Goal: Task Accomplishment & Management: Manage account settings

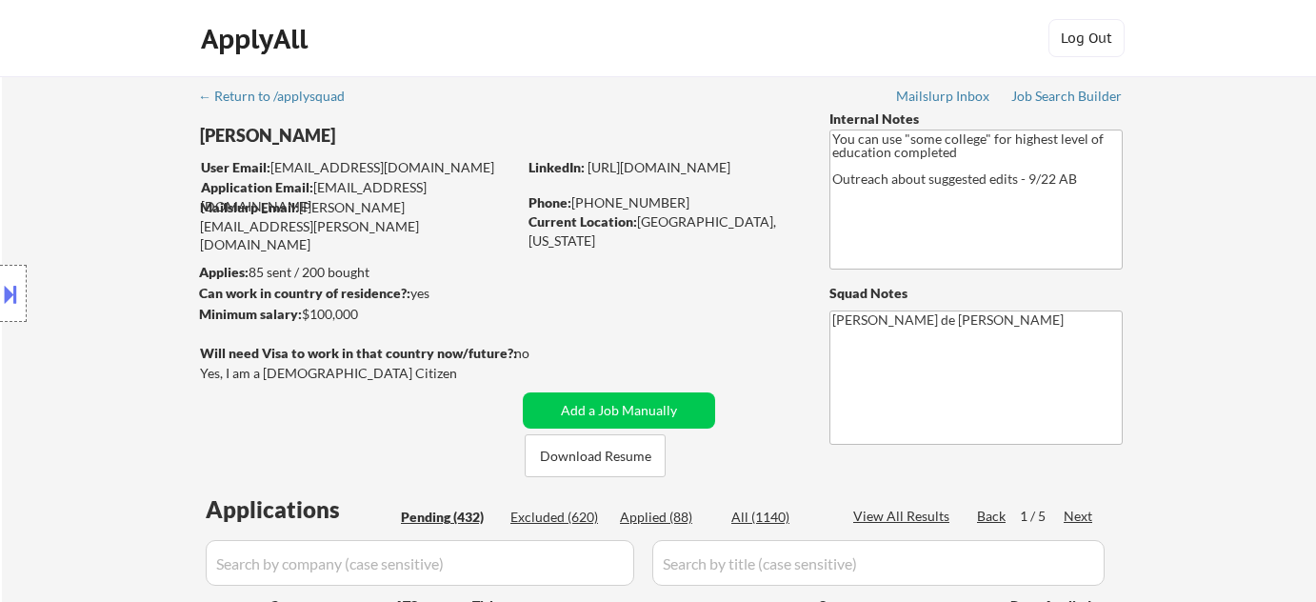
select select ""pending""
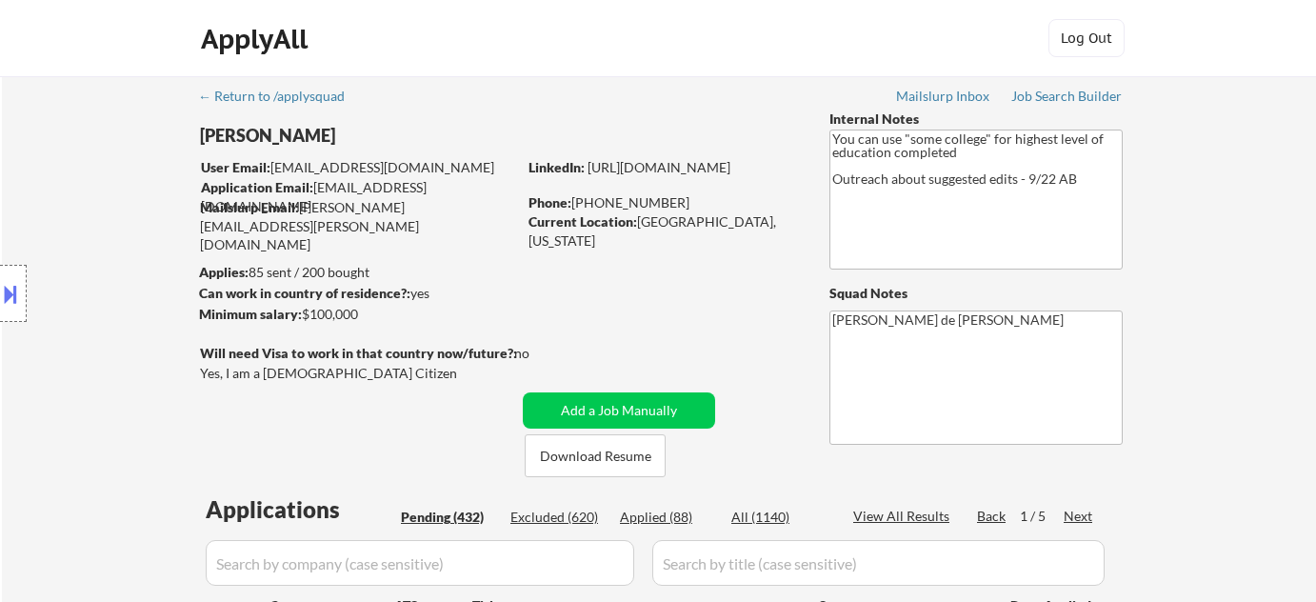
select select ""pending""
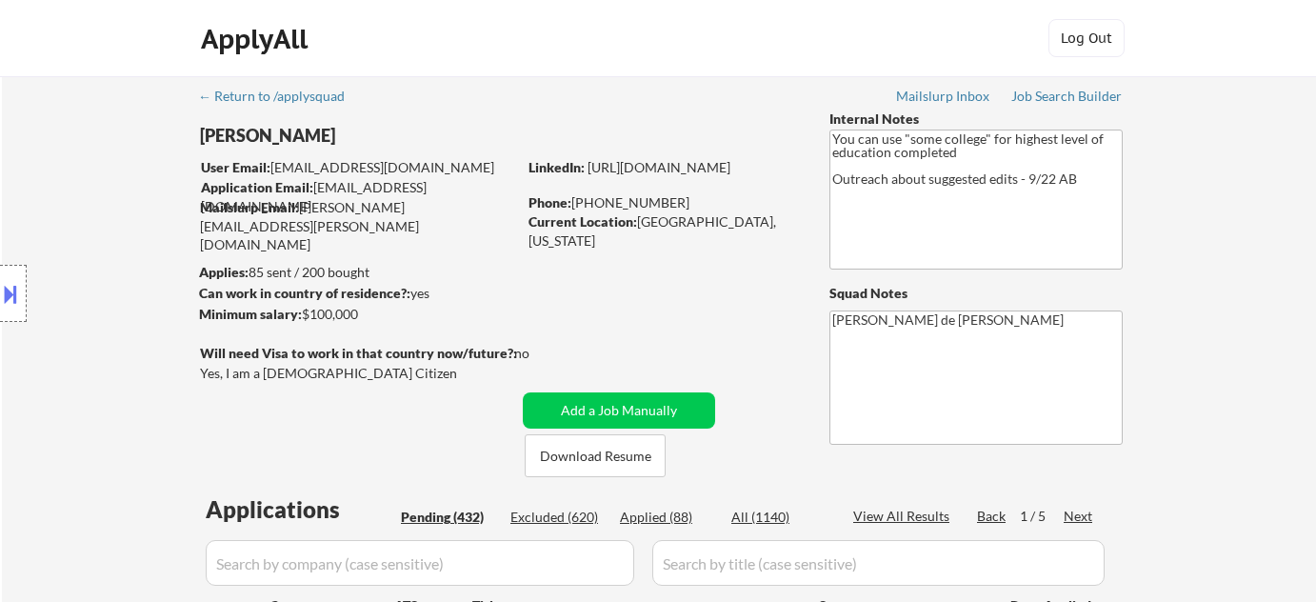
select select ""pending""
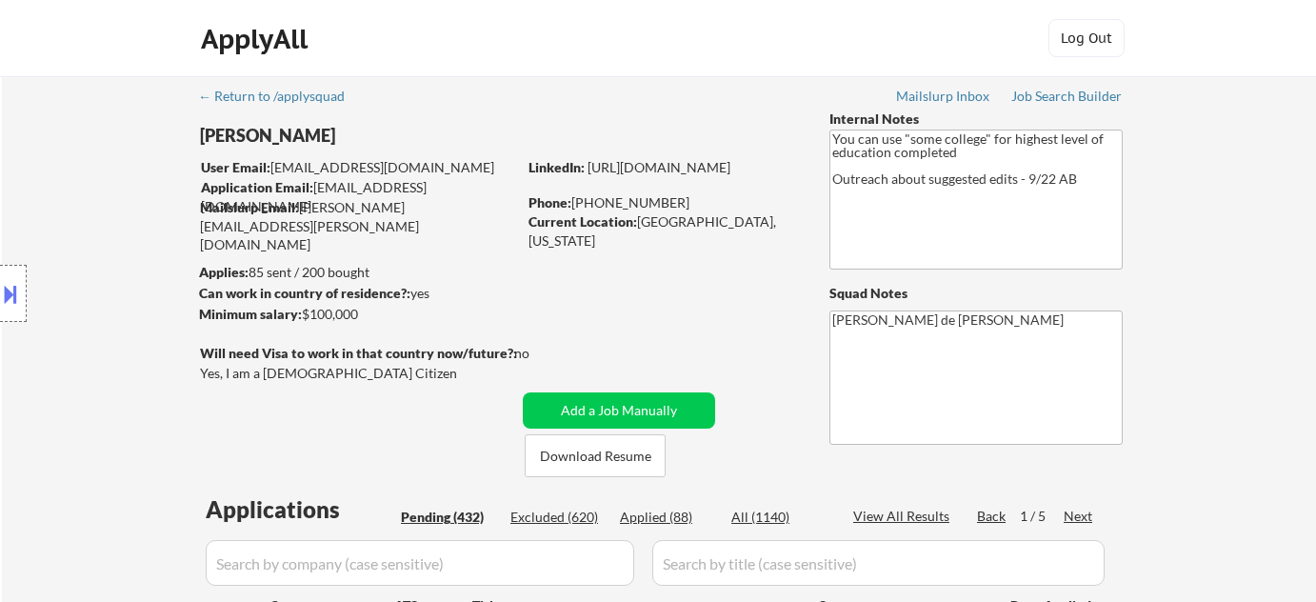
select select ""pending""
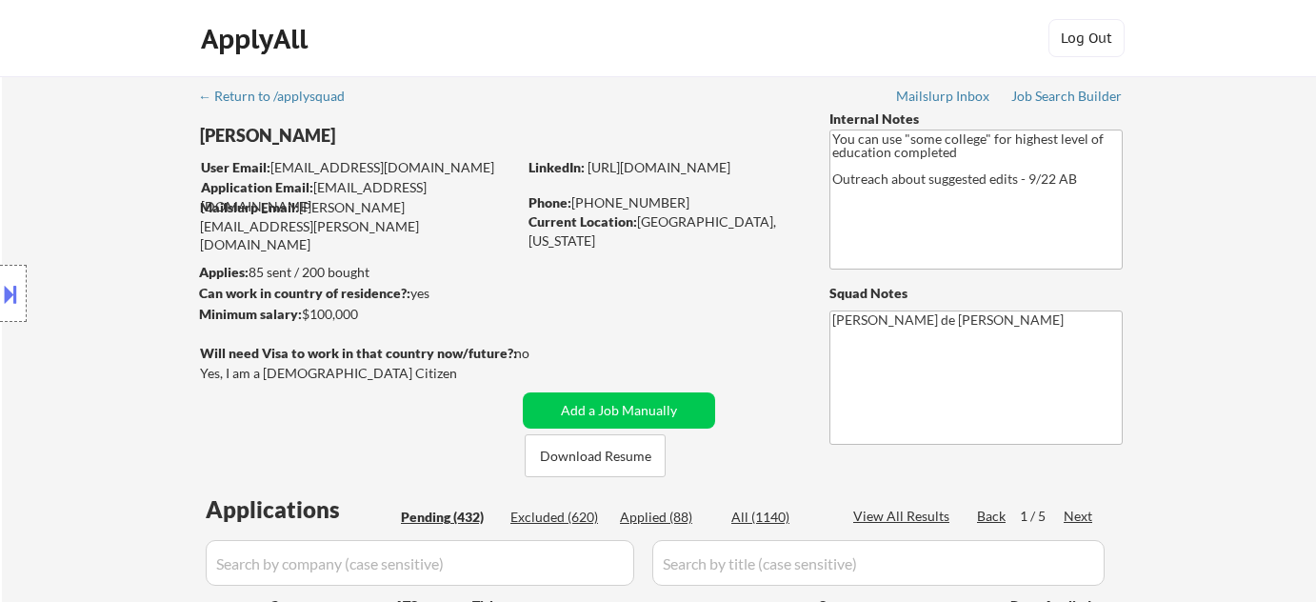
select select ""pending""
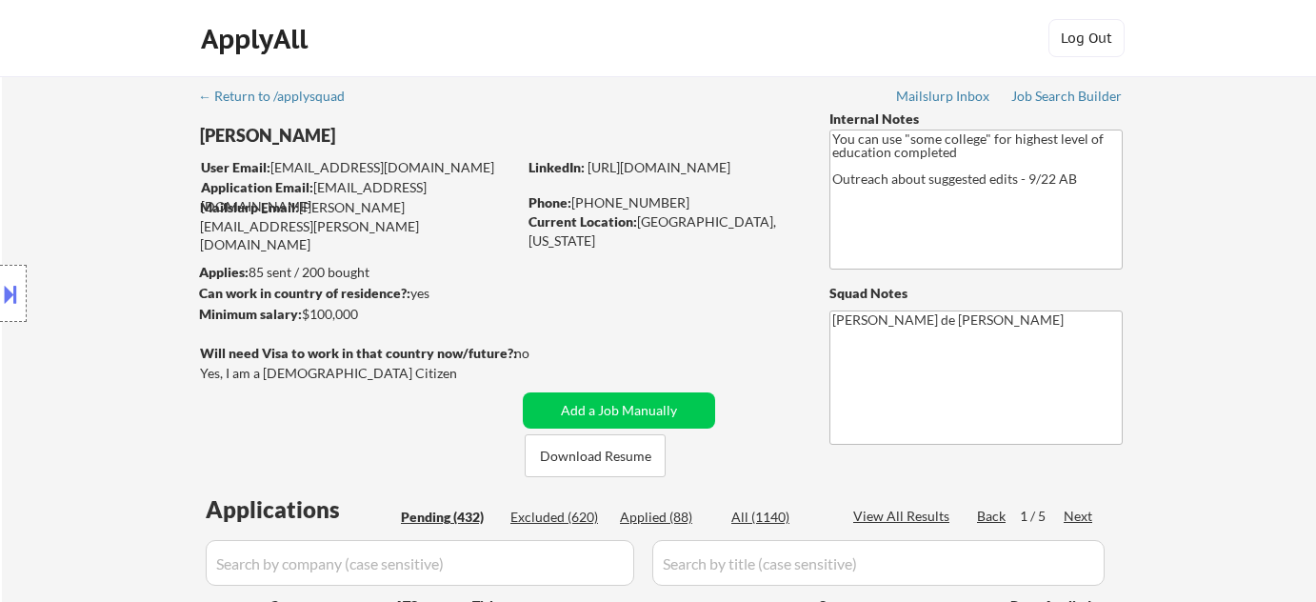
select select ""pending""
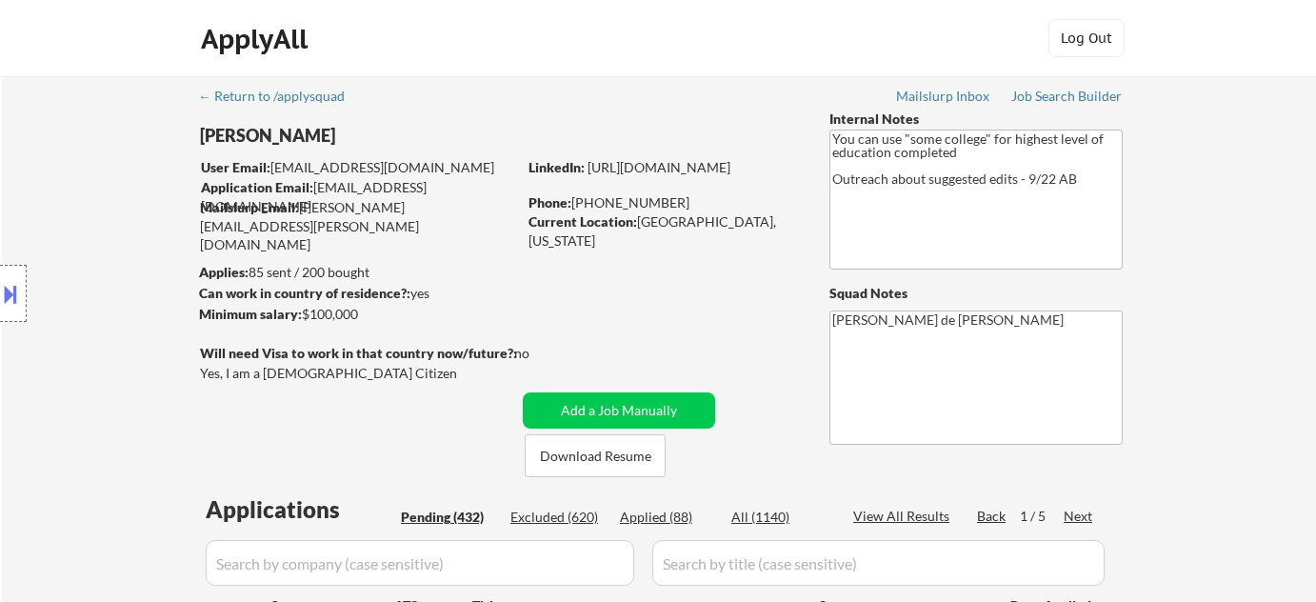
select select ""pending""
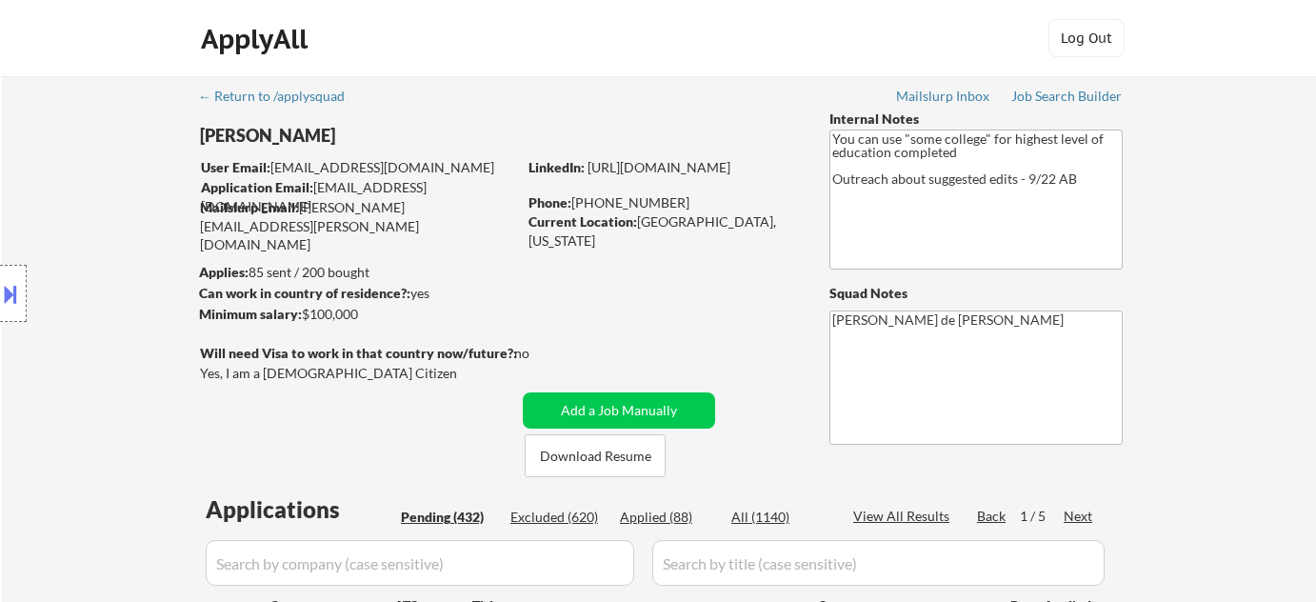
select select ""pending""
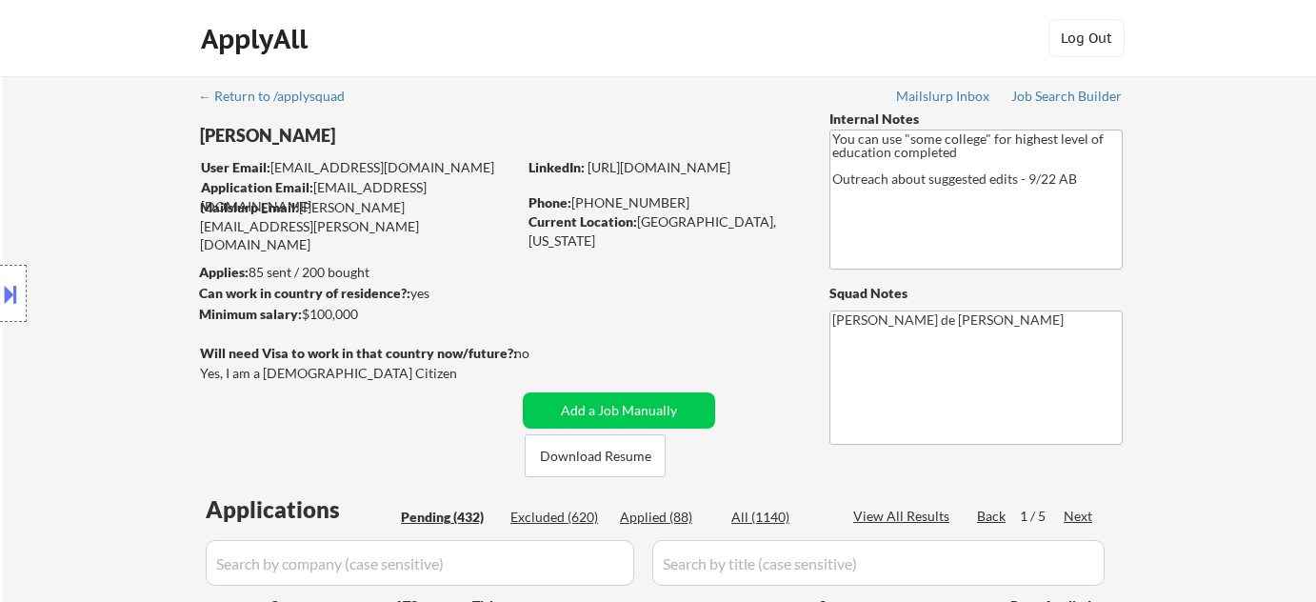
select select ""pending""
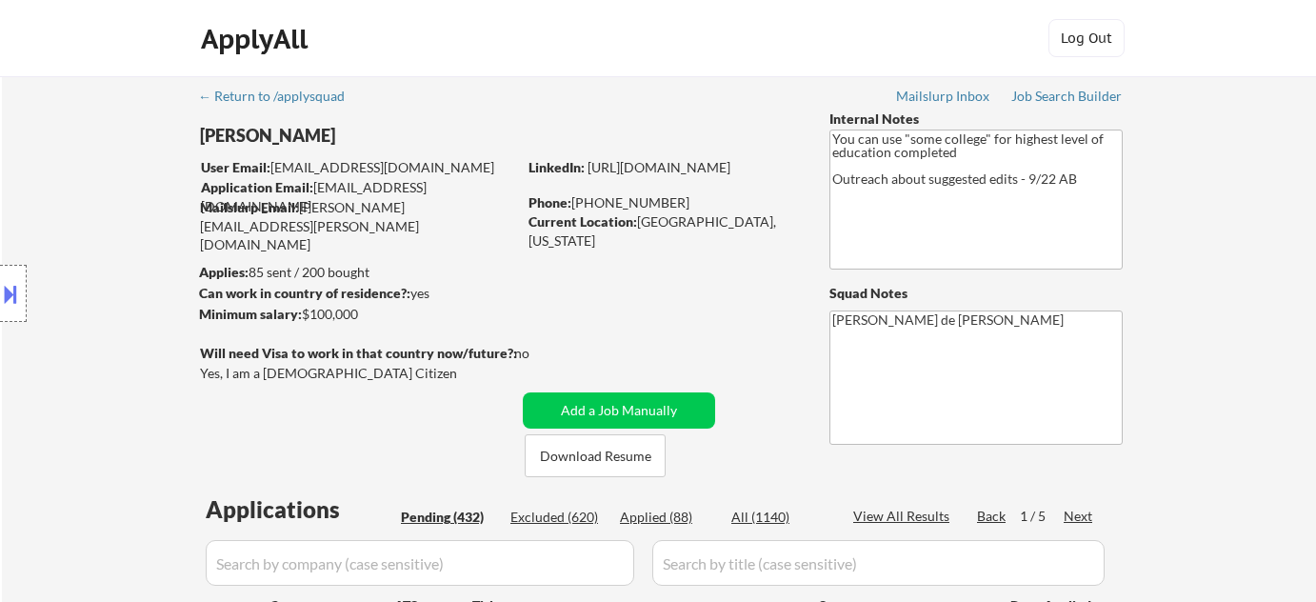
select select ""pending""
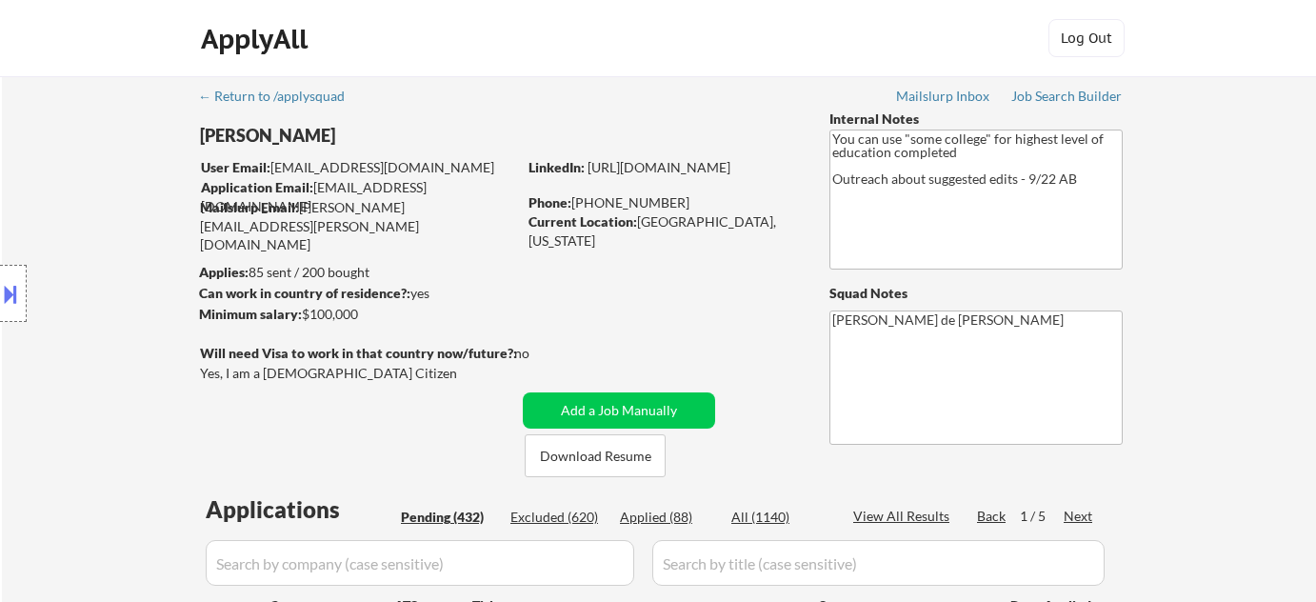
select select ""pending""
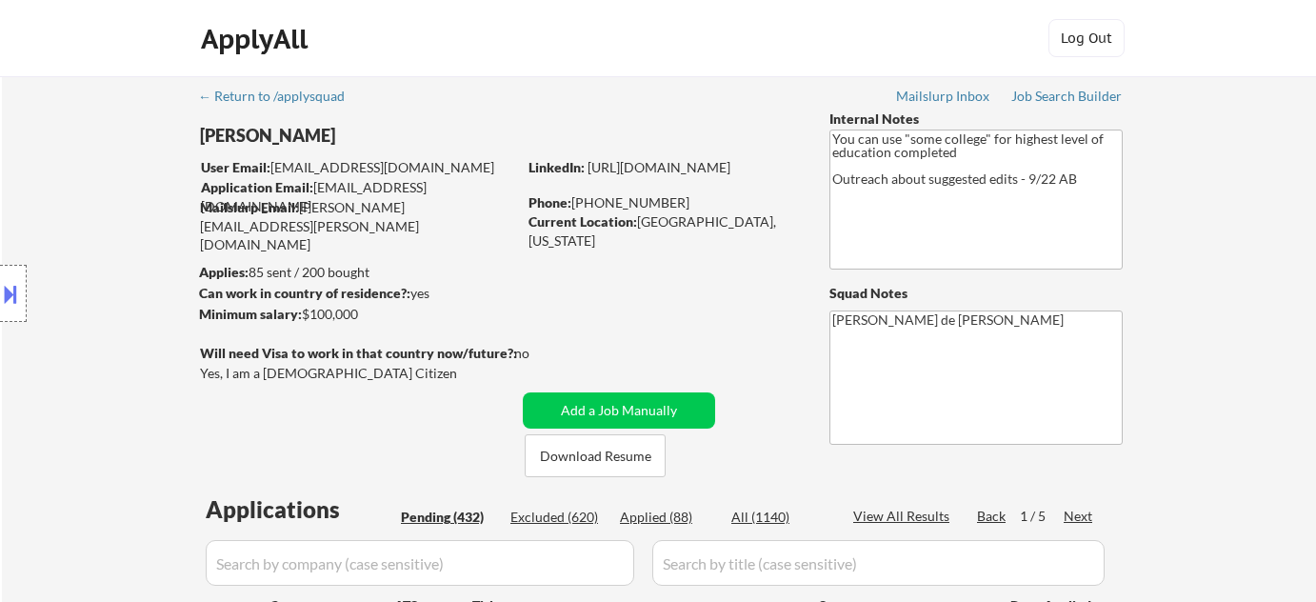
select select ""pending""
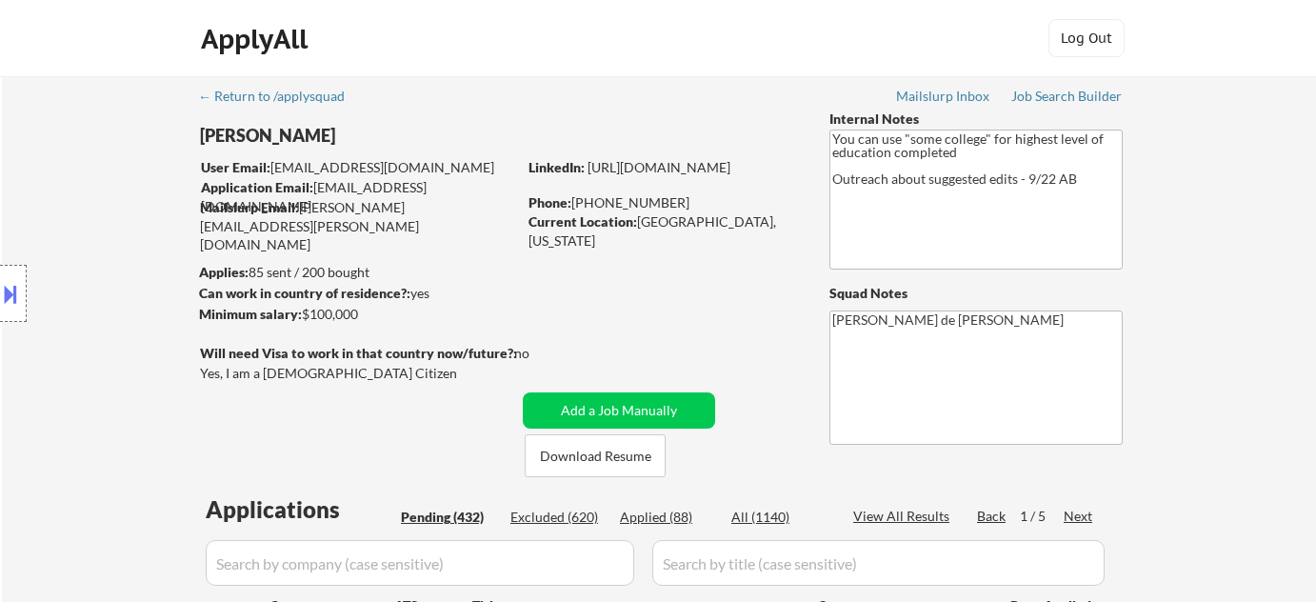
select select ""pending""
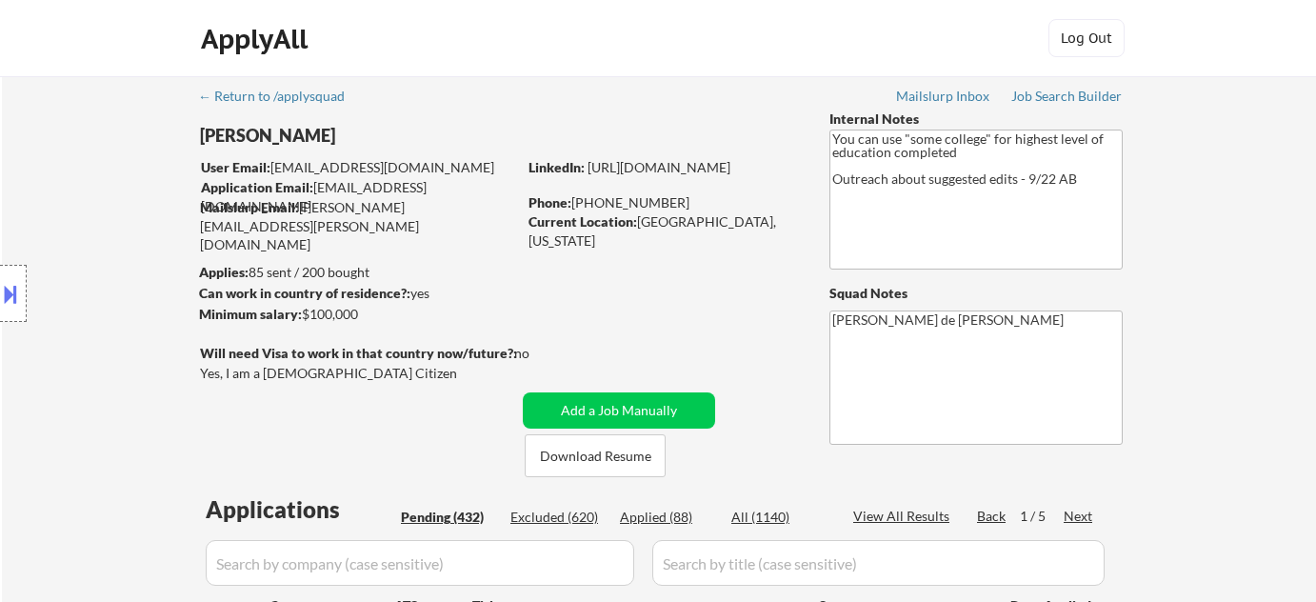
select select ""pending""
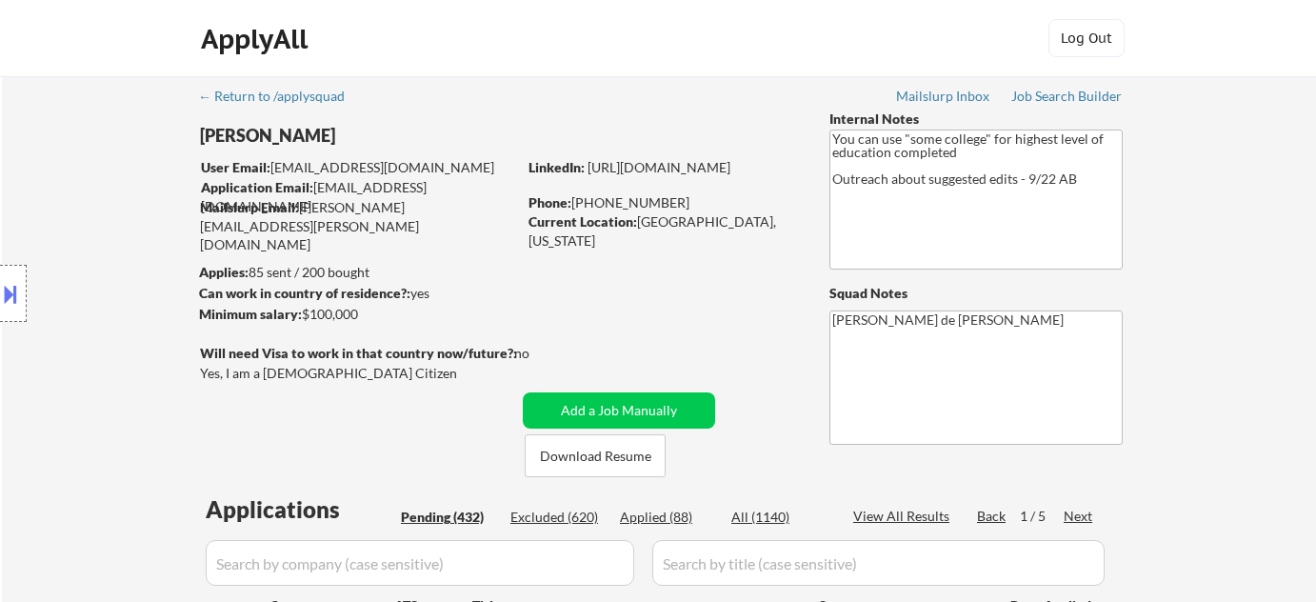
select select ""pending""
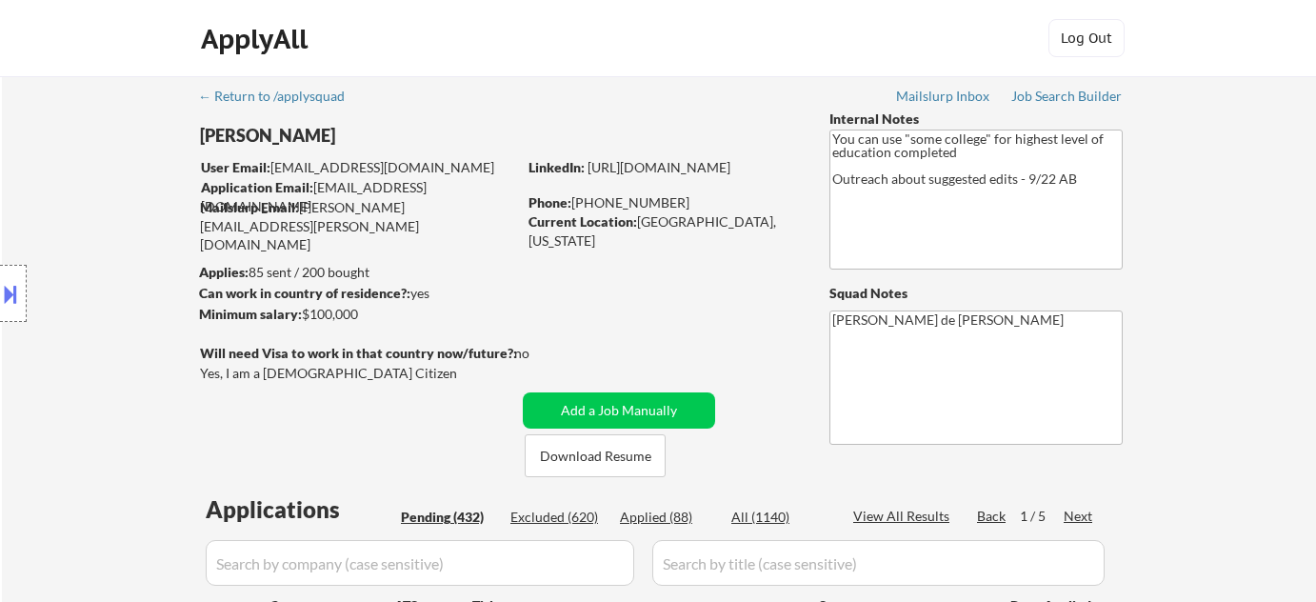
select select ""pending""
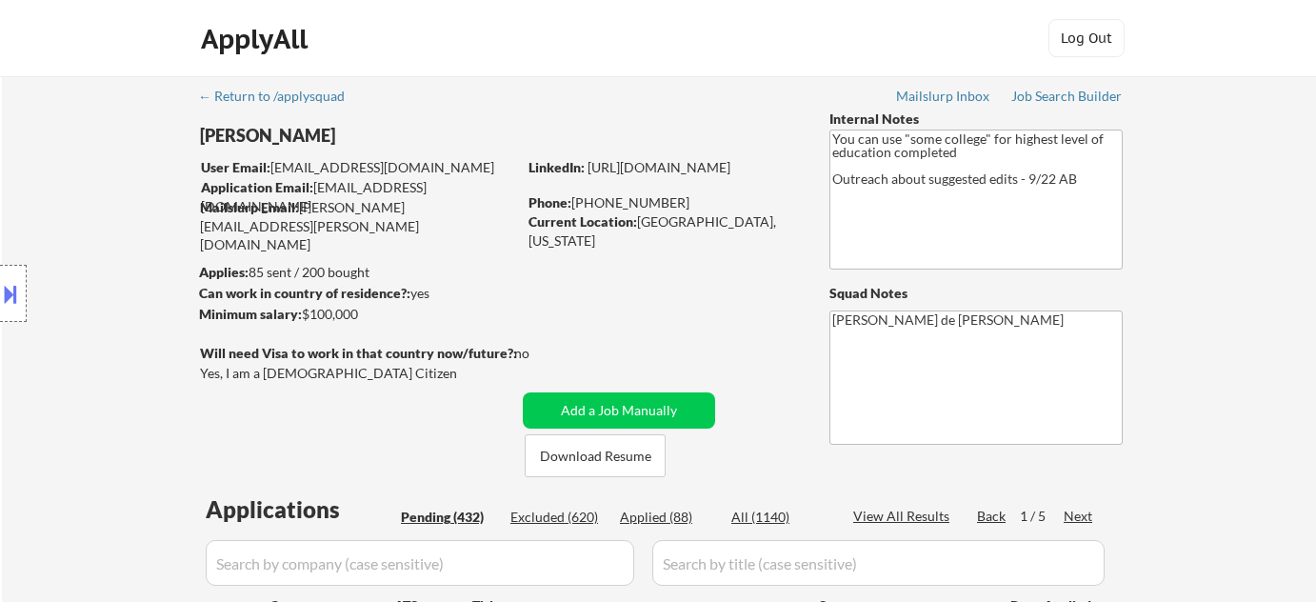
select select ""pending""
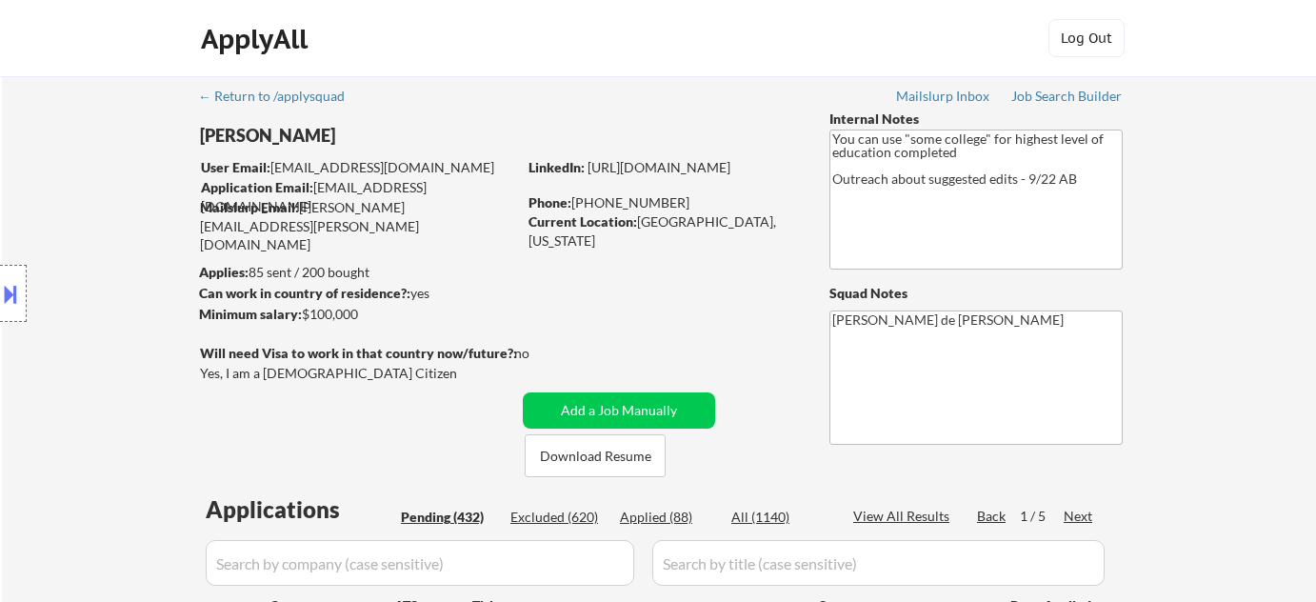
select select ""pending""
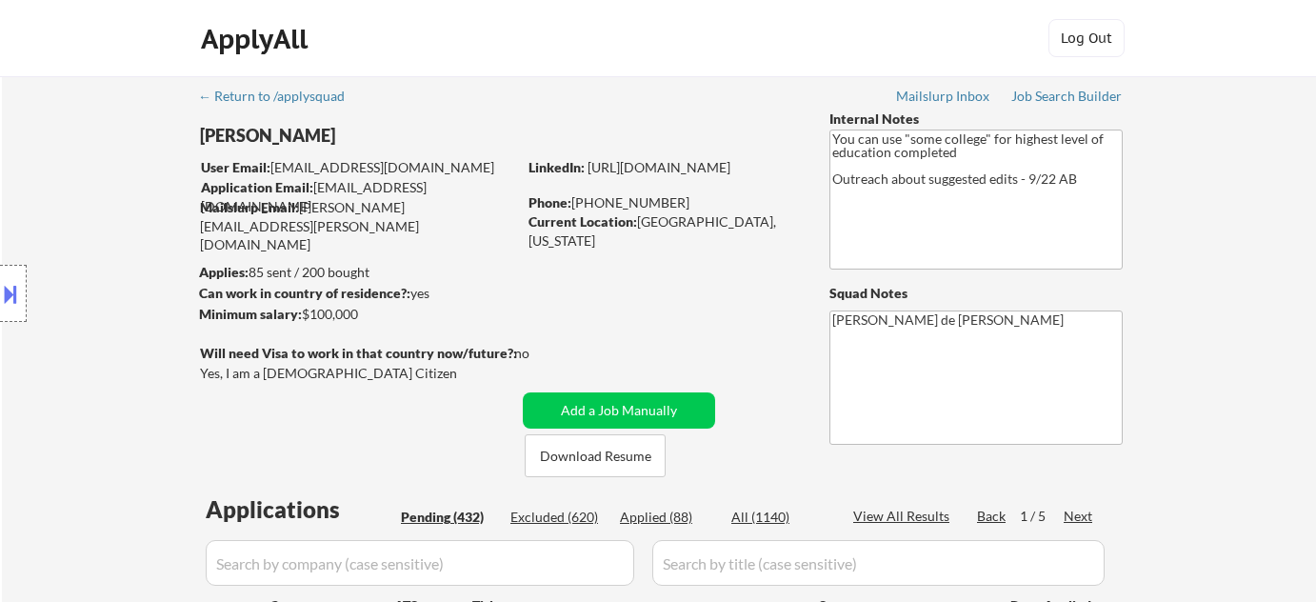
select select ""pending""
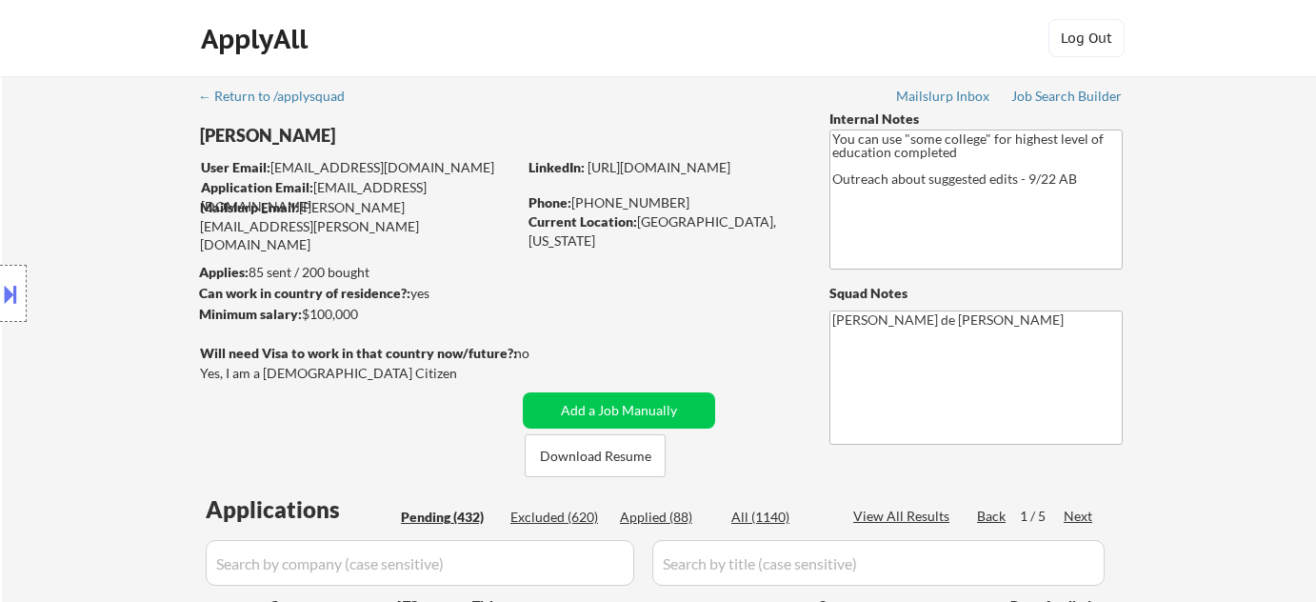
select select ""pending""
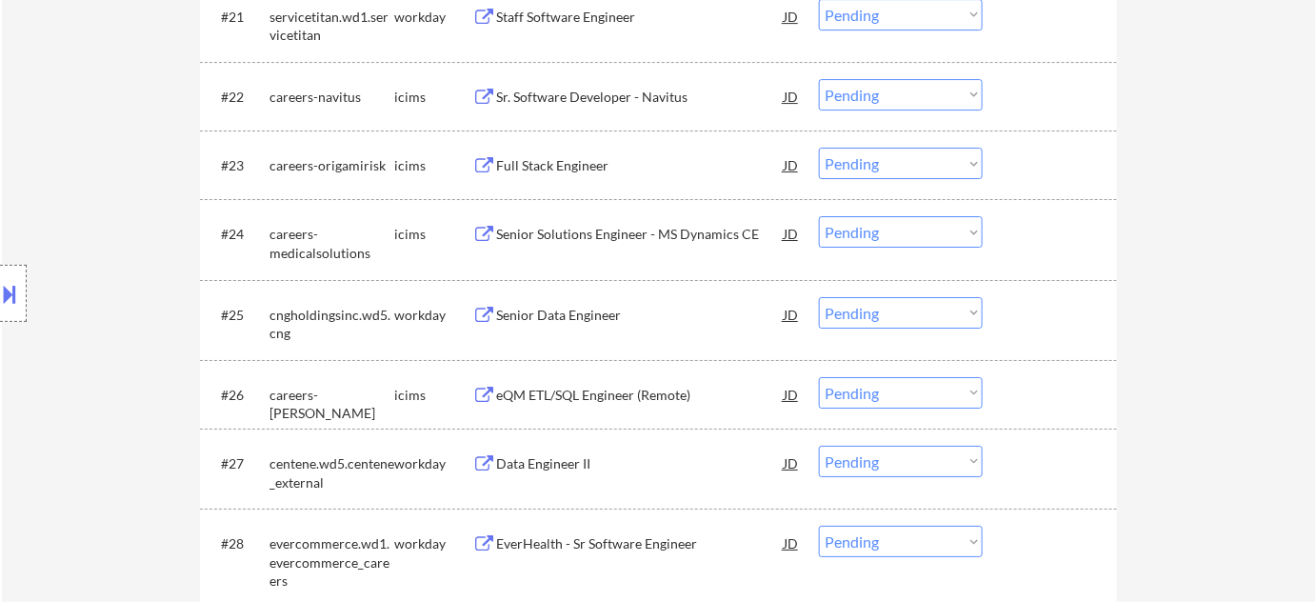
scroll to position [2164, 0]
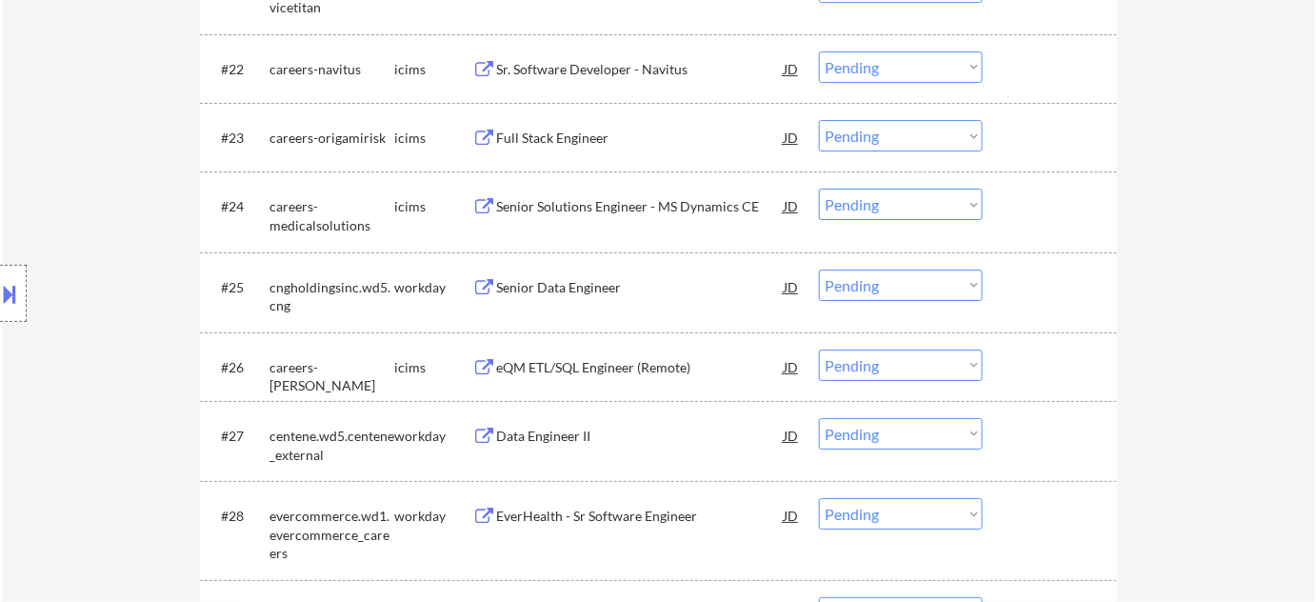
click at [567, 278] on div "Senior Data Engineer" at bounding box center [640, 287] width 288 height 19
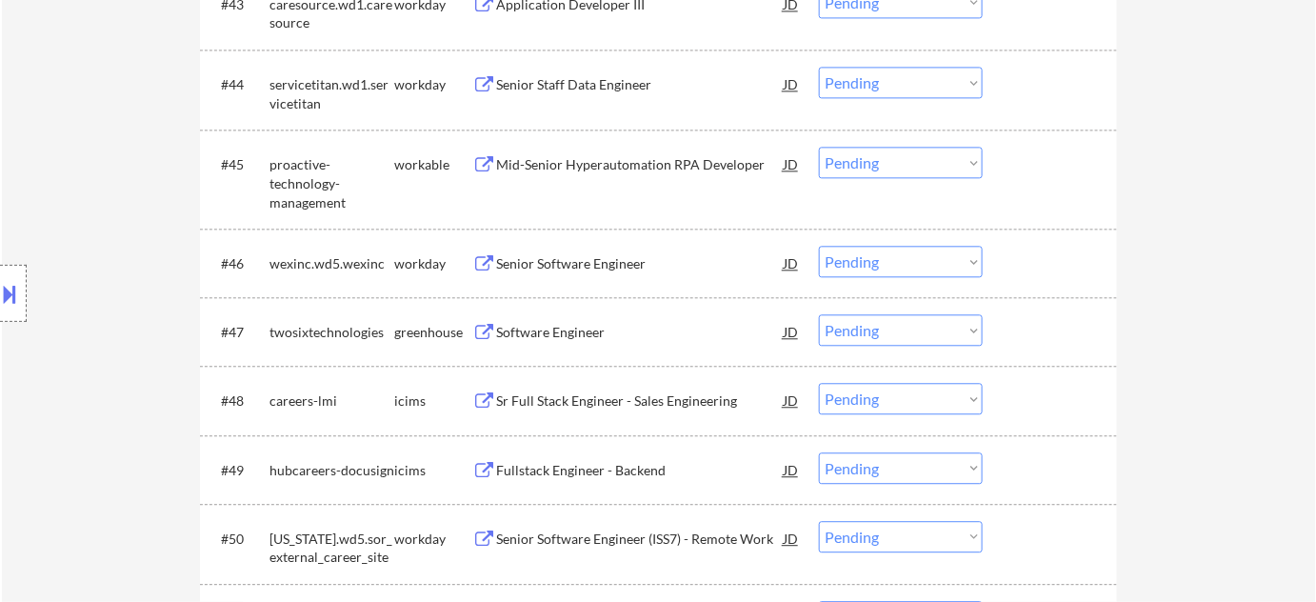
scroll to position [3810, 0]
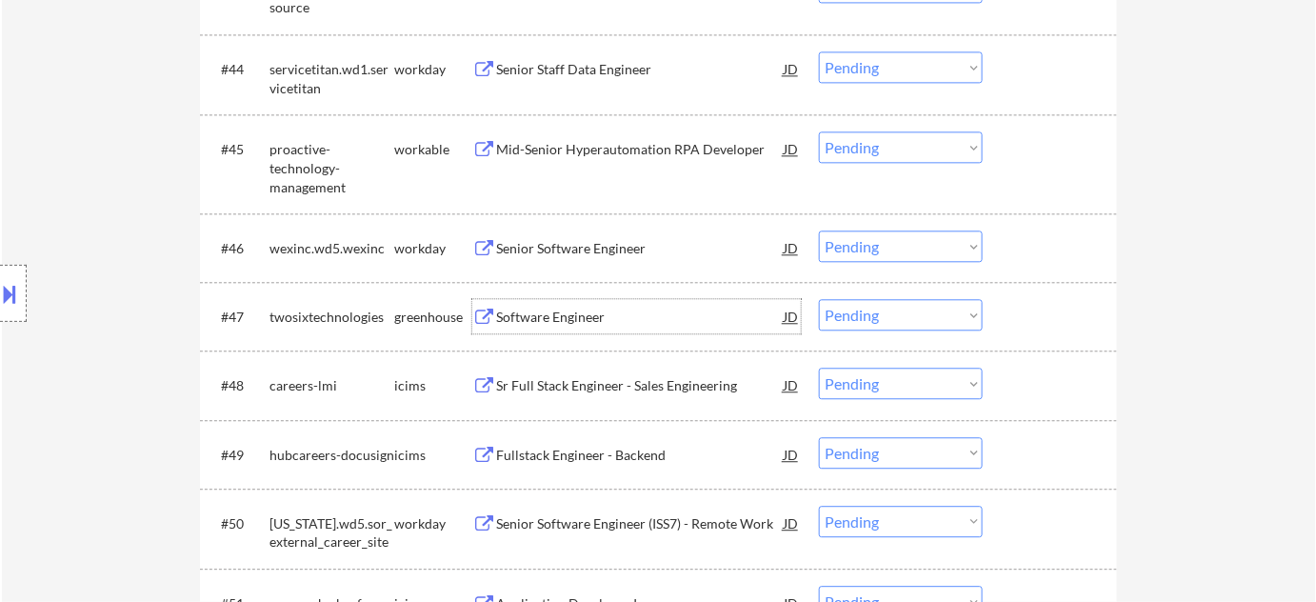
click at [577, 311] on div "Software Engineer" at bounding box center [640, 317] width 288 height 19
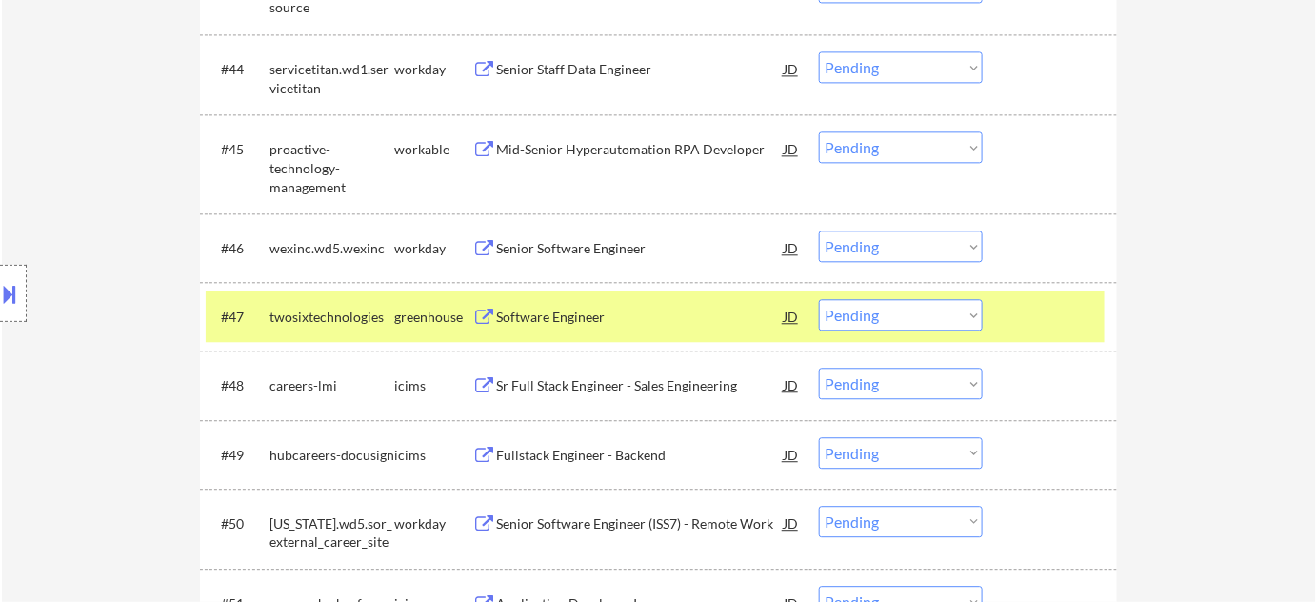
scroll to position [2149, 0]
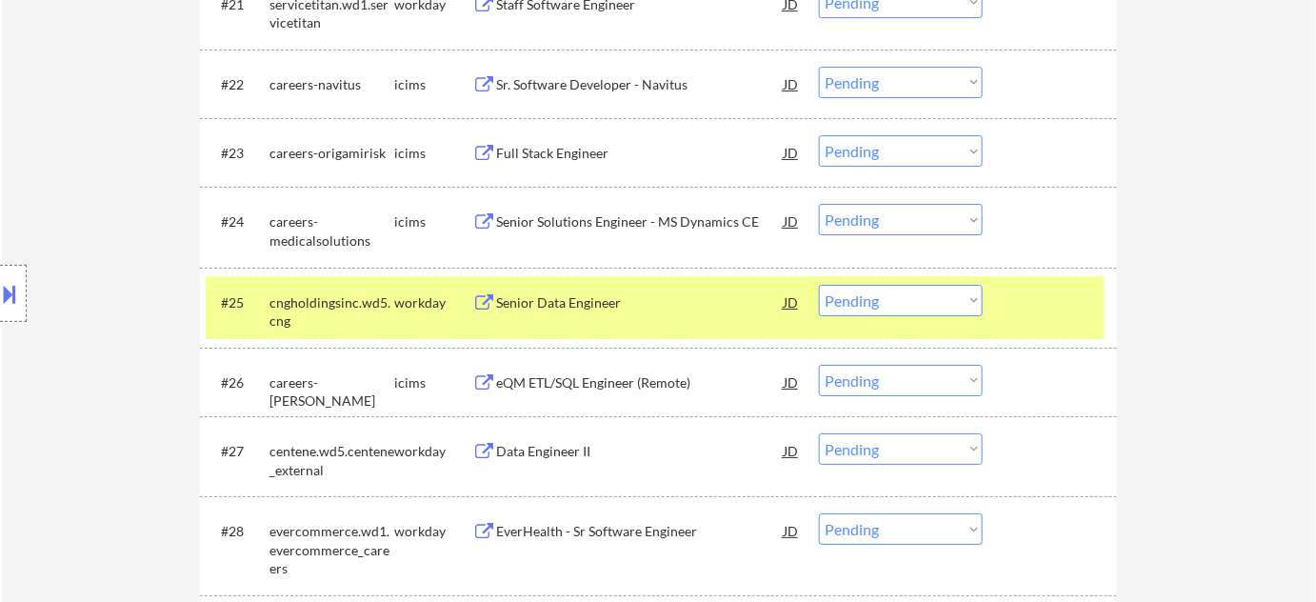
click at [887, 298] on select "Choose an option... Pending Applied Excluded (Questions) Excluded (Expired) Exc…" at bounding box center [901, 300] width 164 height 31
click at [819, 285] on select "Choose an option... Pending Applied Excluded (Questions) Excluded (Expired) Exc…" at bounding box center [901, 300] width 164 height 31
select select ""pending""
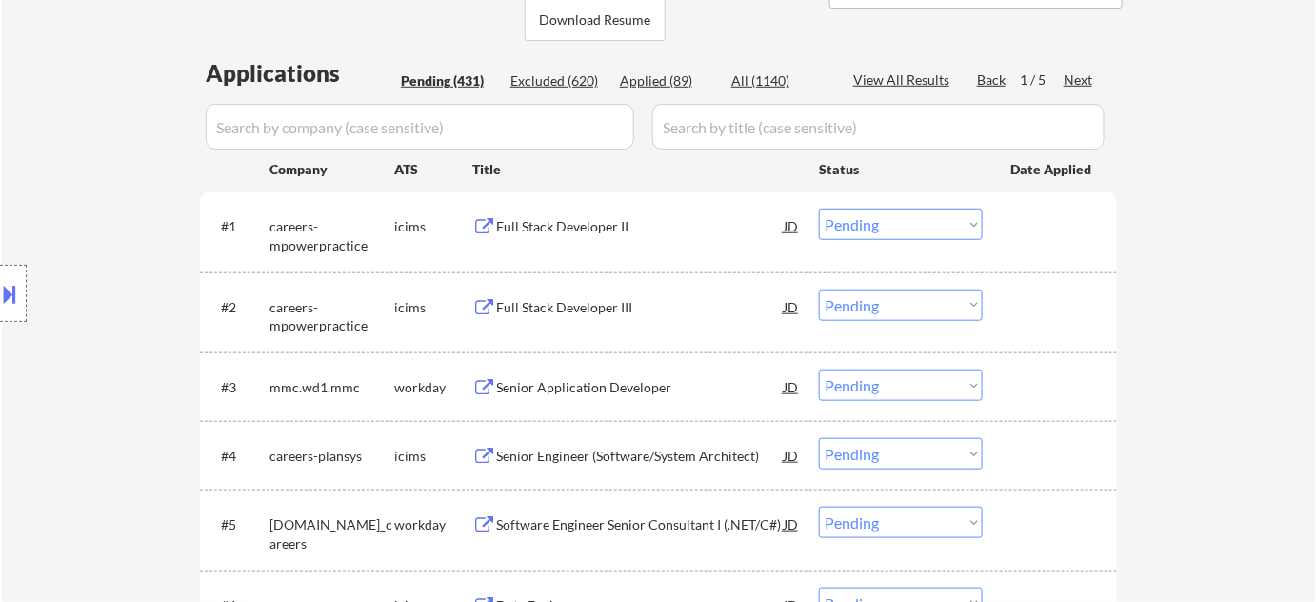
scroll to position [504, 0]
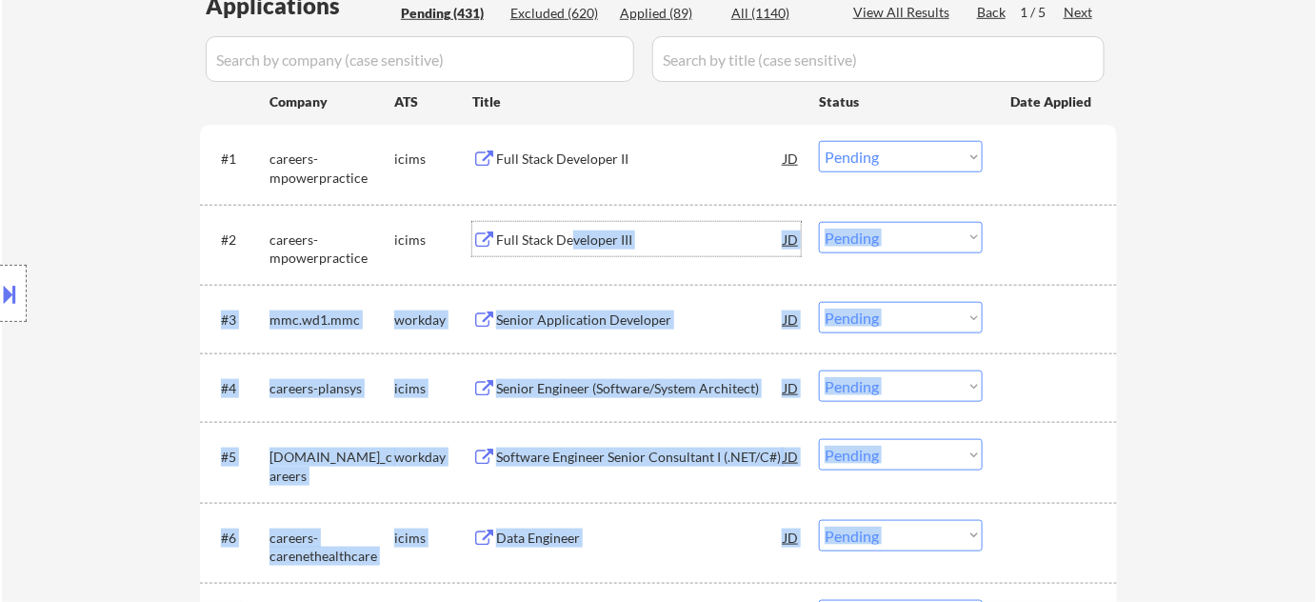
drag, startPoint x: 569, startPoint y: 231, endPoint x: 172, endPoint y: 248, distance: 396.6
click at [139, 217] on div "Location Inclusions: Seattle, WA Mercer Island, WA Shoreline, WA Tukwila, WA Bu…" at bounding box center [170, 293] width 341 height 353
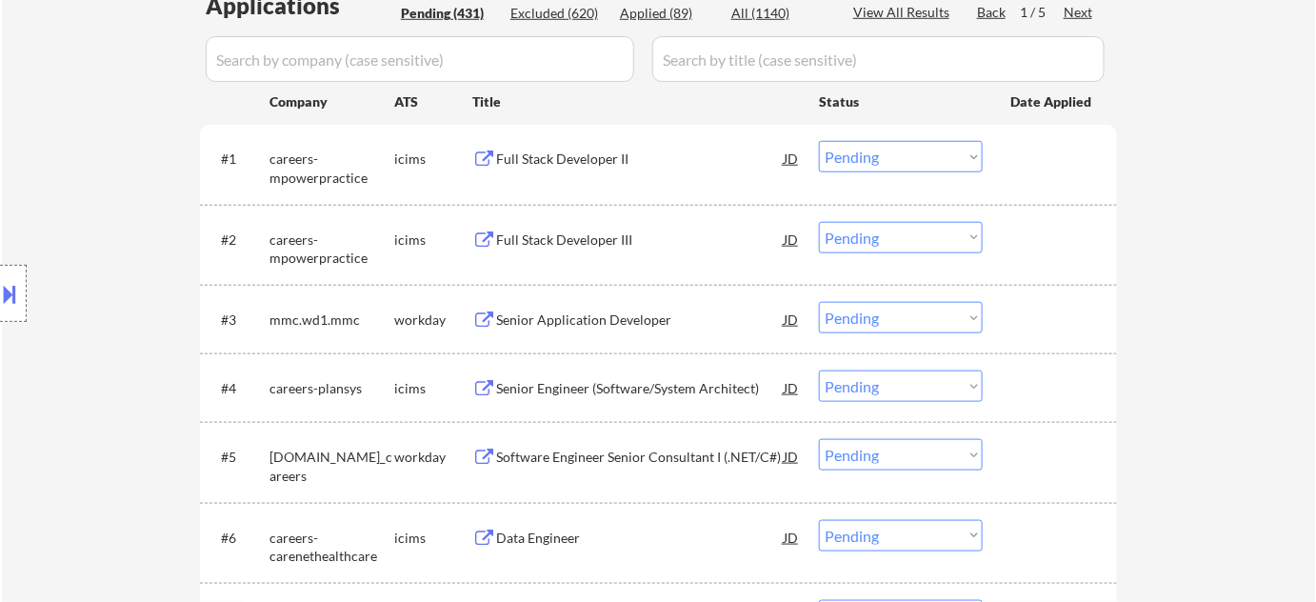
click at [568, 155] on div "Full Stack Developer II" at bounding box center [640, 159] width 288 height 19
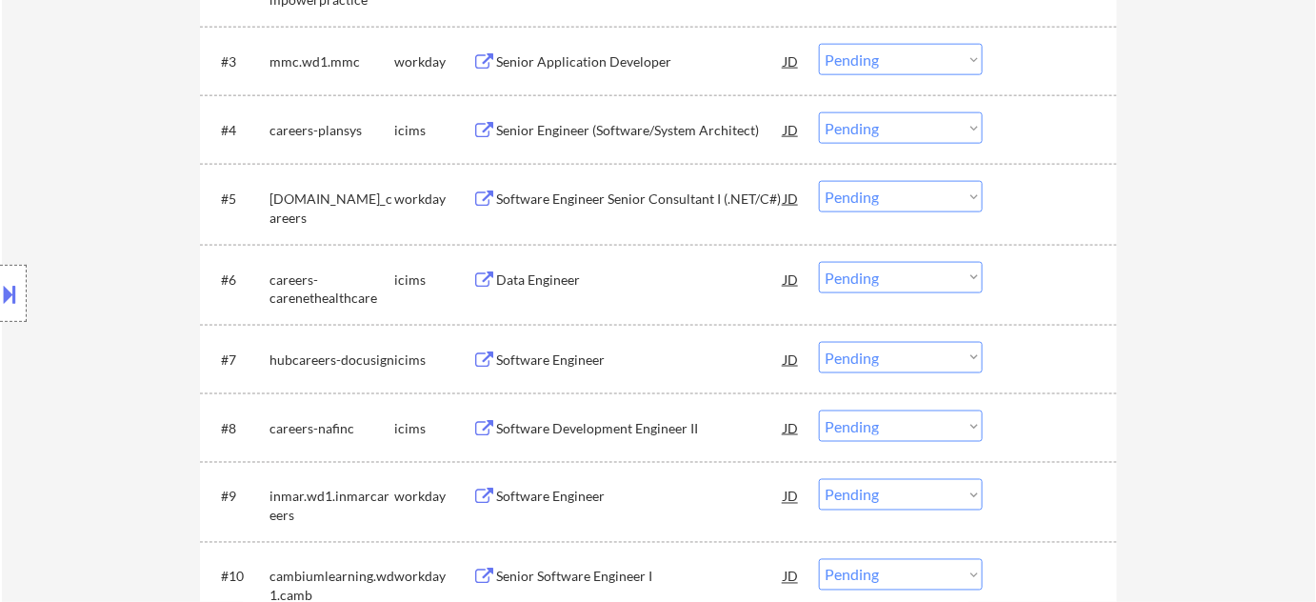
scroll to position [764, 0]
click at [553, 278] on div "Data Engineer" at bounding box center [640, 278] width 288 height 19
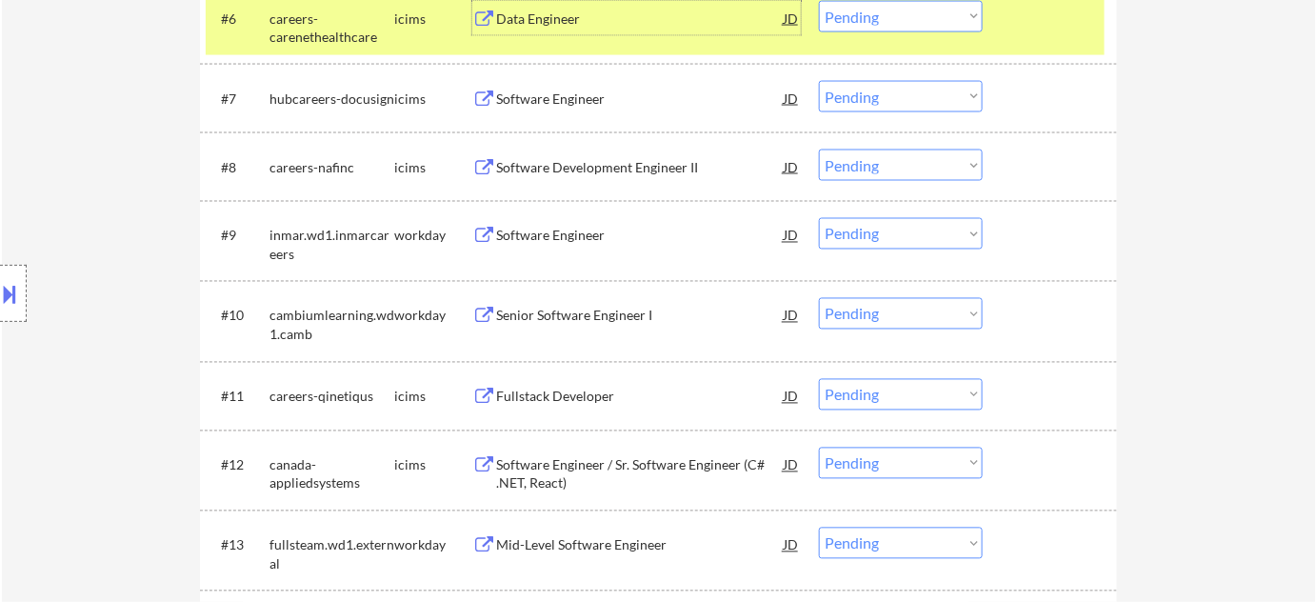
scroll to position [1196, 0]
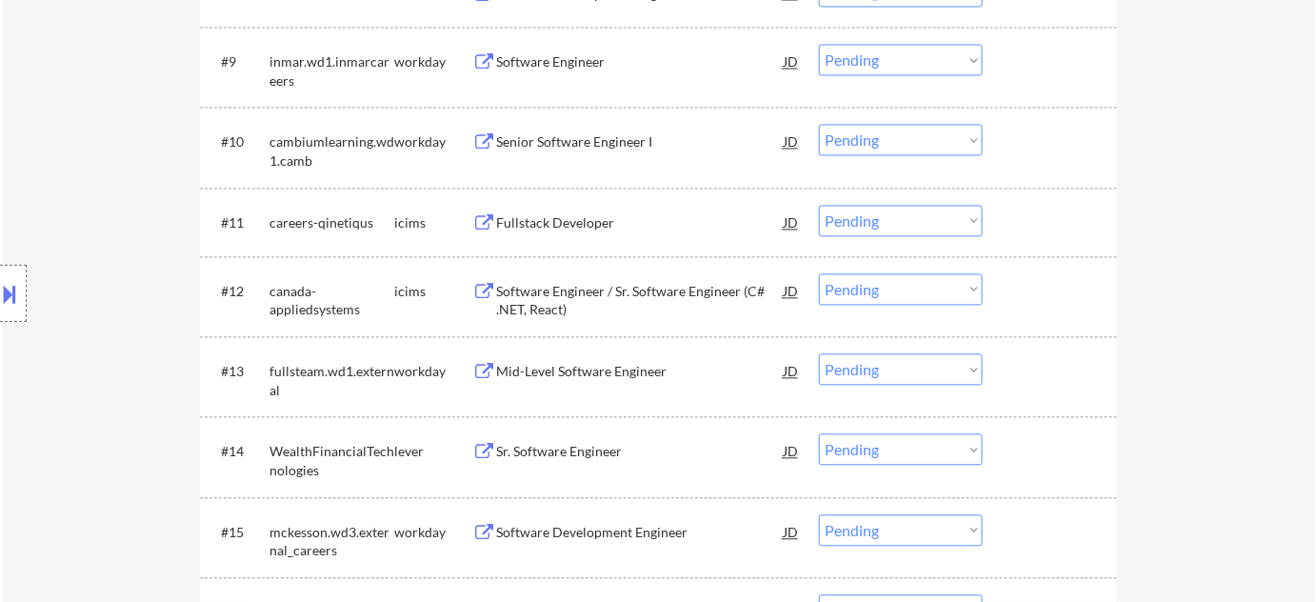
click at [536, 296] on div "Software Engineer / Sr. Software Engineer (C# .NET, React)" at bounding box center [640, 301] width 288 height 37
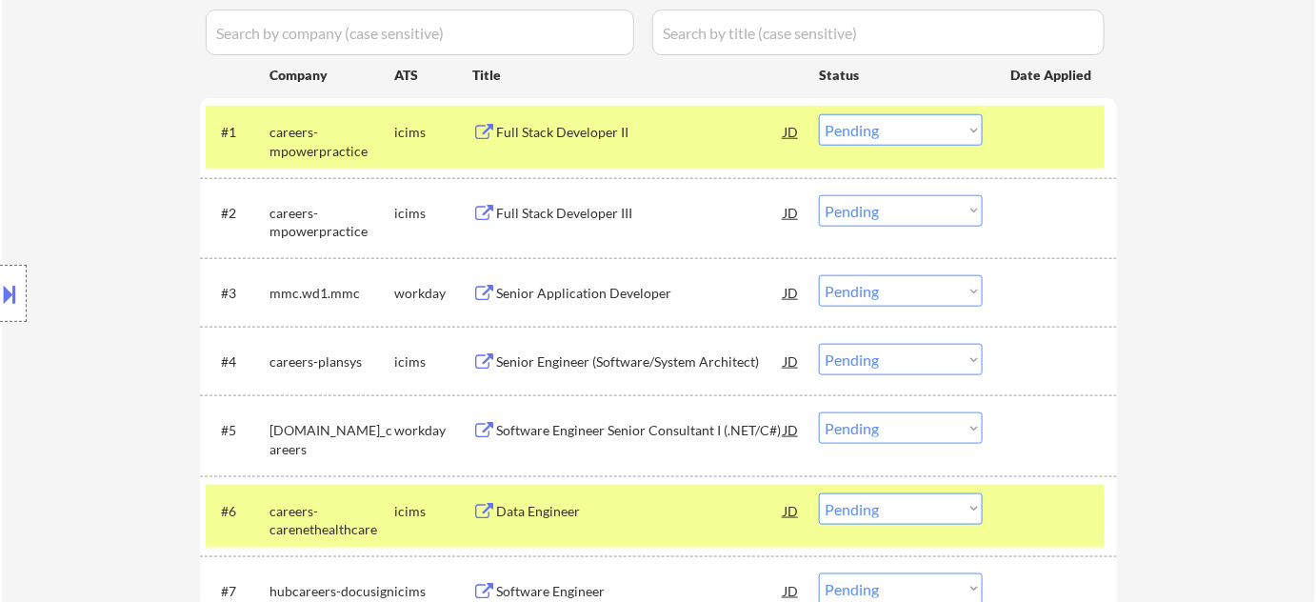
scroll to position [504, 0]
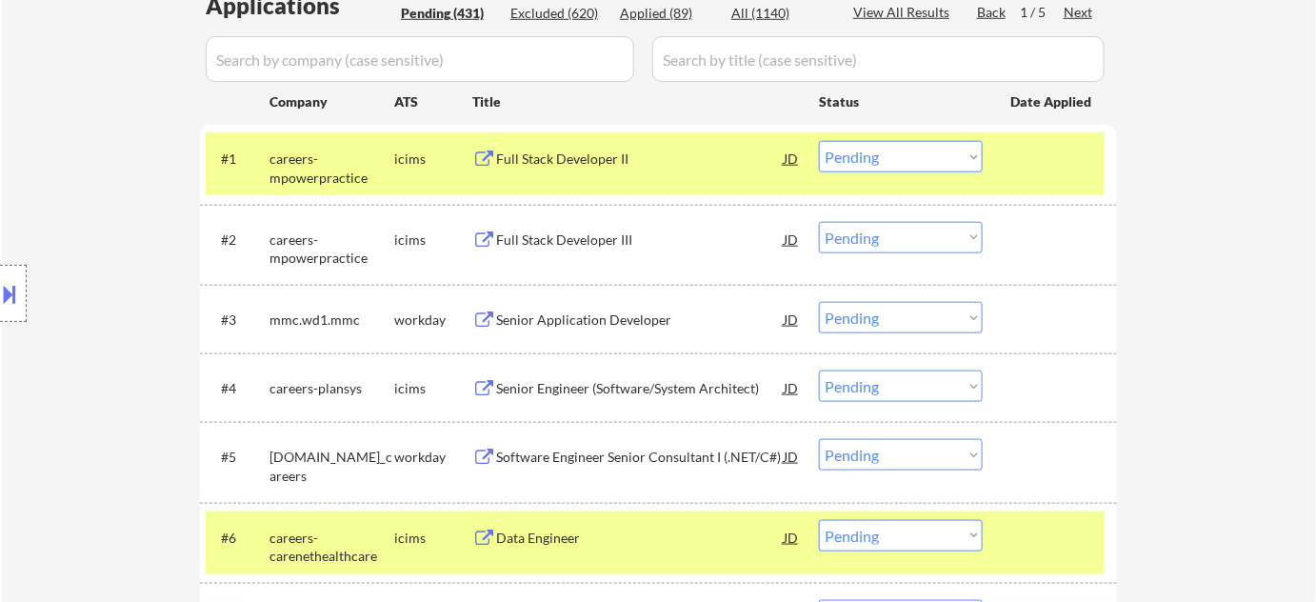
click at [861, 152] on select "Choose an option... Pending Applied Excluded (Questions) Excluded (Expired) Exc…" at bounding box center [901, 156] width 164 height 31
click at [819, 141] on select "Choose an option... Pending Applied Excluded (Questions) Excluded (Expired) Exc…" at bounding box center [901, 156] width 164 height 31
click at [593, 228] on div "Full Stack Developer III" at bounding box center [640, 239] width 288 height 34
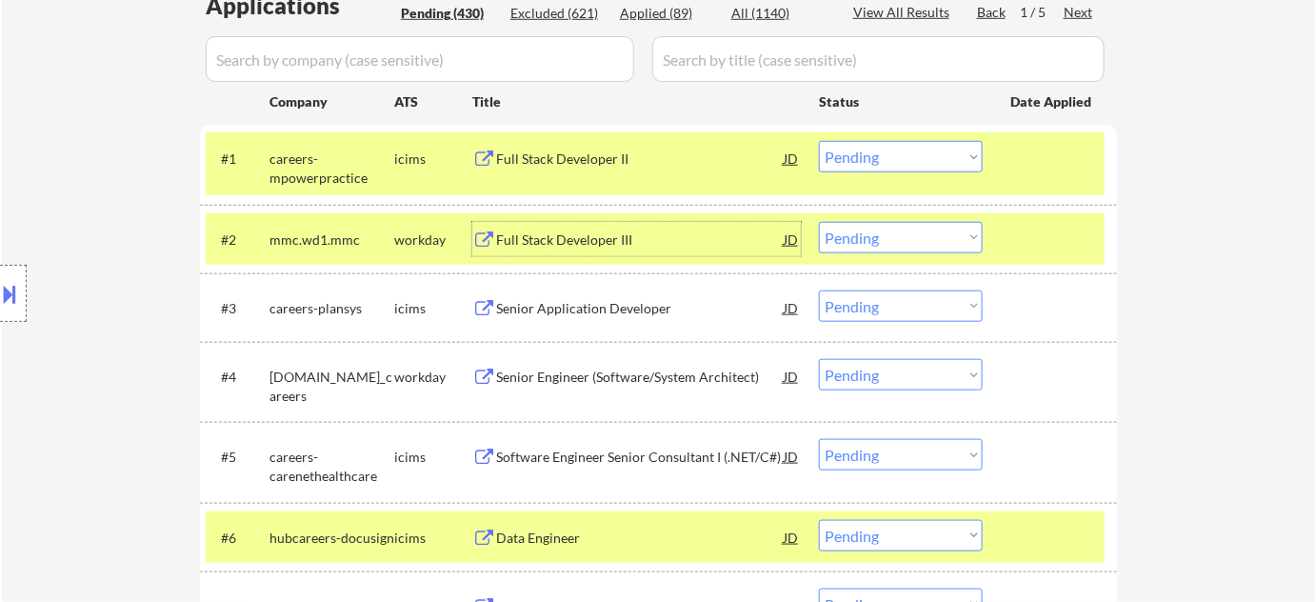
drag, startPoint x: 899, startPoint y: 156, endPoint x: 901, endPoint y: 167, distance: 10.6
click at [899, 156] on select "Choose an option... Pending Applied Excluded (Questions) Excluded (Expired) Exc…" at bounding box center [901, 156] width 164 height 31
drag, startPoint x: 59, startPoint y: 286, endPoint x: 126, endPoint y: 265, distance: 69.9
click at [58, 286] on div "Location Inclusions: Seattle, WA Mercer Island, WA Shoreline, WA Tukwila, WA Bu…" at bounding box center [170, 293] width 341 height 353
click at [895, 149] on select "Choose an option... Pending Applied Excluded (Questions) Excluded (Expired) Exc…" at bounding box center [901, 156] width 164 height 31
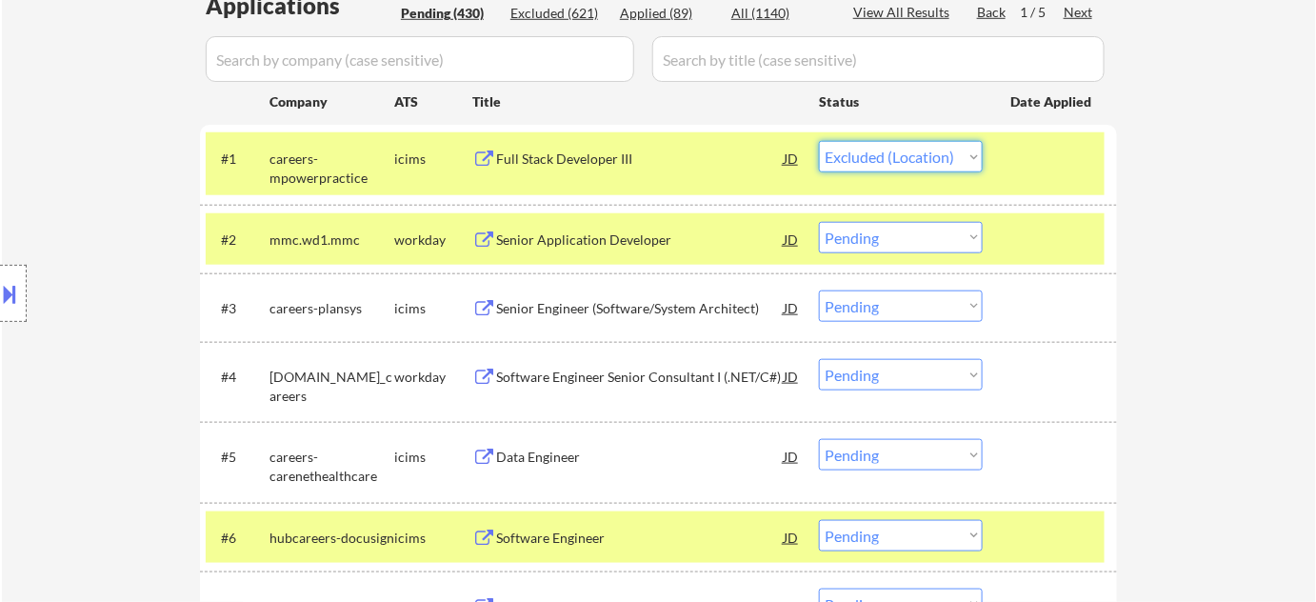
click at [819, 141] on select "Choose an option... Pending Applied Excluded (Questions) Excluded (Expired) Exc…" at bounding box center [901, 156] width 164 height 31
select select ""pending""
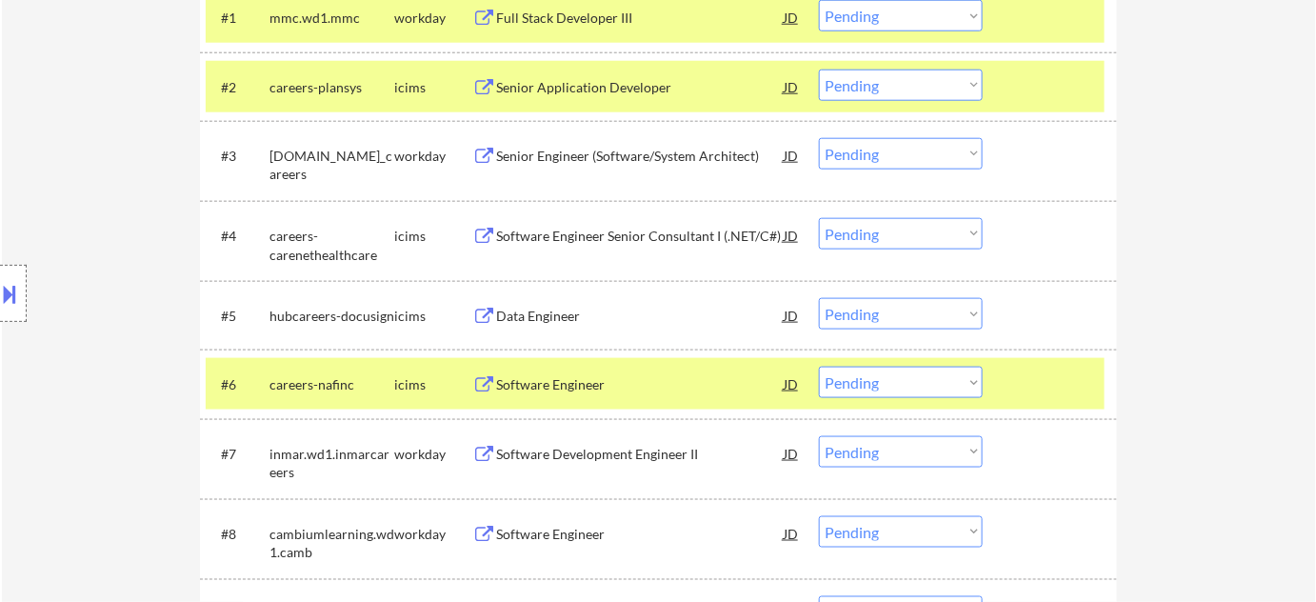
scroll to position [677, 0]
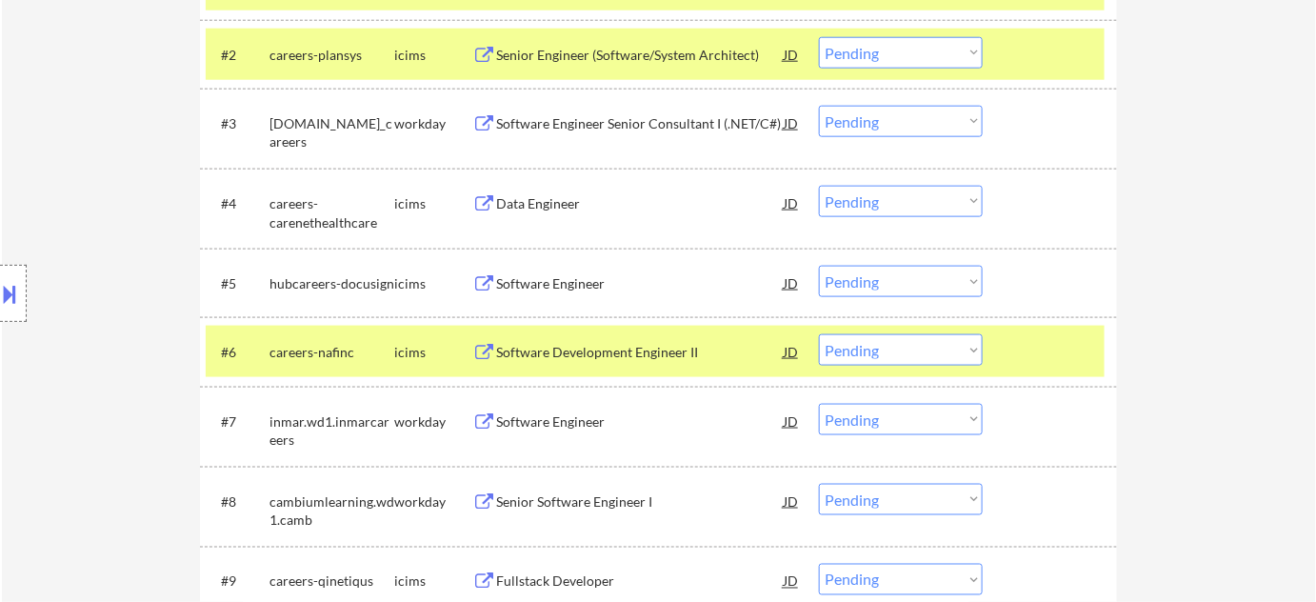
click at [893, 286] on select "Choose an option... Pending Applied Excluded (Questions) Excluded (Expired) Exc…" at bounding box center [901, 281] width 164 height 31
click at [953, 205] on select "Choose an option... Pending Applied Excluded (Questions) Excluded (Expired) Exc…" at bounding box center [901, 201] width 164 height 31
click at [819, 186] on select "Choose an option... Pending Applied Excluded (Questions) Excluded (Expired) Exc…" at bounding box center [901, 201] width 164 height 31
select select ""pending""
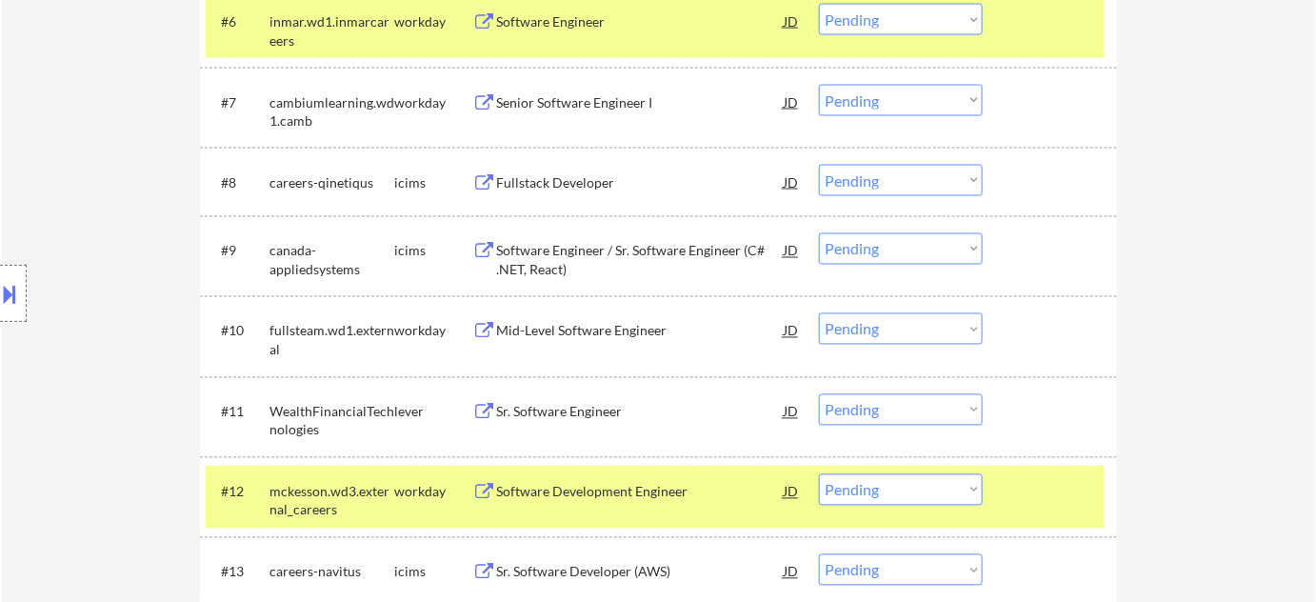
scroll to position [1023, 0]
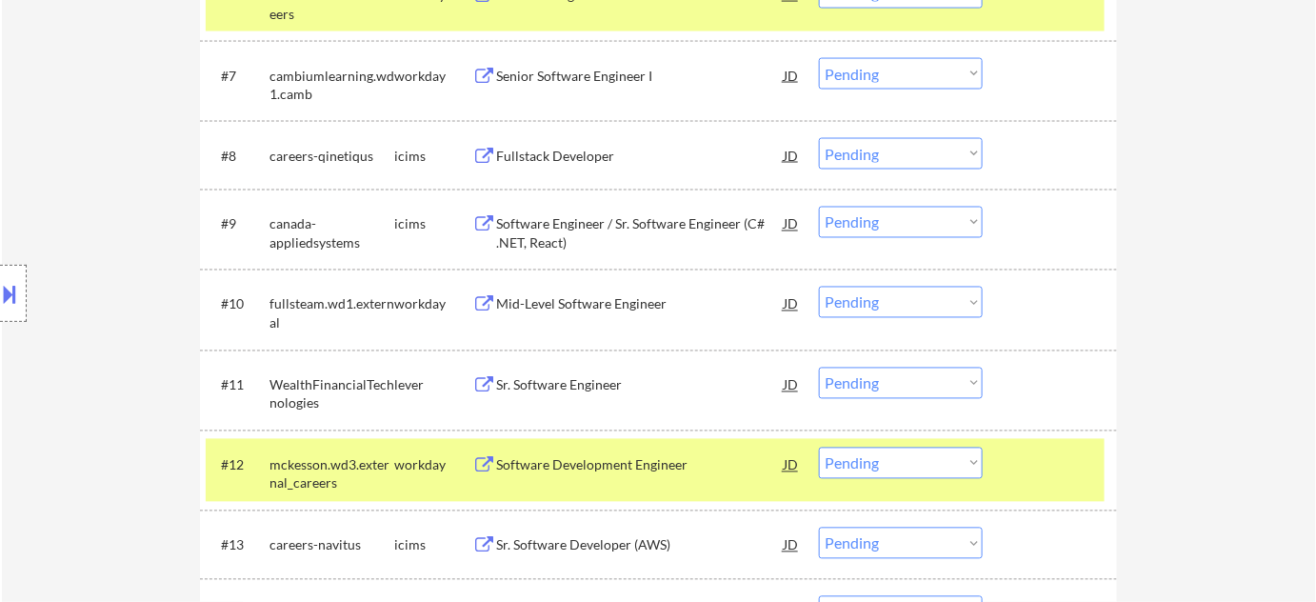
click at [569, 232] on div "Software Engineer / Sr. Software Engineer (C# .NET, React)" at bounding box center [640, 233] width 288 height 37
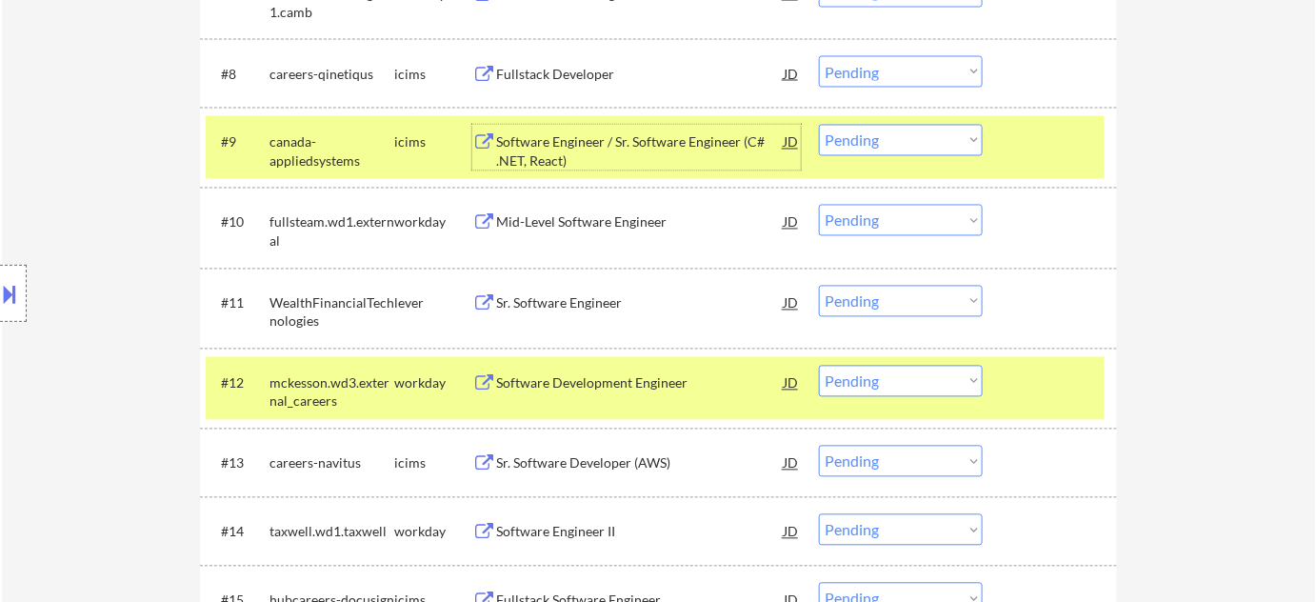
scroll to position [1196, 0]
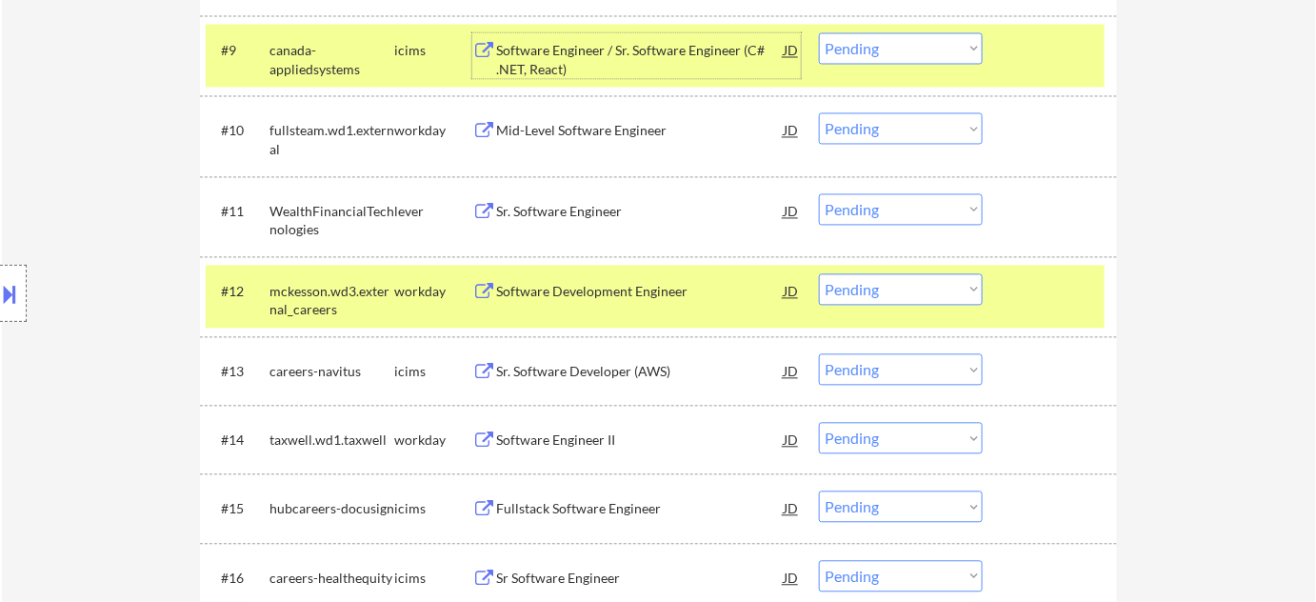
click at [563, 287] on div "Software Development Engineer" at bounding box center [640, 292] width 288 height 19
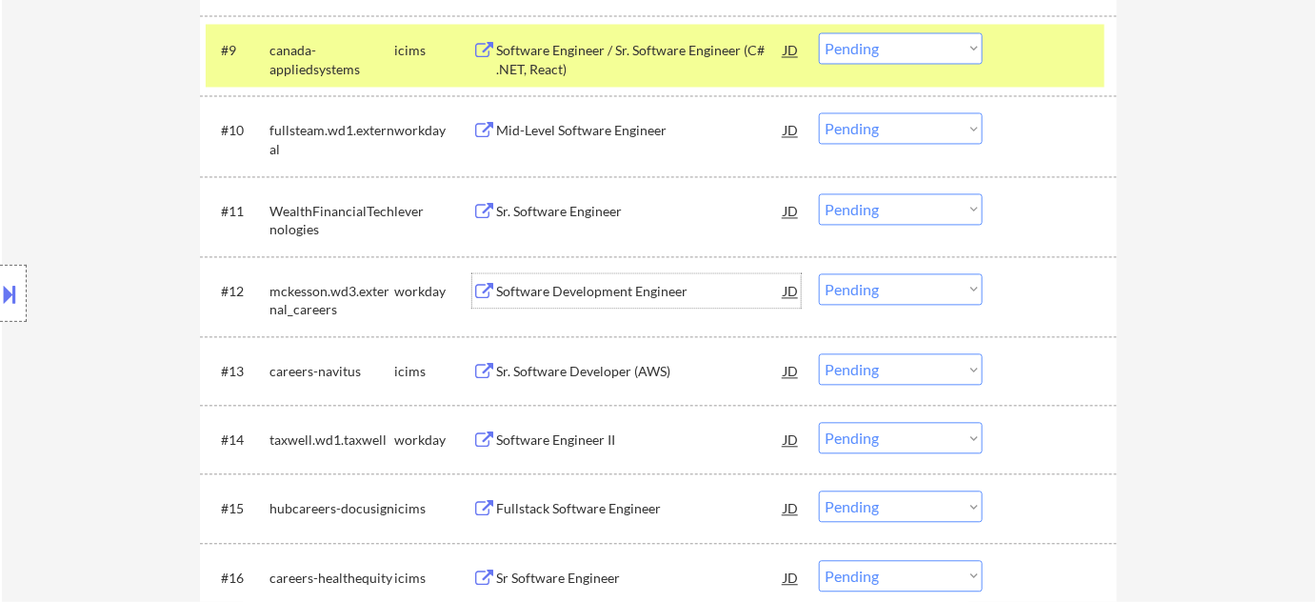
scroll to position [1023, 0]
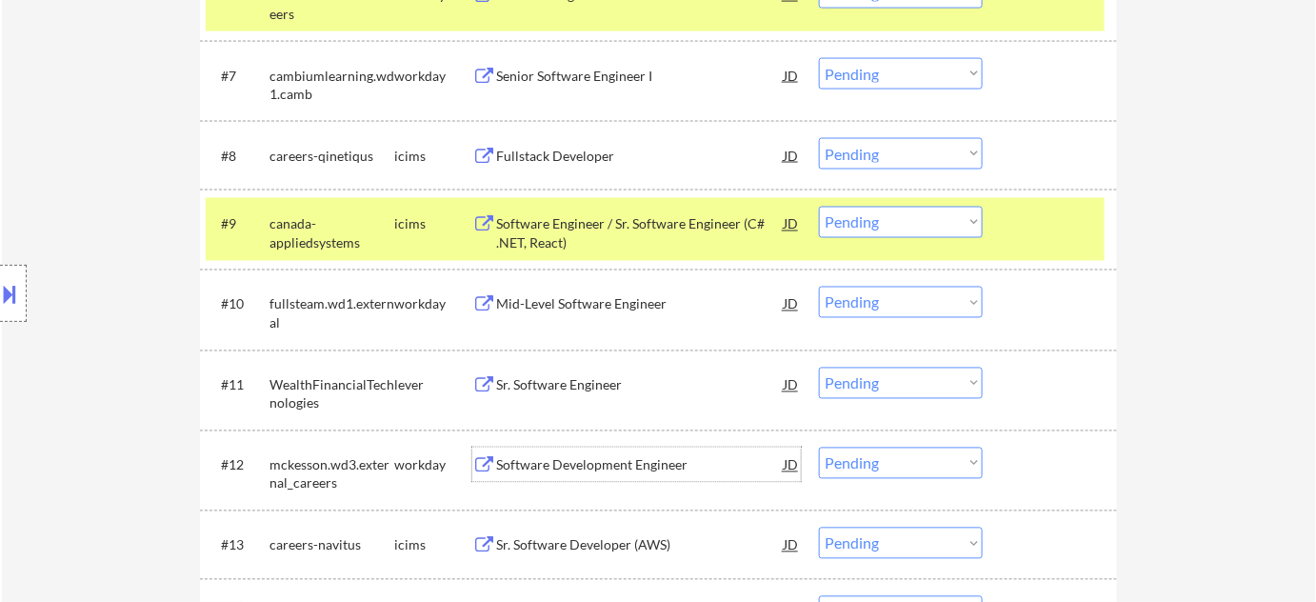
click at [855, 225] on select "Choose an option... Pending Applied Excluded (Questions) Excluded (Expired) Exc…" at bounding box center [901, 222] width 164 height 31
click at [819, 207] on select "Choose an option... Pending Applied Excluded (Questions) Excluded (Expired) Exc…" at bounding box center [901, 222] width 164 height 31
select select ""pending""
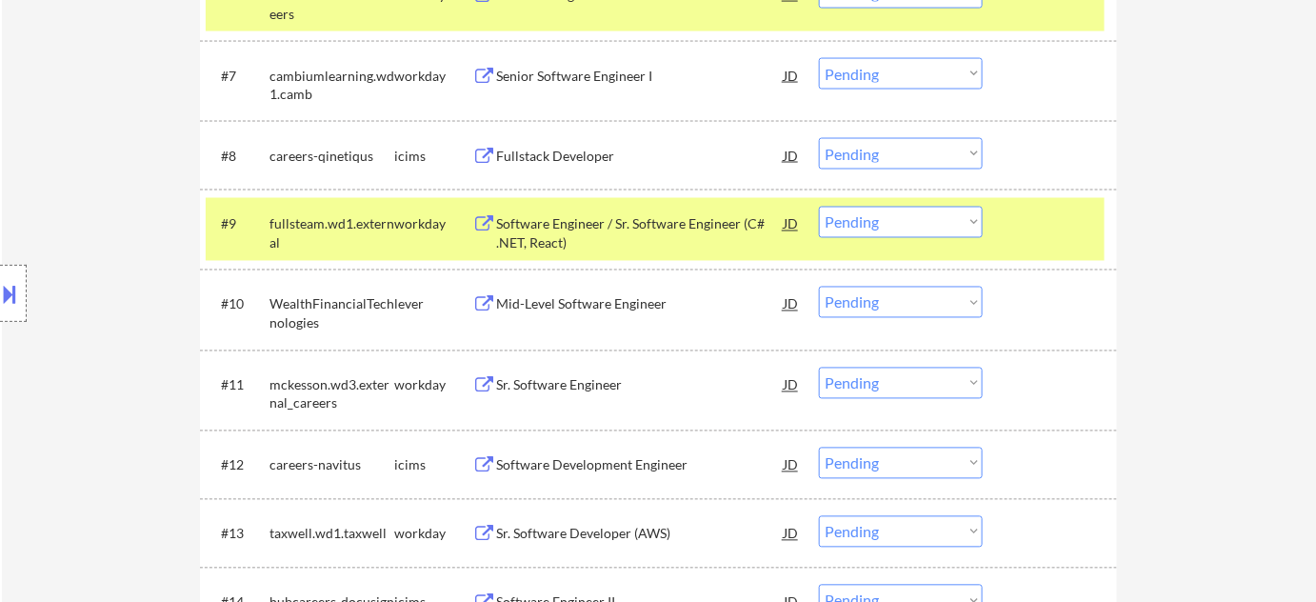
scroll to position [1110, 0]
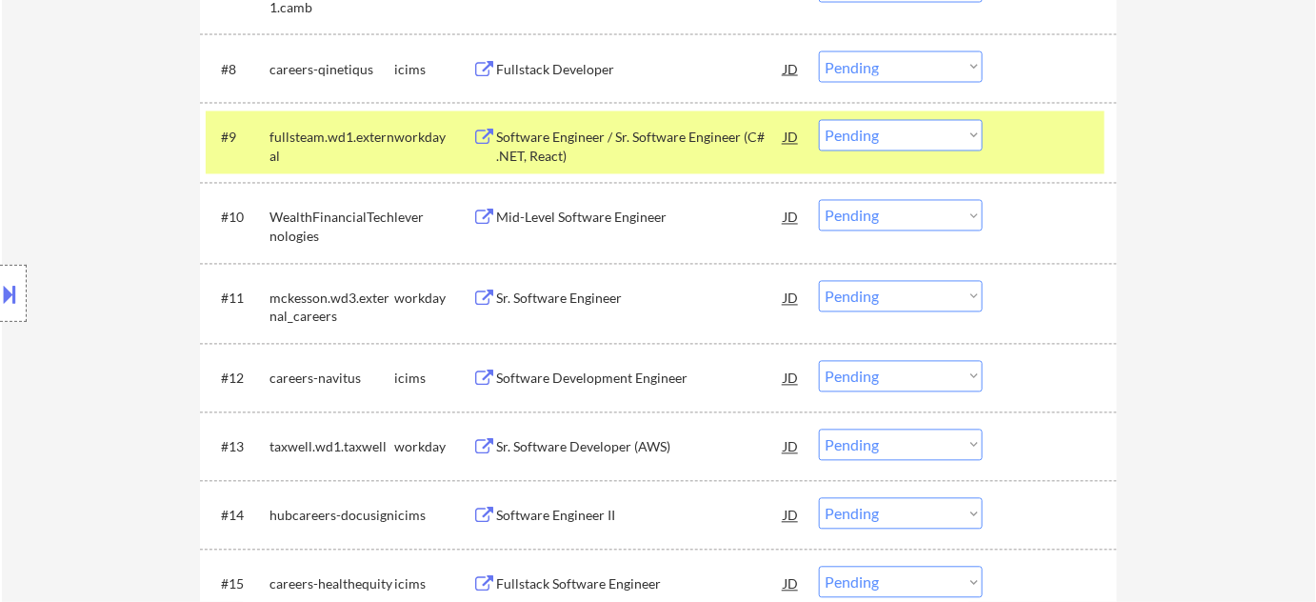
click at [876, 289] on select "Choose an option... Pending Applied Excluded (Questions) Excluded (Expired) Exc…" at bounding box center [901, 296] width 164 height 31
click at [819, 281] on select "Choose an option... Pending Applied Excluded (Questions) Excluded (Expired) Exc…" at bounding box center [901, 296] width 164 height 31
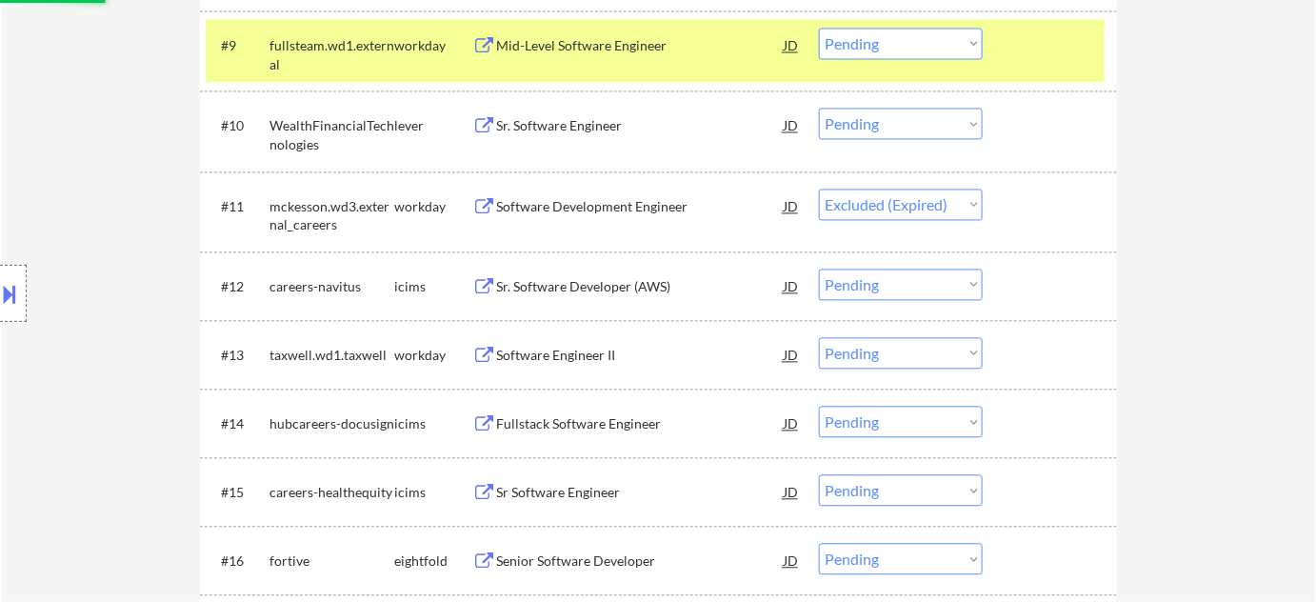
scroll to position [1283, 0]
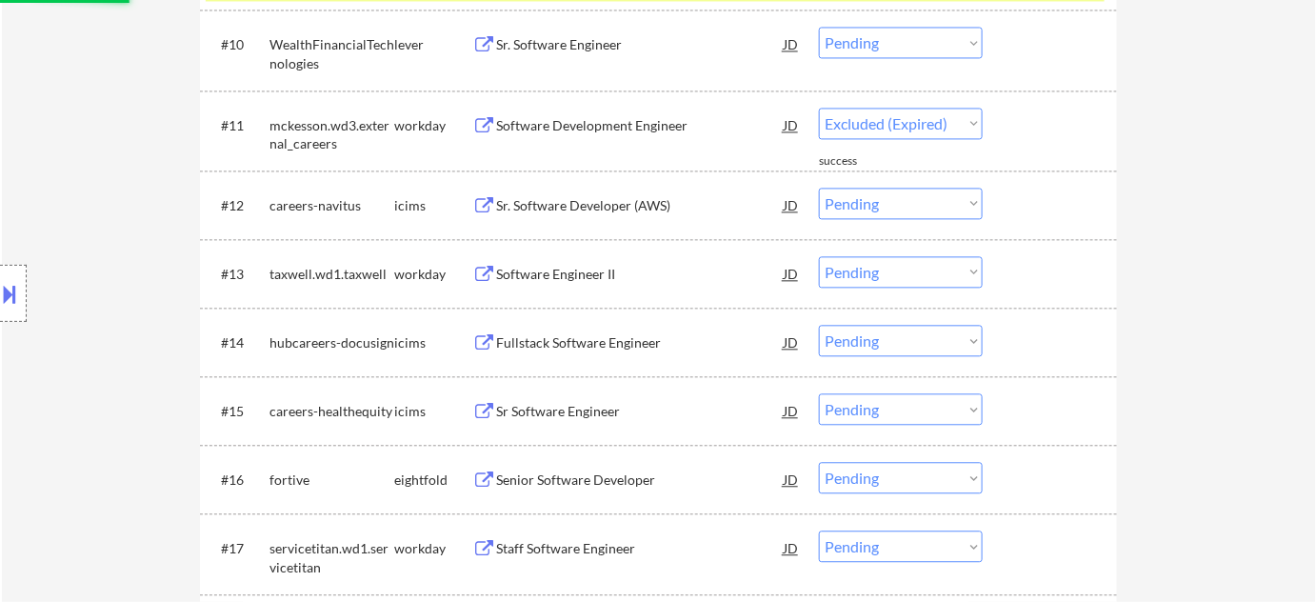
select select ""pending""
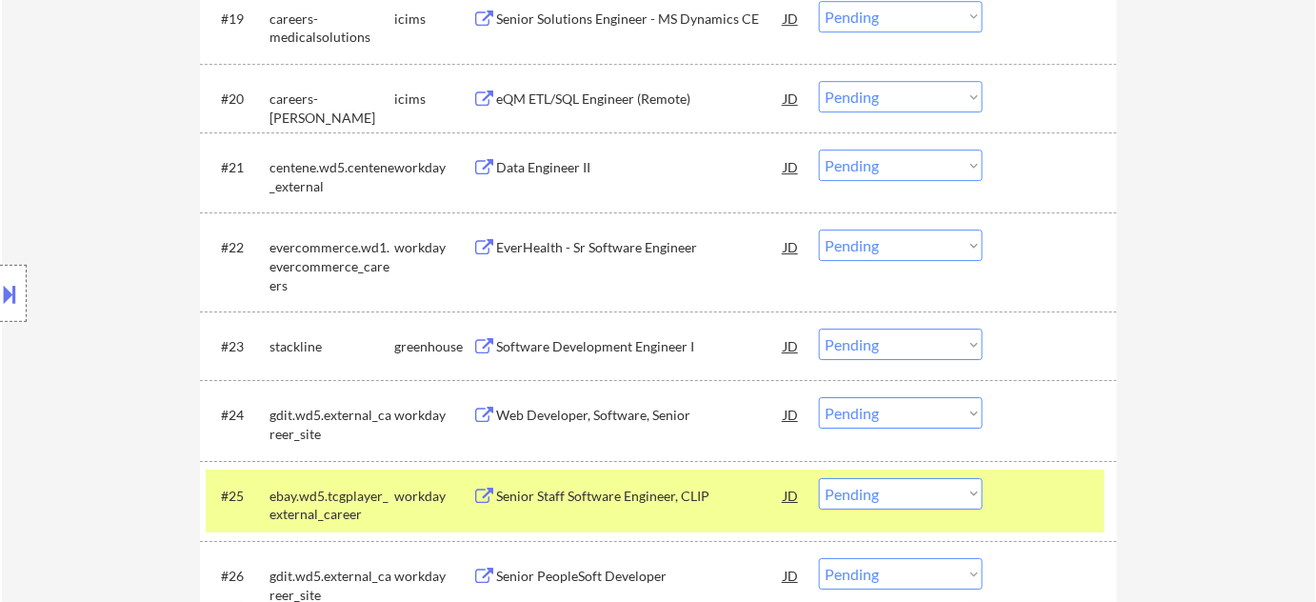
scroll to position [2062, 0]
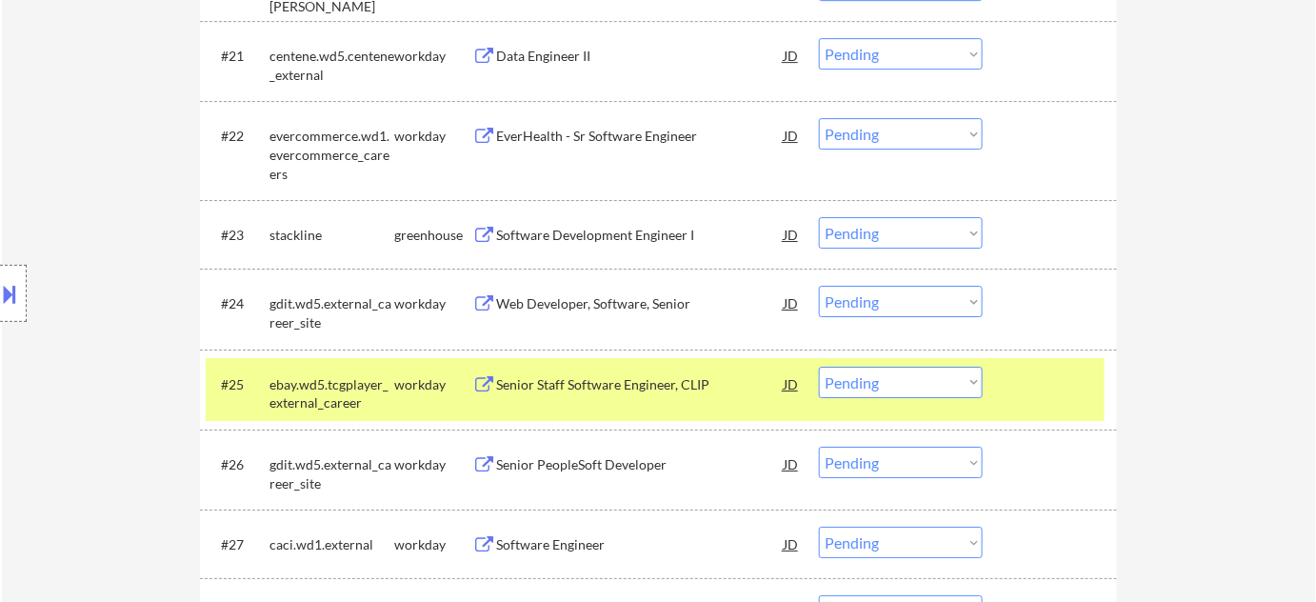
click at [614, 137] on div "EverHealth - Sr Software Engineer" at bounding box center [640, 136] width 288 height 19
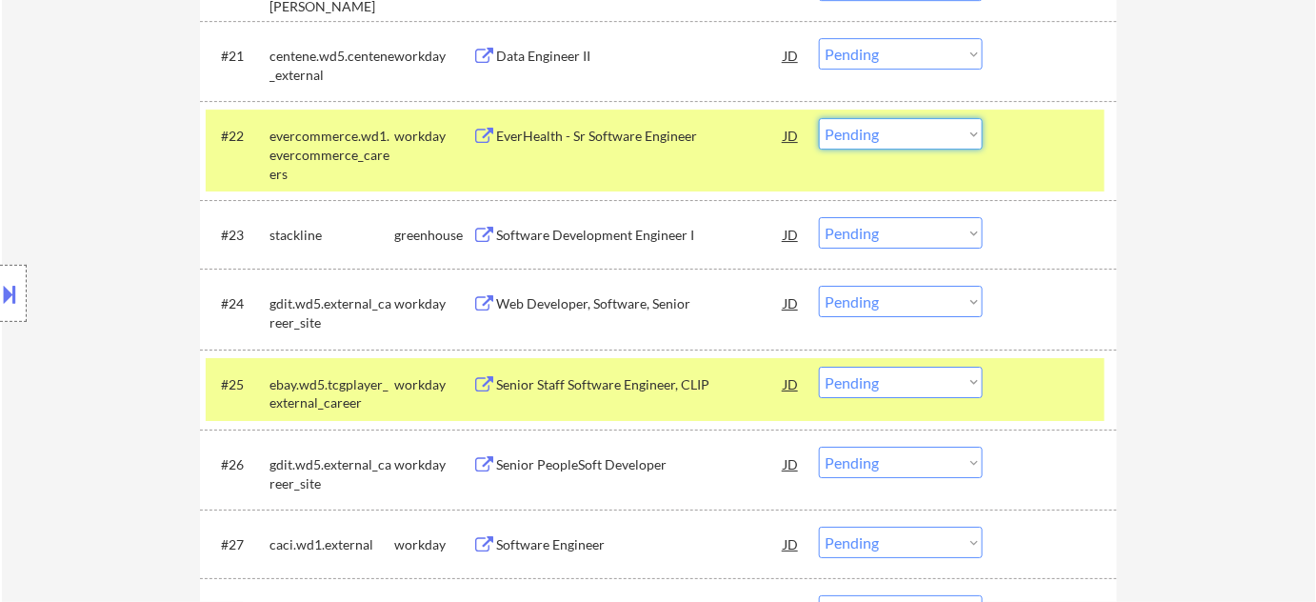
click at [854, 130] on select "Choose an option... Pending Applied Excluded (Questions) Excluded (Expired) Exc…" at bounding box center [901, 133] width 164 height 31
click at [819, 118] on select "Choose an option... Pending Applied Excluded (Questions) Excluded (Expired) Exc…" at bounding box center [901, 133] width 164 height 31
select select ""pending""
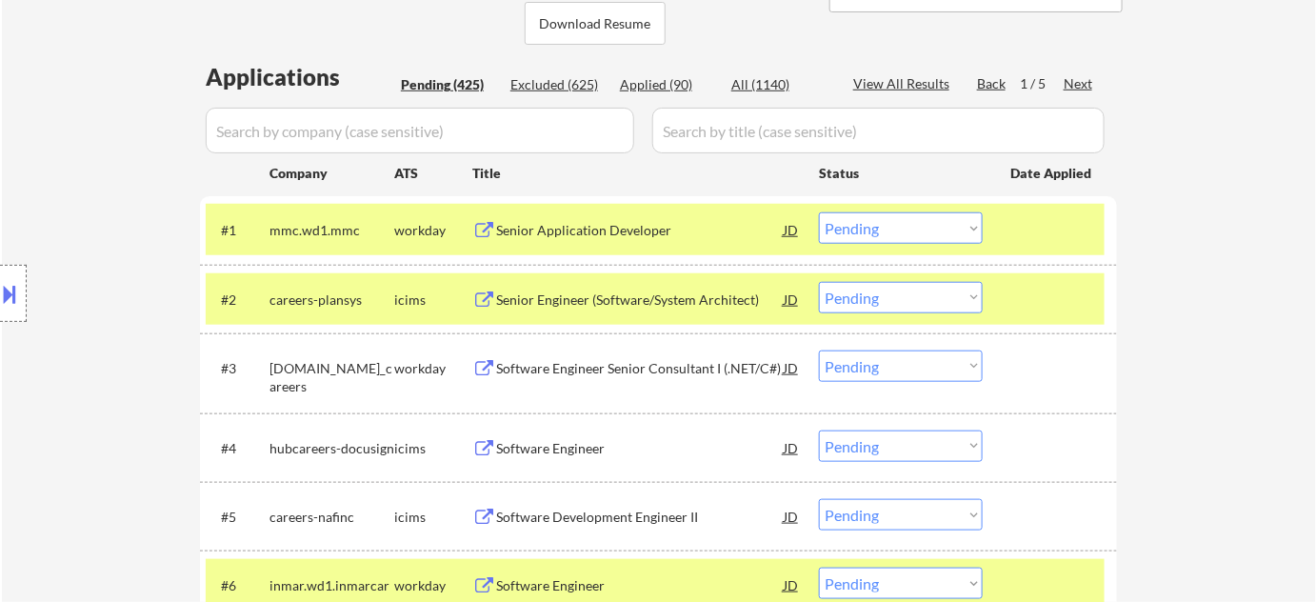
scroll to position [244, 0]
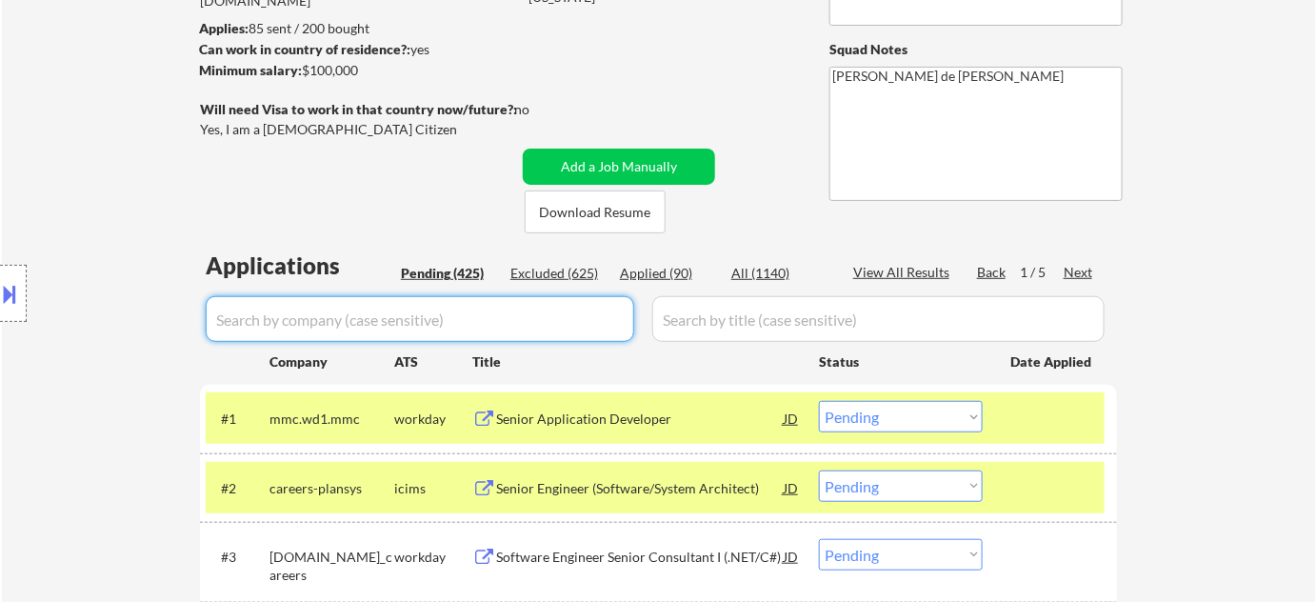
click at [447, 314] on input "input" at bounding box center [420, 319] width 429 height 46
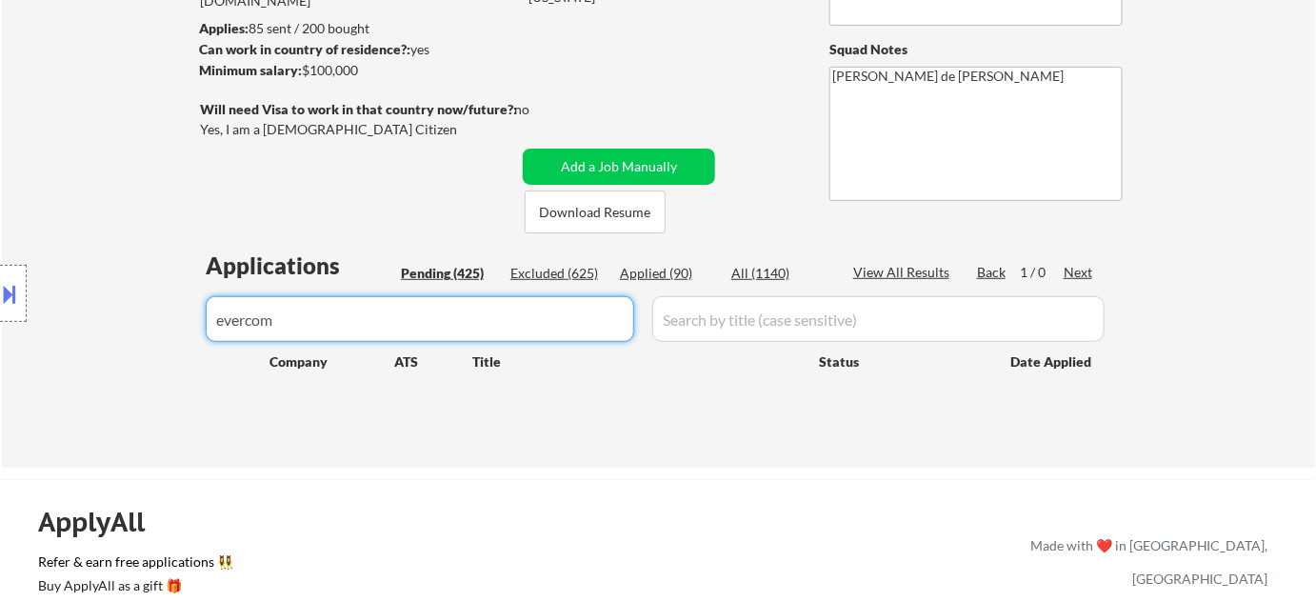
type input "evercom"
click at [578, 269] on div "Excluded (625)" at bounding box center [558, 273] width 95 height 19
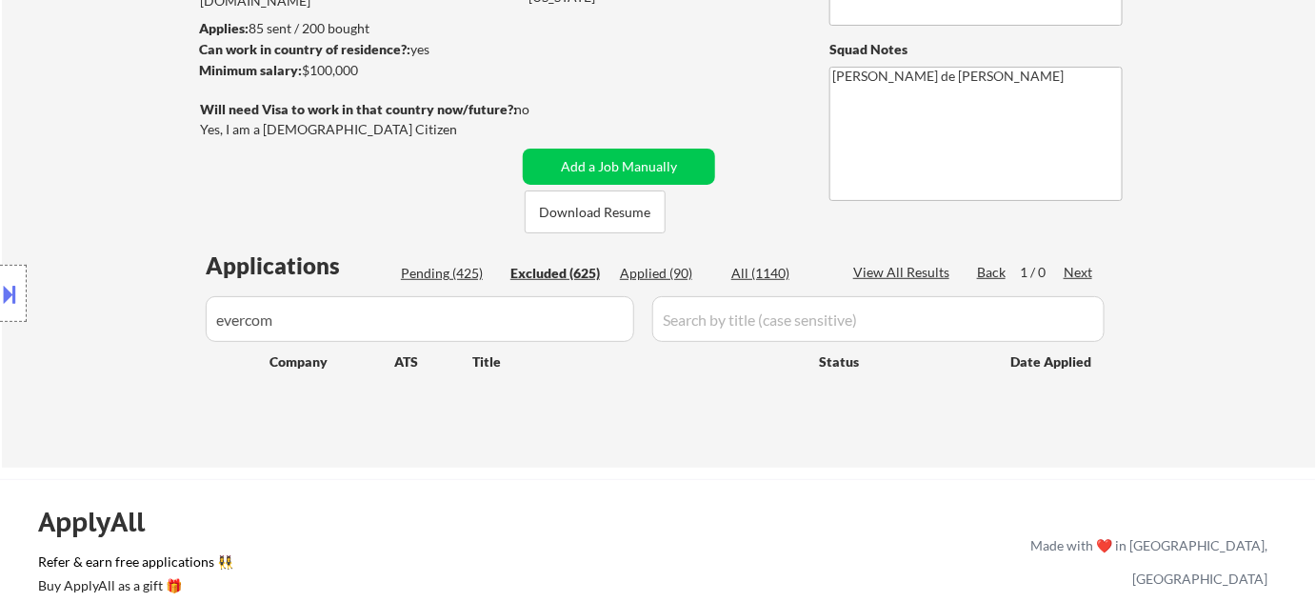
select select ""excluded__expired_""
select select ""excluded""
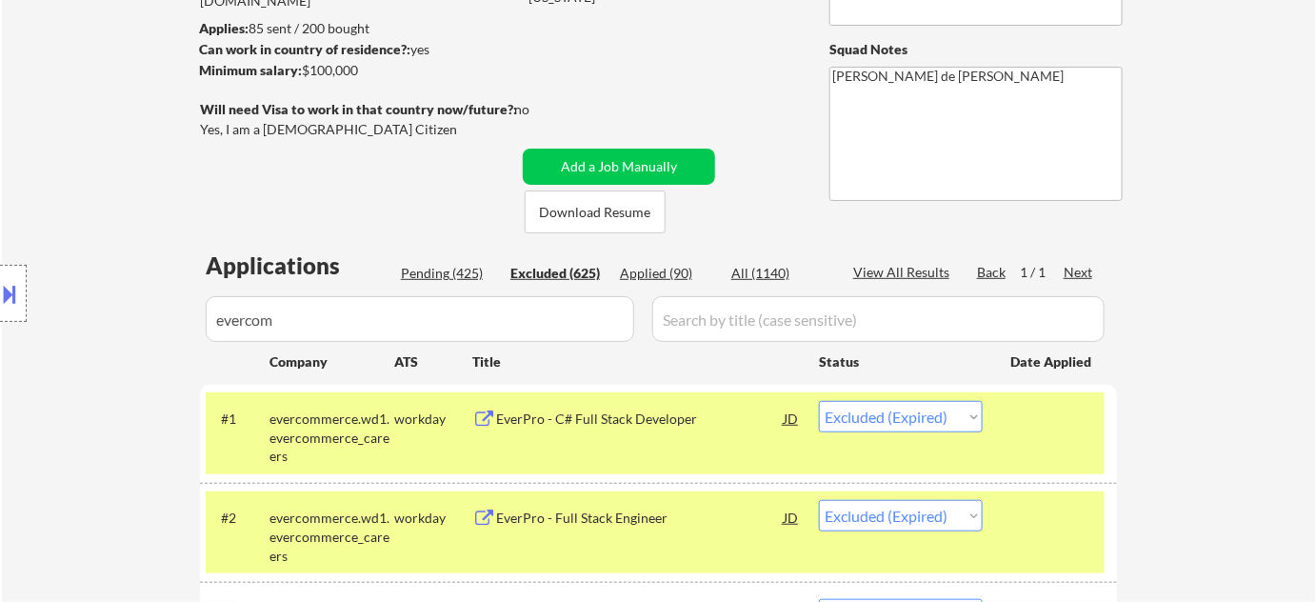
scroll to position [417, 0]
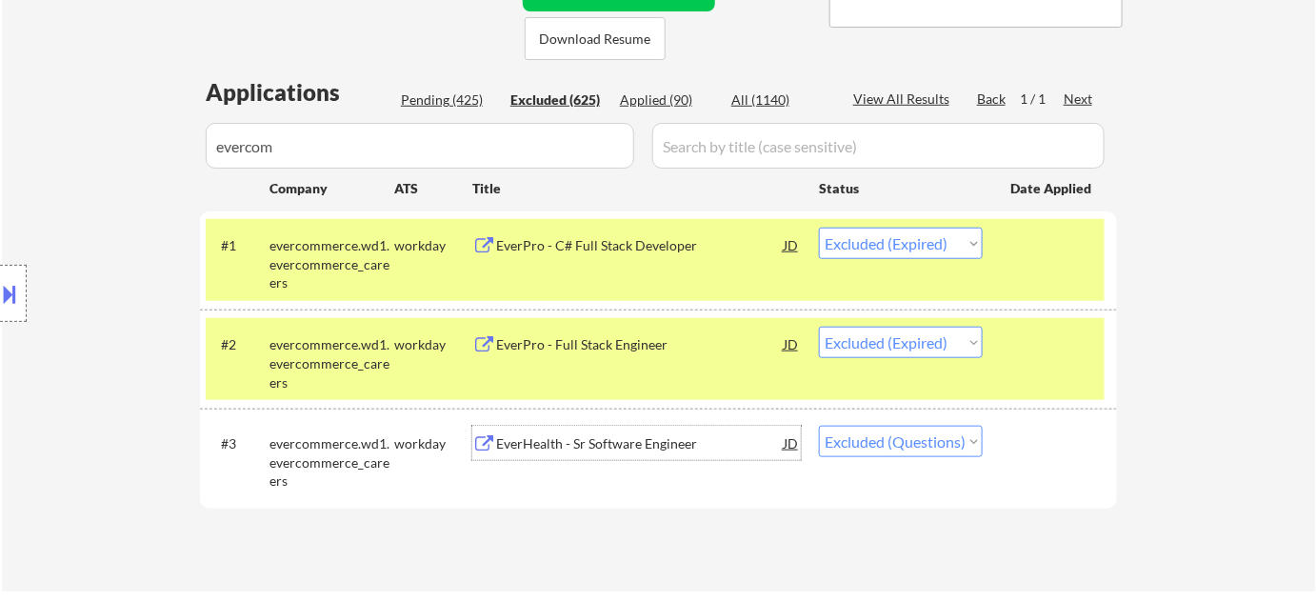
click at [650, 453] on div "EverHealth - Sr Software Engineer" at bounding box center [640, 443] width 288 height 34
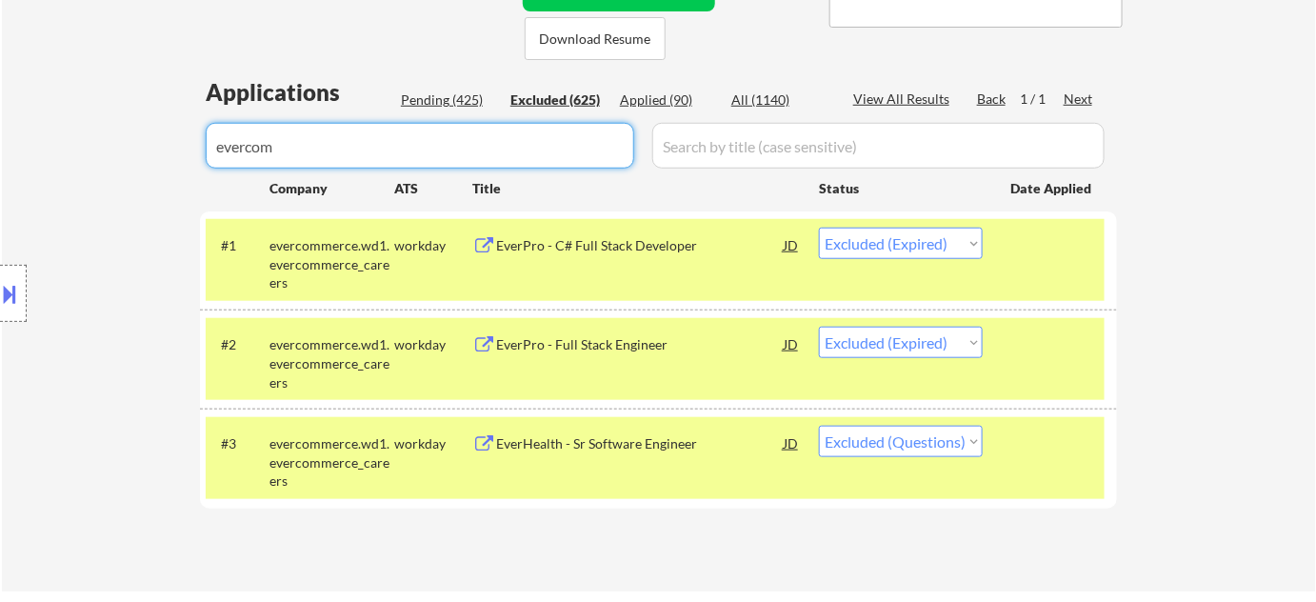
drag, startPoint x: 59, startPoint y: 164, endPoint x: 0, endPoint y: 154, distance: 59.8
click at [481, 95] on div "Pending (425)" at bounding box center [448, 99] width 95 height 19
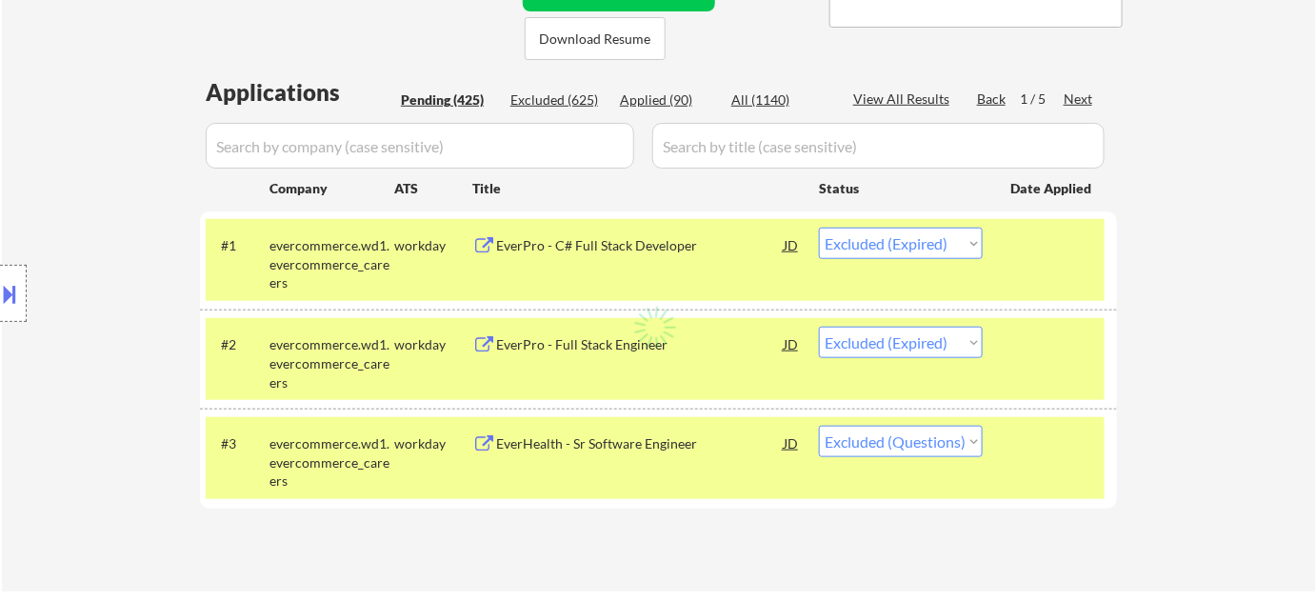
click at [478, 95] on div "Pending (425)" at bounding box center [448, 99] width 95 height 19
click at [478, 98] on div "Pending (425)" at bounding box center [448, 99] width 95 height 19
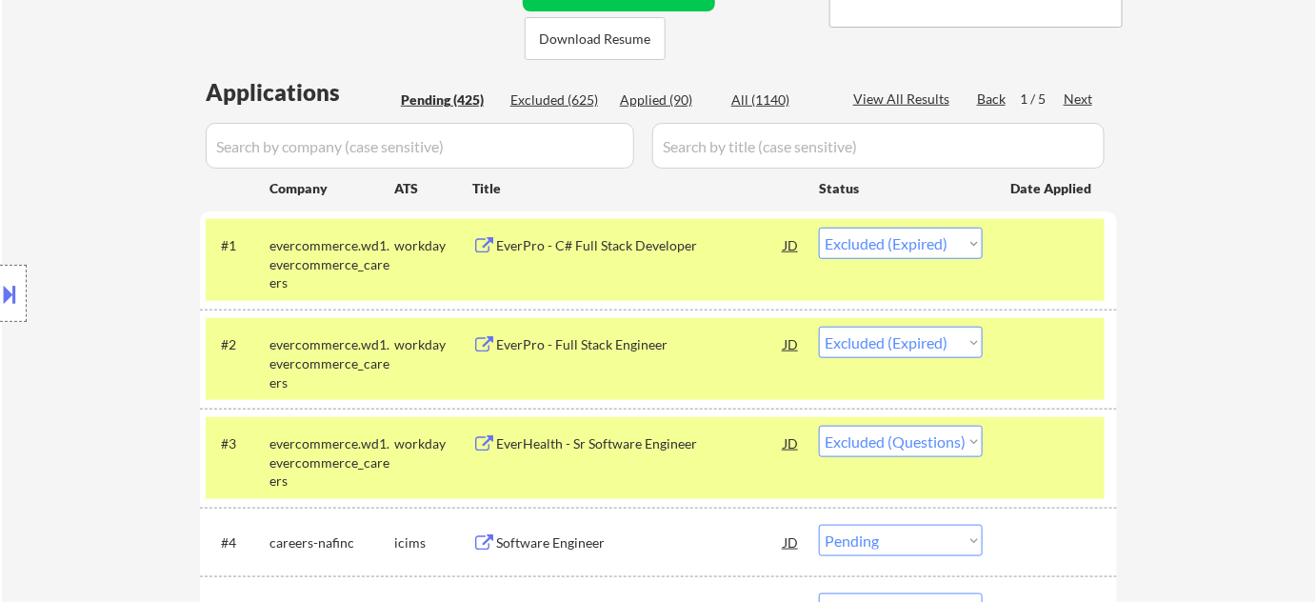
select select ""pending""
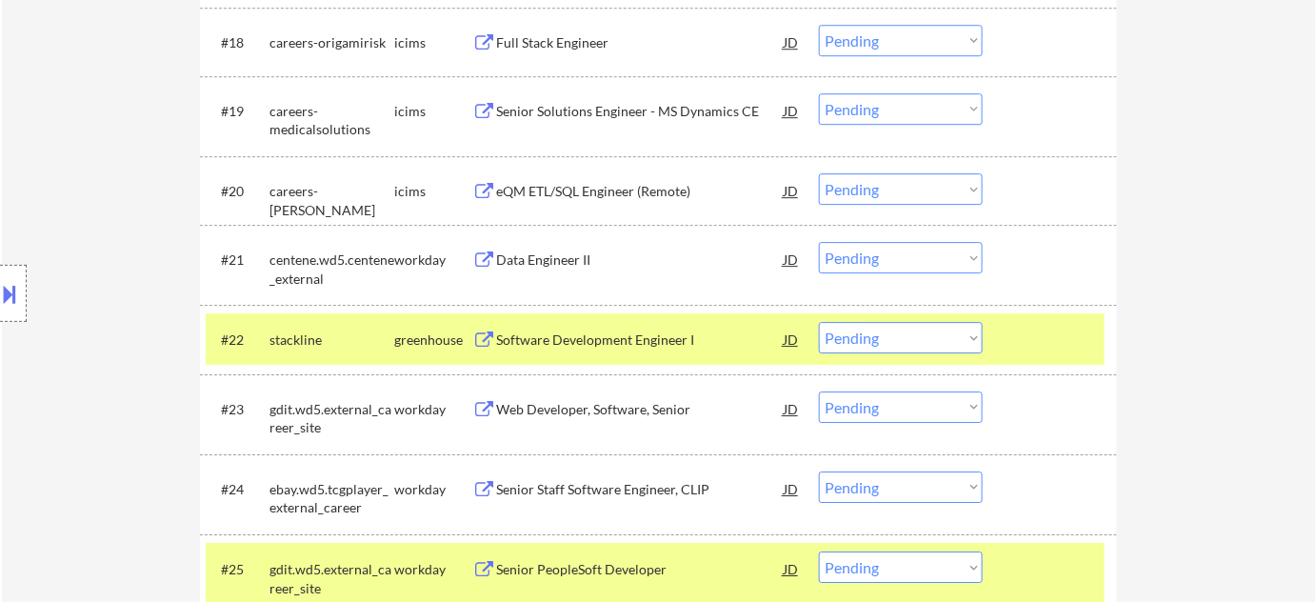
scroll to position [1890, 0]
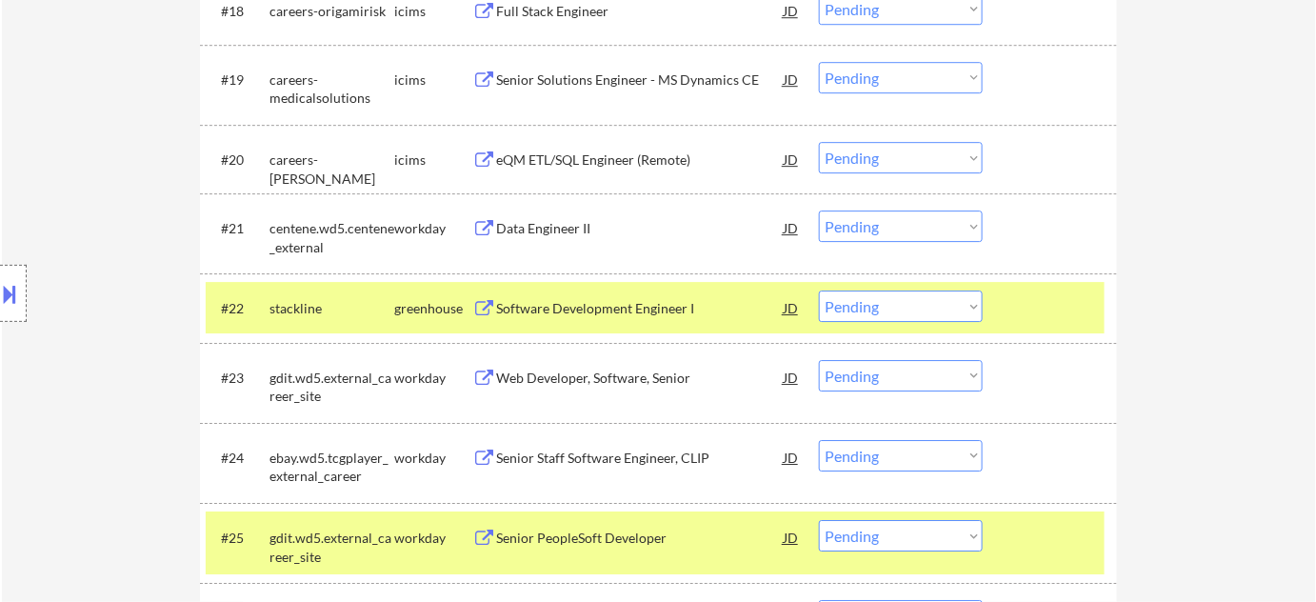
click at [584, 231] on div "Data Engineer II" at bounding box center [640, 228] width 288 height 19
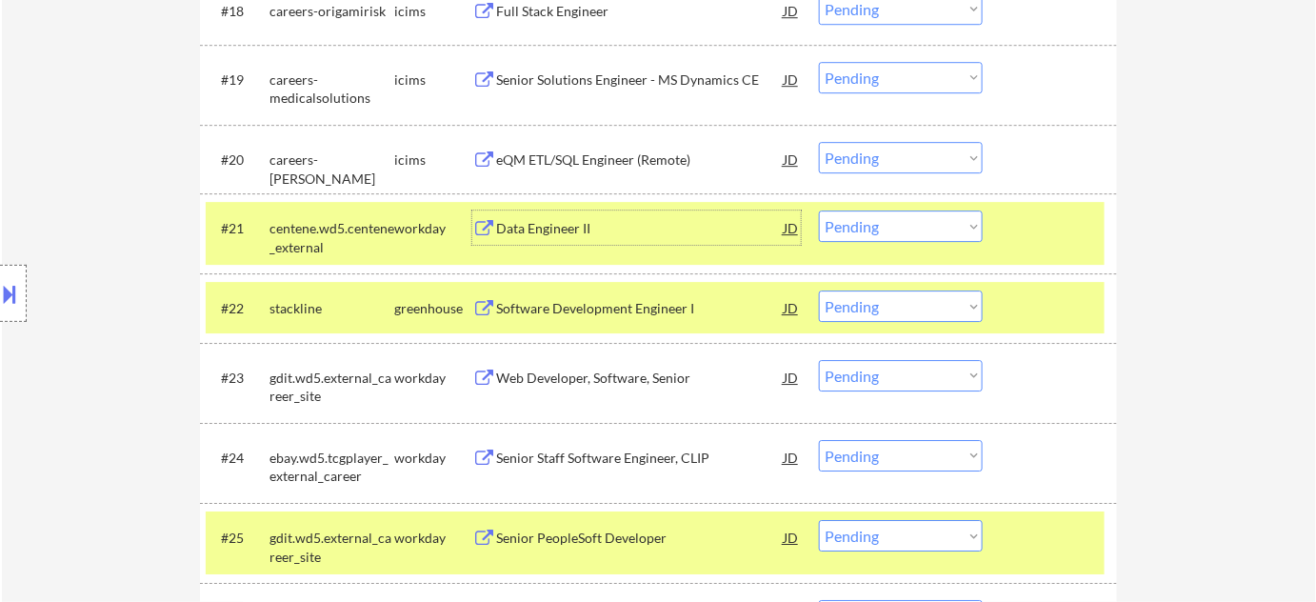
click at [872, 233] on select "Choose an option... Pending Applied Excluded (Questions) Excluded (Expired) Exc…" at bounding box center [901, 226] width 164 height 31
click at [819, 211] on select "Choose an option... Pending Applied Excluded (Questions) Excluded (Expired) Exc…" at bounding box center [901, 226] width 164 height 31
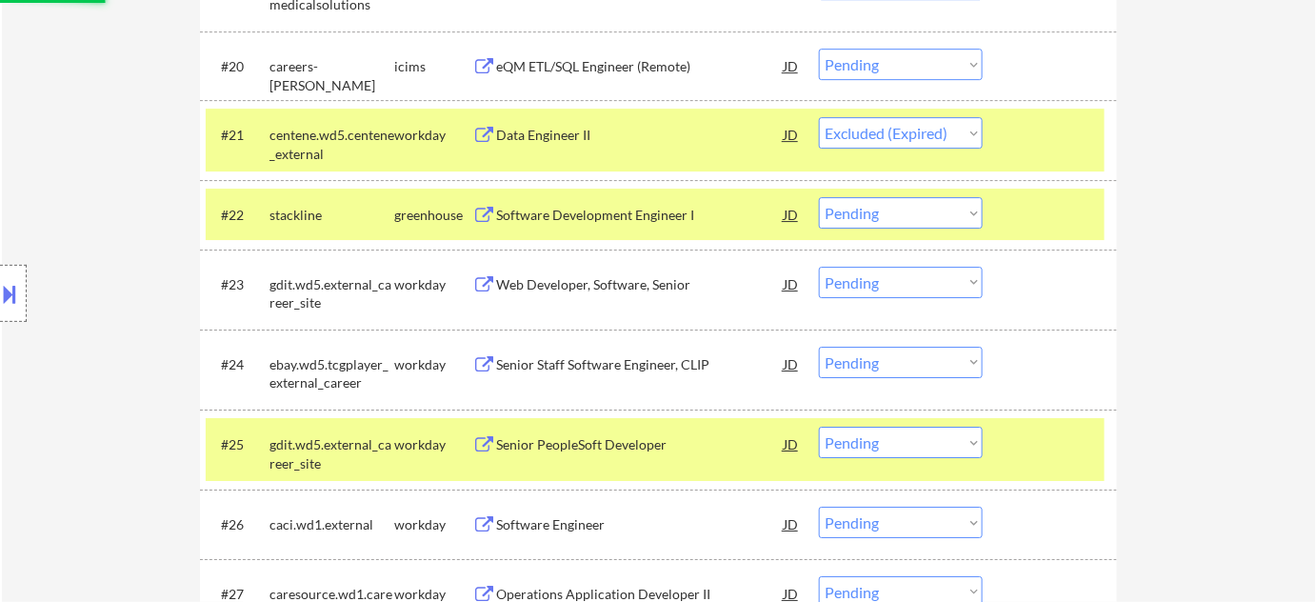
scroll to position [2062, 0]
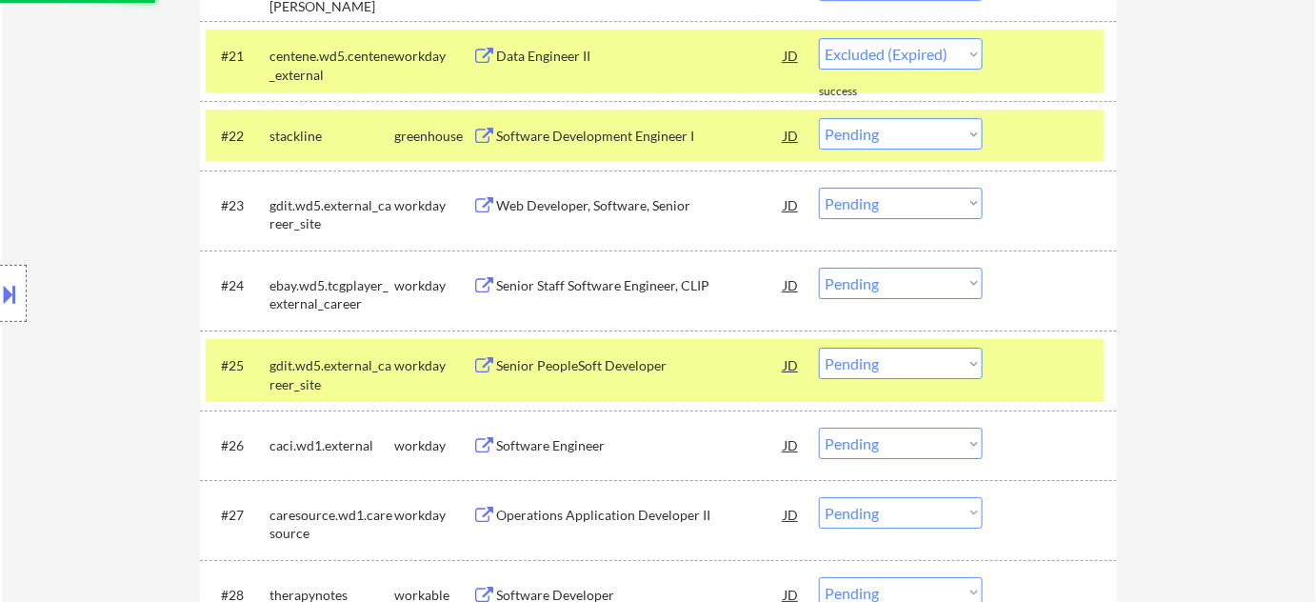
select select ""pending""
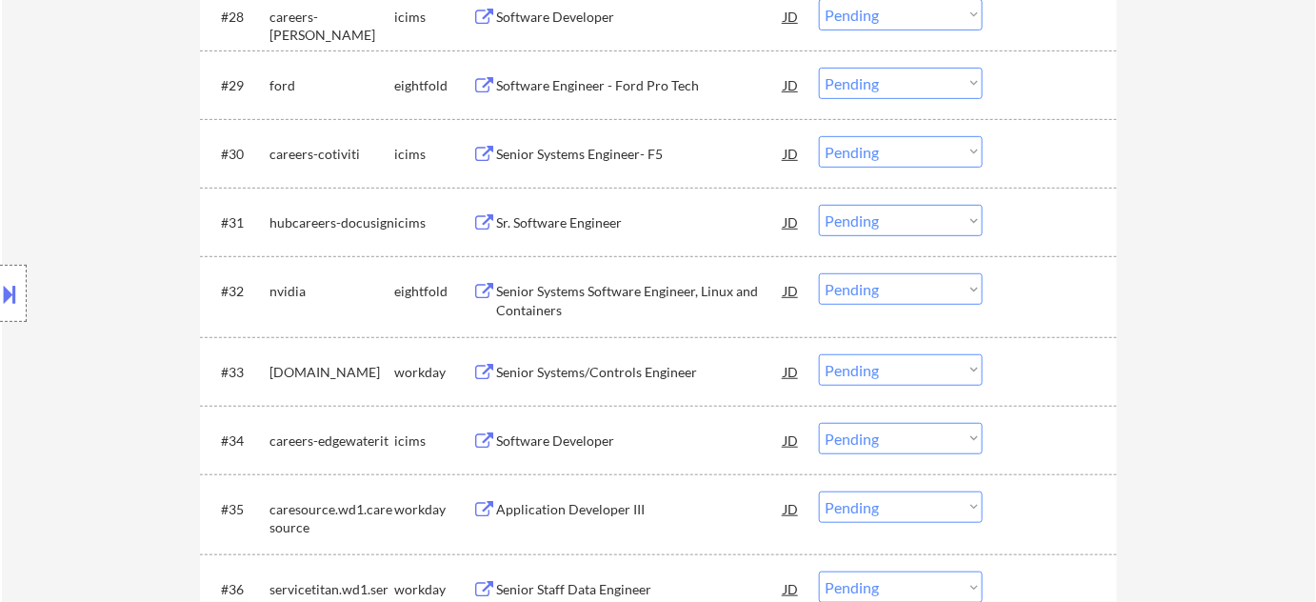
scroll to position [2669, 0]
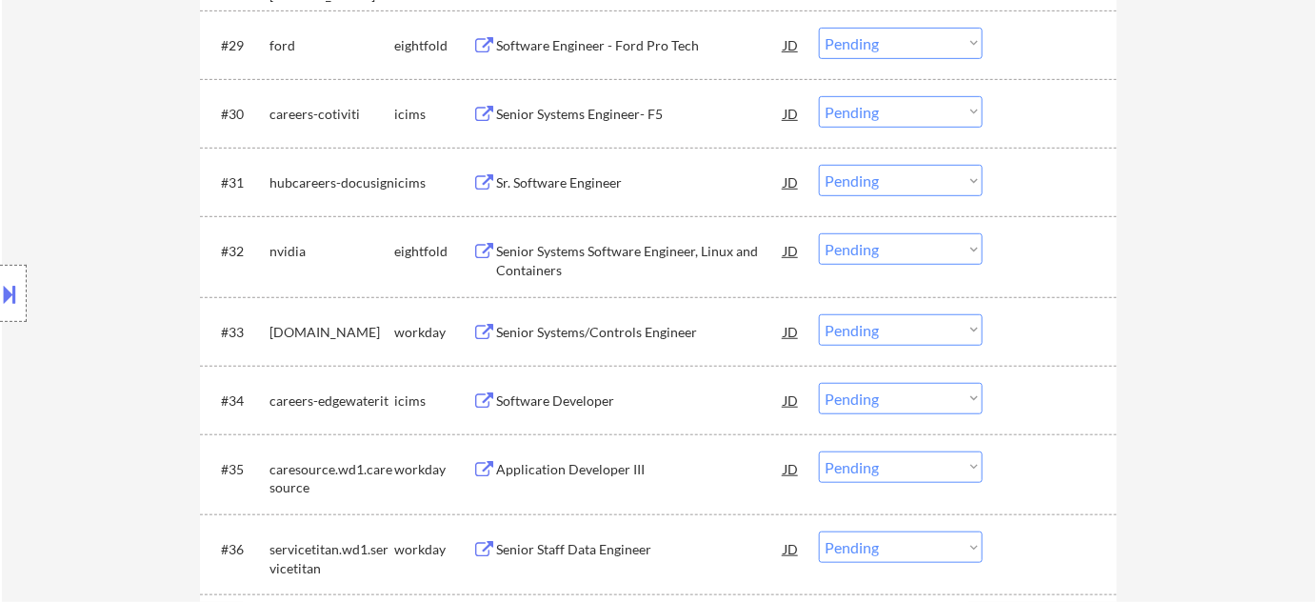
click at [541, 263] on div "Senior Systems Software Engineer, Linux and Containers" at bounding box center [640, 260] width 288 height 37
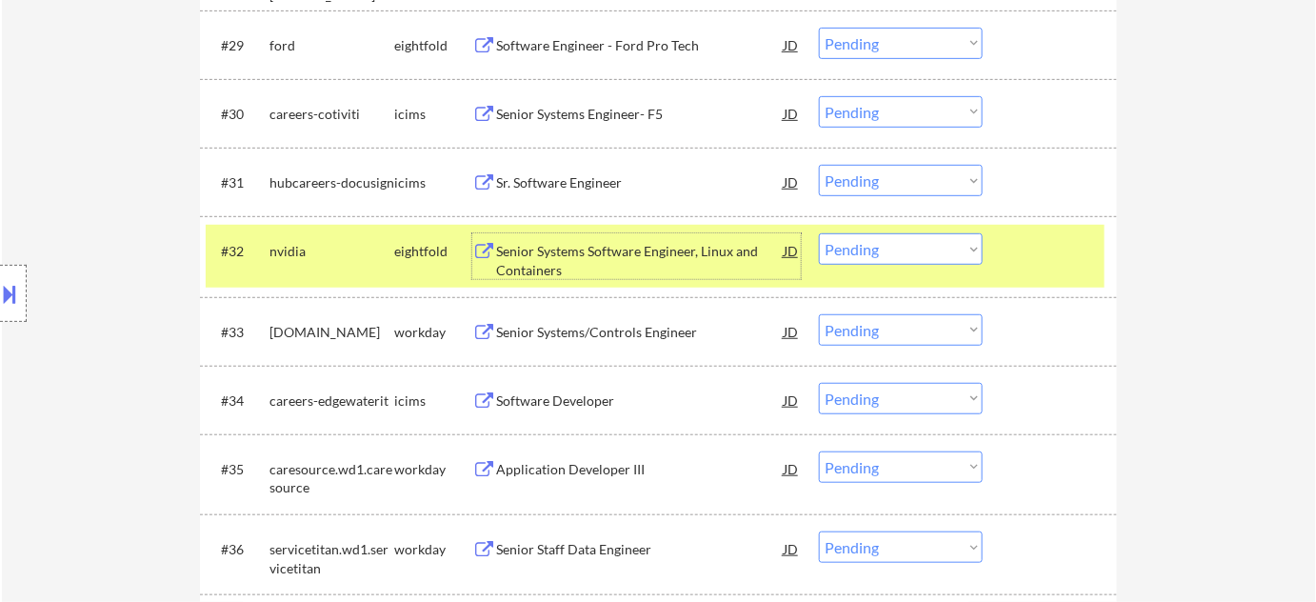
click at [876, 254] on select "Choose an option... Pending Applied Excluded (Questions) Excluded (Expired) Exc…" at bounding box center [901, 248] width 164 height 31
click at [819, 233] on select "Choose an option... Pending Applied Excluded (Questions) Excluded (Expired) Exc…" at bounding box center [901, 248] width 164 height 31
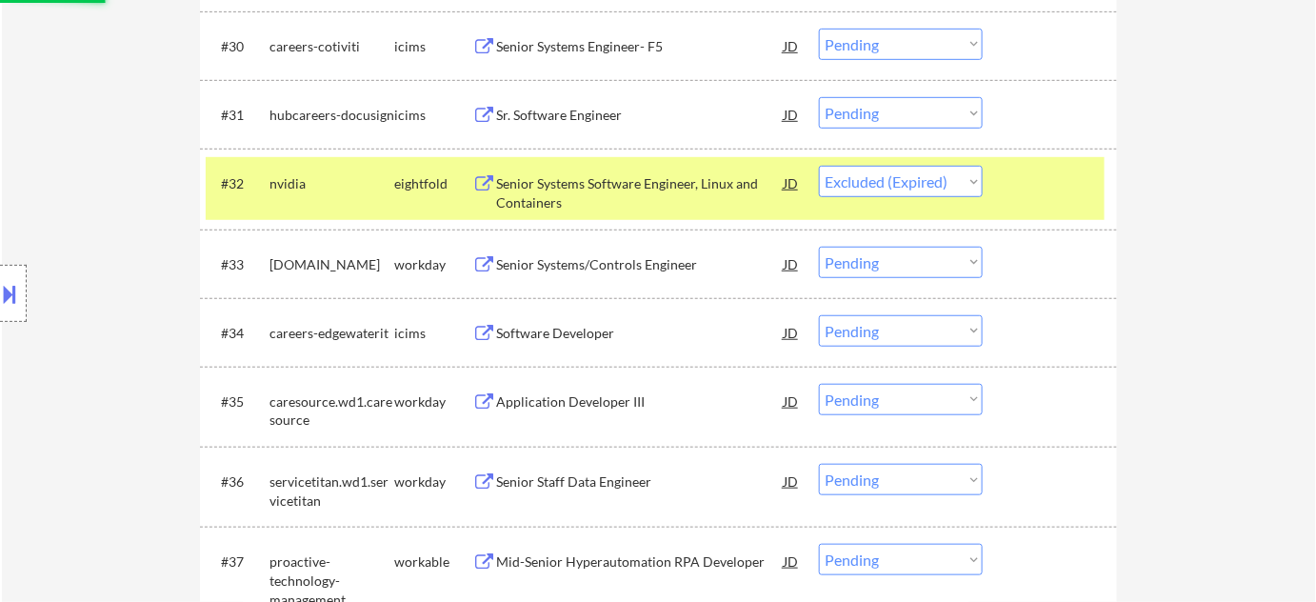
scroll to position [2756, 0]
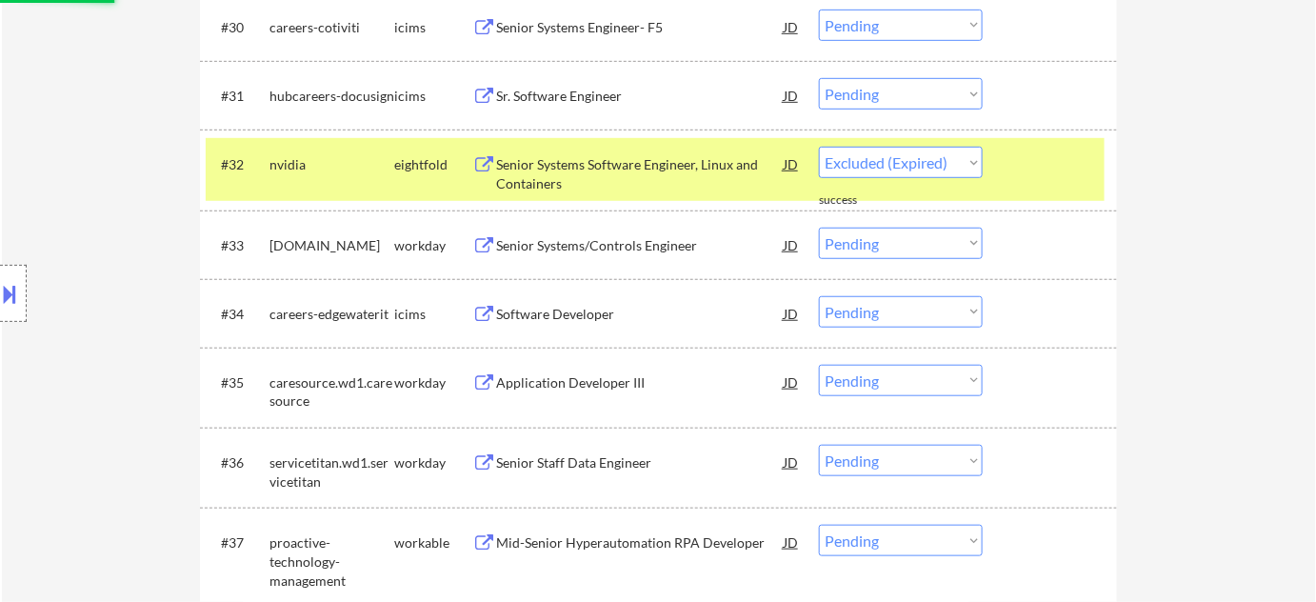
select select ""pending""
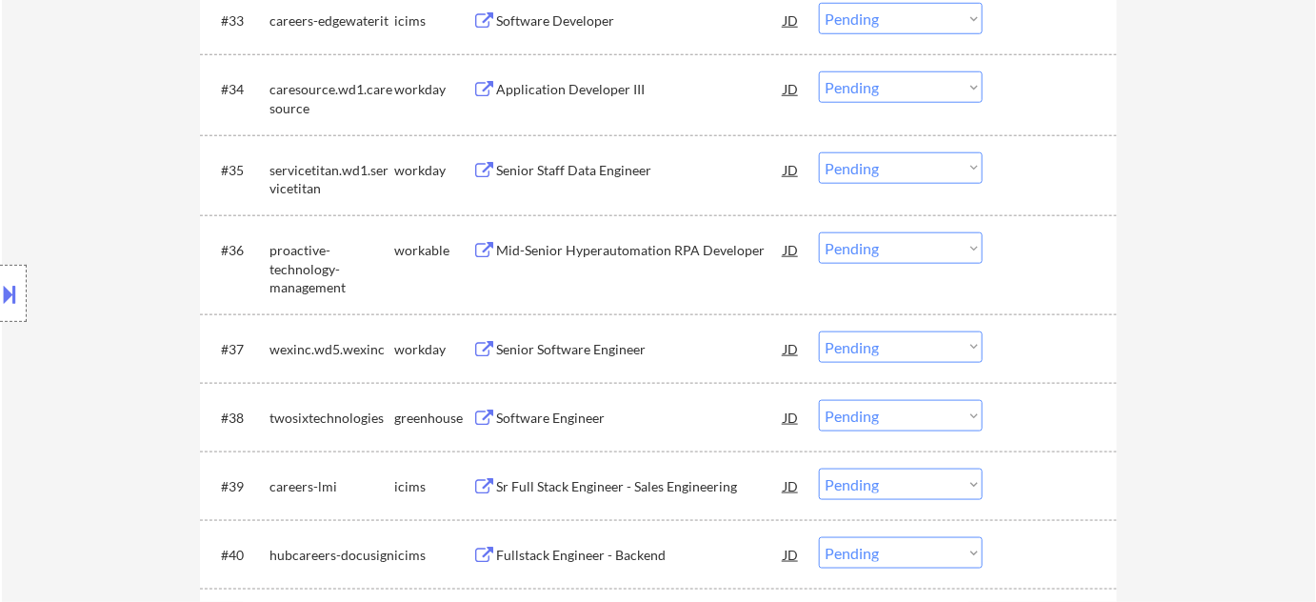
scroll to position [3015, 0]
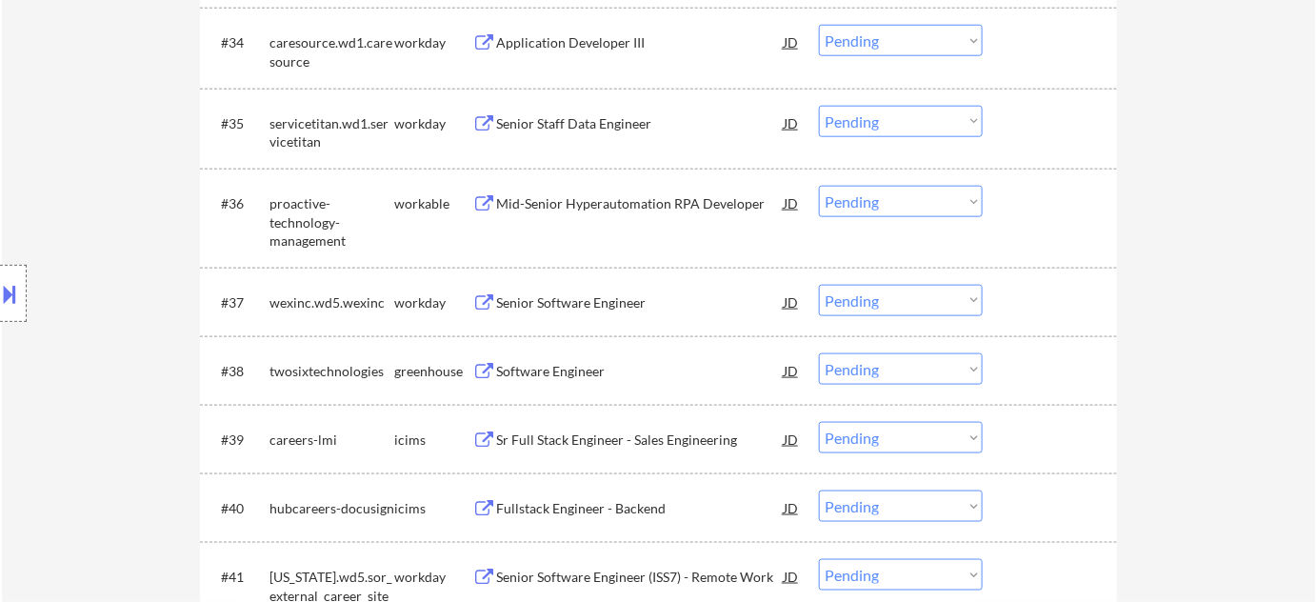
click at [601, 194] on div "Mid-Senior Hyperautomation RPA Developer" at bounding box center [640, 203] width 288 height 19
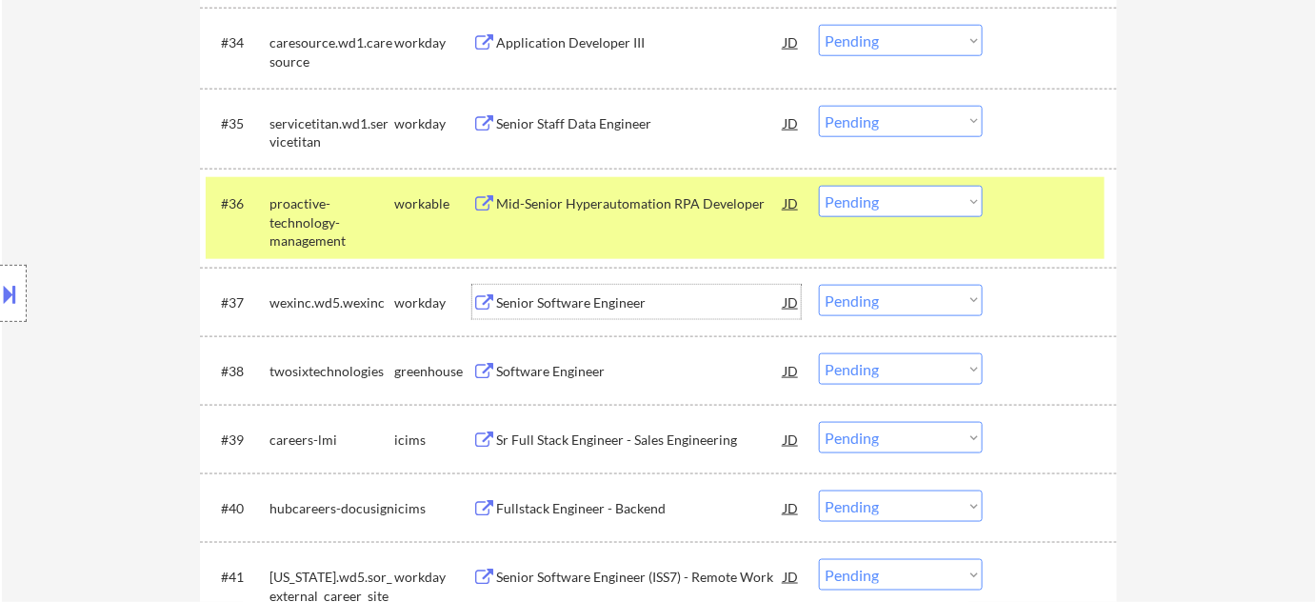
click at [602, 308] on div "Senior Software Engineer" at bounding box center [640, 302] width 288 height 19
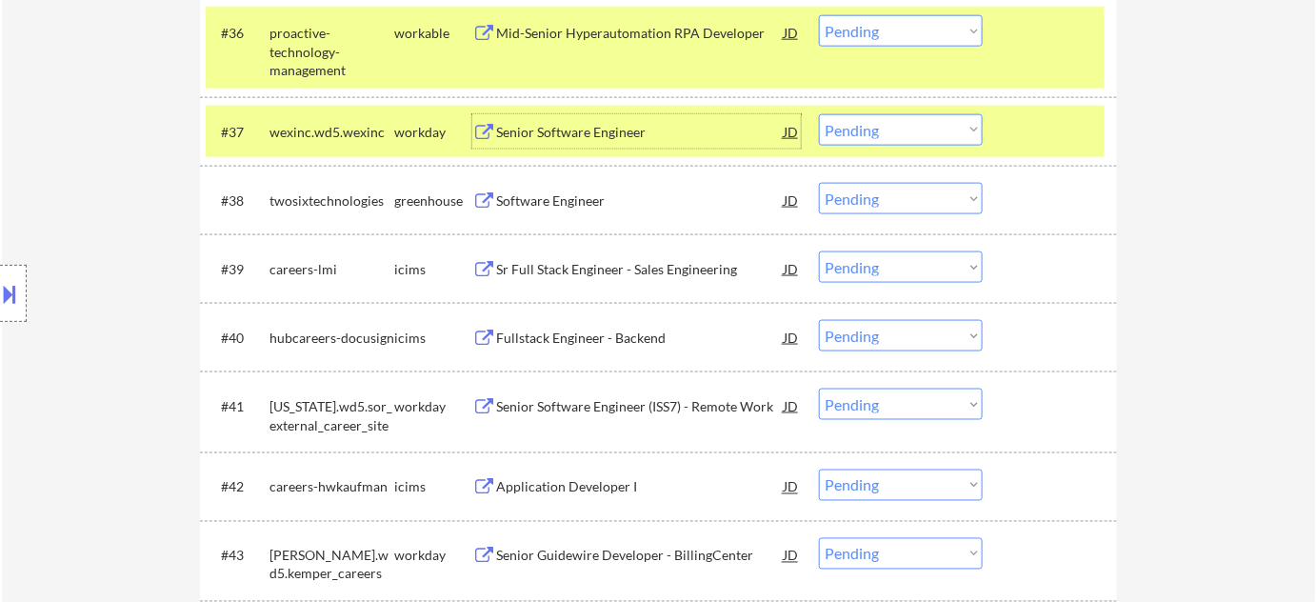
scroll to position [3188, 0]
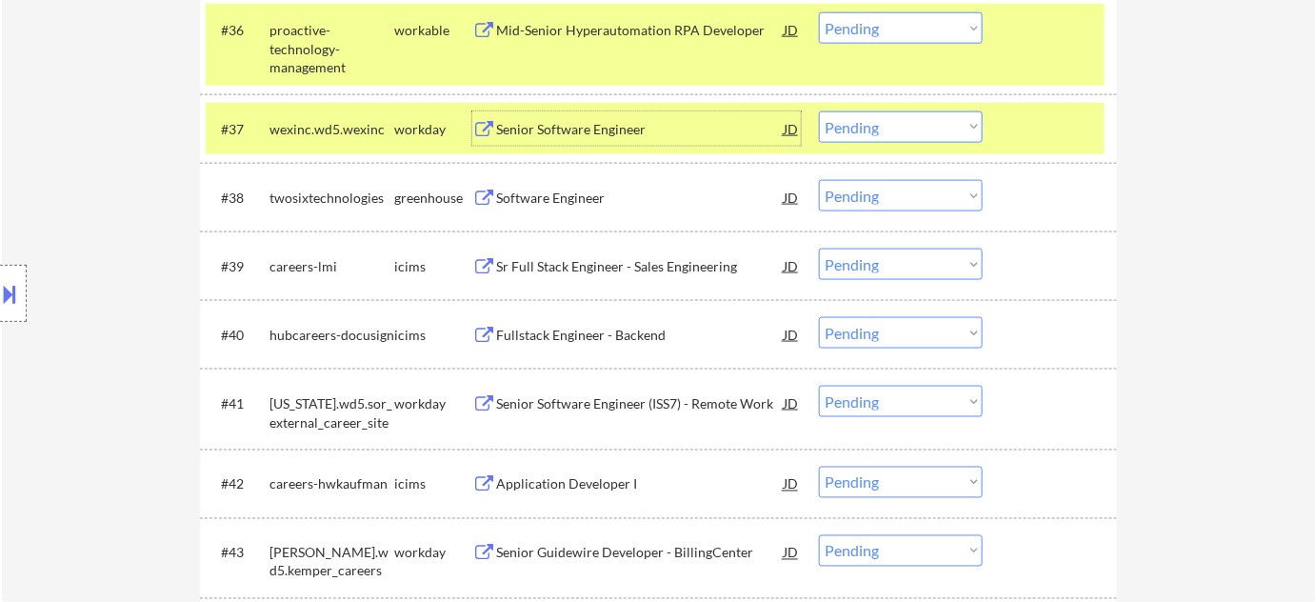
click at [581, 398] on div "Senior Software Engineer (ISS7) - Remote Work" at bounding box center [640, 403] width 288 height 19
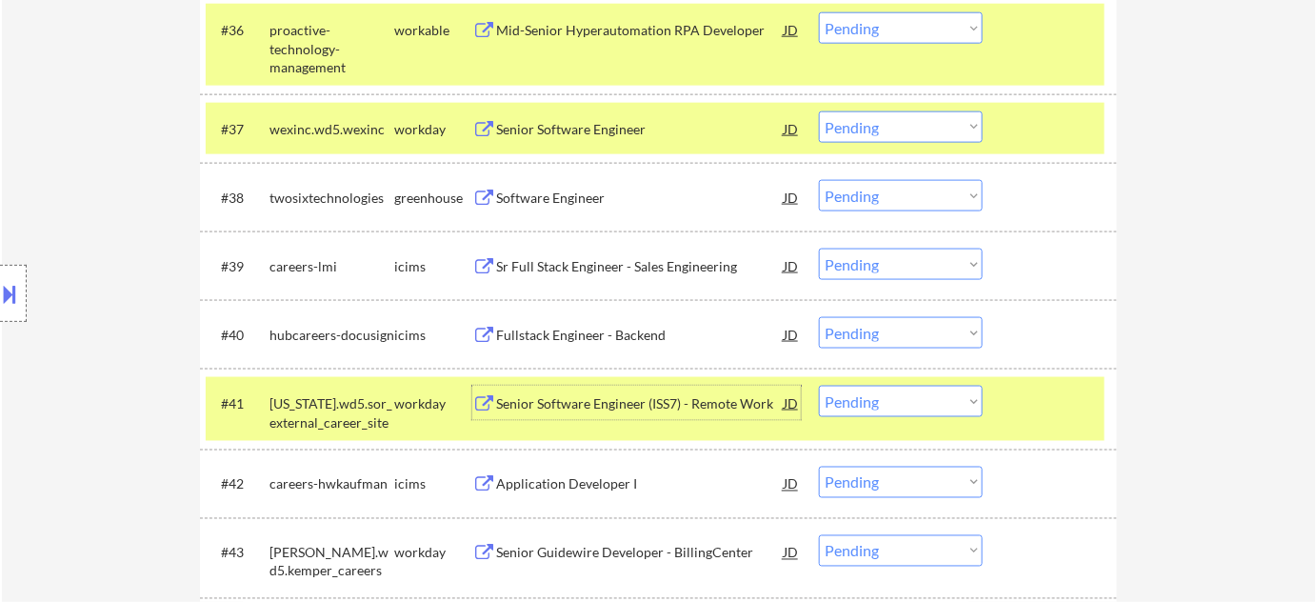
click at [904, 32] on select "Choose an option... Pending Applied Excluded (Questions) Excluded (Expired) Exc…" at bounding box center [901, 27] width 164 height 31
click at [819, 12] on select "Choose an option... Pending Applied Excluded (Questions) Excluded (Expired) Exc…" at bounding box center [901, 27] width 164 height 31
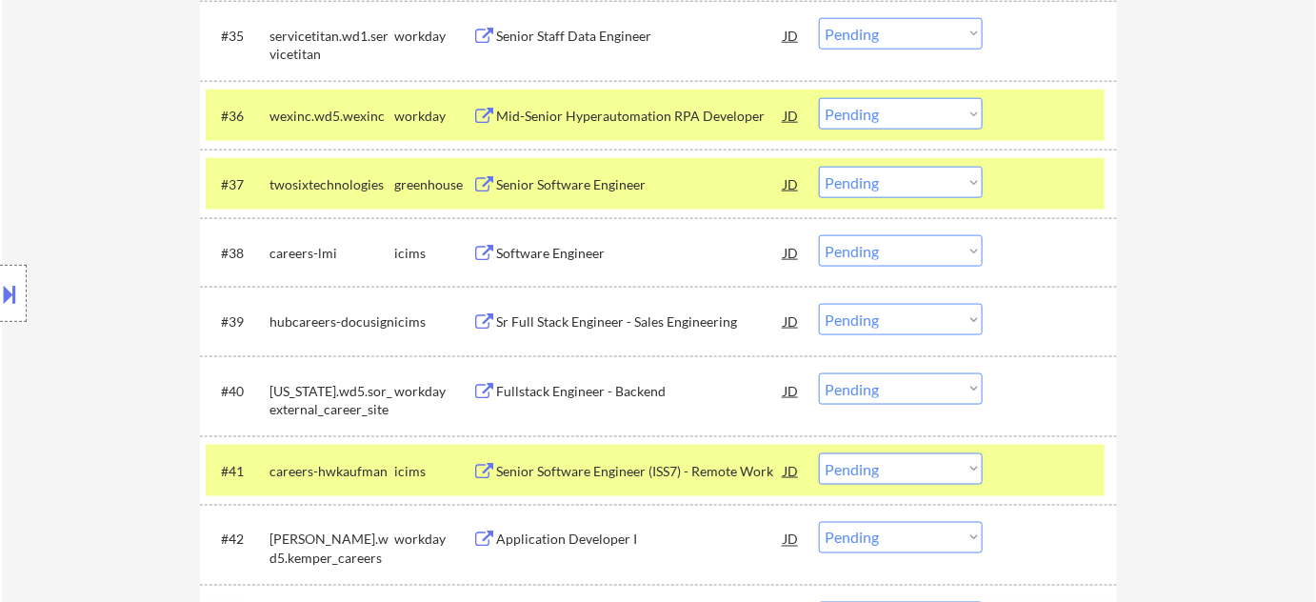
scroll to position [3101, 0]
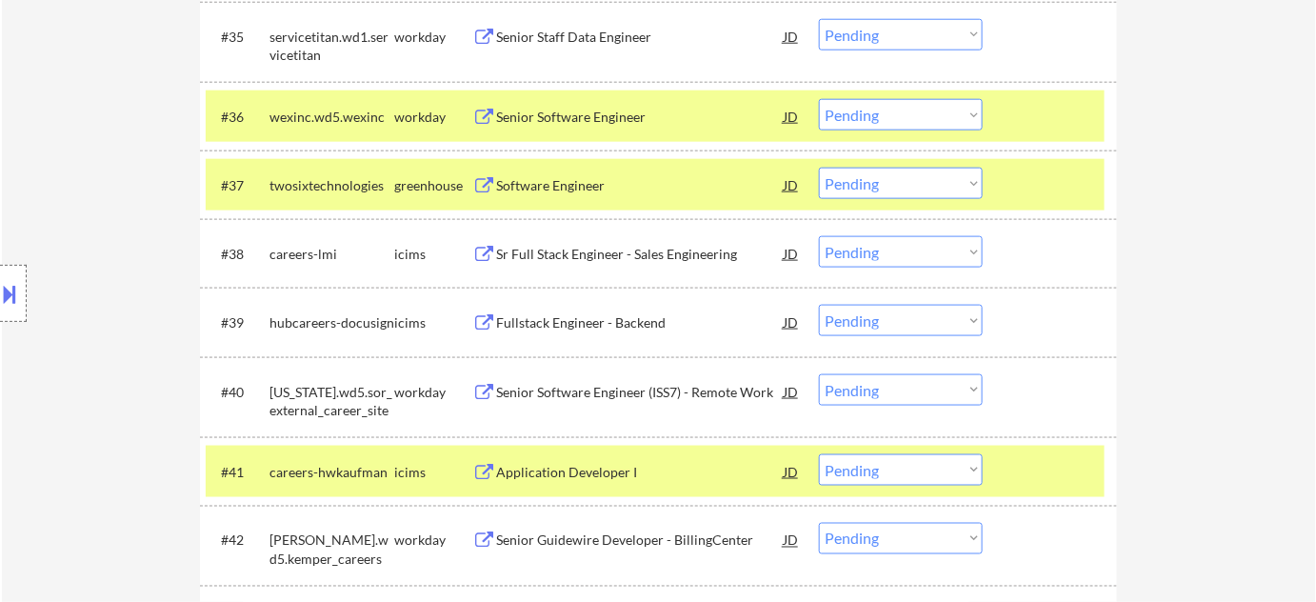
click at [924, 124] on select "Choose an option... Pending Applied Excluded (Questions) Excluded (Expired) Exc…" at bounding box center [901, 114] width 164 height 31
click at [819, 99] on select "Choose an option... Pending Applied Excluded (Questions) Excluded (Expired) Exc…" at bounding box center [901, 114] width 164 height 31
select select ""pending""
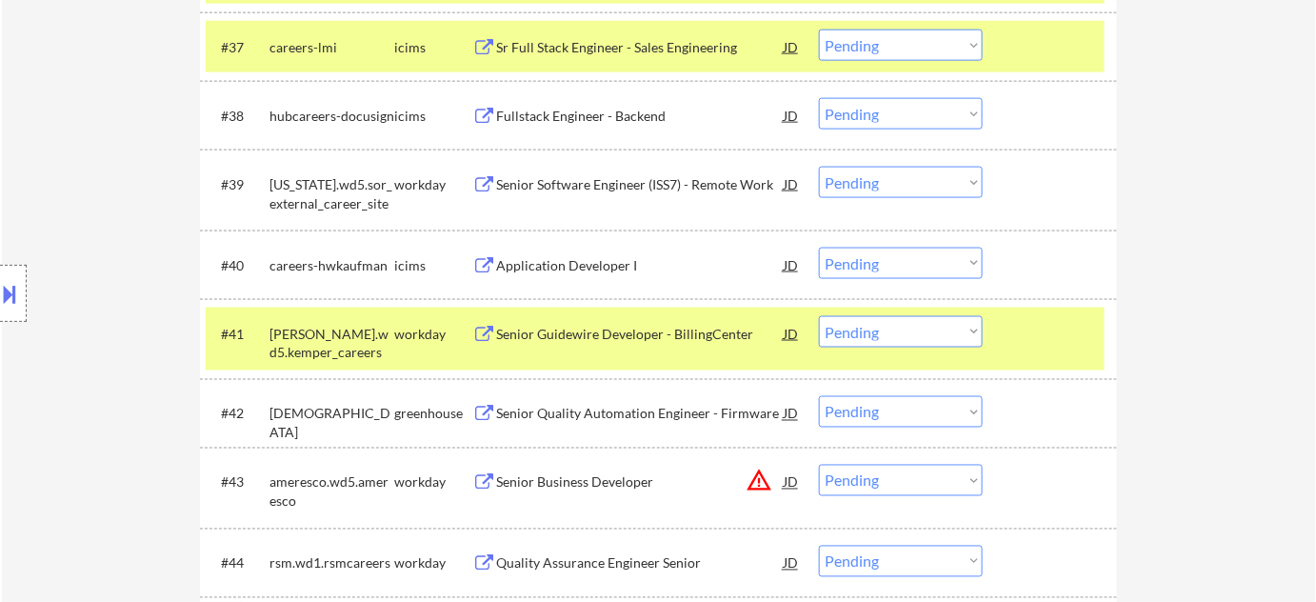
scroll to position [3361, 0]
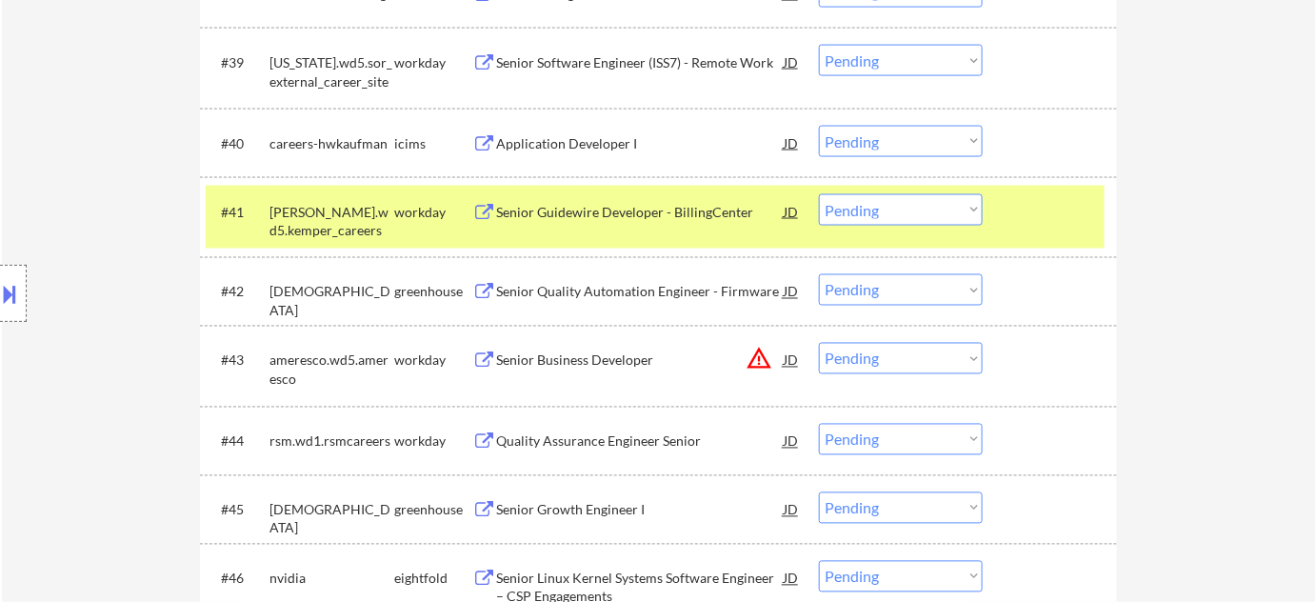
click at [863, 357] on select "Choose an option... Pending Applied Excluded (Questions) Excluded (Expired) Exc…" at bounding box center [901, 358] width 164 height 31
click at [819, 343] on select "Choose an option... Pending Applied Excluded (Questions) Excluded (Expired) Exc…" at bounding box center [901, 358] width 164 height 31
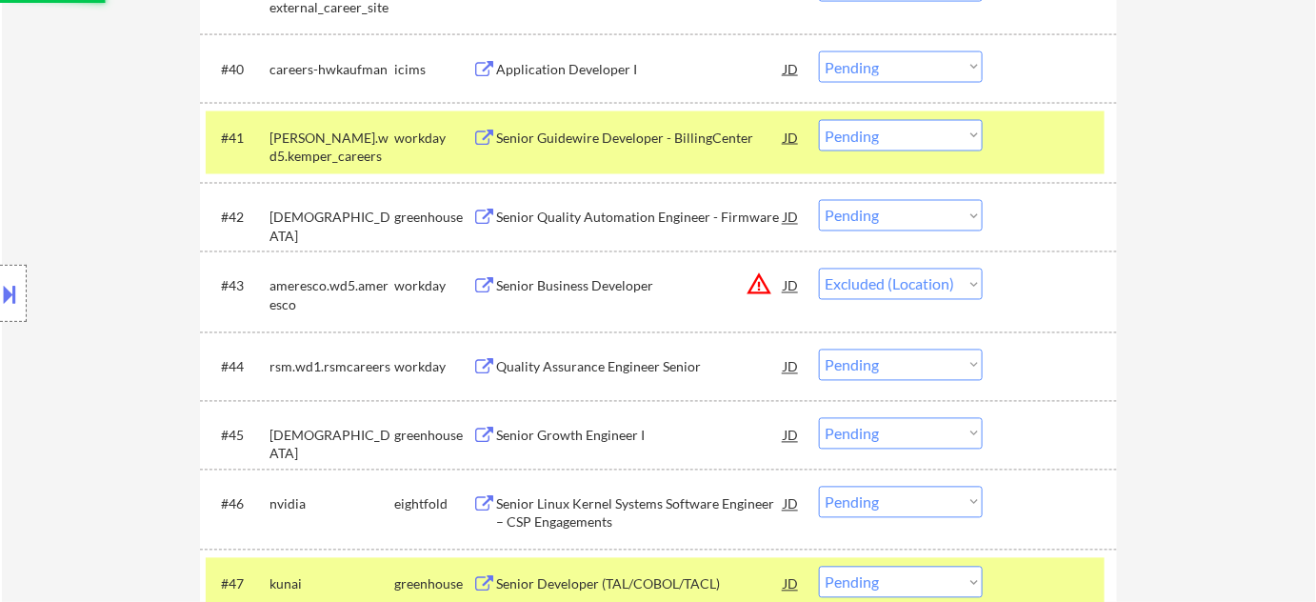
scroll to position [3535, 0]
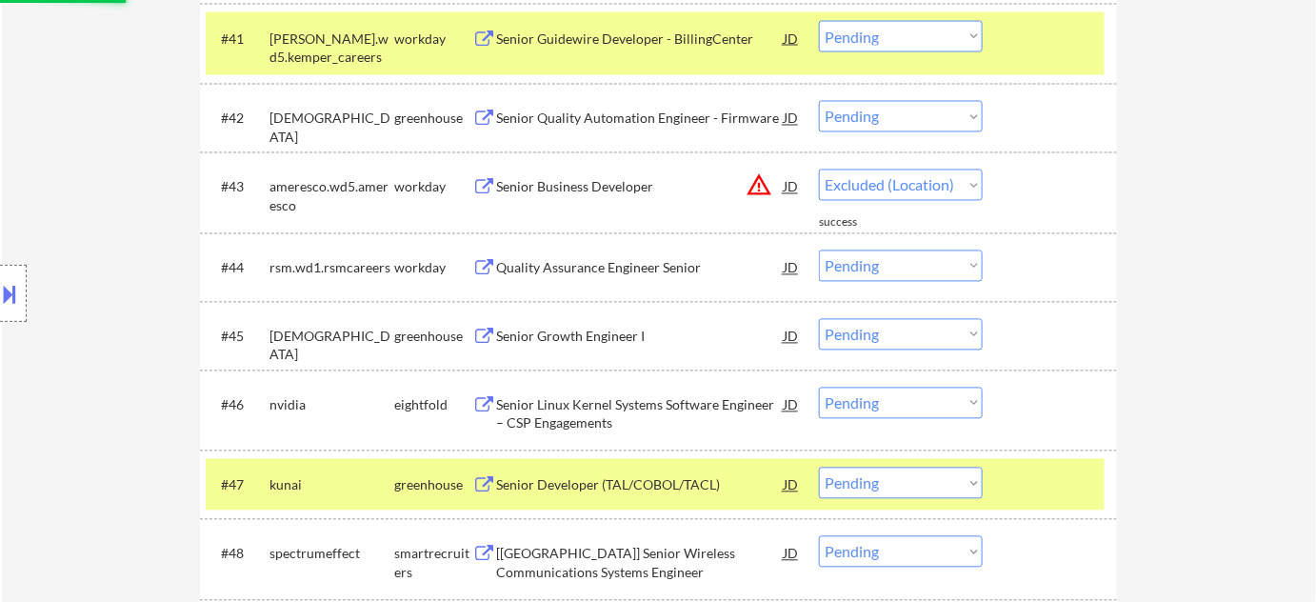
select select ""pending""
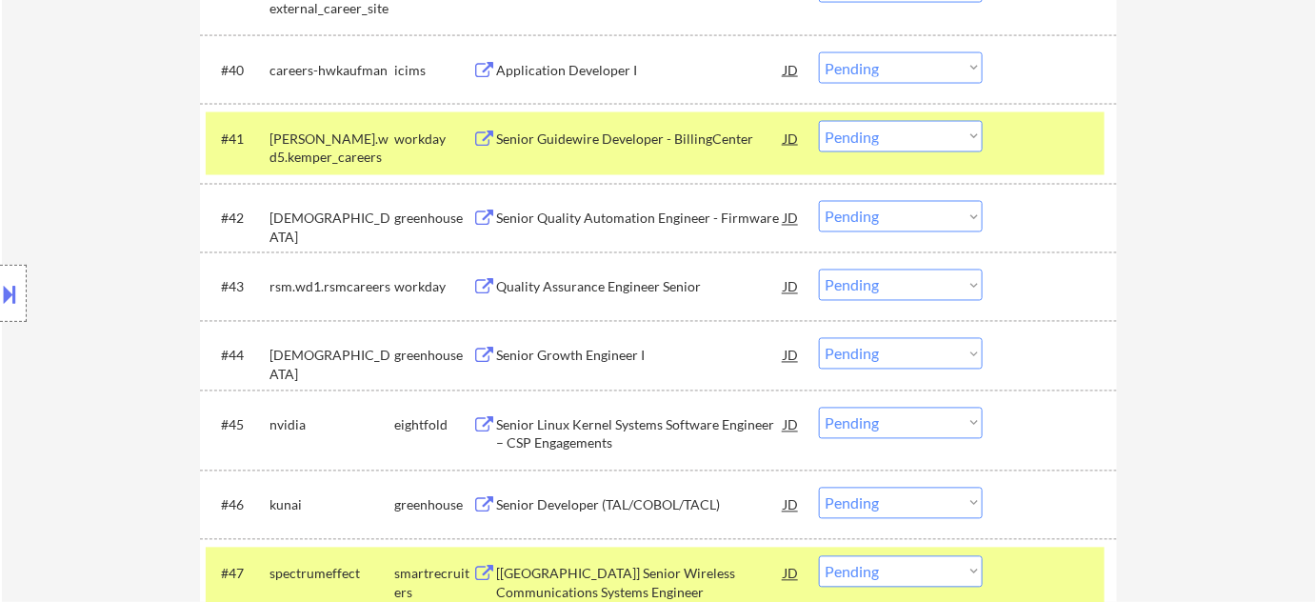
scroll to position [3361, 0]
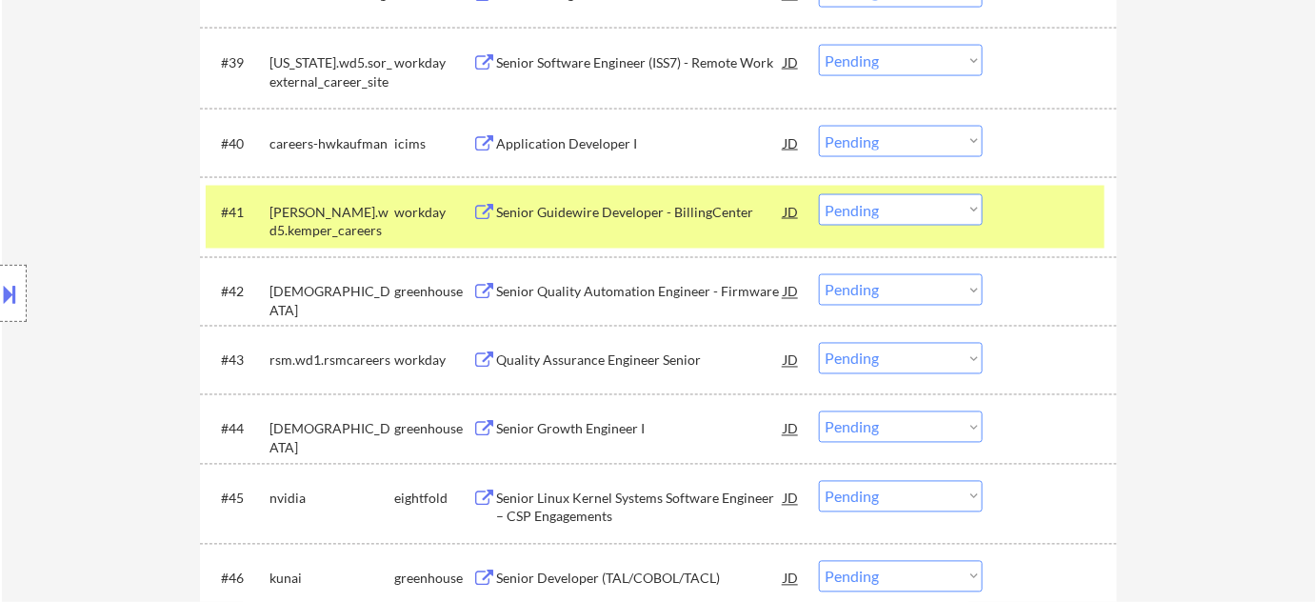
click at [888, 61] on select "Choose an option... Pending Applied Excluded (Questions) Excluded (Expired) Exc…" at bounding box center [901, 60] width 164 height 31
click at [819, 45] on select "Choose an option... Pending Applied Excluded (Questions) Excluded (Expired) Exc…" at bounding box center [901, 60] width 164 height 31
select select ""pending""
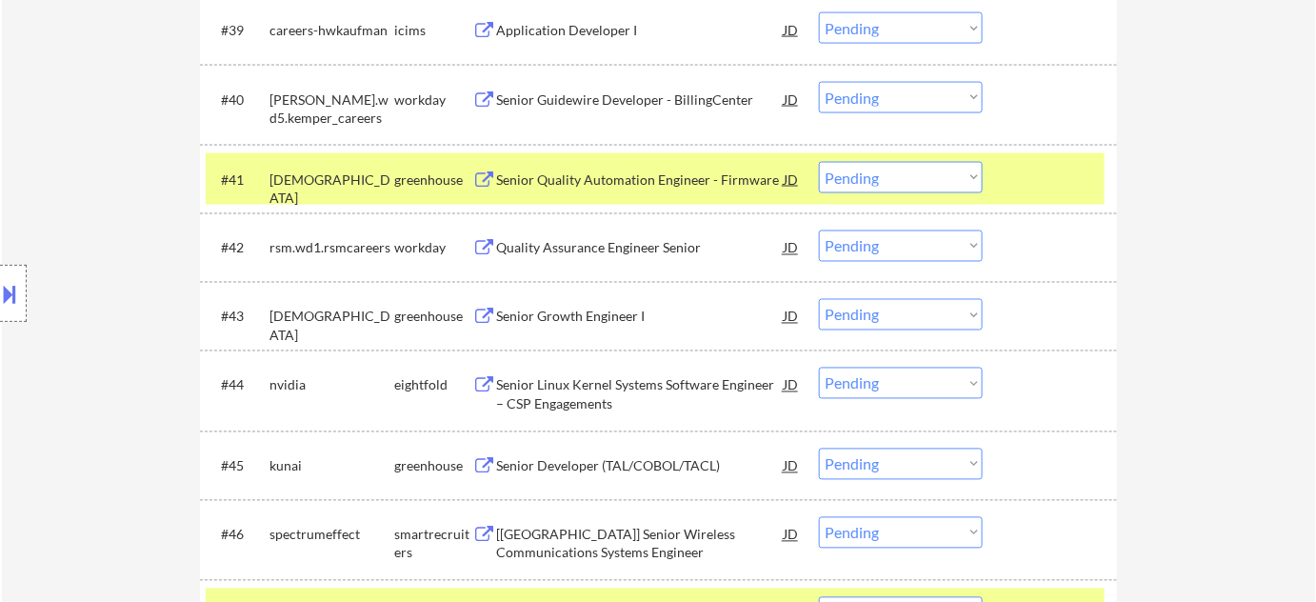
scroll to position [3708, 0]
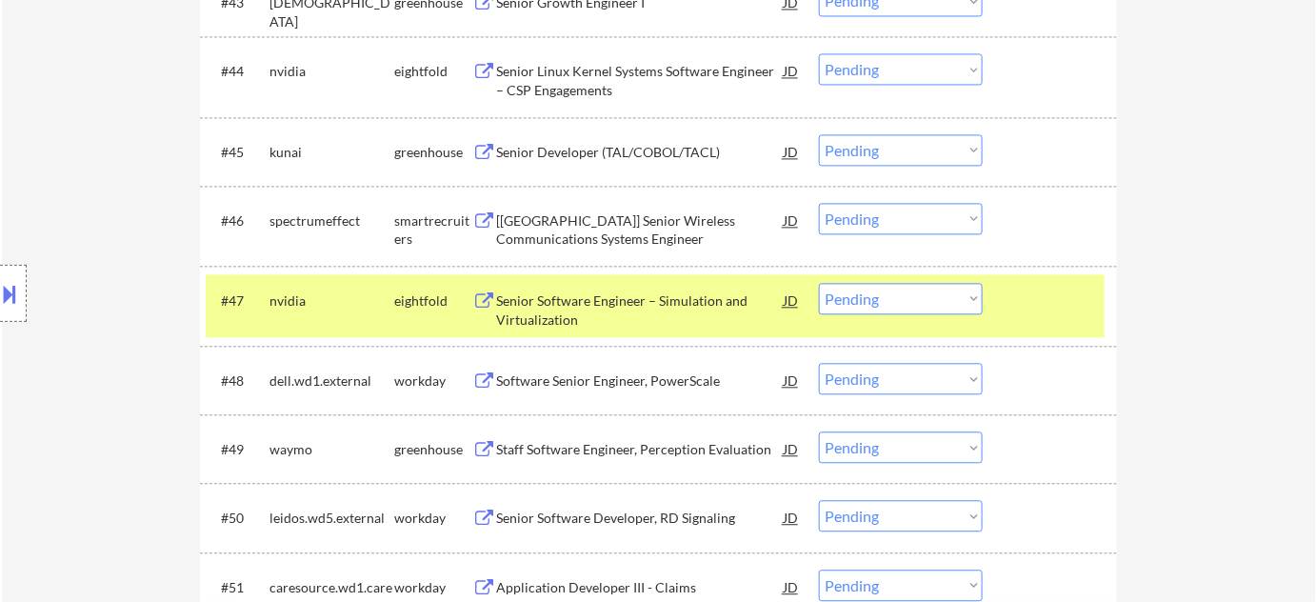
click at [634, 226] on div "[USA] Senior Wireless Communications Systems Engineer" at bounding box center [640, 229] width 288 height 37
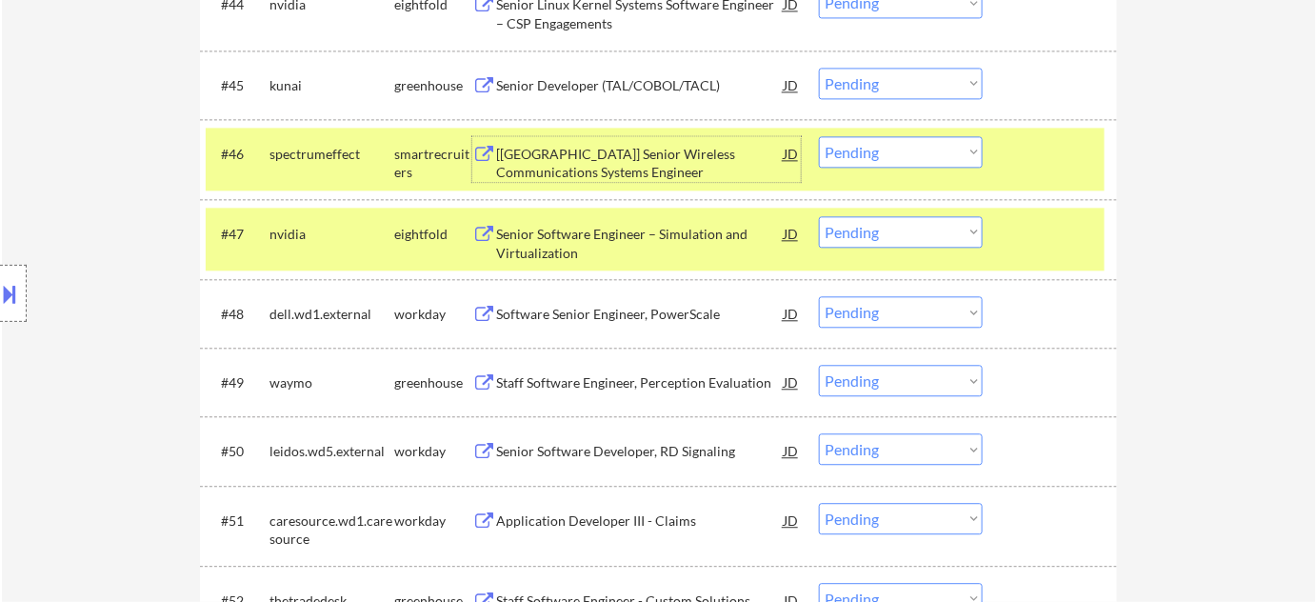
scroll to position [3881, 0]
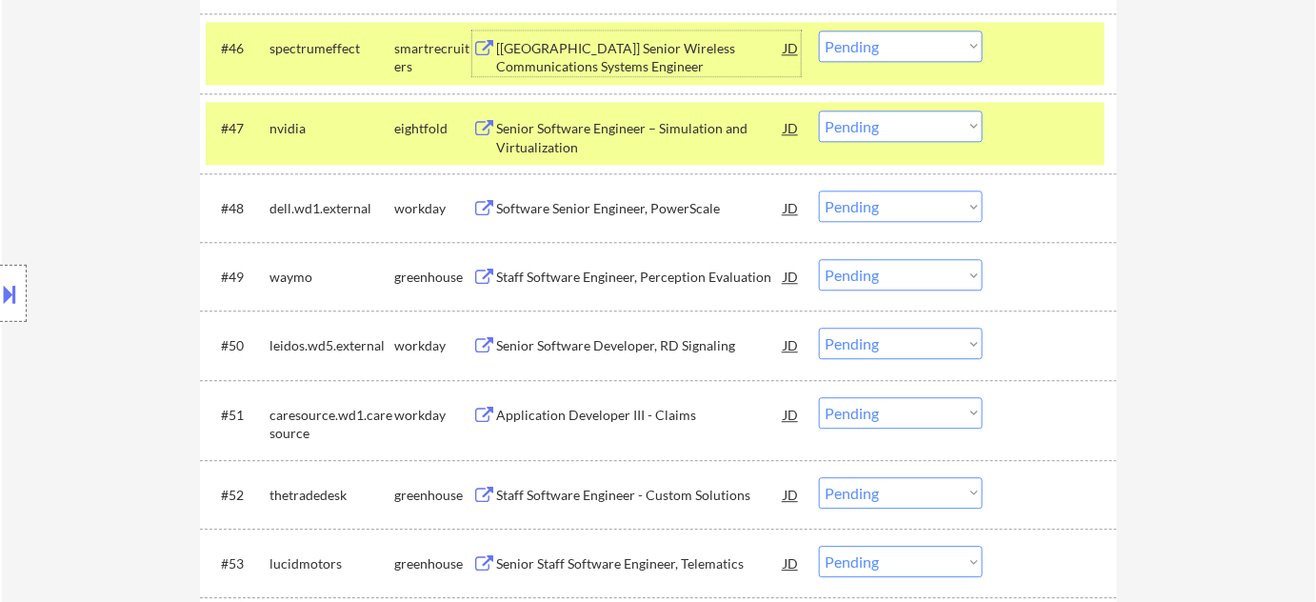
click at [655, 210] on div "Software Senior Engineer, PowerScale" at bounding box center [640, 208] width 288 height 19
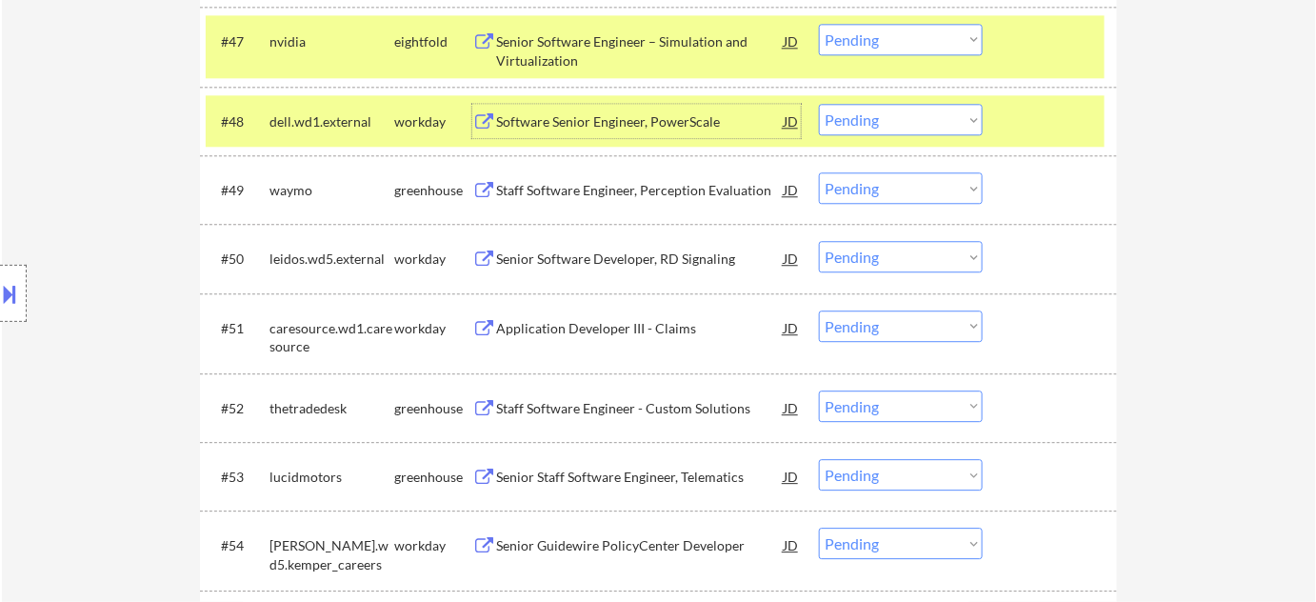
scroll to position [3967, 0]
click at [621, 192] on div "Staff Software Engineer, Perception Evaluation" at bounding box center [640, 190] width 288 height 19
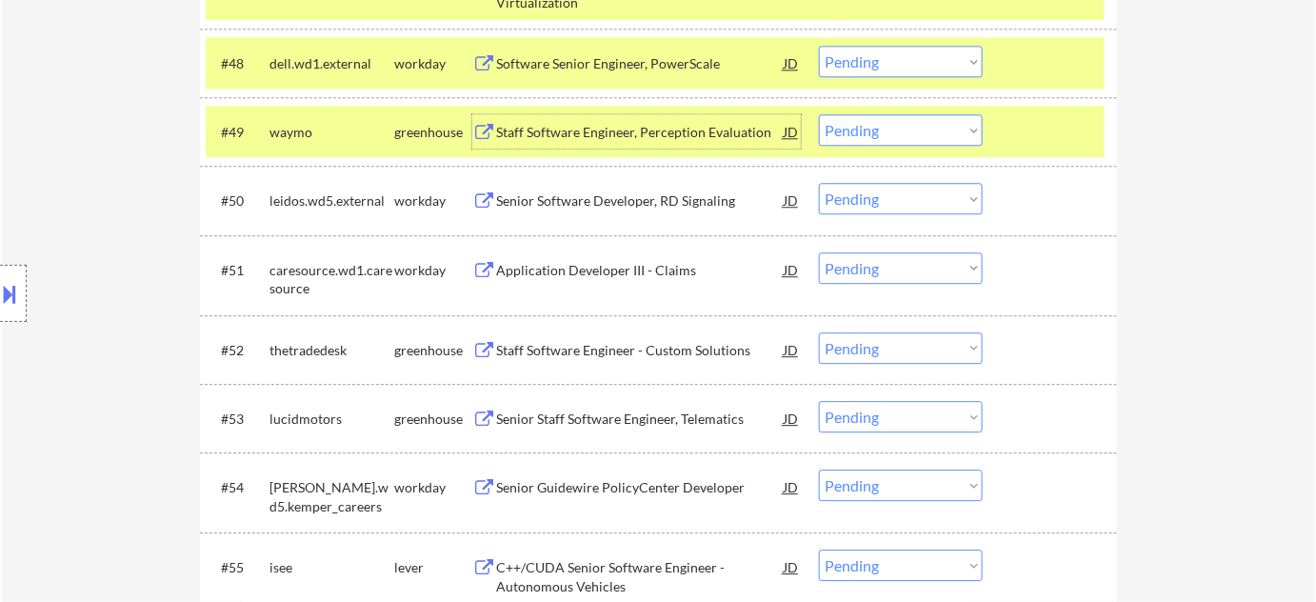
scroll to position [4054, 0]
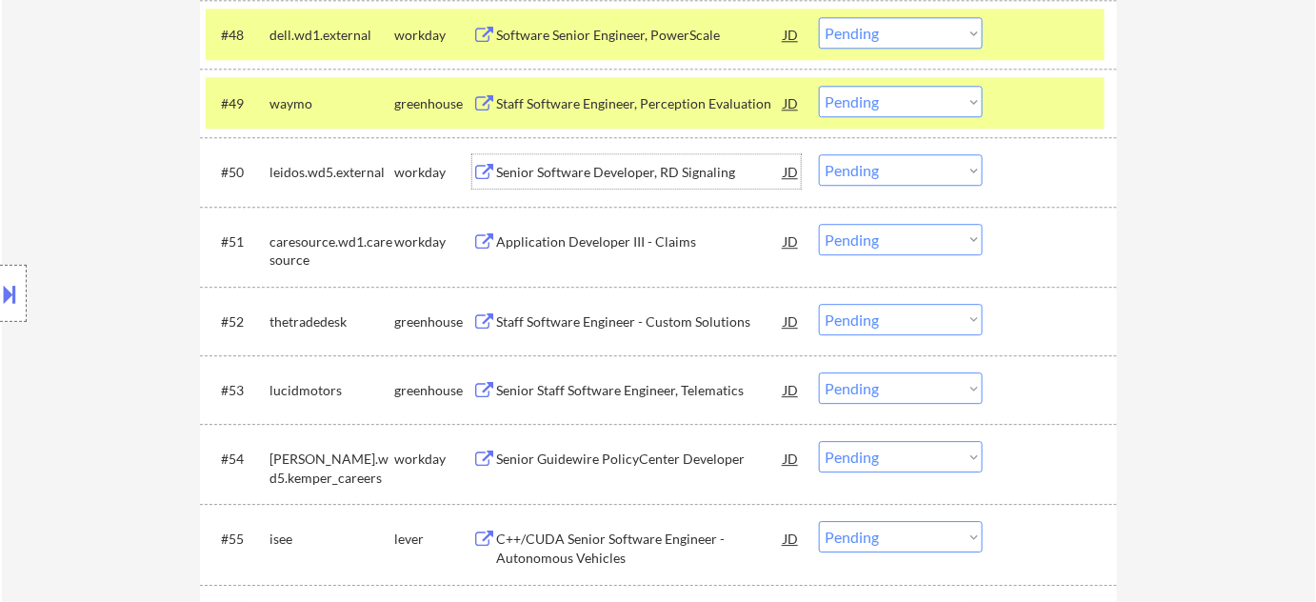
click at [534, 174] on div "Senior Software Developer, RD Signaling" at bounding box center [640, 172] width 288 height 19
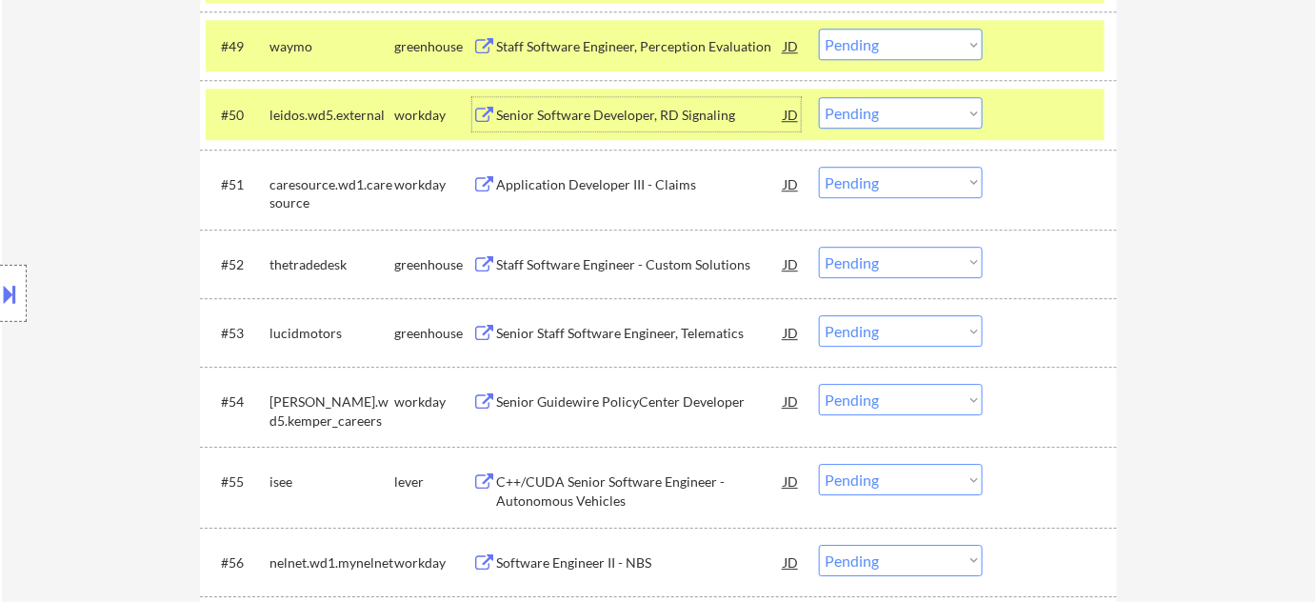
scroll to position [4141, 0]
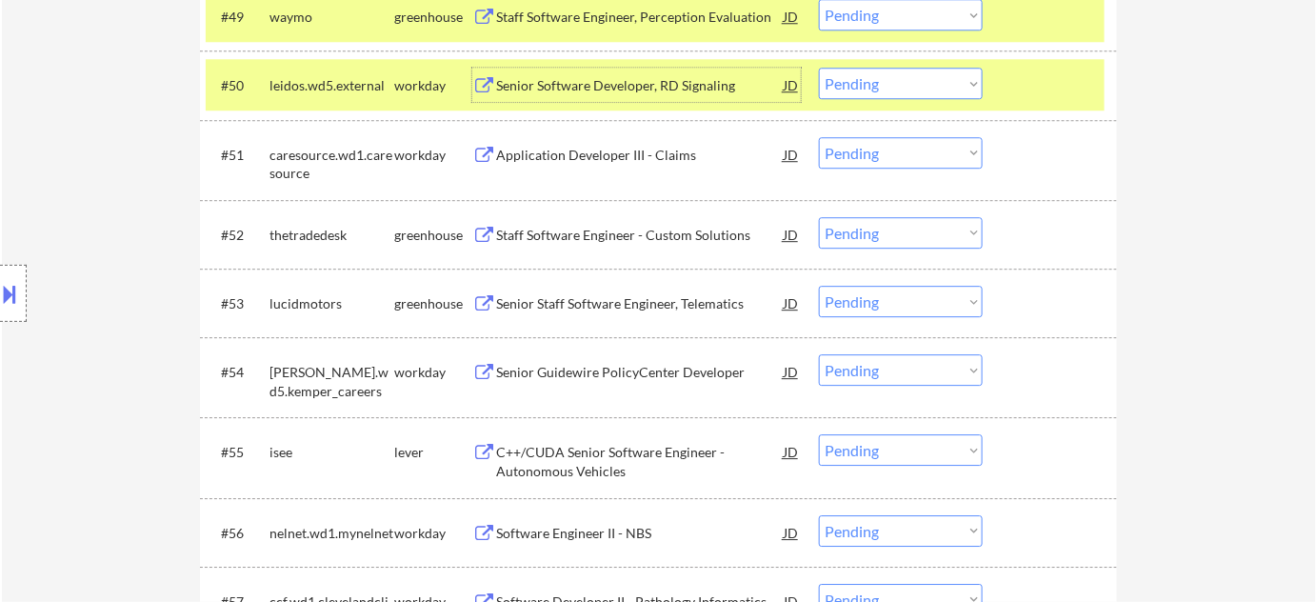
click at [657, 227] on div "Staff Software Engineer - Custom Solutions" at bounding box center [640, 235] width 288 height 19
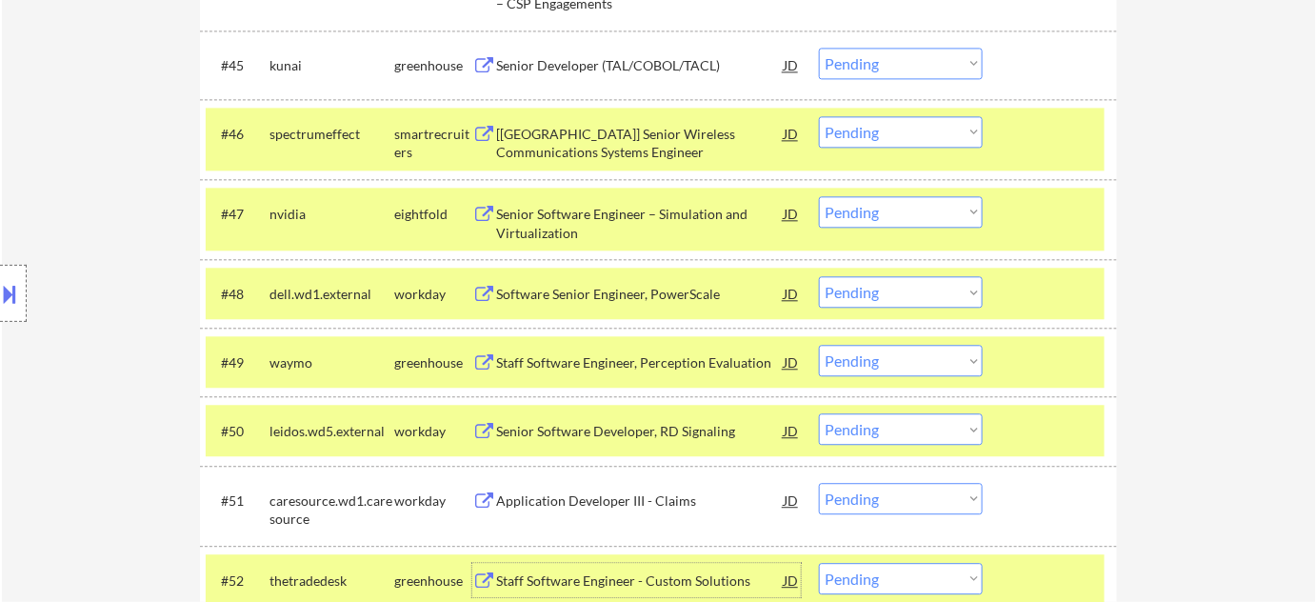
scroll to position [3795, 0]
click at [897, 133] on select "Choose an option... Pending Applied Excluded (Questions) Excluded (Expired) Exc…" at bounding box center [901, 131] width 164 height 31
click at [819, 116] on select "Choose an option... Pending Applied Excluded (Questions) Excluded (Expired) Exc…" at bounding box center [901, 131] width 164 height 31
select select ""pending""
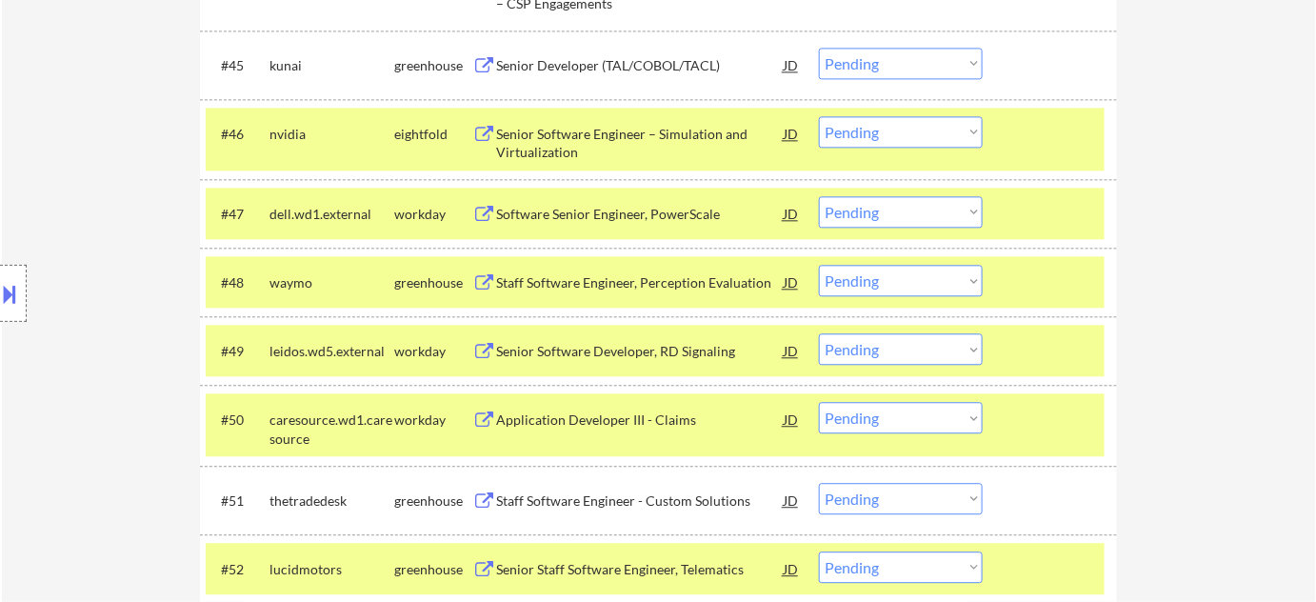
click at [907, 211] on select "Choose an option... Pending Applied Excluded (Questions) Excluded (Expired) Exc…" at bounding box center [901, 211] width 164 height 31
click at [819, 196] on select "Choose an option... Pending Applied Excluded (Questions) Excluded (Expired) Exc…" at bounding box center [901, 211] width 164 height 31
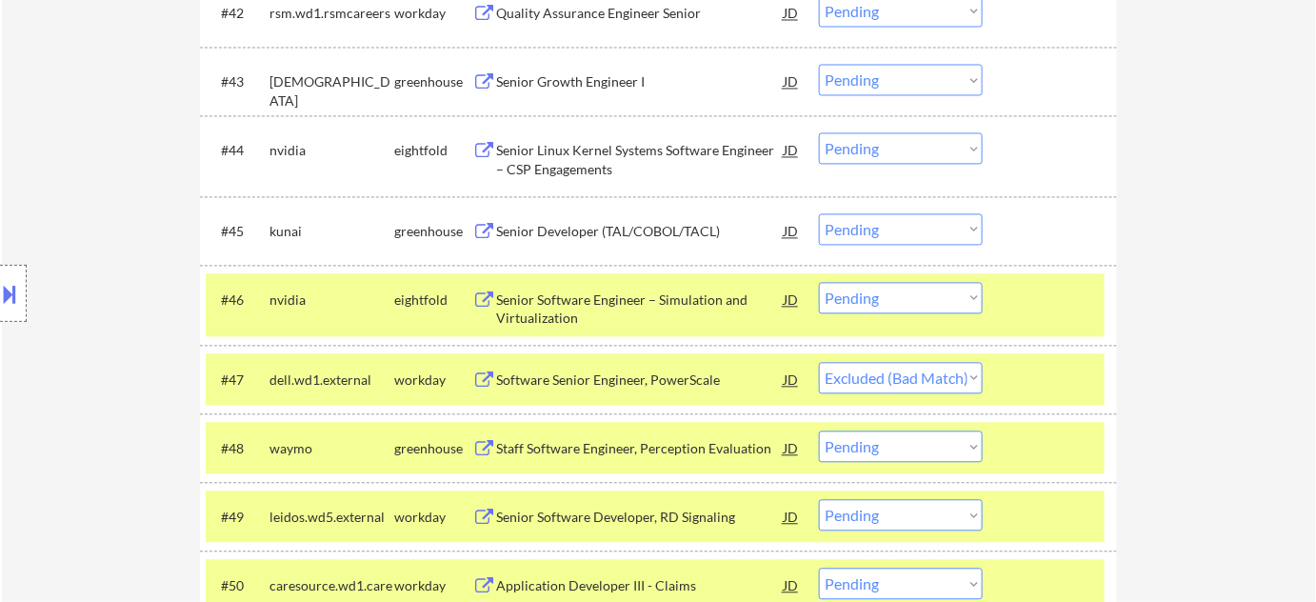
scroll to position [3622, 0]
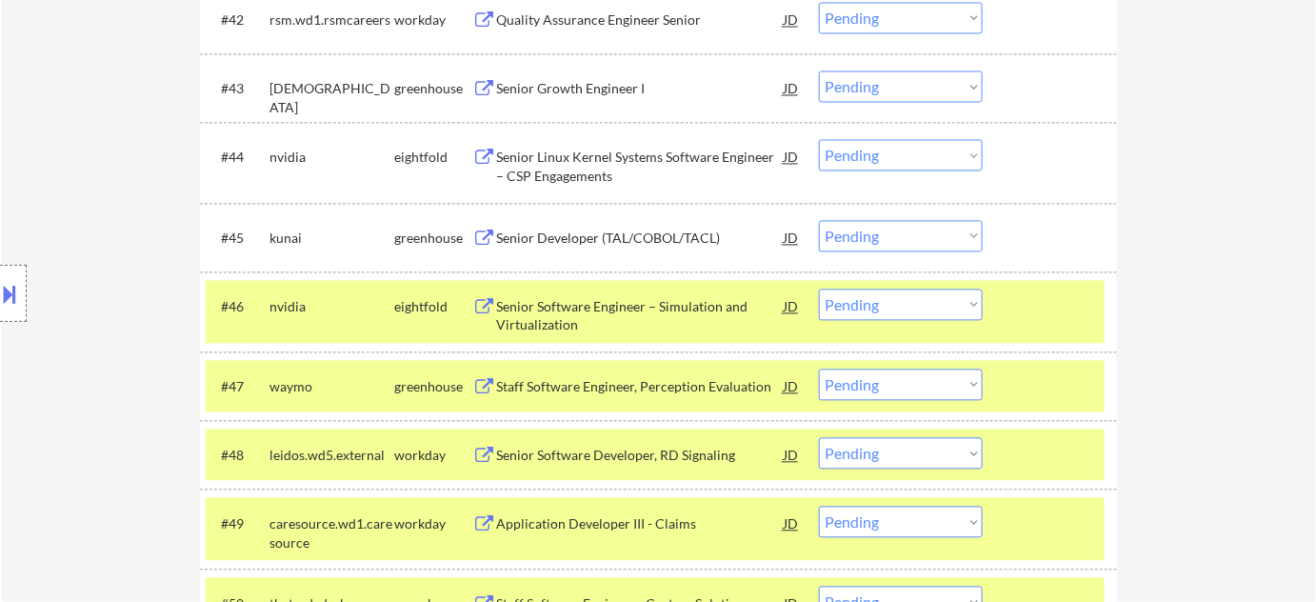
click at [925, 385] on select "Choose an option... Pending Applied Excluded (Questions) Excluded (Expired) Exc…" at bounding box center [901, 385] width 164 height 31
click at [819, 370] on select "Choose an option... Pending Applied Excluded (Questions) Excluded (Expired) Exc…" at bounding box center [901, 385] width 164 height 31
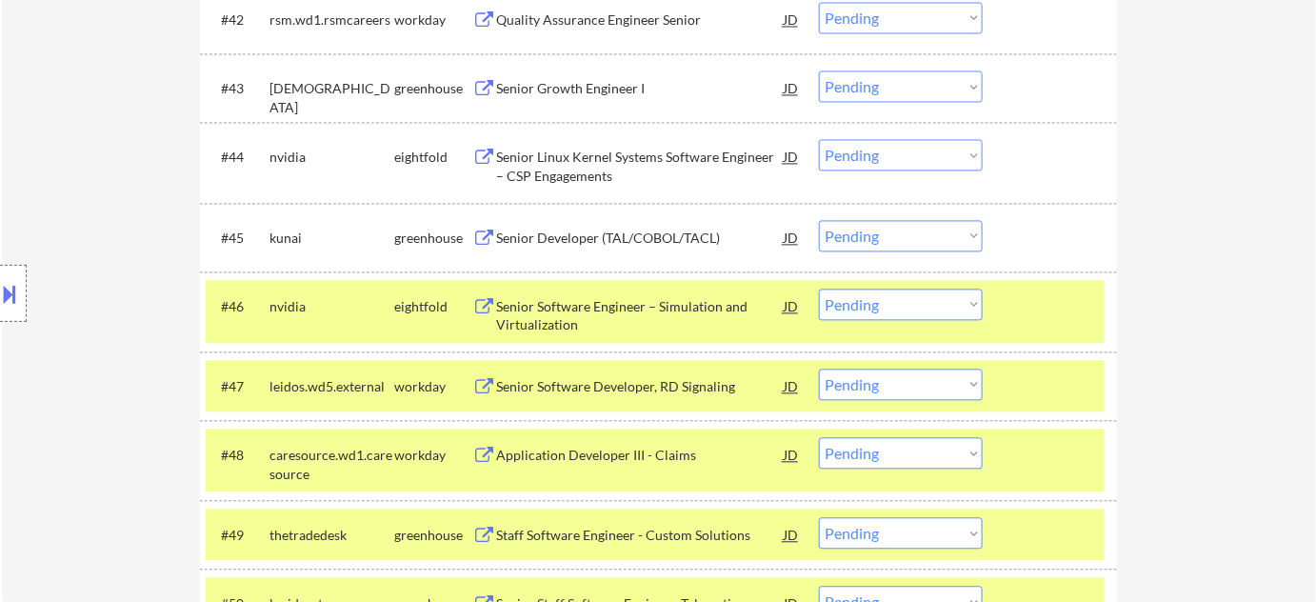
click at [887, 391] on select "Choose an option... Pending Applied Excluded (Questions) Excluded (Expired) Exc…" at bounding box center [901, 385] width 164 height 31
click at [819, 370] on select "Choose an option... Pending Applied Excluded (Questions) Excluded (Expired) Exc…" at bounding box center [901, 385] width 164 height 31
select select ""pending""
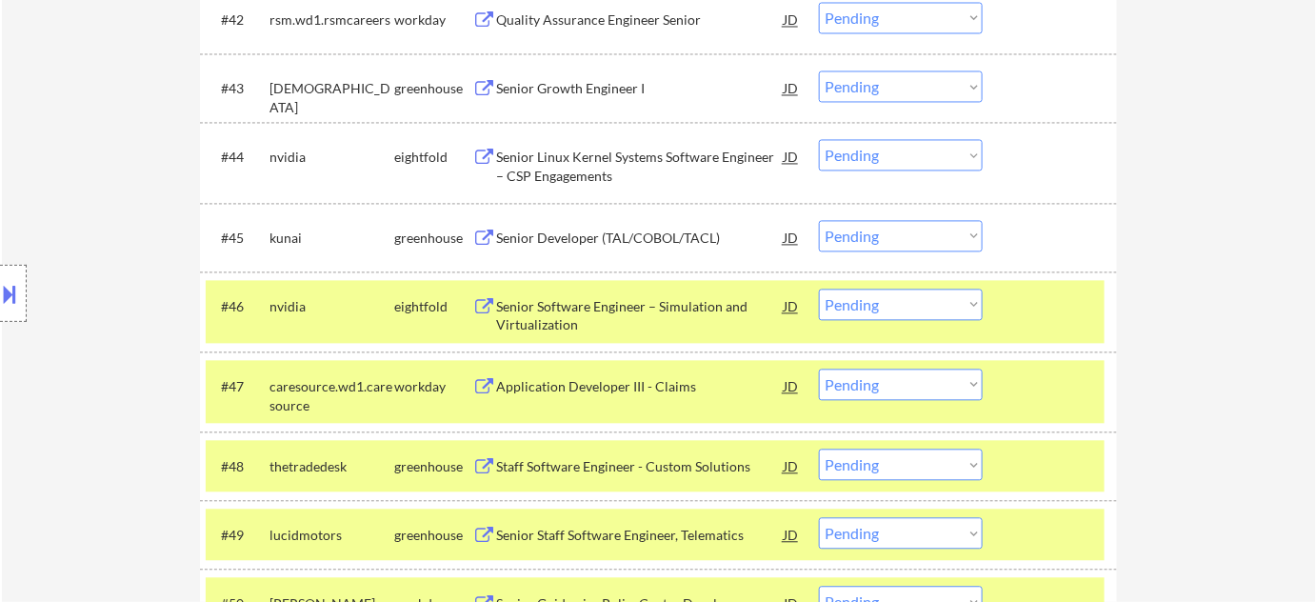
click at [891, 464] on select "Choose an option... Pending Applied Excluded (Questions) Excluded (Expired) Exc…" at bounding box center [901, 465] width 164 height 31
click at [819, 450] on select "Choose an option... Pending Applied Excluded (Questions) Excluded (Expired) Exc…" at bounding box center [901, 465] width 164 height 31
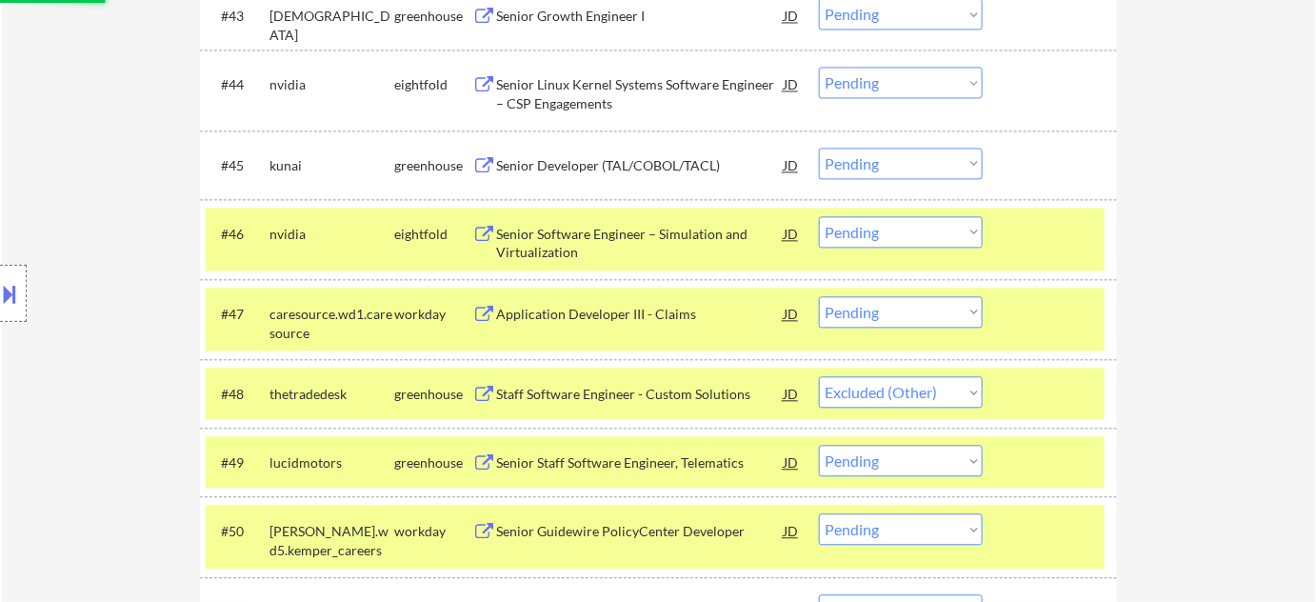
scroll to position [3881, 0]
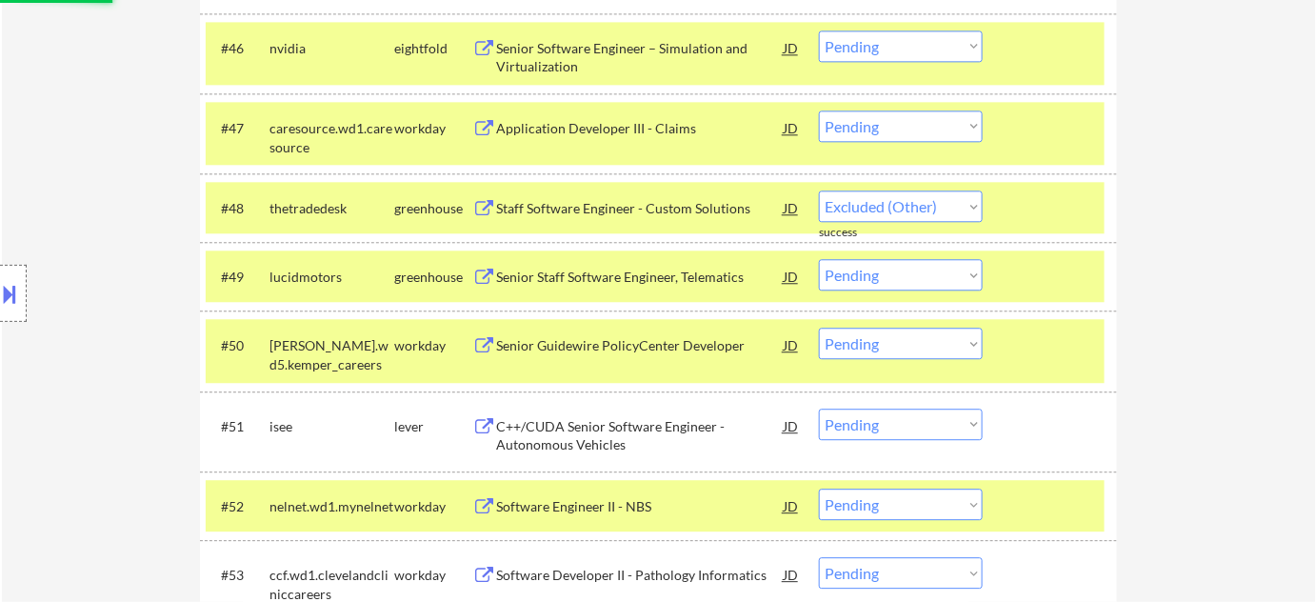
select select ""pending""
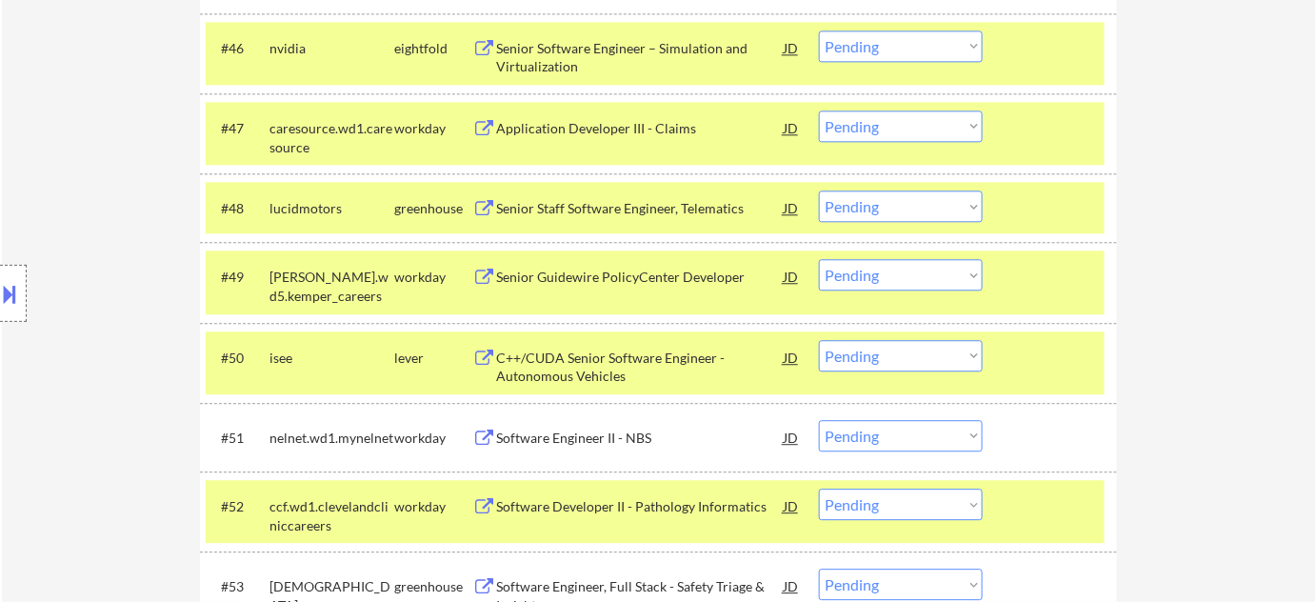
click at [928, 357] on select "Choose an option... Pending Applied Excluded (Questions) Excluded (Expired) Exc…" at bounding box center [901, 355] width 164 height 31
click at [819, 340] on select "Choose an option... Pending Applied Excluded (Questions) Excluded (Expired) Exc…" at bounding box center [901, 355] width 164 height 31
select select ""pending""
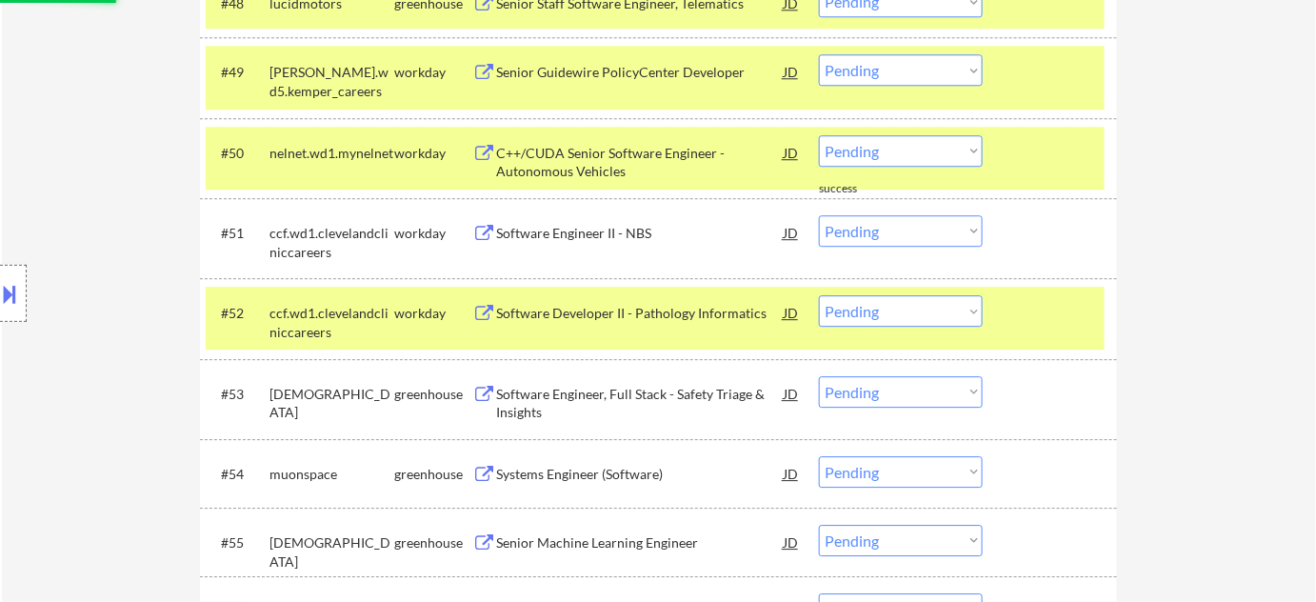
scroll to position [4141, 0]
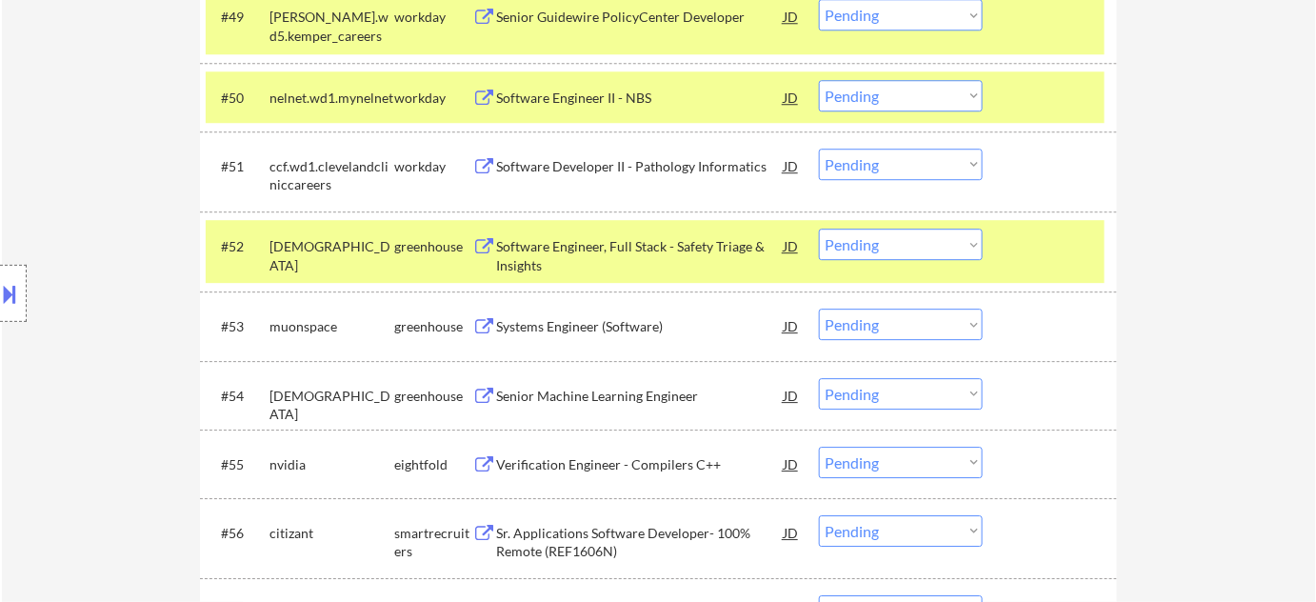
click at [617, 331] on div "Systems Engineer (Software)" at bounding box center [640, 326] width 288 height 19
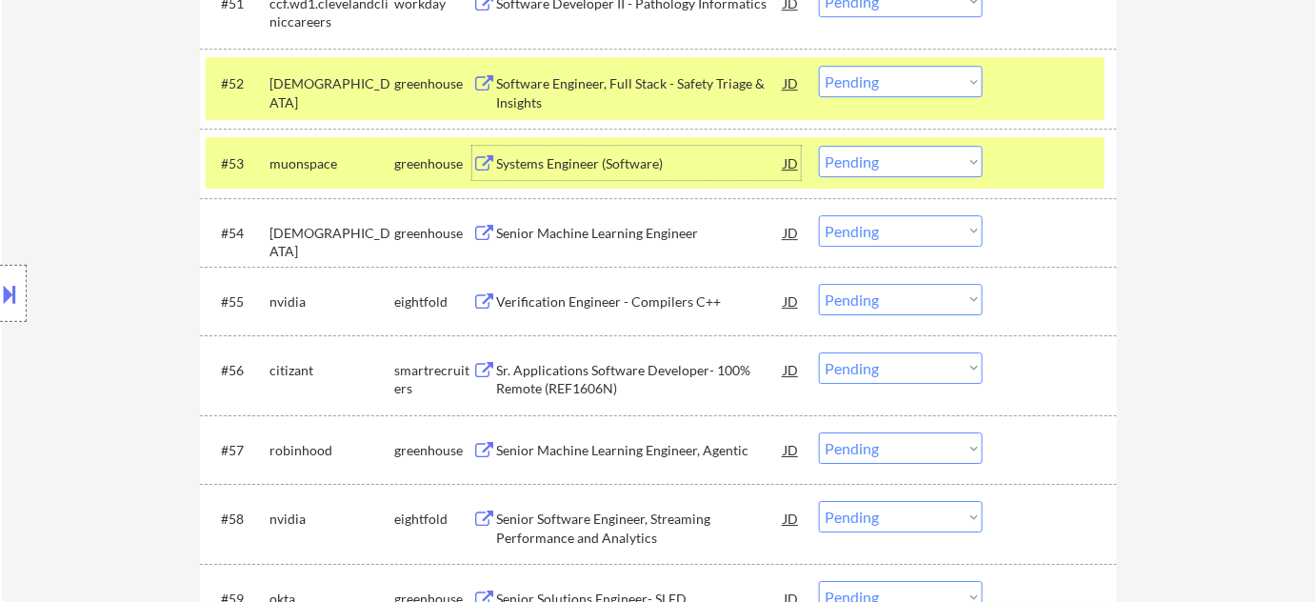
scroll to position [4314, 0]
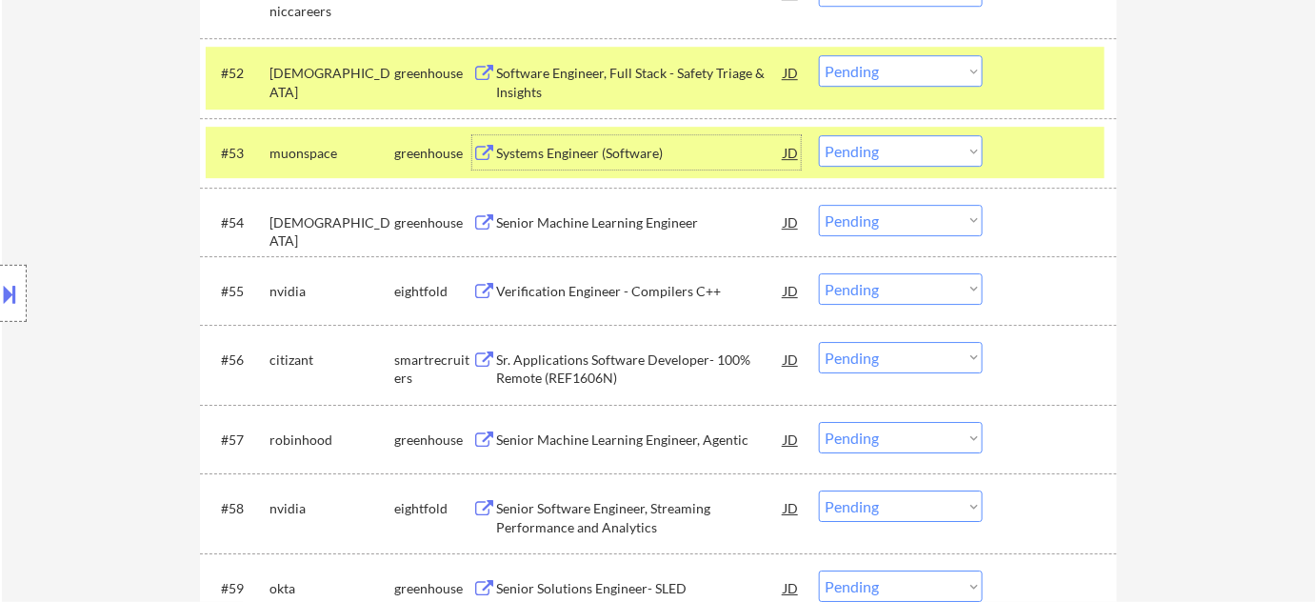
click at [665, 432] on div "Senior Machine Learning Engineer, Agentic" at bounding box center [640, 440] width 288 height 19
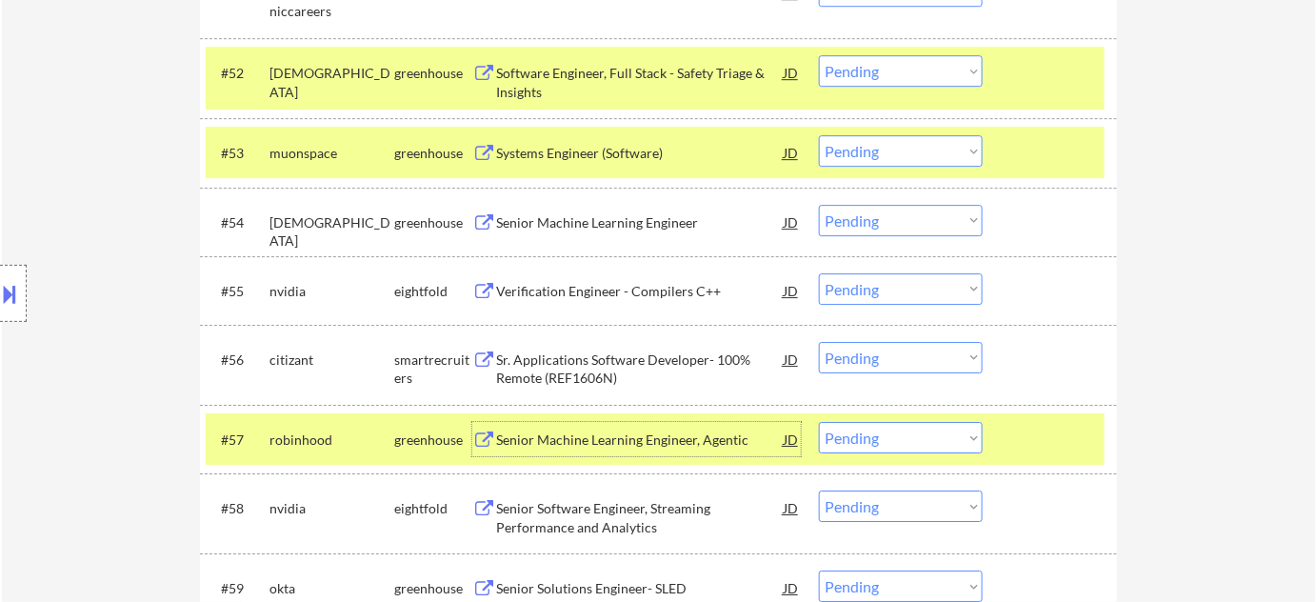
click at [931, 422] on select "Choose an option... Pending Applied Excluded (Questions) Excluded (Expired) Exc…" at bounding box center [901, 437] width 164 height 31
click at [819, 422] on select "Choose an option... Pending Applied Excluded (Questions) Excluded (Expired) Exc…" at bounding box center [901, 437] width 164 height 31
click at [928, 312] on div "#55 nvidia eightfold Verification Engineer - Compilers C++ JD Choose an option.…" at bounding box center [655, 290] width 899 height 51
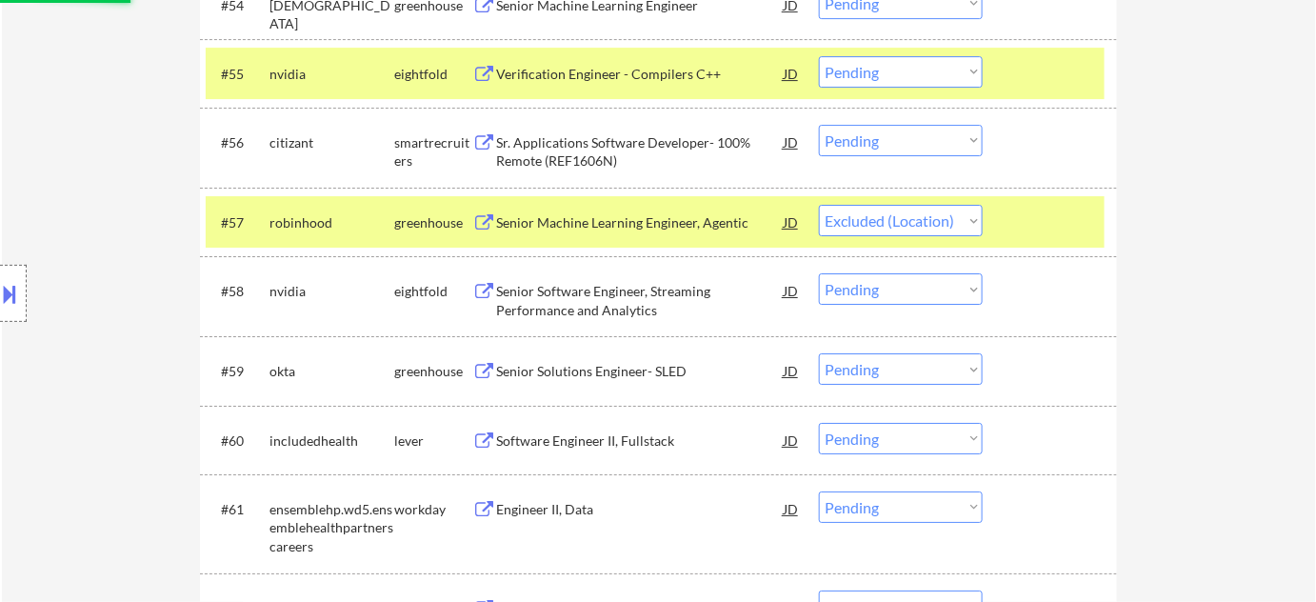
scroll to position [4574, 0]
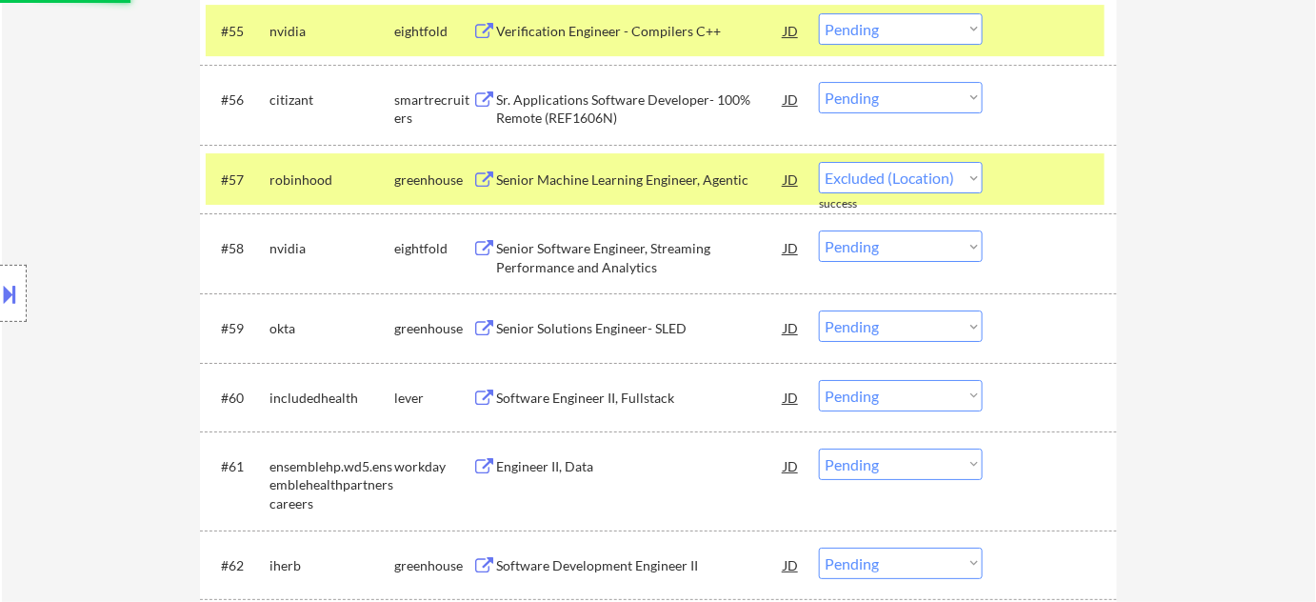
select select ""pending""
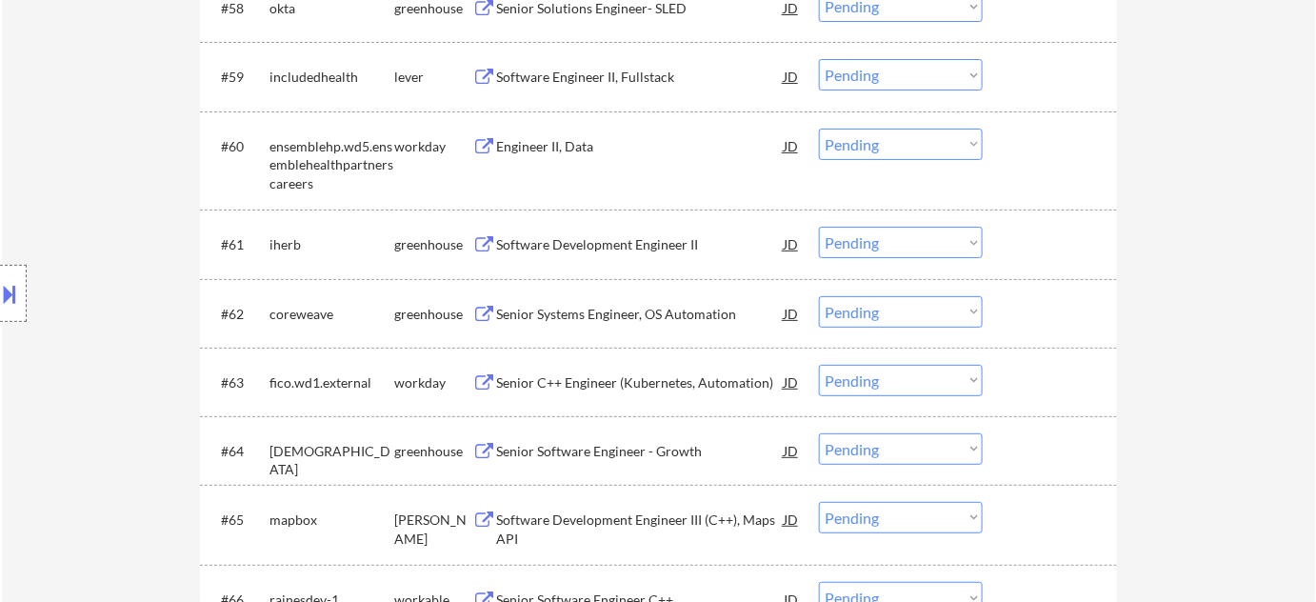
scroll to position [4833, 0]
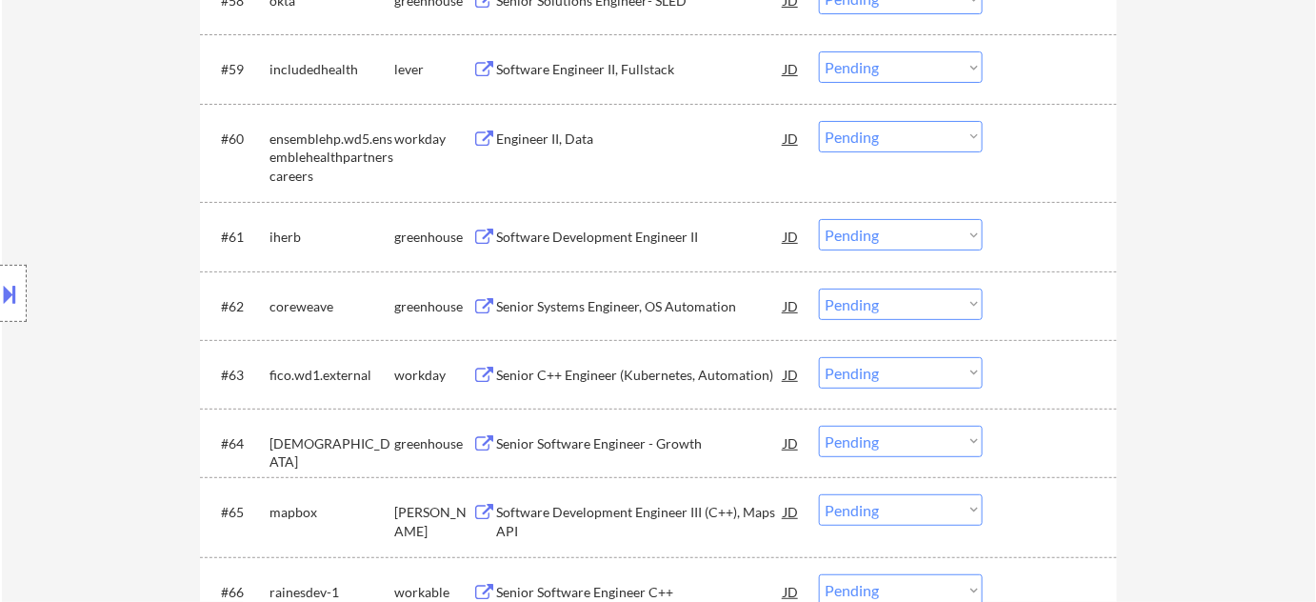
click at [635, 232] on div "Software Development Engineer II" at bounding box center [640, 237] width 288 height 19
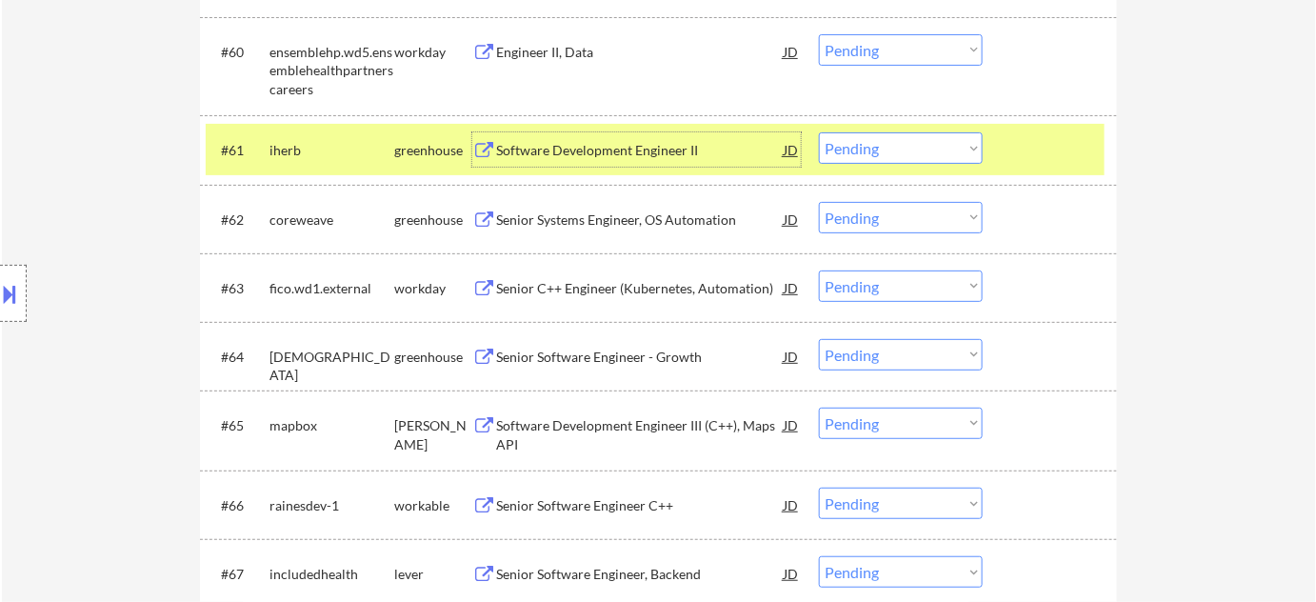
scroll to position [5006, 0]
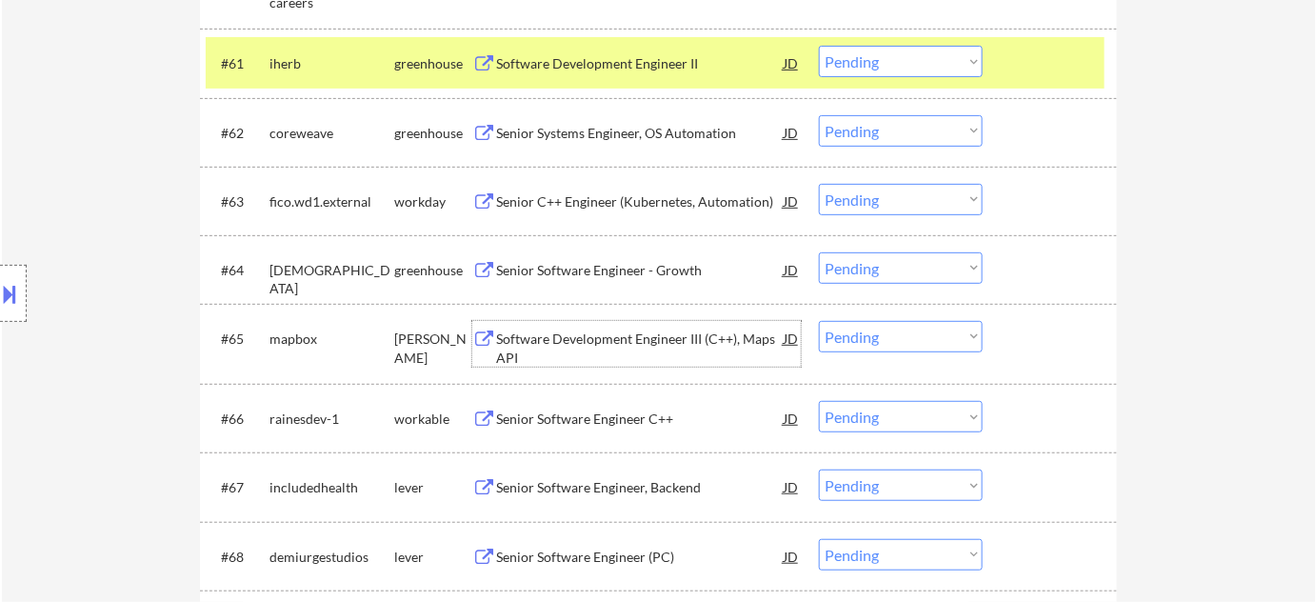
click at [634, 339] on div "Software Development Engineer III (C++), Maps API" at bounding box center [640, 348] width 288 height 37
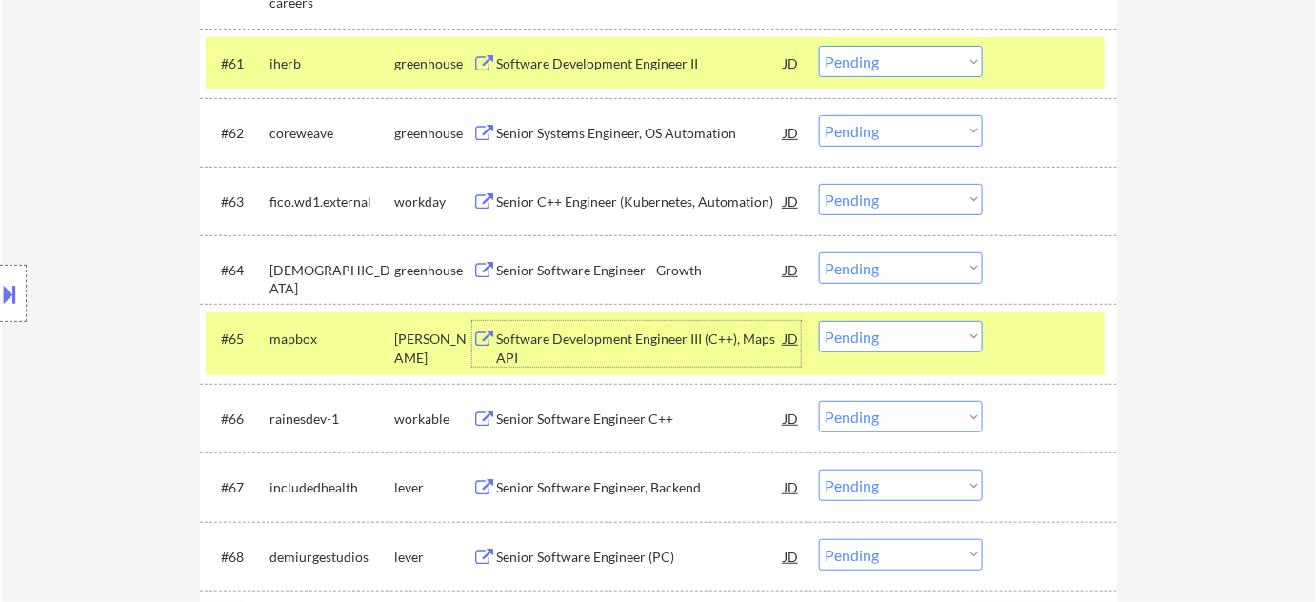
drag, startPoint x: 876, startPoint y: 63, endPoint x: 876, endPoint y: 75, distance: 12.4
click at [876, 63] on select "Choose an option... Pending Applied Excluded (Questions) Excluded (Expired) Exc…" at bounding box center [901, 61] width 164 height 31
click at [819, 46] on select "Choose an option... Pending Applied Excluded (Questions) Excluded (Expired) Exc…" at bounding box center [901, 61] width 164 height 31
select select ""pending""
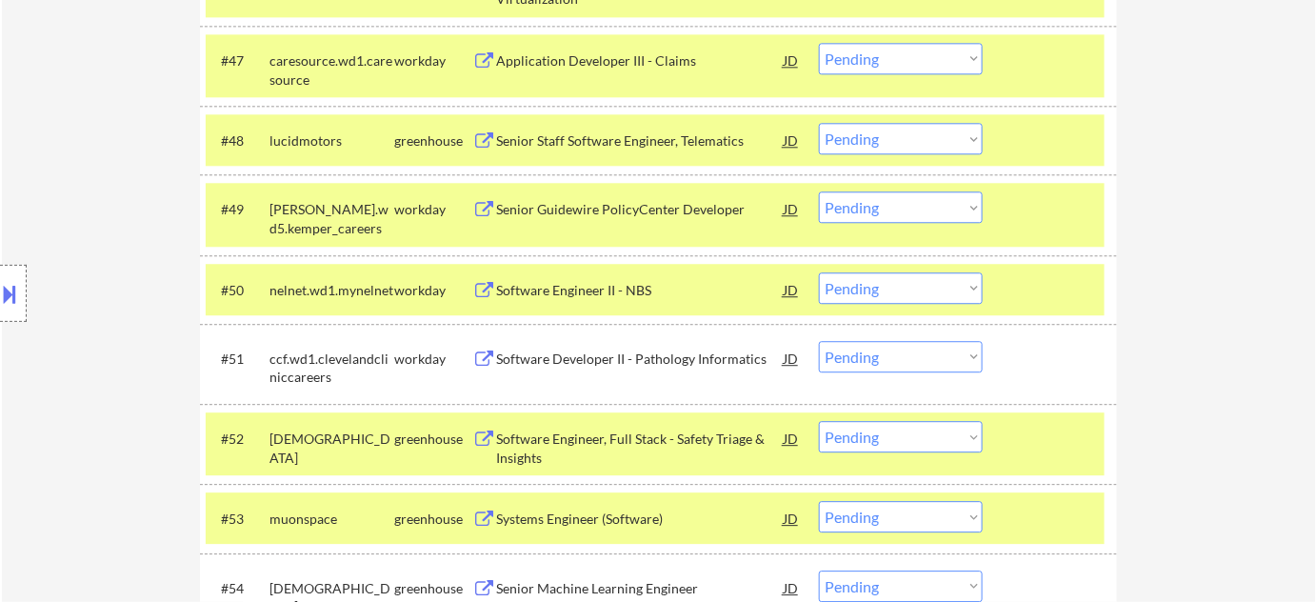
scroll to position [4141, 0]
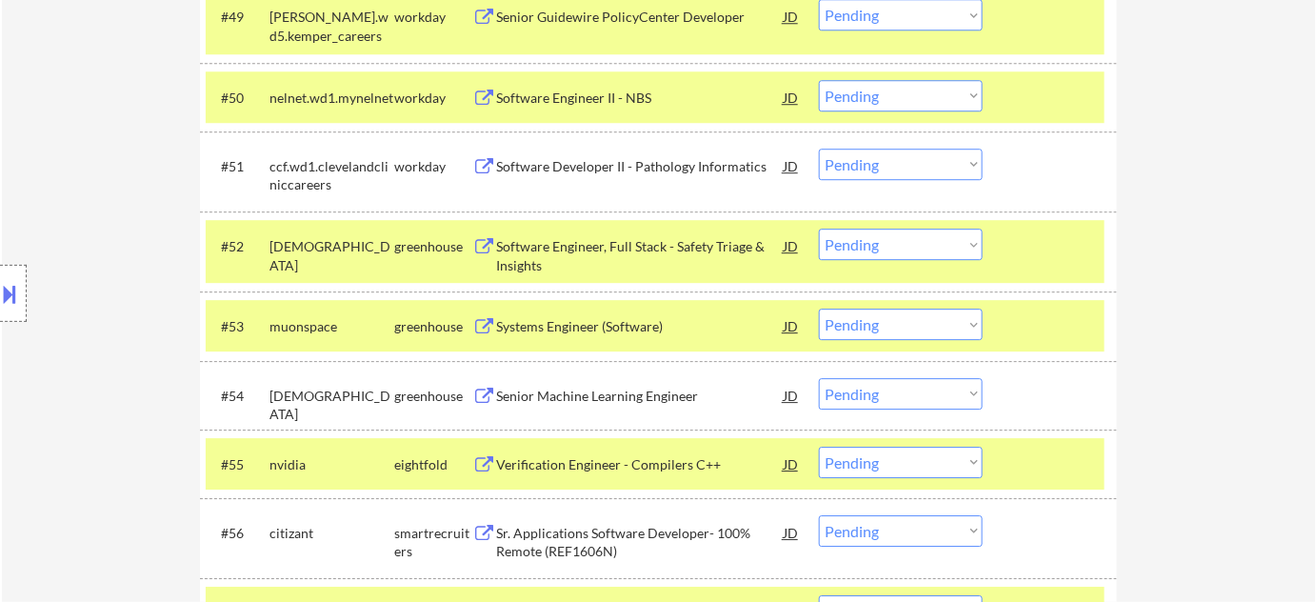
click at [855, 331] on select "Choose an option... Pending Applied Excluded (Questions) Excluded (Expired) Exc…" at bounding box center [901, 324] width 164 height 31
click at [819, 309] on select "Choose an option... Pending Applied Excluded (Questions) Excluded (Expired) Exc…" at bounding box center [901, 324] width 164 height 31
select select ""pending""
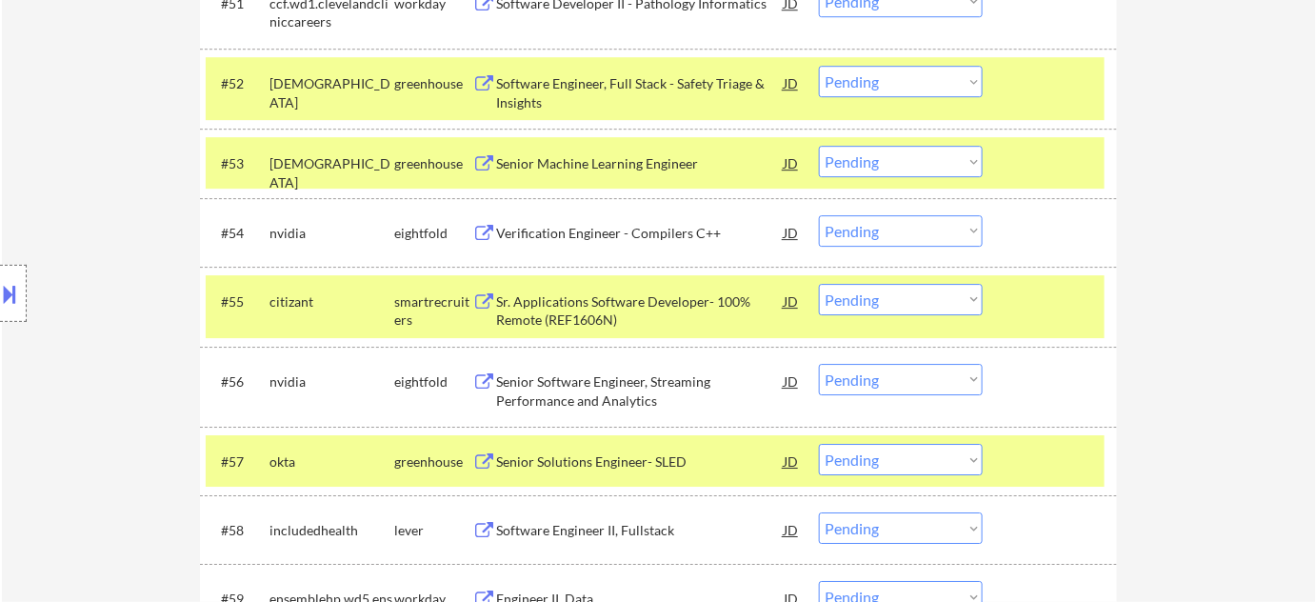
scroll to position [4314, 0]
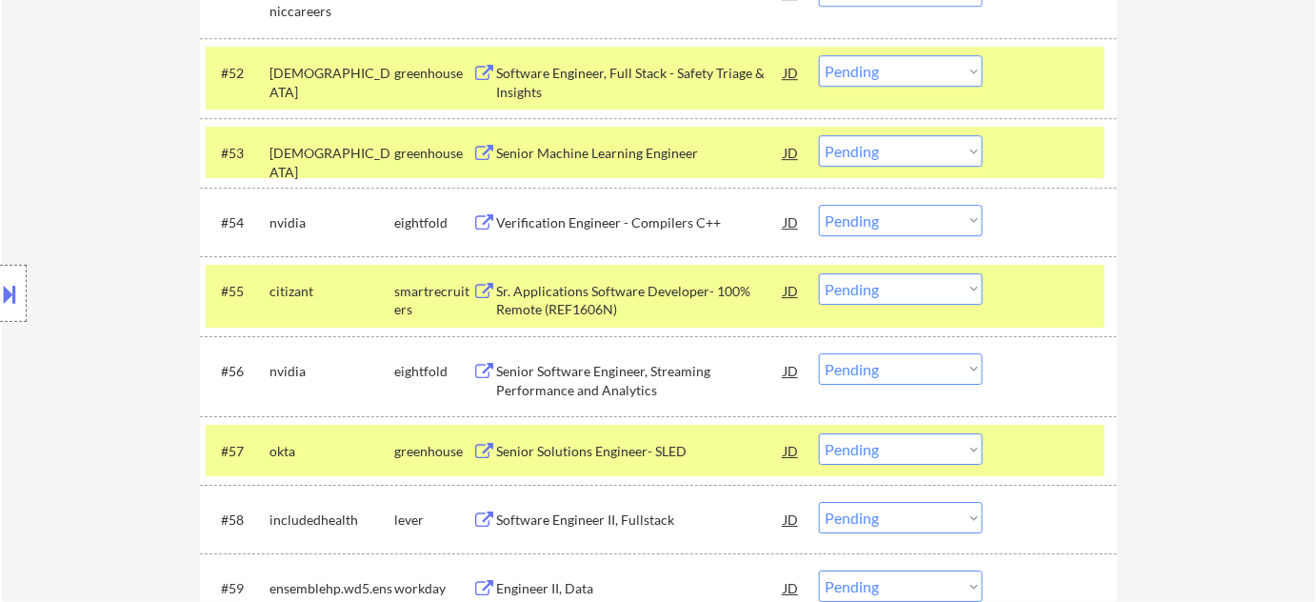
click at [648, 217] on div "Verification Engineer - Compilers C++" at bounding box center [640, 222] width 288 height 19
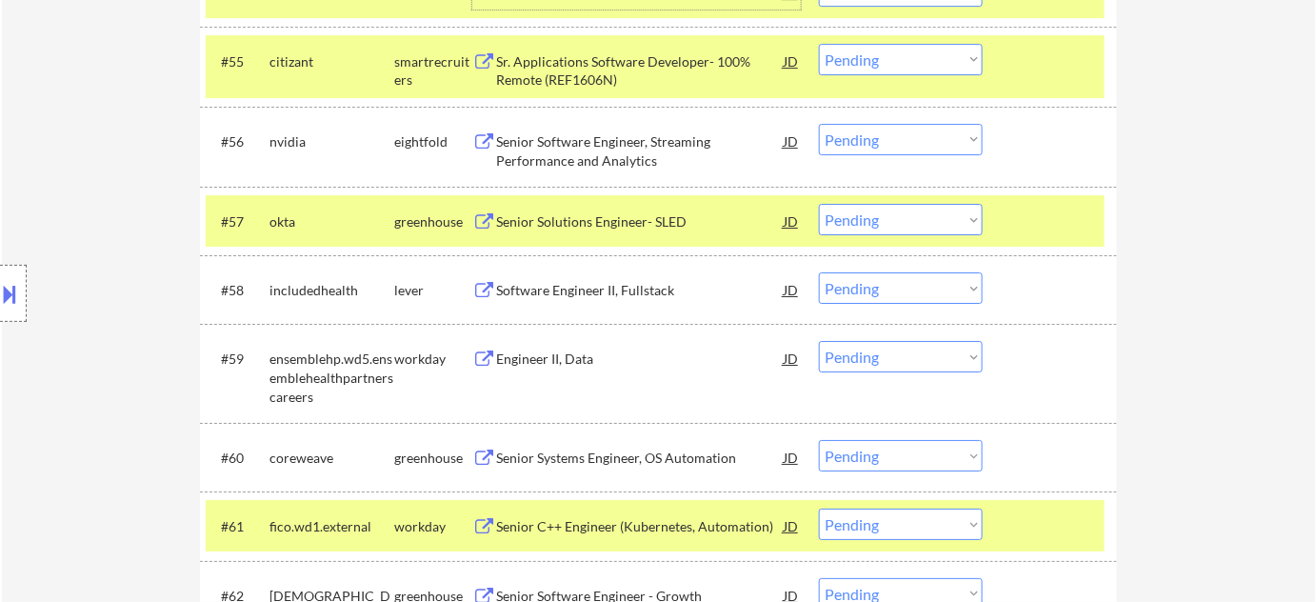
scroll to position [4574, 0]
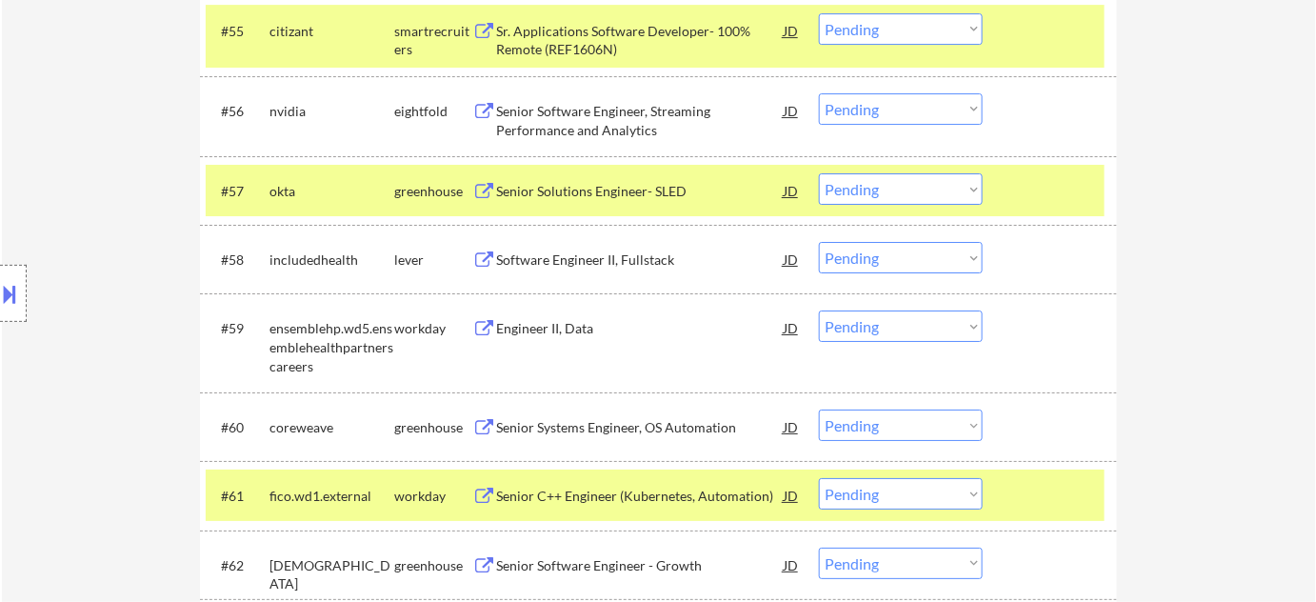
click at [558, 333] on div "Engineer II, Data" at bounding box center [640, 328] width 288 height 19
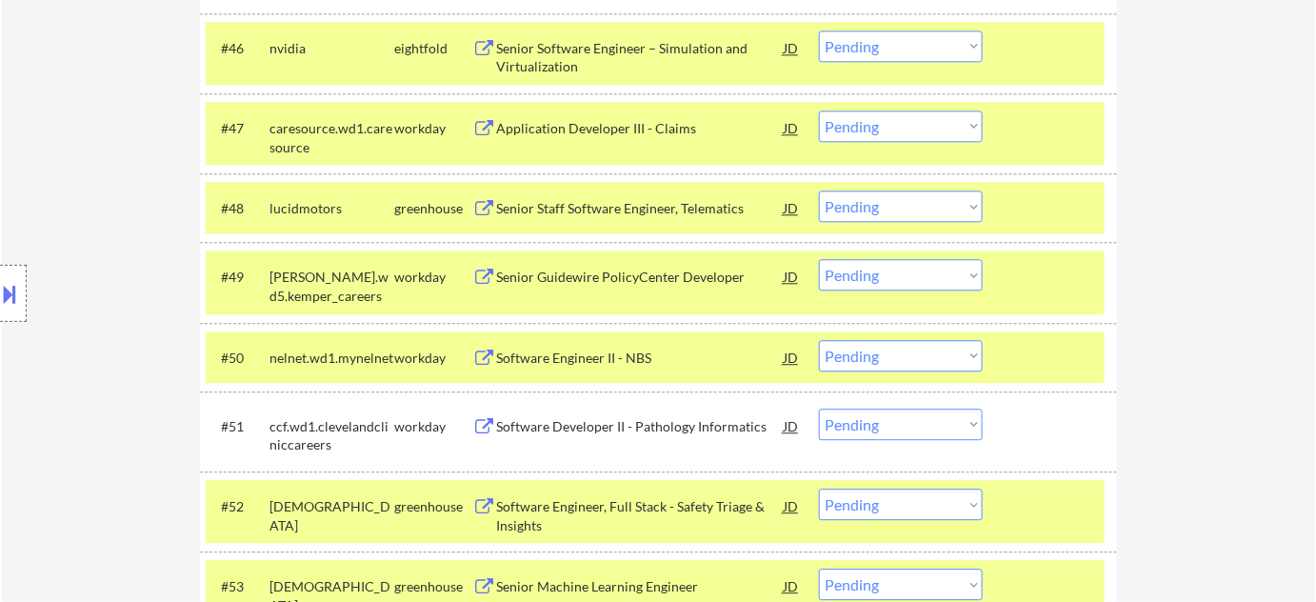
scroll to position [4906, 0]
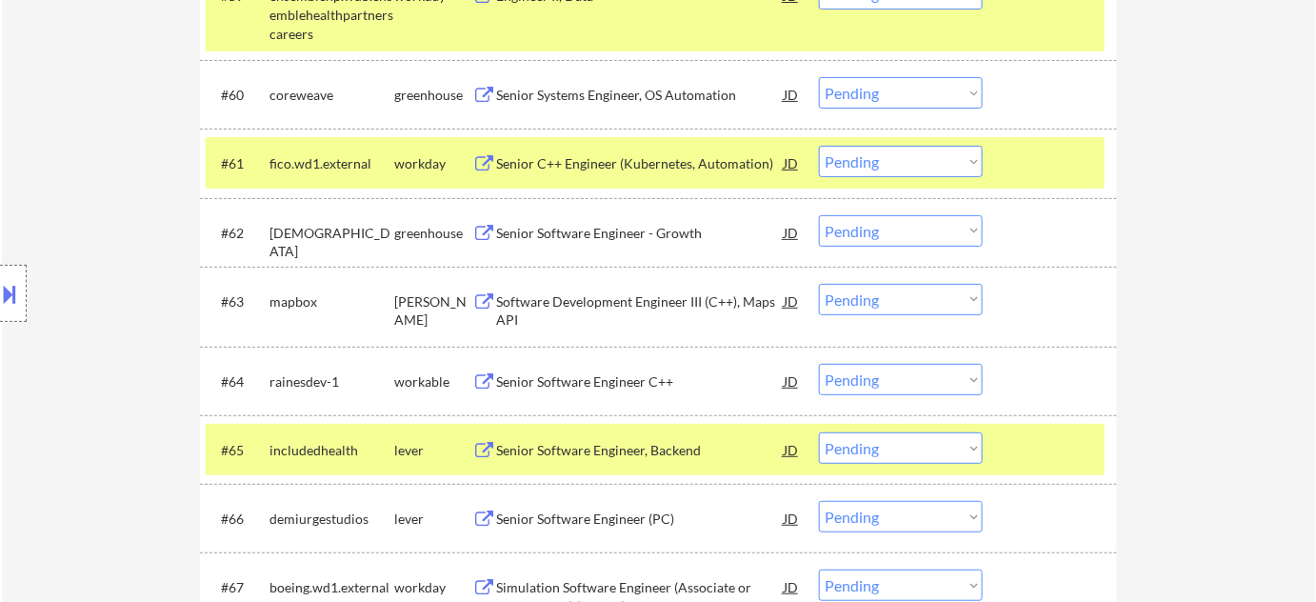
click at [927, 289] on select "Choose an option... Pending Applied Excluded (Questions) Excluded (Expired) Exc…" at bounding box center [901, 299] width 164 height 31
click at [819, 284] on select "Choose an option... Pending Applied Excluded (Questions) Excluded (Expired) Exc…" at bounding box center [901, 299] width 164 height 31
select select ""pending""
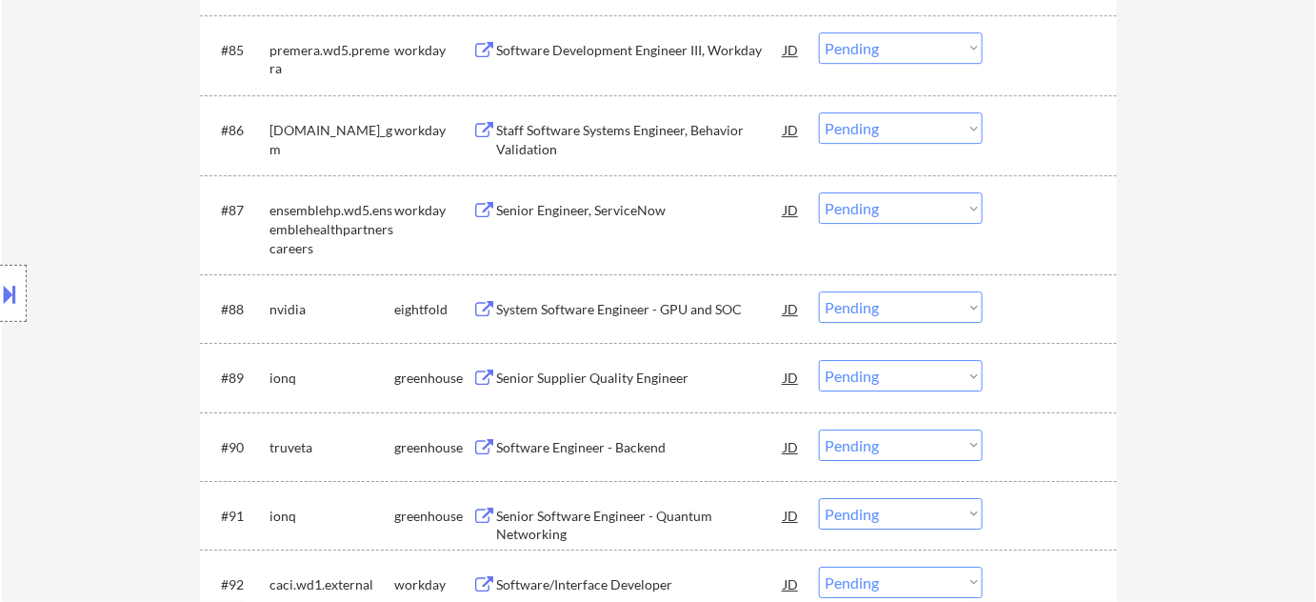
scroll to position [6778, 0]
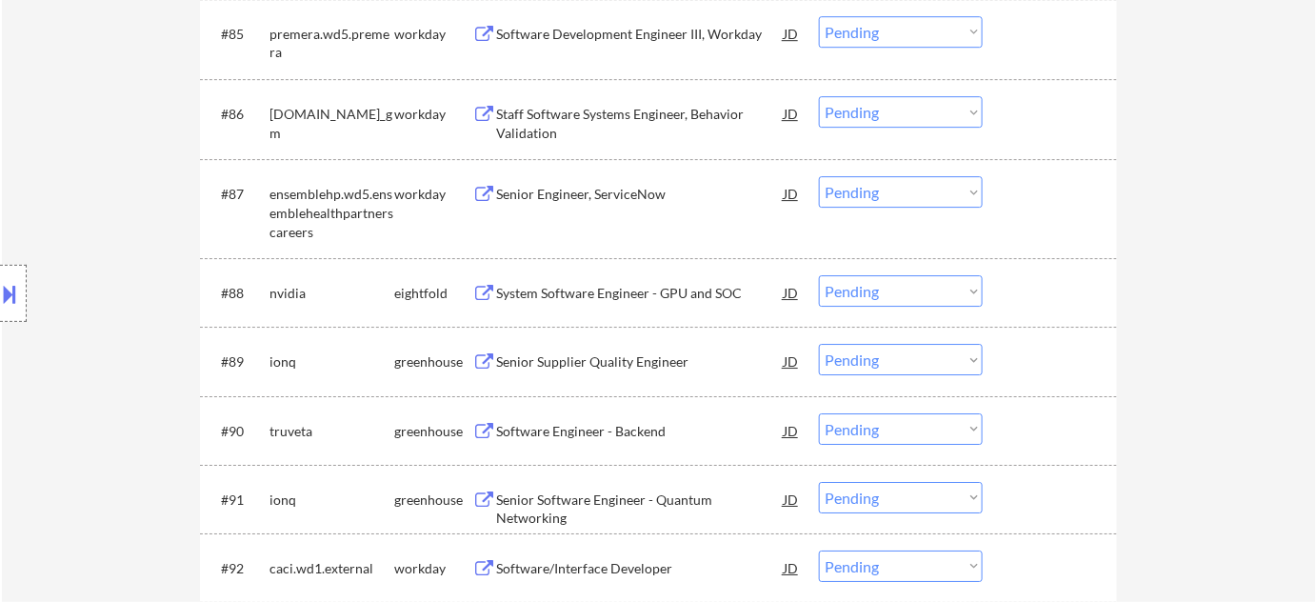
click at [904, 284] on select "Choose an option... Pending Applied Excluded (Questions) Excluded (Expired) Exc…" at bounding box center [901, 290] width 164 height 31
click at [819, 275] on select "Choose an option... Pending Applied Excluded (Questions) Excluded (Expired) Exc…" at bounding box center [901, 290] width 164 height 31
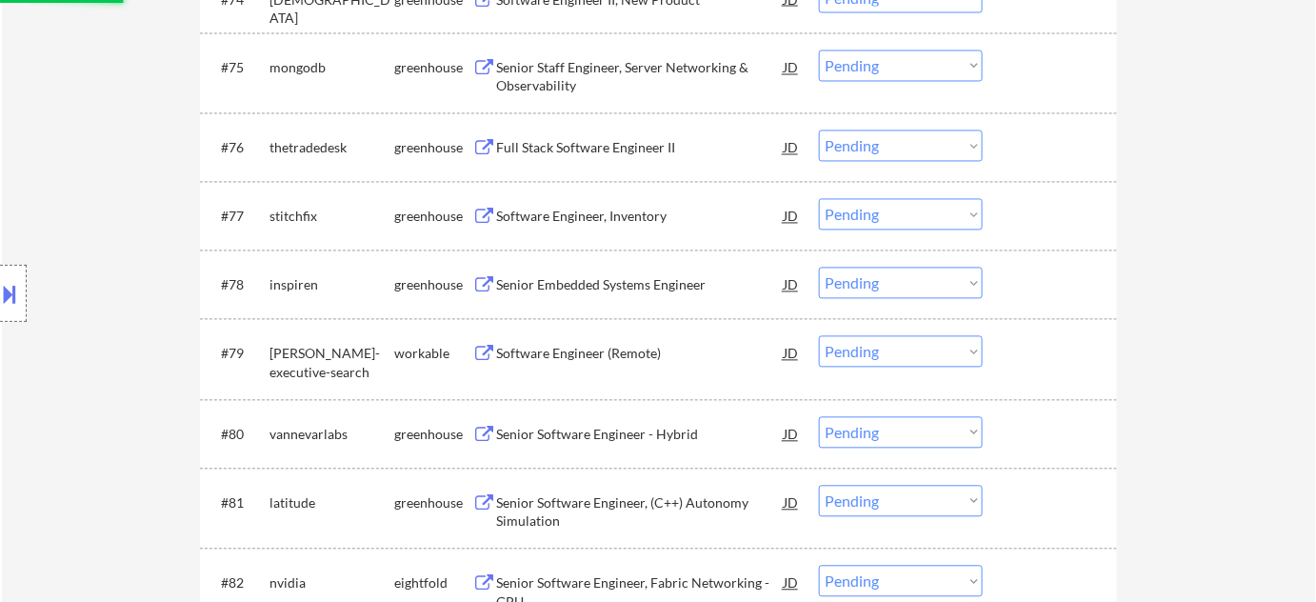
scroll to position [6172, 0]
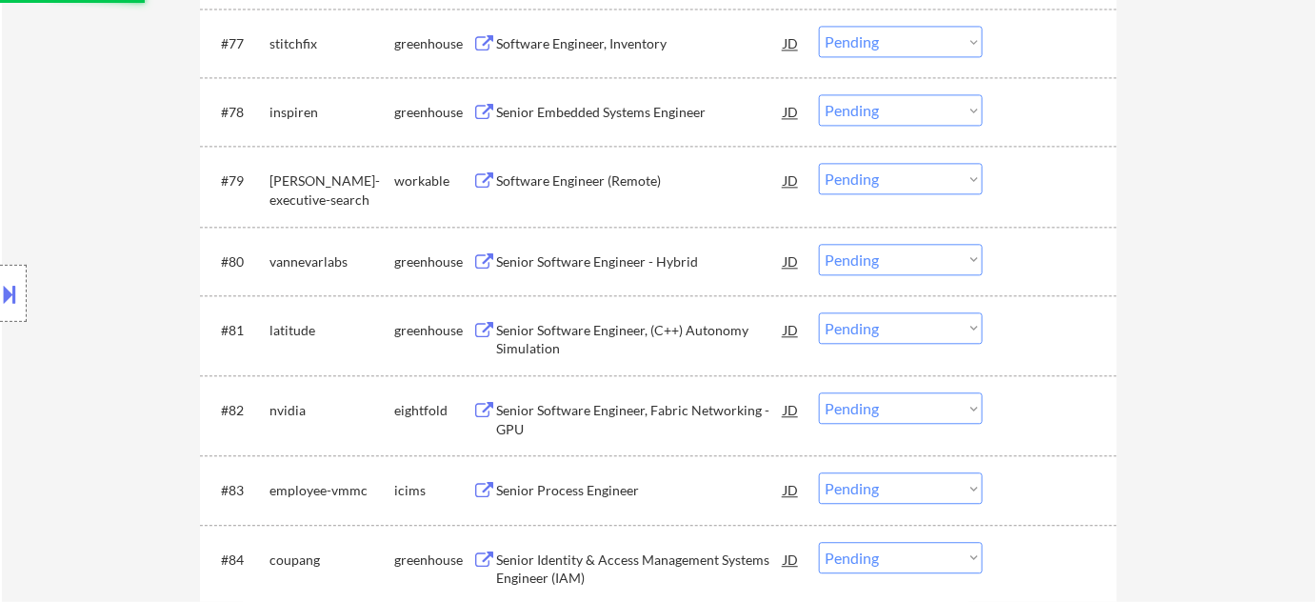
click at [901, 413] on select "Choose an option... Pending Applied Excluded (Questions) Excluded (Expired) Exc…" at bounding box center [901, 407] width 164 height 31
select select ""pending""
click at [819, 392] on select "Choose an option... Pending Applied Excluded (Questions) Excluded (Expired) Exc…" at bounding box center [901, 407] width 164 height 31
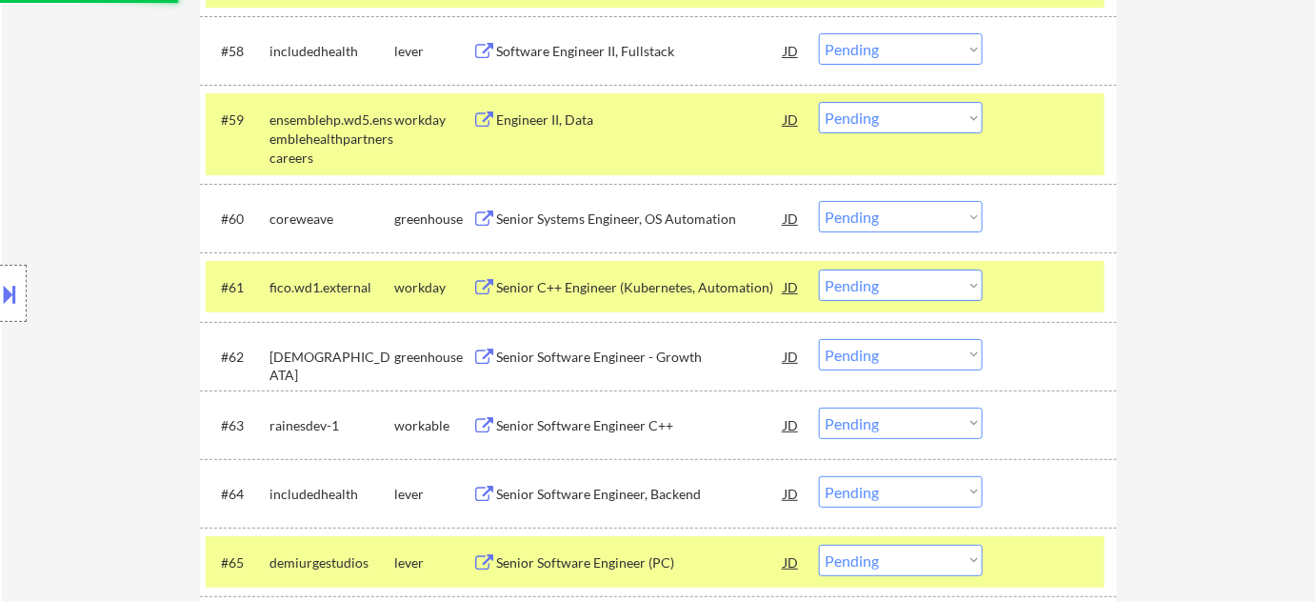
select select ""pending""
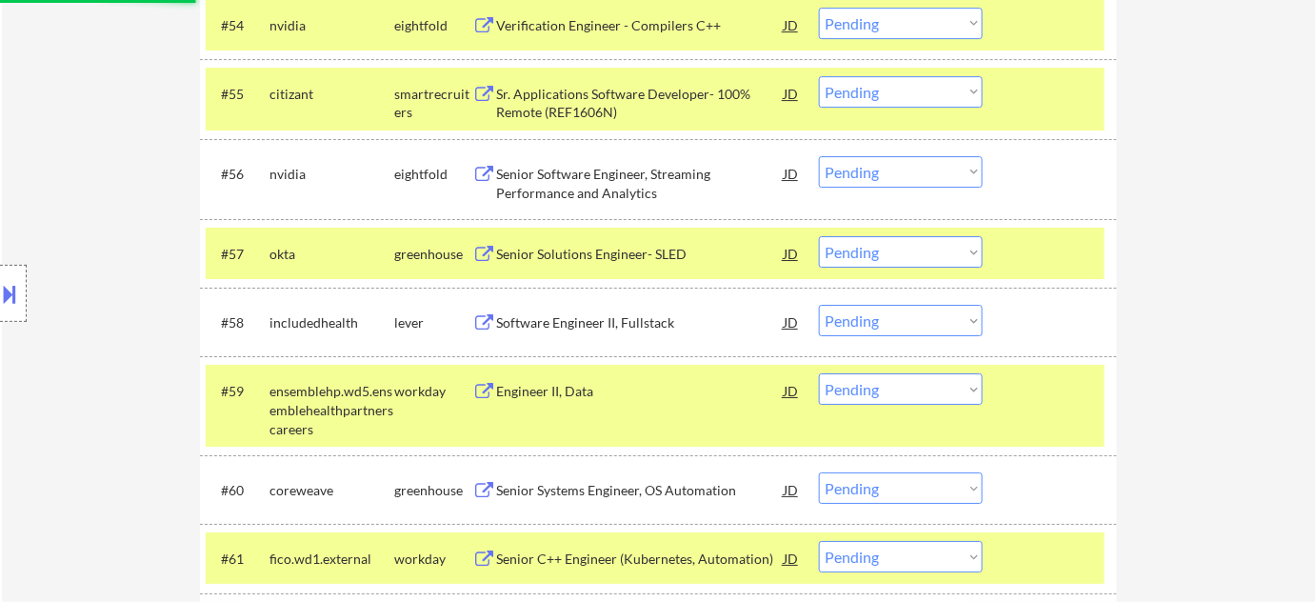
scroll to position [4353, 0]
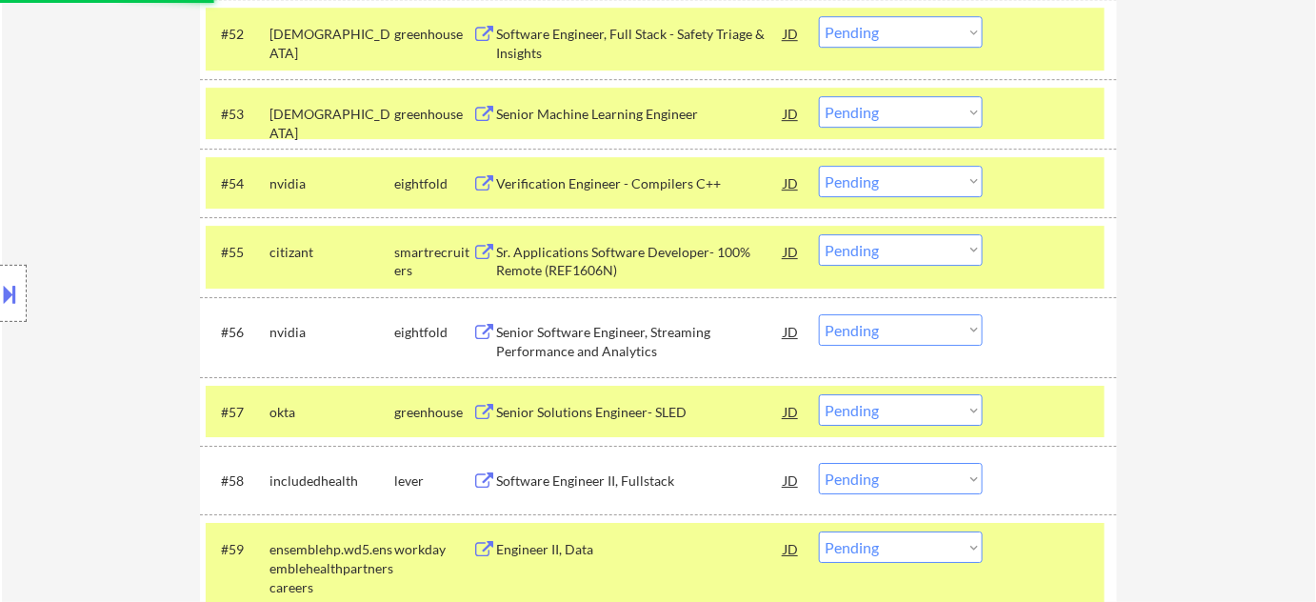
click at [886, 327] on select "Choose an option... Pending Applied Excluded (Questions) Excluded (Expired) Exc…" at bounding box center [901, 329] width 164 height 31
click at [819, 314] on select "Choose an option... Pending Applied Excluded (Questions) Excluded (Expired) Exc…" at bounding box center [901, 329] width 164 height 31
select select ""pending""
click at [920, 179] on select "Choose an option... Pending Applied Excluded (Questions) Excluded (Expired) Exc…" at bounding box center [901, 181] width 164 height 31
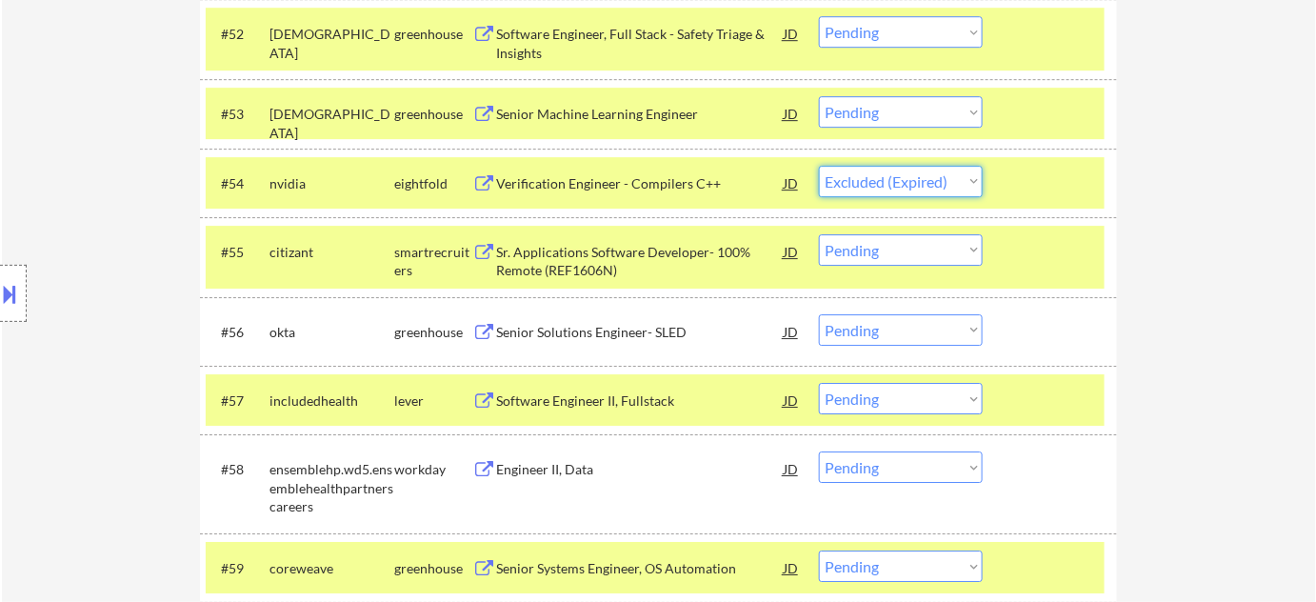
click at [819, 166] on select "Choose an option... Pending Applied Excluded (Questions) Excluded (Expired) Exc…" at bounding box center [901, 181] width 164 height 31
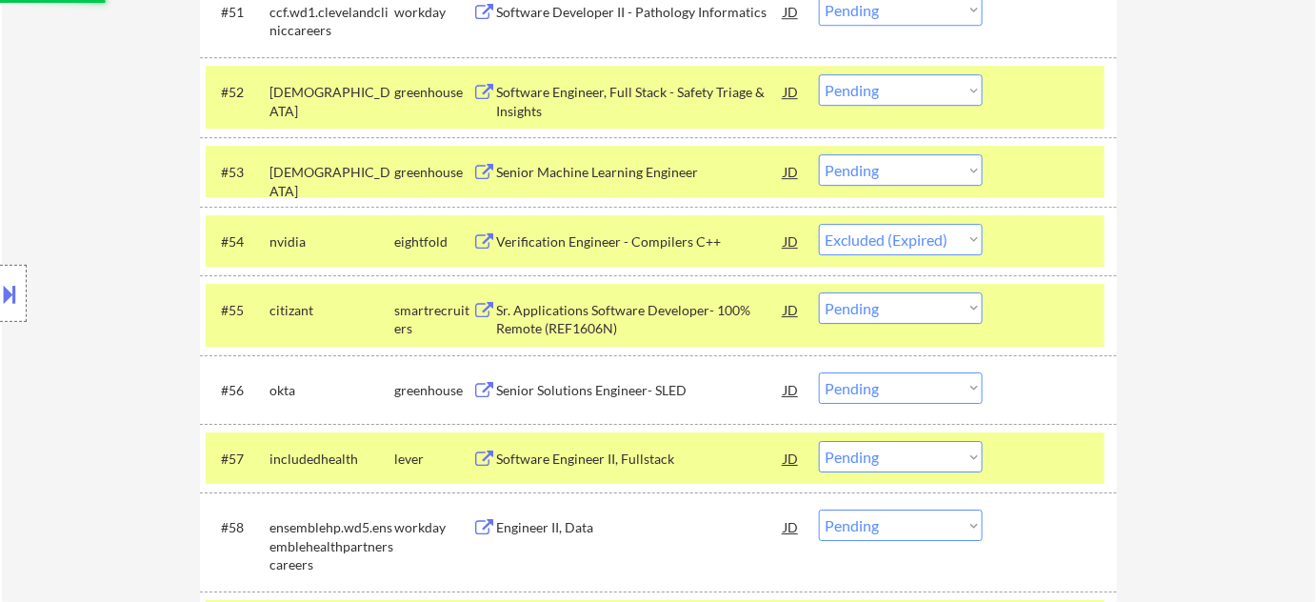
scroll to position [4181, 0]
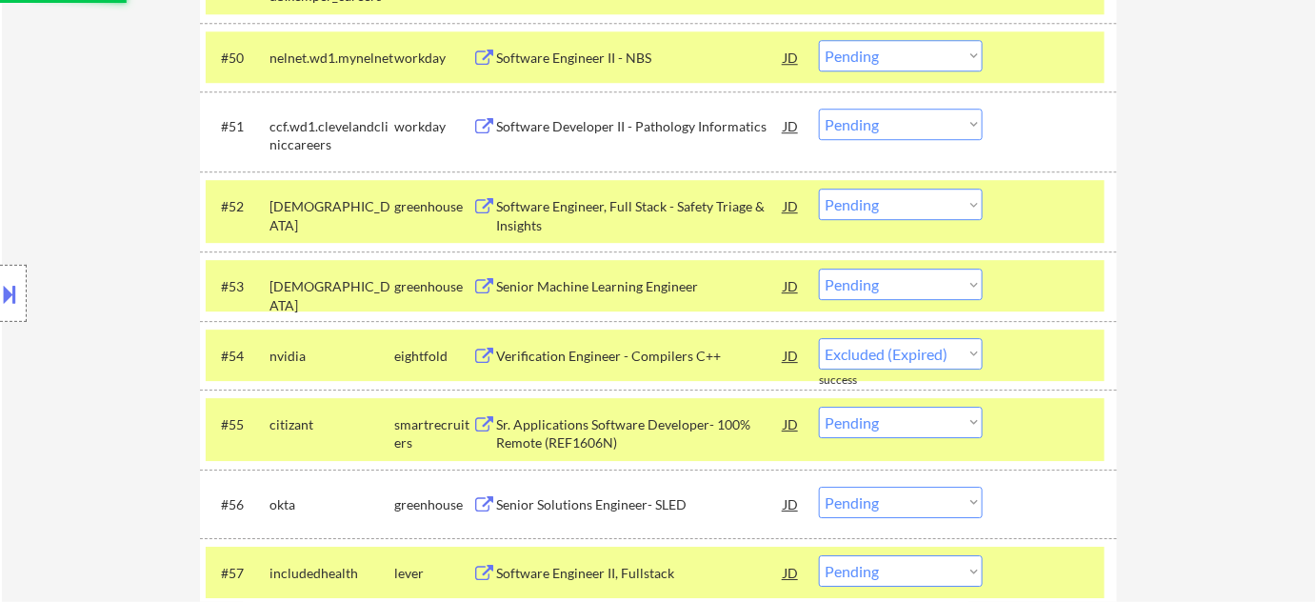
select select ""pending""
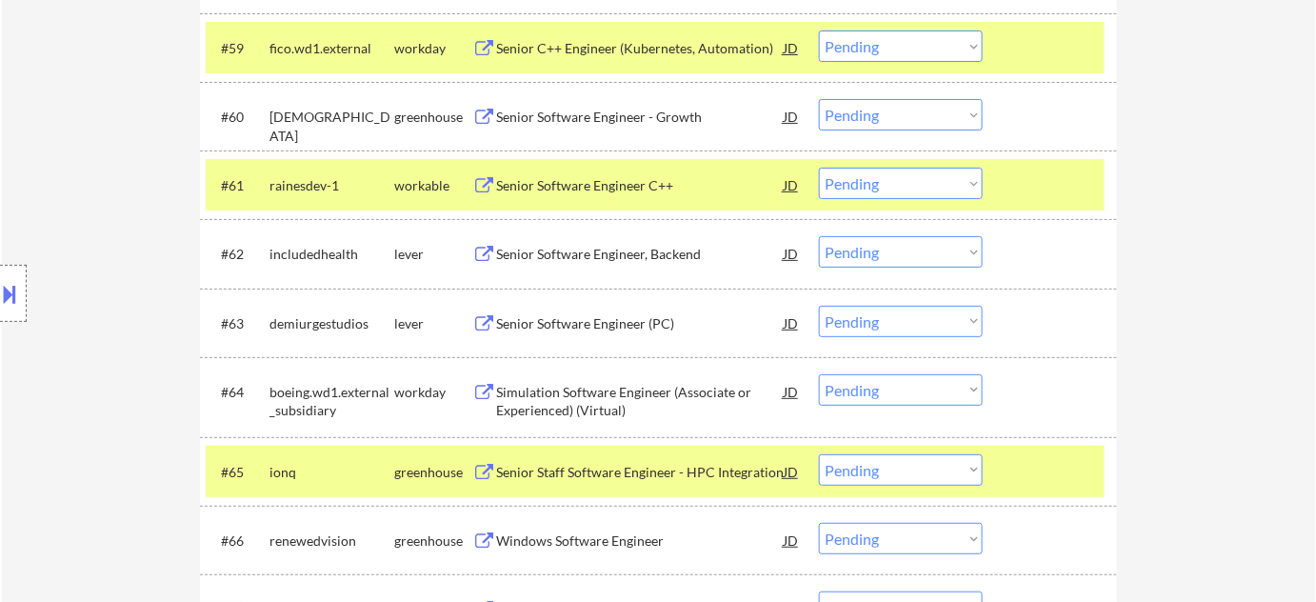
scroll to position [5306, 0]
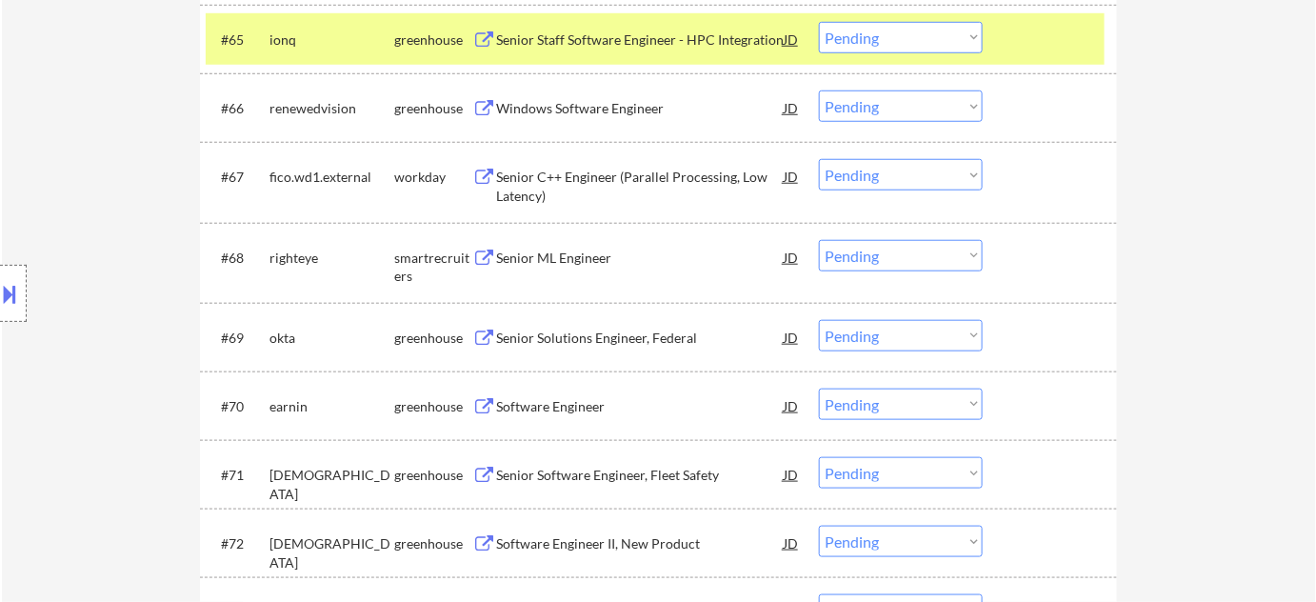
click at [584, 400] on div "Software Engineer" at bounding box center [640, 406] width 288 height 19
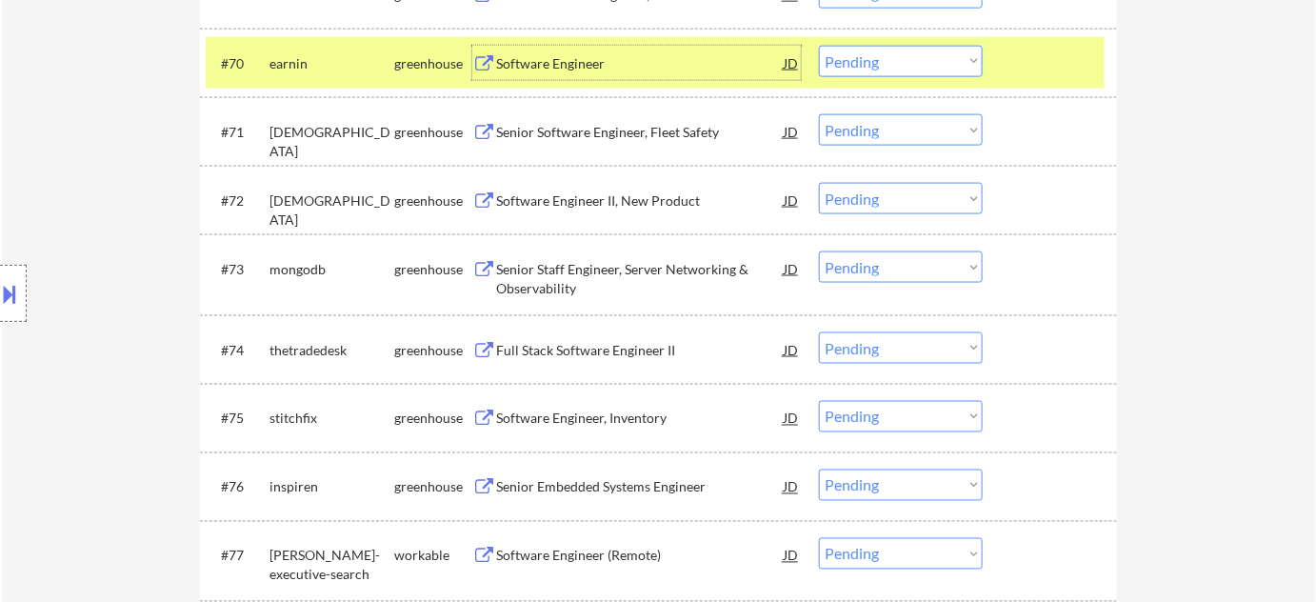
scroll to position [5652, 0]
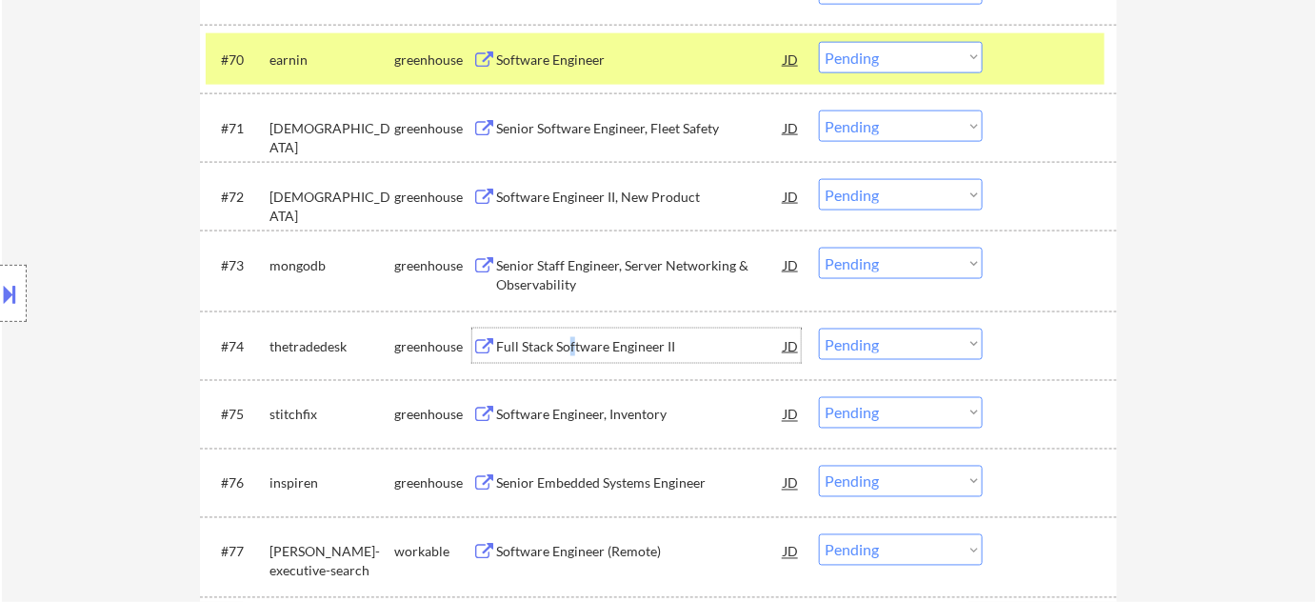
click at [572, 350] on div "Full Stack Software Engineer II" at bounding box center [640, 346] width 288 height 19
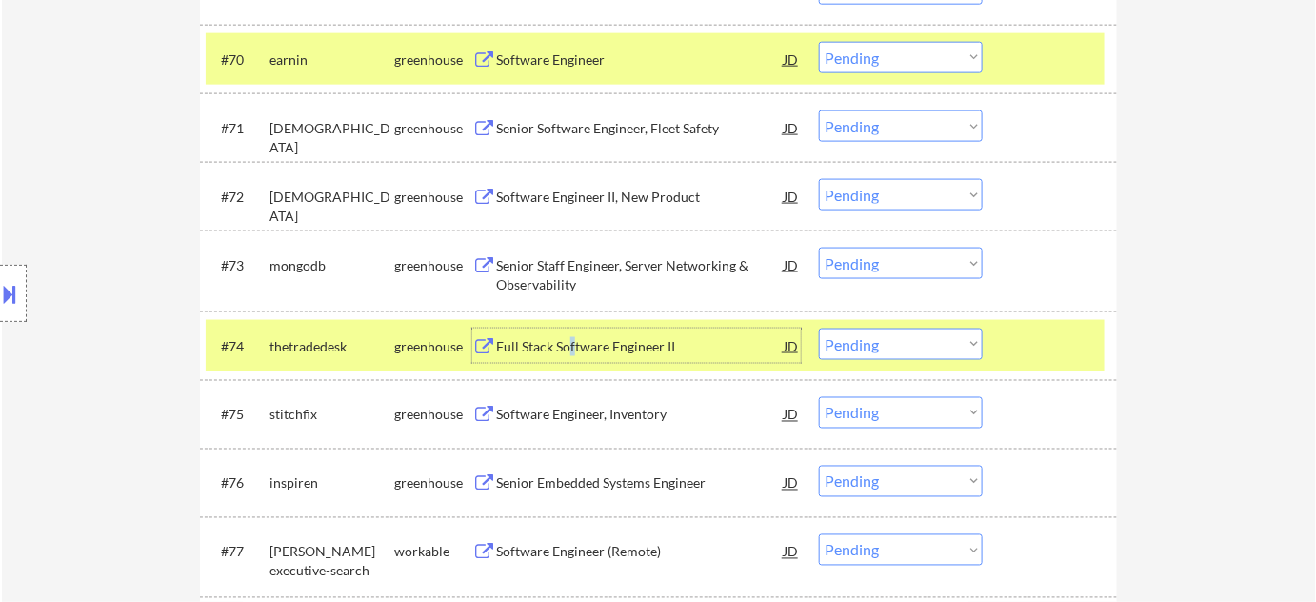
click at [897, 342] on select "Choose an option... Pending Applied Excluded (Questions) Excluded (Expired) Exc…" at bounding box center [901, 344] width 164 height 31
click at [819, 329] on select "Choose an option... Pending Applied Excluded (Questions) Excluded (Expired) Exc…" at bounding box center [901, 344] width 164 height 31
select select ""pending""
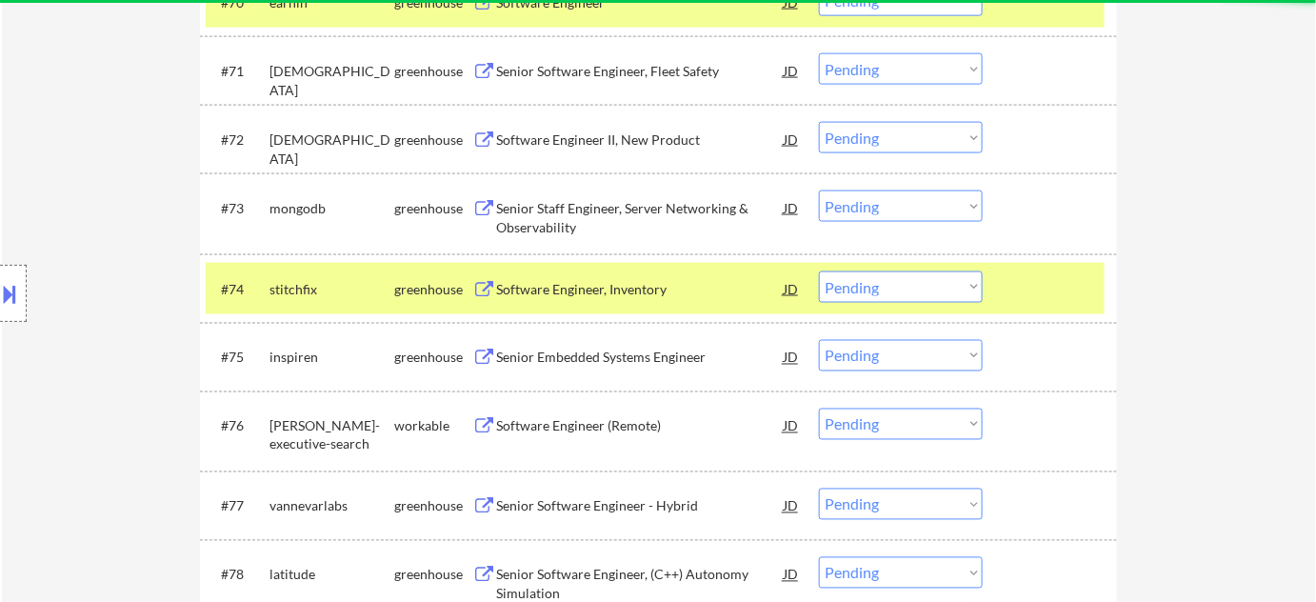
scroll to position [5739, 0]
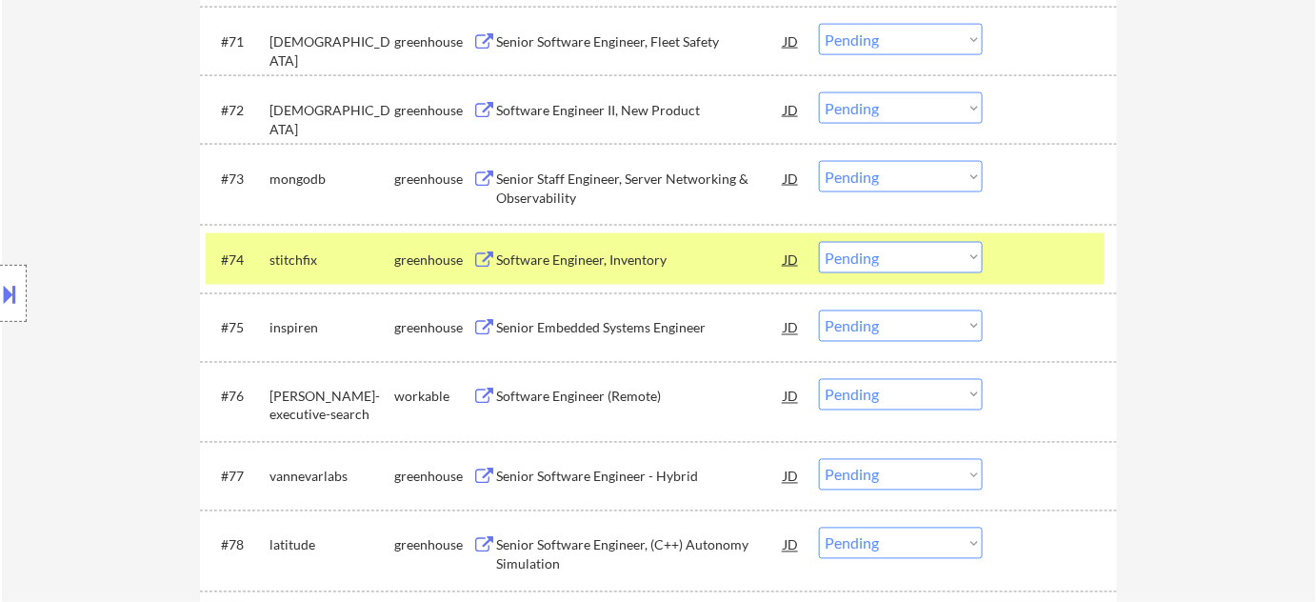
click at [592, 393] on div "Software Engineer (Remote)" at bounding box center [640, 397] width 288 height 19
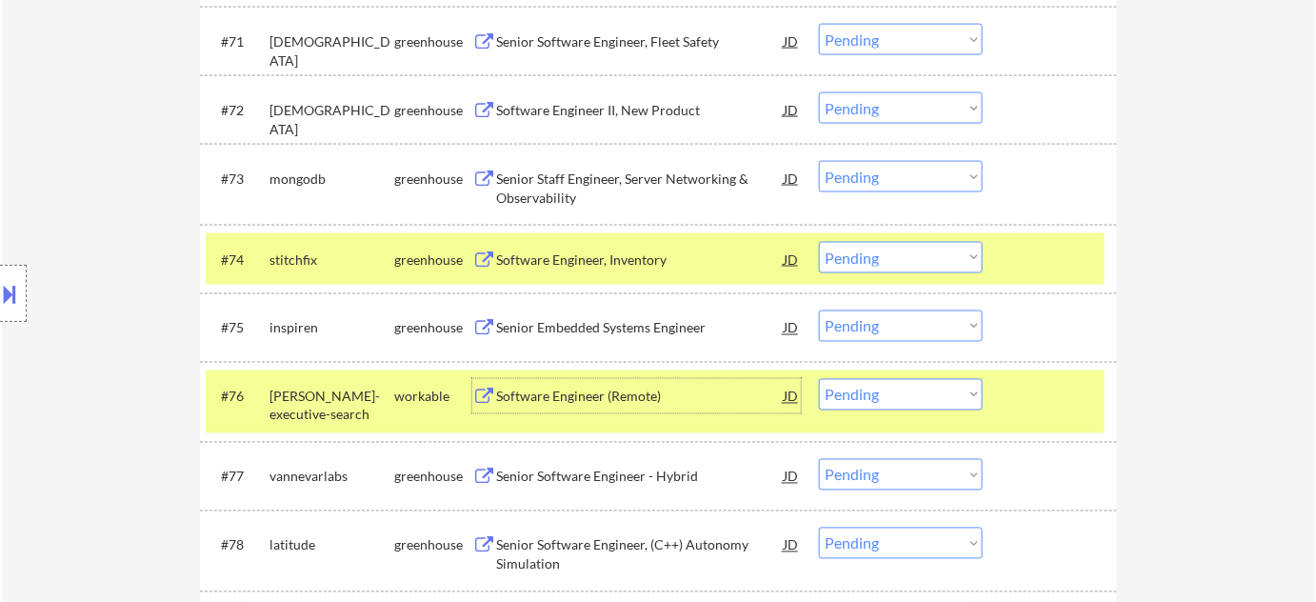
click at [627, 474] on div "Senior Software Engineer - Hybrid" at bounding box center [640, 477] width 288 height 19
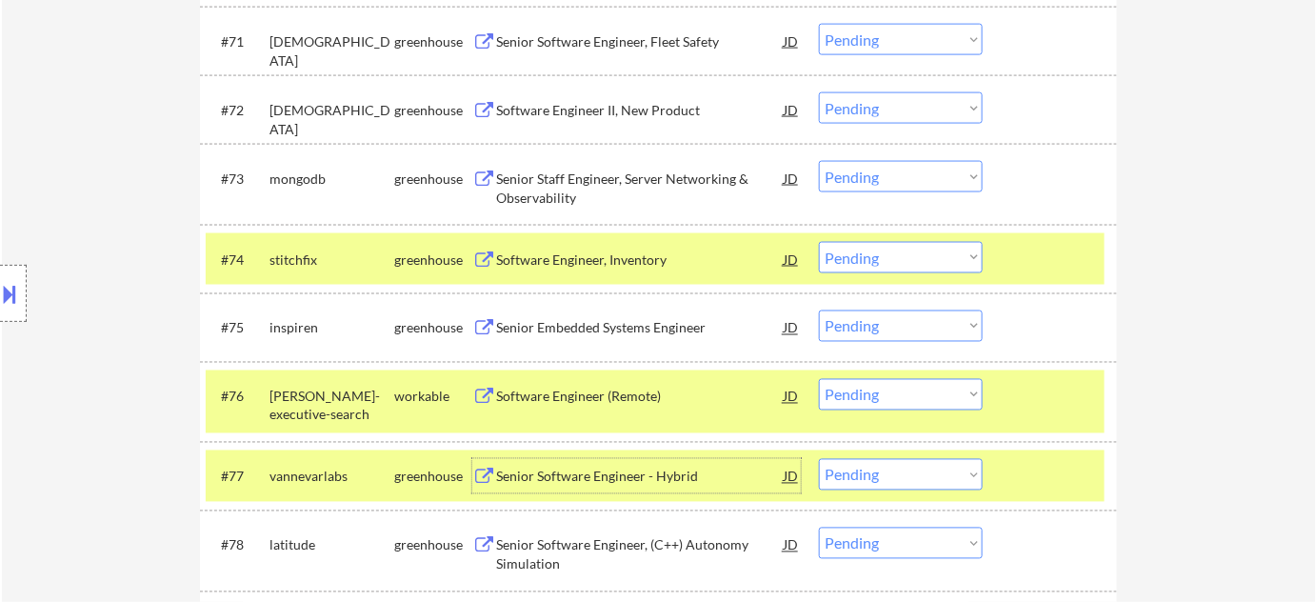
click at [892, 472] on select "Choose an option... Pending Applied Excluded (Questions) Excluded (Expired) Exc…" at bounding box center [901, 474] width 164 height 31
click at [819, 459] on select "Choose an option... Pending Applied Excluded (Questions) Excluded (Expired) Exc…" at bounding box center [901, 474] width 164 height 31
select select ""pending""
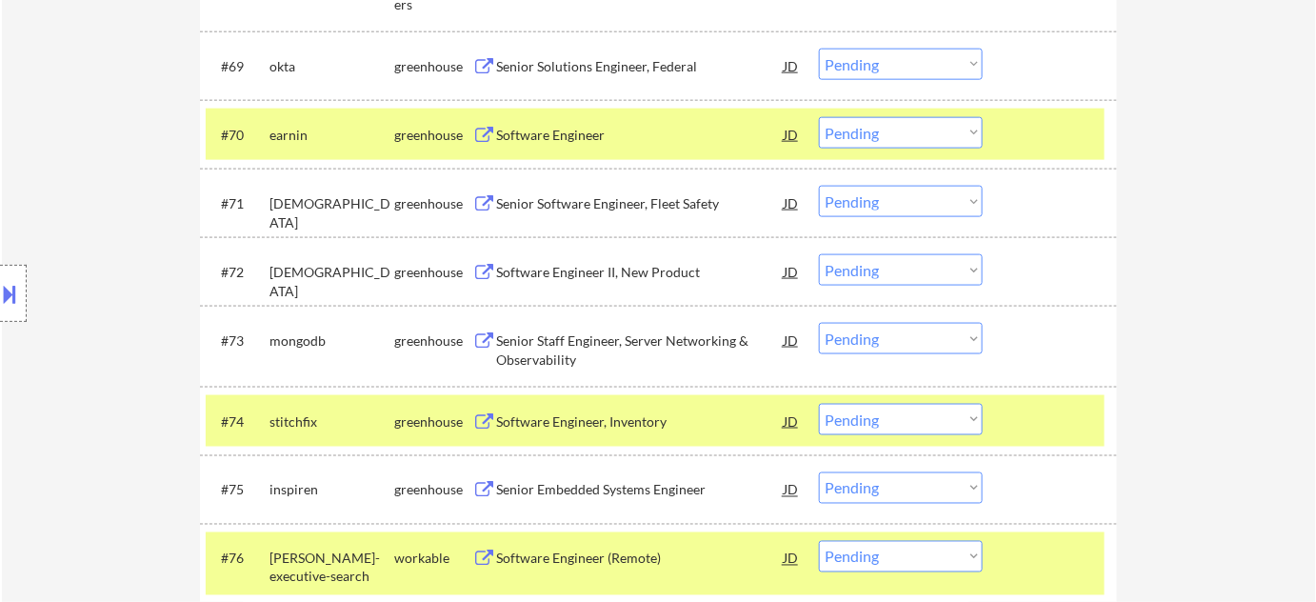
scroll to position [5566, 0]
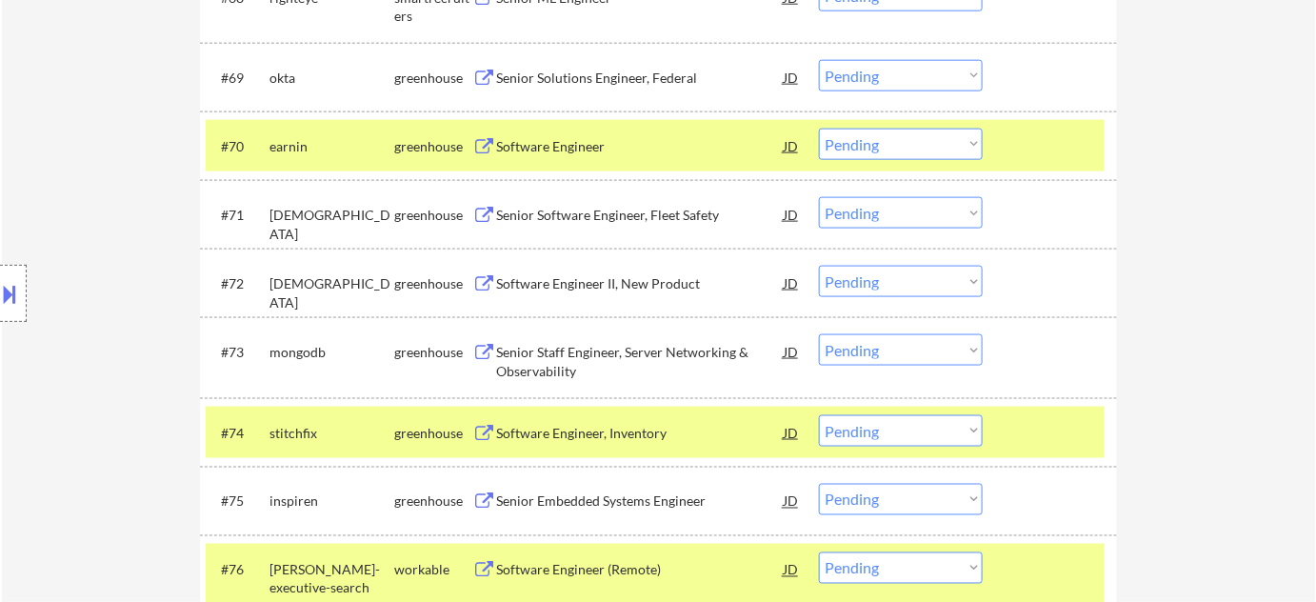
click at [903, 141] on select "Choose an option... Pending Applied Excluded (Questions) Excluded (Expired) Exc…" at bounding box center [901, 144] width 164 height 31
click at [819, 129] on select "Choose an option... Pending Applied Excluded (Questions) Excluded (Expired) Exc…" at bounding box center [901, 144] width 164 height 31
select select ""pending""
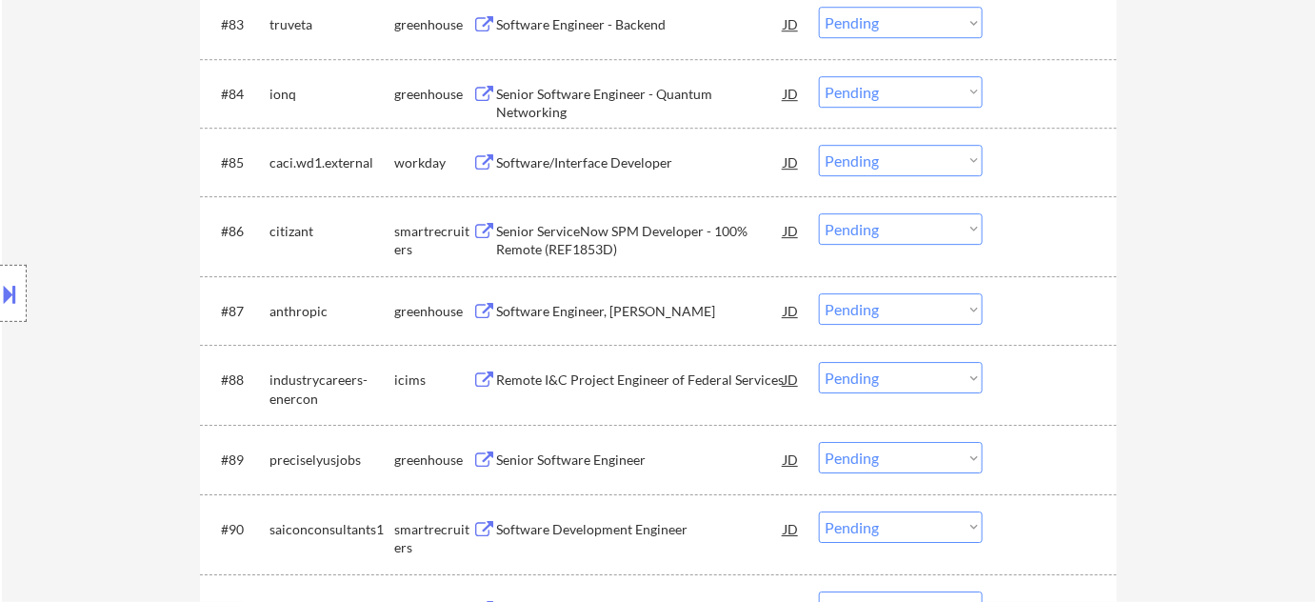
scroll to position [6691, 0]
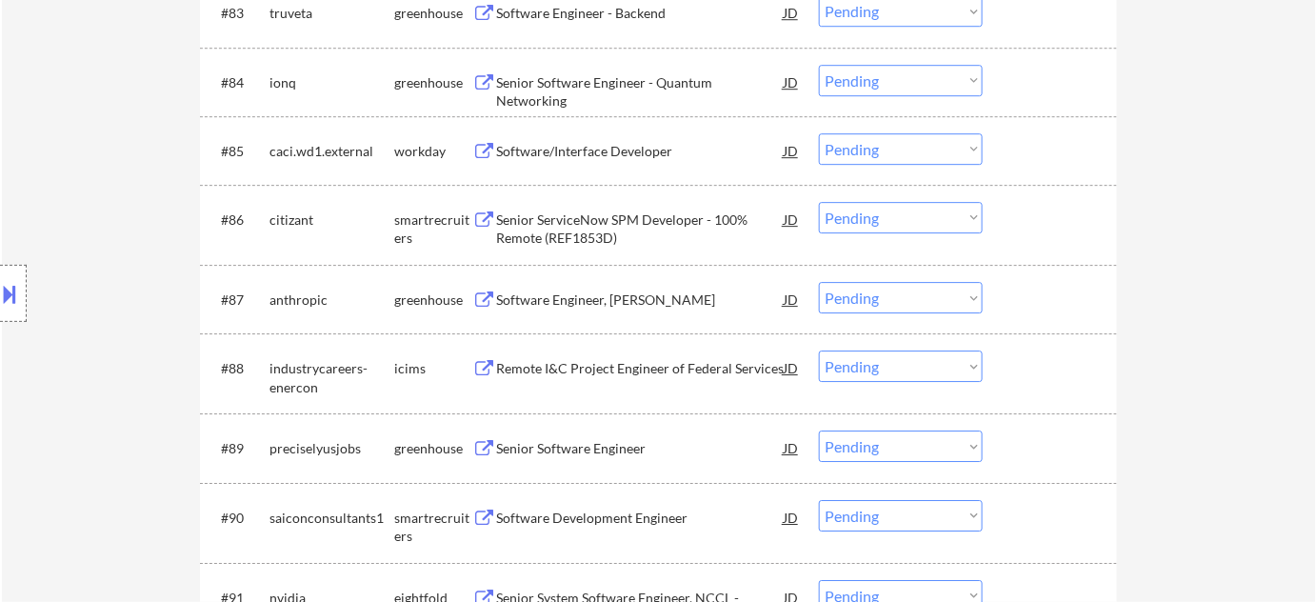
click at [587, 231] on div "Senior ServiceNow SPM Developer - 100% Remote (REF1853D)" at bounding box center [640, 229] width 288 height 37
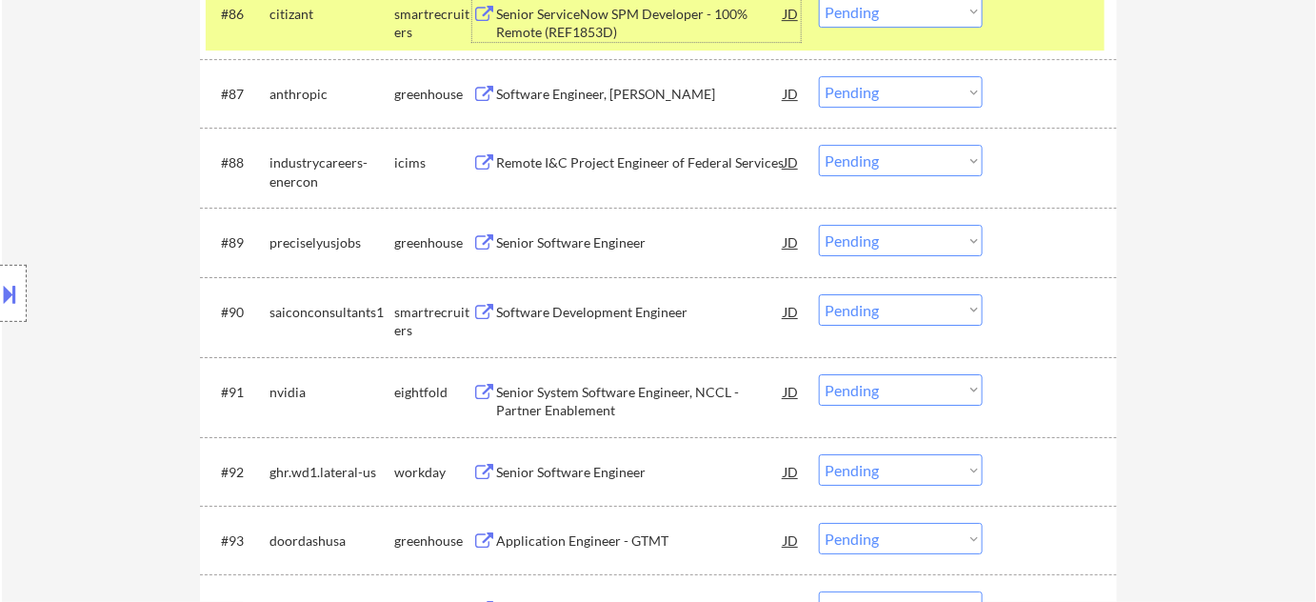
scroll to position [6952, 0]
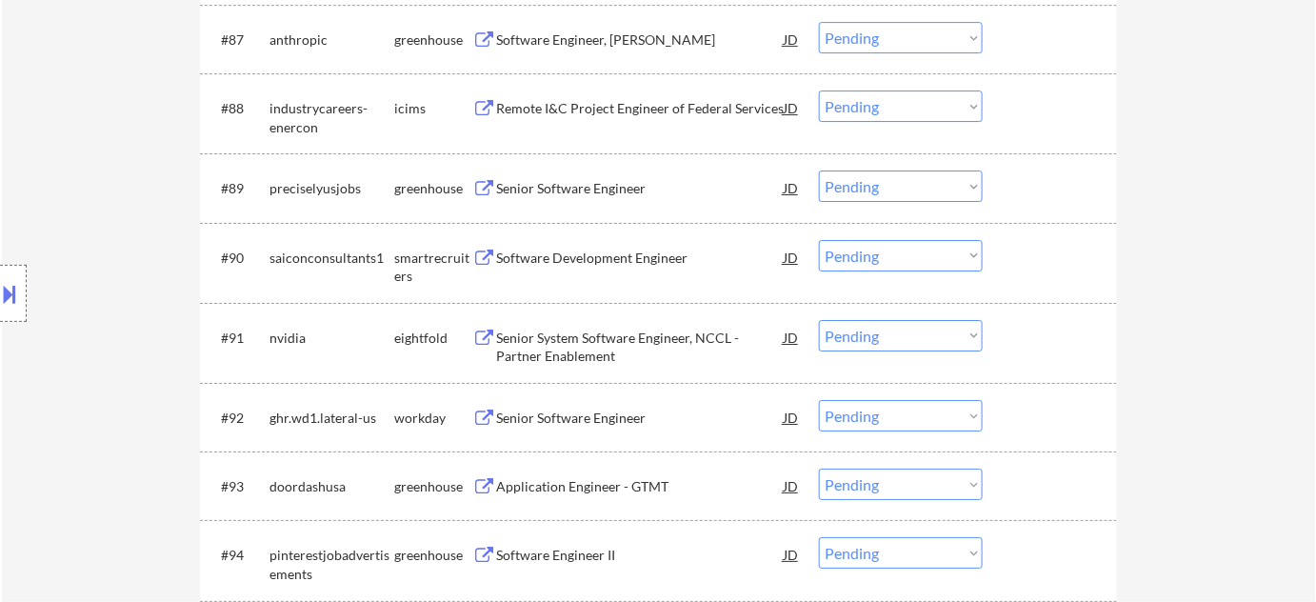
click at [577, 190] on div "Senior Software Engineer" at bounding box center [640, 188] width 288 height 19
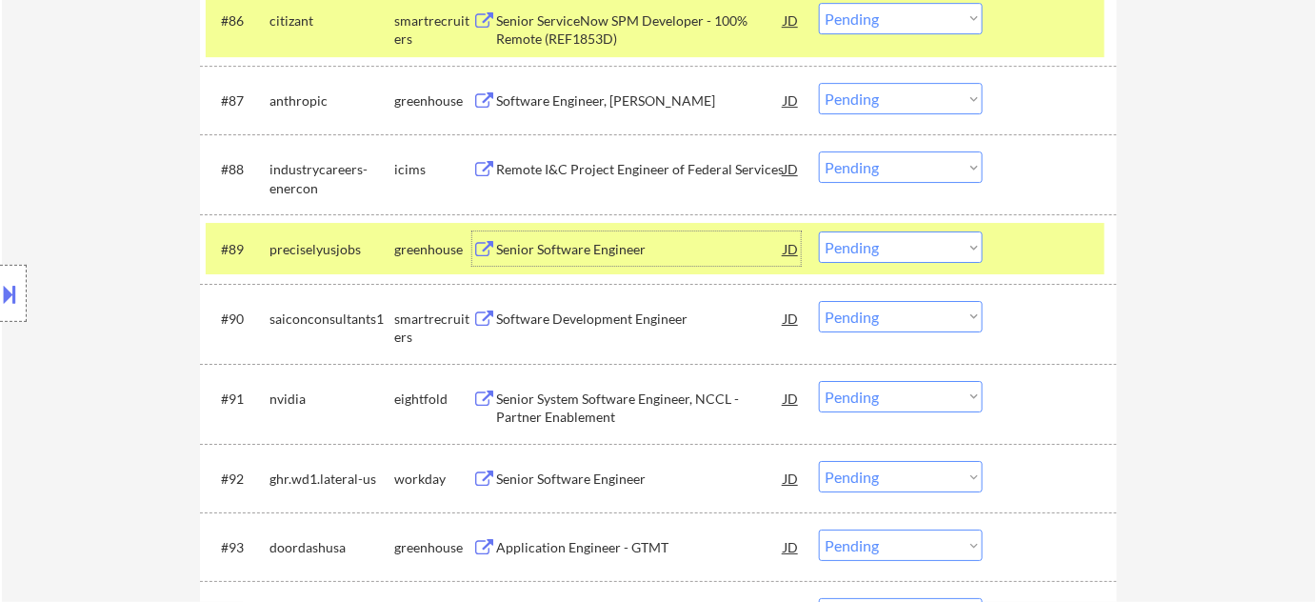
scroll to position [6778, 0]
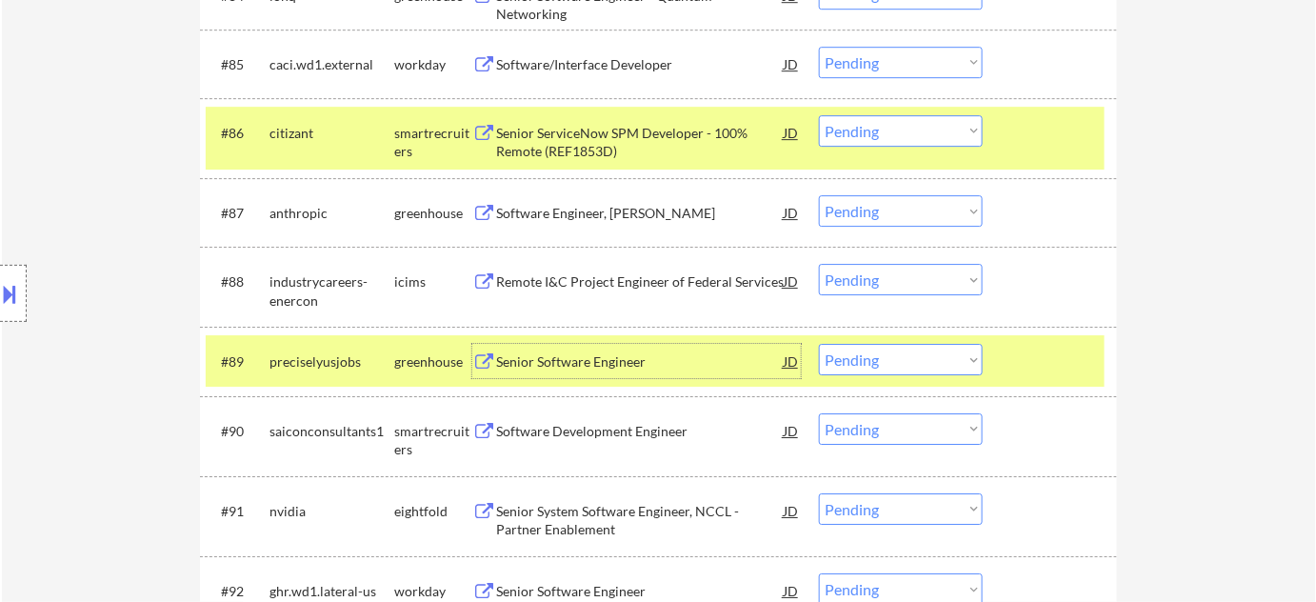
click at [884, 125] on select "Choose an option... Pending Applied Excluded (Questions) Excluded (Expired) Exc…" at bounding box center [901, 130] width 164 height 31
click at [819, 115] on select "Choose an option... Pending Applied Excluded (Questions) Excluded (Expired) Exc…" at bounding box center [901, 130] width 164 height 31
select select ""pending""
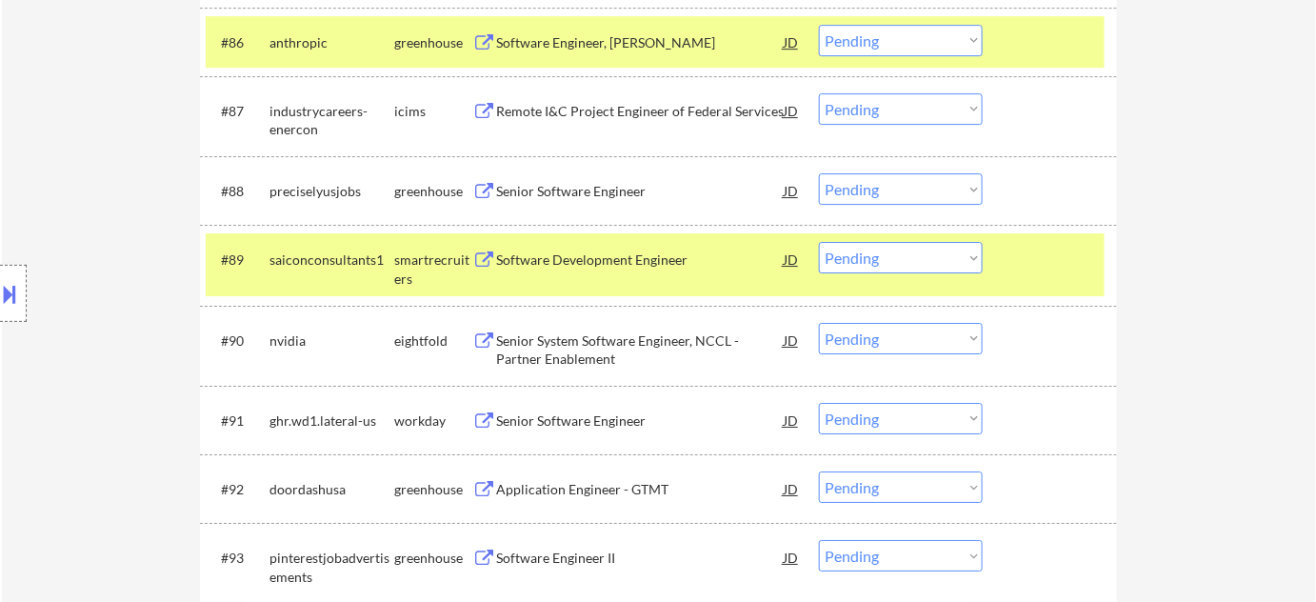
scroll to position [7038, 0]
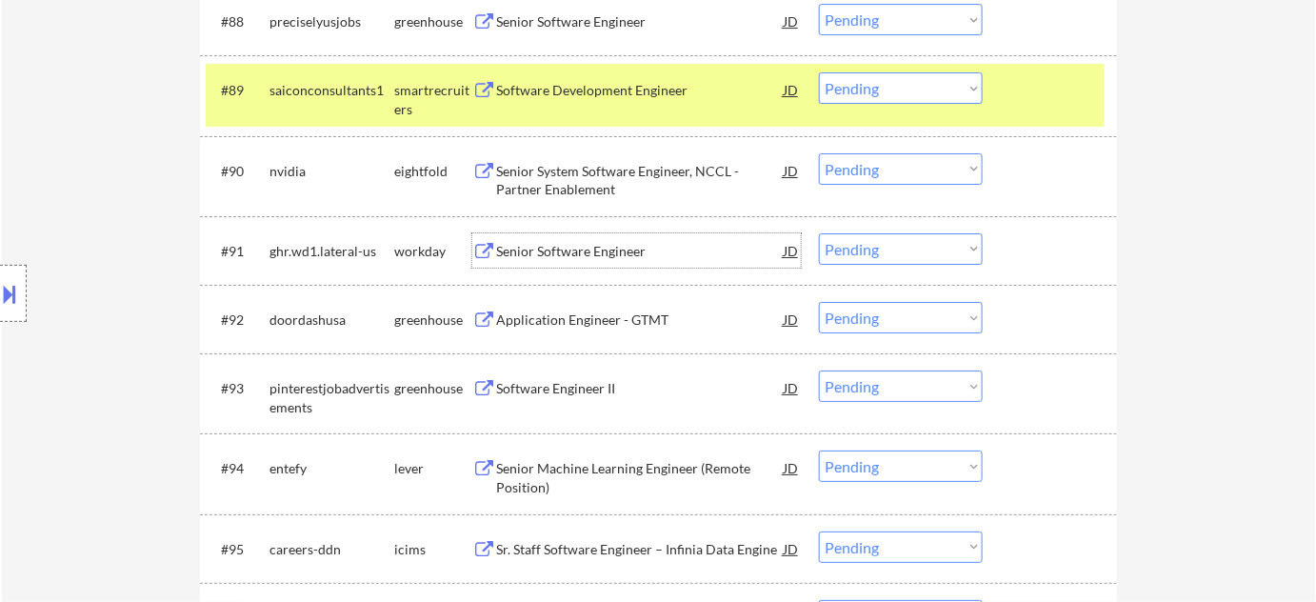
click at [587, 254] on div "Senior Software Engineer" at bounding box center [640, 251] width 288 height 19
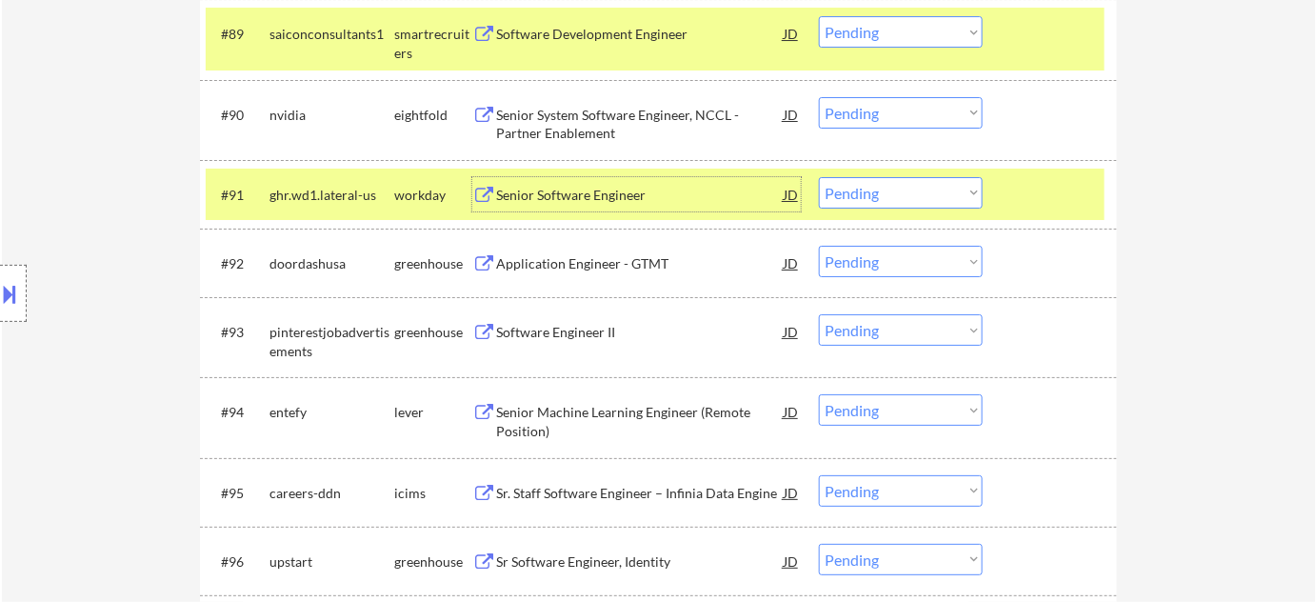
scroll to position [7125, 0]
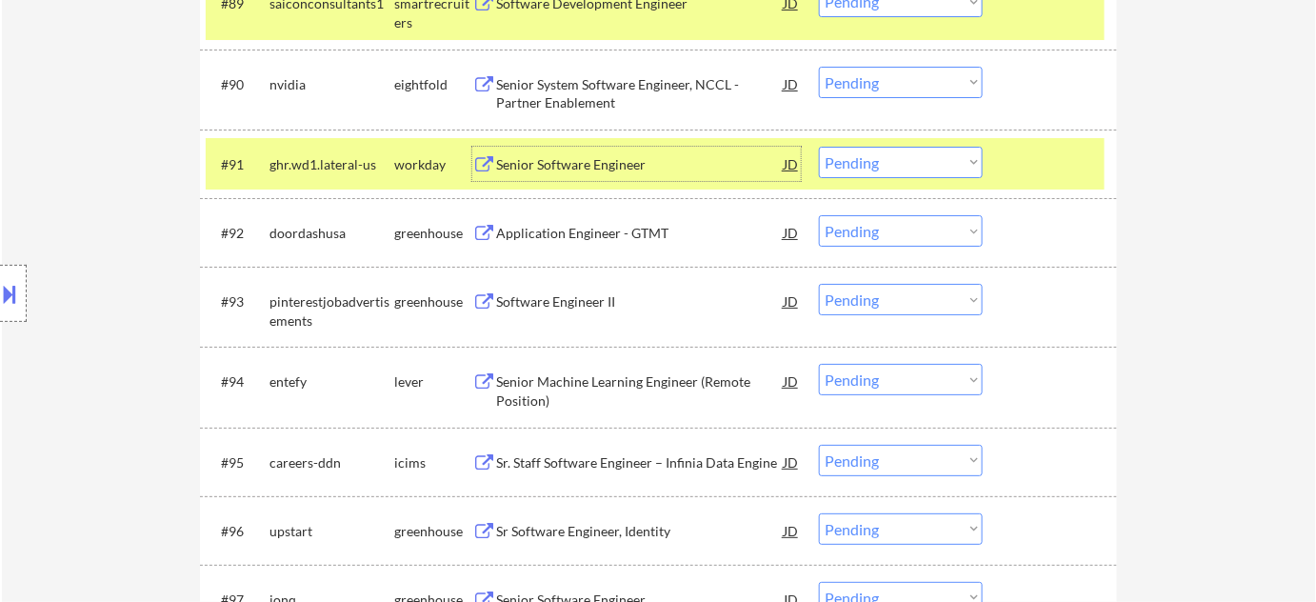
click at [546, 385] on div "Senior Machine Learning Engineer (Remote Position)" at bounding box center [640, 390] width 288 height 37
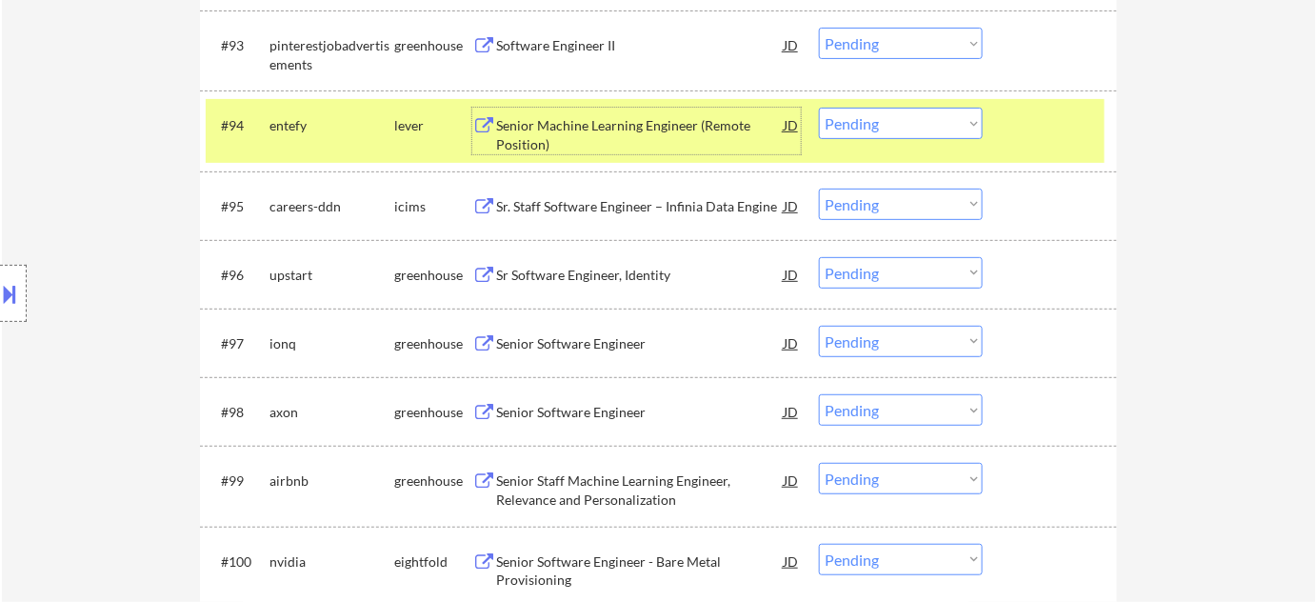
scroll to position [7384, 0]
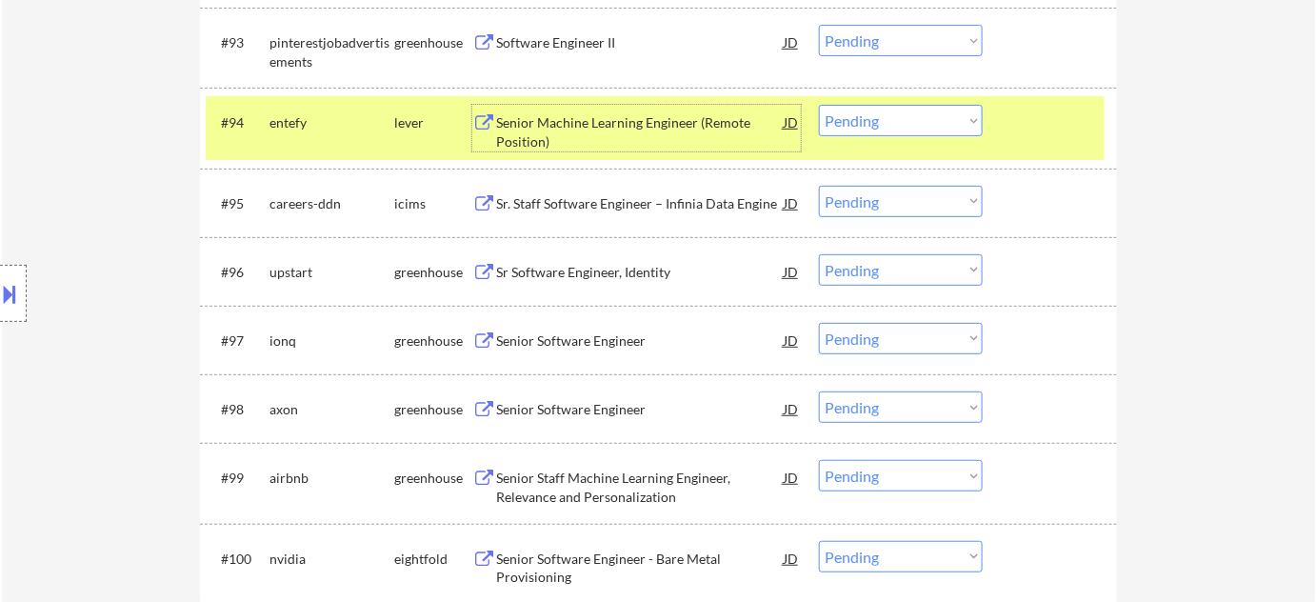
click at [639, 411] on div "Senior Software Engineer" at bounding box center [640, 409] width 288 height 19
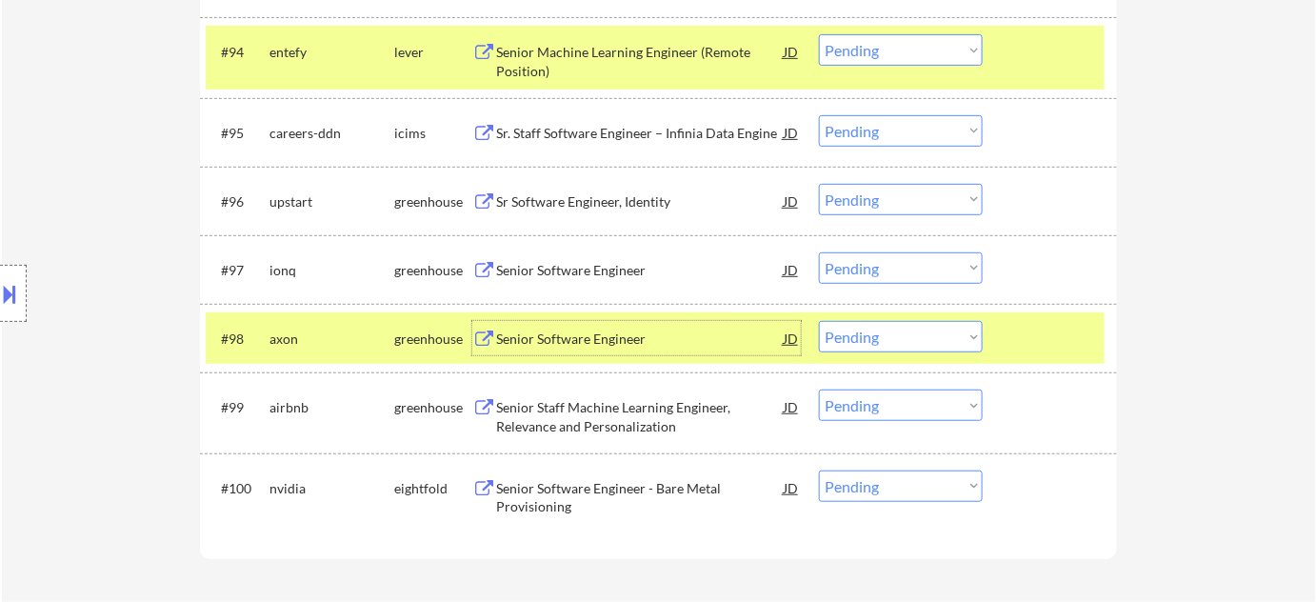
scroll to position [7557, 0]
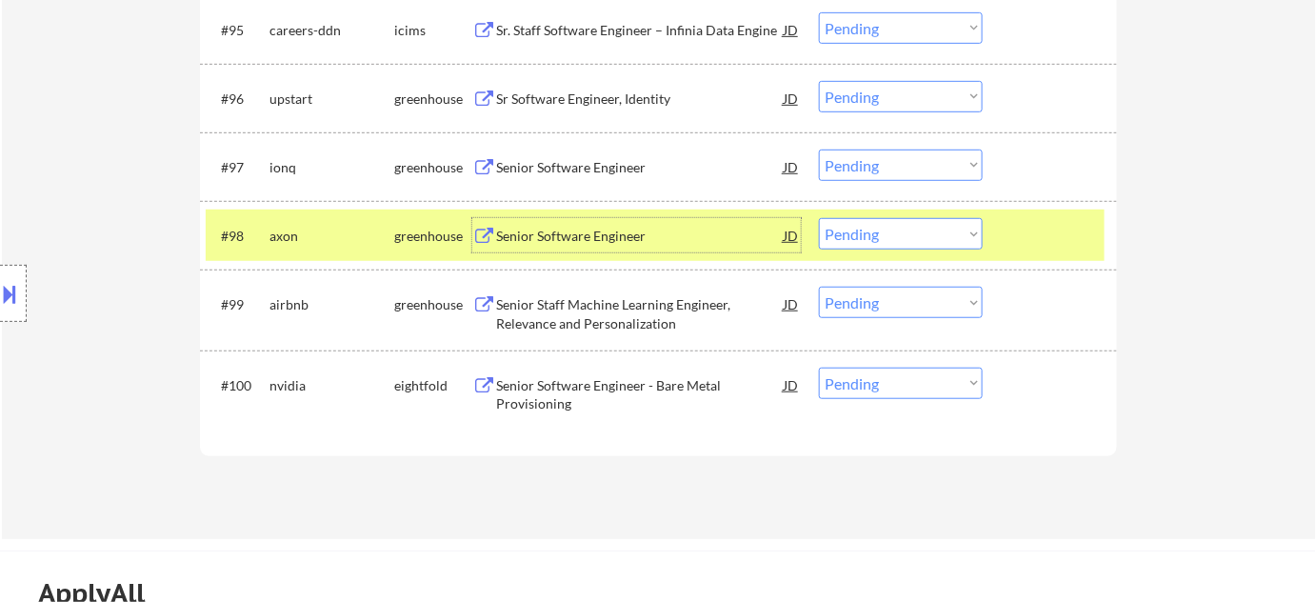
click at [561, 394] on div "Senior Software Engineer - Bare Metal Provisioning" at bounding box center [640, 394] width 288 height 37
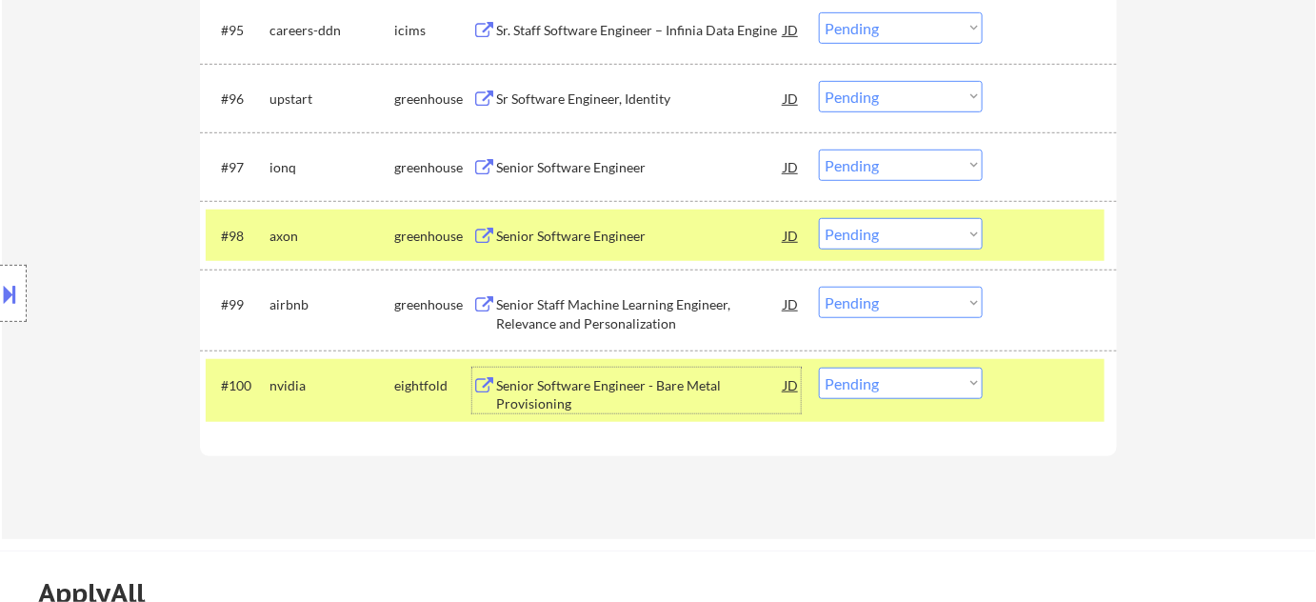
drag, startPoint x: 871, startPoint y: 390, endPoint x: 886, endPoint y: 395, distance: 16.3
click at [871, 390] on select "Choose an option... Pending Applied Excluded (Questions) Excluded (Expired) Exc…" at bounding box center [901, 383] width 164 height 31
click at [819, 368] on select "Choose an option... Pending Applied Excluded (Questions) Excluded (Expired) Exc…" at bounding box center [901, 383] width 164 height 31
select select ""pending""
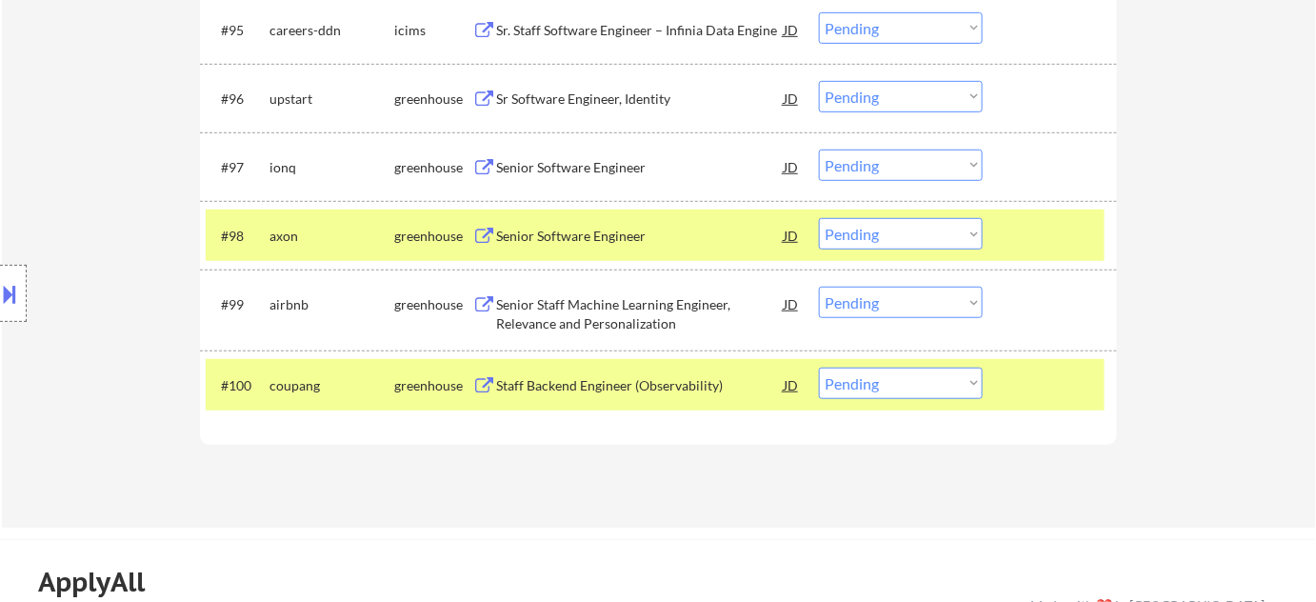
click at [886, 243] on select "Choose an option... Pending Applied Excluded (Questions) Excluded (Expired) Exc…" at bounding box center [901, 233] width 164 height 31
click at [819, 218] on select "Choose an option... Pending Applied Excluded (Questions) Excluded (Expired) Exc…" at bounding box center [901, 233] width 164 height 31
select select ""pending""
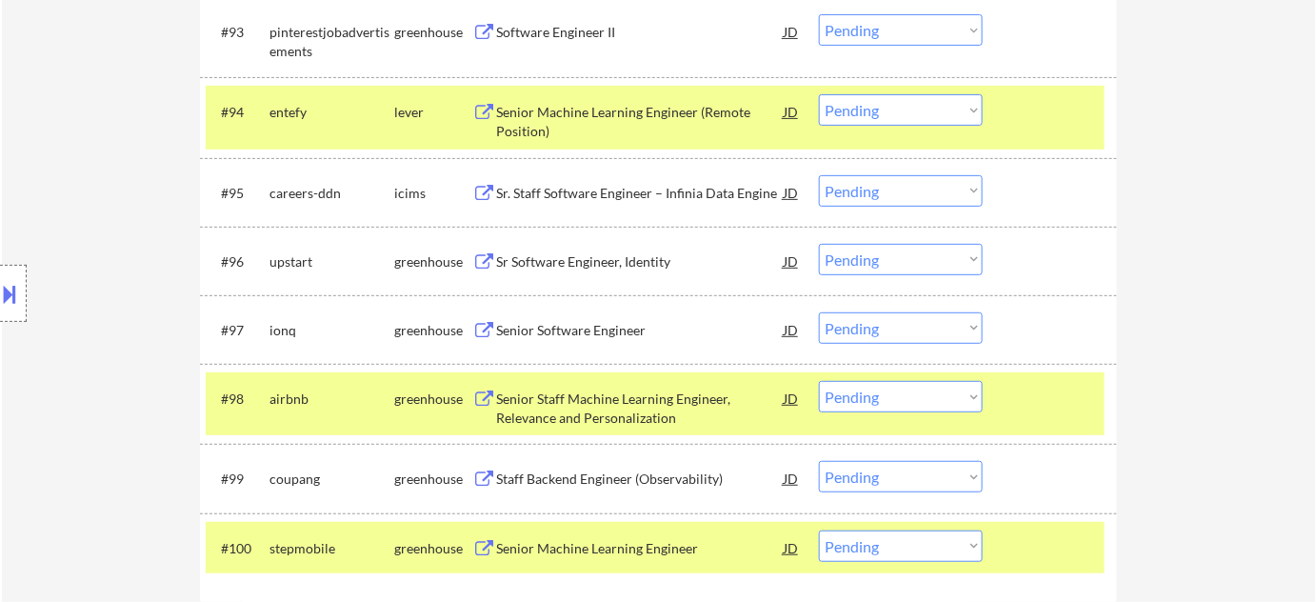
scroll to position [7384, 0]
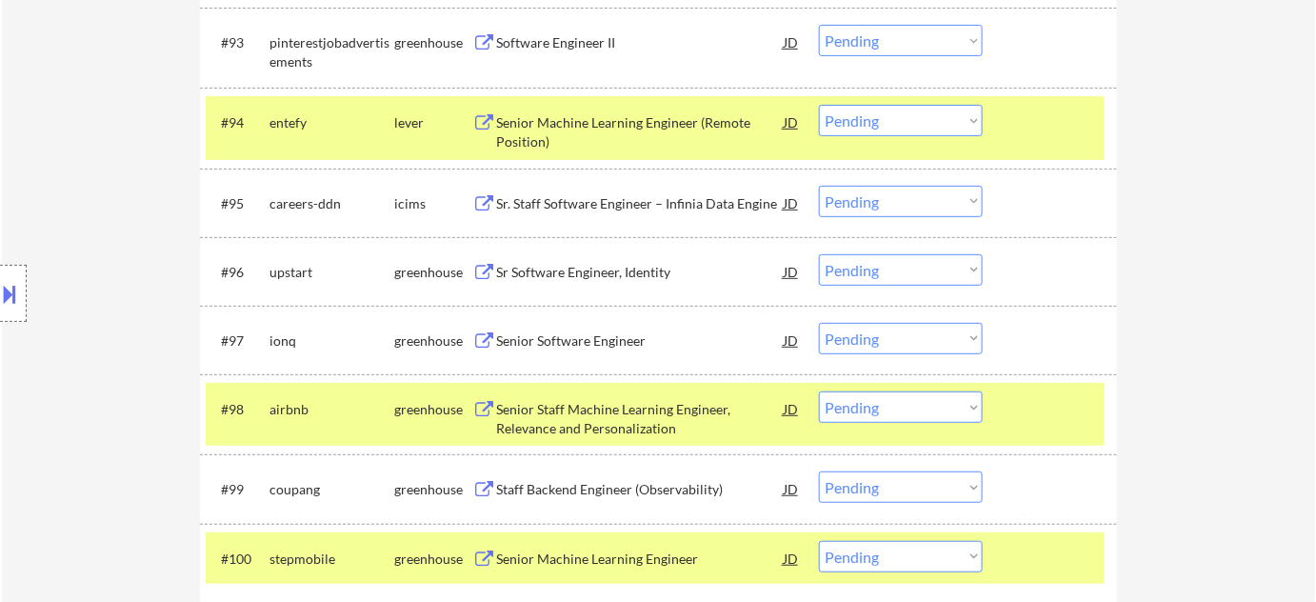
click at [899, 129] on select "Choose an option... Pending Applied Excluded (Questions) Excluded (Expired) Exc…" at bounding box center [901, 120] width 164 height 31
click at [819, 105] on select "Choose an option... Pending Applied Excluded (Questions) Excluded (Expired) Exc…" at bounding box center [901, 120] width 164 height 31
select select ""pending""
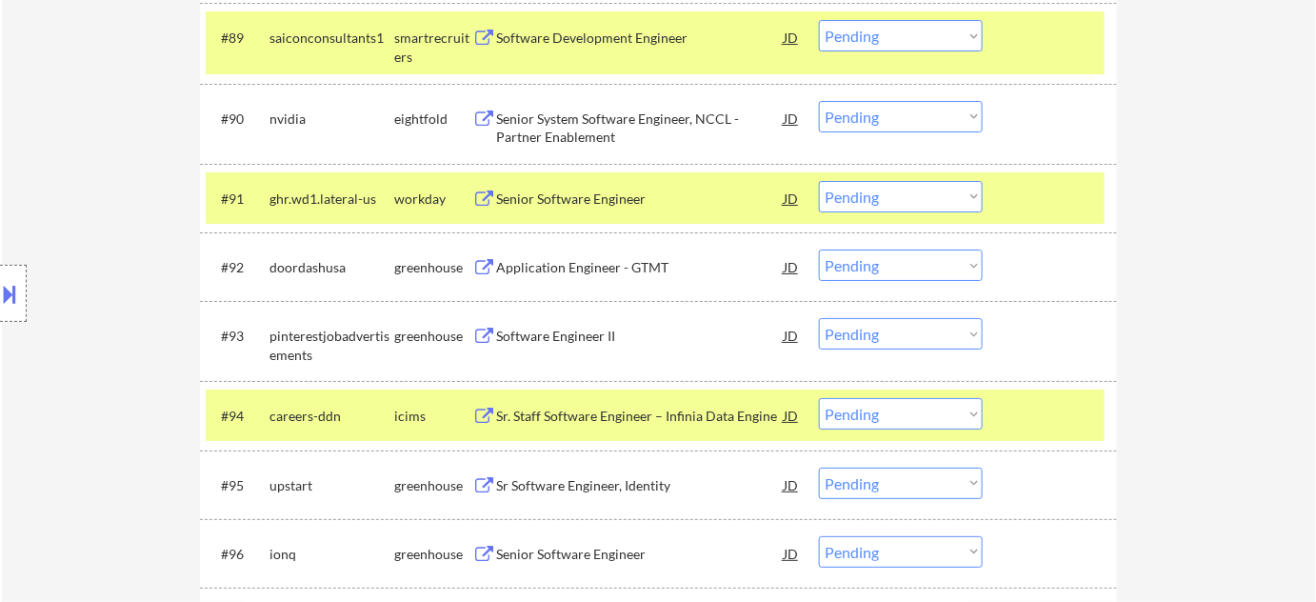
scroll to position [7038, 0]
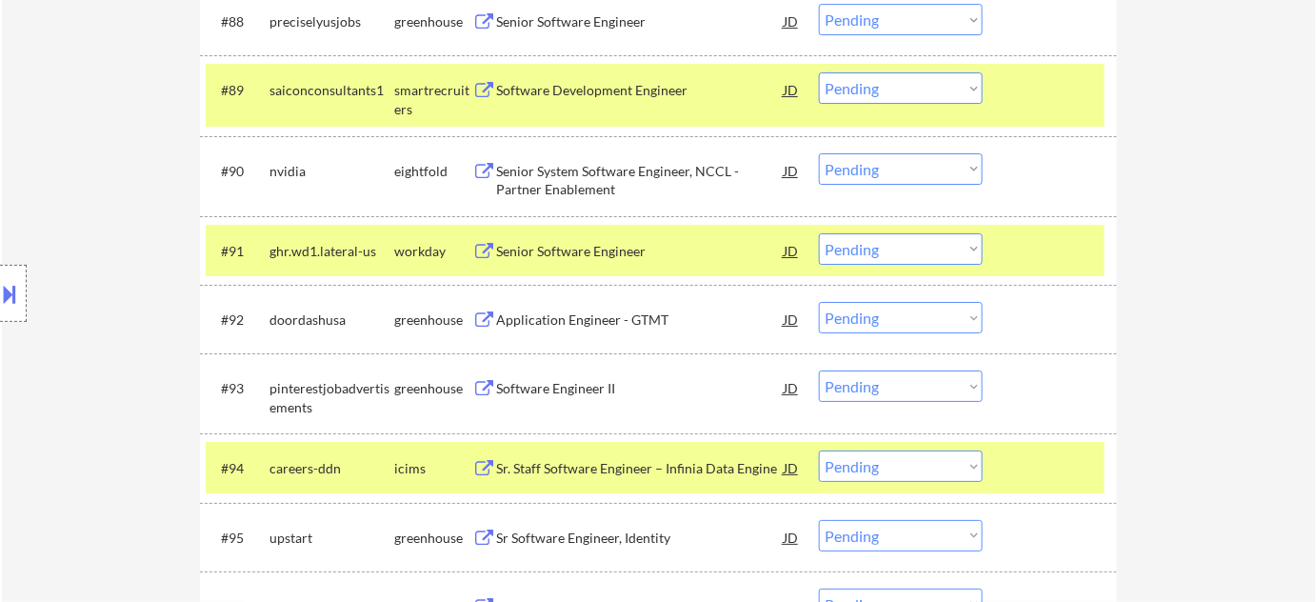
click at [912, 255] on select "Choose an option... Pending Applied Excluded (Questions) Excluded (Expired) Exc…" at bounding box center [901, 248] width 164 height 31
click at [819, 233] on select "Choose an option... Pending Applied Excluded (Questions) Excluded (Expired) Exc…" at bounding box center [901, 248] width 164 height 31
click at [586, 316] on div "Application Engineer - GTMT" at bounding box center [640, 320] width 288 height 19
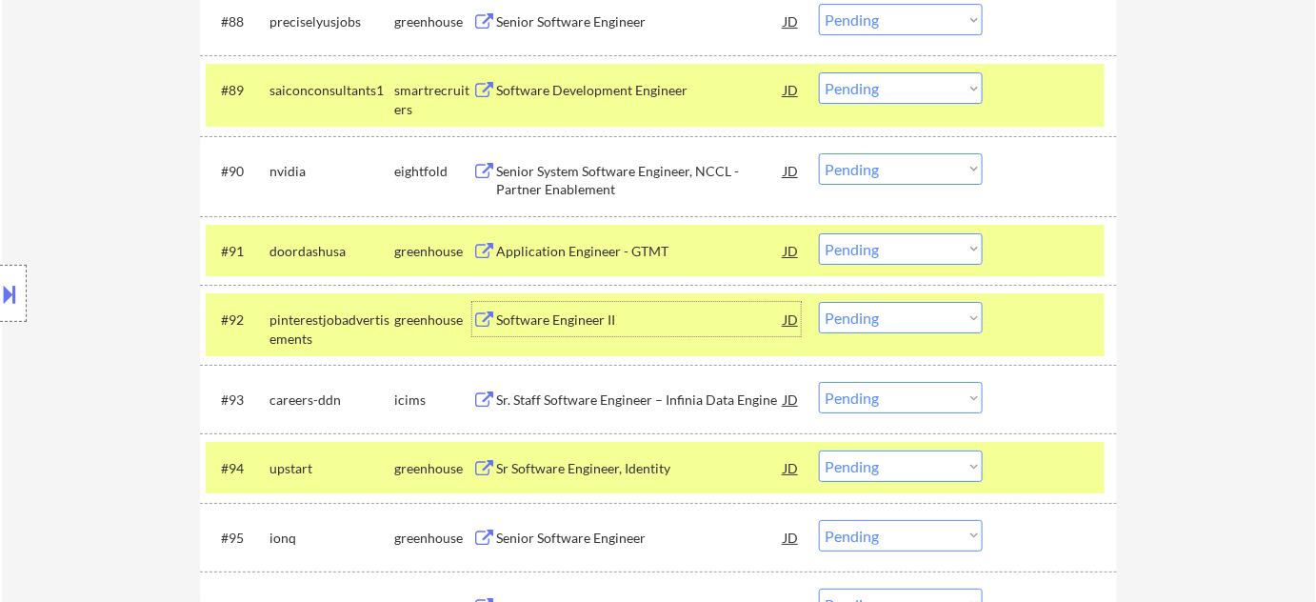
click at [943, 258] on select "Choose an option... Pending Applied Excluded (Questions) Excluded (Expired) Exc…" at bounding box center [901, 248] width 164 height 31
click at [819, 233] on select "Choose an option... Pending Applied Excluded (Questions) Excluded (Expired) Exc…" at bounding box center [901, 248] width 164 height 31
select select ""pending""
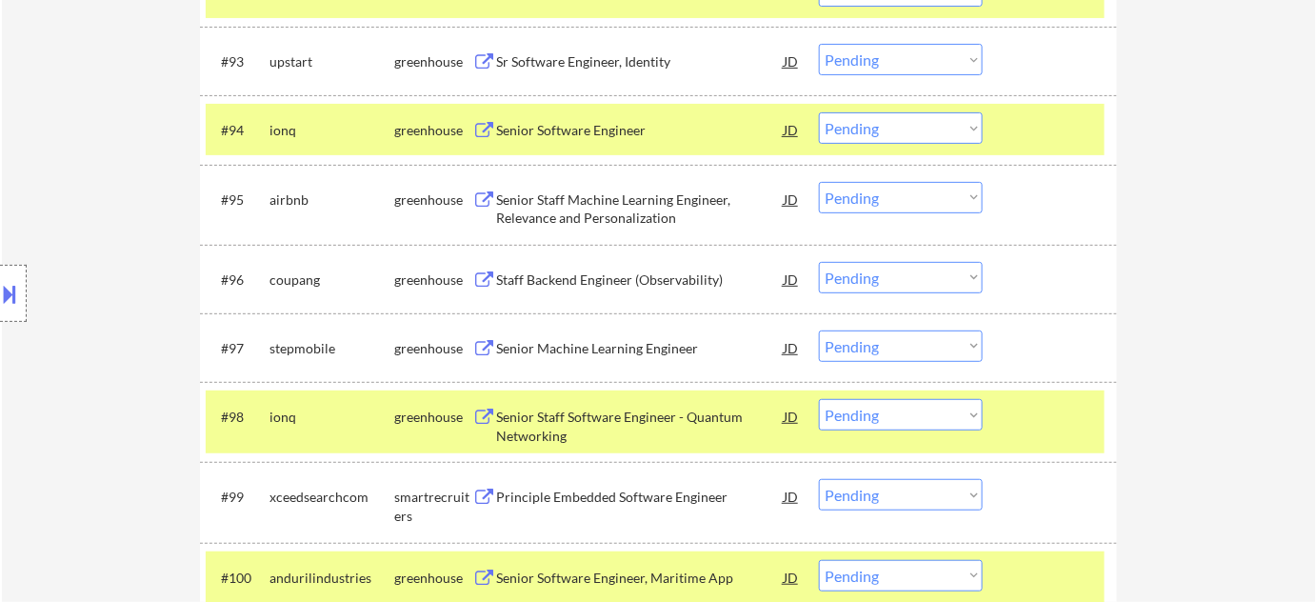
scroll to position [7384, 0]
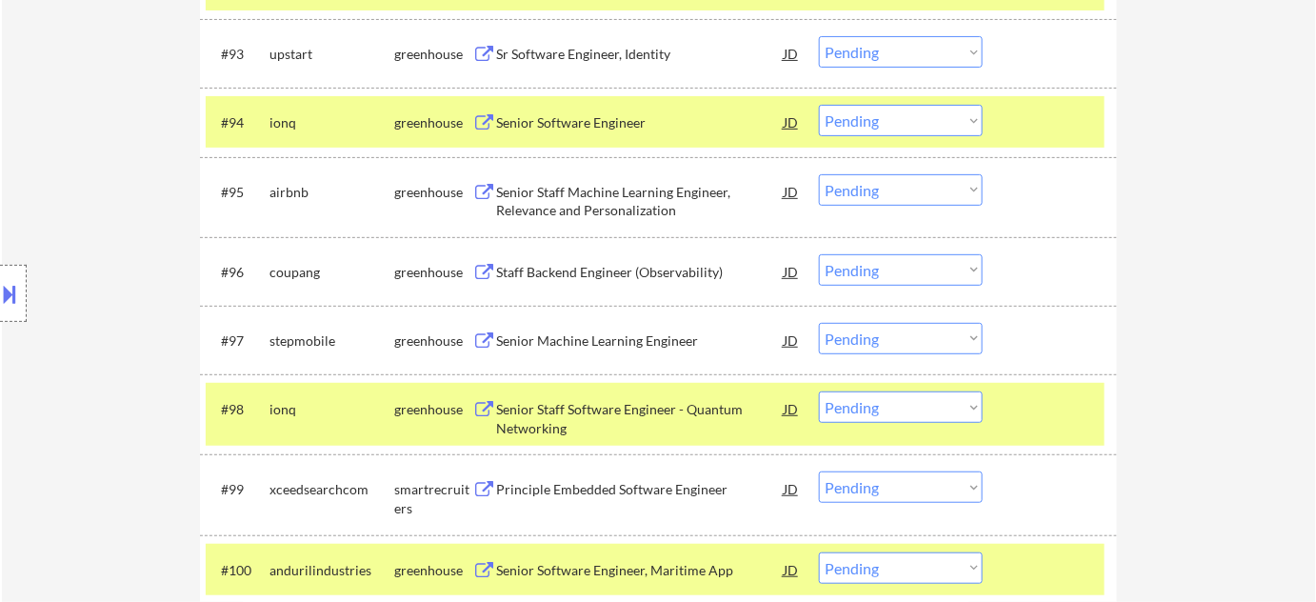
click at [569, 271] on div "Staff Backend Engineer (Observability)" at bounding box center [640, 272] width 288 height 19
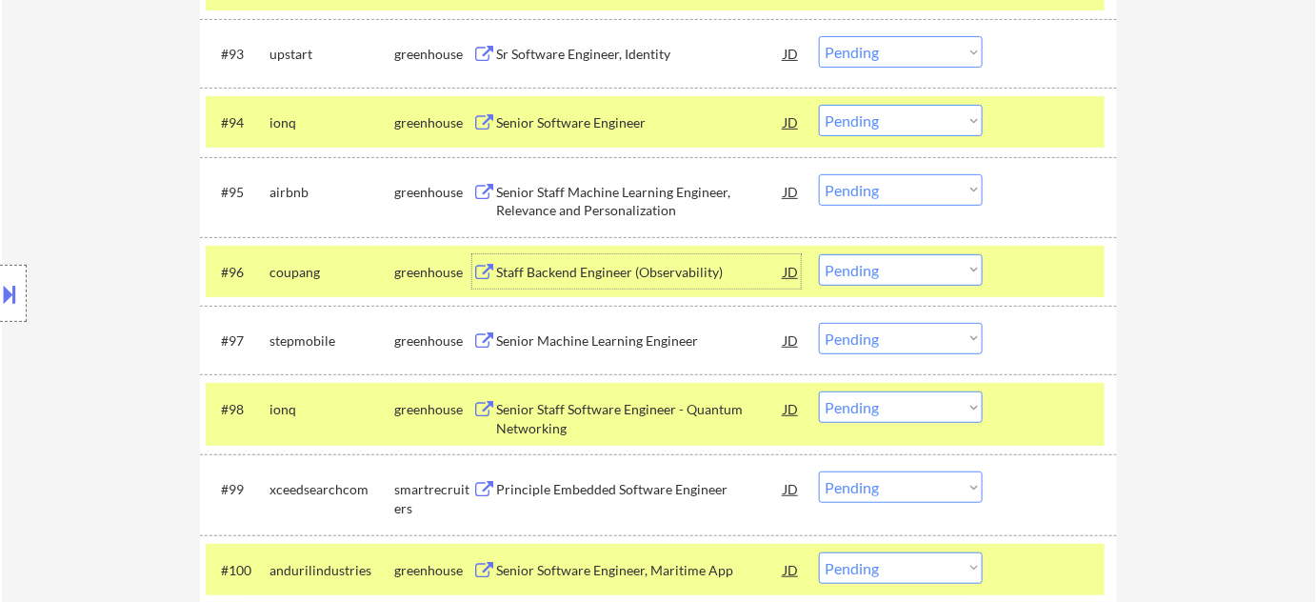
click at [880, 281] on select "Choose an option... Pending Applied Excluded (Questions) Excluded (Expired) Exc…" at bounding box center [901, 269] width 164 height 31
click at [819, 254] on select "Choose an option... Pending Applied Excluded (Questions) Excluded (Expired) Exc…" at bounding box center [901, 269] width 164 height 31
select select ""pending""
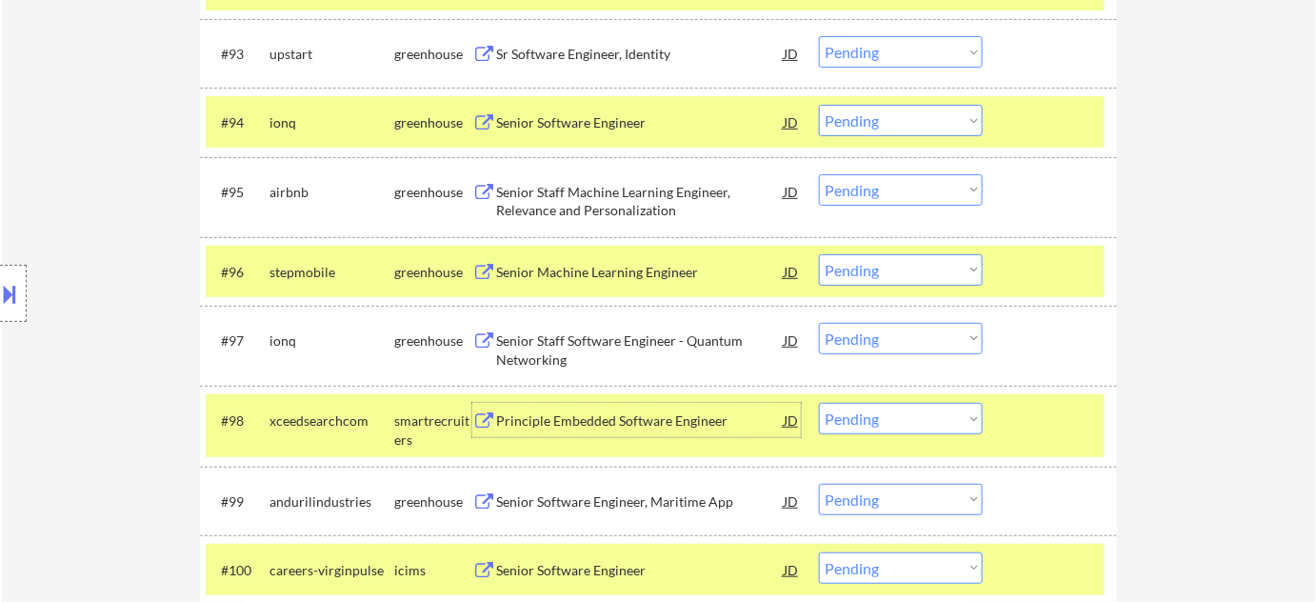
click at [622, 414] on div "Principle Embedded Software Engineer" at bounding box center [640, 420] width 288 height 19
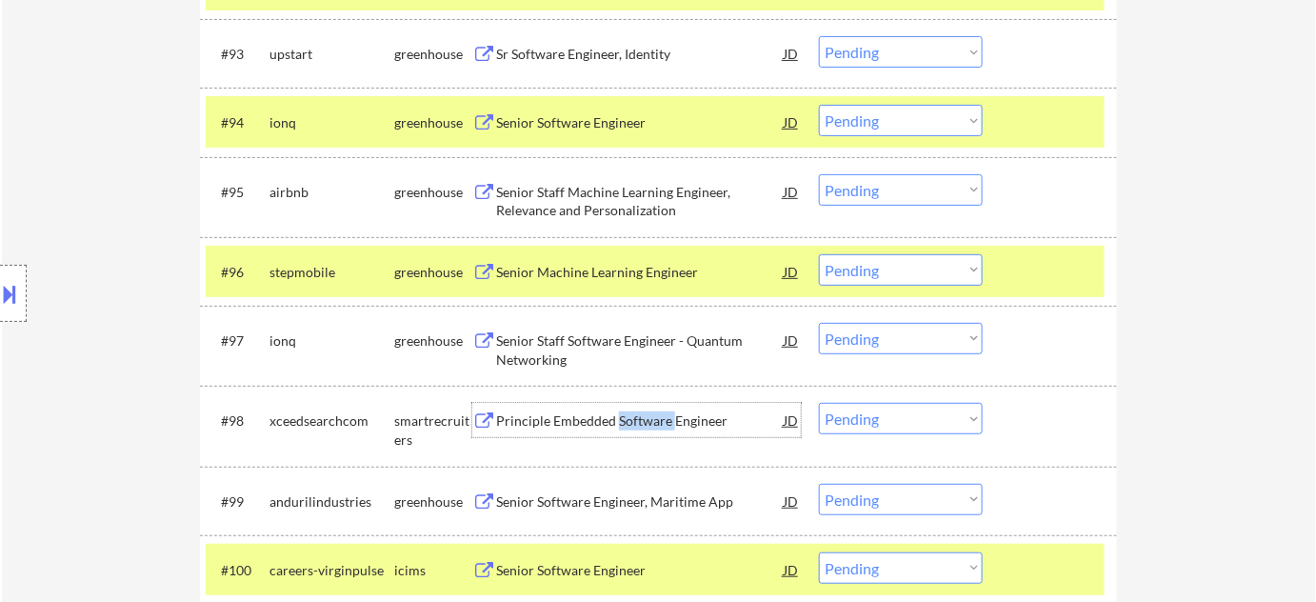
click at [855, 413] on select "Choose an option... Pending Applied Excluded (Questions) Excluded (Expired) Exc…" at bounding box center [901, 418] width 164 height 31
click at [819, 403] on select "Choose an option... Pending Applied Excluded (Questions) Excluded (Expired) Exc…" at bounding box center [901, 418] width 164 height 31
select select ""pending""
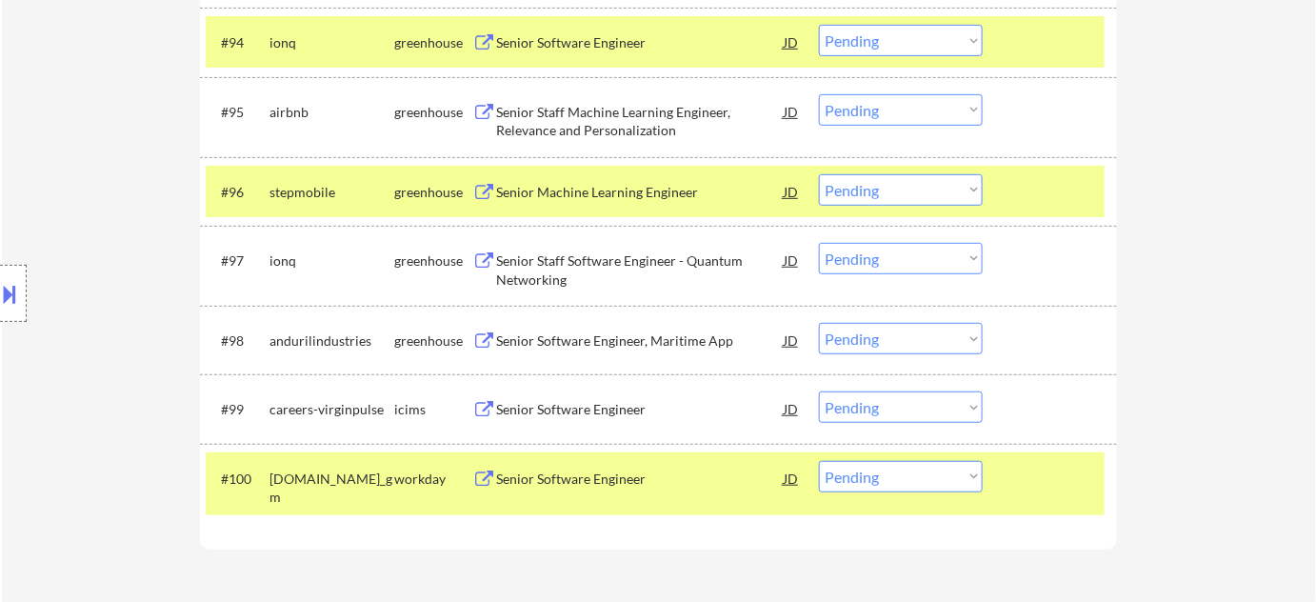
scroll to position [7557, 0]
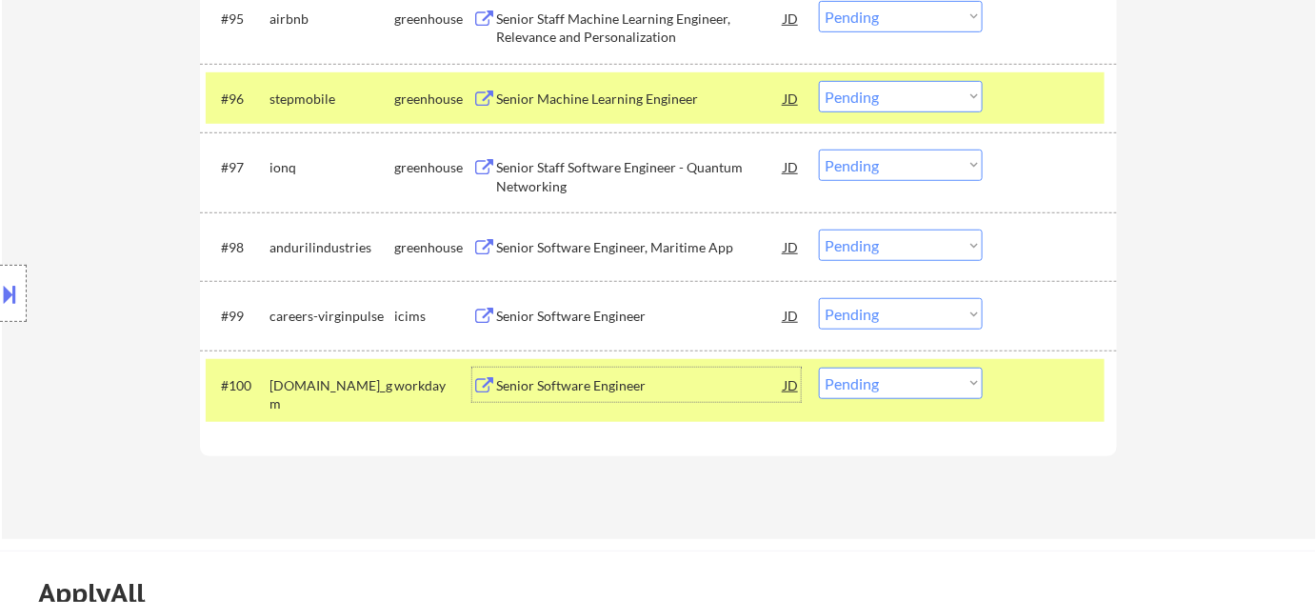
click at [589, 388] on div "Senior Software Engineer" at bounding box center [640, 385] width 288 height 19
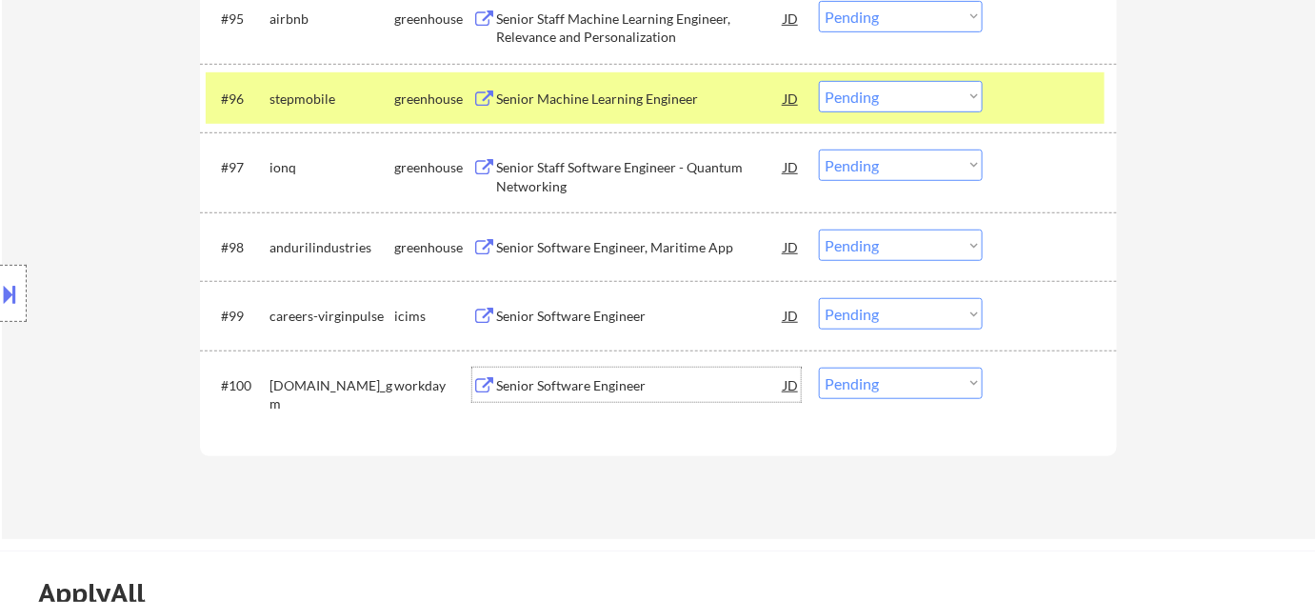
click at [935, 388] on select "Choose an option... Pending Applied Excluded (Questions) Excluded (Expired) Exc…" at bounding box center [901, 383] width 164 height 31
click at [819, 368] on select "Choose an option... Pending Applied Excluded (Questions) Excluded (Expired) Exc…" at bounding box center [901, 383] width 164 height 31
click at [575, 388] on div "Software Engineer" at bounding box center [640, 385] width 288 height 19
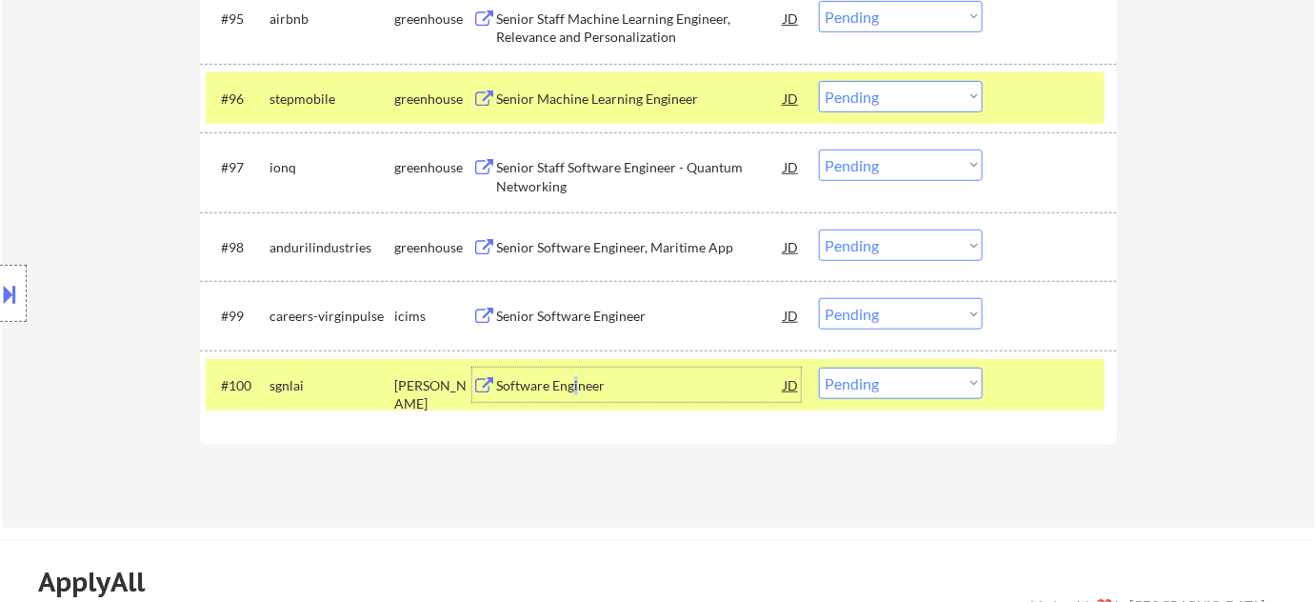
click at [838, 385] on select "Choose an option... Pending Applied Excluded (Questions) Excluded (Expired) Exc…" at bounding box center [901, 383] width 164 height 31
click at [819, 368] on select "Choose an option... Pending Applied Excluded (Questions) Excluded (Expired) Exc…" at bounding box center [901, 383] width 164 height 31
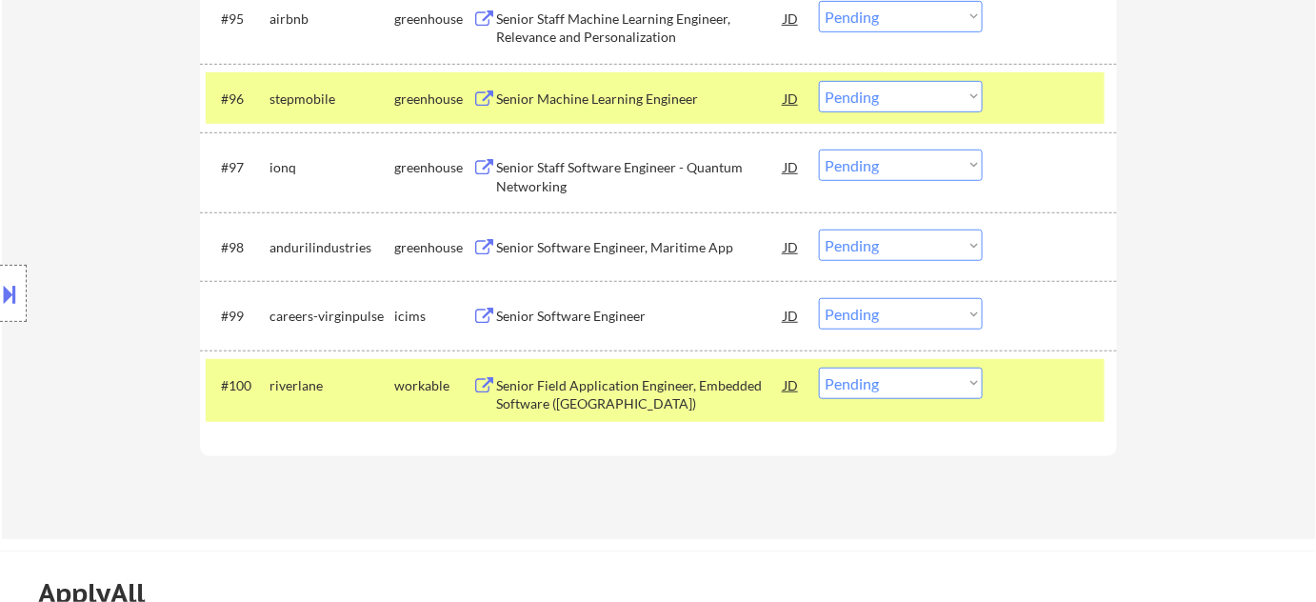
click at [550, 395] on div "Senior Field Application Engineer, Embedded Software (US)" at bounding box center [640, 394] width 288 height 37
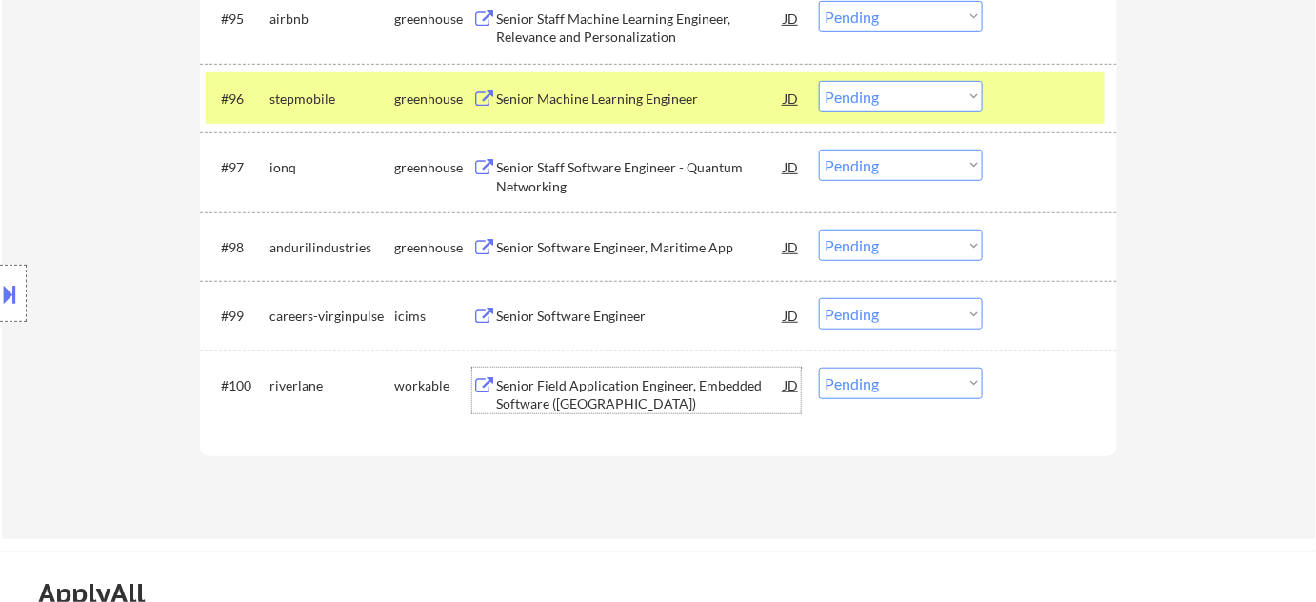
click at [845, 382] on select "Choose an option... Pending Applied Excluded (Questions) Excluded (Expired) Exc…" at bounding box center [901, 383] width 164 height 31
click at [819, 368] on select "Choose an option... Pending Applied Excluded (Questions) Excluded (Expired) Exc…" at bounding box center [901, 383] width 164 height 31
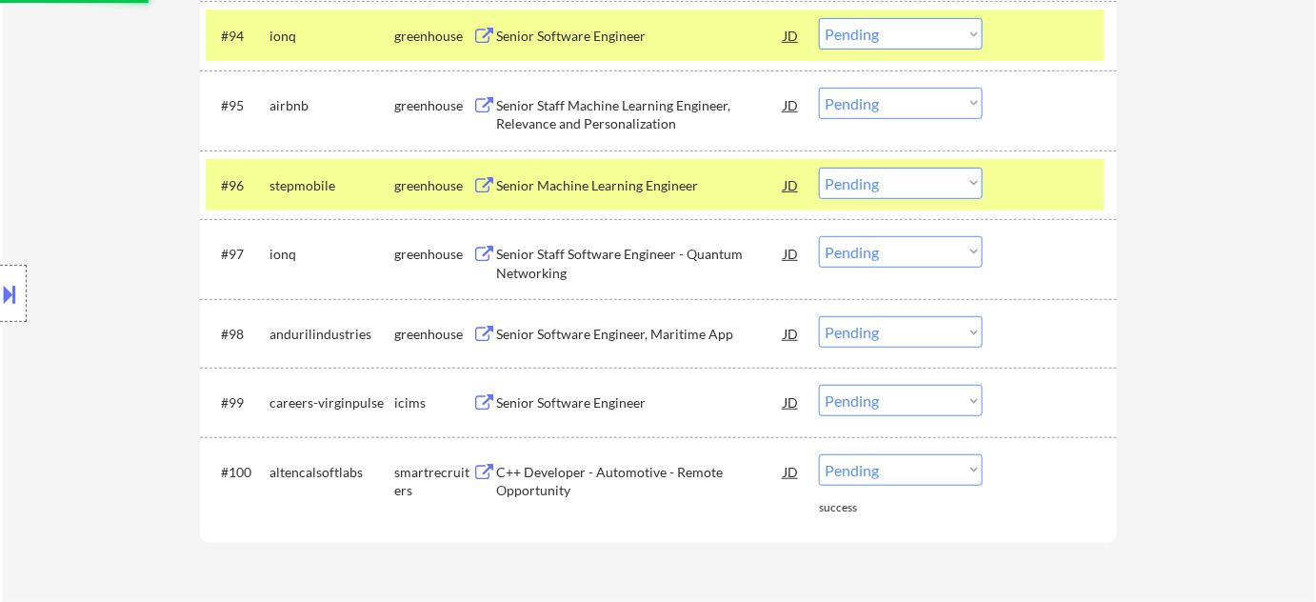
click at [558, 492] on div "C++ Developer - Automotive - Remote Opportunity" at bounding box center [640, 481] width 288 height 37
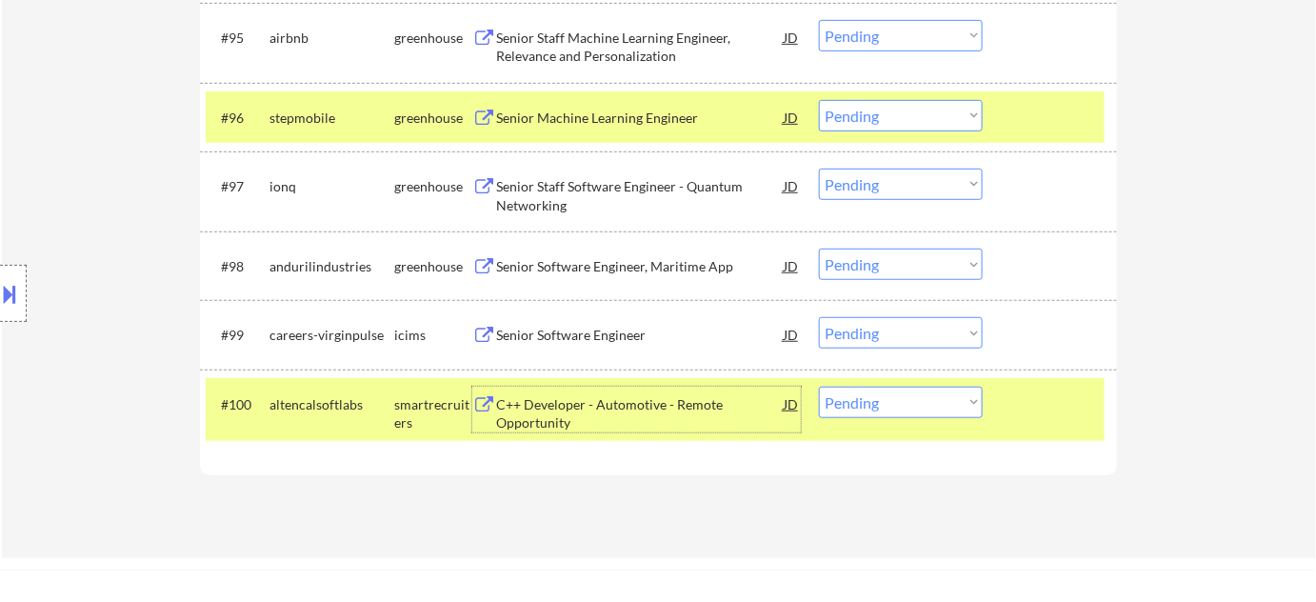
scroll to position [7644, 0]
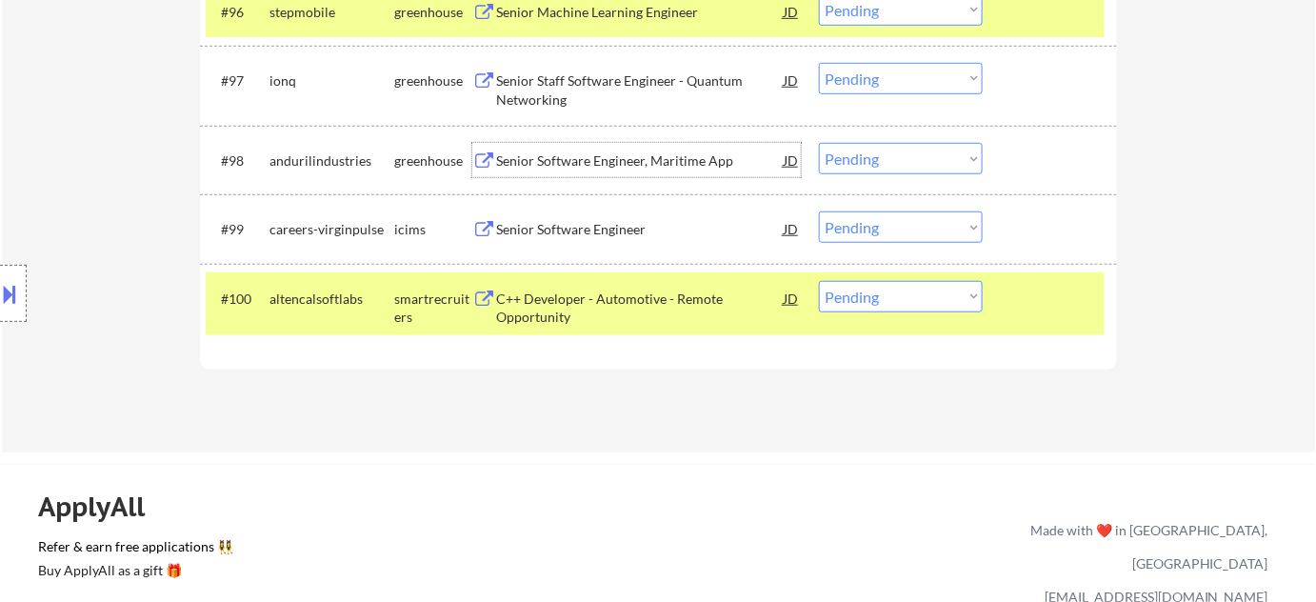
click at [606, 152] on div "Senior Software Engineer, Maritime App" at bounding box center [640, 160] width 288 height 19
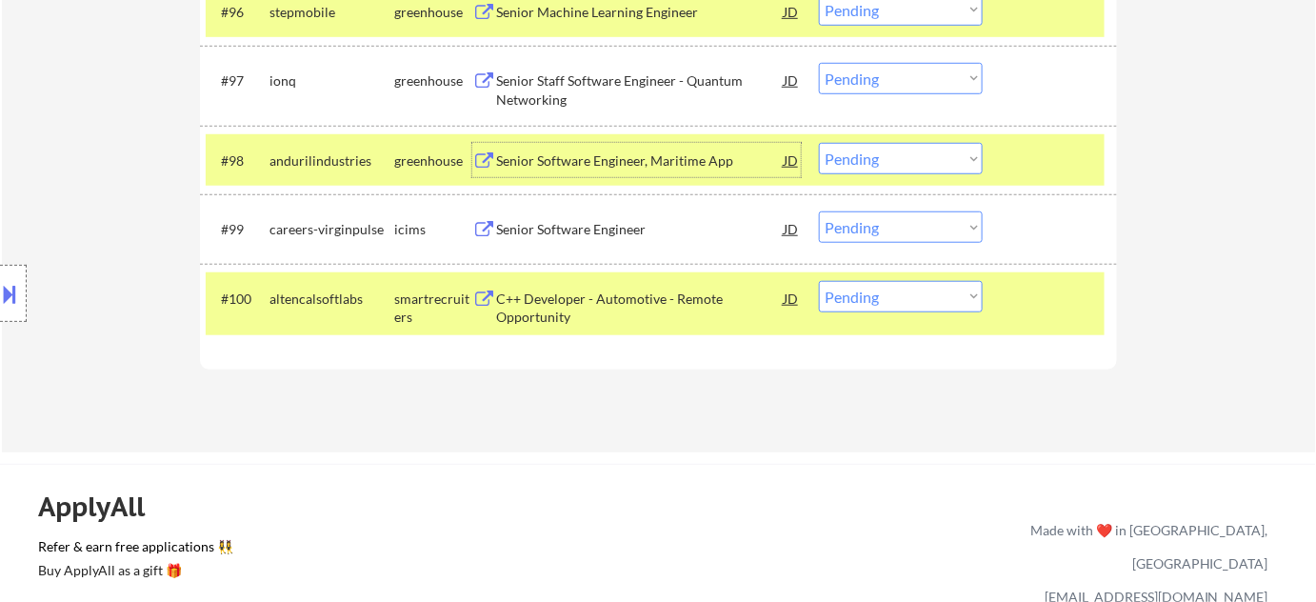
click at [882, 300] on select "Choose an option... Pending Applied Excluded (Questions) Excluded (Expired) Exc…" at bounding box center [901, 296] width 164 height 31
click at [819, 281] on select "Choose an option... Pending Applied Excluded (Questions) Excluded (Expired) Exc…" at bounding box center [901, 296] width 164 height 31
select select ""pending""
click at [846, 157] on select "Choose an option... Pending Applied Excluded (Questions) Excluded (Expired) Exc…" at bounding box center [901, 158] width 164 height 31
click at [819, 143] on select "Choose an option... Pending Applied Excluded (Questions) Excluded (Expired) Exc…" at bounding box center [901, 158] width 164 height 31
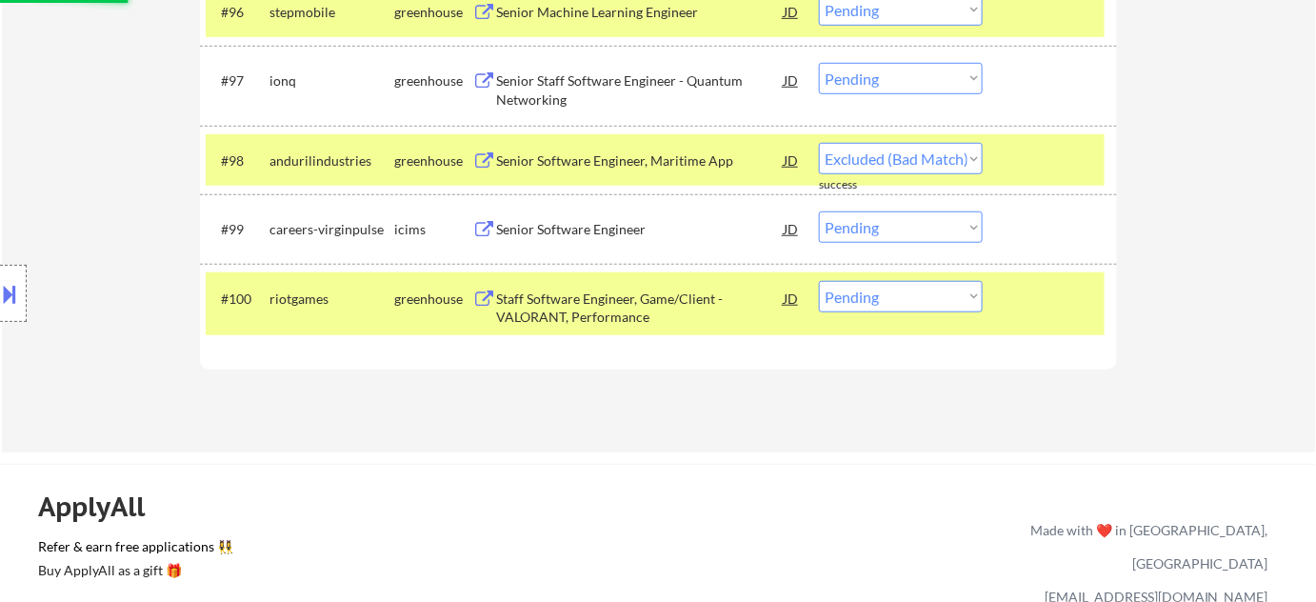
select select ""pending""
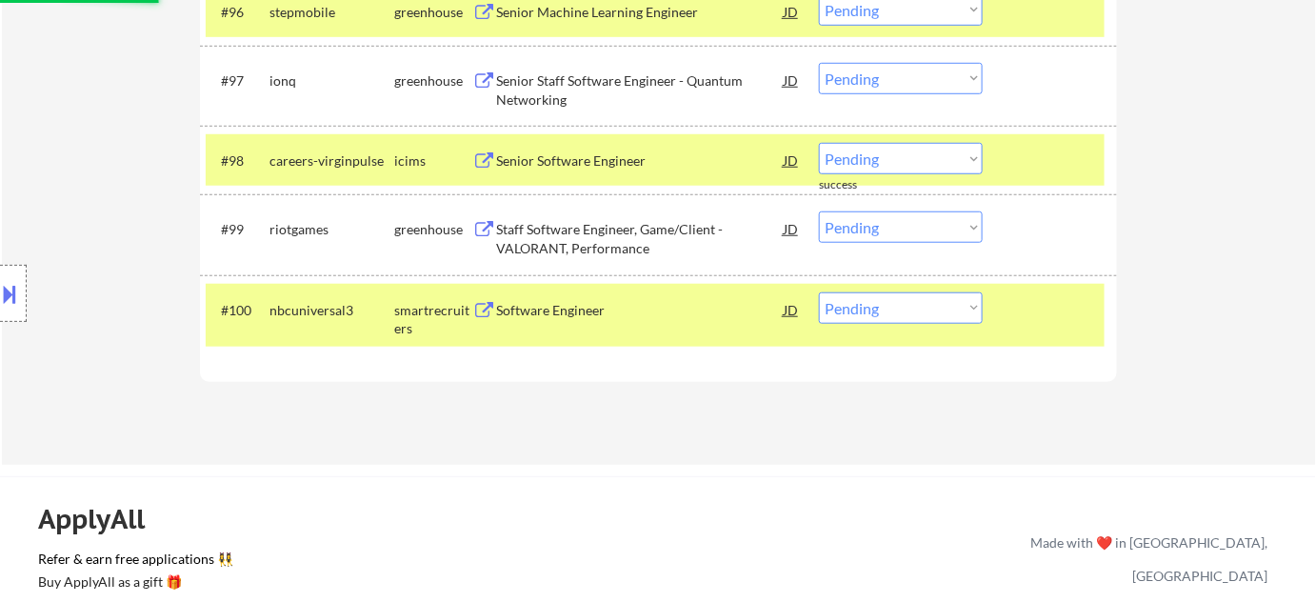
click at [547, 307] on div "Software Engineer" at bounding box center [640, 310] width 288 height 19
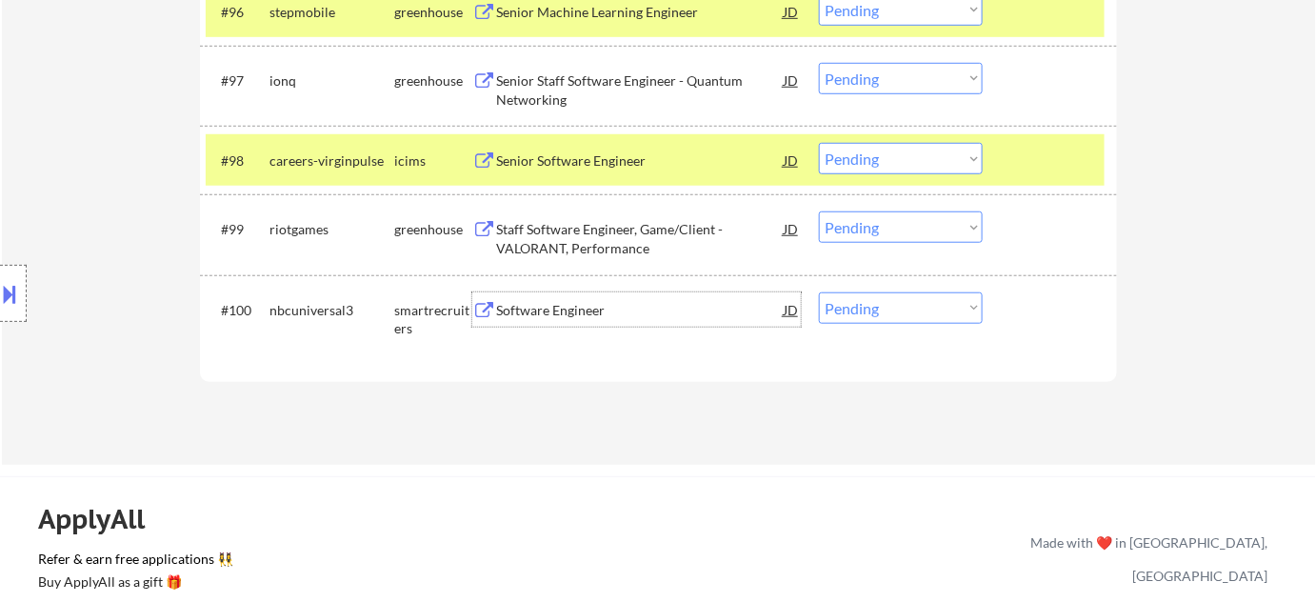
click at [578, 244] on div "Staff Software Engineer, Game/Client - VALORANT, Performance" at bounding box center [640, 238] width 288 height 37
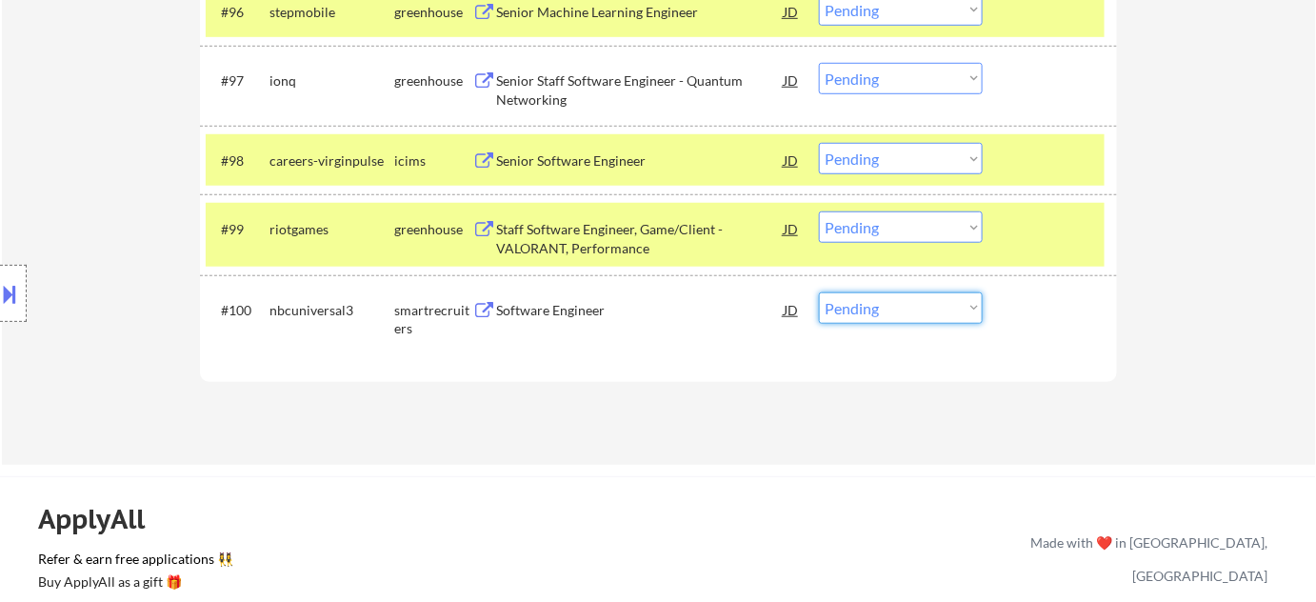
click at [903, 314] on select "Choose an option... Pending Applied Excluded (Questions) Excluded (Expired) Exc…" at bounding box center [901, 307] width 164 height 31
click at [819, 292] on select "Choose an option... Pending Applied Excluded (Questions) Excluded (Expired) Exc…" at bounding box center [901, 307] width 164 height 31
select select ""pending""
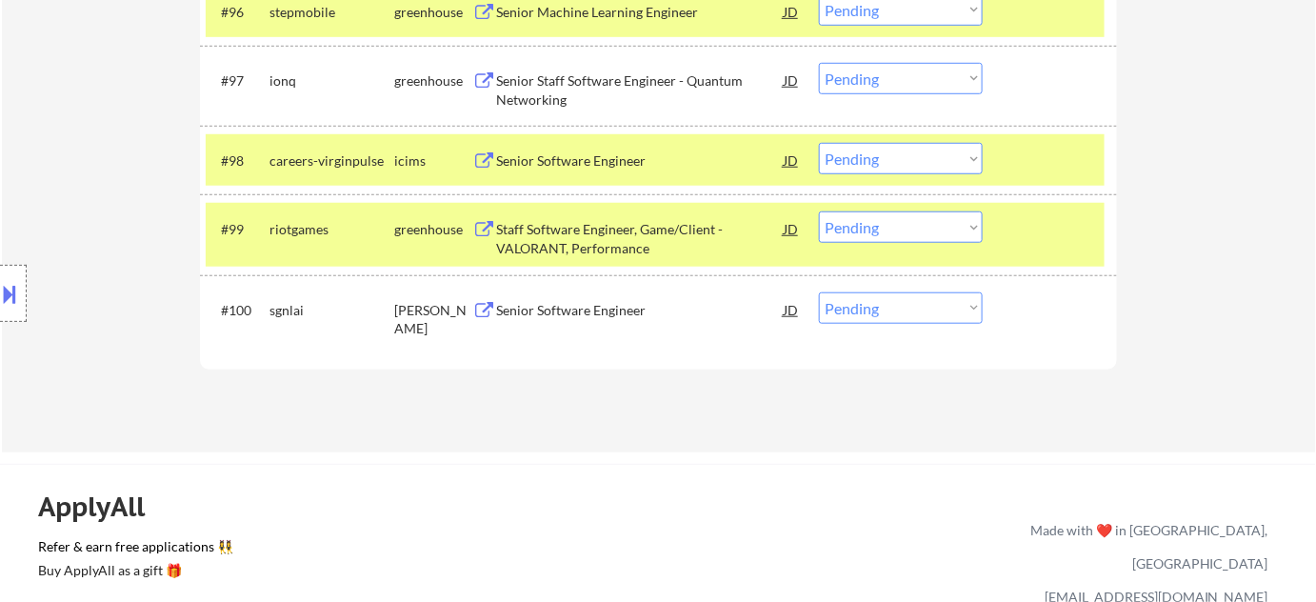
click at [957, 228] on select "Choose an option... Pending Applied Excluded (Questions) Excluded (Expired) Exc…" at bounding box center [901, 226] width 164 height 31
click at [819, 211] on select "Choose an option... Pending Applied Excluded (Questions) Excluded (Expired) Exc…" at bounding box center [901, 226] width 164 height 31
select select ""pending""
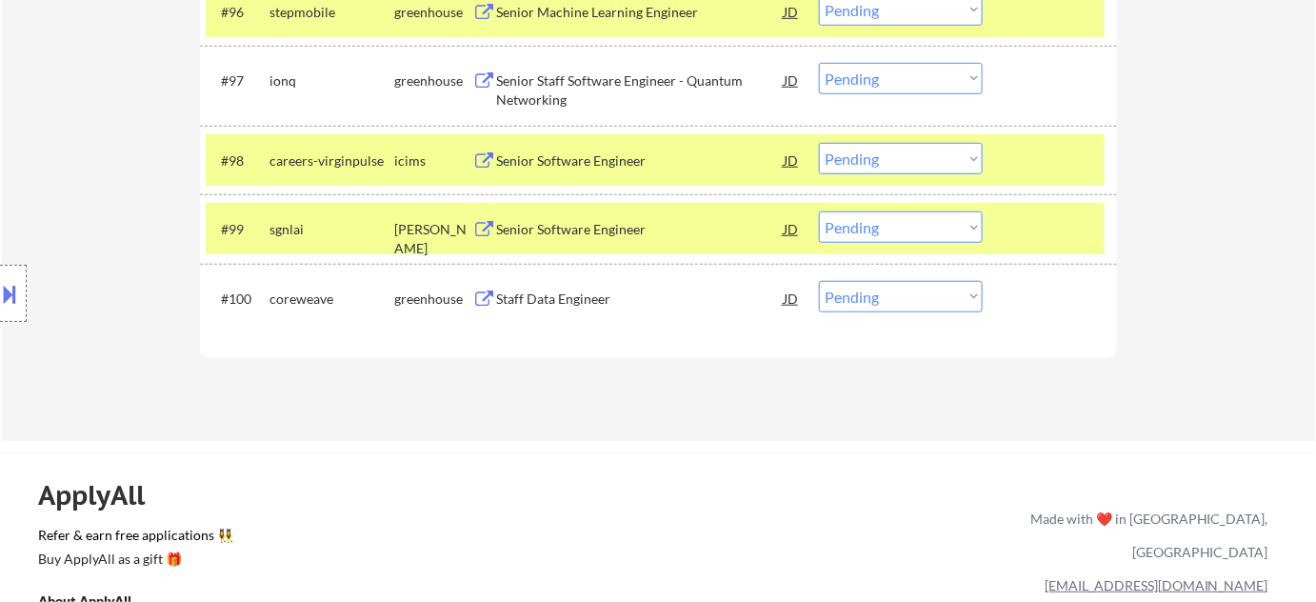
click at [537, 300] on div "Staff Data Engineer" at bounding box center [640, 299] width 288 height 19
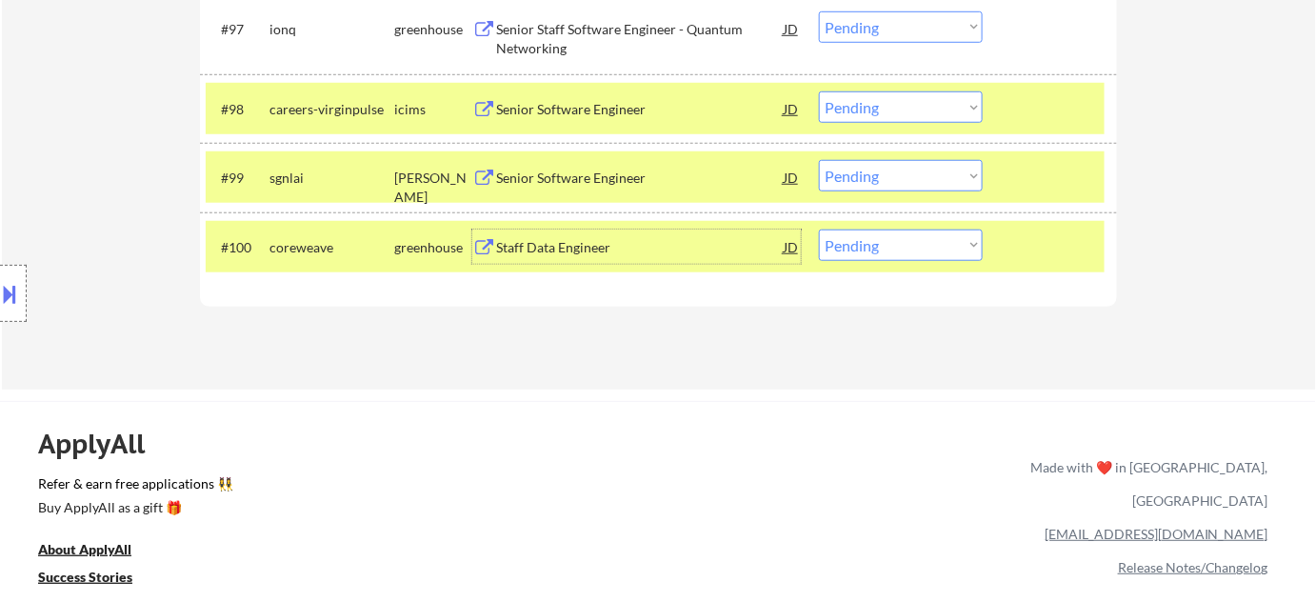
scroll to position [7594, 0]
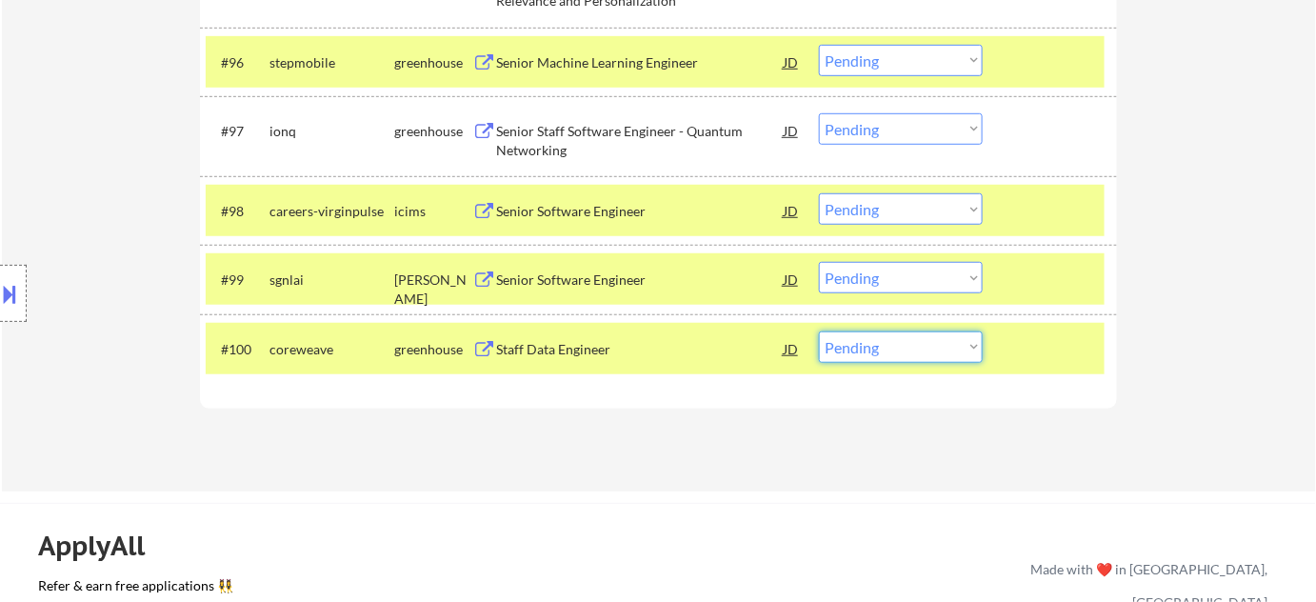
click at [878, 340] on select "Choose an option... Pending Applied Excluded (Questions) Excluded (Expired) Exc…" at bounding box center [901, 346] width 164 height 31
click at [819, 331] on select "Choose an option... Pending Applied Excluded (Questions) Excluded (Expired) Exc…" at bounding box center [901, 346] width 164 height 31
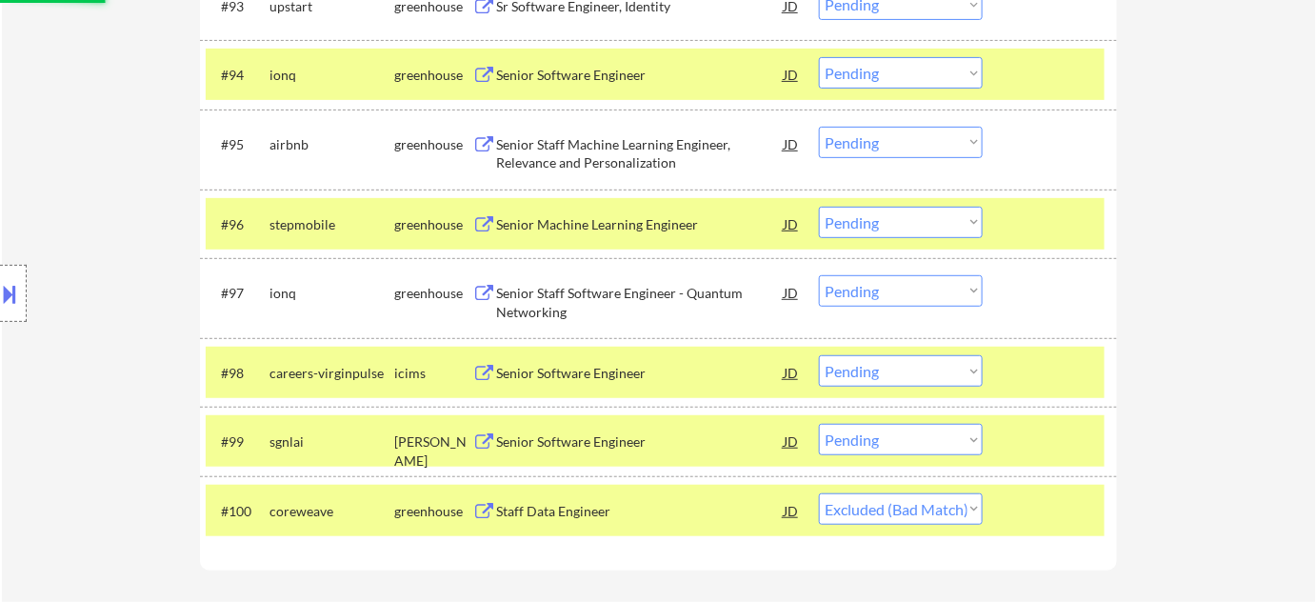
scroll to position [7420, 0]
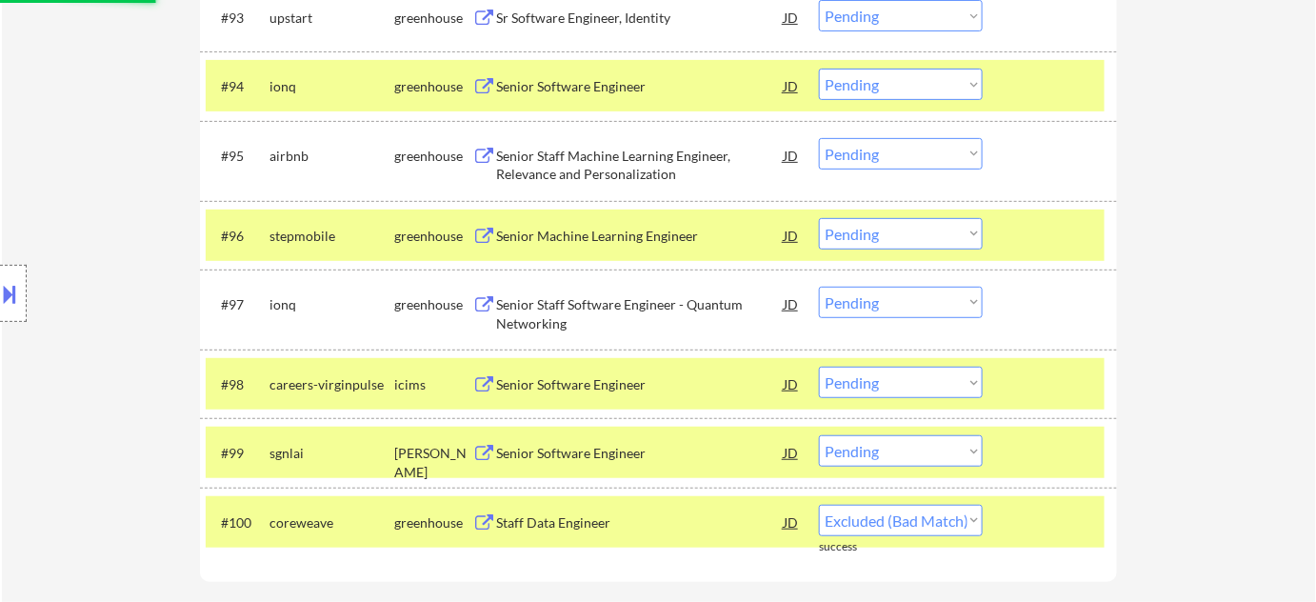
select select ""pending""
click at [517, 305] on div "Senior Staff Software Engineer - Quantum Networking" at bounding box center [640, 313] width 288 height 37
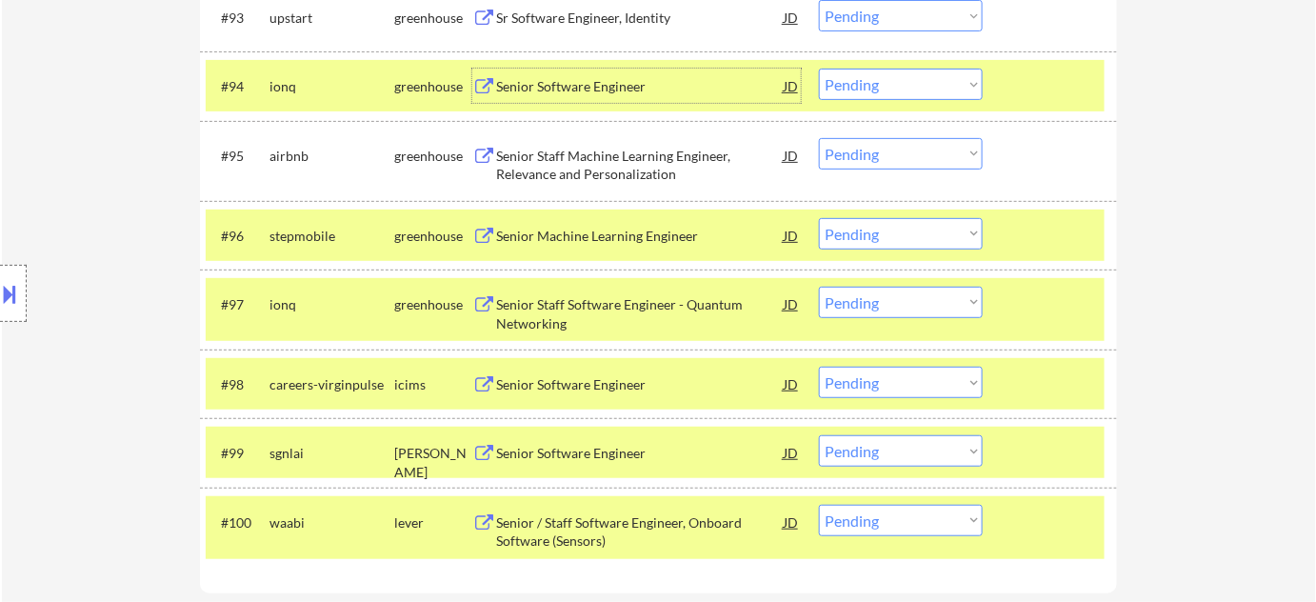
click at [572, 77] on div "Senior Software Engineer" at bounding box center [640, 86] width 288 height 19
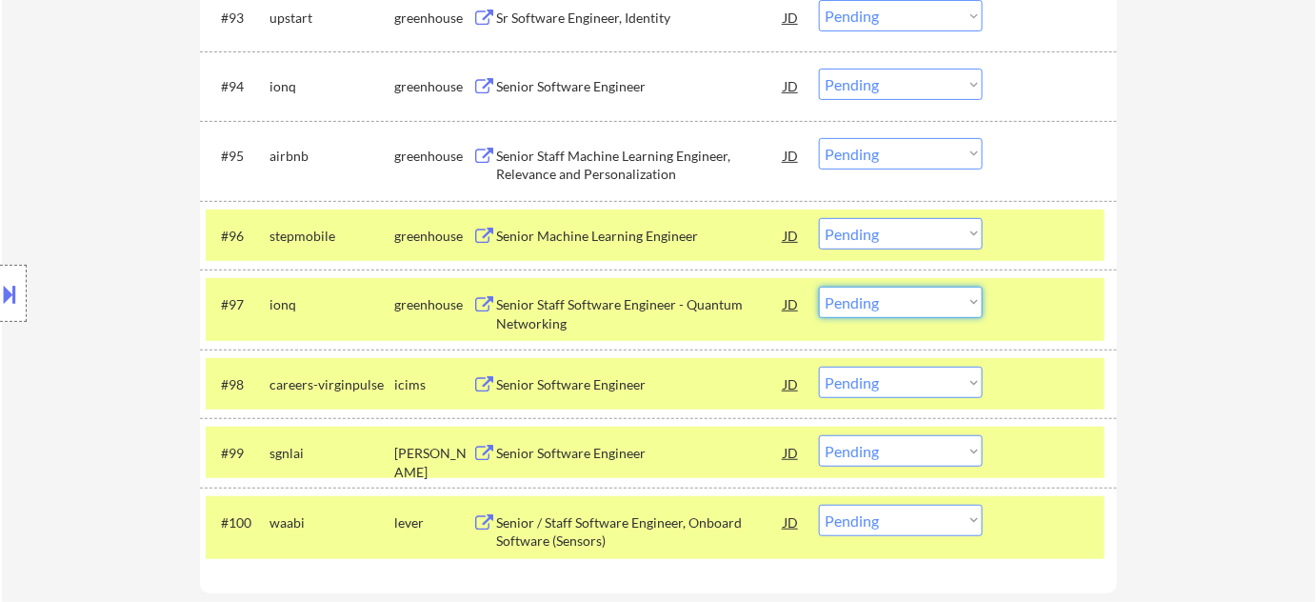
click at [876, 311] on select "Choose an option... Pending Applied Excluded (Questions) Excluded (Expired) Exc…" at bounding box center [901, 302] width 164 height 31
click at [819, 287] on select "Choose an option... Pending Applied Excluded (Questions) Excluded (Expired) Exc…" at bounding box center [901, 302] width 164 height 31
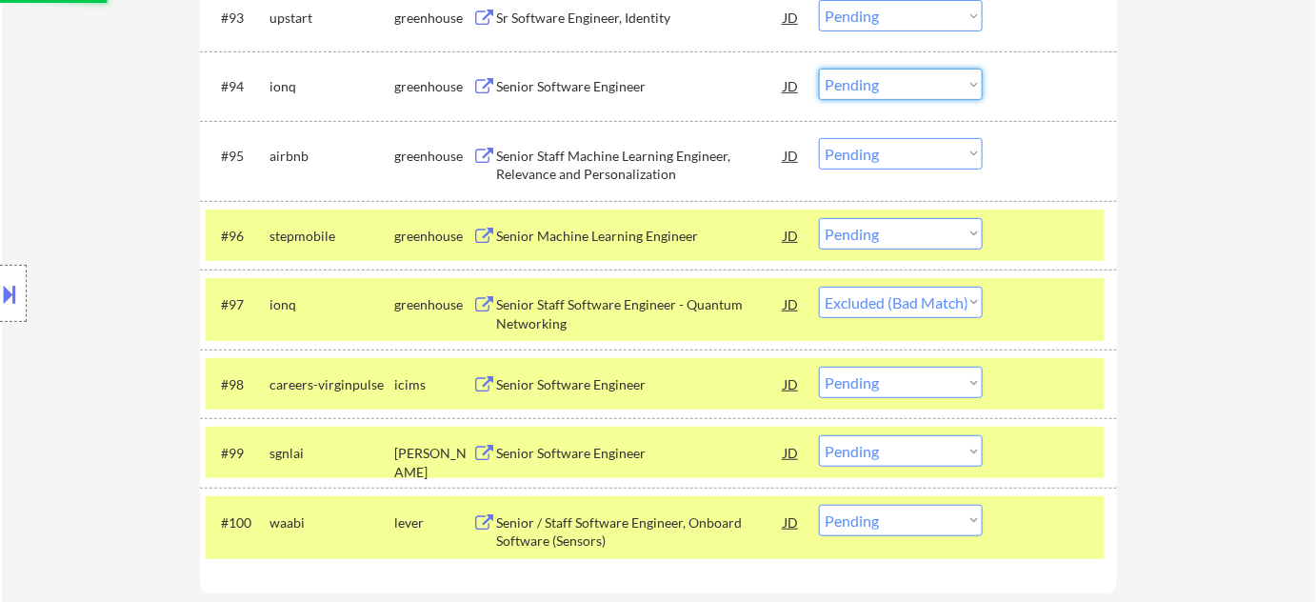
click at [856, 88] on select "Choose an option... Pending Applied Excluded (Questions) Excluded (Expired) Exc…" at bounding box center [901, 84] width 164 height 31
select select ""pending""
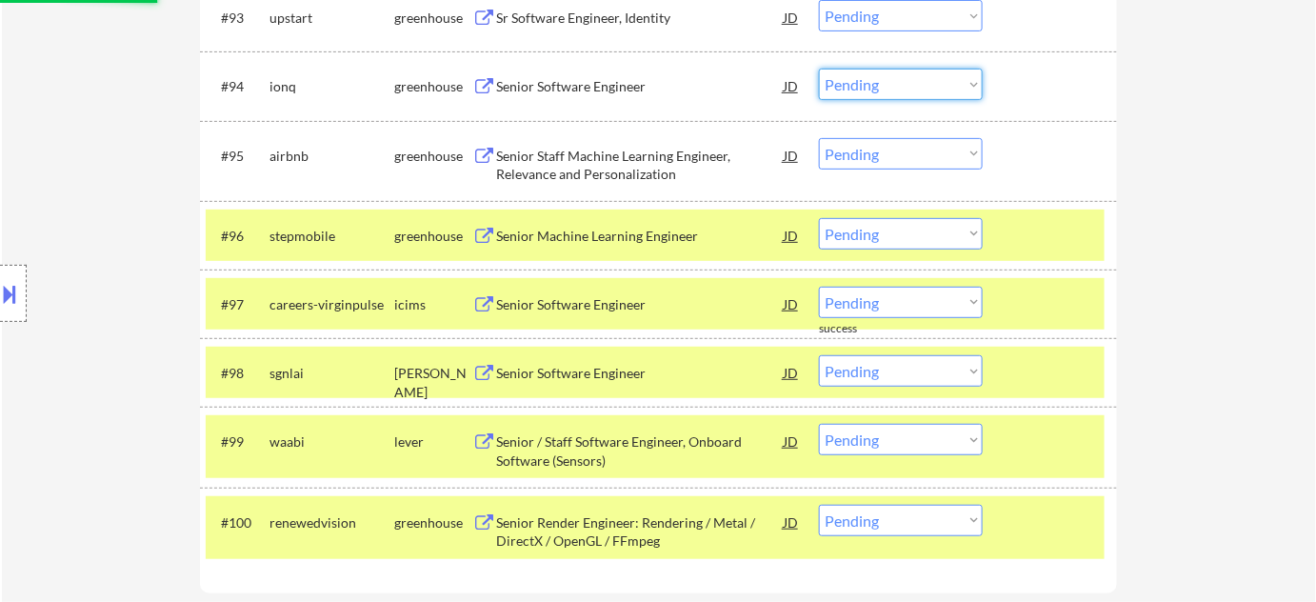
click at [932, 92] on select "Choose an option... Pending Applied Excluded (Questions) Excluded (Expired) Exc…" at bounding box center [901, 84] width 164 height 31
click at [819, 69] on select "Choose an option... Pending Applied Excluded (Questions) Excluded (Expired) Exc…" at bounding box center [901, 84] width 164 height 31
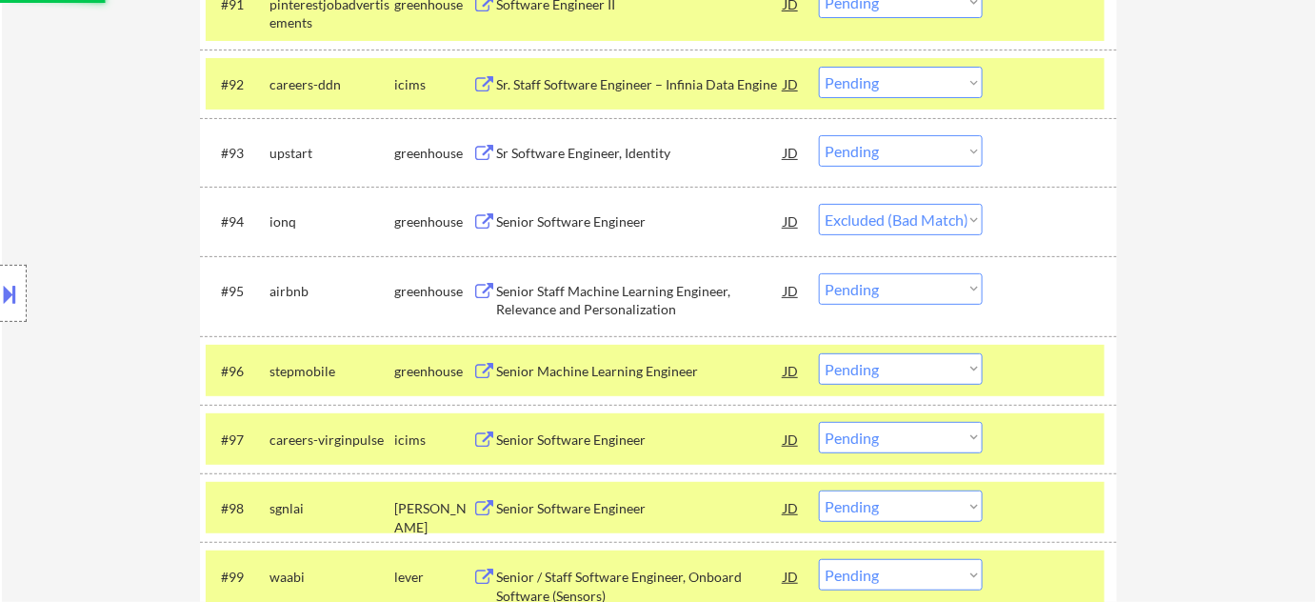
scroll to position [7247, 0]
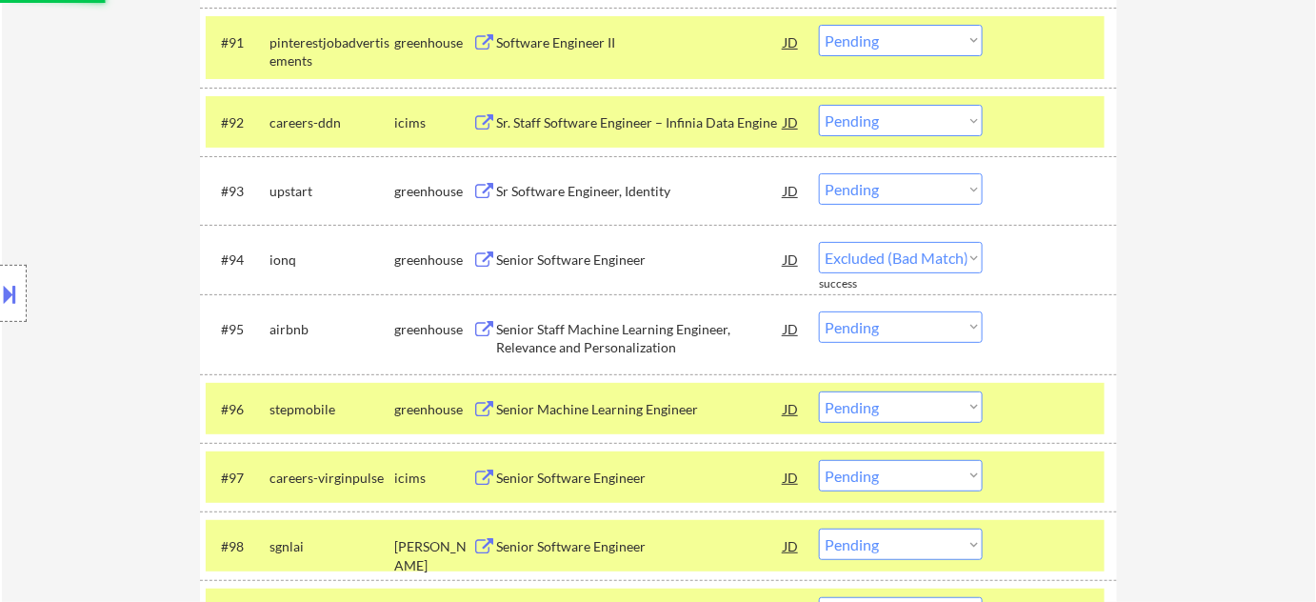
select select ""pending""
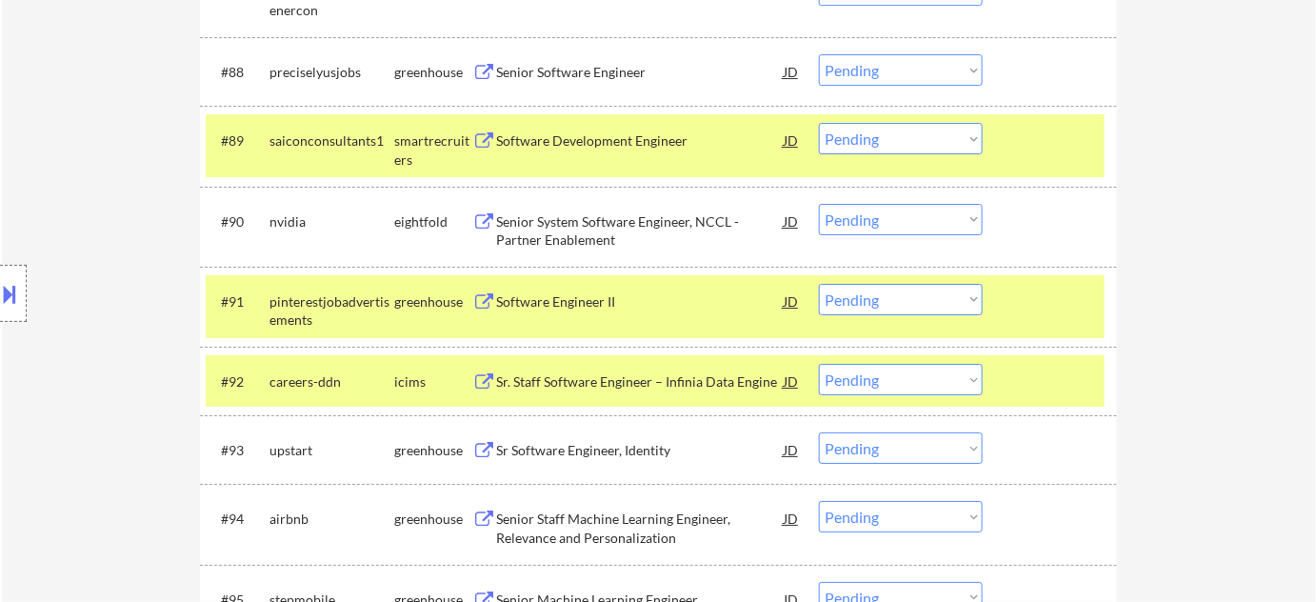
scroll to position [6901, 0]
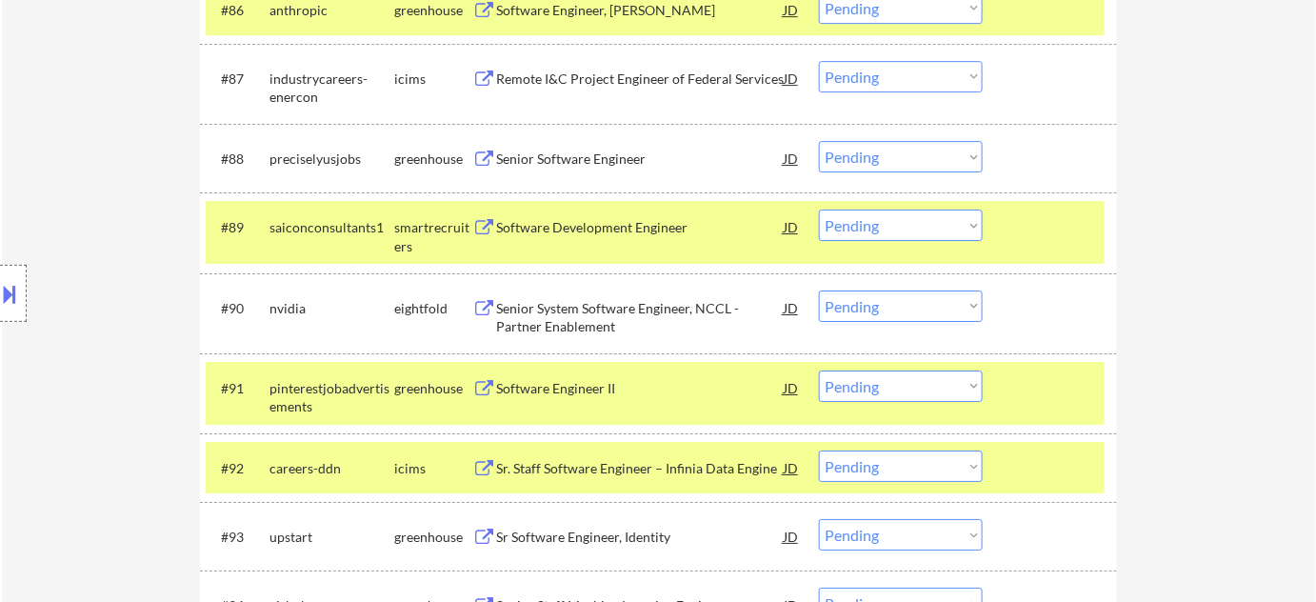
click at [597, 230] on div "Software Development Engineer" at bounding box center [640, 227] width 288 height 19
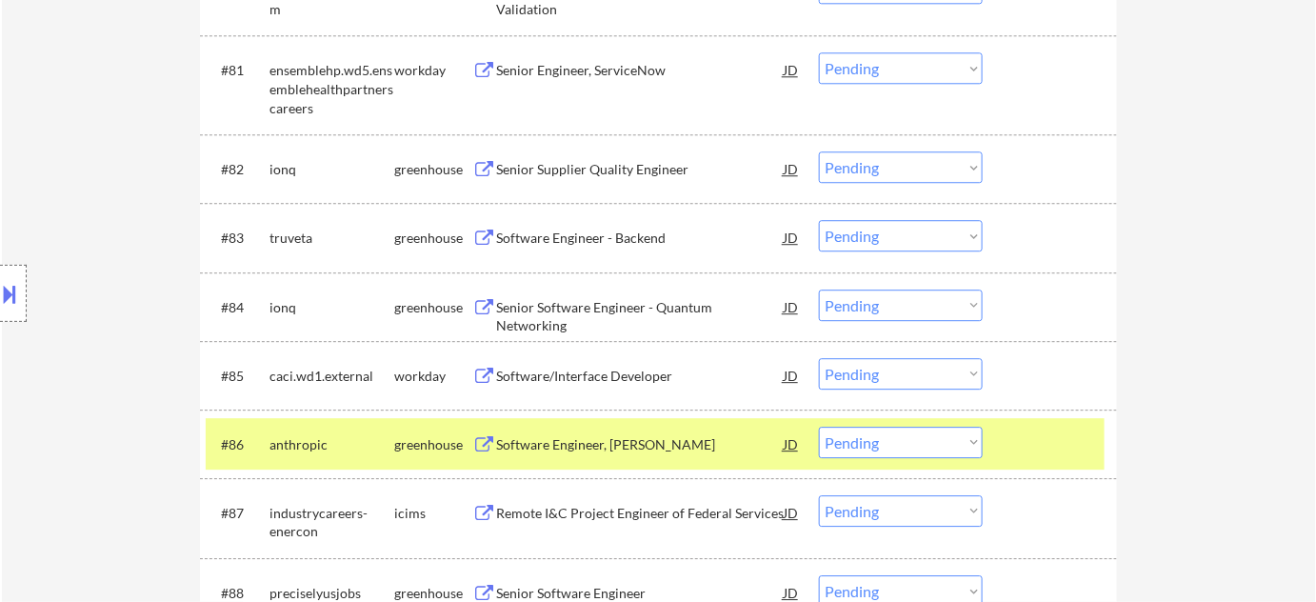
scroll to position [6381, 0]
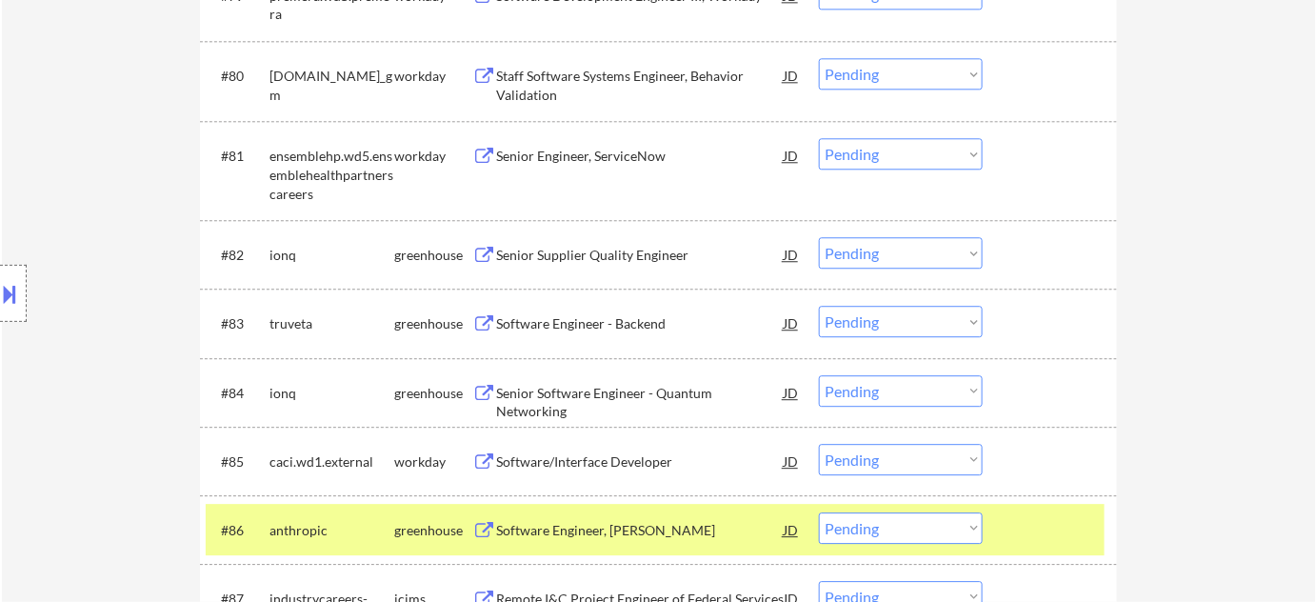
click at [592, 388] on div "Senior Software Engineer - Quantum Networking" at bounding box center [640, 402] width 288 height 37
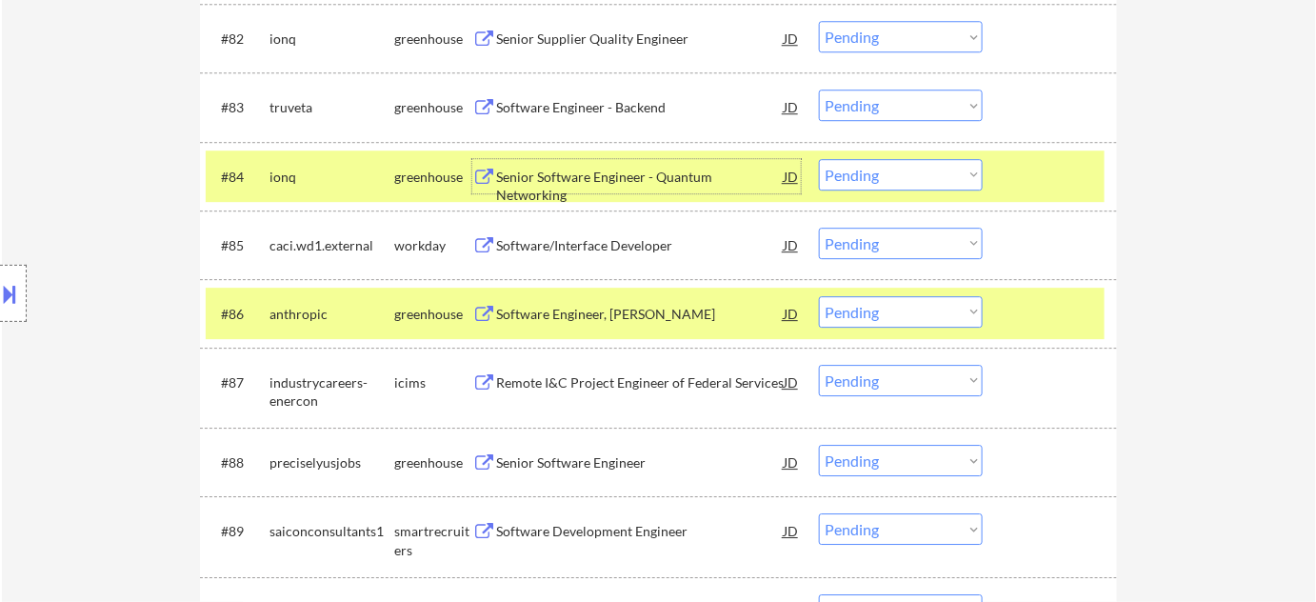
scroll to position [6728, 0]
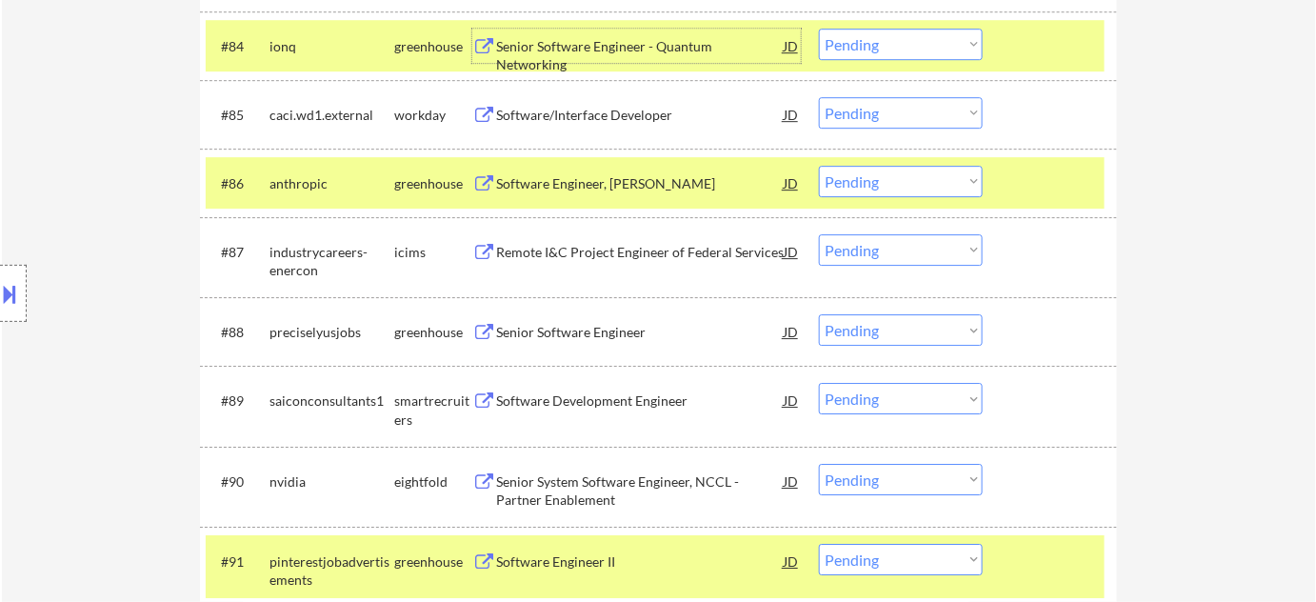
click at [909, 398] on select "Choose an option... Pending Applied Excluded (Questions) Excluded (Expired) Exc…" at bounding box center [901, 398] width 164 height 31
click at [819, 383] on select "Choose an option... Pending Applied Excluded (Questions) Excluded (Expired) Exc…" at bounding box center [901, 398] width 164 height 31
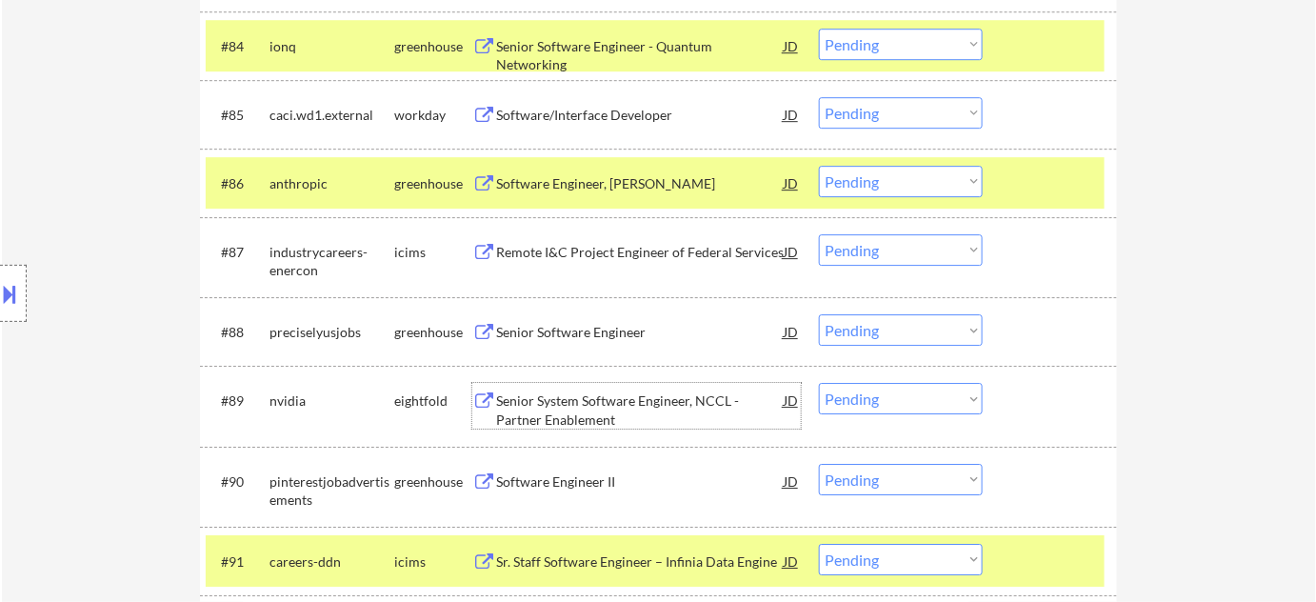
click at [552, 422] on div "Senior System Software Engineer, NCCL - Partner Enablement" at bounding box center [640, 409] width 288 height 37
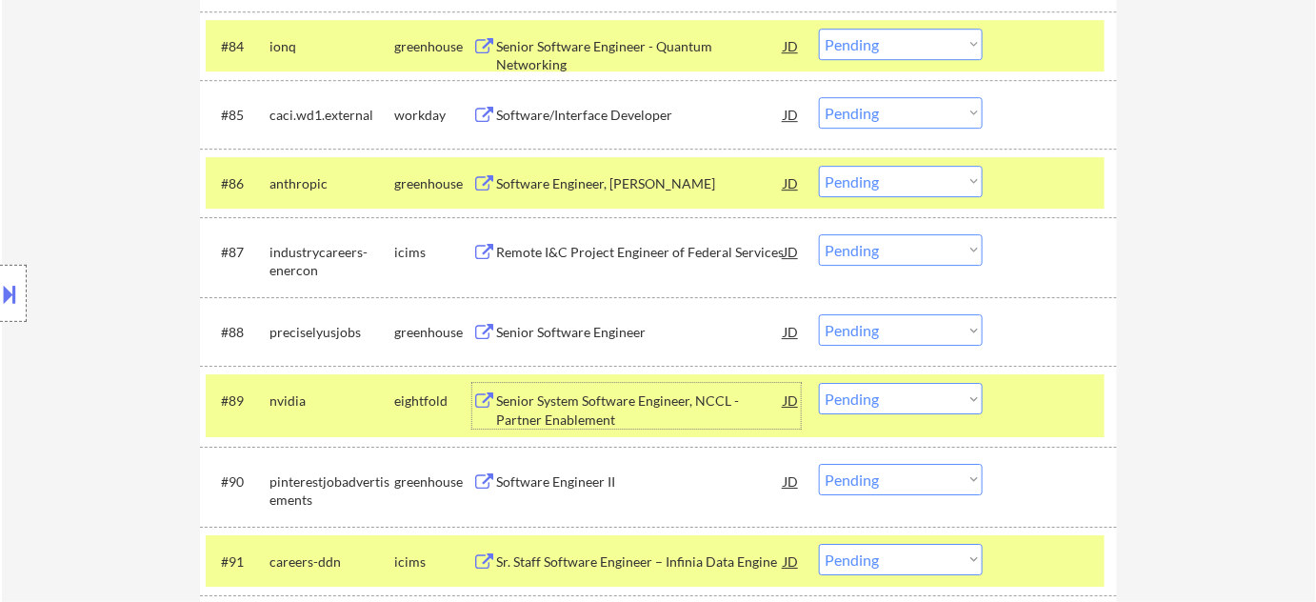
click at [907, 403] on select "Choose an option... Pending Applied Excluded (Questions) Excluded (Expired) Exc…" at bounding box center [901, 398] width 164 height 31
click at [819, 383] on select "Choose an option... Pending Applied Excluded (Questions) Excluded (Expired) Exc…" at bounding box center [901, 398] width 164 height 31
select select ""pending""
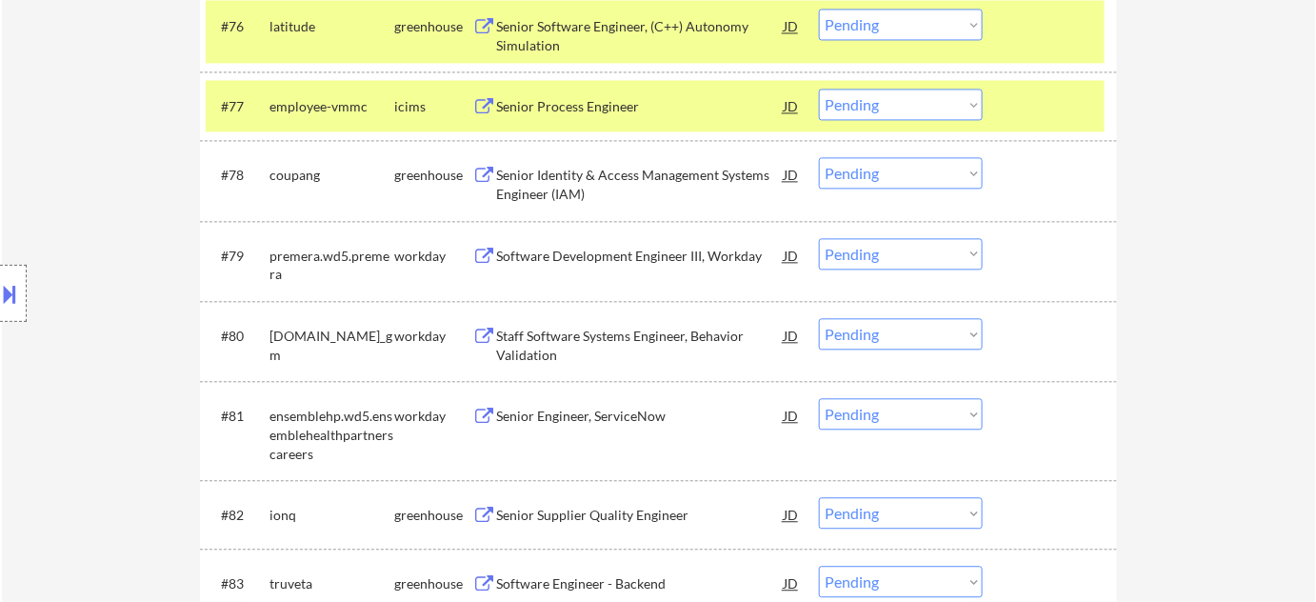
scroll to position [6208, 0]
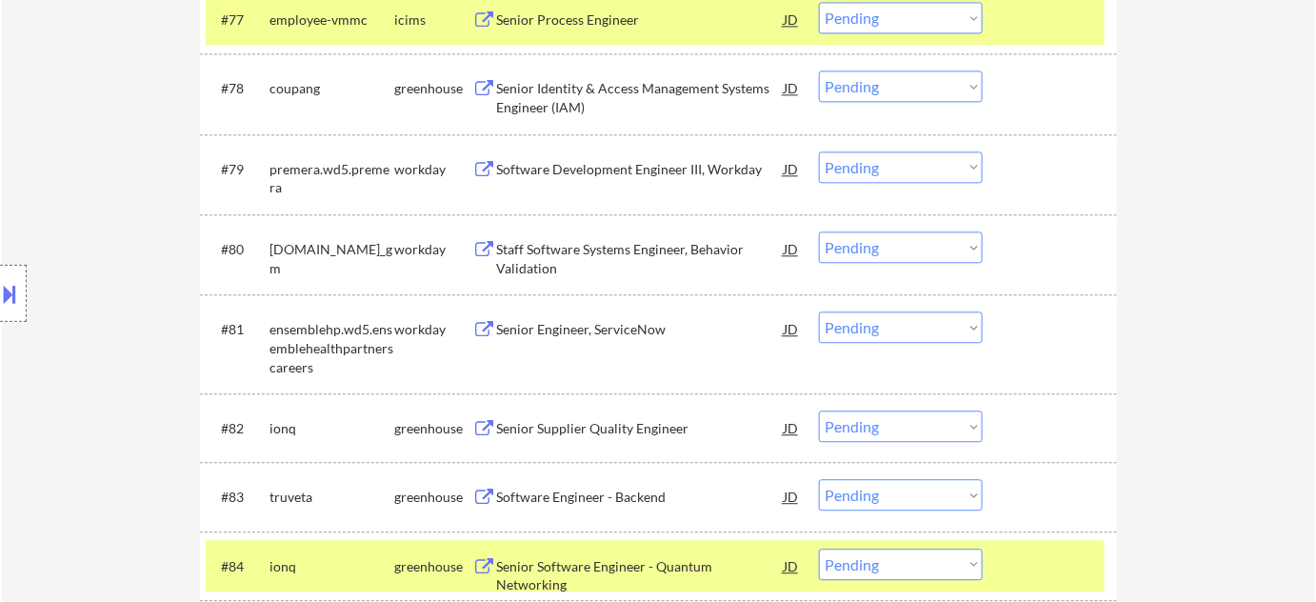
click at [909, 421] on select "Choose an option... Pending Applied Excluded (Questions) Excluded (Expired) Exc…" at bounding box center [901, 426] width 164 height 31
click at [819, 411] on select "Choose an option... Pending Applied Excluded (Questions) Excluded (Expired) Exc…" at bounding box center [901, 426] width 164 height 31
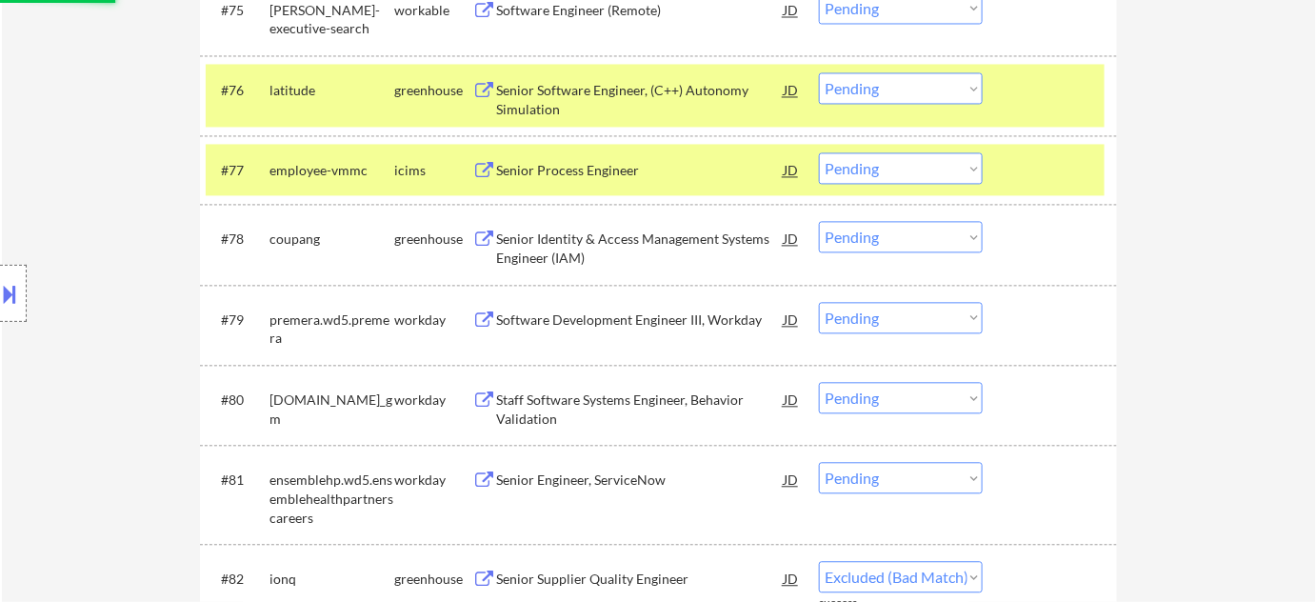
select select ""pending""
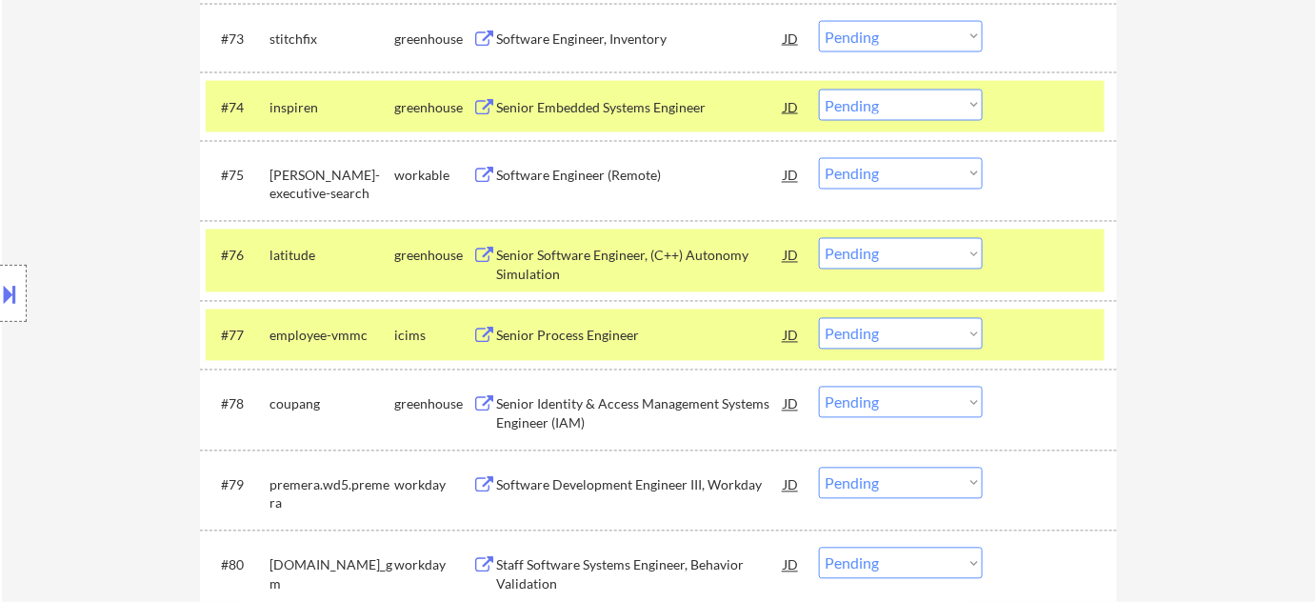
scroll to position [5862, 0]
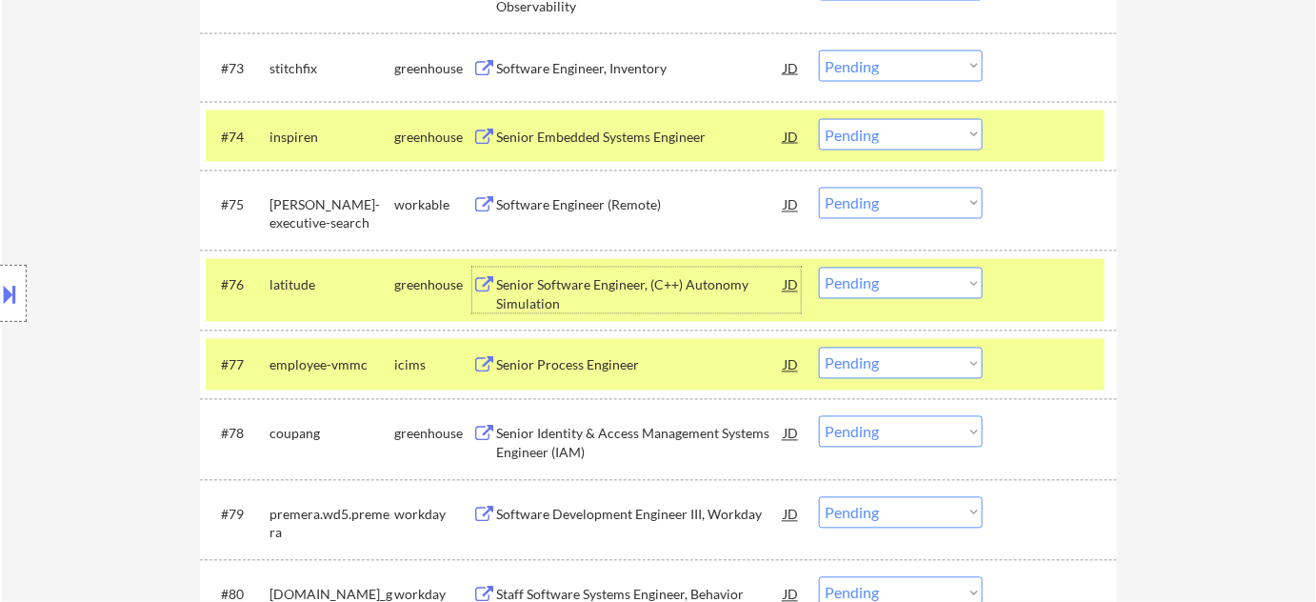
click at [564, 301] on div "Senior Software Engineer, (C++) Autonomy Simulation" at bounding box center [640, 294] width 288 height 37
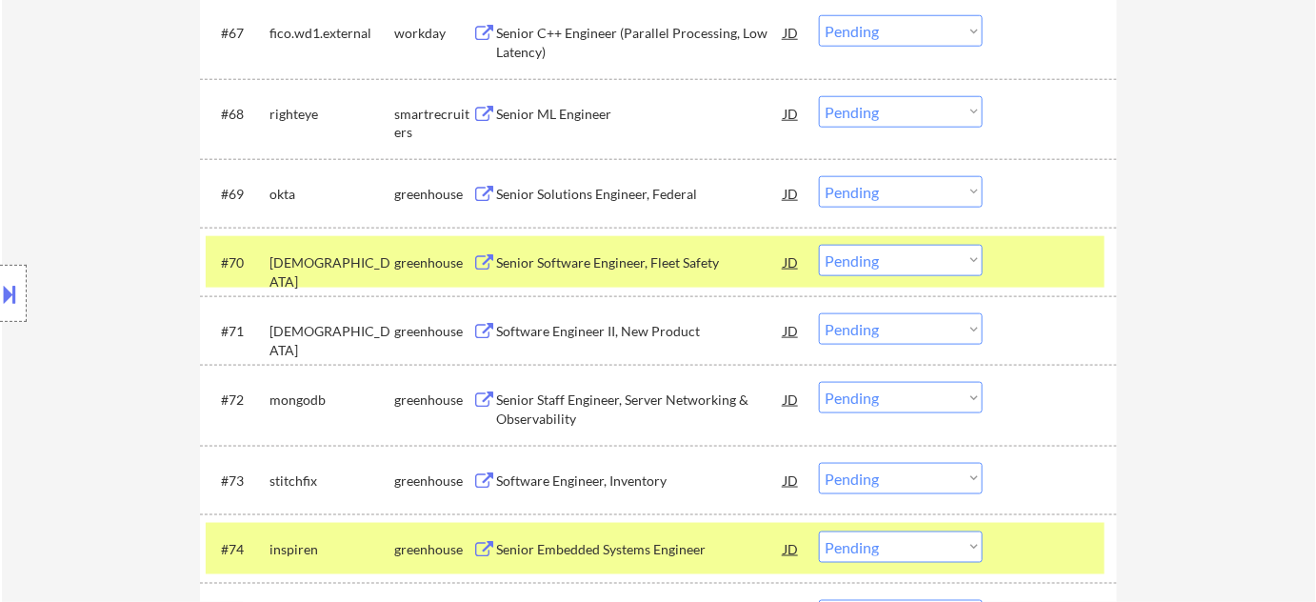
scroll to position [5428, 0]
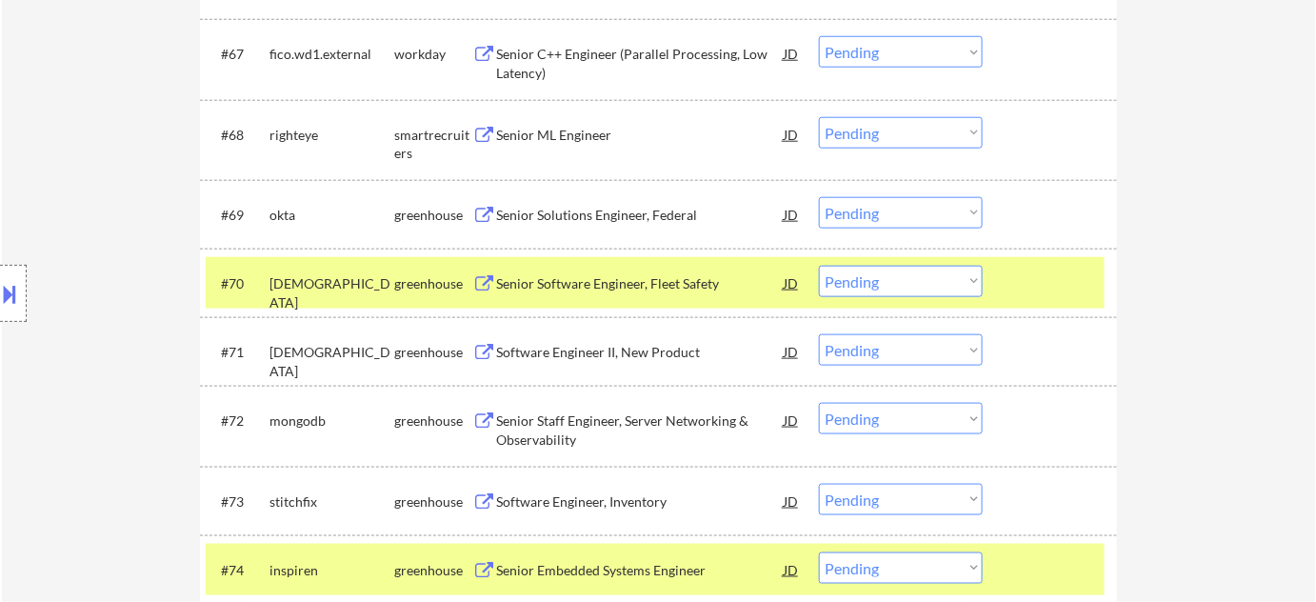
click at [538, 411] on div "Senior Staff Engineer, Server Networking & Observability" at bounding box center [640, 429] width 288 height 37
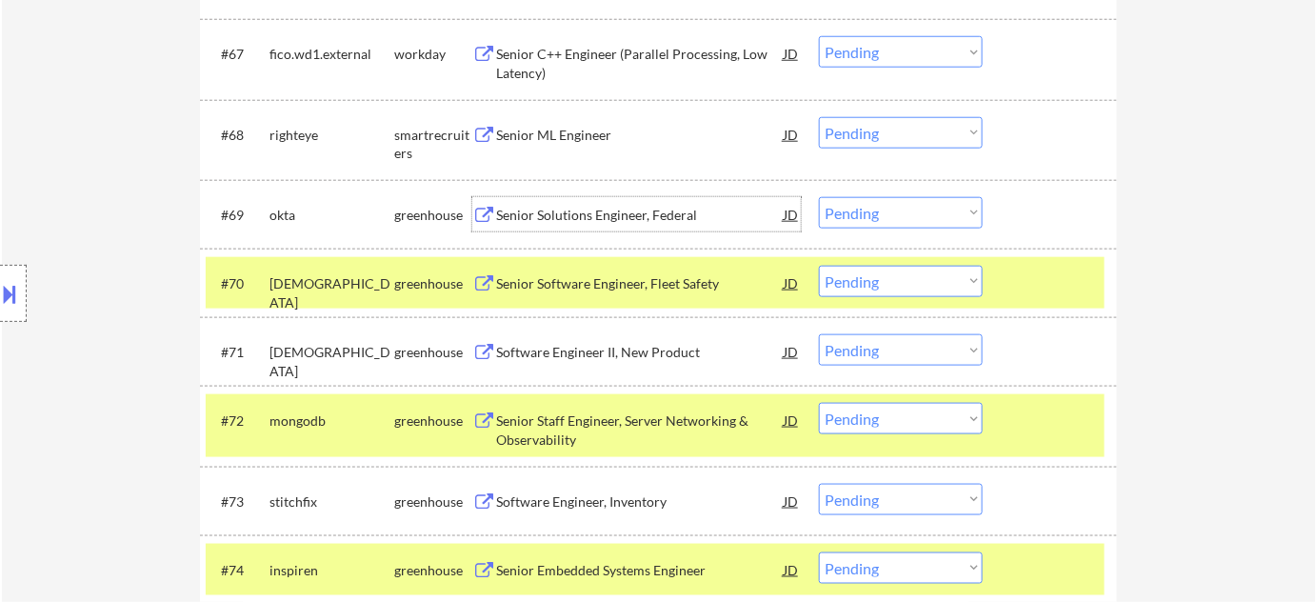
click at [589, 211] on div "Senior Solutions Engineer, Federal" at bounding box center [640, 215] width 288 height 19
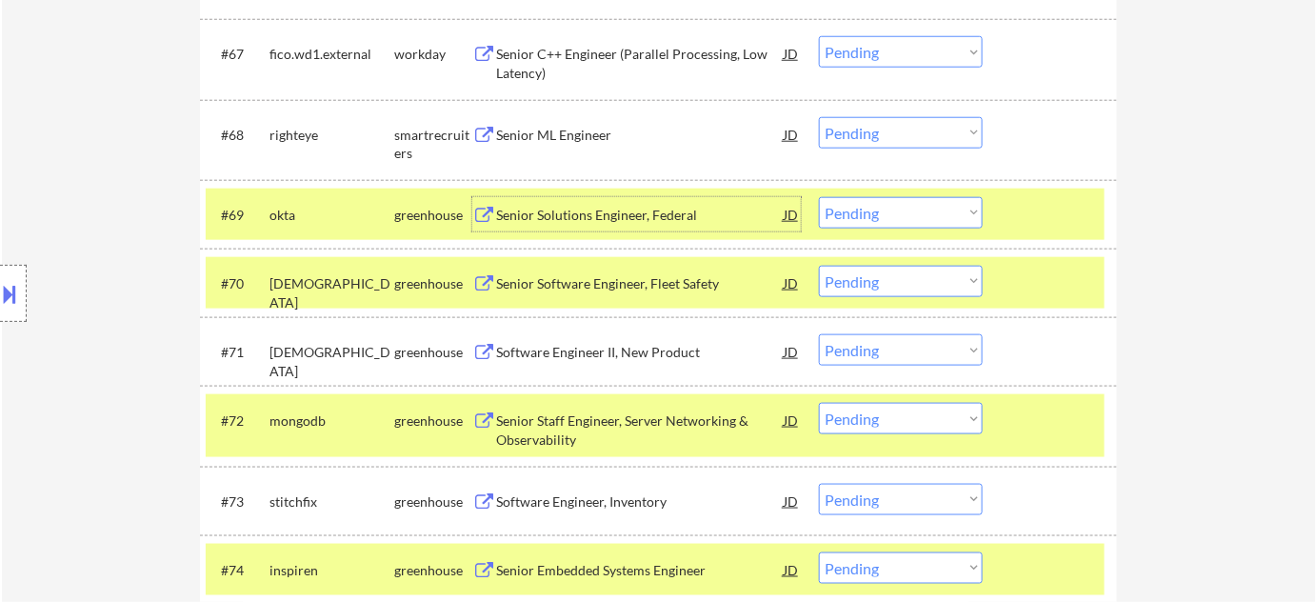
click at [868, 205] on select "Choose an option... Pending Applied Excluded (Questions) Excluded (Expired) Exc…" at bounding box center [901, 212] width 164 height 31
click at [819, 197] on select "Choose an option... Pending Applied Excluded (Questions) Excluded (Expired) Exc…" at bounding box center [901, 212] width 164 height 31
select select ""pending""
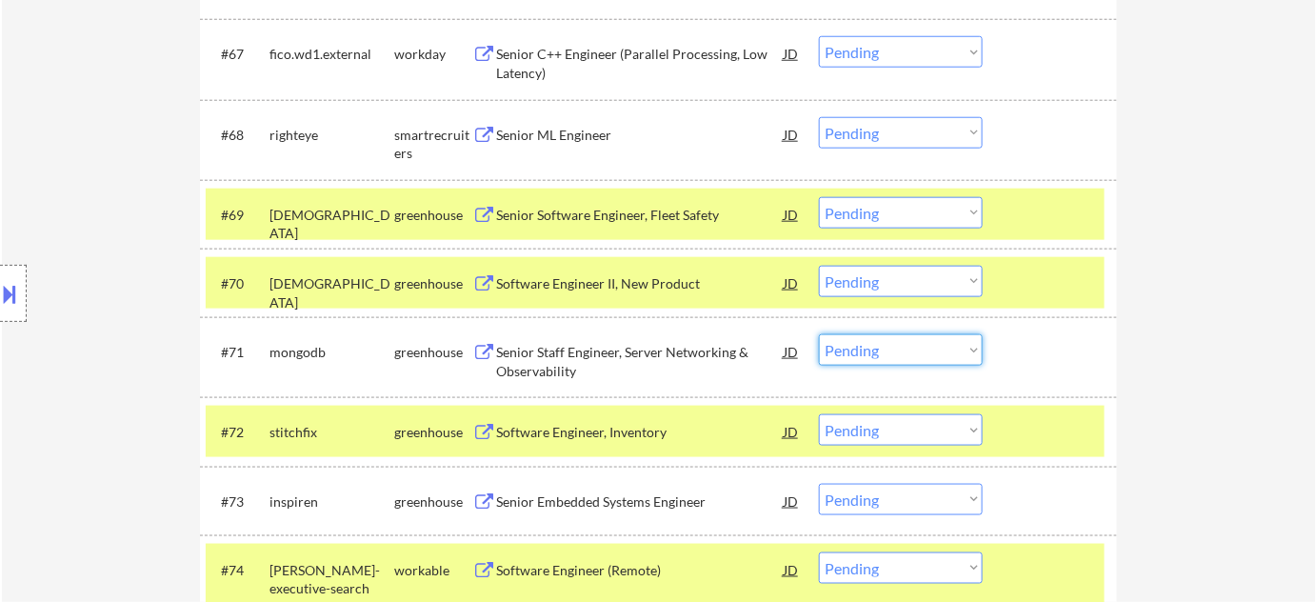
click at [875, 346] on select "Choose an option... Pending Applied Excluded (Questions) Excluded (Expired) Exc…" at bounding box center [901, 349] width 164 height 31
click at [819, 334] on select "Choose an option... Pending Applied Excluded (Questions) Excluded (Expired) Exc…" at bounding box center [901, 349] width 164 height 31
select select ""pending""
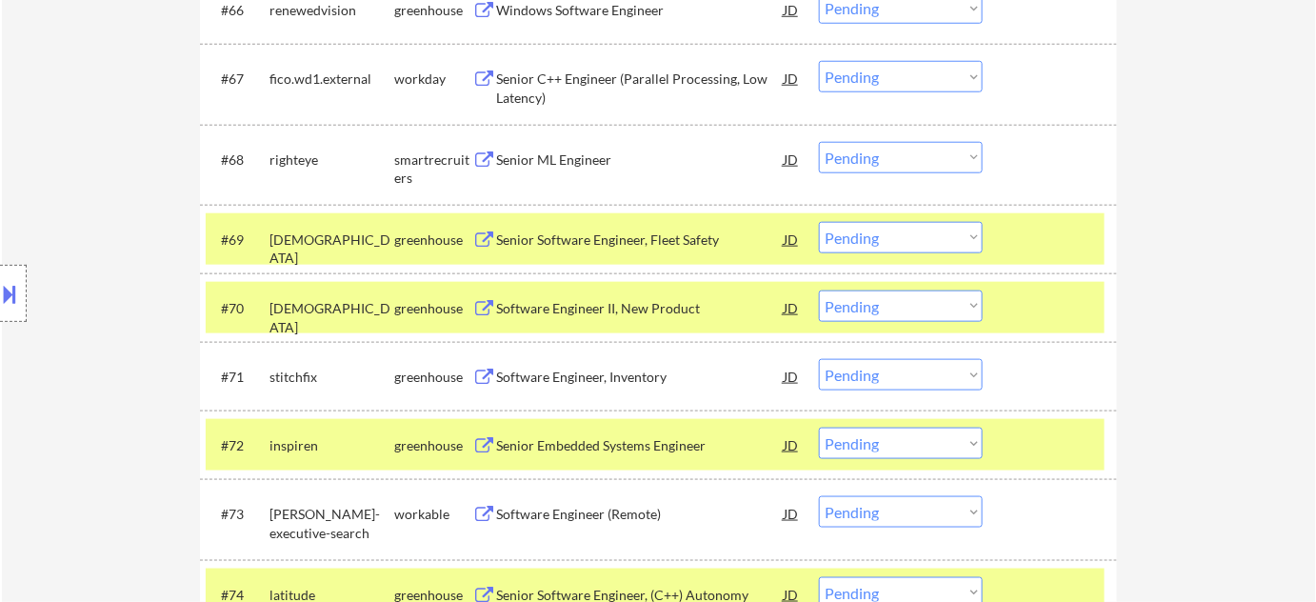
scroll to position [5342, 0]
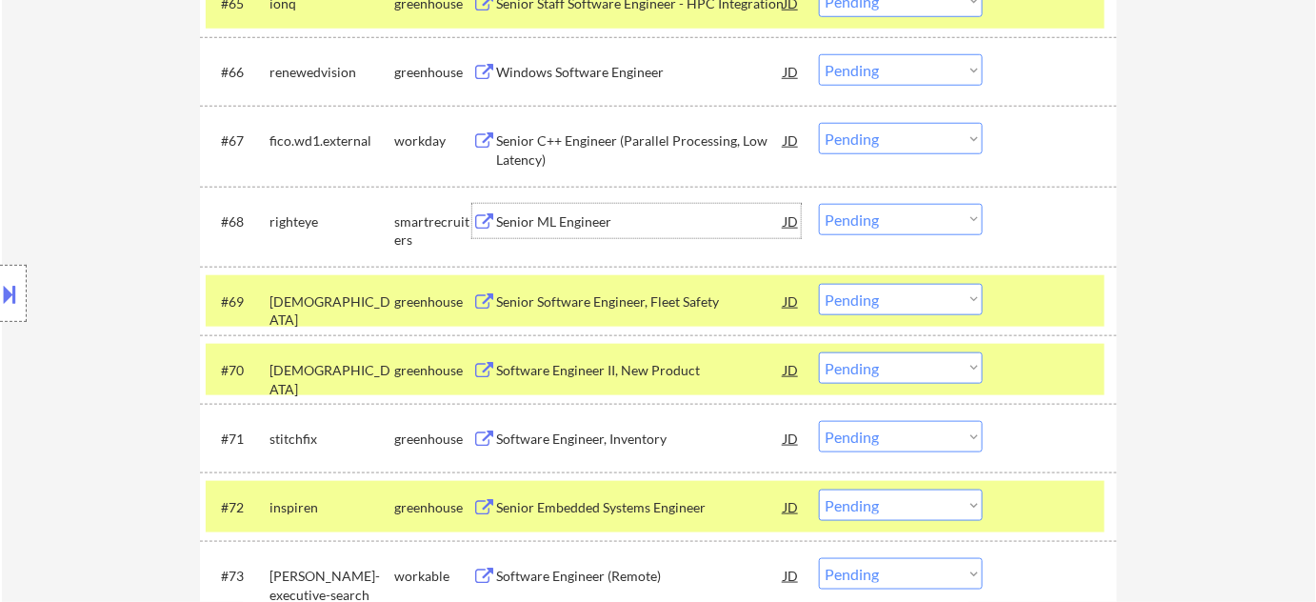
click at [592, 231] on div "Senior ML Engineer" at bounding box center [640, 221] width 288 height 34
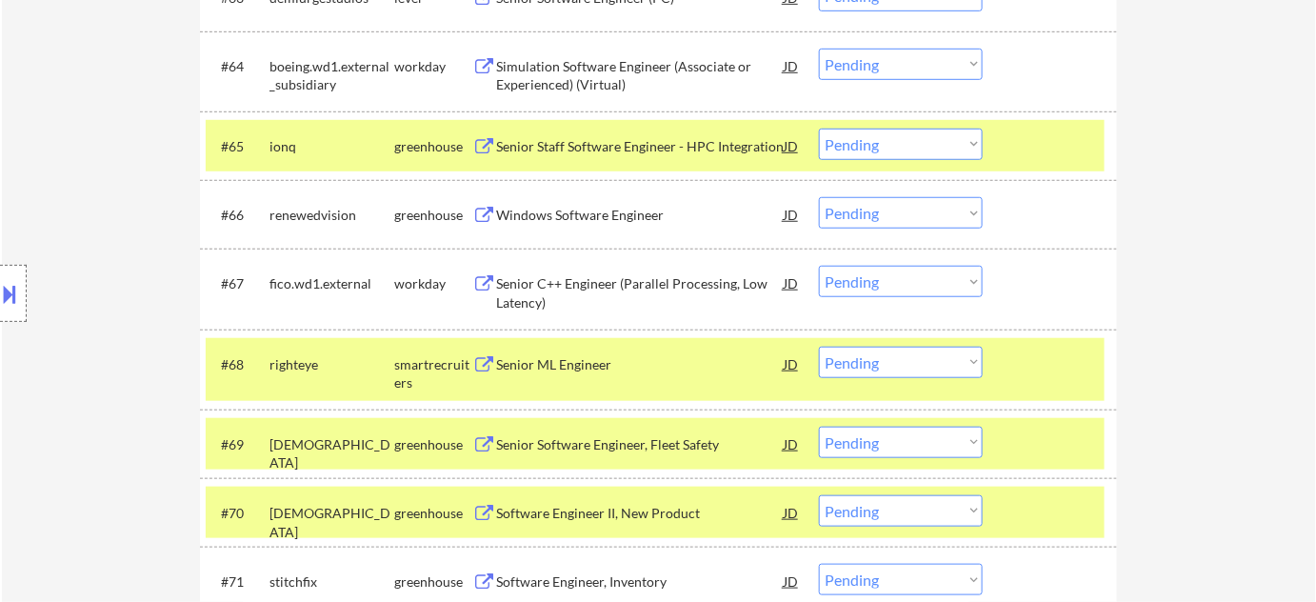
scroll to position [5697, 0]
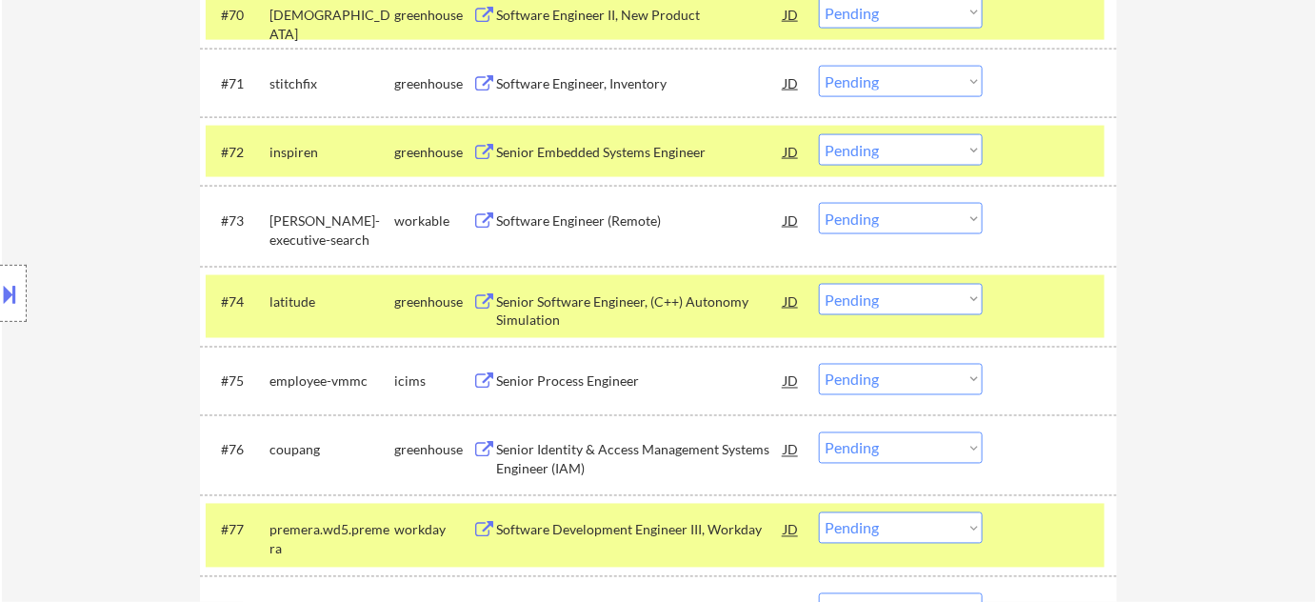
click at [948, 298] on select "Choose an option... Pending Applied Excluded (Questions) Excluded (Expired) Exc…" at bounding box center [901, 299] width 164 height 31
click at [819, 284] on select "Choose an option... Pending Applied Excluded (Questions) Excluded (Expired) Exc…" at bounding box center [901, 299] width 164 height 31
select select ""pending""
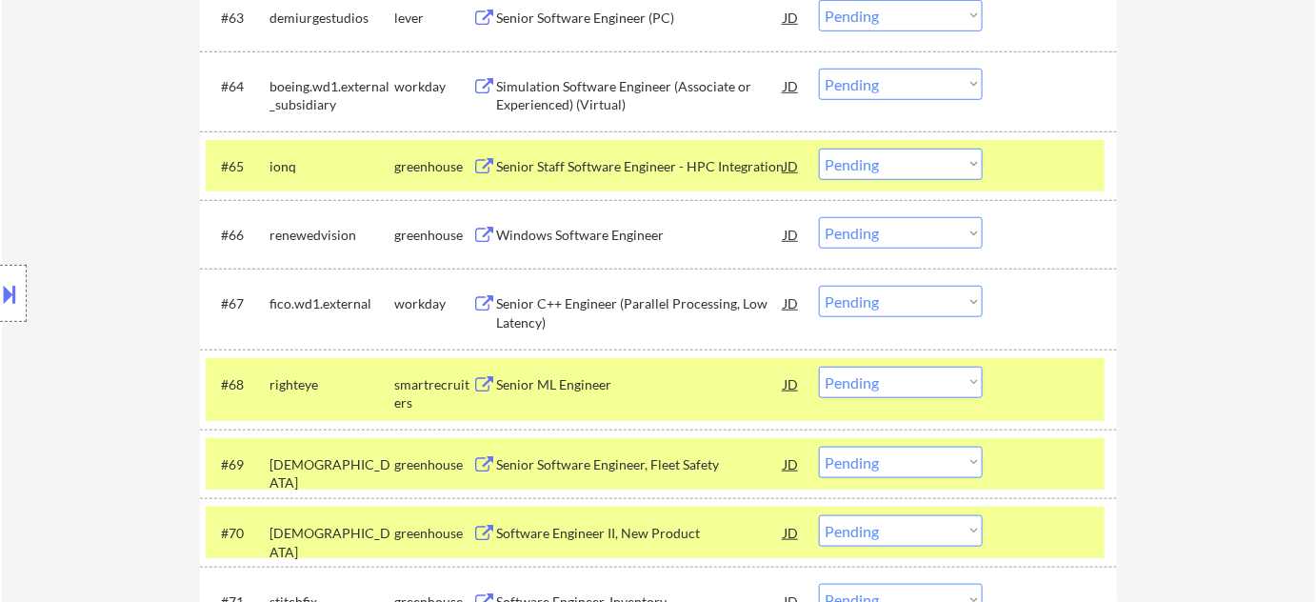
scroll to position [5177, 0]
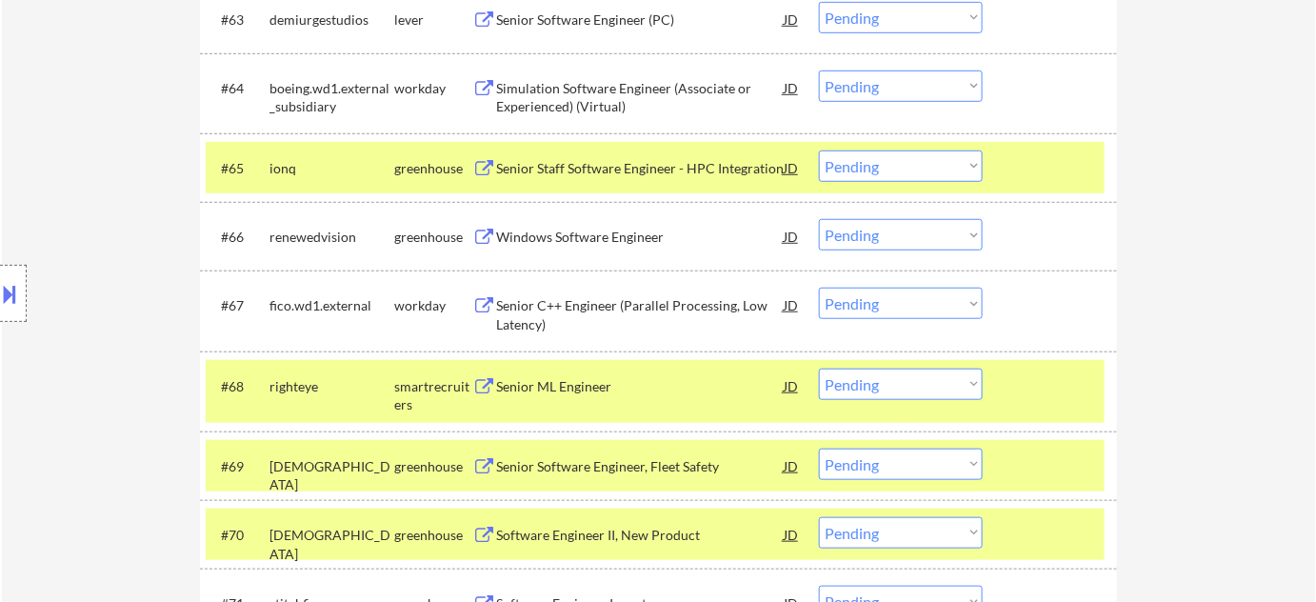
click at [609, 234] on div "Windows Software Engineer" at bounding box center [640, 237] width 288 height 19
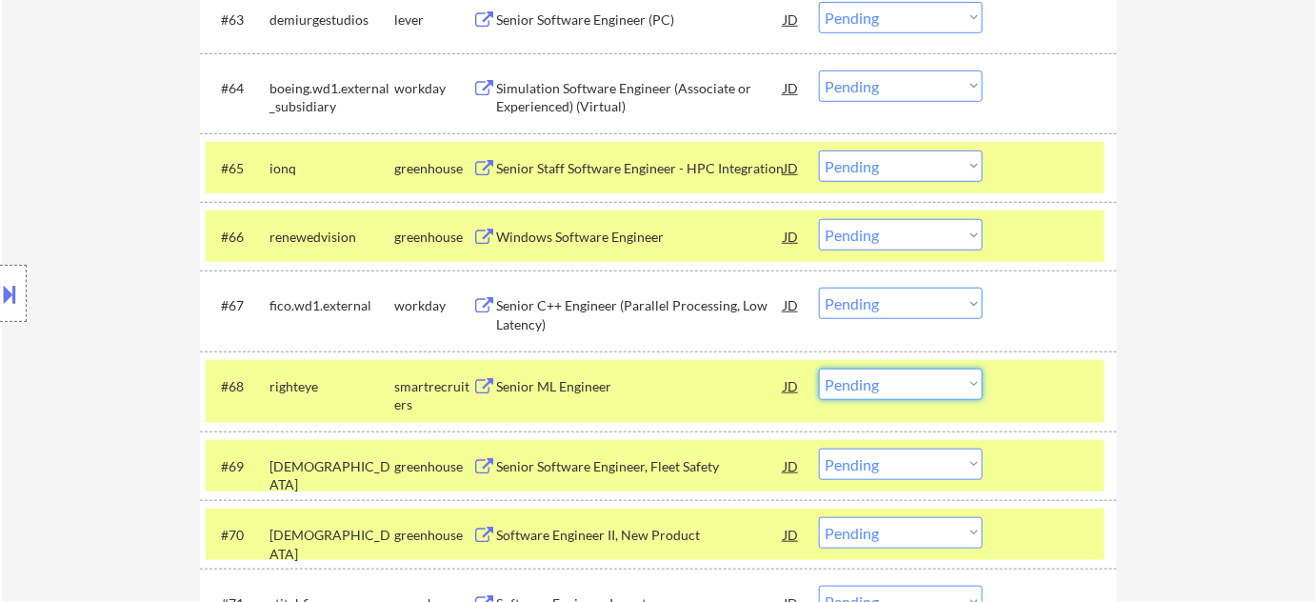
drag, startPoint x: 877, startPoint y: 381, endPoint x: 880, endPoint y: 370, distance: 11.8
click at [877, 381] on select "Choose an option... Pending Applied Excluded (Questions) Excluded (Expired) Exc…" at bounding box center [901, 384] width 164 height 31
click at [819, 369] on select "Choose an option... Pending Applied Excluded (Questions) Excluded (Expired) Exc…" at bounding box center [901, 384] width 164 height 31
select select ""pending""
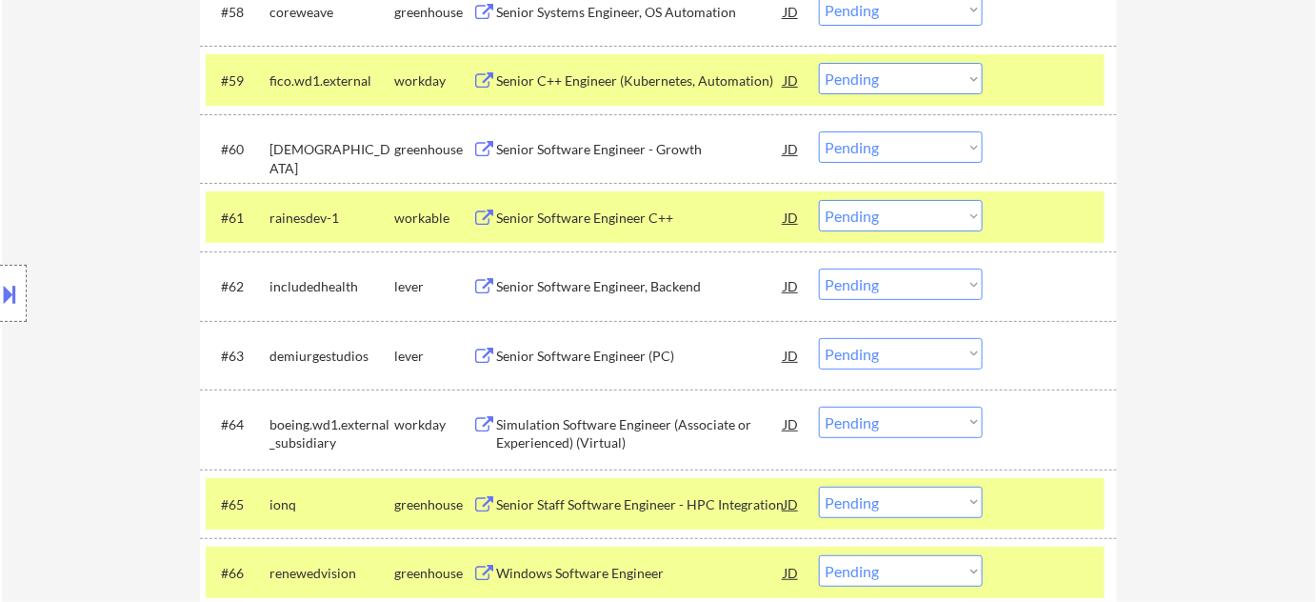
scroll to position [4745, 0]
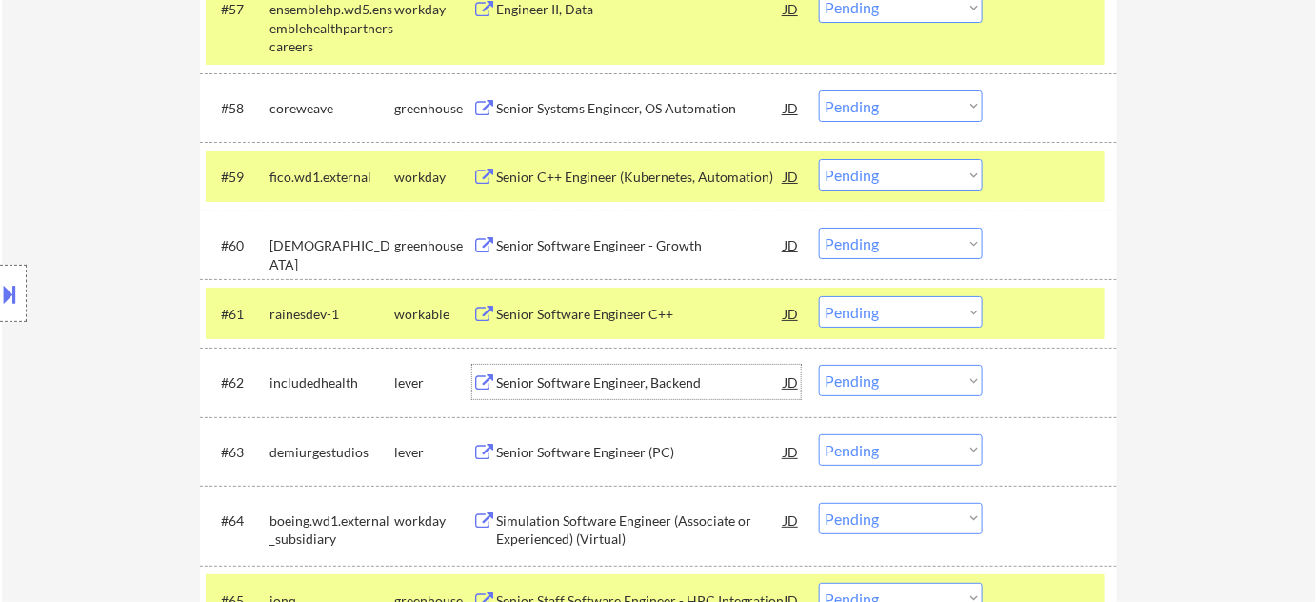
click at [632, 378] on div "Senior Software Engineer, Backend" at bounding box center [640, 382] width 288 height 19
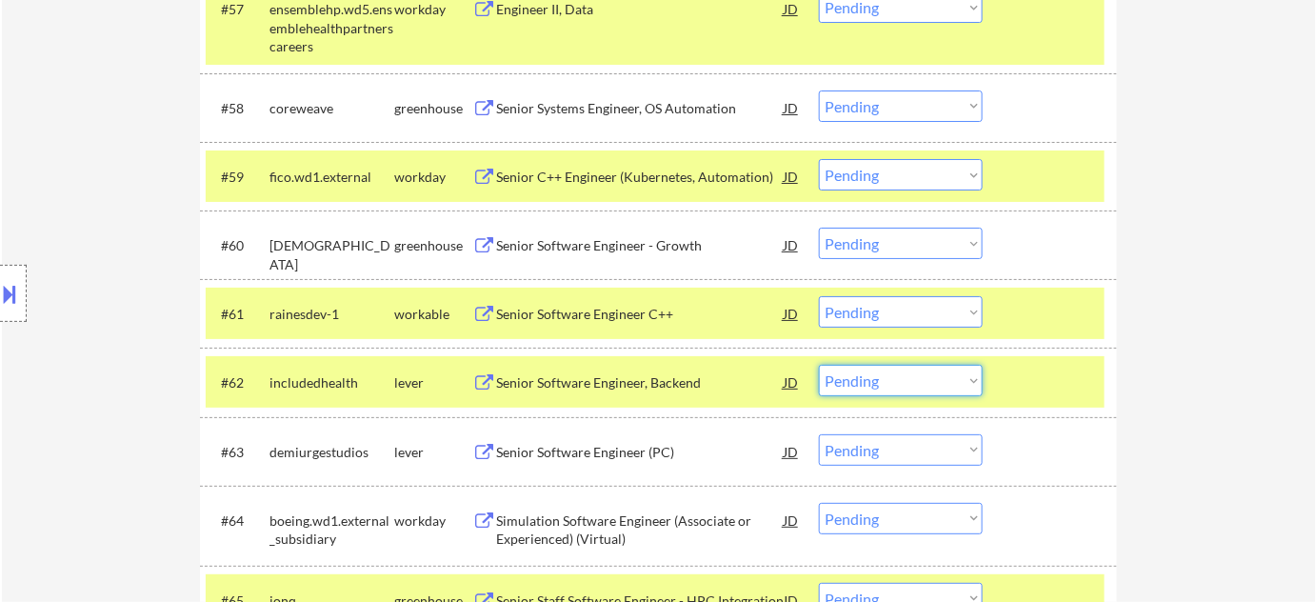
click at [855, 380] on select "Choose an option... Pending Applied Excluded (Questions) Excluded (Expired) Exc…" at bounding box center [901, 380] width 164 height 31
click at [819, 365] on select "Choose an option... Pending Applied Excluded (Questions) Excluded (Expired) Exc…" at bounding box center [901, 380] width 164 height 31
select select ""pending""
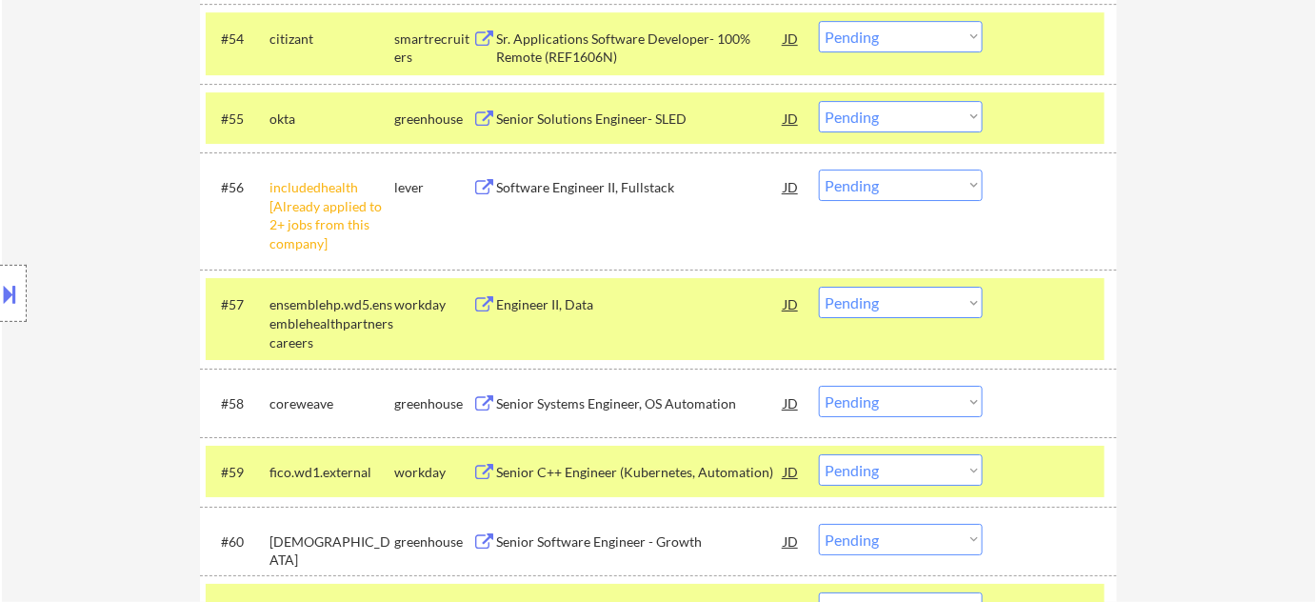
scroll to position [4398, 0]
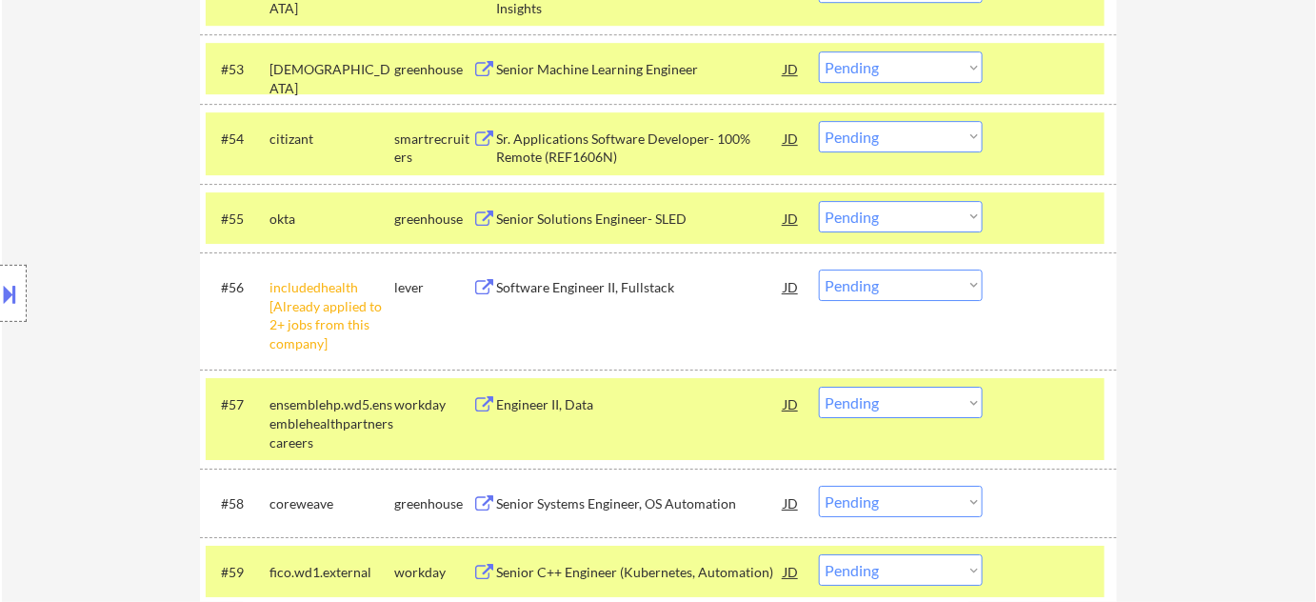
click at [898, 284] on select "Choose an option... Pending Applied Excluded (Questions) Excluded (Expired) Exc…" at bounding box center [901, 285] width 164 height 31
click at [819, 270] on select "Choose an option... Pending Applied Excluded (Questions) Excluded (Expired) Exc…" at bounding box center [901, 285] width 164 height 31
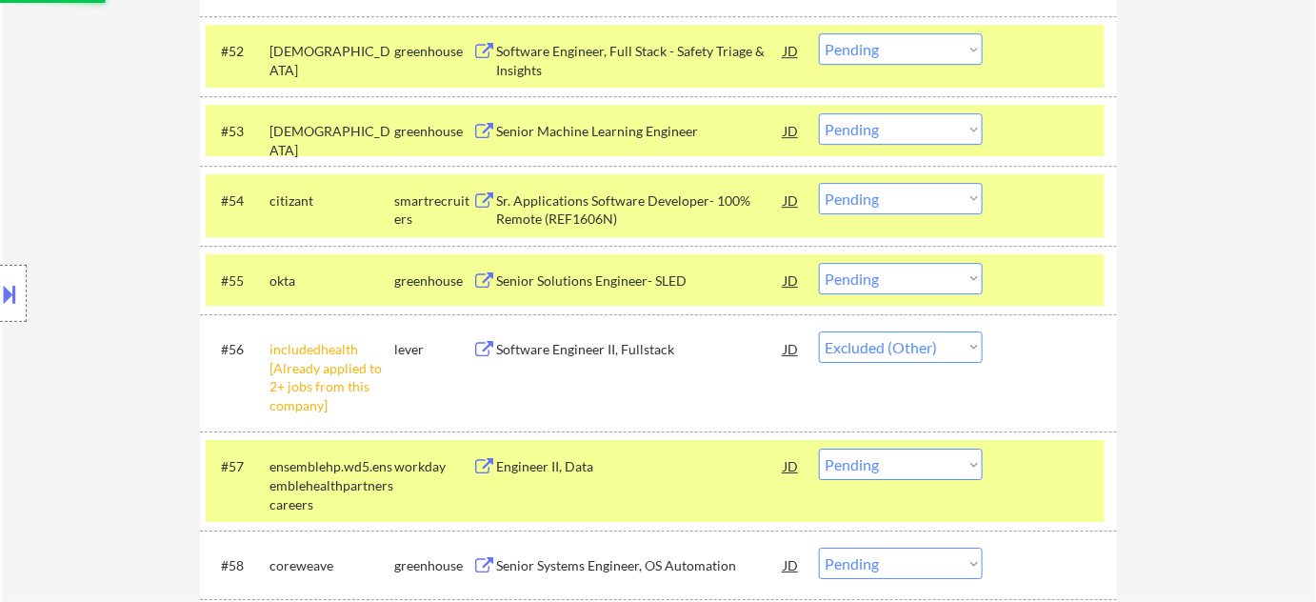
scroll to position [4311, 0]
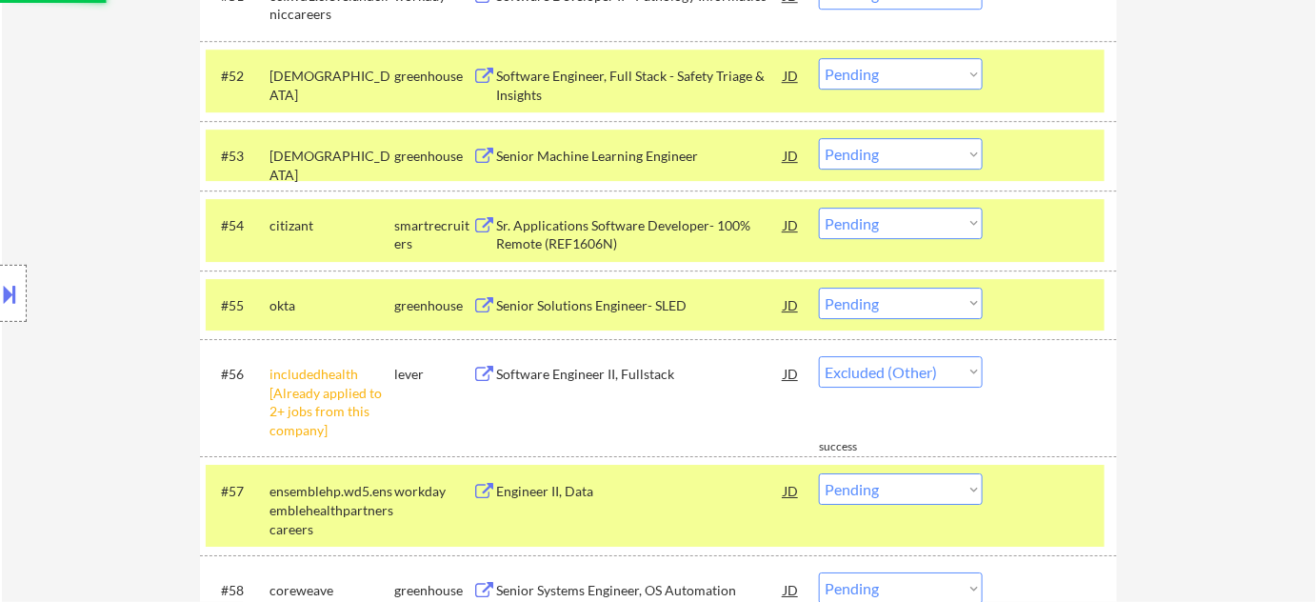
select select ""pending""
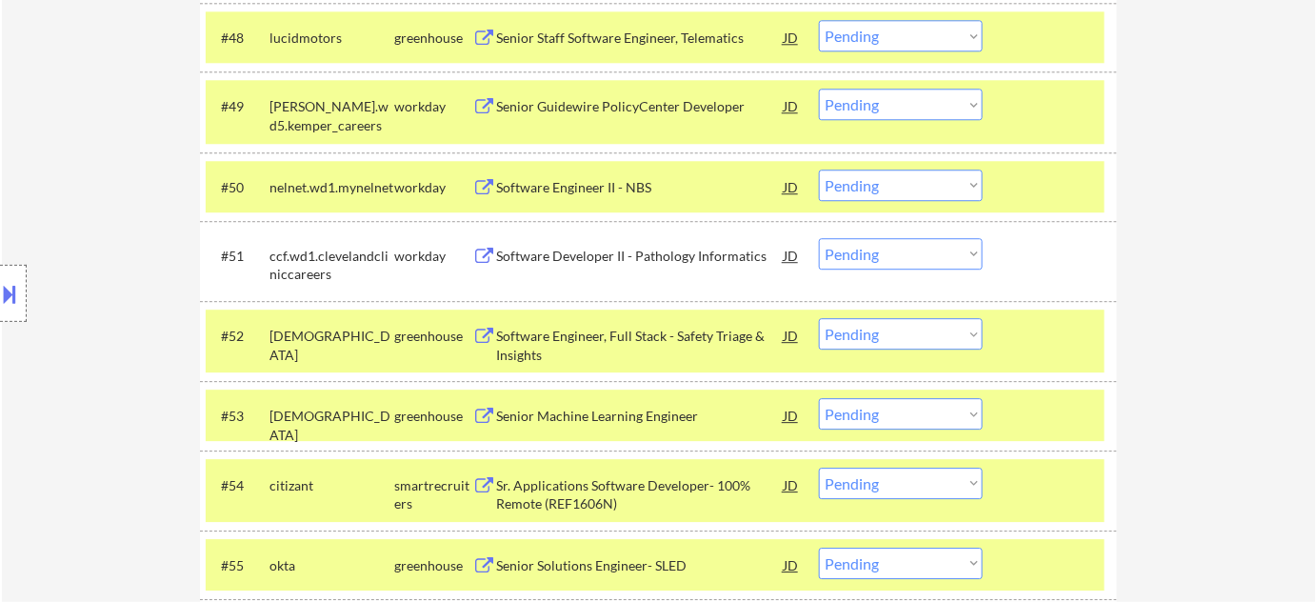
scroll to position [3964, 0]
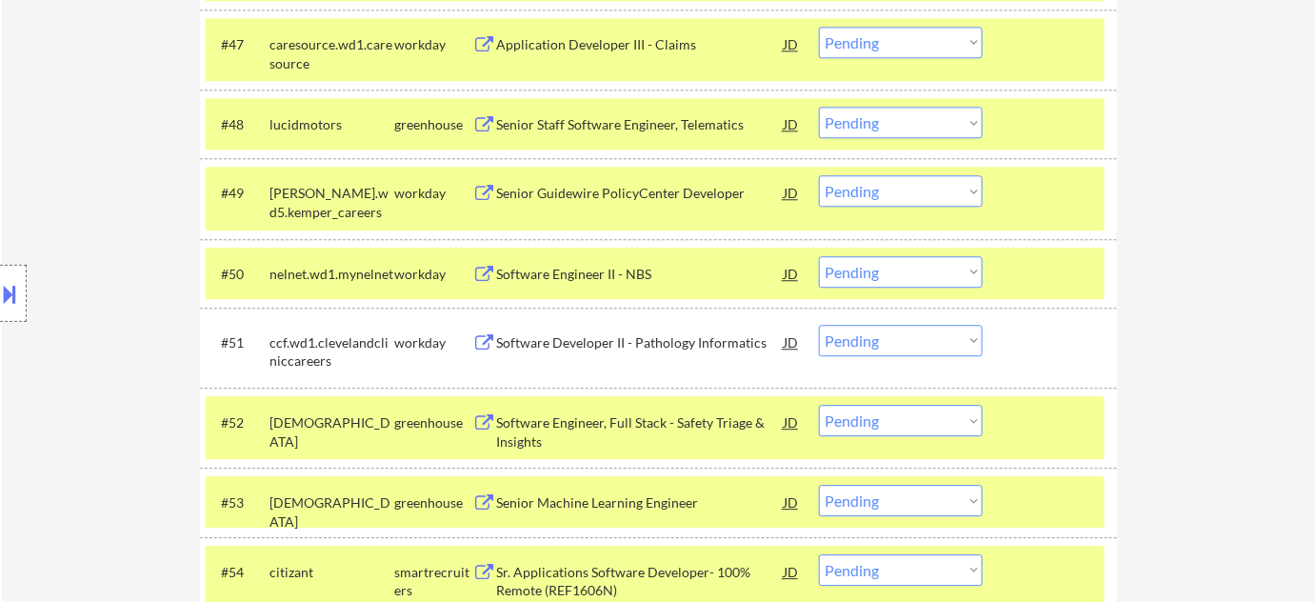
click at [598, 185] on div "Senior Guidewire PolicyCenter Developer" at bounding box center [640, 193] width 288 height 19
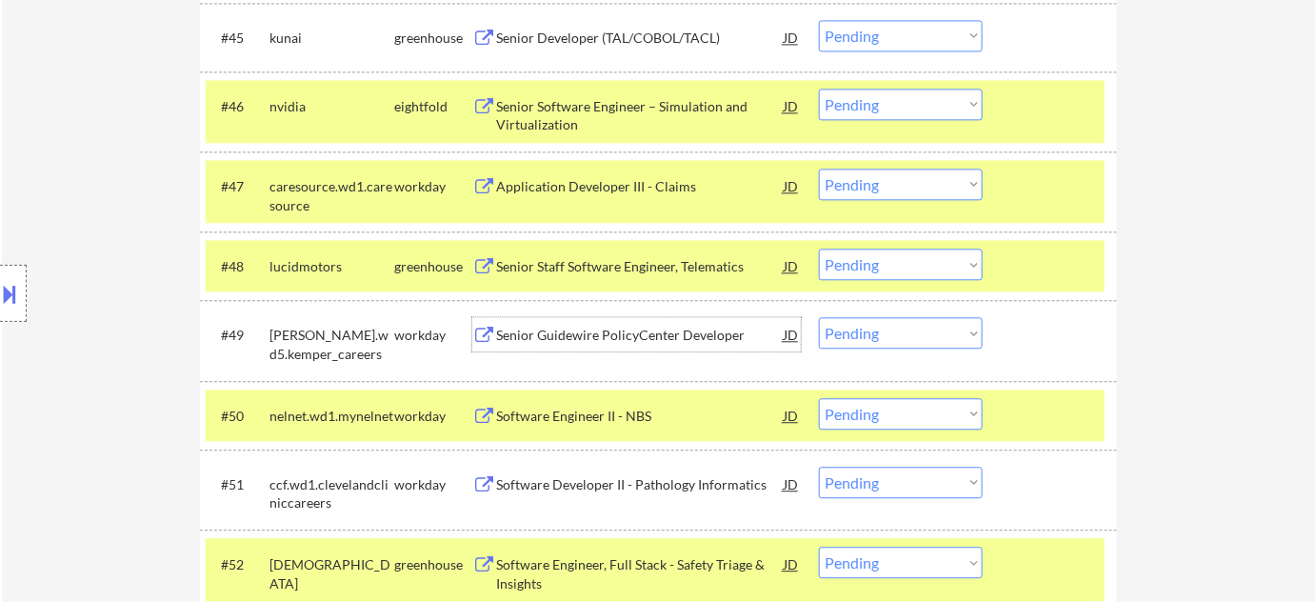
scroll to position [3792, 0]
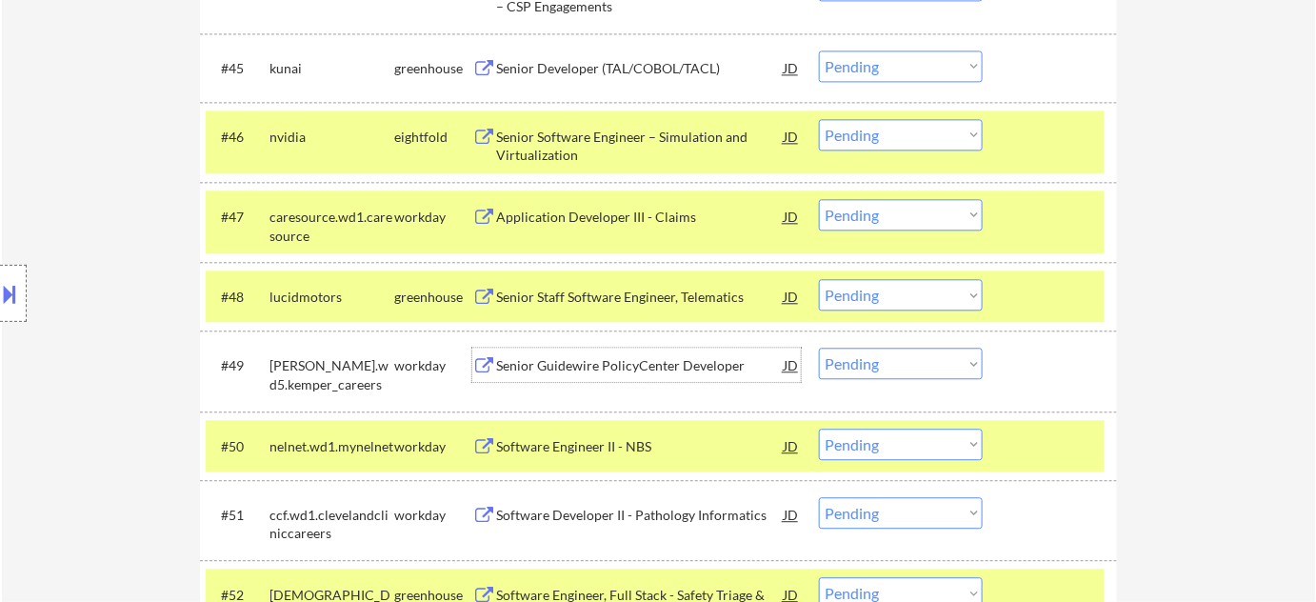
click at [546, 137] on div "Senior Software Engineer – Simulation and Virtualization" at bounding box center [640, 146] width 288 height 37
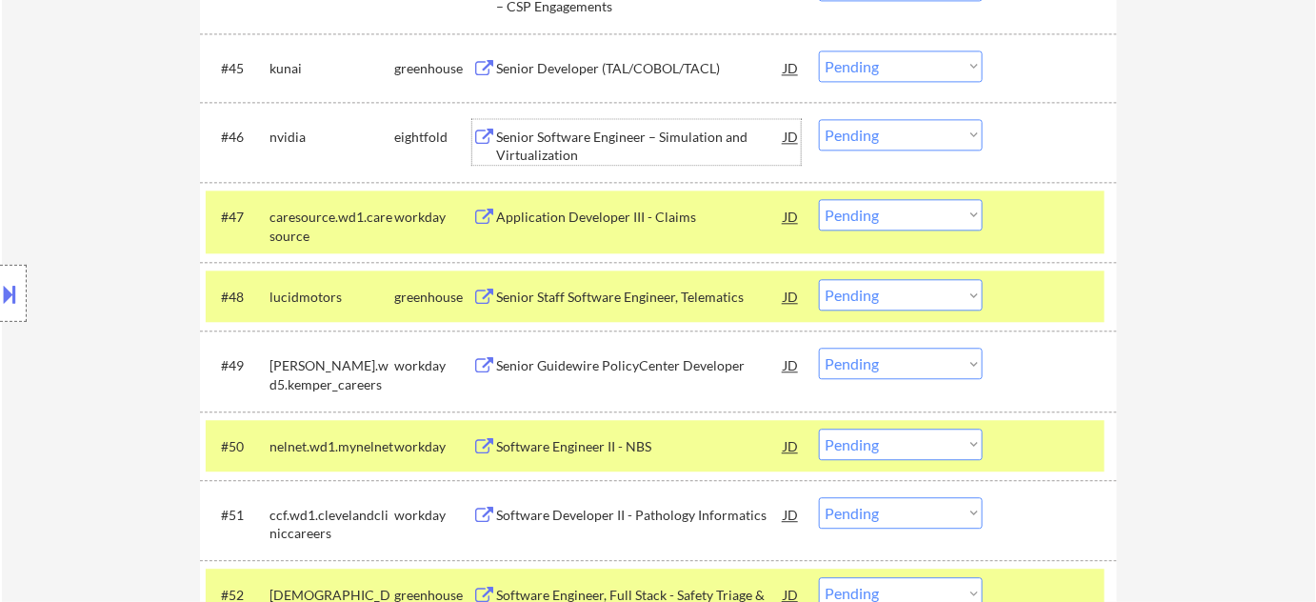
click at [889, 366] on select "Choose an option... Pending Applied Excluded (Questions) Excluded (Expired) Exc…" at bounding box center [901, 363] width 164 height 31
click at [819, 348] on select "Choose an option... Pending Applied Excluded (Questions) Excluded (Expired) Exc…" at bounding box center [901, 363] width 164 height 31
select select ""pending""
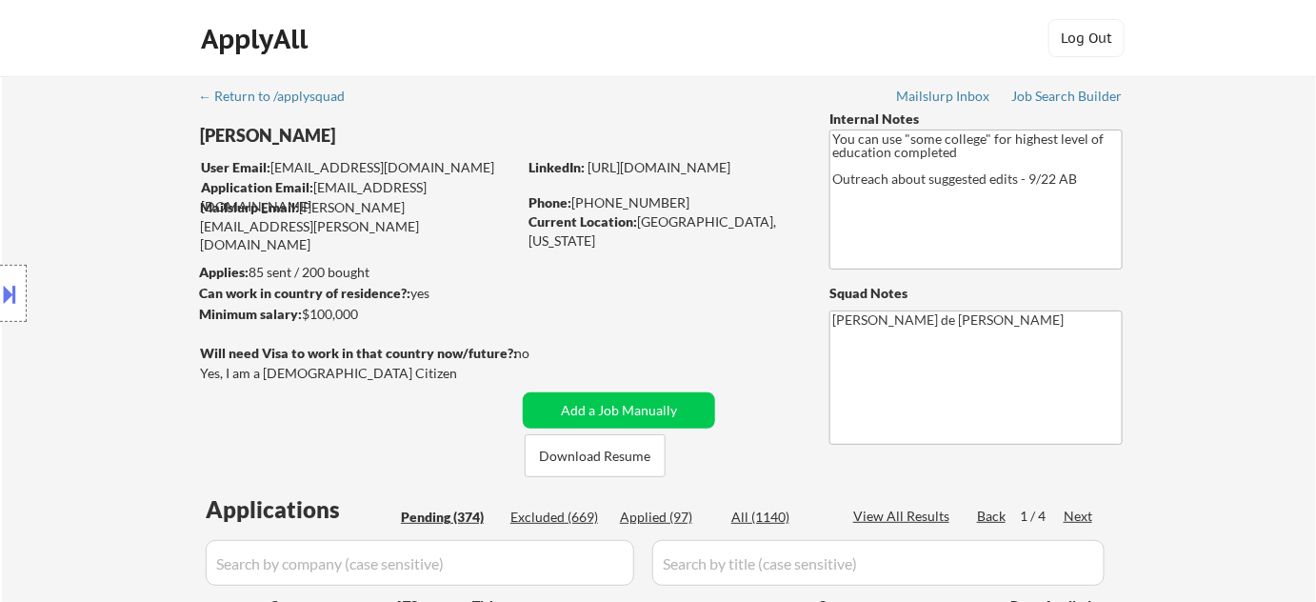
scroll to position [259, 0]
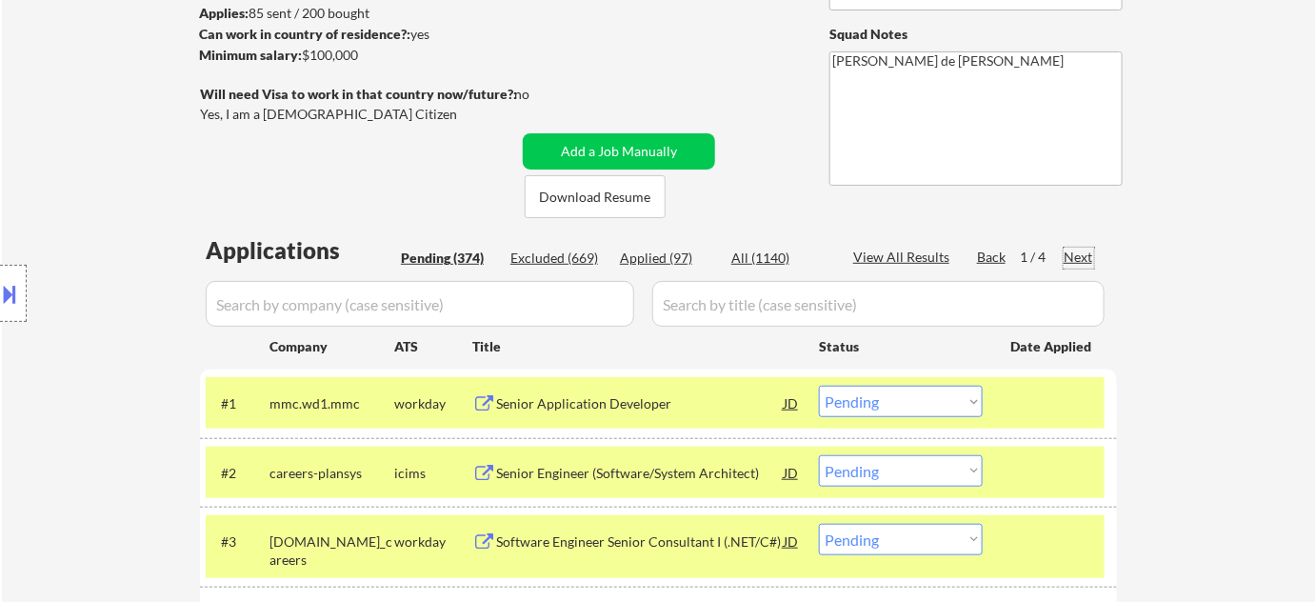
click at [1079, 255] on div "Next" at bounding box center [1079, 257] width 30 height 19
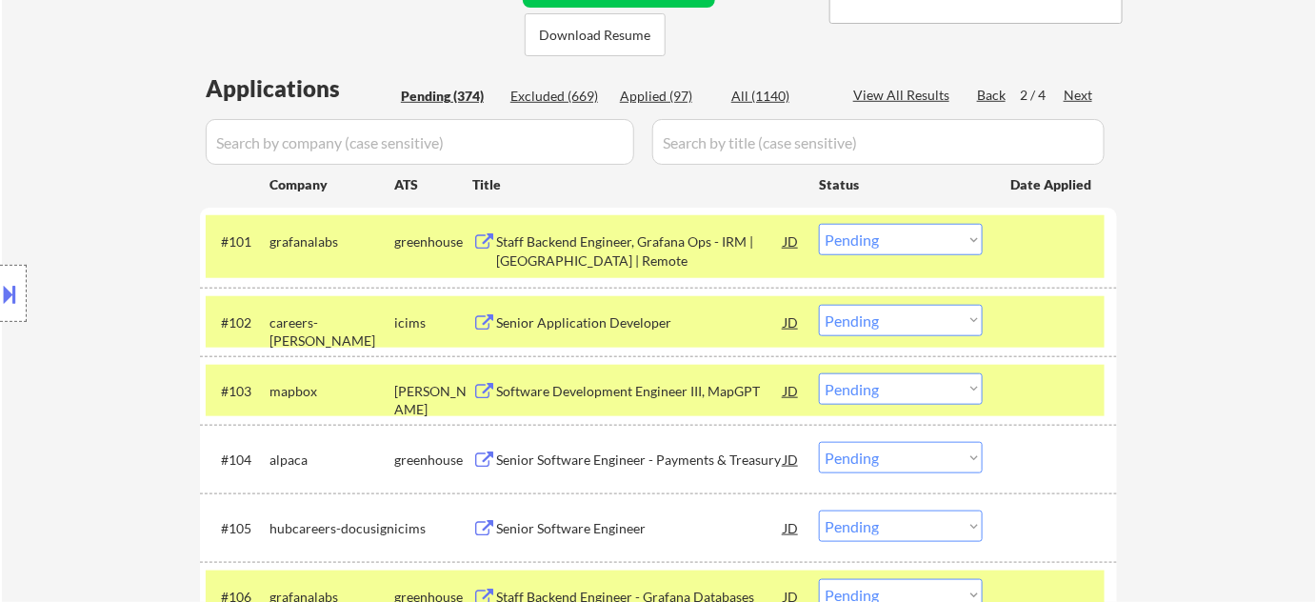
scroll to position [432, 0]
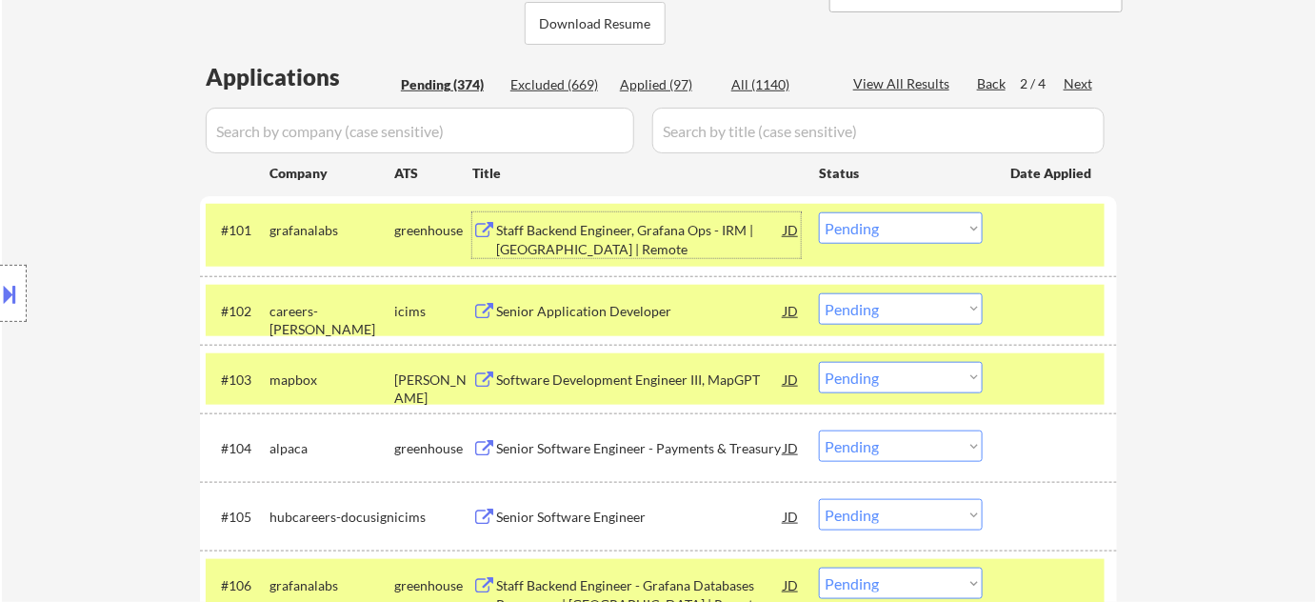
click at [545, 237] on div "Staff Backend Engineer, Grafana Ops - IRM | USA | Remote" at bounding box center [640, 239] width 288 height 37
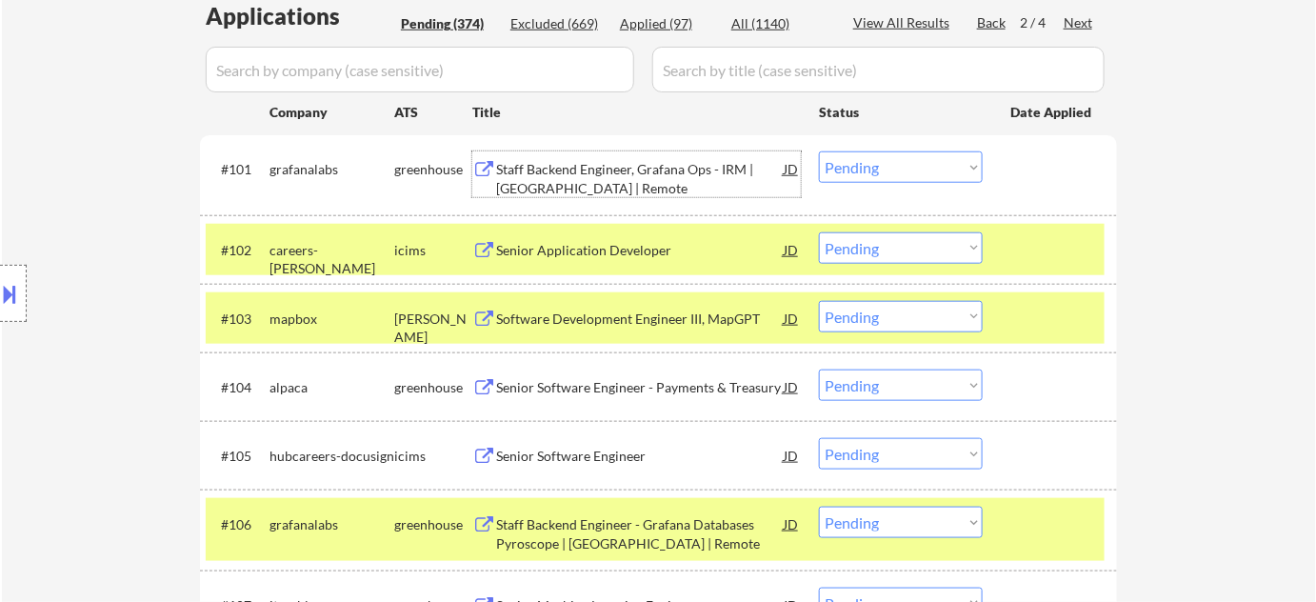
scroll to position [519, 0]
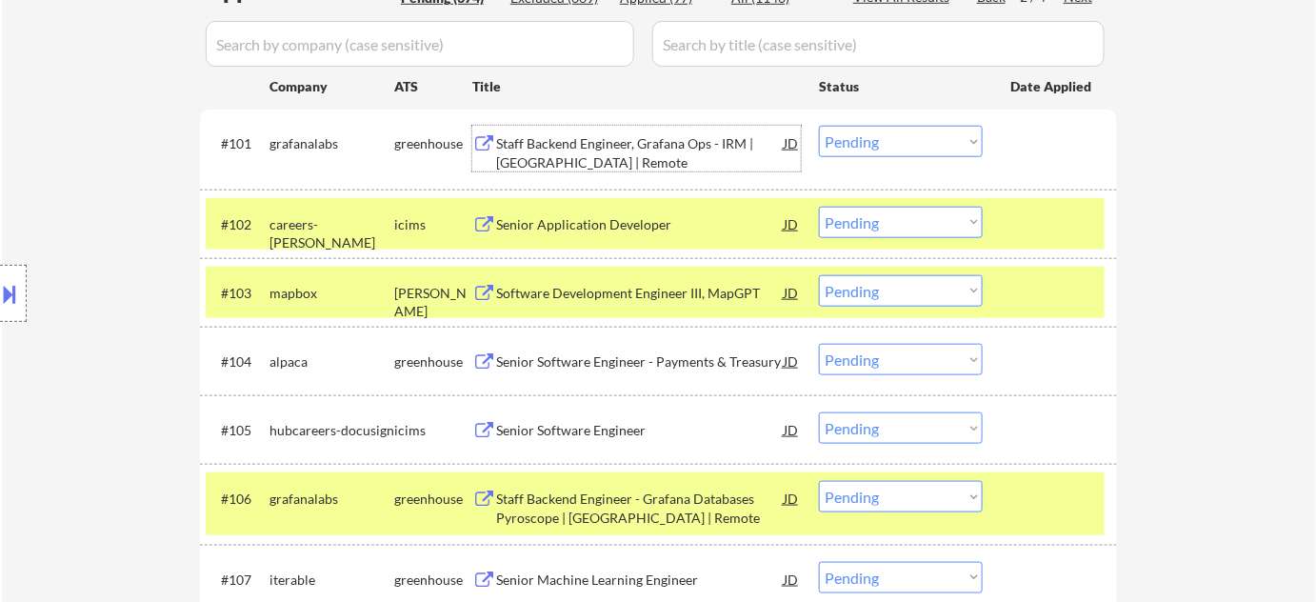
click at [902, 284] on select "Choose an option... Pending Applied Excluded (Questions) Excluded (Expired) Exc…" at bounding box center [901, 290] width 164 height 31
click at [819, 275] on select "Choose an option... Pending Applied Excluded (Questions) Excluded (Expired) Exc…" at bounding box center [901, 290] width 164 height 31
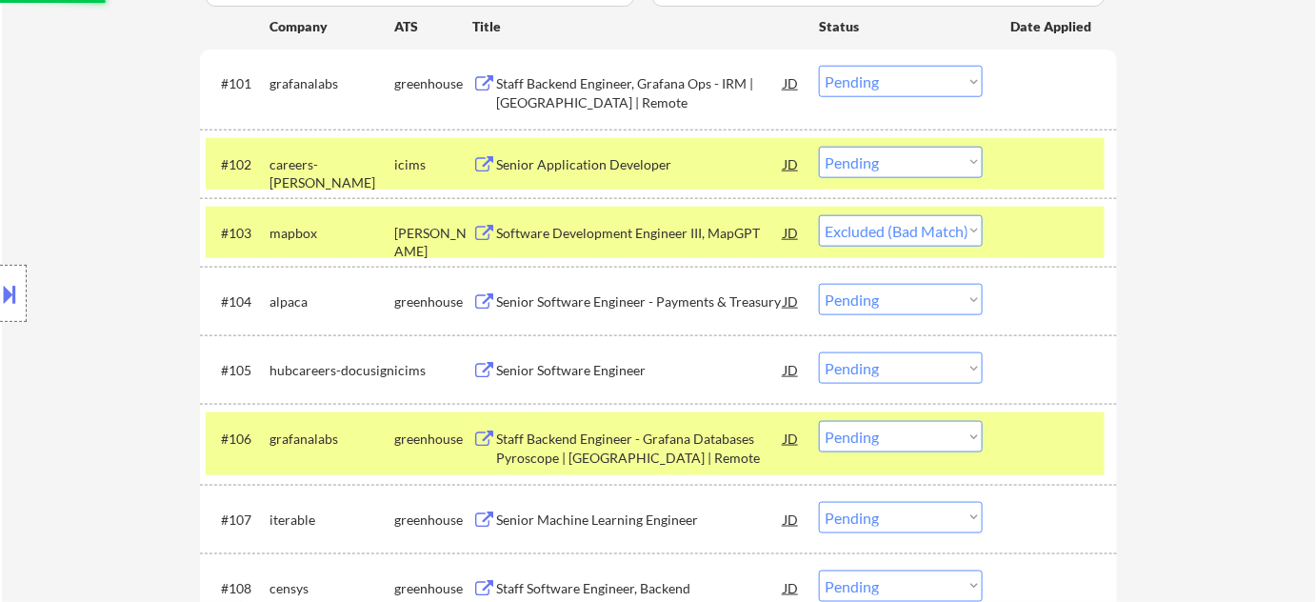
scroll to position [606, 0]
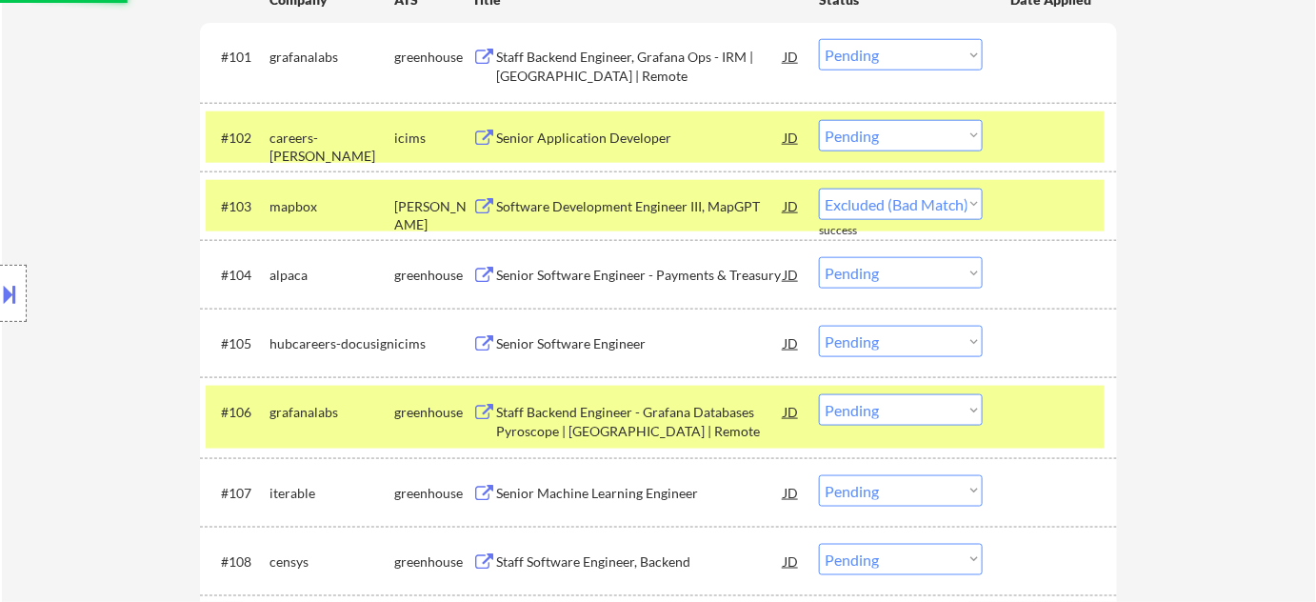
select select ""pending""
click at [576, 268] on div "Senior Software Engineer - Payments & Treasury" at bounding box center [640, 274] width 288 height 34
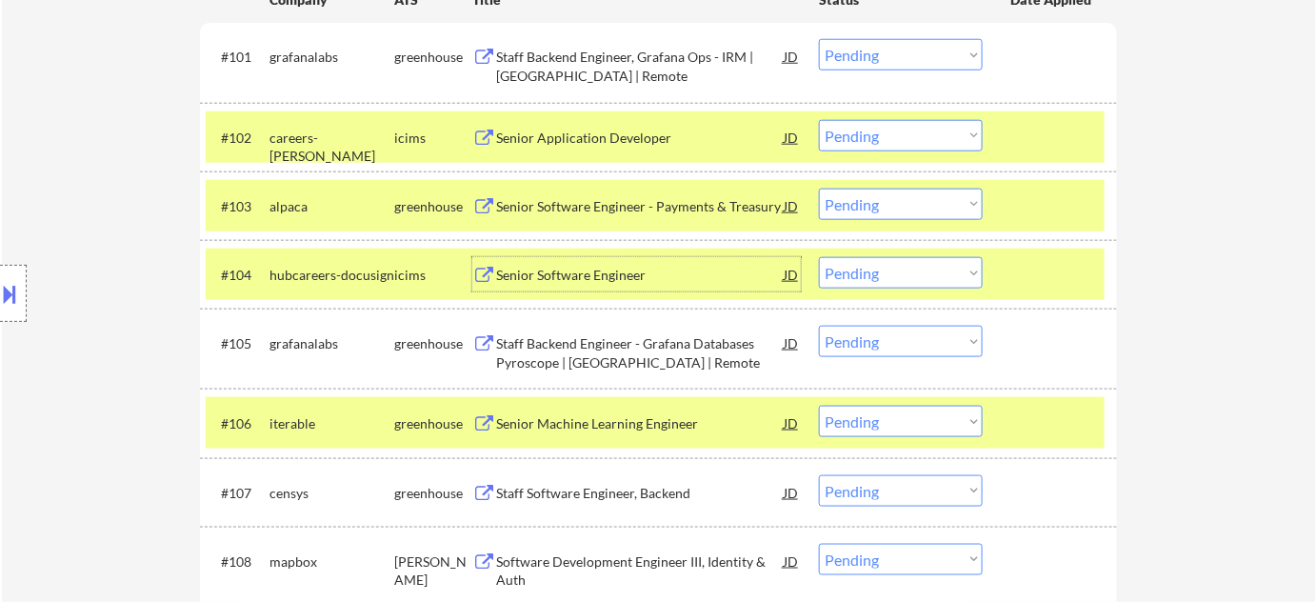
click at [563, 201] on div "Senior Software Engineer - Payments & Treasury" at bounding box center [640, 206] width 288 height 19
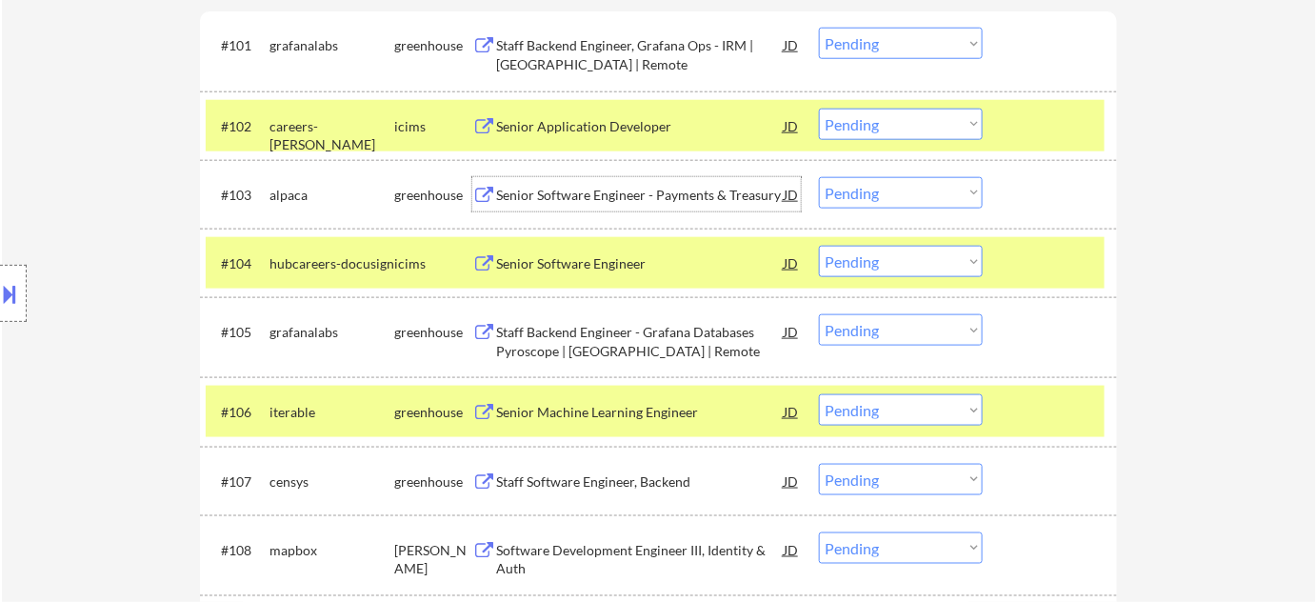
scroll to position [779, 0]
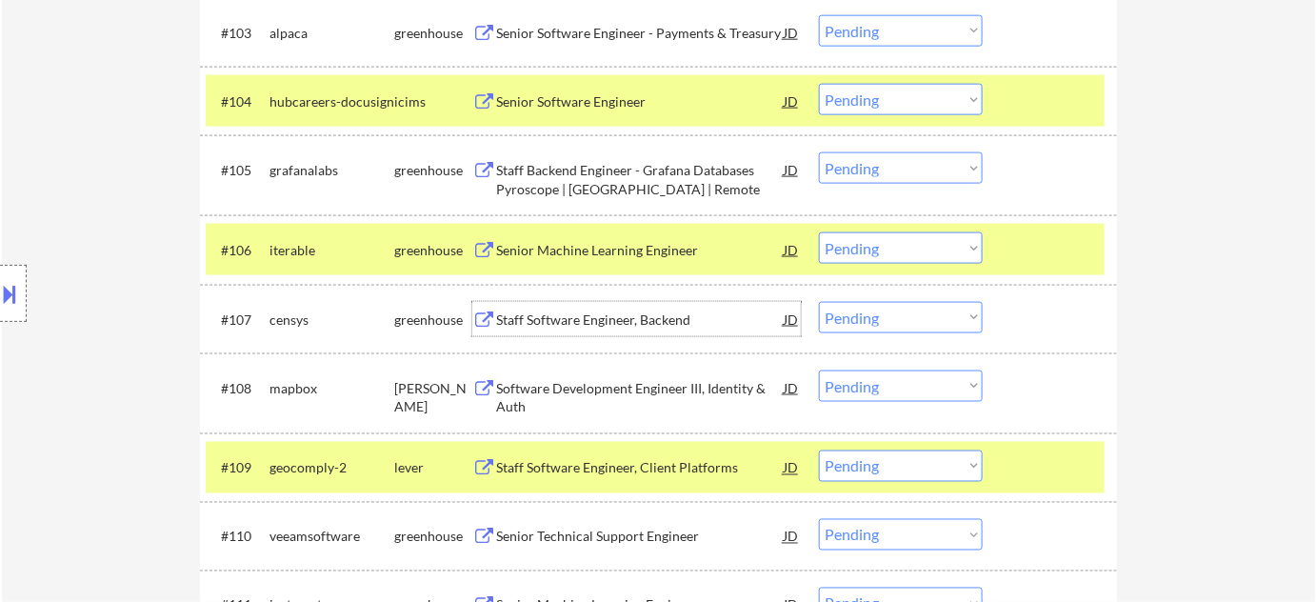
click at [627, 319] on div "Staff Software Engineer, Backend" at bounding box center [640, 320] width 288 height 19
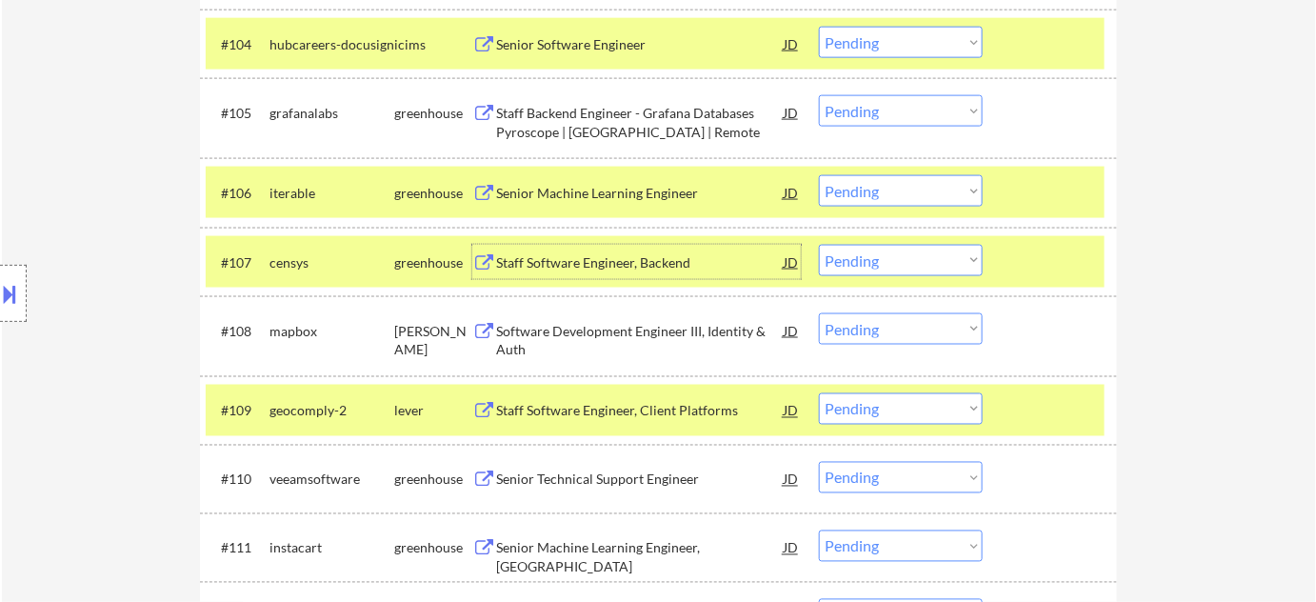
scroll to position [866, 0]
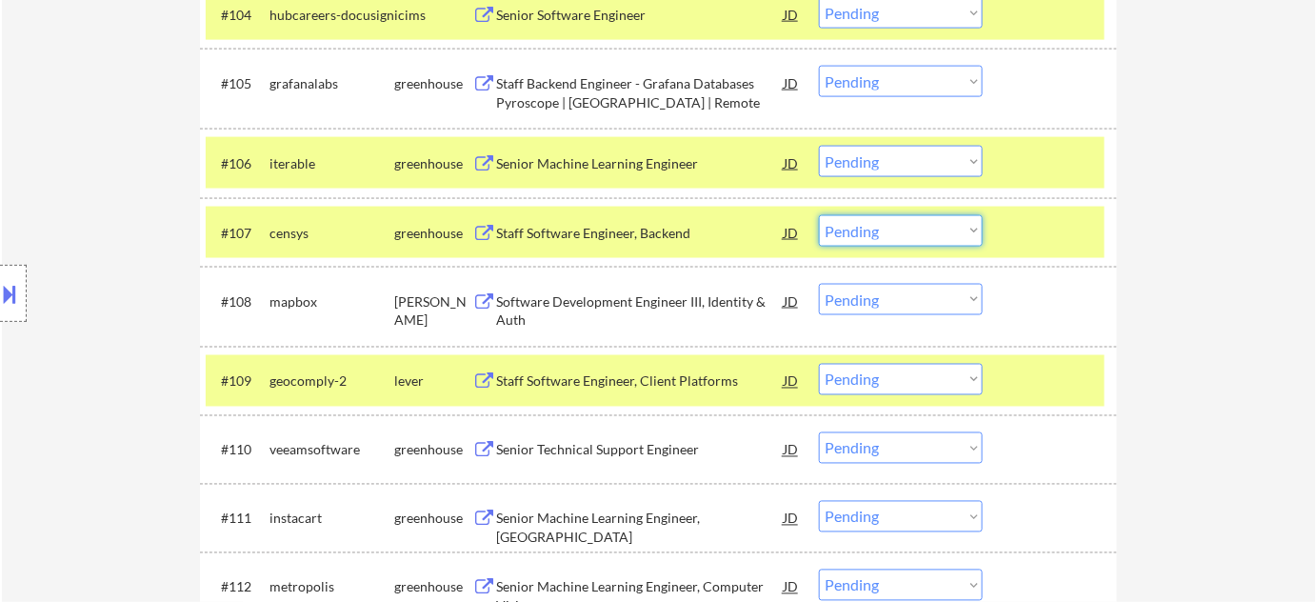
drag, startPoint x: 896, startPoint y: 229, endPoint x: 901, endPoint y: 242, distance: 14.2
click at [896, 229] on select "Choose an option... Pending Applied Excluded (Questions) Excluded (Expired) Exc…" at bounding box center [901, 230] width 164 height 31
click at [819, 215] on select "Choose an option... Pending Applied Excluded (Questions) Excluded (Expired) Exc…" at bounding box center [901, 230] width 164 height 31
select select ""pending""
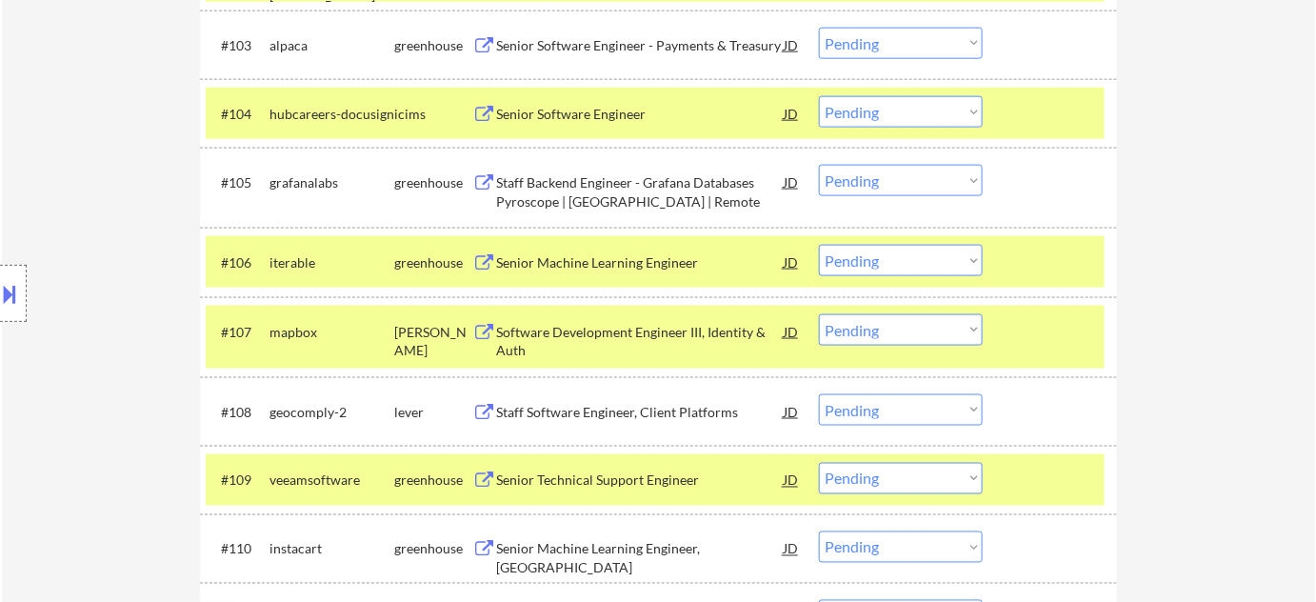
scroll to position [692, 0]
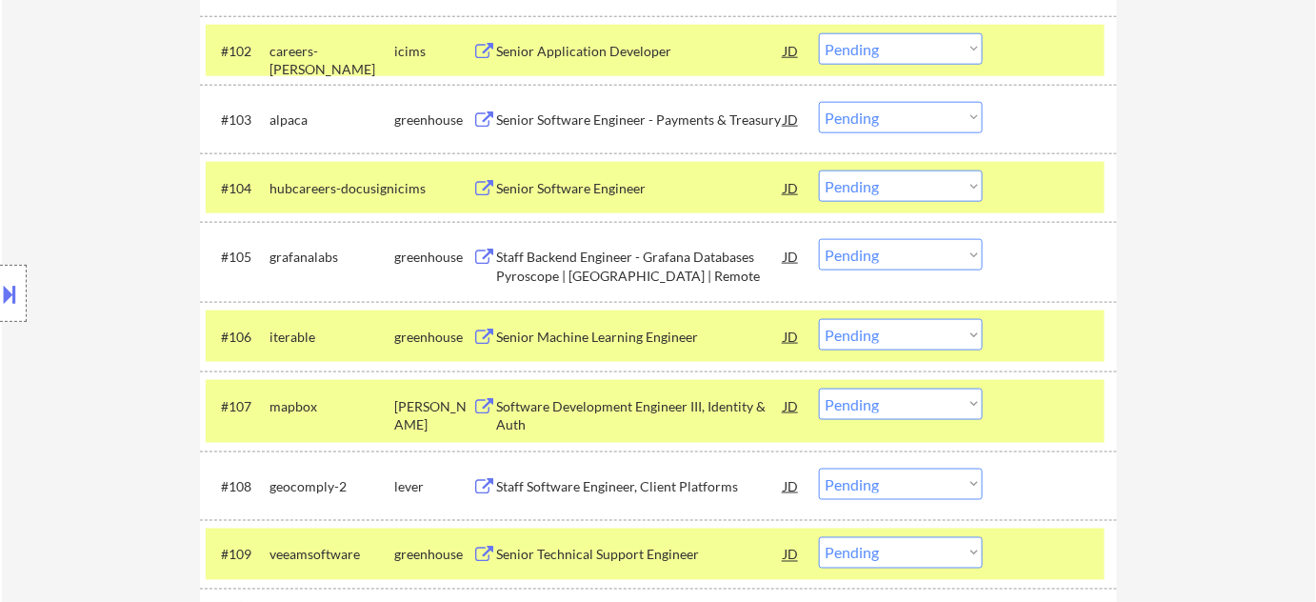
click at [936, 106] on select "Choose an option... Pending Applied Excluded (Questions) Excluded (Expired) Exc…" at bounding box center [901, 117] width 164 height 31
click at [819, 102] on select "Choose an option... Pending Applied Excluded (Questions) Excluded (Expired) Exc…" at bounding box center [901, 117] width 164 height 31
select select ""pending""
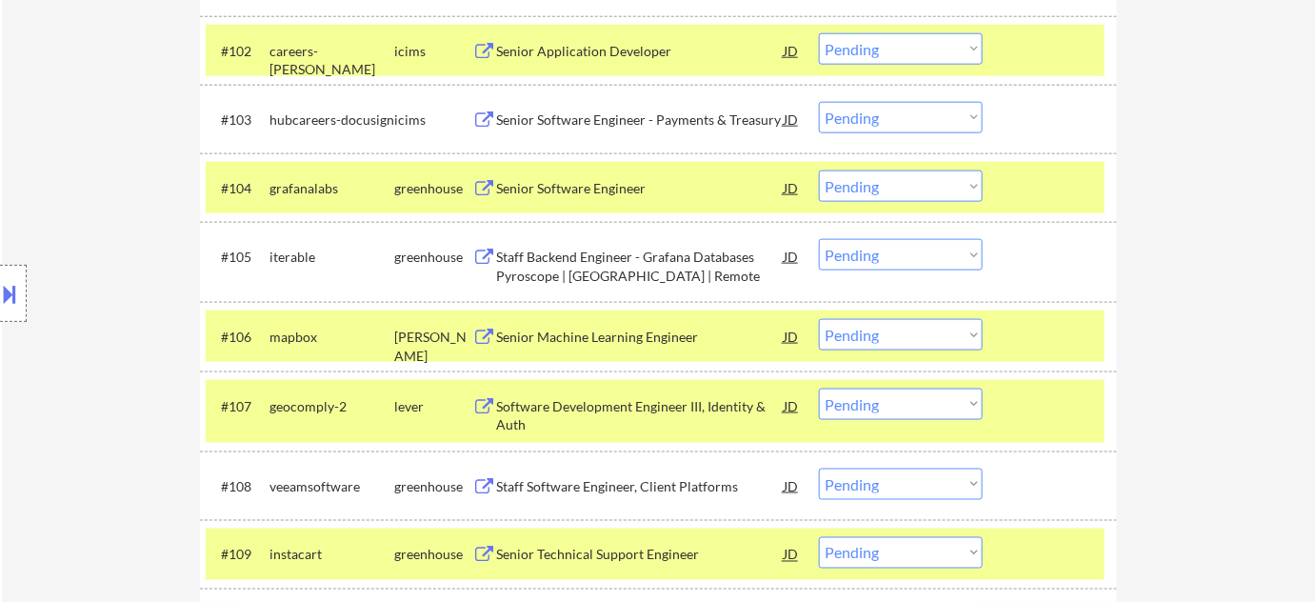
drag, startPoint x: 861, startPoint y: 188, endPoint x: 868, endPoint y: 195, distance: 10.1
click at [861, 188] on select "Choose an option... Pending Applied Excluded (Questions) Excluded (Expired) Exc…" at bounding box center [901, 186] width 164 height 31
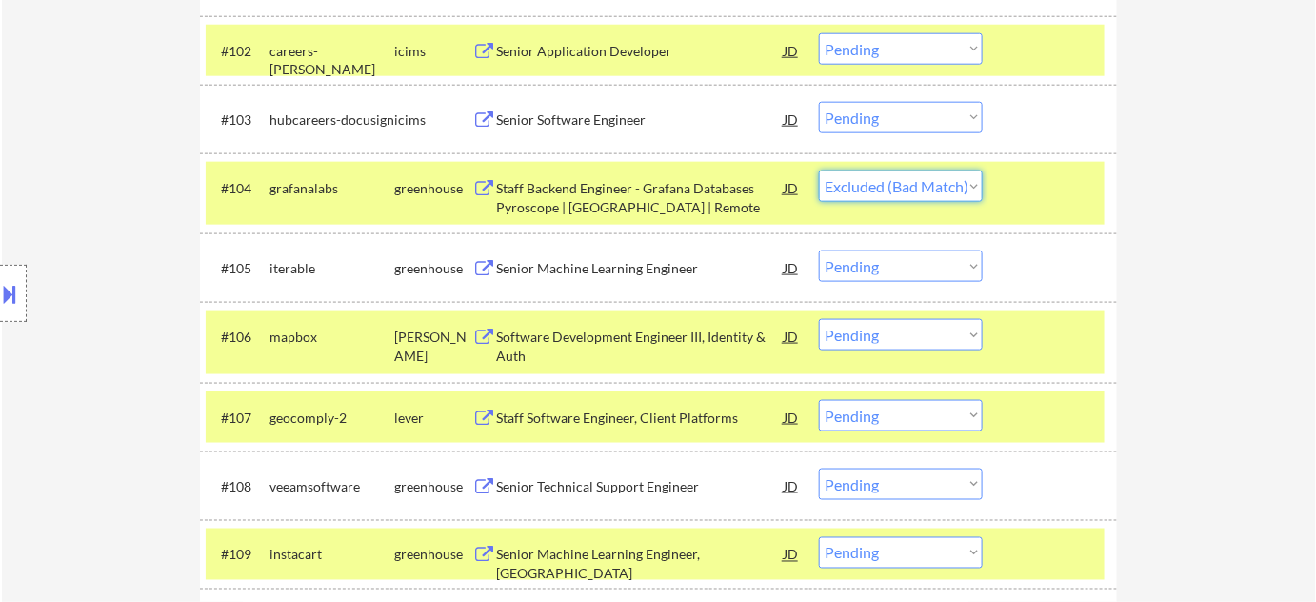
click at [819, 171] on select "Choose an option... Pending Applied Excluded (Questions) Excluded (Expired) Exc…" at bounding box center [901, 186] width 164 height 31
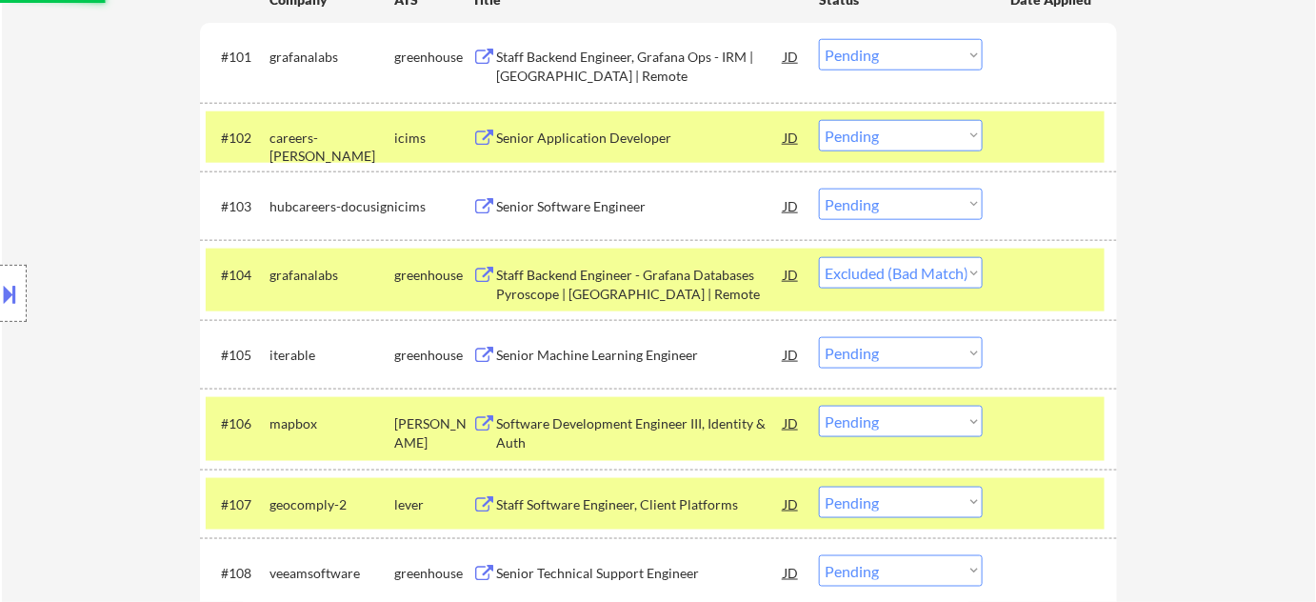
scroll to position [432, 0]
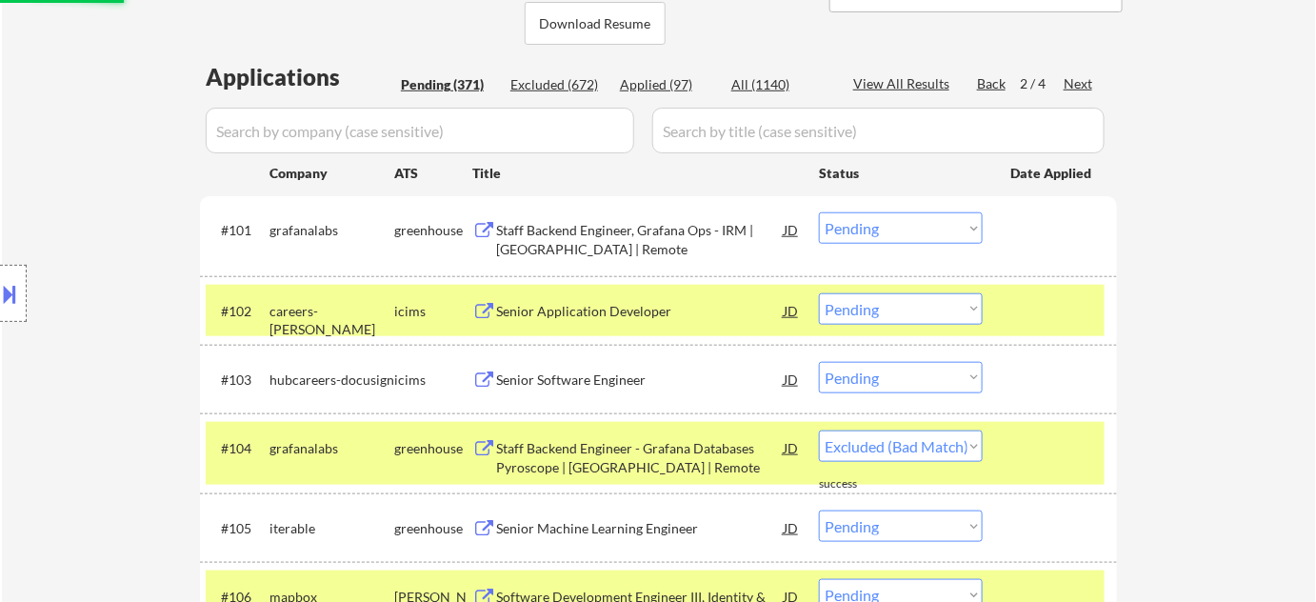
select select ""pending""
click at [884, 236] on select "Choose an option... Pending Applied Excluded (Questions) Excluded (Expired) Exc…" at bounding box center [901, 227] width 164 height 31
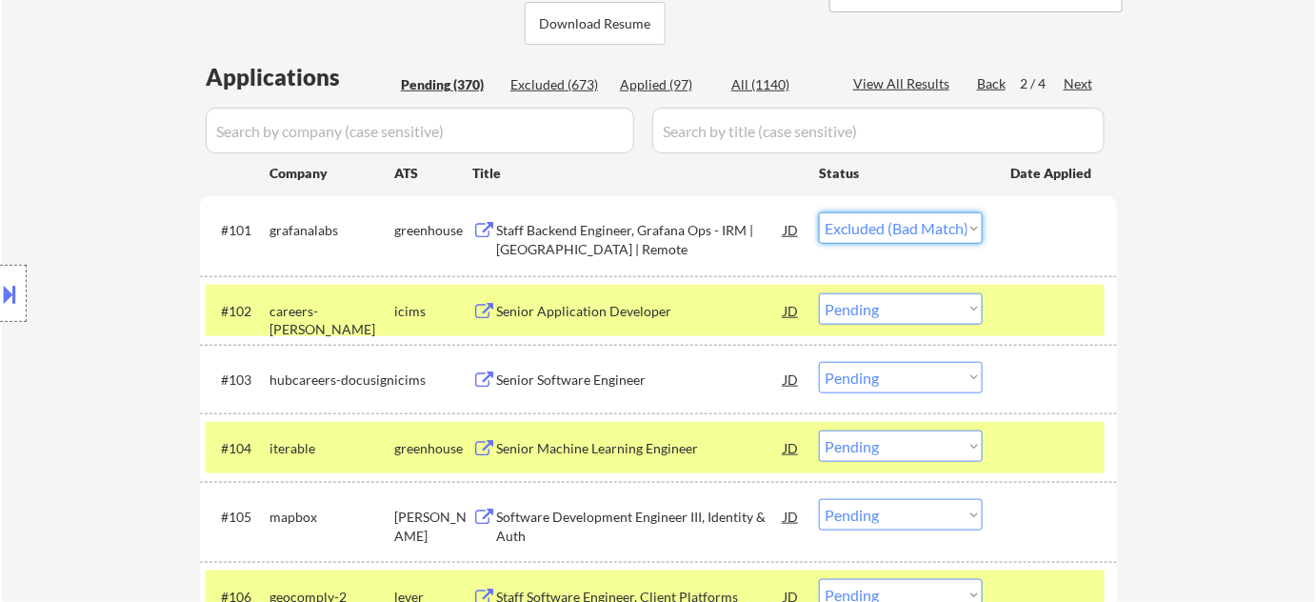
click at [819, 212] on select "Choose an option... Pending Applied Excluded (Questions) Excluded (Expired) Exc…" at bounding box center [901, 227] width 164 height 31
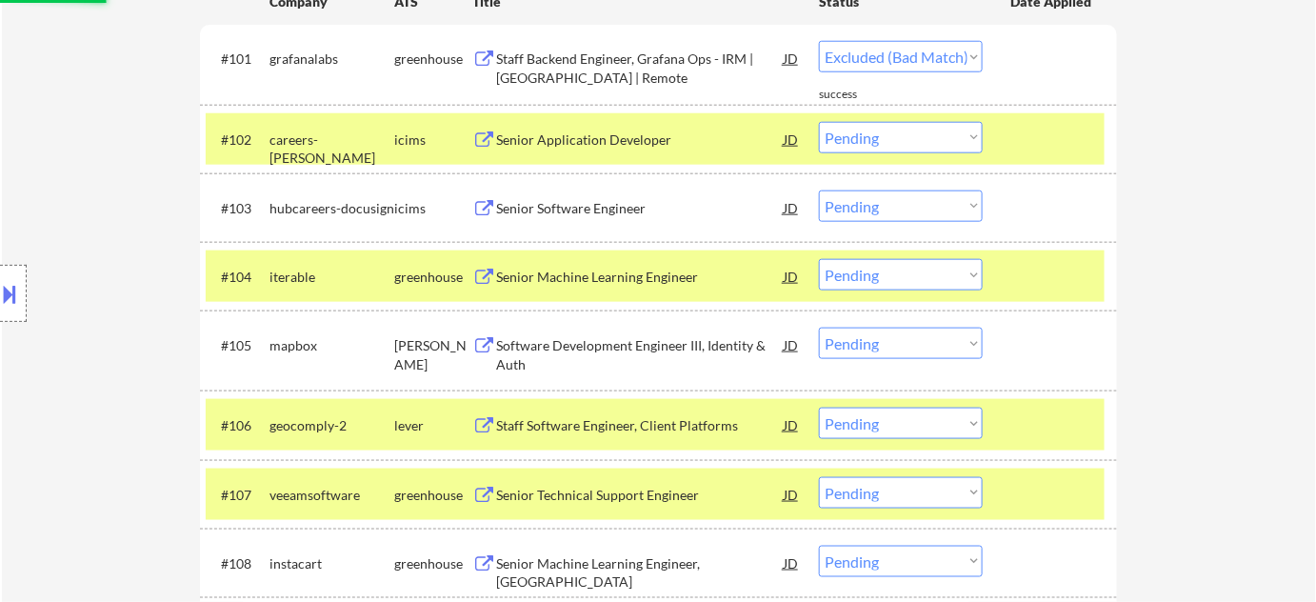
scroll to position [606, 0]
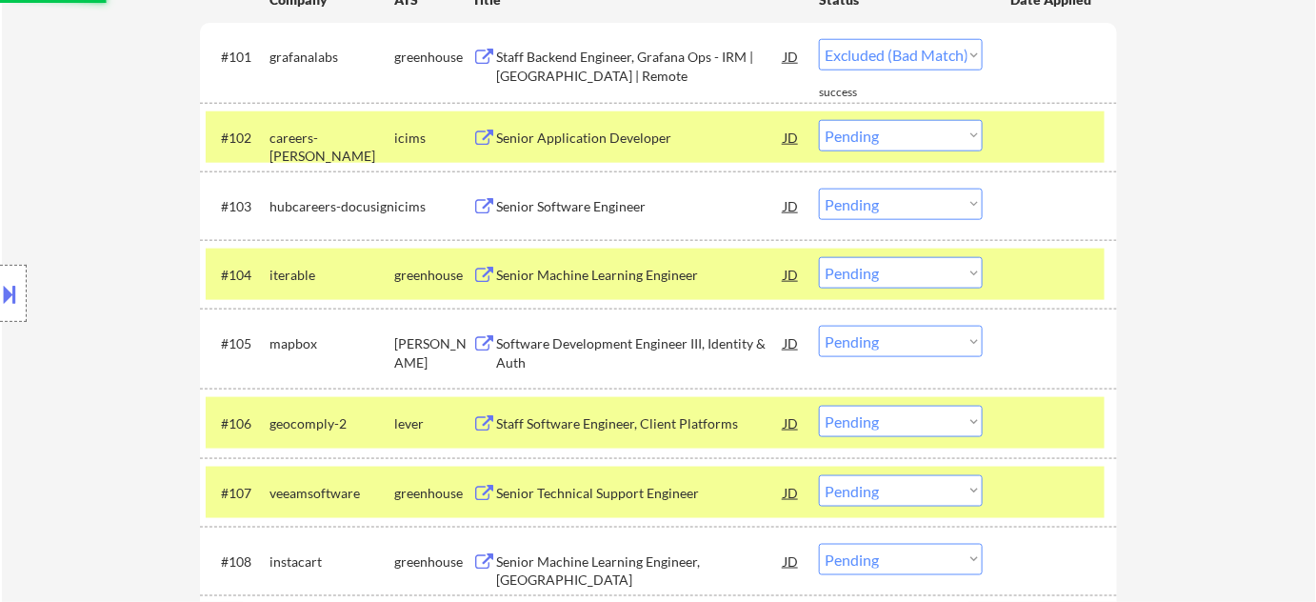
select select ""pending""
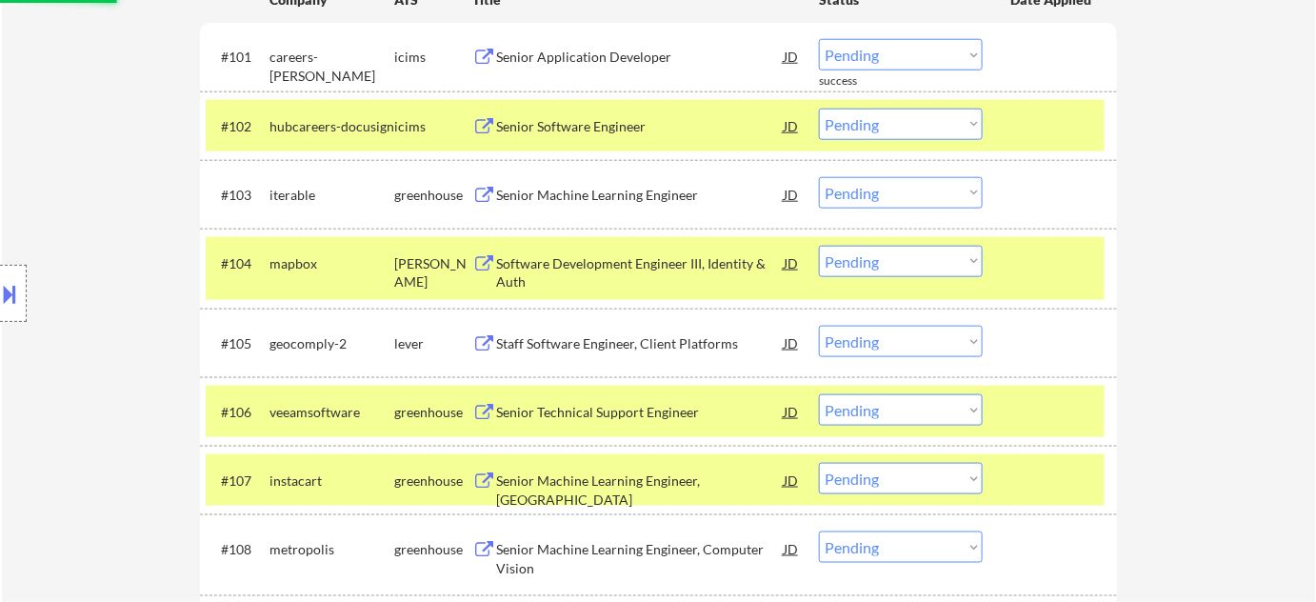
click at [896, 270] on select "Choose an option... Pending Applied Excluded (Questions) Excluded (Expired) Exc…" at bounding box center [901, 261] width 164 height 31
click at [819, 246] on select "Choose an option... Pending Applied Excluded (Questions) Excluded (Expired) Exc…" at bounding box center [901, 261] width 164 height 31
select select ""pending""
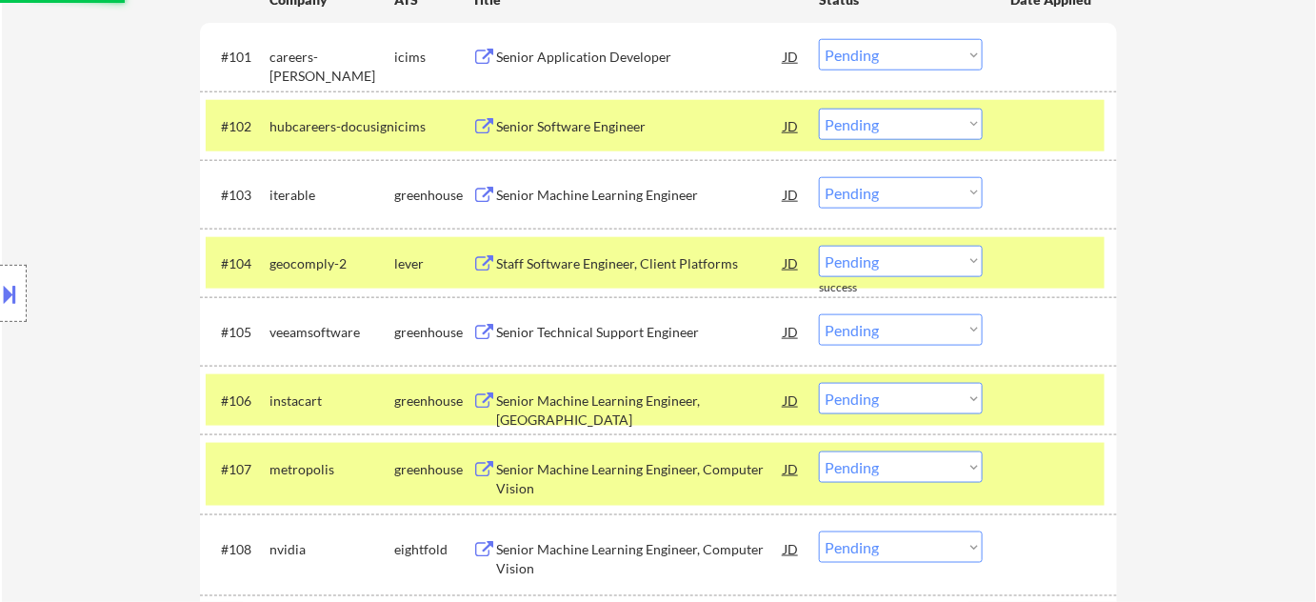
scroll to position [692, 0]
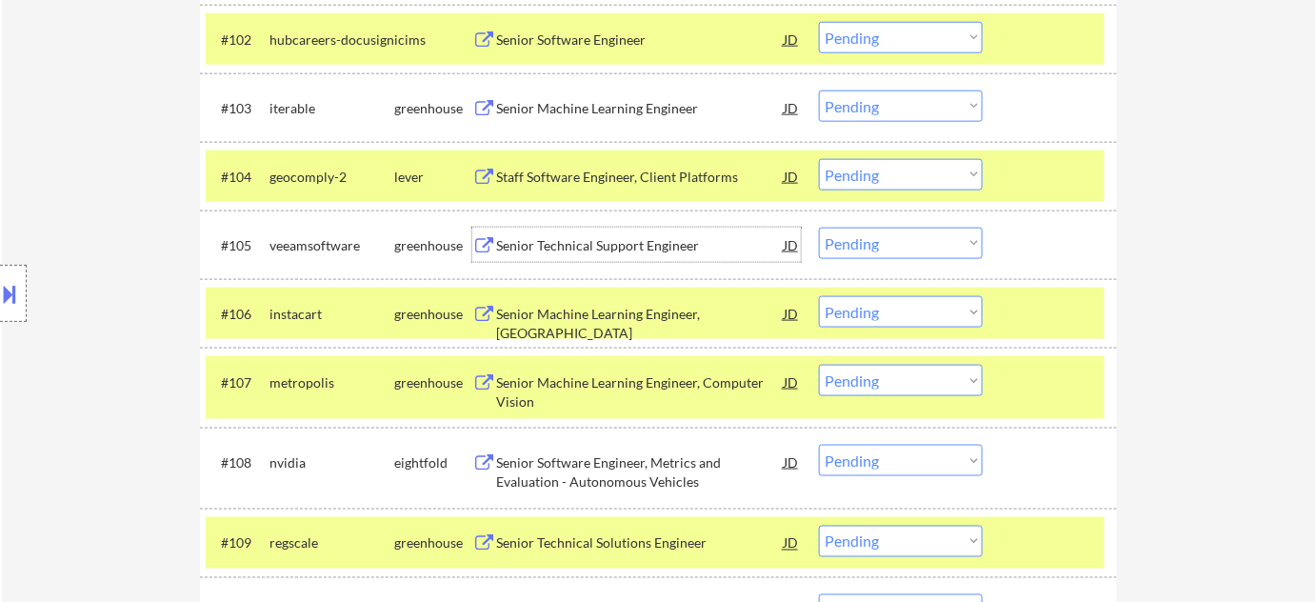
click at [640, 245] on div "Senior Technical Support Engineer" at bounding box center [640, 245] width 288 height 19
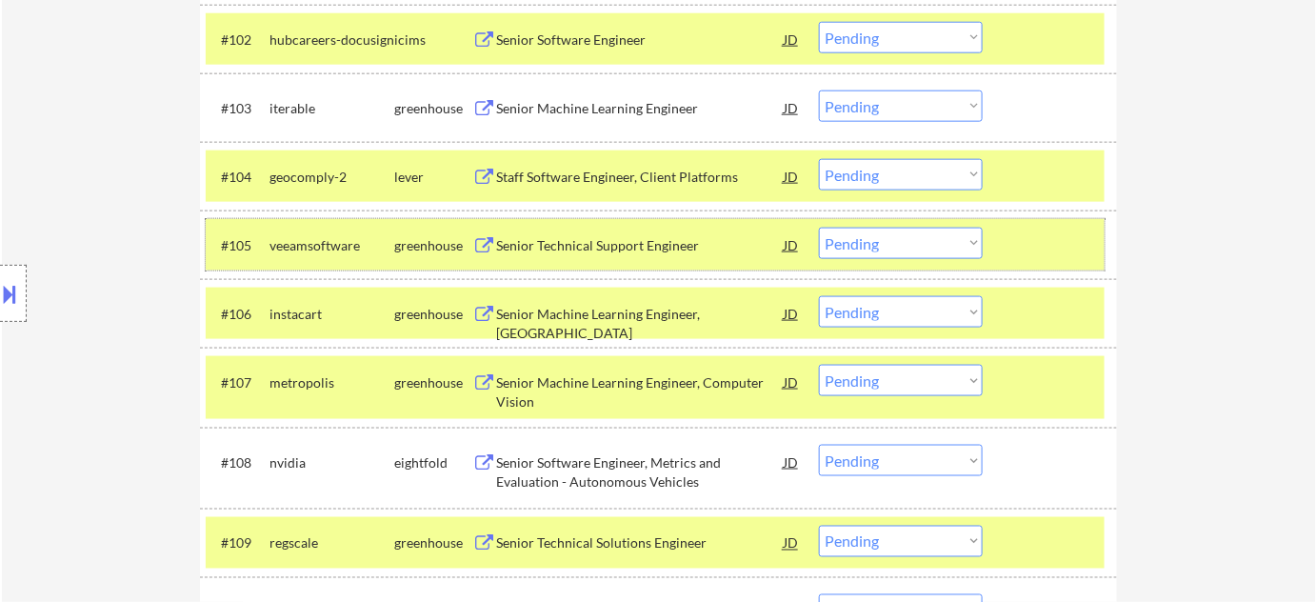
click at [917, 261] on div "#105 veeamsoftware greenhouse Senior Technical Support Engineer JD Choose an op…" at bounding box center [655, 244] width 899 height 51
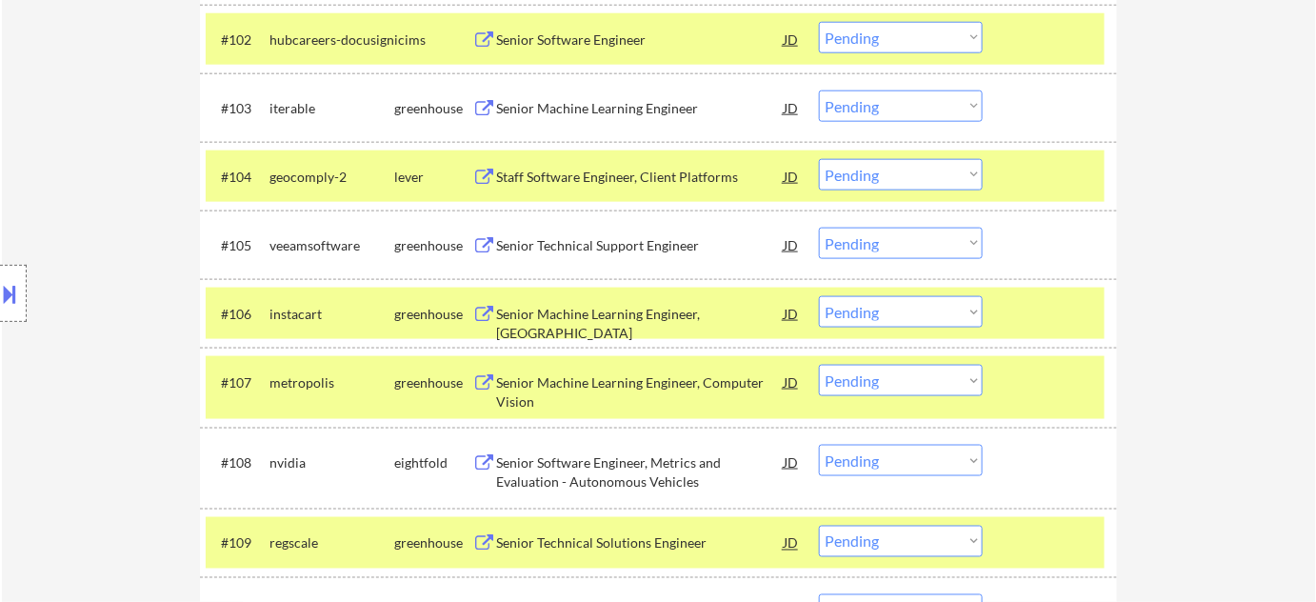
click at [928, 255] on select "Choose an option... Pending Applied Excluded (Questions) Excluded (Expired) Exc…" at bounding box center [901, 243] width 164 height 31
click at [819, 228] on select "Choose an option... Pending Applied Excluded (Questions) Excluded (Expired) Exc…" at bounding box center [901, 243] width 164 height 31
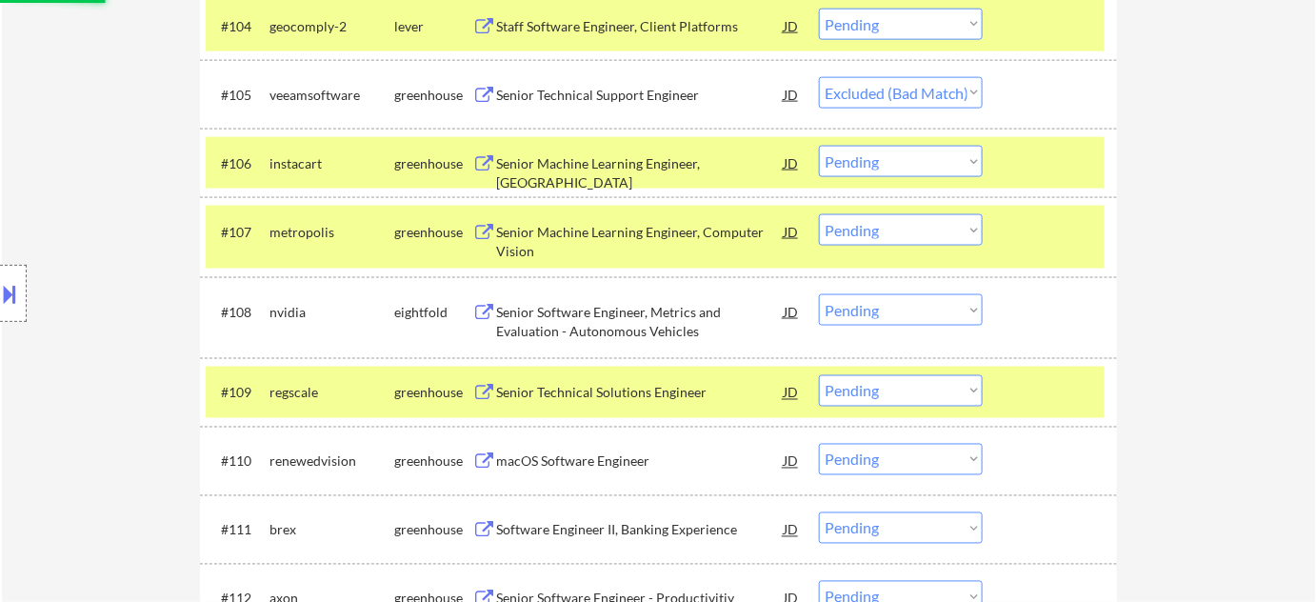
scroll to position [866, 0]
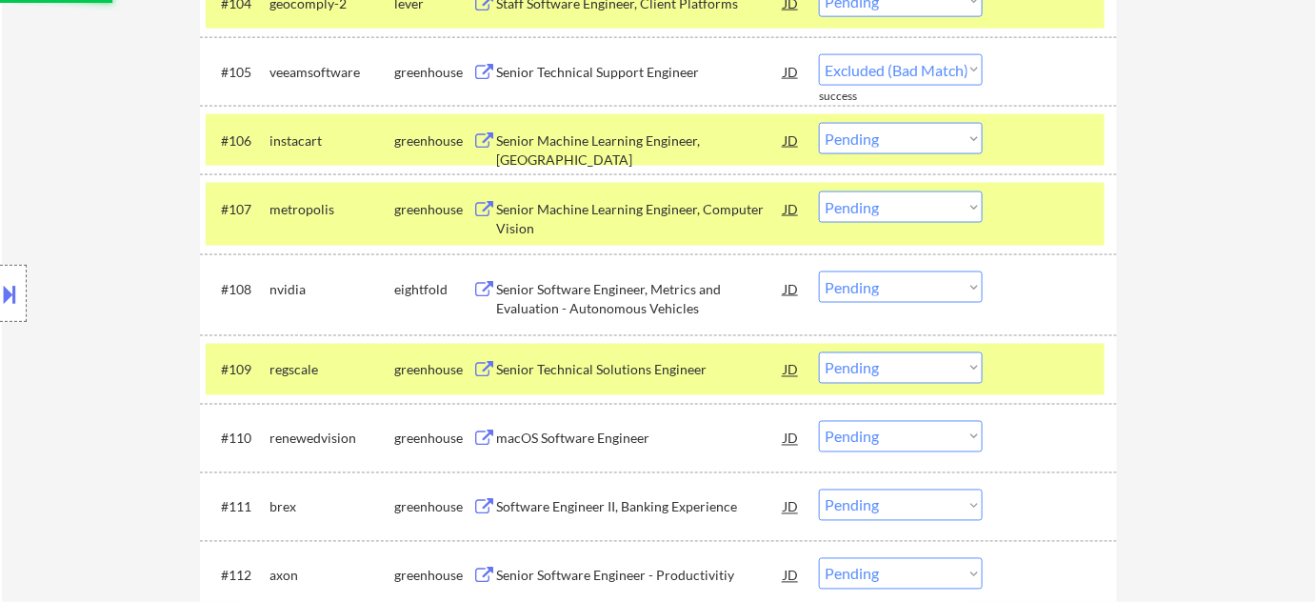
select select ""pending""
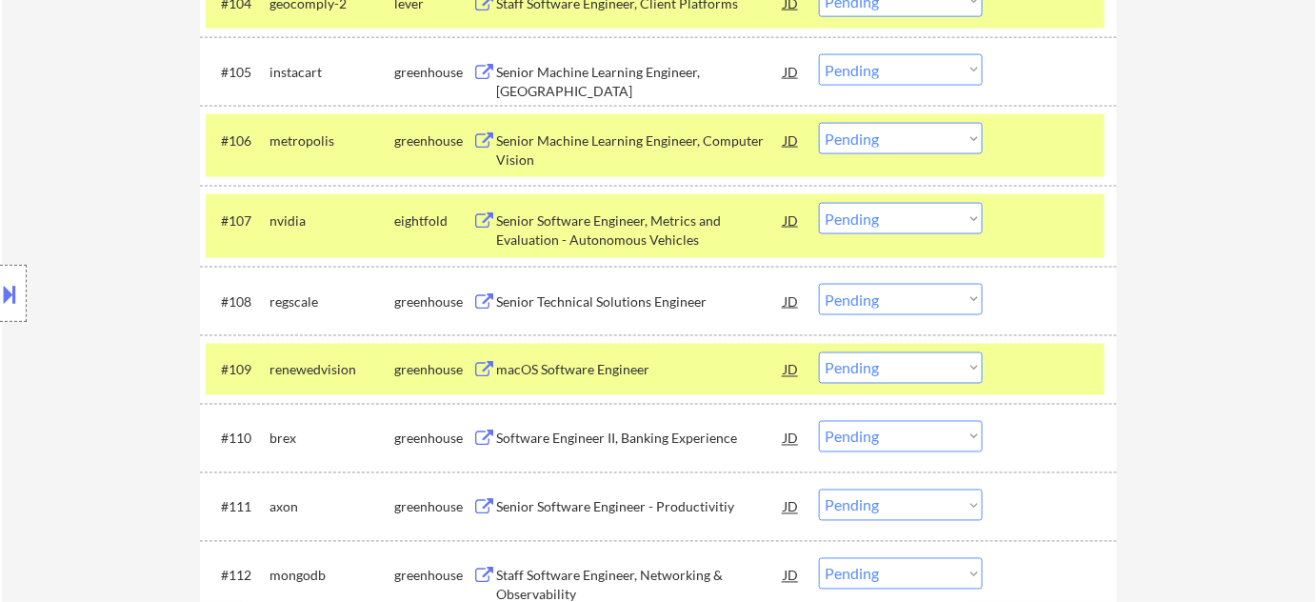
click at [907, 142] on select "Choose an option... Pending Applied Excluded (Questions) Excluded (Expired) Exc…" at bounding box center [901, 138] width 164 height 31
click at [819, 123] on select "Choose an option... Pending Applied Excluded (Questions) Excluded (Expired) Exc…" at bounding box center [901, 138] width 164 height 31
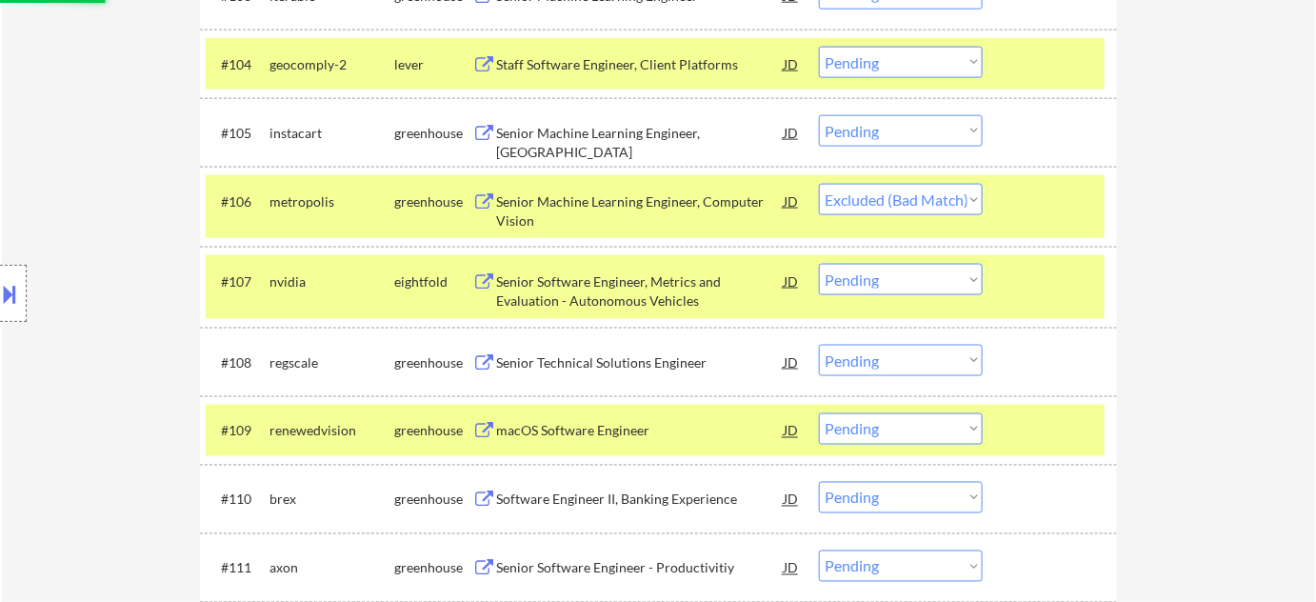
scroll to position [692, 0]
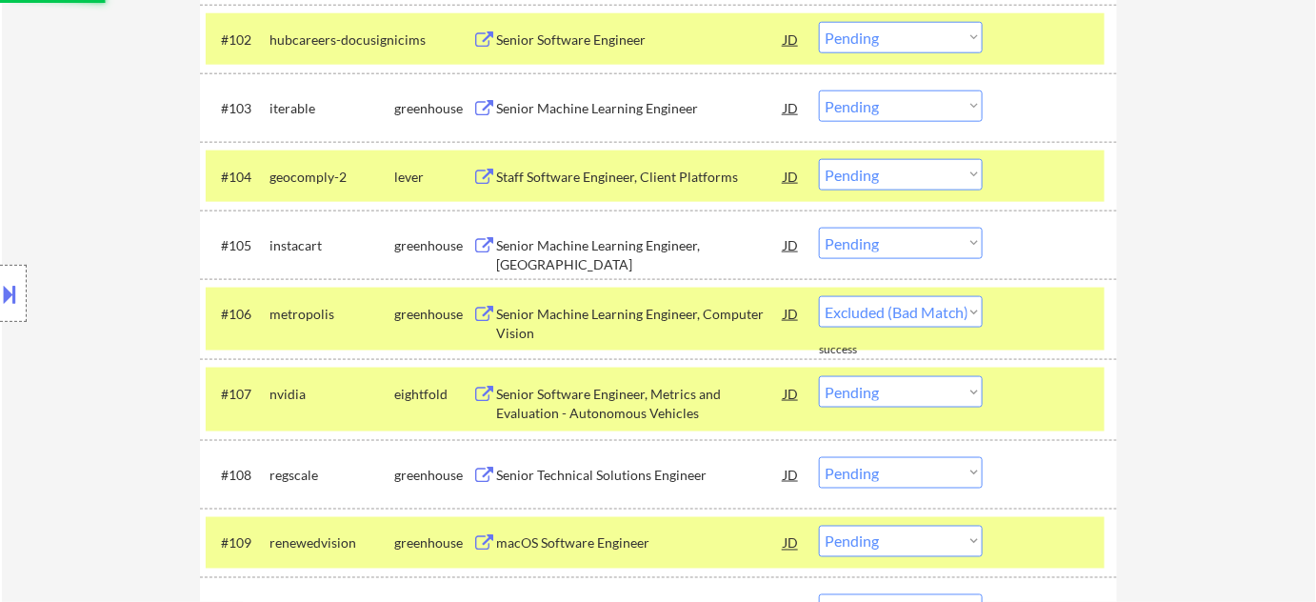
click at [906, 242] on select "Choose an option... Pending Applied Excluded (Questions) Excluded (Expired) Exc…" at bounding box center [901, 243] width 164 height 31
select select ""pending""
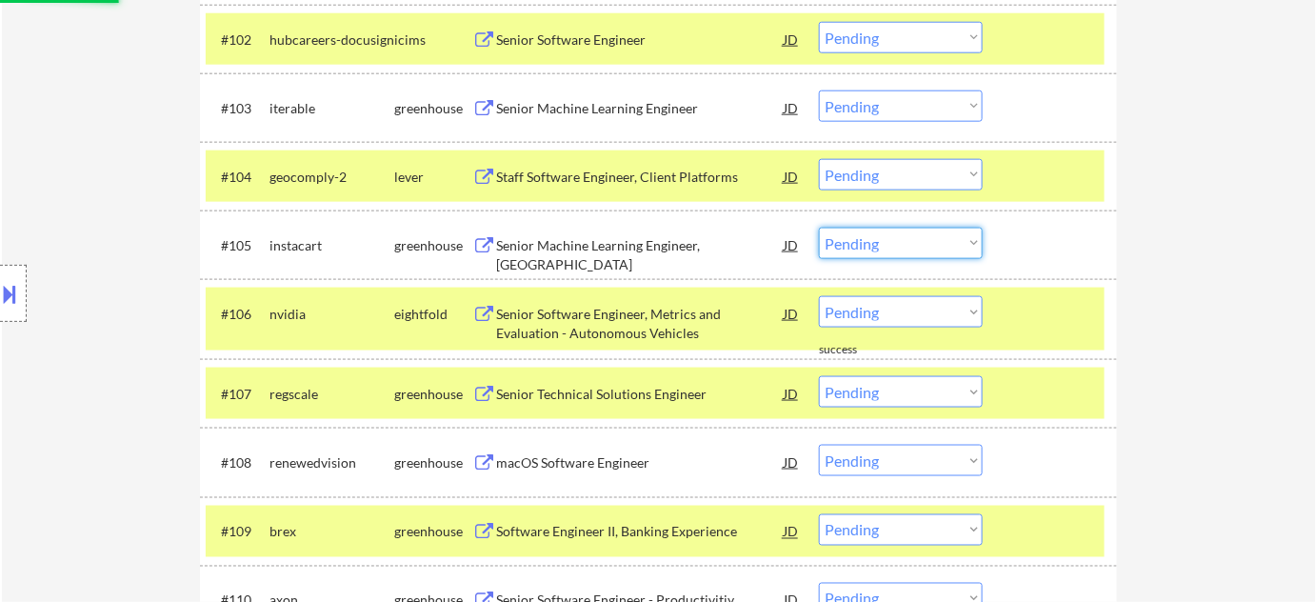
click at [621, 181] on div "Staff Software Engineer, Client Platforms" at bounding box center [640, 177] width 288 height 19
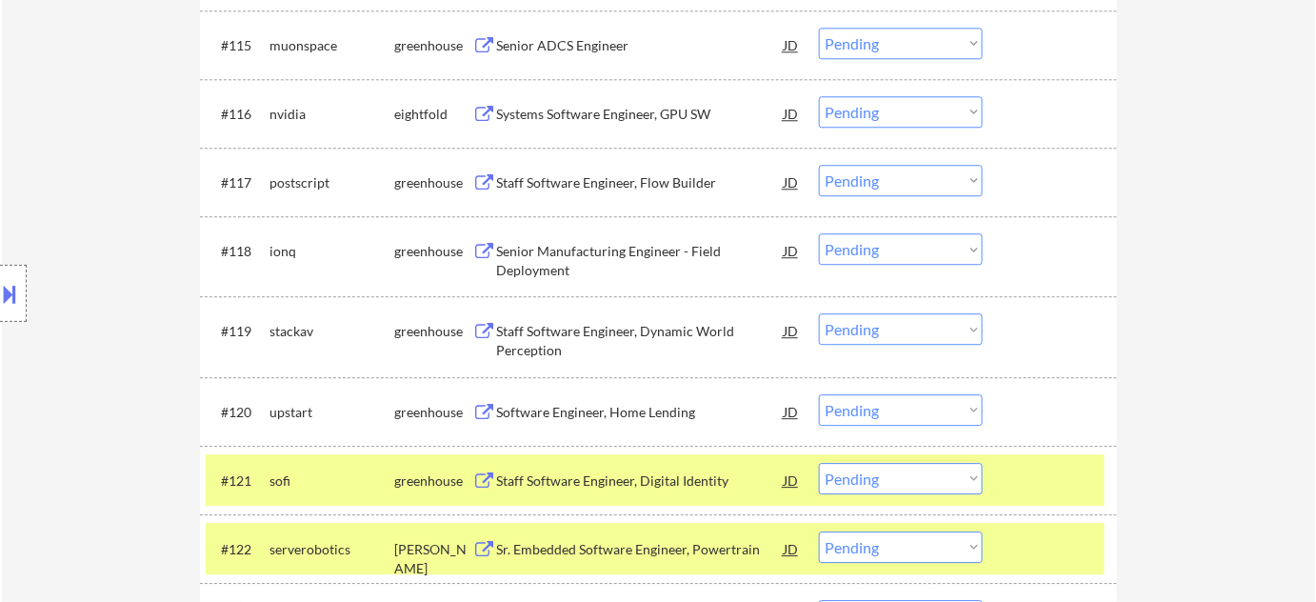
scroll to position [1645, 0]
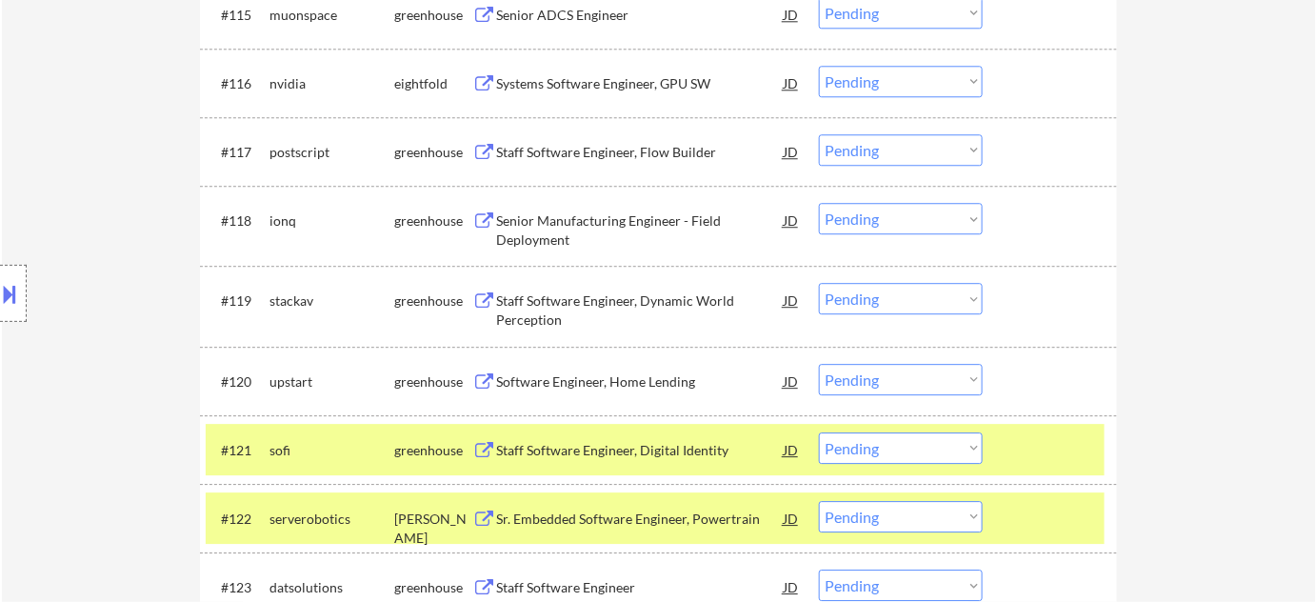
click at [542, 301] on div "Staff Software Engineer, Dynamic World Perception" at bounding box center [640, 309] width 288 height 37
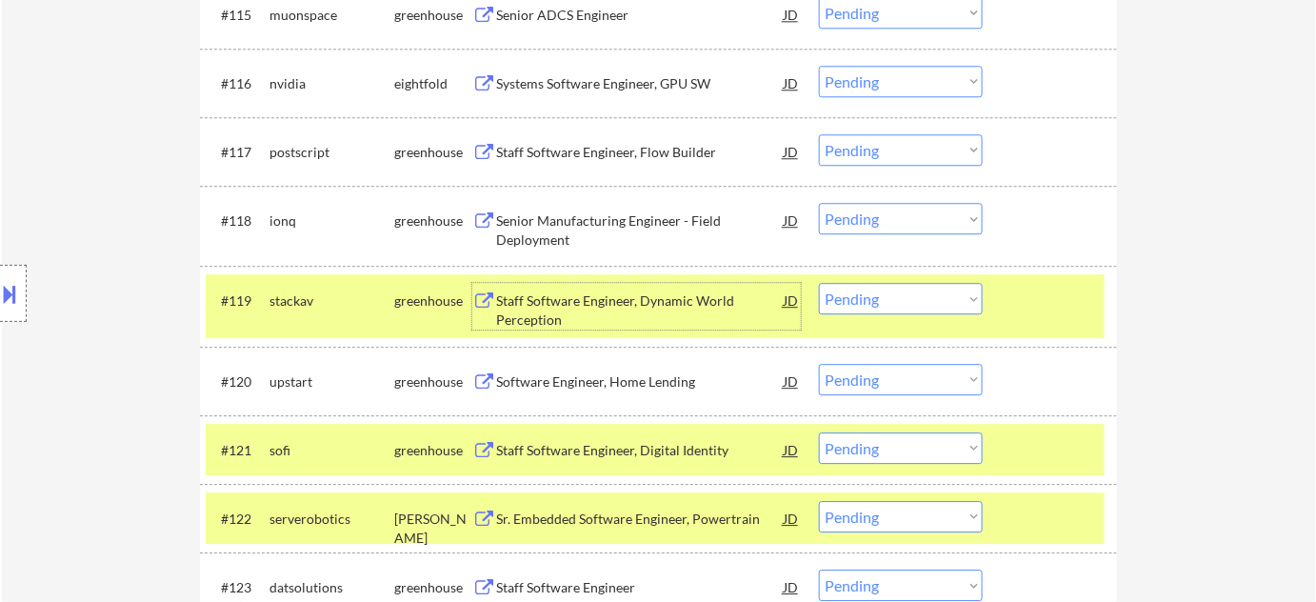
click at [884, 301] on select "Choose an option... Pending Applied Excluded (Questions) Excluded (Expired) Exc…" at bounding box center [901, 298] width 164 height 31
click at [819, 283] on select "Choose an option... Pending Applied Excluded (Questions) Excluded (Expired) Exc…" at bounding box center [901, 298] width 164 height 31
select select ""pending""
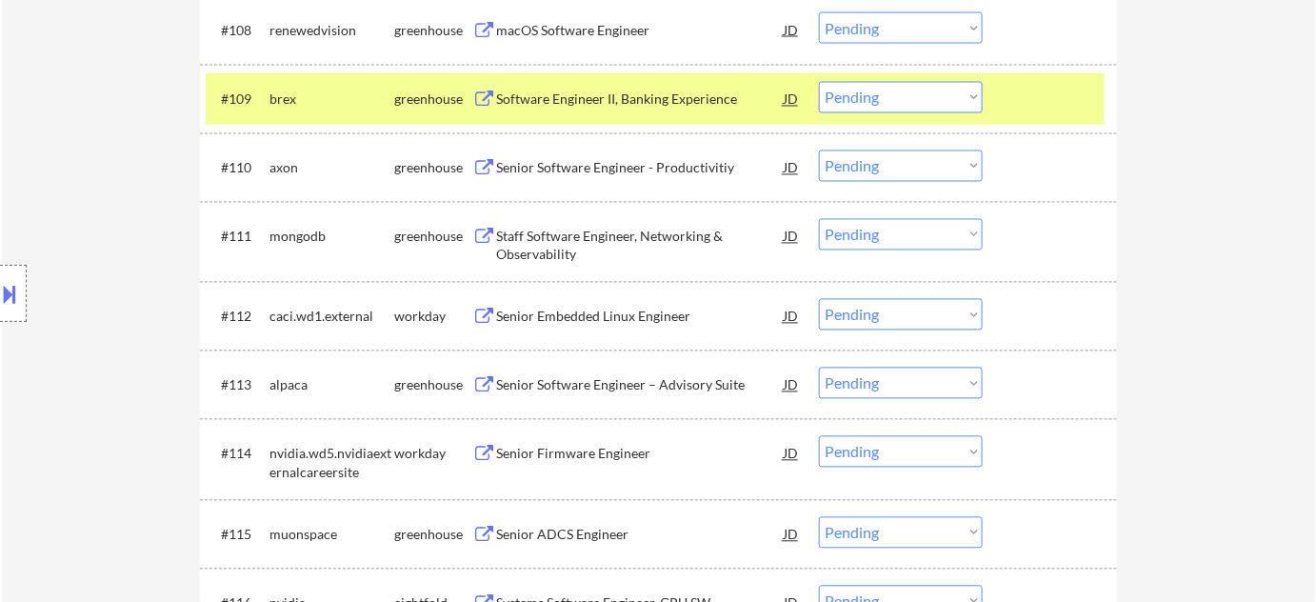
scroll to position [692, 0]
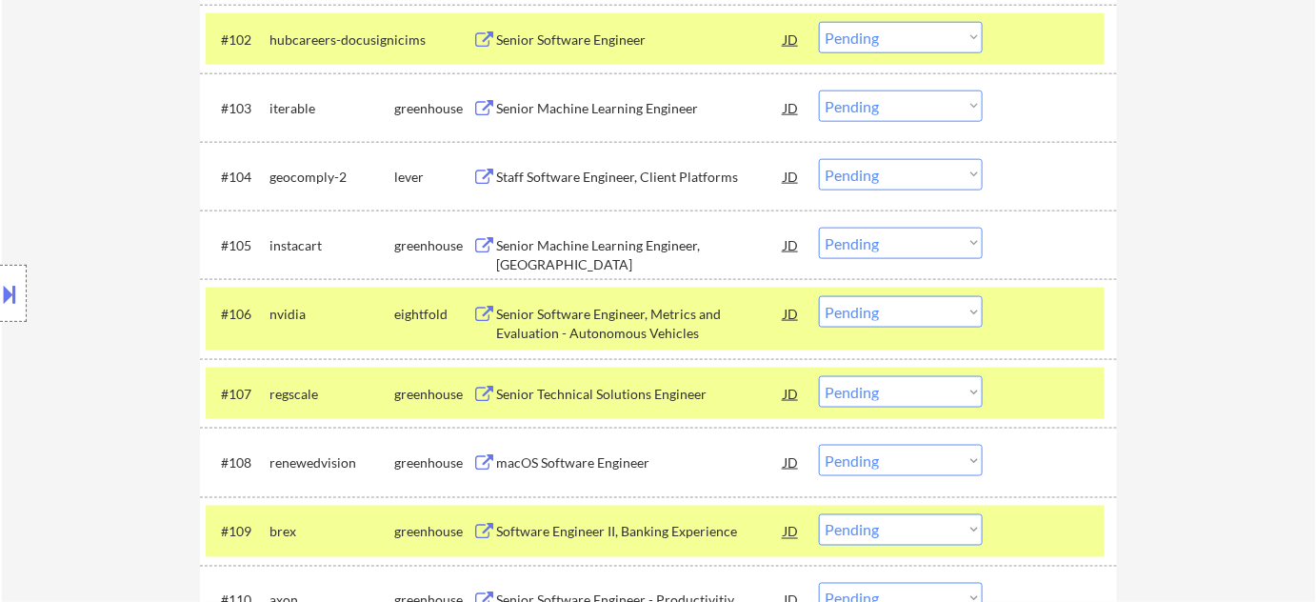
click at [857, 170] on select "Choose an option... Pending Applied Excluded (Questions) Excluded (Expired) Exc…" at bounding box center [901, 174] width 164 height 31
click at [819, 159] on select "Choose an option... Pending Applied Excluded (Questions) Excluded (Expired) Exc…" at bounding box center [901, 174] width 164 height 31
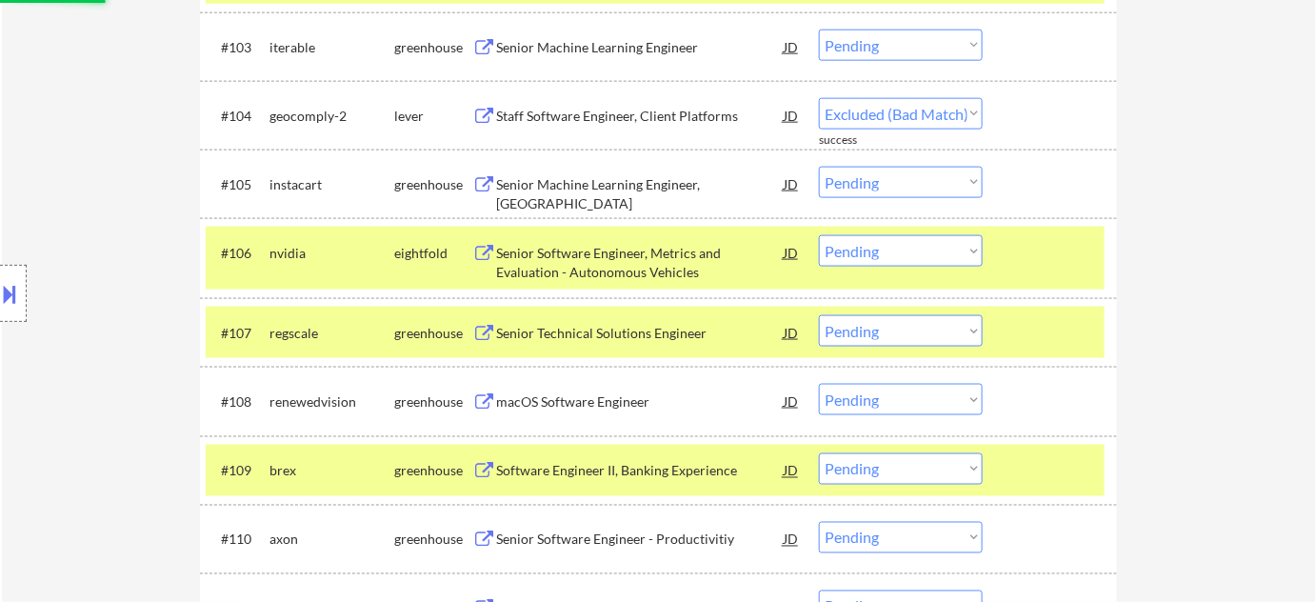
scroll to position [779, 0]
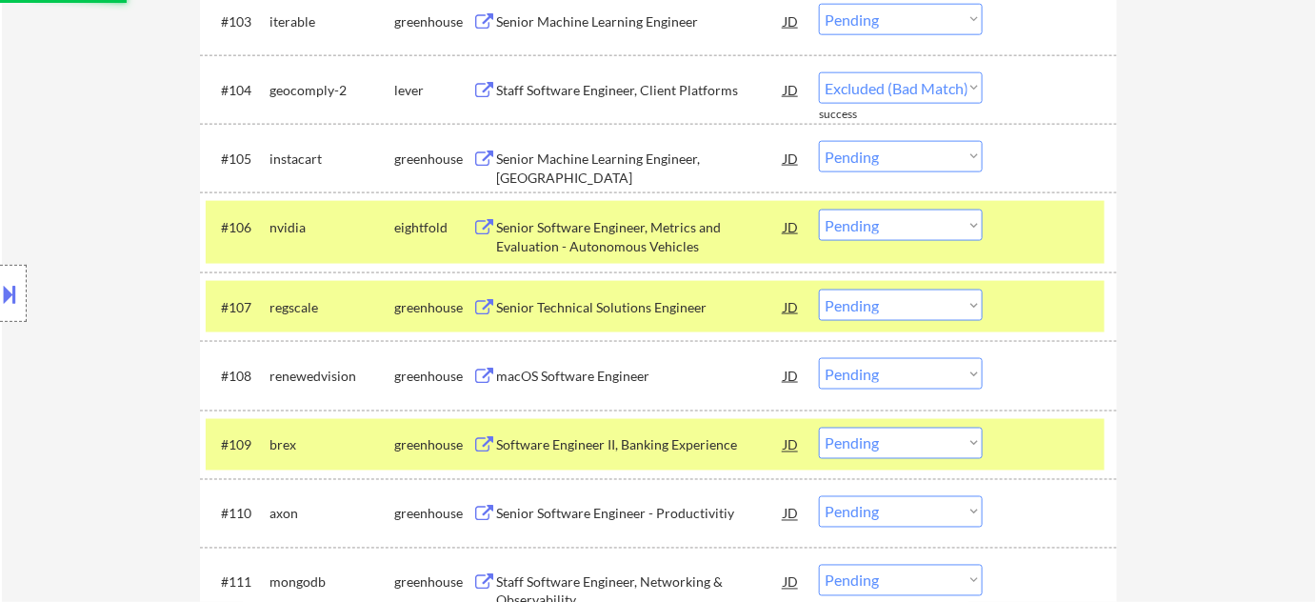
select select ""pending""
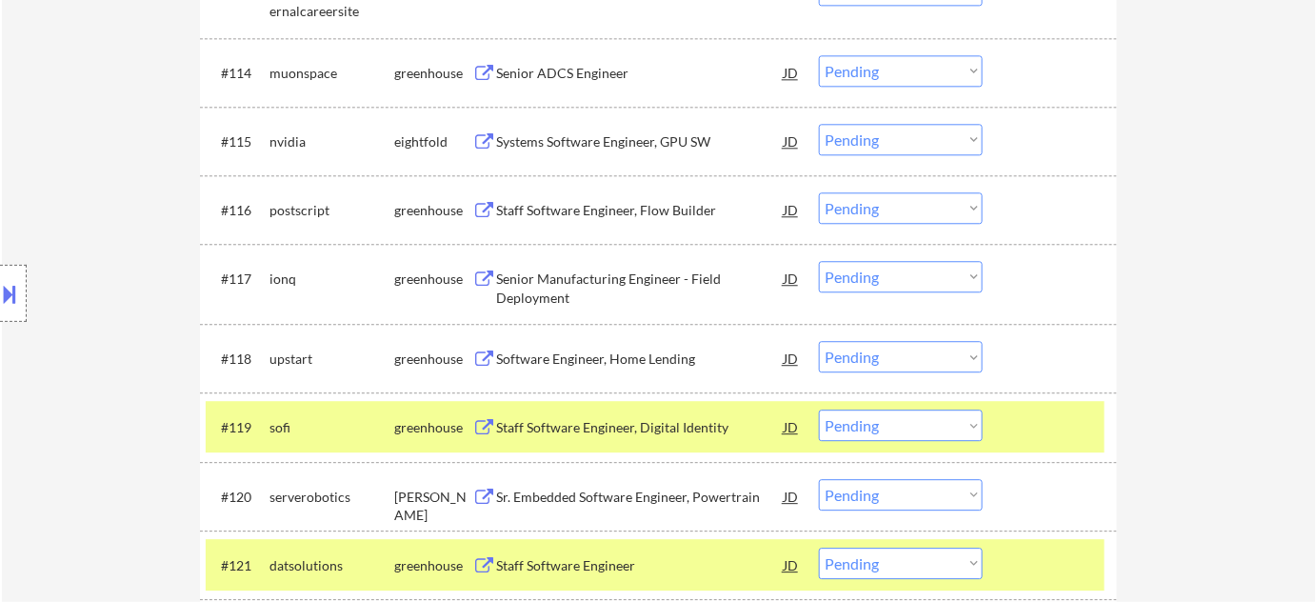
scroll to position [1558, 0]
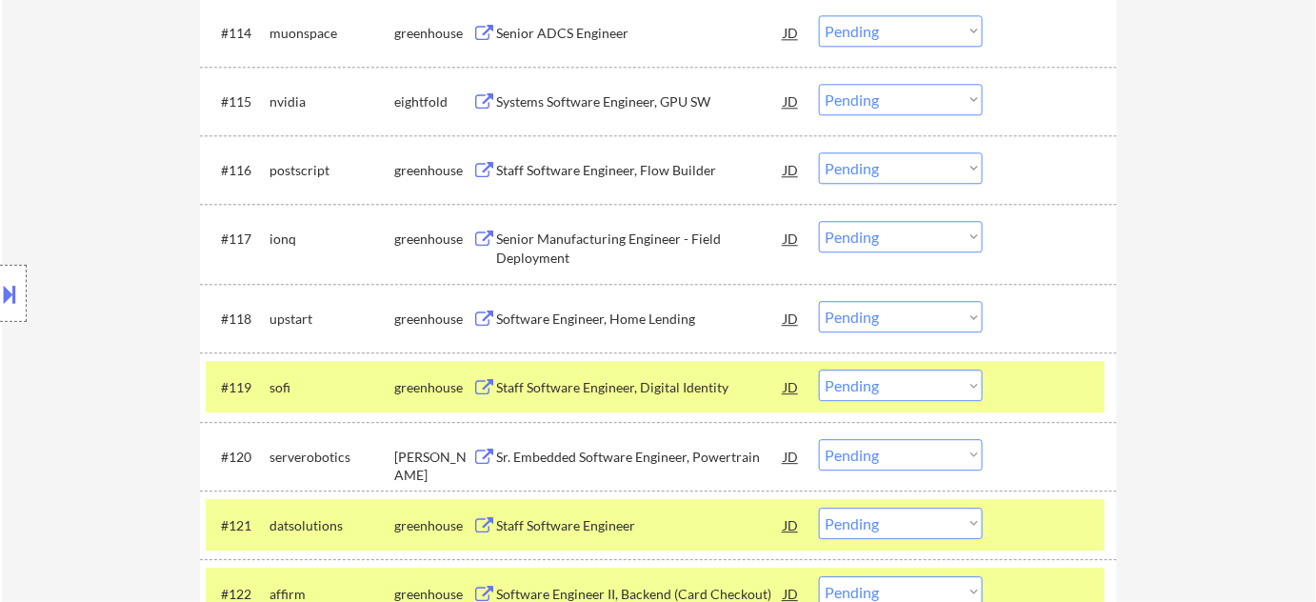
click at [608, 155] on div "Staff Software Engineer, Flow Builder" at bounding box center [640, 169] width 288 height 34
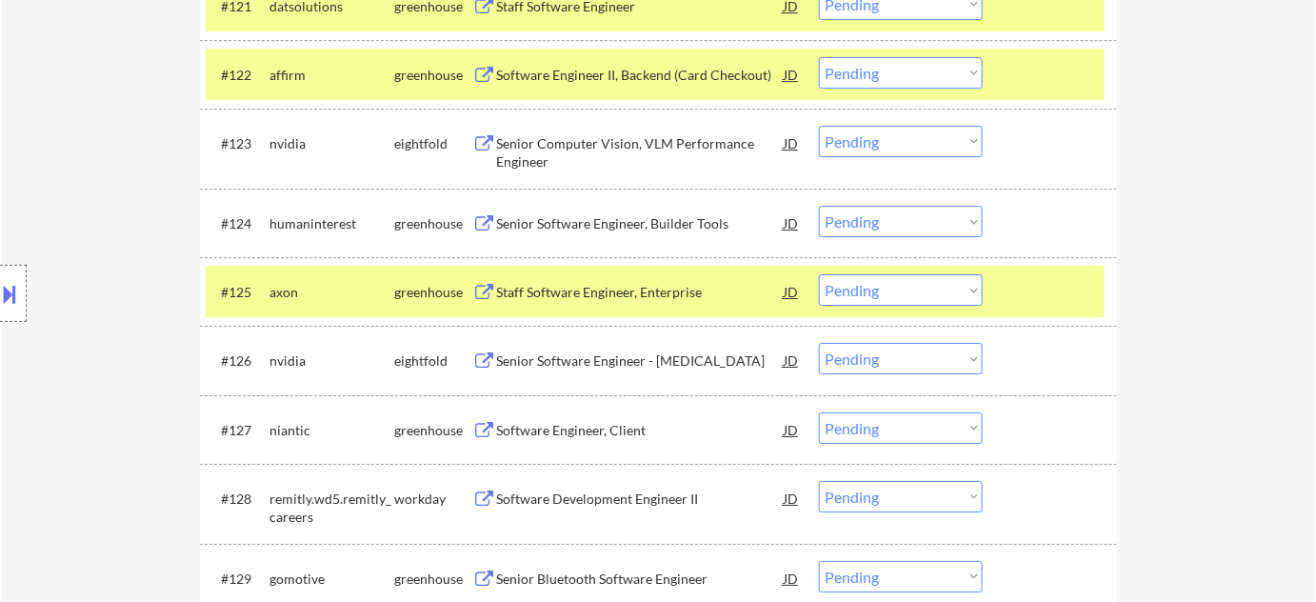
scroll to position [2077, 0]
click at [630, 217] on div "Senior Software Engineer, Builder Tools" at bounding box center [640, 223] width 288 height 19
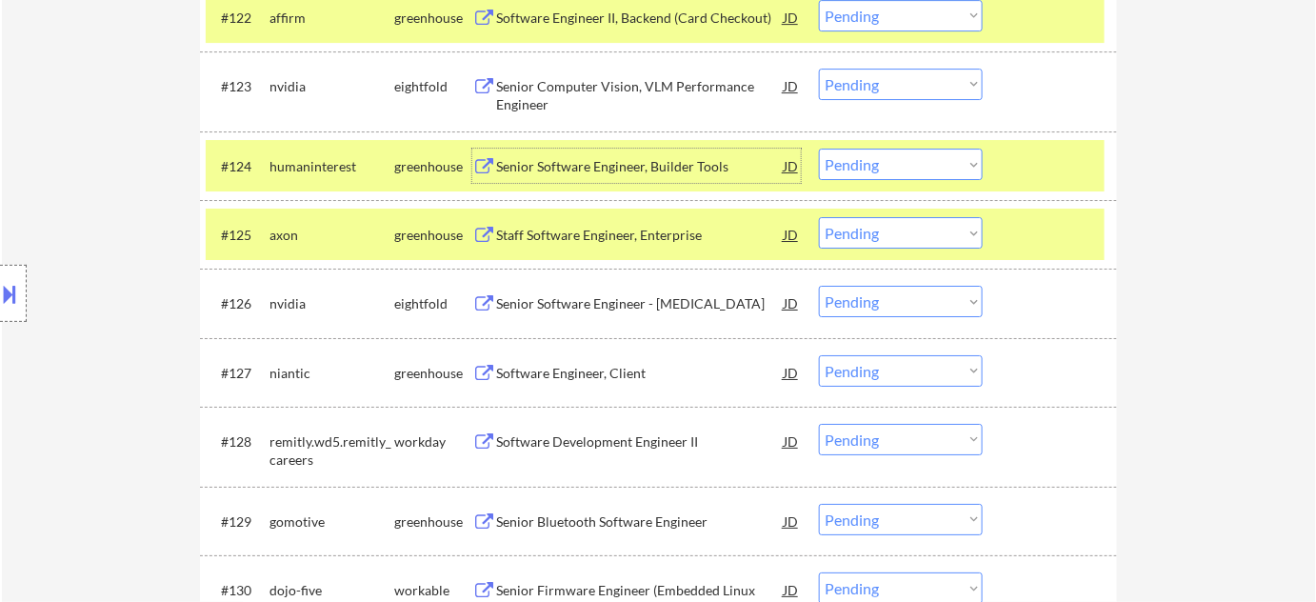
scroll to position [2164, 0]
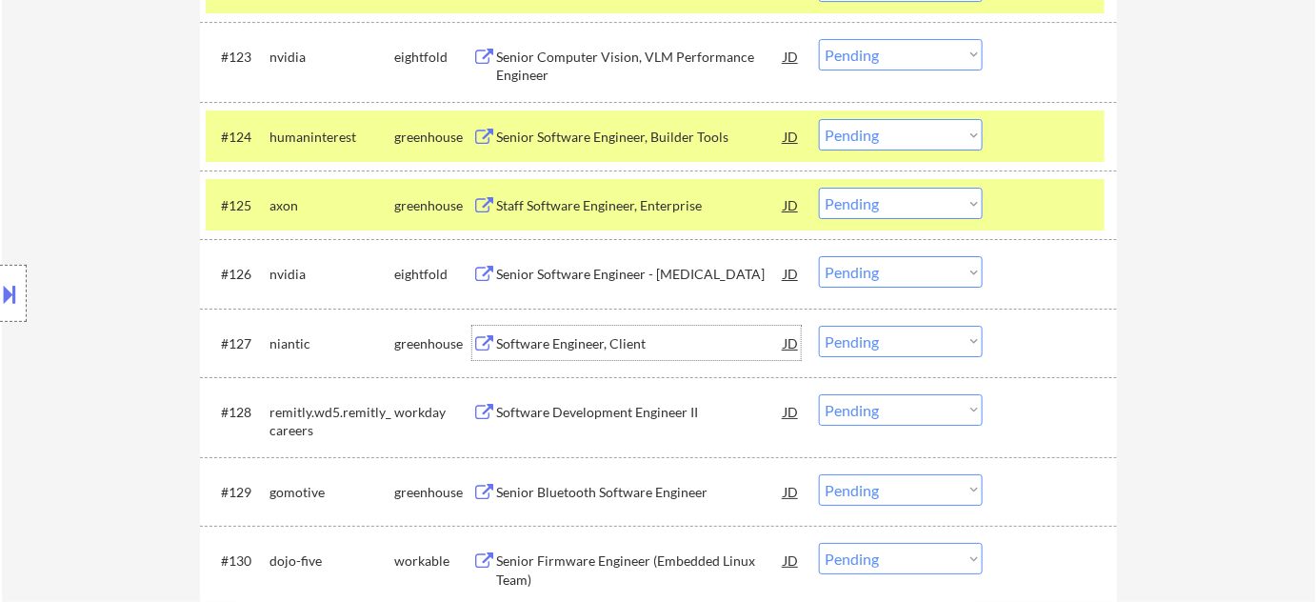
click at [528, 337] on div "Software Engineer, Client" at bounding box center [640, 343] width 288 height 19
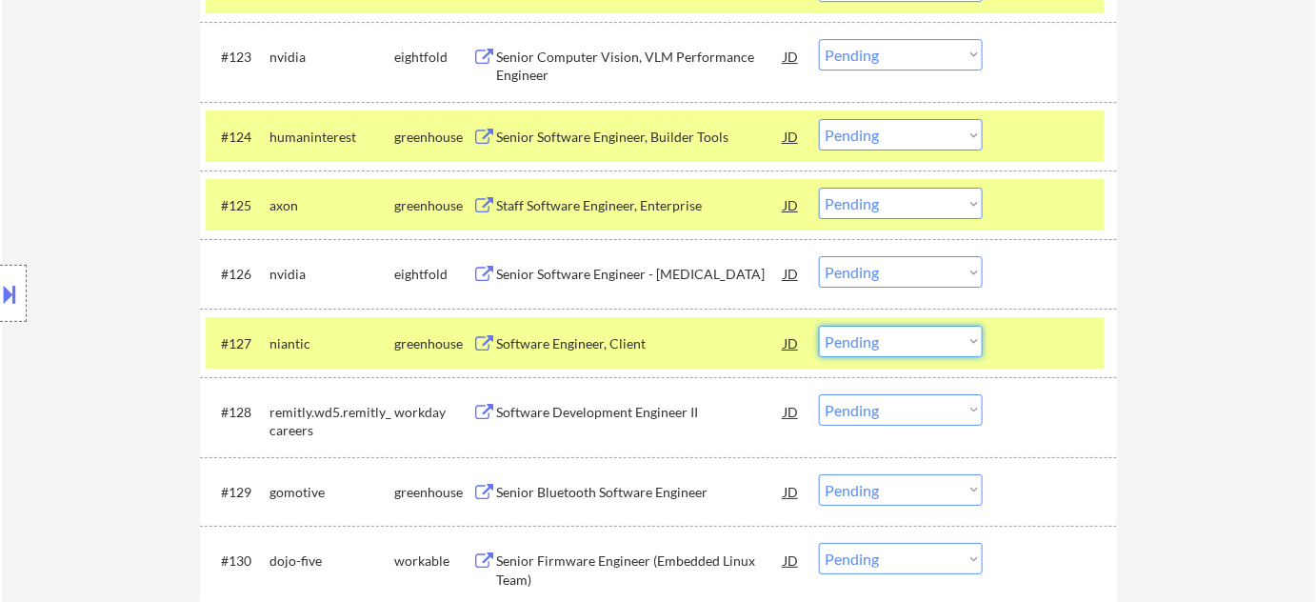
click at [889, 331] on select "Choose an option... Pending Applied Excluded (Questions) Excluded (Expired) Exc…" at bounding box center [901, 341] width 164 height 31
click at [819, 326] on select "Choose an option... Pending Applied Excluded (Questions) Excluded (Expired) Exc…" at bounding box center [901, 341] width 164 height 31
select select ""pending""
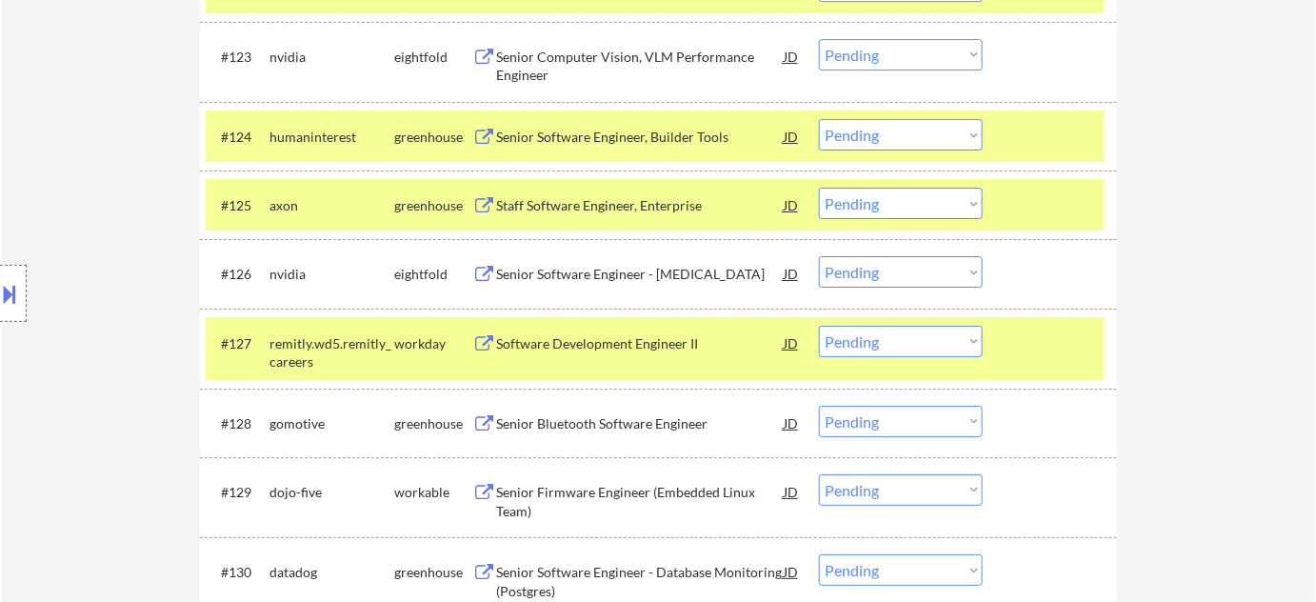
drag, startPoint x: 943, startPoint y: 136, endPoint x: 944, endPoint y: 147, distance: 10.5
click at [943, 136] on select "Choose an option... Pending Applied Excluded (Questions) Excluded (Expired) Exc…" at bounding box center [901, 134] width 164 height 31
click at [819, 119] on select "Choose an option... Pending Applied Excluded (Questions) Excluded (Expired) Exc…" at bounding box center [901, 134] width 164 height 31
select select ""pending""
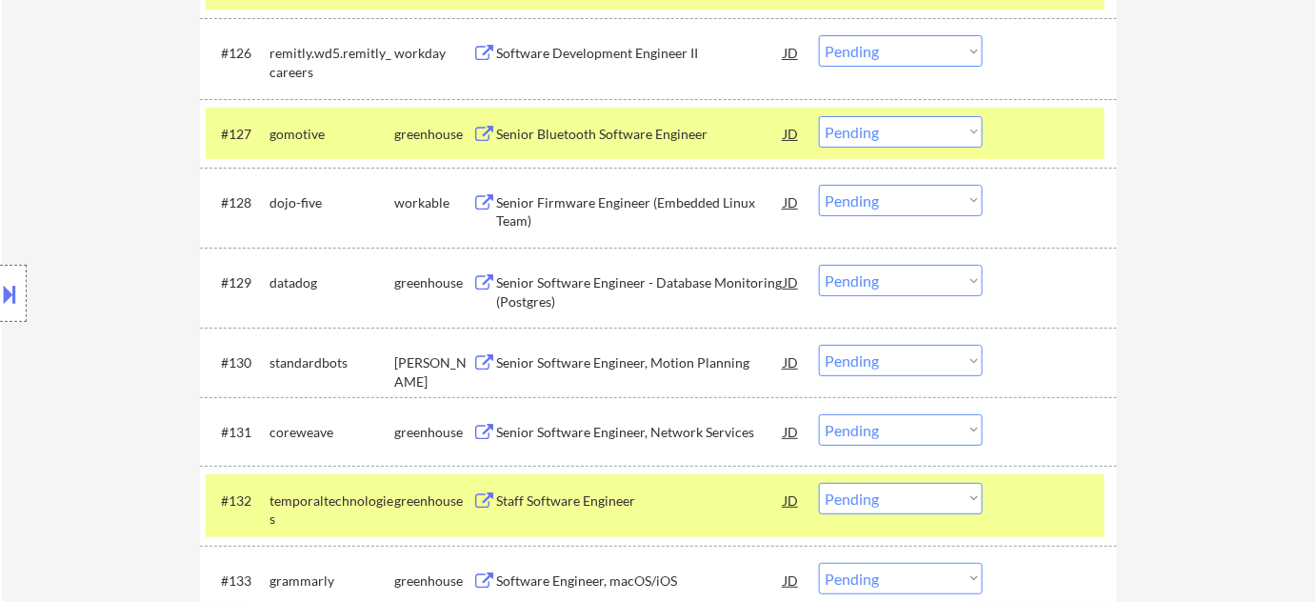
scroll to position [1427, 0]
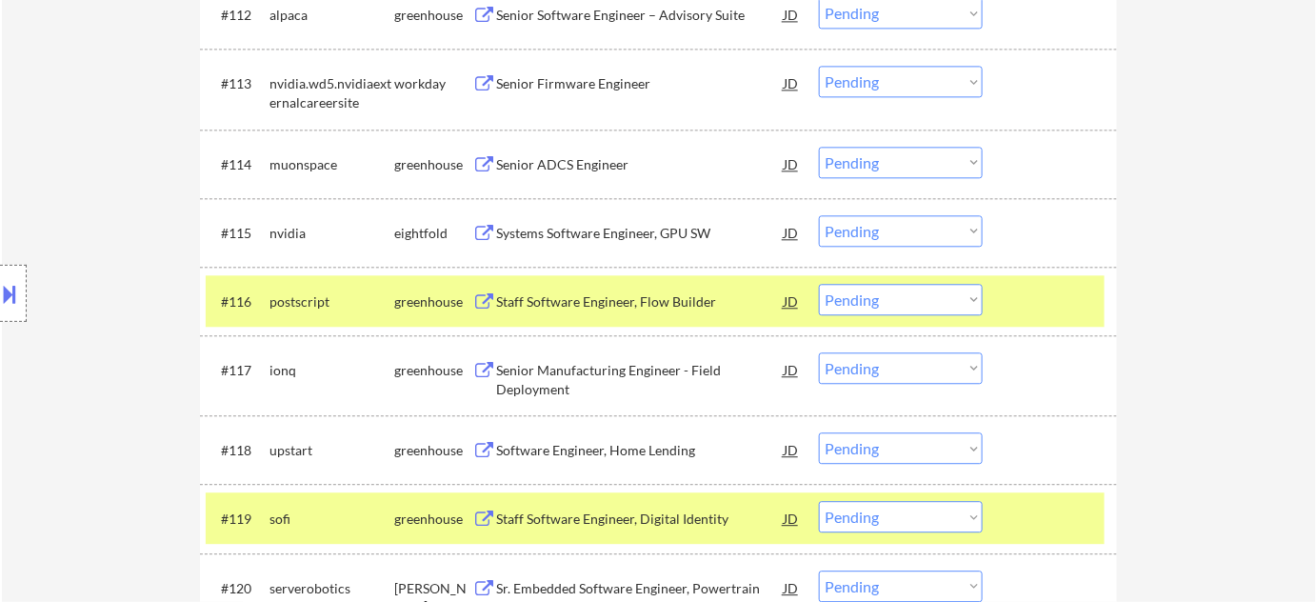
click at [918, 291] on select "Choose an option... Pending Applied Excluded (Questions) Excluded (Expired) Exc…" at bounding box center [901, 299] width 164 height 31
click at [819, 284] on select "Choose an option... Pending Applied Excluded (Questions) Excluded (Expired) Exc…" at bounding box center [901, 299] width 164 height 31
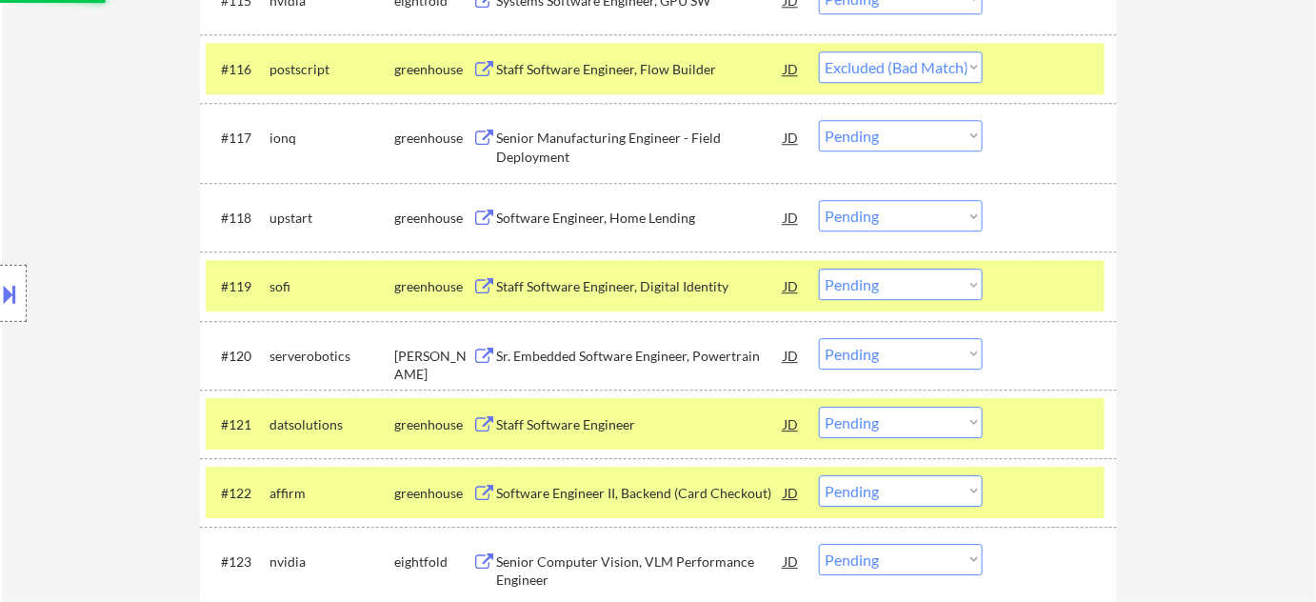
scroll to position [1859, 0]
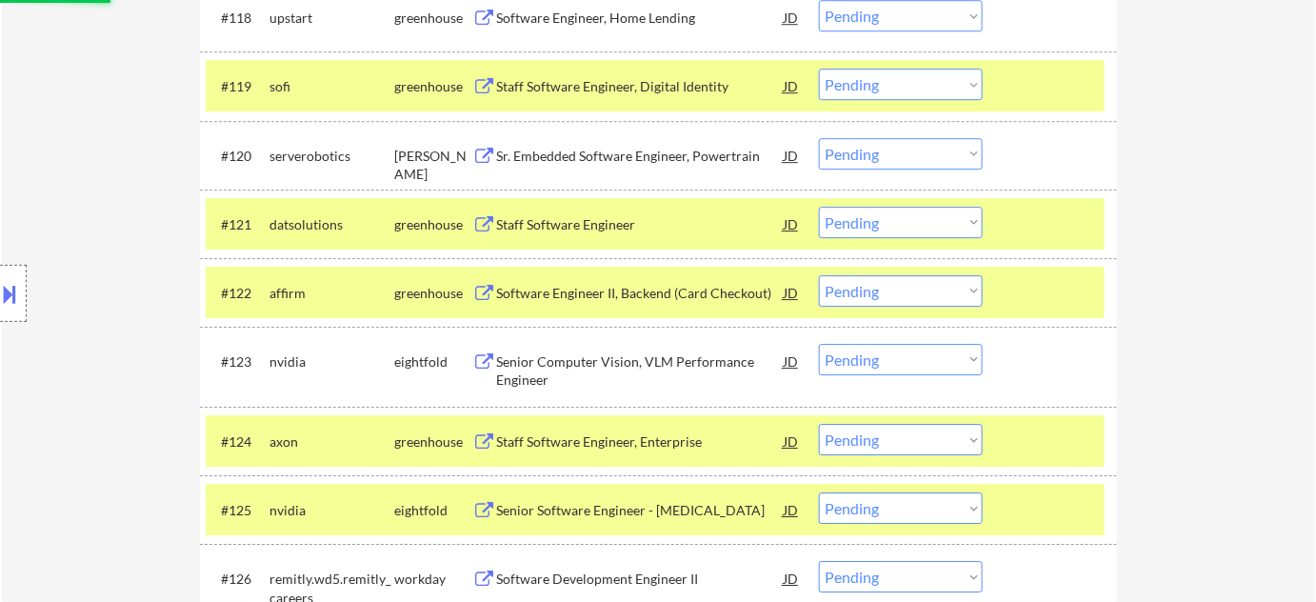
select select ""pending""
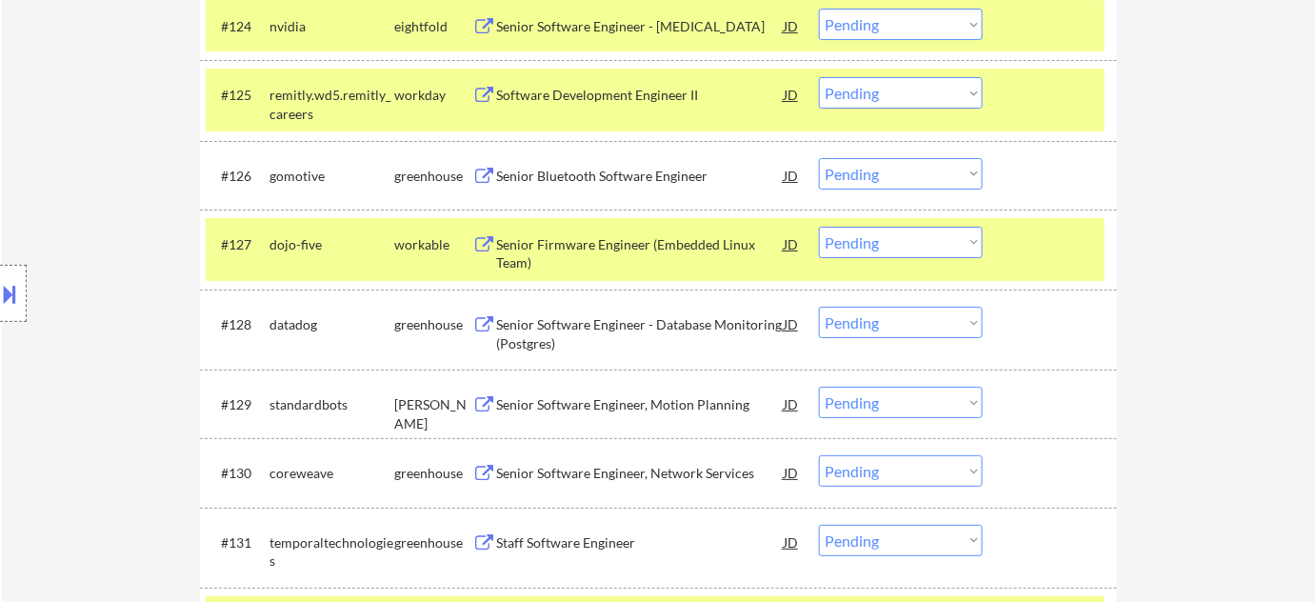
scroll to position [2379, 0]
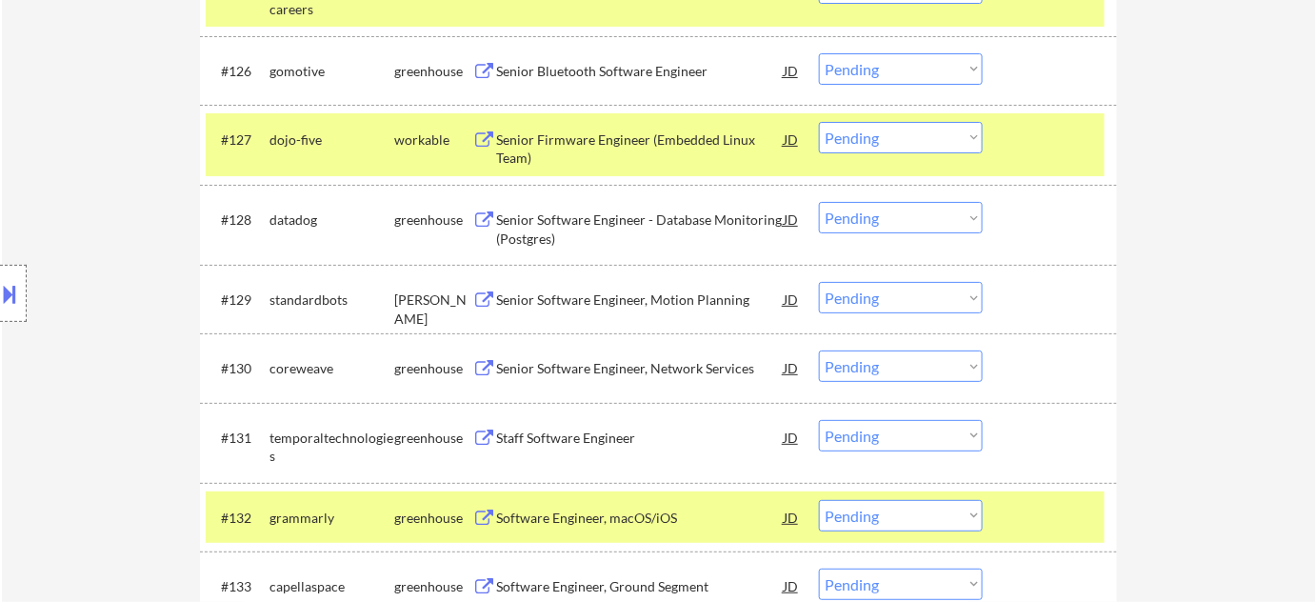
click at [661, 220] on div "Senior Software Engineer - Database Monitoring (Postgres)" at bounding box center [640, 229] width 288 height 37
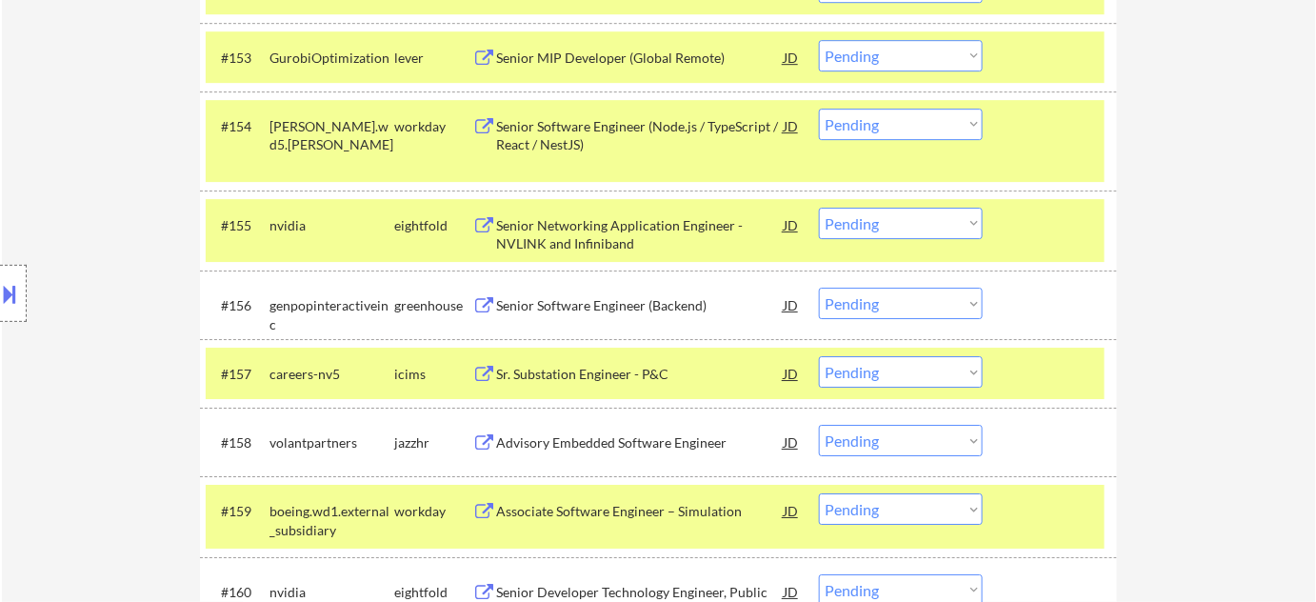
scroll to position [4371, 0]
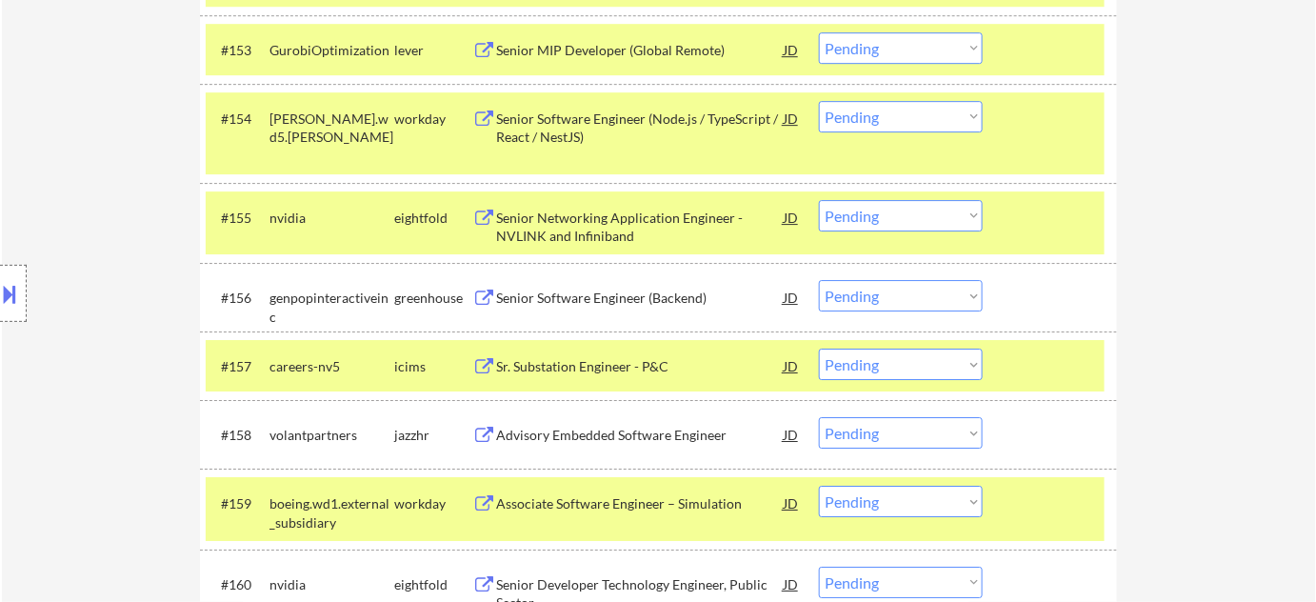
click at [632, 284] on div "Senior Software Engineer (Backend)" at bounding box center [640, 297] width 288 height 34
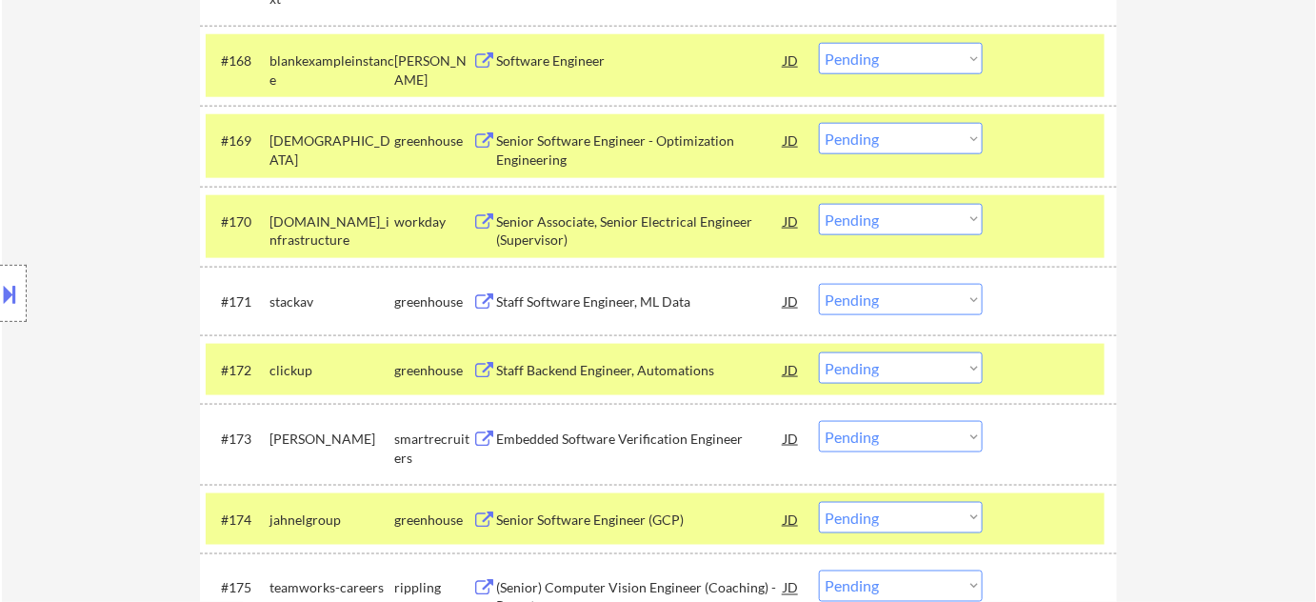
scroll to position [6292, 0]
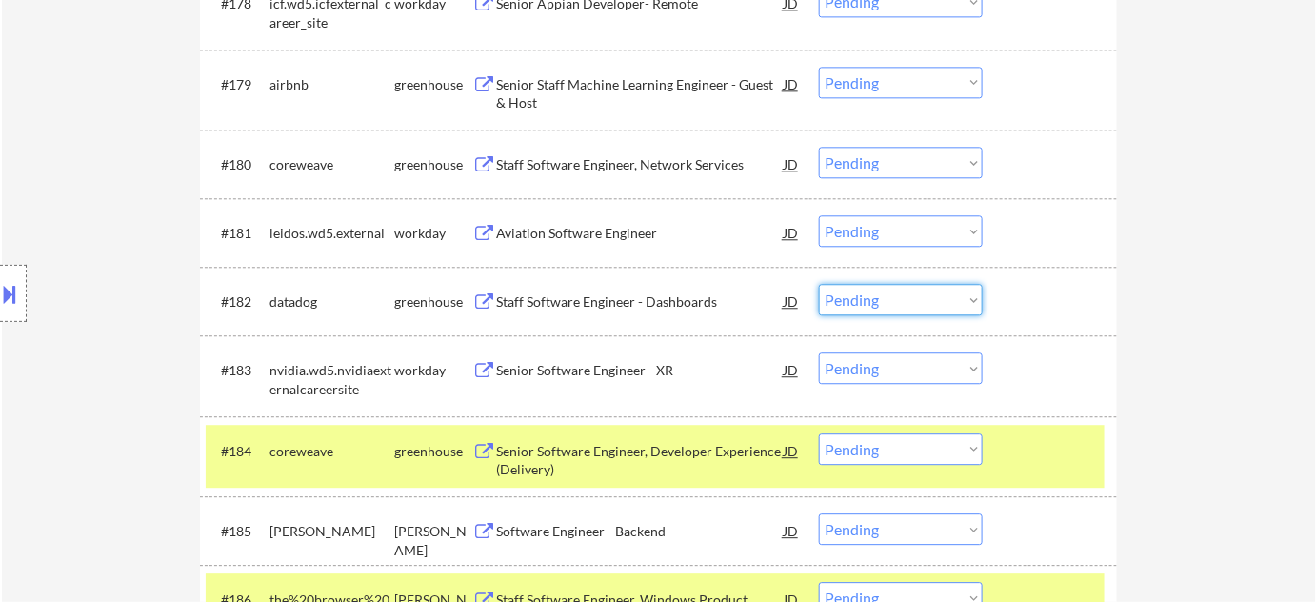
click at [889, 303] on select "Choose an option... Pending Applied Excluded (Questions) Excluded (Expired) Exc…" at bounding box center [901, 299] width 164 height 31
click at [819, 284] on select "Choose an option... Pending Applied Excluded (Questions) Excluded (Expired) Exc…" at bounding box center [901, 299] width 164 height 31
select select ""pending""
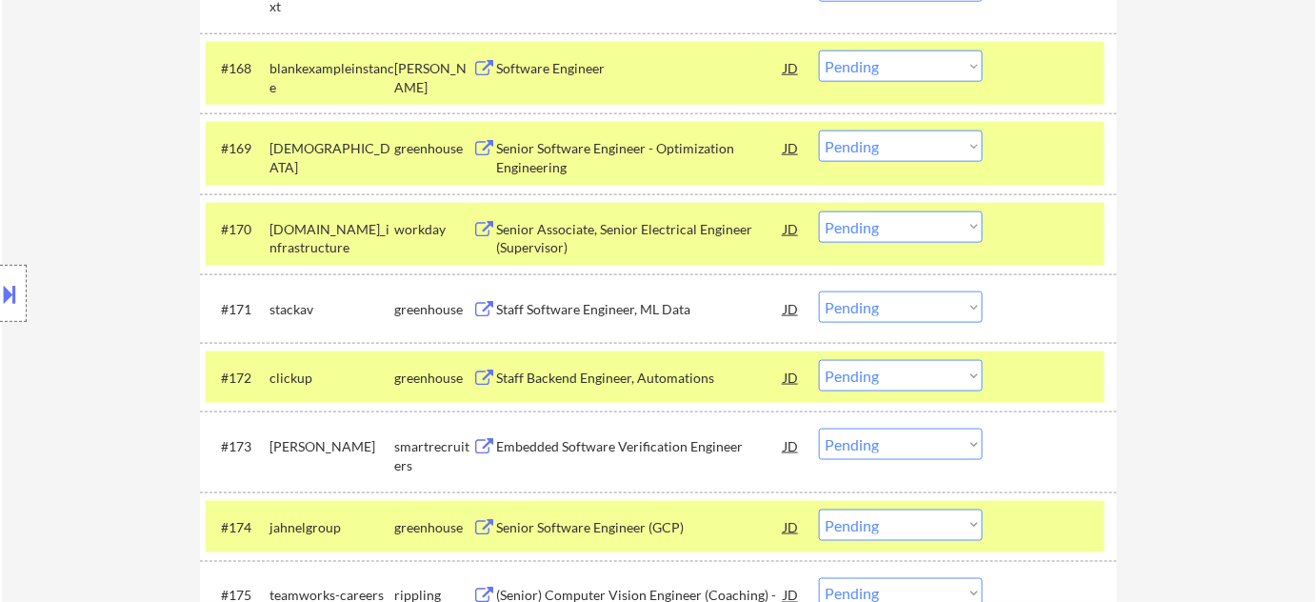
scroll to position [4367, 0]
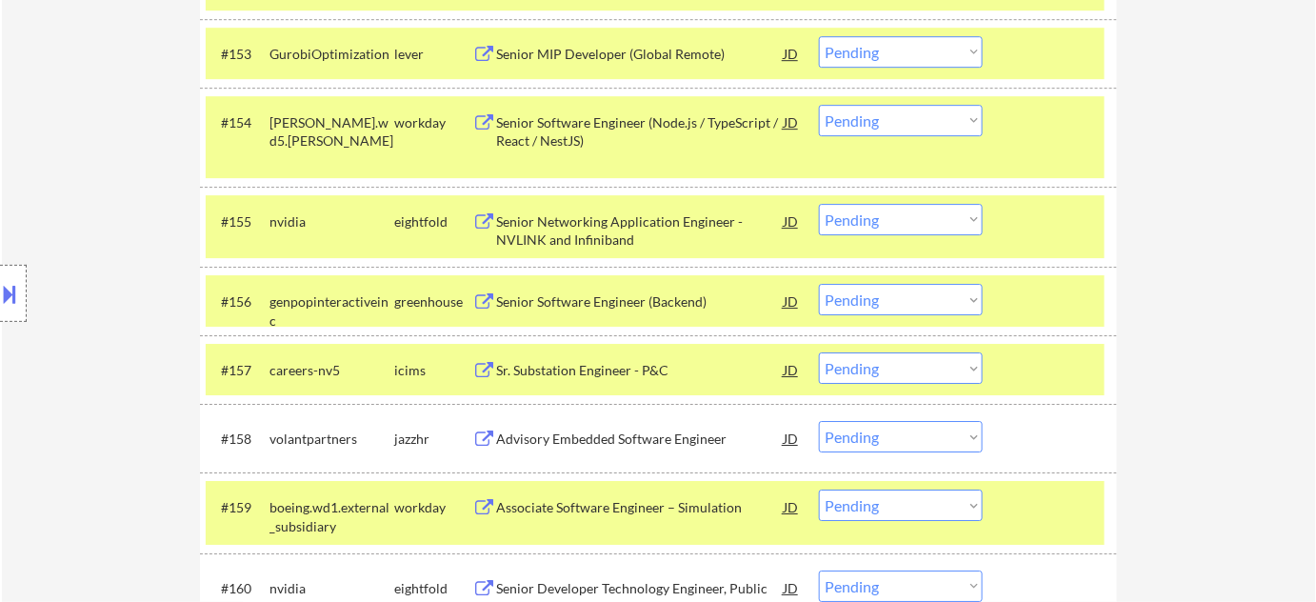
click at [871, 301] on select "Choose an option... Pending Applied Excluded (Questions) Excluded (Expired) Exc…" at bounding box center [901, 299] width 164 height 31
click at [819, 284] on select "Choose an option... Pending Applied Excluded (Questions) Excluded (Expired) Exc…" at bounding box center [901, 299] width 164 height 31
select select ""pending""
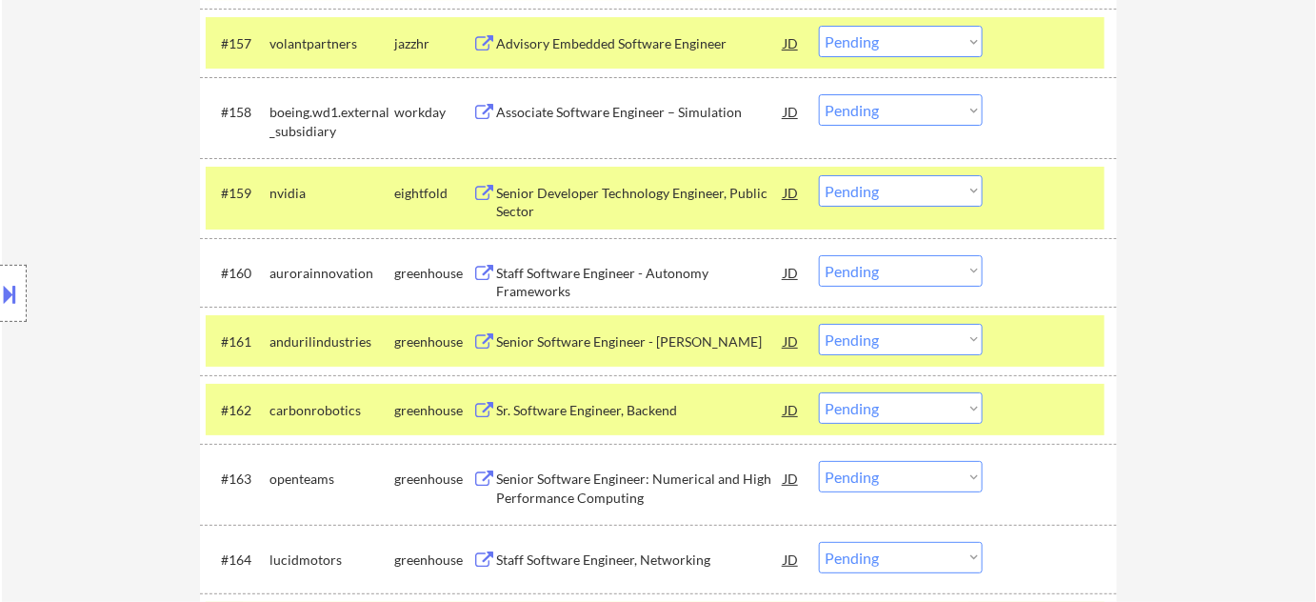
scroll to position [4801, 0]
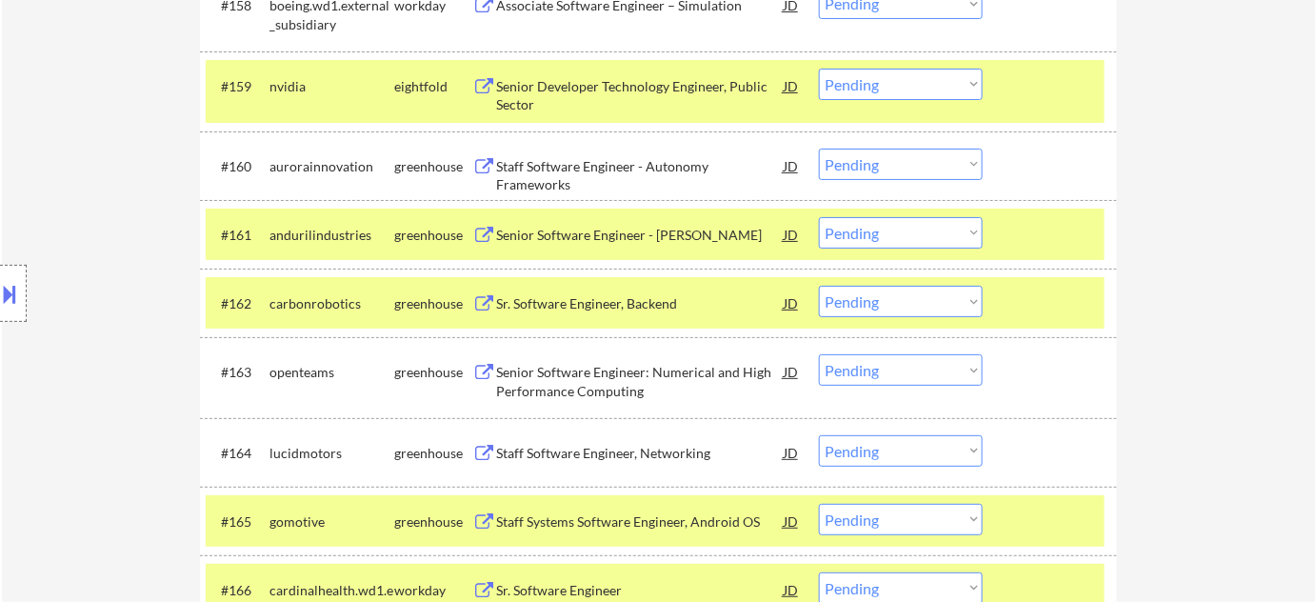
click at [558, 154] on div "Staff Software Engineer - Autonomy Frameworks" at bounding box center [640, 166] width 288 height 34
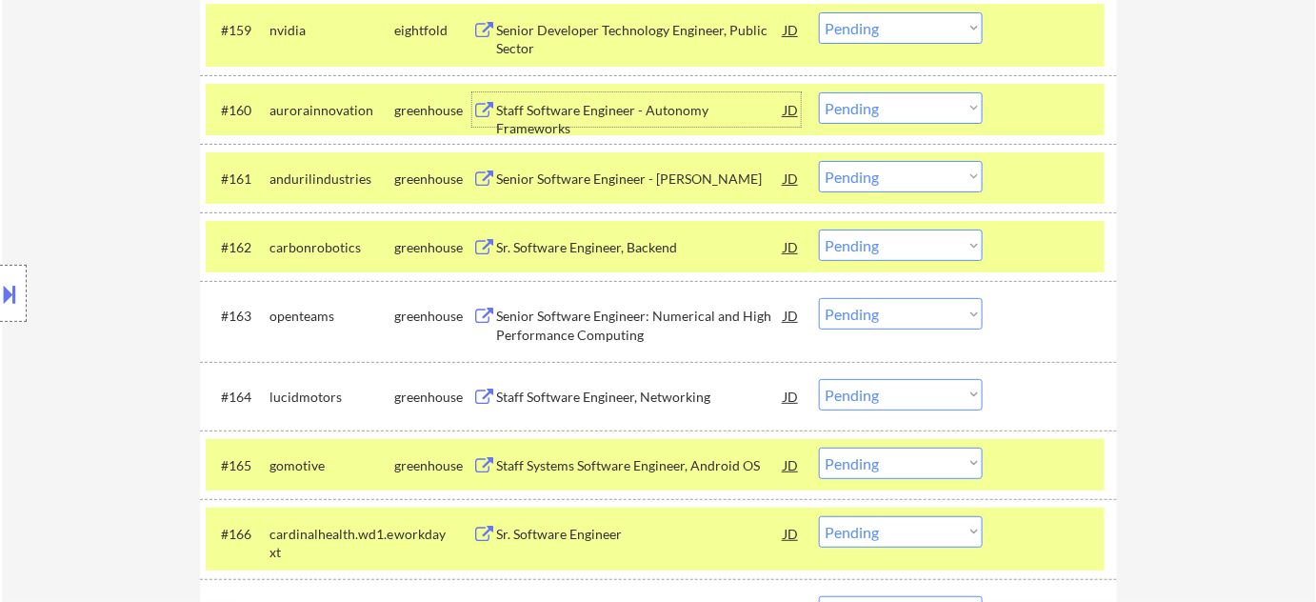
scroll to position [4886, 0]
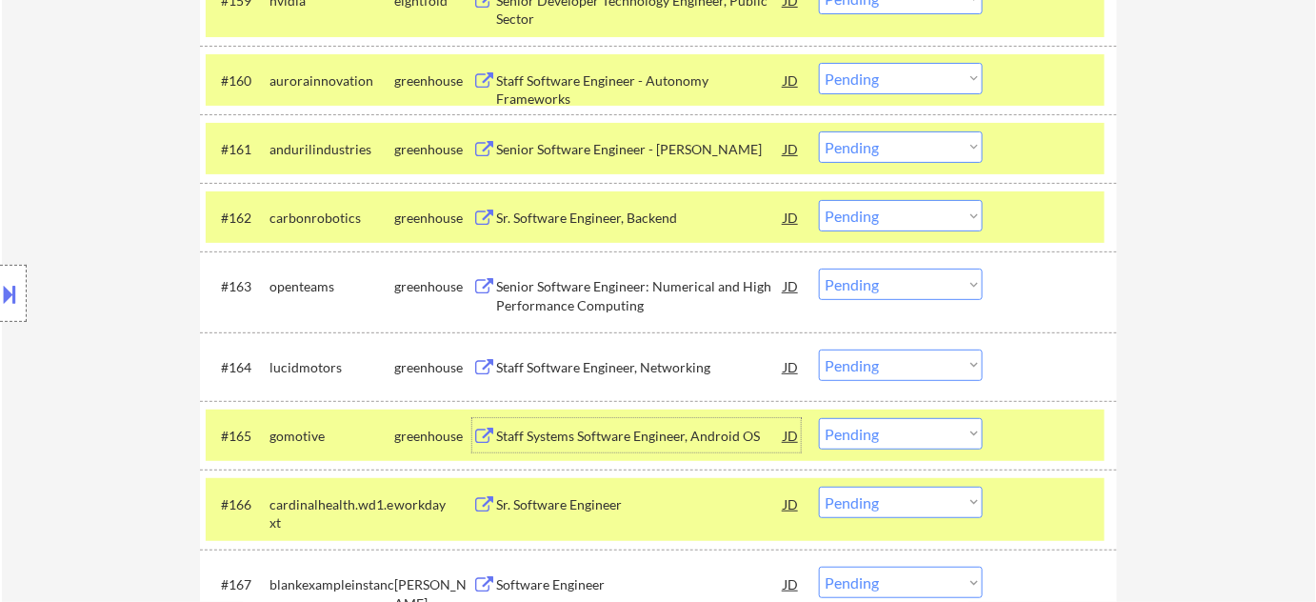
click at [668, 442] on div "Staff Systems Software Engineer, Android OS" at bounding box center [640, 435] width 288 height 34
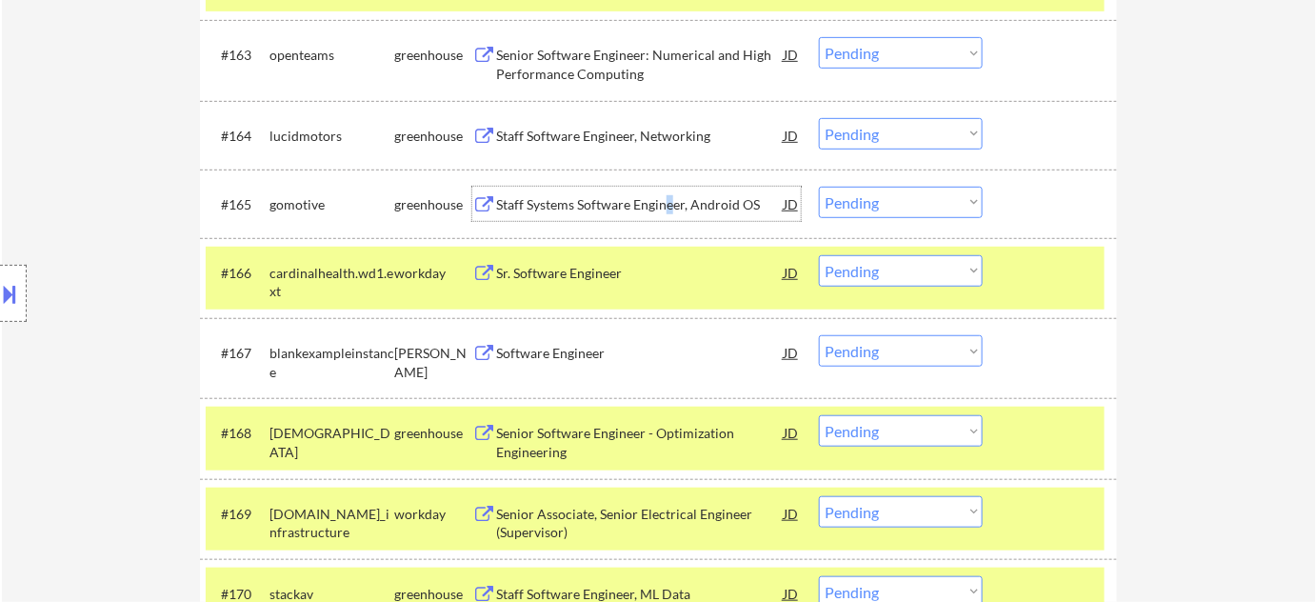
scroll to position [5146, 0]
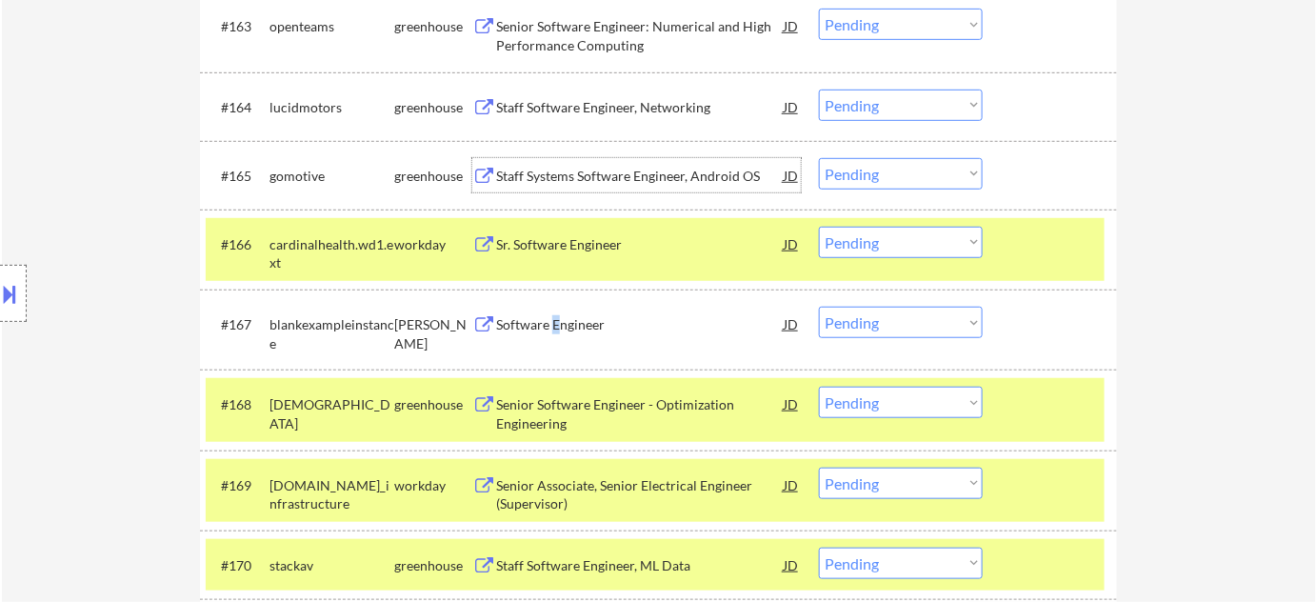
click at [553, 323] on div "Software Engineer" at bounding box center [640, 324] width 288 height 19
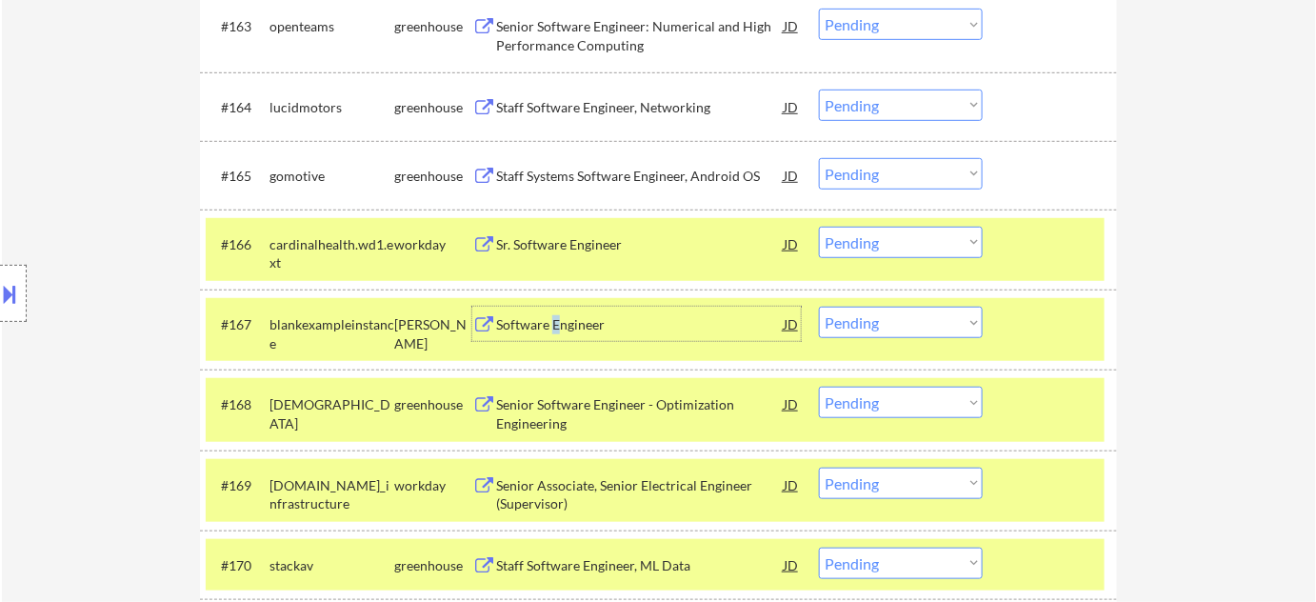
click at [879, 177] on select "Choose an option... Pending Applied Excluded (Questions) Excluded (Expired) Exc…" at bounding box center [901, 173] width 164 height 31
click at [819, 158] on select "Choose an option... Pending Applied Excluded (Questions) Excluded (Expired) Exc…" at bounding box center [901, 173] width 164 height 31
select select ""pending""
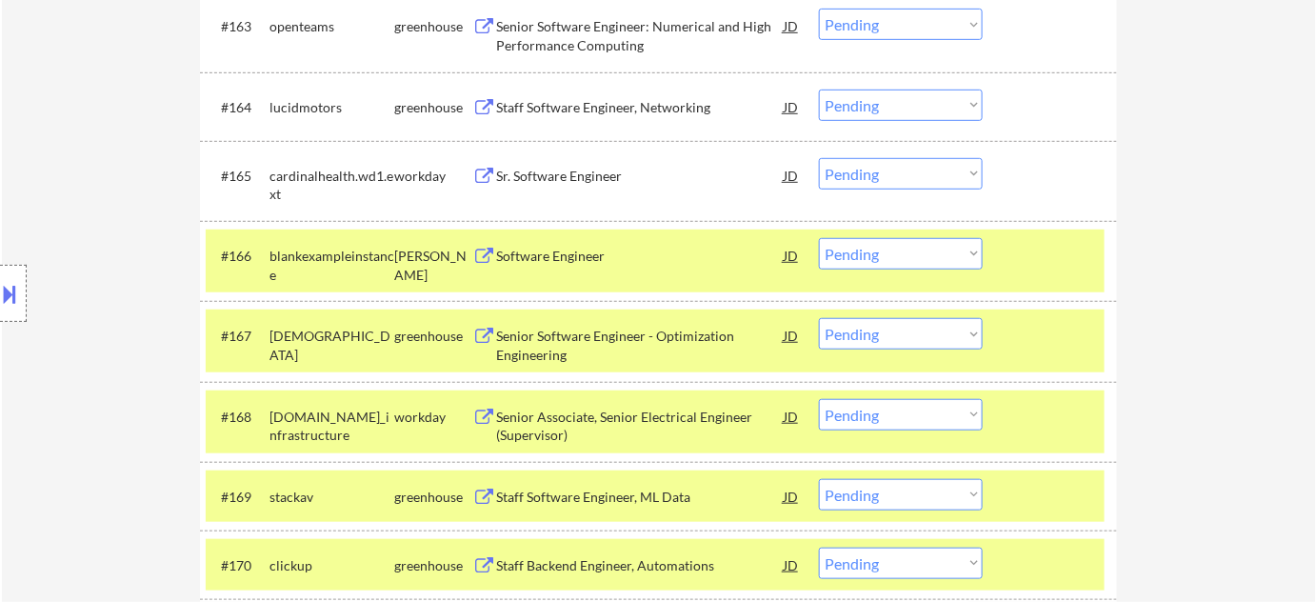
click at [868, 256] on select "Choose an option... Pending Applied Excluded (Questions) Excluded (Expired) Exc…" at bounding box center [901, 253] width 164 height 31
click at [819, 238] on select "Choose an option... Pending Applied Excluded (Questions) Excluded (Expired) Exc…" at bounding box center [901, 253] width 164 height 31
select select ""pending""
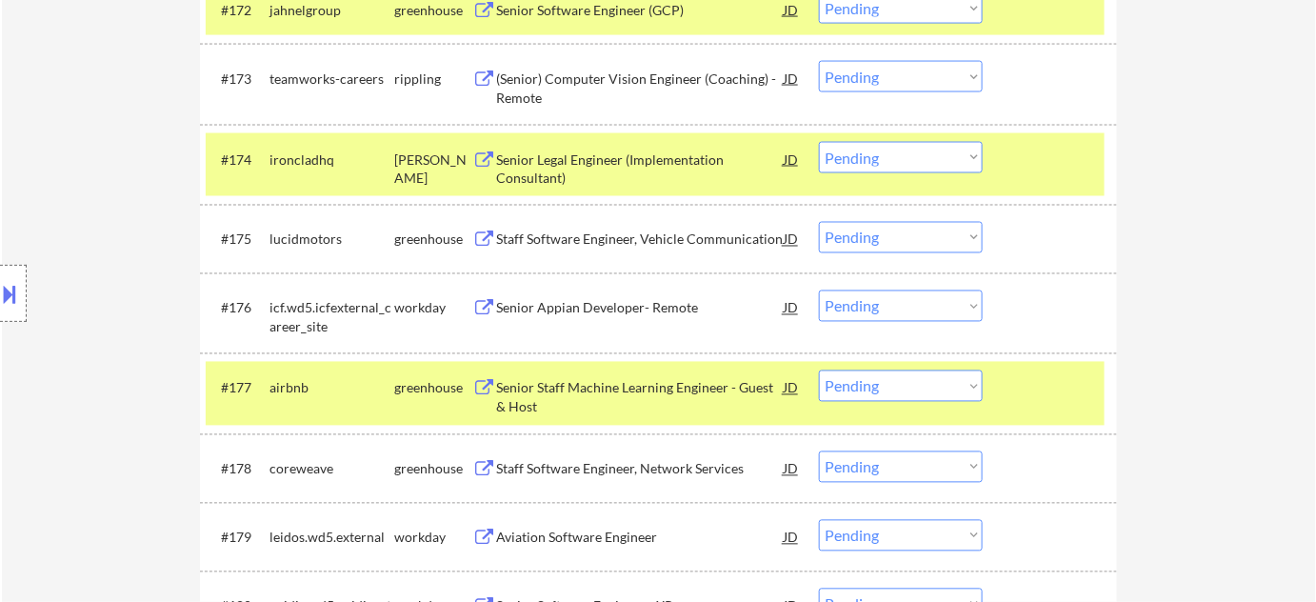
scroll to position [5753, 0]
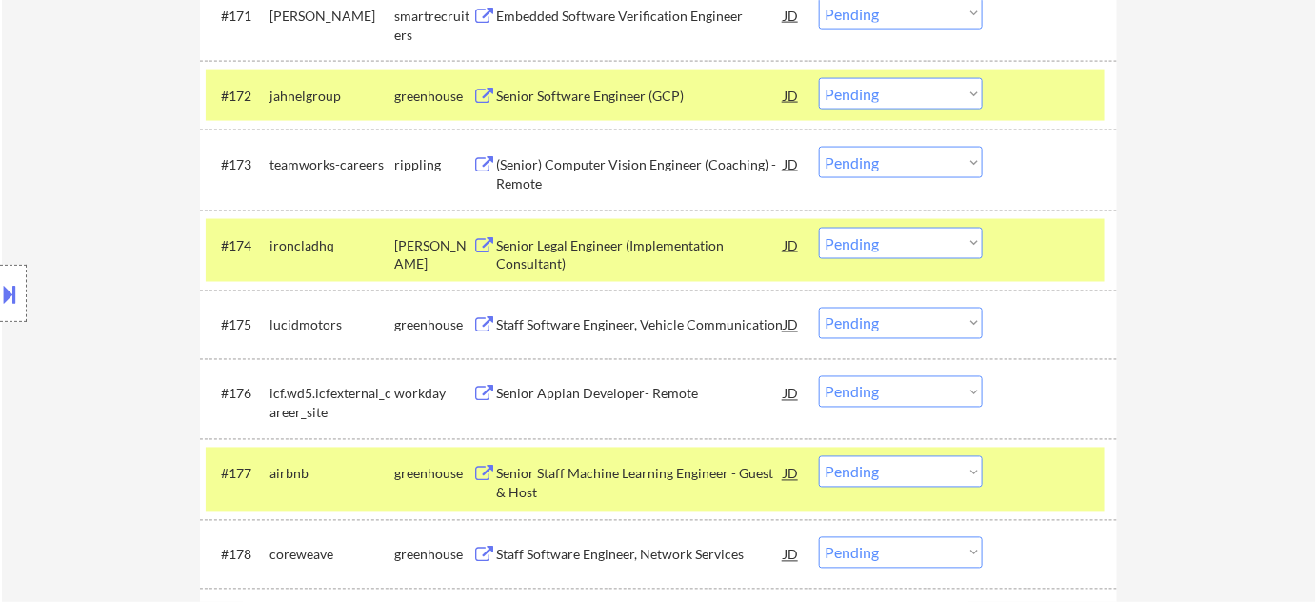
click at [596, 100] on div "Senior Software Engineer (GCP)" at bounding box center [640, 96] width 288 height 19
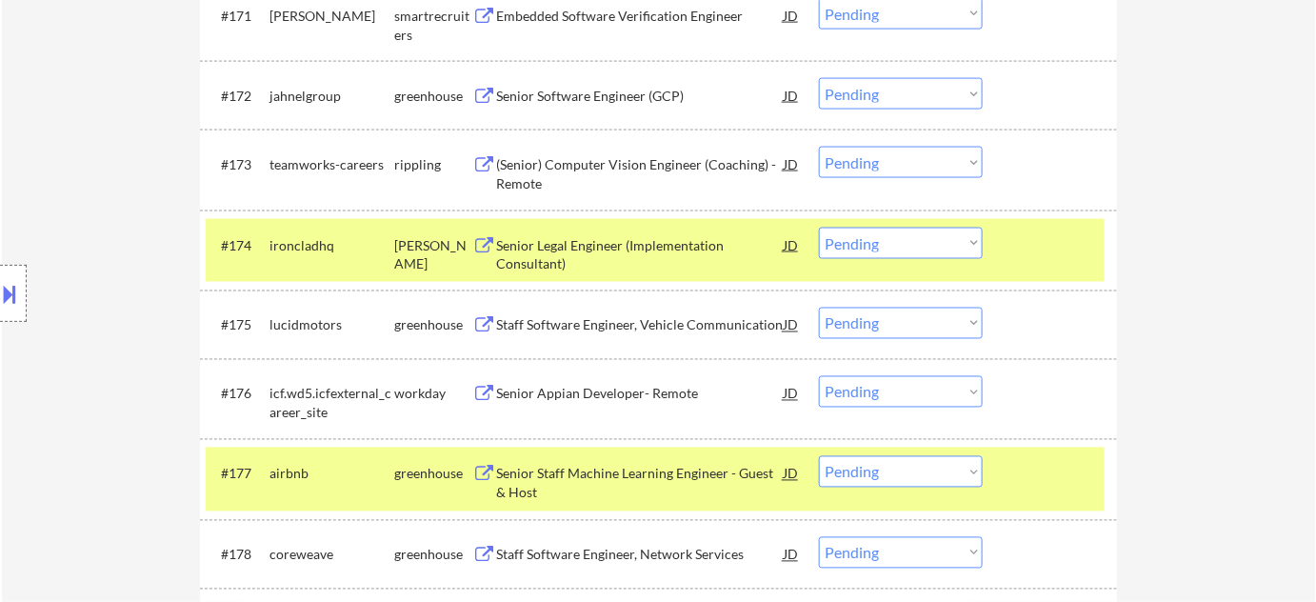
scroll to position [4734, 0]
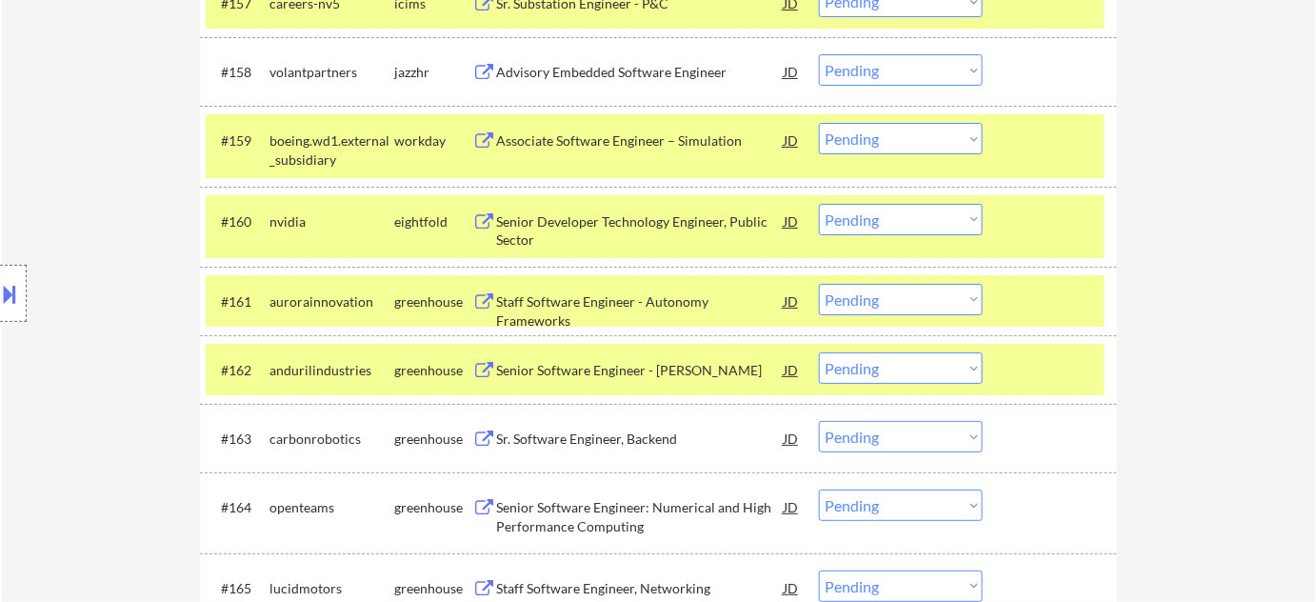
click at [942, 304] on select "Choose an option... Pending Applied Excluded (Questions) Excluded (Expired) Exc…" at bounding box center [901, 299] width 164 height 31
click at [819, 284] on select "Choose an option... Pending Applied Excluded (Questions) Excluded (Expired) Exc…" at bounding box center [901, 299] width 164 height 31
select select ""pending""
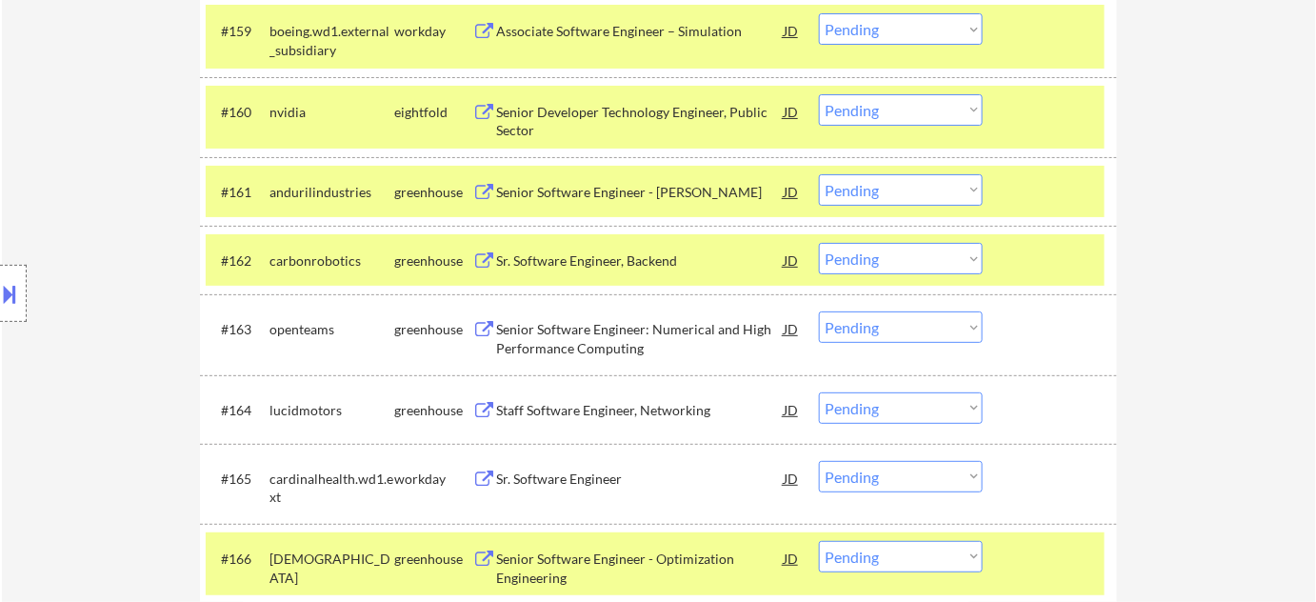
scroll to position [4907, 0]
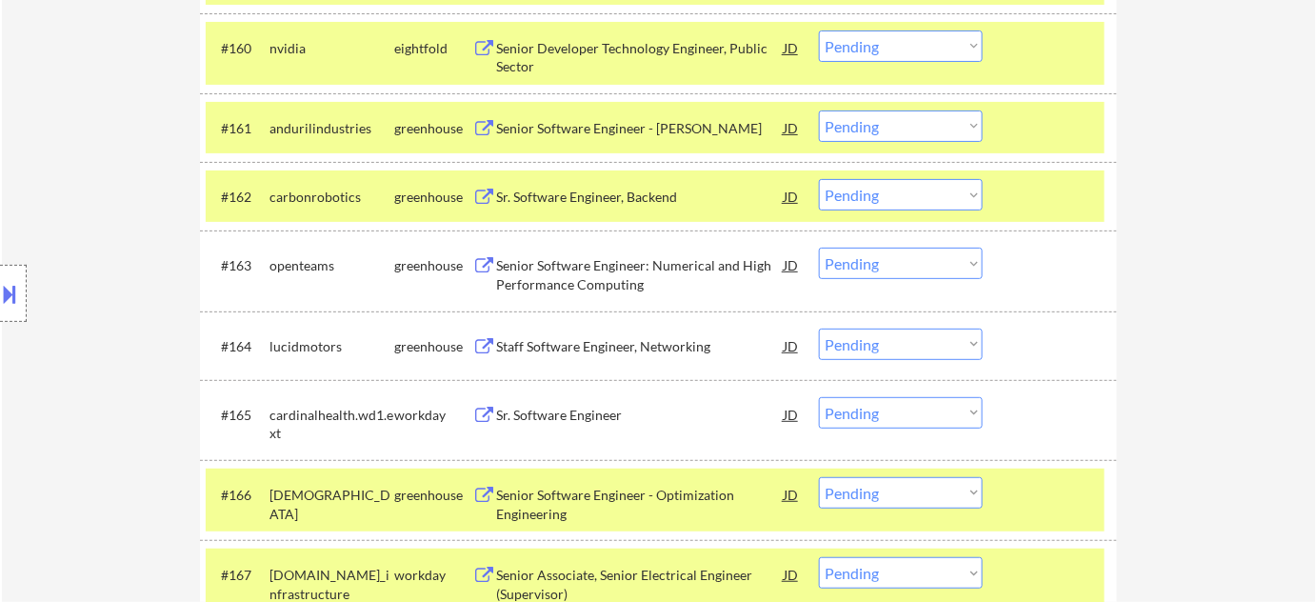
click at [634, 193] on div "Sr. Software Engineer, Backend" at bounding box center [640, 197] width 288 height 19
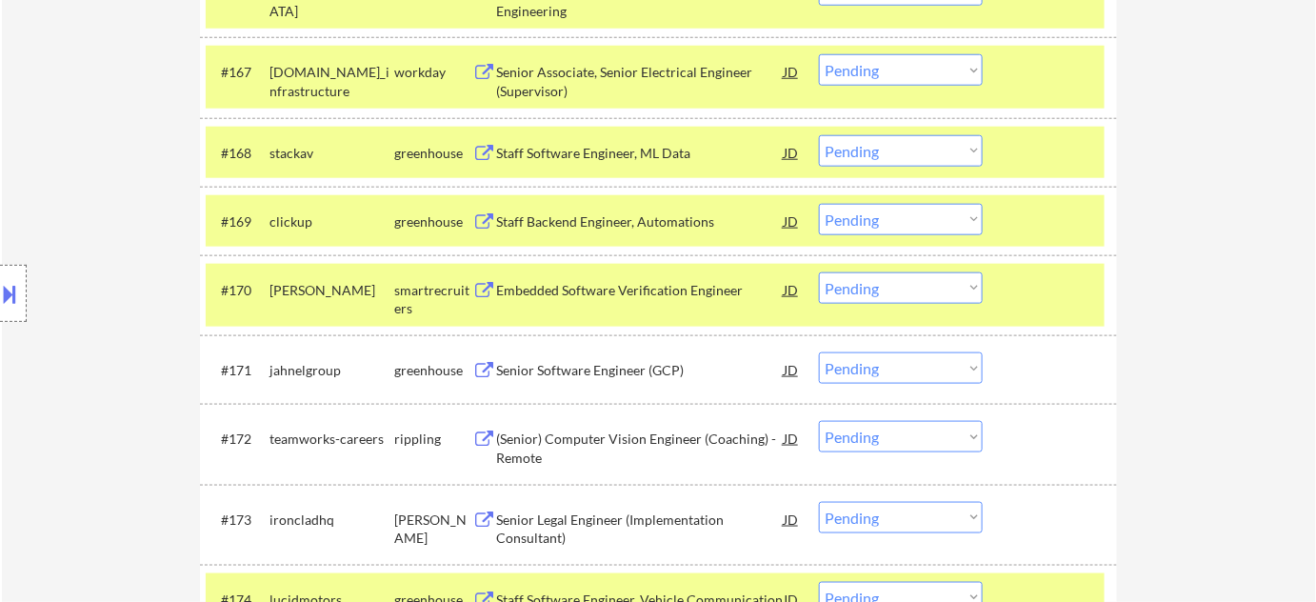
scroll to position [5427, 0]
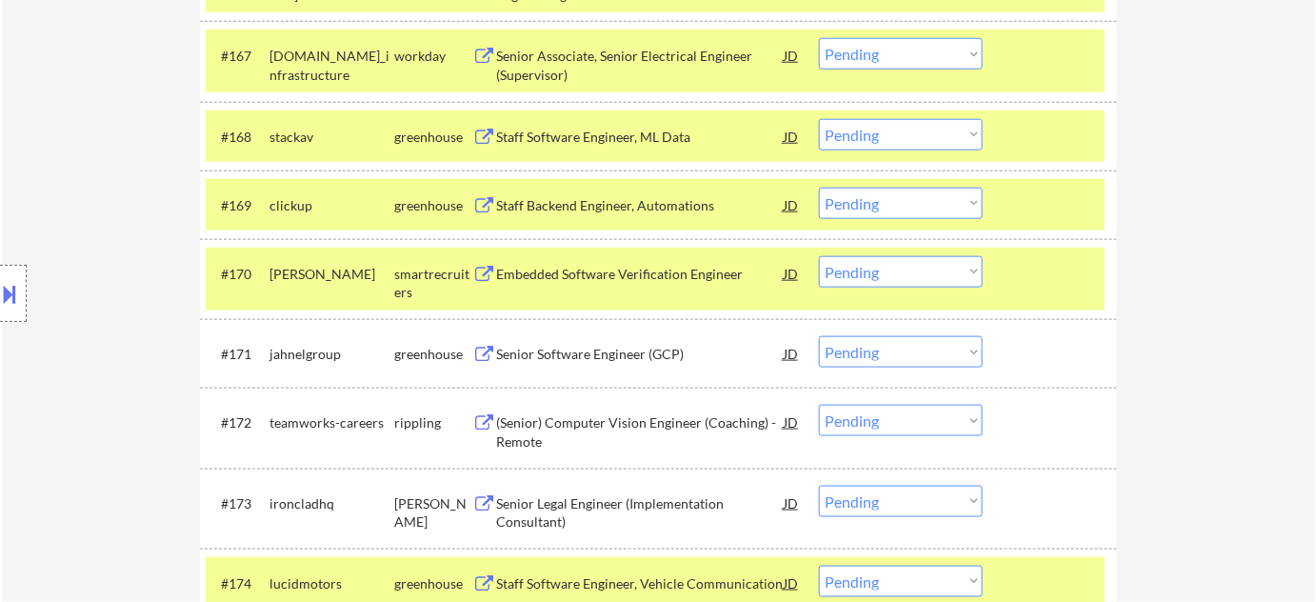
click at [644, 246] on div "#170 csgroup smartrecruiters Embedded Software Verification Engineer JD Choose …" at bounding box center [658, 279] width 917 height 80
click at [629, 267] on div "Embedded Software Verification Engineer" at bounding box center [640, 274] width 288 height 19
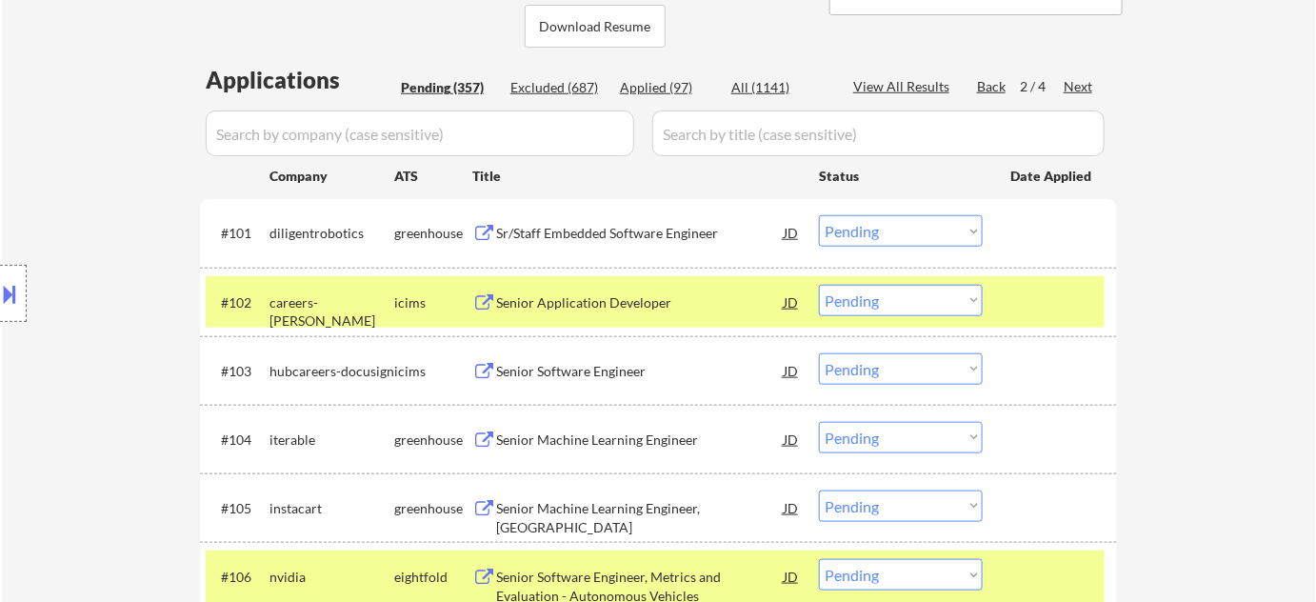
scroll to position [4803, 0]
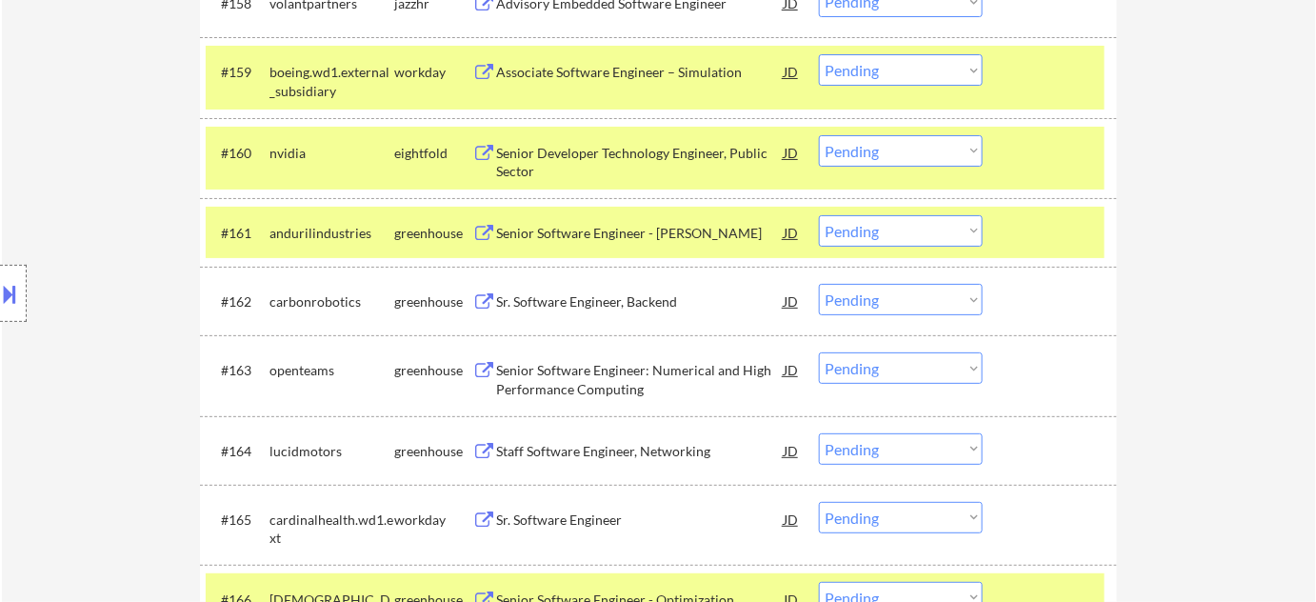
click at [844, 303] on select "Choose an option... Pending Applied Excluded (Questions) Excluded (Expired) Exc…" at bounding box center [901, 299] width 164 height 31
click at [819, 284] on select "Choose an option... Pending Applied Excluded (Questions) Excluded (Expired) Exc…" at bounding box center [901, 299] width 164 height 31
select select ""pending""
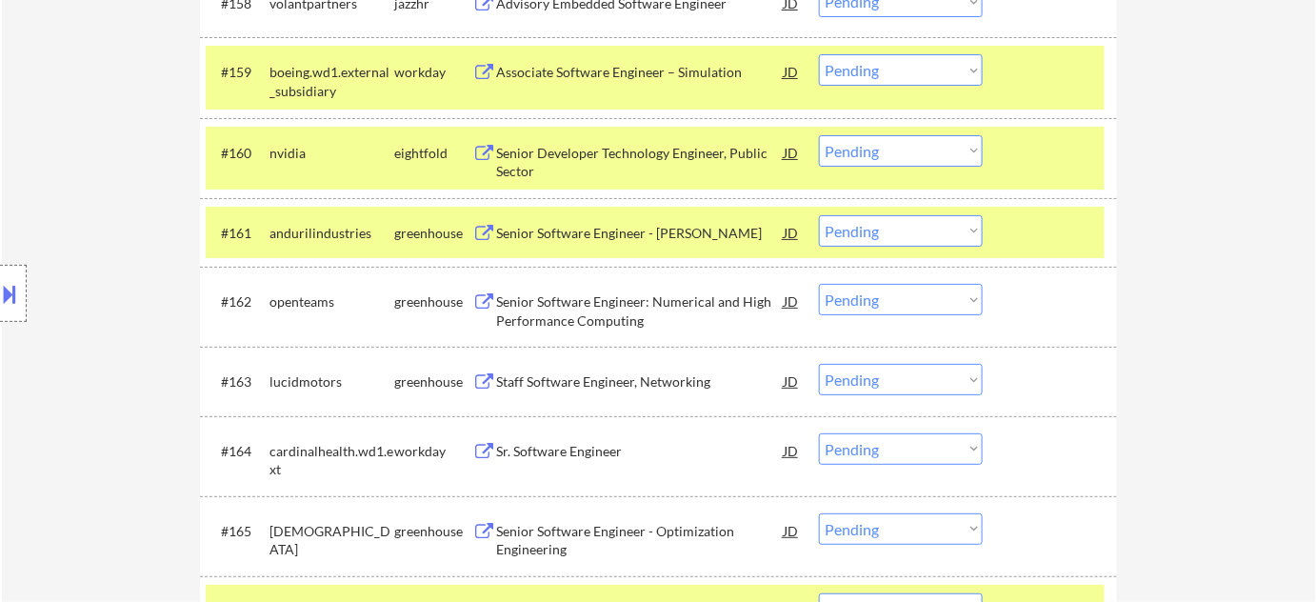
scroll to position [5410, 0]
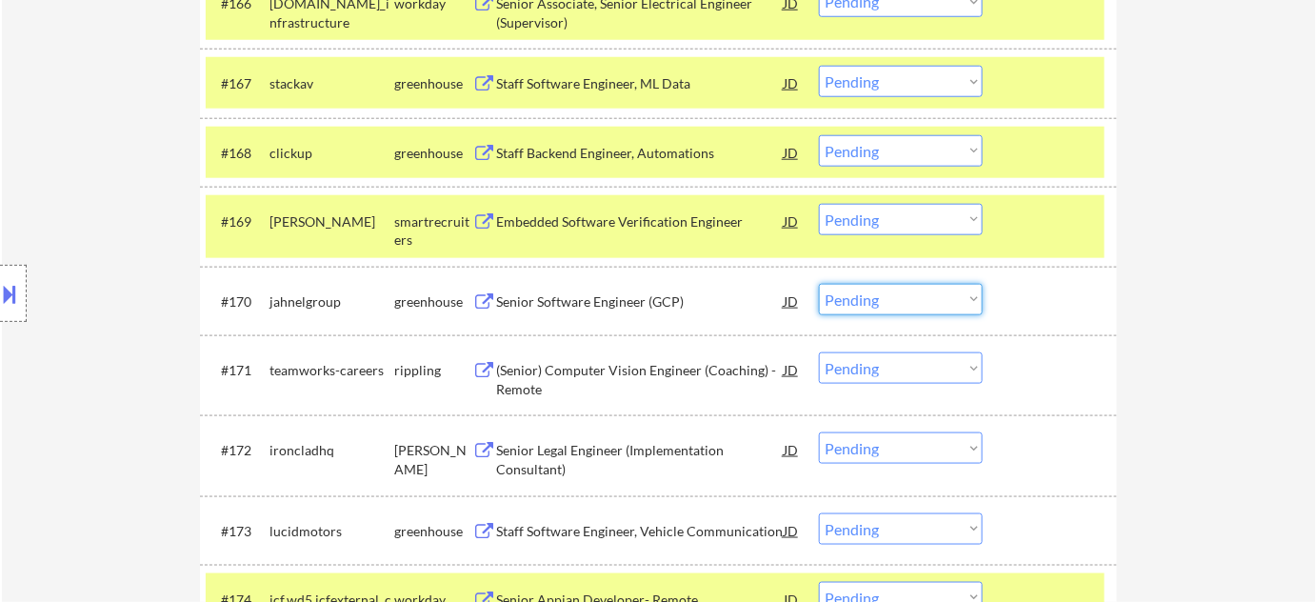
click at [861, 305] on select "Choose an option... Pending Applied Excluded (Questions) Excluded (Expired) Exc…" at bounding box center [901, 299] width 164 height 31
click at [819, 284] on select "Choose an option... Pending Applied Excluded (Questions) Excluded (Expired) Exc…" at bounding box center [901, 299] width 164 height 31
select select ""pending""
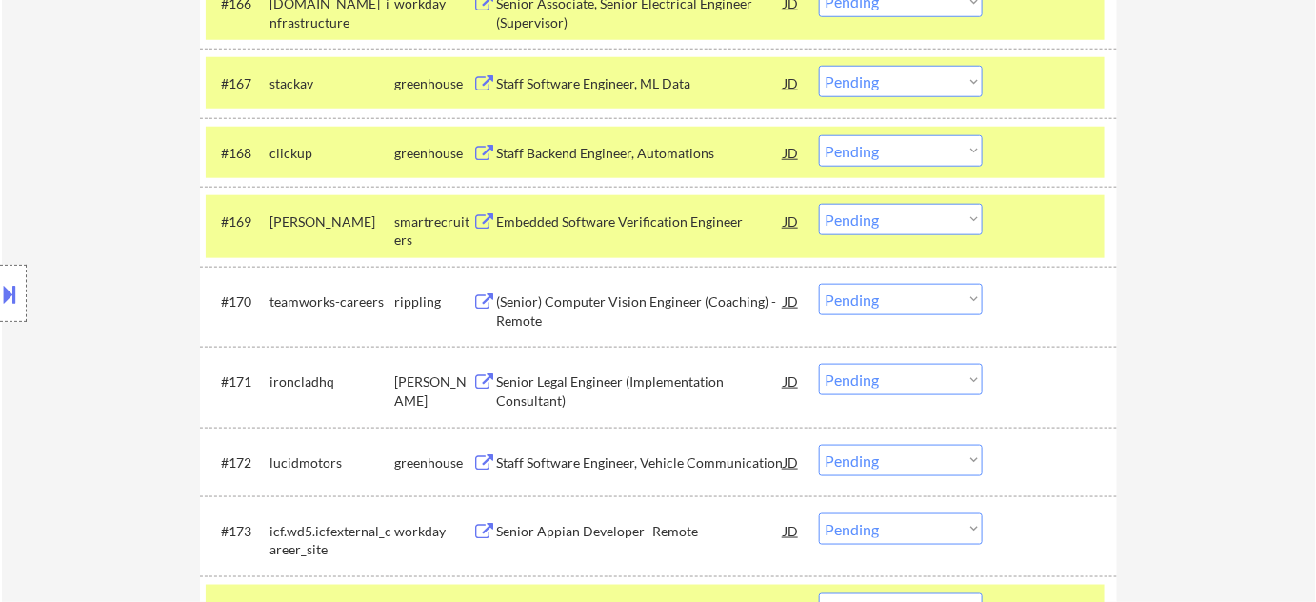
click at [893, 215] on select "Choose an option... Pending Applied Excluded (Questions) Excluded (Expired) Exc…" at bounding box center [901, 219] width 164 height 31
click at [819, 204] on select "Choose an option... Pending Applied Excluded (Questions) Excluded (Expired) Exc…" at bounding box center [901, 219] width 164 height 31
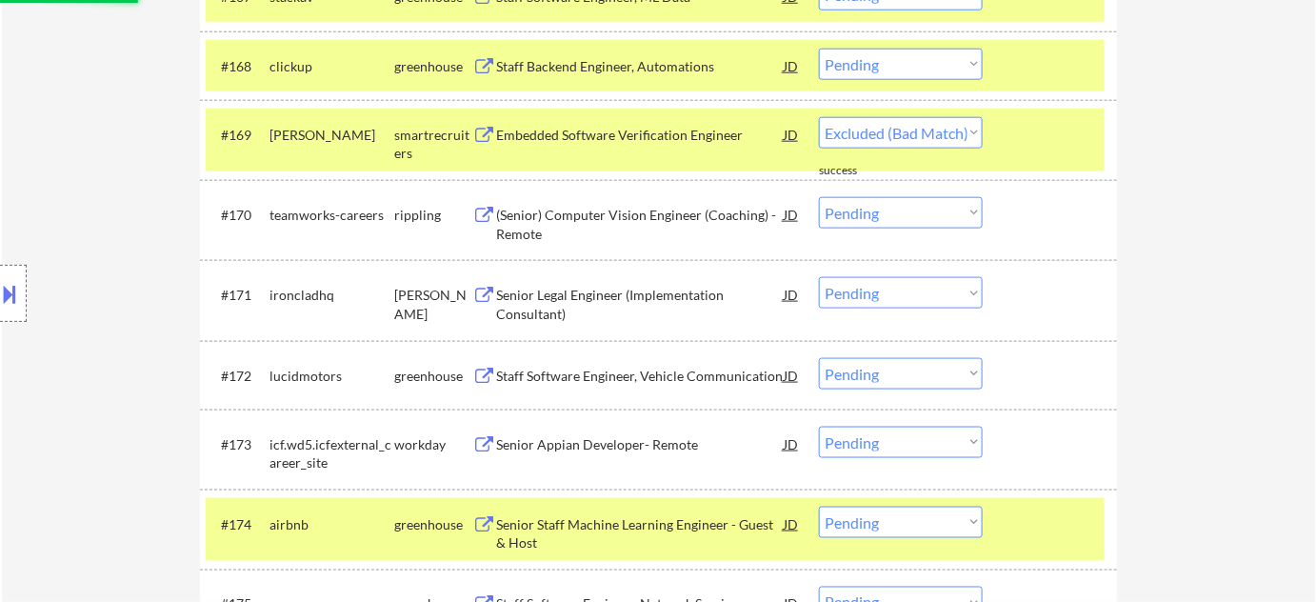
select select ""pending""
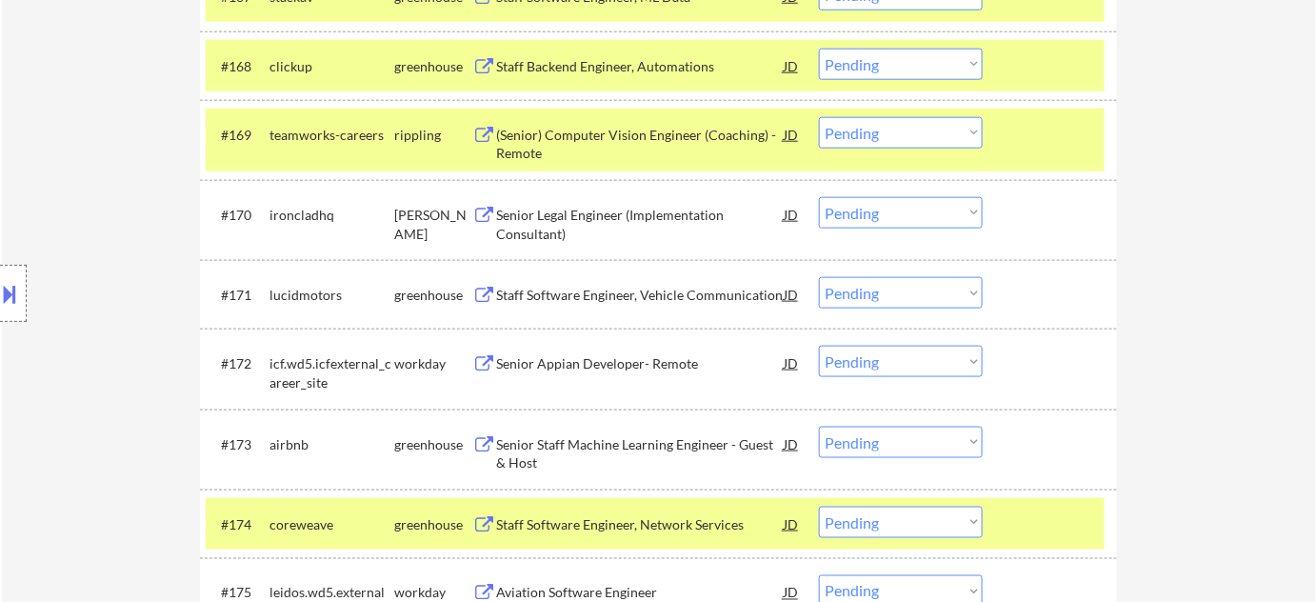
drag, startPoint x: 925, startPoint y: 200, endPoint x: 929, endPoint y: 220, distance: 20.4
click at [925, 200] on select "Choose an option... Pending Applied Excluded (Questions) Excluded (Expired) Exc…" at bounding box center [901, 212] width 164 height 31
click at [819, 197] on select "Choose an option... Pending Applied Excluded (Questions) Excluded (Expired) Exc…" at bounding box center [901, 212] width 164 height 31
select select ""pending""
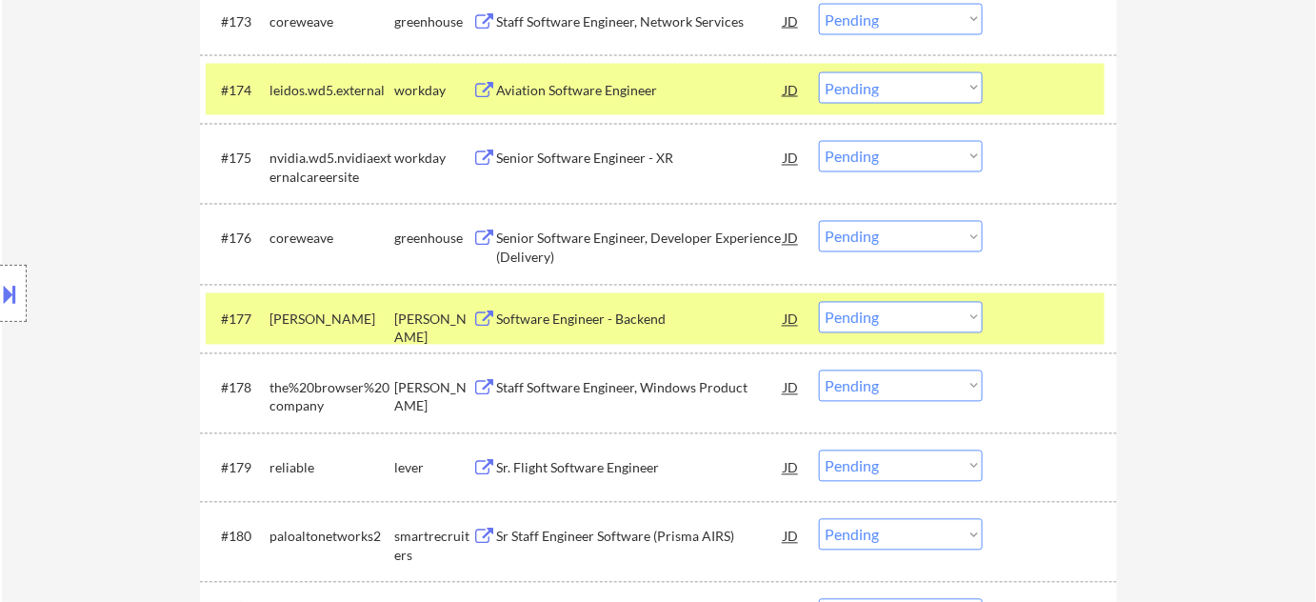
scroll to position [5930, 0]
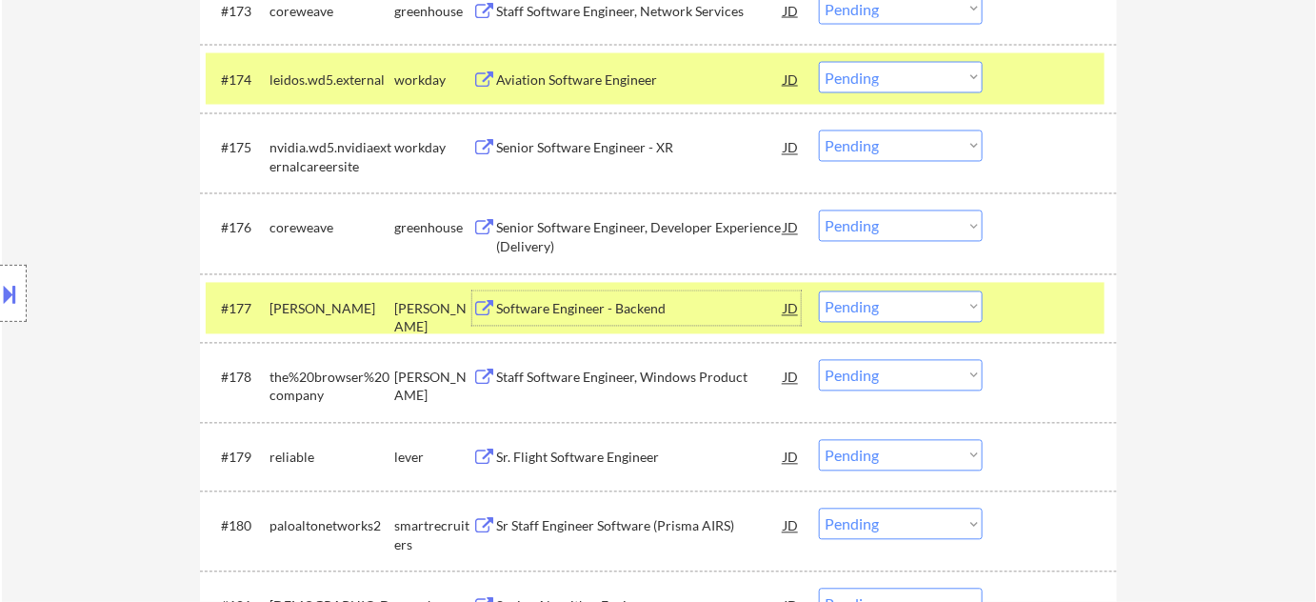
click at [594, 300] on div "Software Engineer - Backend" at bounding box center [640, 309] width 288 height 19
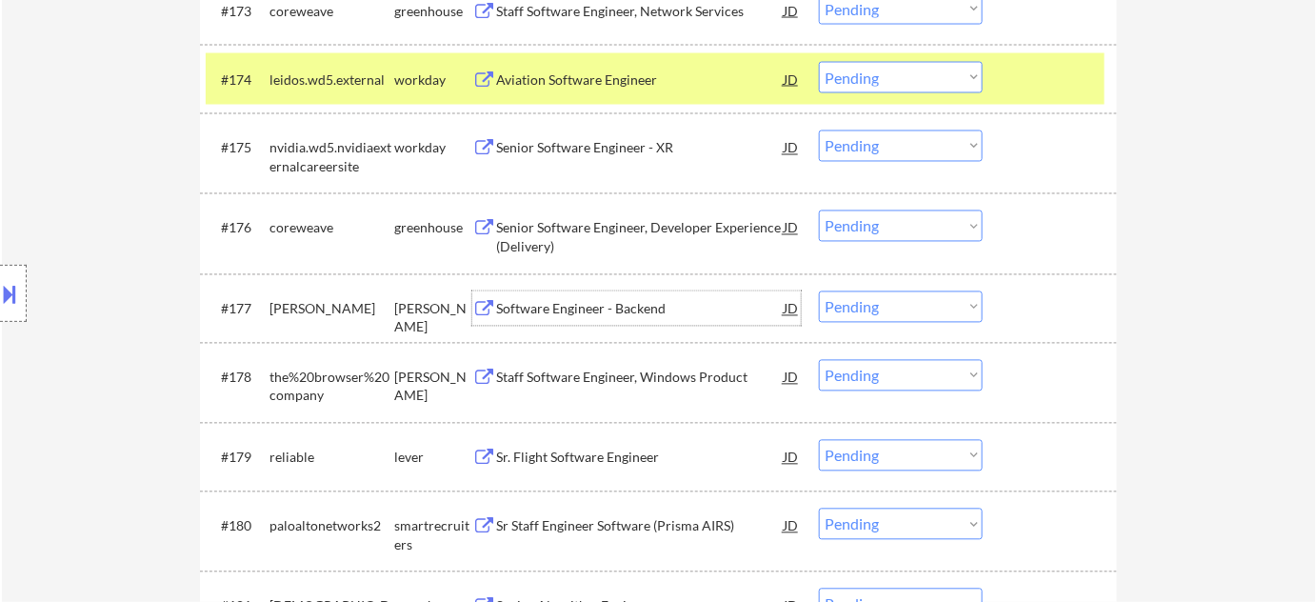
click at [580, 315] on div "Software Engineer - Backend" at bounding box center [640, 309] width 288 height 19
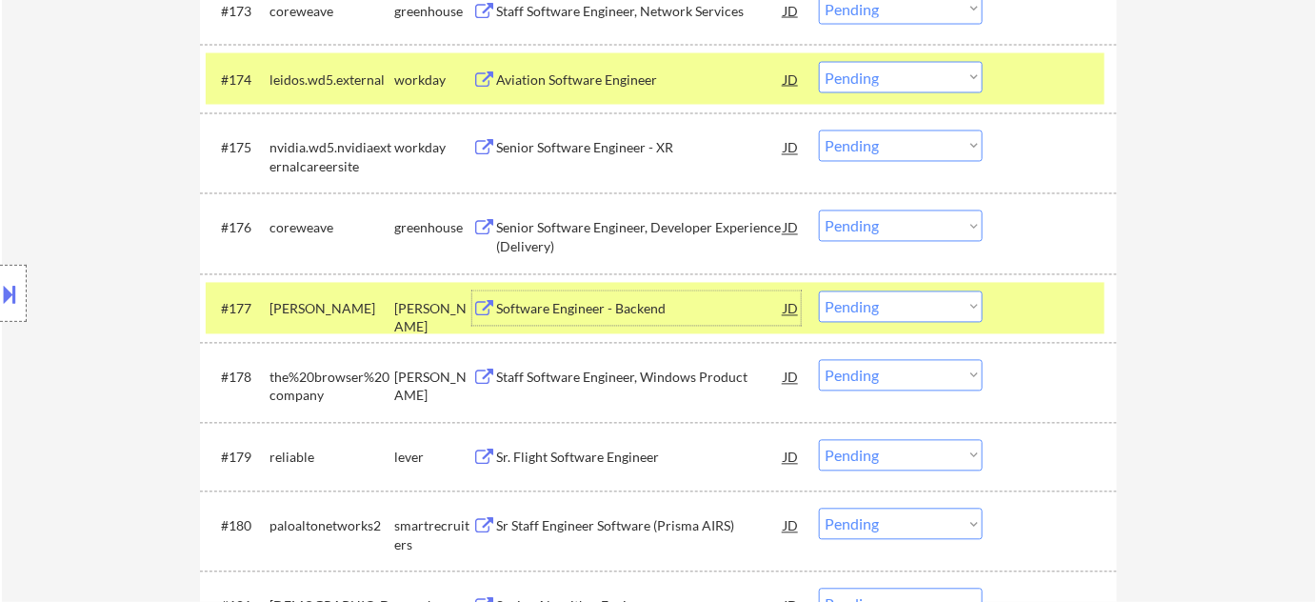
click at [917, 301] on select "Choose an option... Pending Applied Excluded (Questions) Excluded (Expired) Exc…" at bounding box center [901, 306] width 164 height 31
click at [819, 291] on select "Choose an option... Pending Applied Excluded (Questions) Excluded (Expired) Exc…" at bounding box center [901, 306] width 164 height 31
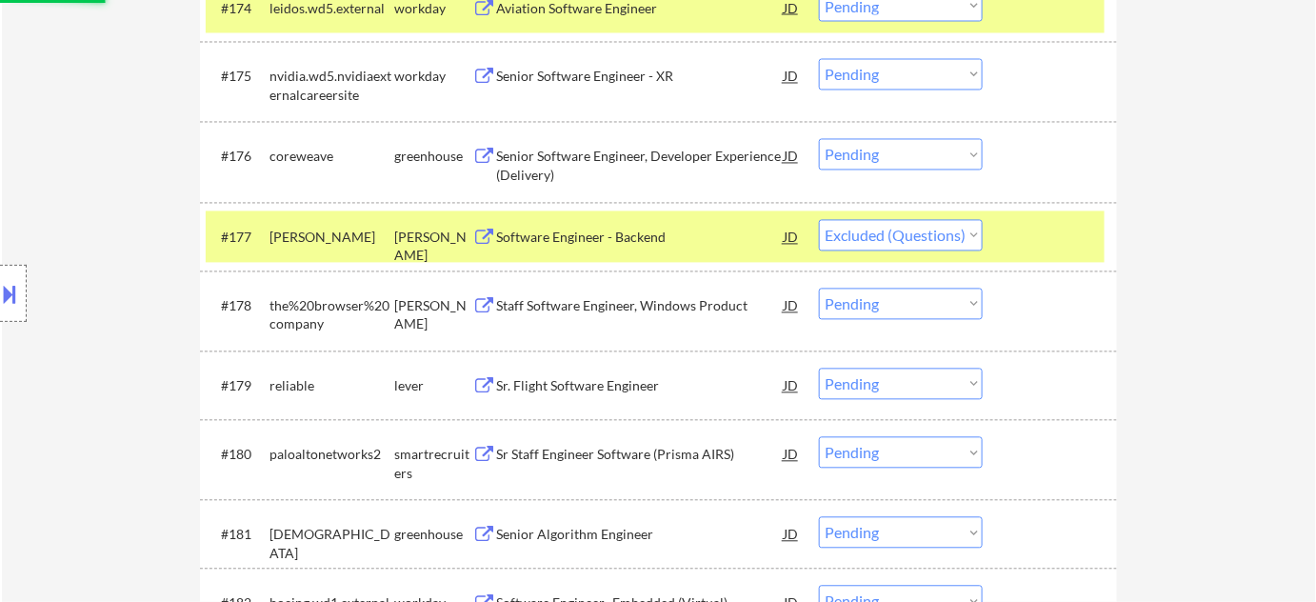
scroll to position [6104, 0]
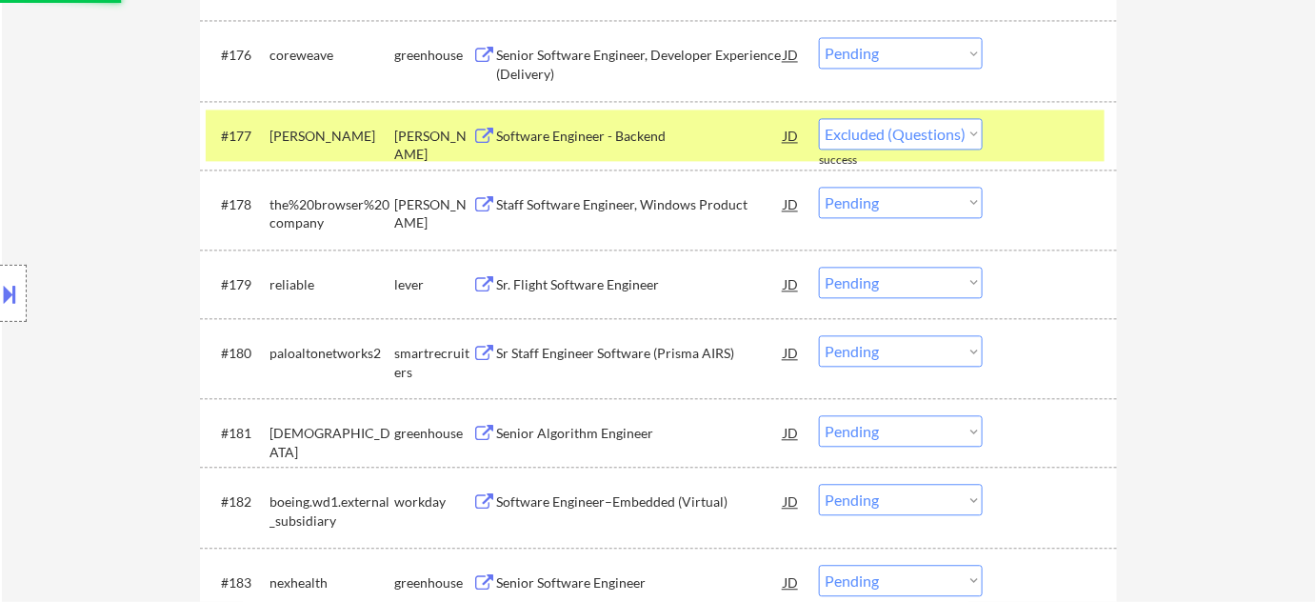
click at [578, 182] on div "#178 the%20browser%20company ashby Staff Software Engineer, Windows Product JD …" at bounding box center [655, 209] width 899 height 63
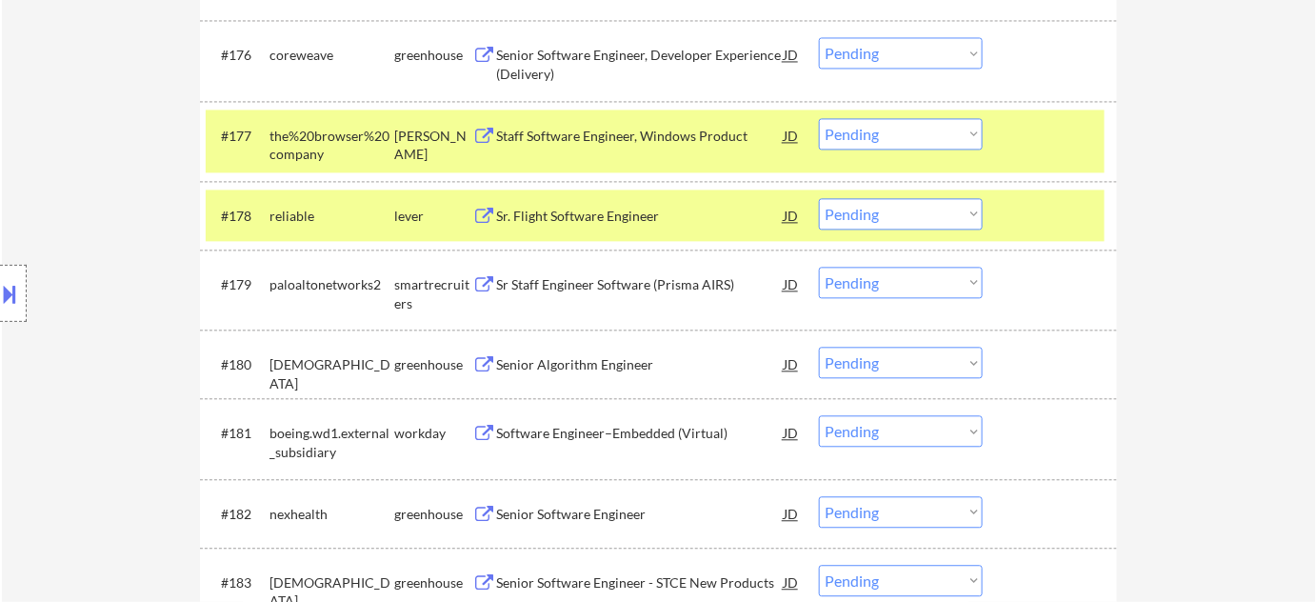
click at [592, 127] on div "Staff Software Engineer, Windows Product" at bounding box center [640, 136] width 288 height 19
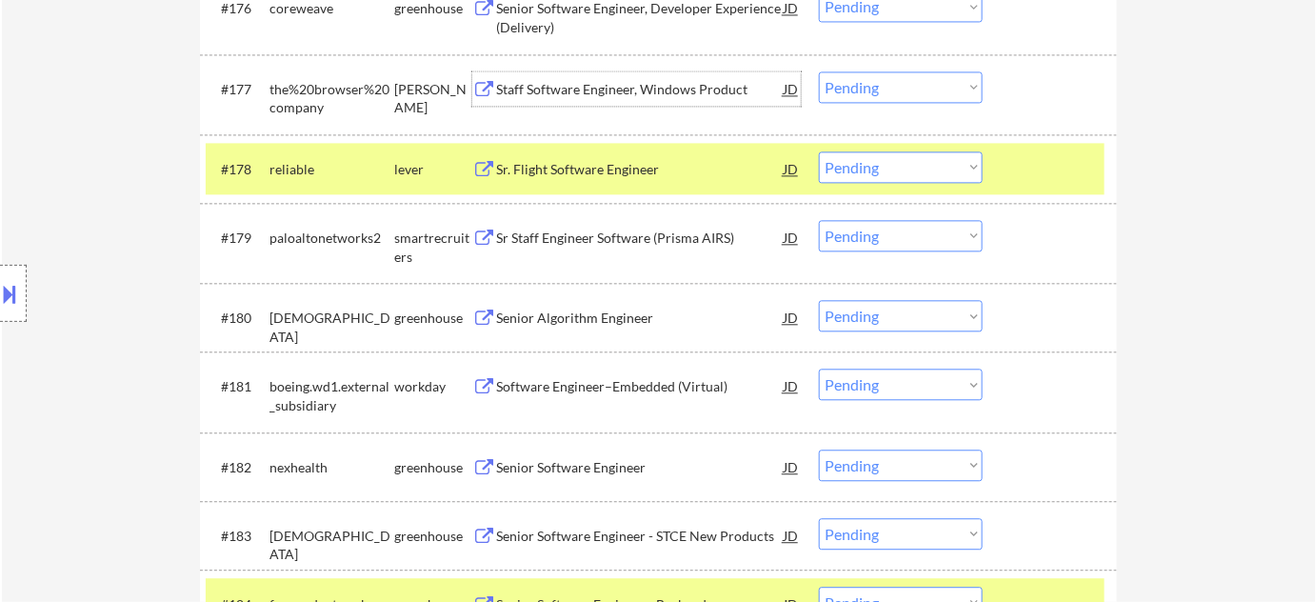
scroll to position [6190, 0]
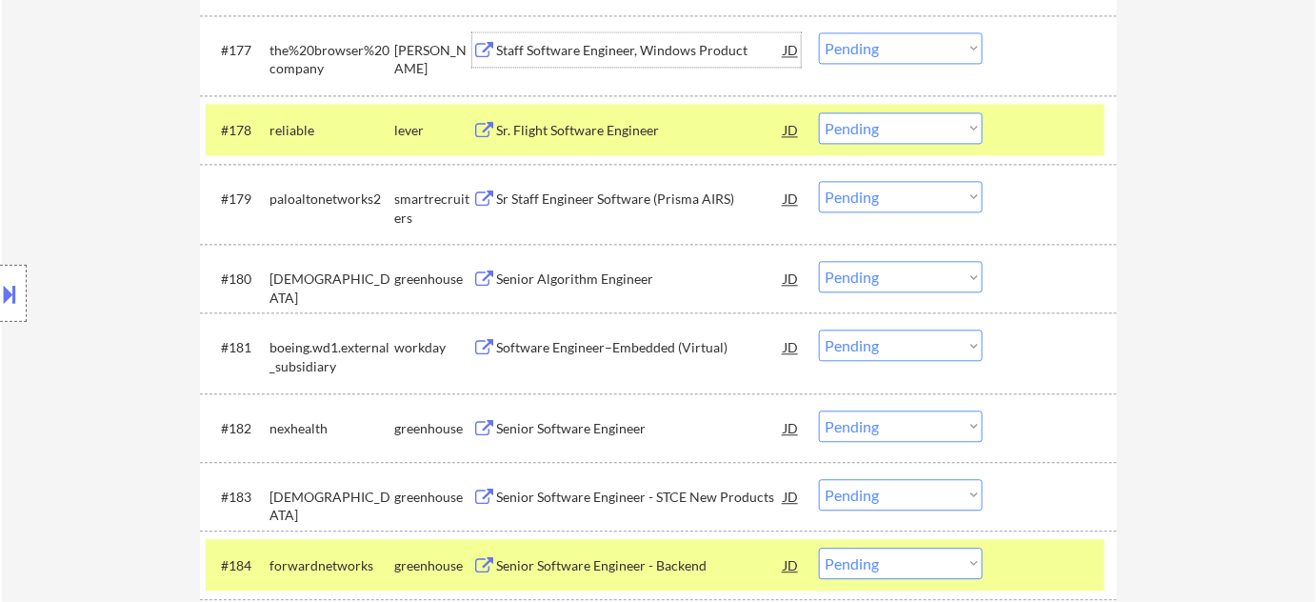
click at [562, 431] on div "Senior Software Engineer" at bounding box center [640, 428] width 288 height 19
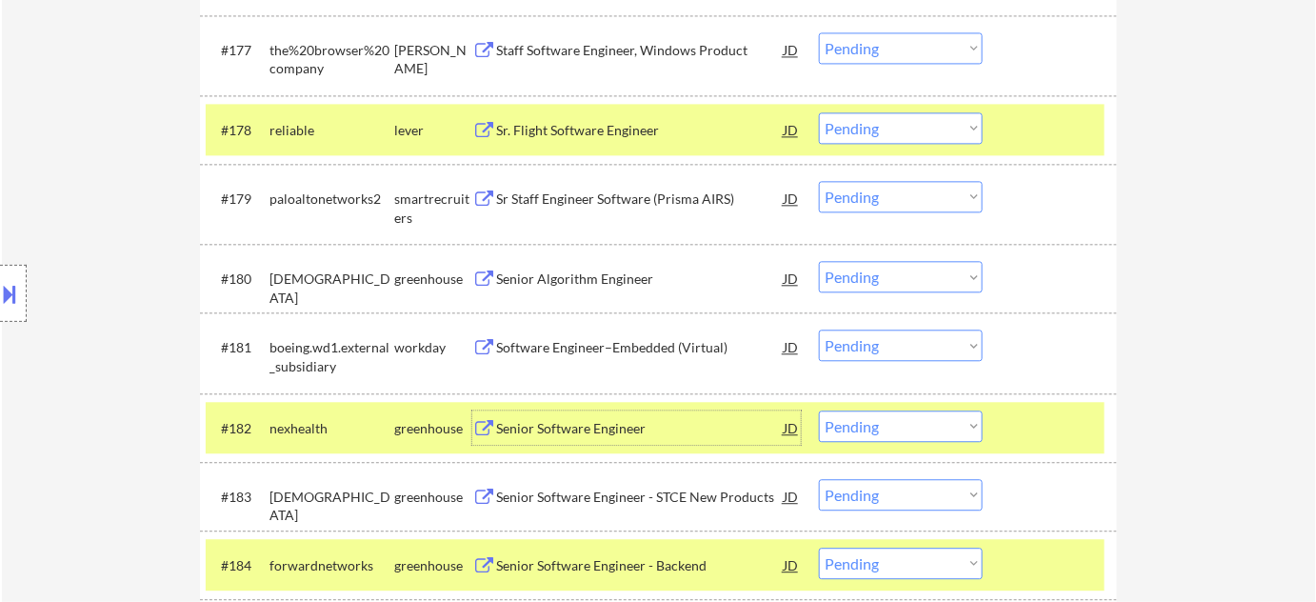
scroll to position [6017, 0]
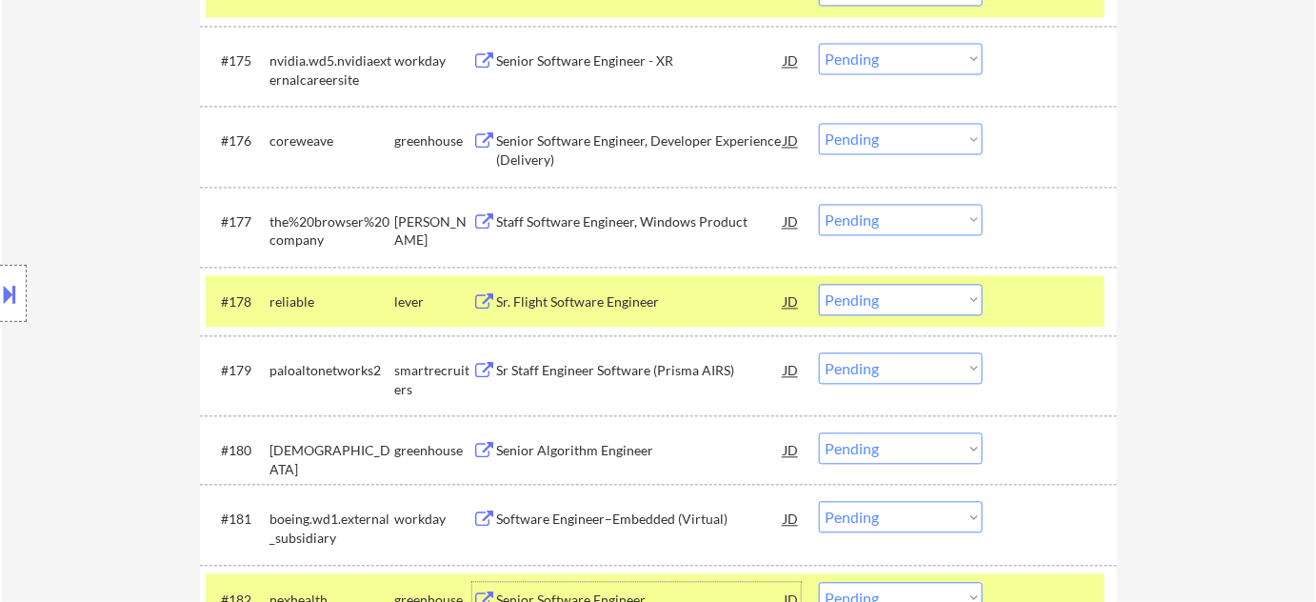
click at [877, 224] on select "Choose an option... Pending Applied Excluded (Questions) Excluded (Expired) Exc…" at bounding box center [901, 220] width 164 height 31
click at [819, 205] on select "Choose an option... Pending Applied Excluded (Questions) Excluded (Expired) Exc…" at bounding box center [901, 220] width 164 height 31
select select ""pending""
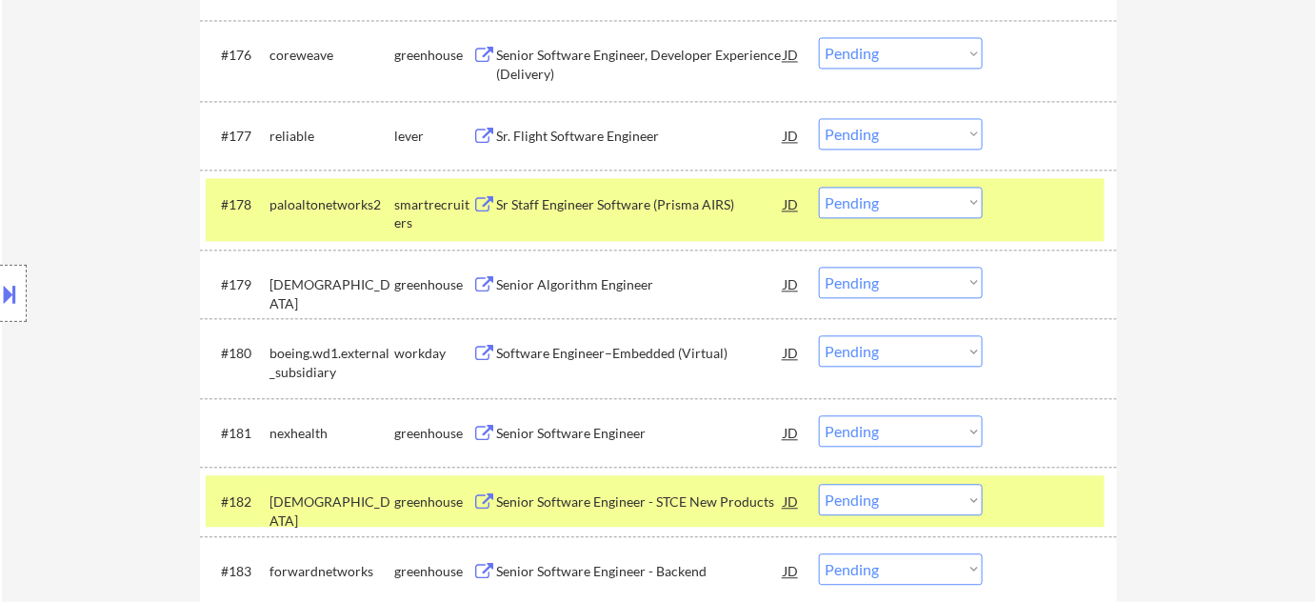
scroll to position [6190, 0]
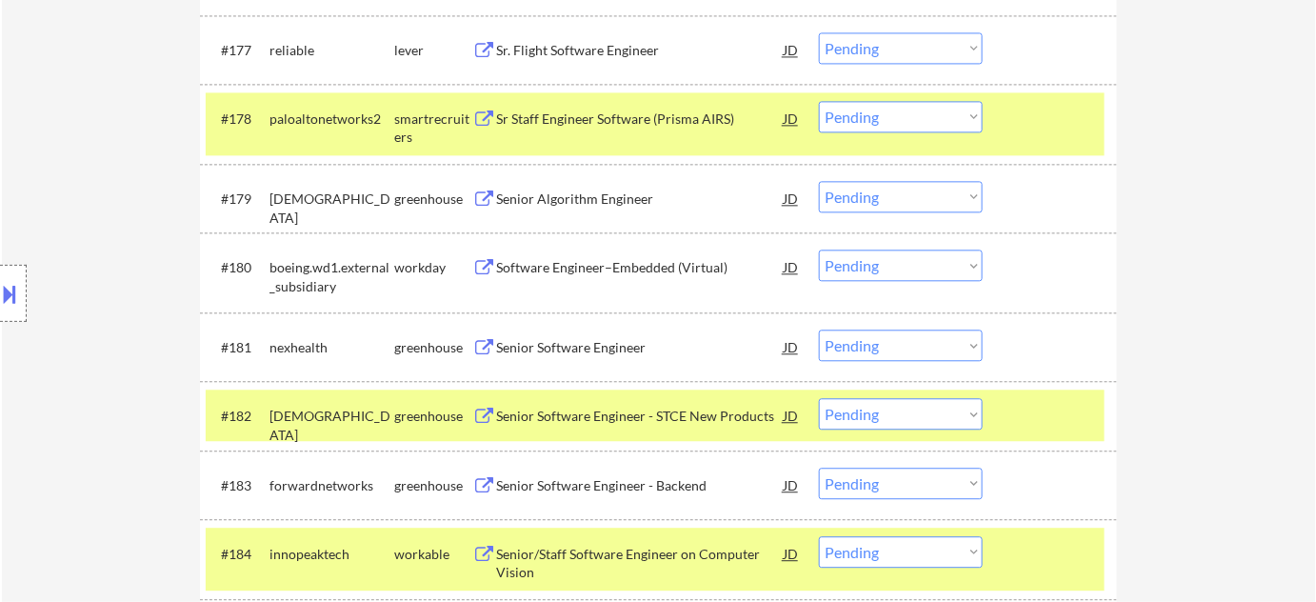
click at [552, 482] on div "Senior Software Engineer - Backend" at bounding box center [640, 485] width 288 height 19
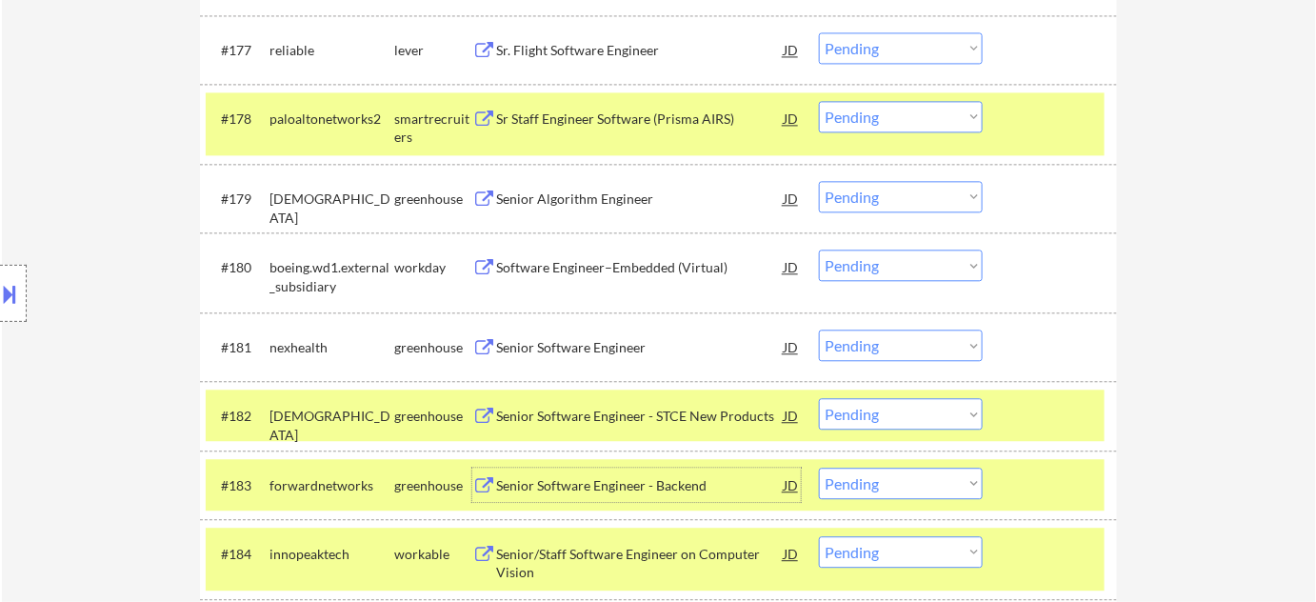
click at [891, 344] on select "Choose an option... Pending Applied Excluded (Questions) Excluded (Expired) Exc…" at bounding box center [901, 345] width 164 height 31
click at [819, 330] on select "Choose an option... Pending Applied Excluded (Questions) Excluded (Expired) Exc…" at bounding box center [901, 345] width 164 height 31
select select ""pending""
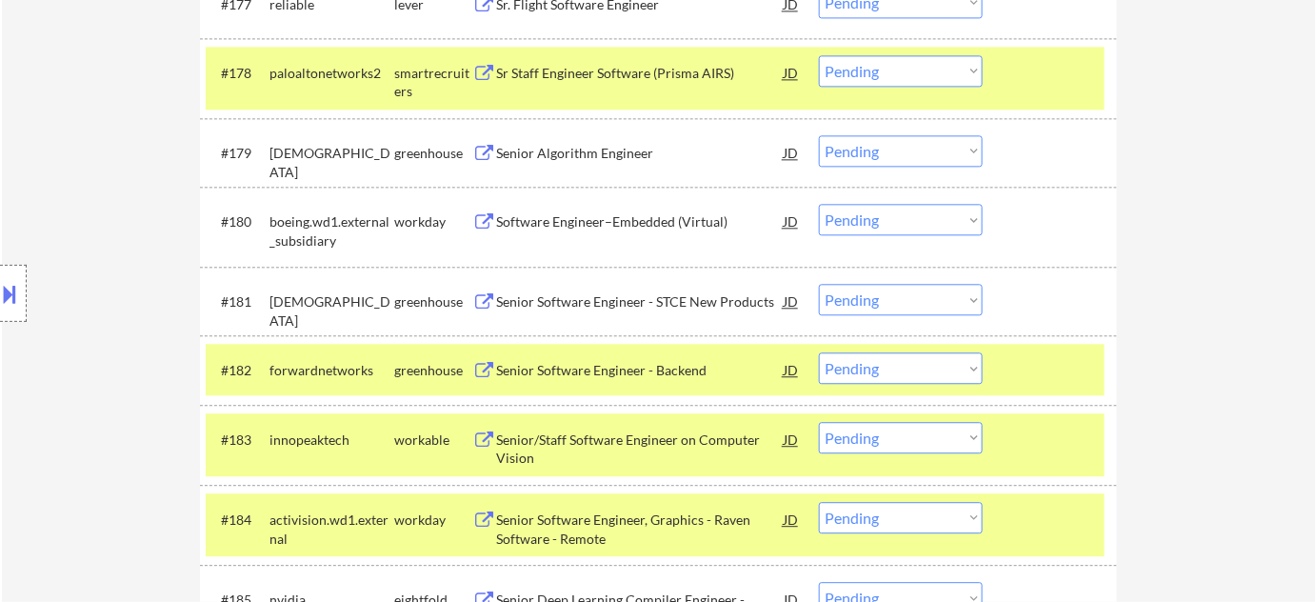
scroll to position [6276, 0]
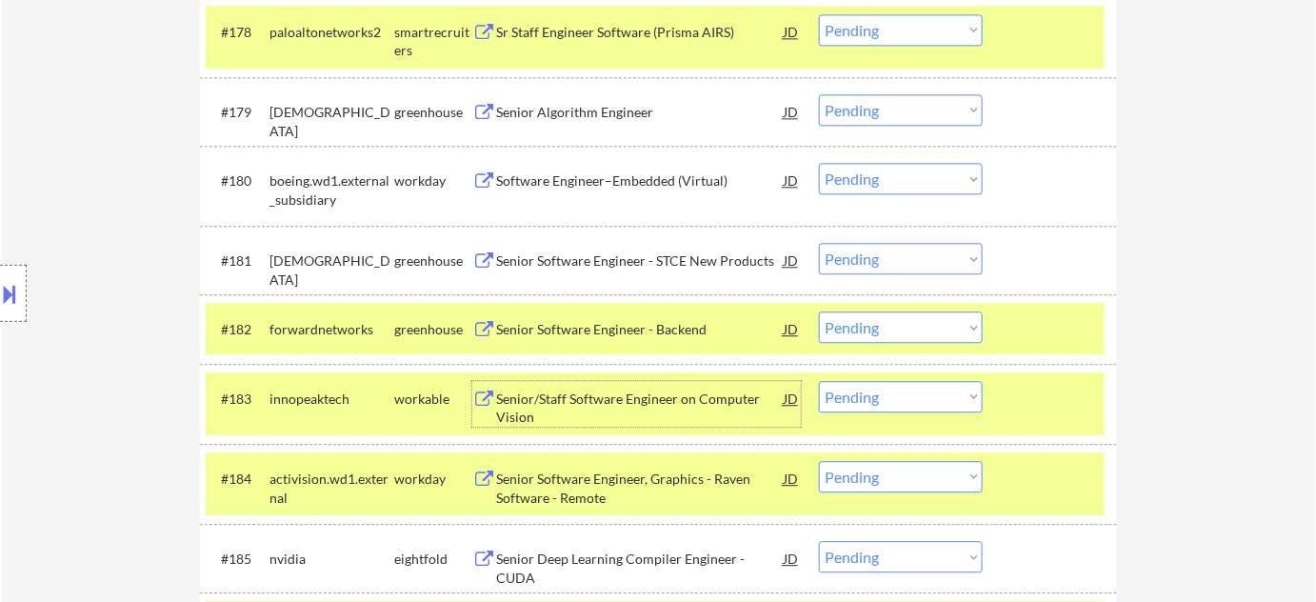
click at [554, 398] on div "Senior/Staff Software Engineer on Computer Vision" at bounding box center [640, 408] width 288 height 37
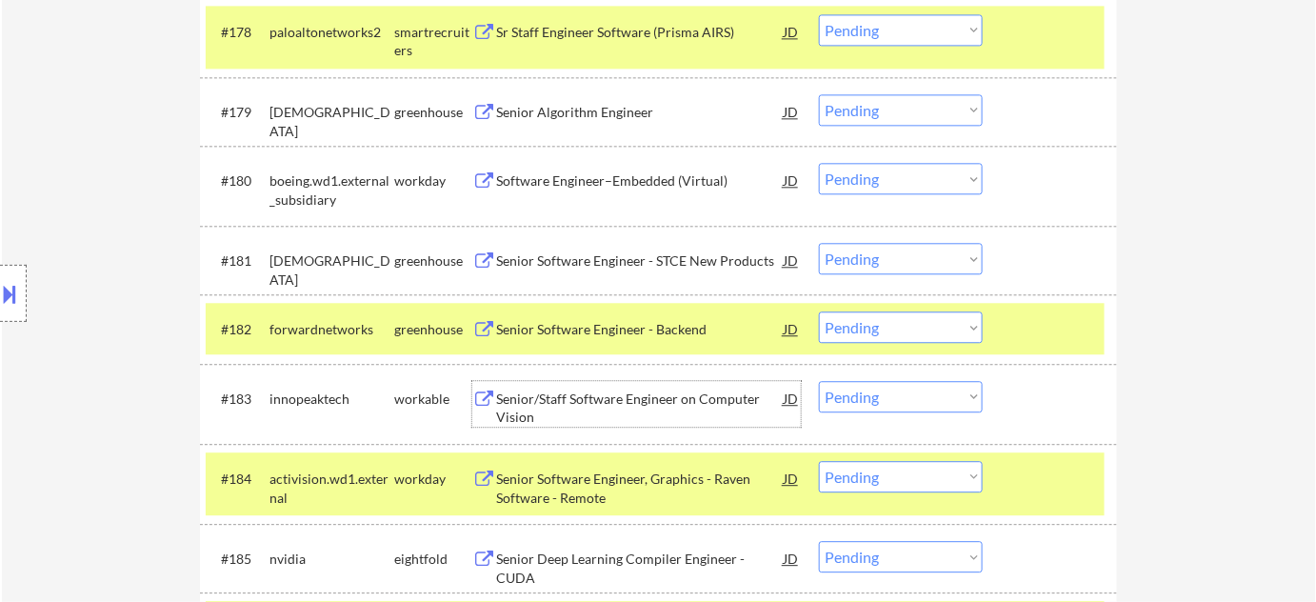
drag, startPoint x: 881, startPoint y: 331, endPoint x: 886, endPoint y: 341, distance: 10.6
click at [881, 331] on select "Choose an option... Pending Applied Excluded (Questions) Excluded (Expired) Exc…" at bounding box center [901, 326] width 164 height 31
click at [819, 311] on select "Choose an option... Pending Applied Excluded (Questions) Excluded (Expired) Exc…" at bounding box center [901, 326] width 164 height 31
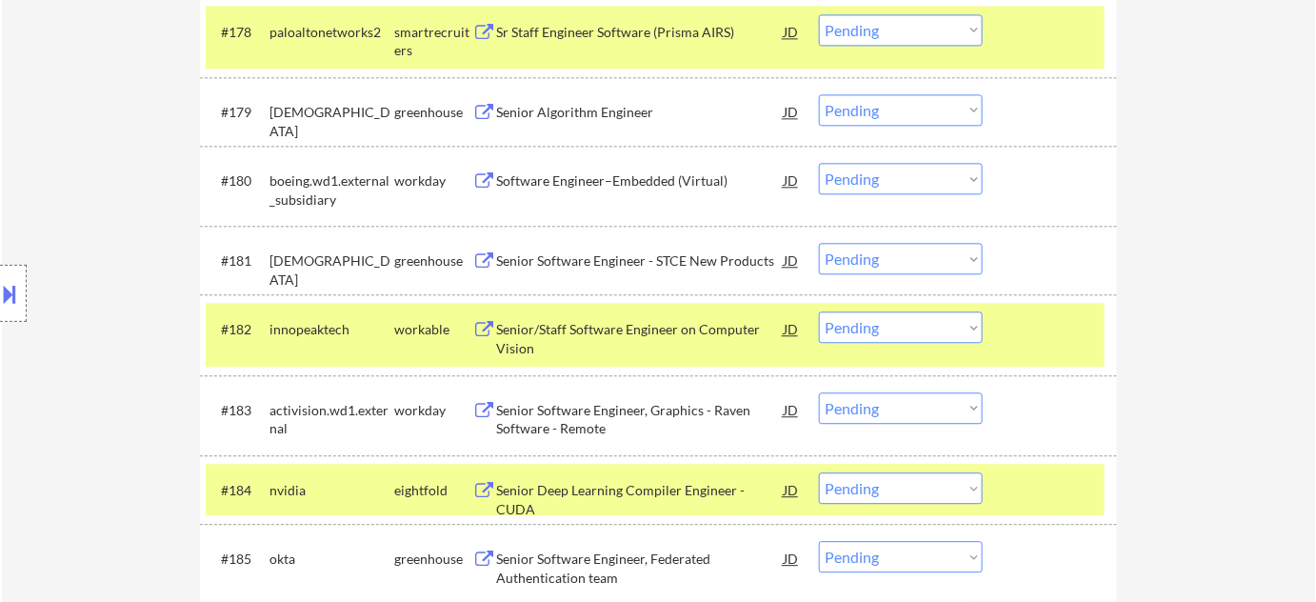
click at [912, 331] on select "Choose an option... Pending Applied Excluded (Questions) Excluded (Expired) Exc…" at bounding box center [901, 326] width 164 height 31
click at [819, 311] on select "Choose an option... Pending Applied Excluded (Questions) Excluded (Expired) Exc…" at bounding box center [901, 326] width 164 height 31
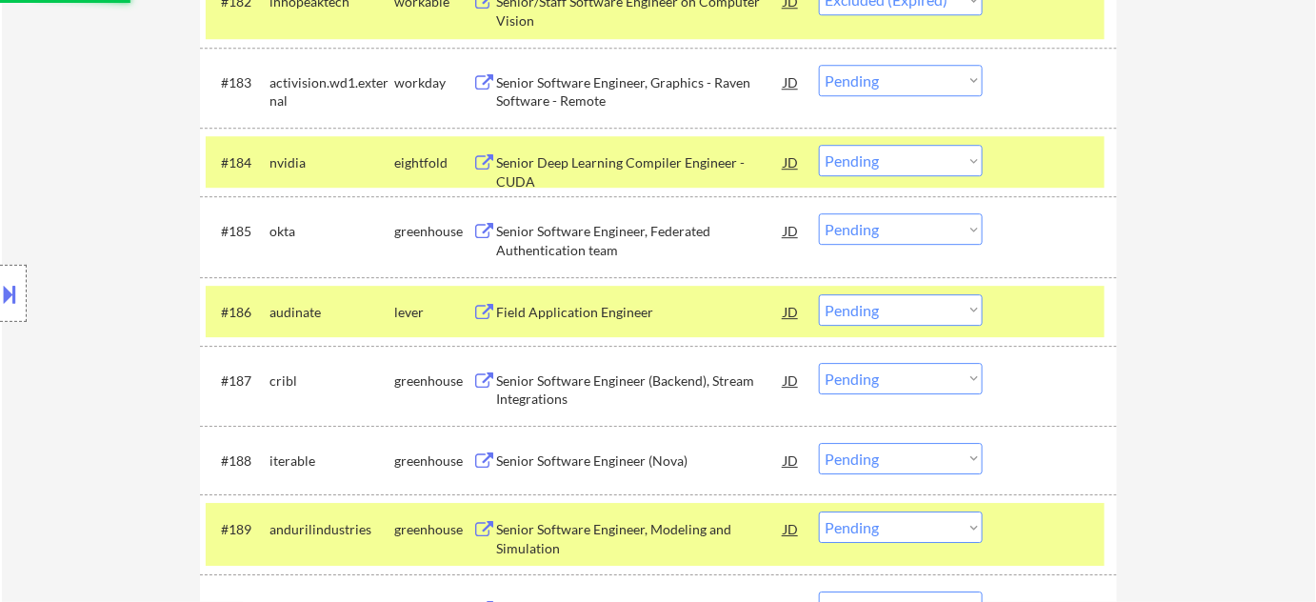
scroll to position [6623, 0]
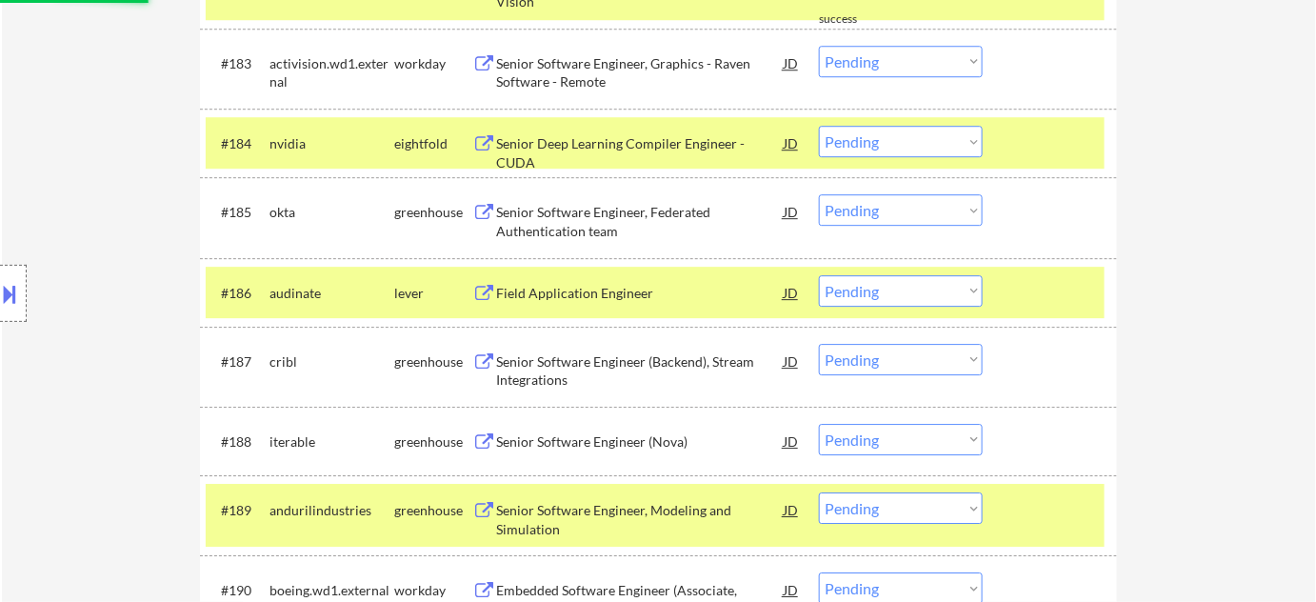
select select ""pending""
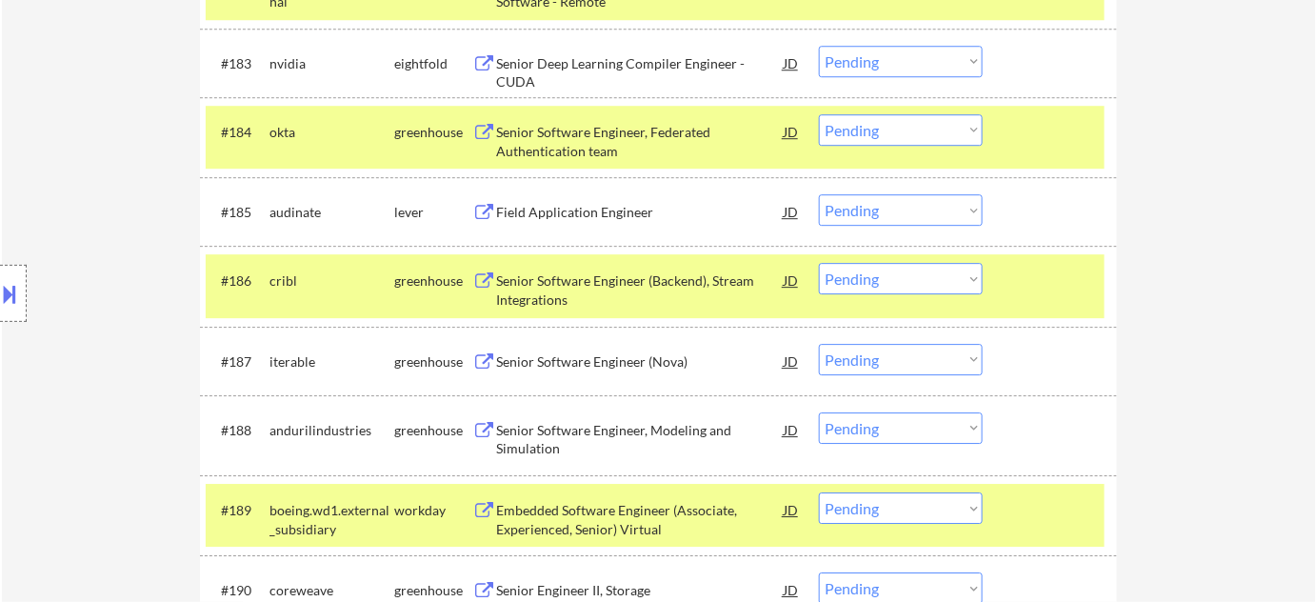
click at [555, 281] on div "Senior Software Engineer (Backend), Stream Integrations" at bounding box center [640, 289] width 288 height 37
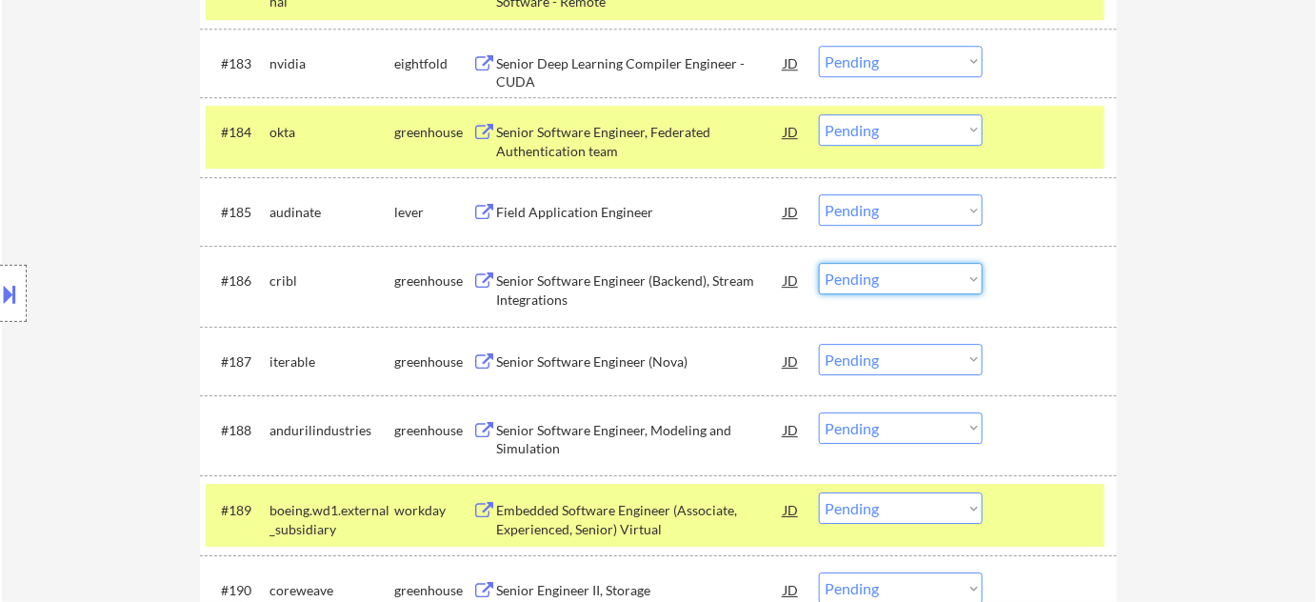
click at [916, 268] on select "Choose an option... Pending Applied Excluded (Questions) Excluded (Expired) Exc…" at bounding box center [901, 278] width 164 height 31
click at [819, 263] on select "Choose an option... Pending Applied Excluded (Questions) Excluded (Expired) Exc…" at bounding box center [901, 278] width 164 height 31
select select ""pending""
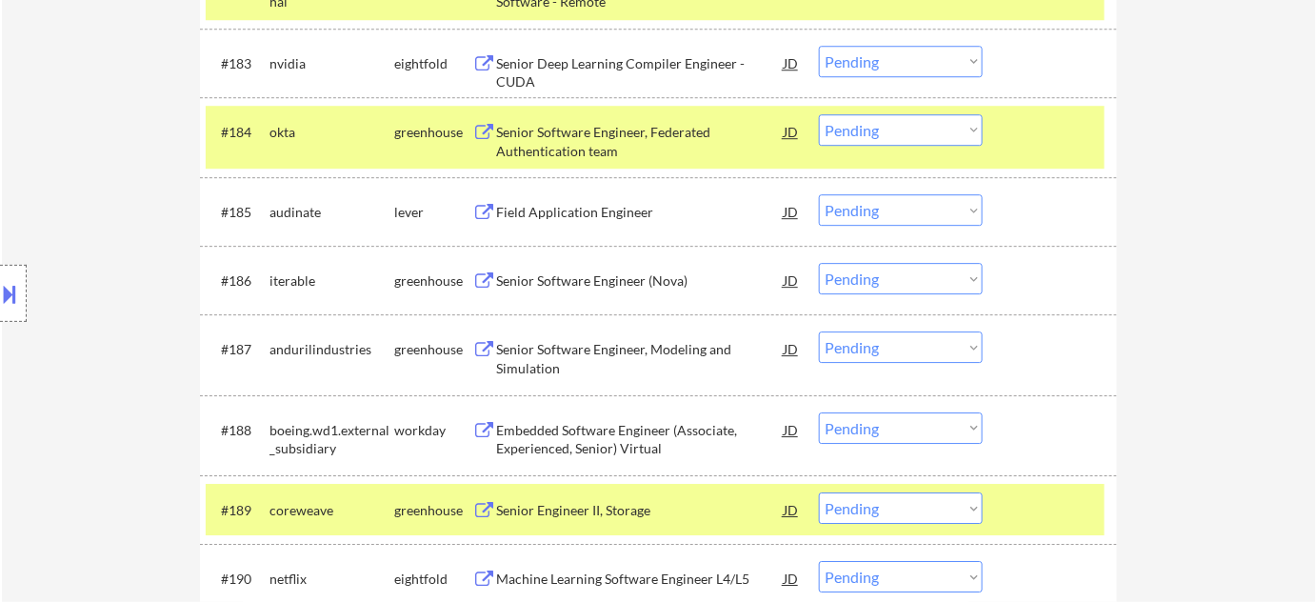
click at [596, 276] on div "Senior Software Engineer (Nova)" at bounding box center [640, 280] width 288 height 19
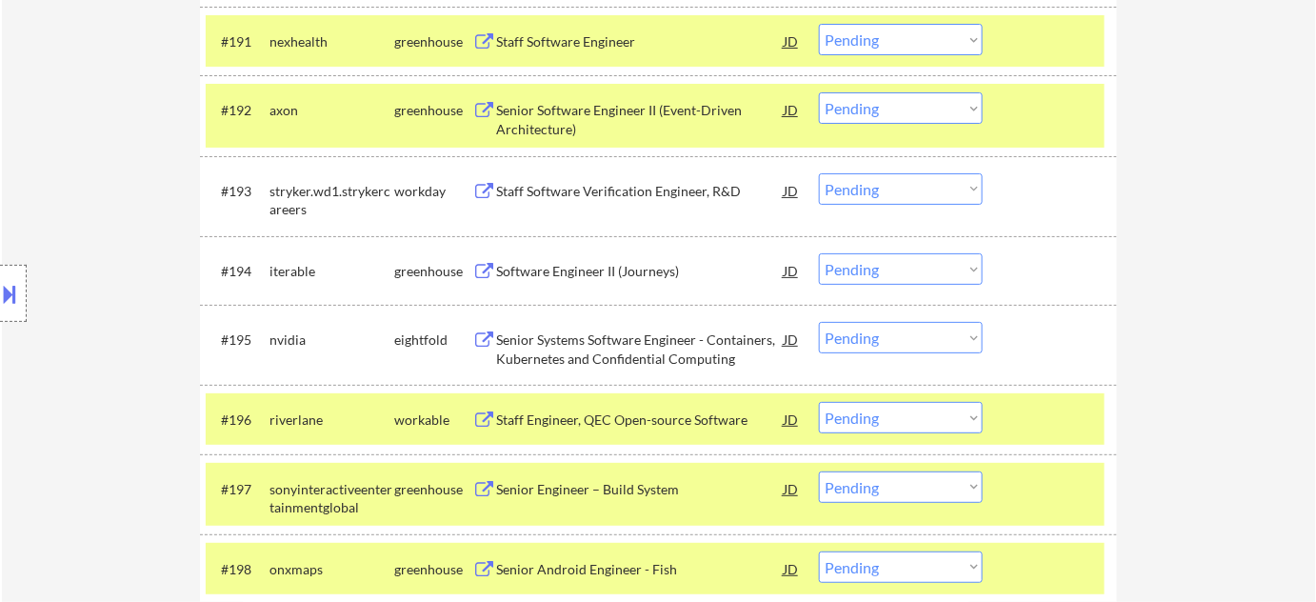
scroll to position [7489, 0]
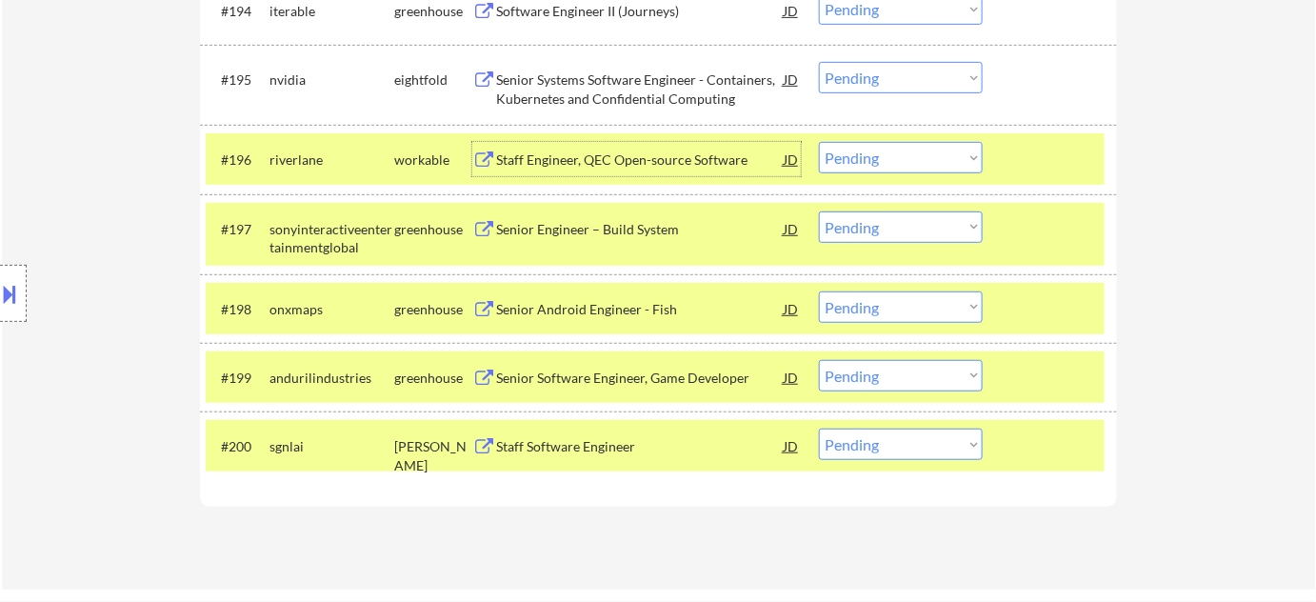
click at [569, 150] on div "Staff Engineer, QEC Open-source Software" at bounding box center [640, 159] width 288 height 19
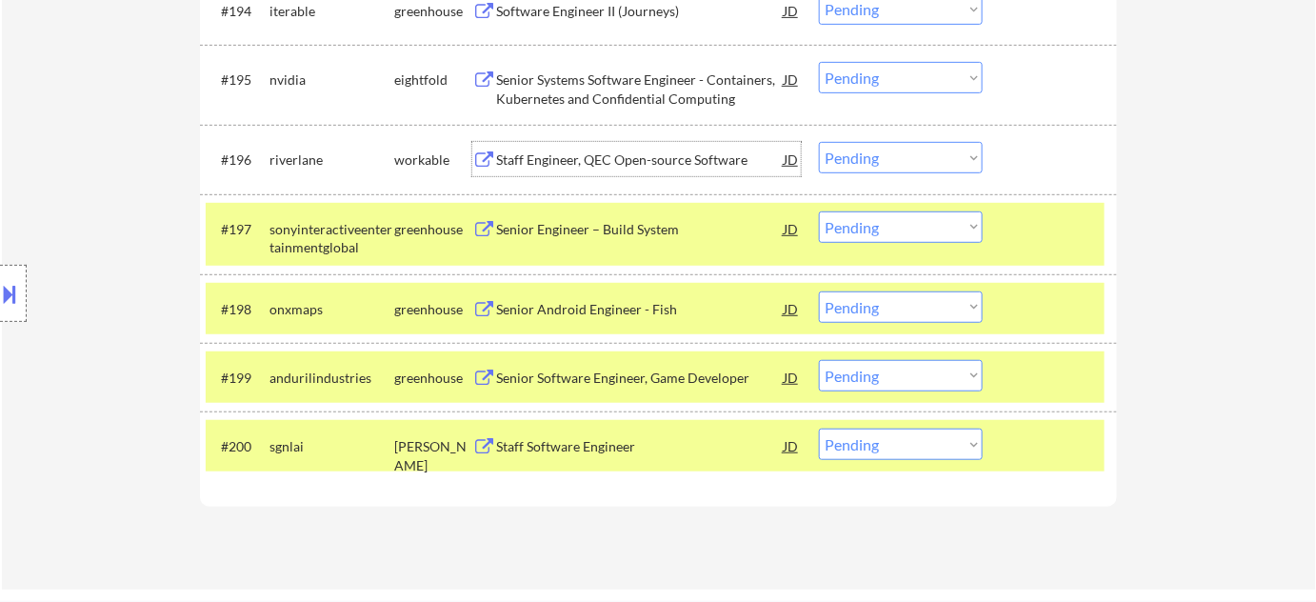
click at [885, 164] on select "Choose an option... Pending Applied Excluded (Questions) Excluded (Expired) Exc…" at bounding box center [901, 157] width 164 height 31
click at [819, 142] on select "Choose an option... Pending Applied Excluded (Questions) Excluded (Expired) Exc…" at bounding box center [901, 157] width 164 height 31
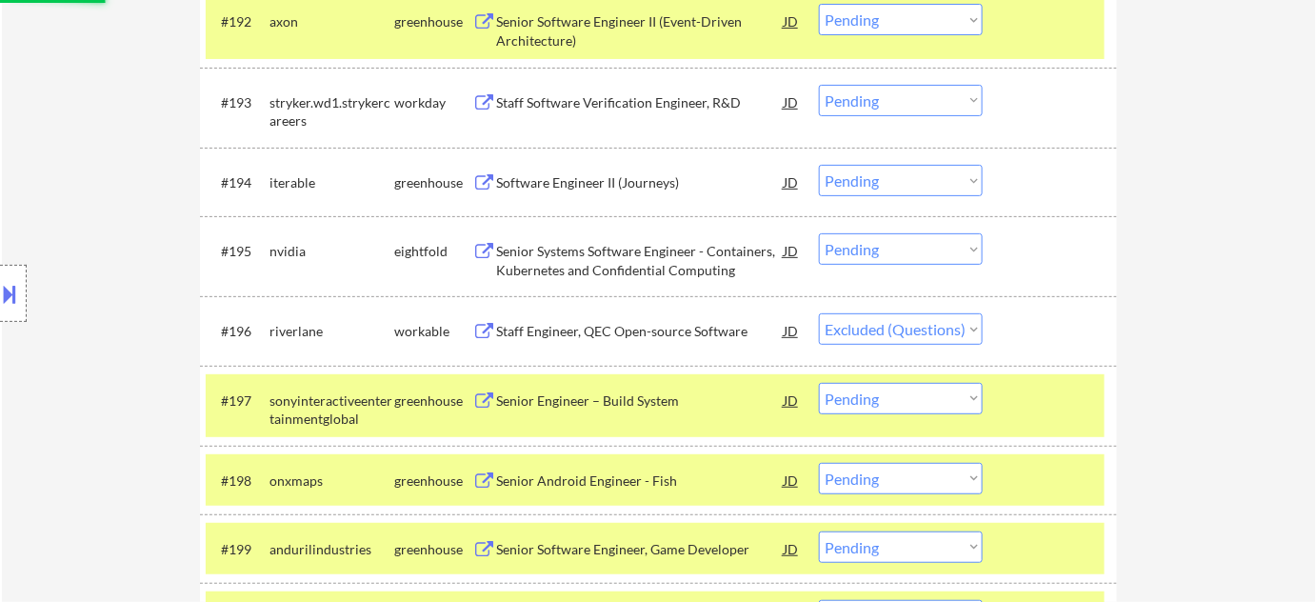
scroll to position [7315, 0]
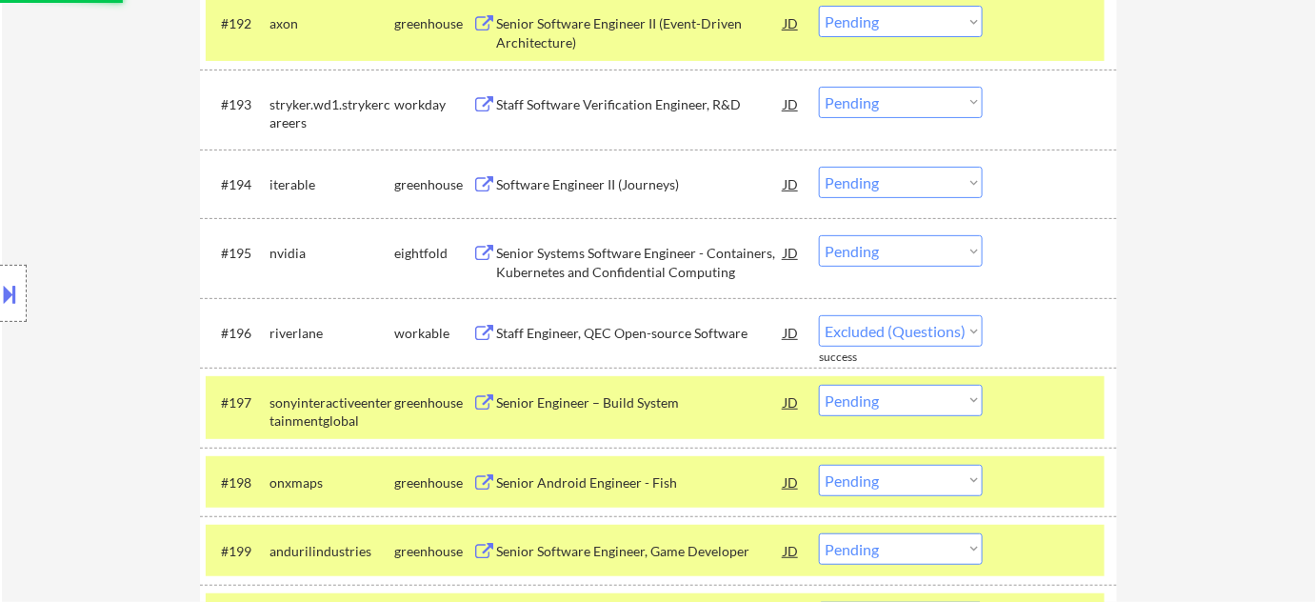
select select ""pending""
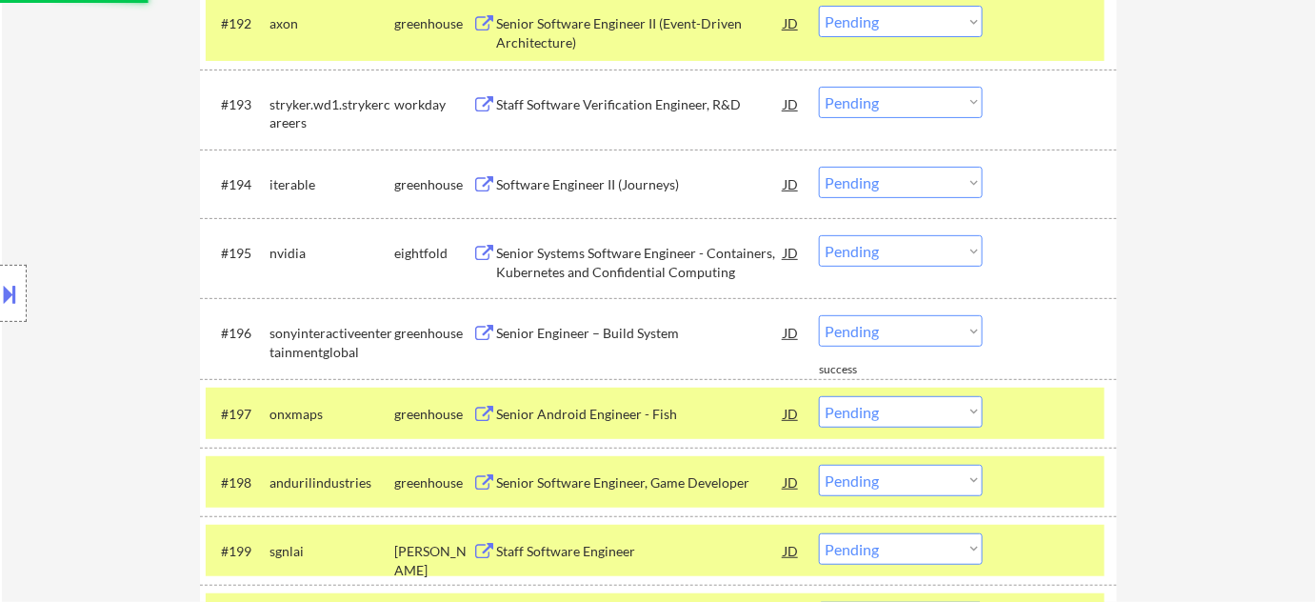
click at [580, 266] on div "Senior Systems Software Engineer - Containers, Kubernetes and Confidential Comp…" at bounding box center [640, 262] width 288 height 37
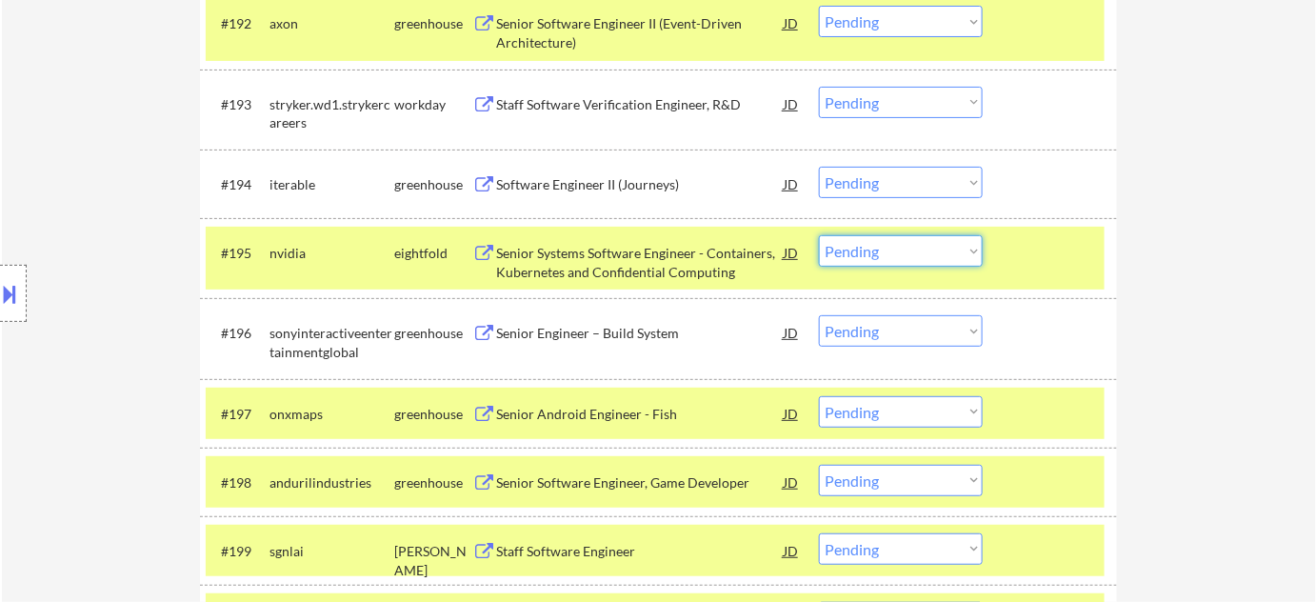
click at [886, 238] on select "Choose an option... Pending Applied Excluded (Questions) Excluded (Expired) Exc…" at bounding box center [901, 250] width 164 height 31
click at [819, 235] on select "Choose an option... Pending Applied Excluded (Questions) Excluded (Expired) Exc…" at bounding box center [901, 250] width 164 height 31
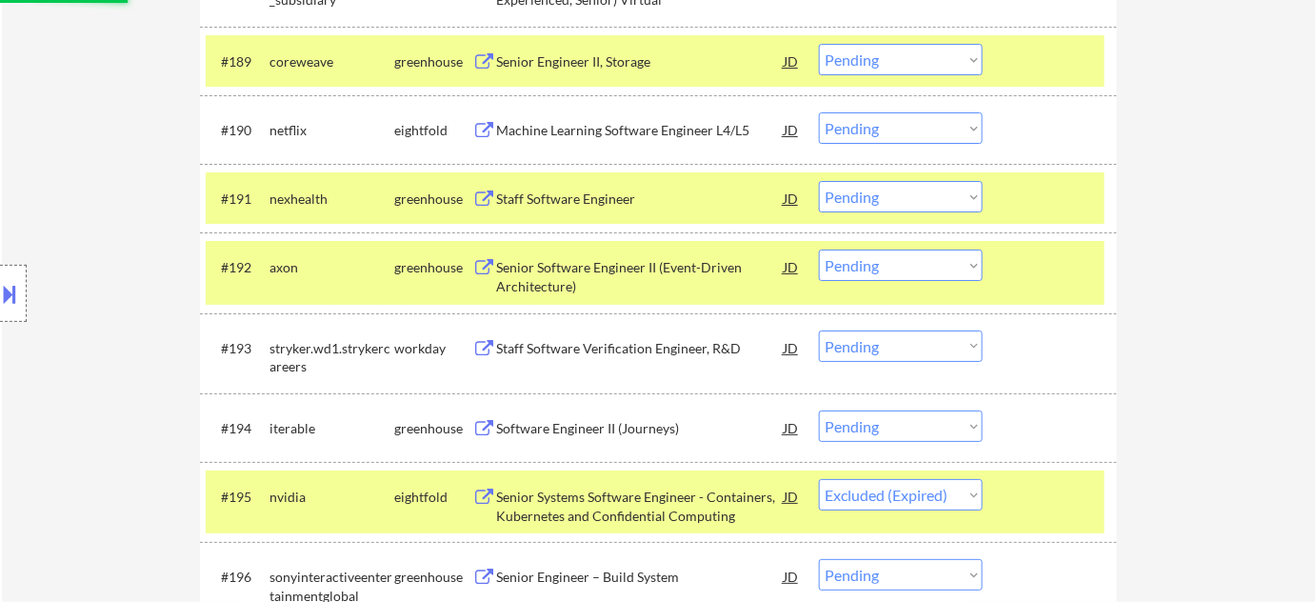
scroll to position [7056, 0]
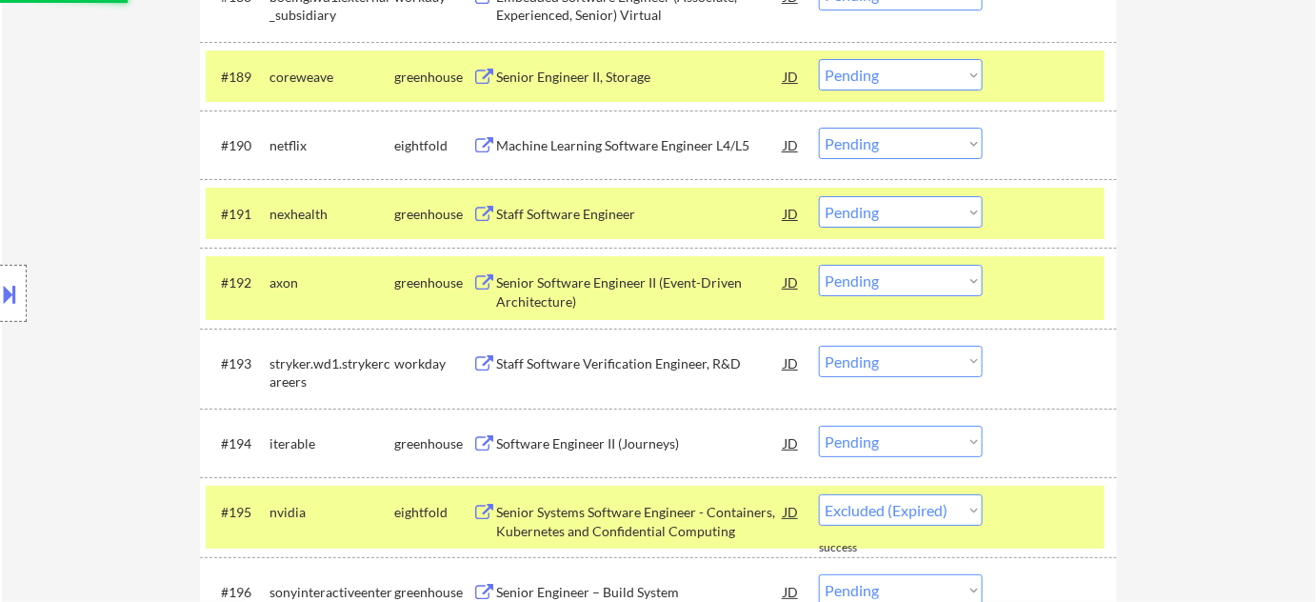
select select ""pending""
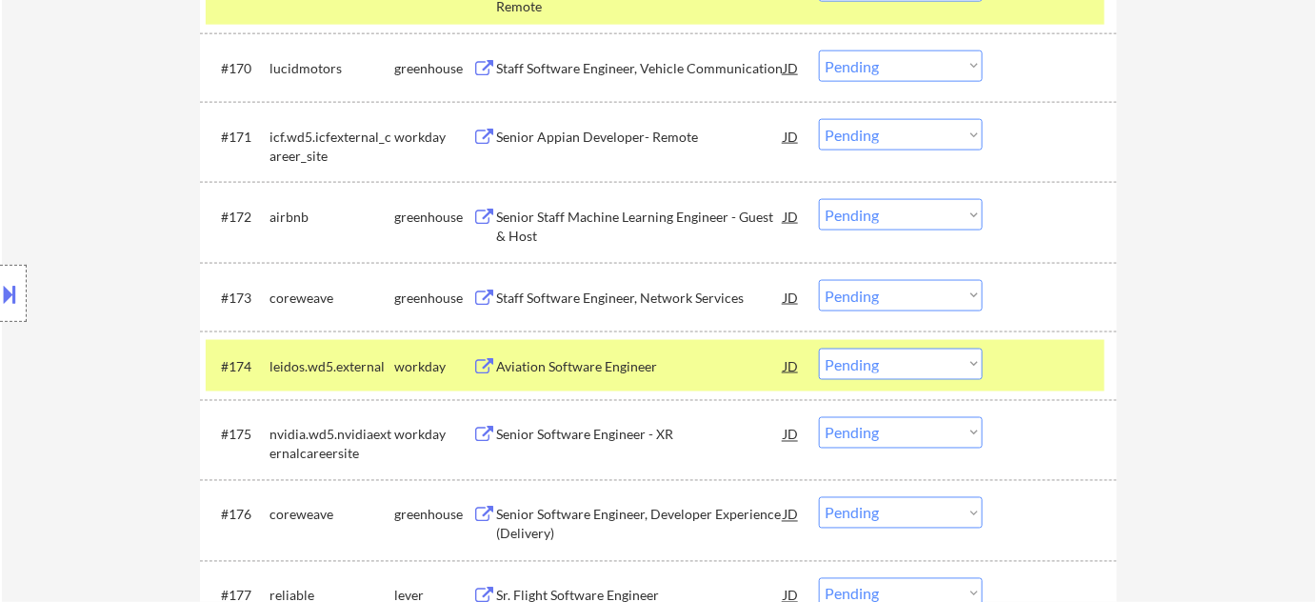
scroll to position [5497, 0]
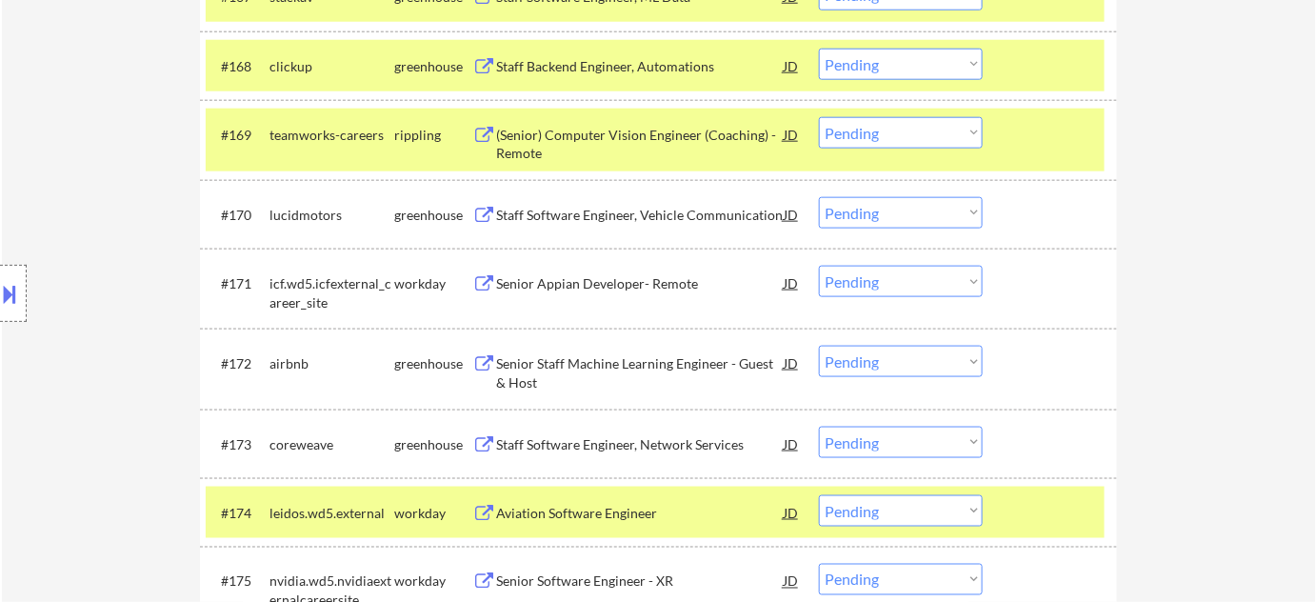
click at [859, 117] on select "Choose an option... Pending Applied Excluded (Questions) Excluded (Expired) Exc…" at bounding box center [901, 132] width 164 height 31
click at [819, 117] on select "Choose an option... Pending Applied Excluded (Questions) Excluded (Expired) Exc…" at bounding box center [901, 132] width 164 height 31
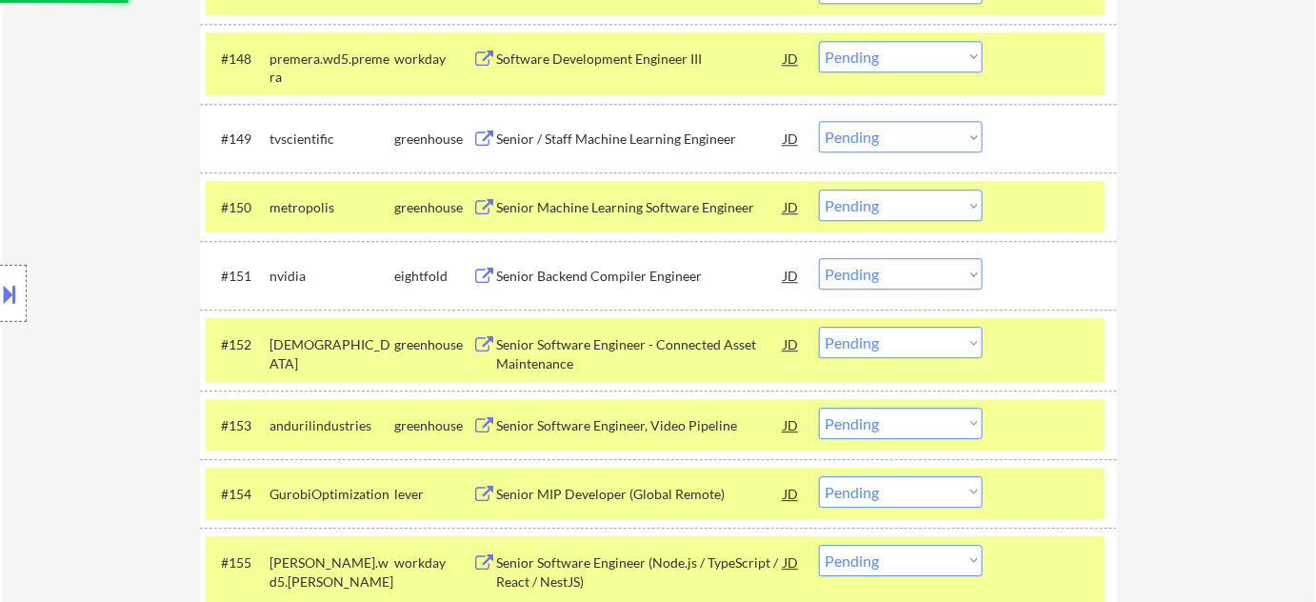
select select ""pending""
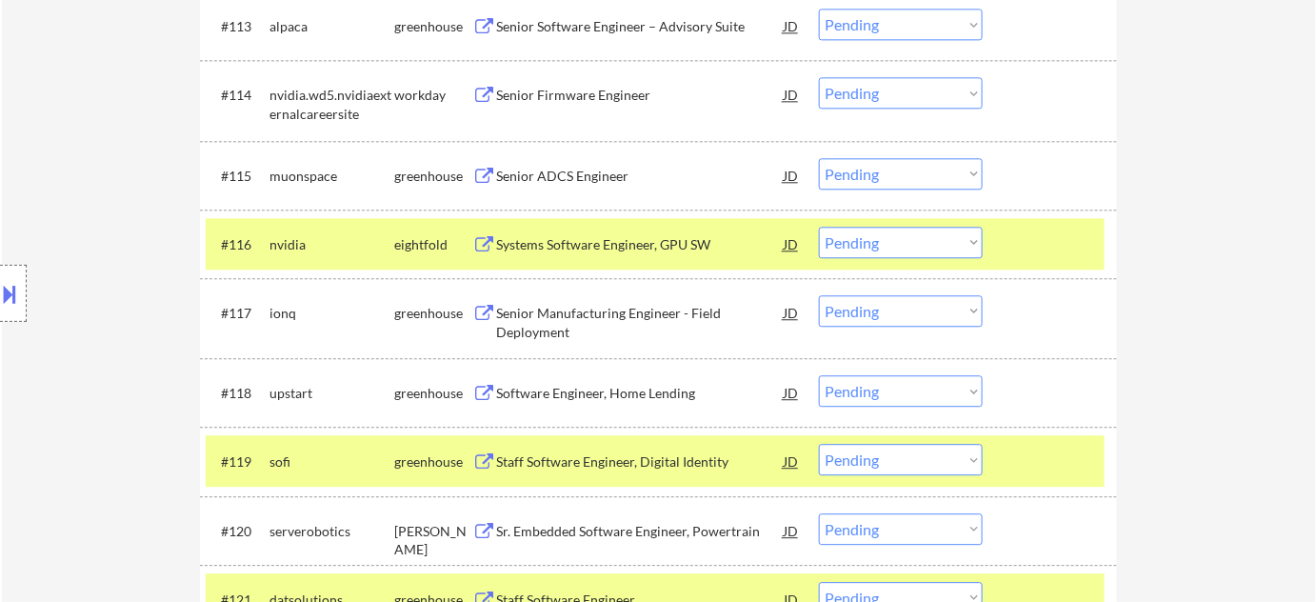
scroll to position [1514, 0]
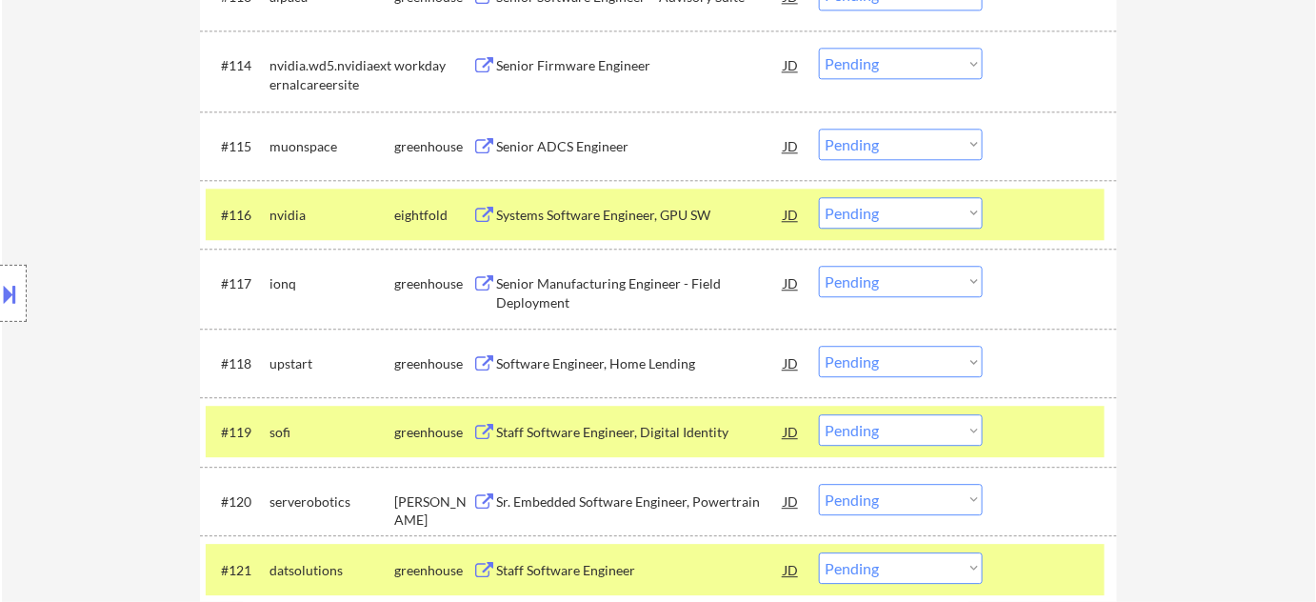
click at [634, 431] on div "Staff Software Engineer, Digital Identity" at bounding box center [640, 432] width 288 height 19
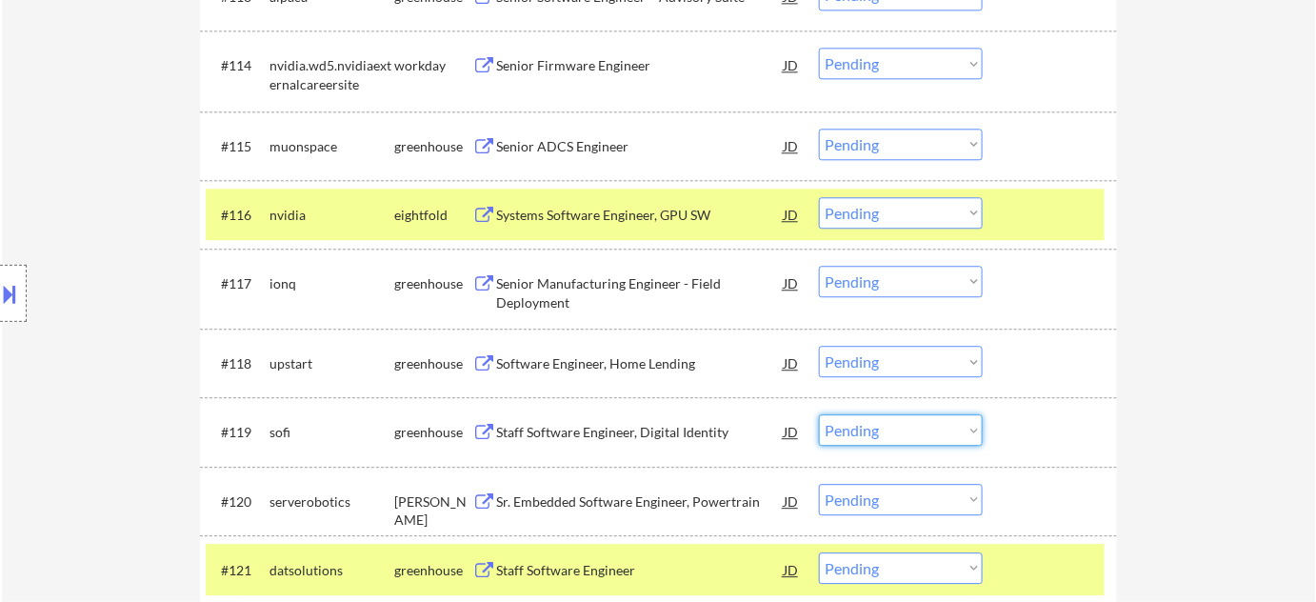
click at [887, 439] on select "Choose an option... Pending Applied Excluded (Questions) Excluded (Expired) Exc…" at bounding box center [901, 429] width 164 height 31
click at [819, 414] on select "Choose an option... Pending Applied Excluded (Questions) Excluded (Expired) Exc…" at bounding box center [901, 429] width 164 height 31
click at [890, 214] on select "Choose an option... Pending Applied Excluded (Questions) Excluded (Expired) Exc…" at bounding box center [901, 212] width 164 height 31
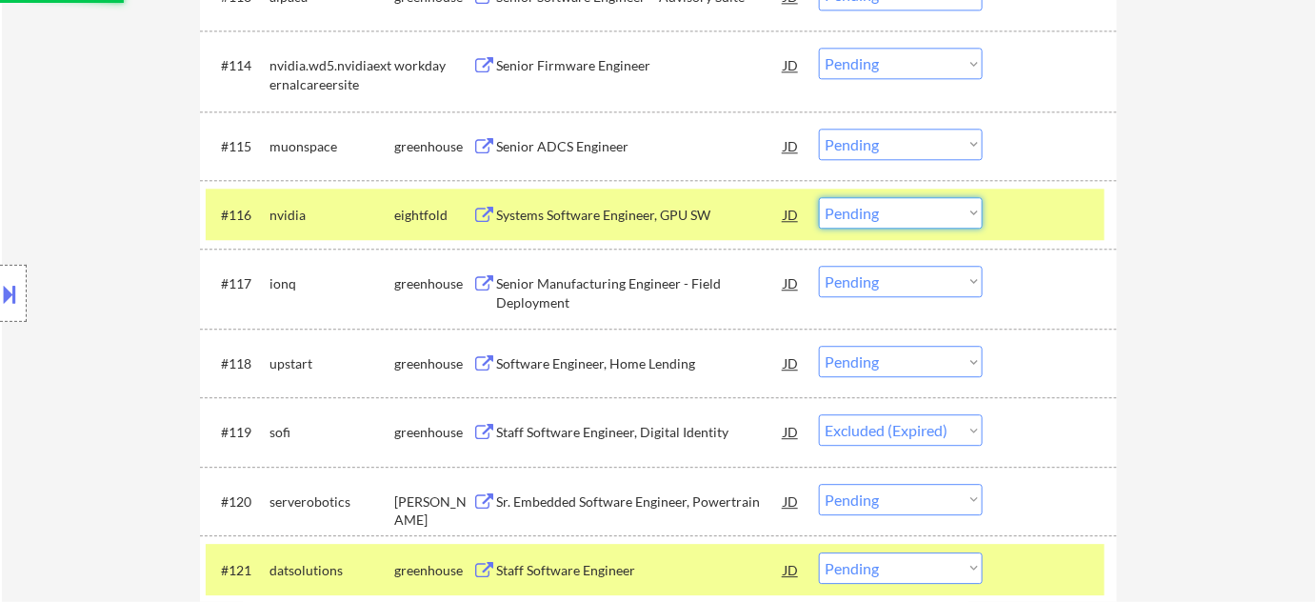
select select ""pending""
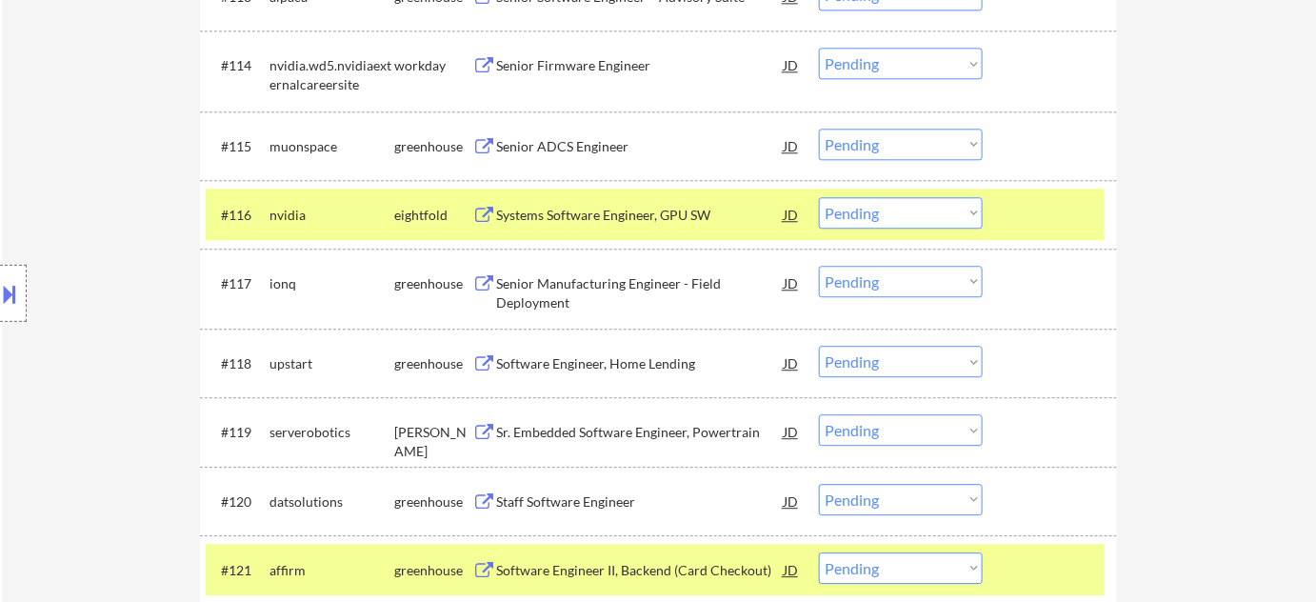
click at [941, 210] on select "Choose an option... Pending Applied Excluded (Questions) Excluded (Expired) Exc…" at bounding box center [901, 212] width 164 height 31
click at [819, 197] on select "Choose an option... Pending Applied Excluded (Questions) Excluded (Expired) Exc…" at bounding box center [901, 212] width 164 height 31
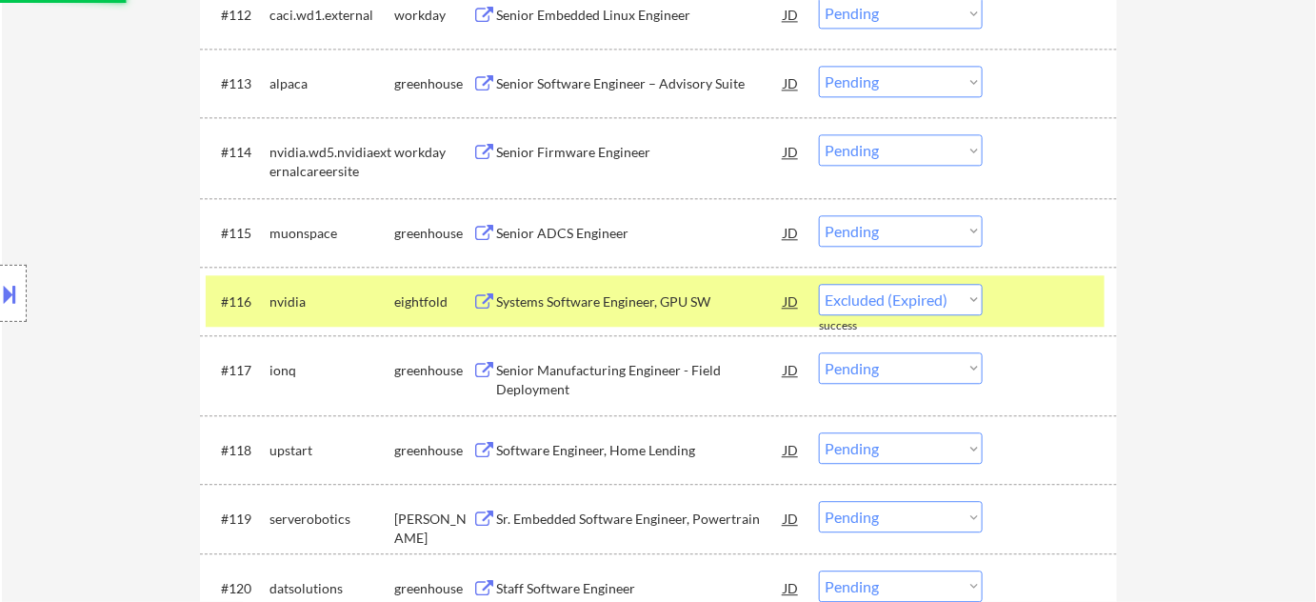
select select ""pending""
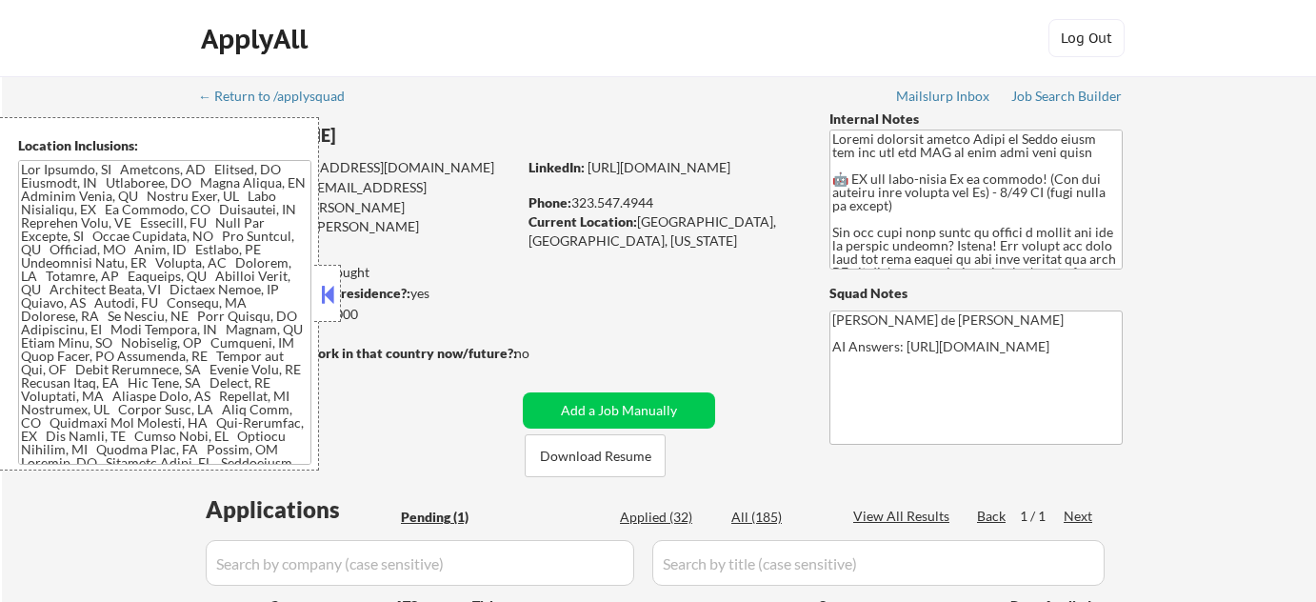
scroll to position [259, 0]
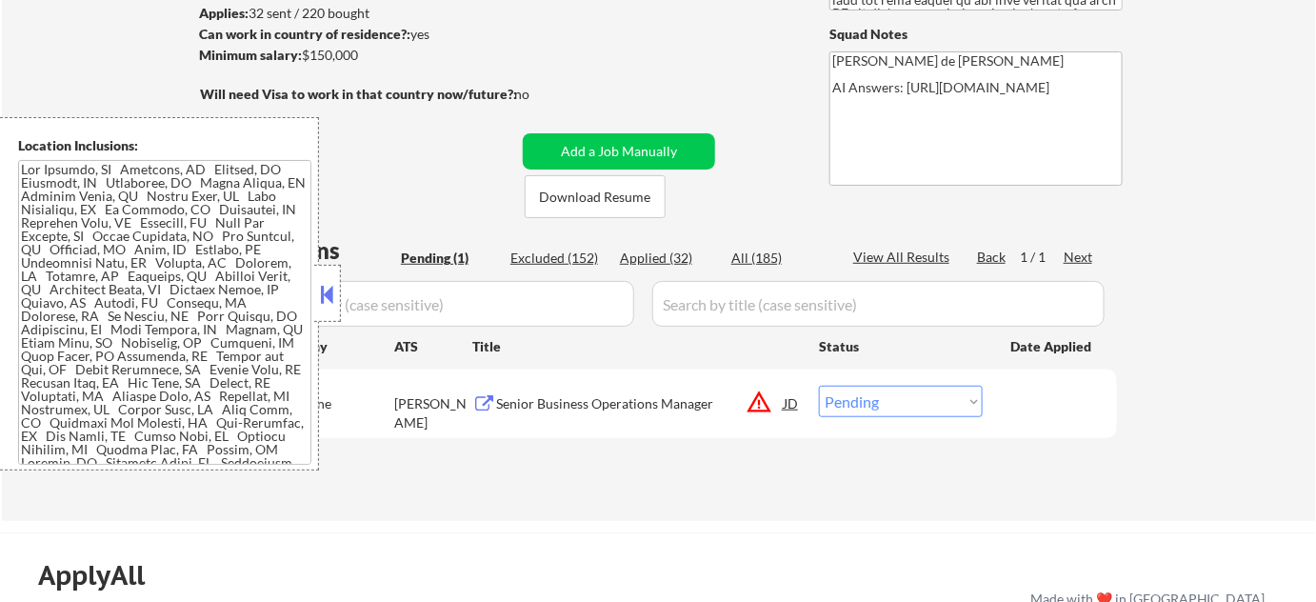
drag, startPoint x: 330, startPoint y: 288, endPoint x: 346, endPoint y: 286, distance: 16.3
click at [330, 287] on button at bounding box center [327, 294] width 21 height 29
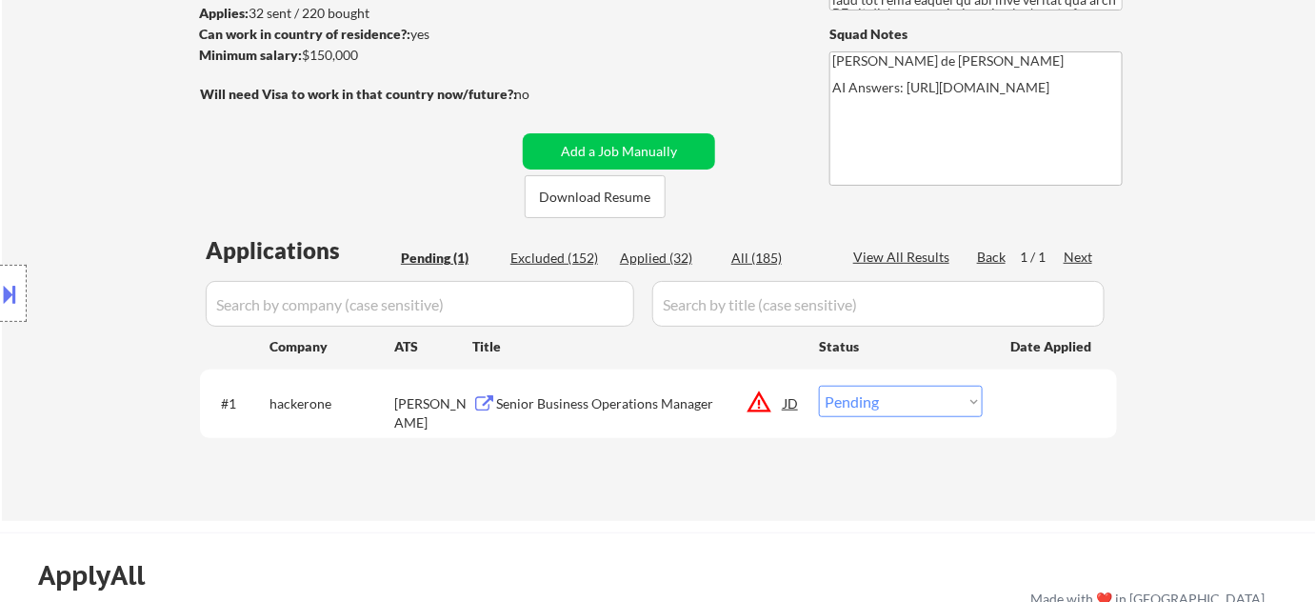
click at [766, 393] on button "warning_amber" at bounding box center [759, 402] width 27 height 27
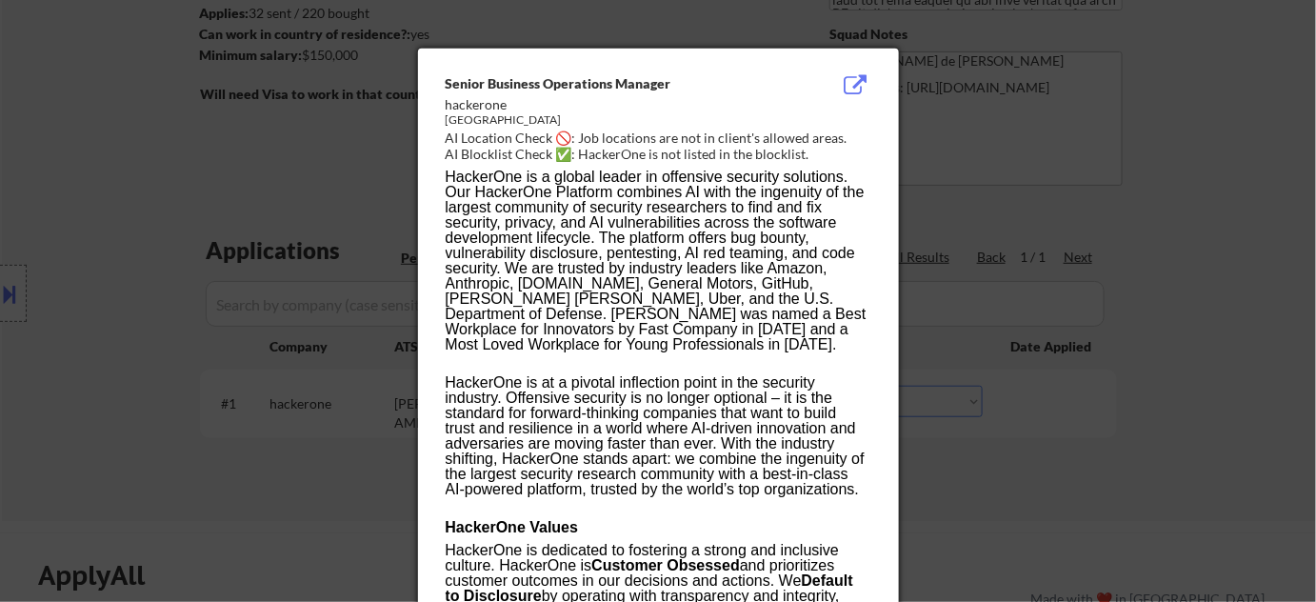
click at [1081, 374] on div at bounding box center [658, 301] width 1316 height 602
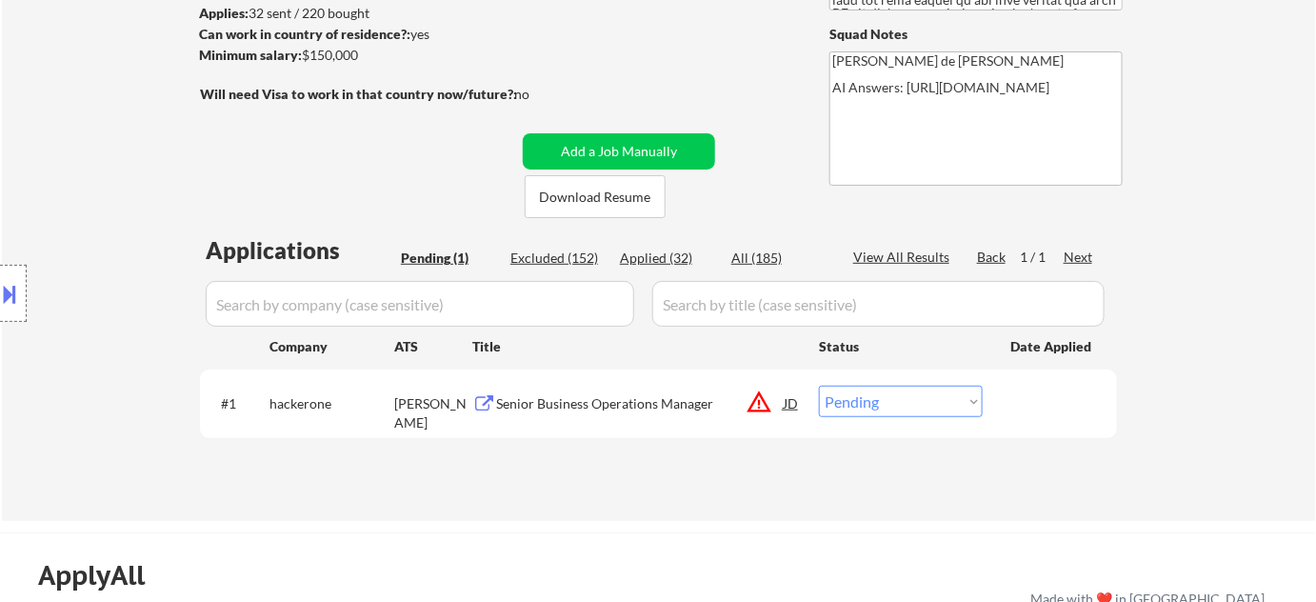
click at [898, 404] on select "Choose an option... Pending Applied Excluded (Questions) Excluded (Expired) Exc…" at bounding box center [901, 401] width 164 height 31
select select ""excluded__location_""
click at [819, 386] on select "Choose an option... Pending Applied Excluded (Questions) Excluded (Expired) Exc…" at bounding box center [901, 401] width 164 height 31
click at [19, 292] on button at bounding box center [10, 293] width 21 height 31
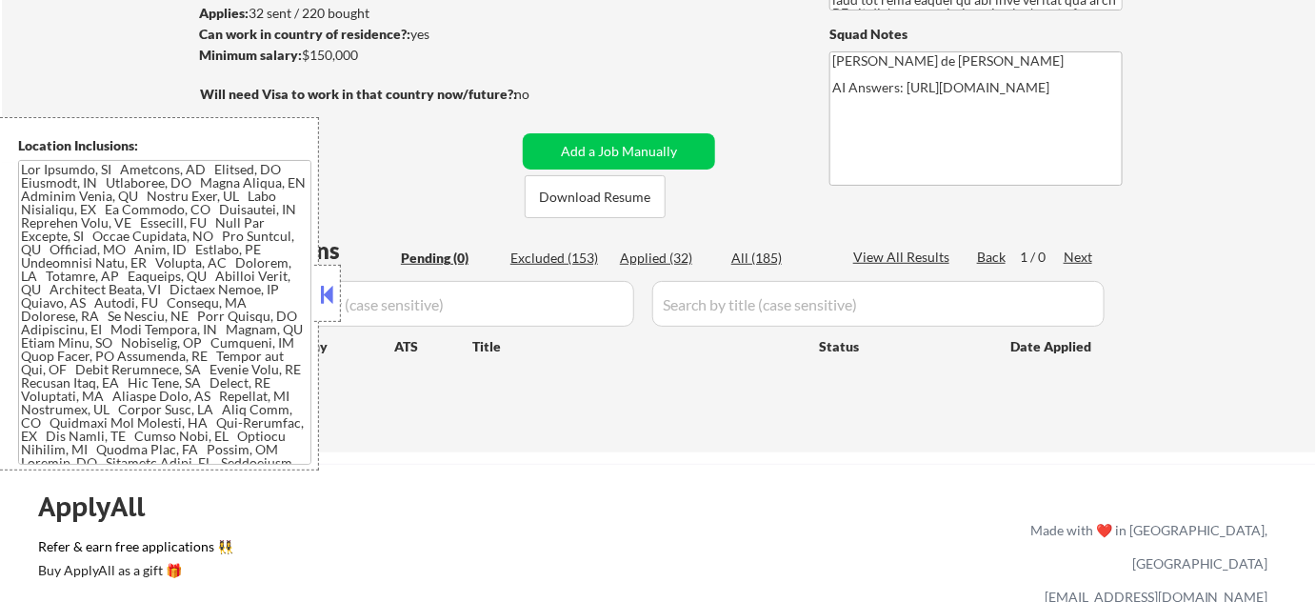
scroll to position [86, 0]
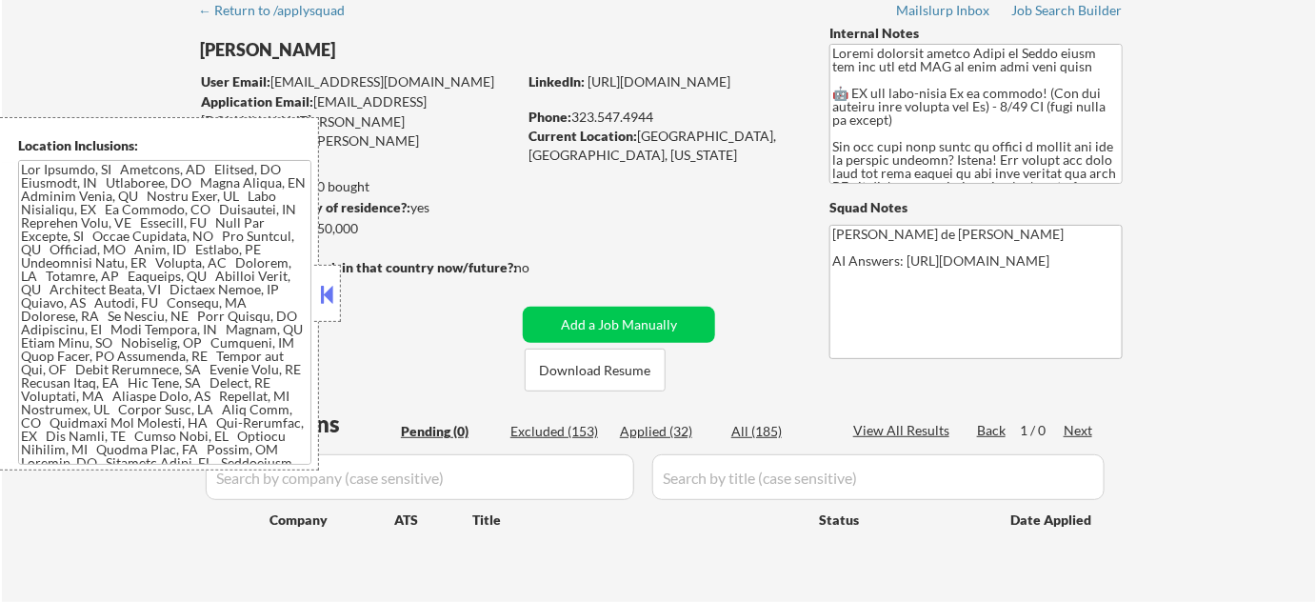
click at [326, 289] on button at bounding box center [327, 294] width 21 height 29
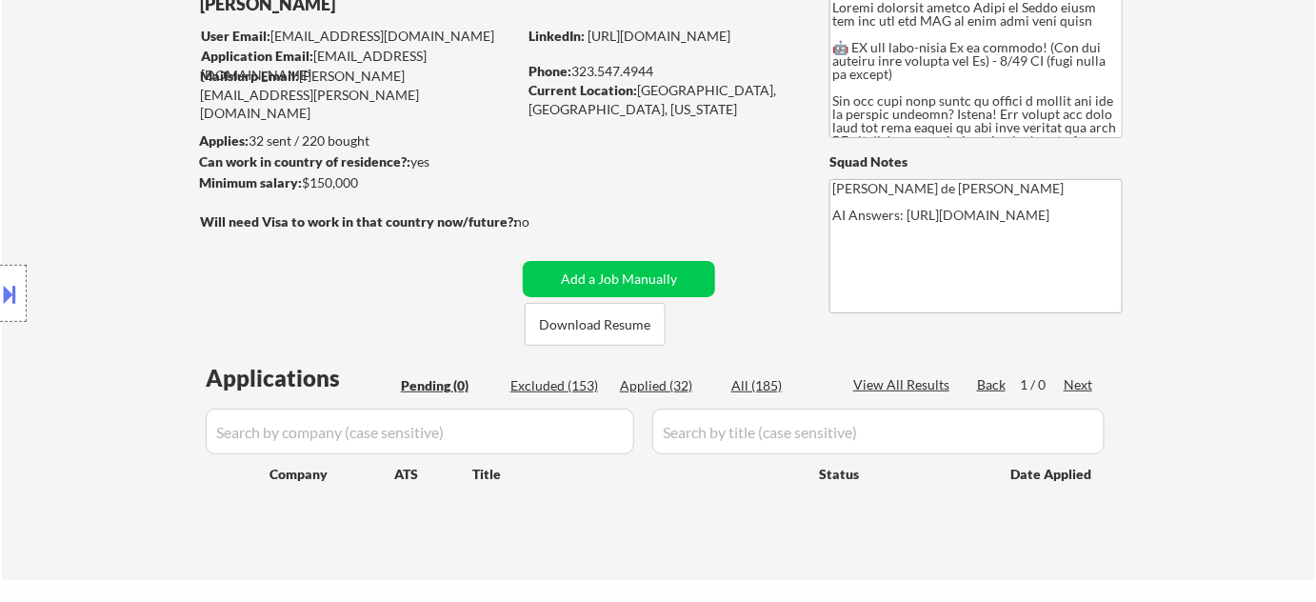
scroll to position [0, 0]
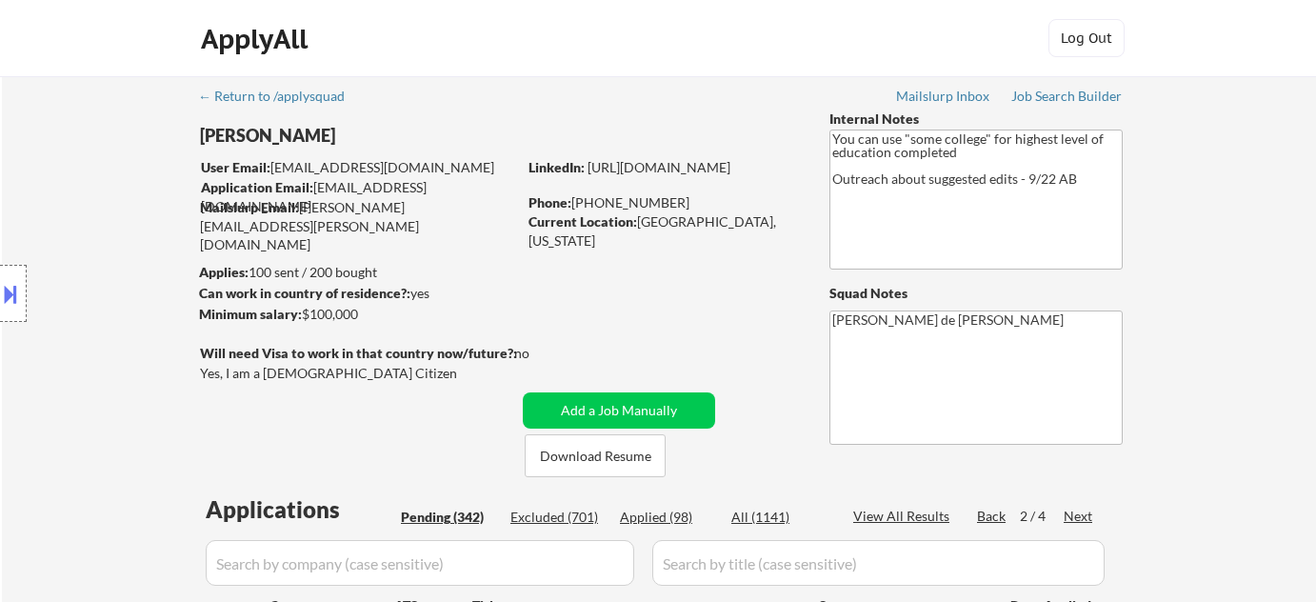
select select ""pending""
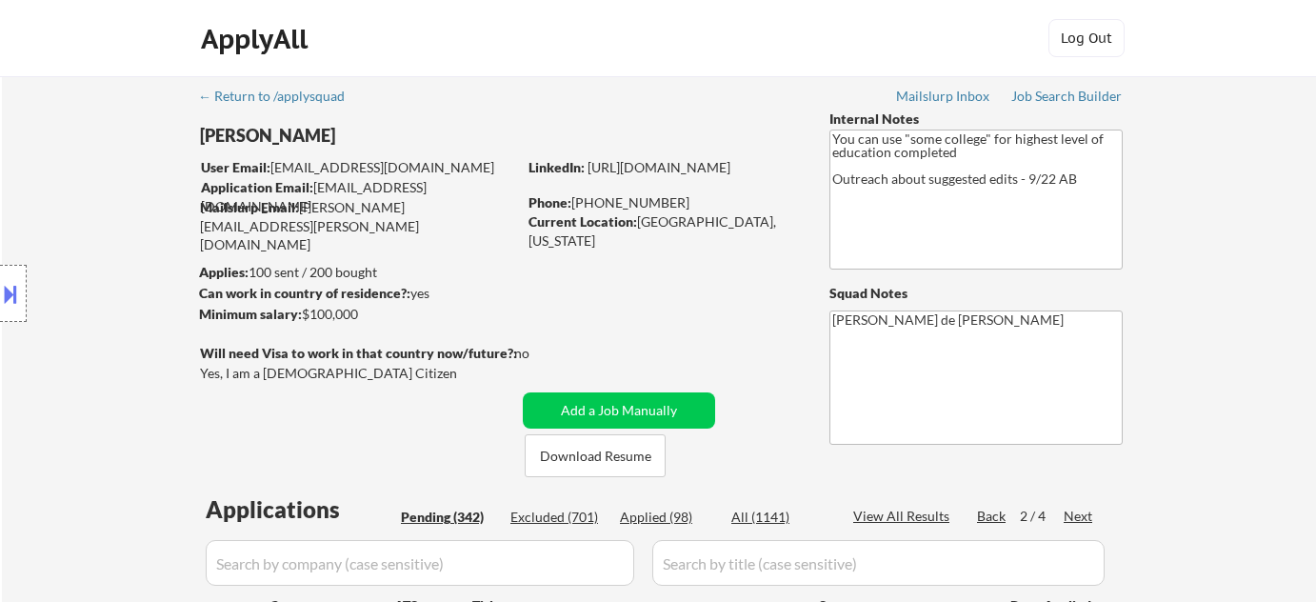
select select ""pending""
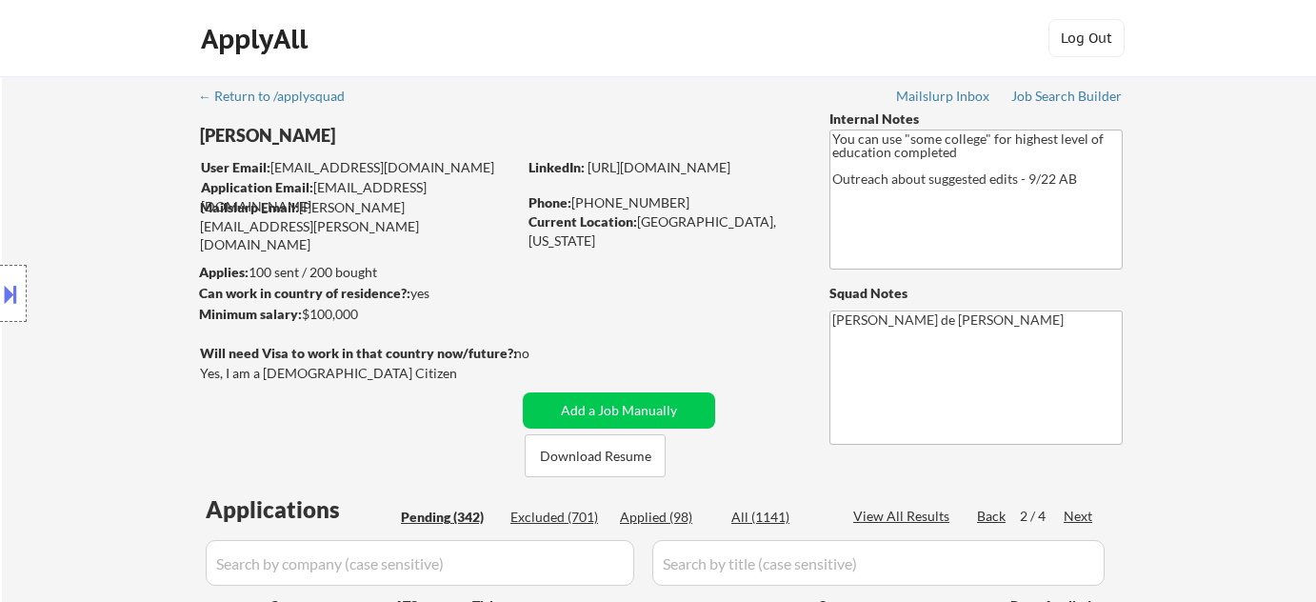
select select ""pending""
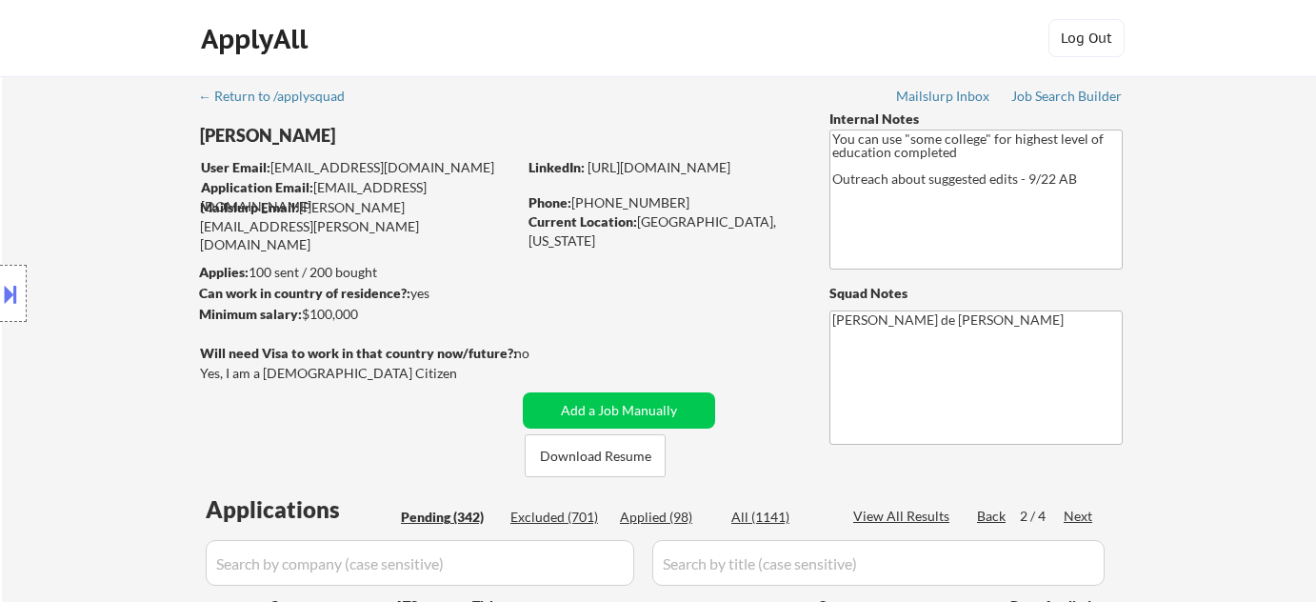
select select ""pending""
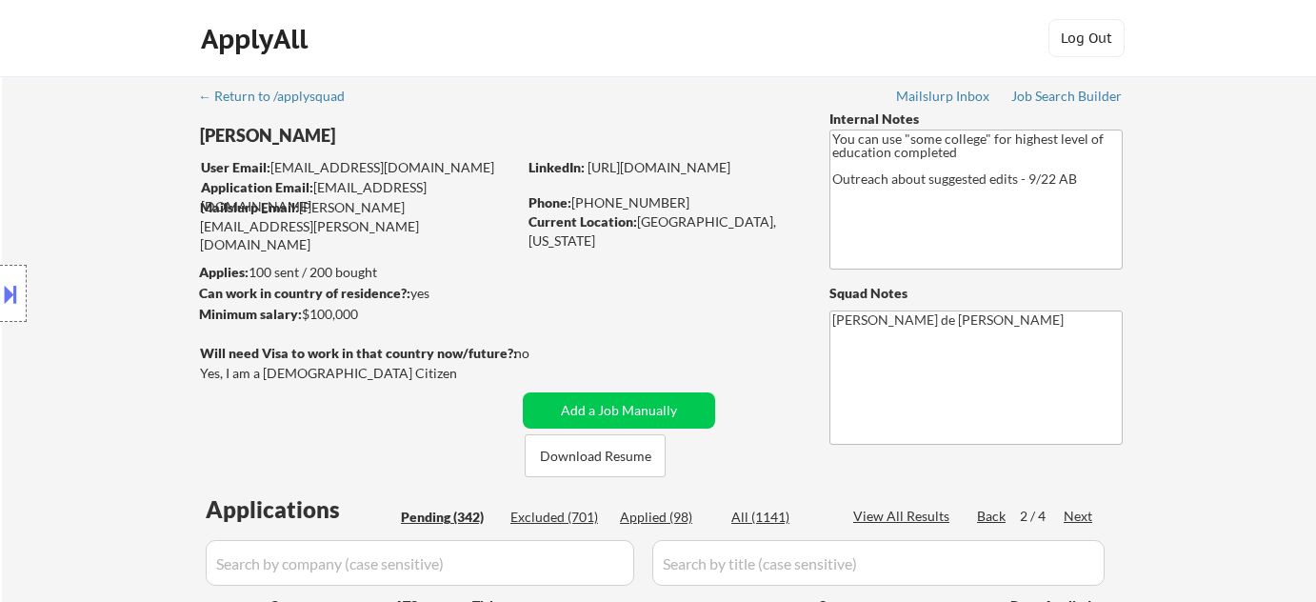
select select ""pending""
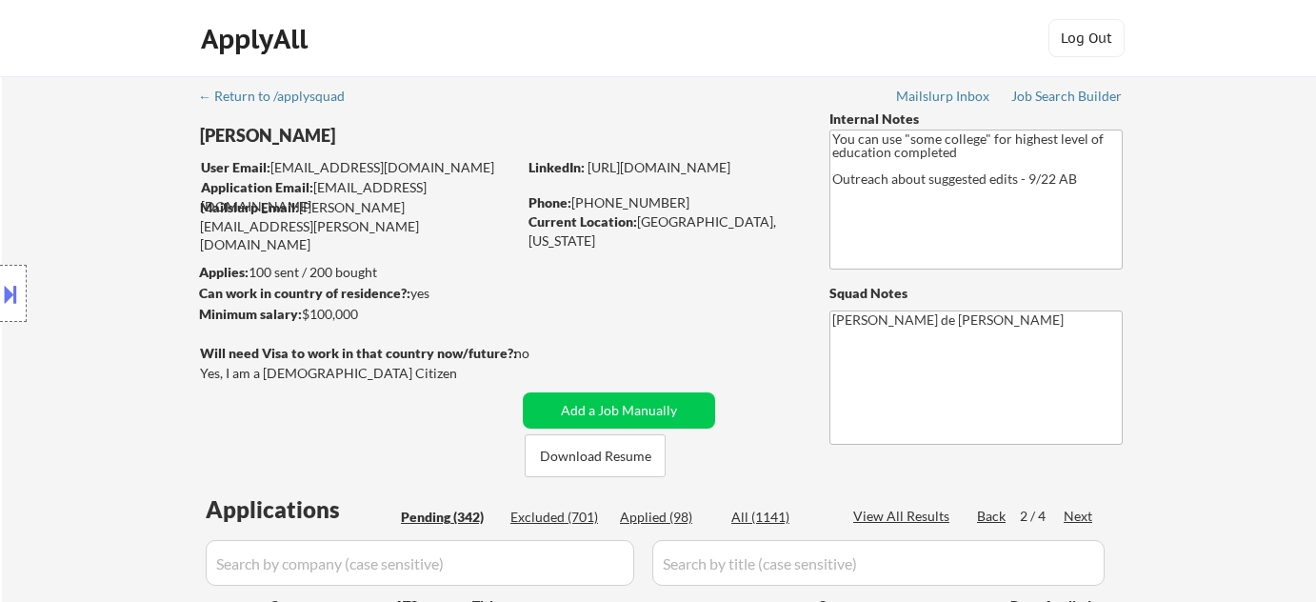
select select ""pending""
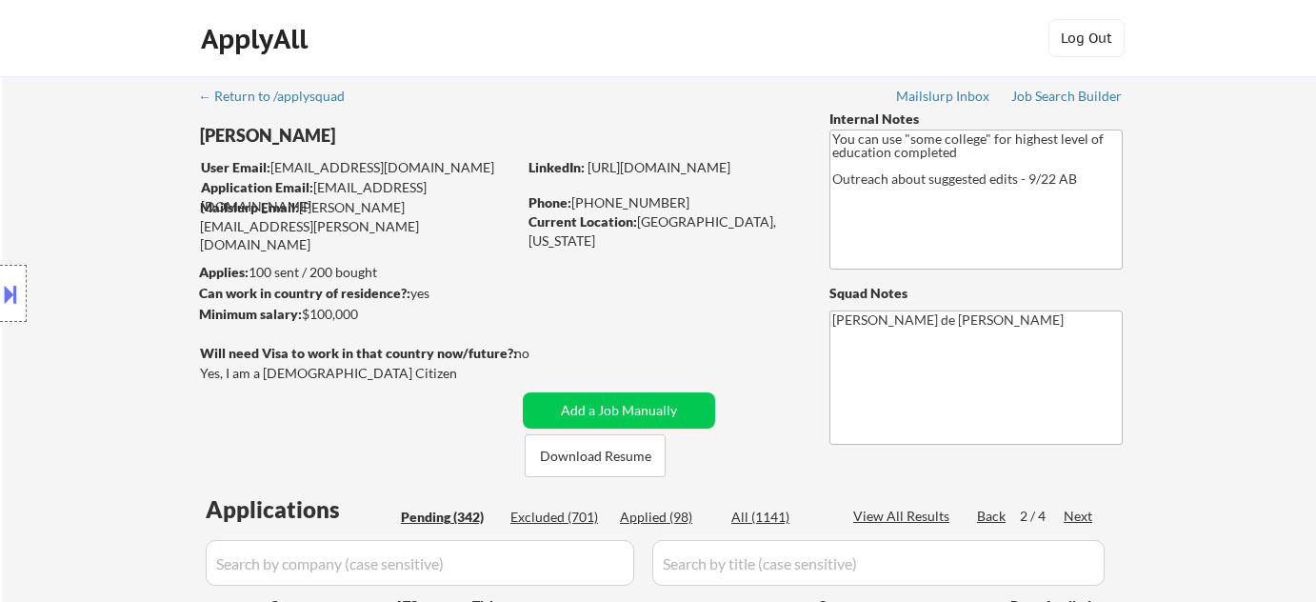
select select ""pending""
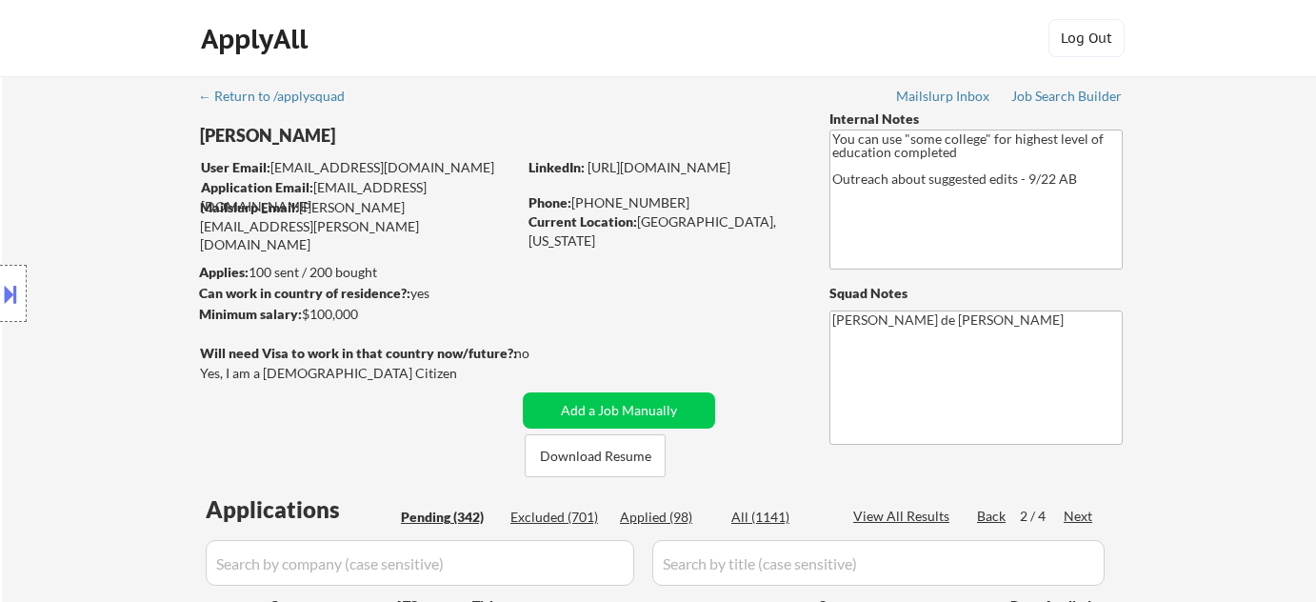
select select ""pending""
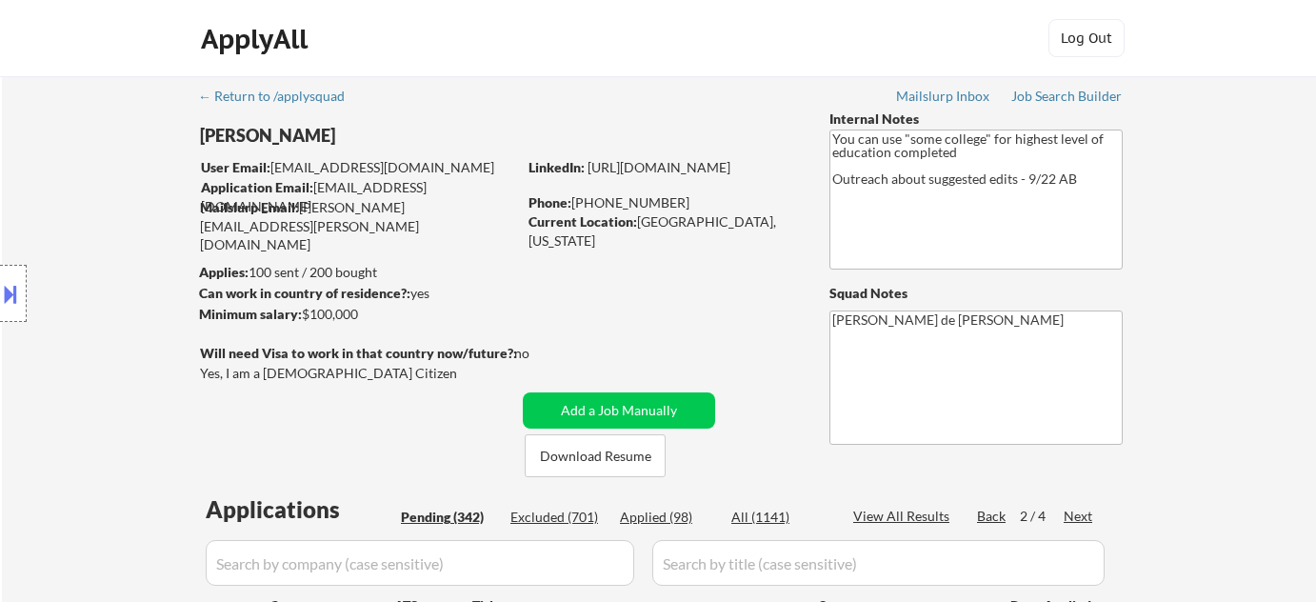
select select ""pending""
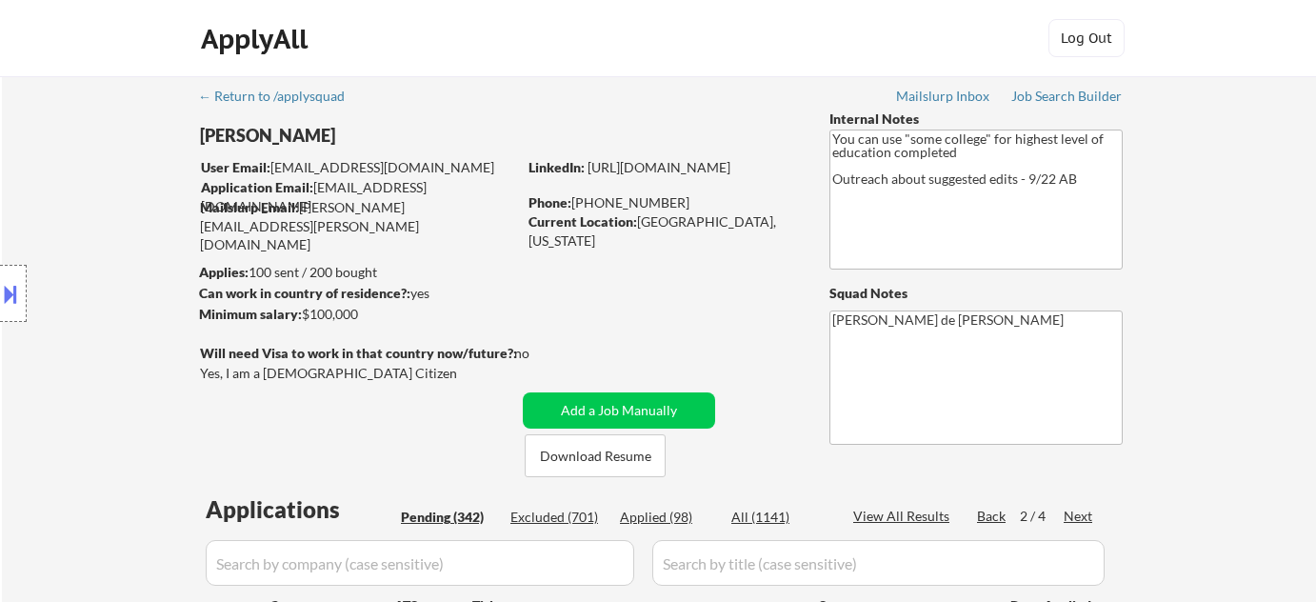
select select ""pending""
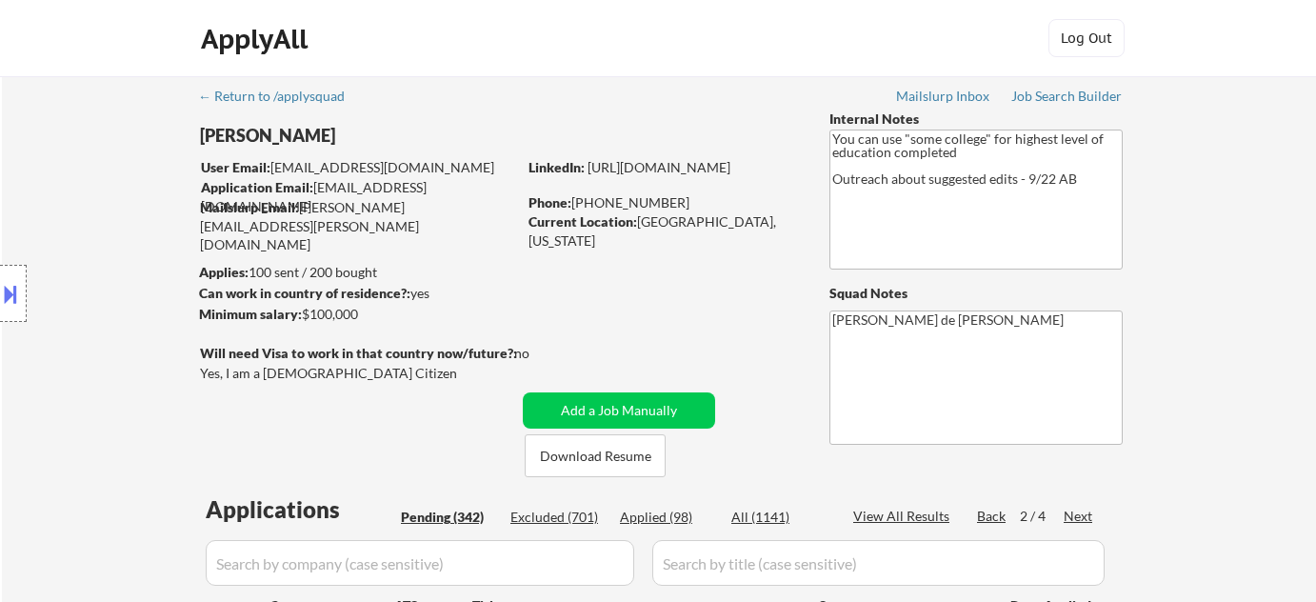
select select ""pending""
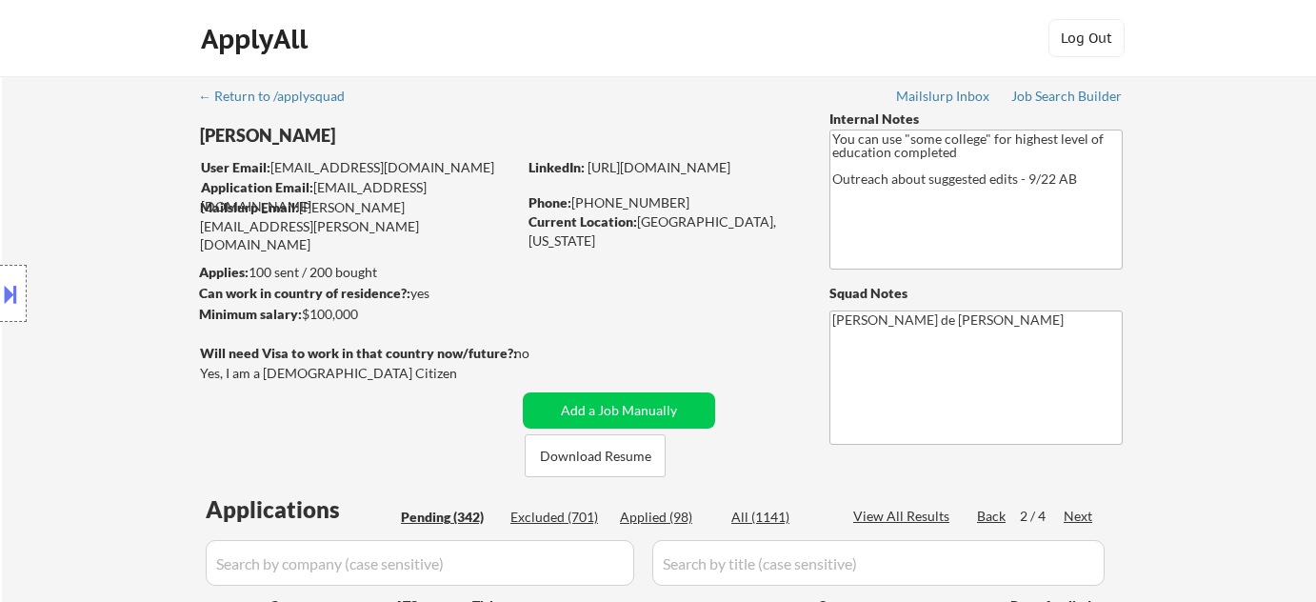
select select ""pending""
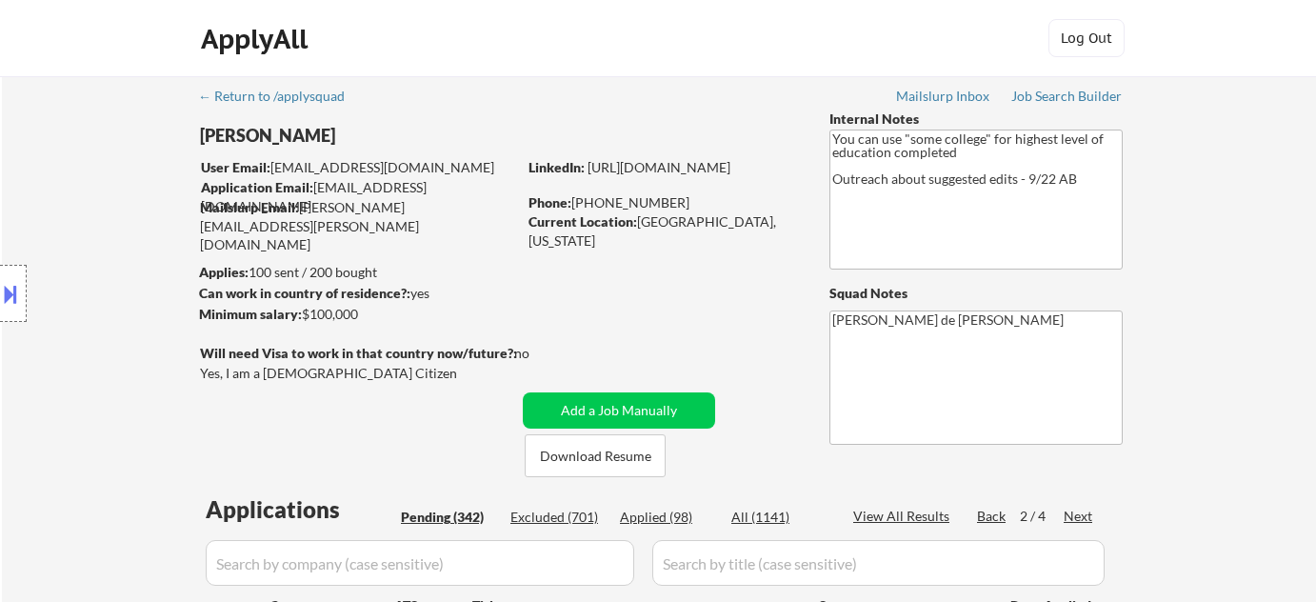
select select ""pending""
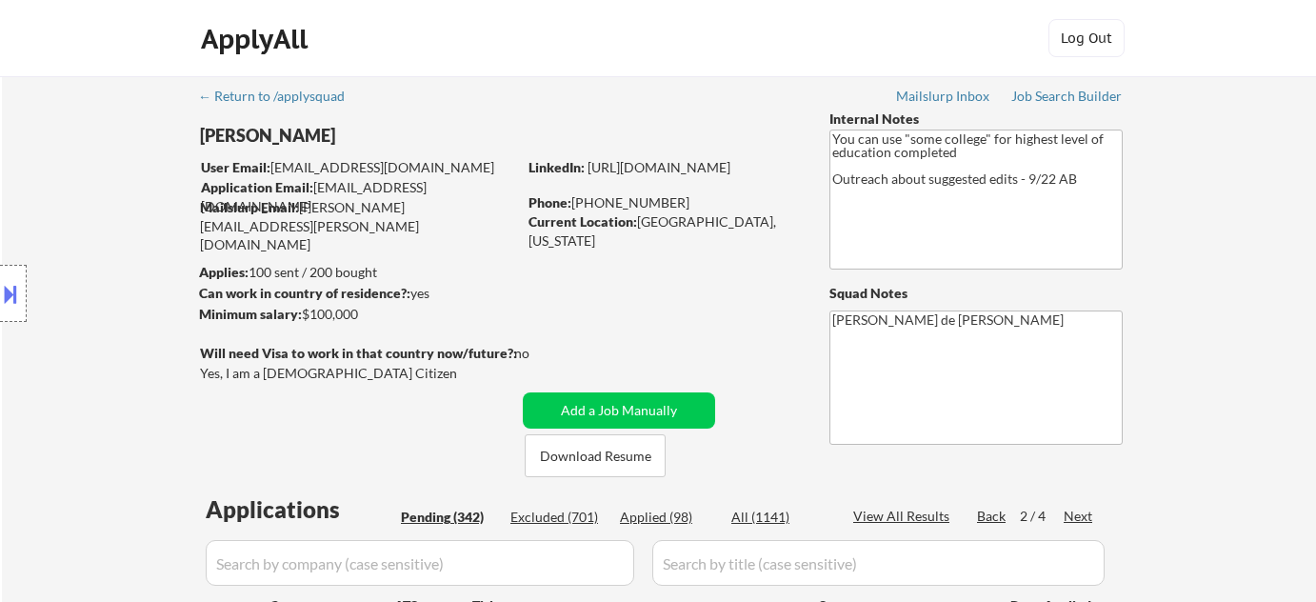
select select ""pending""
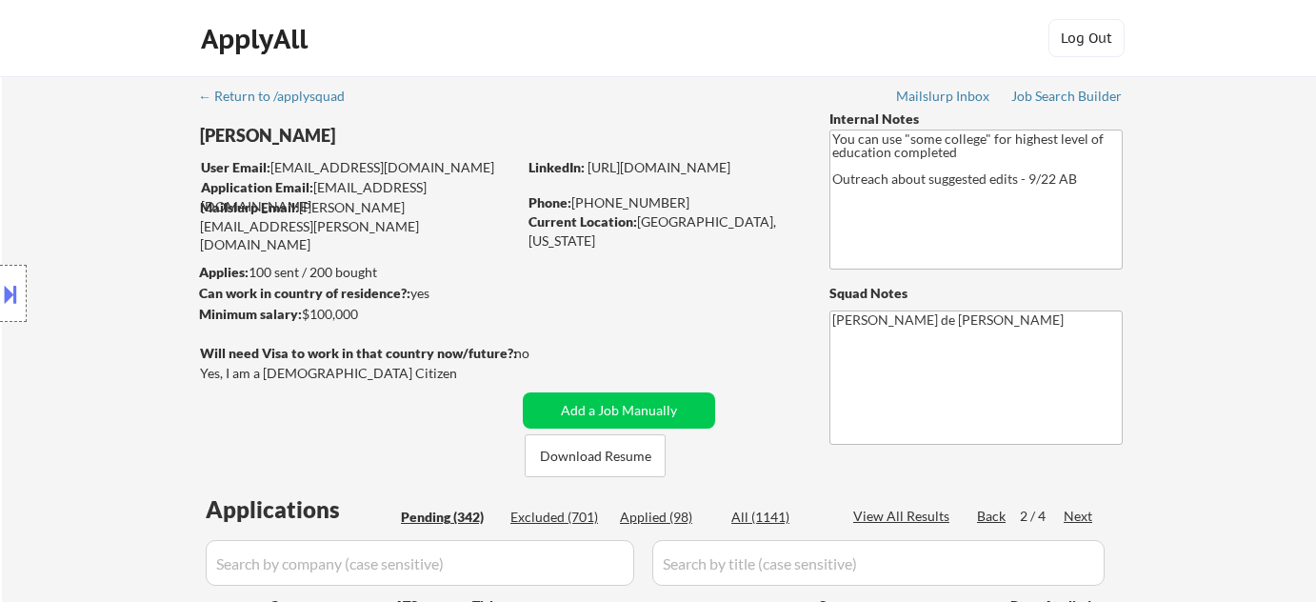
select select ""pending""
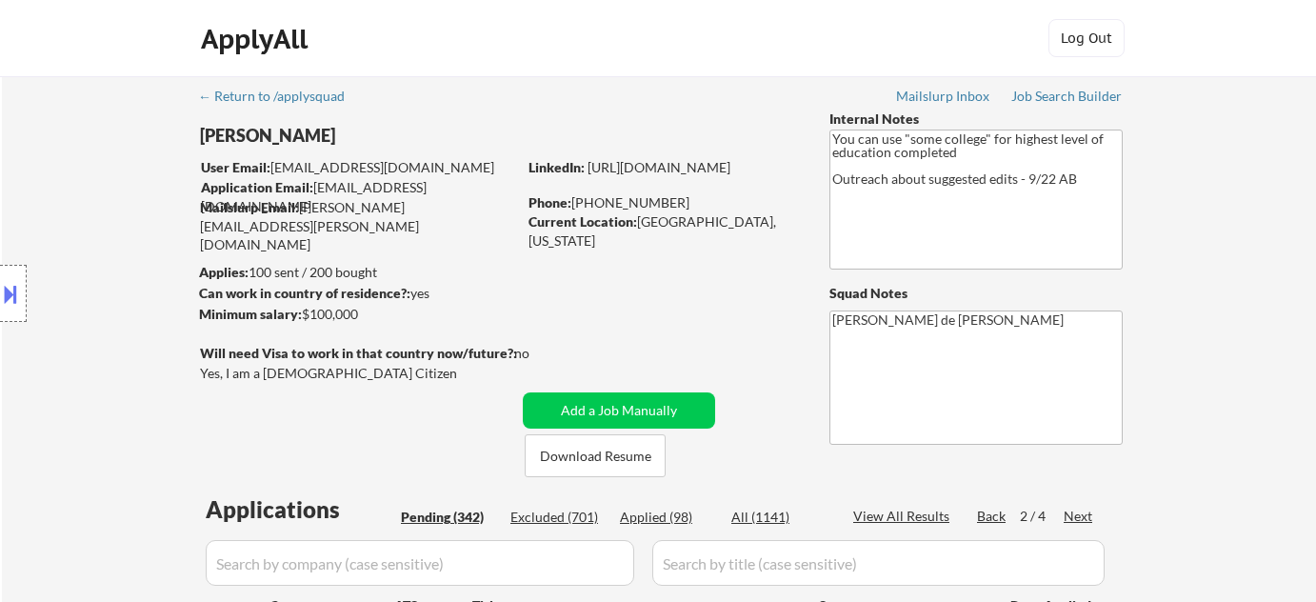
select select ""pending""
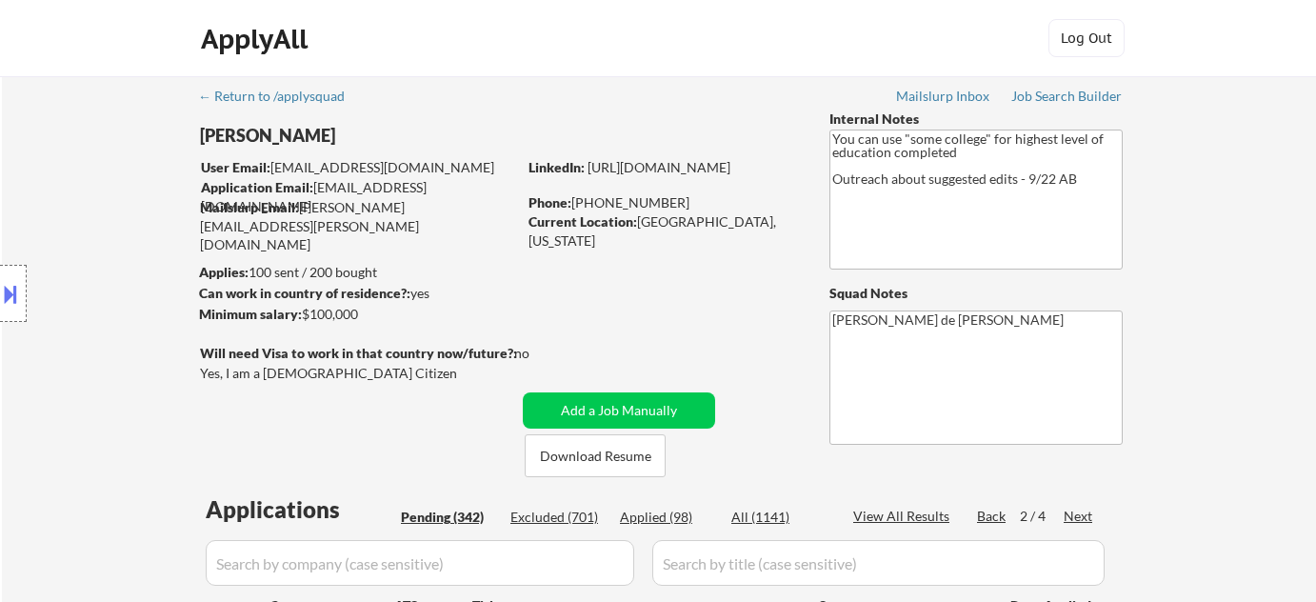
select select ""pending""
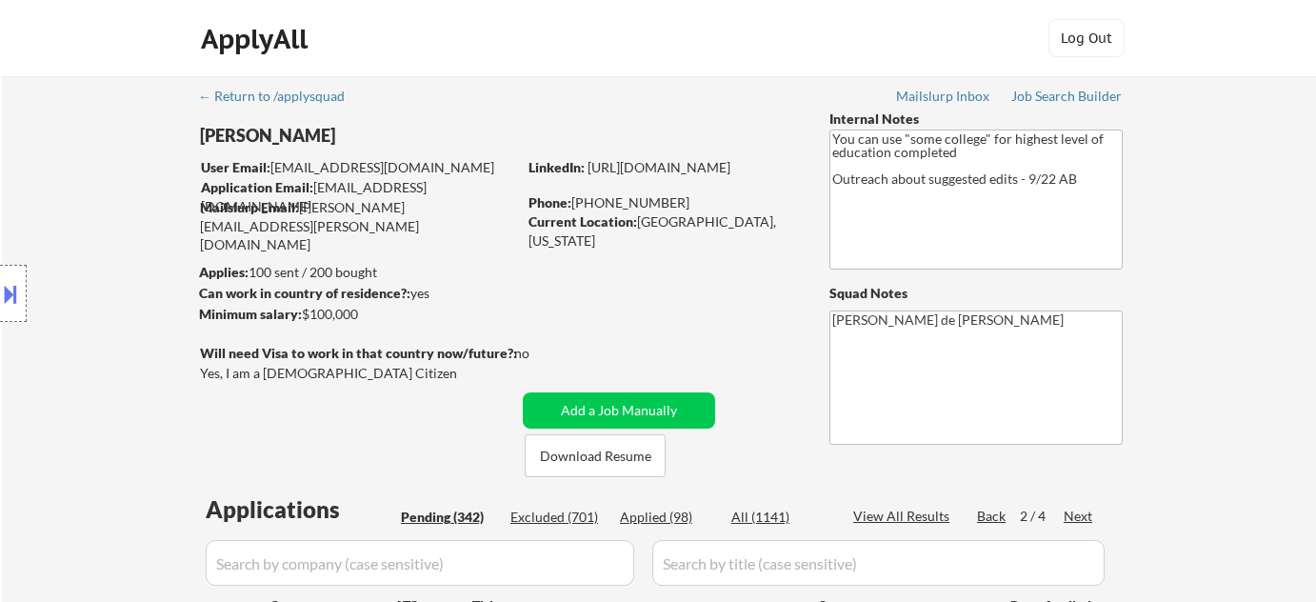
select select ""pending""
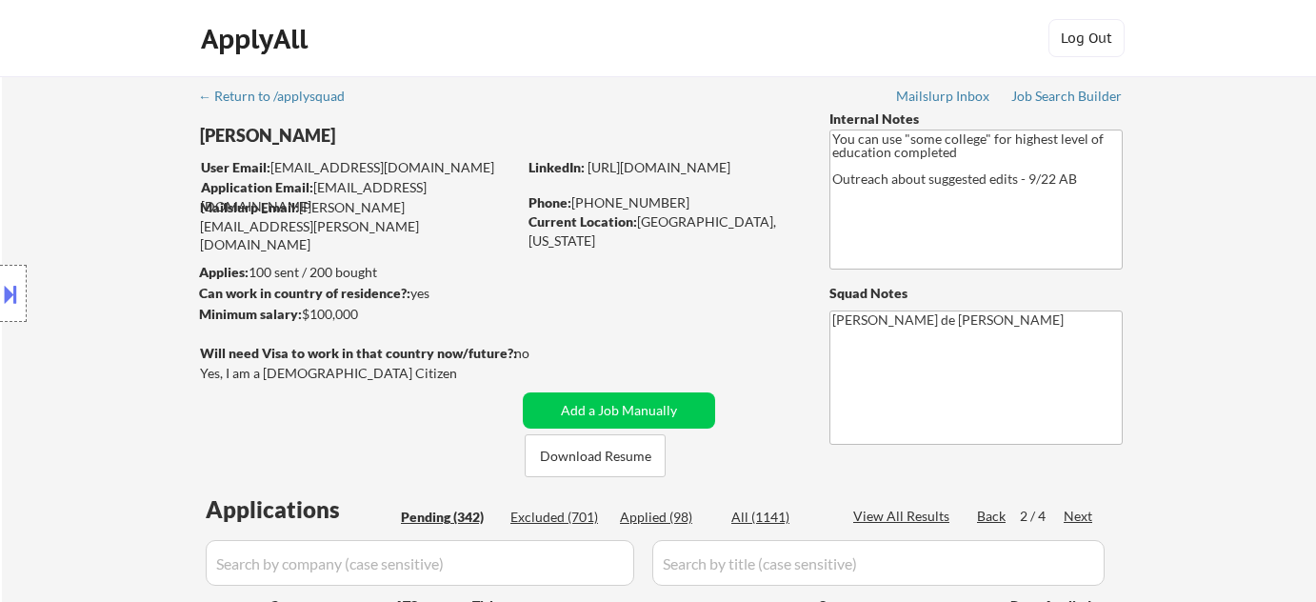
select select ""pending""
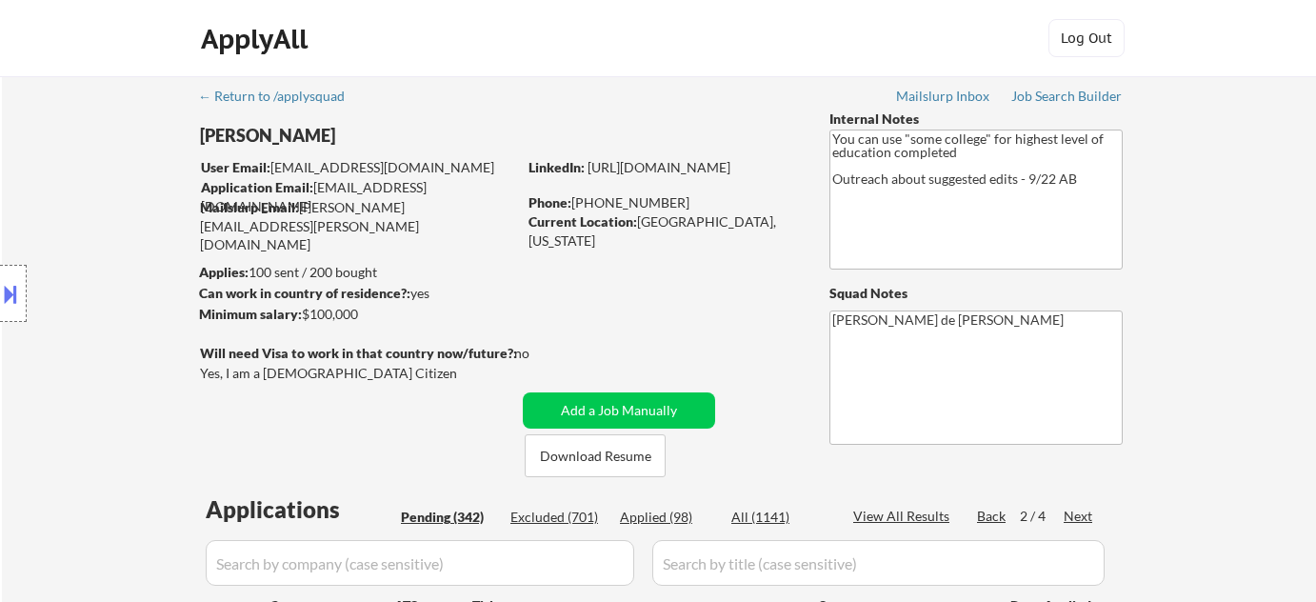
select select ""pending""
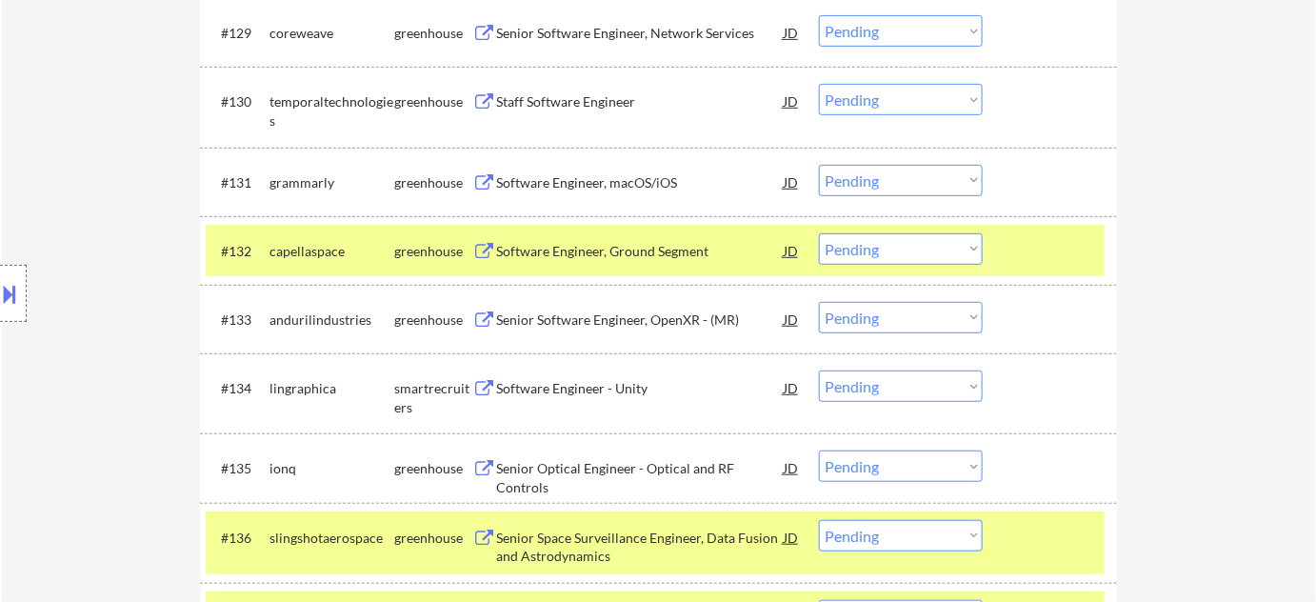
scroll to position [2726, 0]
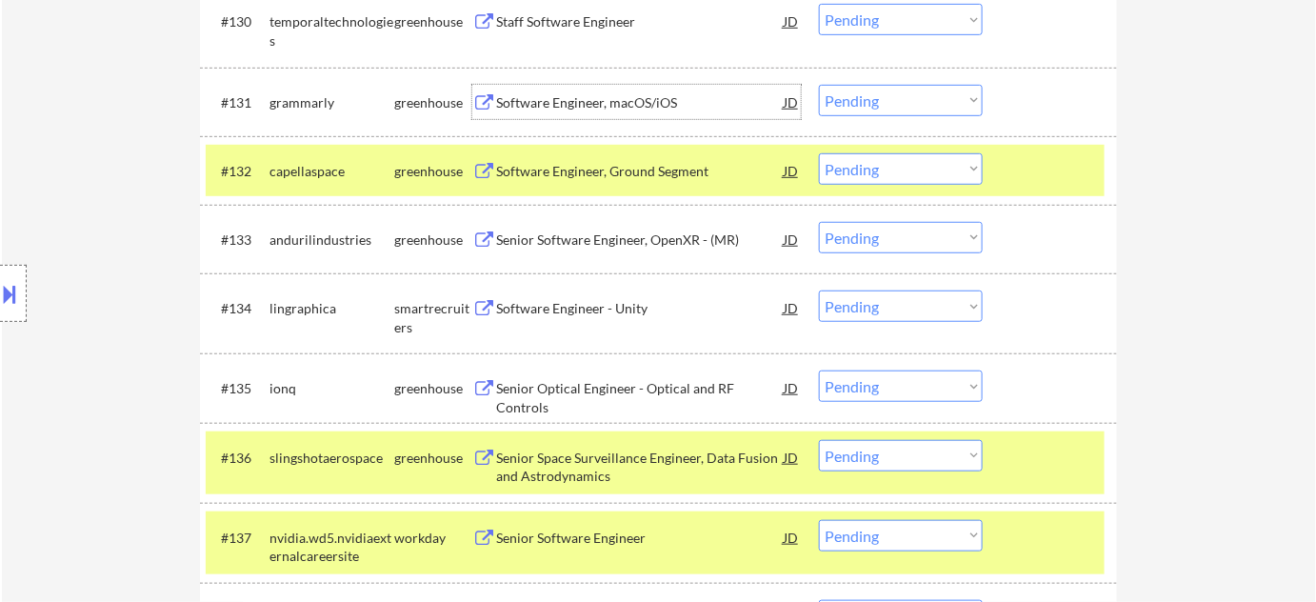
click at [611, 110] on div "Software Engineer, macOS/iOS" at bounding box center [640, 102] width 288 height 19
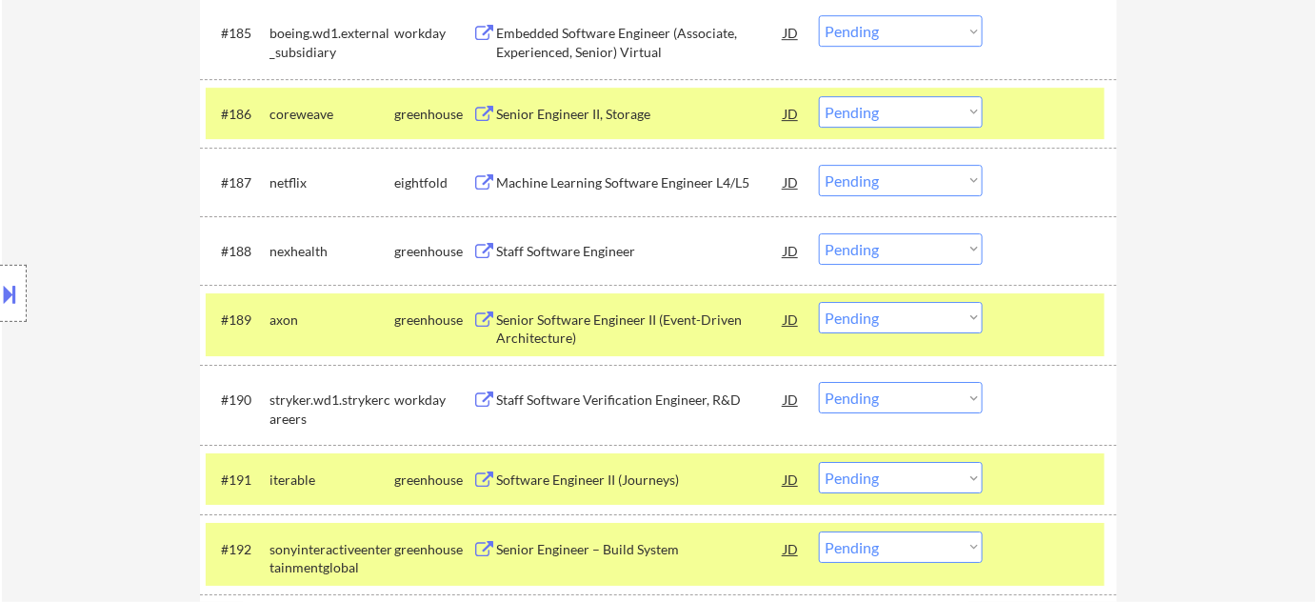
scroll to position [6630, 0]
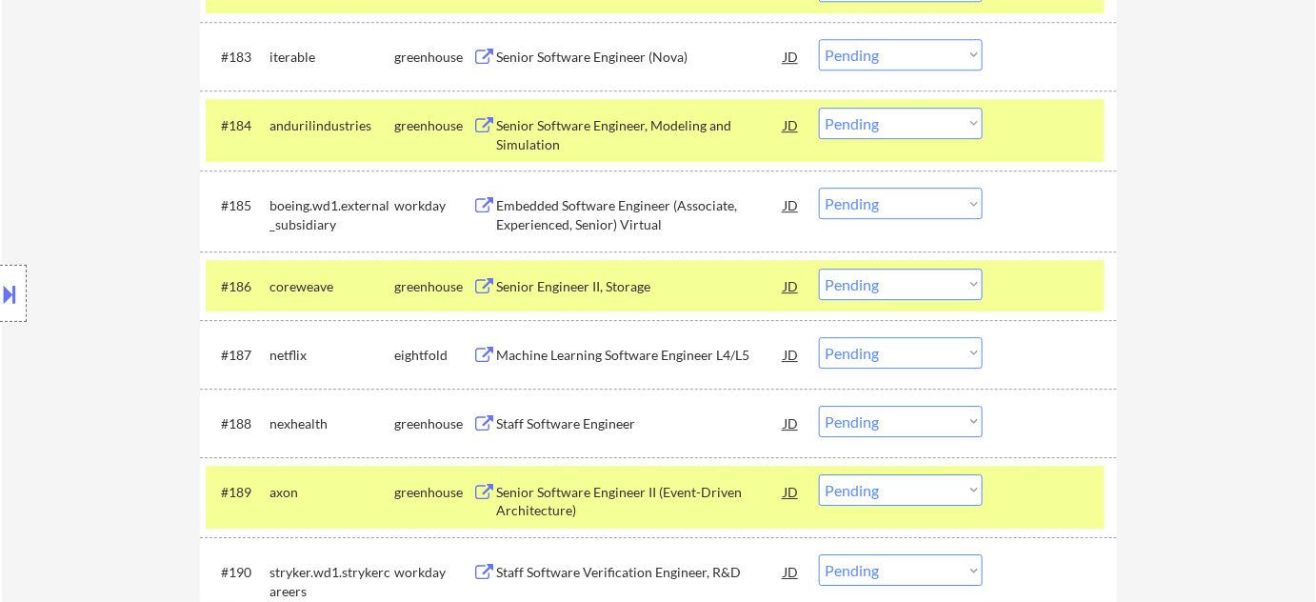
click at [934, 51] on select "Choose an option... Pending Applied Excluded (Questions) Excluded (Expired) Exc…" at bounding box center [901, 54] width 164 height 31
click at [819, 39] on select "Choose an option... Pending Applied Excluded (Questions) Excluded (Expired) Exc…" at bounding box center [901, 54] width 164 height 31
select select ""pending""
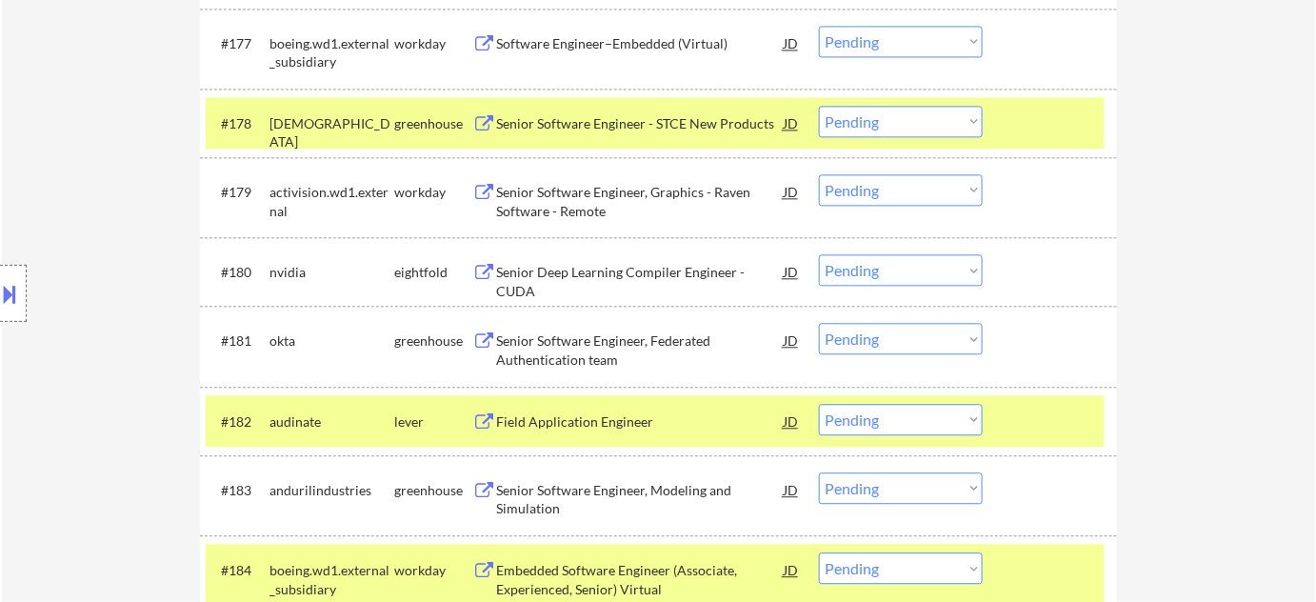
scroll to position [2527, 0]
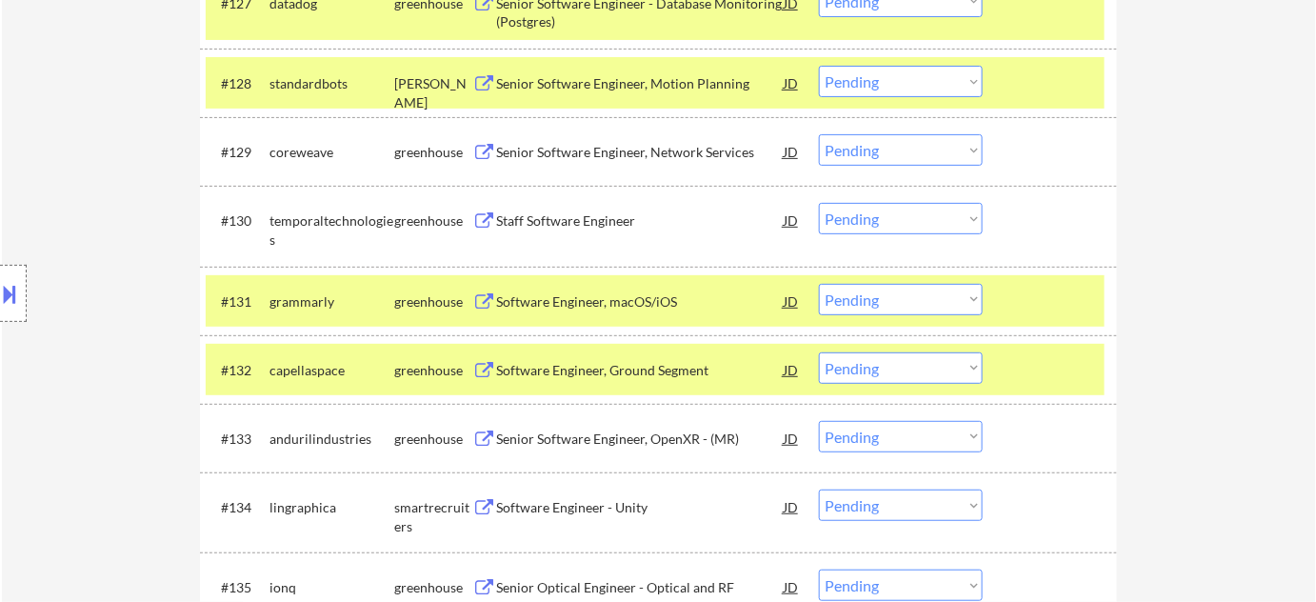
click at [895, 305] on select "Choose an option... Pending Applied Excluded (Questions) Excluded (Expired) Exc…" at bounding box center [901, 299] width 164 height 31
click at [819, 284] on select "Choose an option... Pending Applied Excluded (Questions) Excluded (Expired) Exc…" at bounding box center [901, 299] width 164 height 31
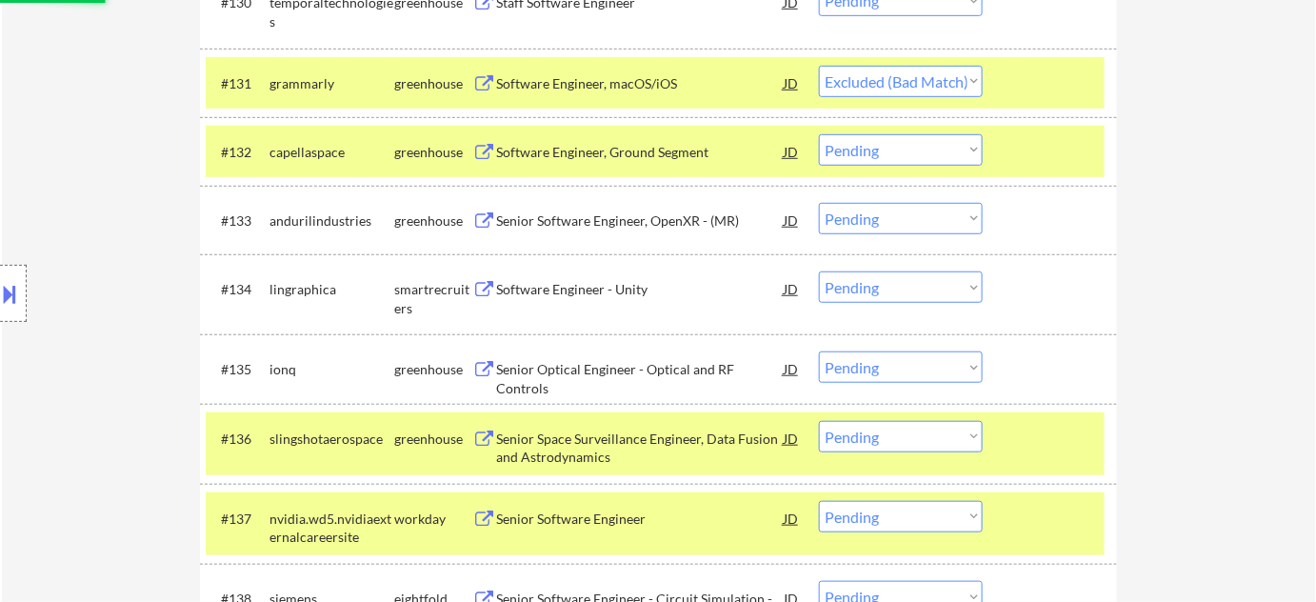
scroll to position [2786, 0]
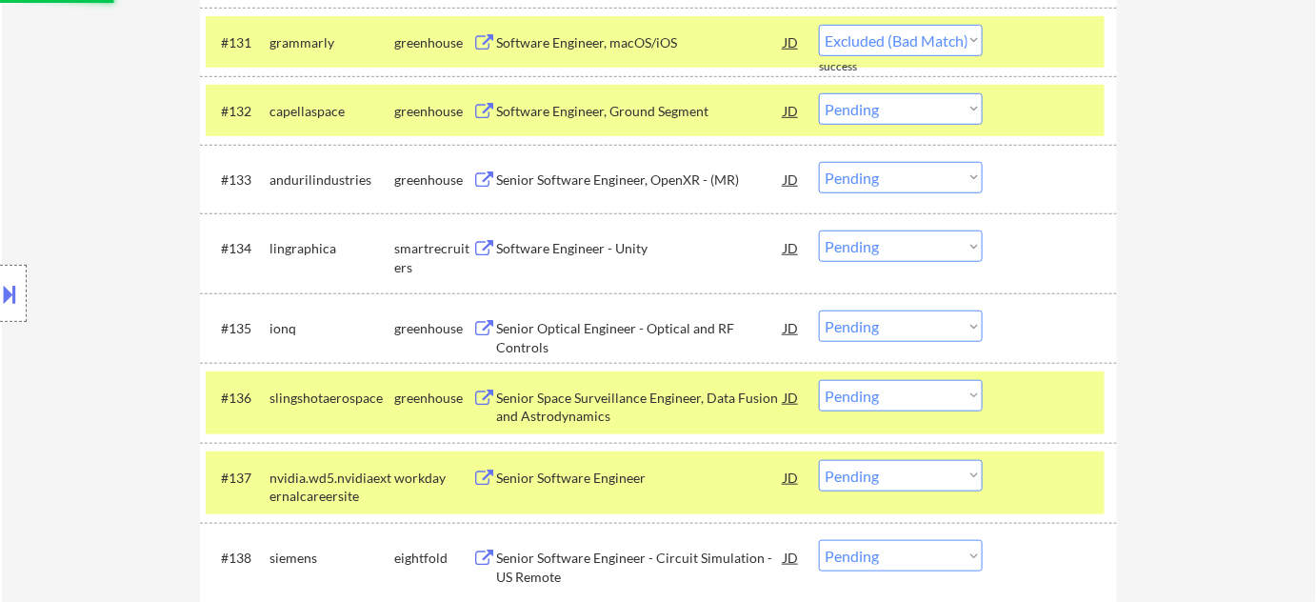
select select ""pending""
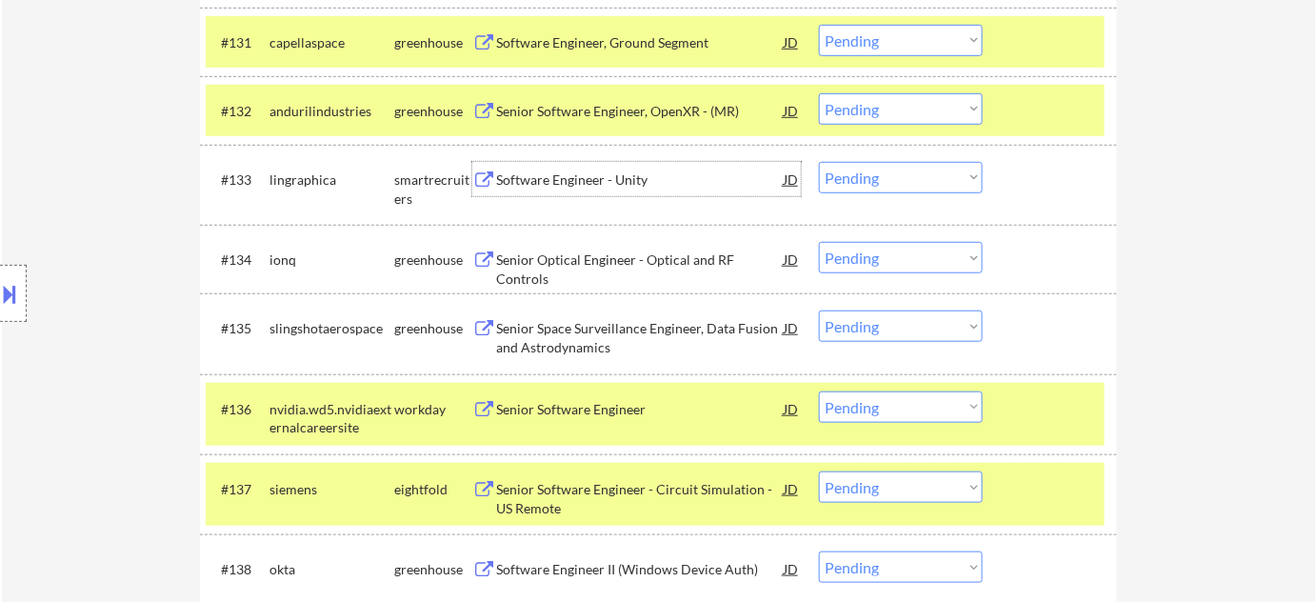
click at [611, 177] on div "Software Engineer - Unity" at bounding box center [640, 180] width 288 height 19
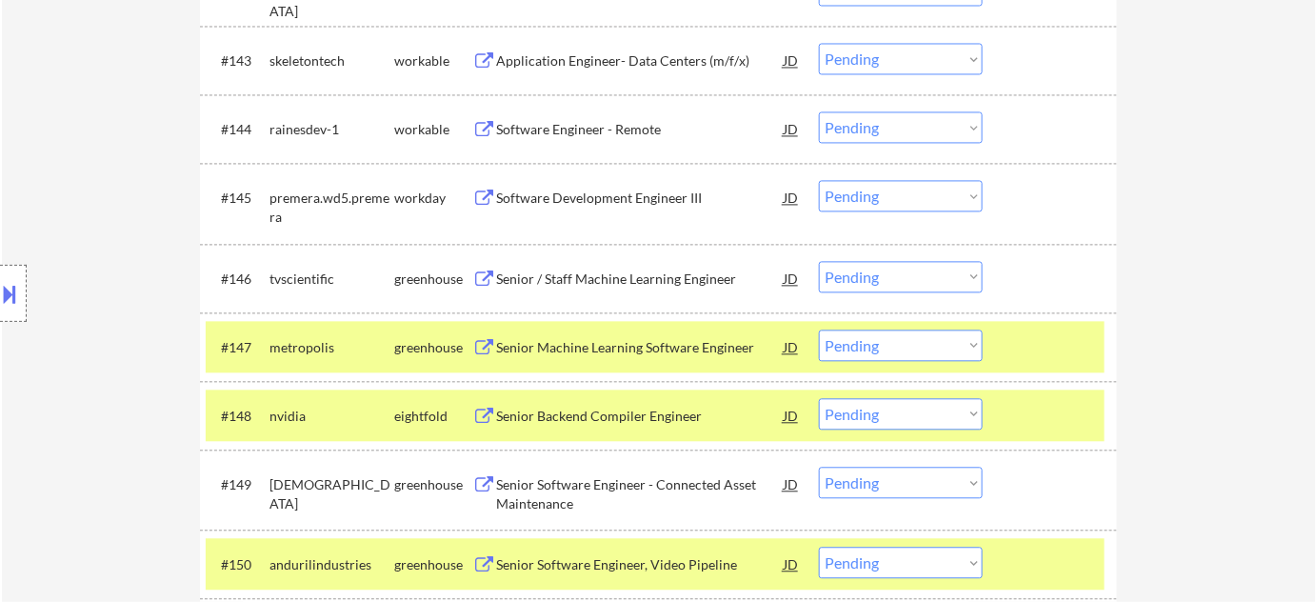
scroll to position [3652, 0]
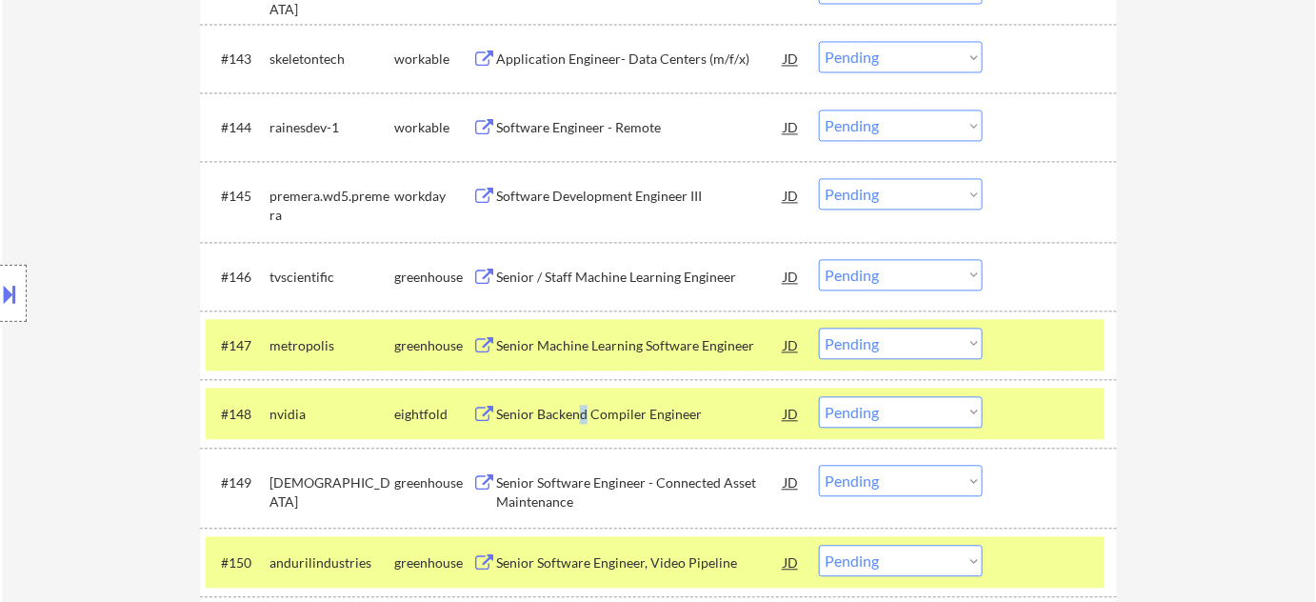
click at [584, 420] on div "Senior Backend Compiler Engineer" at bounding box center [640, 414] width 288 height 19
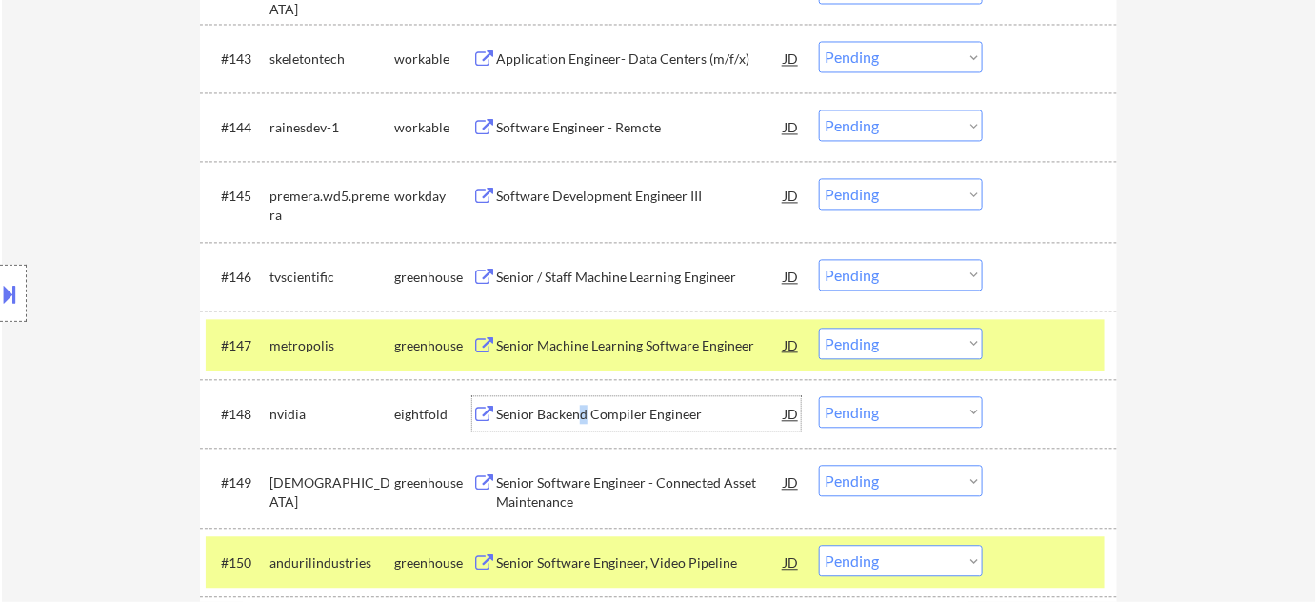
click at [892, 420] on select "Choose an option... Pending Applied Excluded (Questions) Excluded (Expired) Exc…" at bounding box center [901, 411] width 164 height 31
click at [819, 396] on select "Choose an option... Pending Applied Excluded (Questions) Excluded (Expired) Exc…" at bounding box center [901, 411] width 164 height 31
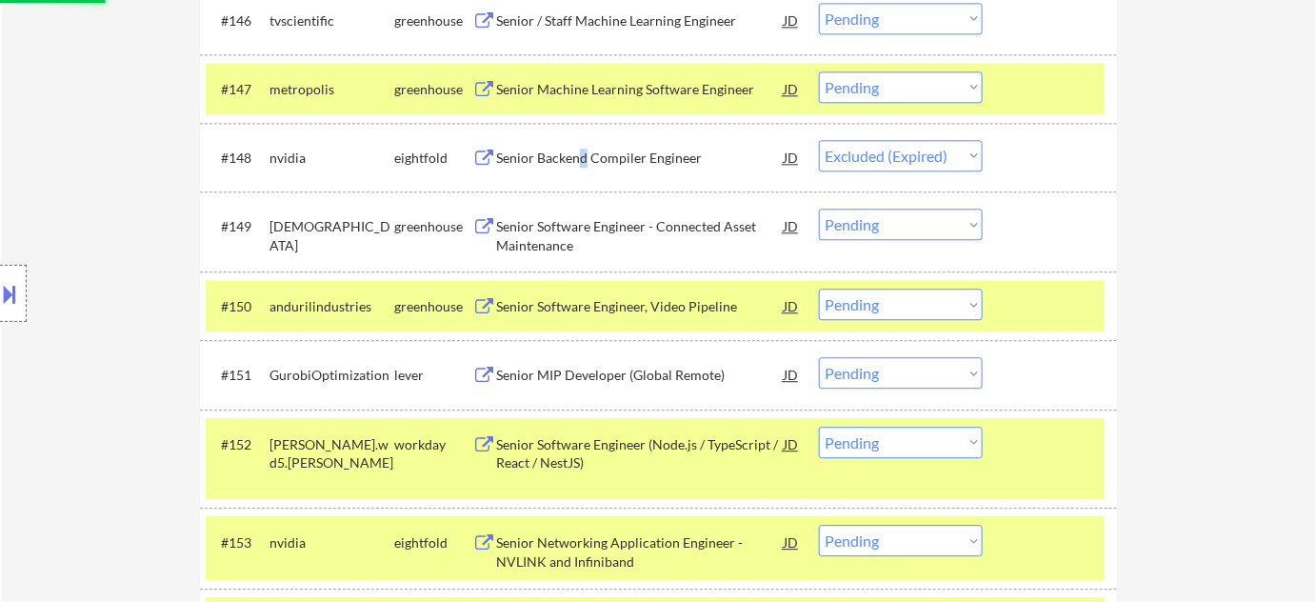
scroll to position [3912, 0]
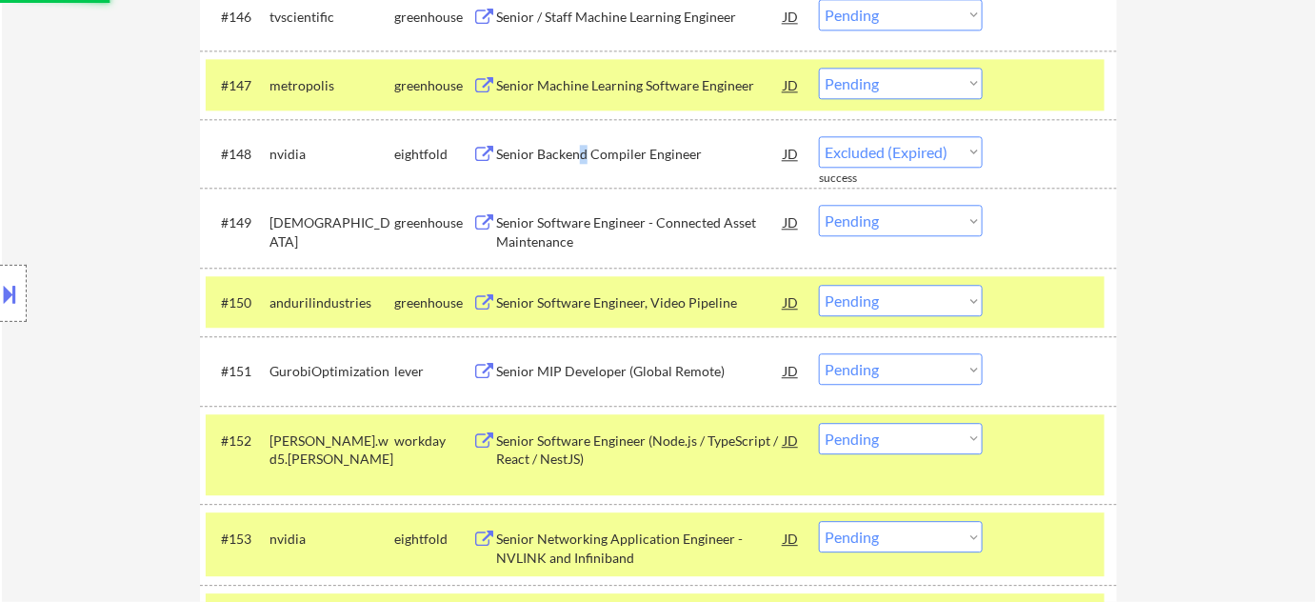
select select ""pending""
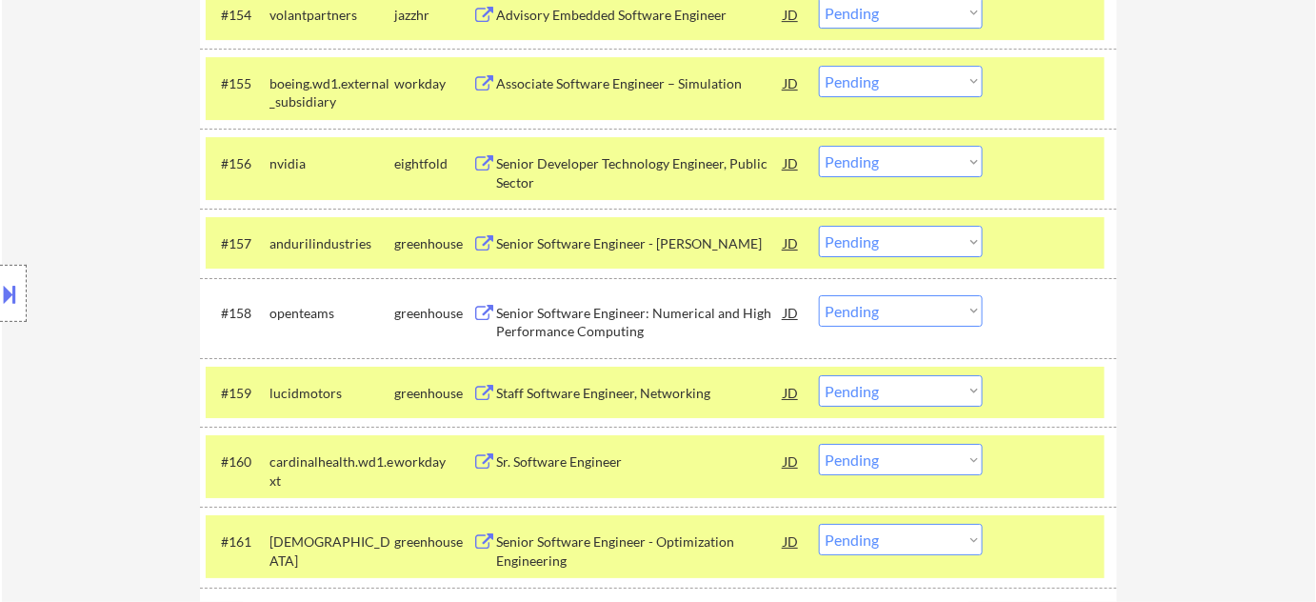
scroll to position [4519, 0]
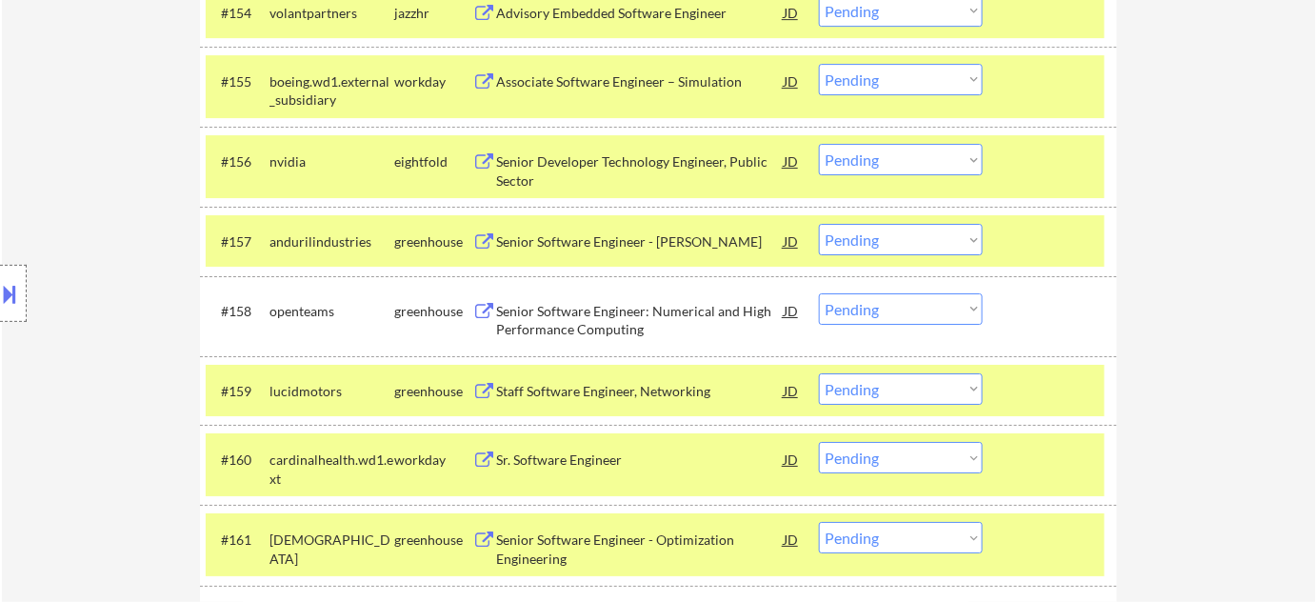
click at [529, 165] on div "Senior Developer Technology Engineer, Public Sector" at bounding box center [640, 170] width 288 height 37
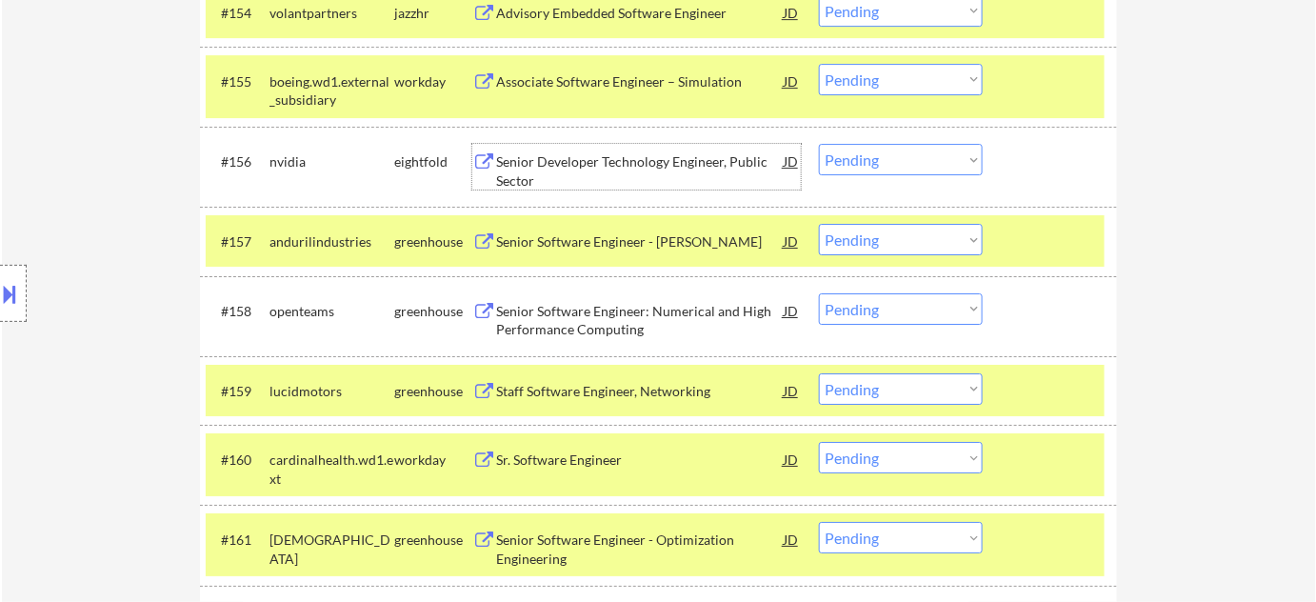
click at [880, 157] on select "Choose an option... Pending Applied Excluded (Questions) Excluded (Expired) Exc…" at bounding box center [901, 159] width 164 height 31
click at [819, 144] on select "Choose an option... Pending Applied Excluded (Questions) Excluded (Expired) Exc…" at bounding box center [901, 159] width 164 height 31
select select ""pending""
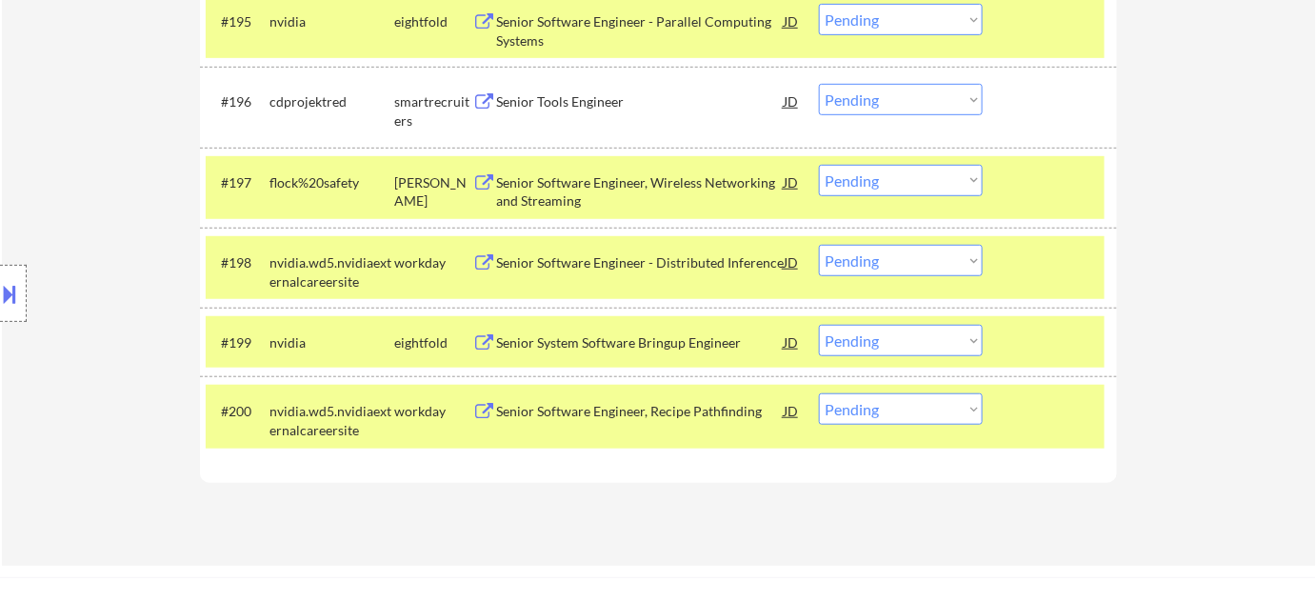
scroll to position [7549, 0]
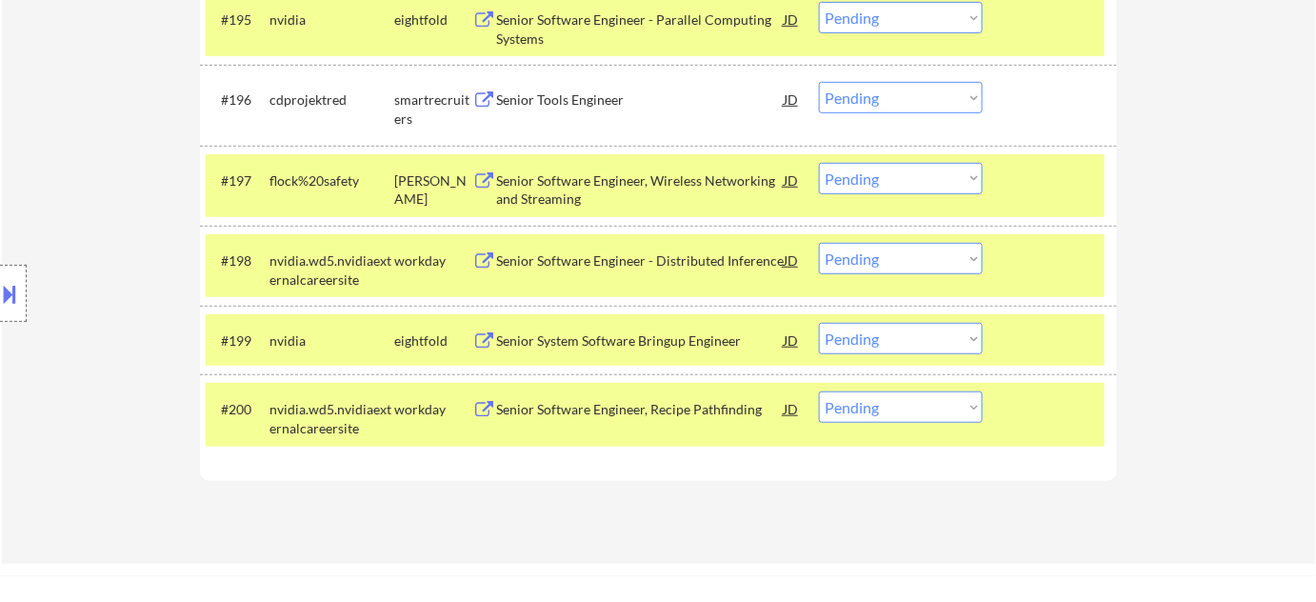
click at [599, 184] on div "Senior Software Engineer, Wireless Networking and Streaming" at bounding box center [640, 189] width 288 height 37
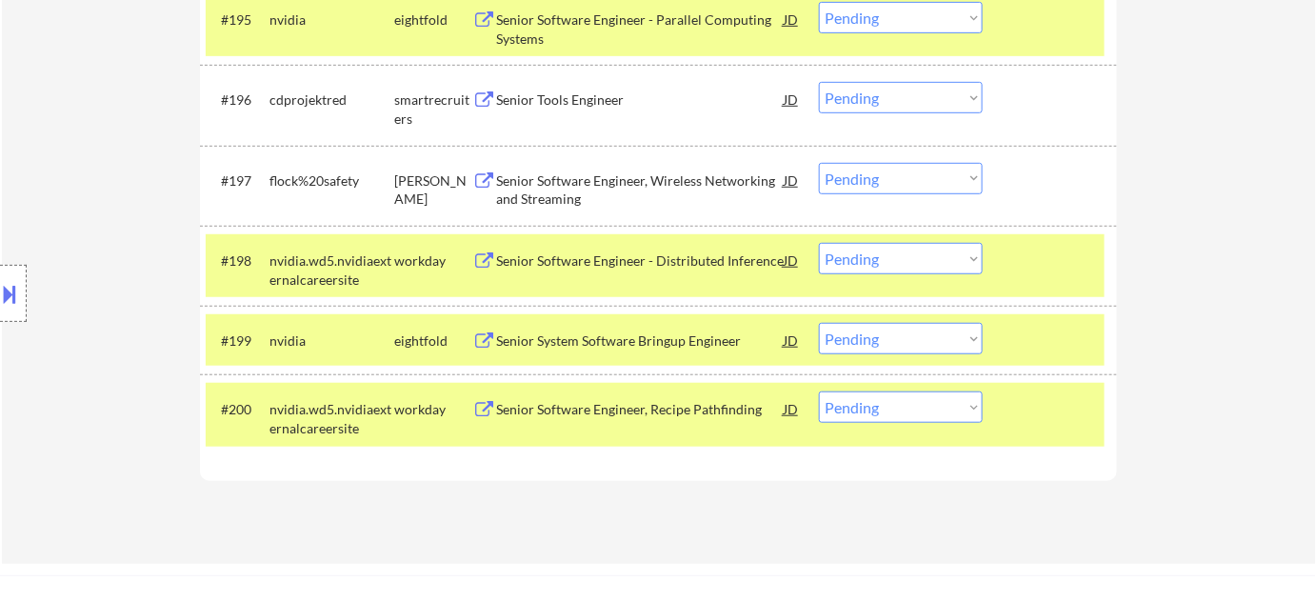
scroll to position [2664, 0]
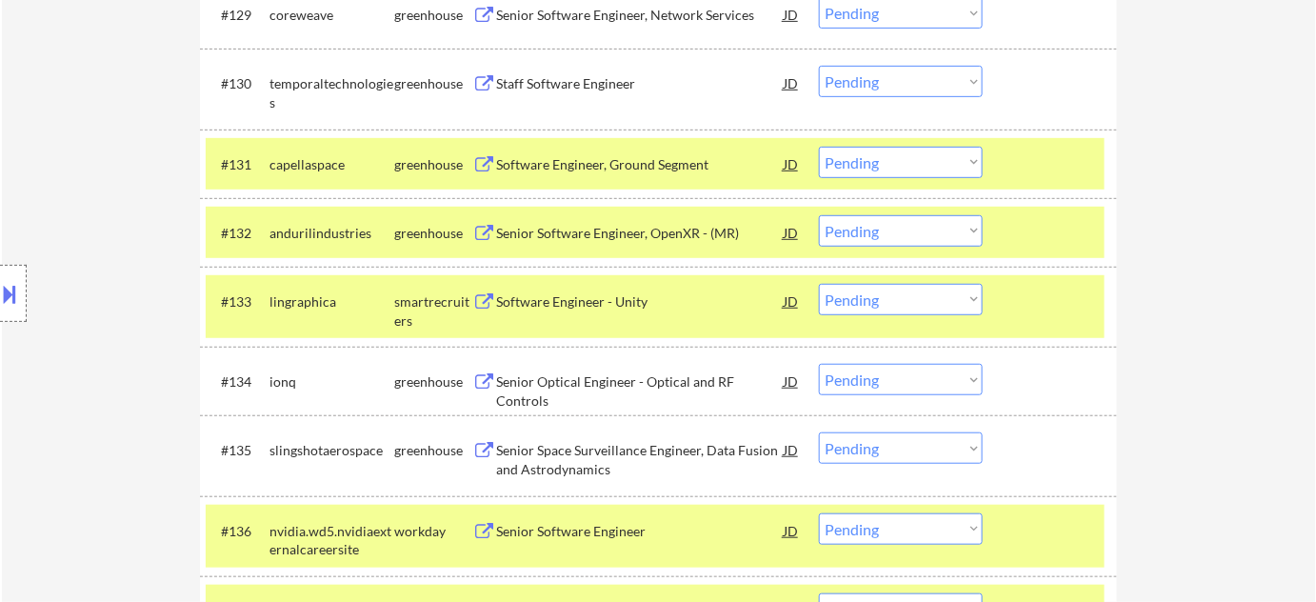
click at [957, 301] on select "Choose an option... Pending Applied Excluded (Questions) Excluded (Expired) Exc…" at bounding box center [901, 299] width 164 height 31
click at [819, 284] on select "Choose an option... Pending Applied Excluded (Questions) Excluded (Expired) Exc…" at bounding box center [901, 299] width 164 height 31
select select ""pending""
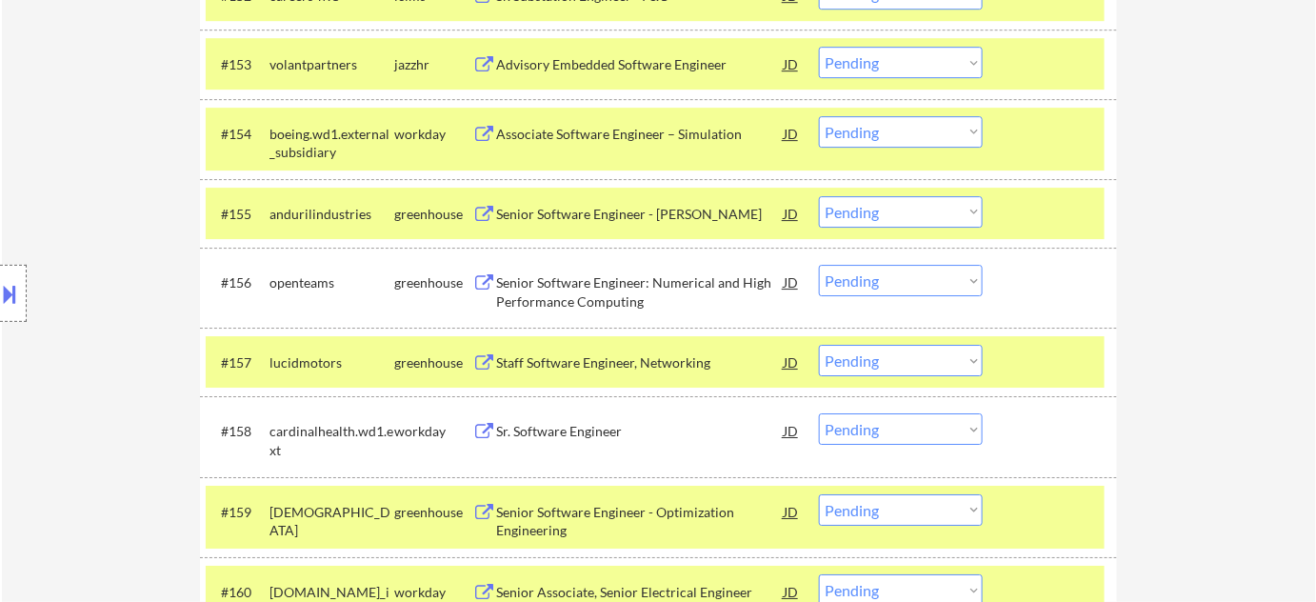
scroll to position [4569, 0]
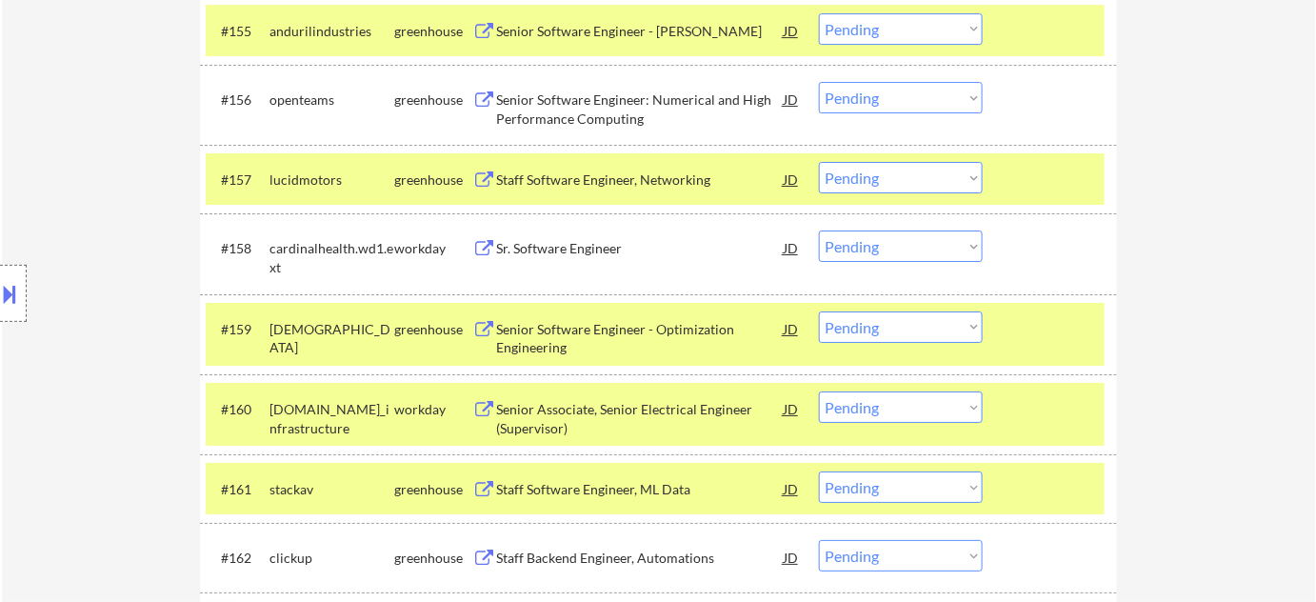
click at [595, 99] on div "Senior Software Engineer: Numerical and High Performance Computing" at bounding box center [640, 108] width 288 height 37
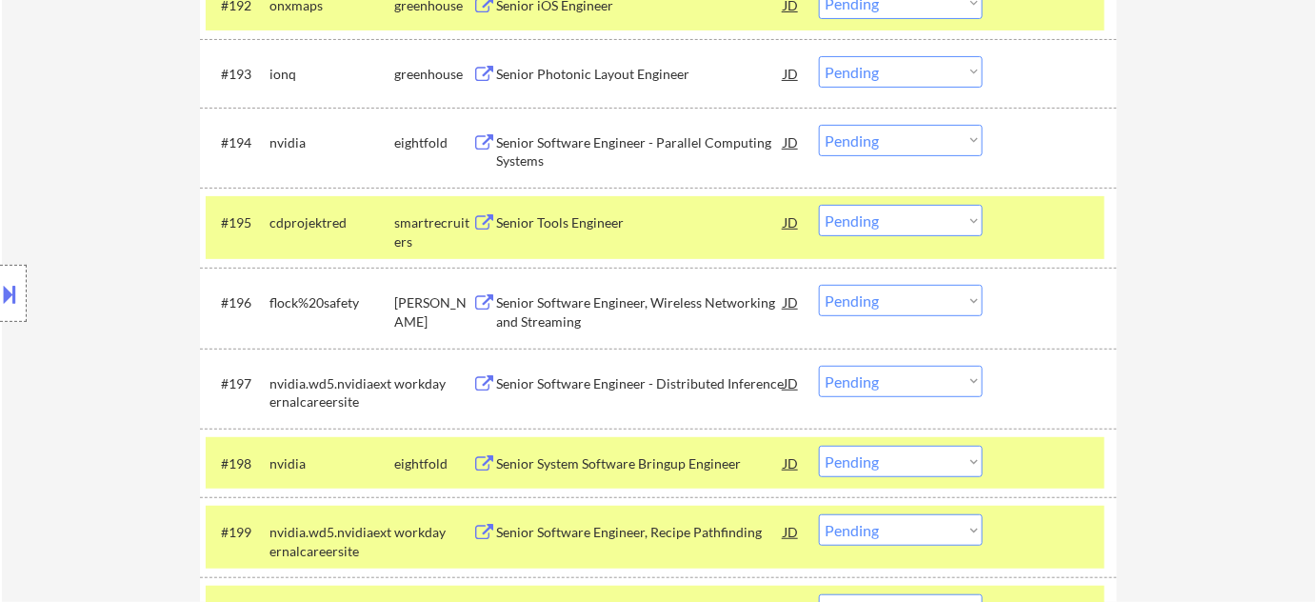
scroll to position [7253, 0]
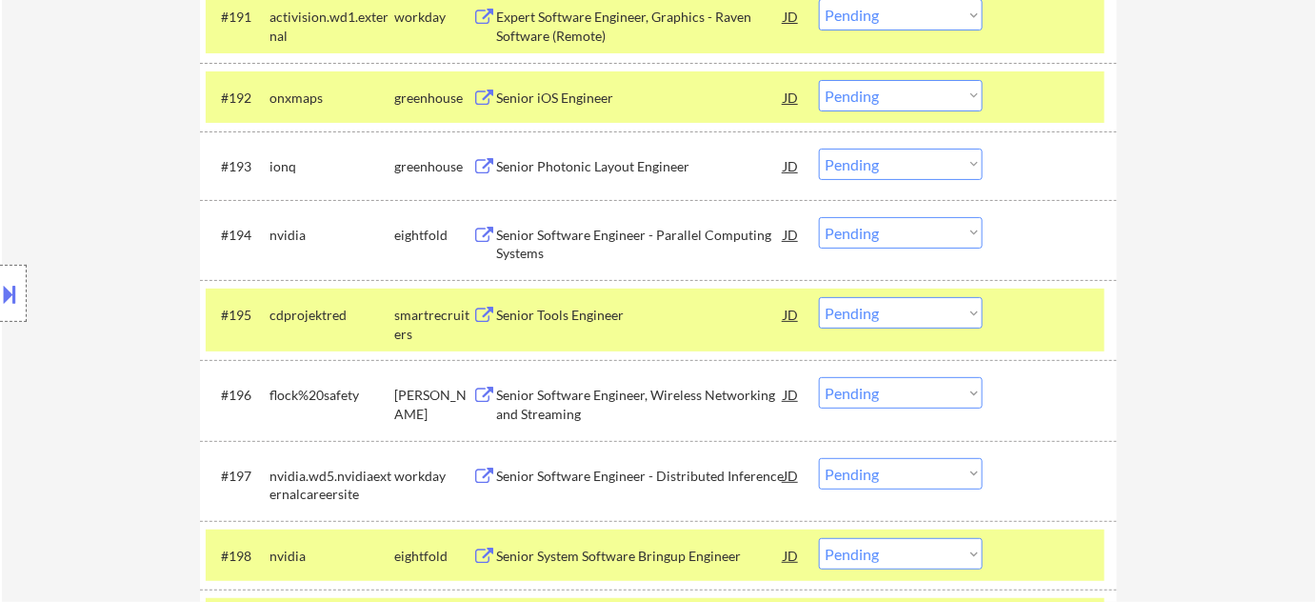
click at [849, 392] on select "Choose an option... Pending Applied Excluded (Questions) Excluded (Expired) Exc…" at bounding box center [901, 392] width 164 height 31
click at [819, 377] on select "Choose an option... Pending Applied Excluded (Questions) Excluded (Expired) Exc…" at bounding box center [901, 392] width 164 height 31
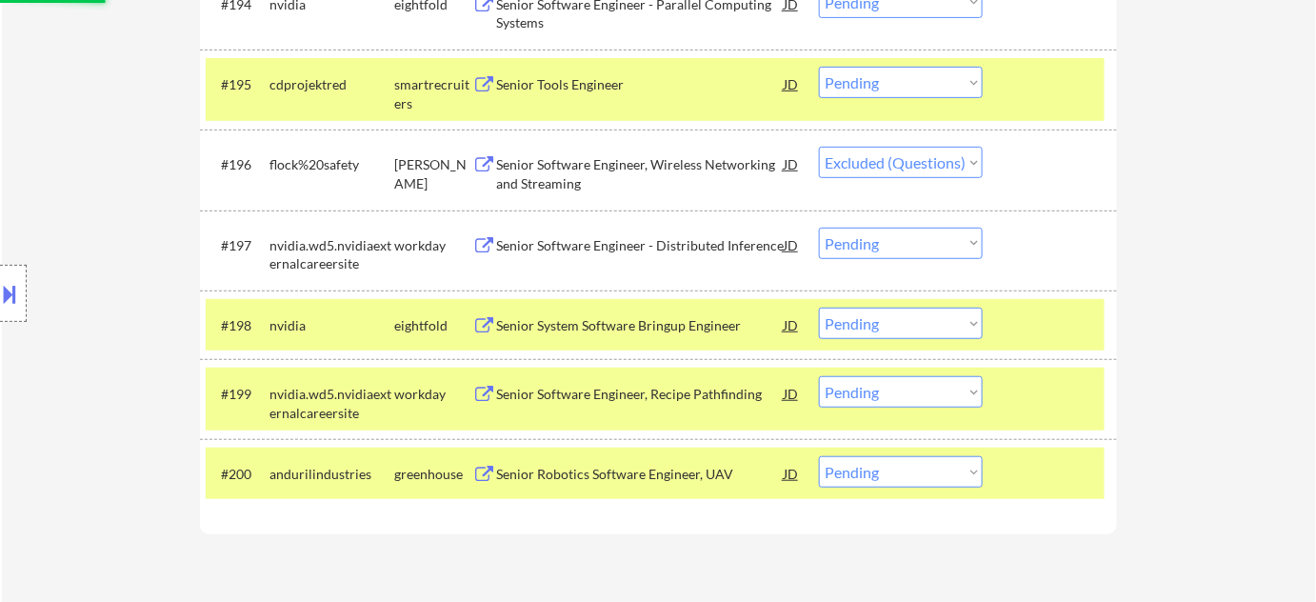
scroll to position [7514, 0]
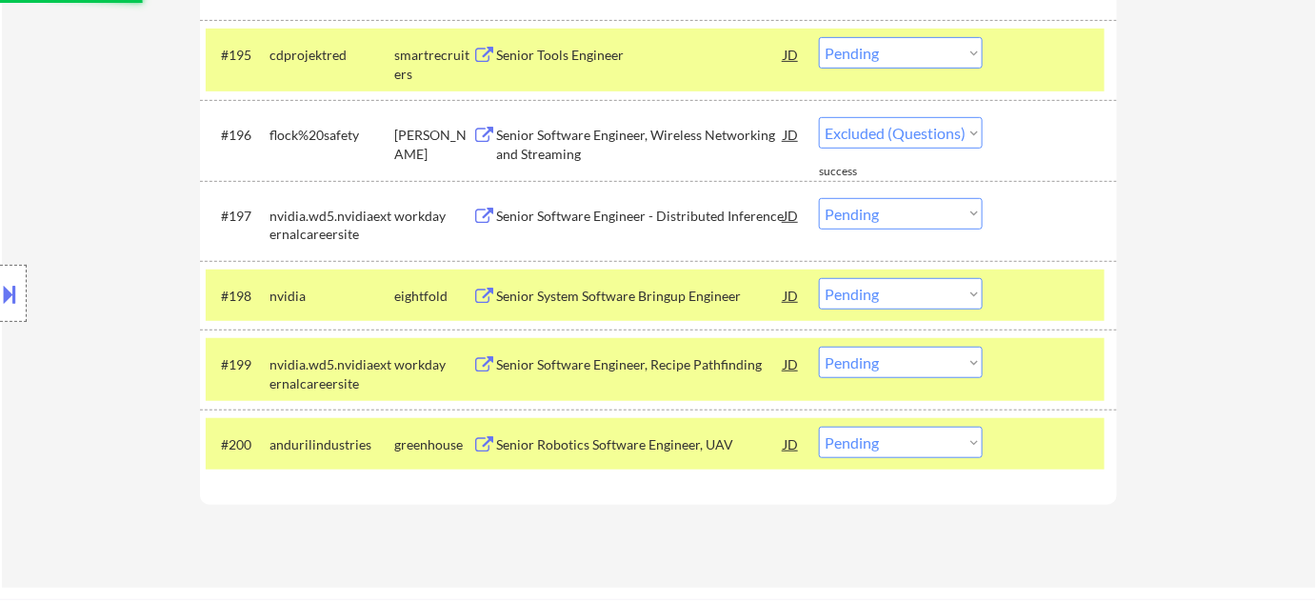
select select ""pending""
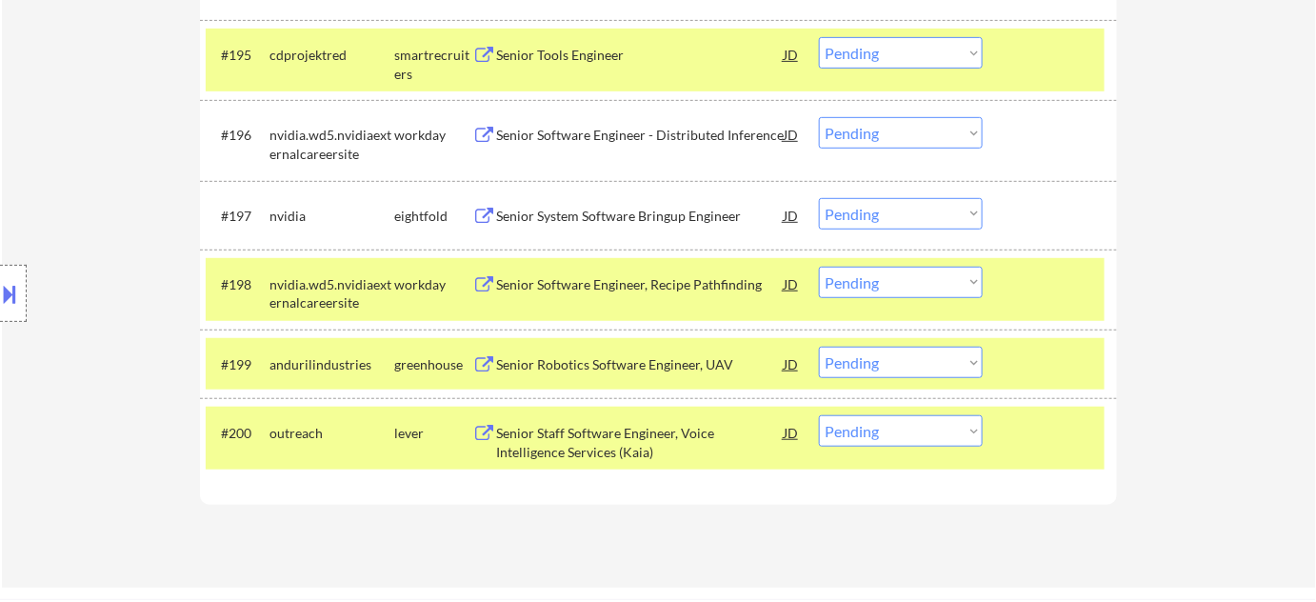
click at [869, 213] on select "Choose an option... Pending Applied Excluded (Questions) Excluded (Expired) Exc…" at bounding box center [901, 213] width 164 height 31
click at [819, 198] on select "Choose an option... Pending Applied Excluded (Questions) Excluded (Expired) Exc…" at bounding box center [901, 213] width 164 height 31
select select ""pending""
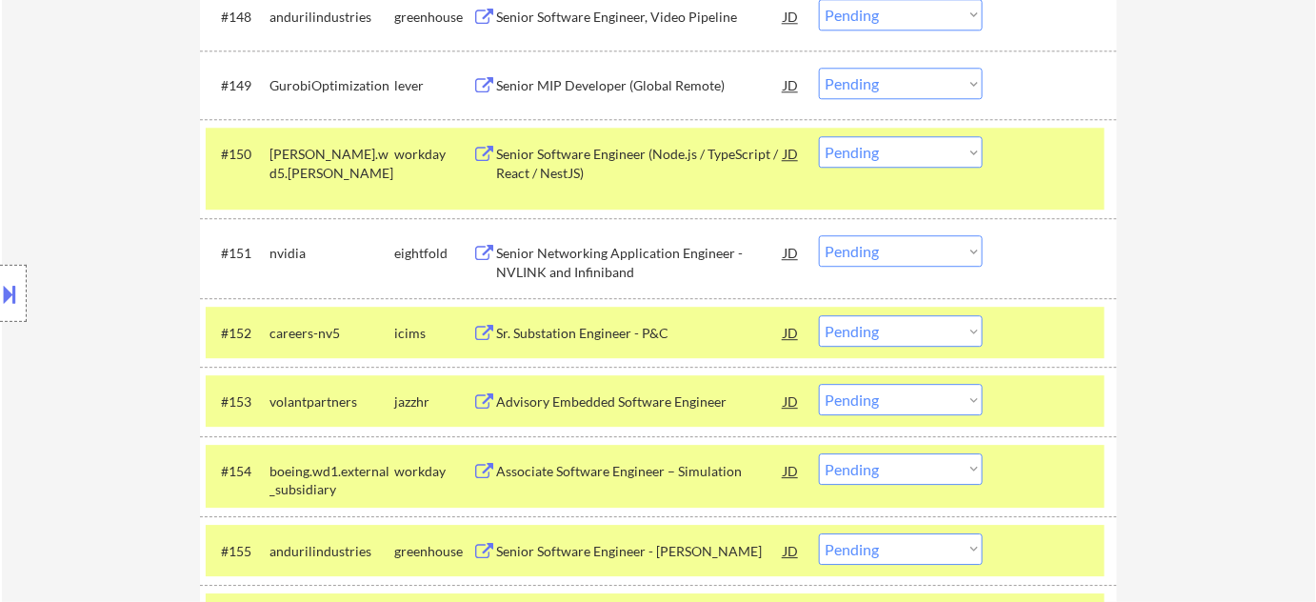
scroll to position [4309, 0]
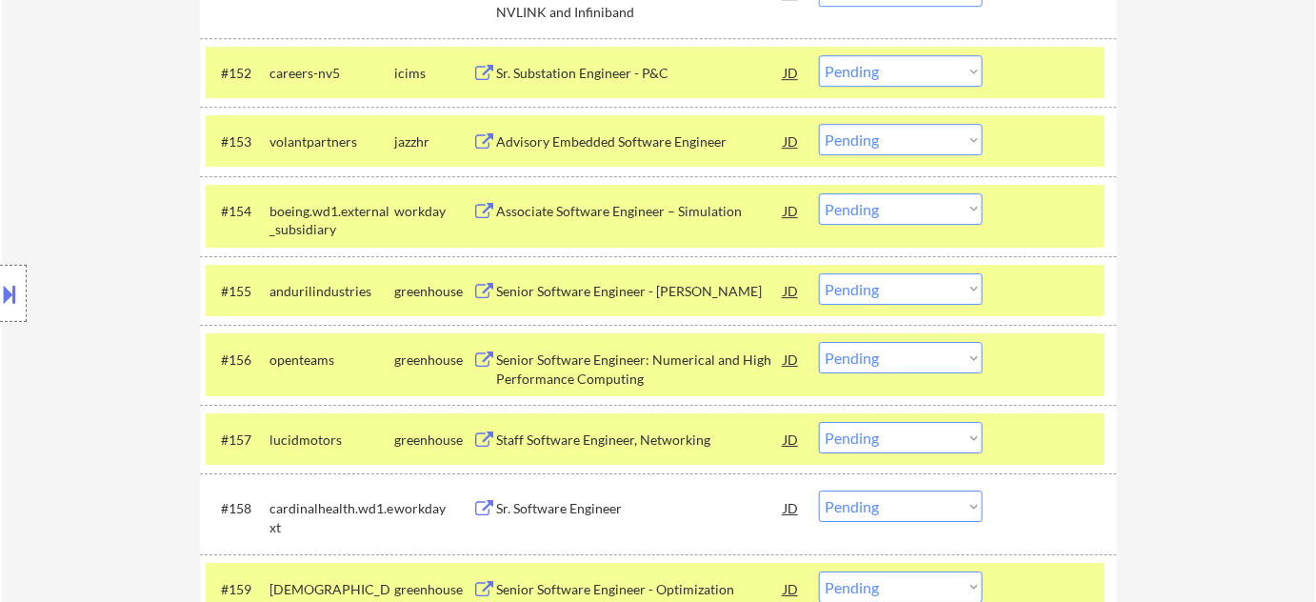
click at [886, 362] on select "Choose an option... Pending Applied Excluded (Questions) Excluded (Expired) Exc…" at bounding box center [901, 357] width 164 height 31
click at [819, 342] on select "Choose an option... Pending Applied Excluded (Questions) Excluded (Expired) Exc…" at bounding box center [901, 357] width 164 height 31
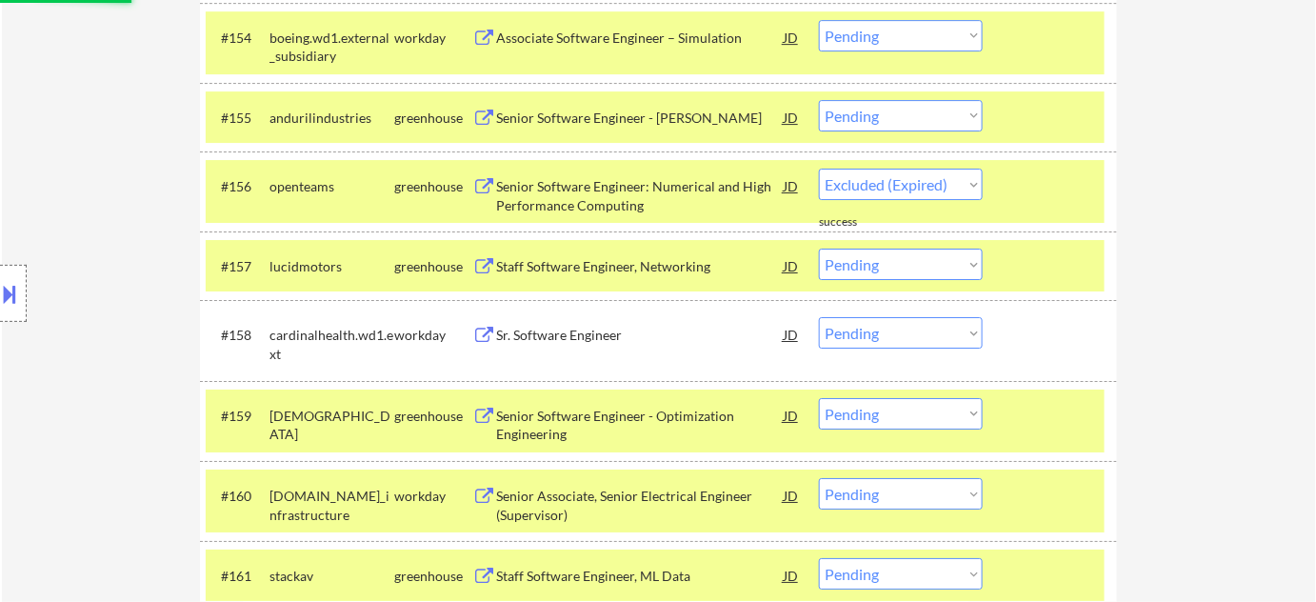
select select ""pending""
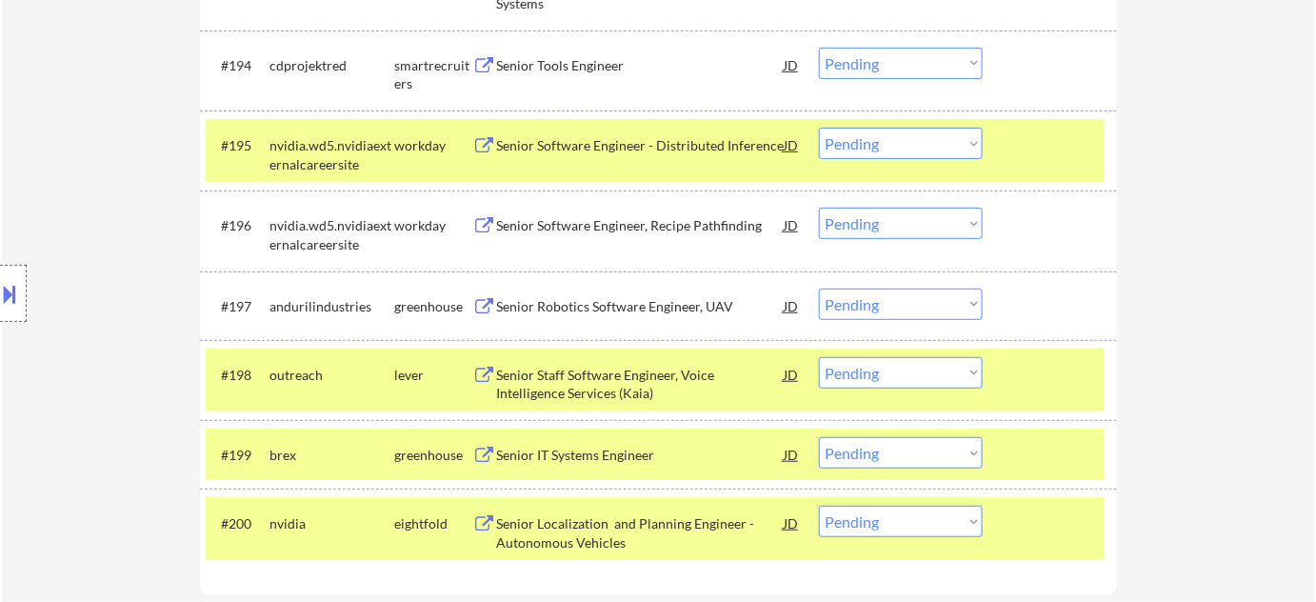
scroll to position [7427, 0]
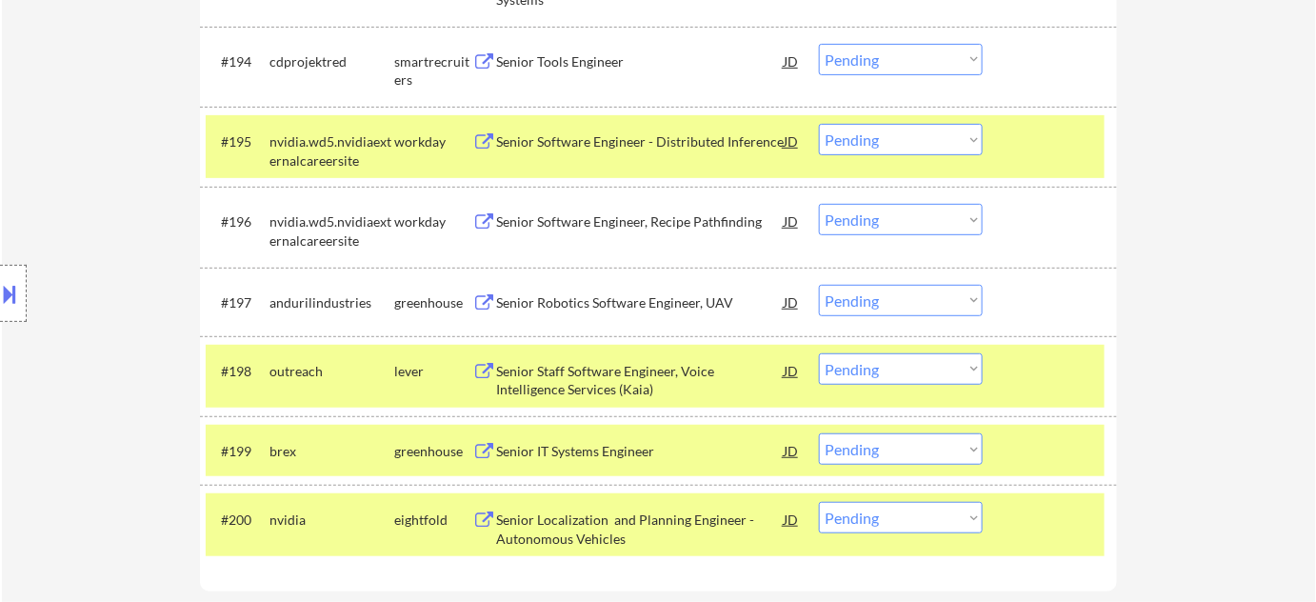
click at [607, 544] on div "Senior Localization and Planning Engineer - Autonomous Vehicles" at bounding box center [640, 529] width 288 height 37
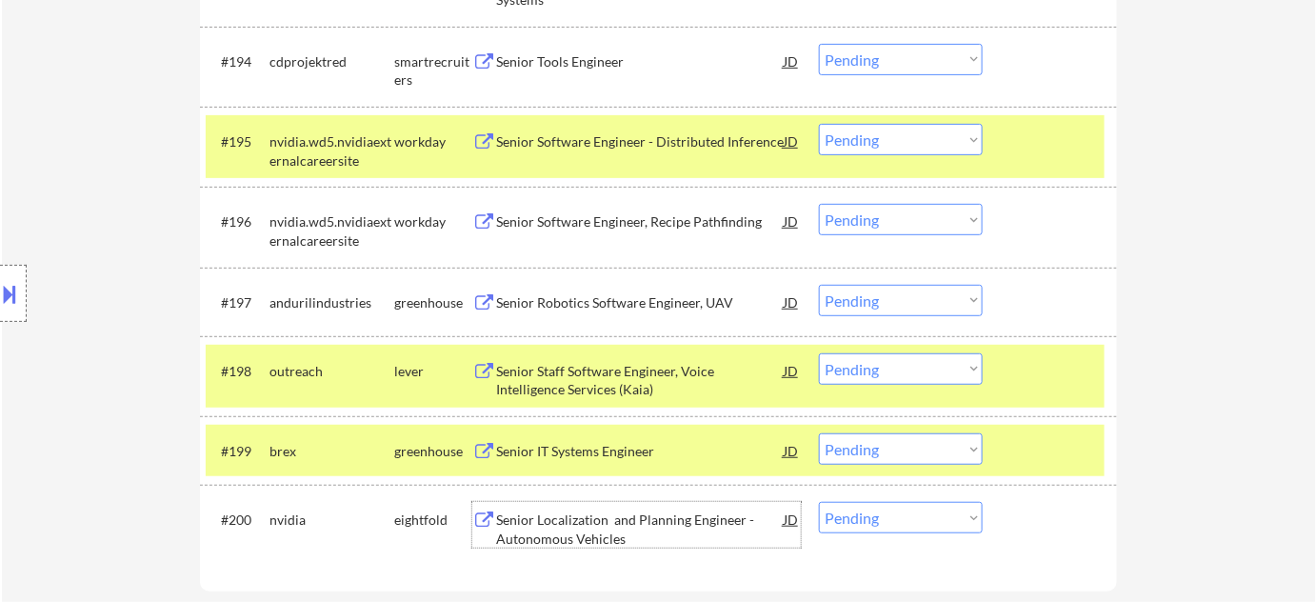
click at [873, 521] on select "Choose an option... Pending Applied Excluded (Questions) Excluded (Expired) Exc…" at bounding box center [901, 517] width 164 height 31
click at [819, 502] on select "Choose an option... Pending Applied Excluded (Questions) Excluded (Expired) Exc…" at bounding box center [901, 517] width 164 height 31
select select ""pending""
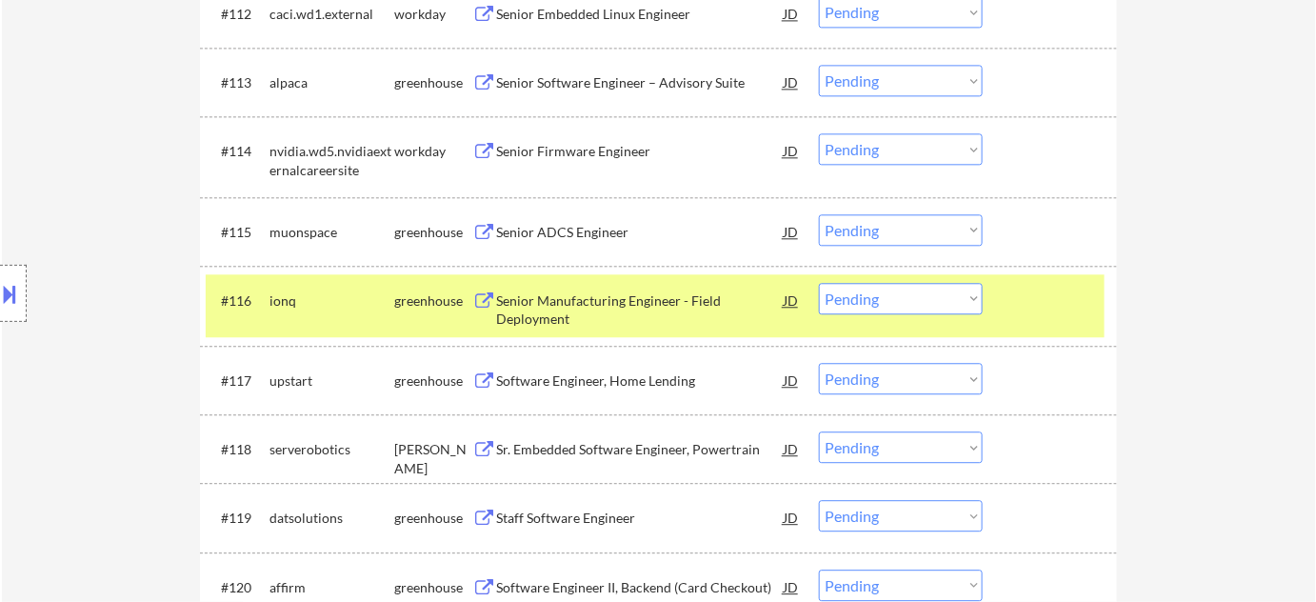
scroll to position [391, 0]
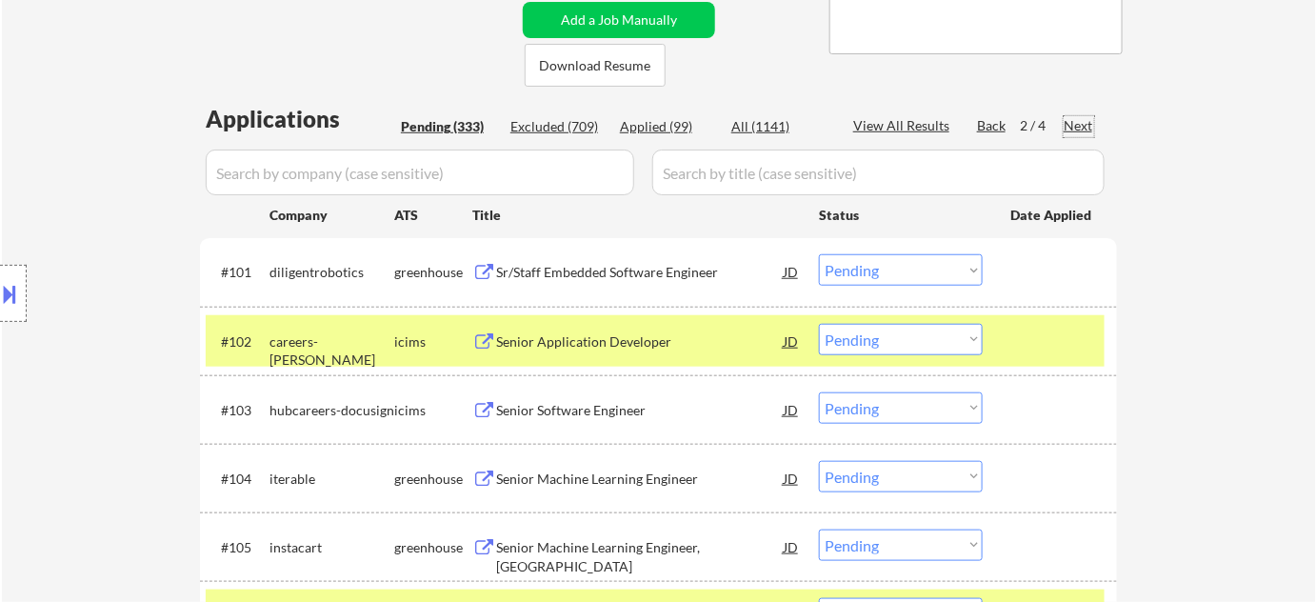
click at [1089, 121] on div "Next" at bounding box center [1079, 125] width 30 height 19
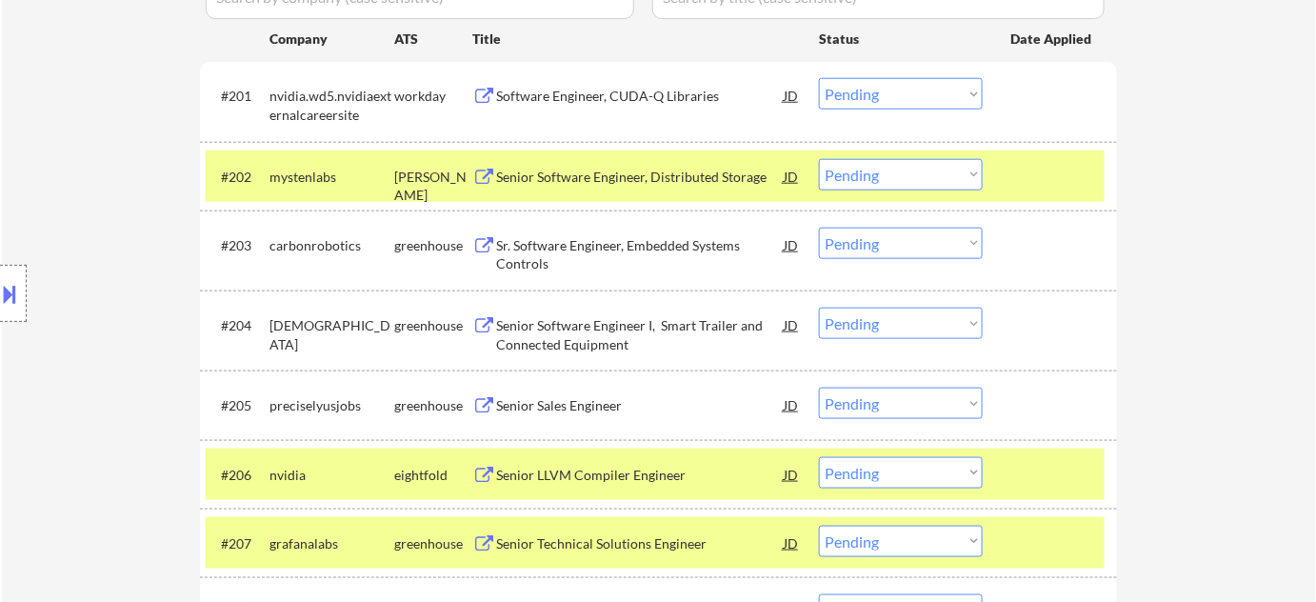
scroll to position [564, 0]
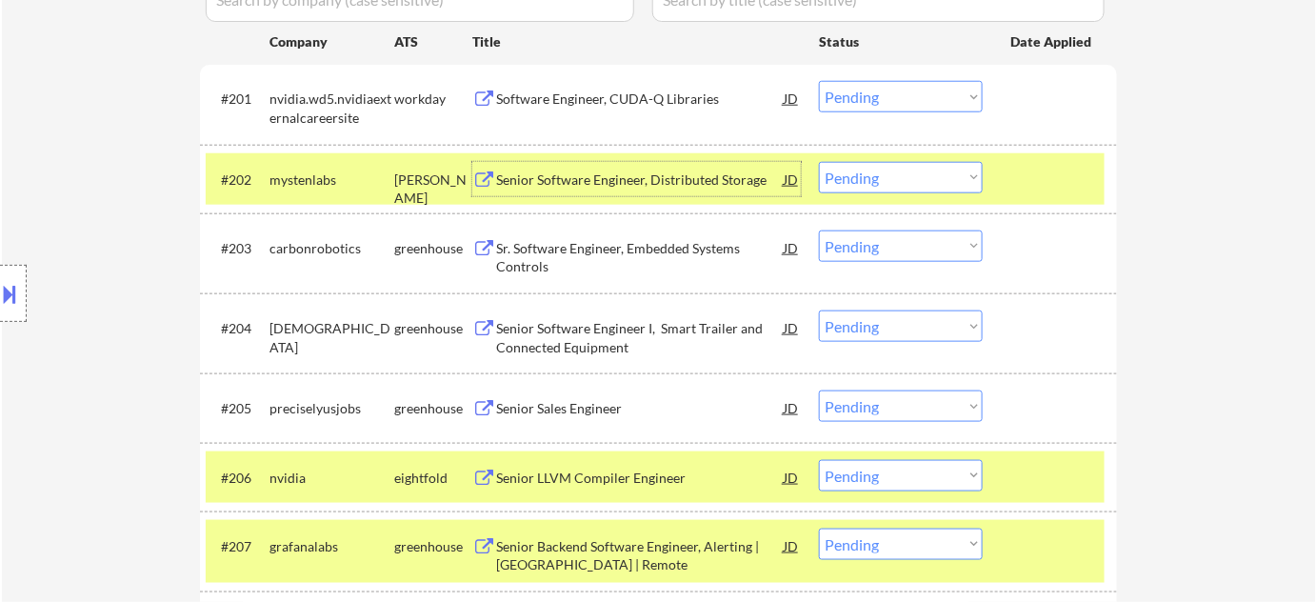
click at [675, 188] on div "Senior Software Engineer, Distributed Storage" at bounding box center [640, 179] width 288 height 34
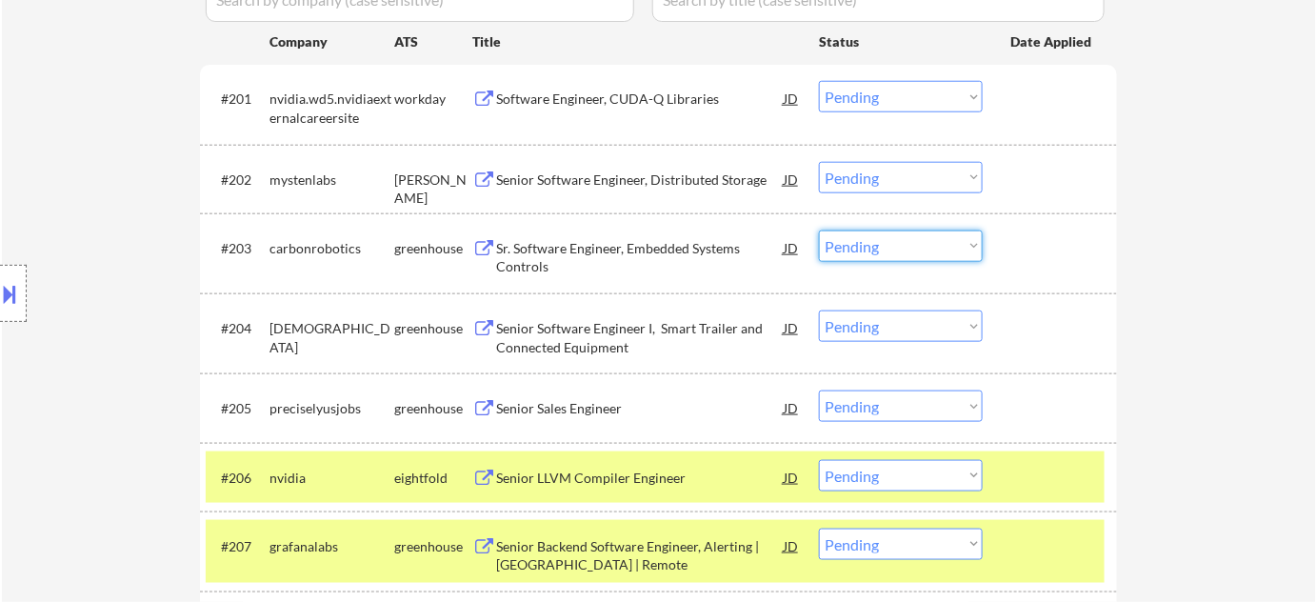
drag, startPoint x: 881, startPoint y: 241, endPoint x: 892, endPoint y: 258, distance: 20.1
click at [881, 242] on select "Choose an option... Pending Applied Excluded (Questions) Excluded (Expired) Exc…" at bounding box center [901, 246] width 164 height 31
click at [819, 231] on select "Choose an option... Pending Applied Excluded (Questions) Excluded (Expired) Exc…" at bounding box center [901, 246] width 164 height 31
select select ""pending""
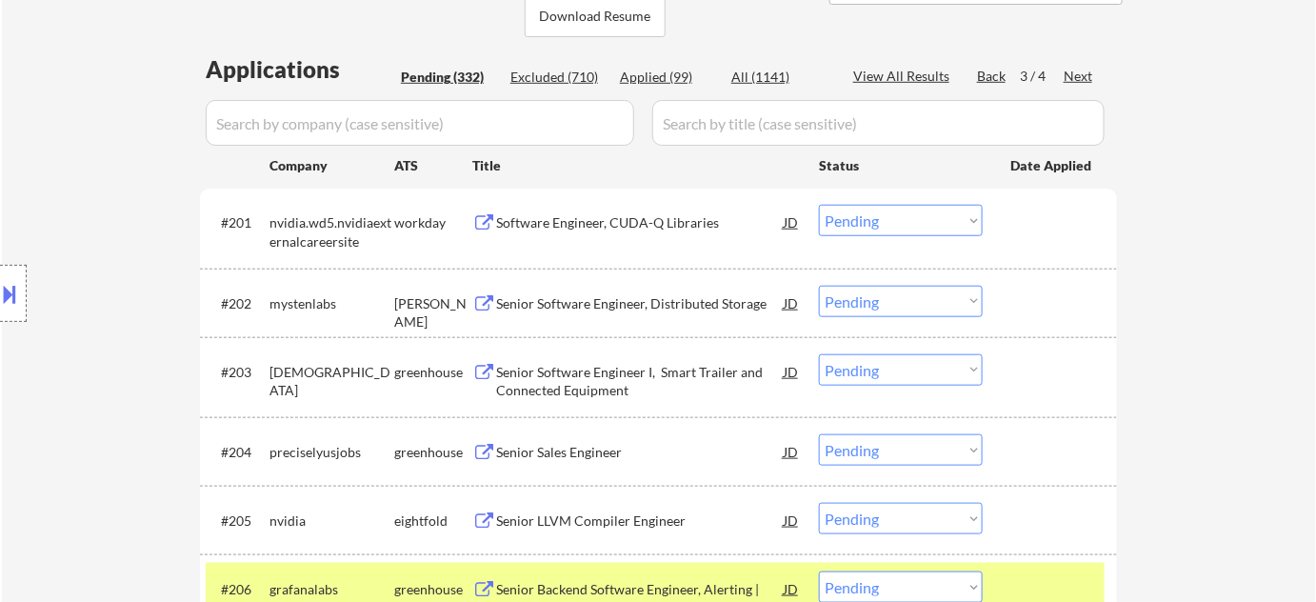
scroll to position [391, 0]
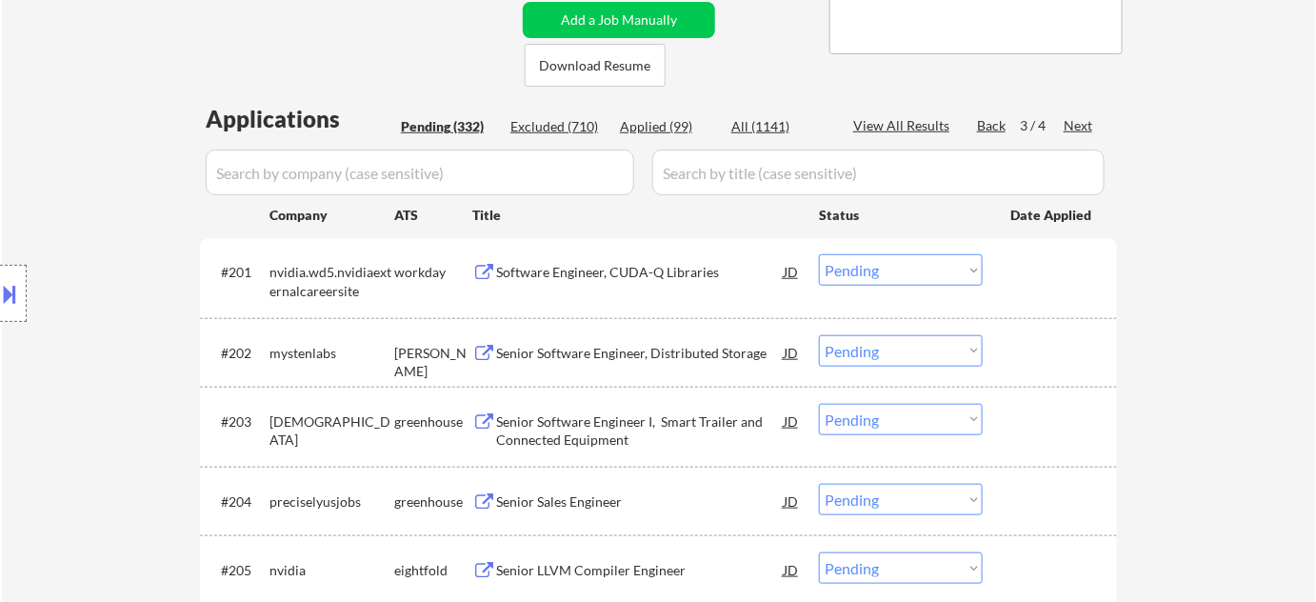
click at [869, 347] on select "Choose an option... Pending Applied Excluded (Questions) Excluded (Expired) Exc…" at bounding box center [901, 350] width 164 height 31
click at [819, 335] on select "Choose an option... Pending Applied Excluded (Questions) Excluded (Expired) Exc…" at bounding box center [901, 350] width 164 height 31
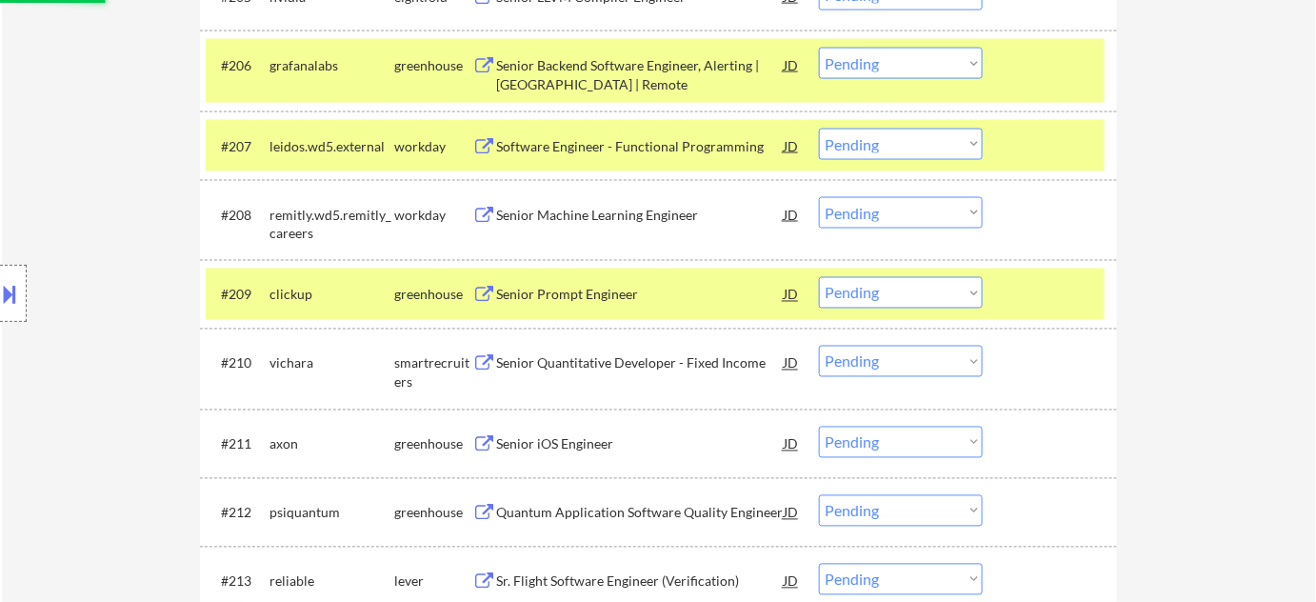
scroll to position [997, 0]
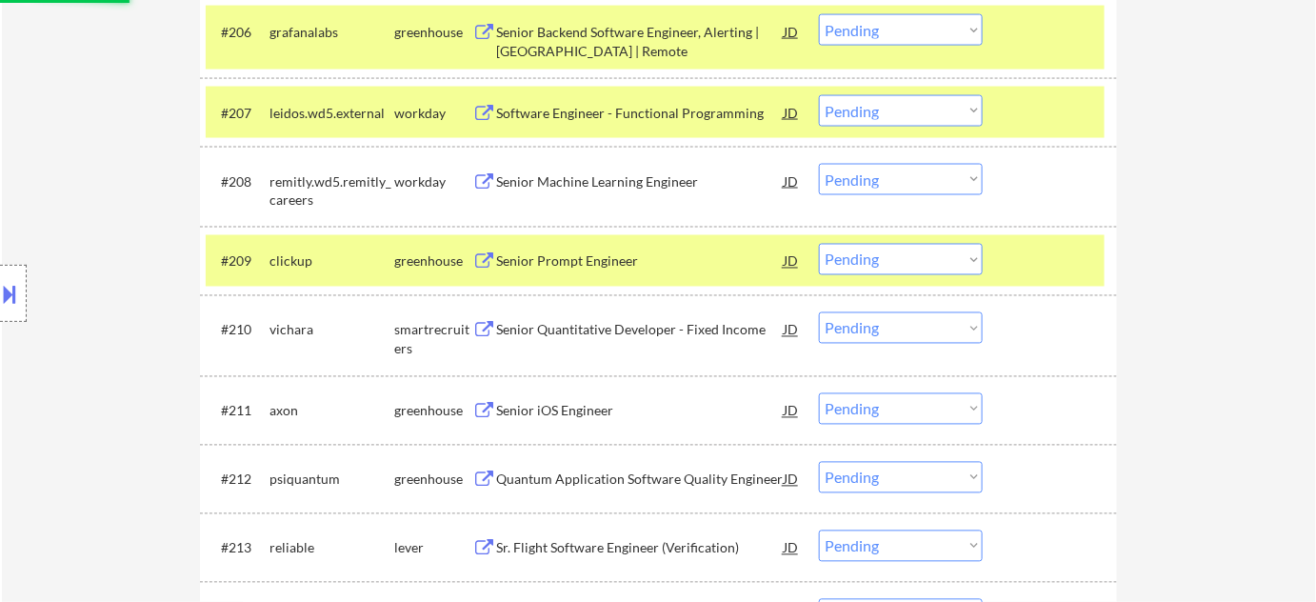
select select ""pending""
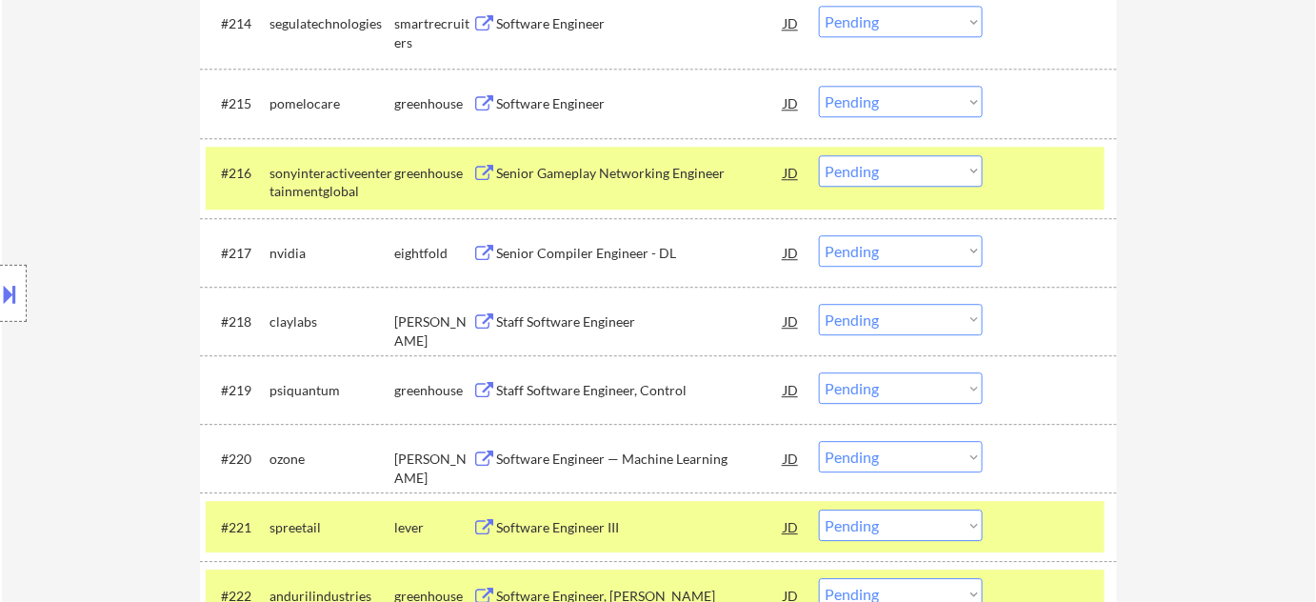
scroll to position [1603, 0]
drag, startPoint x: 604, startPoint y: 391, endPoint x: 600, endPoint y: 364, distance: 26.9
click at [603, 391] on div "Staff Software Engineer, Control" at bounding box center [640, 389] width 288 height 19
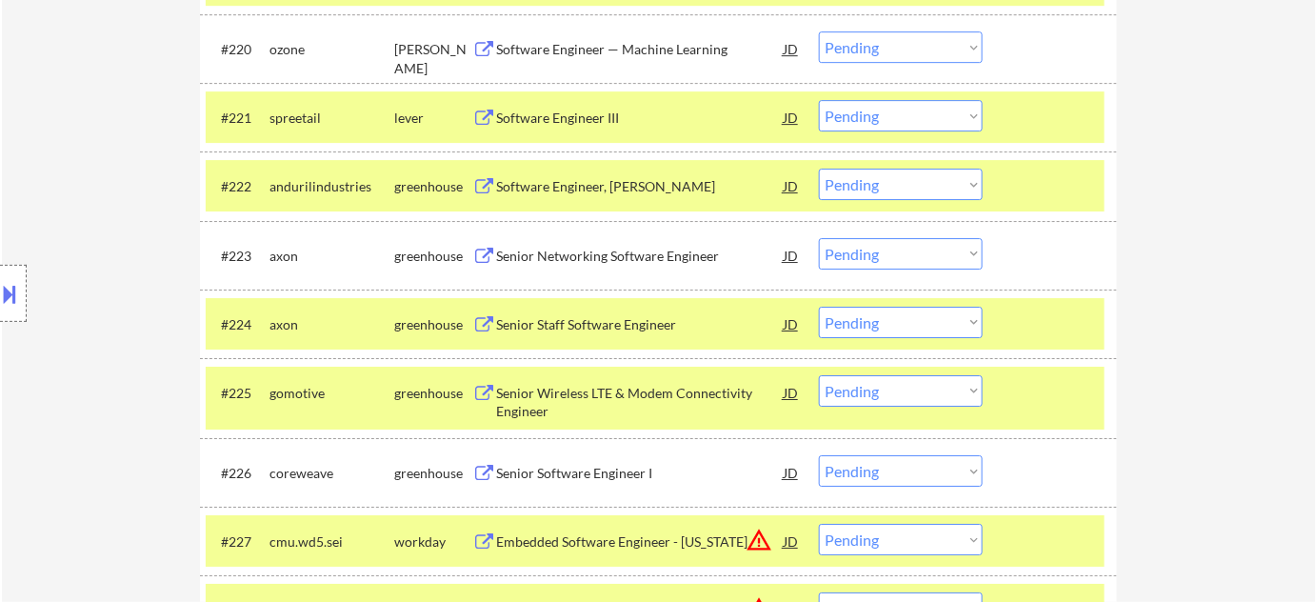
scroll to position [2037, 0]
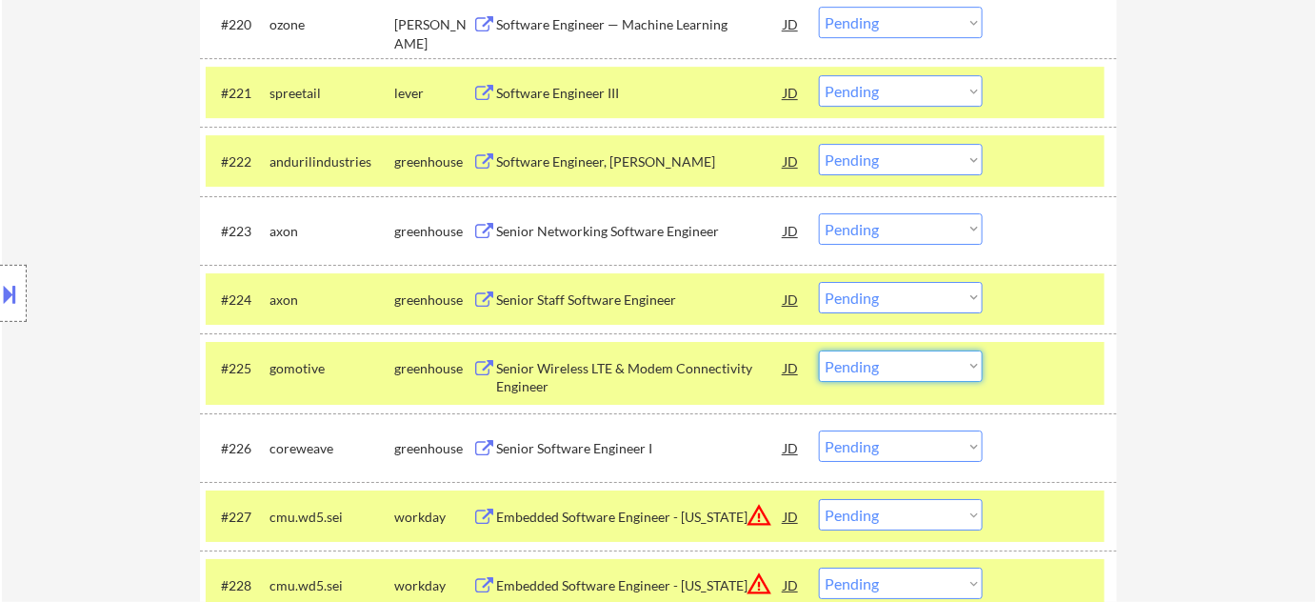
click at [878, 370] on select "Choose an option... Pending Applied Excluded (Questions) Excluded (Expired) Exc…" at bounding box center [901, 366] width 164 height 31
click at [819, 351] on select "Choose an option... Pending Applied Excluded (Questions) Excluded (Expired) Exc…" at bounding box center [901, 366] width 164 height 31
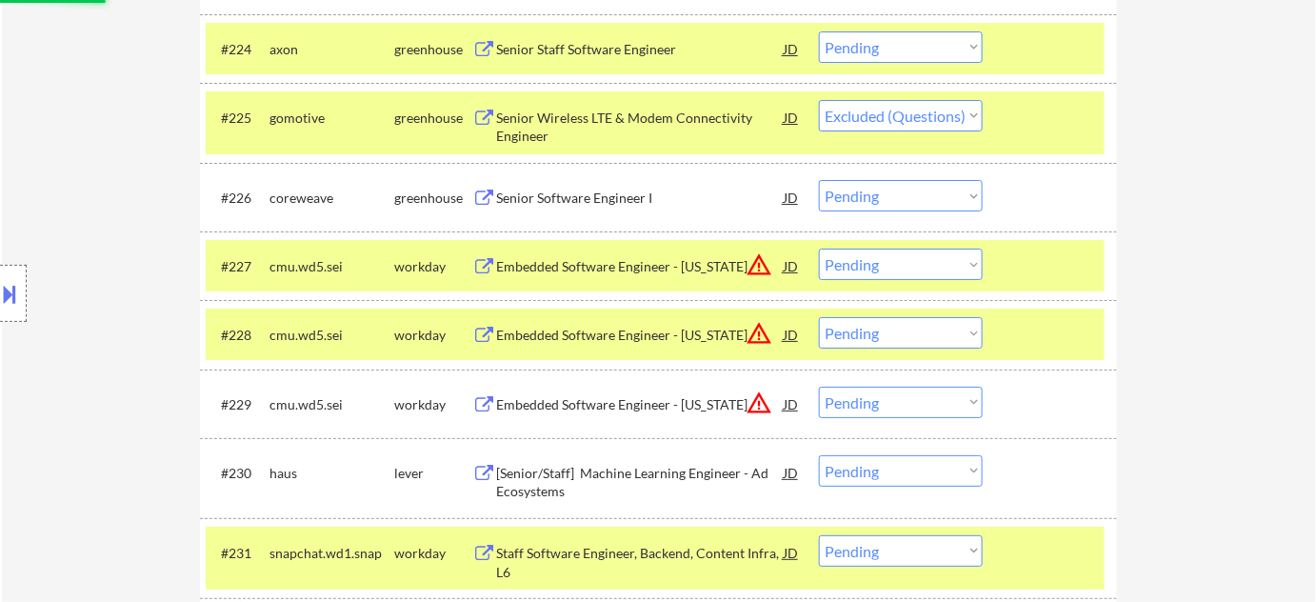
scroll to position [2296, 0]
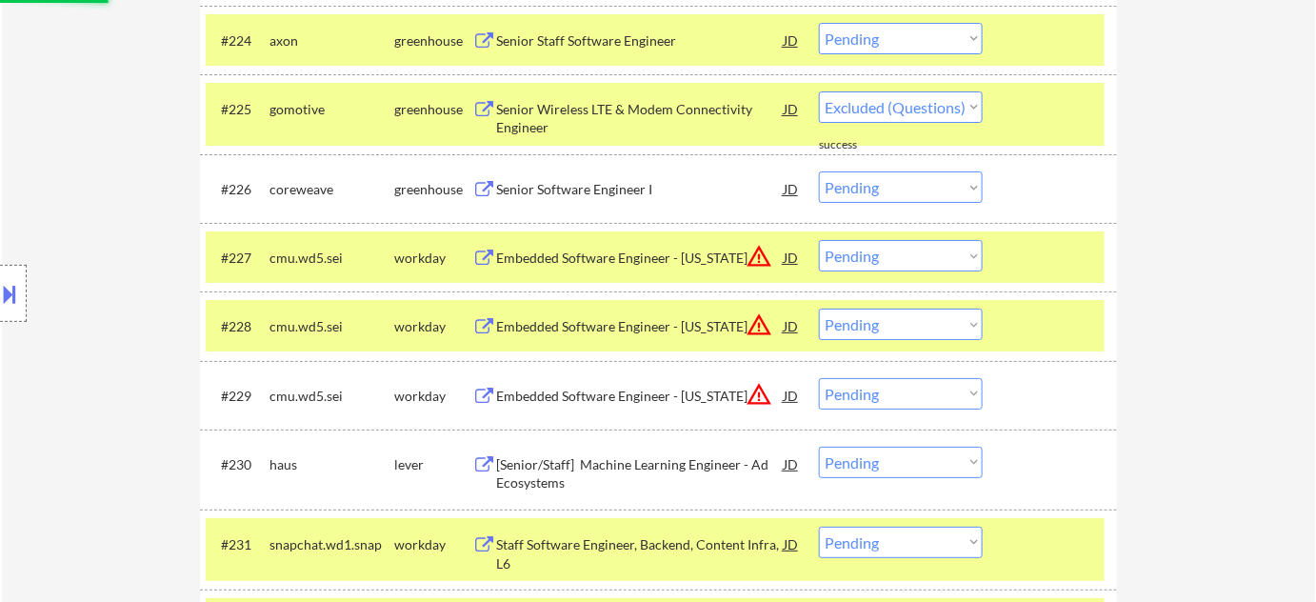
select select ""pending""
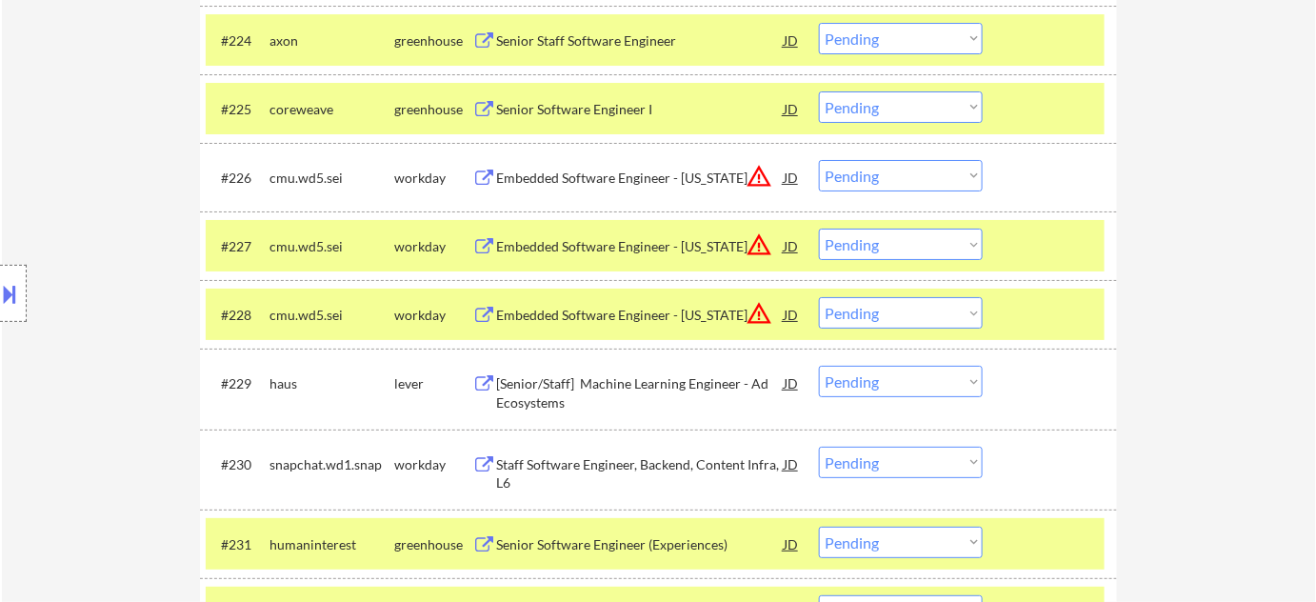
click at [946, 163] on select "Choose an option... Pending Applied Excluded (Questions) Excluded (Expired) Exc…" at bounding box center [901, 175] width 164 height 31
click at [819, 160] on select "Choose an option... Pending Applied Excluded (Questions) Excluded (Expired) Exc…" at bounding box center [901, 175] width 164 height 31
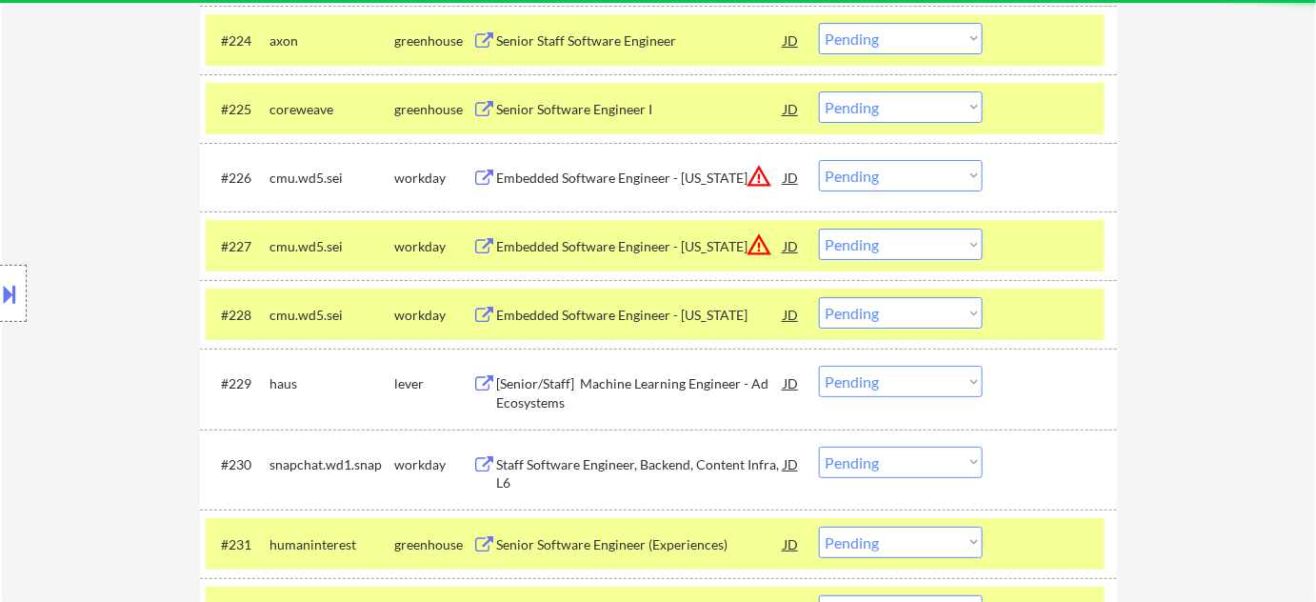
click at [926, 176] on select "Choose an option... Pending Applied Excluded (Questions) Excluded (Expired) Exc…" at bounding box center [901, 175] width 164 height 31
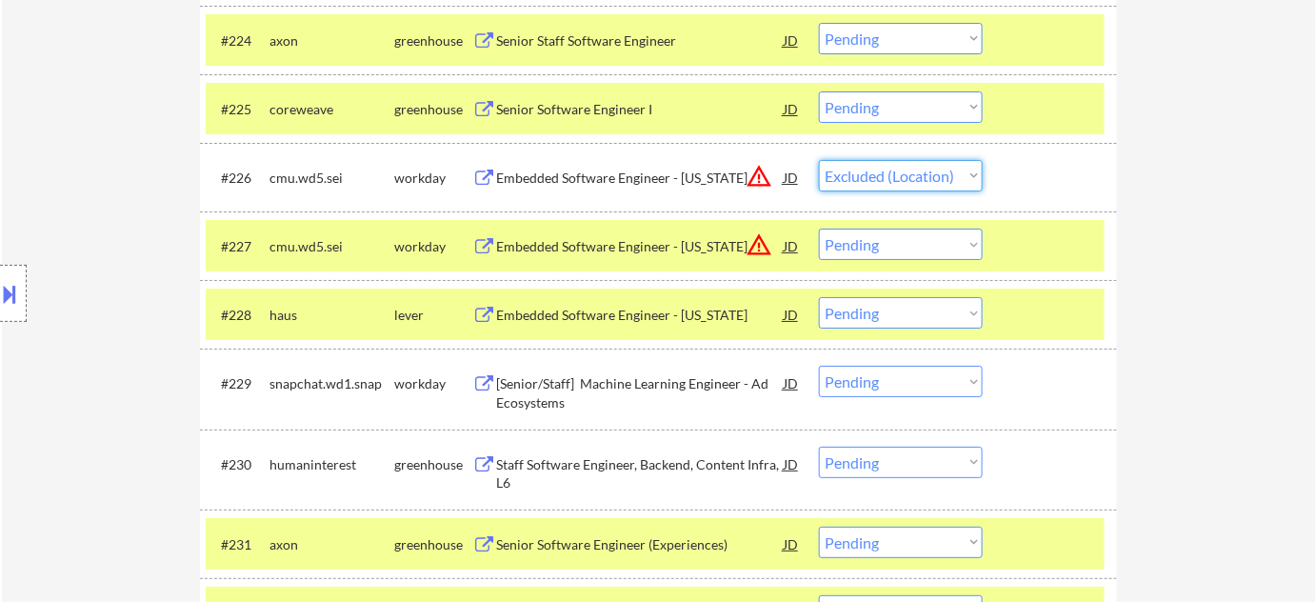
click at [819, 160] on select "Choose an option... Pending Applied Excluded (Questions) Excluded (Expired) Exc…" at bounding box center [901, 175] width 164 height 31
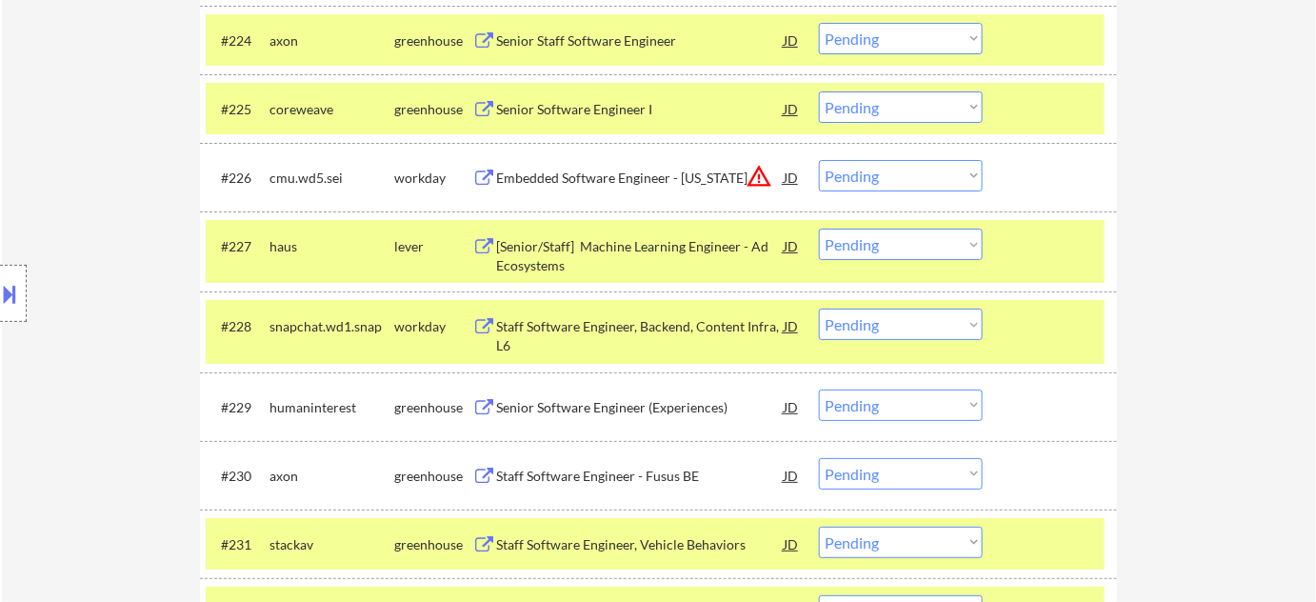
click at [902, 172] on select "Choose an option... Pending Applied Excluded (Questions) Excluded (Expired) Exc…" at bounding box center [901, 175] width 164 height 31
click at [819, 160] on select "Choose an option... Pending Applied Excluded (Questions) Excluded (Expired) Exc…" at bounding box center [901, 175] width 164 height 31
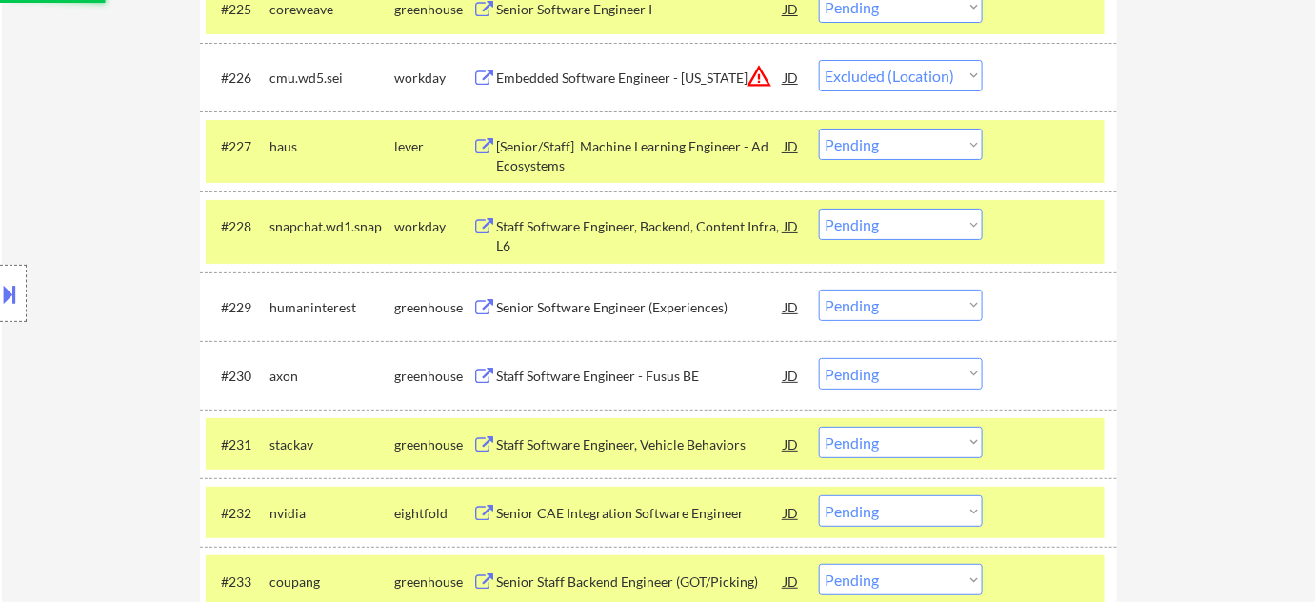
scroll to position [2469, 0]
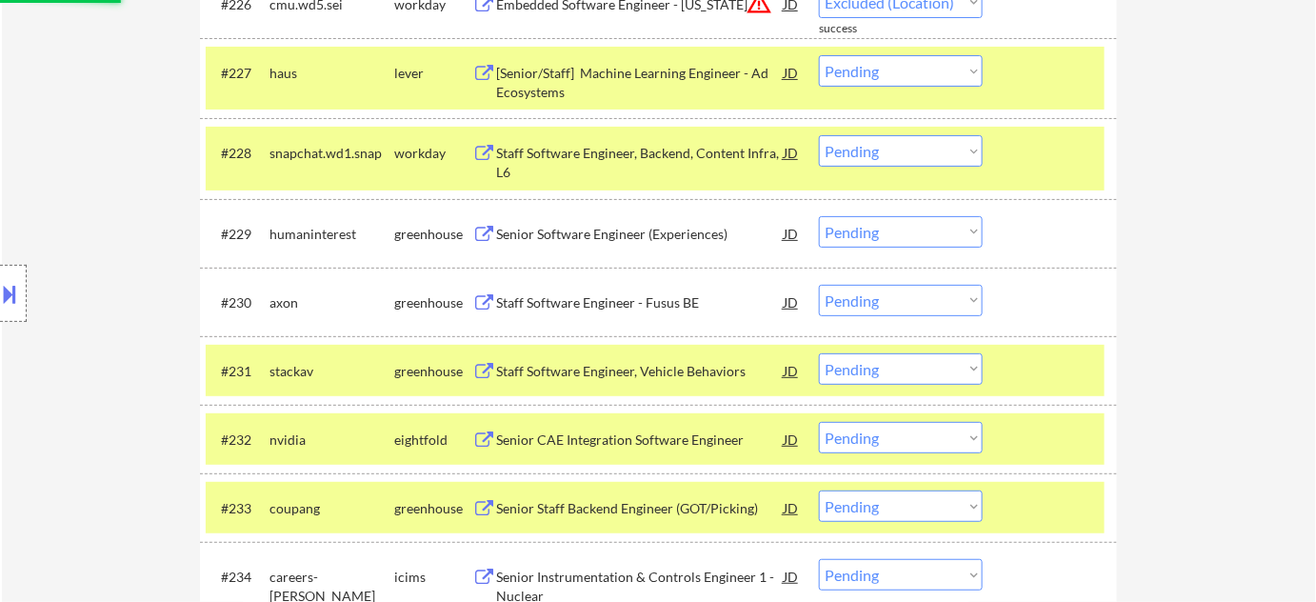
select select ""pending""
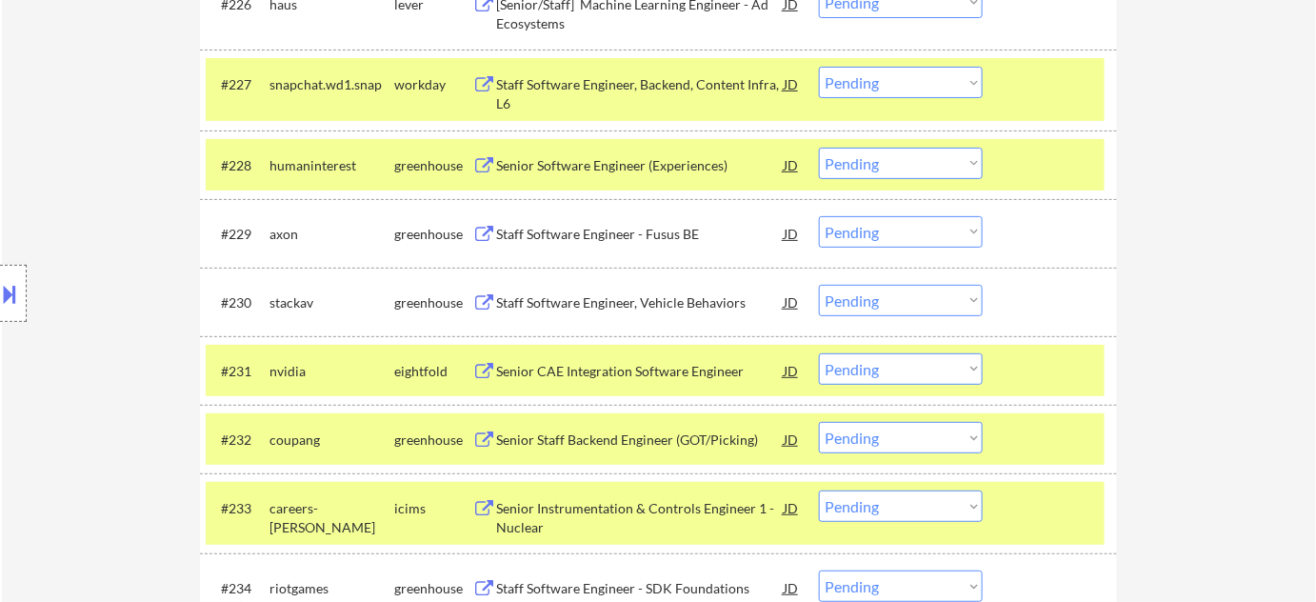
click at [653, 83] on div "Staff Software Engineer, Backend, Content Infra, L6" at bounding box center [640, 93] width 288 height 37
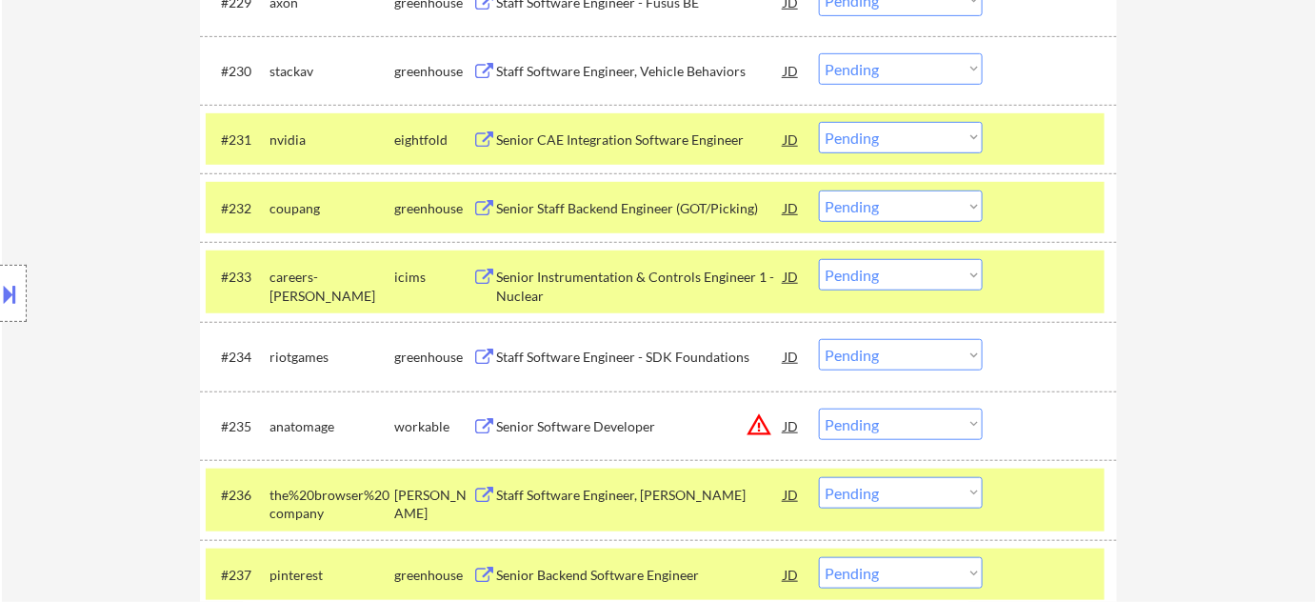
scroll to position [2729, 0]
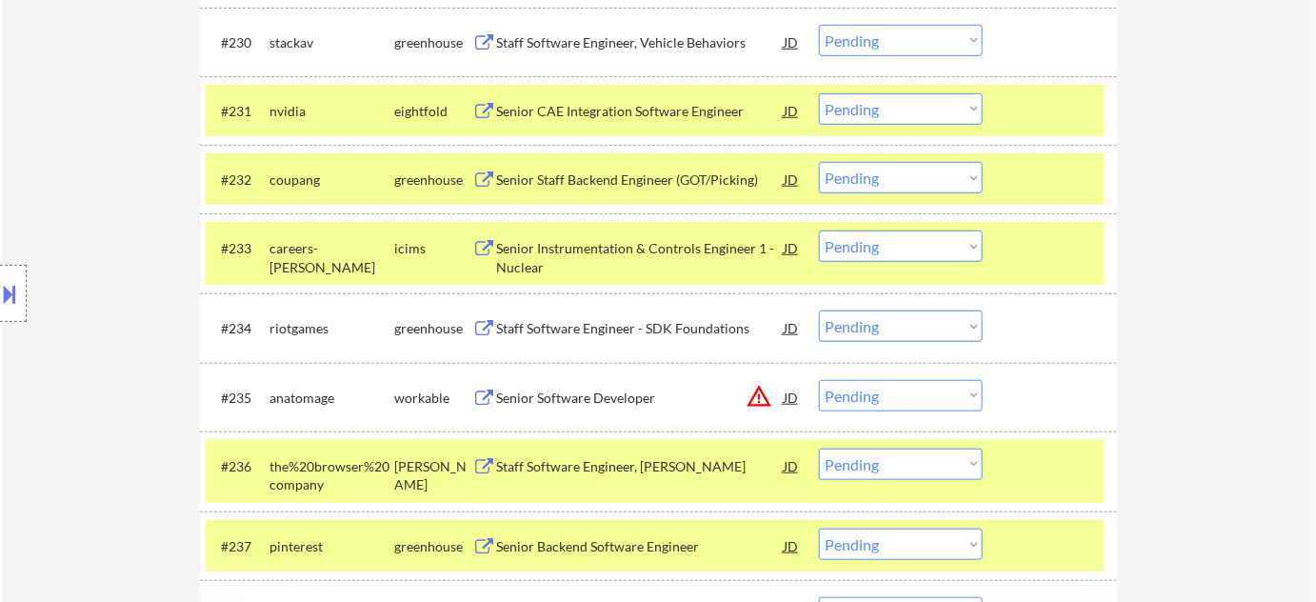
click at [884, 403] on select "Choose an option... Pending Applied Excluded (Questions) Excluded (Expired) Exc…" at bounding box center [901, 395] width 164 height 31
click at [819, 380] on select "Choose an option... Pending Applied Excluded (Questions) Excluded (Expired) Exc…" at bounding box center [901, 395] width 164 height 31
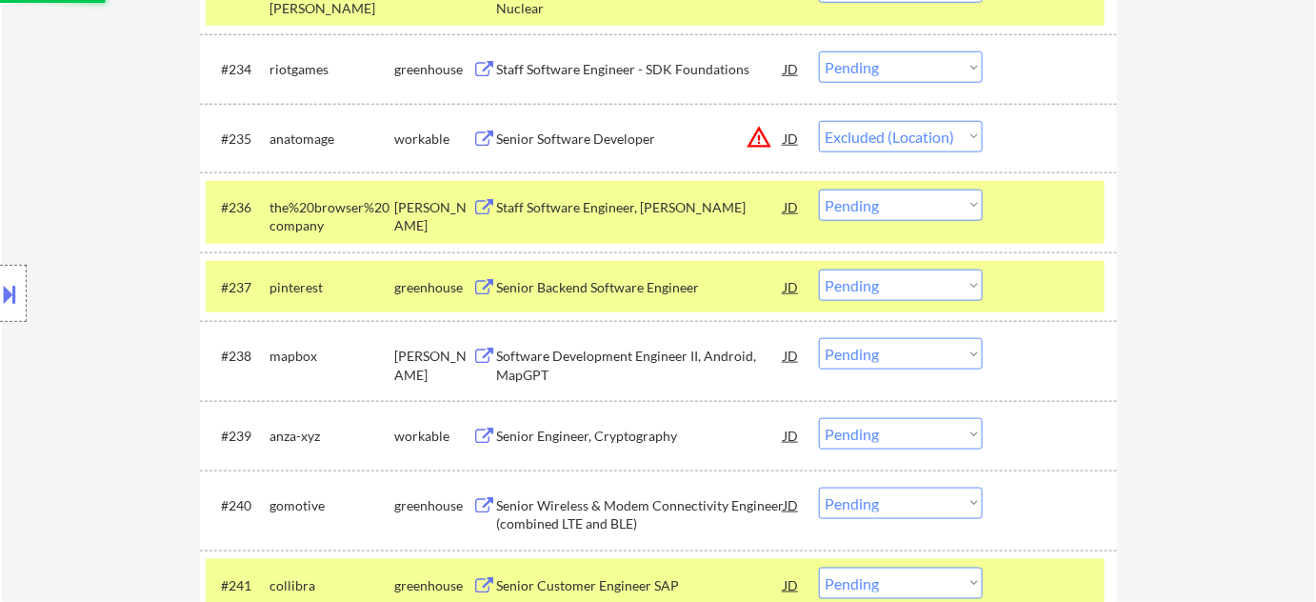
scroll to position [2989, 0]
select select ""pending""
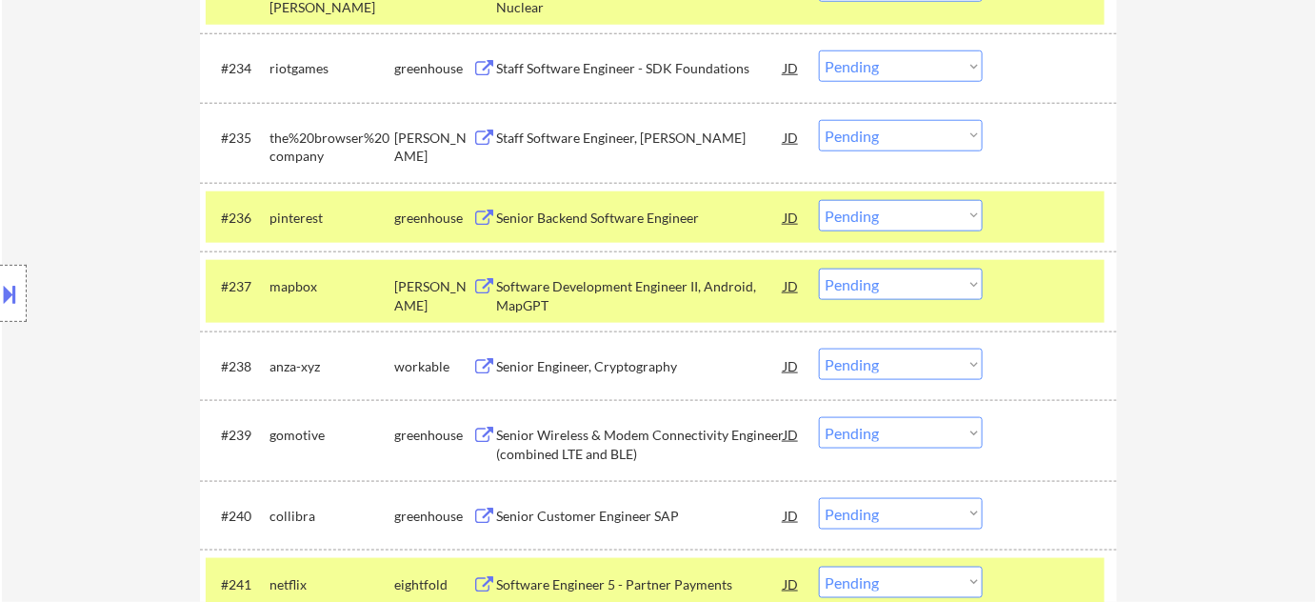
click at [637, 217] on div "Senior Backend Software Engineer" at bounding box center [640, 218] width 288 height 19
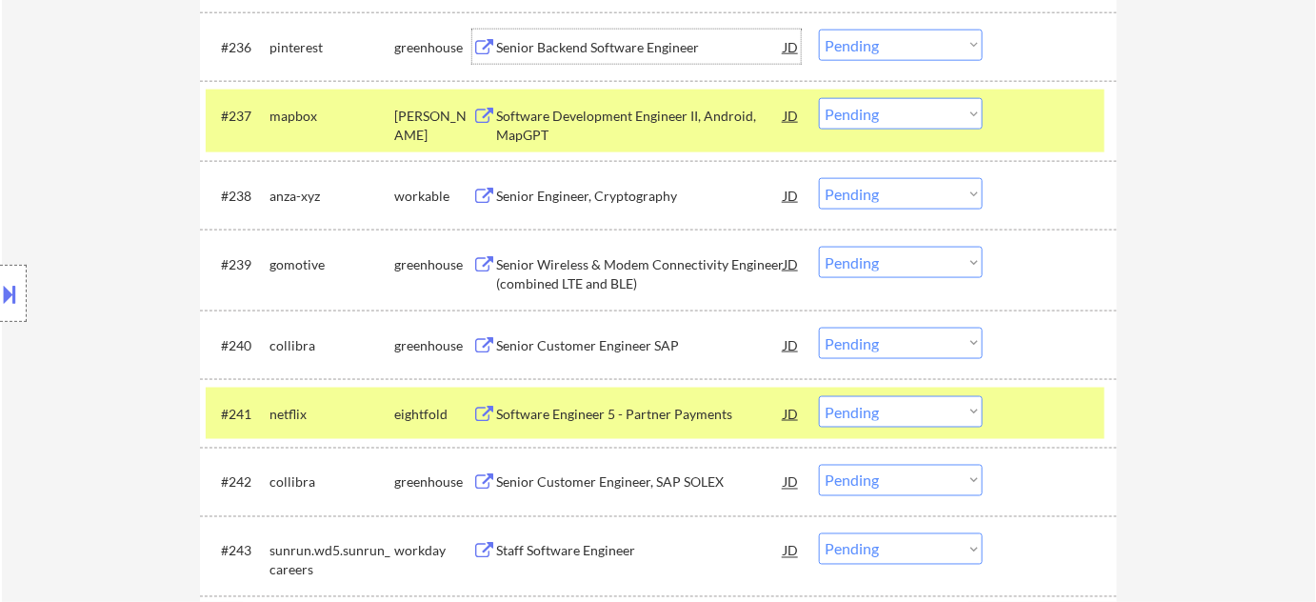
scroll to position [3162, 0]
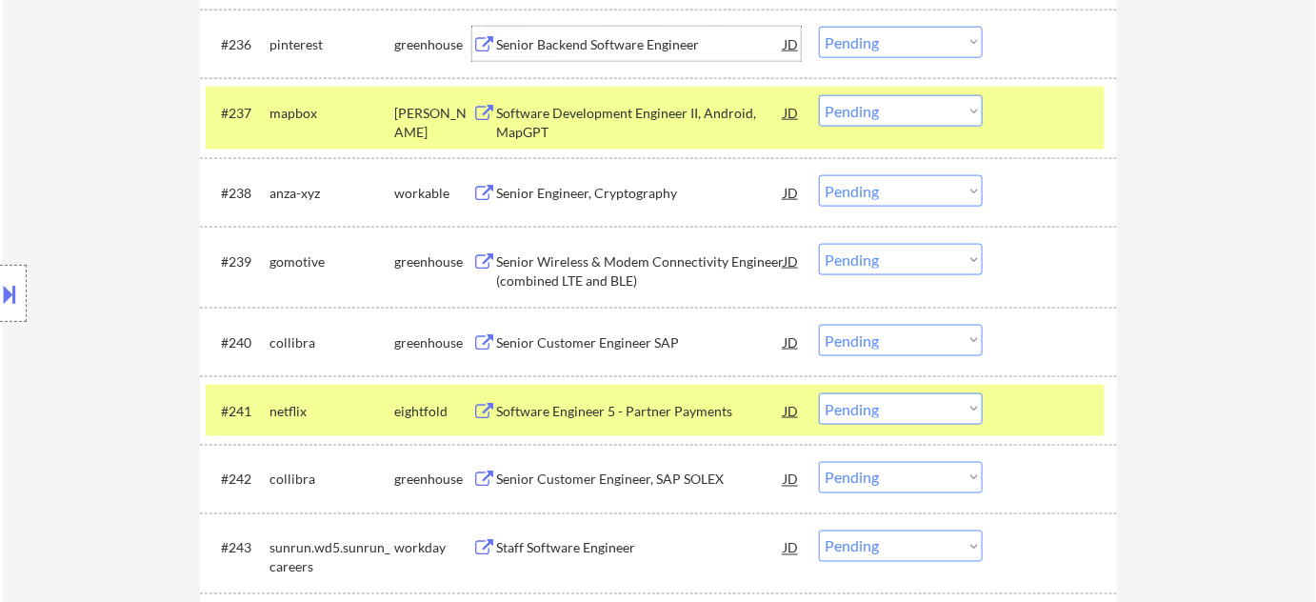
click at [884, 267] on select "Choose an option... Pending Applied Excluded (Questions) Excluded (Expired) Exc…" at bounding box center [901, 259] width 164 height 31
click at [819, 244] on select "Choose an option... Pending Applied Excluded (Questions) Excluded (Expired) Exc…" at bounding box center [901, 259] width 164 height 31
select select ""pending""
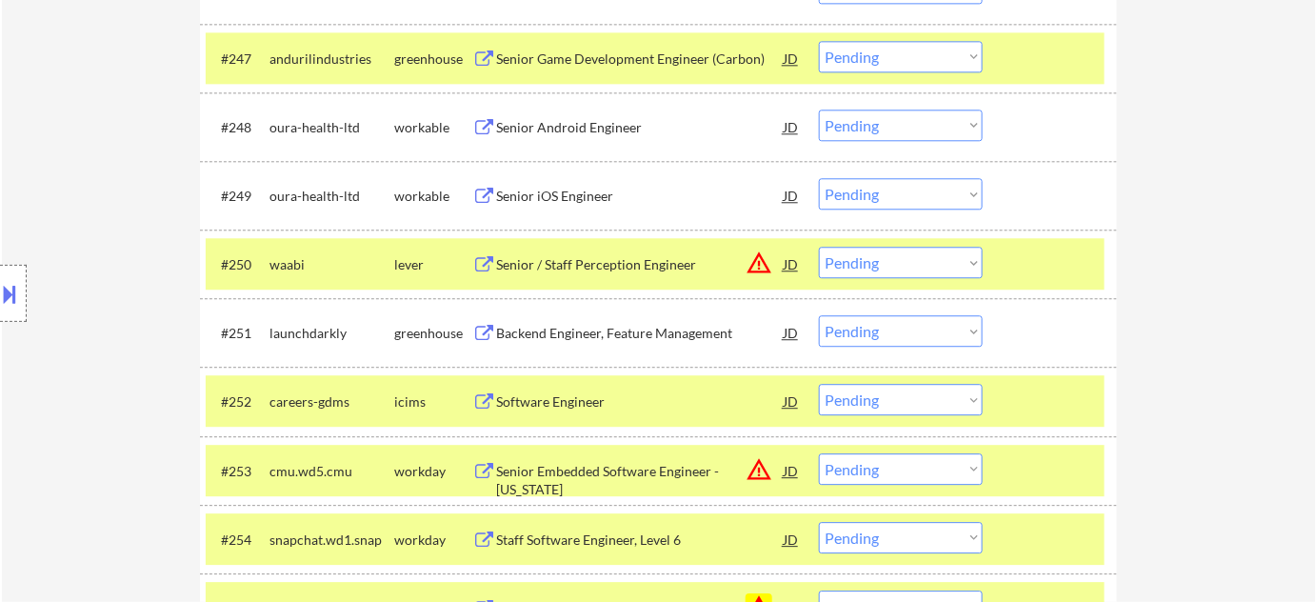
scroll to position [3942, 0]
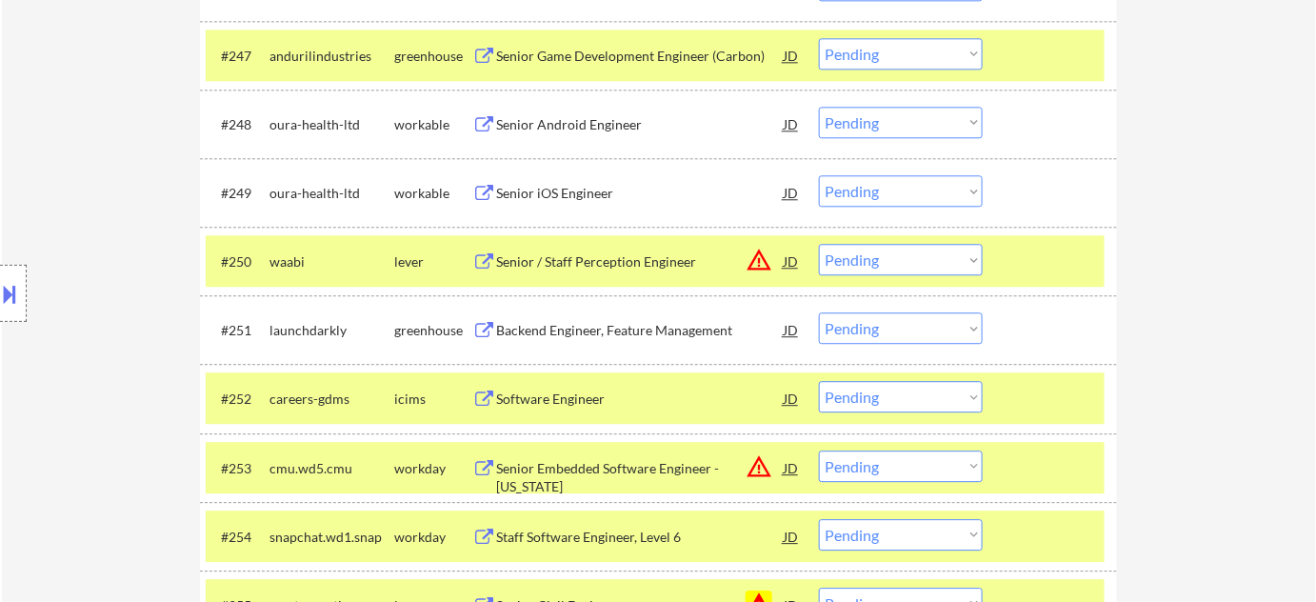
click at [904, 261] on select "Choose an option... Pending Applied Excluded (Questions) Excluded (Expired) Exc…" at bounding box center [901, 259] width 164 height 31
click at [819, 244] on select "Choose an option... Pending Applied Excluded (Questions) Excluded (Expired) Exc…" at bounding box center [901, 259] width 164 height 31
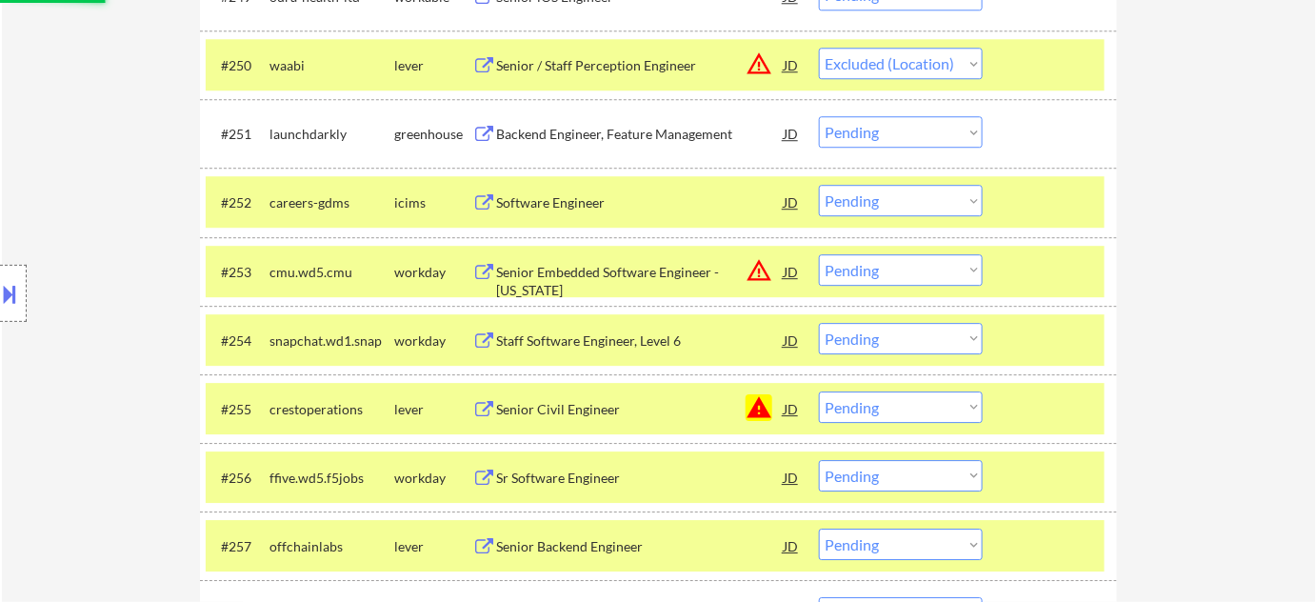
scroll to position [4201, 0]
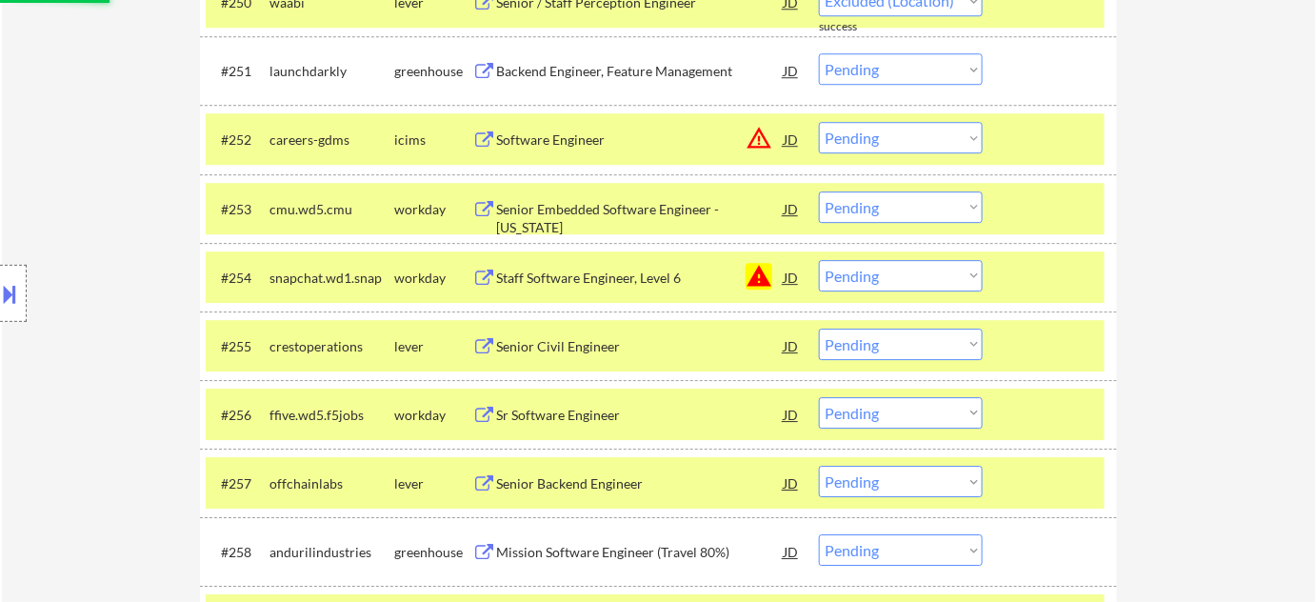
select select ""pending""
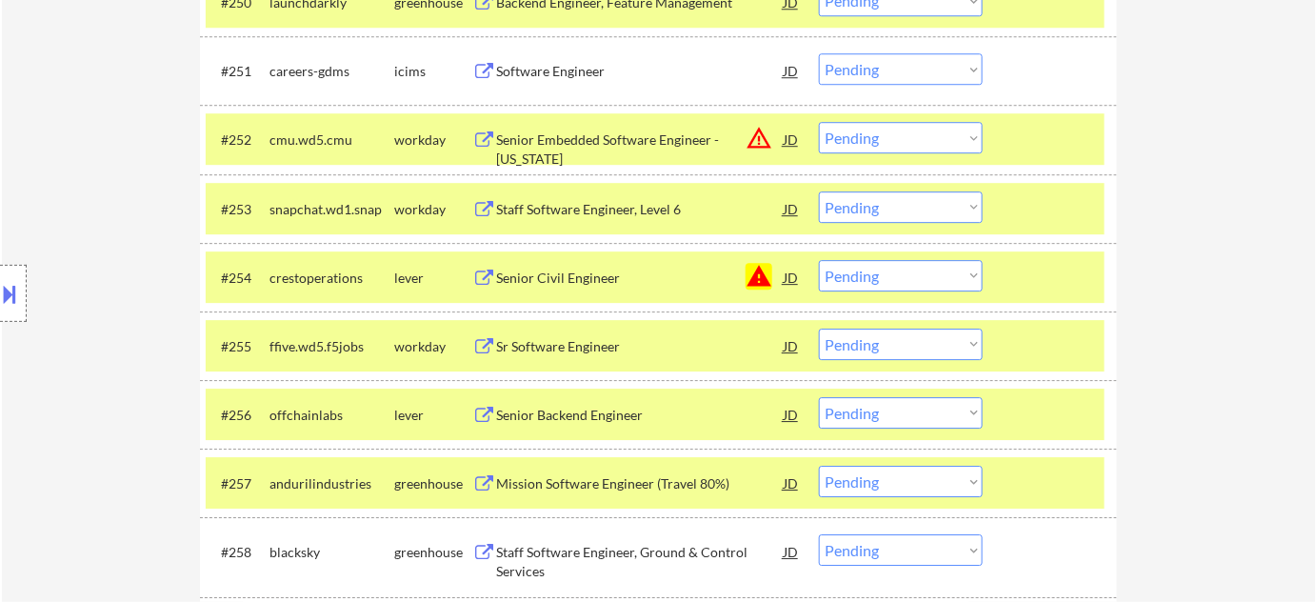
click at [957, 273] on select "Choose an option... Pending Applied Excluded (Questions) Excluded (Expired) Exc…" at bounding box center [901, 275] width 164 height 31
click at [907, 268] on select "Choose an option... Pending Applied Excluded (Questions) Excluded (Expired) Exc…" at bounding box center [901, 275] width 164 height 31
click at [819, 260] on select "Choose an option... Pending Applied Excluded (Questions) Excluded (Expired) Exc…" at bounding box center [901, 275] width 164 height 31
select select ""pending""
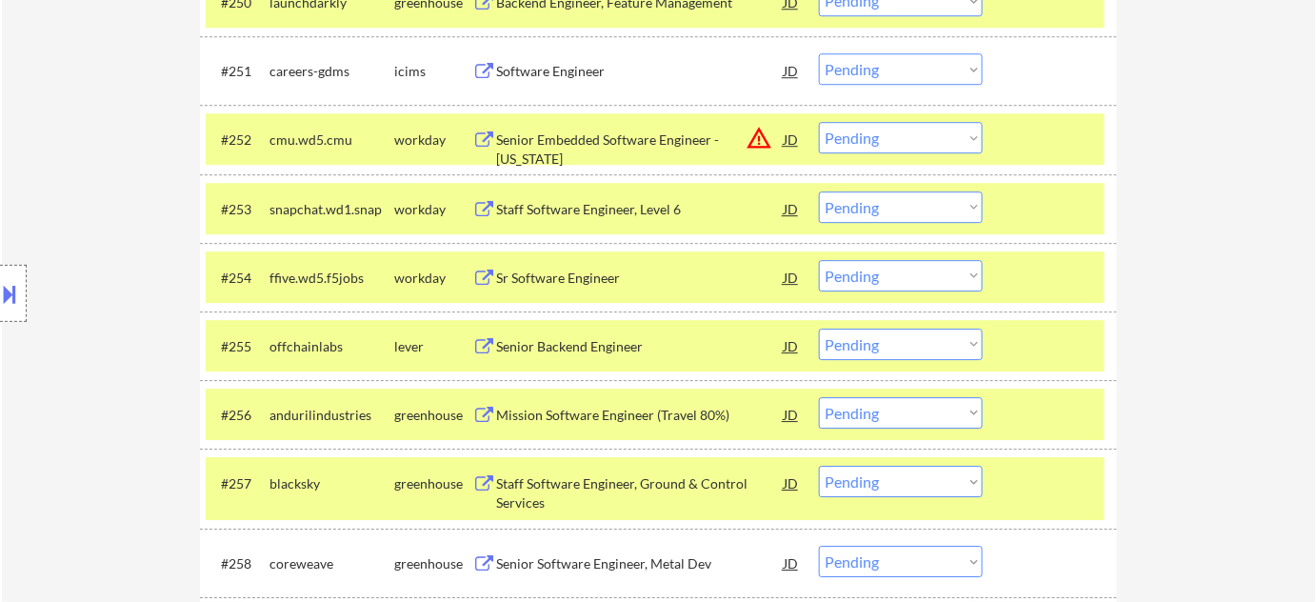
click at [607, 339] on div "Senior Backend Engineer" at bounding box center [640, 346] width 288 height 19
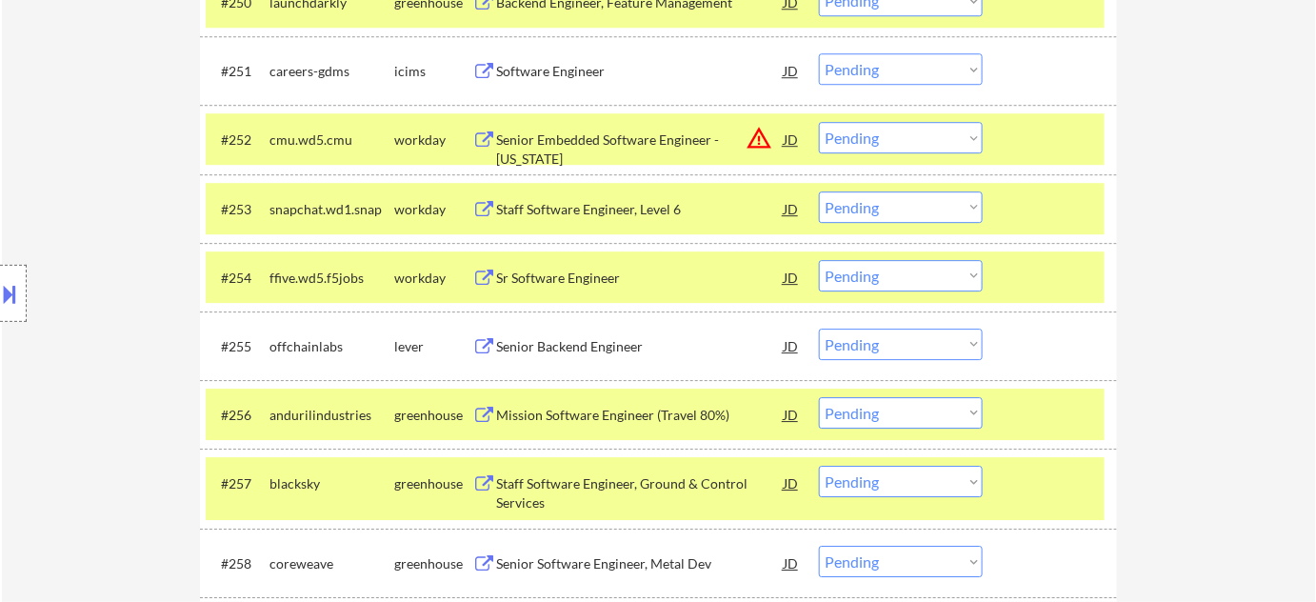
scroll to position [2905, 0]
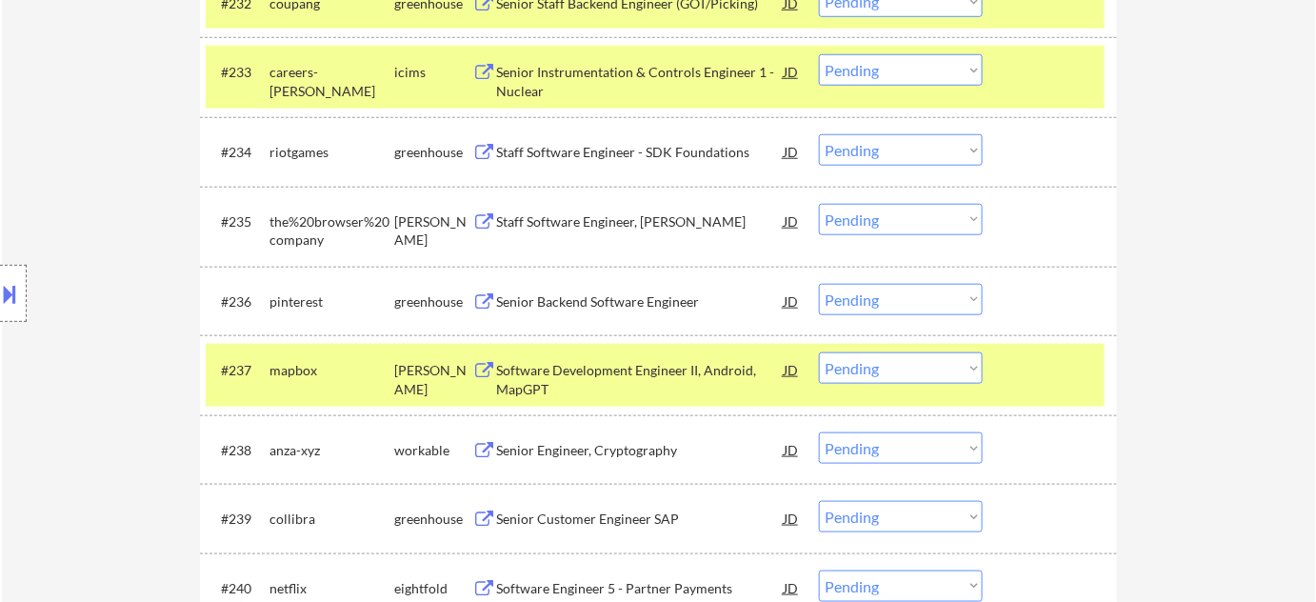
click at [902, 302] on select "Choose an option... Pending Applied Excluded (Questions) Excluded (Expired) Exc…" at bounding box center [901, 299] width 164 height 31
click at [819, 284] on select "Choose an option... Pending Applied Excluded (Questions) Excluded (Expired) Exc…" at bounding box center [901, 299] width 164 height 31
select select ""pending""
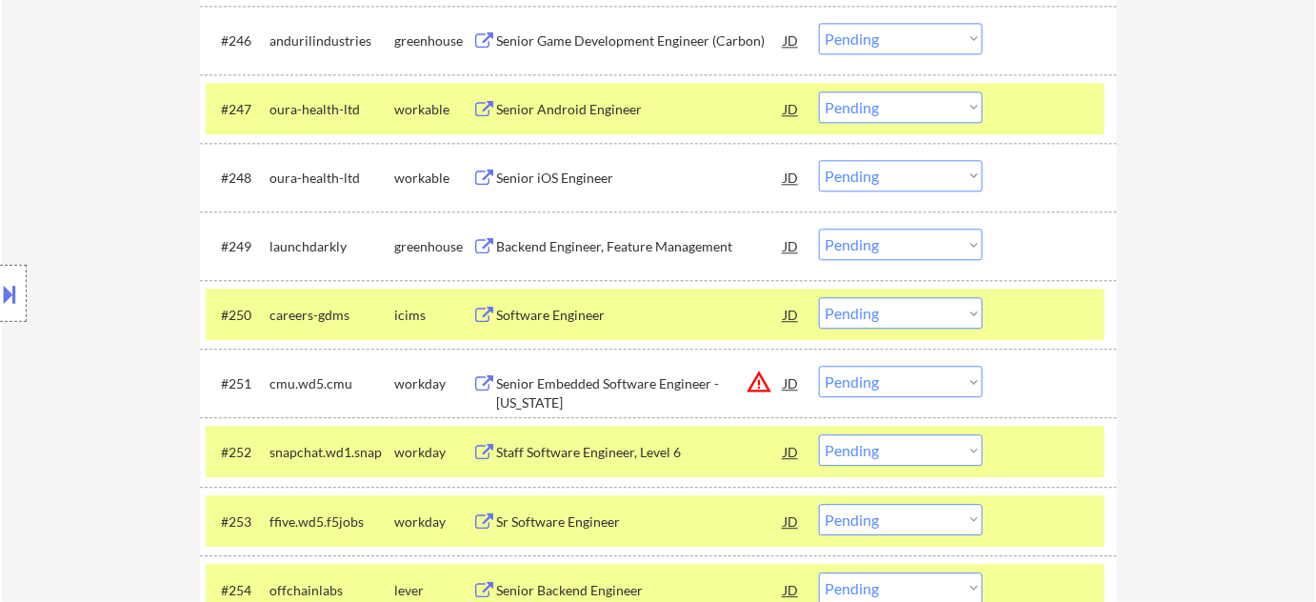
scroll to position [3944, 0]
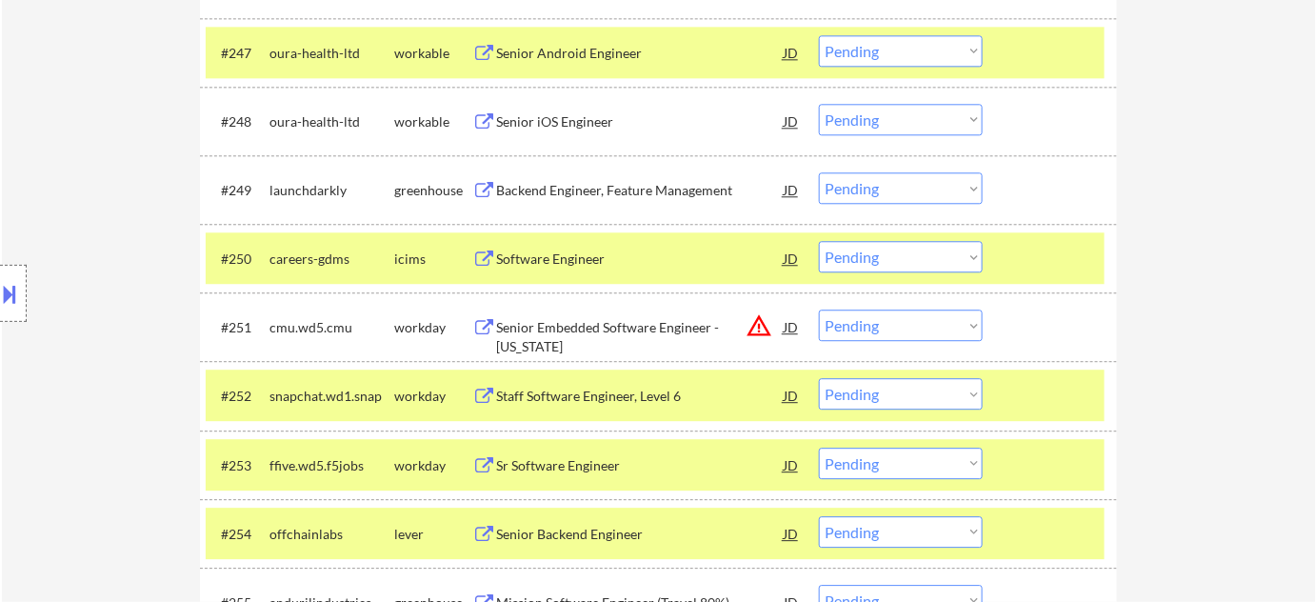
click at [939, 331] on select "Choose an option... Pending Applied Excluded (Questions) Excluded (Expired) Exc…" at bounding box center [901, 325] width 164 height 31
click at [819, 310] on select "Choose an option... Pending Applied Excluded (Questions) Excluded (Expired) Exc…" at bounding box center [901, 325] width 164 height 31
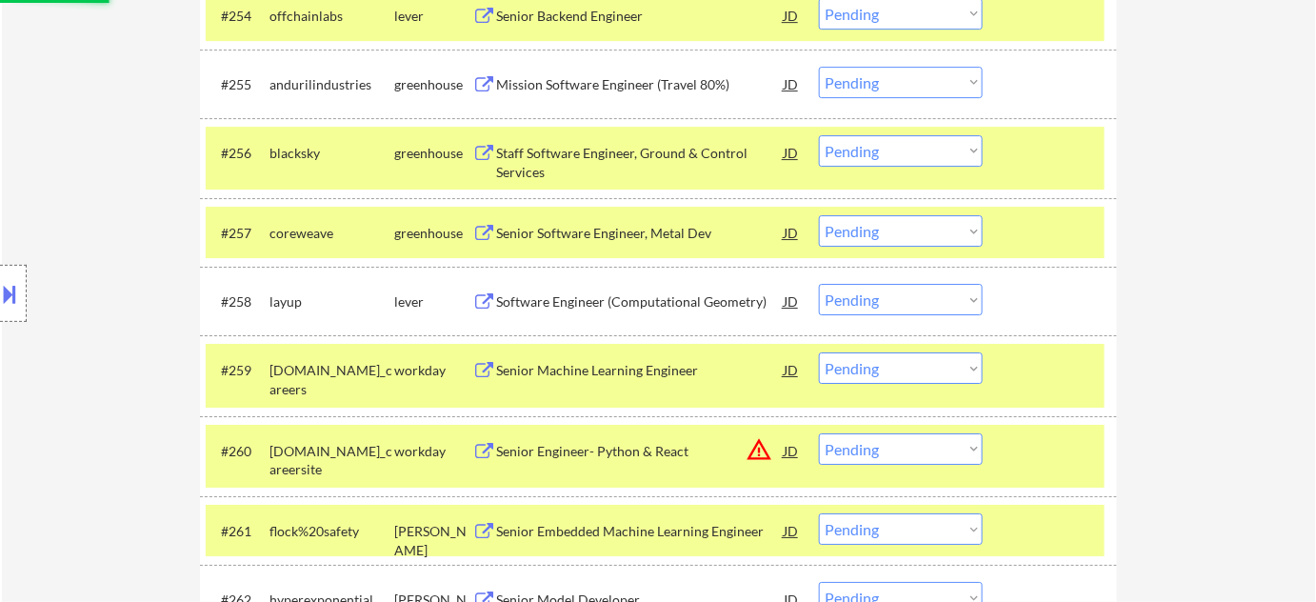
select select ""pending""
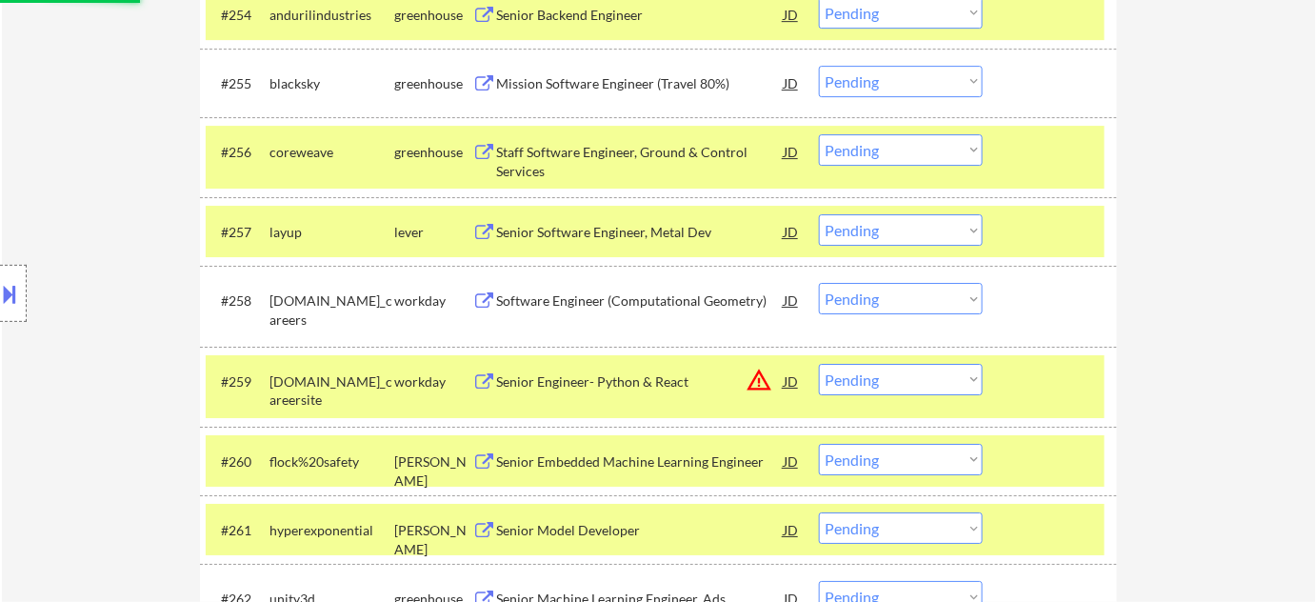
scroll to position [4637, 0]
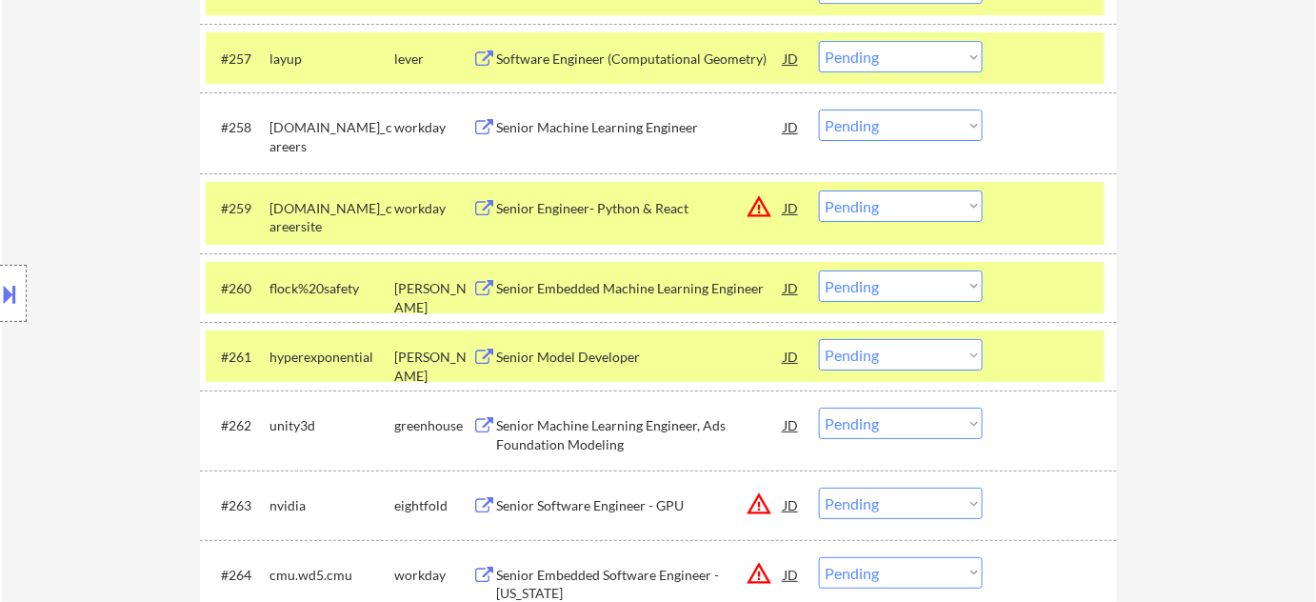
click at [892, 211] on select "Choose an option... Pending Applied Excluded (Questions) Excluded (Expired) Exc…" at bounding box center [901, 206] width 164 height 31
click at [819, 191] on select "Choose an option... Pending Applied Excluded (Questions) Excluded (Expired) Exc…" at bounding box center [901, 206] width 164 height 31
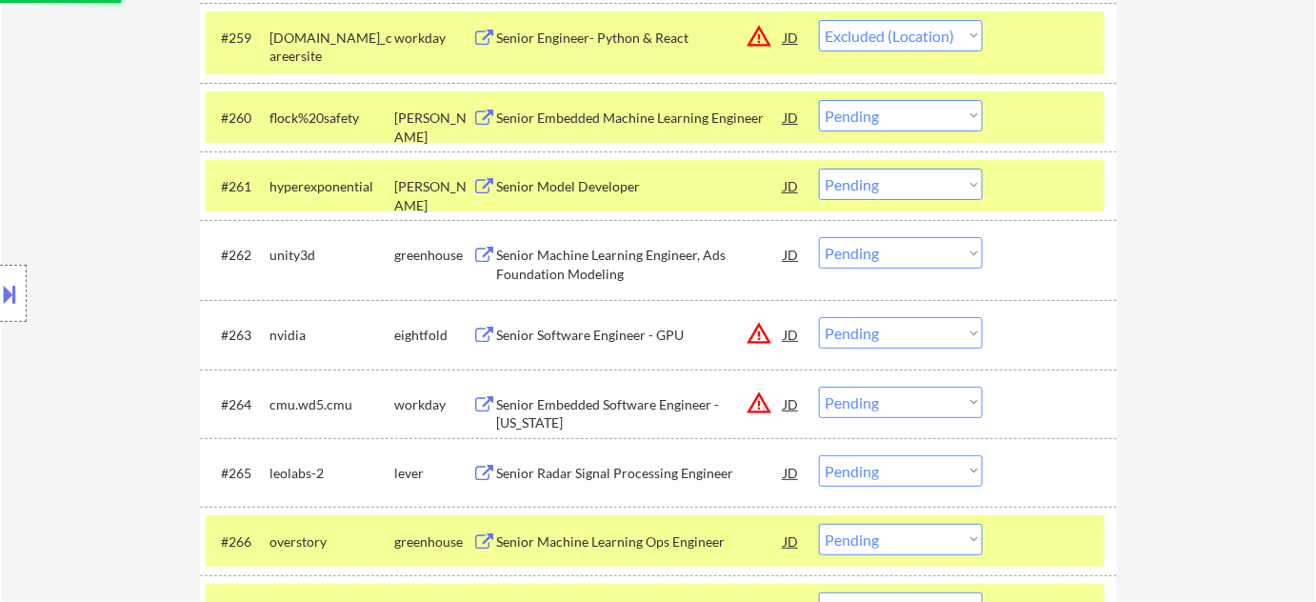
scroll to position [4810, 0]
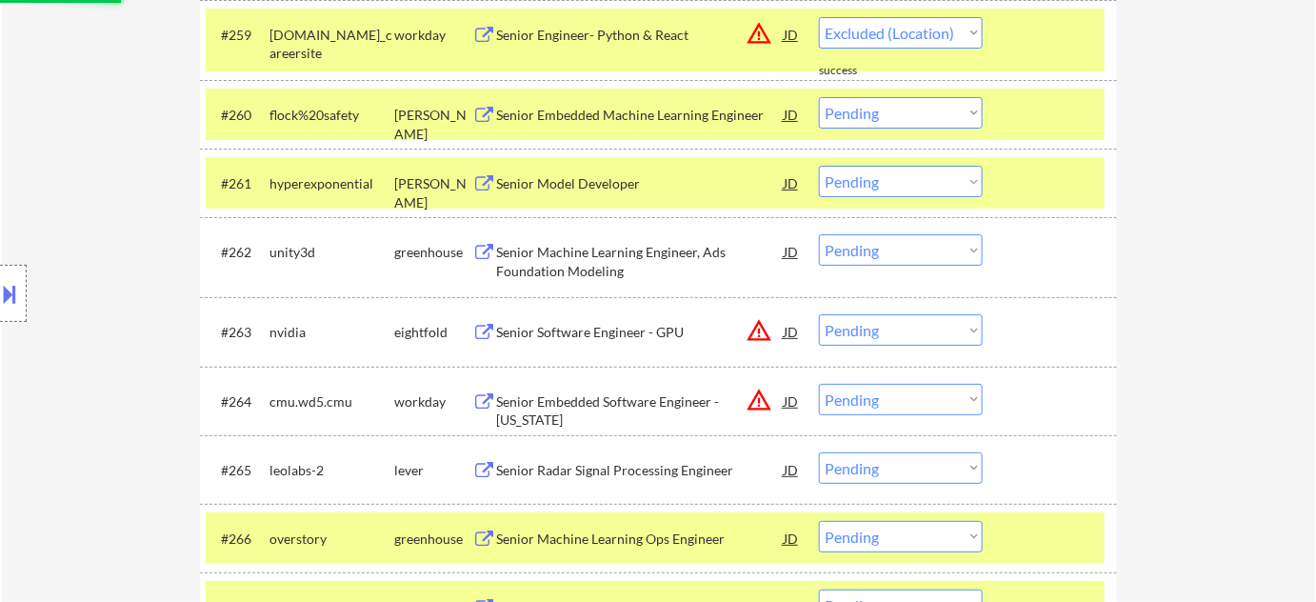
select select ""pending""
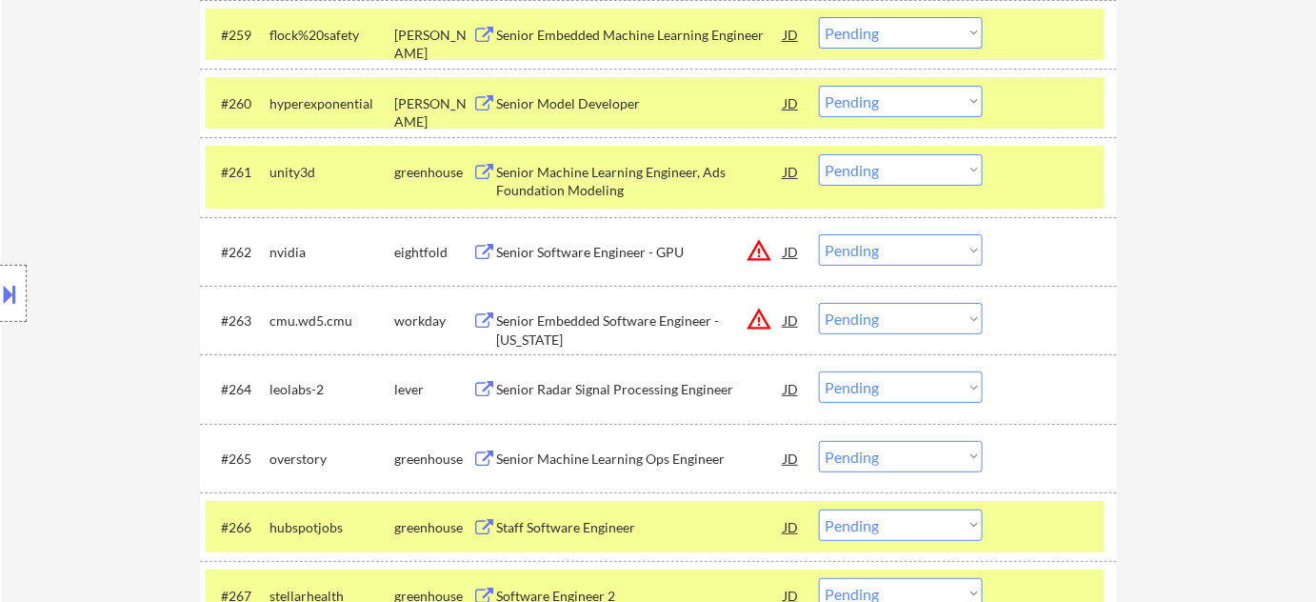
click at [918, 249] on select "Choose an option... Pending Applied Excluded (Questions) Excluded (Expired) Exc…" at bounding box center [901, 249] width 164 height 31
click at [819, 234] on select "Choose an option... Pending Applied Excluded (Questions) Excluded (Expired) Exc…" at bounding box center [901, 249] width 164 height 31
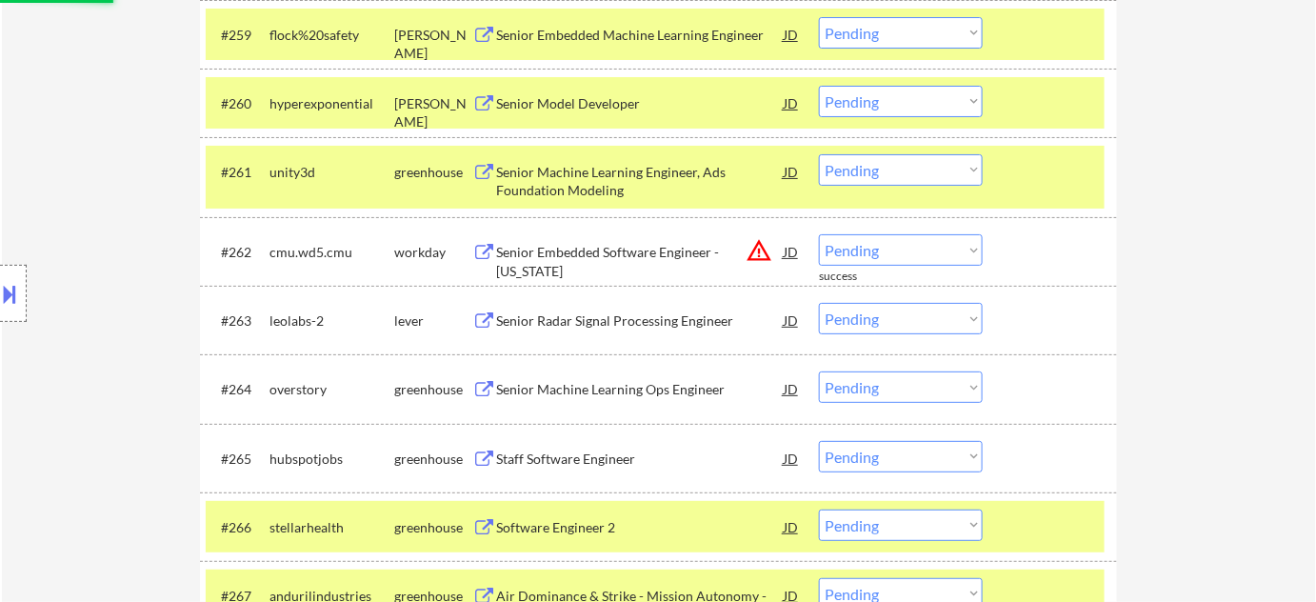
click at [918, 249] on select "Choose an option... Pending Applied Excluded (Questions) Excluded (Expired) Exc…" at bounding box center [901, 249] width 164 height 31
click at [819, 234] on select "Choose an option... Pending Applied Excluded (Questions) Excluded (Expired) Exc…" at bounding box center [901, 249] width 164 height 31
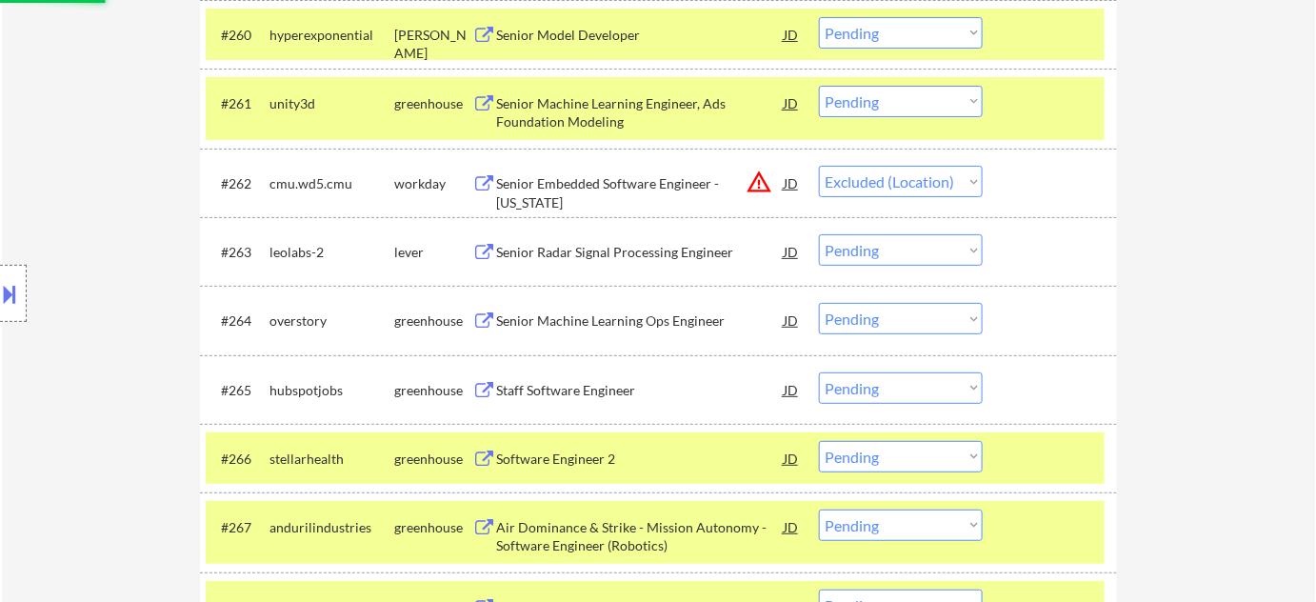
scroll to position [4984, 0]
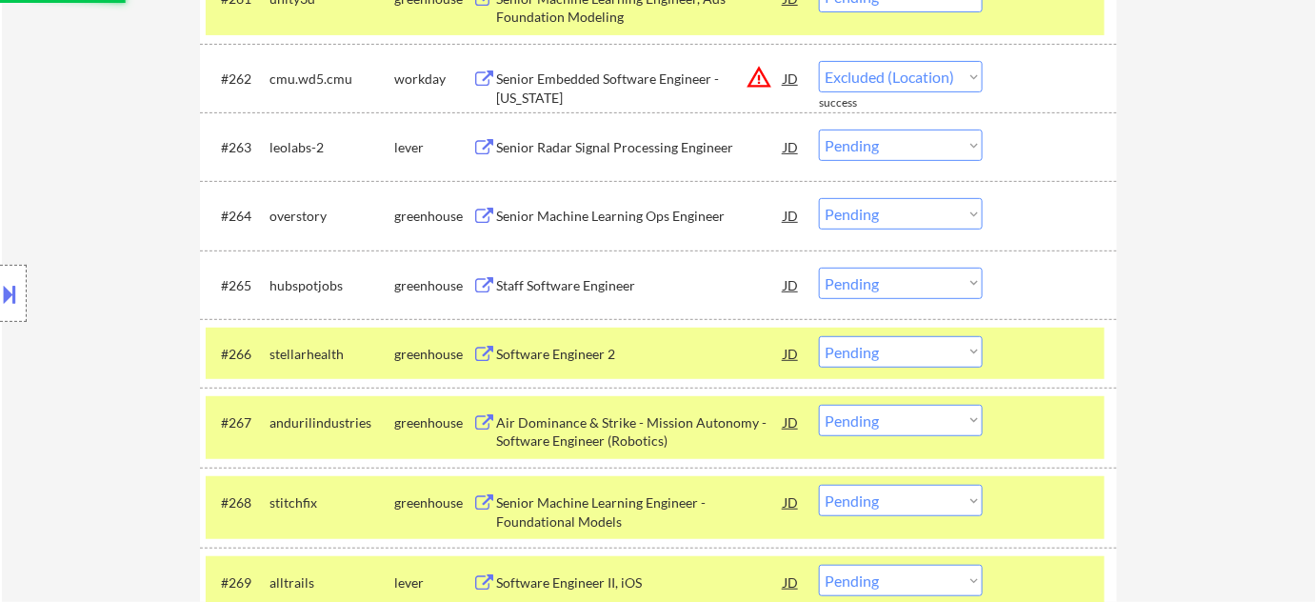
select select ""pending""
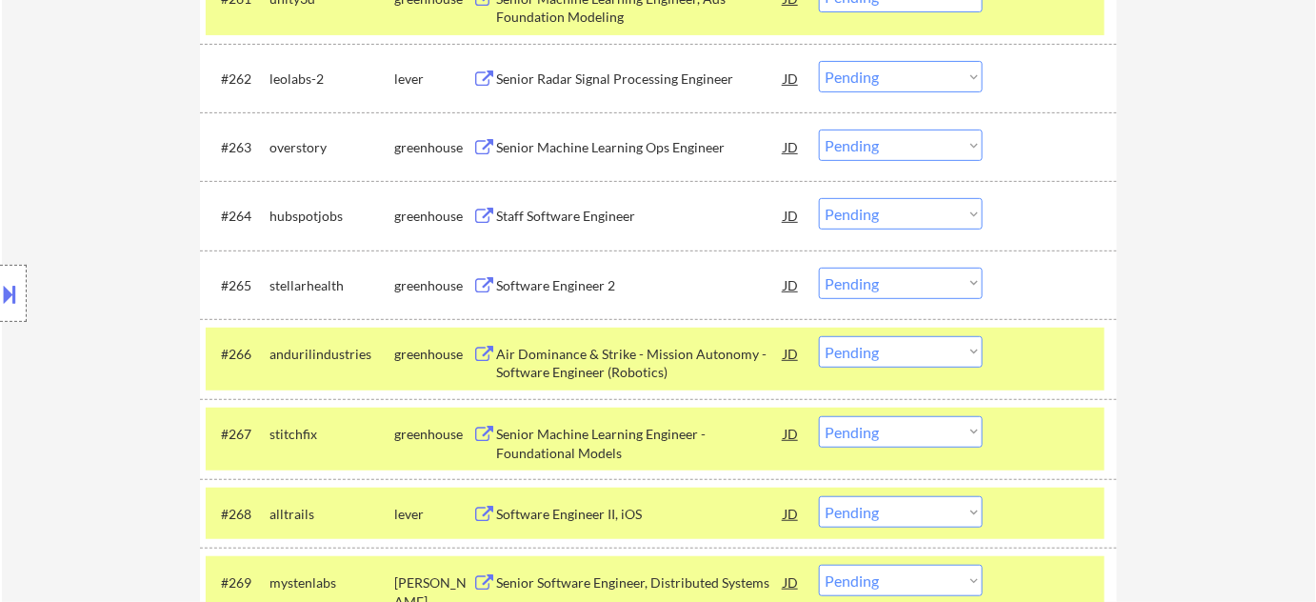
scroll to position [4107, 0]
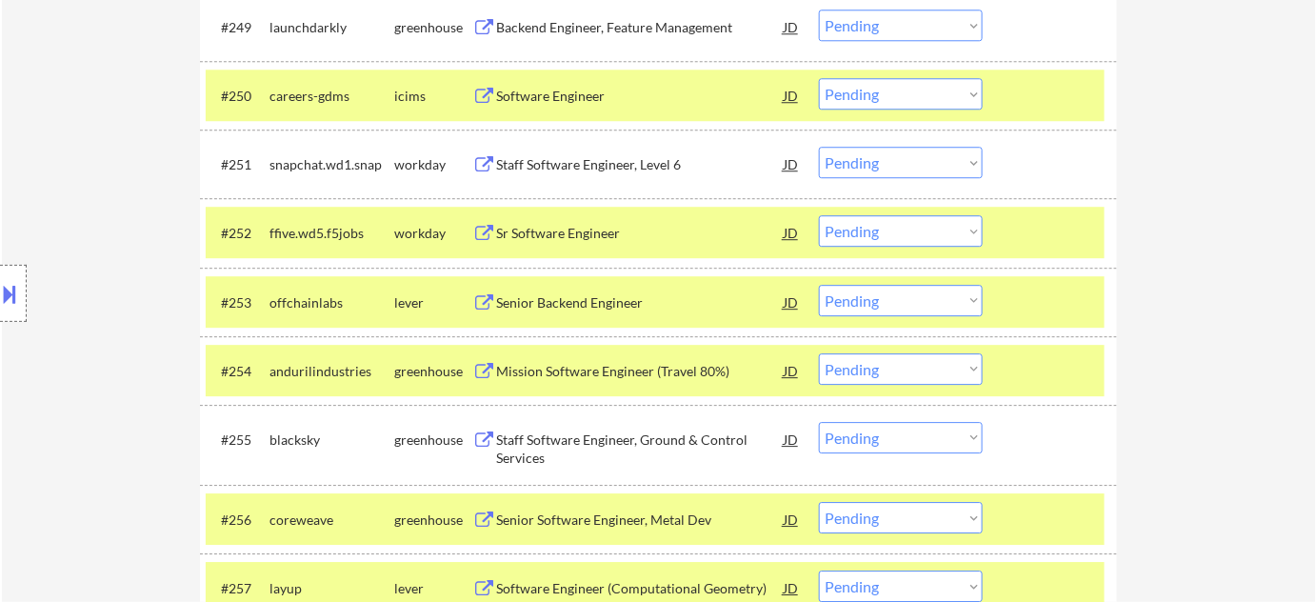
drag, startPoint x: 853, startPoint y: 301, endPoint x: 861, endPoint y: 311, distance: 12.8
click at [853, 301] on select "Choose an option... Pending Applied Excluded (Questions) Excluded (Expired) Exc…" at bounding box center [901, 300] width 164 height 31
click at [819, 285] on select "Choose an option... Pending Applied Excluded (Questions) Excluded (Expired) Exc…" at bounding box center [901, 300] width 164 height 31
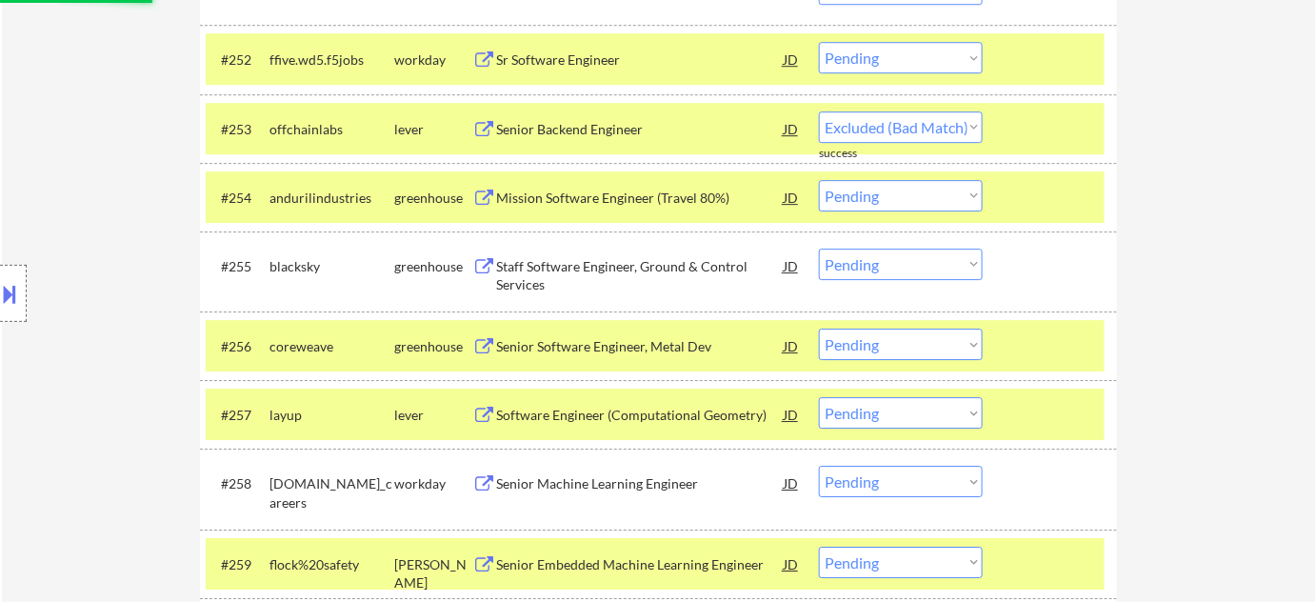
select select ""pending""
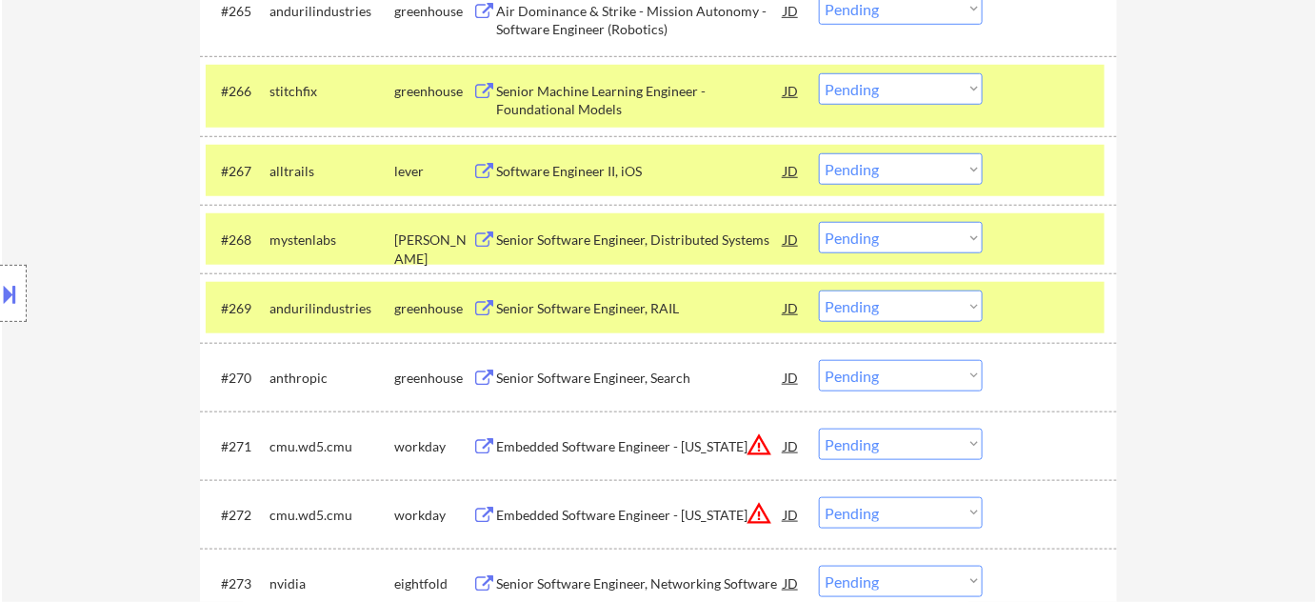
scroll to position [5320, 0]
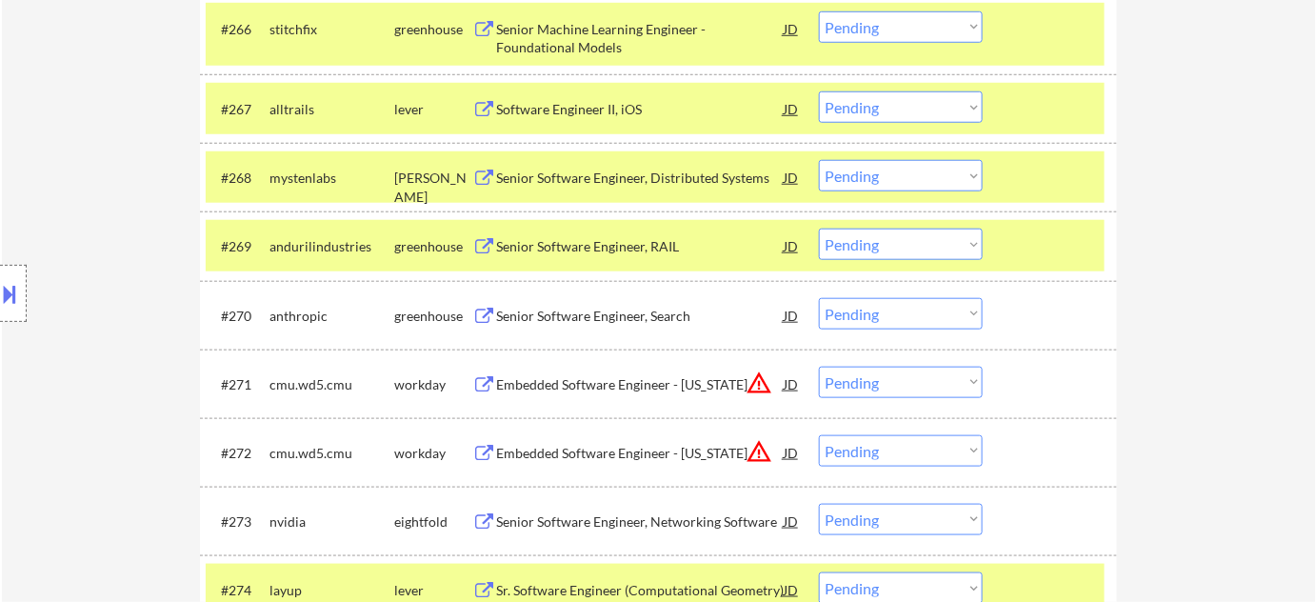
click at [855, 383] on select "Choose an option... Pending Applied Excluded (Questions) Excluded (Expired) Exc…" at bounding box center [901, 382] width 164 height 31
click at [819, 367] on select "Choose an option... Pending Applied Excluded (Questions) Excluded (Expired) Exc…" at bounding box center [901, 382] width 164 height 31
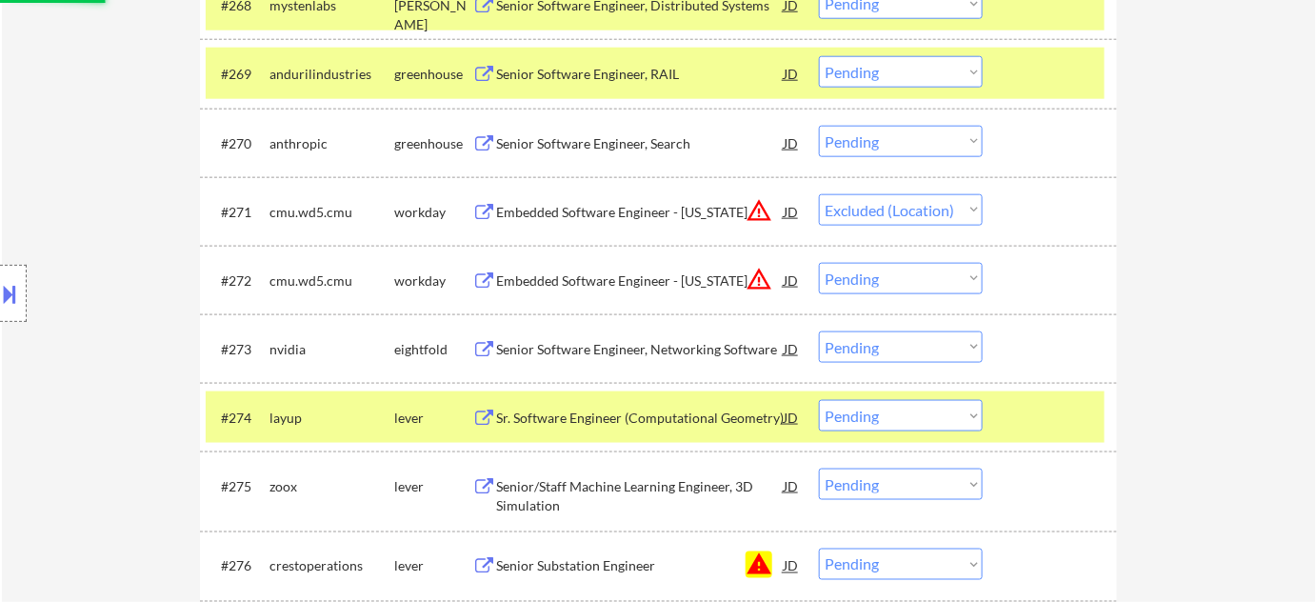
scroll to position [5493, 0]
select select ""pending""
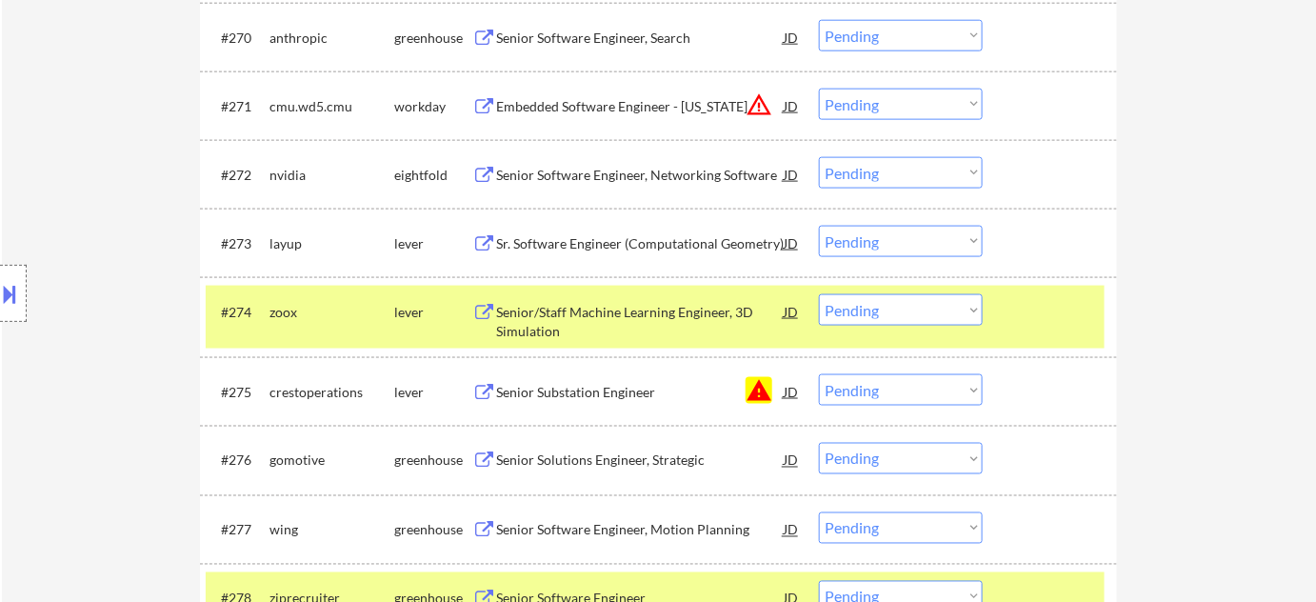
scroll to position [5667, 0]
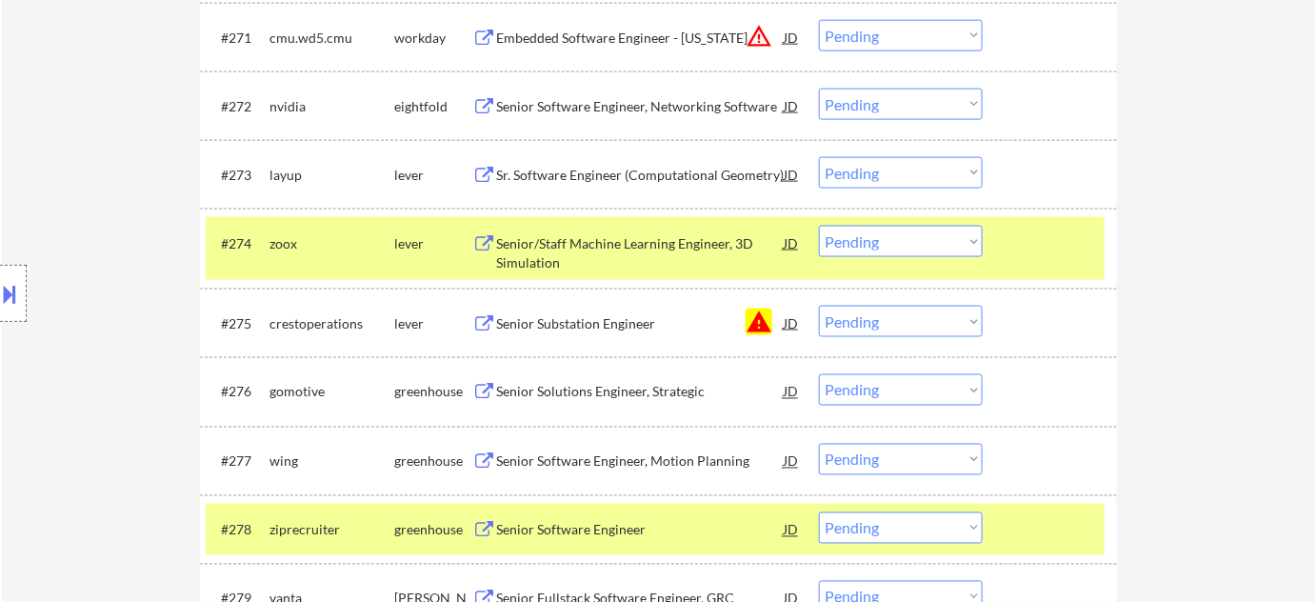
click at [913, 324] on select "Choose an option... Pending Applied Excluded (Questions) Excluded (Expired) Exc…" at bounding box center [901, 321] width 164 height 31
click at [874, 316] on select "Choose an option... Pending Applied Excluded (Questions) Excluded (Expired) Exc…" at bounding box center [901, 321] width 164 height 31
click at [819, 306] on select "Choose an option... Pending Applied Excluded (Questions) Excluded (Expired) Exc…" at bounding box center [901, 321] width 164 height 31
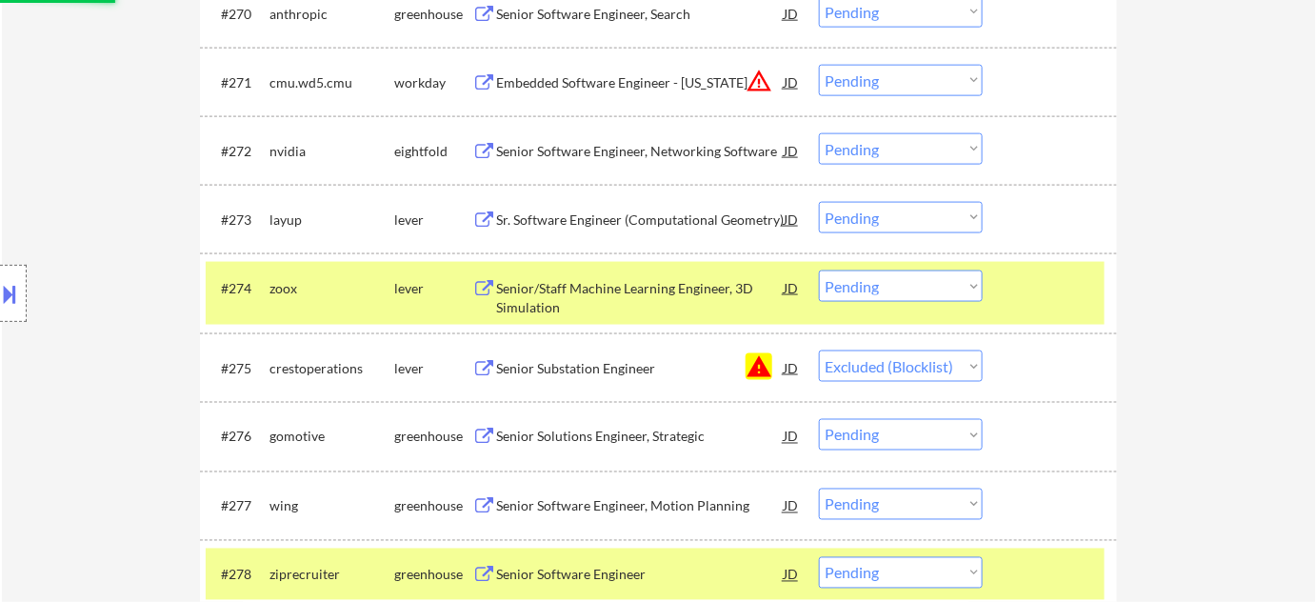
scroll to position [5580, 0]
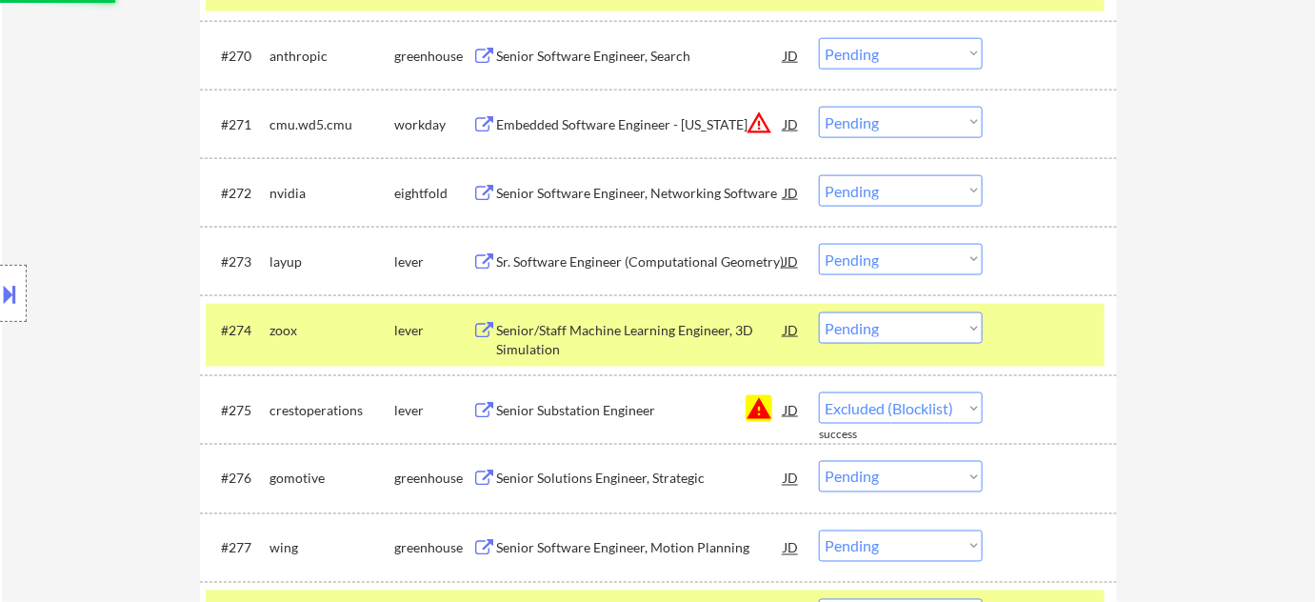
select select ""pending""
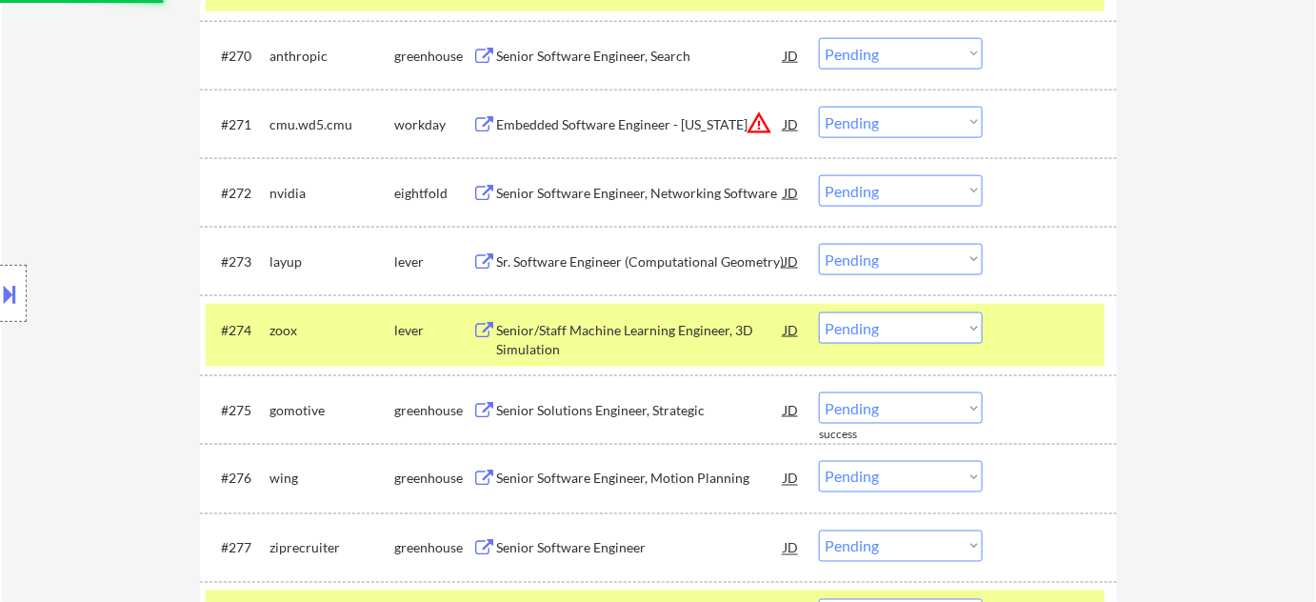
click at [908, 118] on select "Choose an option... Pending Applied Excluded (Questions) Excluded (Expired) Exc…" at bounding box center [901, 122] width 164 height 31
click at [819, 107] on select "Choose an option... Pending Applied Excluded (Questions) Excluded (Expired) Exc…" at bounding box center [901, 122] width 164 height 31
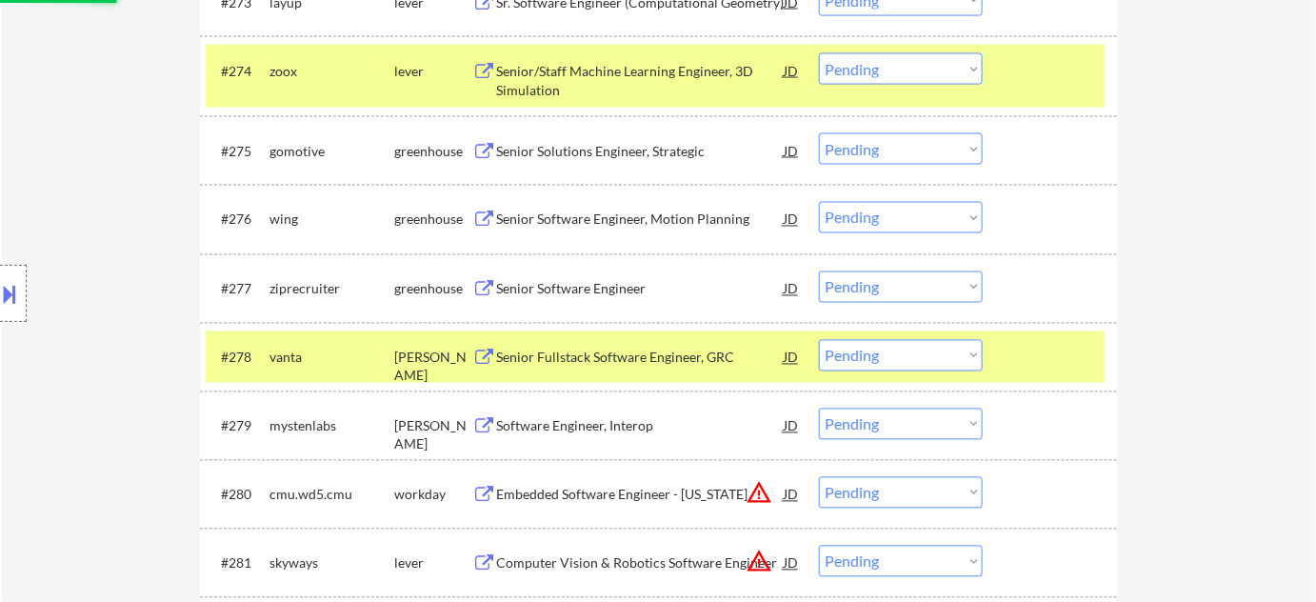
select select ""pending""
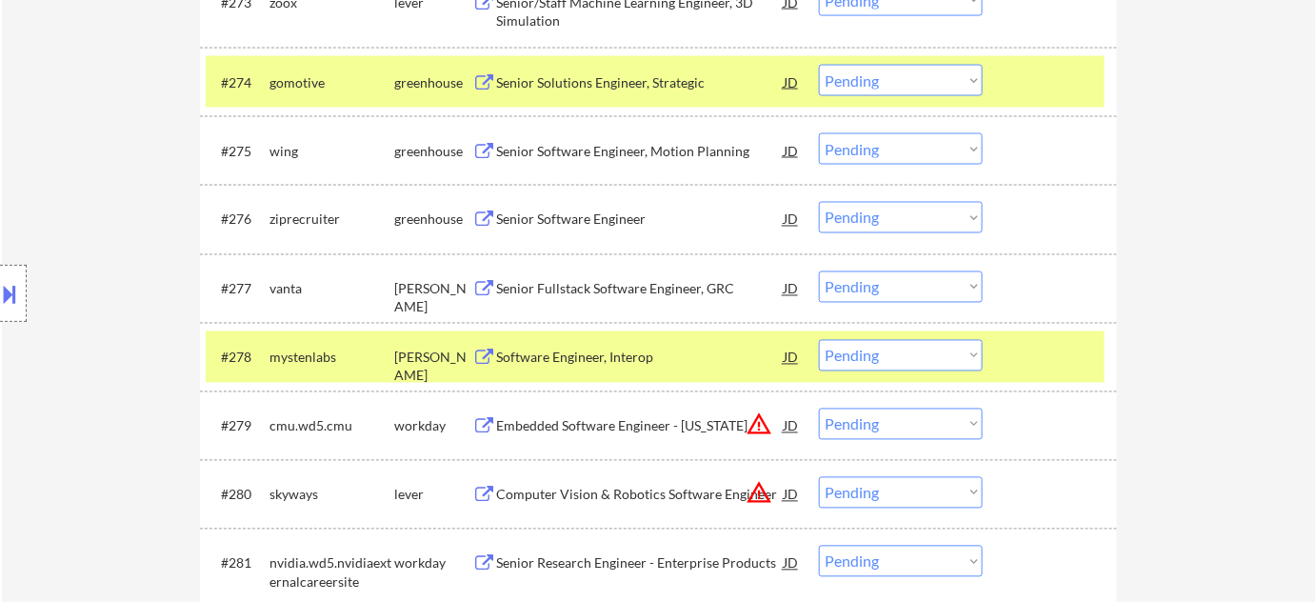
click at [576, 213] on div "Senior Software Engineer" at bounding box center [640, 220] width 288 height 19
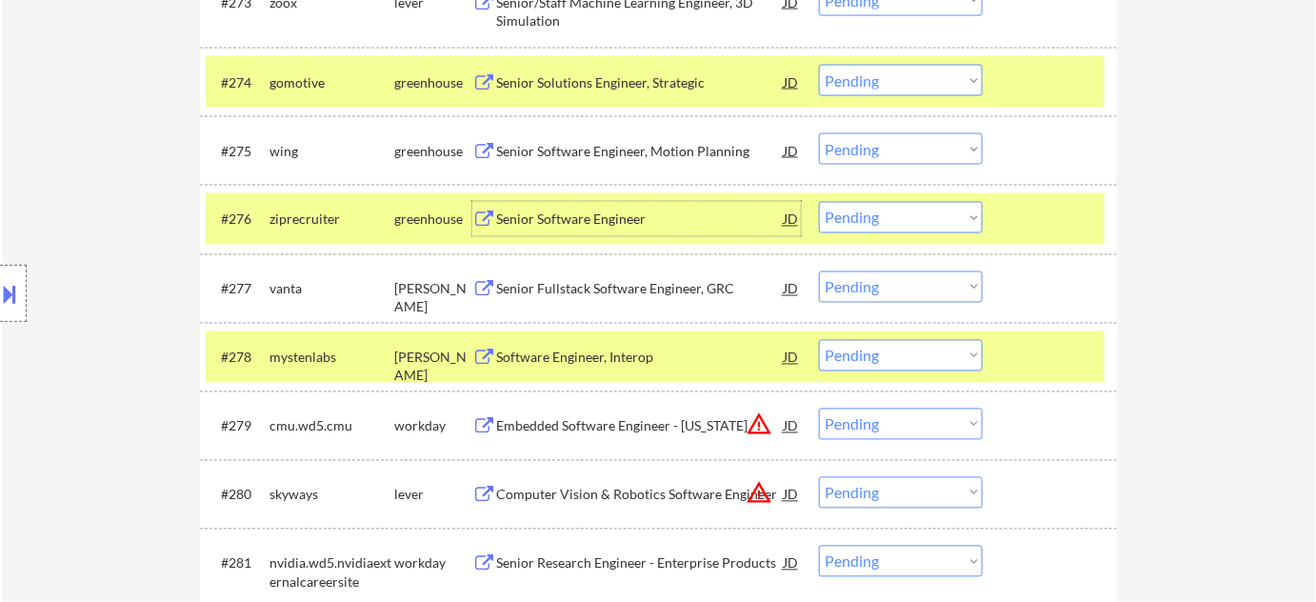
click at [591, 271] on div "Senior Fullstack Software Engineer, GRC" at bounding box center [640, 288] width 288 height 34
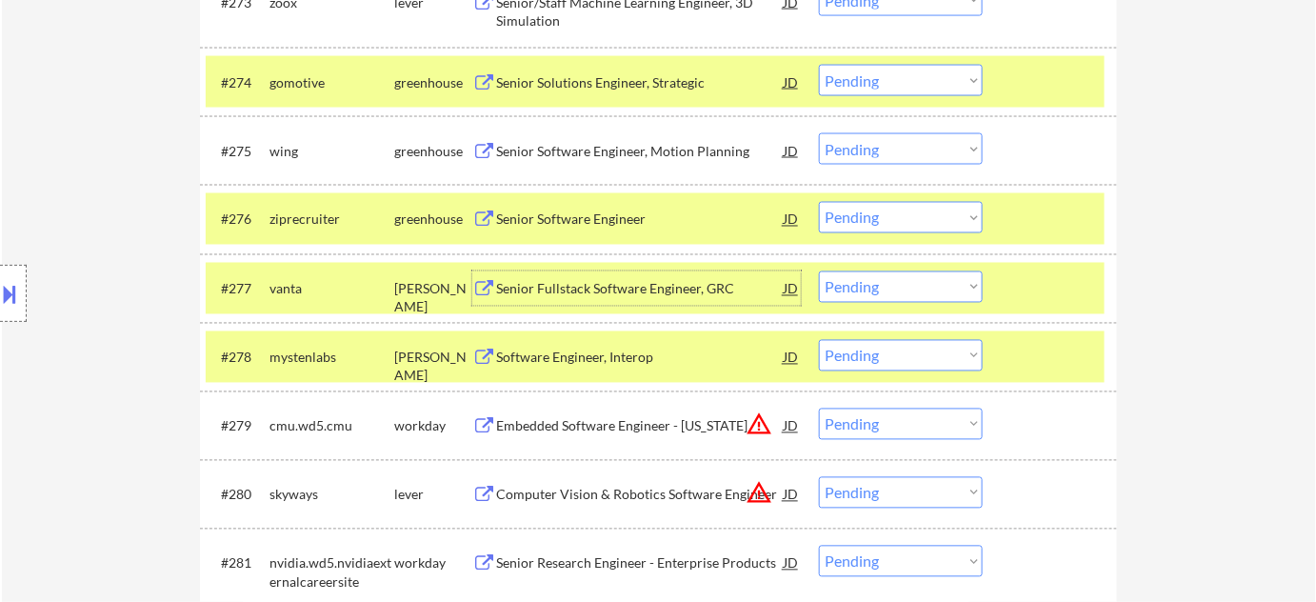
click at [875, 285] on select "Choose an option... Pending Applied Excluded (Questions) Excluded (Expired) Exc…" at bounding box center [901, 286] width 164 height 31
select select ""applied""
click at [819, 271] on select "Choose an option... Pending Applied Excluded (Questions) Excluded (Expired) Exc…" at bounding box center [901, 286] width 164 height 31
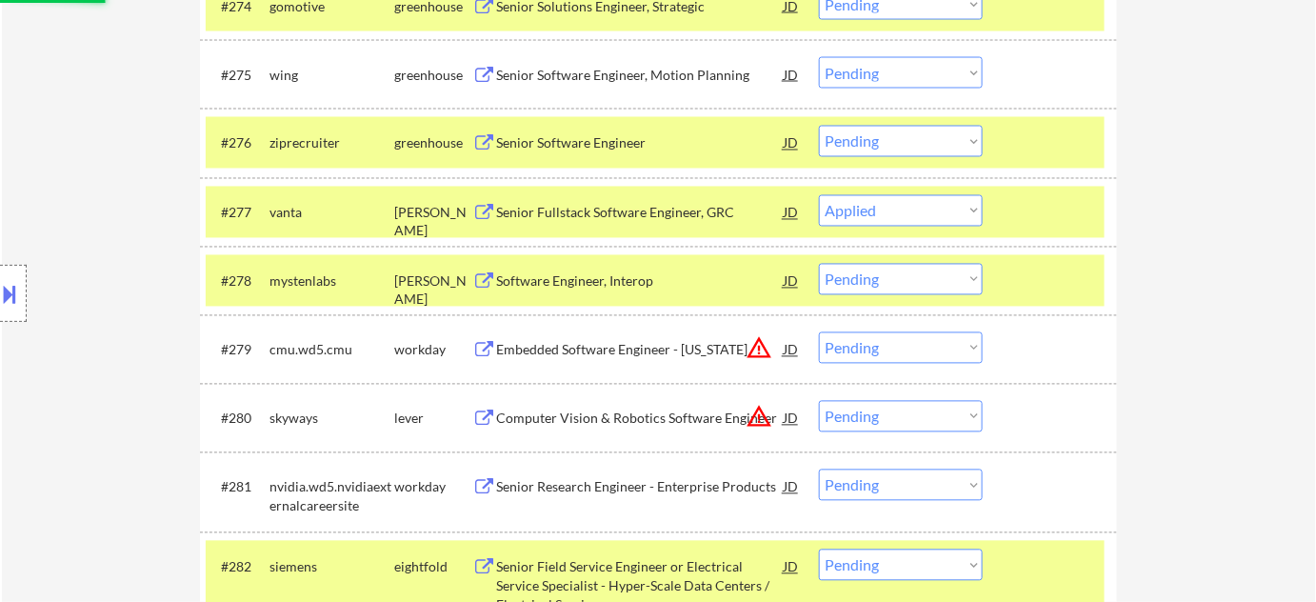
scroll to position [6012, 0]
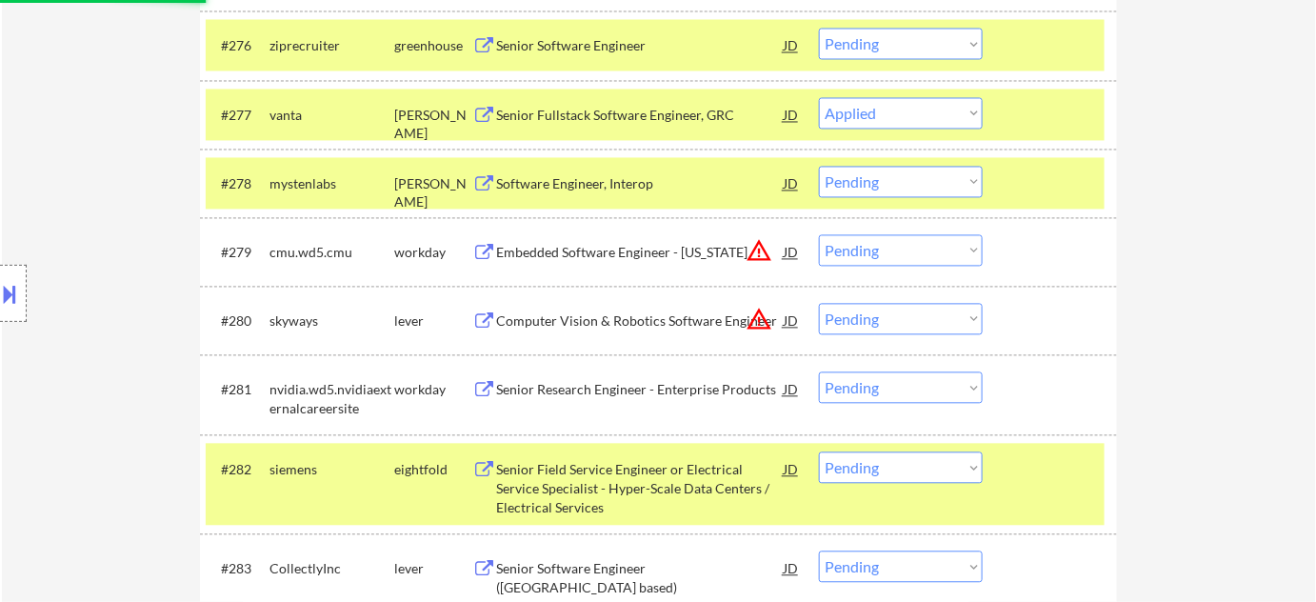
click at [1113, 212] on div "#278 mystenlabs ashby Software Engineer, Interop JD warning_amber Choose an opt…" at bounding box center [658, 184] width 917 height 69
click at [895, 251] on select "Choose an option... Pending Applied Excluded (Questions) Excluded (Expired) Exc…" at bounding box center [901, 250] width 164 height 31
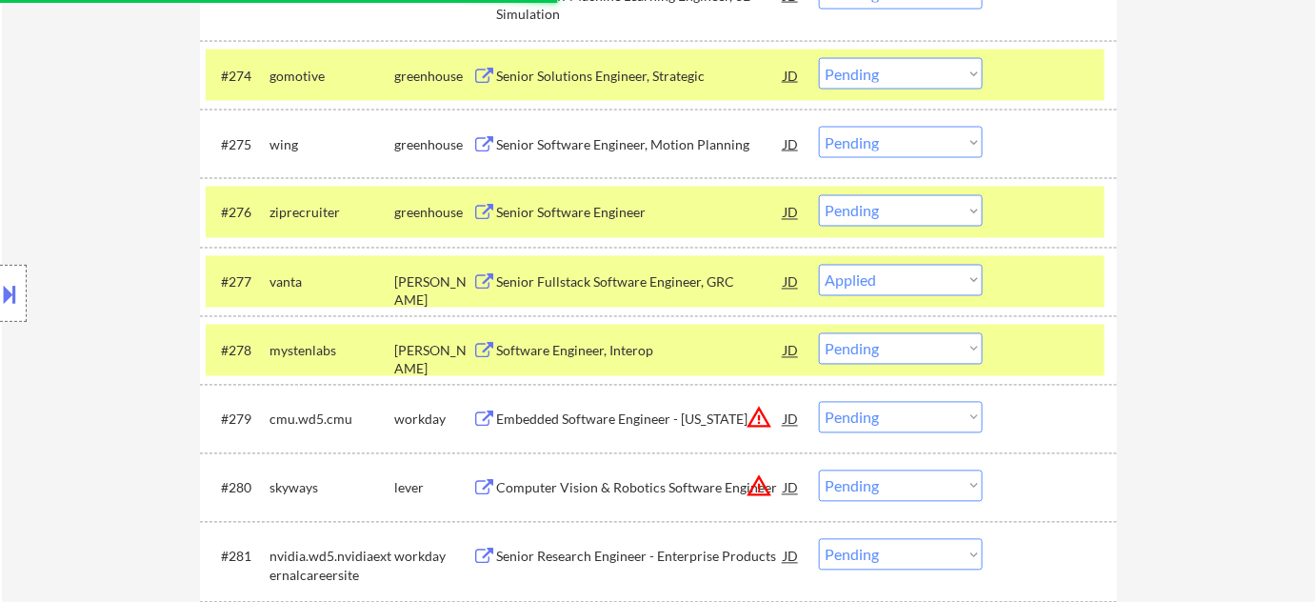
scroll to position [5839, 0]
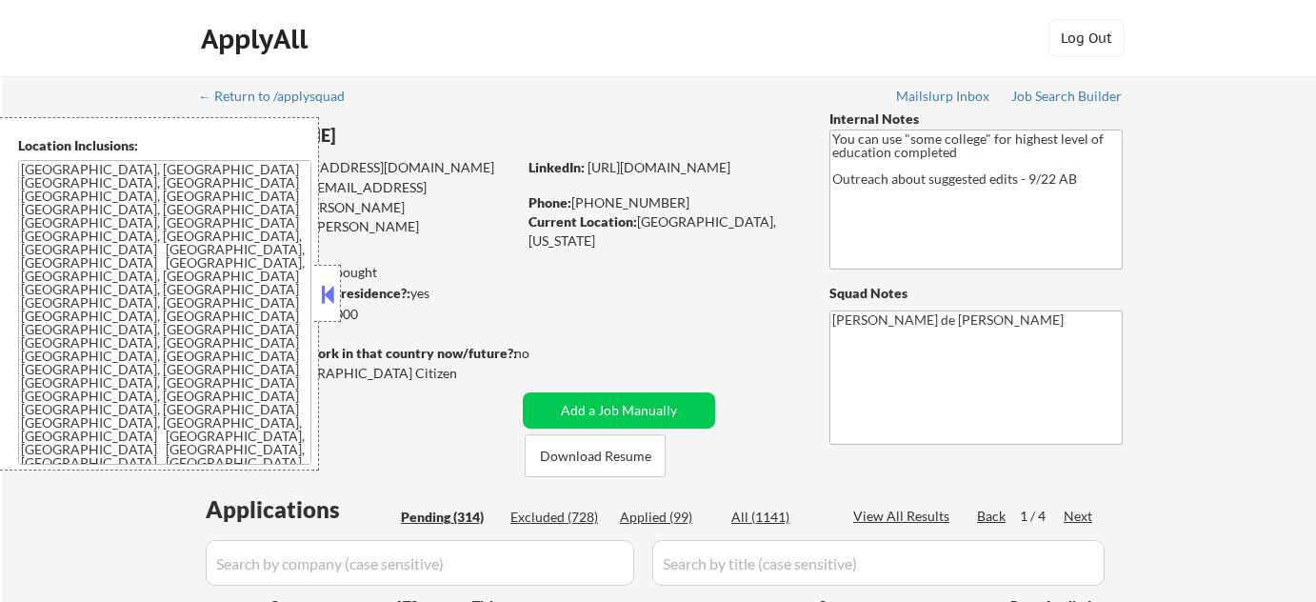
select select ""pending""
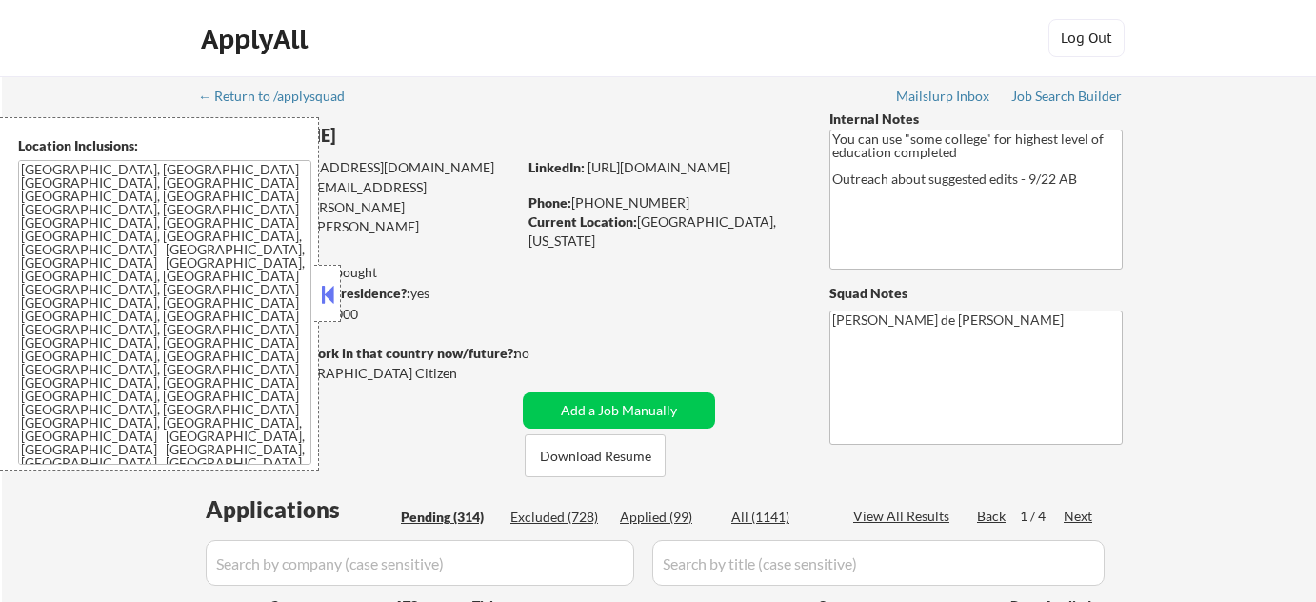
select select ""pending""
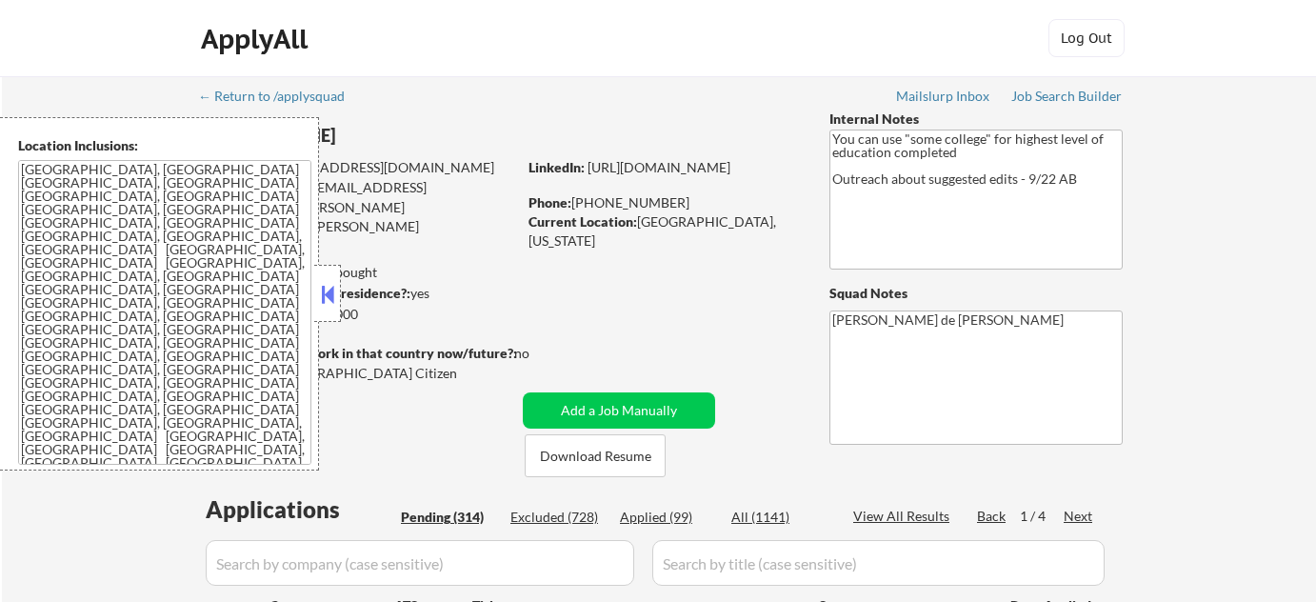
select select ""pending""
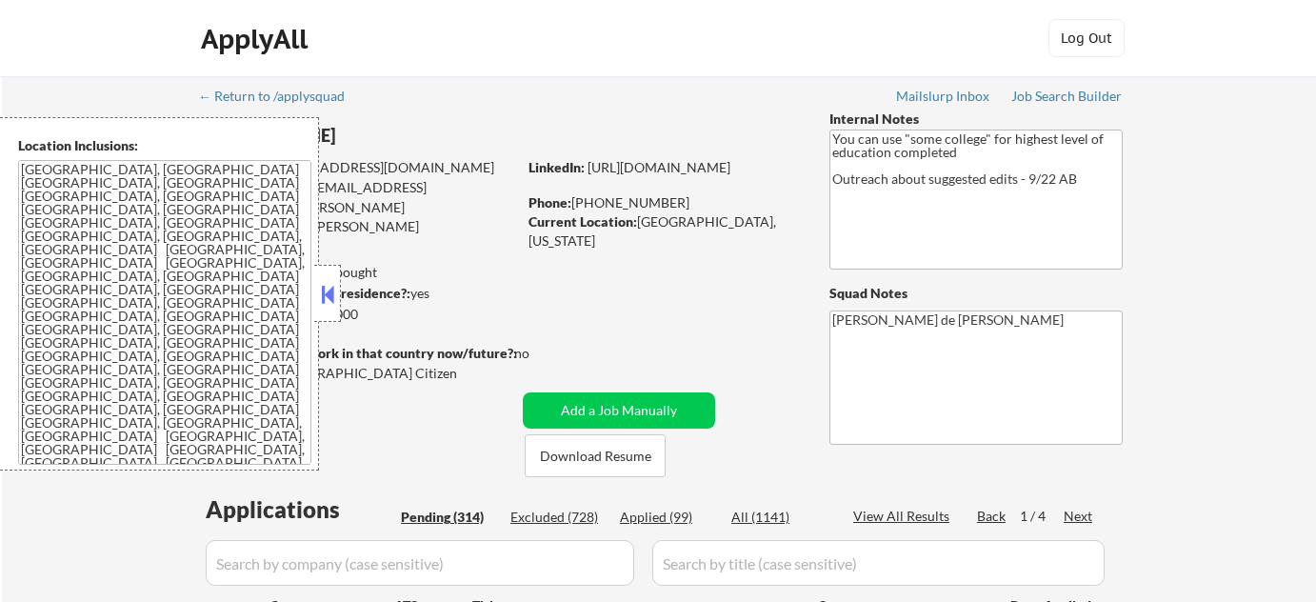
select select ""pending""
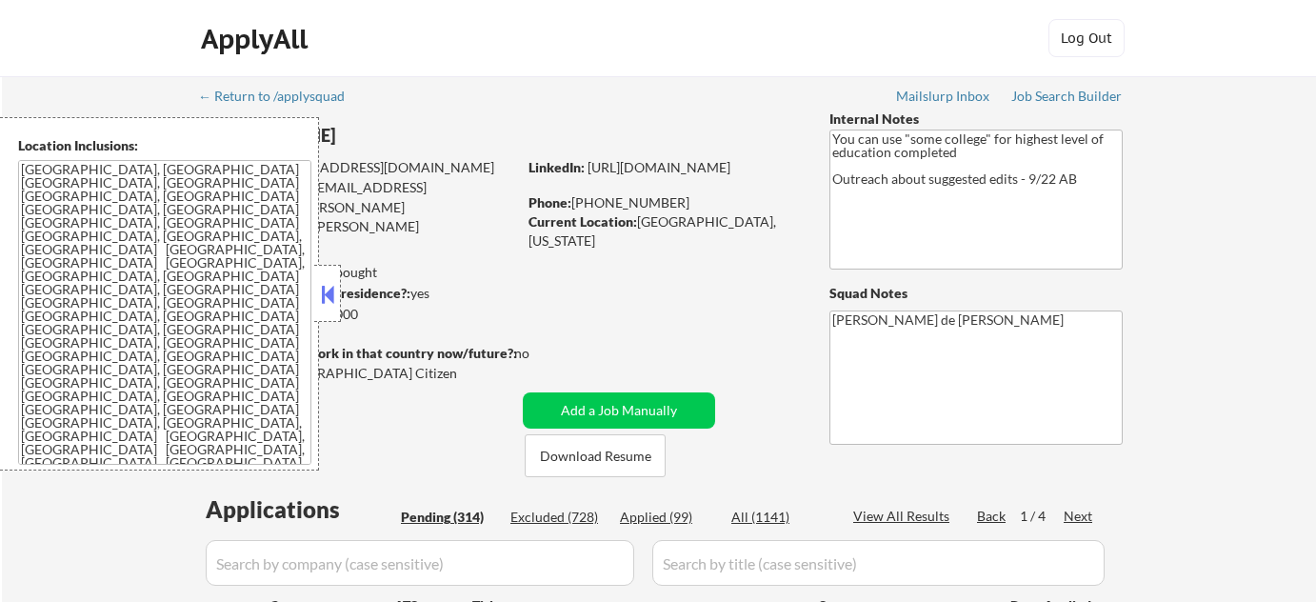
select select ""pending""
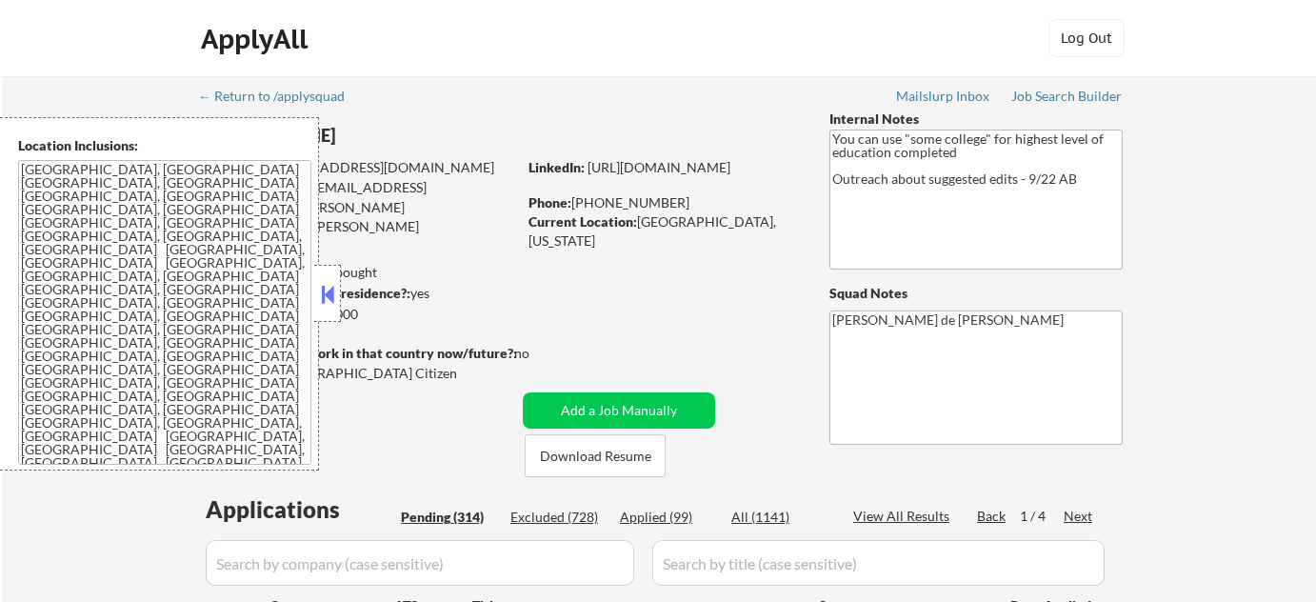
select select ""pending""
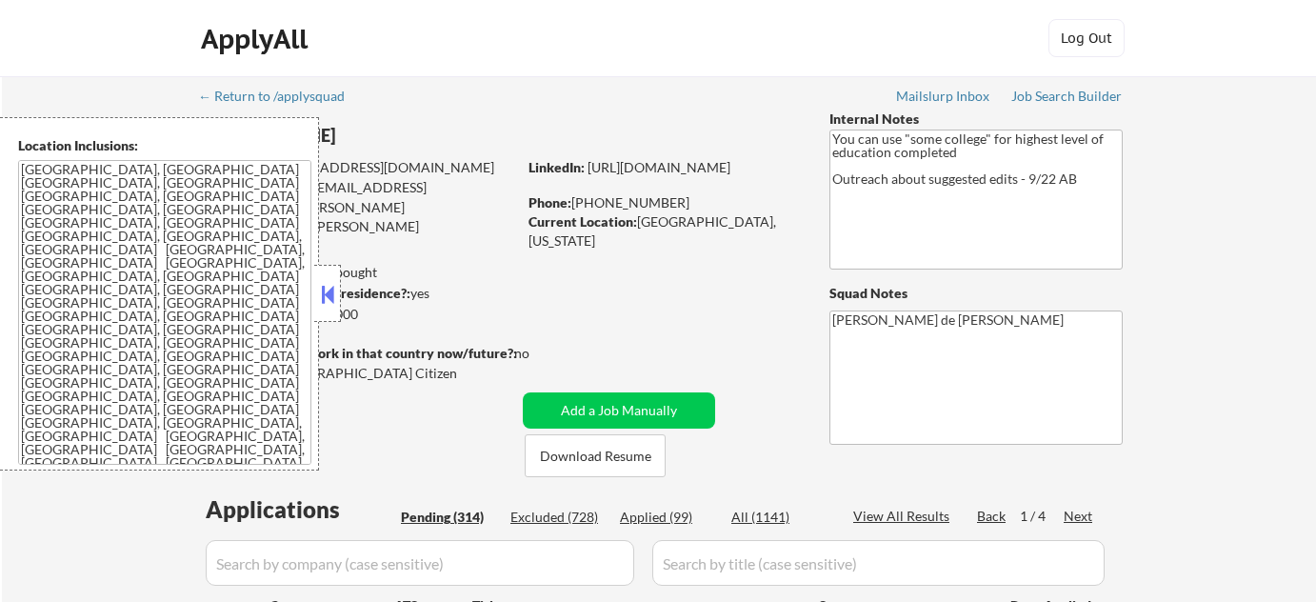
select select ""pending""
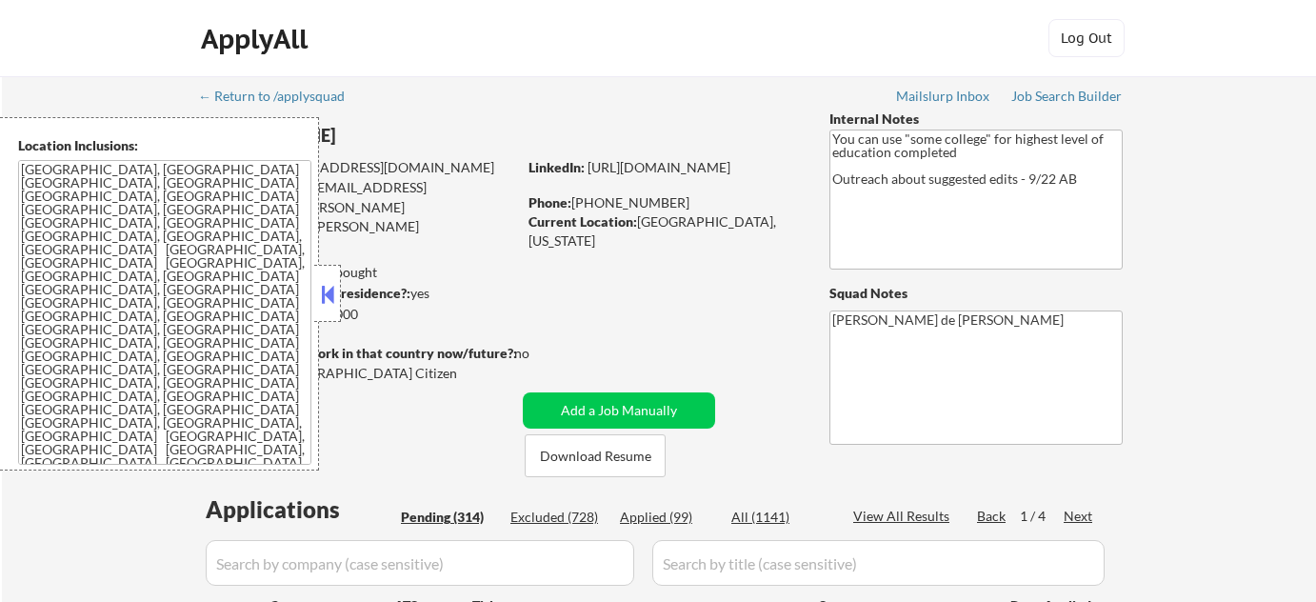
select select ""pending""
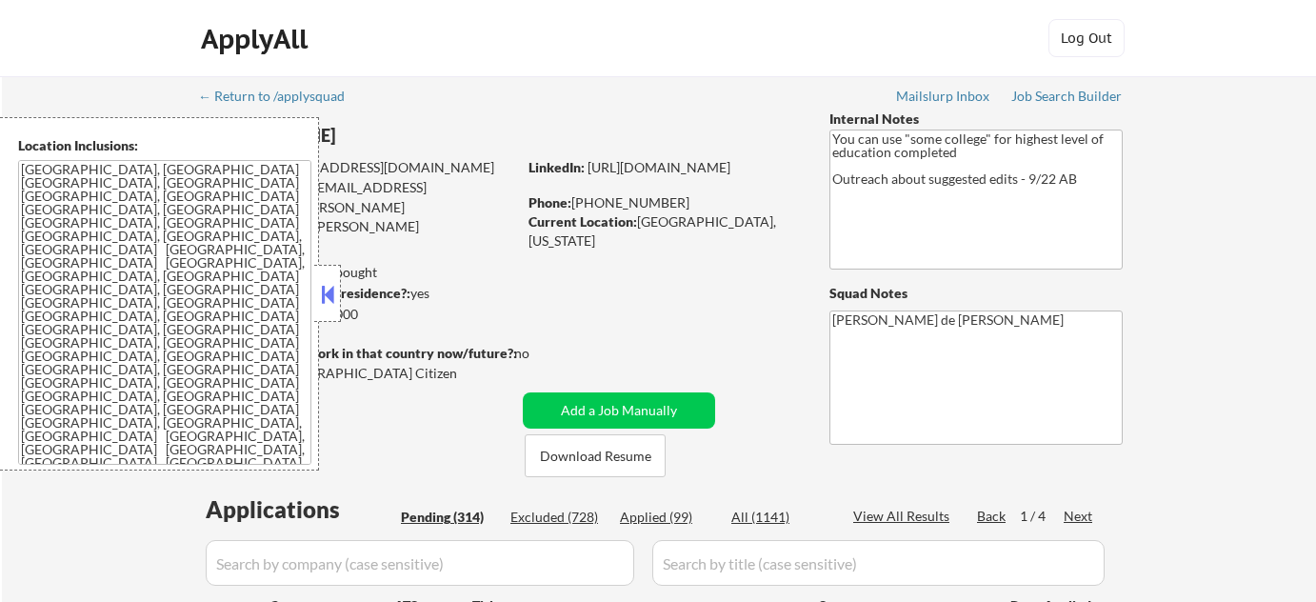
select select ""pending""
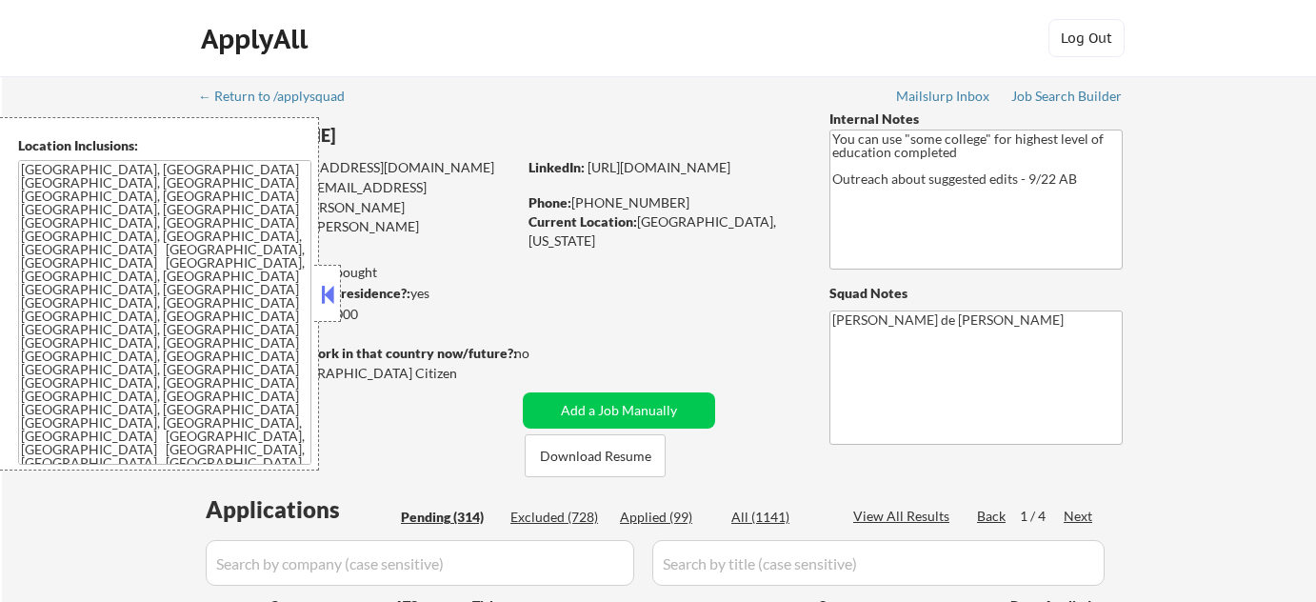
select select ""pending""
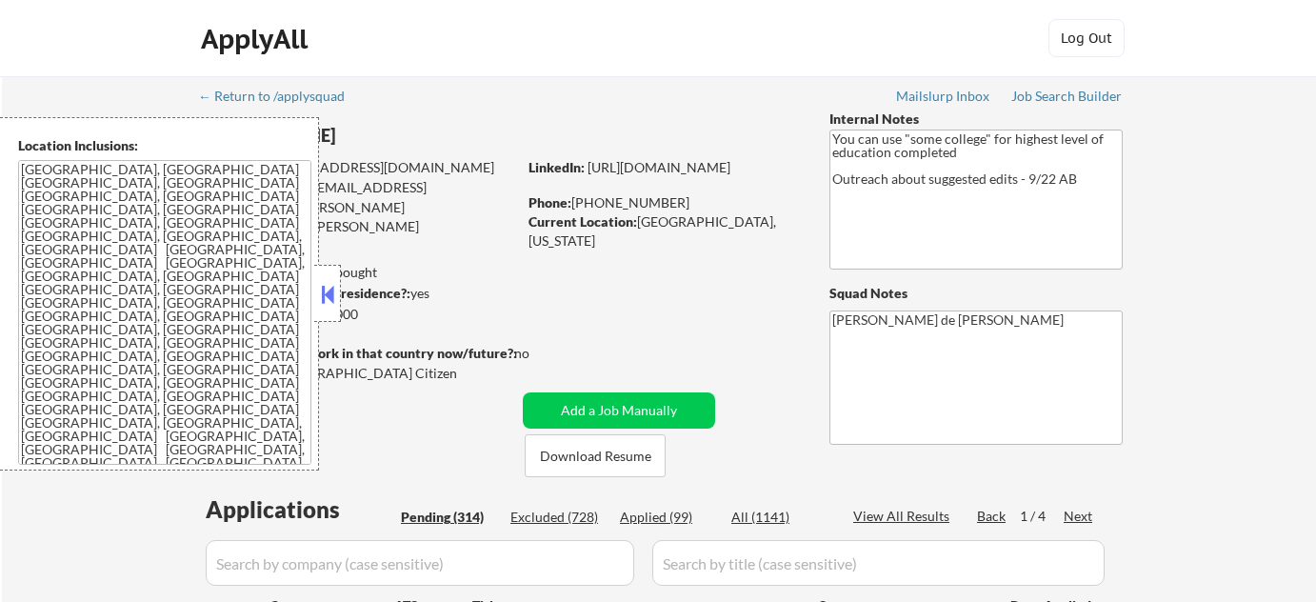
select select ""pending""
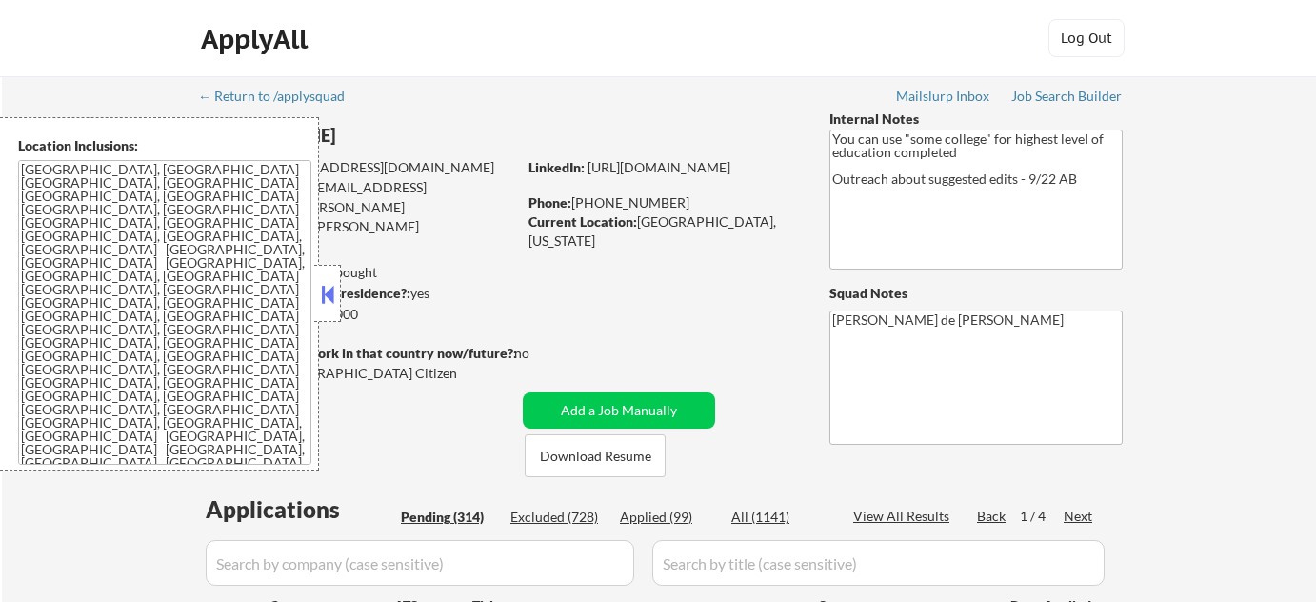
select select ""pending""
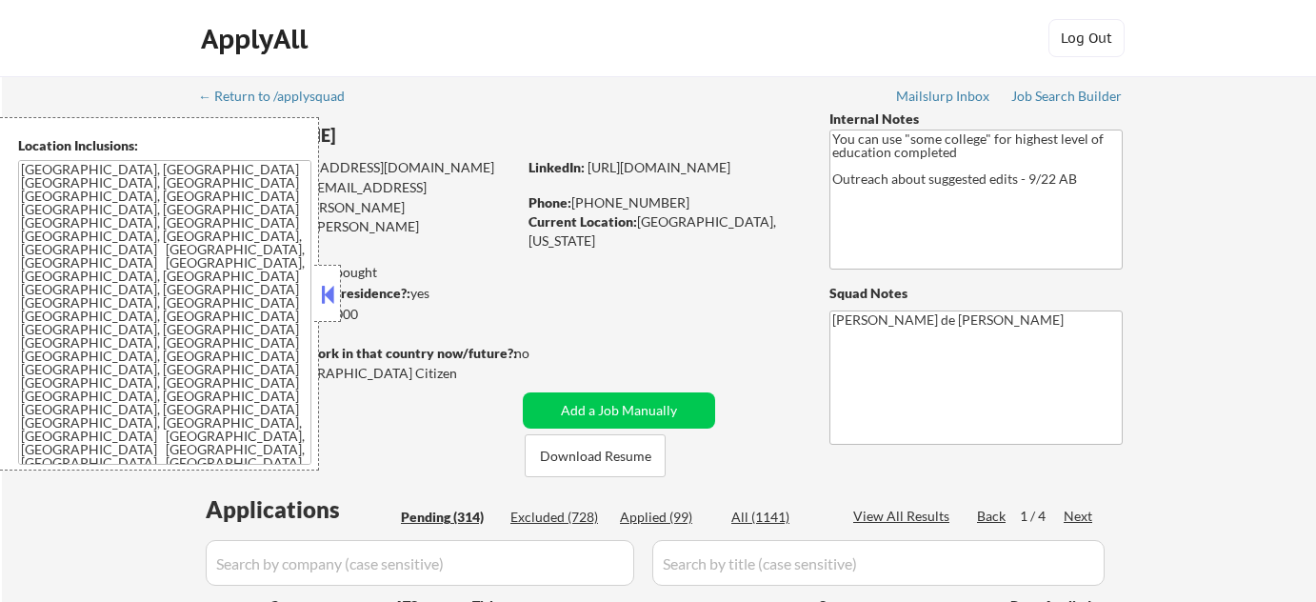
select select ""pending""
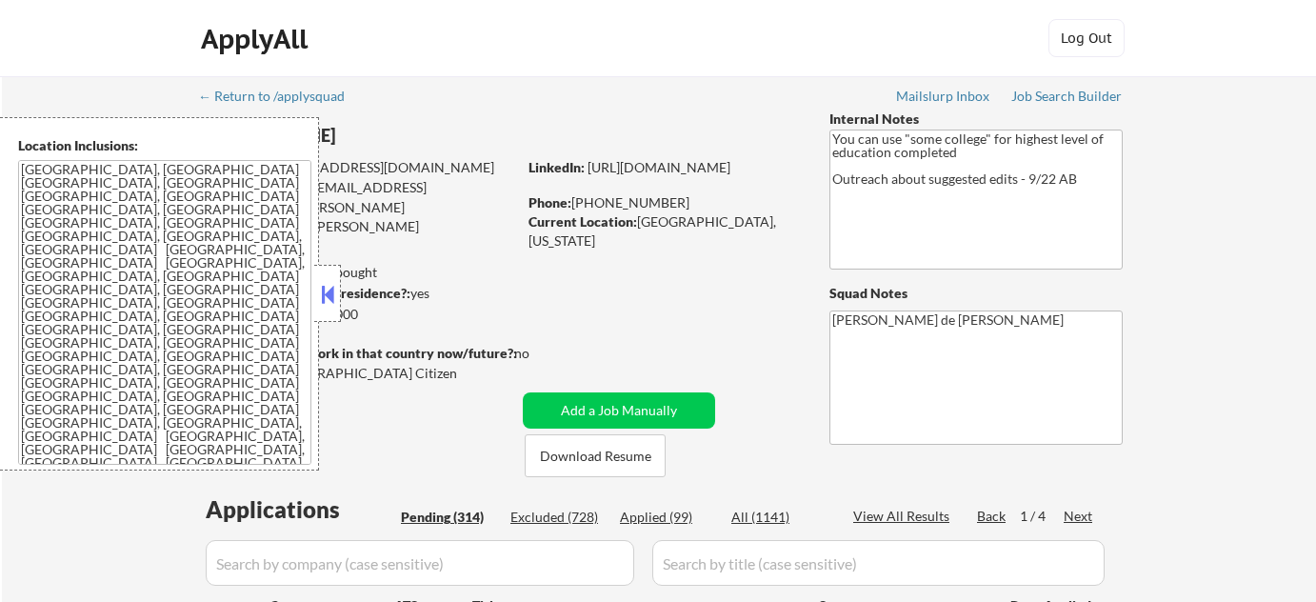
select select ""pending""
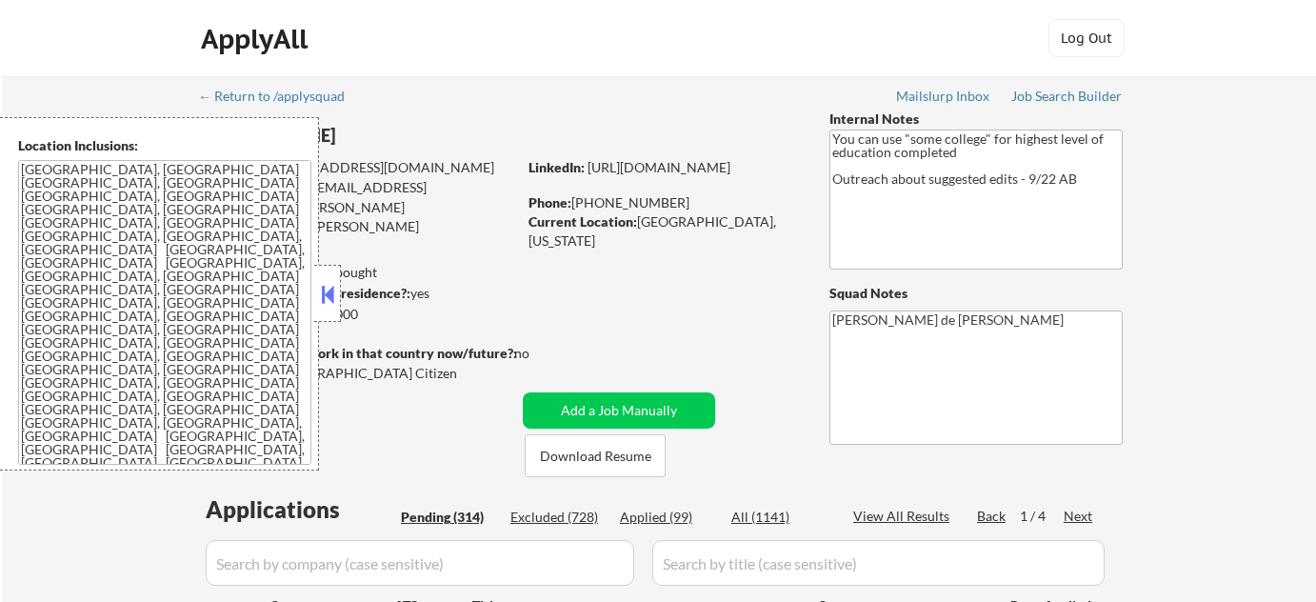
select select ""pending""
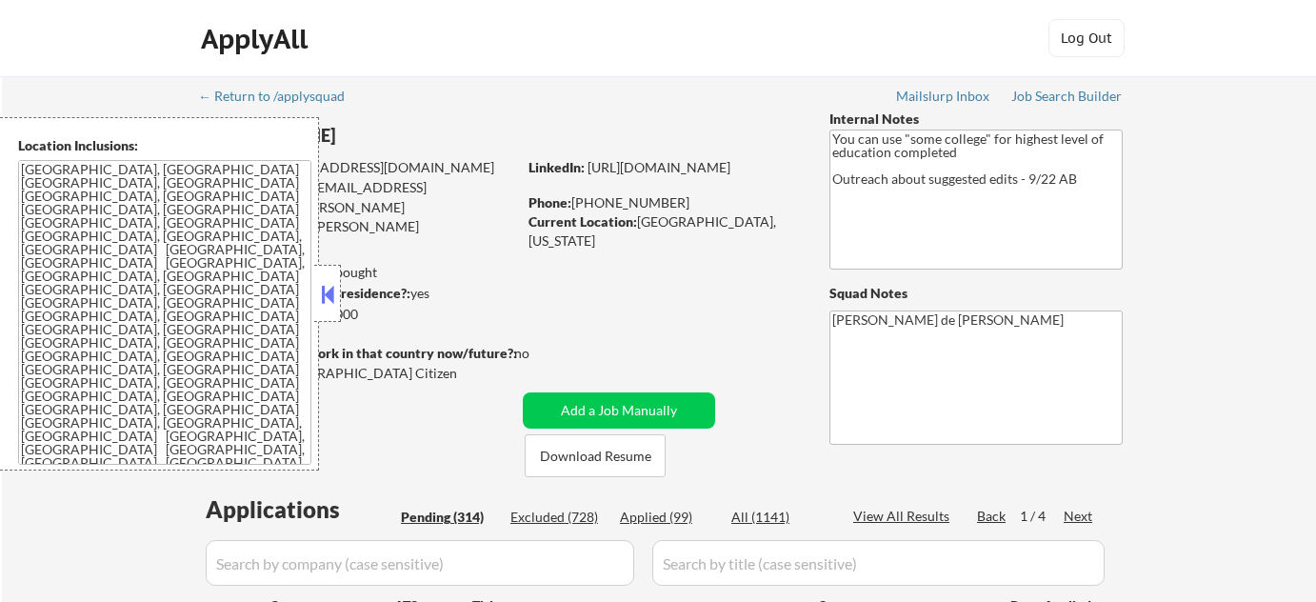
select select ""pending""
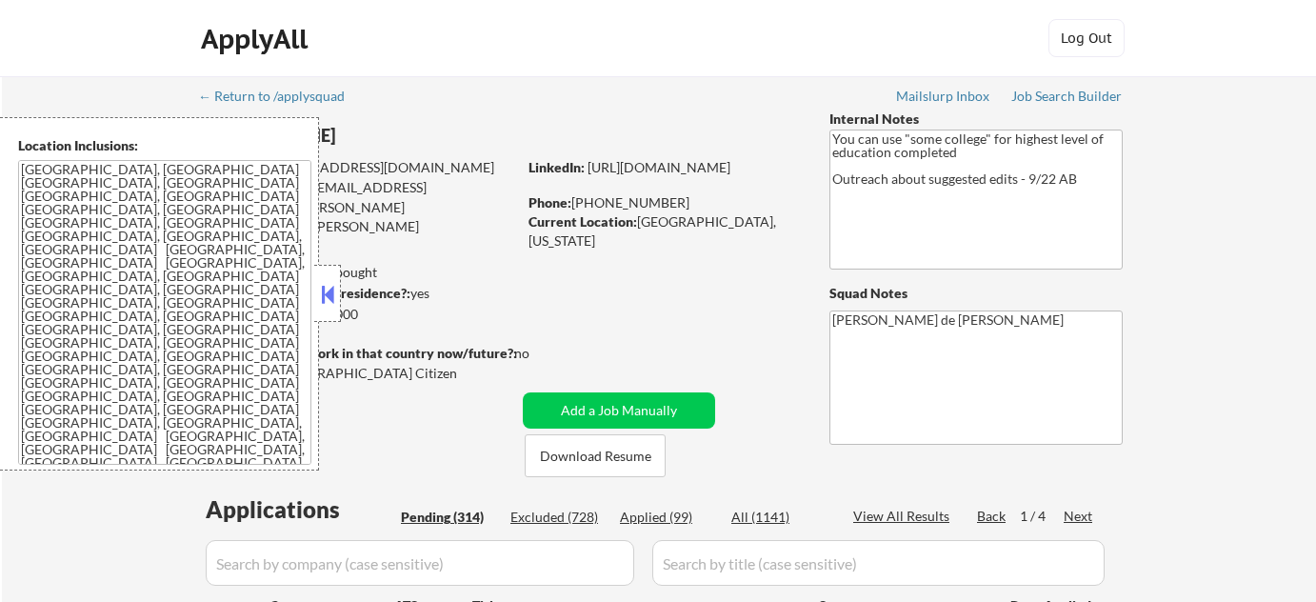
select select ""pending""
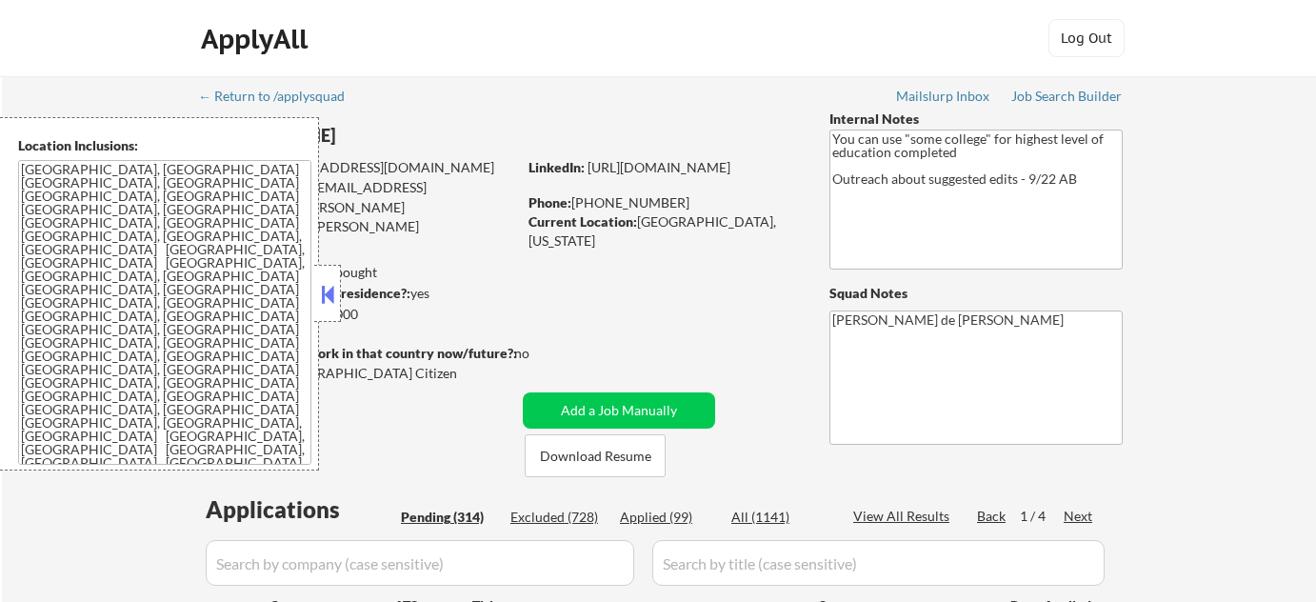
select select ""pending""
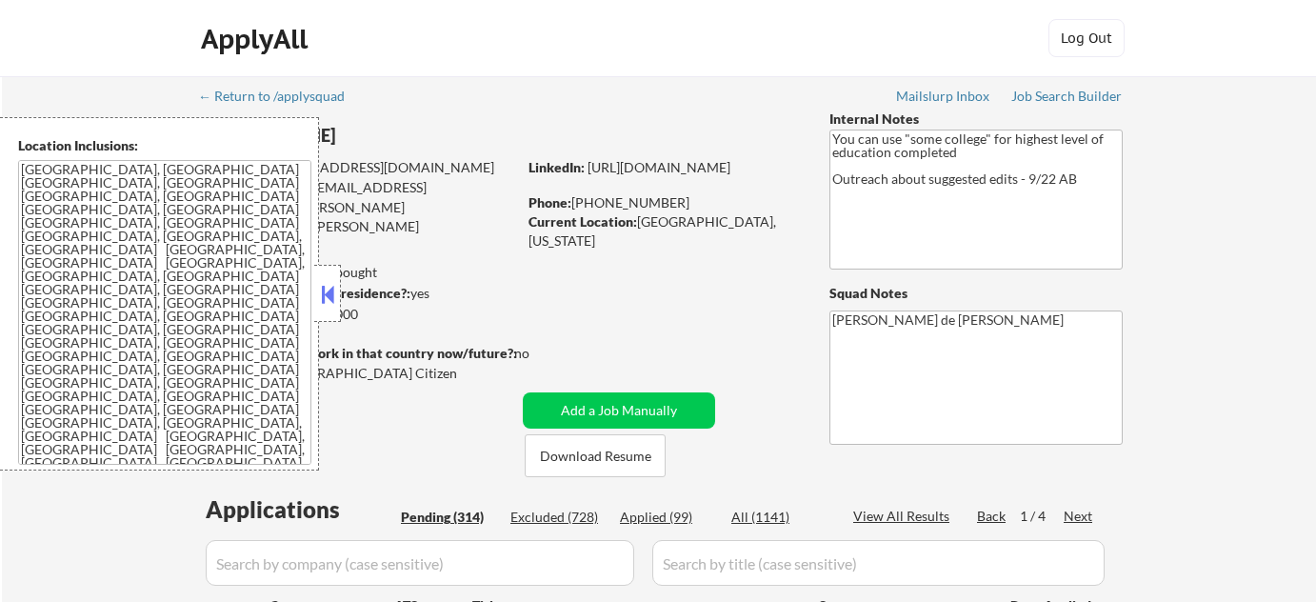
select select ""pending""
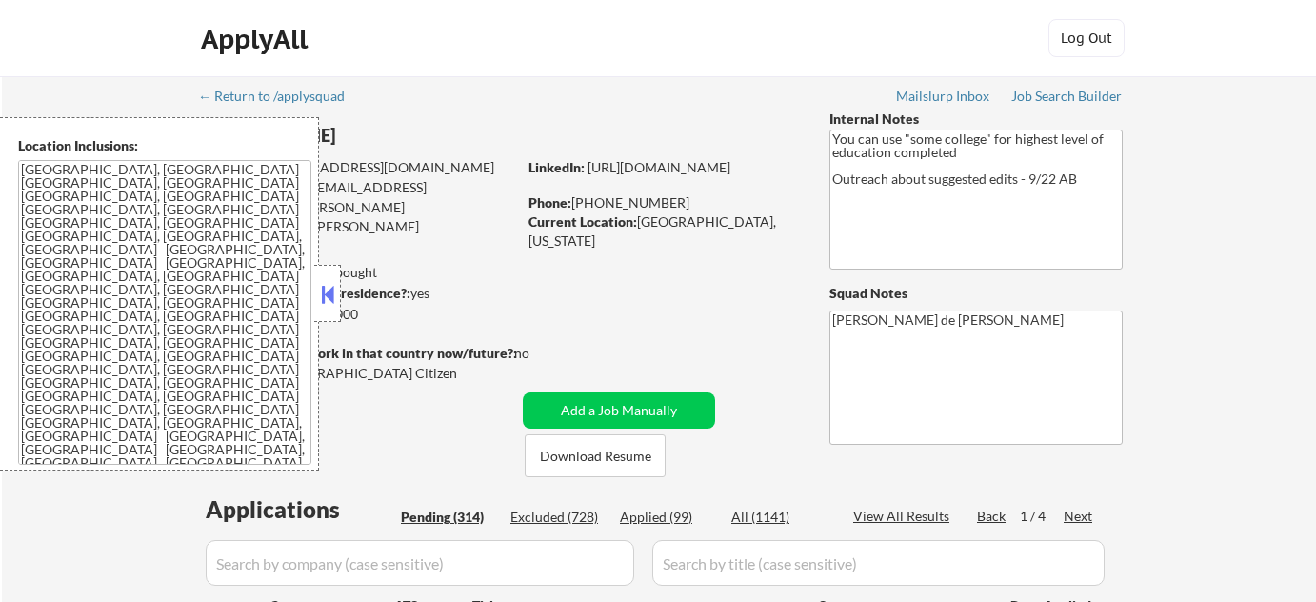
select select ""pending""
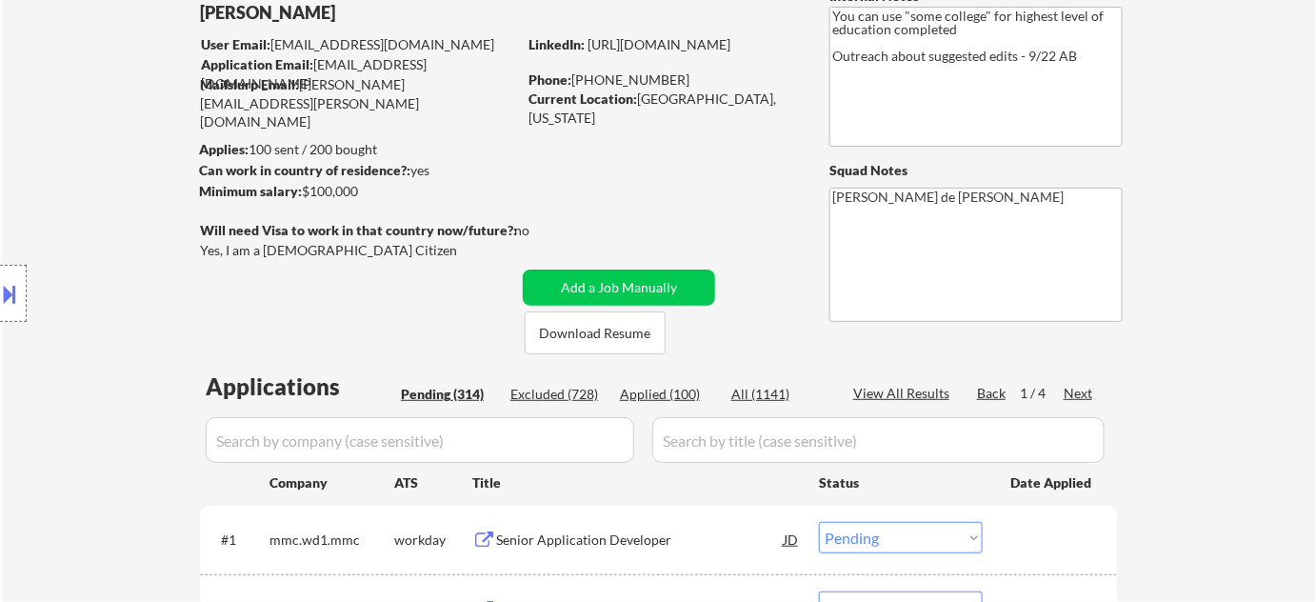
scroll to position [259, 0]
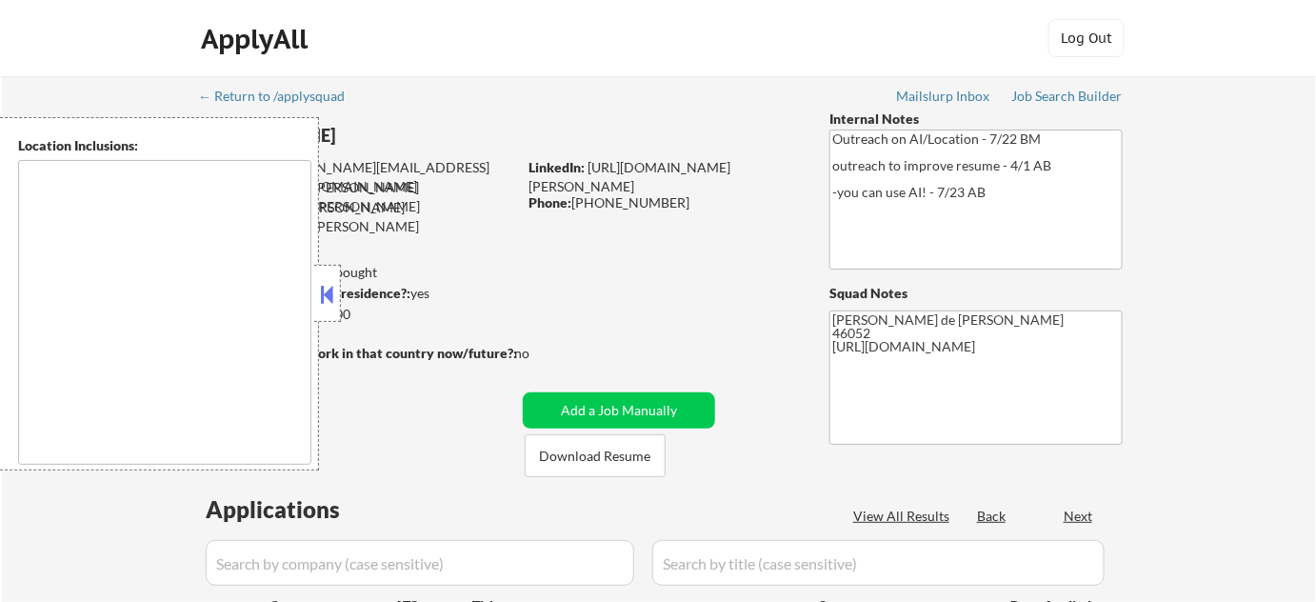
type textarea "[GEOGRAPHIC_DATA], IN [GEOGRAPHIC_DATA], IN [GEOGRAPHIC_DATA], IN [GEOGRAPHIC_D…"
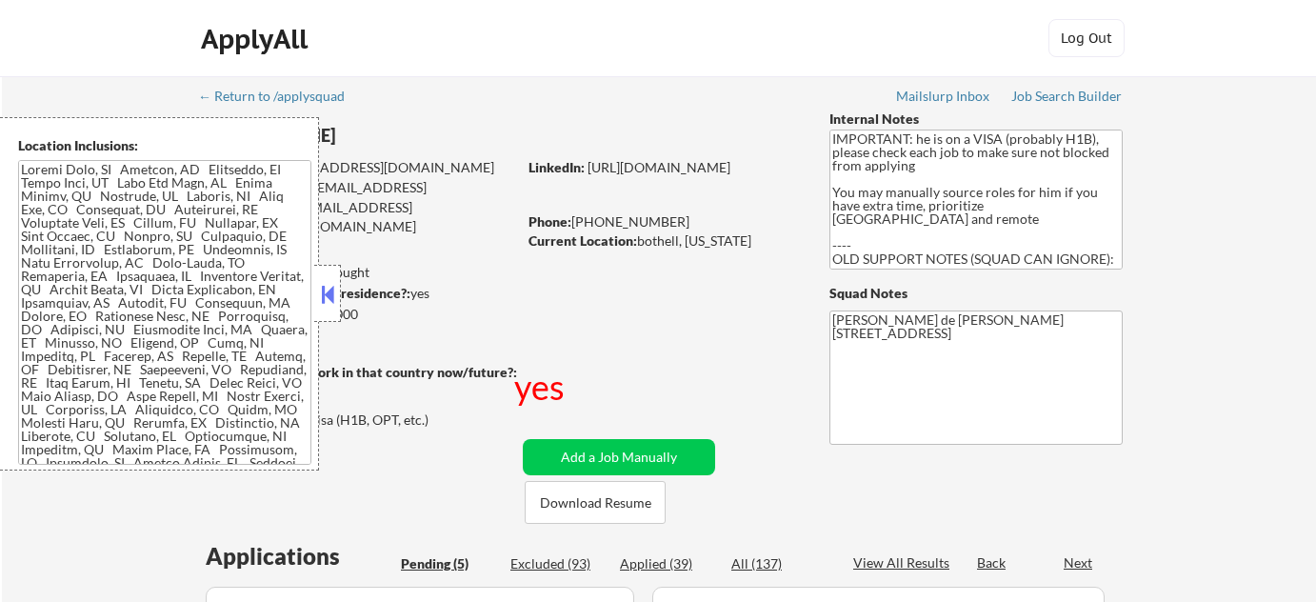
select select ""pending""
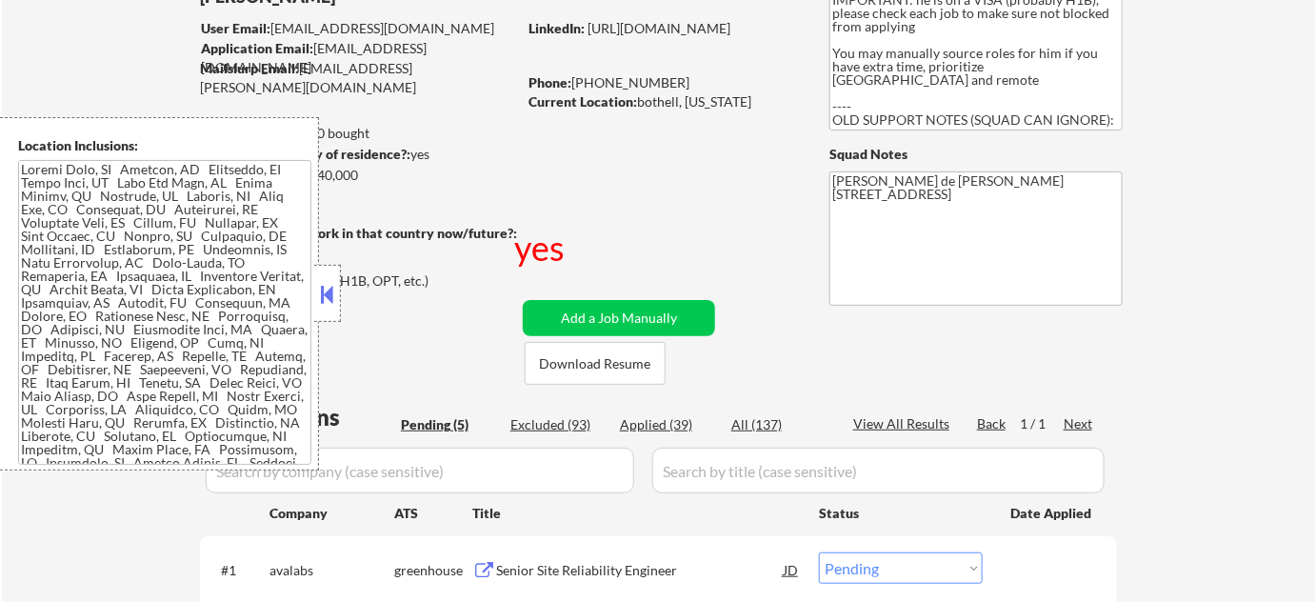
scroll to position [259, 0]
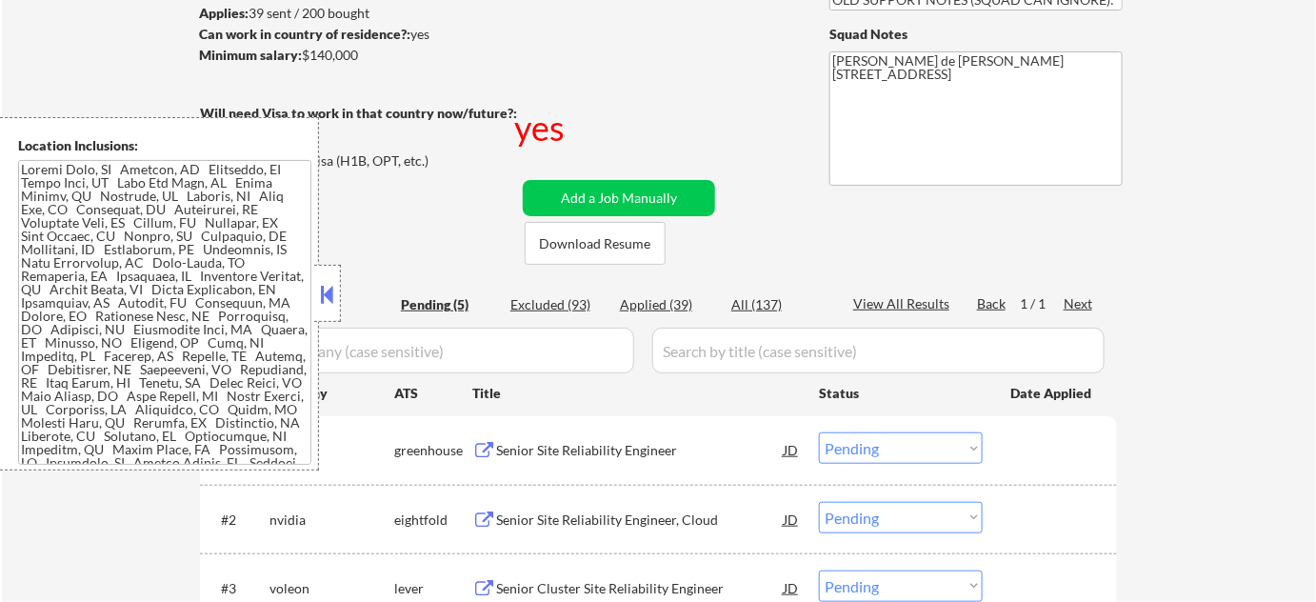
click at [323, 282] on button at bounding box center [327, 294] width 21 height 29
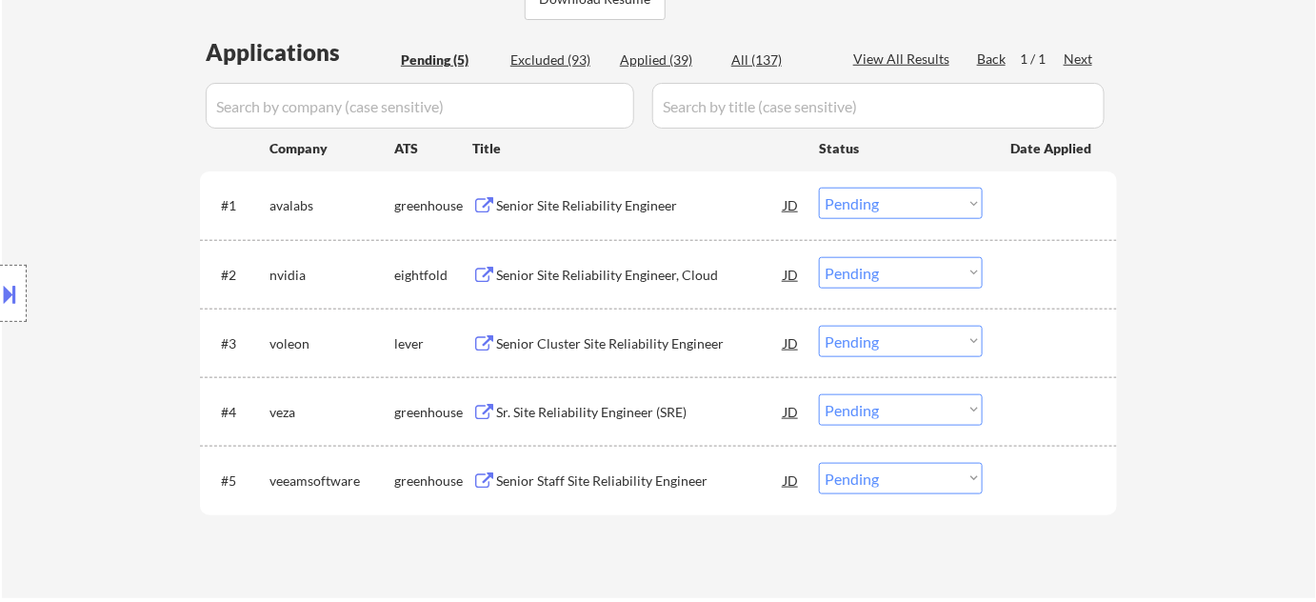
scroll to position [519, 0]
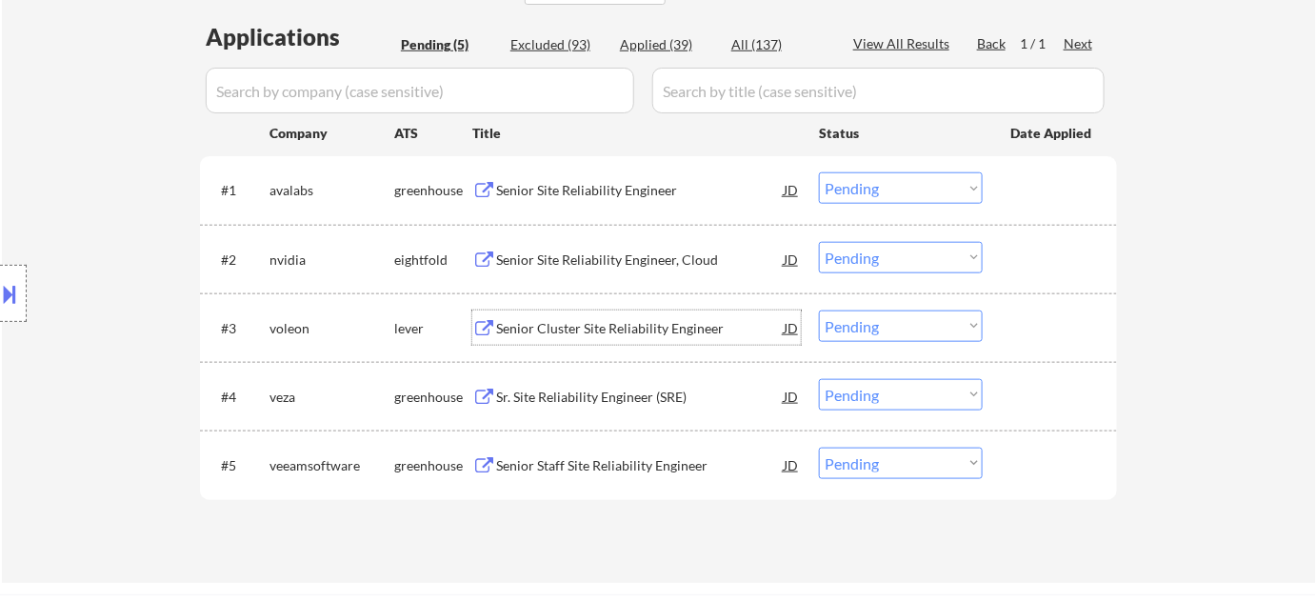
click at [614, 330] on div "Senior Cluster Site Reliability Engineer" at bounding box center [640, 328] width 288 height 19
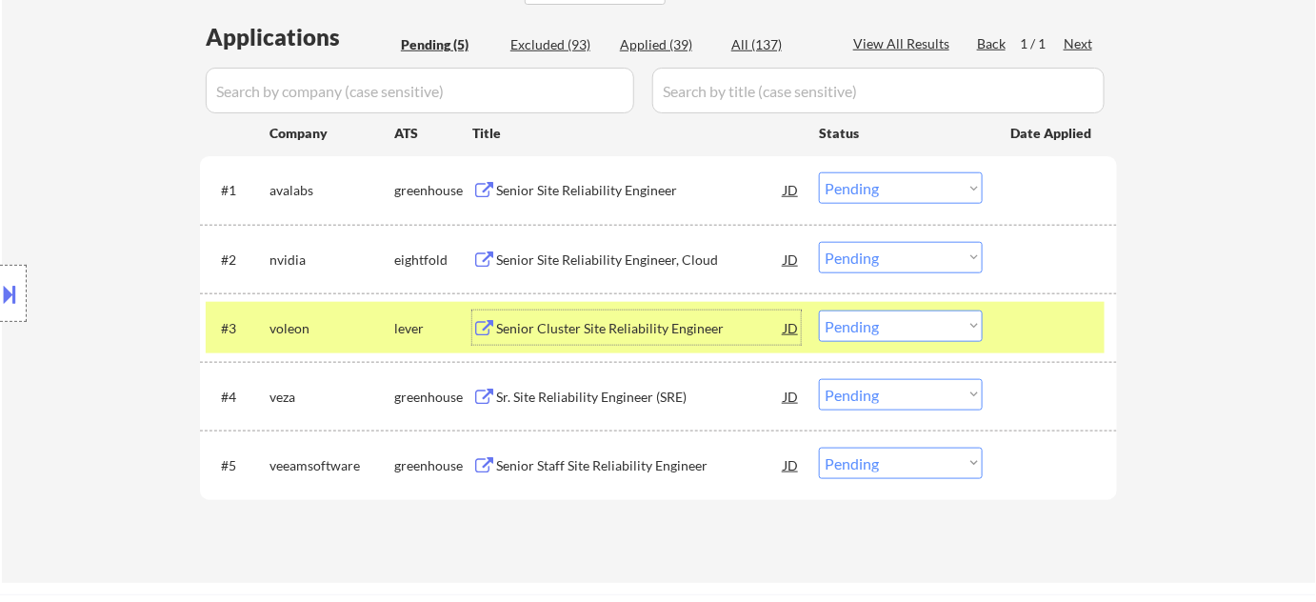
click at [931, 330] on select "Choose an option... Pending Applied Excluded (Questions) Excluded (Expired) Exc…" at bounding box center [901, 326] width 164 height 31
click at [819, 311] on select "Choose an option... Pending Applied Excluded (Questions) Excluded (Expired) Exc…" at bounding box center [901, 326] width 164 height 31
select select ""pending""
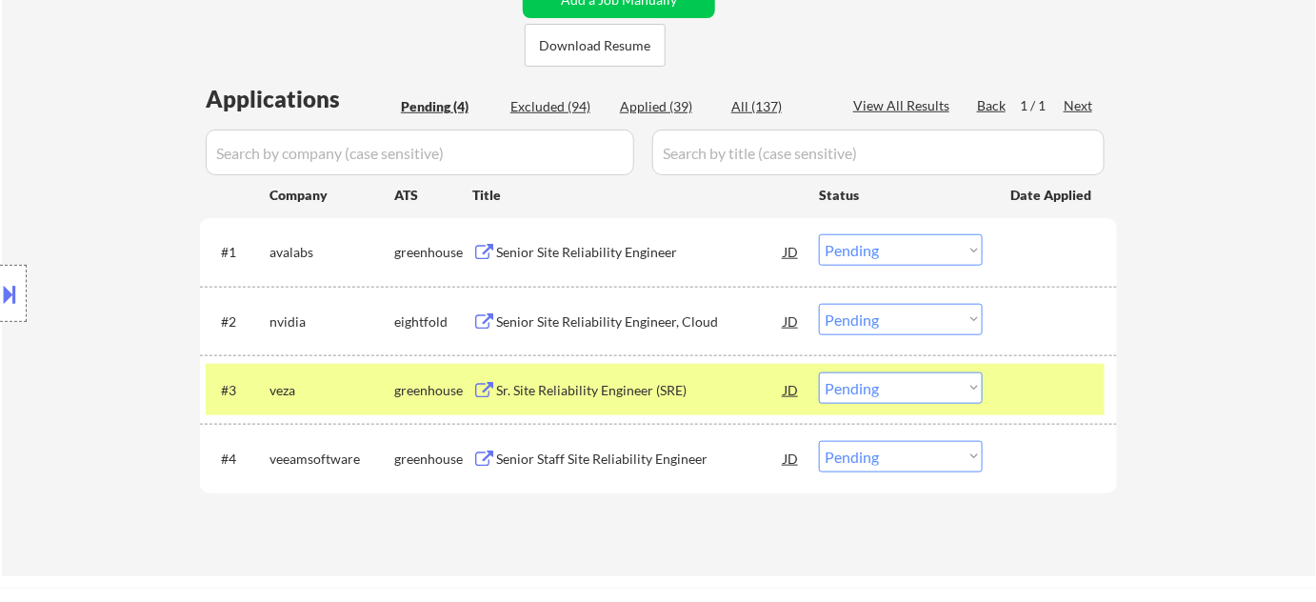
scroll to position [432, 0]
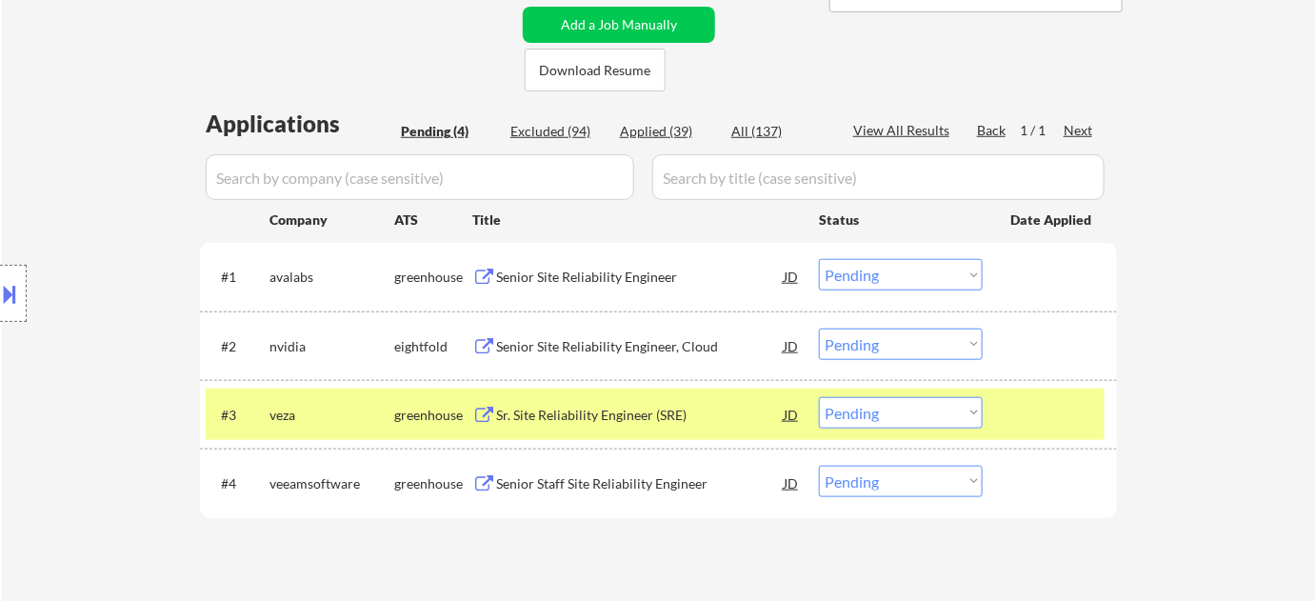
click at [564, 126] on div "Excluded (94)" at bounding box center [558, 131] width 95 height 19
select select ""excluded__expired_""
select select ""excluded__other_""
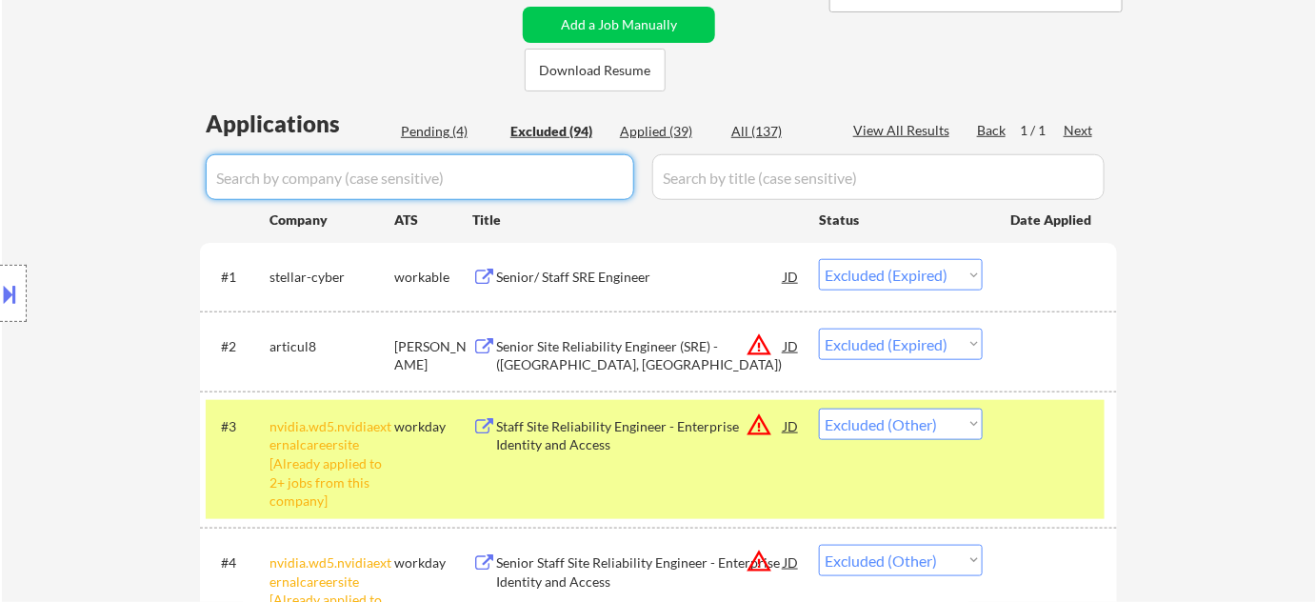
click at [538, 174] on input "input" at bounding box center [420, 177] width 429 height 46
type input "voleonm"
select select ""excluded__other_""
select select ""excluded__expired_""
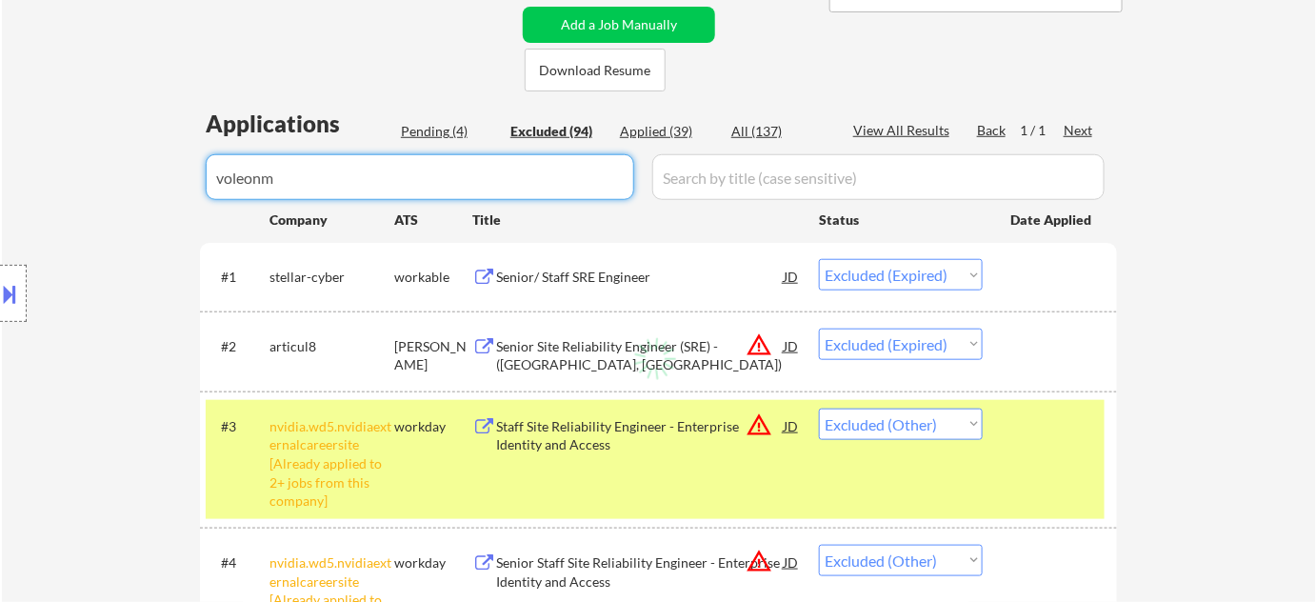
select select ""excluded__expired_""
select select ""excluded__bad_match_""
select select ""excluded__expired_""
select select ""excluded__other_""
select select ""excluded__bad_match_""
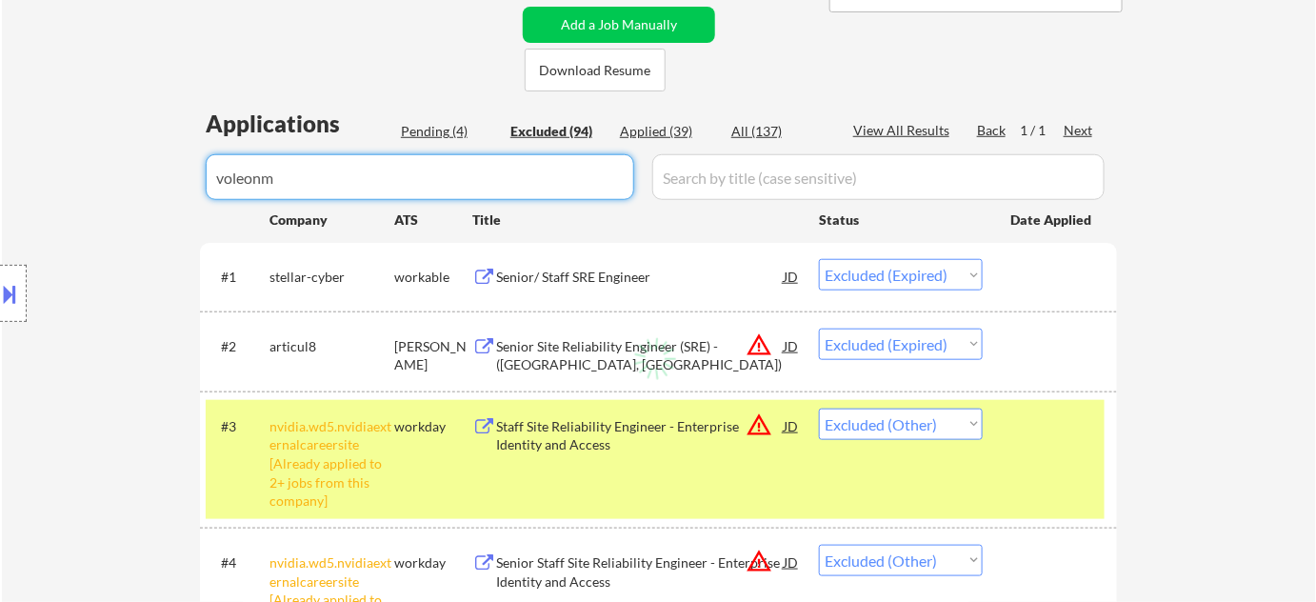
select select ""excluded__other_""
select select ""excluded__bad_match_""
select select ""excluded__expired_""
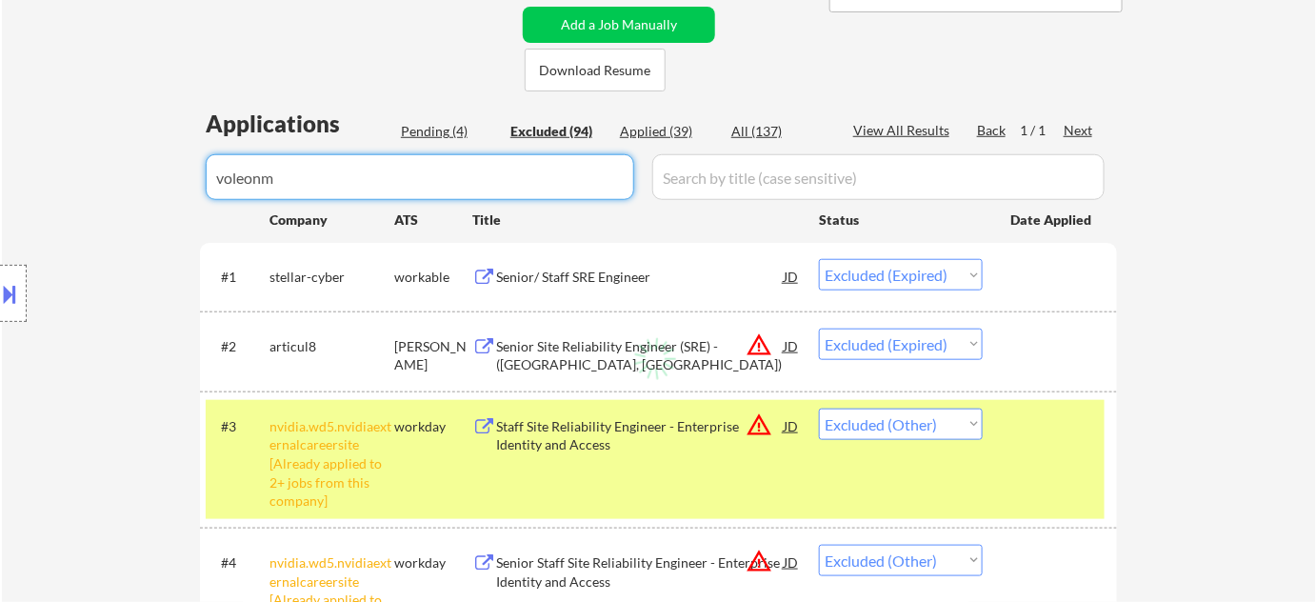
select select ""excluded__expired_""
select select ""excluded""
select select ""excluded__other_""
select select ""excluded__expired_""
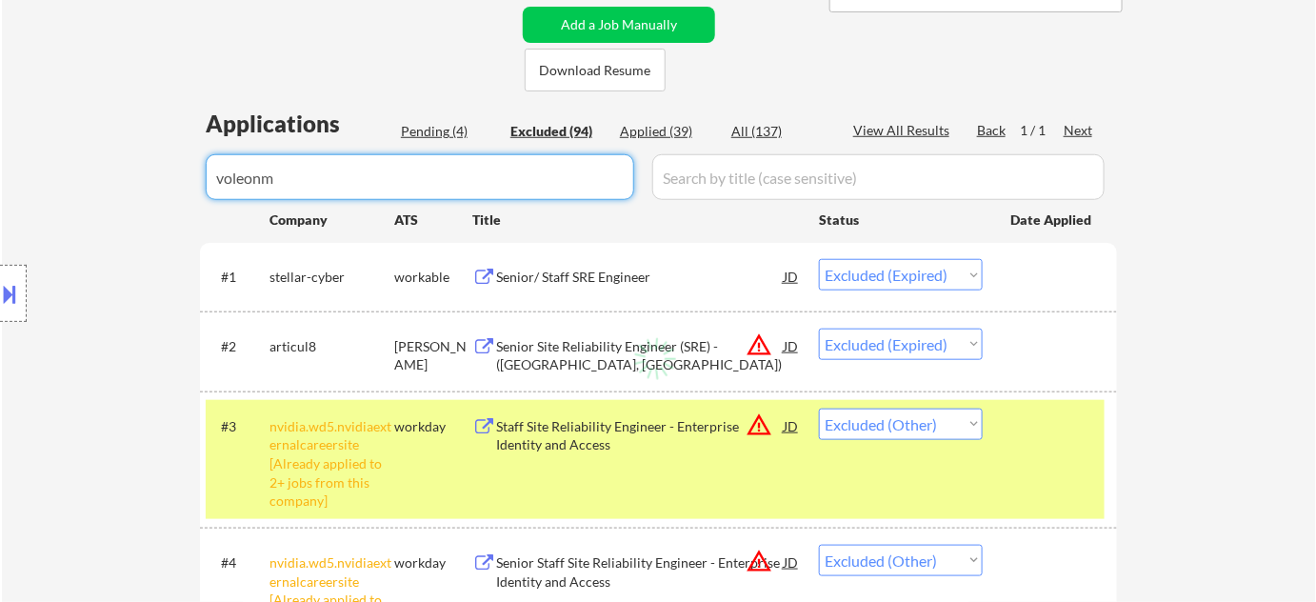
select select ""excluded__expired_""
select select ""excluded__bad_match_""
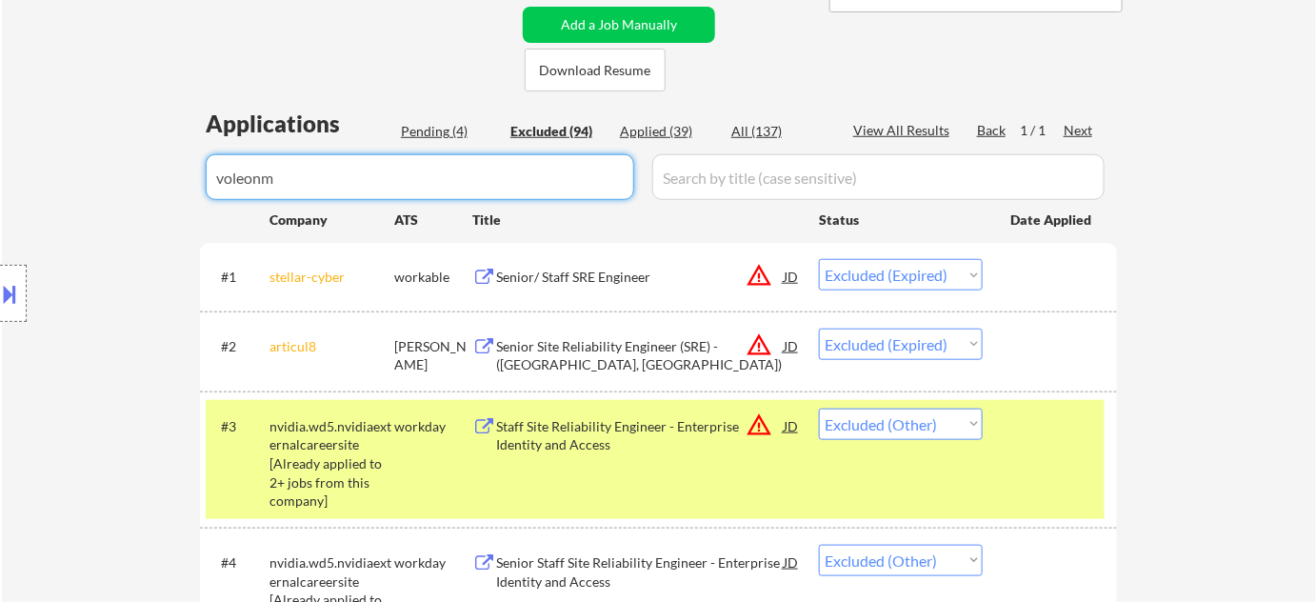
select select ""excluded__other_""
select select ""excluded__bad_match_""
select select ""excluded""
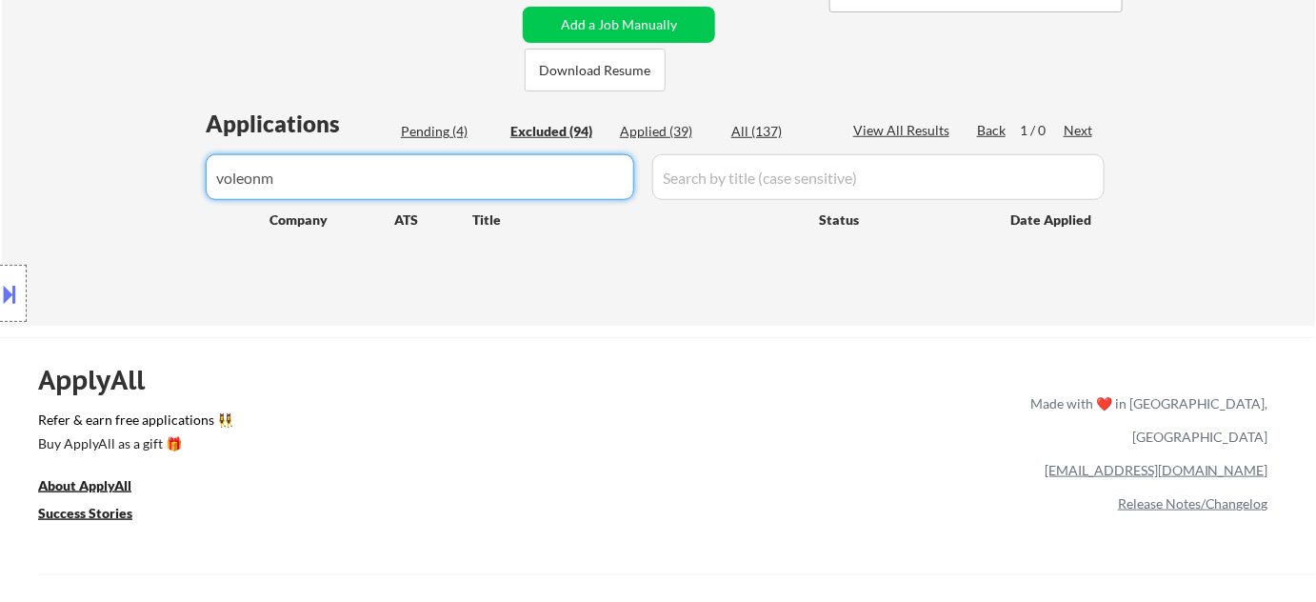
type input "voleon"
select select ""excluded__bad_match_""
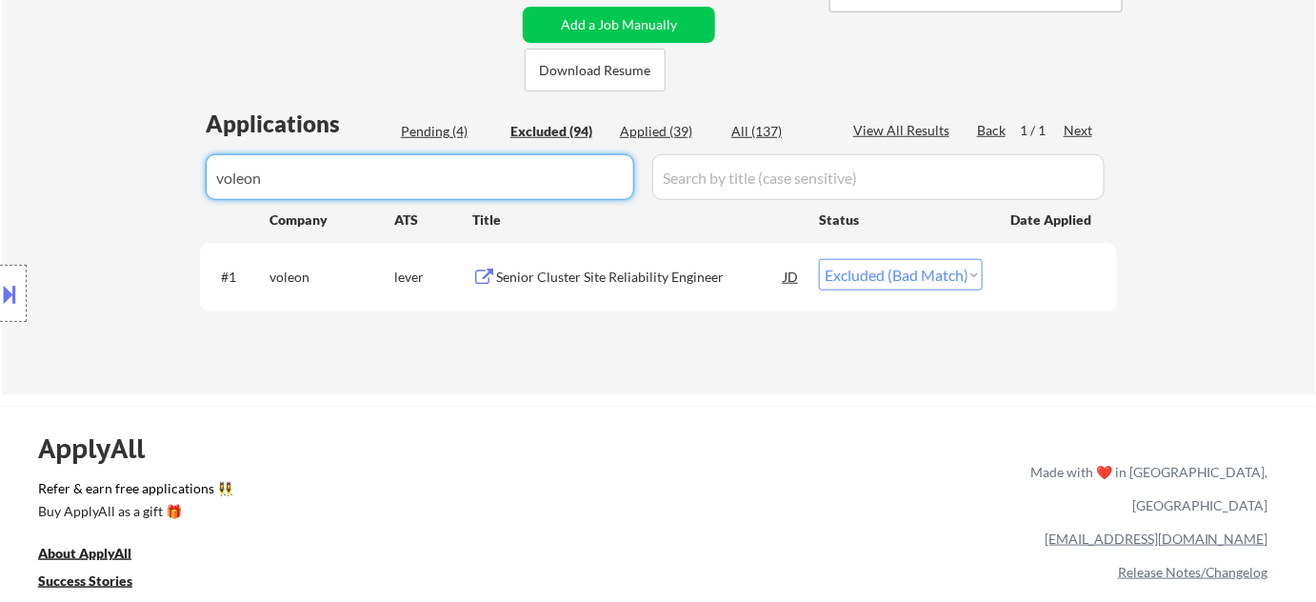
type input "voleon"
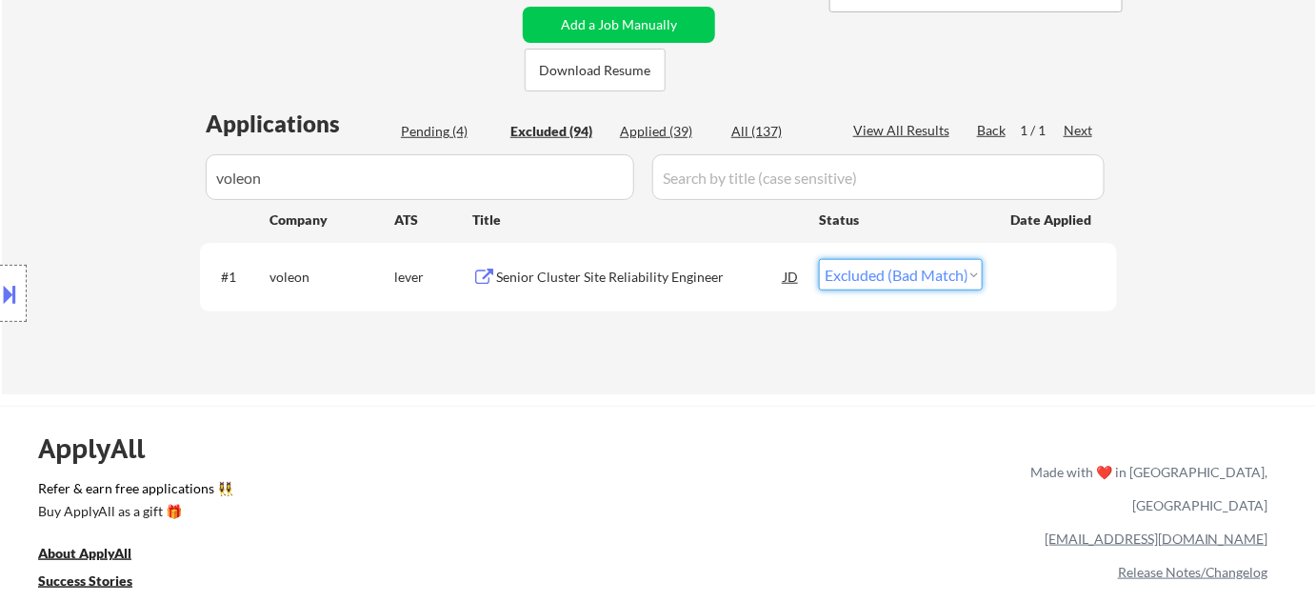
click at [869, 261] on select "Choose an option... Pending Applied Excluded (Questions) Excluded (Expired) Exc…" at bounding box center [901, 274] width 164 height 31
select select ""pending""
click at [819, 259] on select "Choose an option... Pending Applied Excluded (Questions) Excluded (Expired) Exc…" at bounding box center [901, 274] width 164 height 31
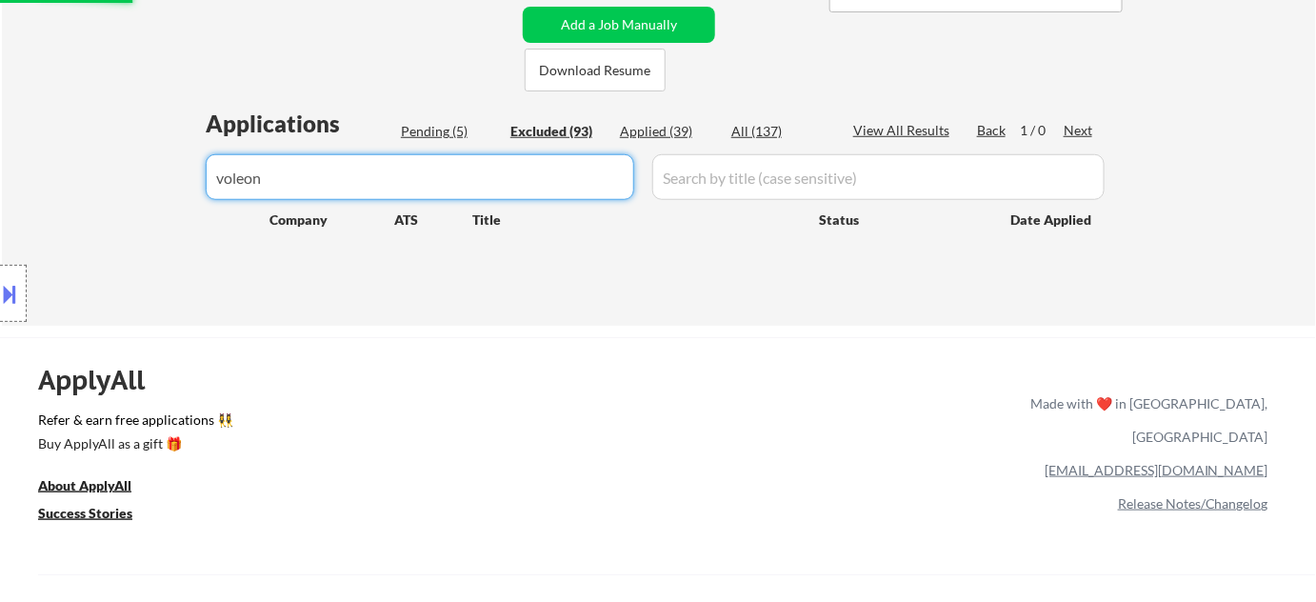
drag, startPoint x: 405, startPoint y: 179, endPoint x: 0, endPoint y: 181, distance: 404.8
click at [437, 129] on div "Pending (5)" at bounding box center [448, 131] width 95 height 19
select select ""pending""
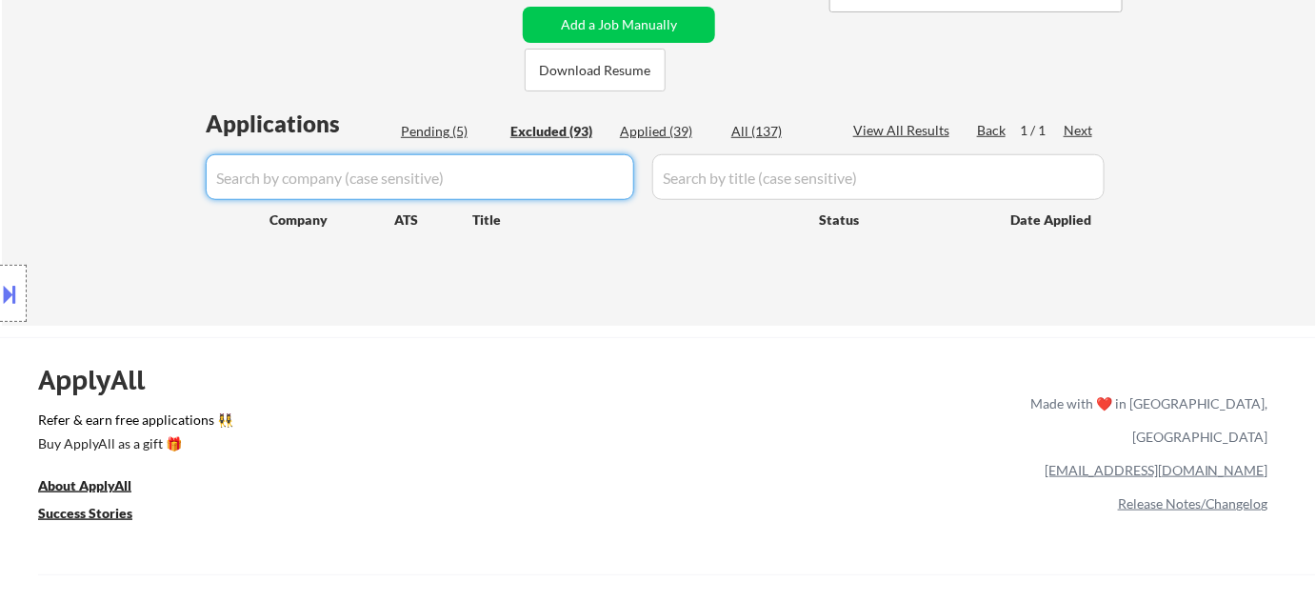
select select ""pending""
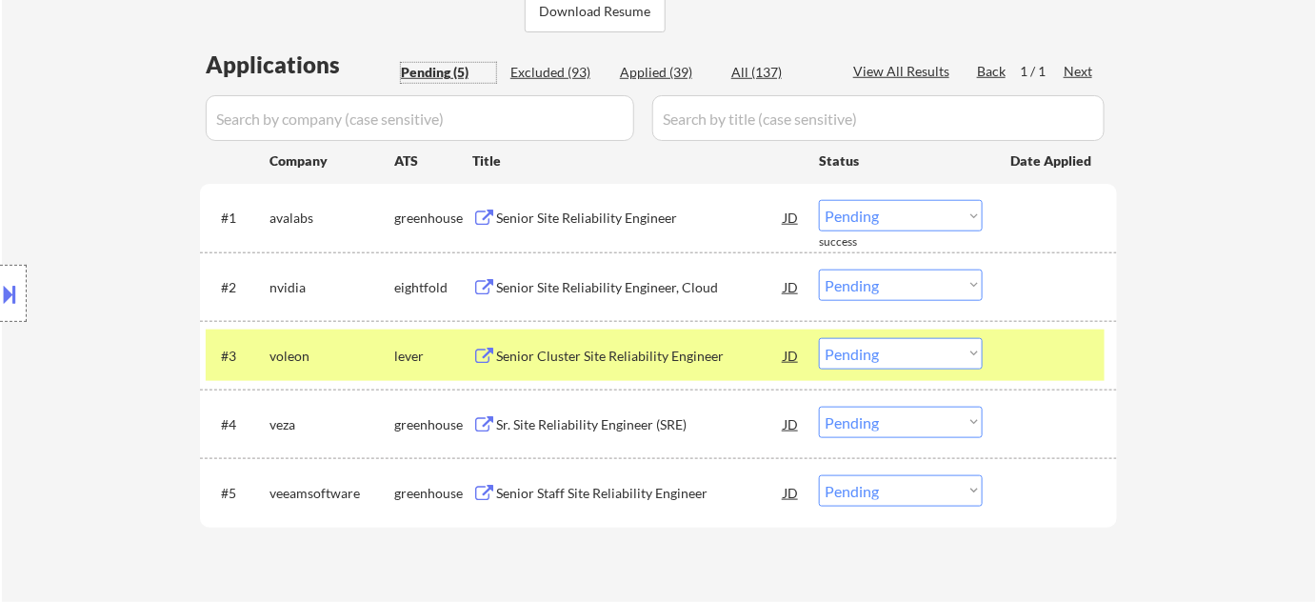
scroll to position [519, 0]
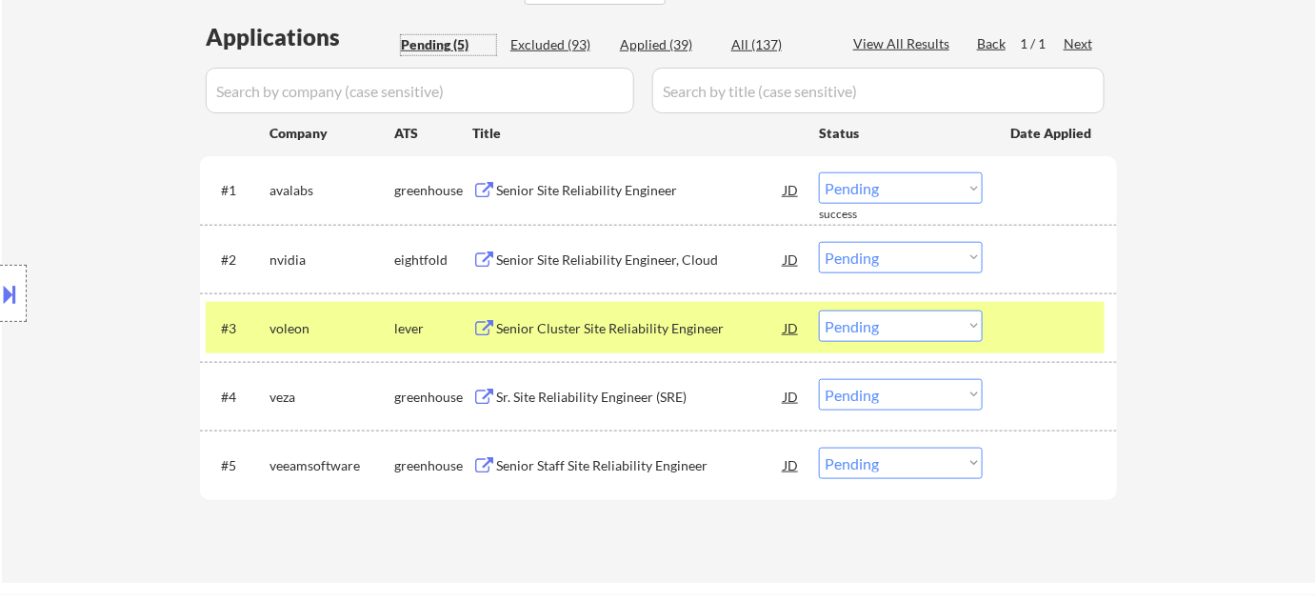
click at [896, 312] on select "Choose an option... Pending Applied Excluded (Questions) Excluded (Expired) Exc…" at bounding box center [901, 326] width 164 height 31
click at [819, 311] on select "Choose an option... Pending Applied Excluded (Questions) Excluded (Expired) Exc…" at bounding box center [901, 326] width 164 height 31
click at [579, 400] on div "Sr. Site Reliability Engineer (SRE)" at bounding box center [640, 397] width 288 height 19
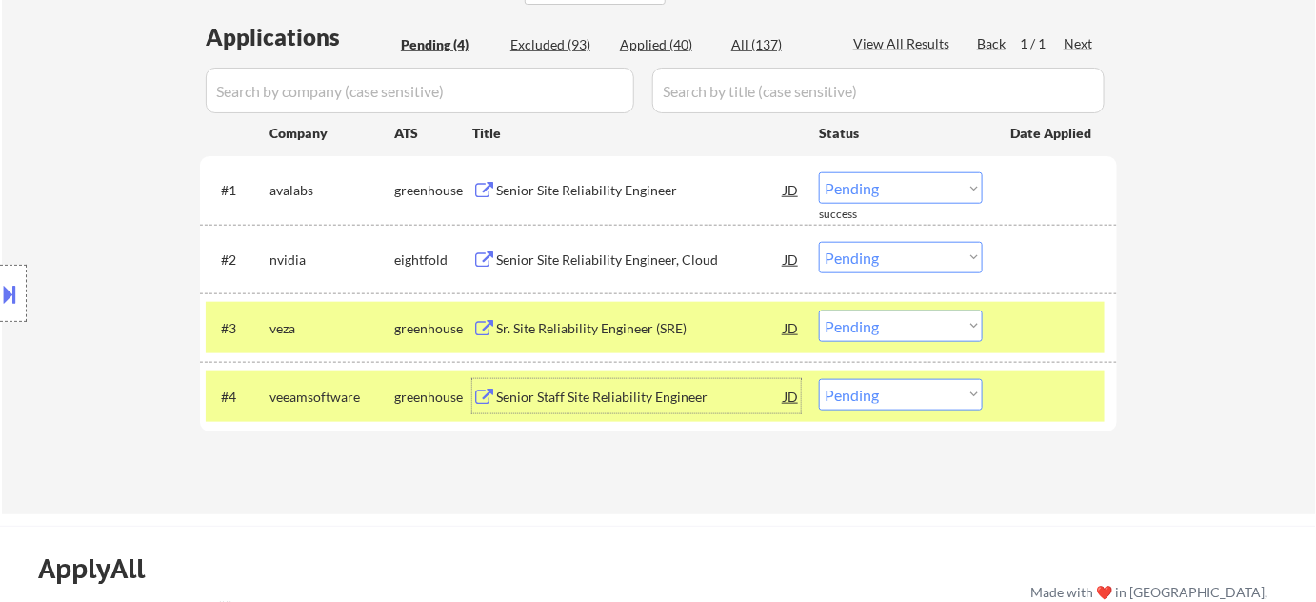
click at [899, 332] on select "Choose an option... Pending Applied Excluded (Questions) Excluded (Expired) Exc…" at bounding box center [901, 326] width 164 height 31
select select ""excluded__bad_match_""
click at [819, 311] on select "Choose an option... Pending Applied Excluded (Questions) Excluded (Expired) Exc…" at bounding box center [901, 326] width 164 height 31
click at [656, 37] on div "Applied (40)" at bounding box center [667, 44] width 95 height 19
select select ""applied""
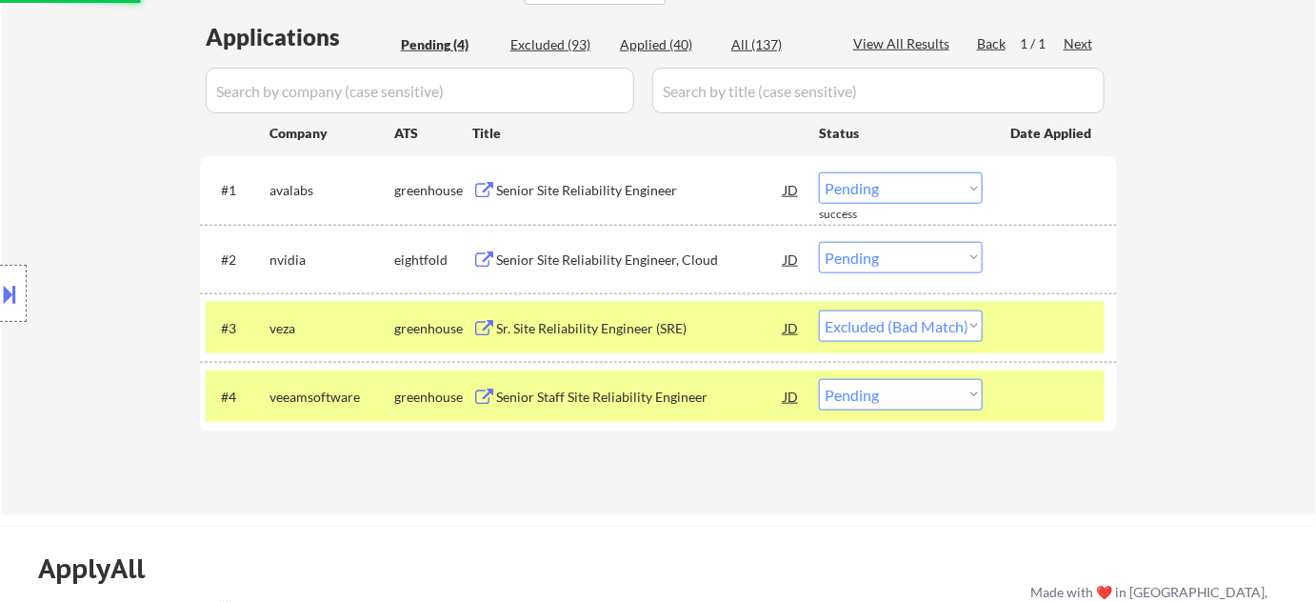
select select ""applied""
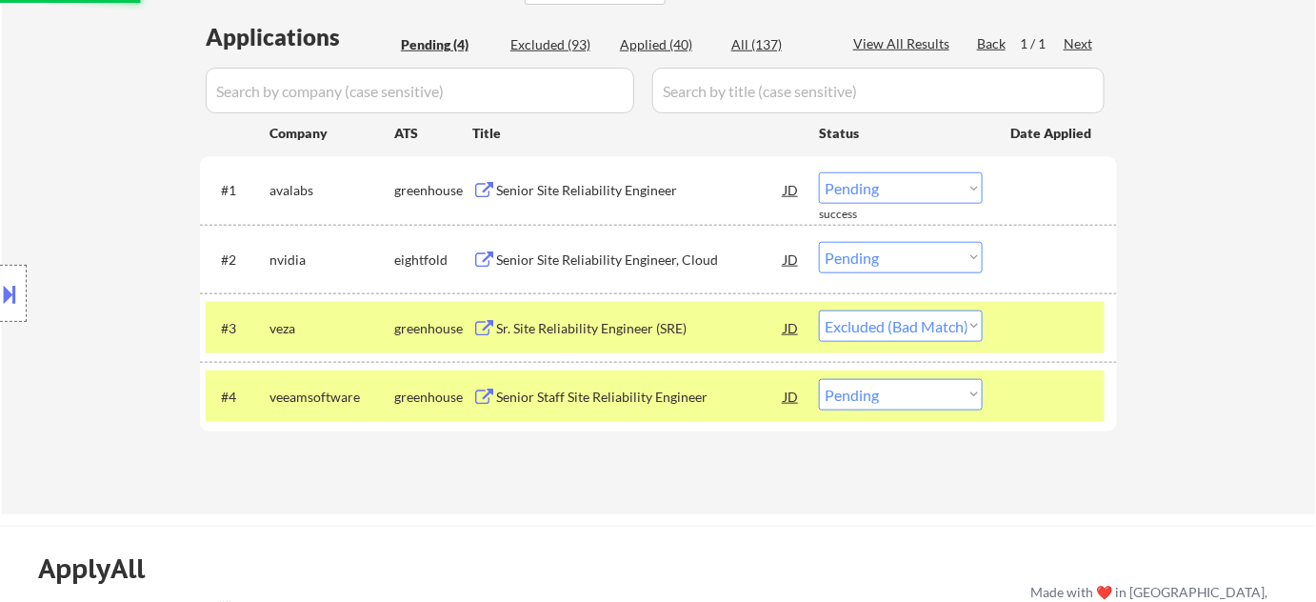
select select ""applied""
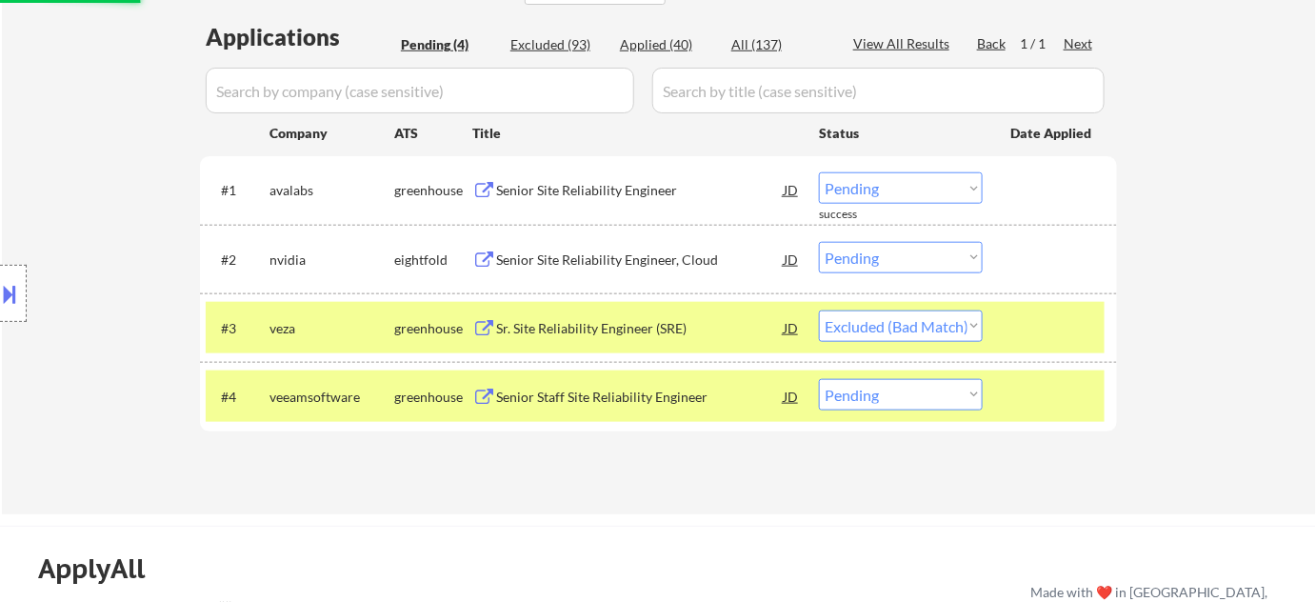
select select ""applied""
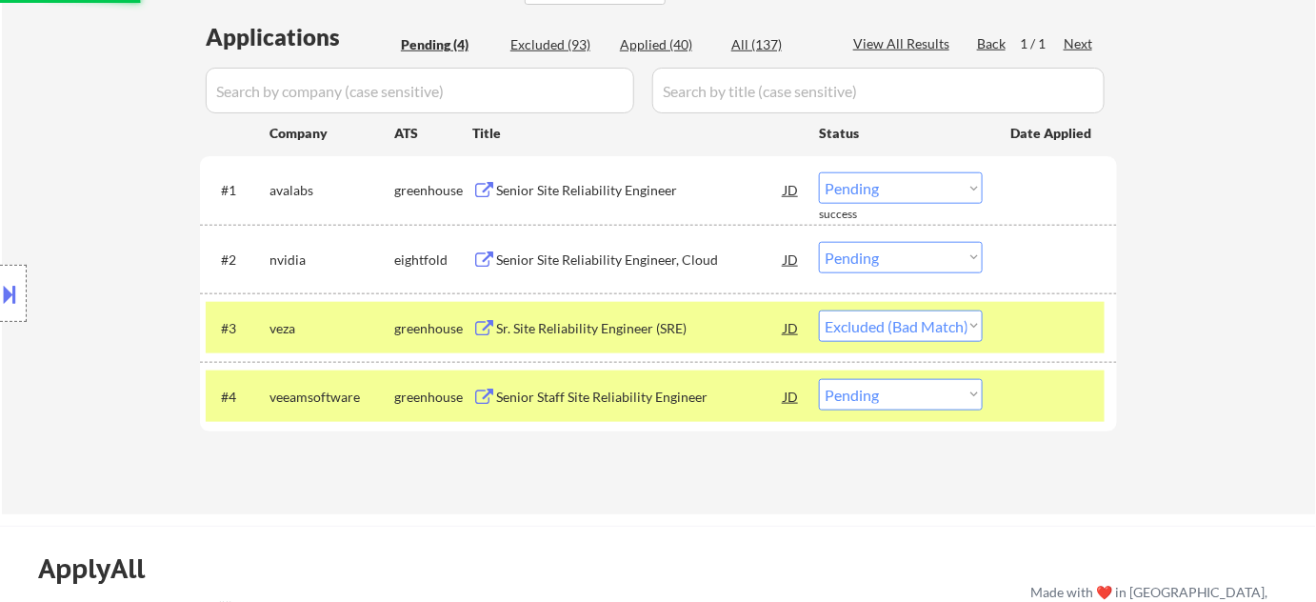
select select ""applied""
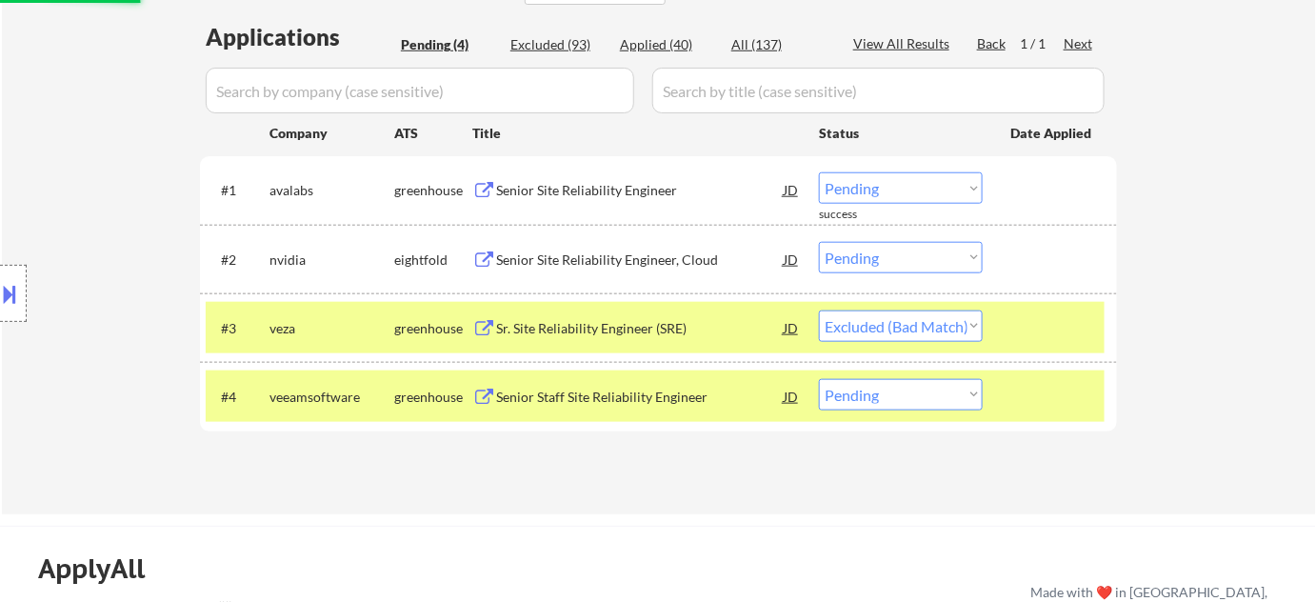
select select ""applied""
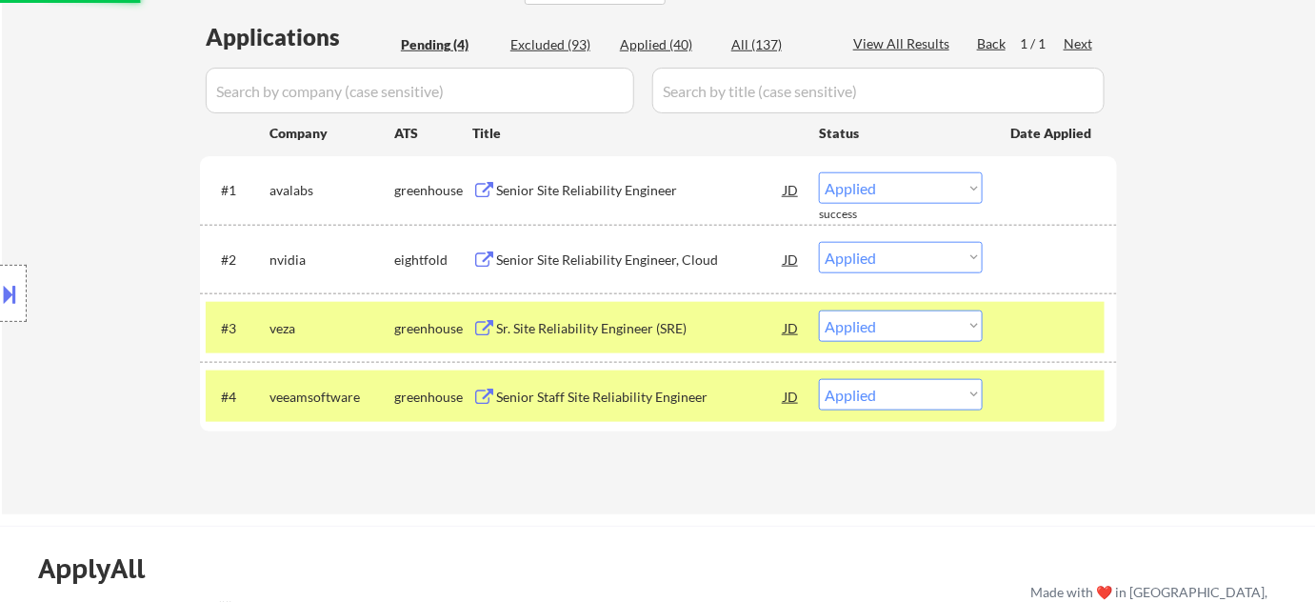
select select ""applied""
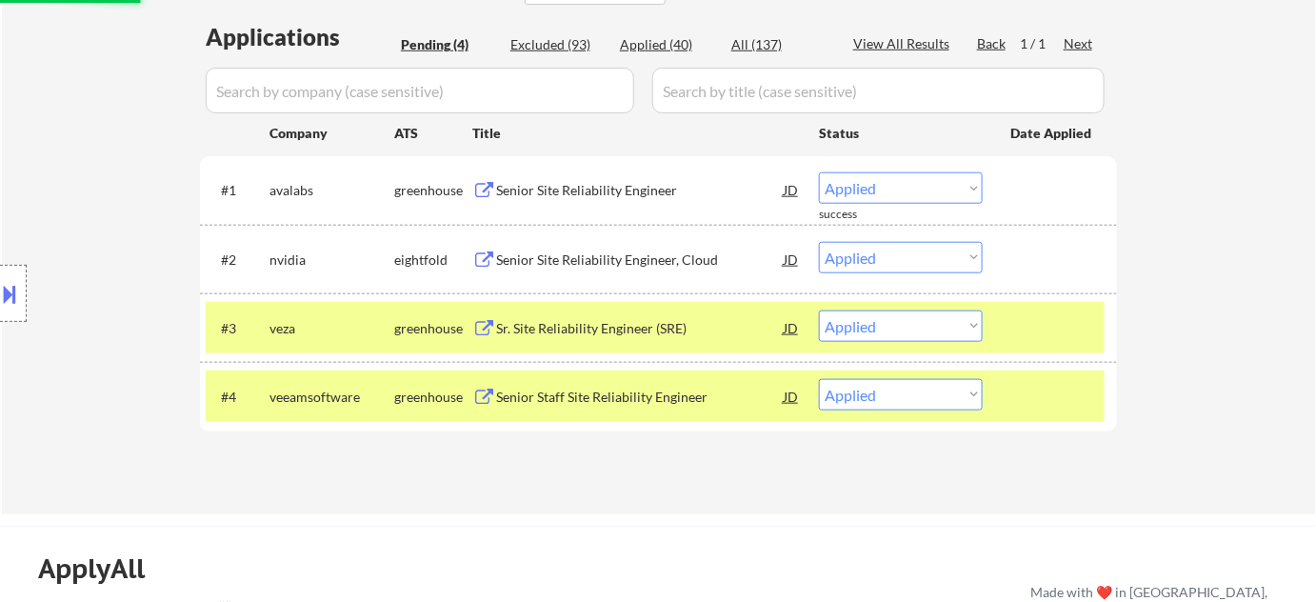
select select ""applied""
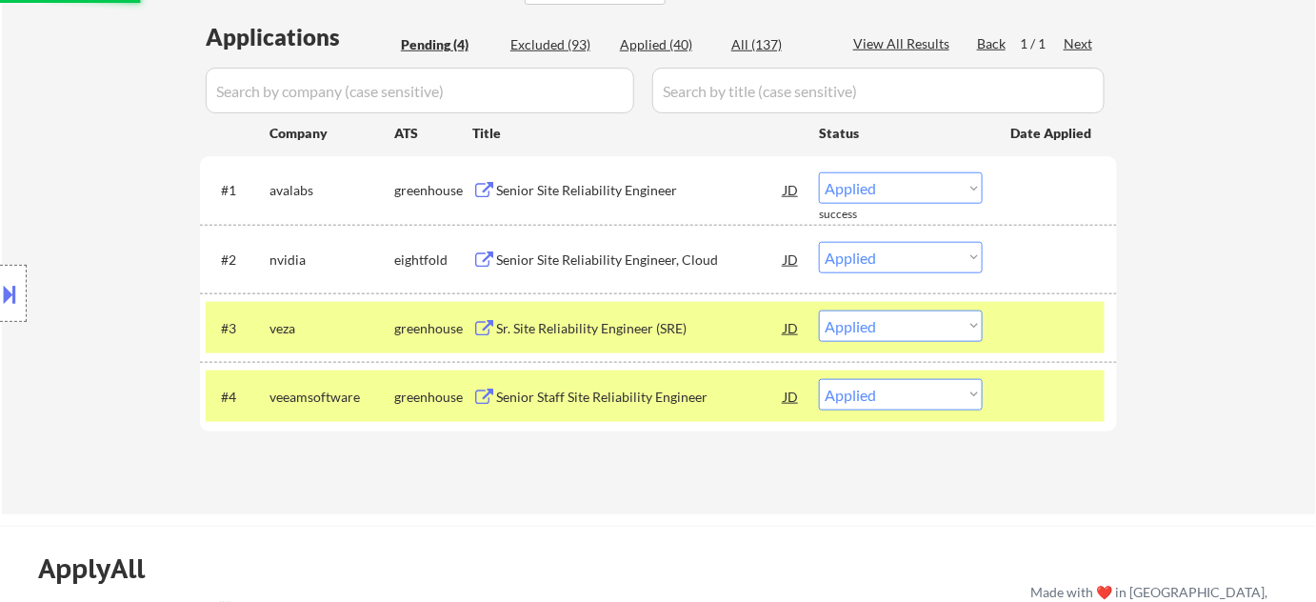
select select ""applied""
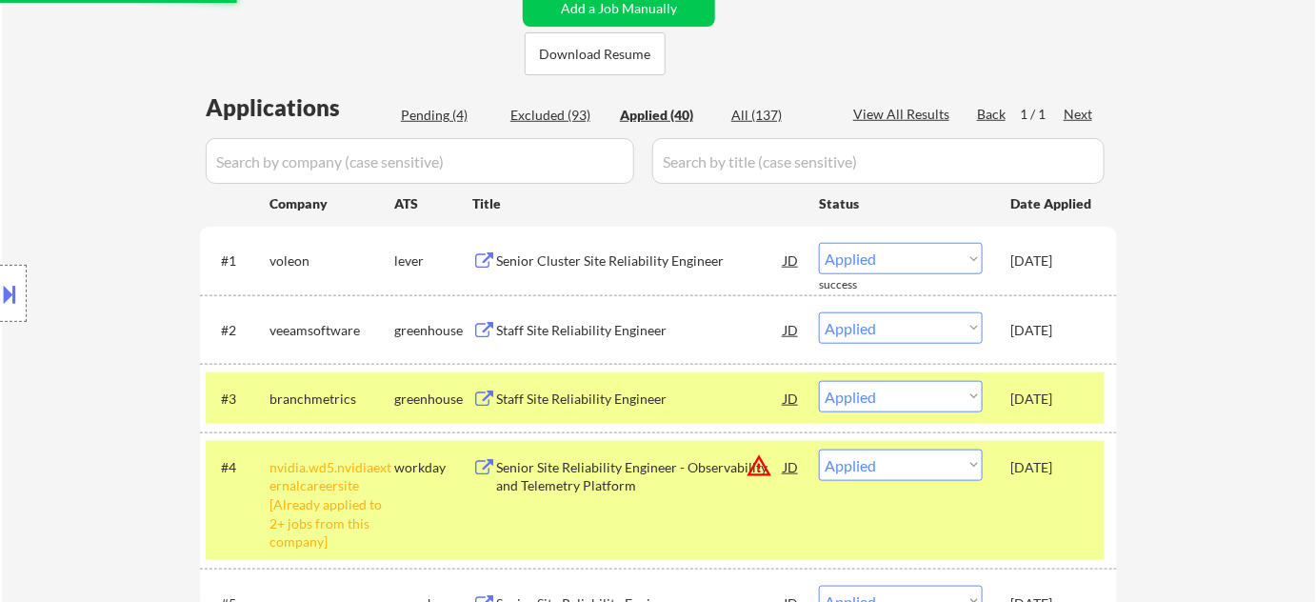
scroll to position [346, 0]
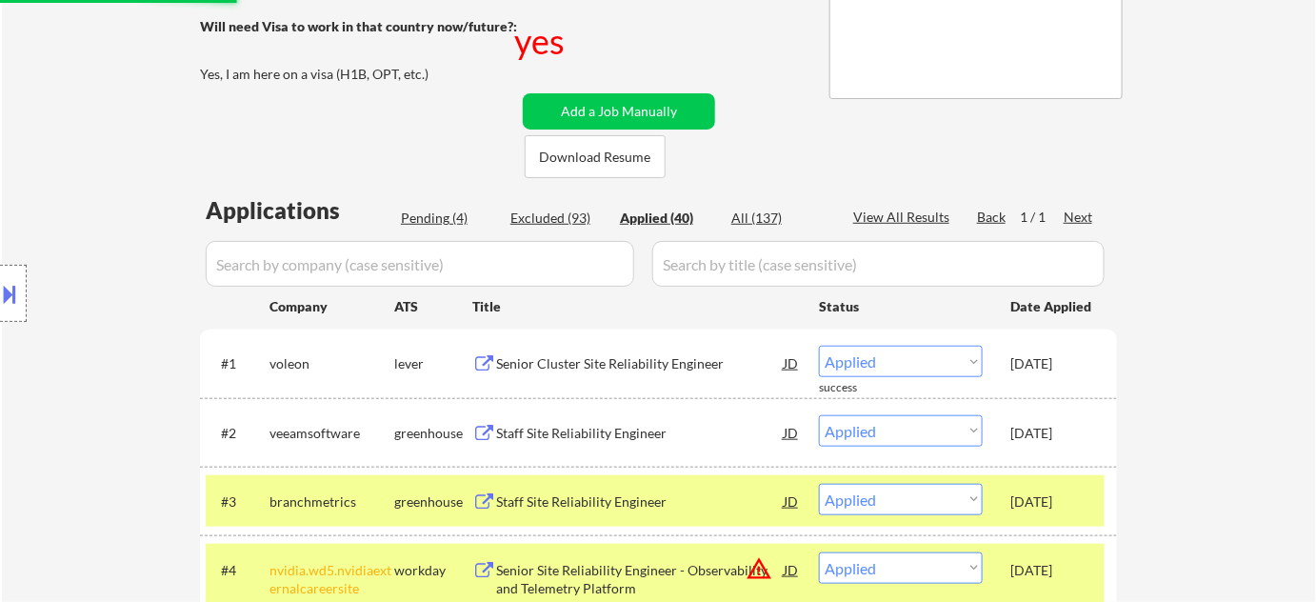
click at [438, 212] on div "Pending (4)" at bounding box center [448, 218] width 95 height 19
select select ""pending""
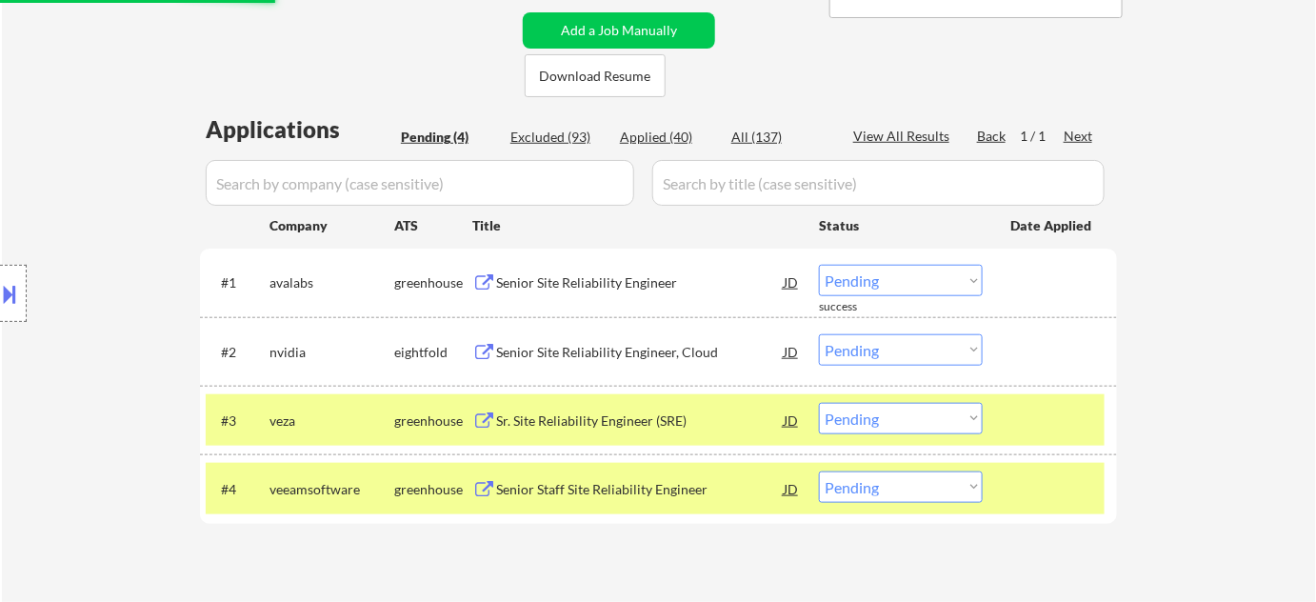
scroll to position [519, 0]
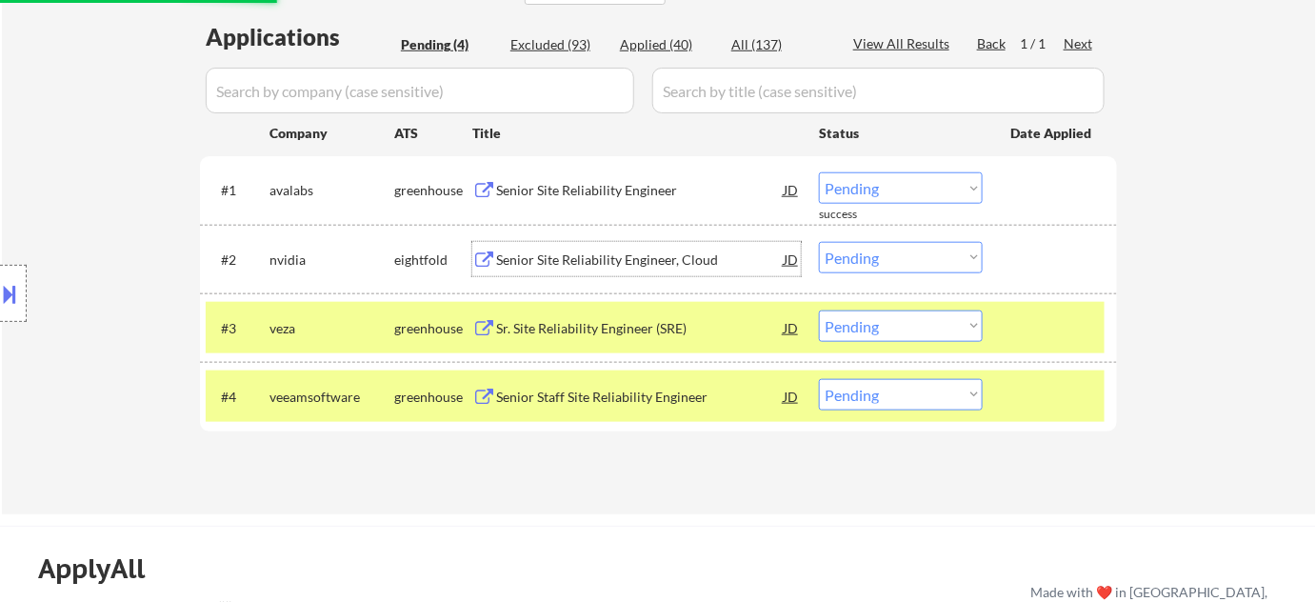
click at [607, 259] on div "Senior Site Reliability Engineer, Cloud" at bounding box center [640, 260] width 288 height 19
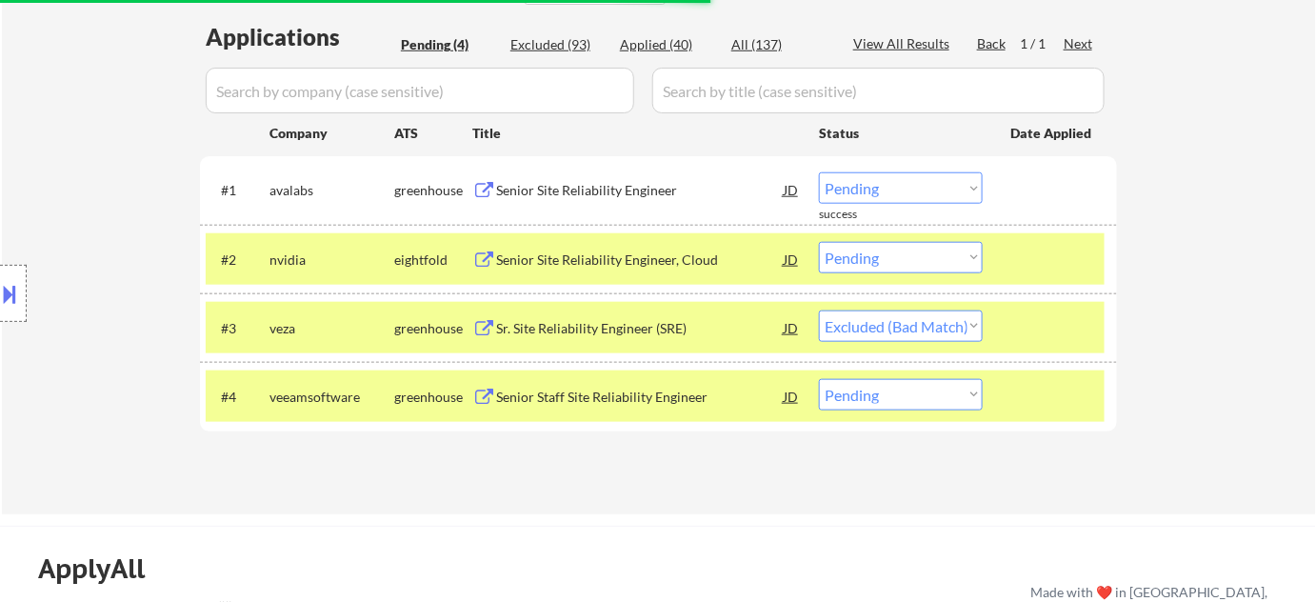
select select ""pending""
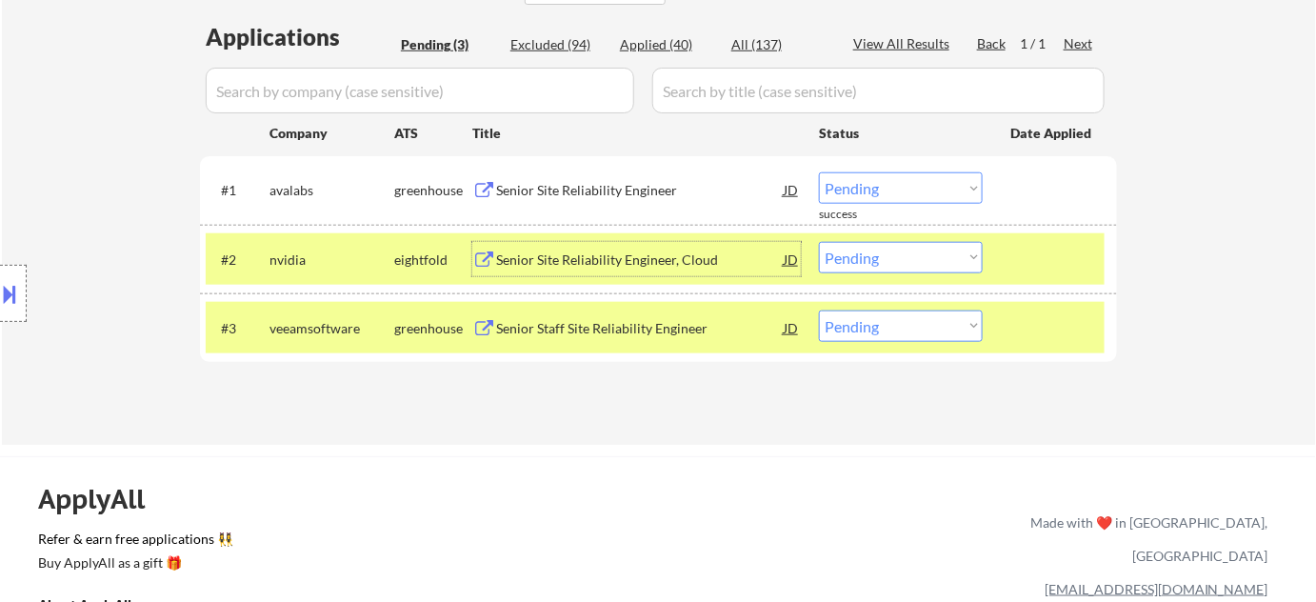
click at [17, 293] on button at bounding box center [10, 293] width 21 height 31
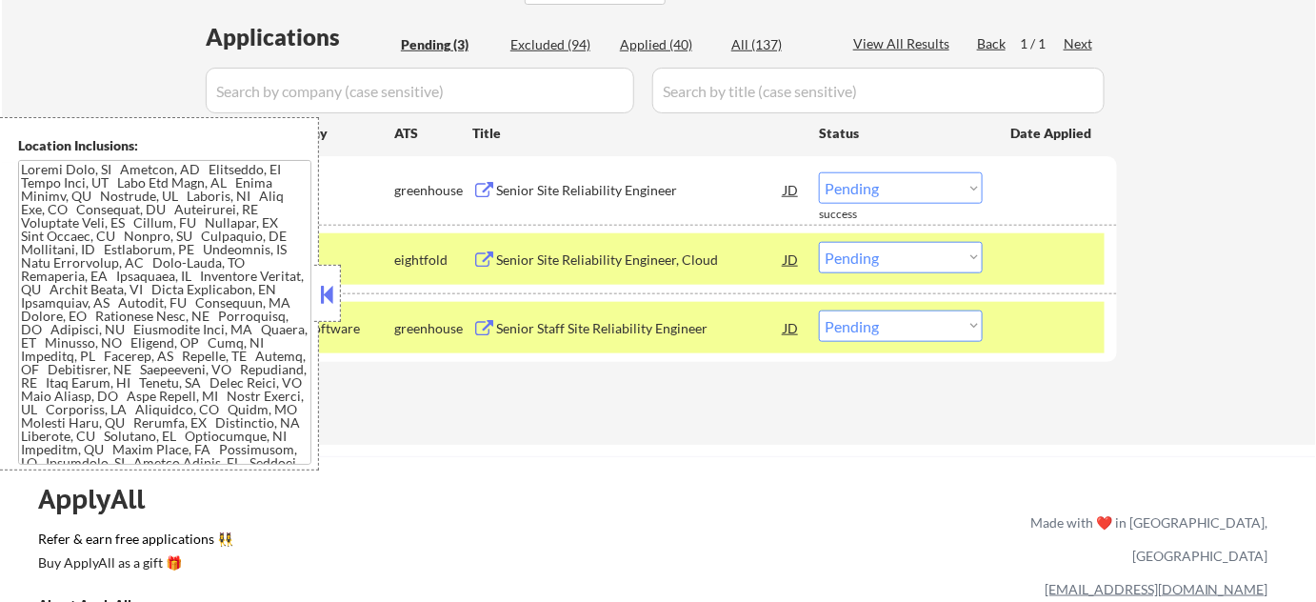
scroll to position [936, 0]
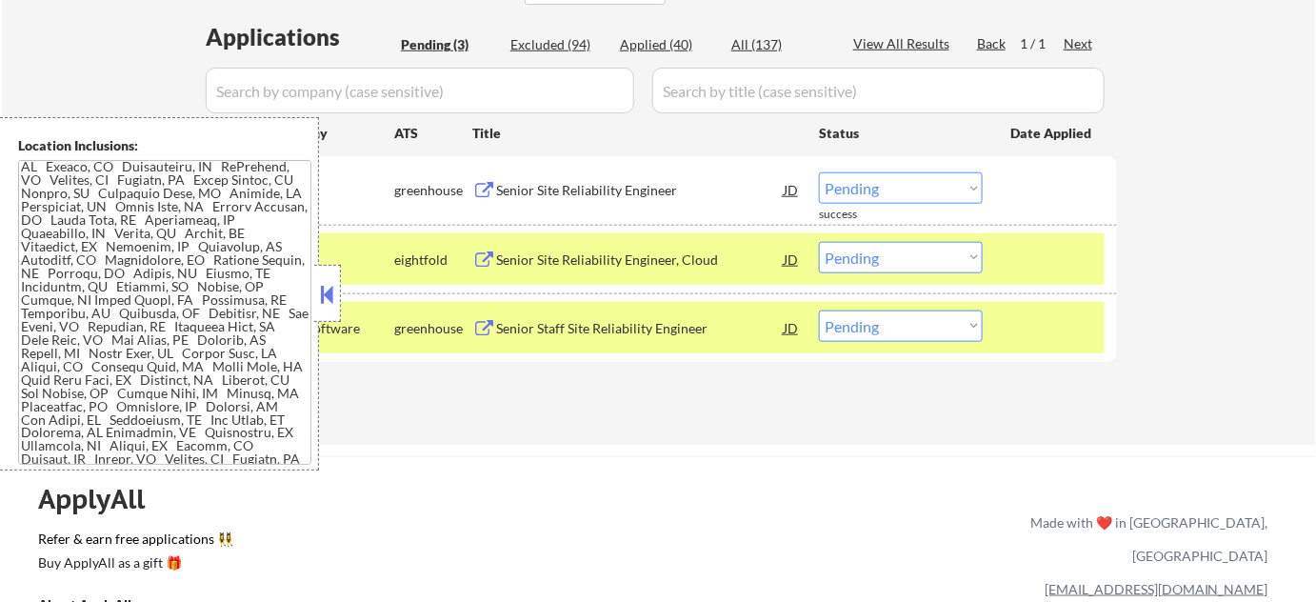
click at [331, 284] on button at bounding box center [327, 294] width 21 height 29
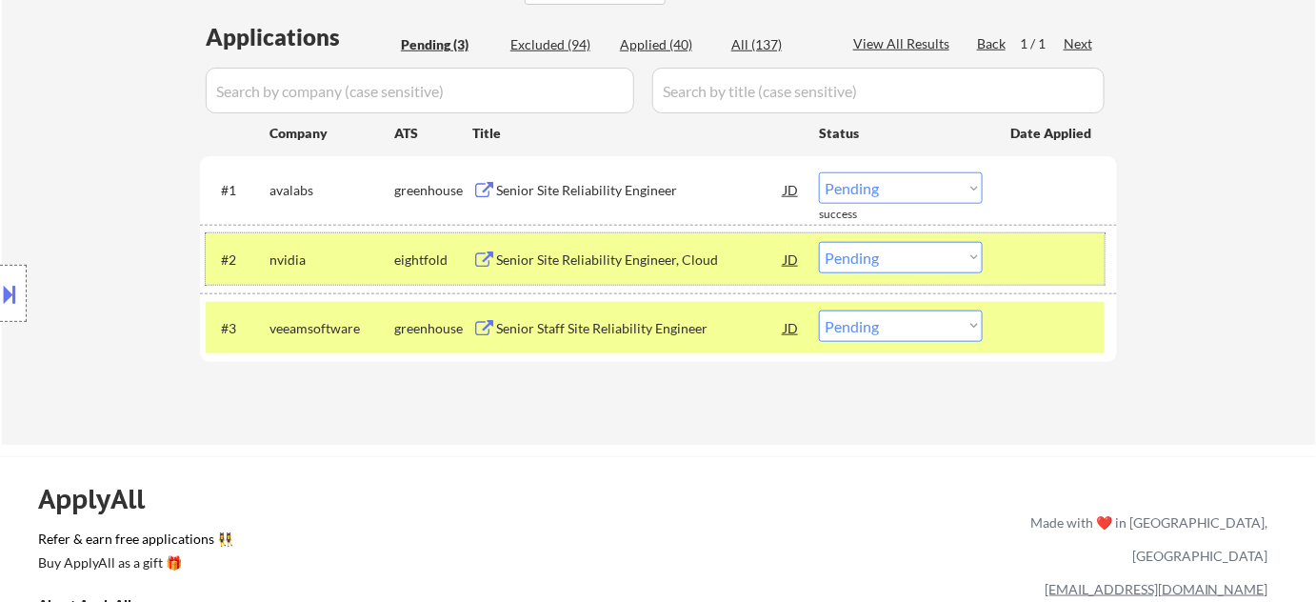
click at [863, 271] on div "#2 nvidia eightfold Senior Site Reliability Engineer, Cloud JD warning_amber Ch…" at bounding box center [655, 258] width 899 height 51
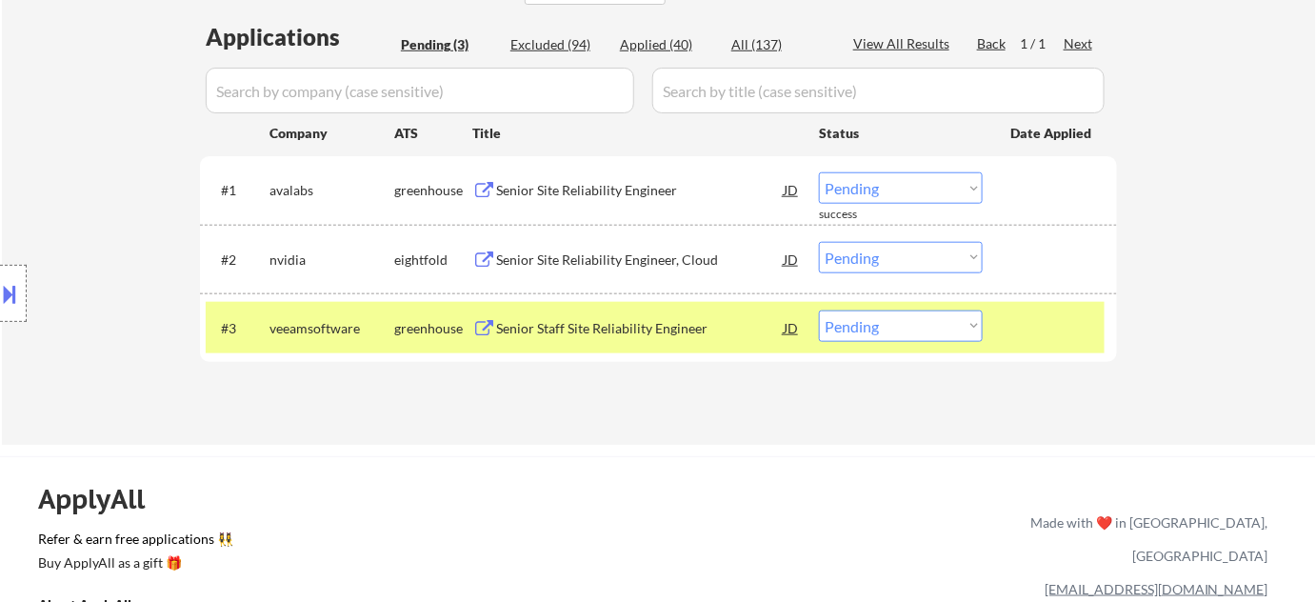
click at [892, 257] on select "Choose an option... Pending Applied Excluded (Questions) Excluded (Expired) Exc…" at bounding box center [901, 257] width 164 height 31
click at [819, 242] on select "Choose an option... Pending Applied Excluded (Questions) Excluded (Expired) Exc…" at bounding box center [901, 257] width 164 height 31
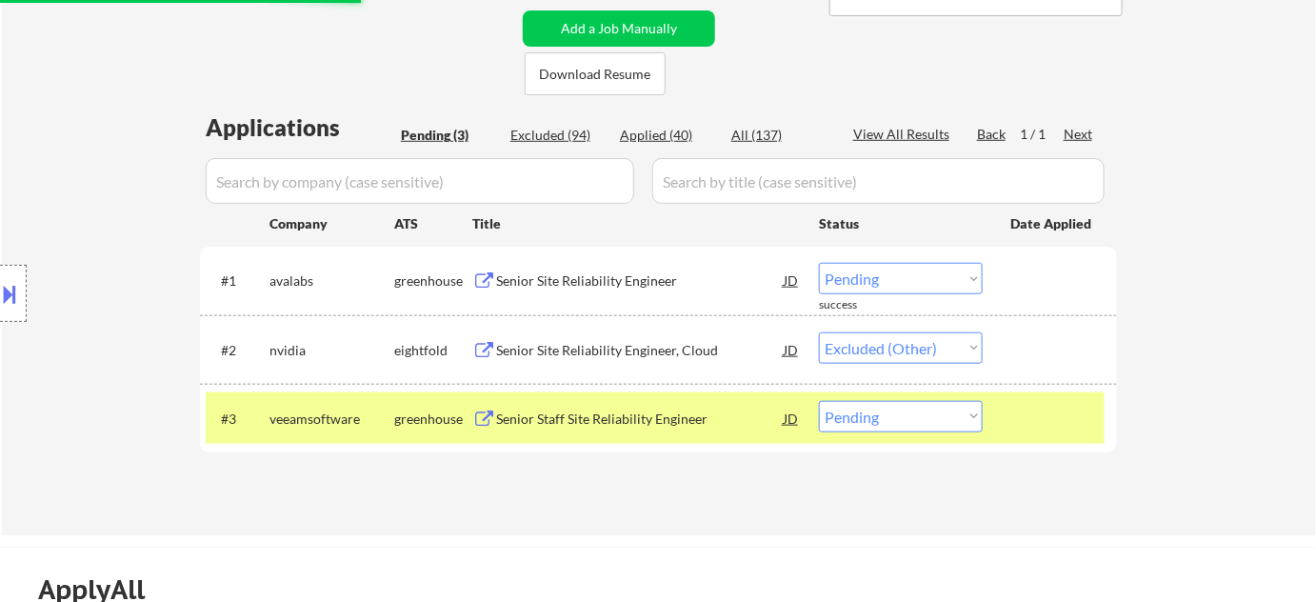
scroll to position [432, 0]
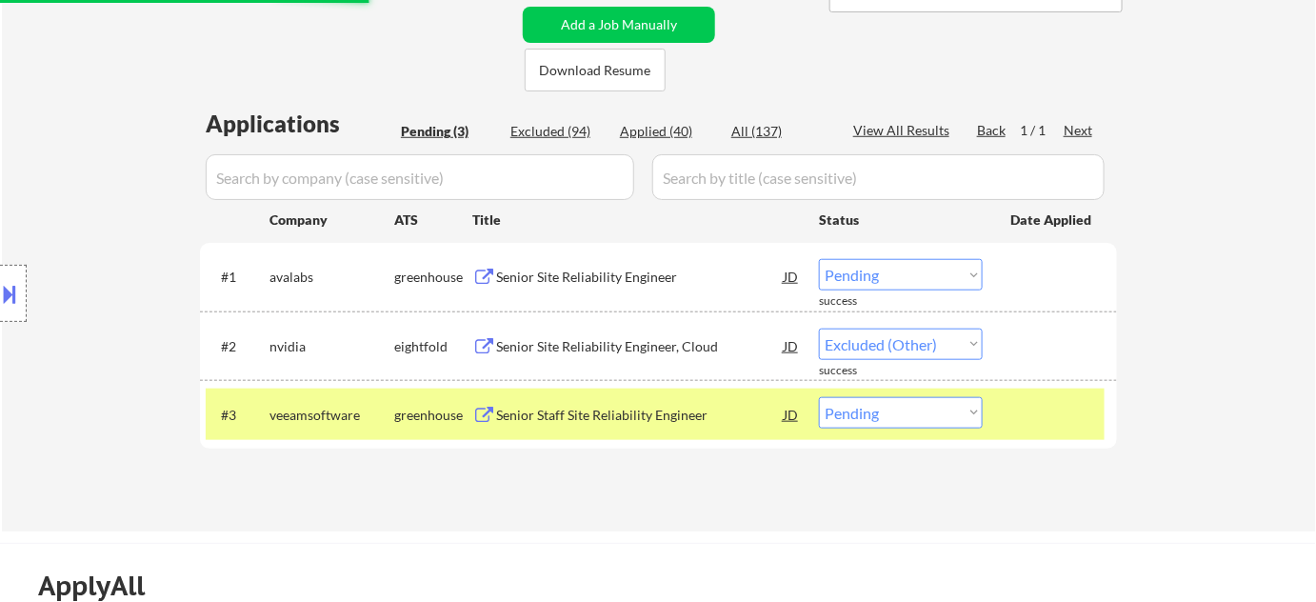
select select ""pending""
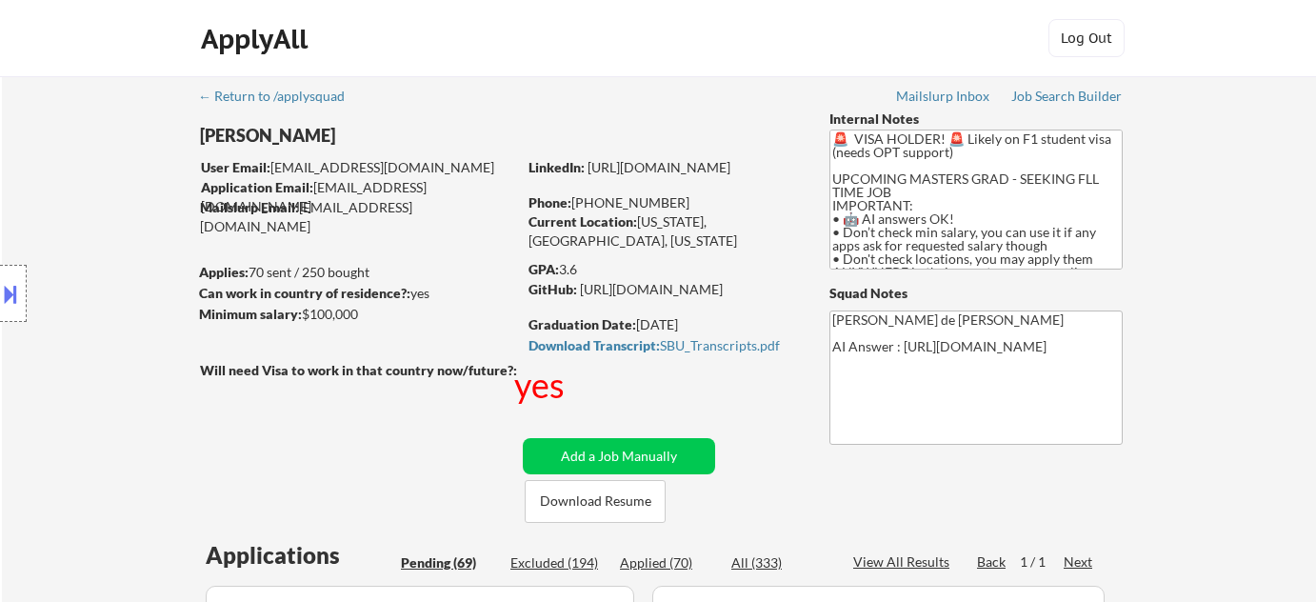
select select ""pending""
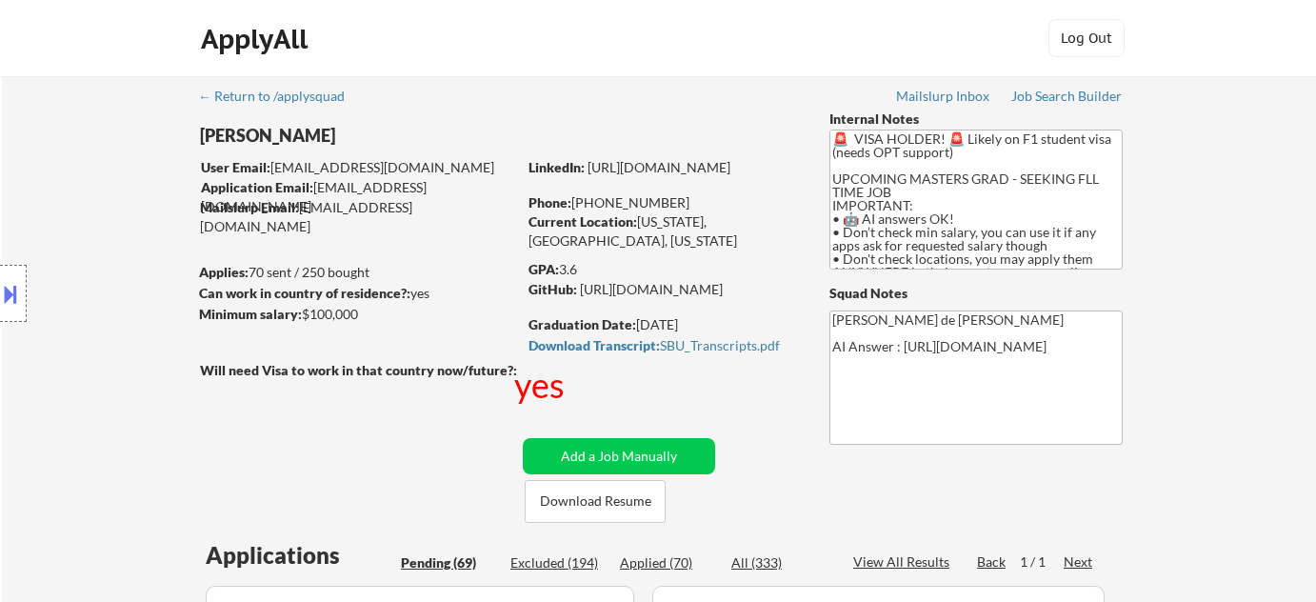
select select ""pending""
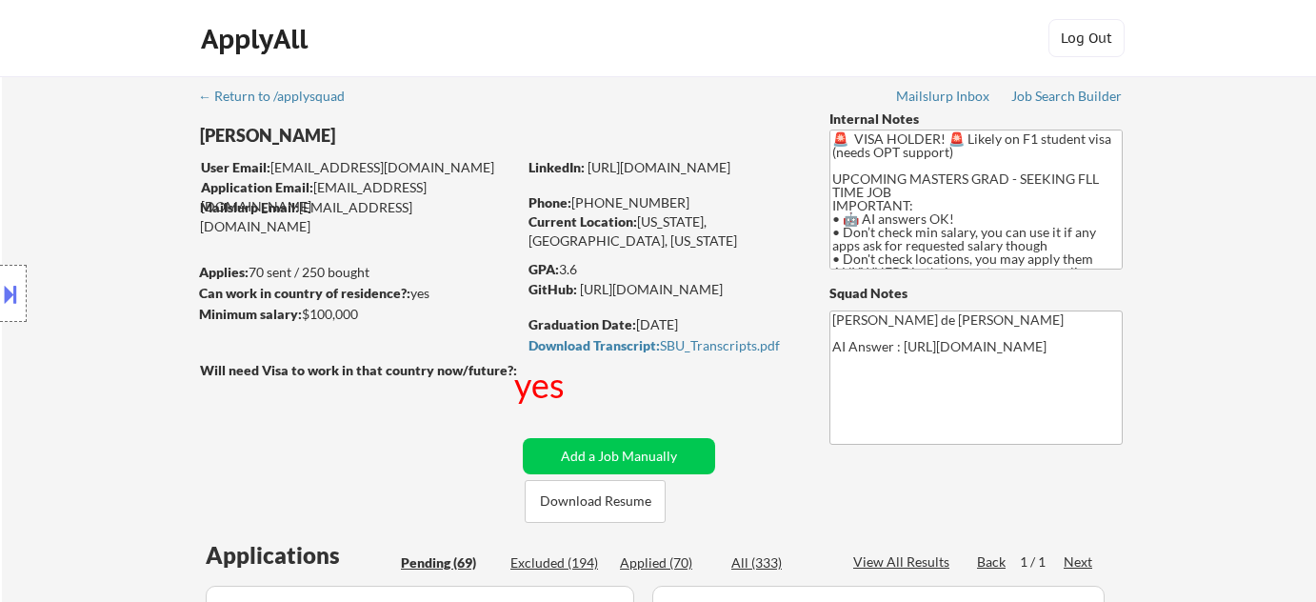
select select ""pending""
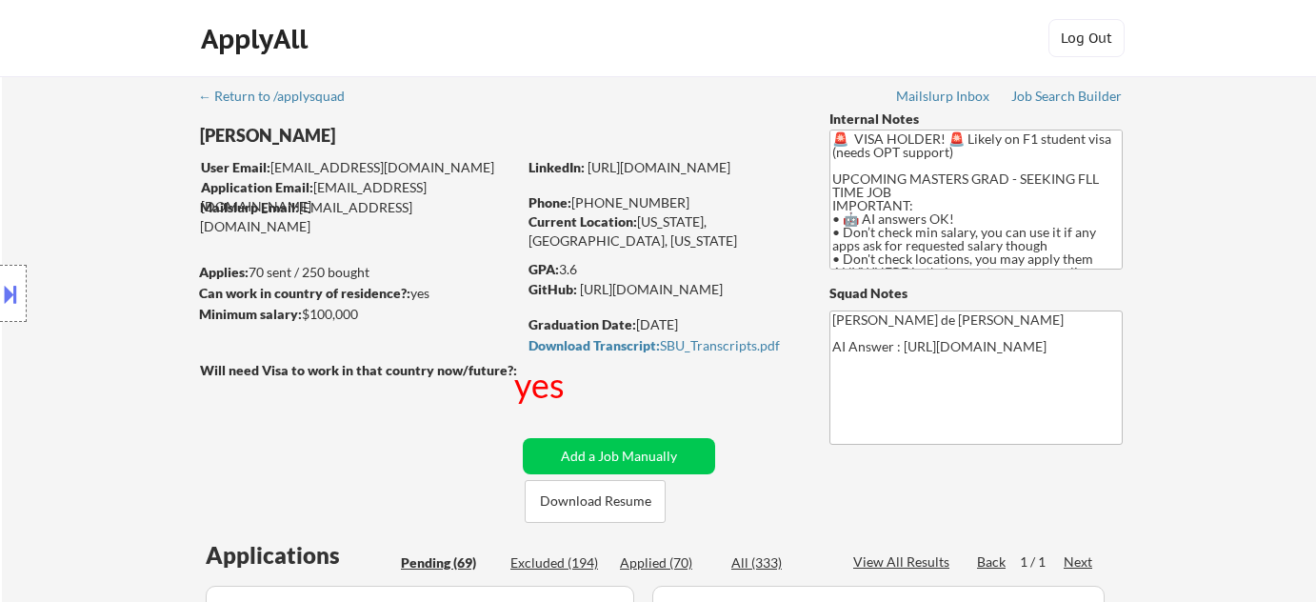
select select ""pending""
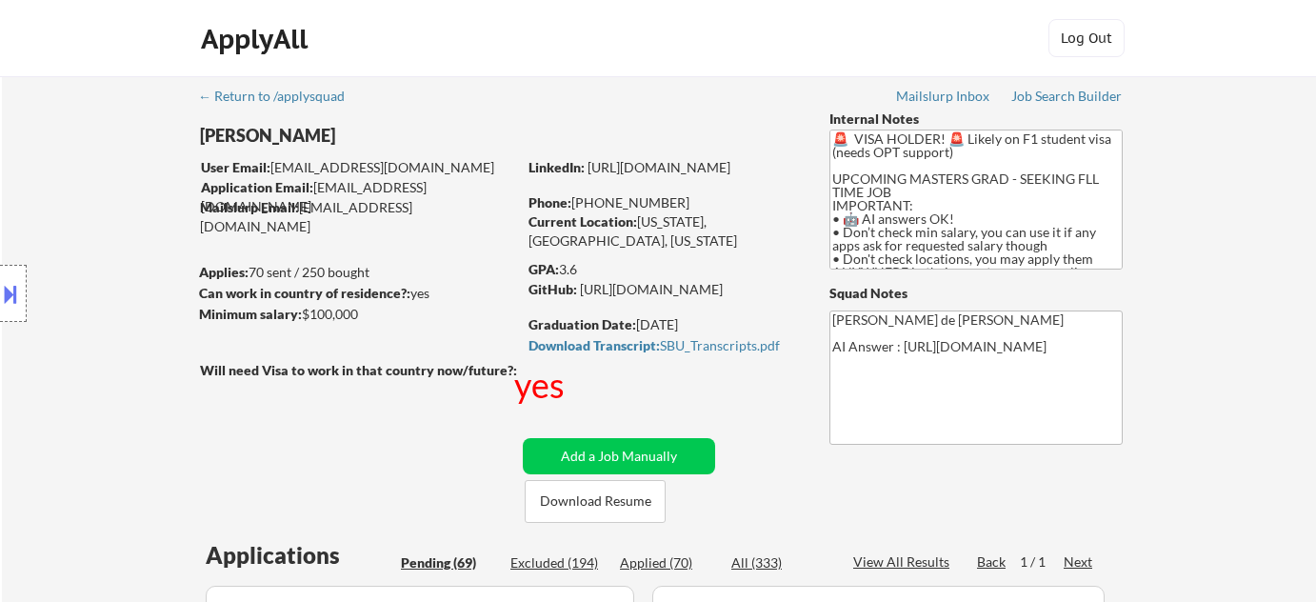
select select ""pending""
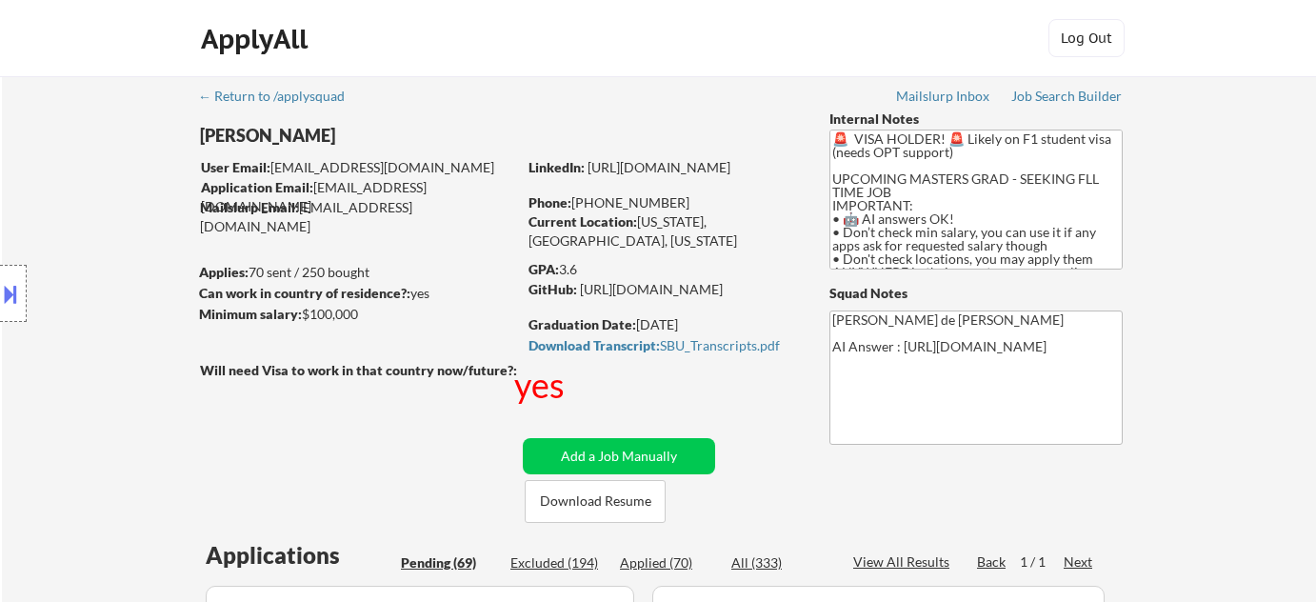
select select ""pending""
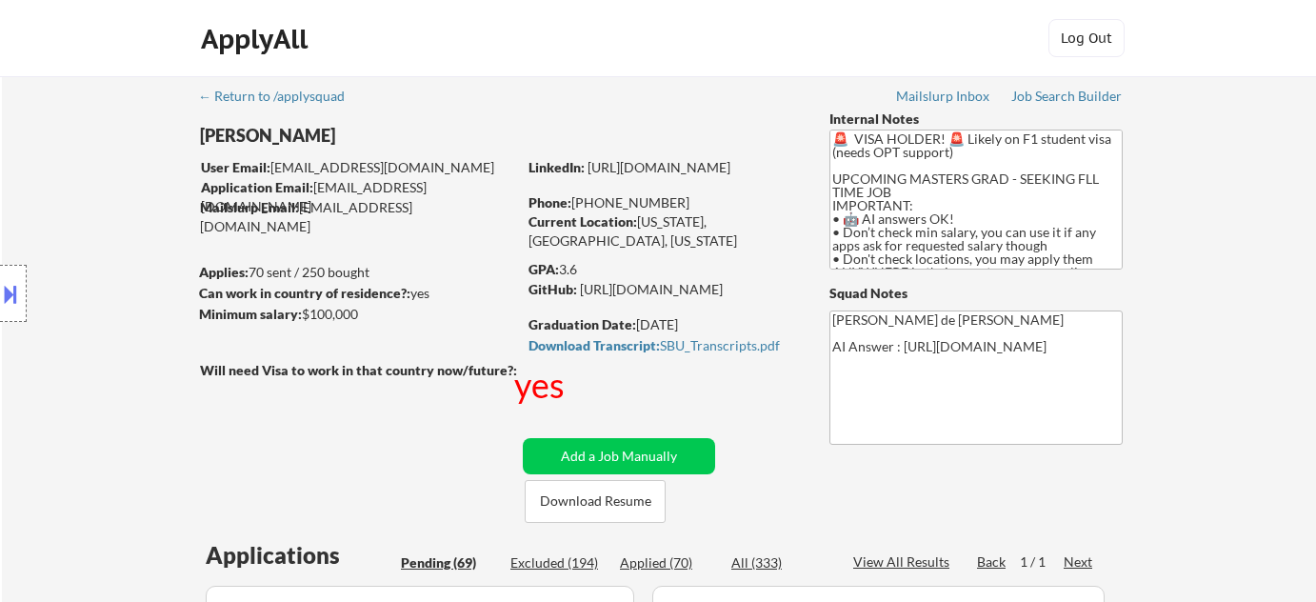
select select ""pending""
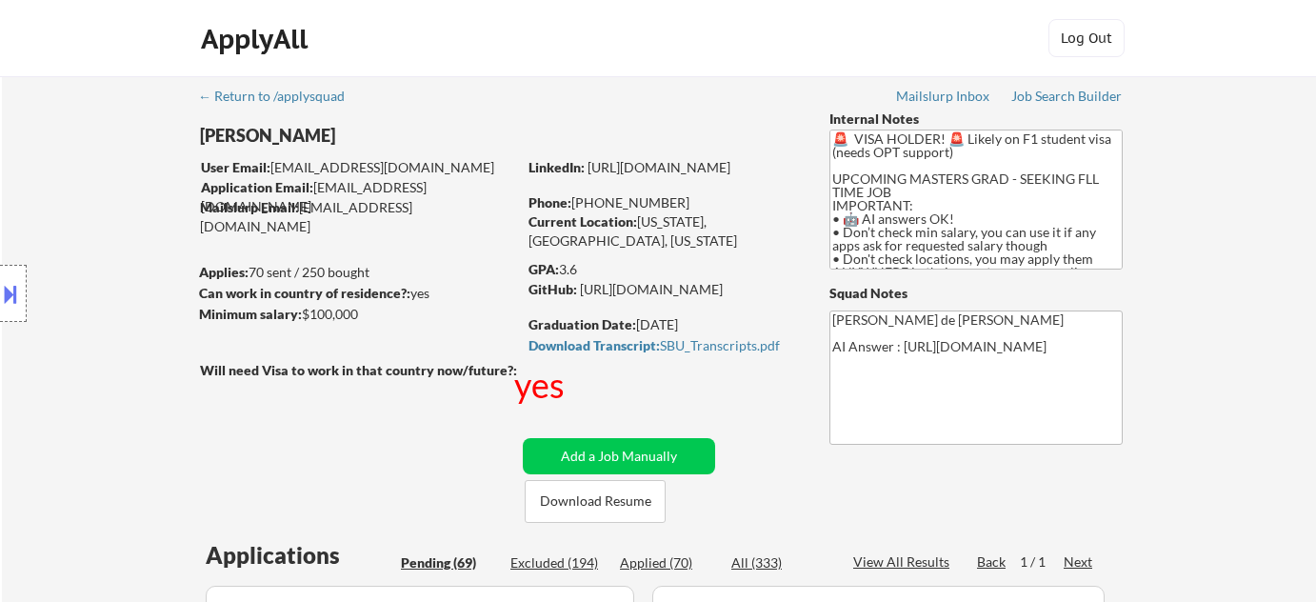
select select ""pending""
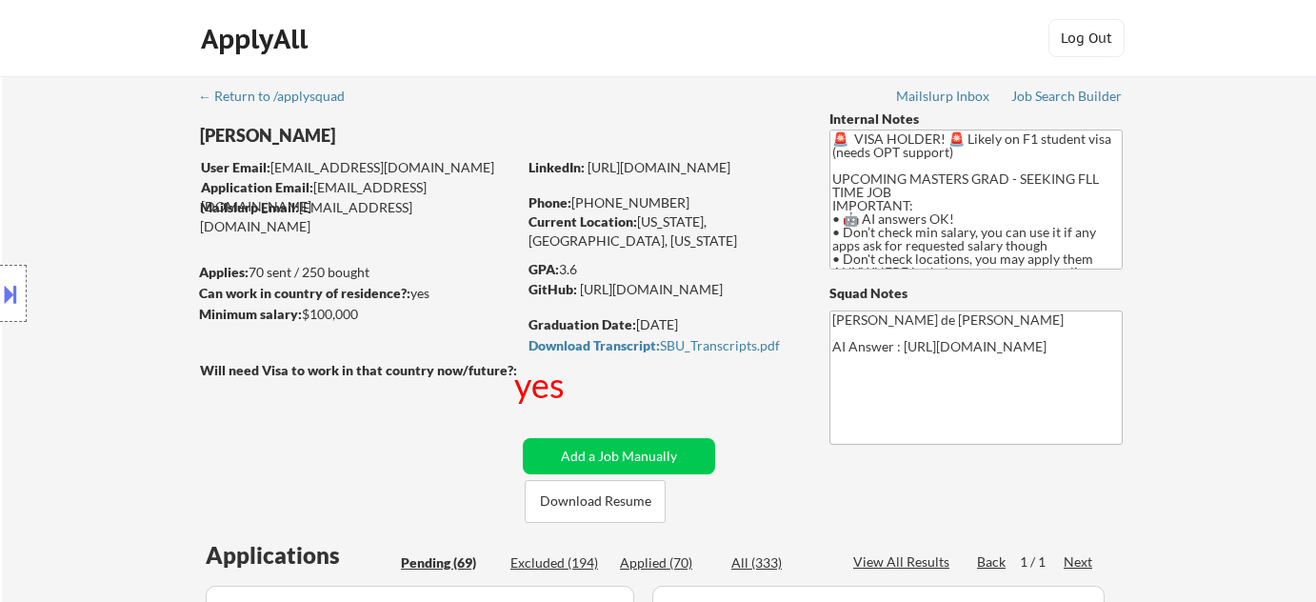
select select ""pending""
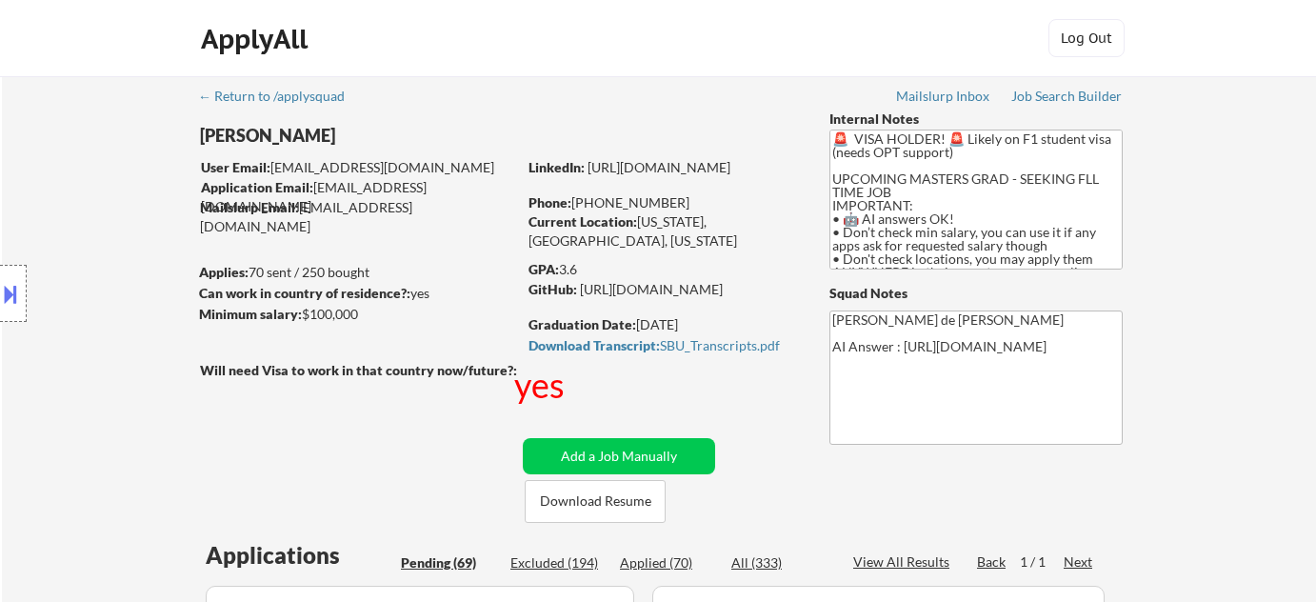
select select ""pending""
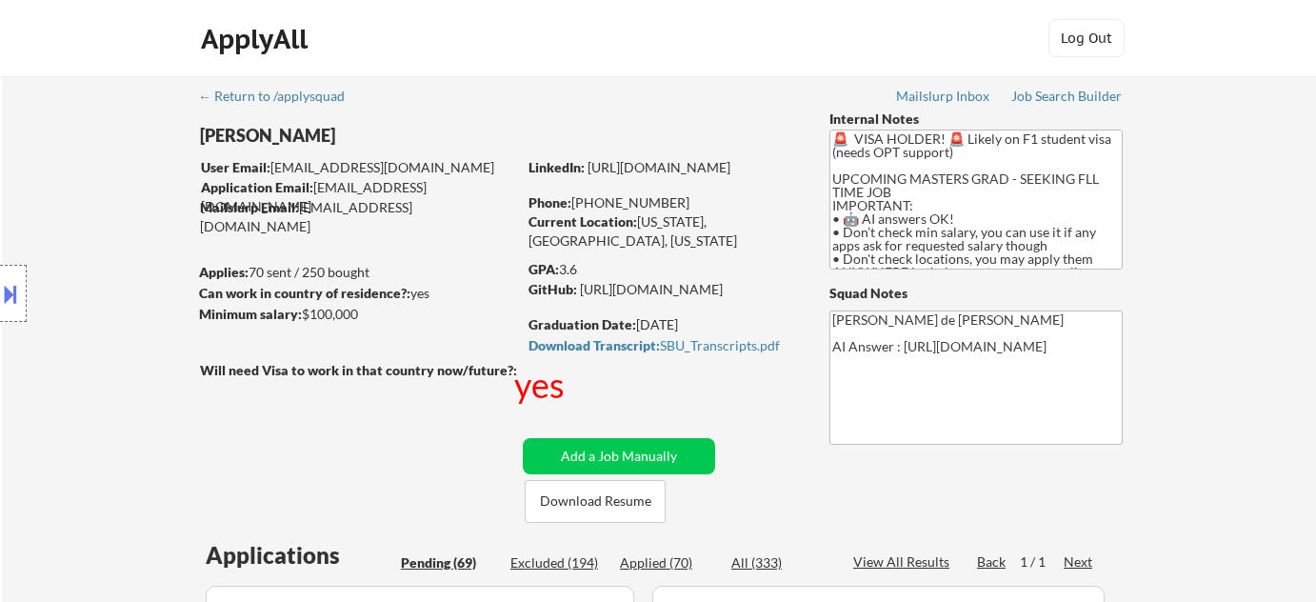
select select ""pending""
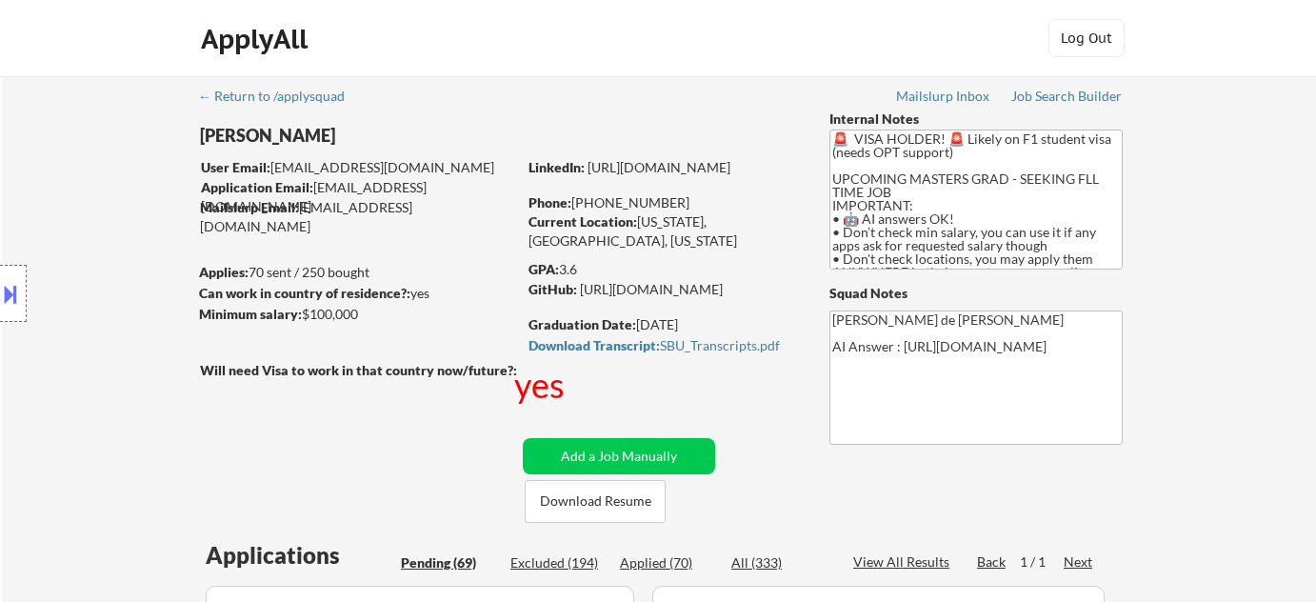
select select ""pending""
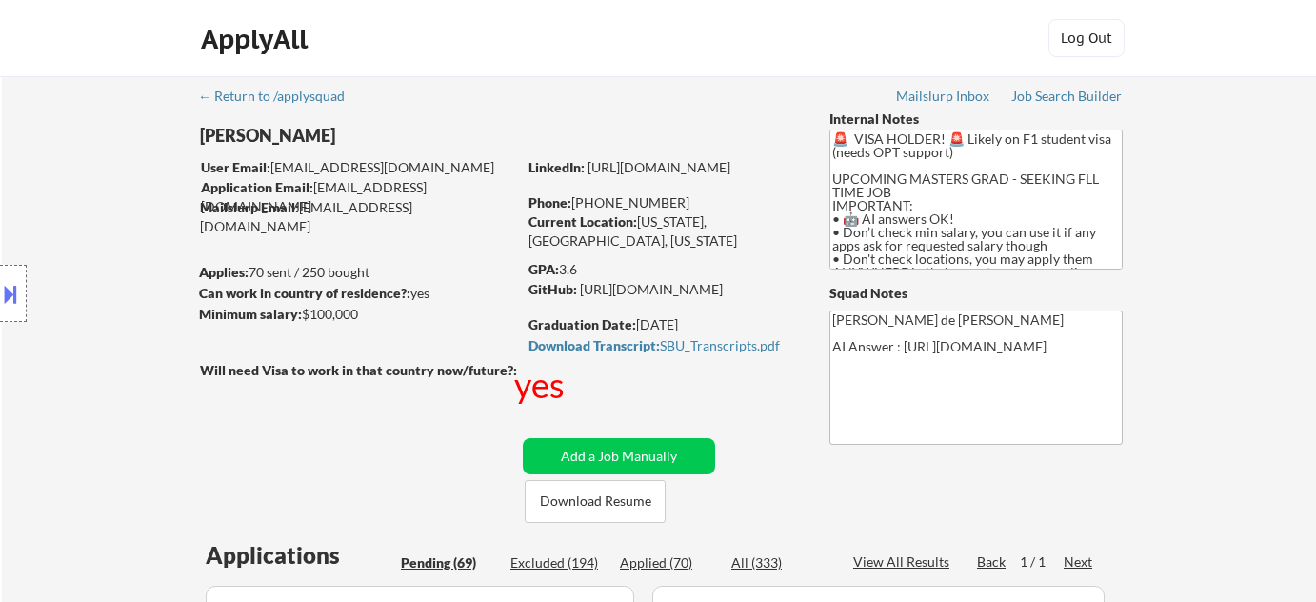
select select ""pending""
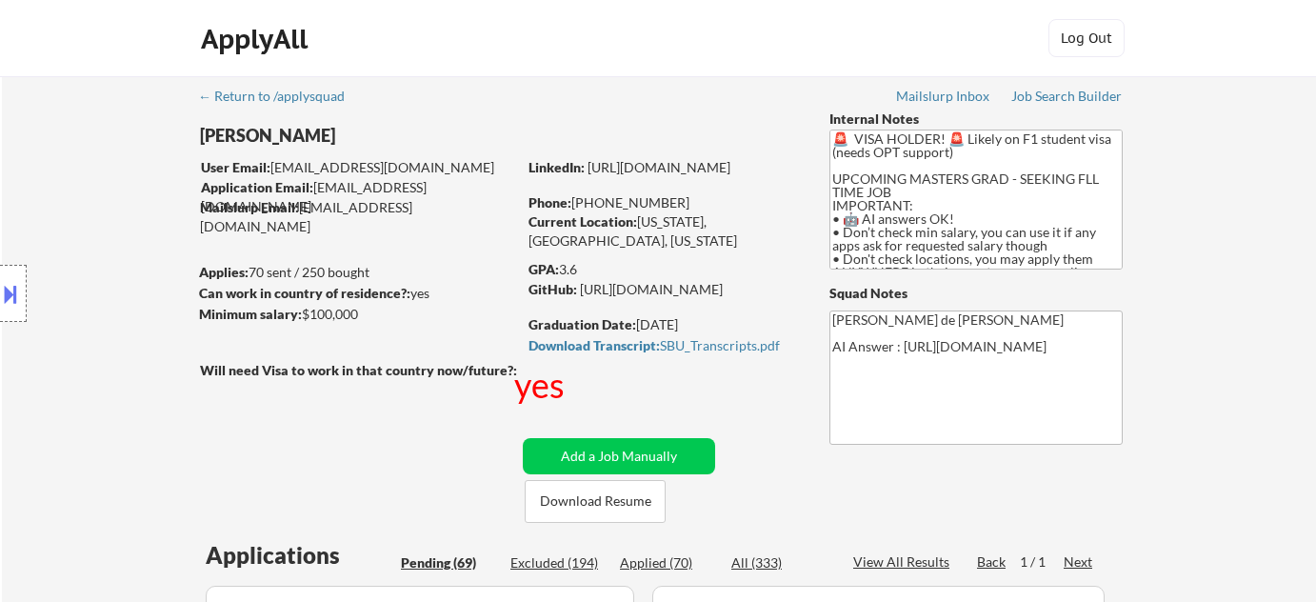
select select ""pending""
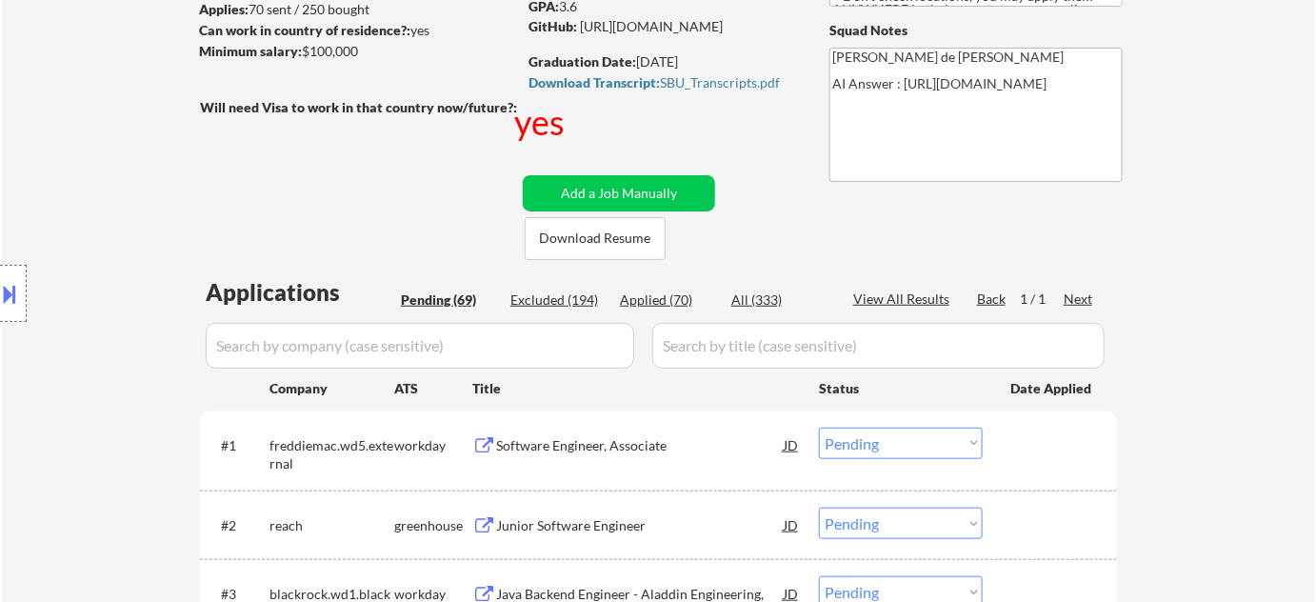
scroll to position [172, 0]
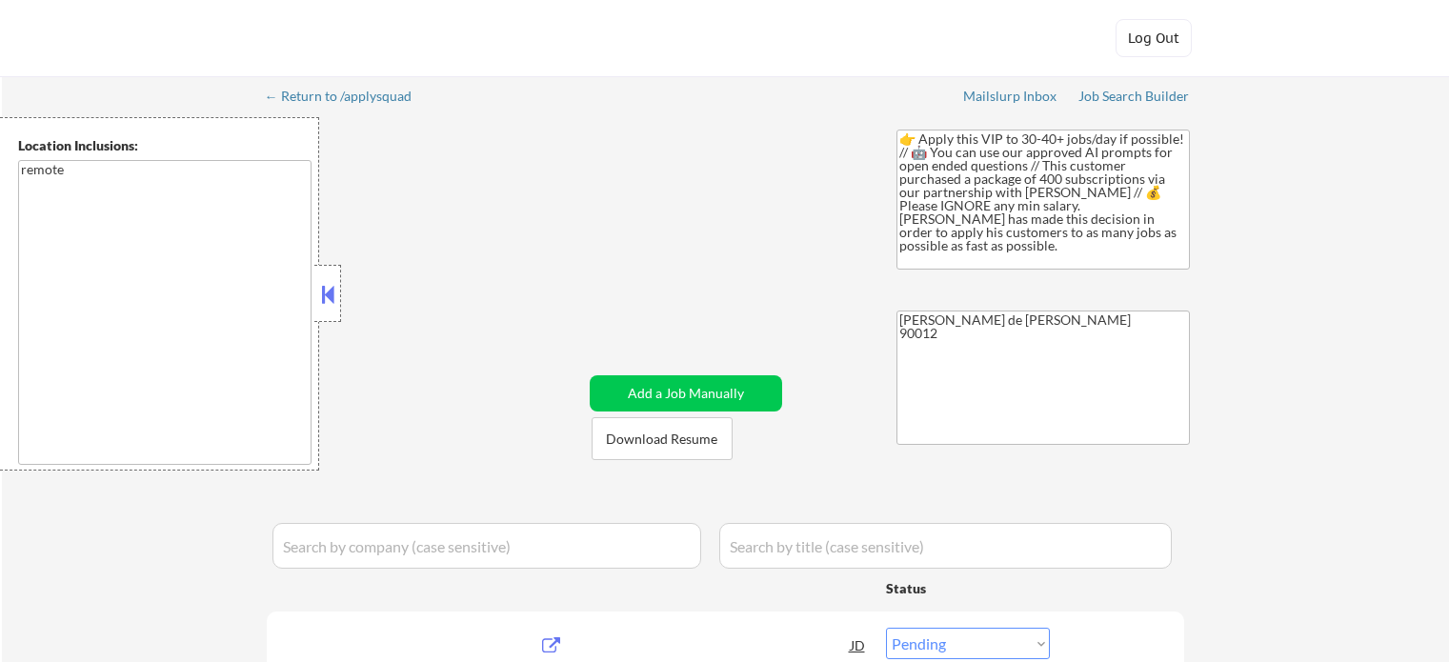
select select ""pending""
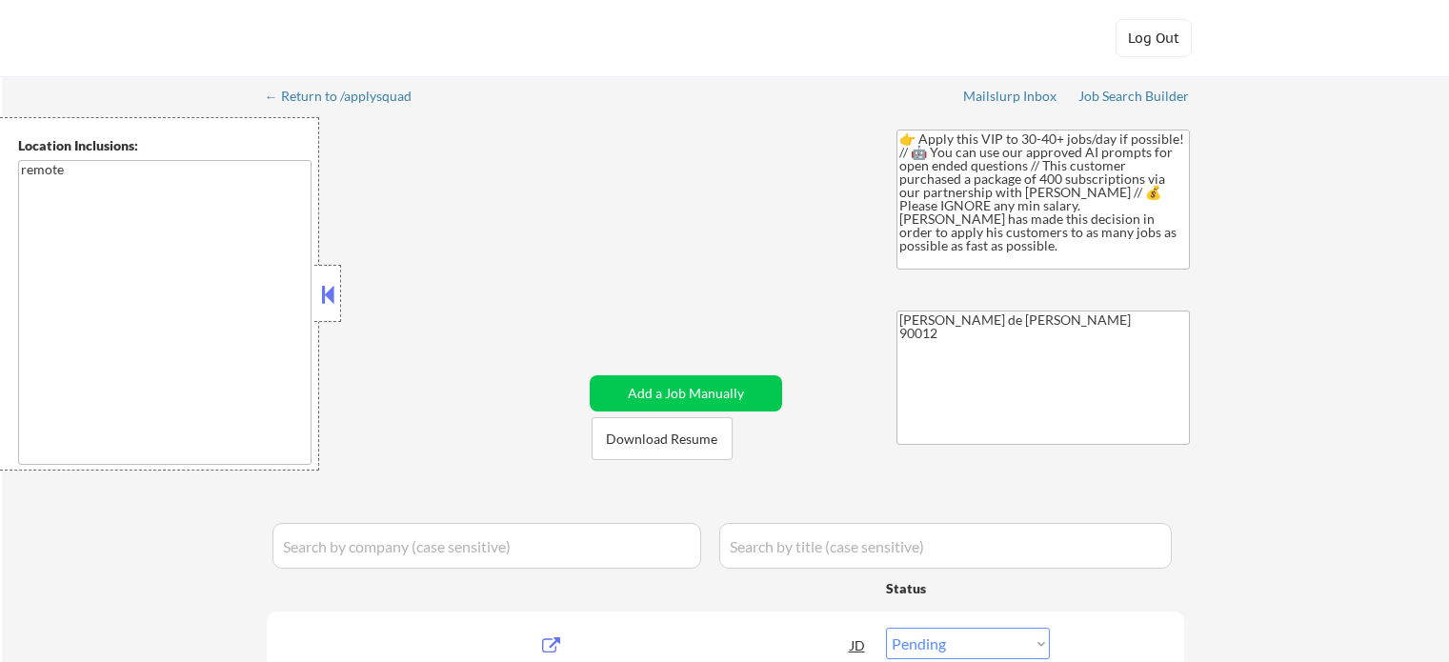
select select ""pending""
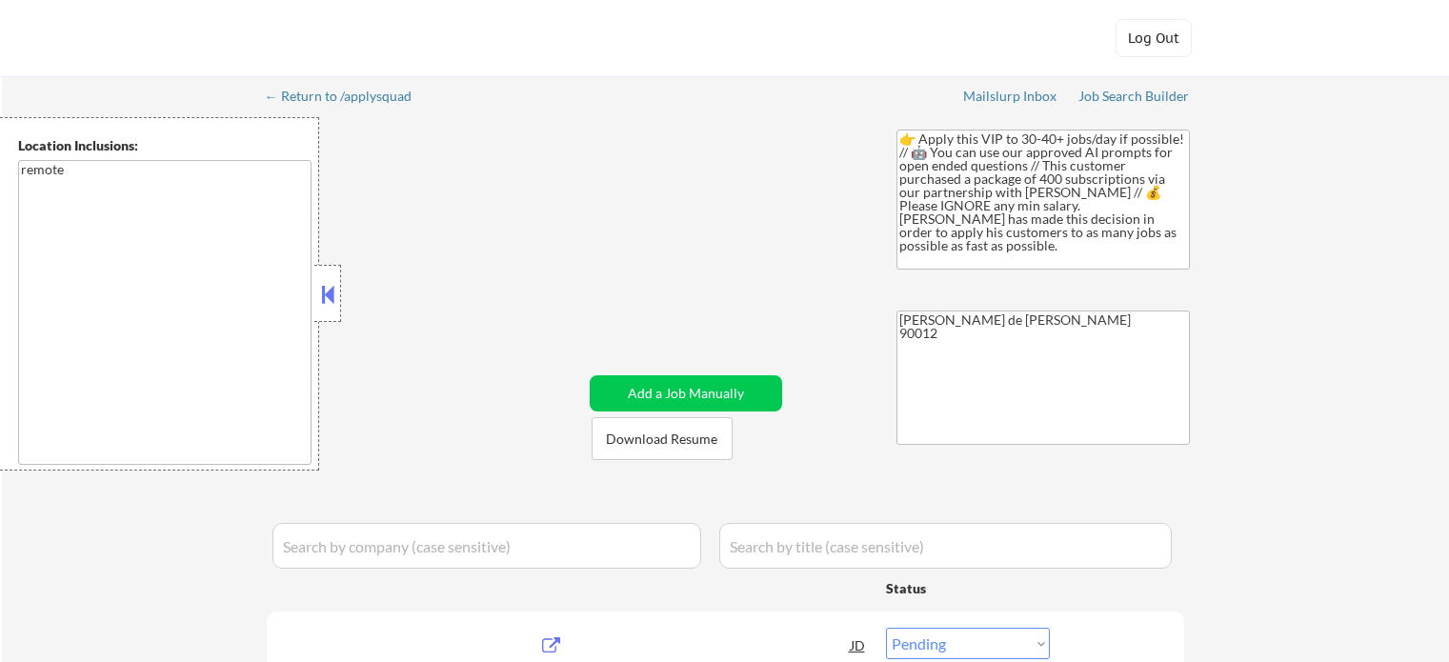
select select ""pending""
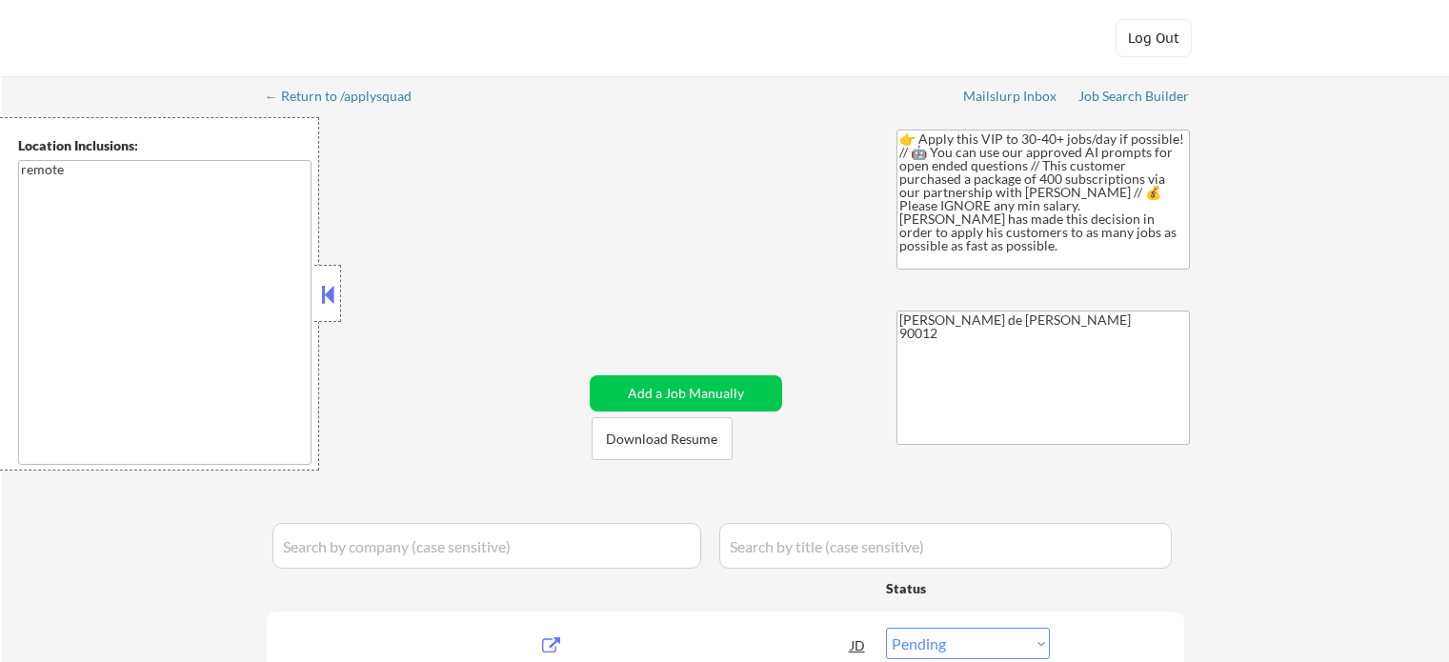
select select ""pending""
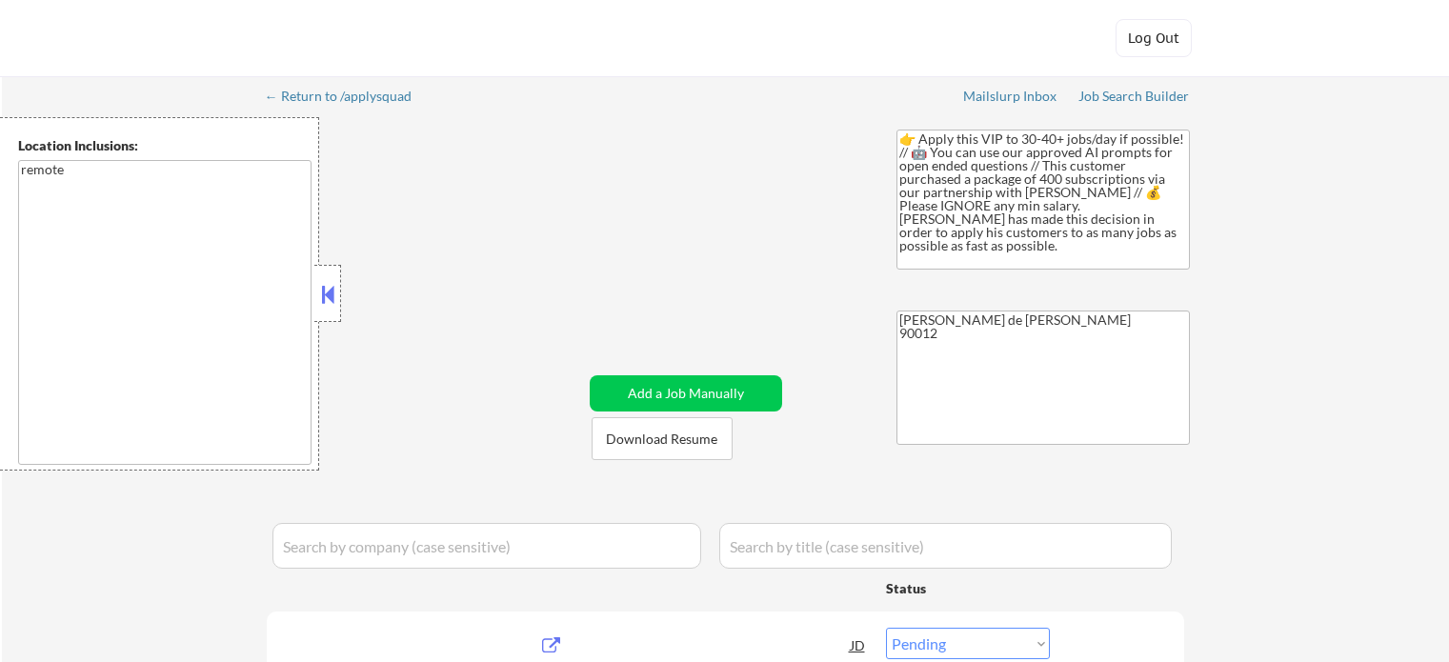
select select ""pending""
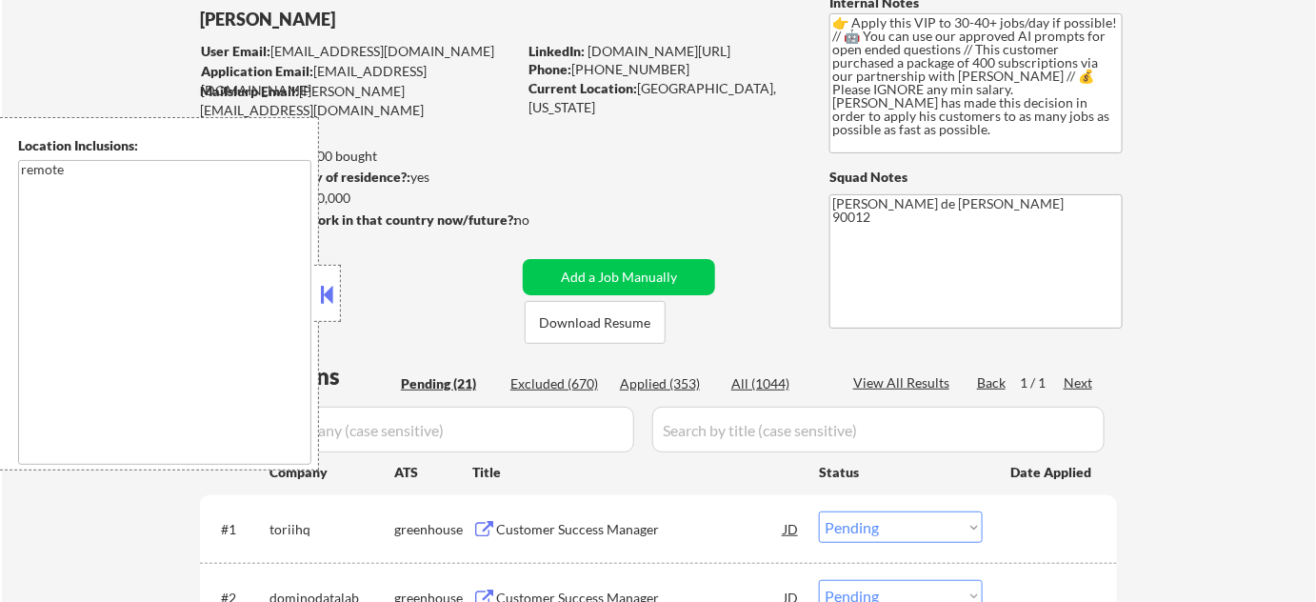
scroll to position [172, 0]
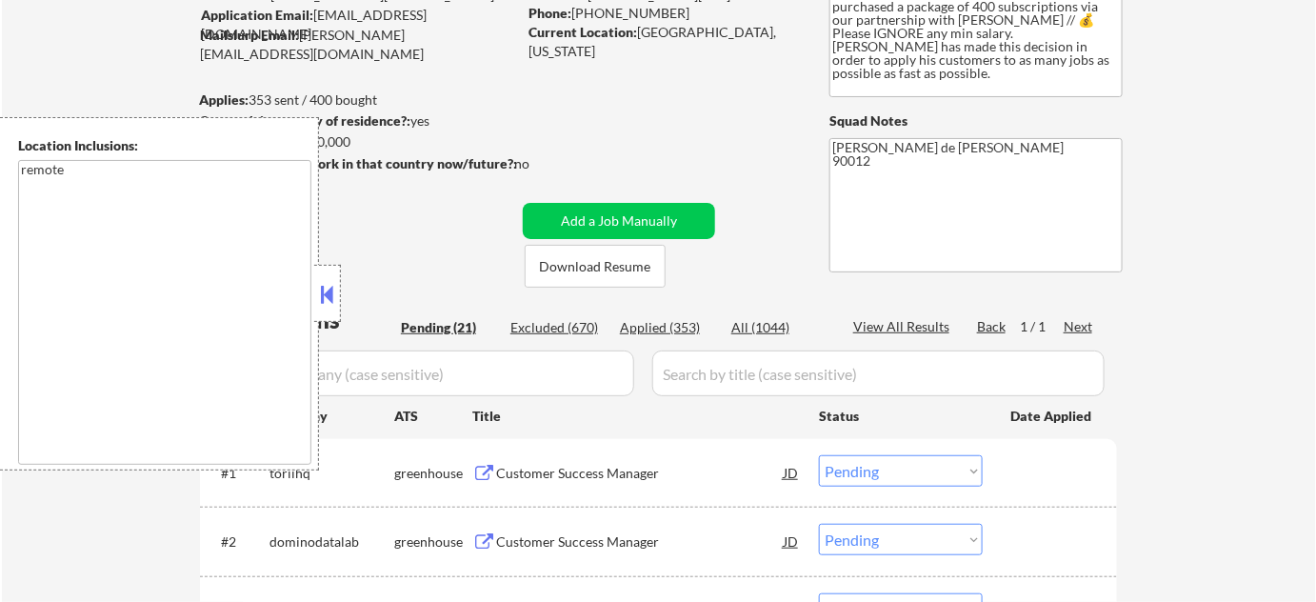
click at [331, 283] on button at bounding box center [327, 294] width 21 height 29
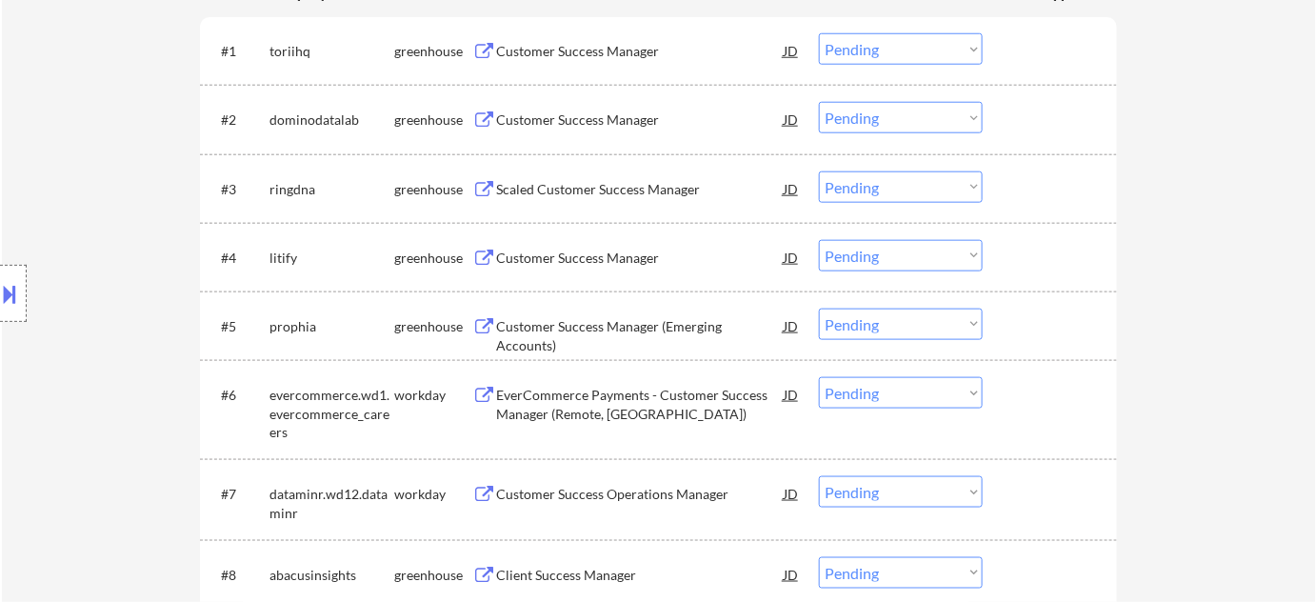
scroll to position [519, 0]
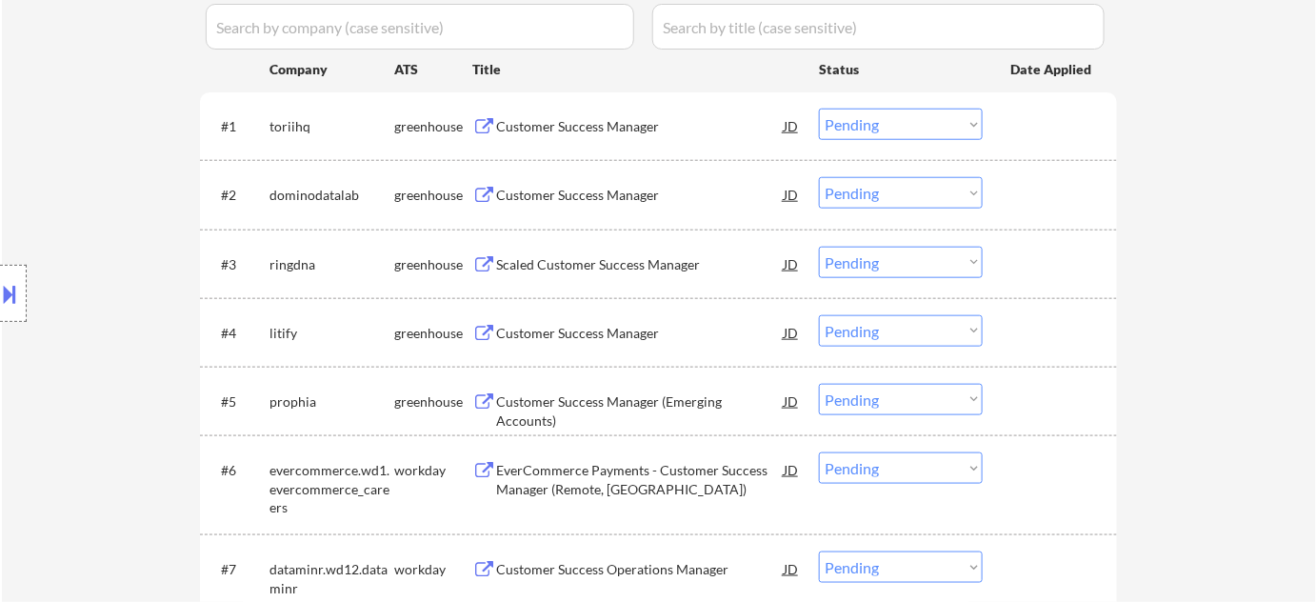
click at [588, 126] on div "Customer Success Manager" at bounding box center [640, 126] width 288 height 19
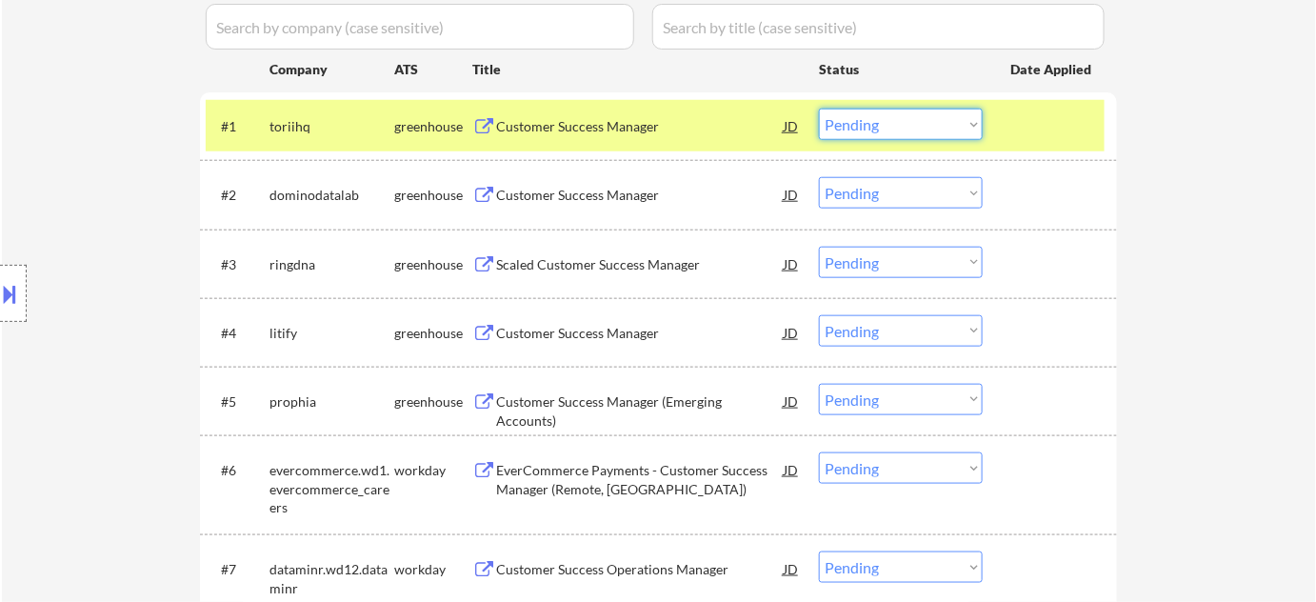
click at [867, 131] on select "Choose an option... Pending Applied Excluded (Questions) Excluded (Expired) Exc…" at bounding box center [901, 124] width 164 height 31
click at [819, 109] on select "Choose an option... Pending Applied Excluded (Questions) Excluded (Expired) Exc…" at bounding box center [901, 124] width 164 height 31
select select ""pending""
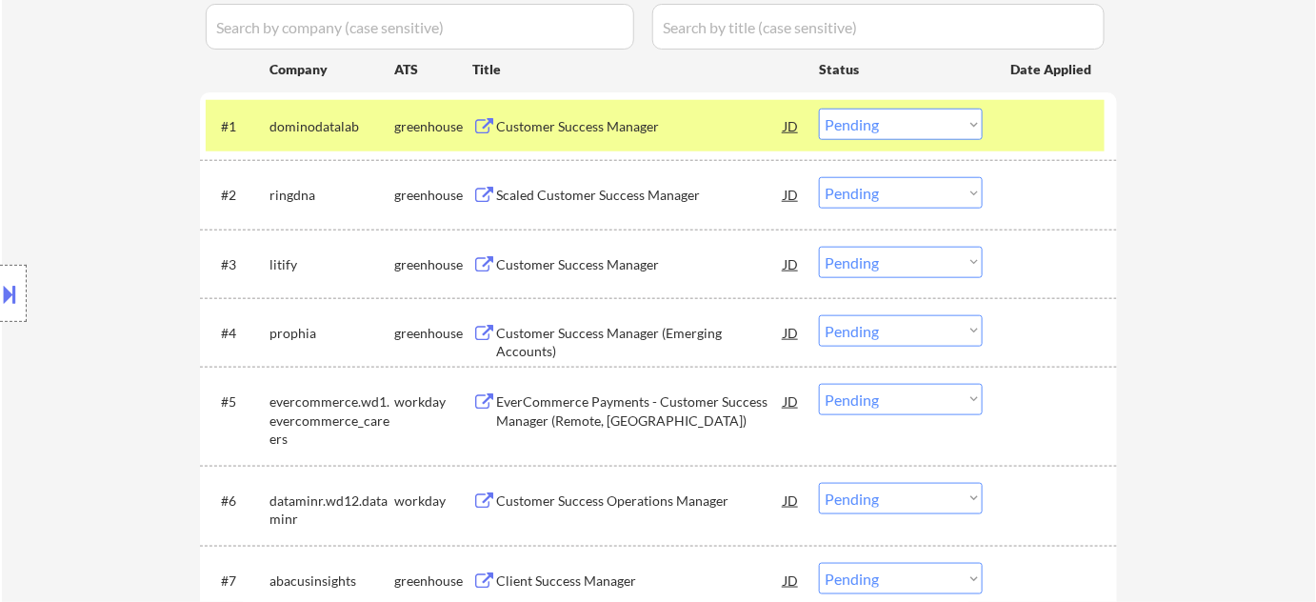
click at [581, 130] on div "Customer Success Manager" at bounding box center [640, 126] width 288 height 19
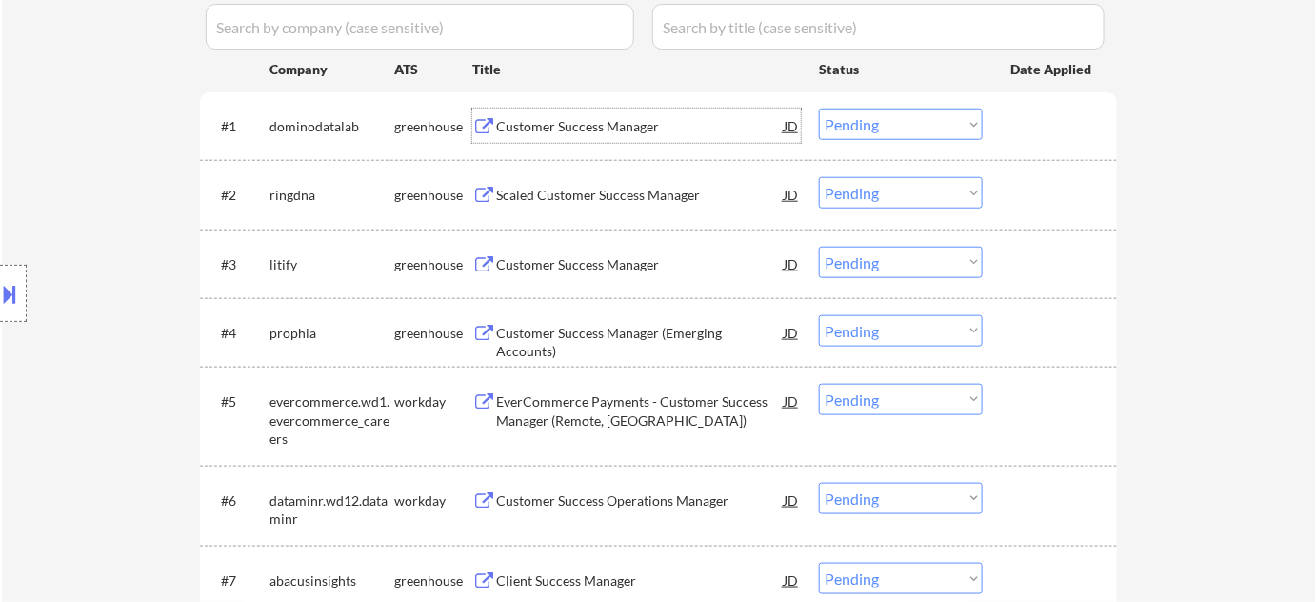
click at [610, 189] on div "Scaled Customer Success Manager" at bounding box center [640, 195] width 288 height 19
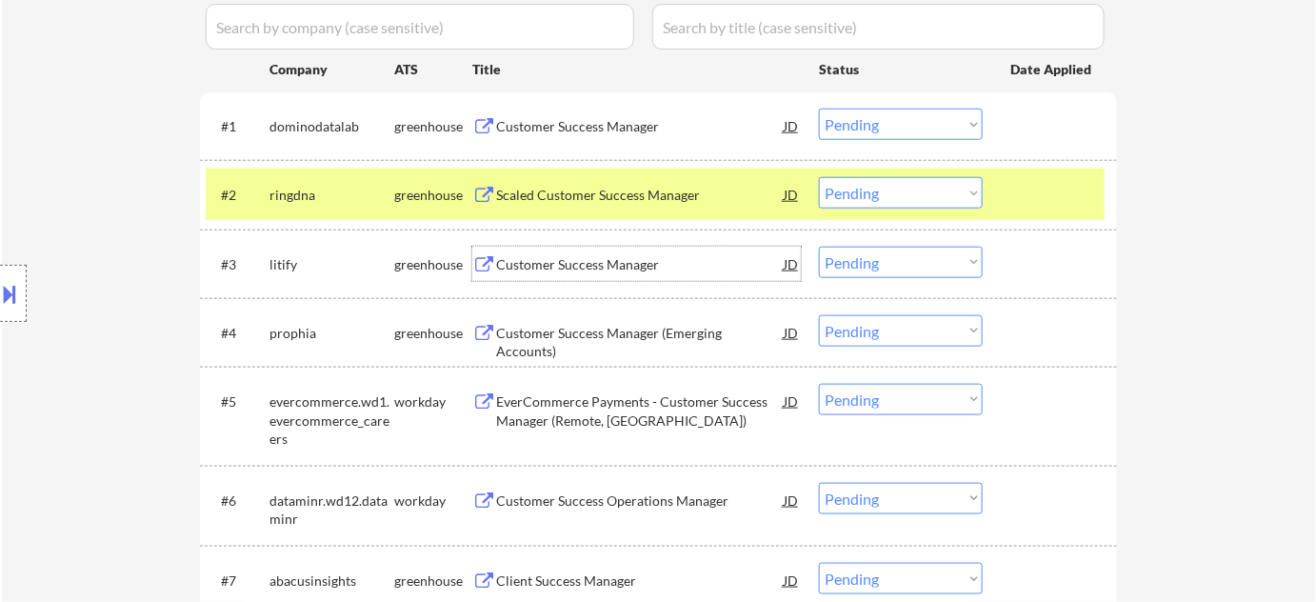
click at [614, 263] on div "Customer Success Manager" at bounding box center [640, 264] width 288 height 19
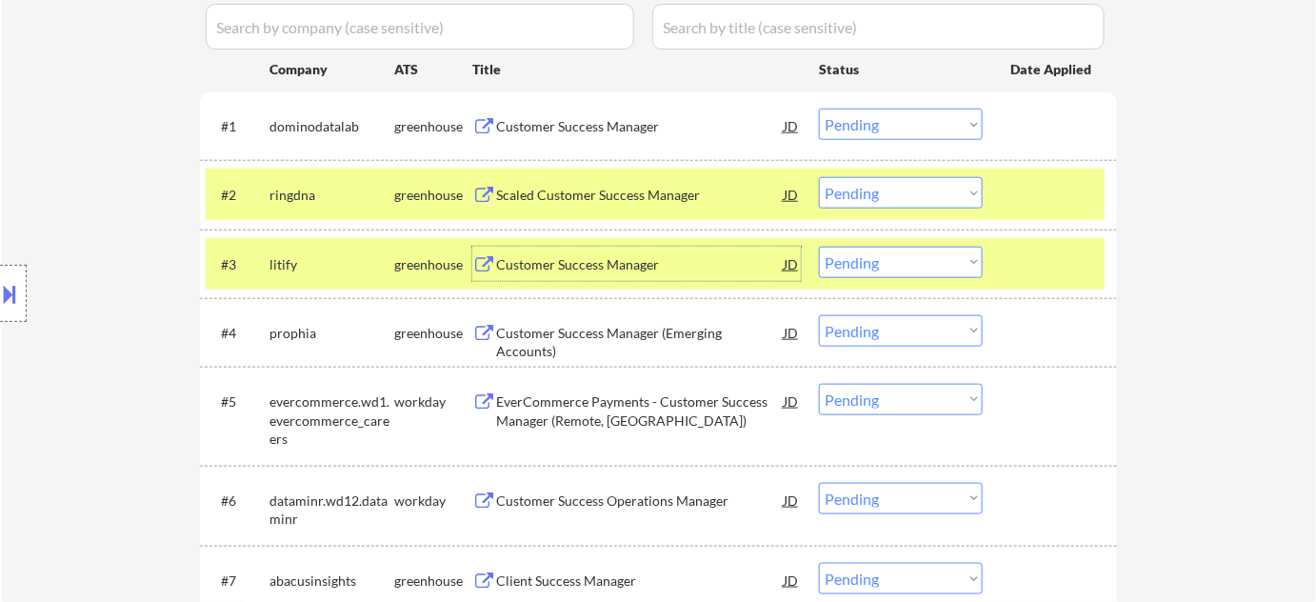
click at [563, 334] on div "Customer Success Manager (Emerging Accounts)" at bounding box center [640, 342] width 288 height 37
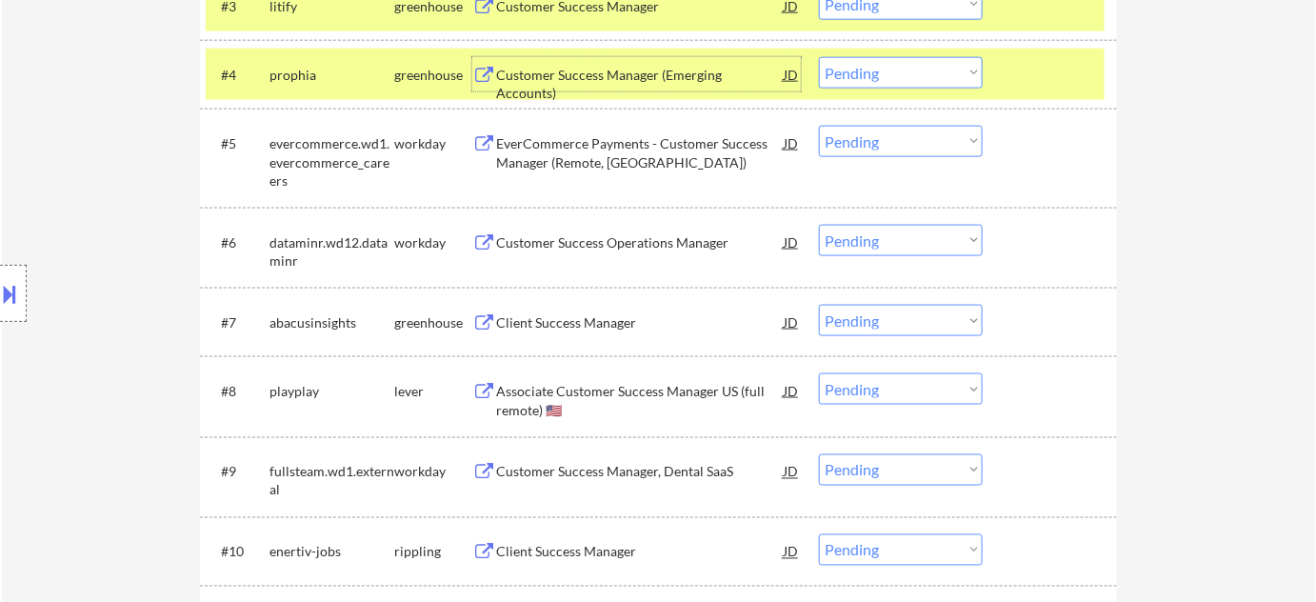
scroll to position [779, 0]
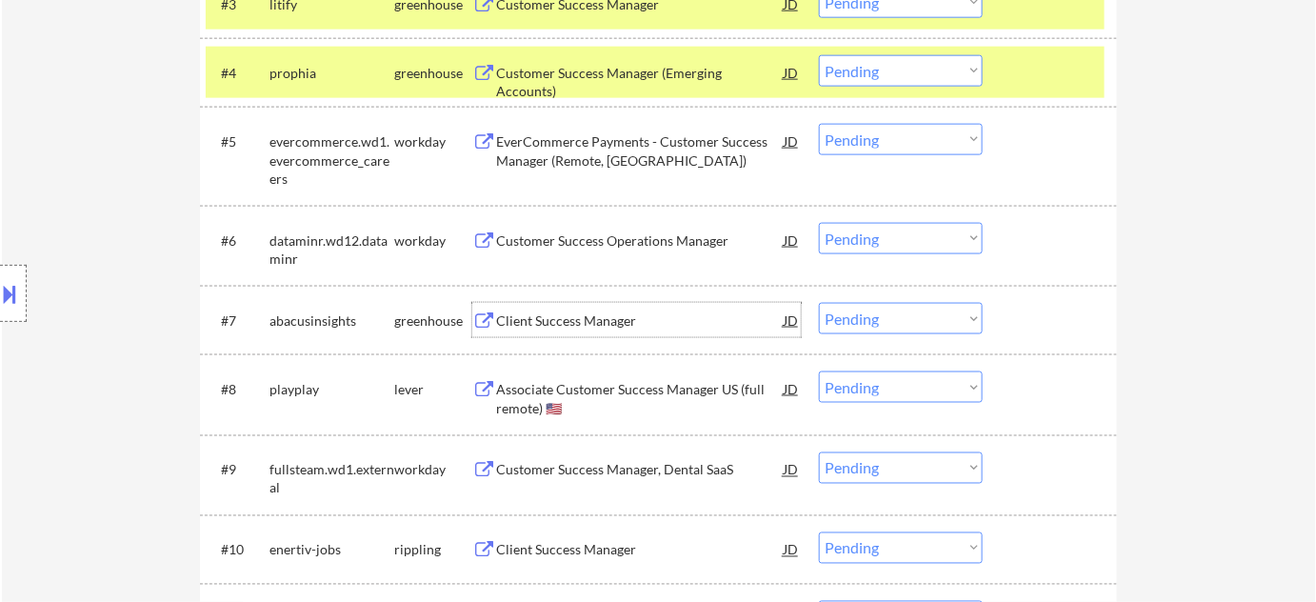
click at [584, 326] on div "Client Success Manager" at bounding box center [640, 320] width 288 height 19
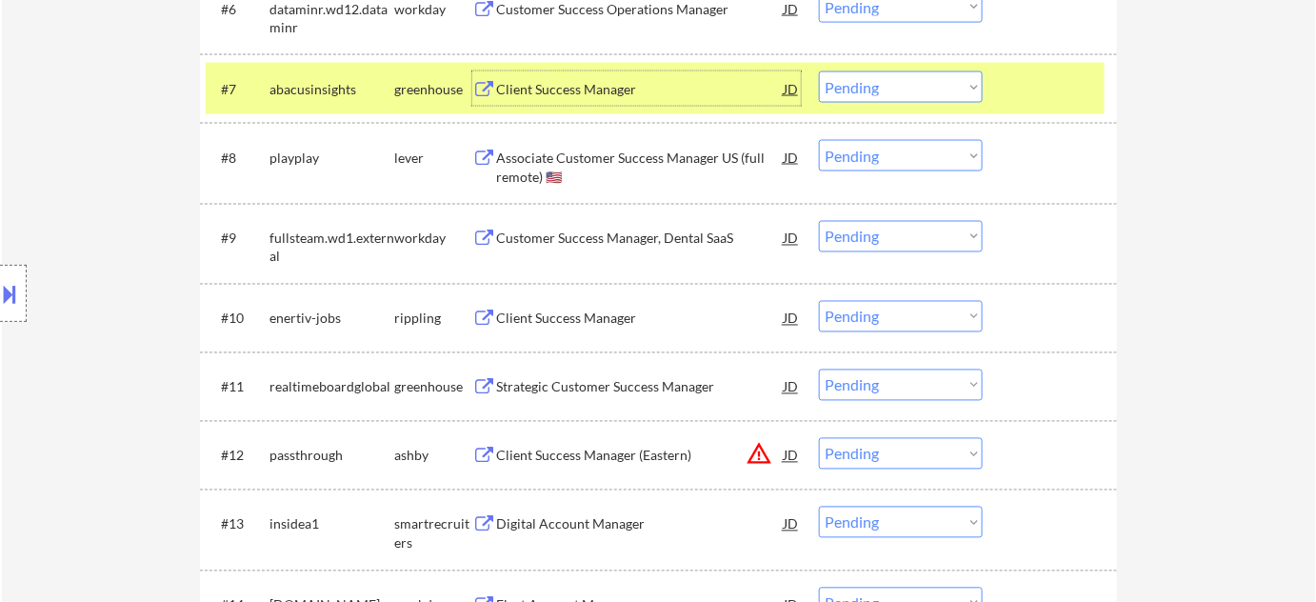
scroll to position [1038, 0]
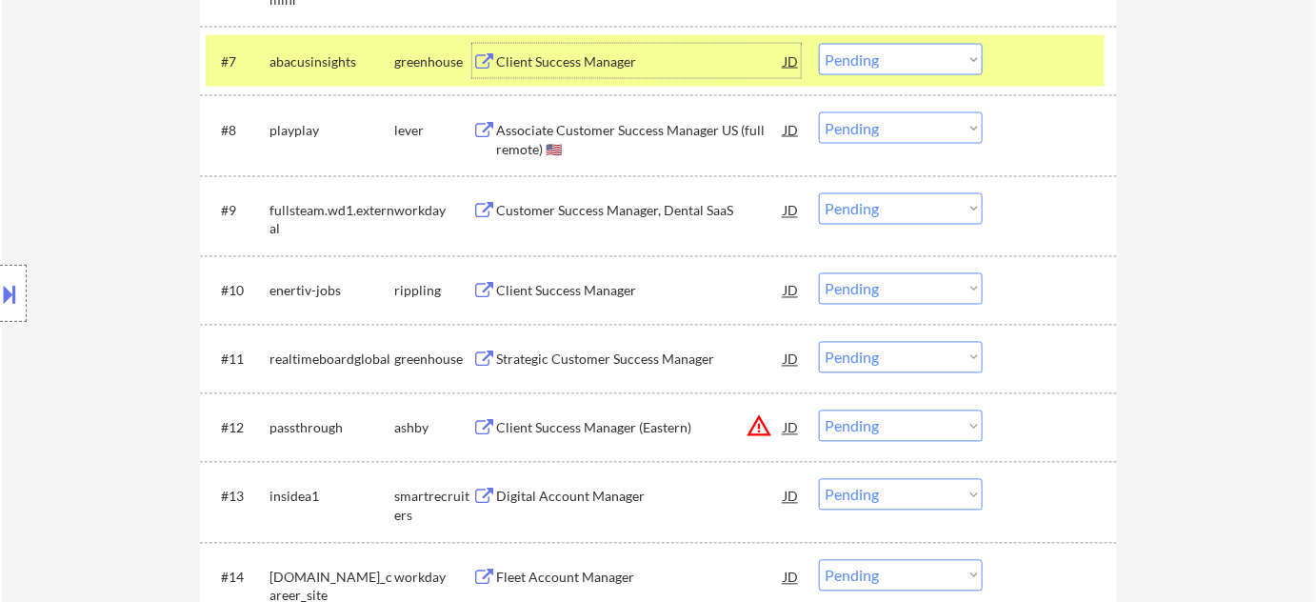
click at [873, 429] on select "Choose an option... Pending Applied Excluded (Questions) Excluded (Expired) Exc…" at bounding box center [901, 426] width 164 height 31
click at [819, 411] on select "Choose an option... Pending Applied Excluded (Questions) Excluded (Expired) Exc…" at bounding box center [901, 426] width 164 height 31
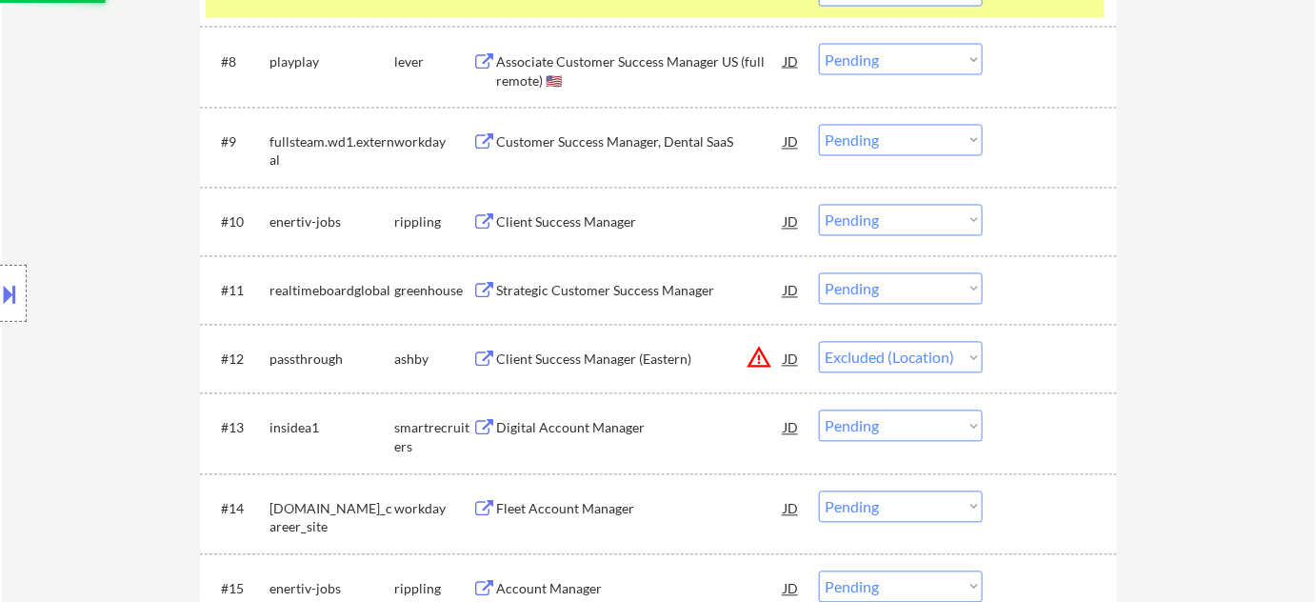
scroll to position [1298, 0]
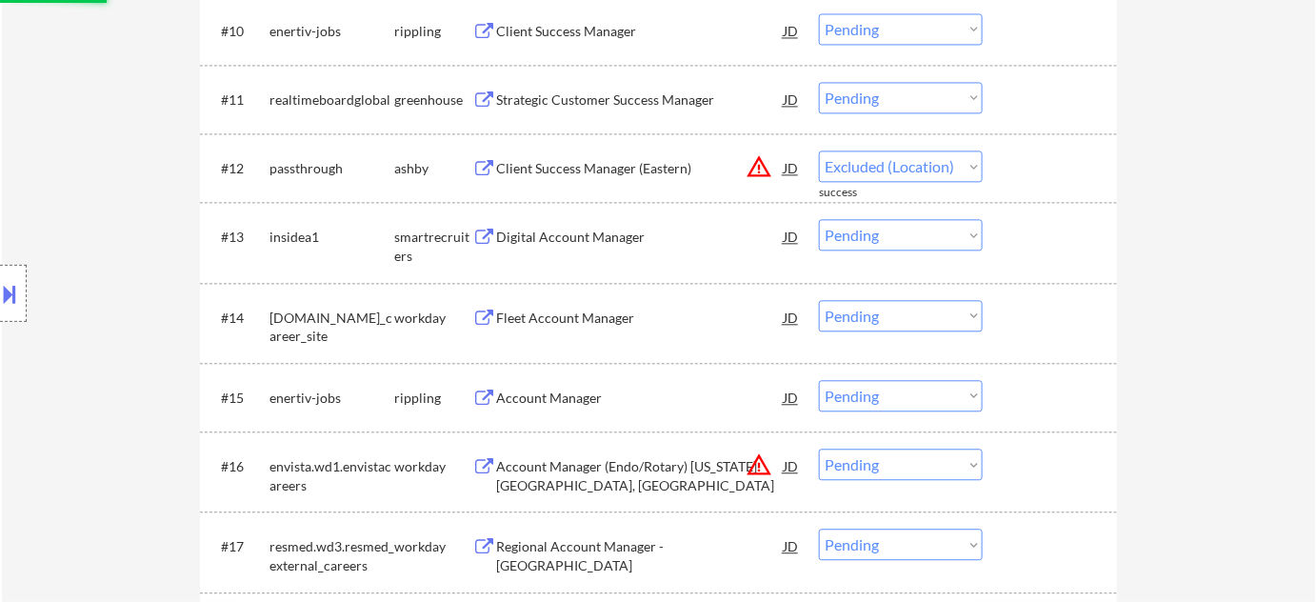
select select ""pending""
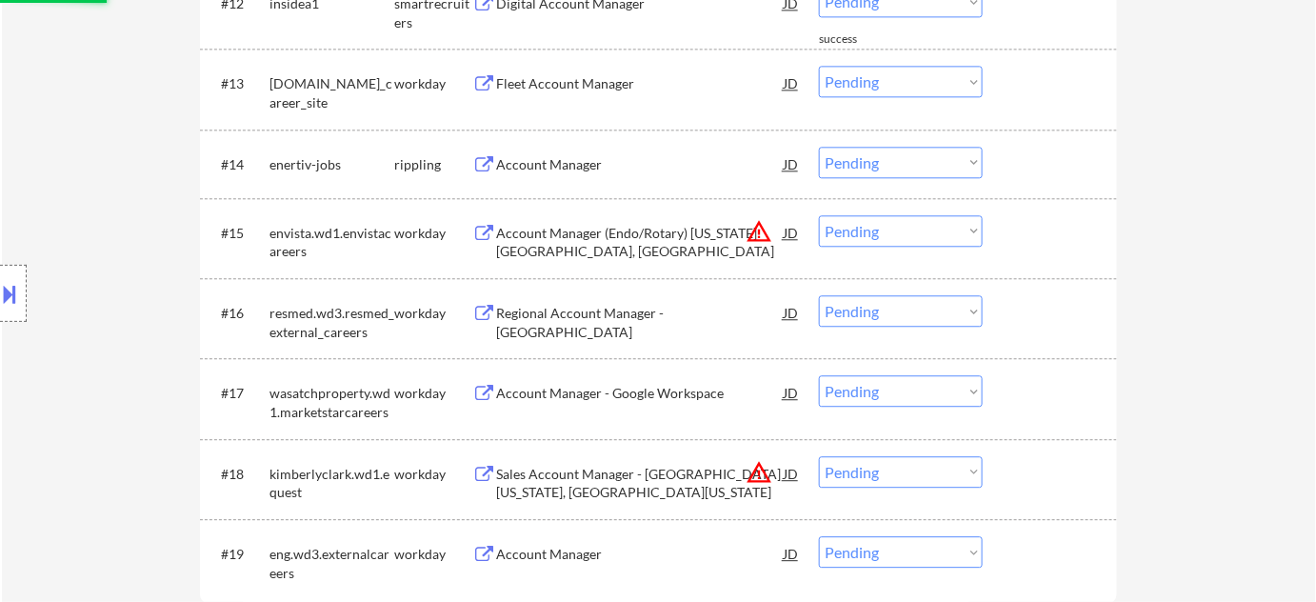
scroll to position [1472, 0]
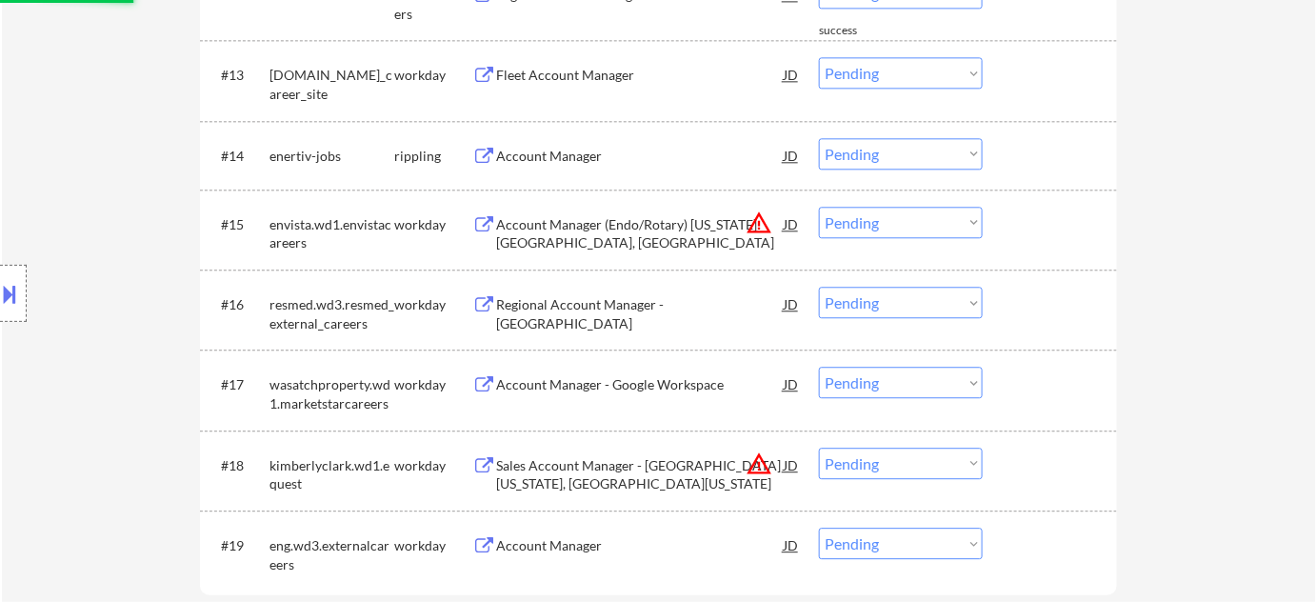
click at [922, 220] on select "Choose an option... Pending Applied Excluded (Questions) Excluded (Expired) Exc…" at bounding box center [901, 222] width 164 height 31
click at [819, 207] on select "Choose an option... Pending Applied Excluded (Questions) Excluded (Expired) Exc…" at bounding box center [901, 222] width 164 height 31
select select ""pending""
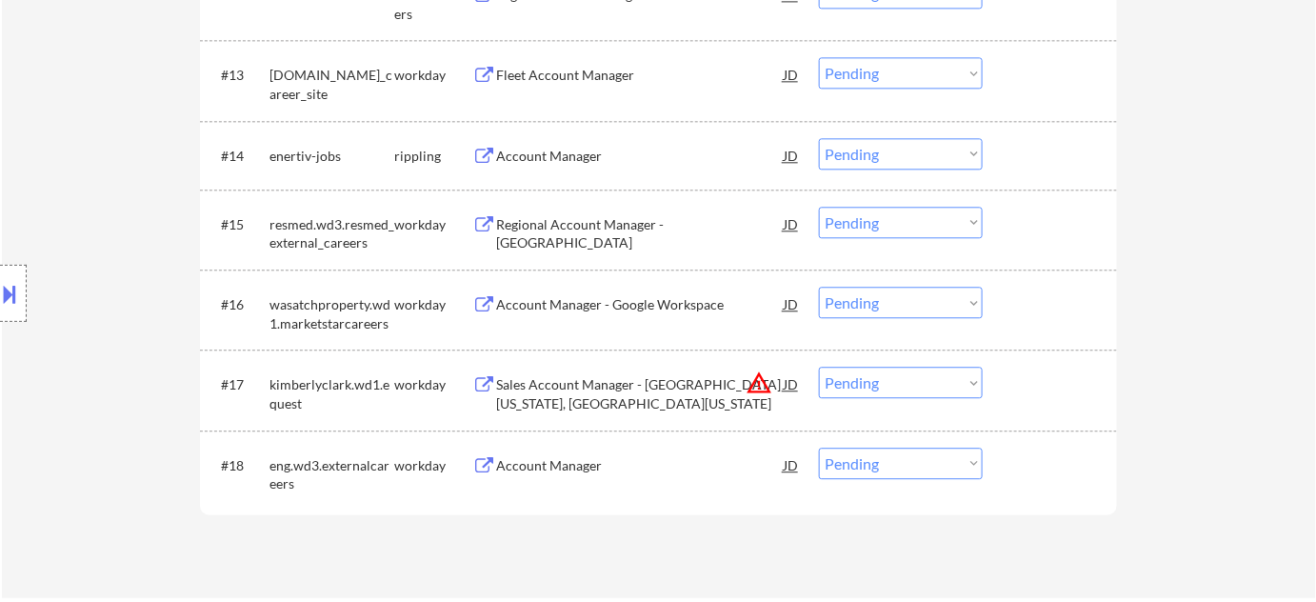
drag, startPoint x: 879, startPoint y: 381, endPoint x: 894, endPoint y: 368, distance: 20.3
click at [879, 381] on select "Choose an option... Pending Applied Excluded (Questions) Excluded (Expired) Exc…" at bounding box center [901, 382] width 164 height 31
click at [819, 367] on select "Choose an option... Pending Applied Excluded (Questions) Excluded (Expired) Exc…" at bounding box center [901, 382] width 164 height 31
select select ""pending""
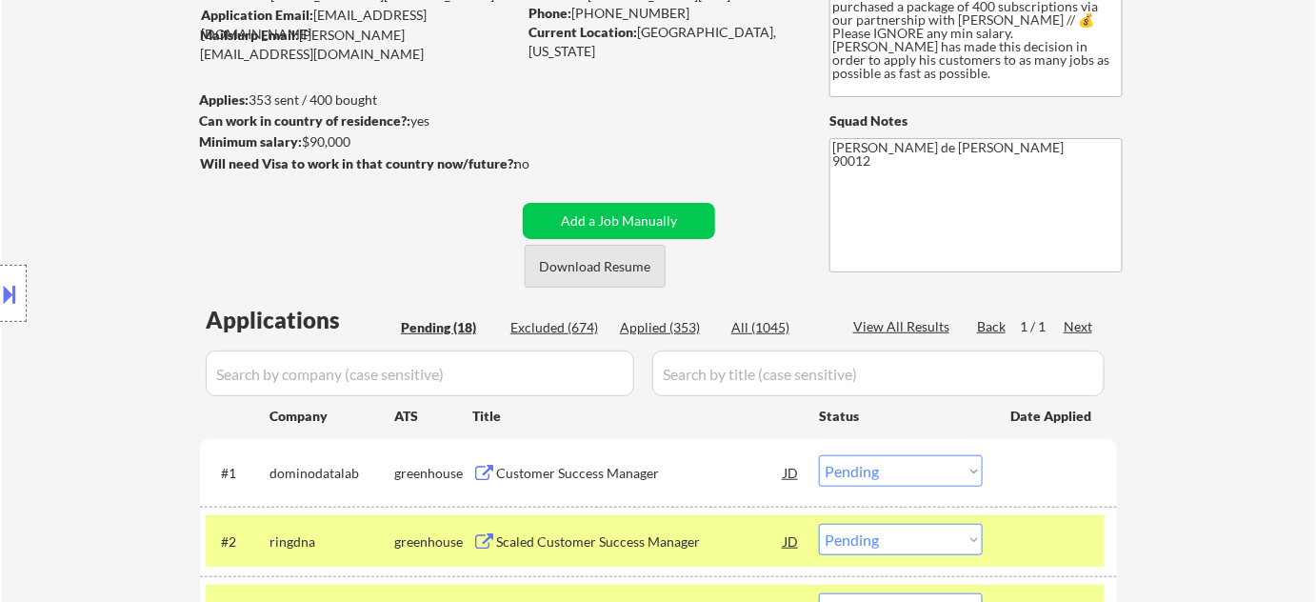
scroll to position [432, 0]
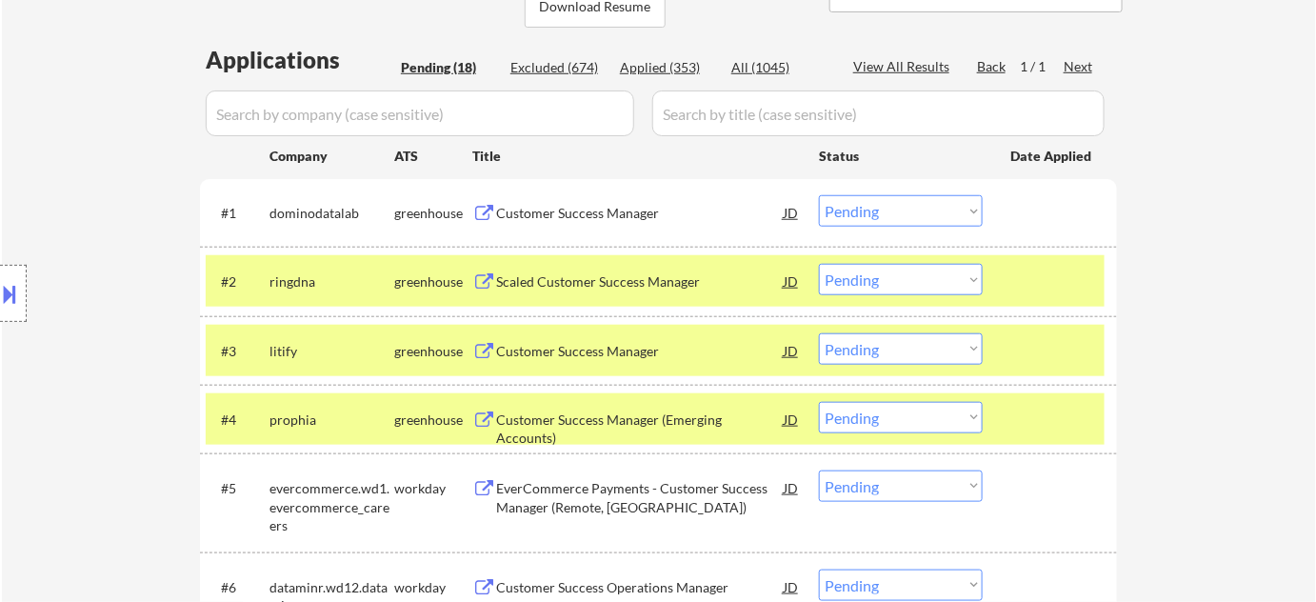
click at [838, 210] on select "Choose an option... Pending Applied Excluded (Questions) Excluded (Expired) Exc…" at bounding box center [901, 210] width 164 height 31
click at [819, 195] on select "Choose an option... Pending Applied Excluded (Questions) Excluded (Expired) Exc…" at bounding box center [901, 210] width 164 height 31
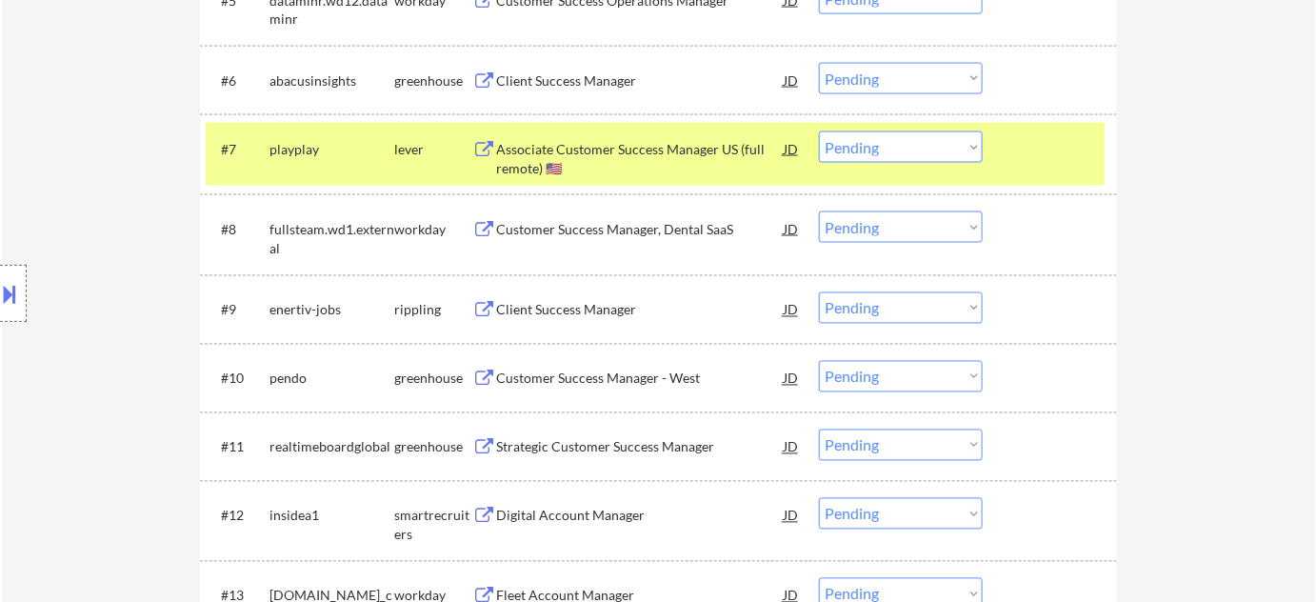
scroll to position [519, 0]
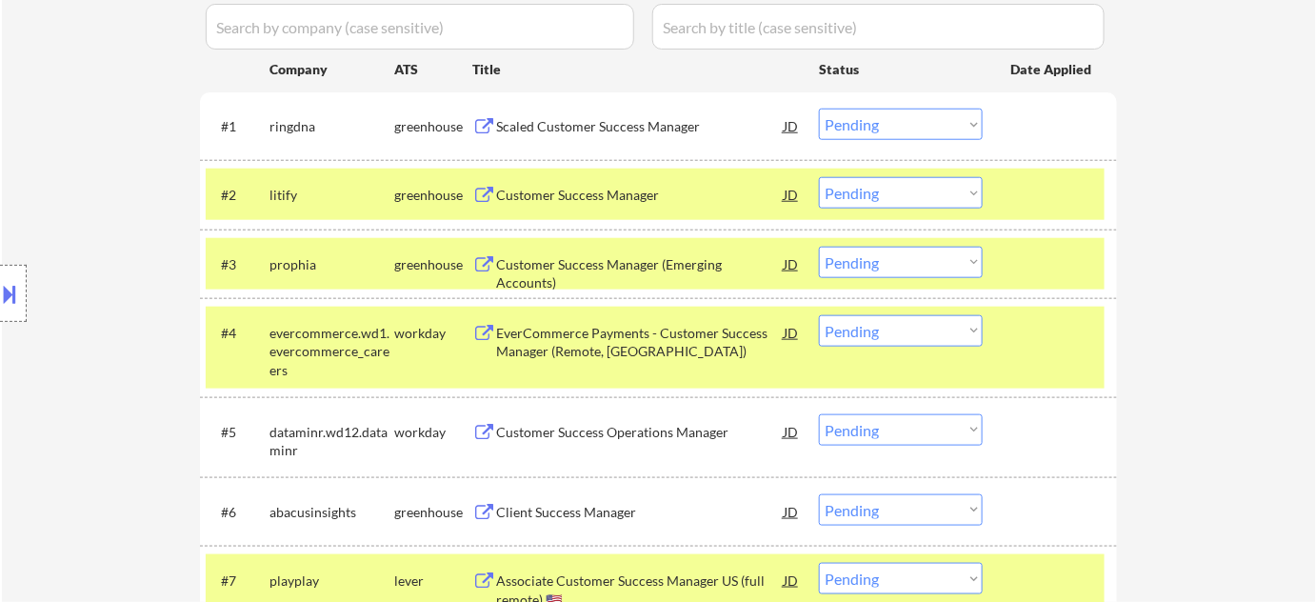
click at [625, 127] on div "Scaled Customer Success Manager" at bounding box center [640, 126] width 288 height 19
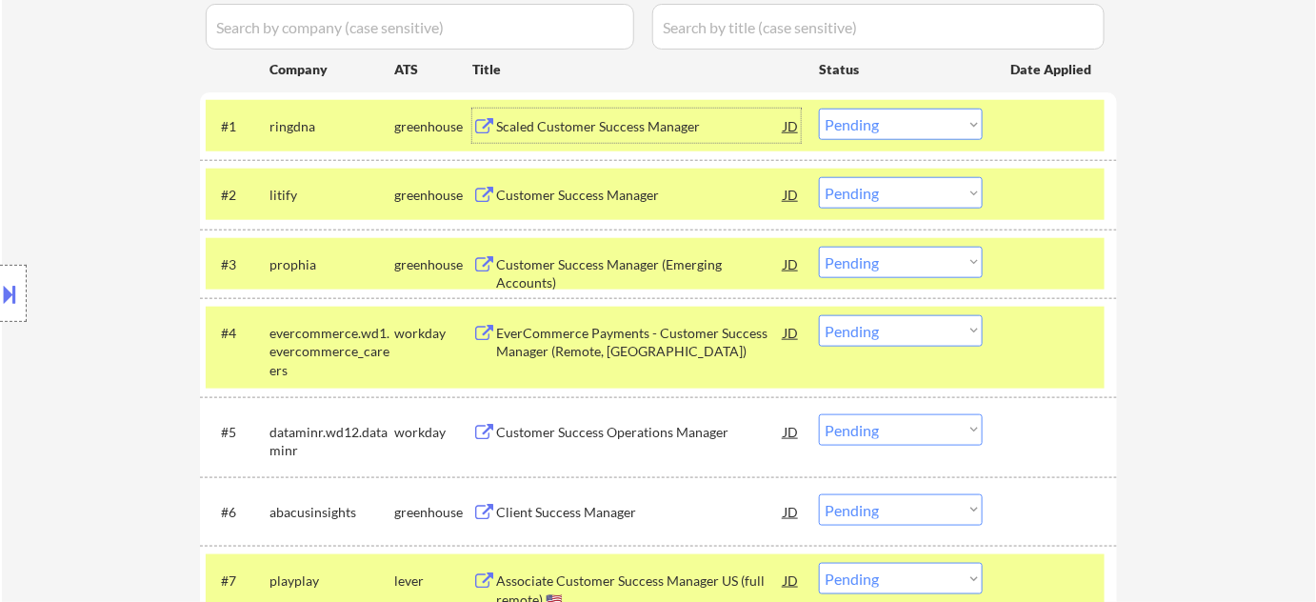
drag, startPoint x: 866, startPoint y: 122, endPoint x: 869, endPoint y: 136, distance: 14.6
click at [866, 122] on select "Choose an option... Pending Applied Excluded (Questions) Excluded (Expired) Exc…" at bounding box center [901, 124] width 164 height 31
click at [819, 109] on select "Choose an option... Pending Applied Excluded (Questions) Excluded (Expired) Exc…" at bounding box center [901, 124] width 164 height 31
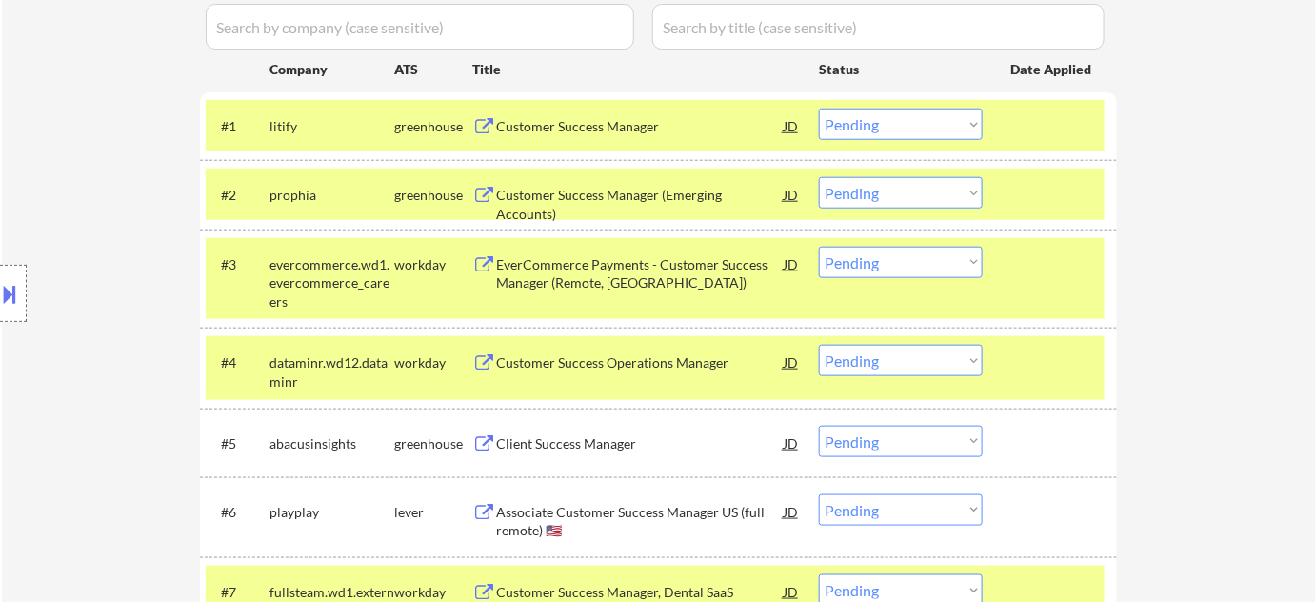
click at [853, 125] on select "Choose an option... Pending Applied Excluded (Questions) Excluded (Expired) Exc…" at bounding box center [901, 124] width 164 height 31
click at [819, 109] on select "Choose an option... Pending Applied Excluded (Questions) Excluded (Expired) Exc…" at bounding box center [901, 124] width 164 height 31
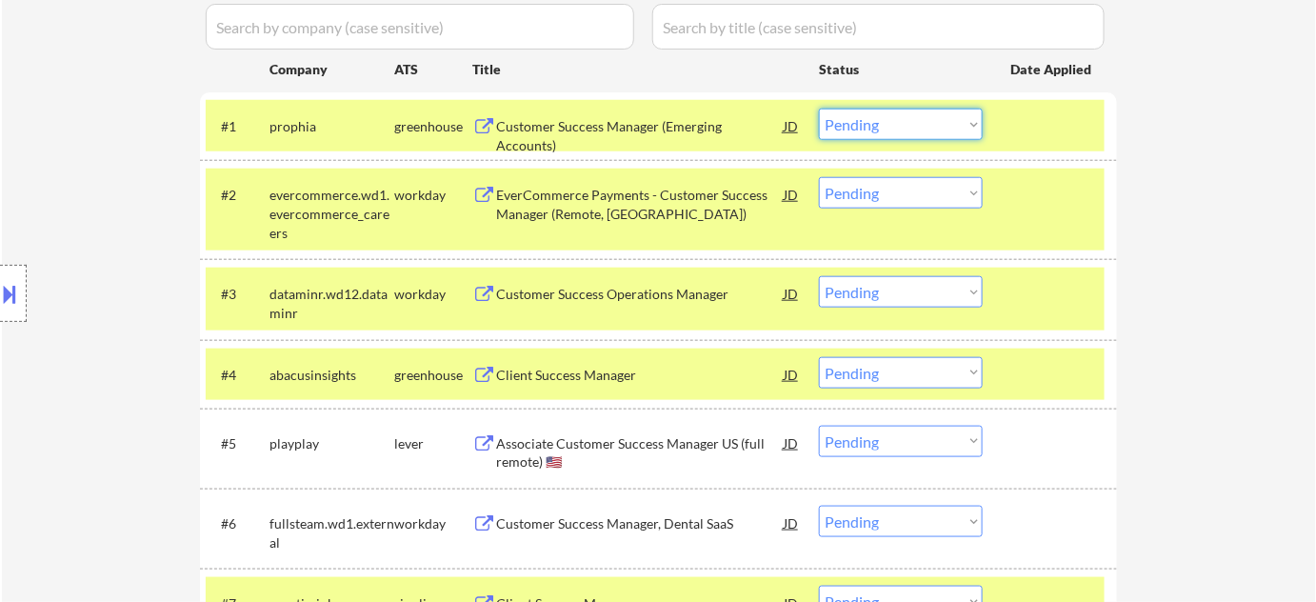
click at [945, 130] on select "Choose an option... Pending Applied Excluded (Questions) Excluded (Expired) Exc…" at bounding box center [901, 124] width 164 height 31
click at [819, 109] on select "Choose an option... Pending Applied Excluded (Questions) Excluded (Expired) Exc…" at bounding box center [901, 124] width 164 height 31
select select ""pending""
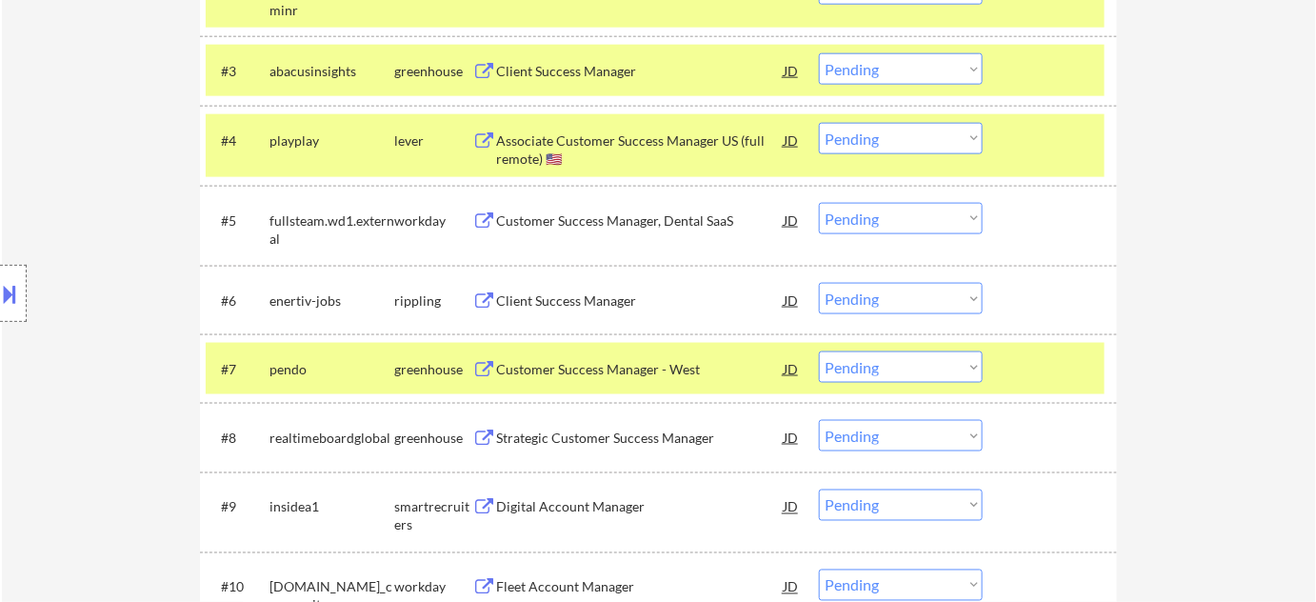
scroll to position [779, 0]
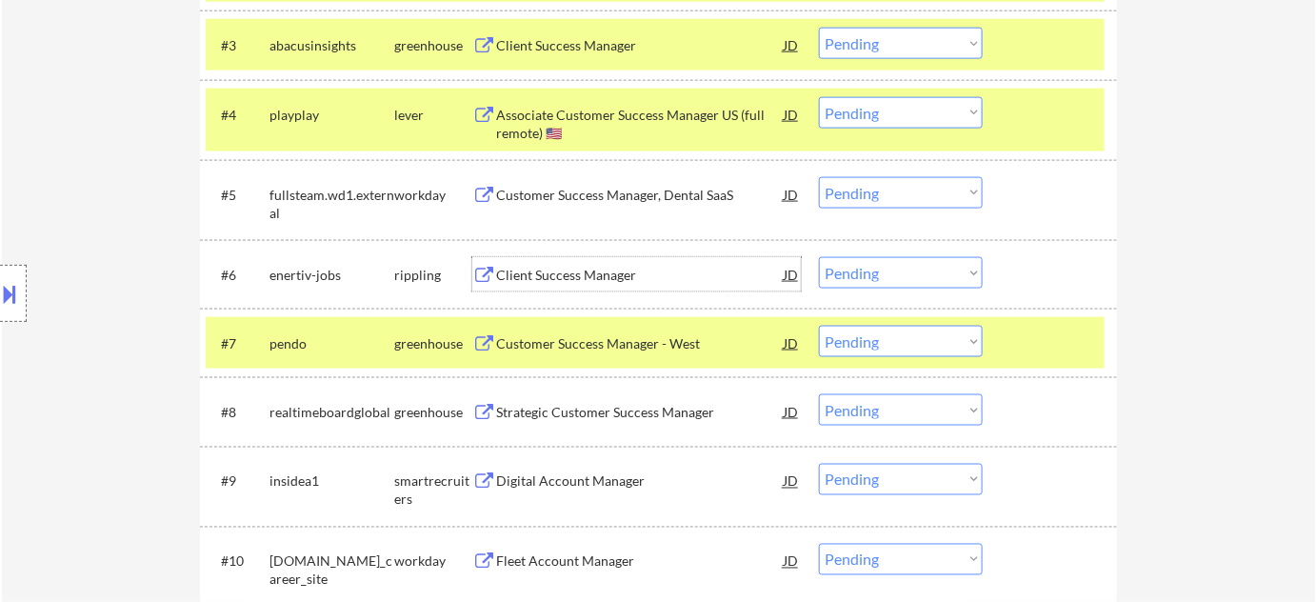
click at [553, 266] on div "Client Success Manager" at bounding box center [640, 275] width 288 height 19
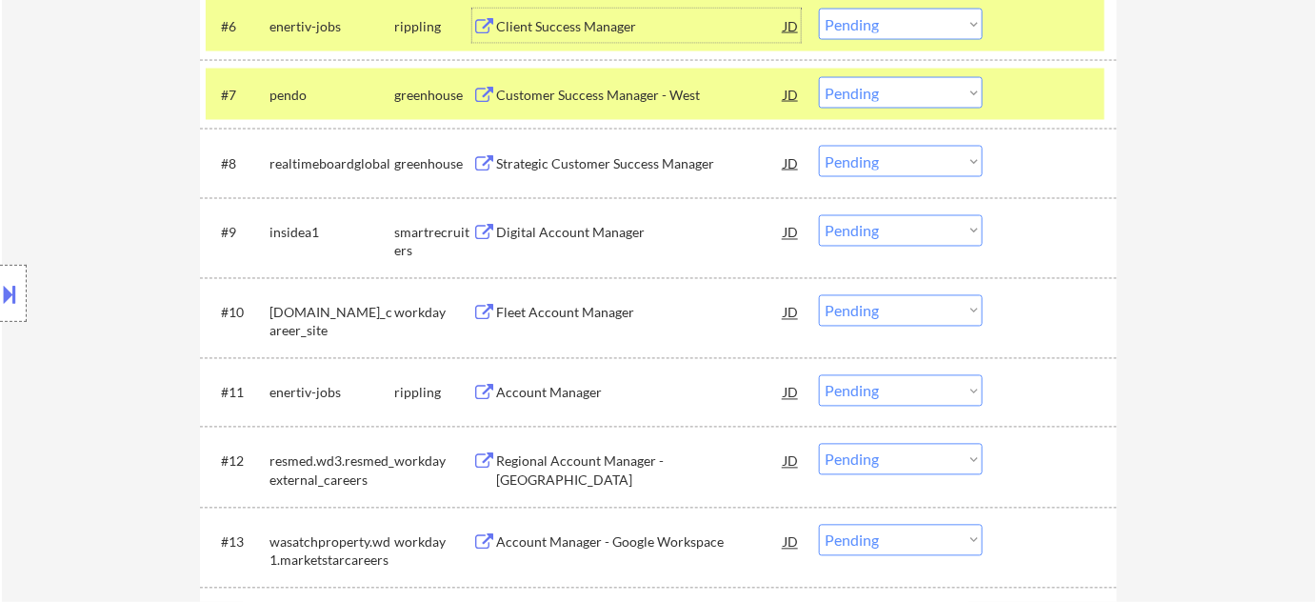
scroll to position [1038, 0]
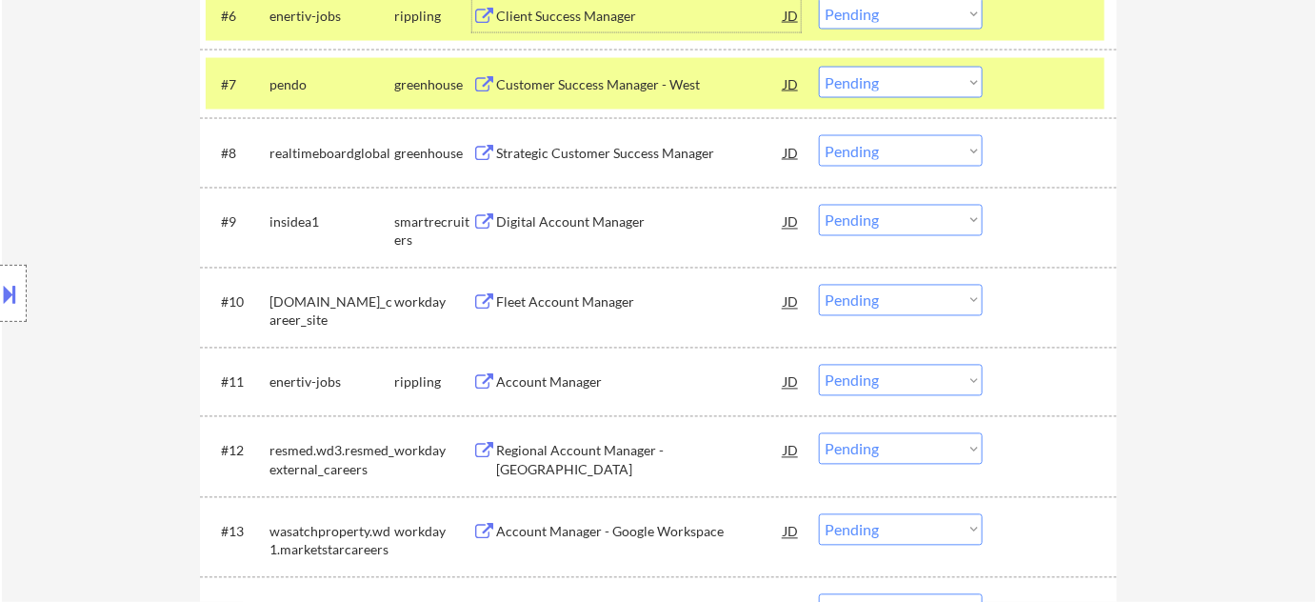
click at [576, 382] on div "Account Manager" at bounding box center [640, 382] width 288 height 19
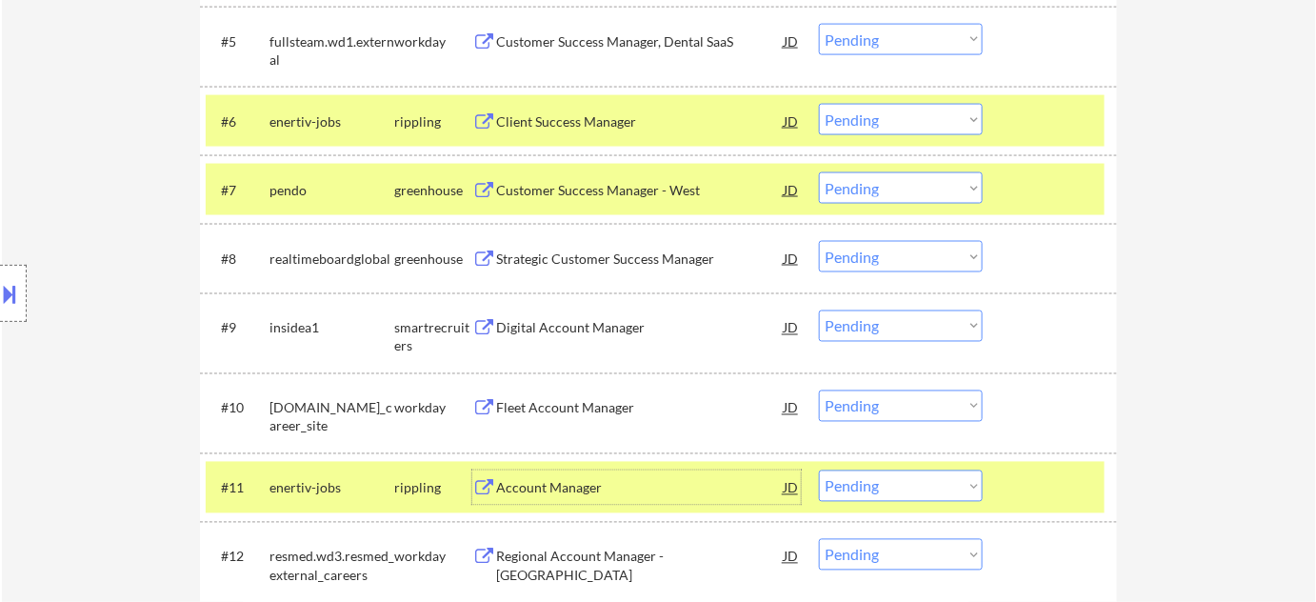
scroll to position [866, 0]
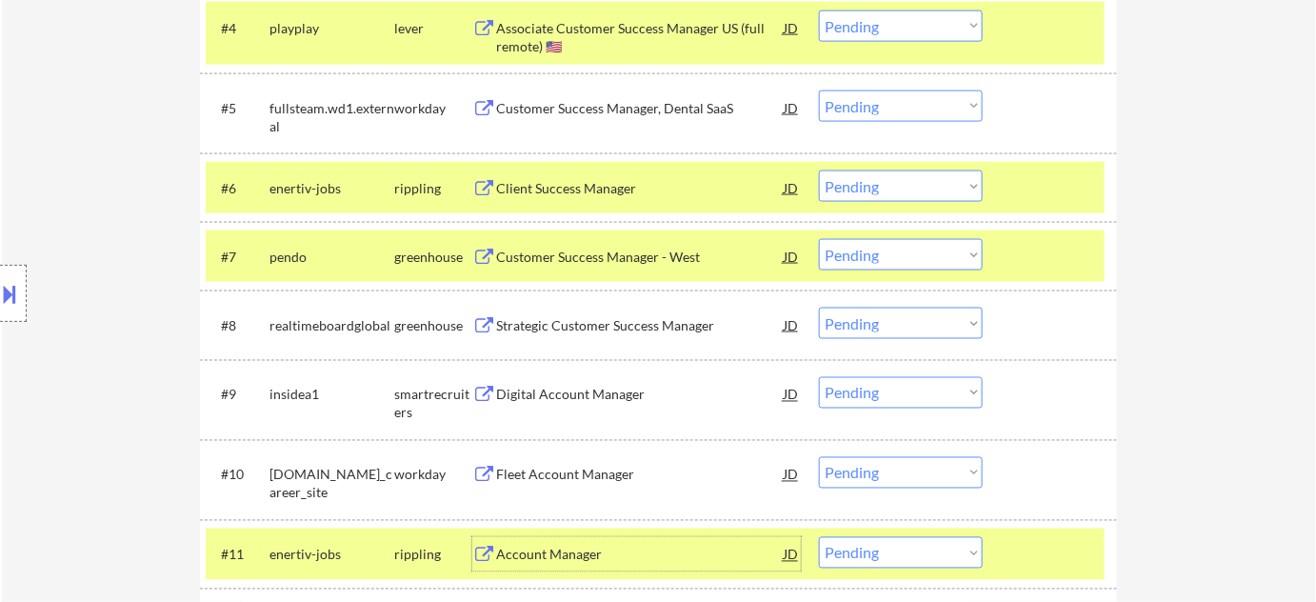
click at [540, 251] on div "Customer Success Manager - West" at bounding box center [640, 257] width 288 height 19
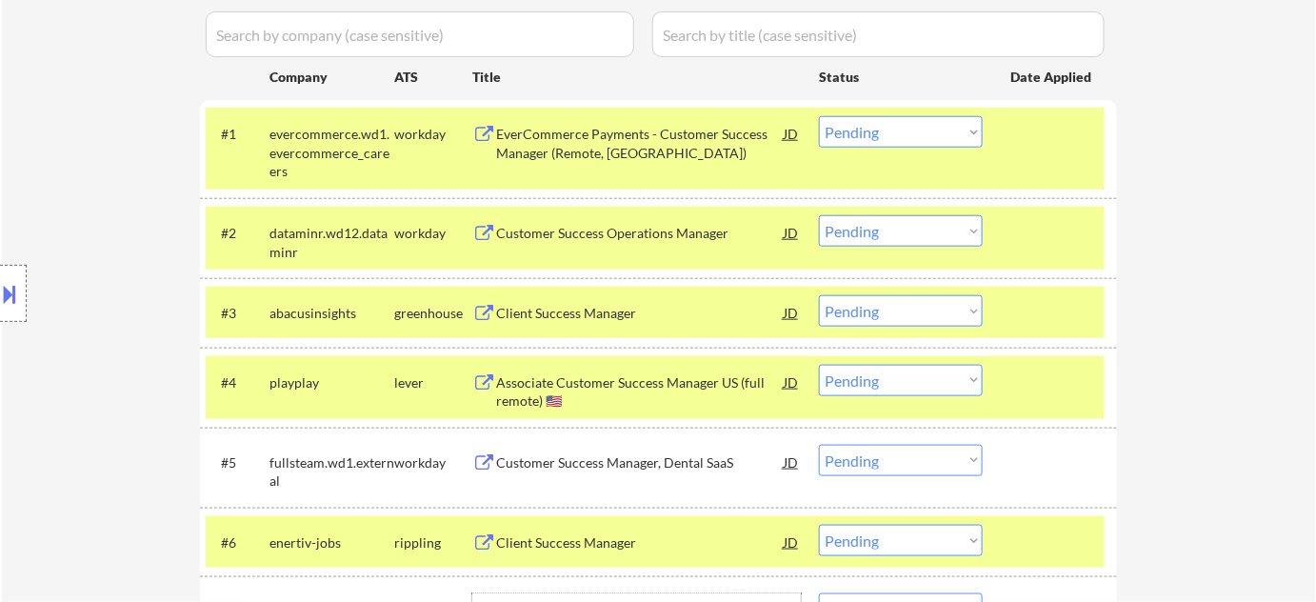
scroll to position [606, 0]
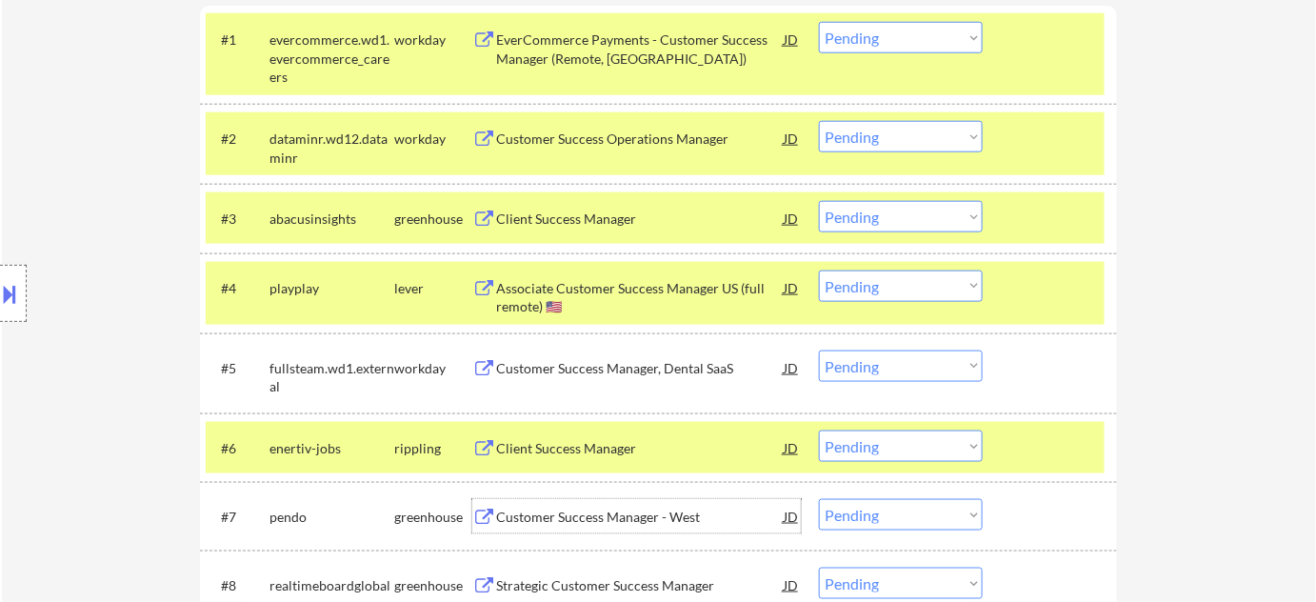
drag, startPoint x: 881, startPoint y: 221, endPoint x: 884, endPoint y: 231, distance: 9.9
click at [881, 220] on select "Choose an option... Pending Applied Excluded (Questions) Excluded (Expired) Exc…" at bounding box center [901, 216] width 164 height 31
click at [819, 201] on select "Choose an option... Pending Applied Excluded (Questions) Excluded (Expired) Exc…" at bounding box center [901, 216] width 164 height 31
select select ""pending""
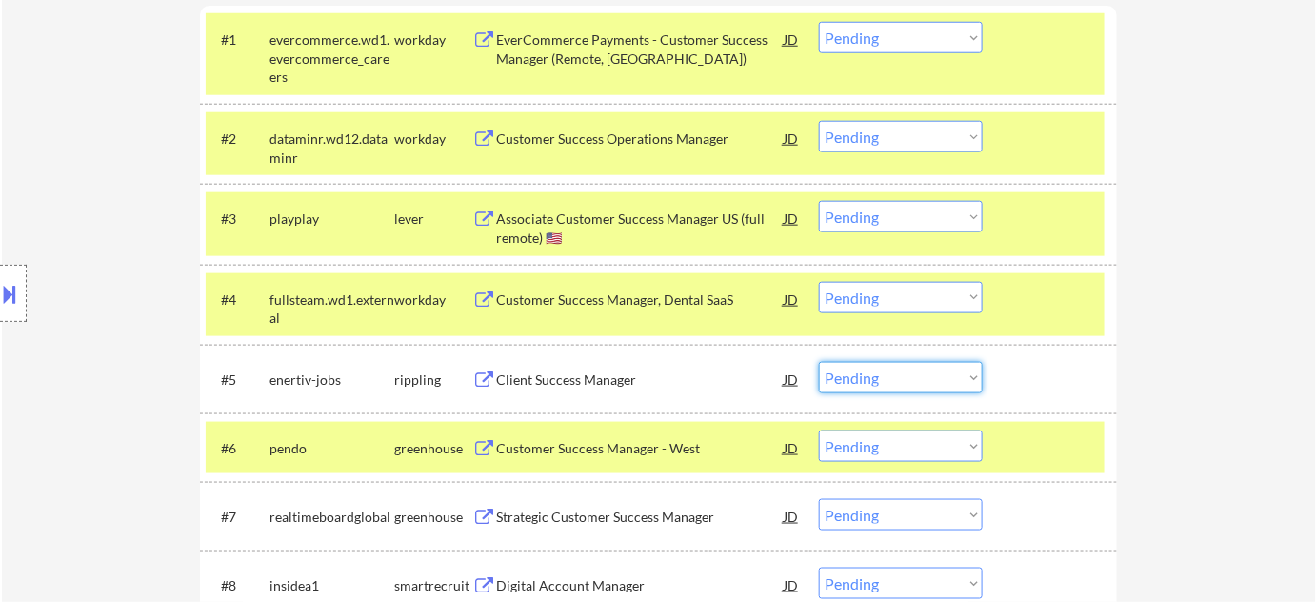
click at [851, 386] on select "Choose an option... Pending Applied Excluded (Questions) Excluded (Expired) Exc…" at bounding box center [901, 377] width 164 height 31
click at [819, 362] on select "Choose an option... Pending Applied Excluded (Questions) Excluded (Expired) Exc…" at bounding box center [901, 377] width 164 height 31
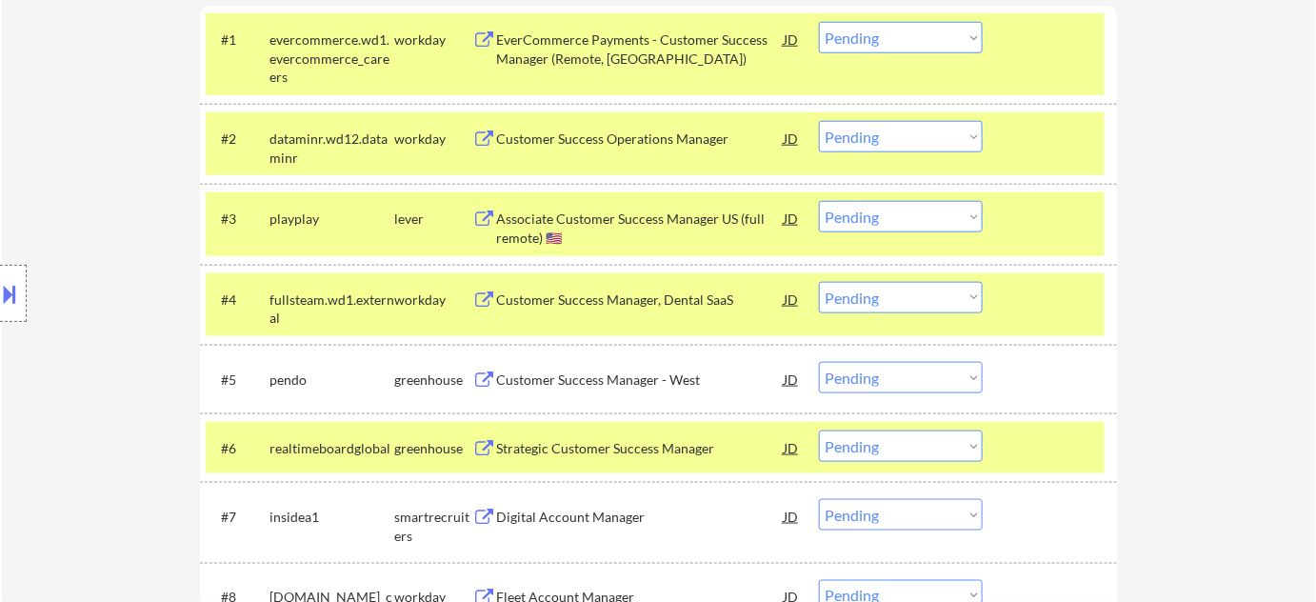
click at [899, 392] on div "#5 pendo greenhouse Customer Success Manager - [PERSON_NAME] Choose an option..…" at bounding box center [655, 378] width 899 height 51
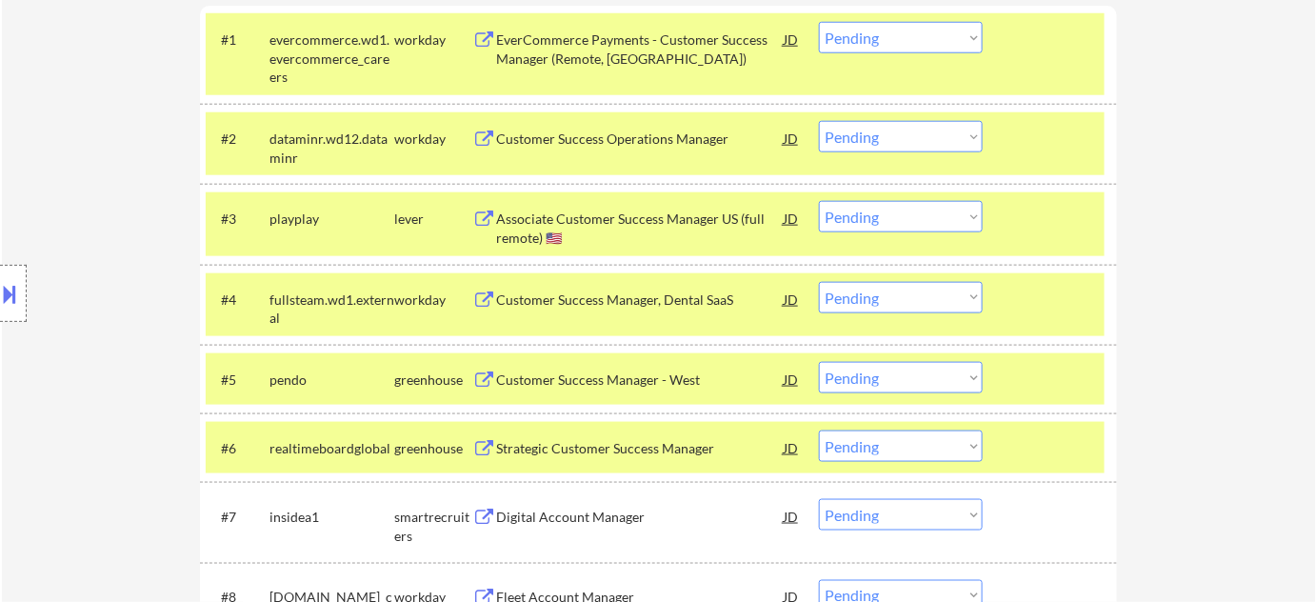
click at [892, 389] on select "Choose an option... Pending Applied Excluded (Questions) Excluded (Expired) Exc…" at bounding box center [901, 377] width 164 height 31
click at [819, 362] on select "Choose an option... Pending Applied Excluded (Questions) Excluded (Expired) Exc…" at bounding box center [901, 377] width 164 height 31
select select ""pending""
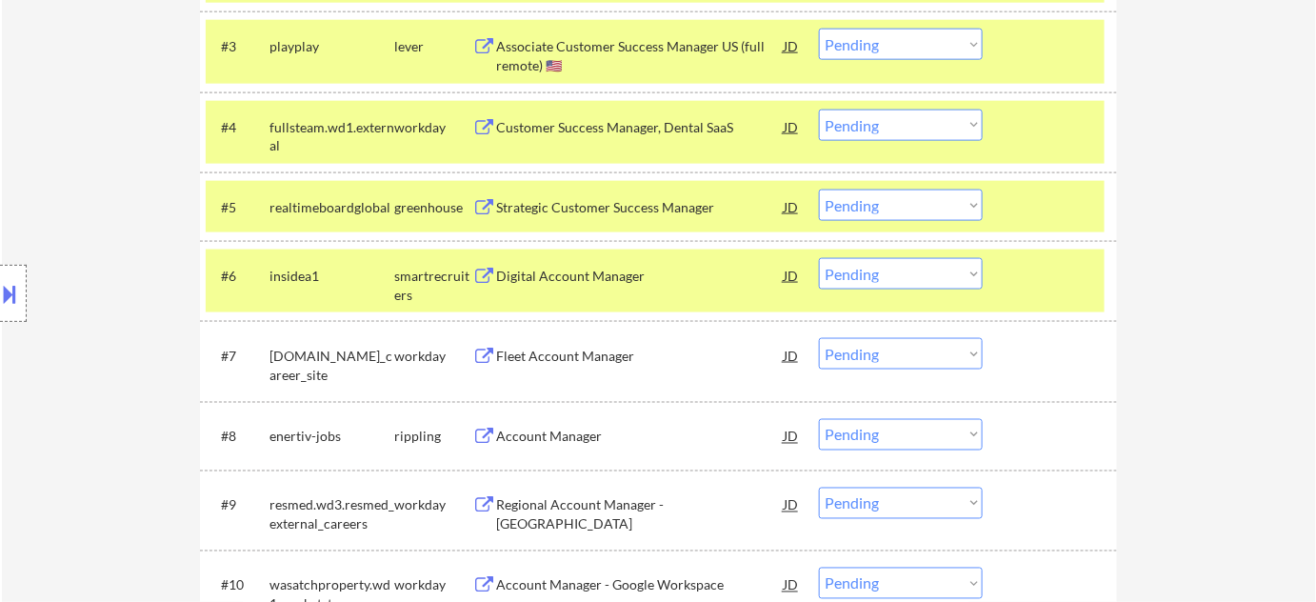
scroll to position [692, 0]
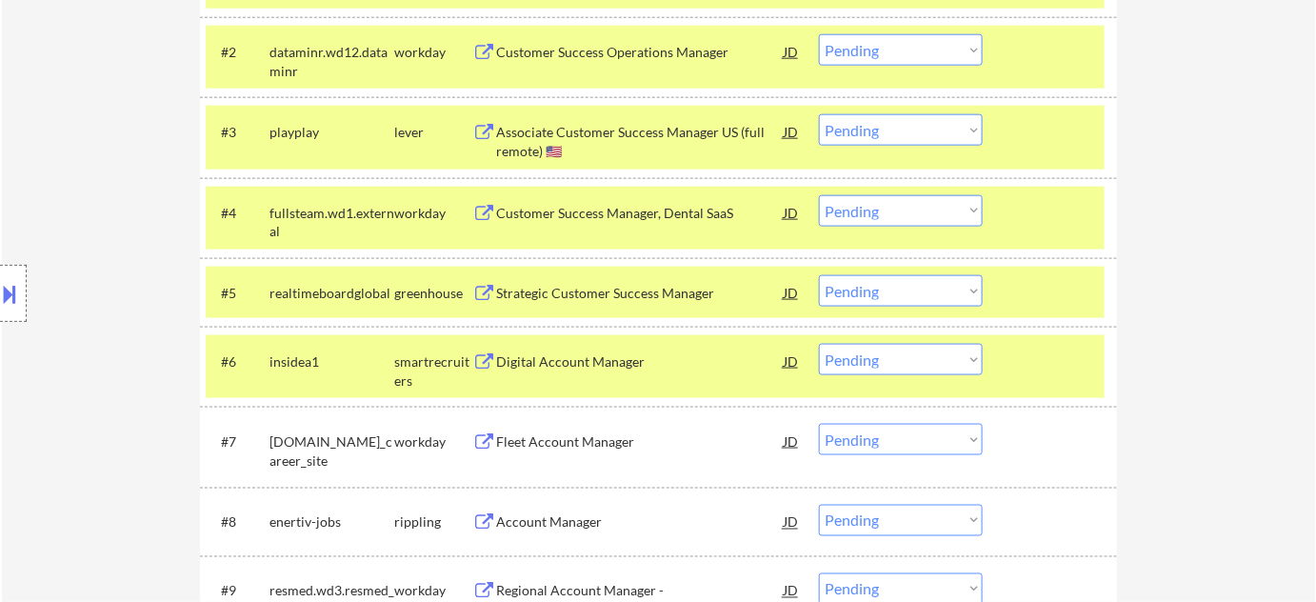
click at [614, 156] on div "Associate Customer Success Manager US (full remote) 🇺🇸" at bounding box center [640, 141] width 288 height 37
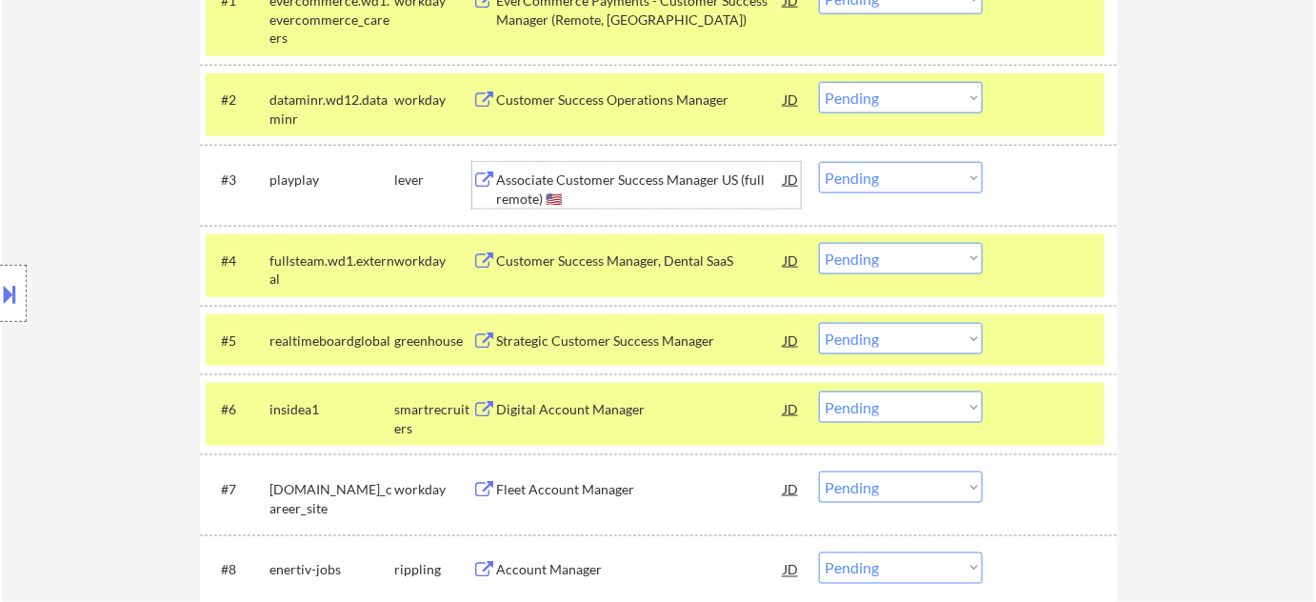
scroll to position [606, 0]
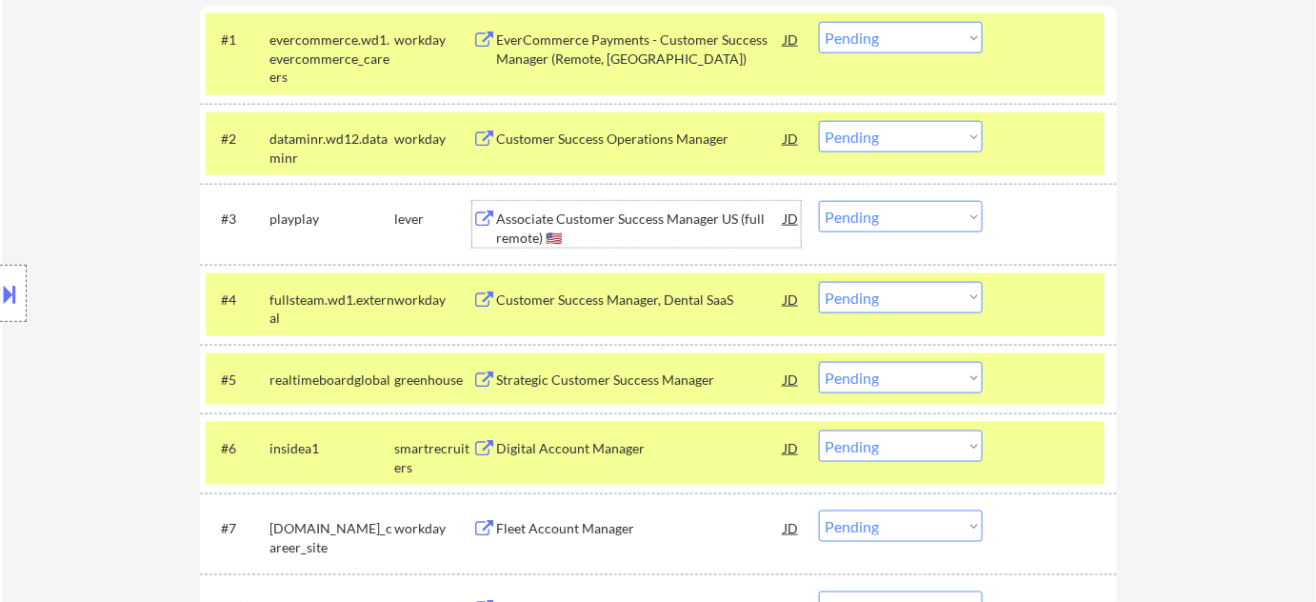
click at [930, 232] on div "#3 playplay lever Associate Customer Success Manager US (full remote) 🇺🇸 JD Cho…" at bounding box center [655, 223] width 899 height 63
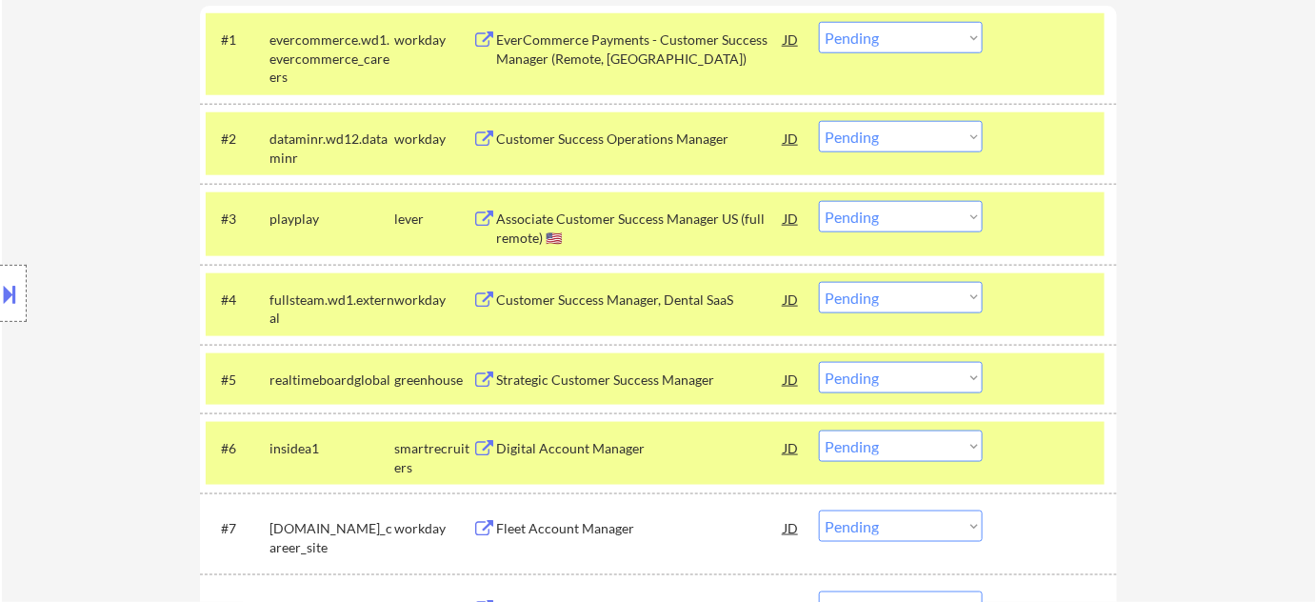
drag, startPoint x: 932, startPoint y: 217, endPoint x: 932, endPoint y: 230, distance: 12.4
click at [932, 217] on select "Choose an option... Pending Applied Excluded (Questions) Excluded (Expired) Exc…" at bounding box center [901, 216] width 164 height 31
click at [819, 201] on select "Choose an option... Pending Applied Excluded (Questions) Excluded (Expired) Exc…" at bounding box center [901, 216] width 164 height 31
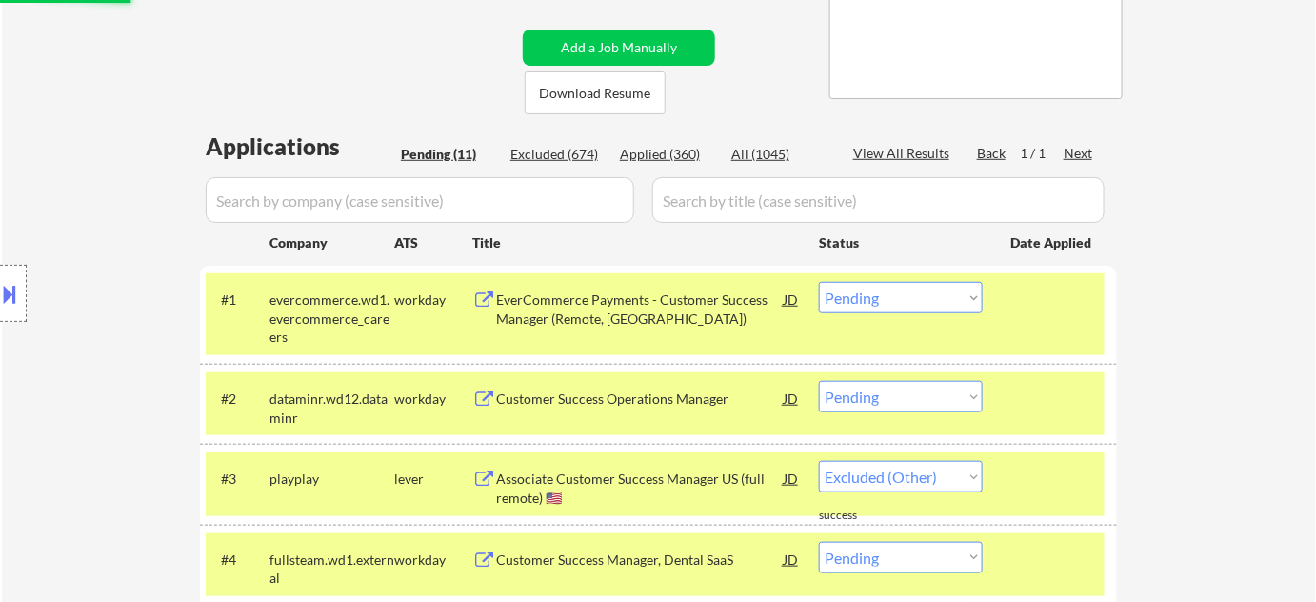
select select ""pending""
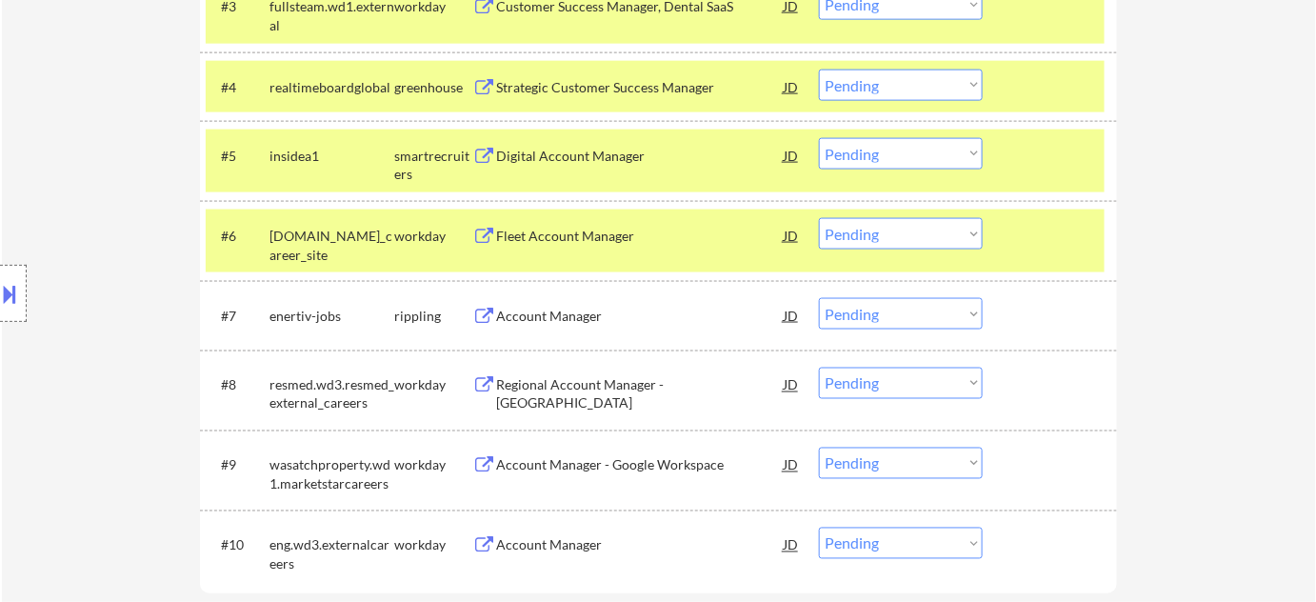
scroll to position [779, 0]
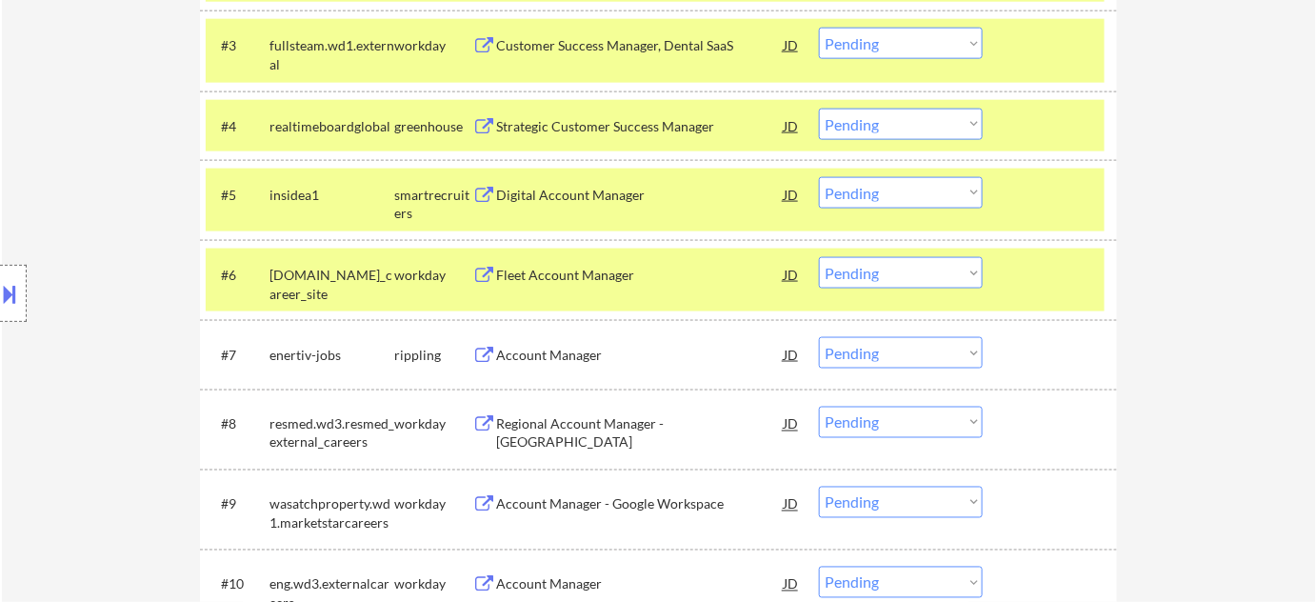
click at [562, 190] on div "Digital Account Manager" at bounding box center [640, 195] width 288 height 19
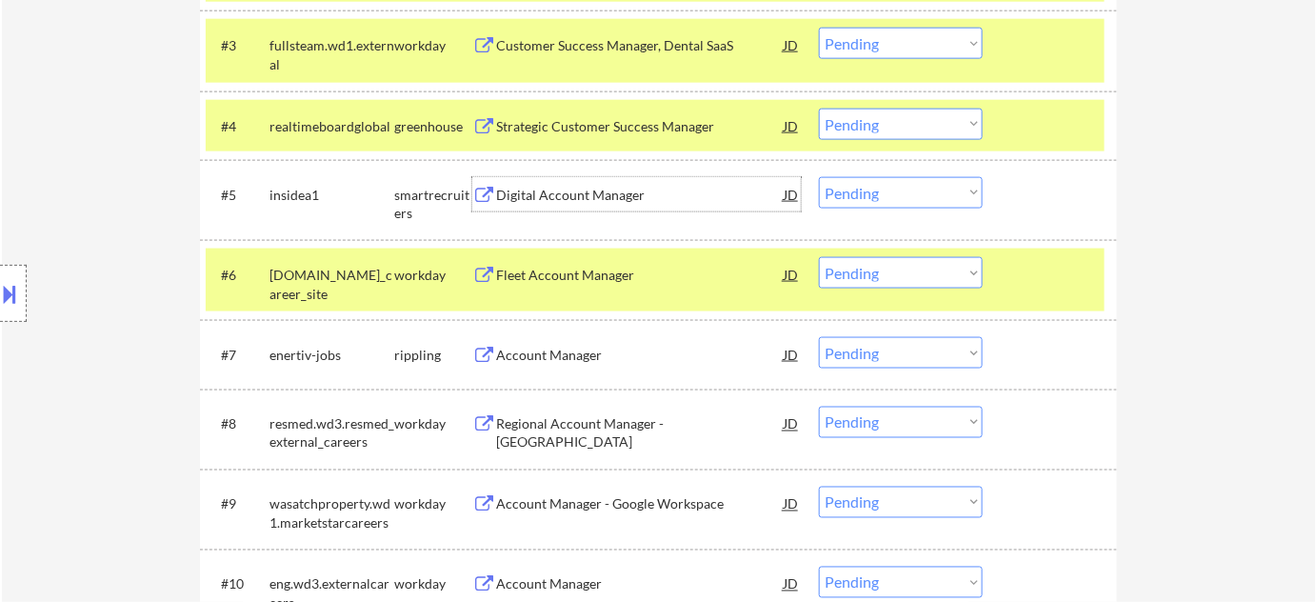
click at [903, 177] on select "Choose an option... Pending Applied Excluded (Questions) Excluded (Expired) Exc…" at bounding box center [901, 192] width 164 height 31
click at [819, 177] on select "Choose an option... Pending Applied Excluded (Questions) Excluded (Expired) Exc…" at bounding box center [901, 192] width 164 height 31
select select ""pending""
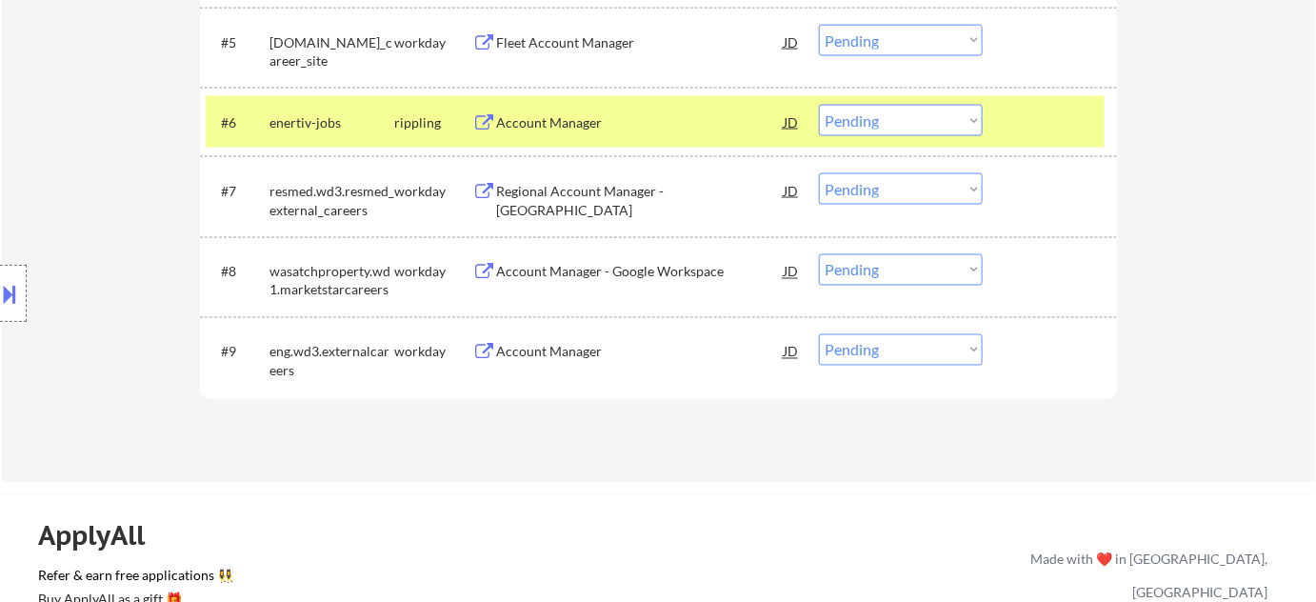
scroll to position [953, 0]
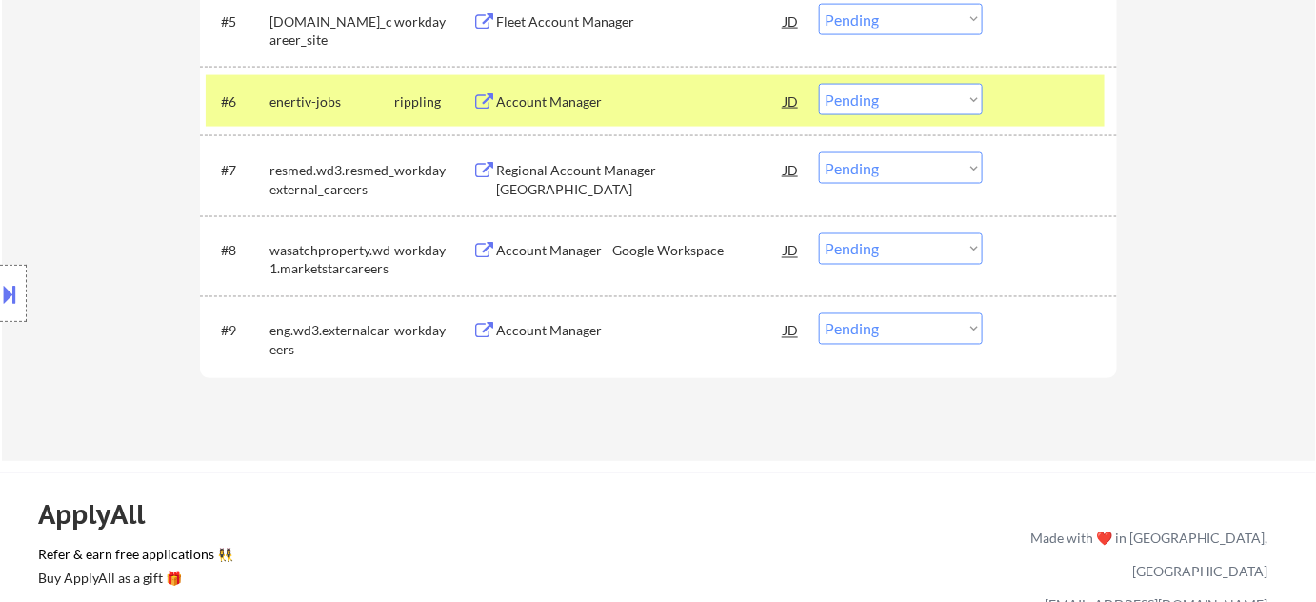
click at [557, 245] on div "Account Manager - Google Workspace" at bounding box center [640, 251] width 288 height 19
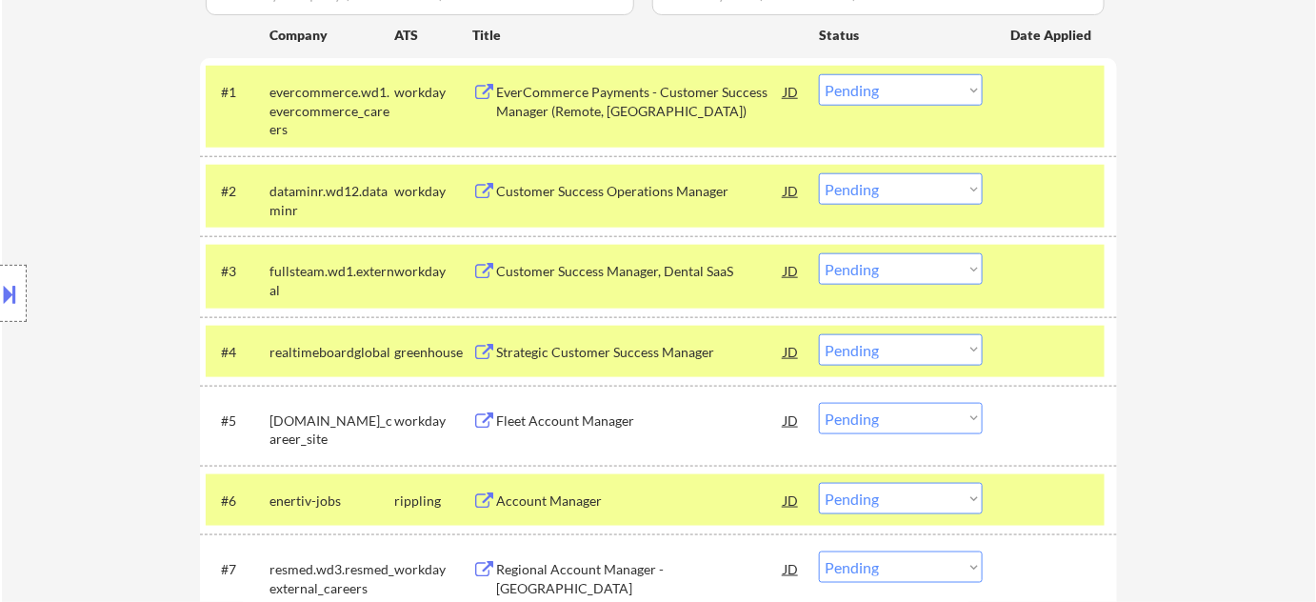
scroll to position [346, 0]
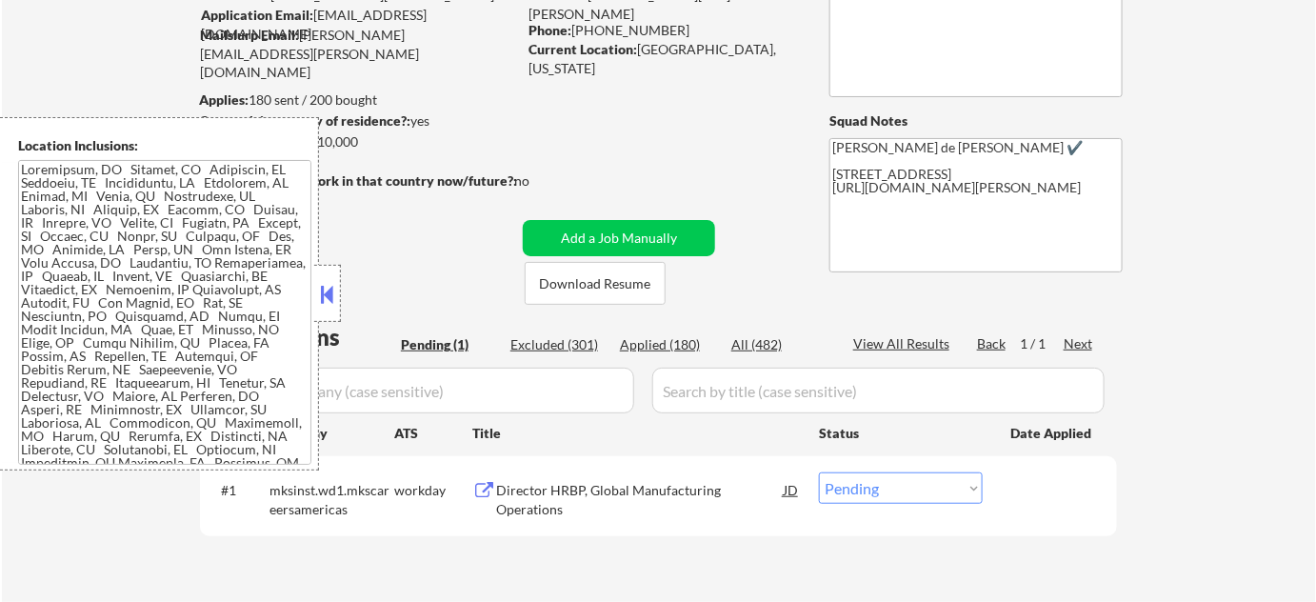
scroll to position [172, 0]
drag, startPoint x: 323, startPoint y: 288, endPoint x: 392, endPoint y: 285, distance: 69.6
click at [322, 288] on button at bounding box center [327, 294] width 21 height 29
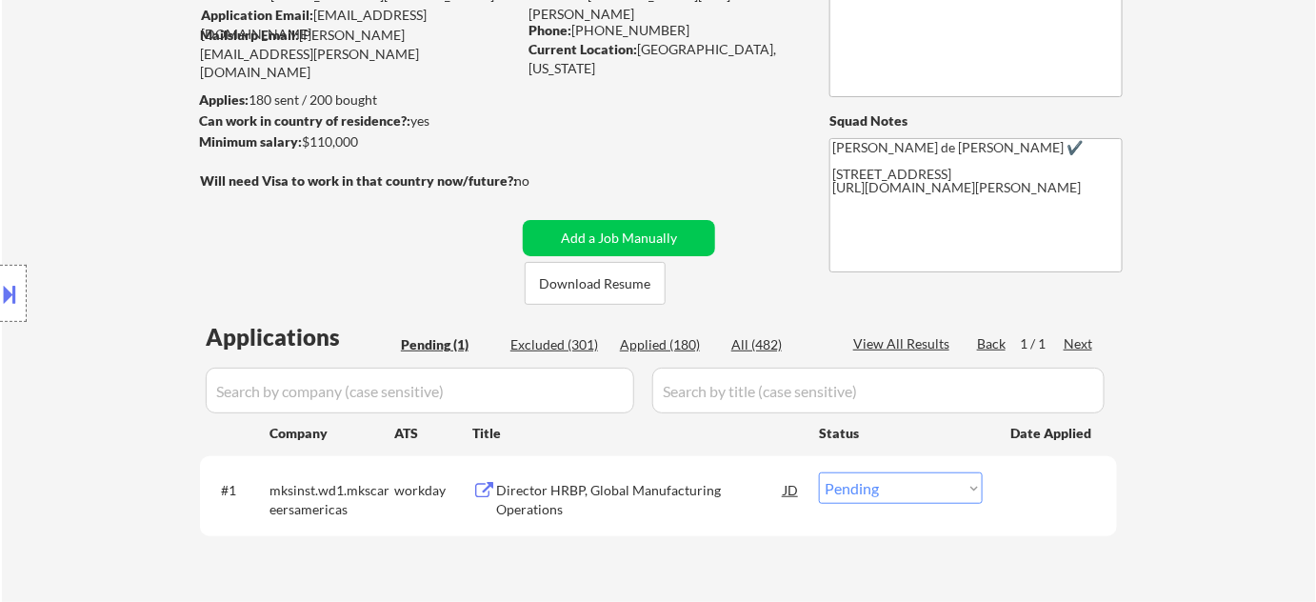
click at [683, 330] on div "Applications Pending (1) Excluded (301) Applied (180) All (482) View All Result…" at bounding box center [658, 452] width 917 height 262
click at [680, 342] on div "Applied (180)" at bounding box center [667, 344] width 95 height 19
select select ""applied""
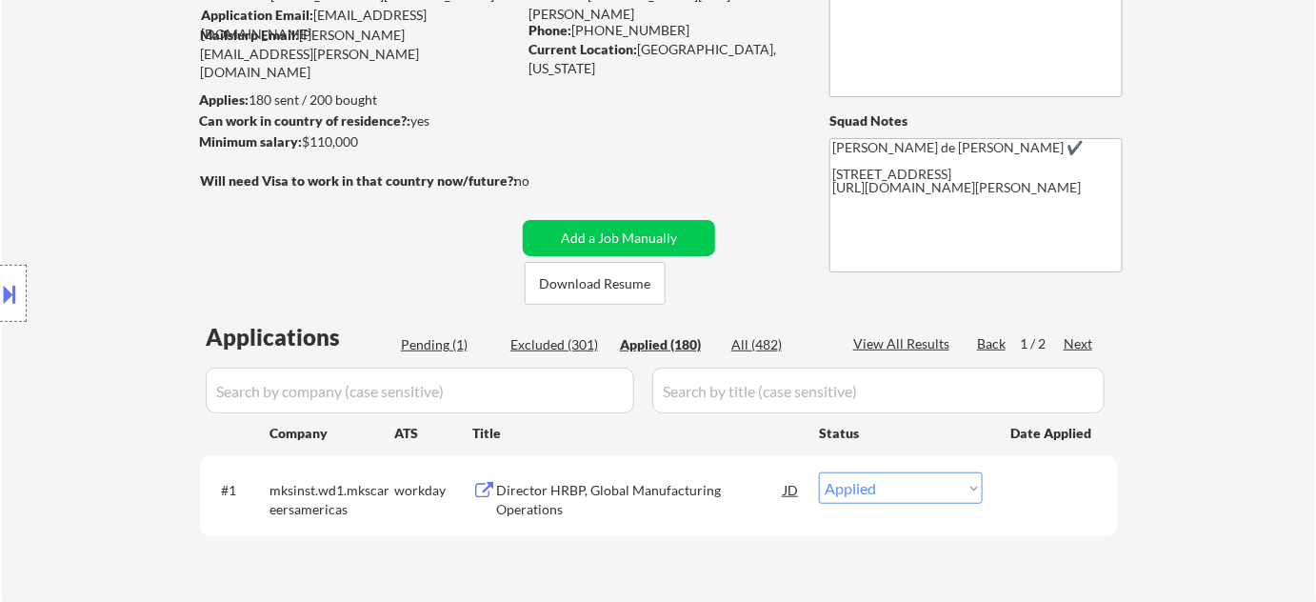
select select ""applied""
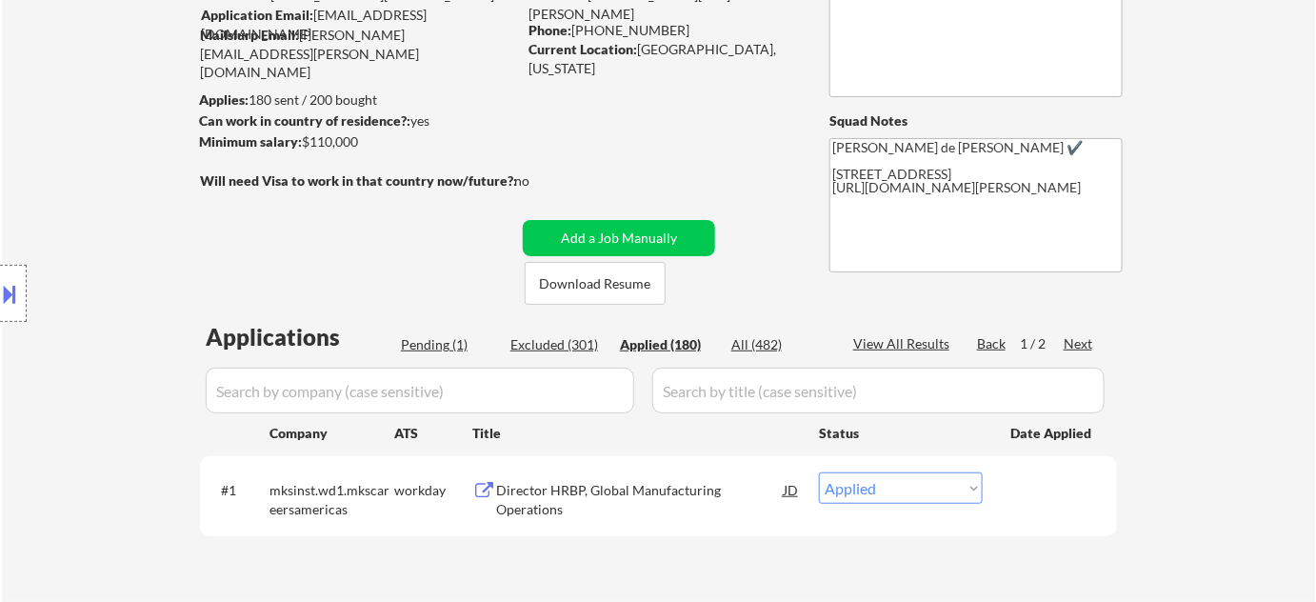
select select ""applied""
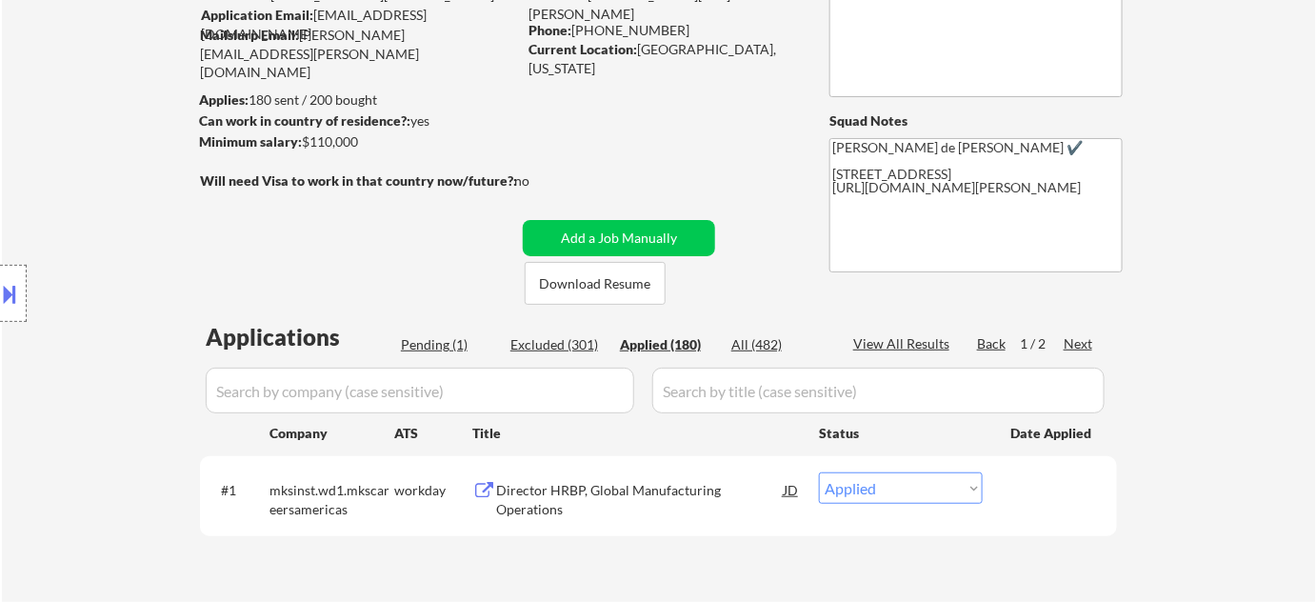
select select ""applied""
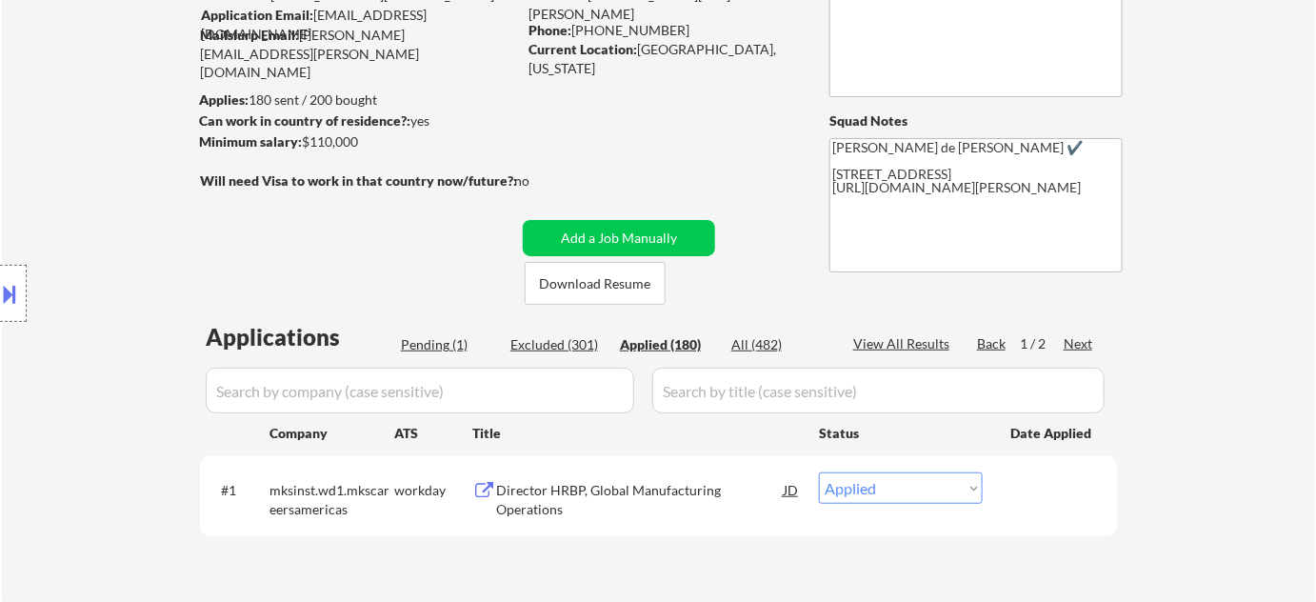
select select ""applied""
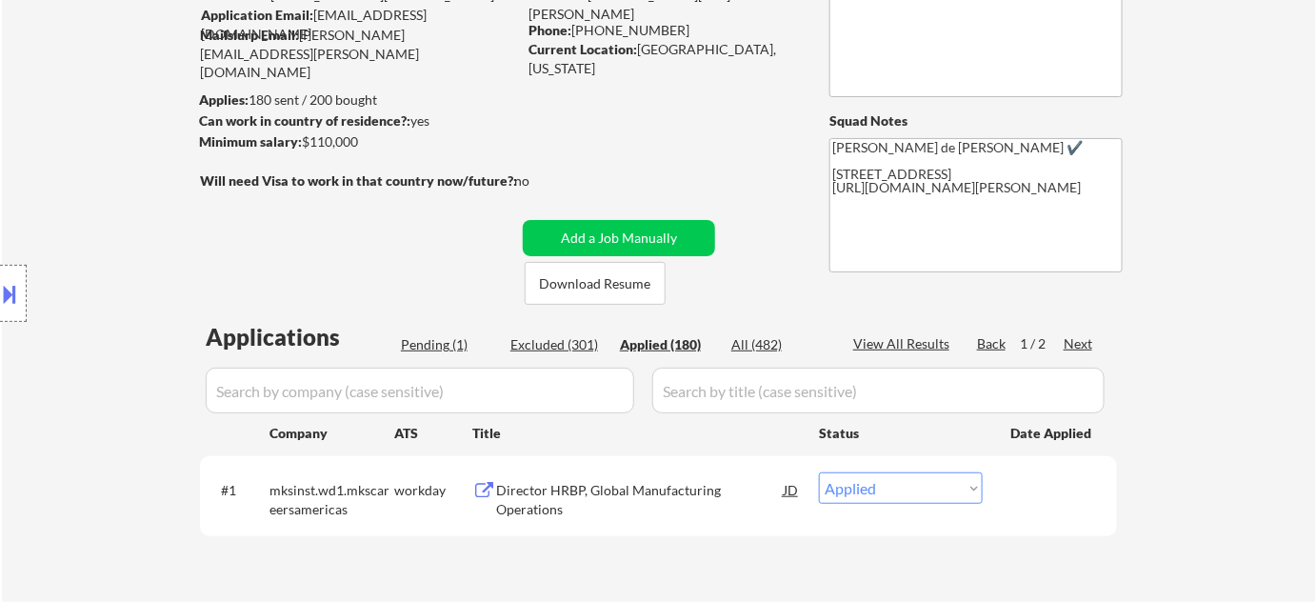
select select ""applied""
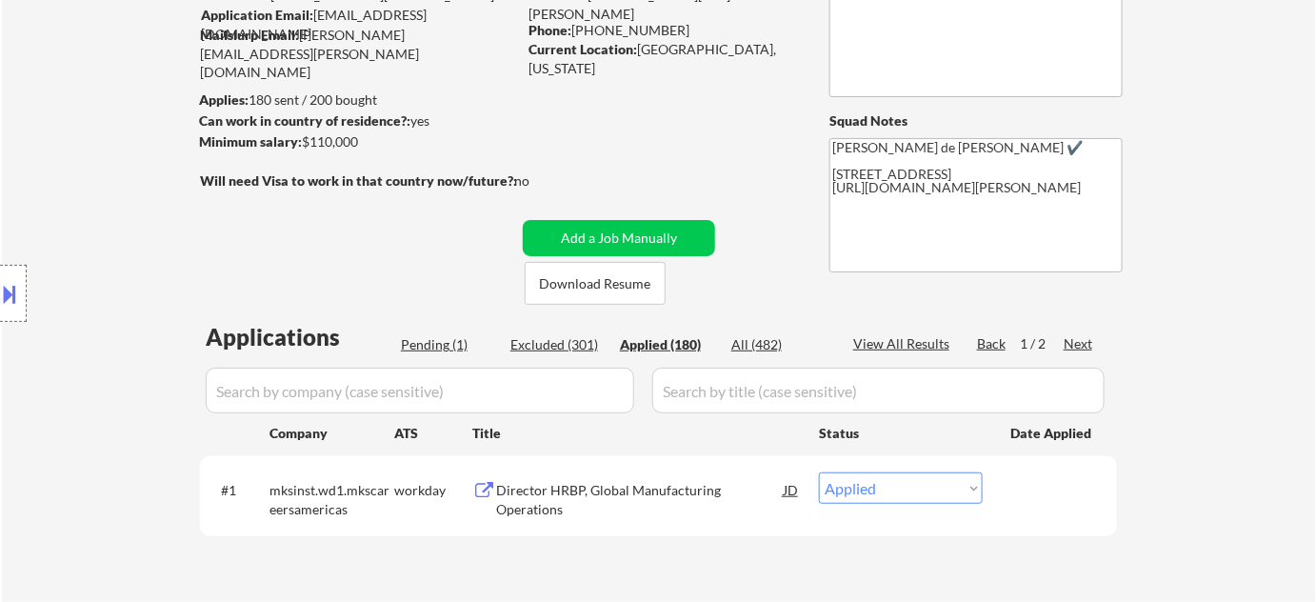
select select ""applied""
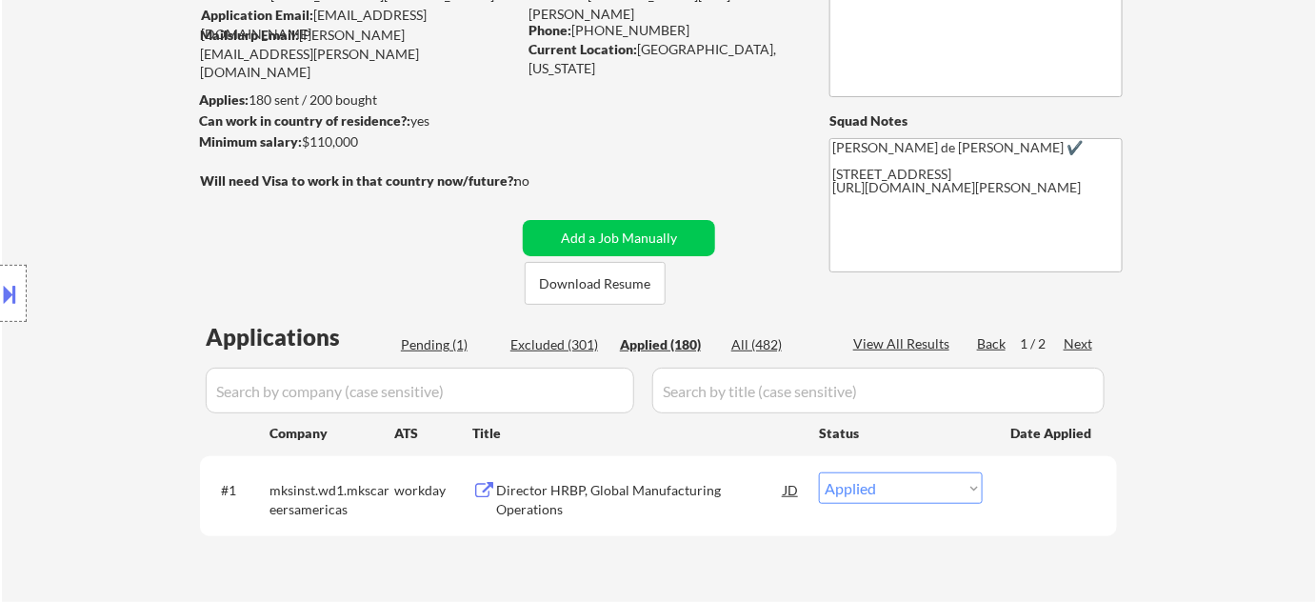
select select ""applied""
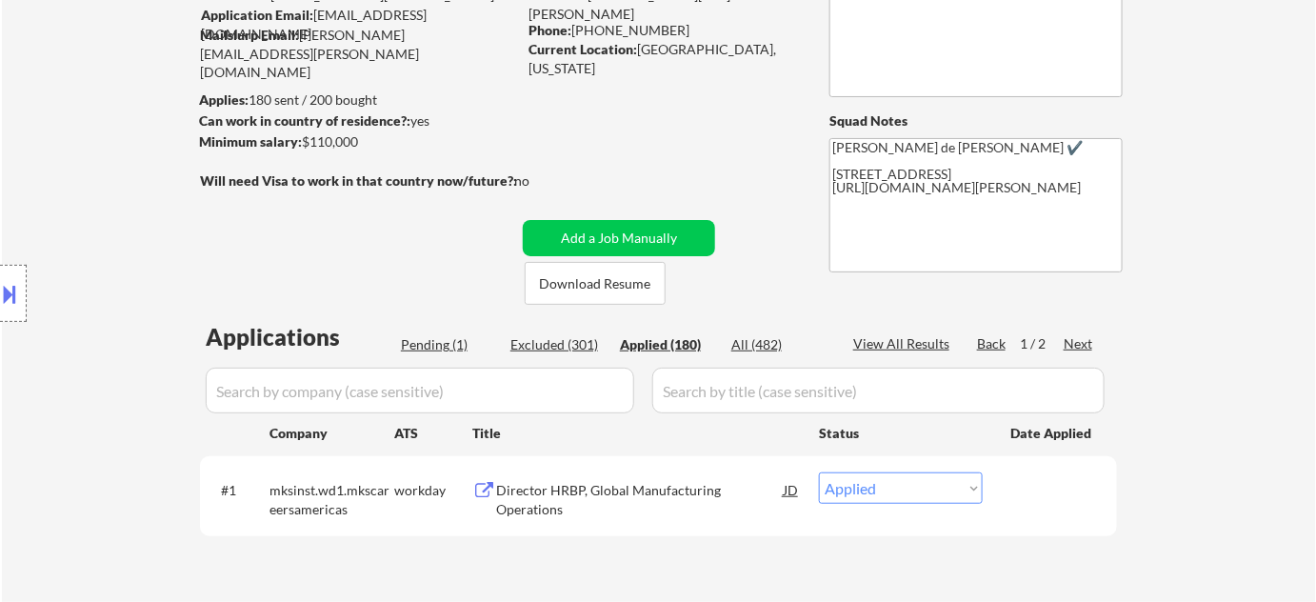
select select ""applied""
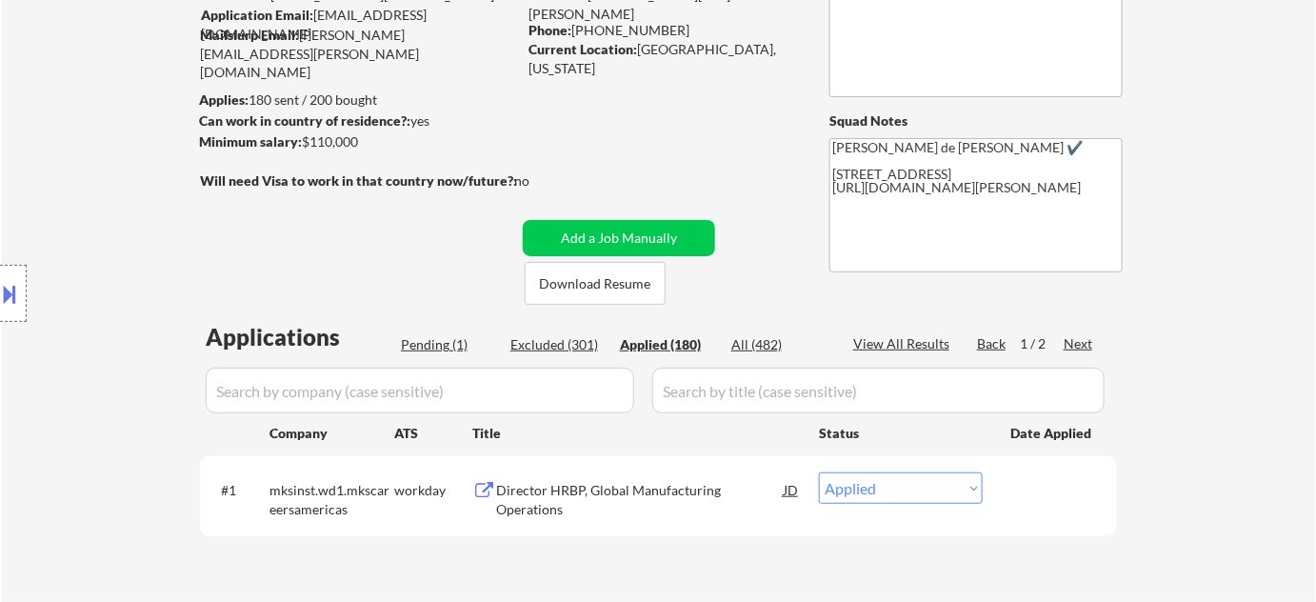
select select ""applied""
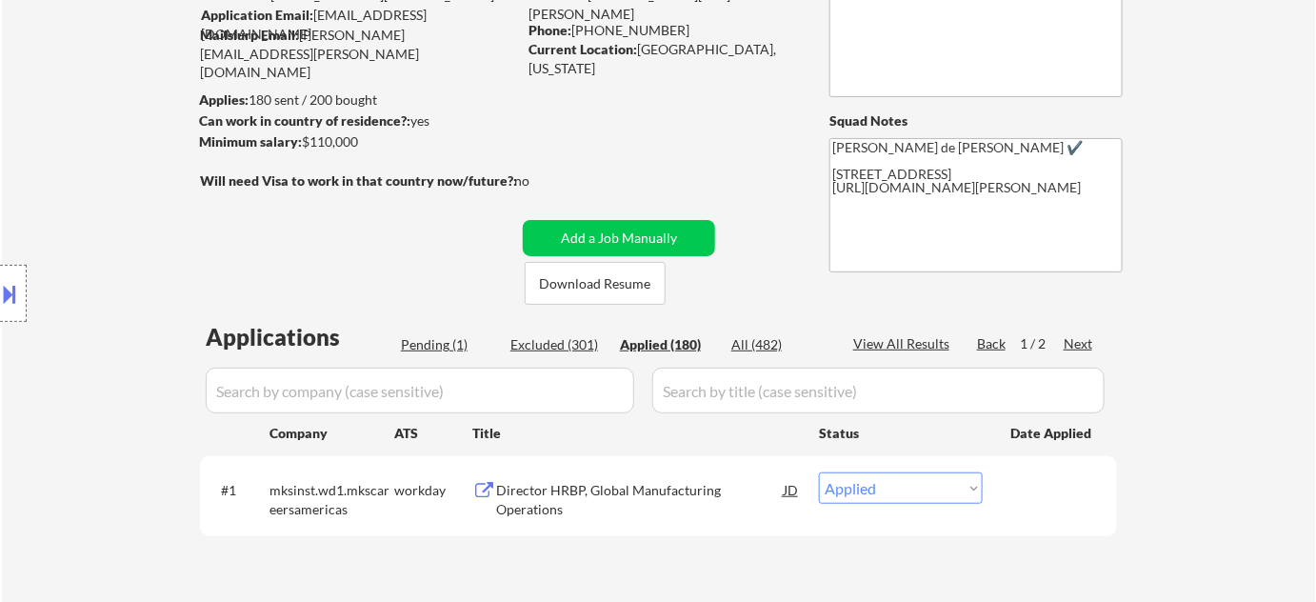
select select ""applied""
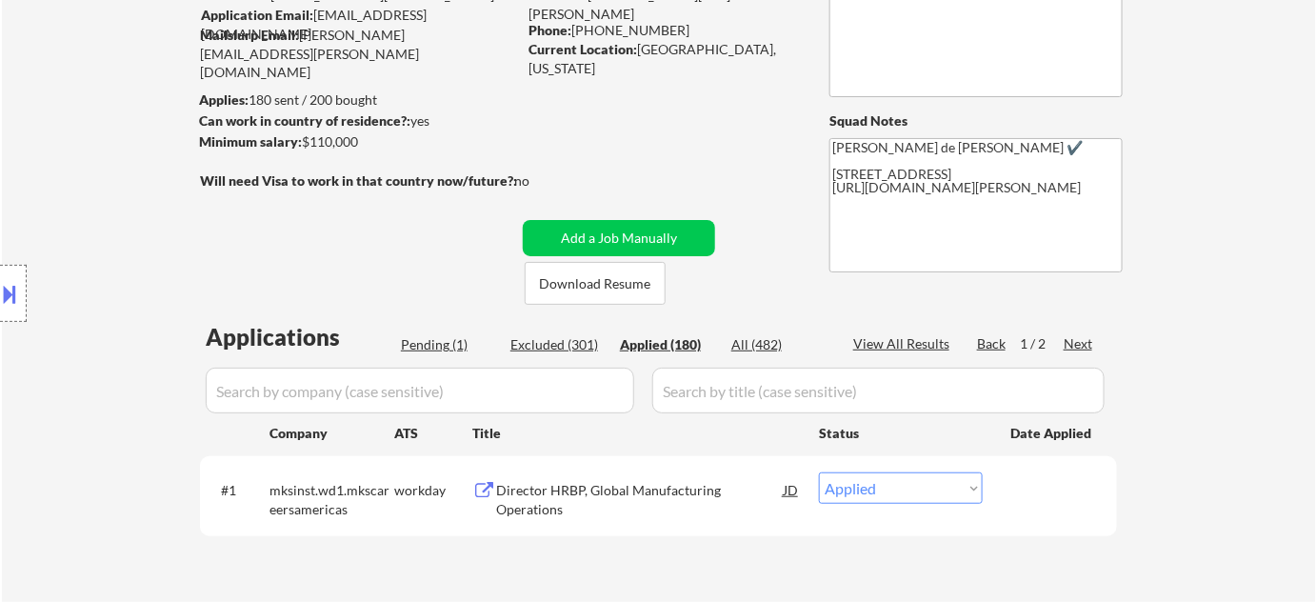
select select ""applied""
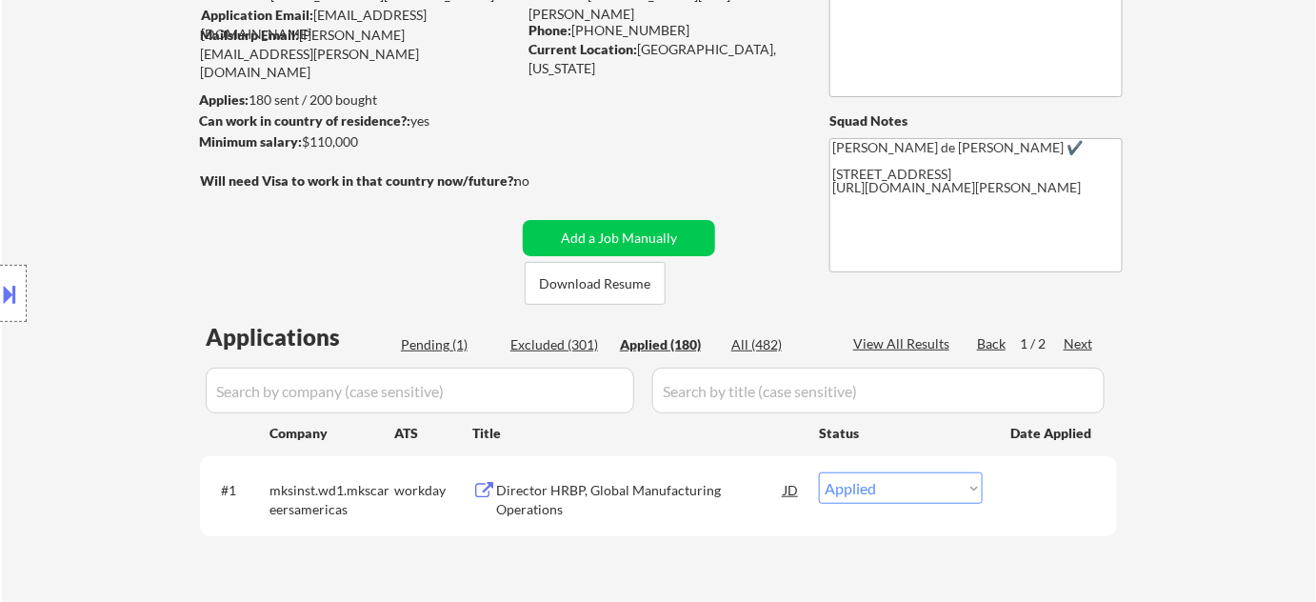
select select ""applied""
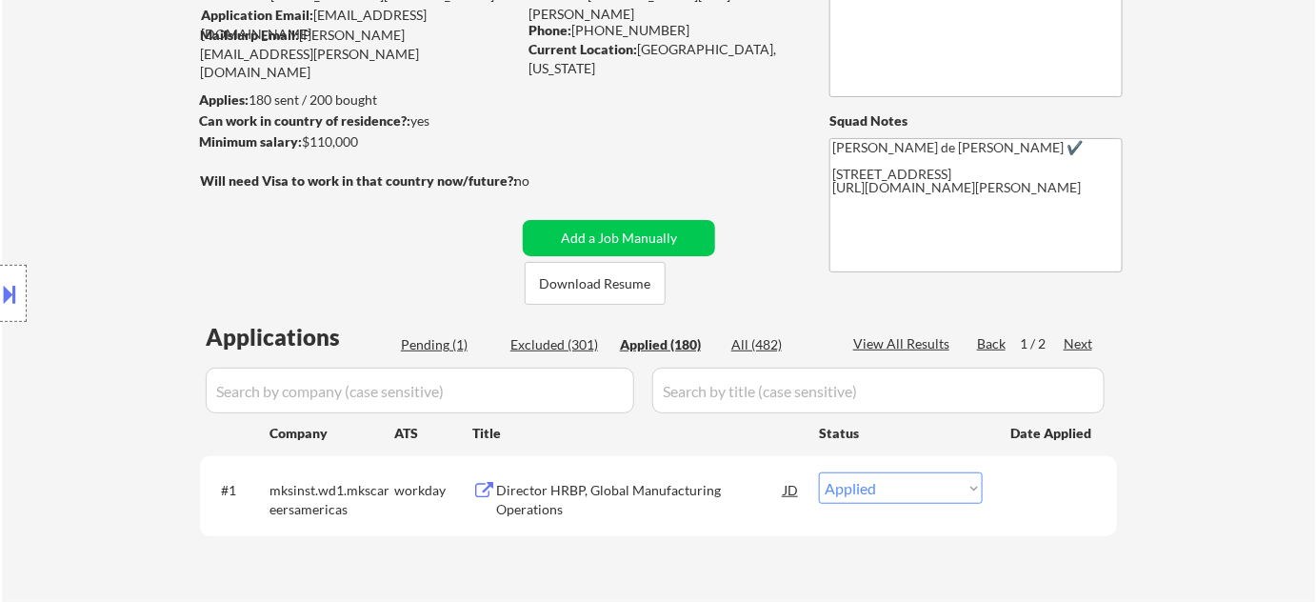
select select ""applied""
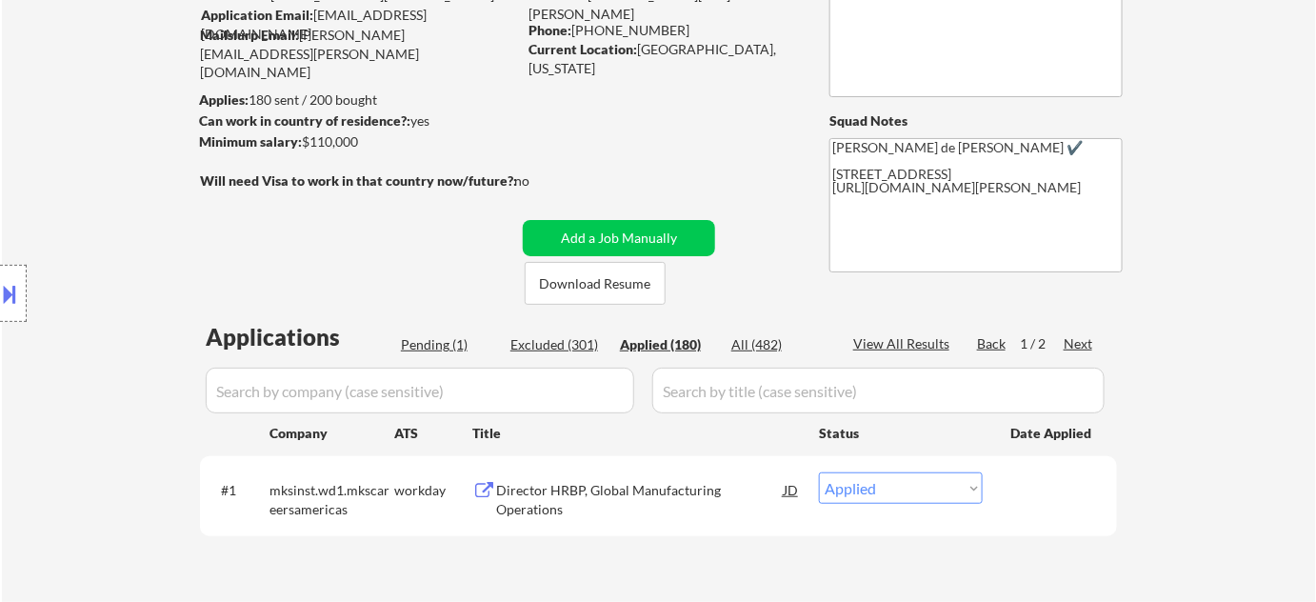
select select ""applied""
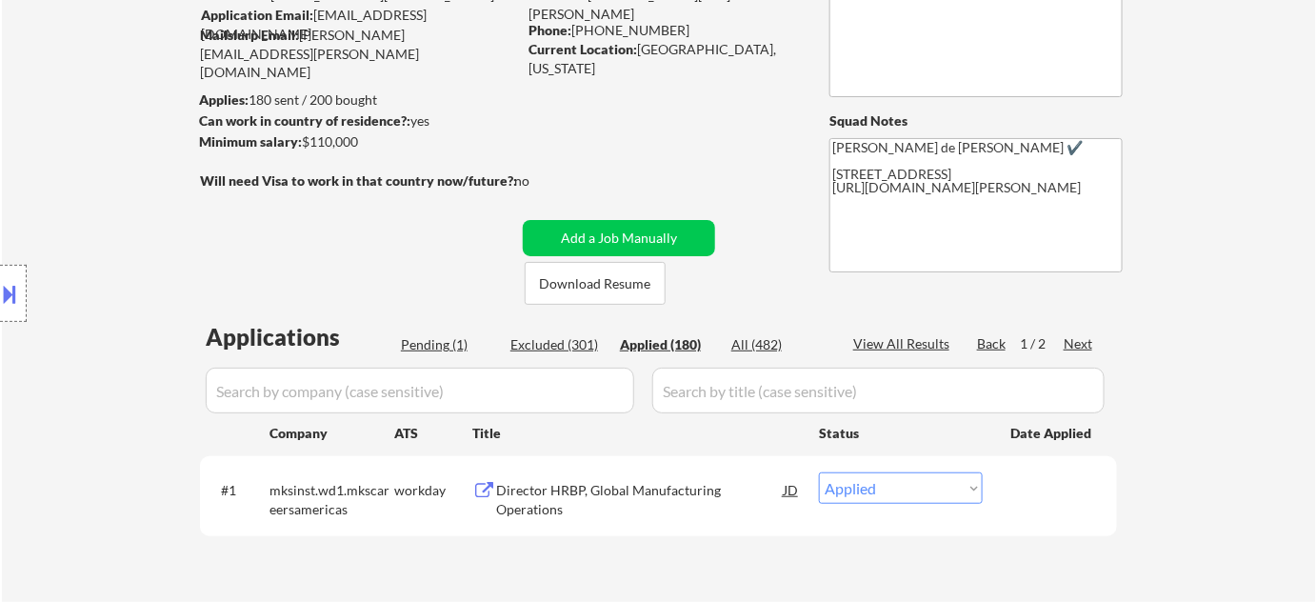
select select ""applied""
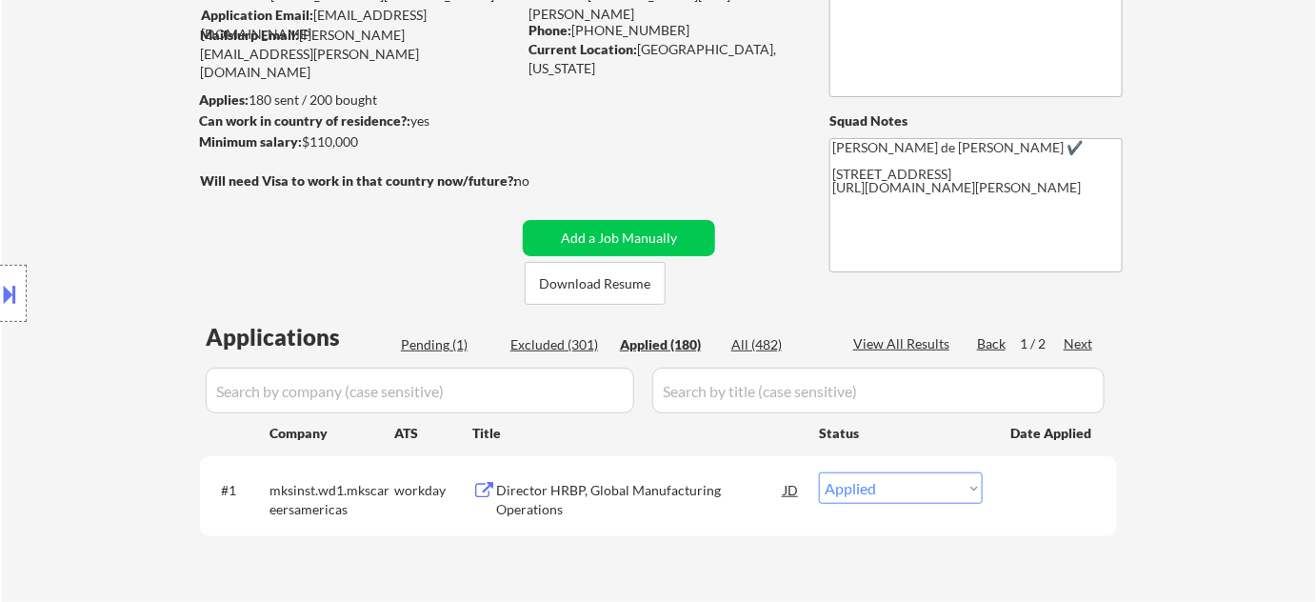
select select ""applied""
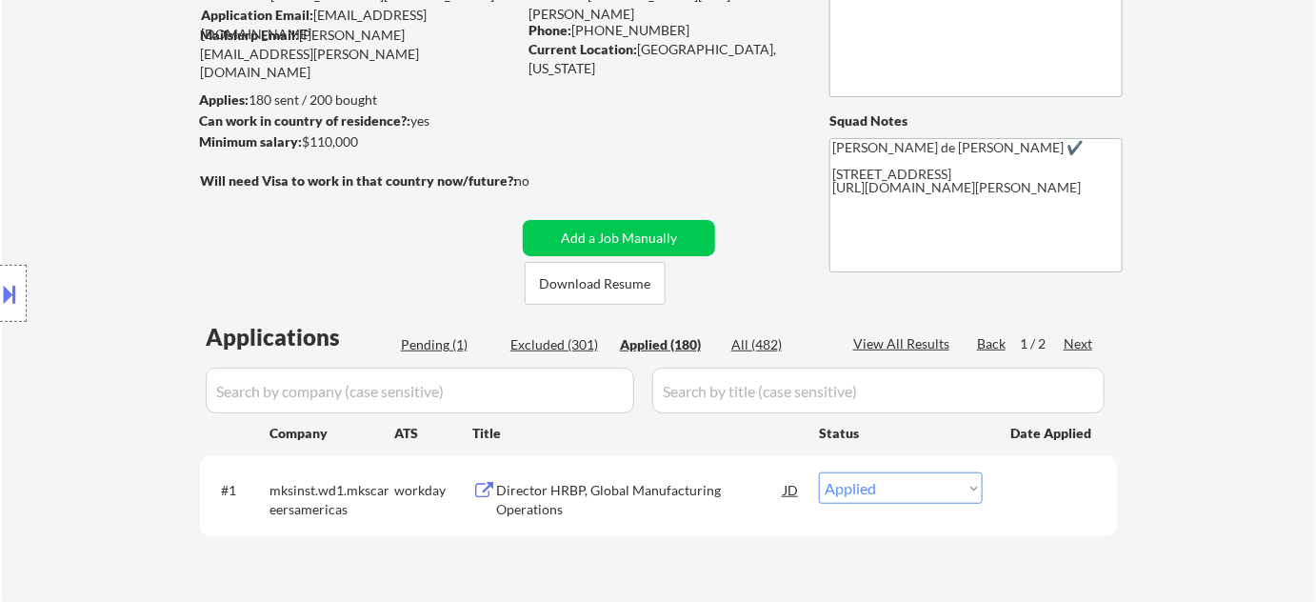
select select ""applied""
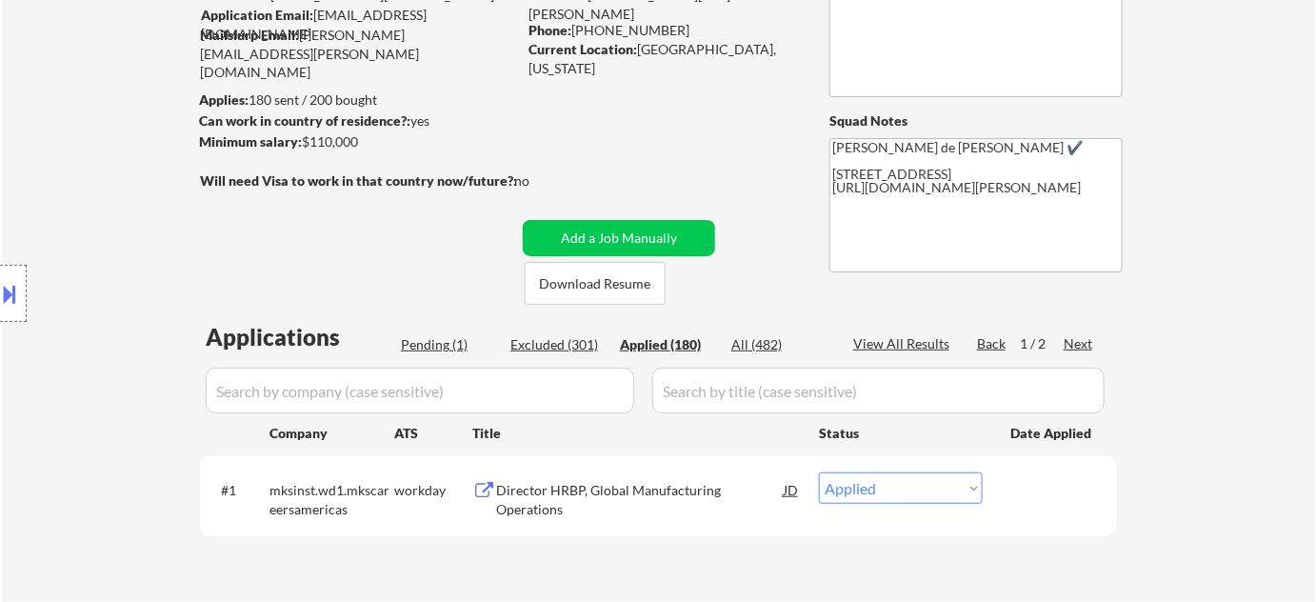
select select ""applied""
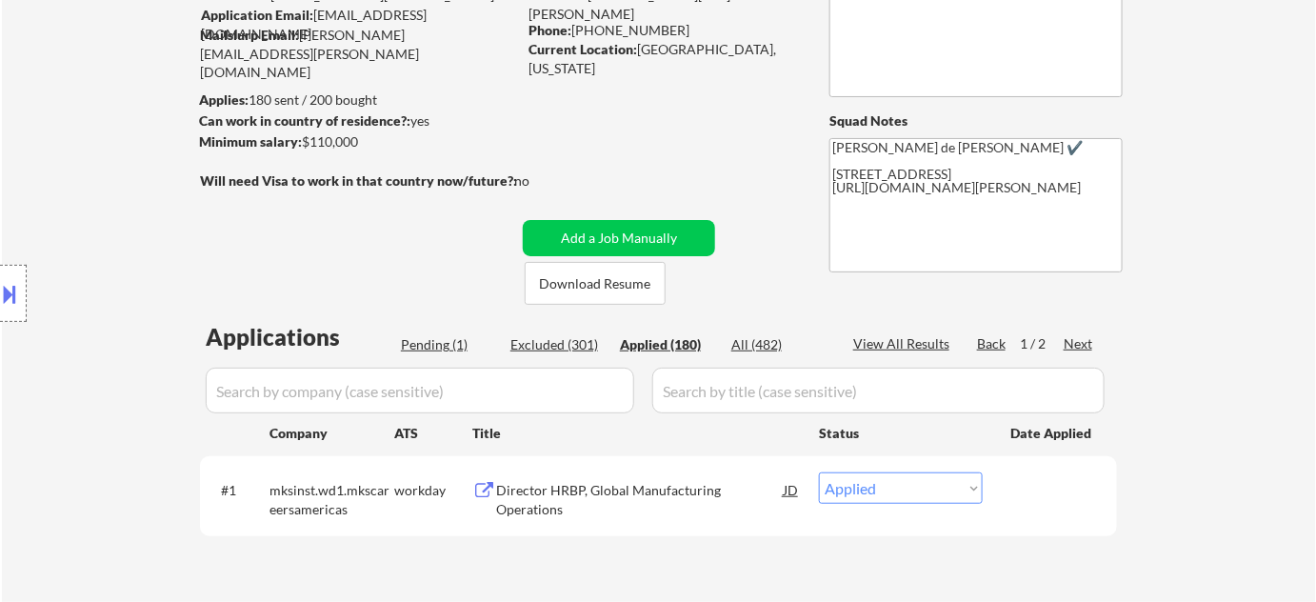
select select ""applied""
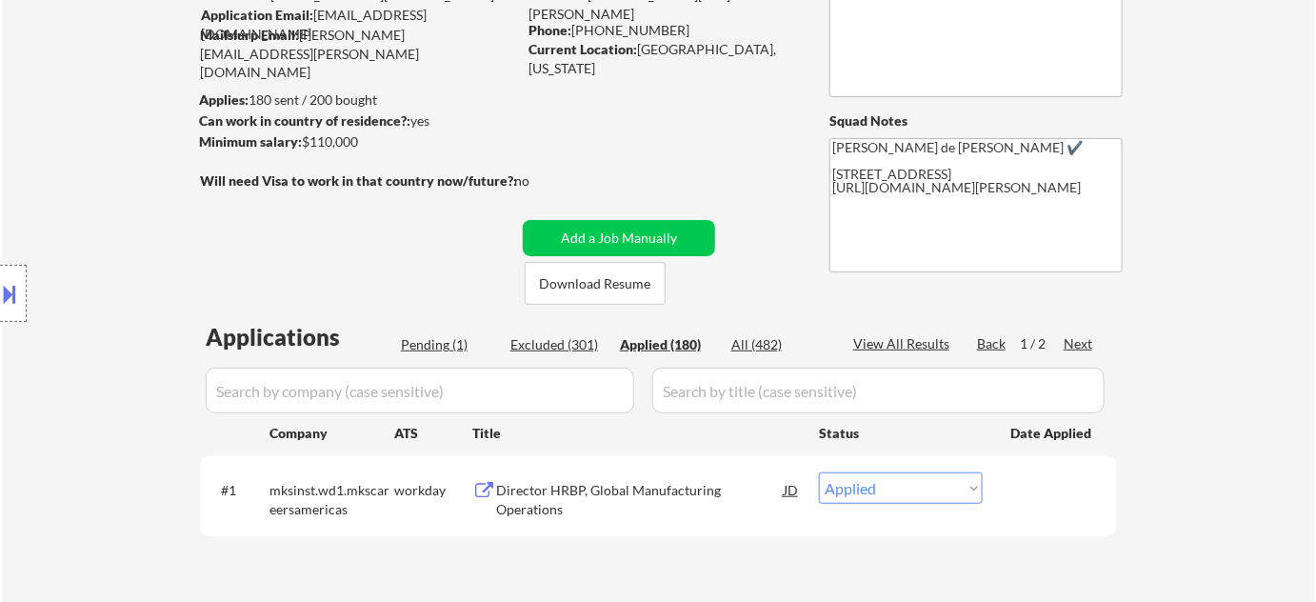
select select ""applied""
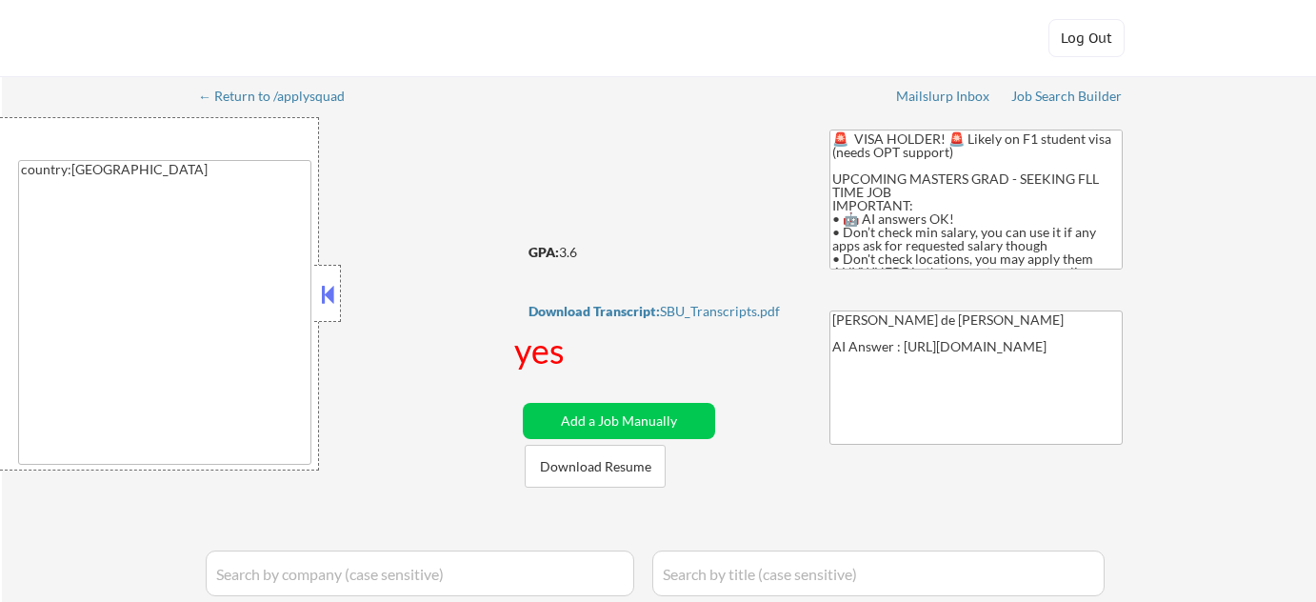
select select ""applied""
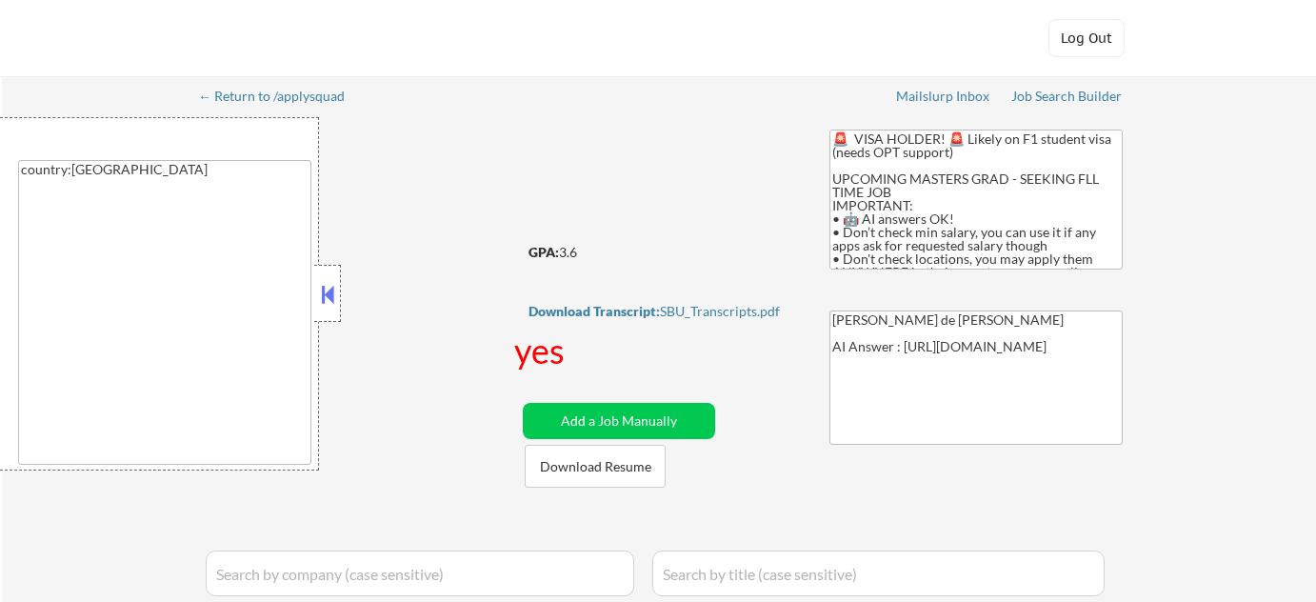
select select ""applied""
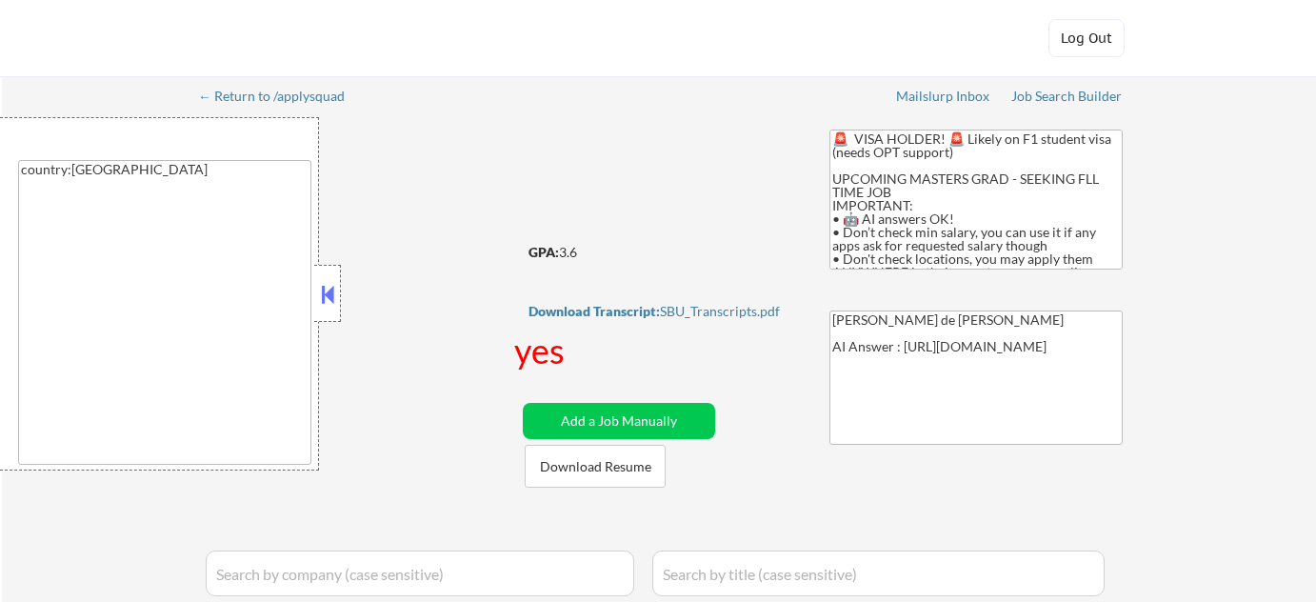
select select ""applied""
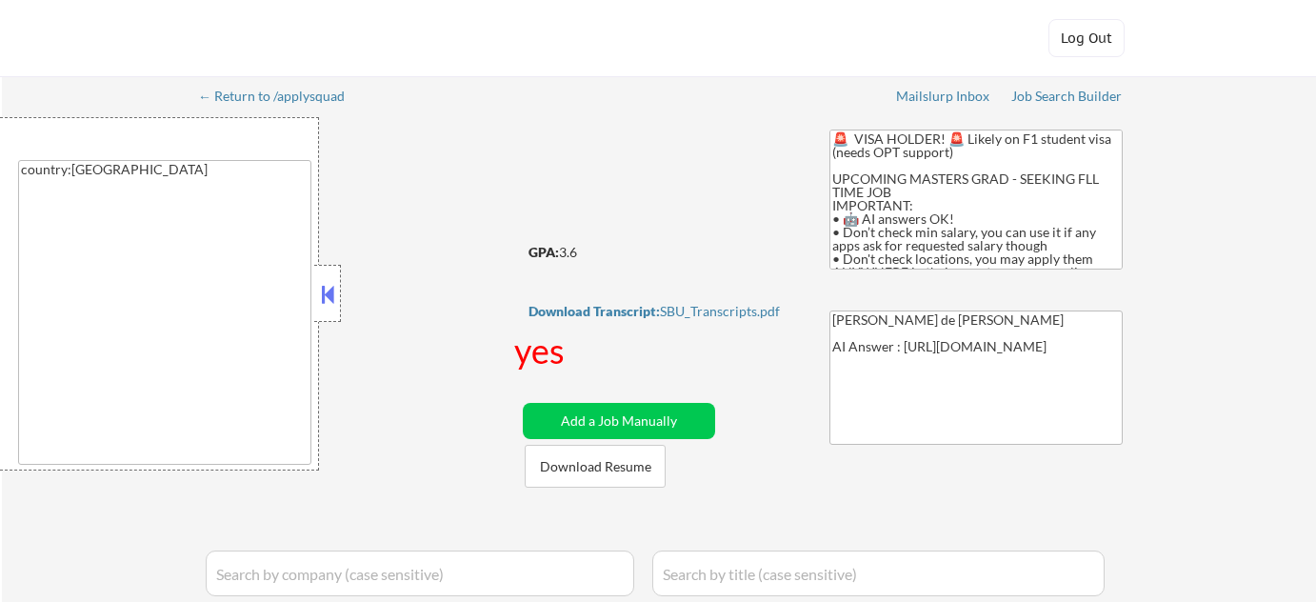
select select ""applied""
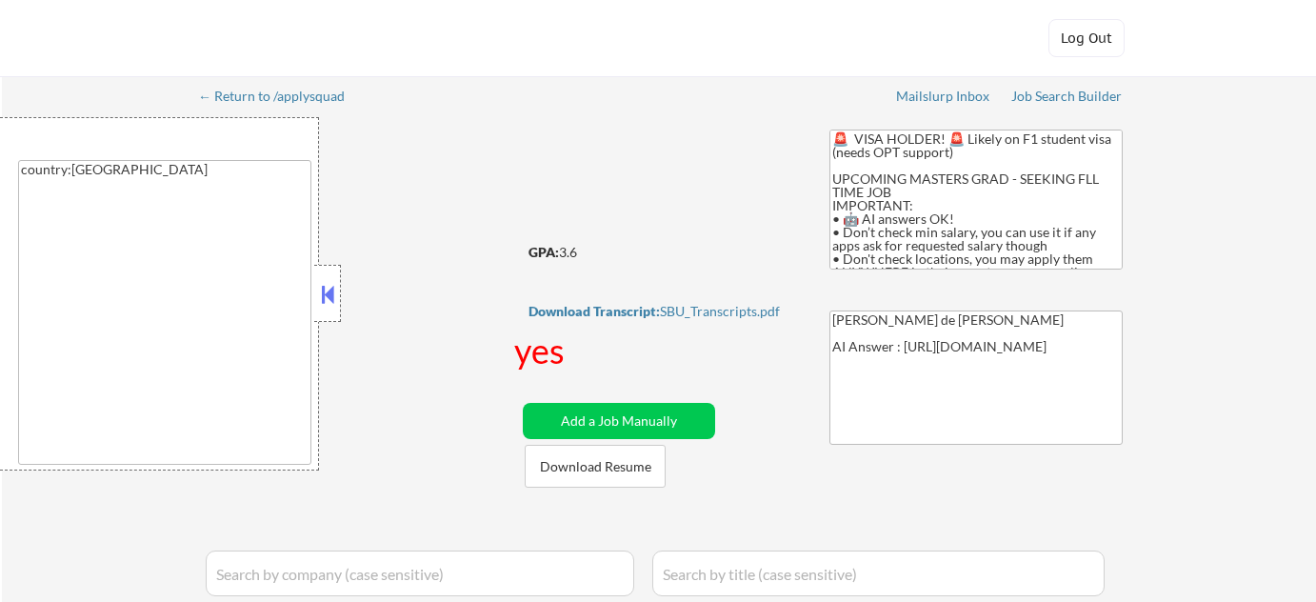
select select ""applied""
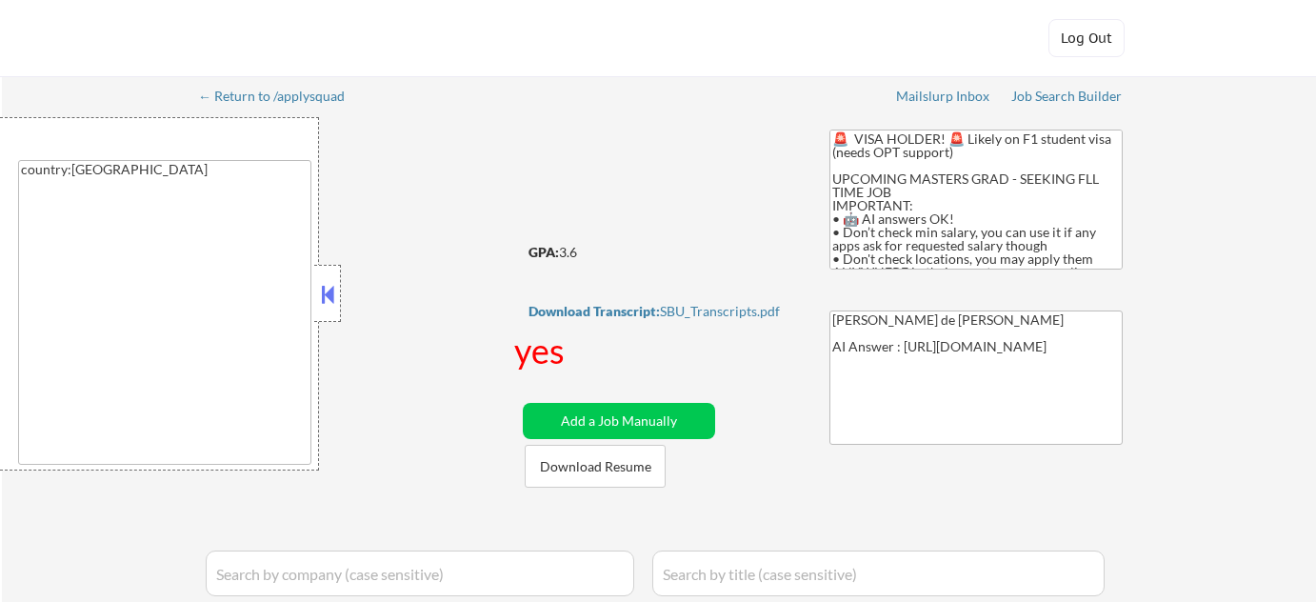
select select ""applied""
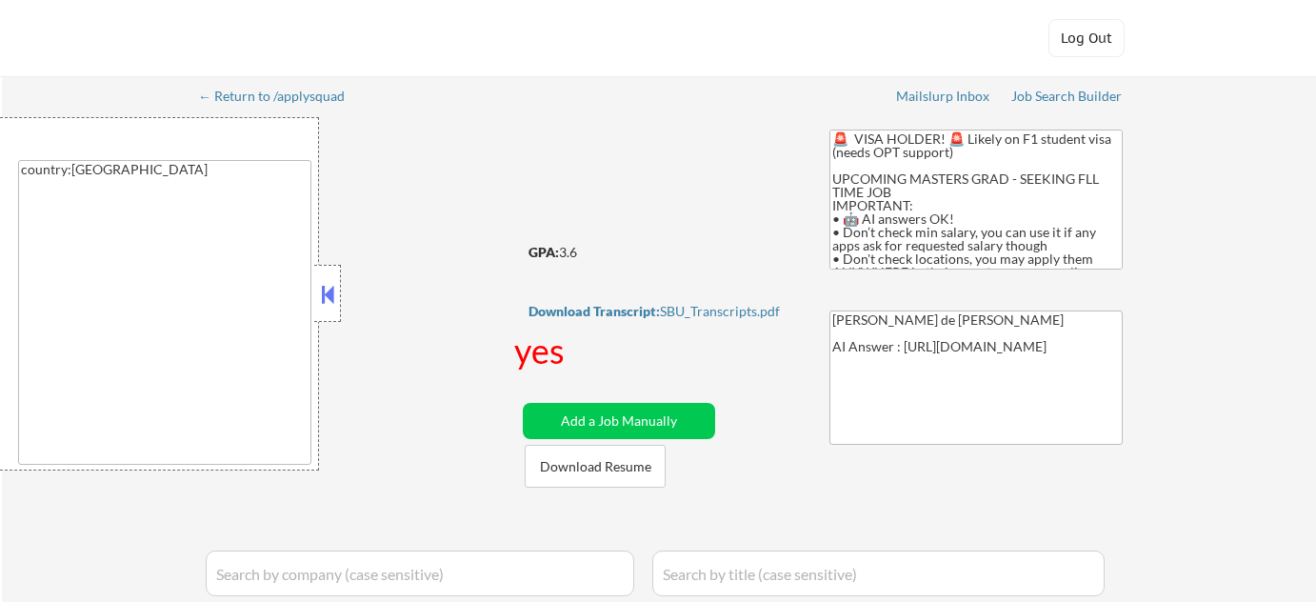
select select ""applied""
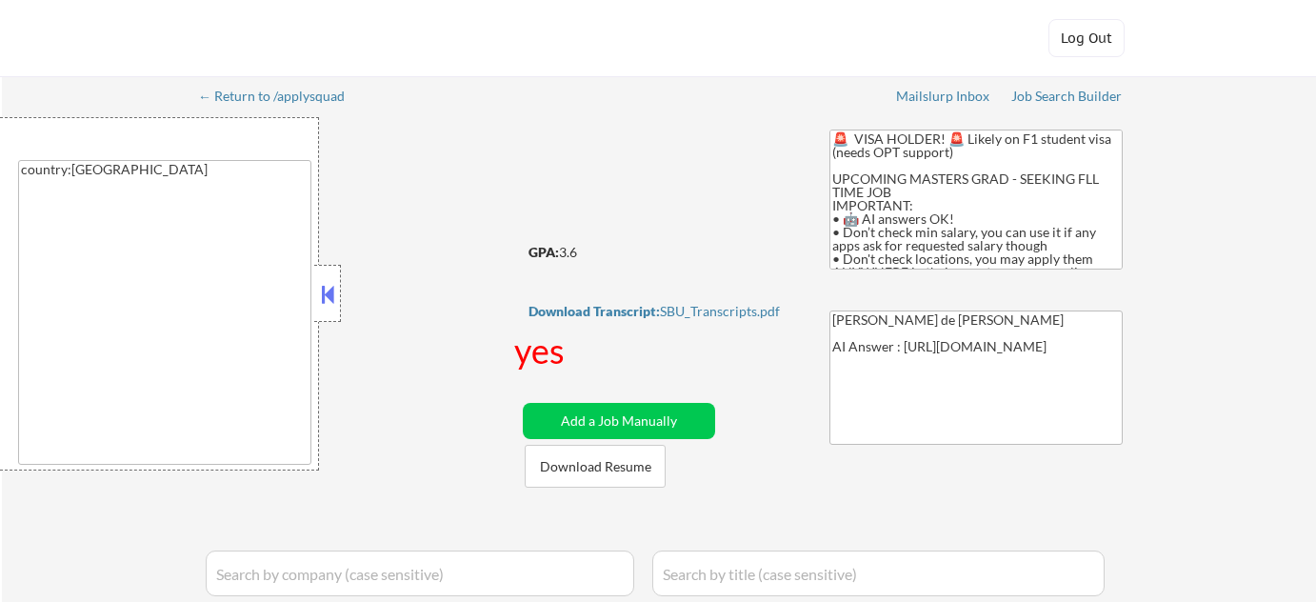
select select ""applied""
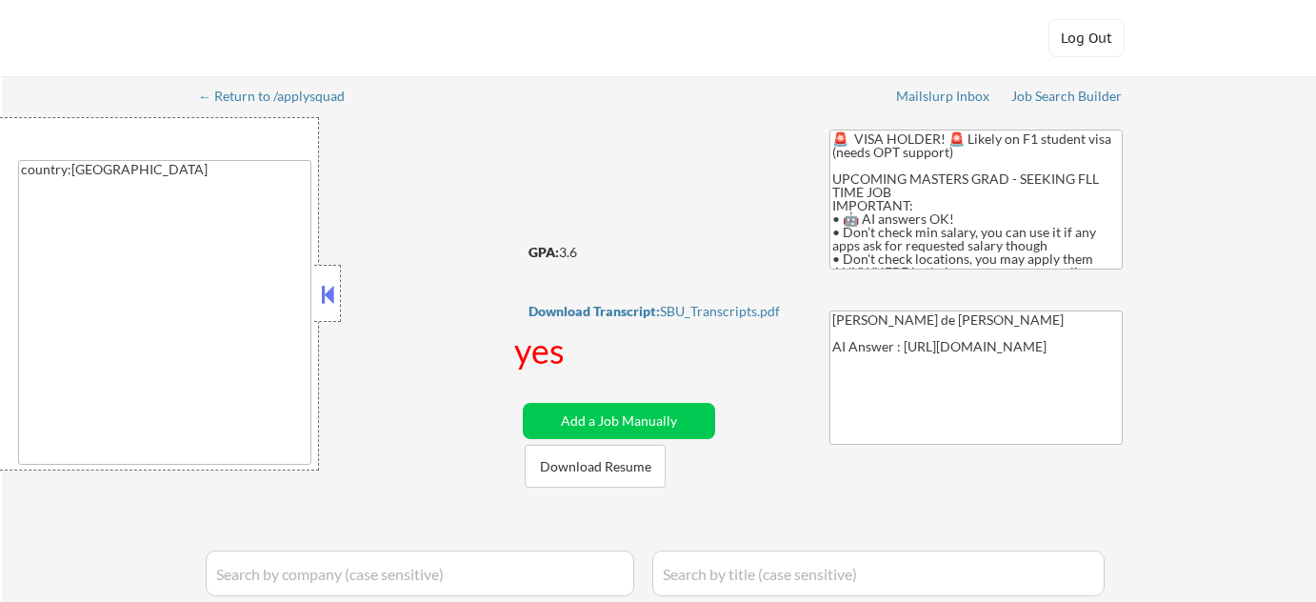
select select ""applied""
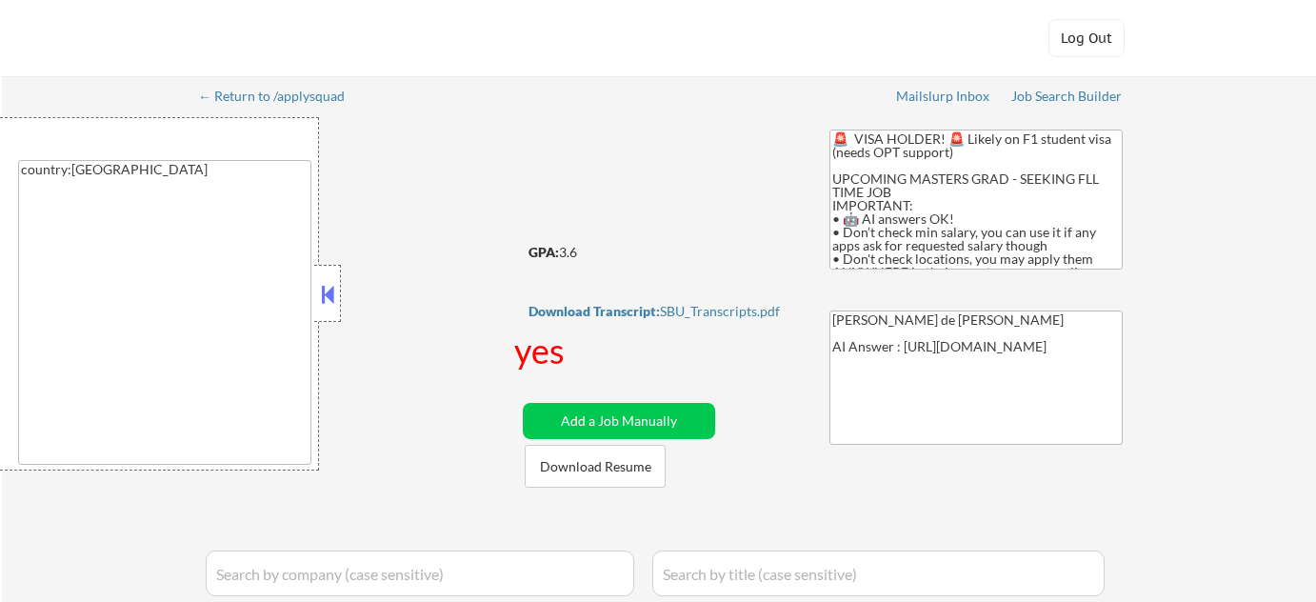
select select ""applied""
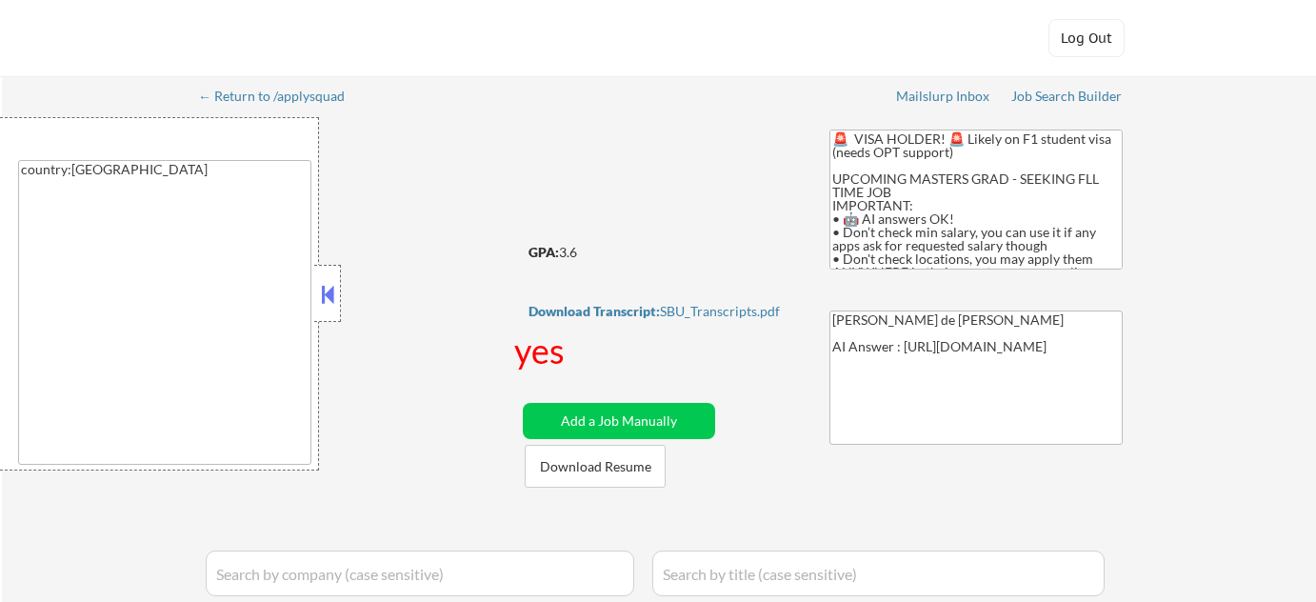
select select ""applied""
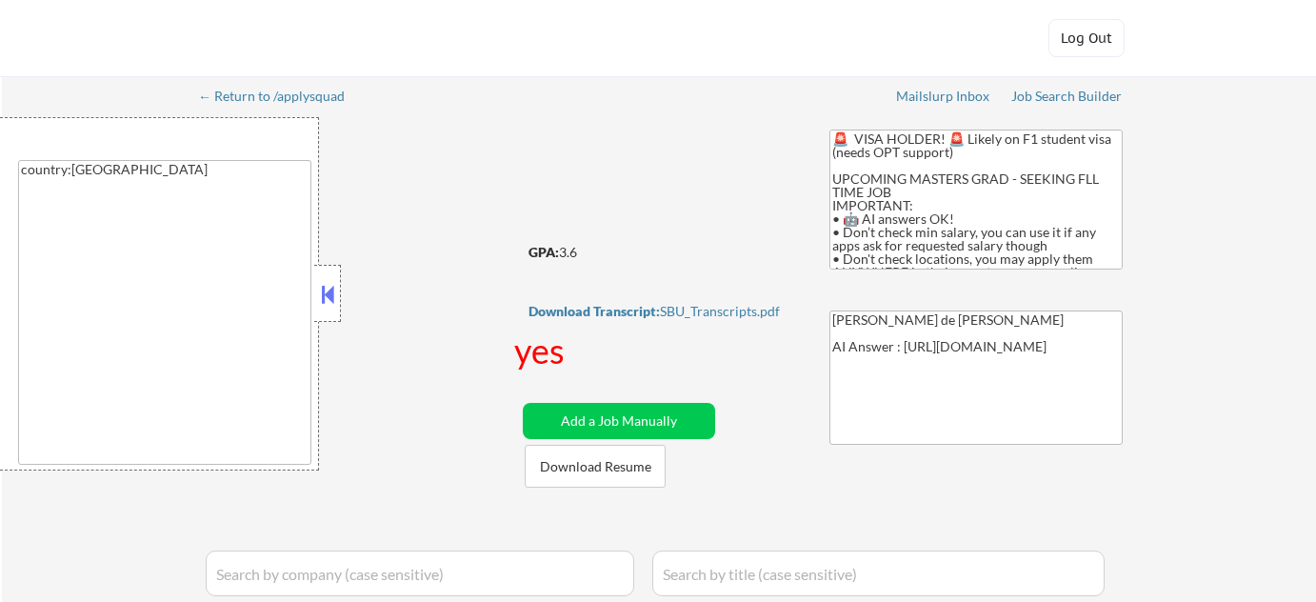
select select ""applied""
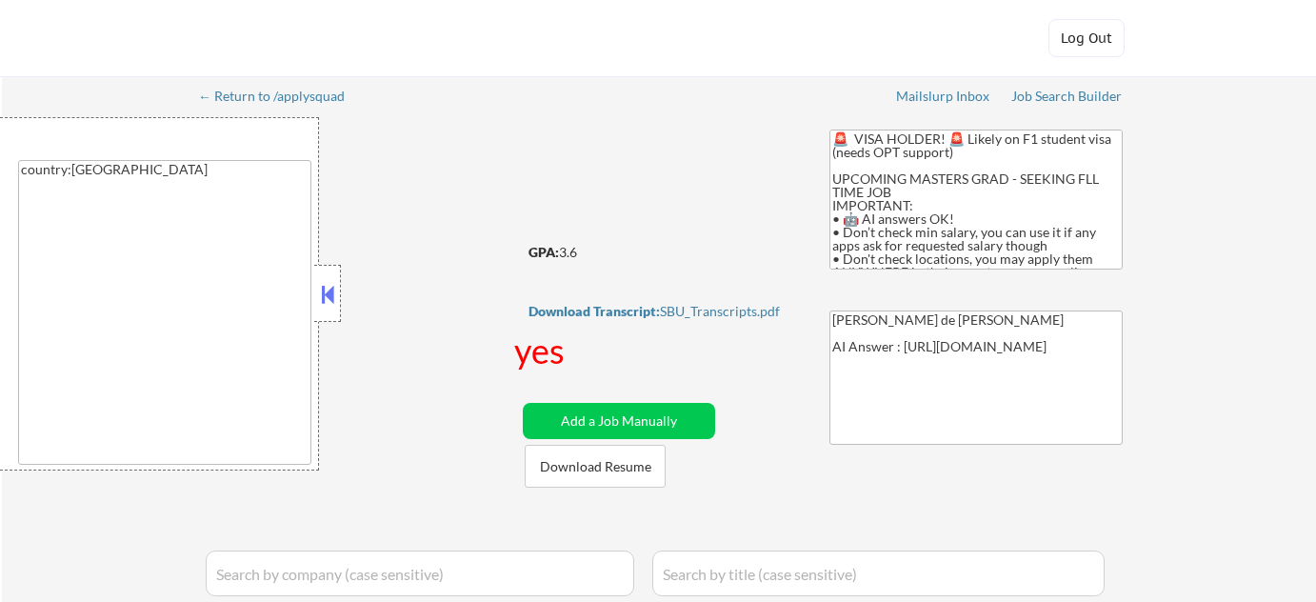
select select ""applied""
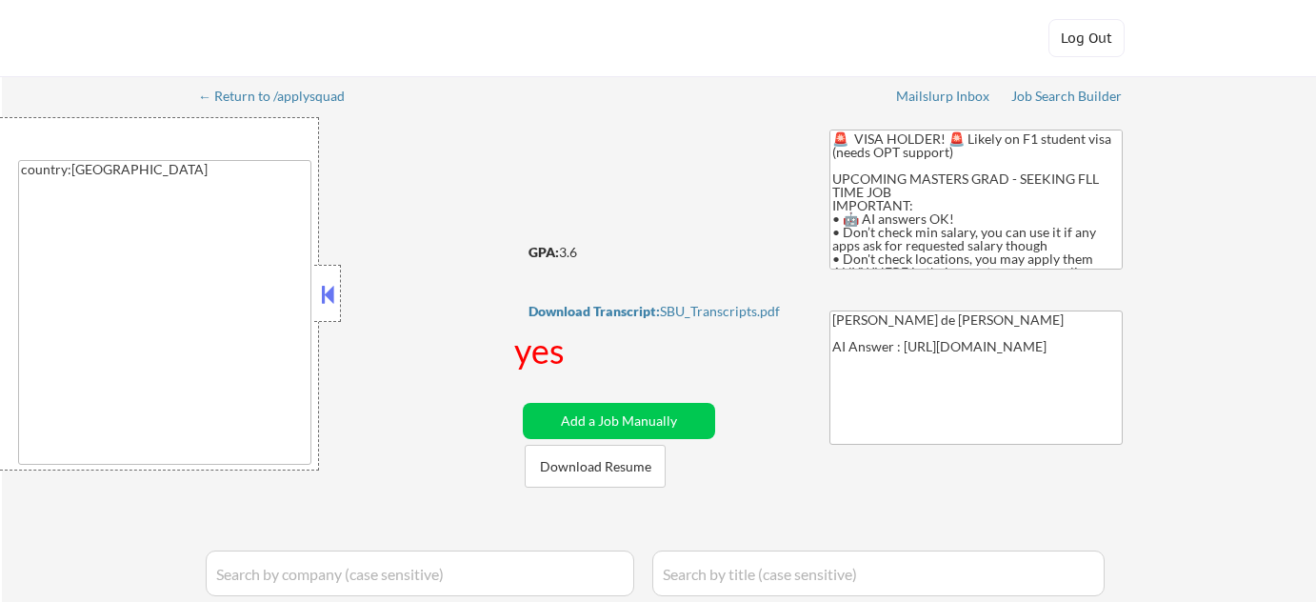
select select ""applied""
select select ""pending""
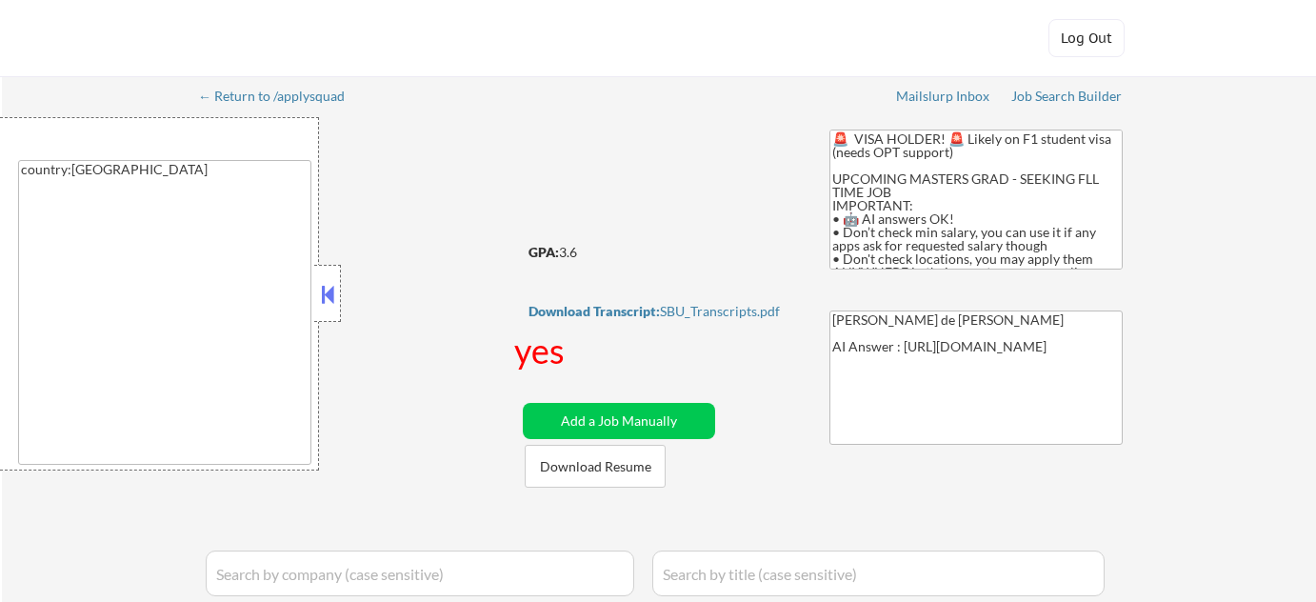
select select ""pending""
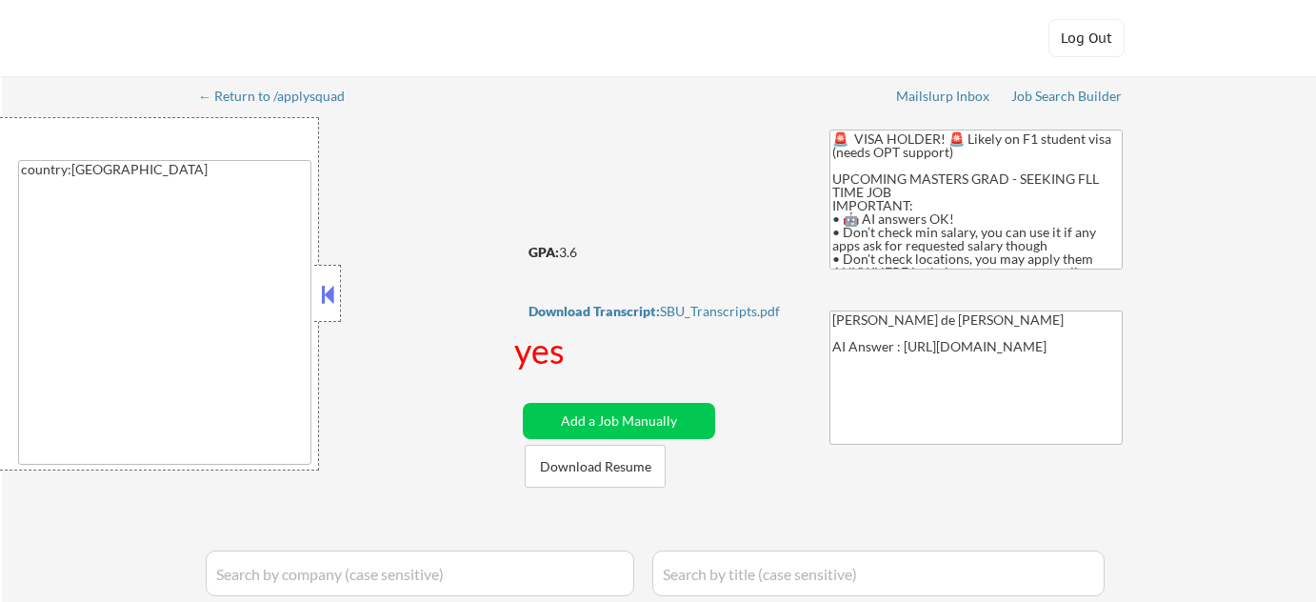
select select ""pending""
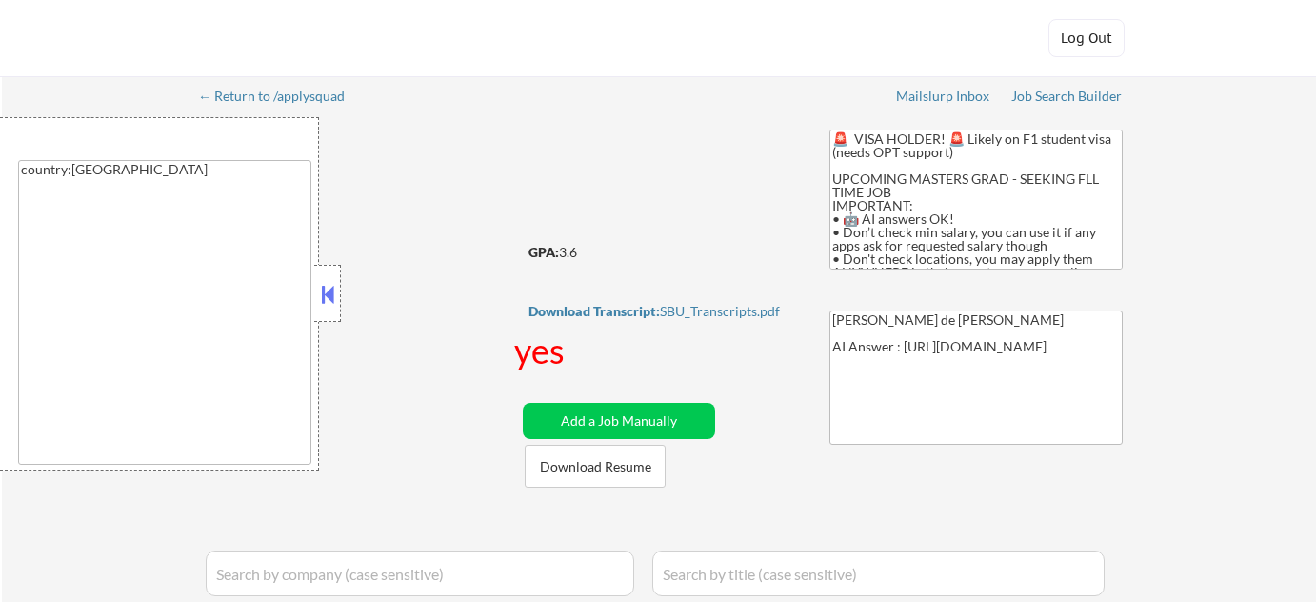
select select ""pending""
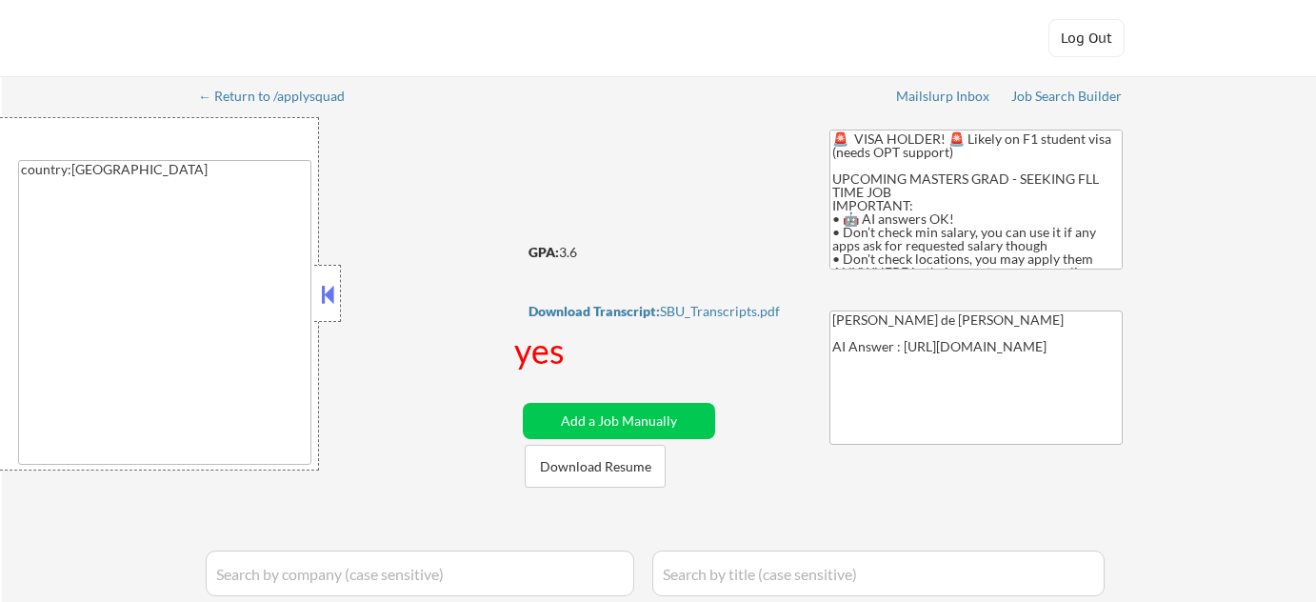
select select ""pending""
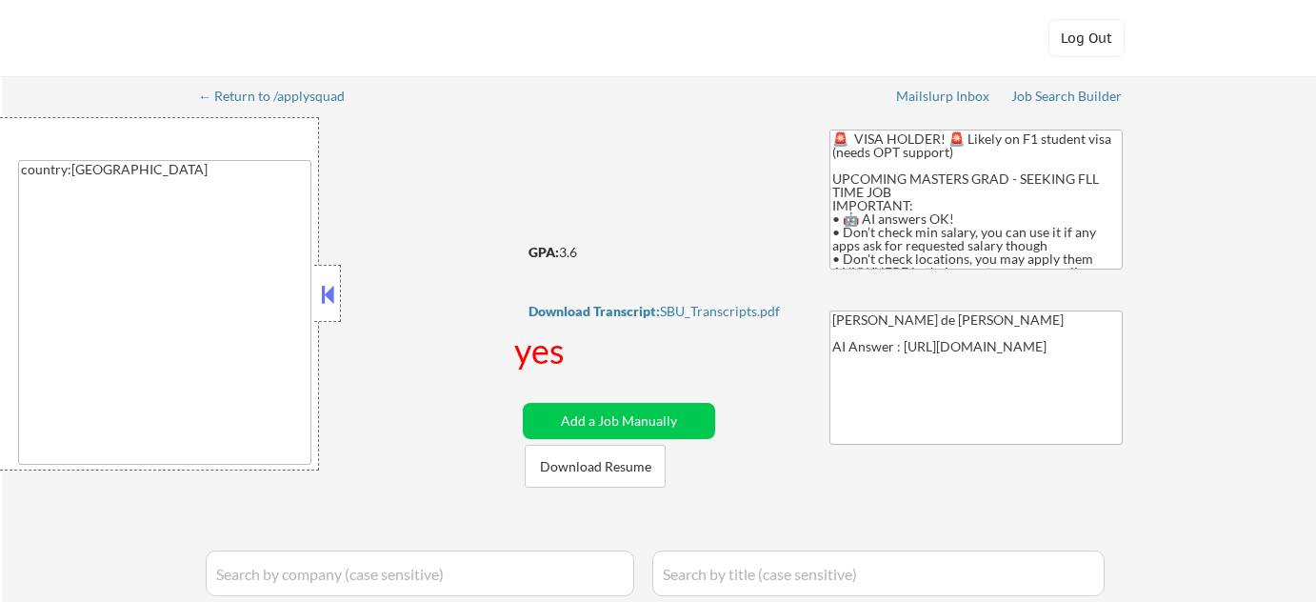
select select ""pending""
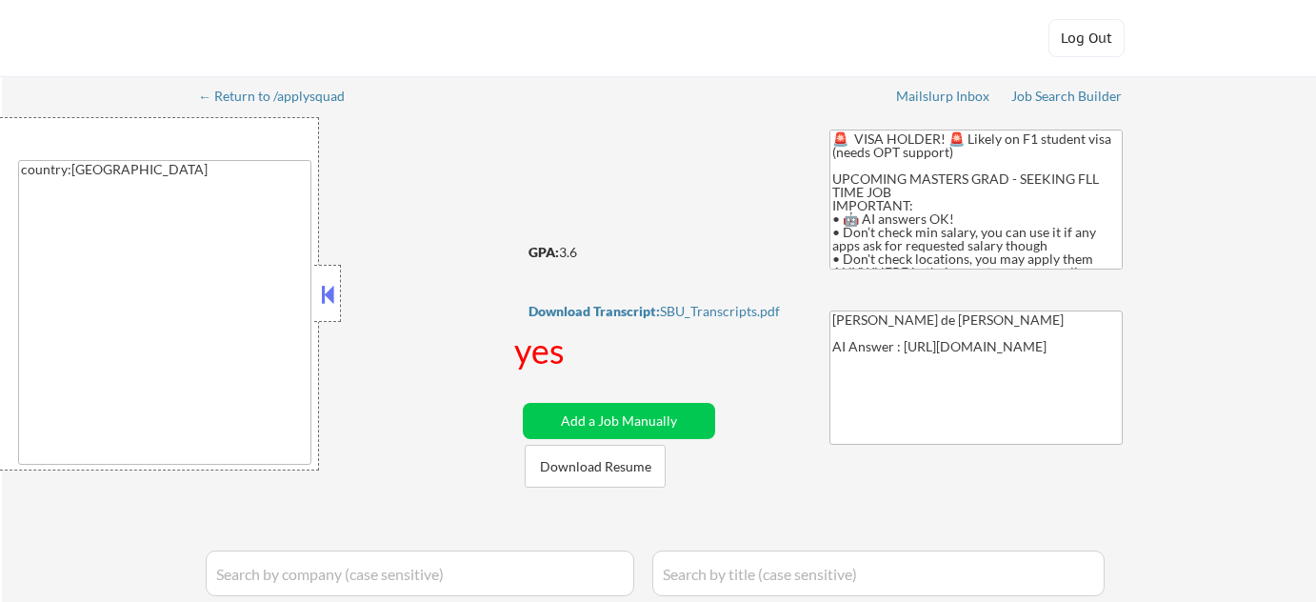
select select ""pending""
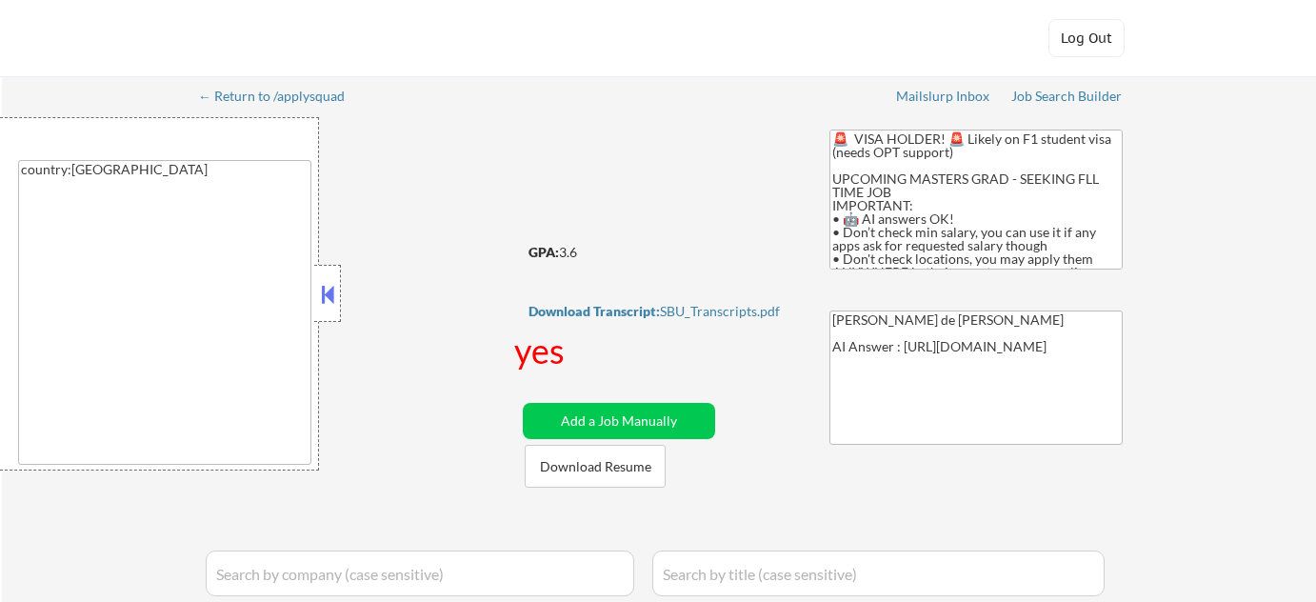
select select ""pending""
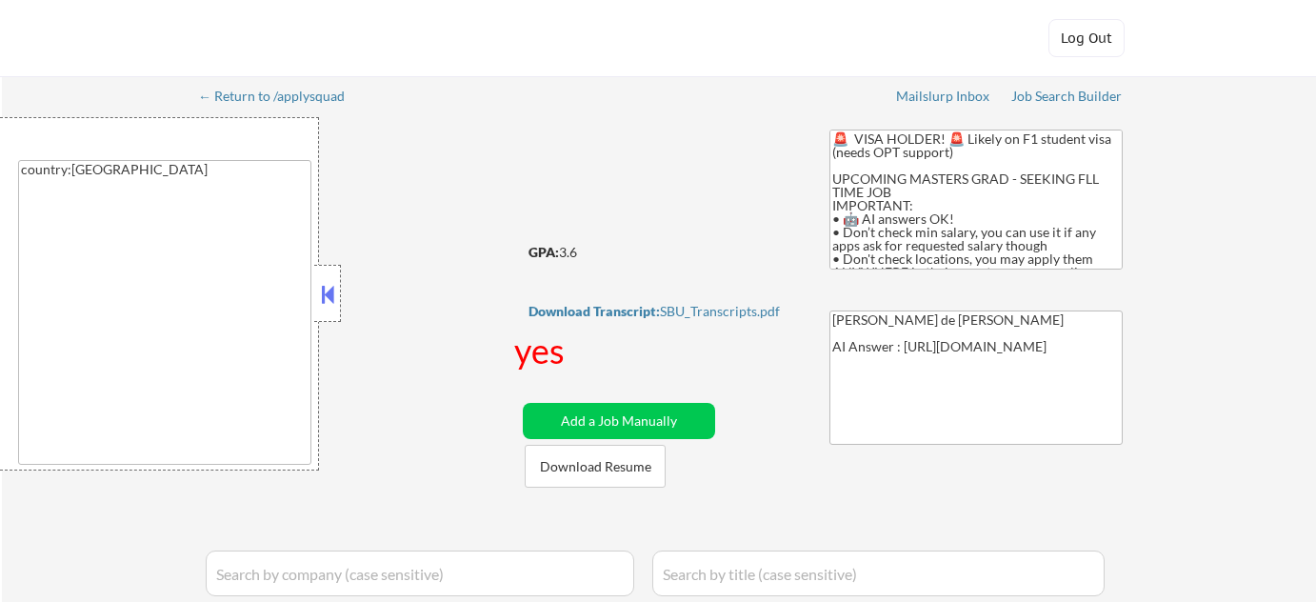
select select ""pending""
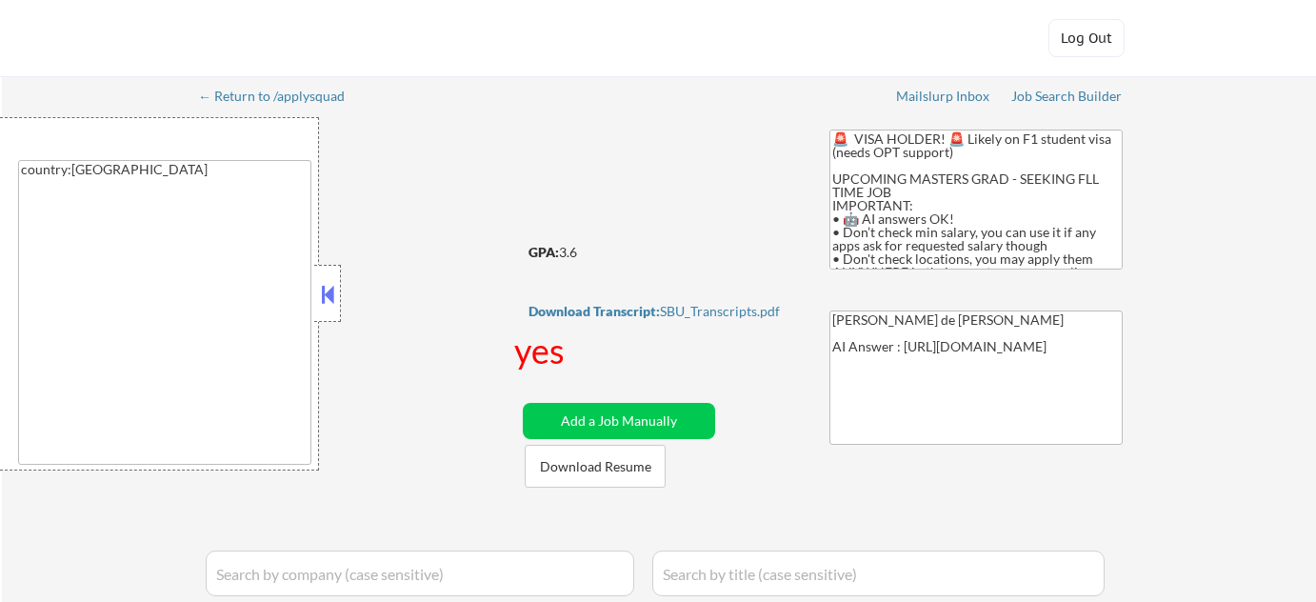
select select ""pending""
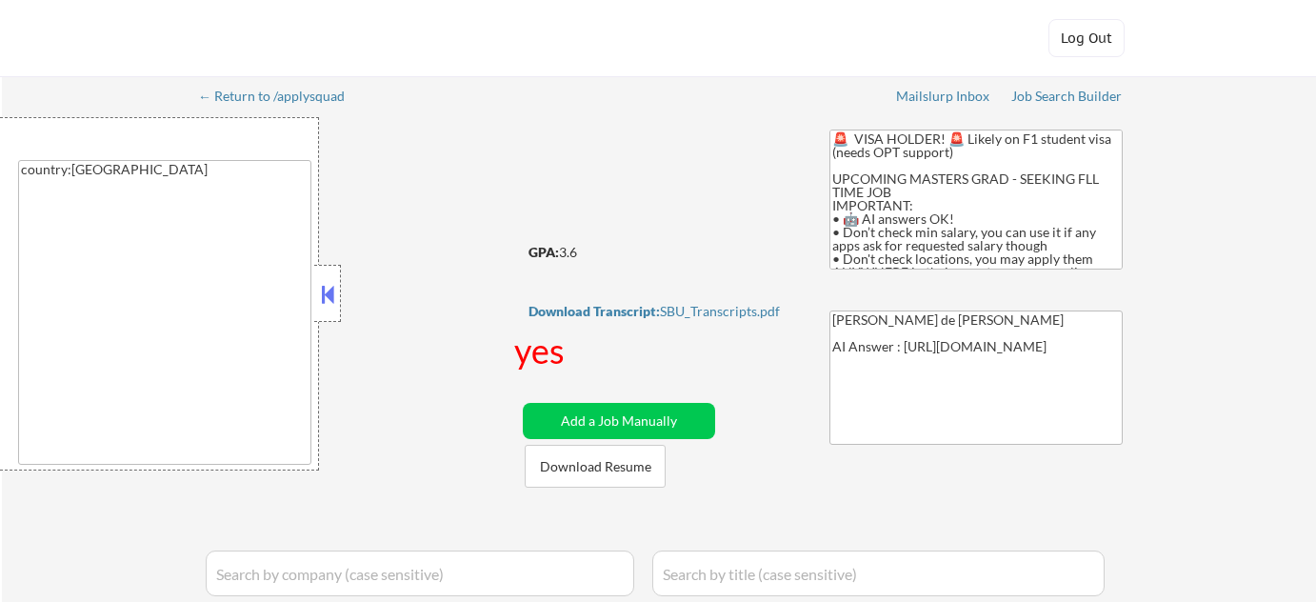
select select ""pending""
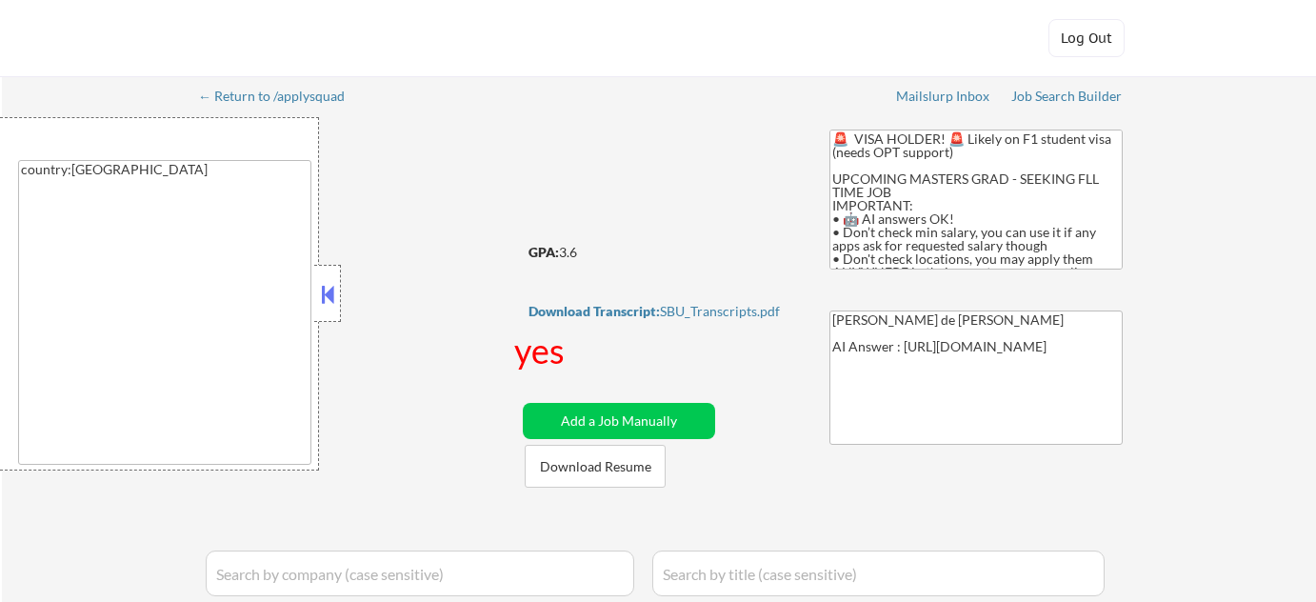
select select ""pending""
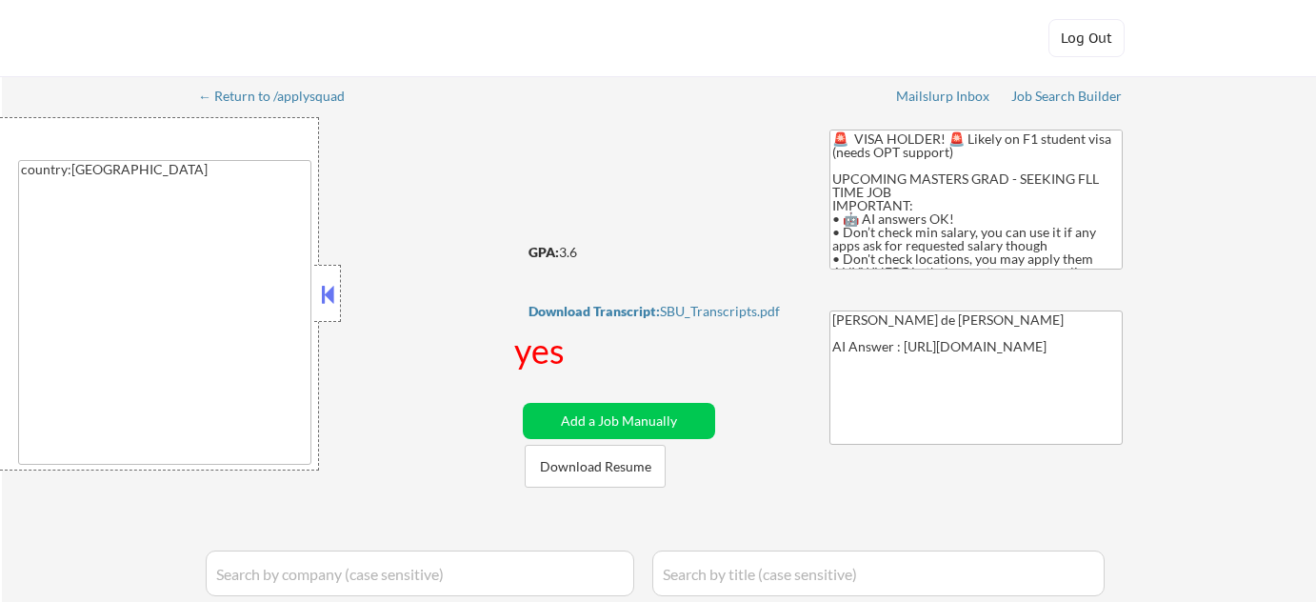
select select ""pending""
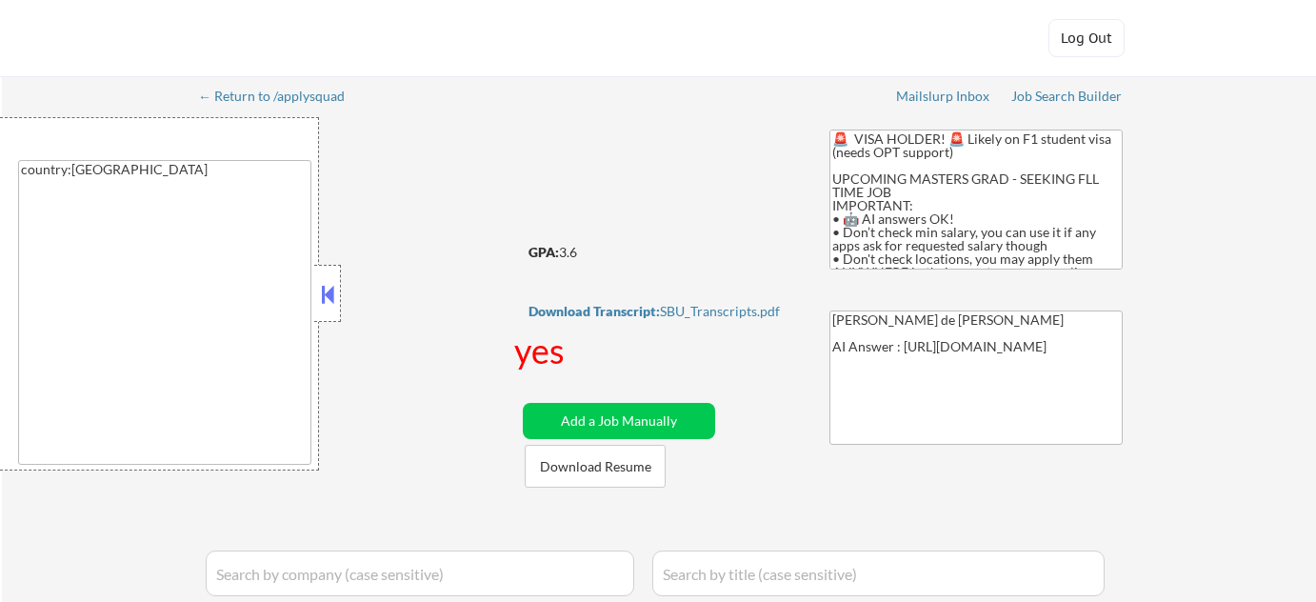
select select ""pending""
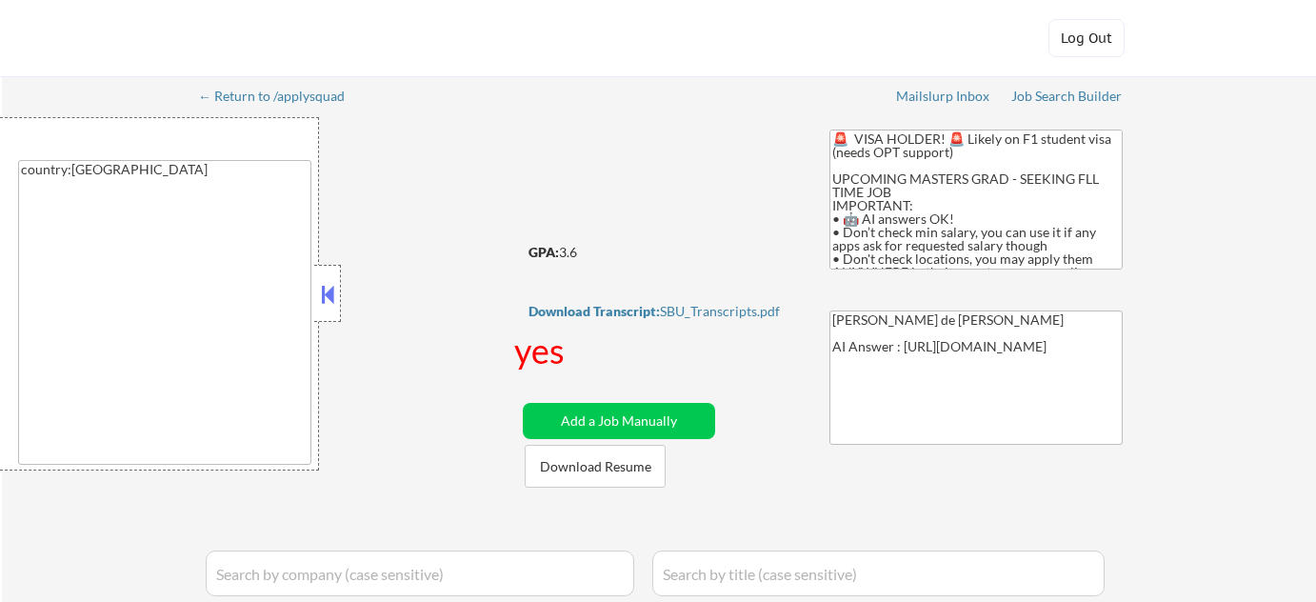
select select ""pending""
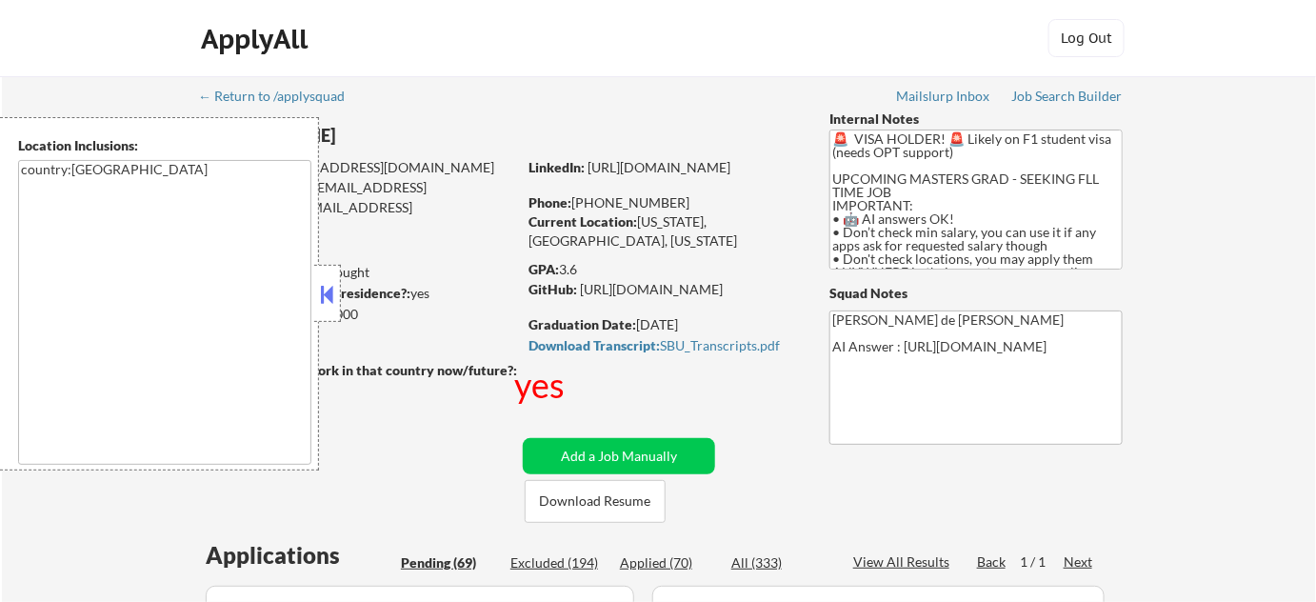
scroll to position [86, 0]
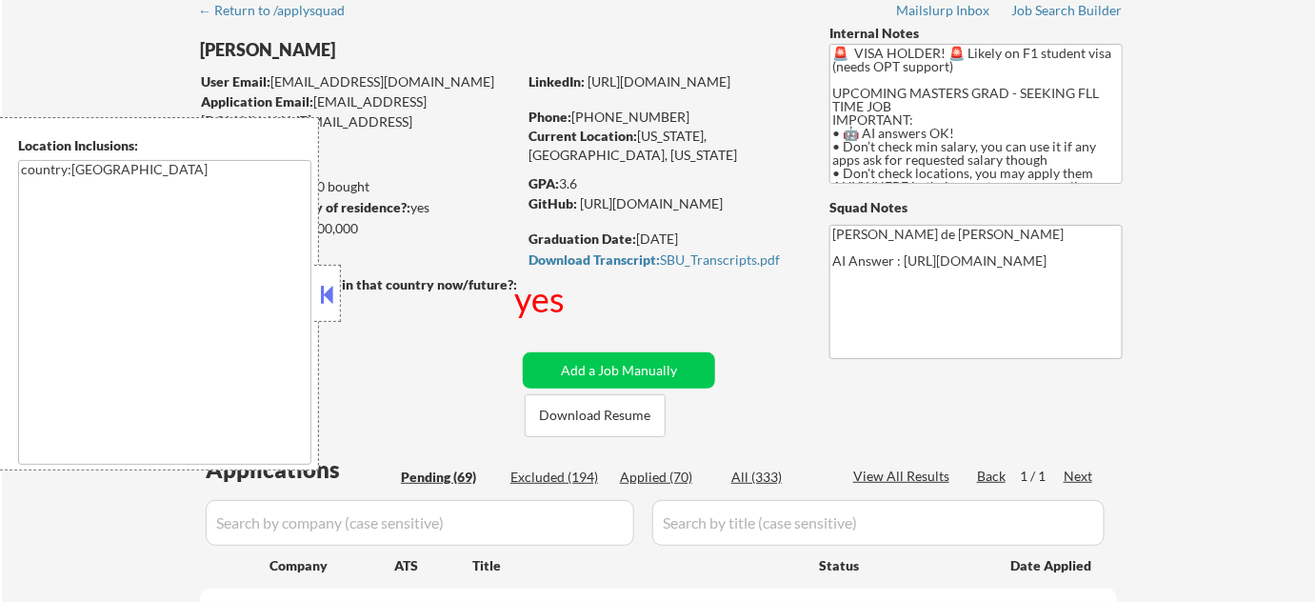
click at [335, 281] on button at bounding box center [327, 294] width 21 height 29
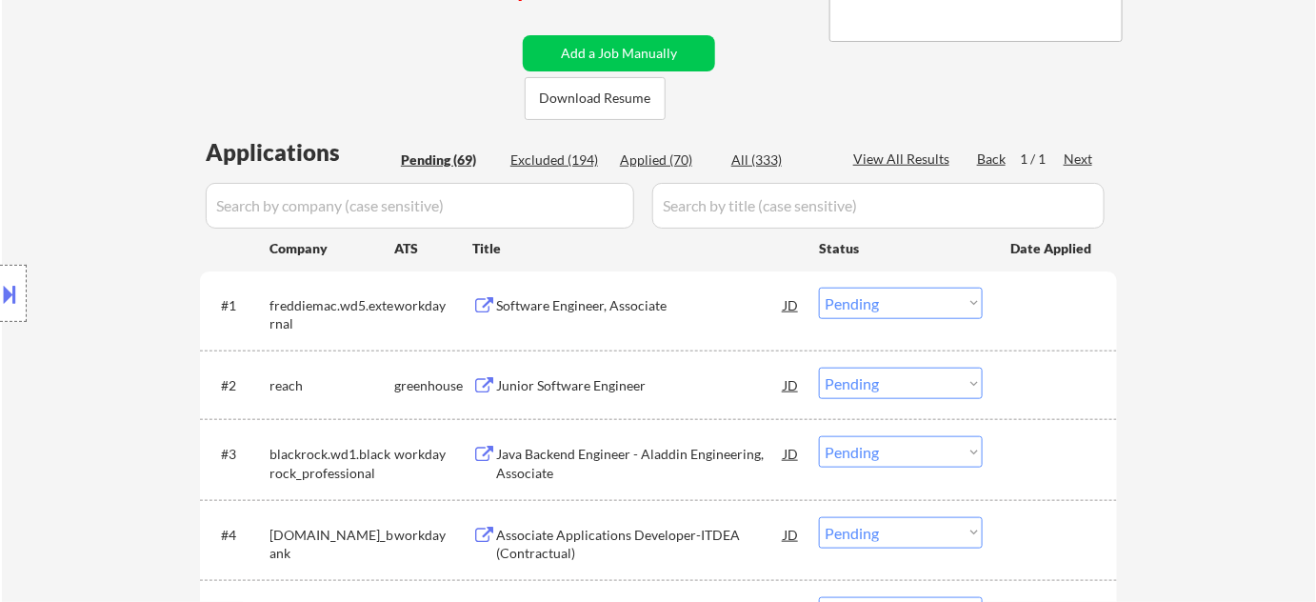
scroll to position [519, 0]
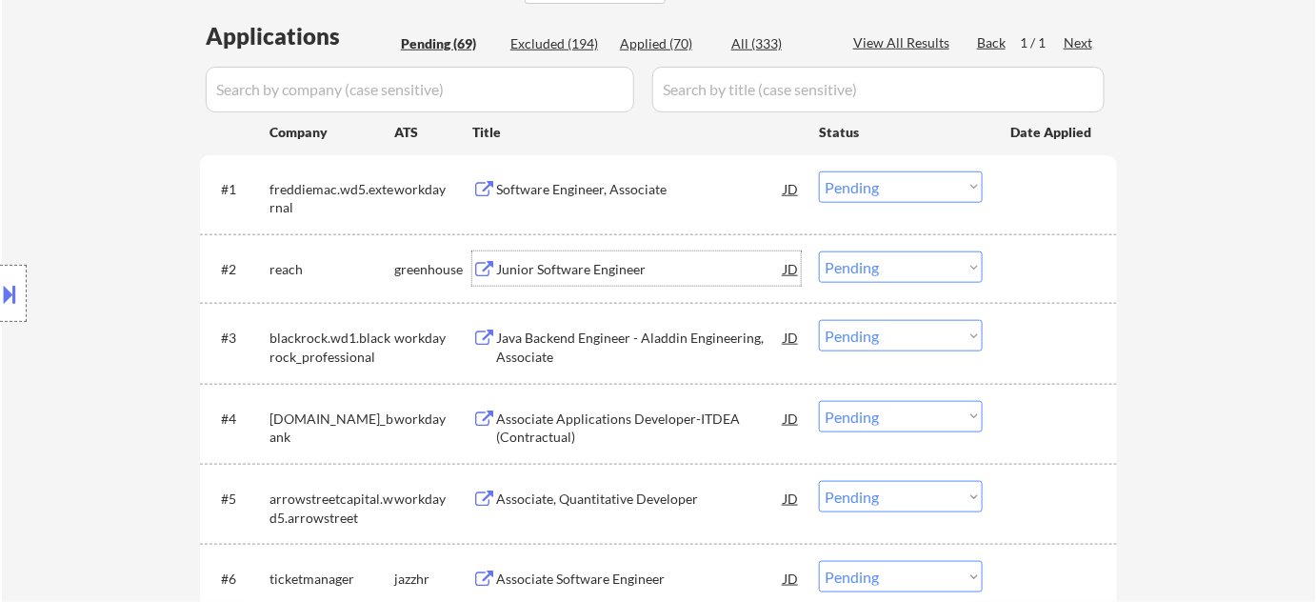
click at [596, 269] on div "Junior Software Engineer" at bounding box center [640, 269] width 288 height 19
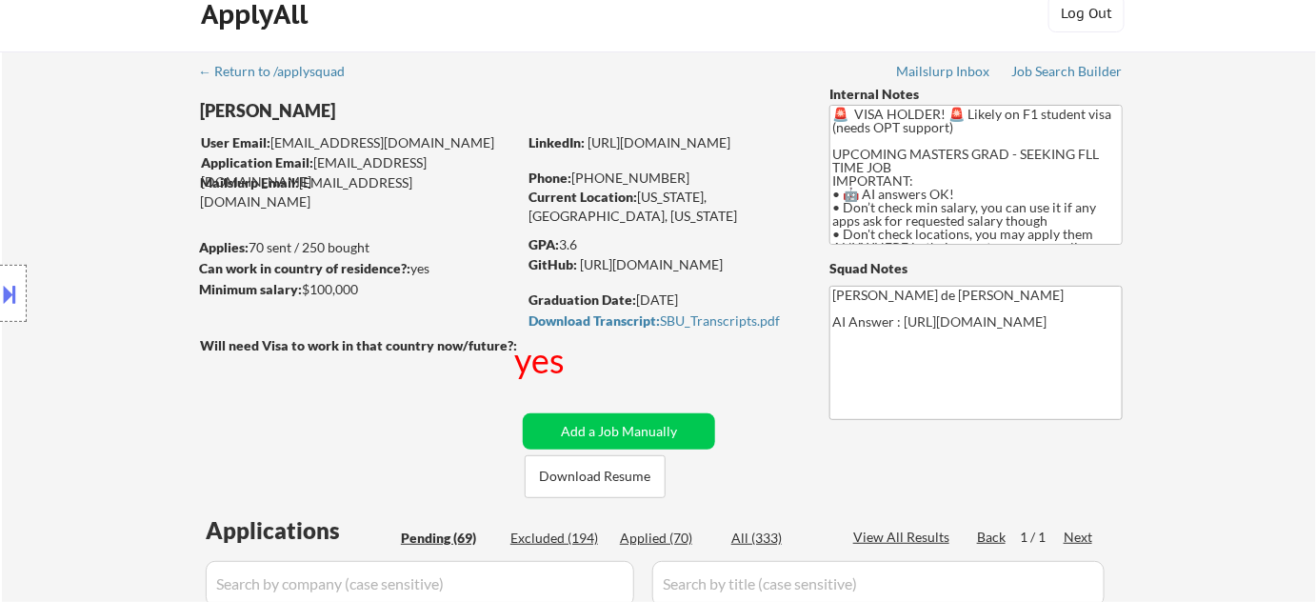
scroll to position [0, 0]
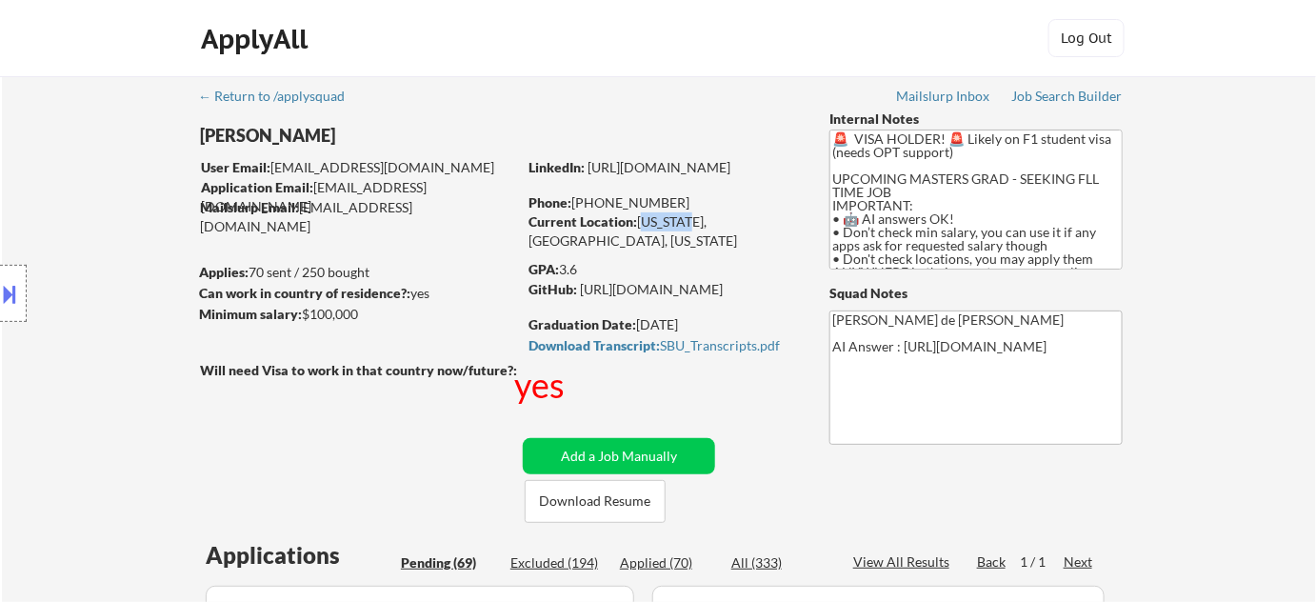
drag, startPoint x: 640, startPoint y: 225, endPoint x: 691, endPoint y: 221, distance: 50.6
click at [691, 221] on div "Current Location: New York, USA, New York" at bounding box center [664, 230] width 270 height 37
drag, startPoint x: 694, startPoint y: 222, endPoint x: 639, endPoint y: 225, distance: 55.3
click at [639, 225] on div "Current Location: New York, USA, New York" at bounding box center [664, 230] width 270 height 37
copy div "New York"
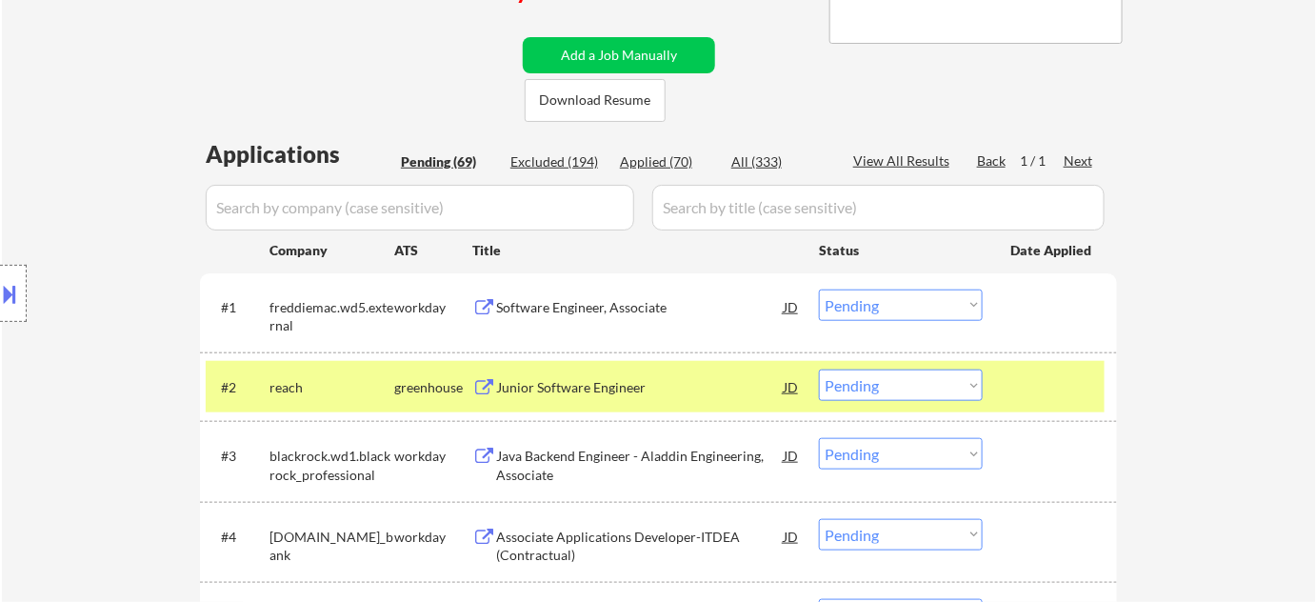
scroll to position [519, 0]
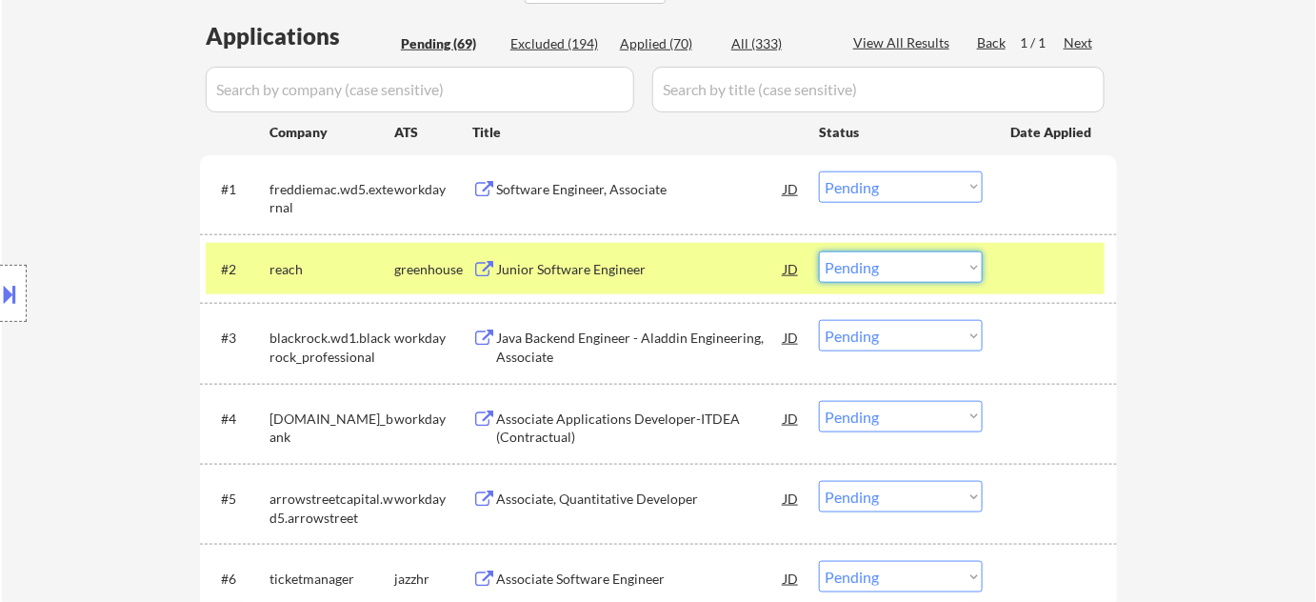
click at [833, 268] on select "Choose an option... Pending Applied Excluded (Questions) Excluded (Expired) Exc…" at bounding box center [901, 266] width 164 height 31
click at [819, 251] on select "Choose an option... Pending Applied Excluded (Questions) Excluded (Expired) Exc…" at bounding box center [901, 266] width 164 height 31
select select ""pending""
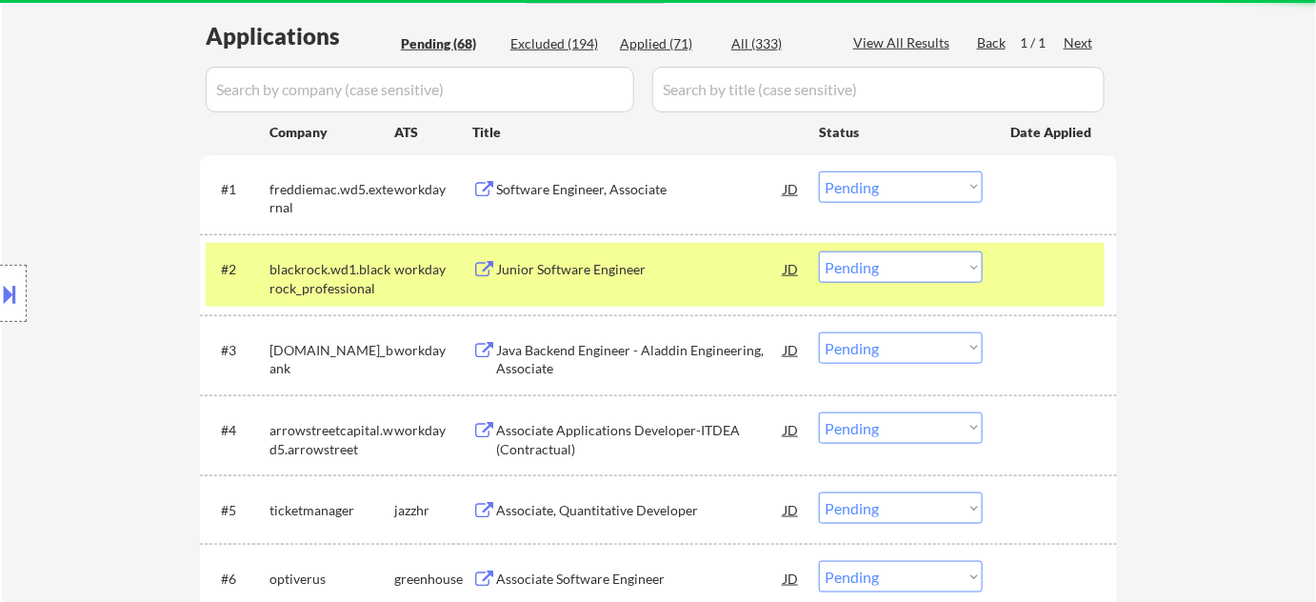
click at [584, 182] on div "Software Engineer, Associate" at bounding box center [640, 189] width 288 height 19
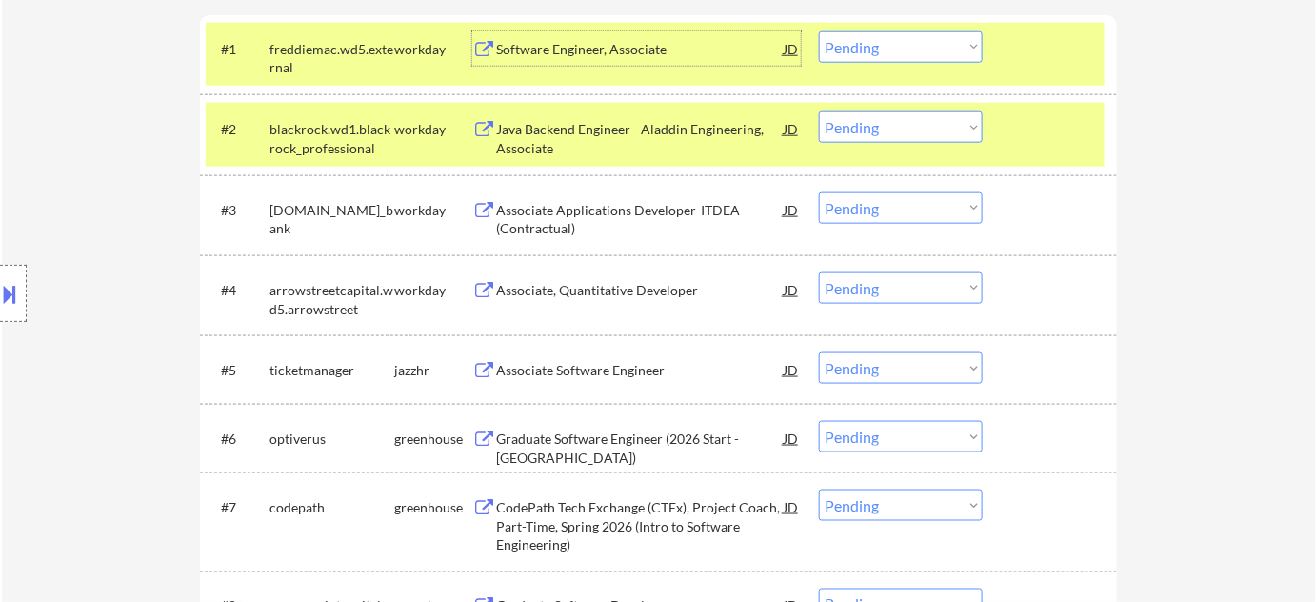
scroll to position [692, 0]
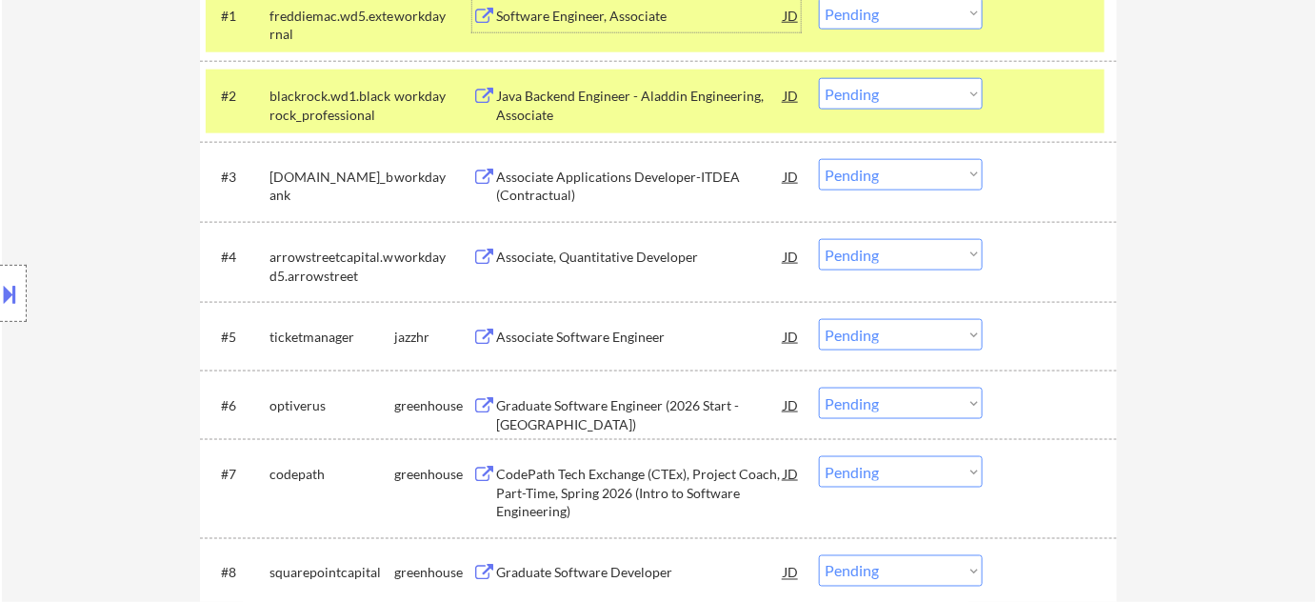
click at [578, 341] on div "Associate Software Engineer" at bounding box center [640, 337] width 288 height 19
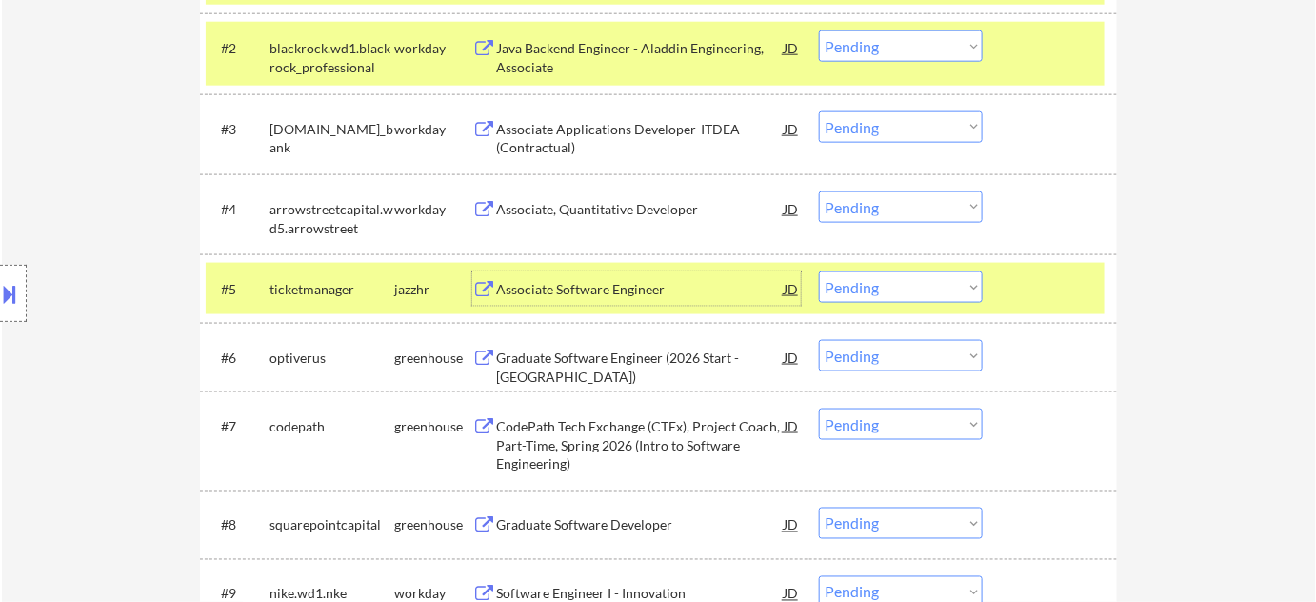
scroll to position [779, 0]
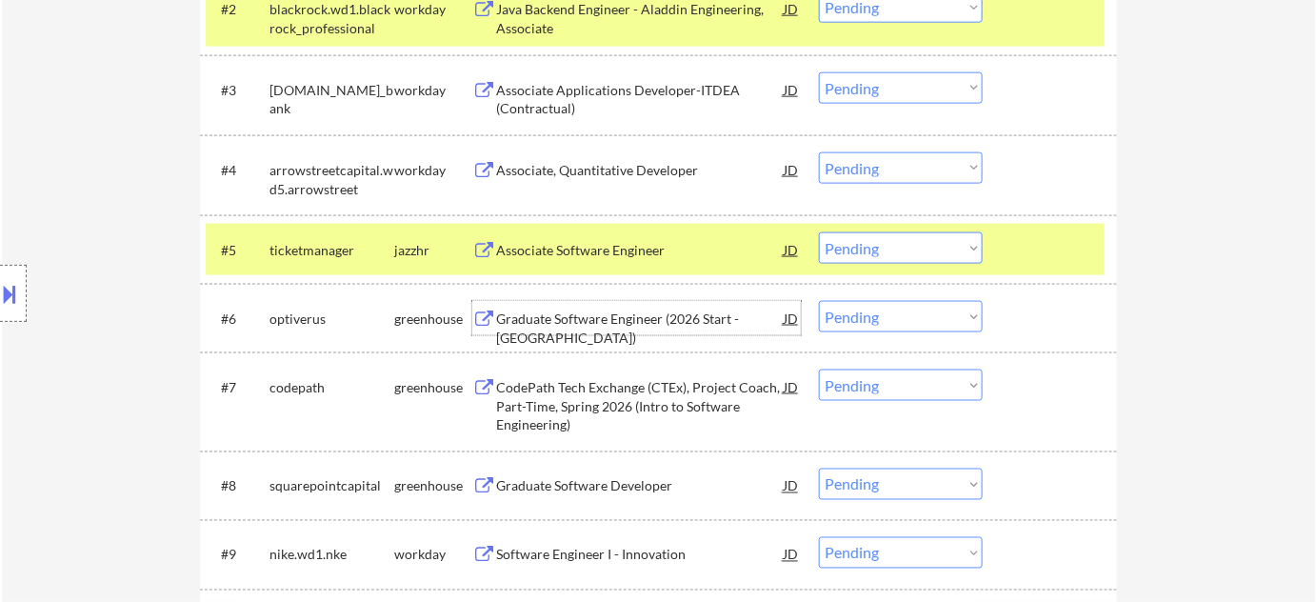
click at [657, 312] on div "Graduate Software Engineer (2026 Start - Austin)" at bounding box center [640, 328] width 288 height 37
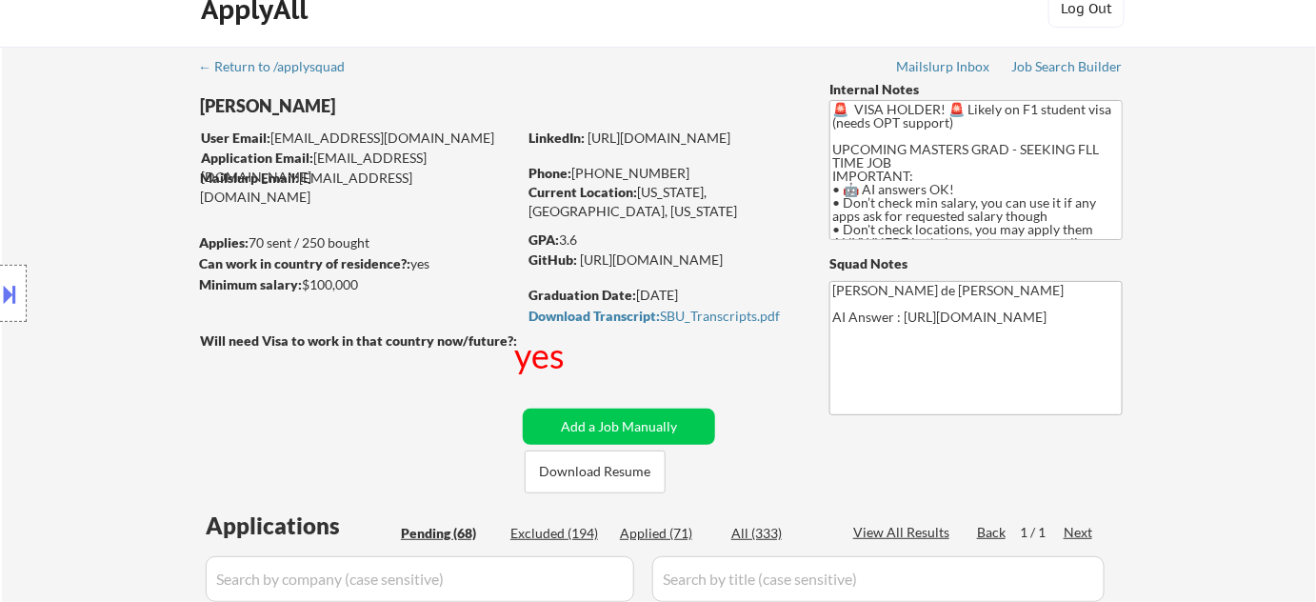
scroll to position [0, 0]
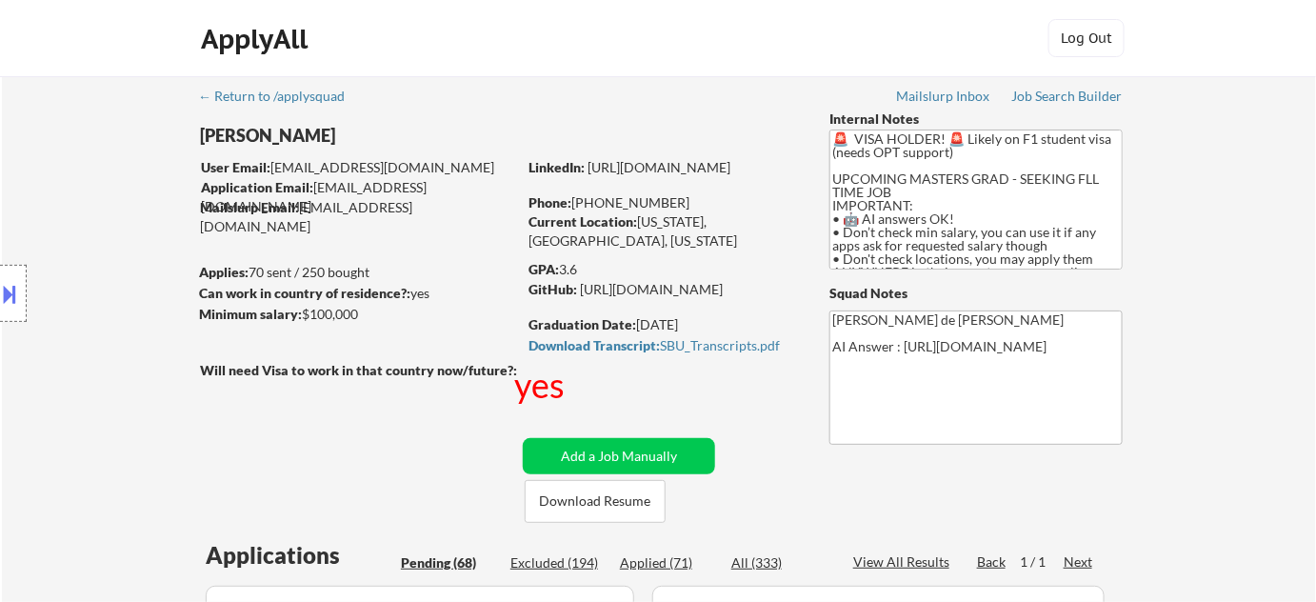
click at [595, 198] on div "Phone: +1 516-434-1033" at bounding box center [664, 202] width 270 height 19
drag, startPoint x: 594, startPoint y: 200, endPoint x: 679, endPoint y: 196, distance: 84.9
click at [679, 196] on div "Phone: +1 516-434-1033" at bounding box center [664, 202] width 270 height 19
copy div "516-434-1033"
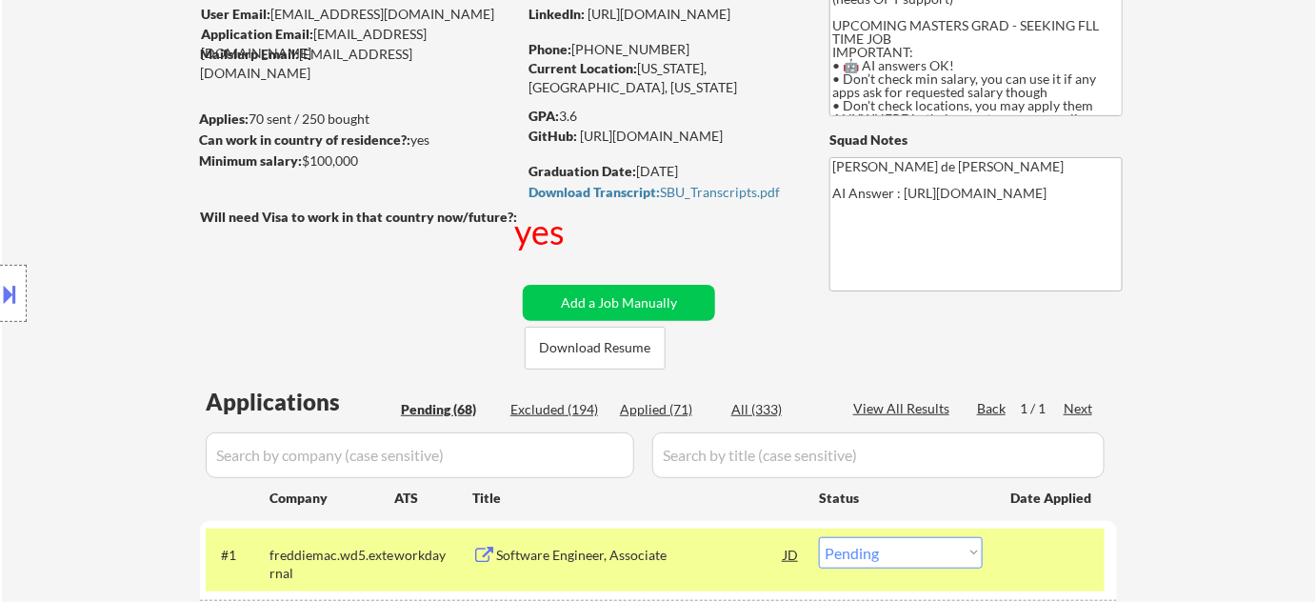
scroll to position [259, 0]
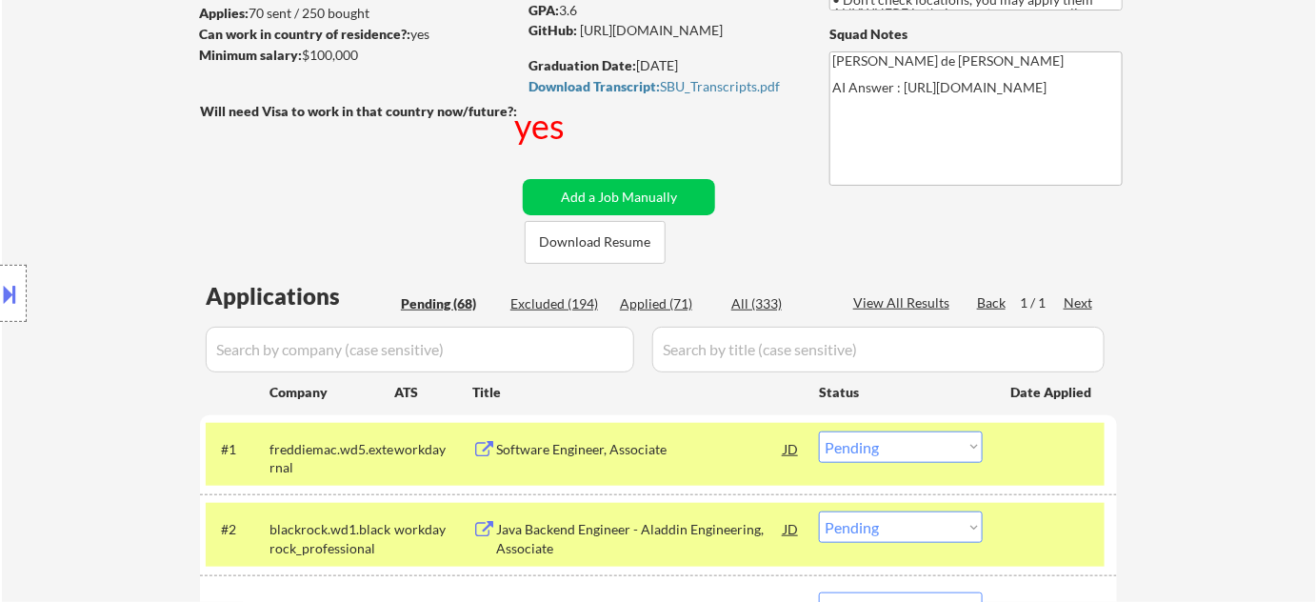
drag, startPoint x: 838, startPoint y: 451, endPoint x: 840, endPoint y: 434, distance: 17.3
click at [838, 451] on select "Choose an option... Pending Applied Excluded (Questions) Excluded (Expired) Exc…" at bounding box center [901, 446] width 164 height 31
click at [819, 431] on select "Choose an option... Pending Applied Excluded (Questions) Excluded (Expired) Exc…" at bounding box center [901, 446] width 164 height 31
select select ""pending""
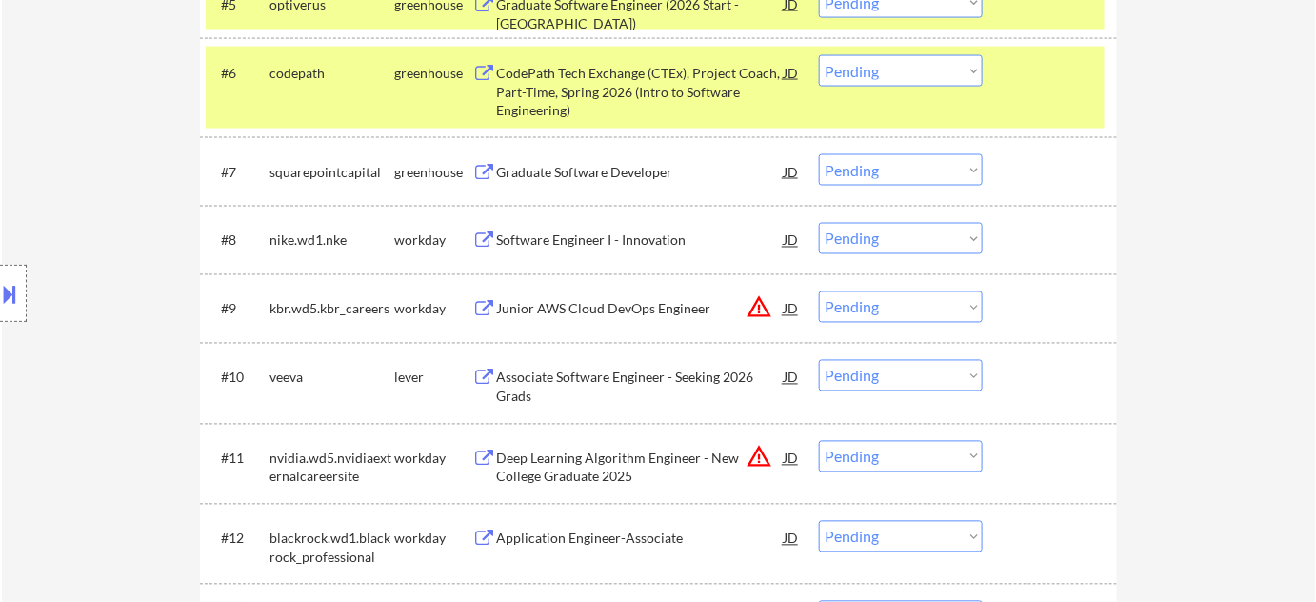
scroll to position [1038, 0]
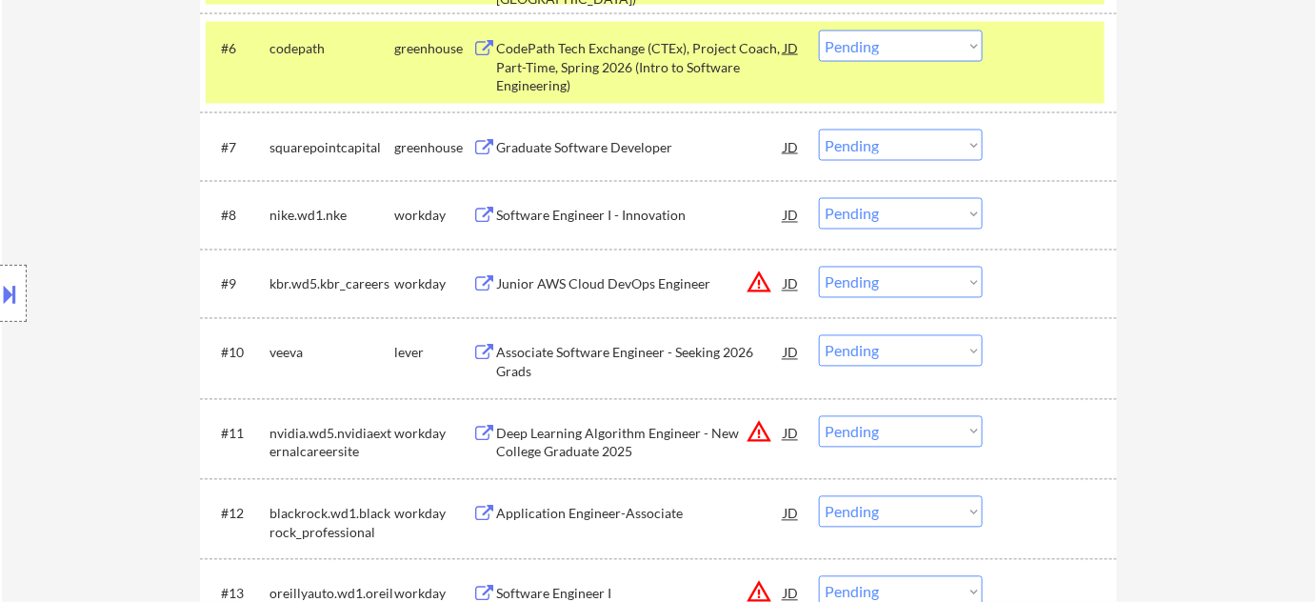
click at [669, 349] on div "Associate Software Engineer - Seeking 2026 Grads" at bounding box center [640, 362] width 288 height 37
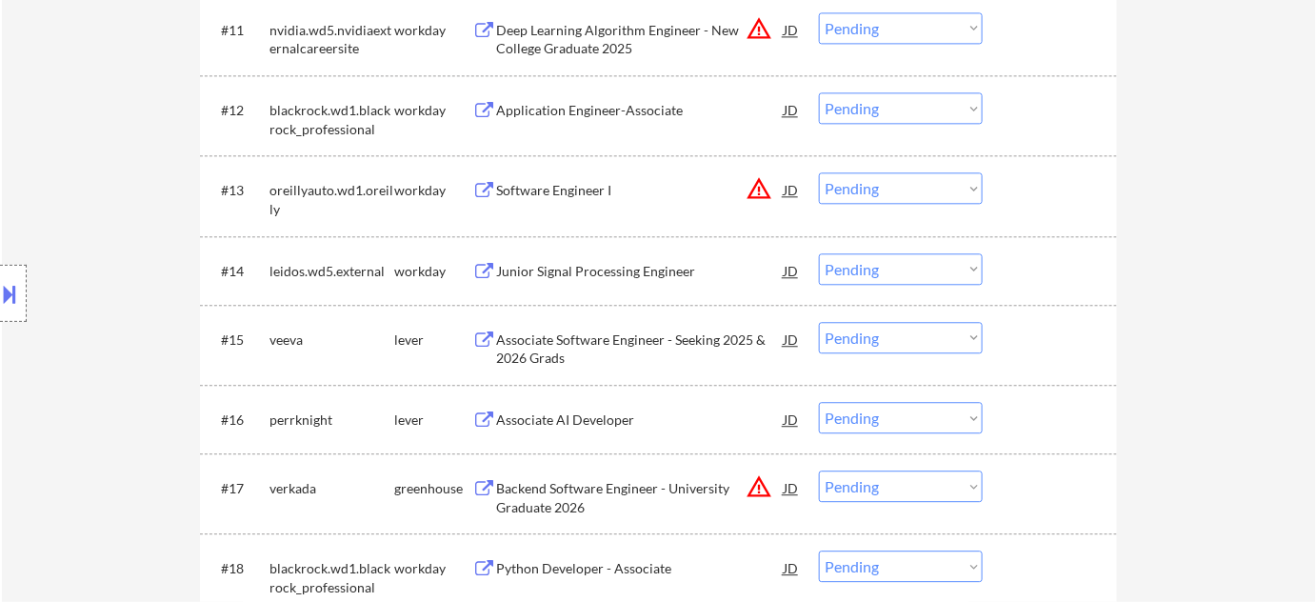
scroll to position [1472, 0]
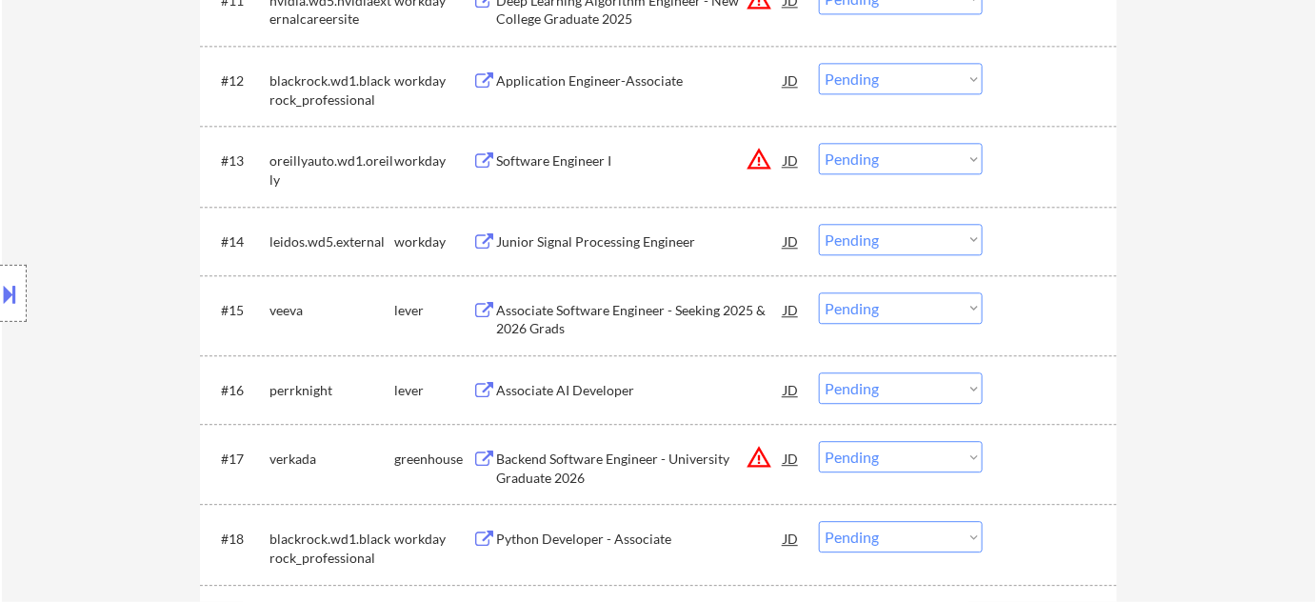
click at [862, 311] on select "Choose an option... Pending Applied Excluded (Questions) Excluded (Expired) Exc…" at bounding box center [901, 307] width 164 height 31
click at [819, 292] on select "Choose an option... Pending Applied Excluded (Questions) Excluded (Expired) Exc…" at bounding box center [901, 307] width 164 height 31
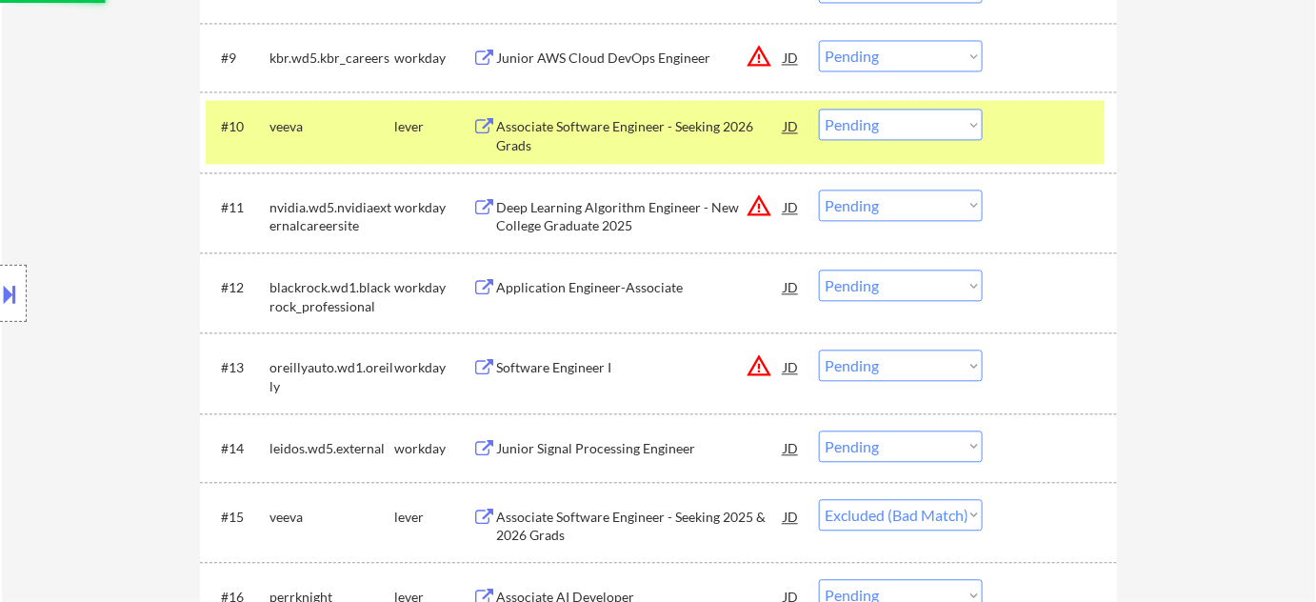
scroll to position [1212, 0]
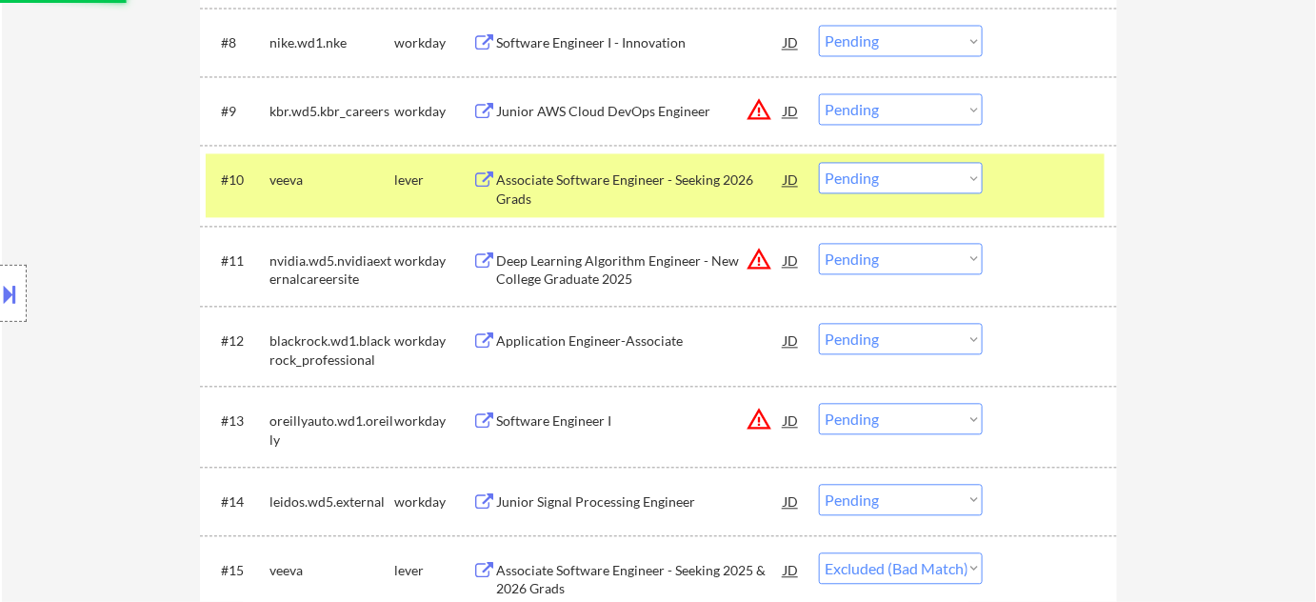
click at [876, 200] on div "#10 veeva lever Associate Software Engineer - Seeking 2026 Grads JD warning_amb…" at bounding box center [655, 184] width 899 height 63
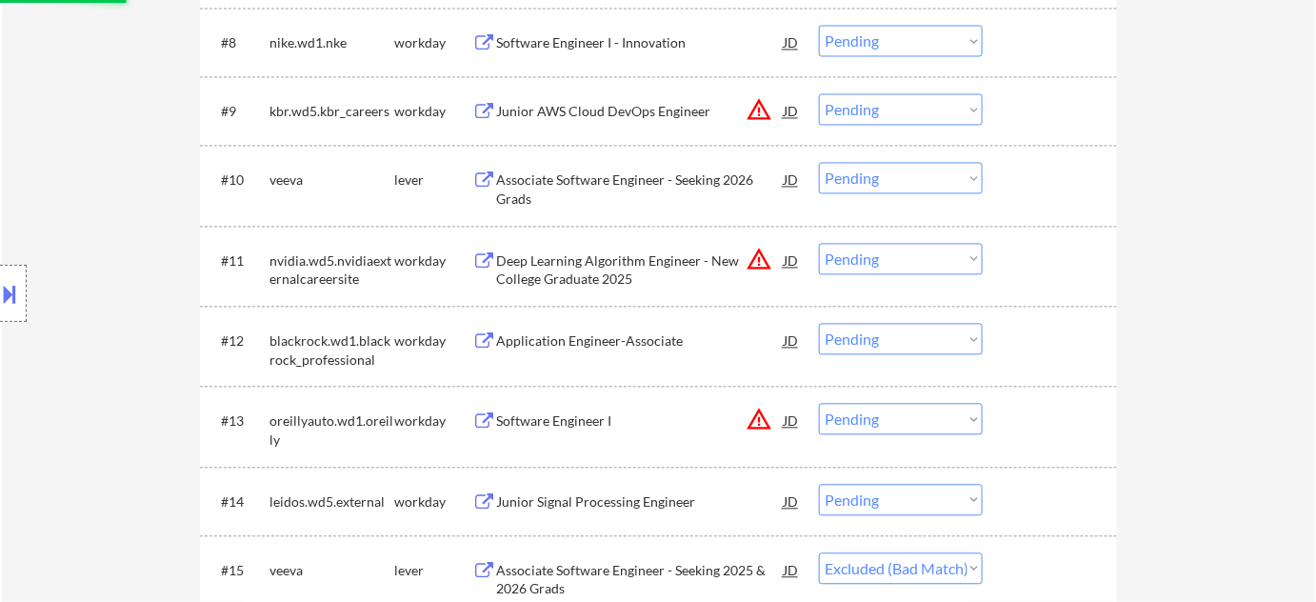
select select ""pending""
click at [927, 174] on select "Choose an option... Pending Applied Excluded (Questions) Excluded (Expired) Exc…" at bounding box center [901, 177] width 164 height 31
click at [937, 183] on select "Choose an option... Pending Applied Excluded (Questions) Excluded (Expired) Exc…" at bounding box center [901, 177] width 164 height 31
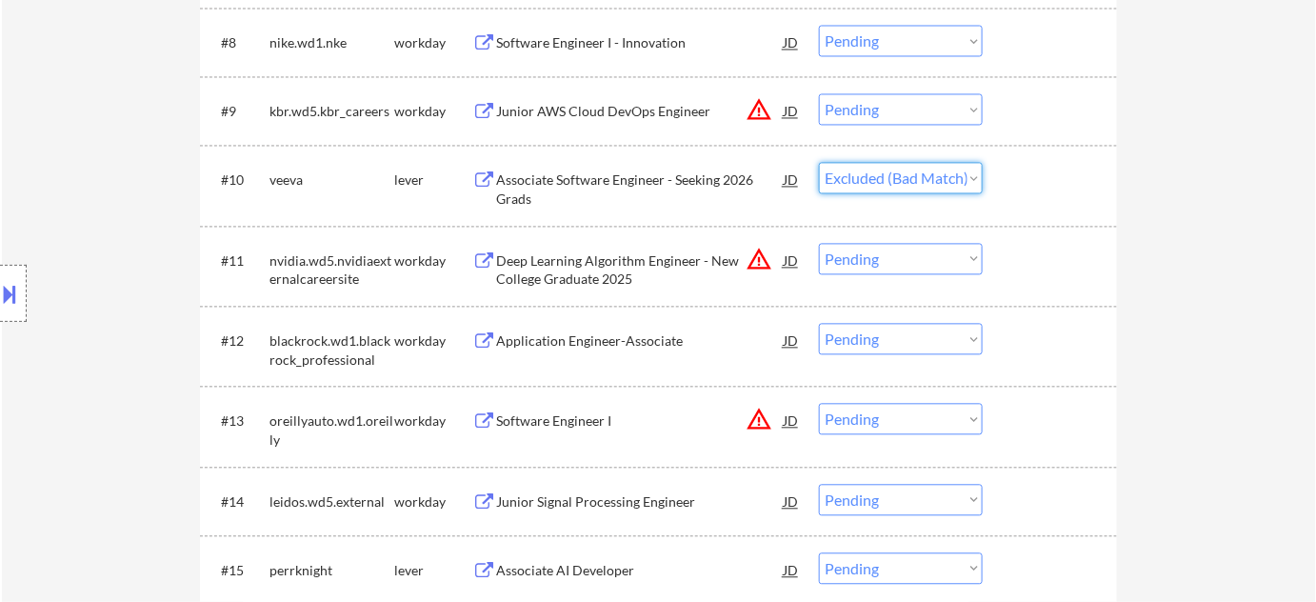
click at [819, 162] on select "Choose an option... Pending Applied Excluded (Questions) Excluded (Expired) Exc…" at bounding box center [901, 177] width 164 height 31
select select ""pending""
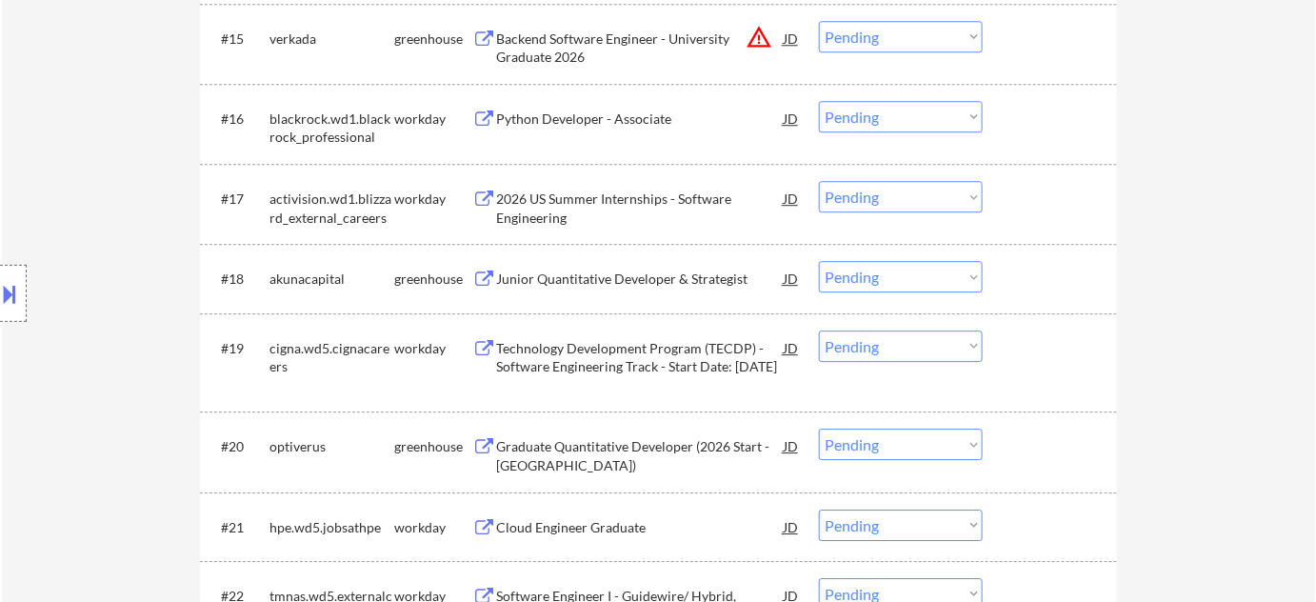
scroll to position [1818, 0]
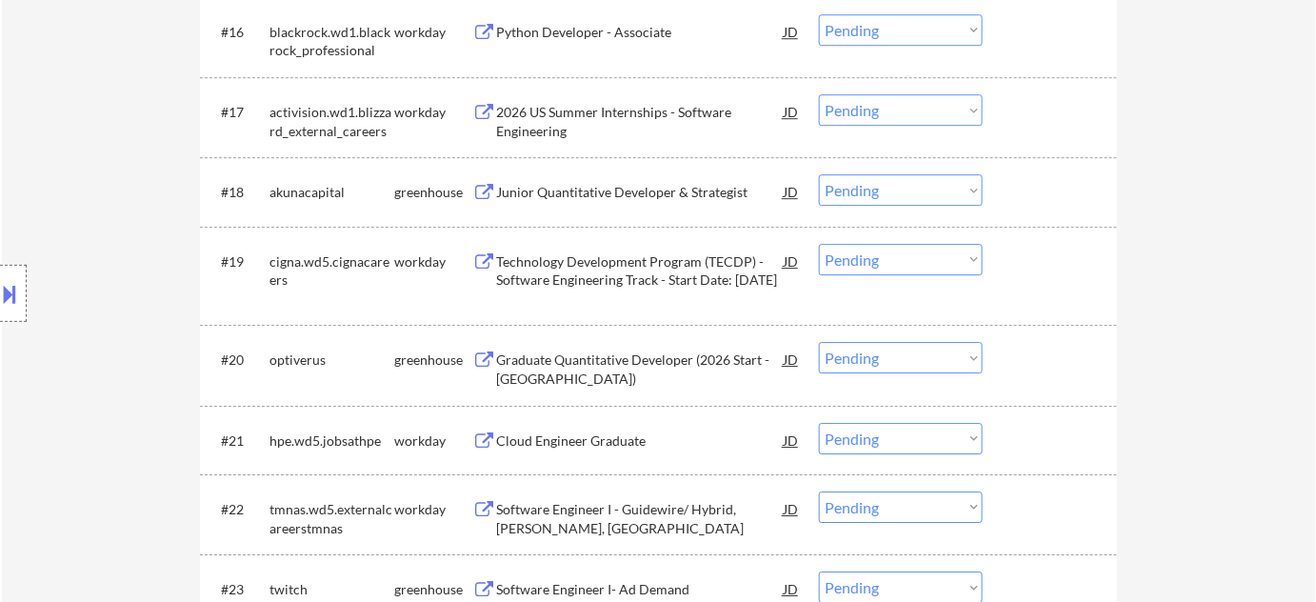
click at [664, 193] on div "Junior Quantitative Developer & Strategist" at bounding box center [640, 192] width 288 height 19
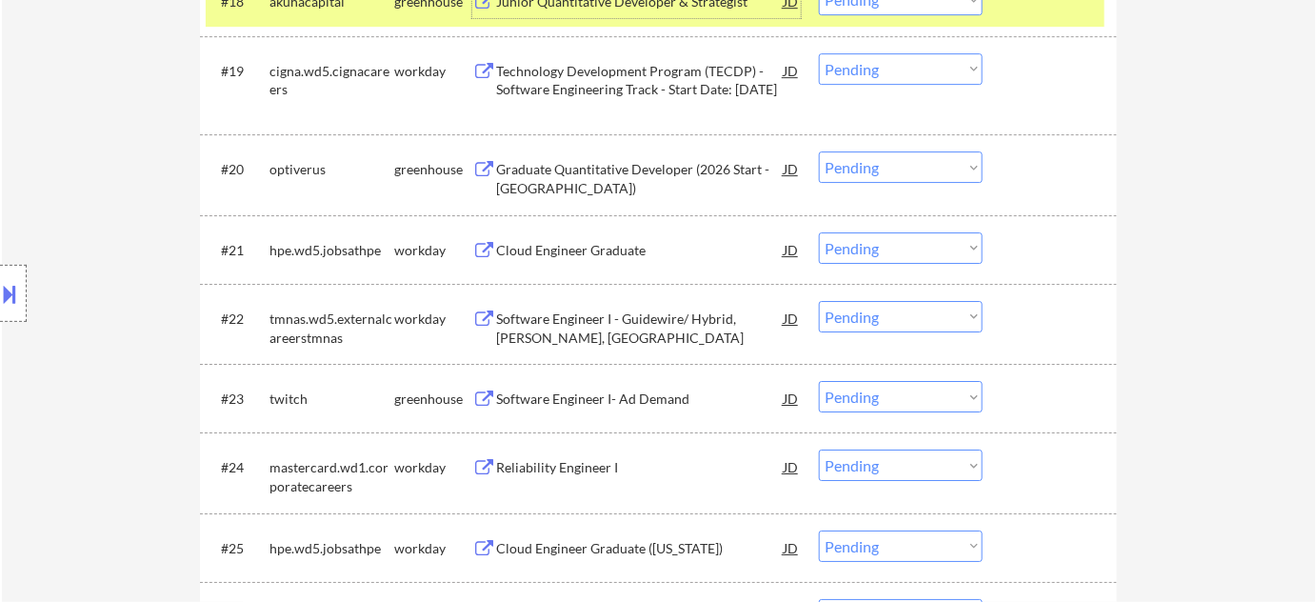
scroll to position [2077, 0]
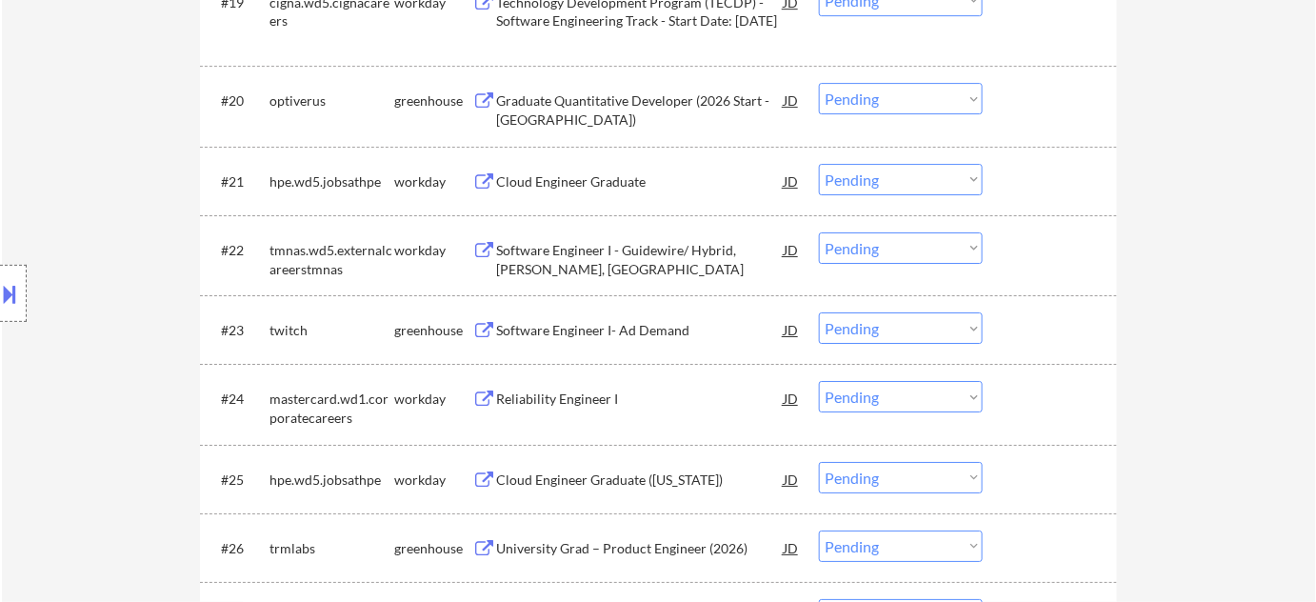
click at [610, 324] on div "Software Engineer I- Ad Demand" at bounding box center [640, 330] width 288 height 19
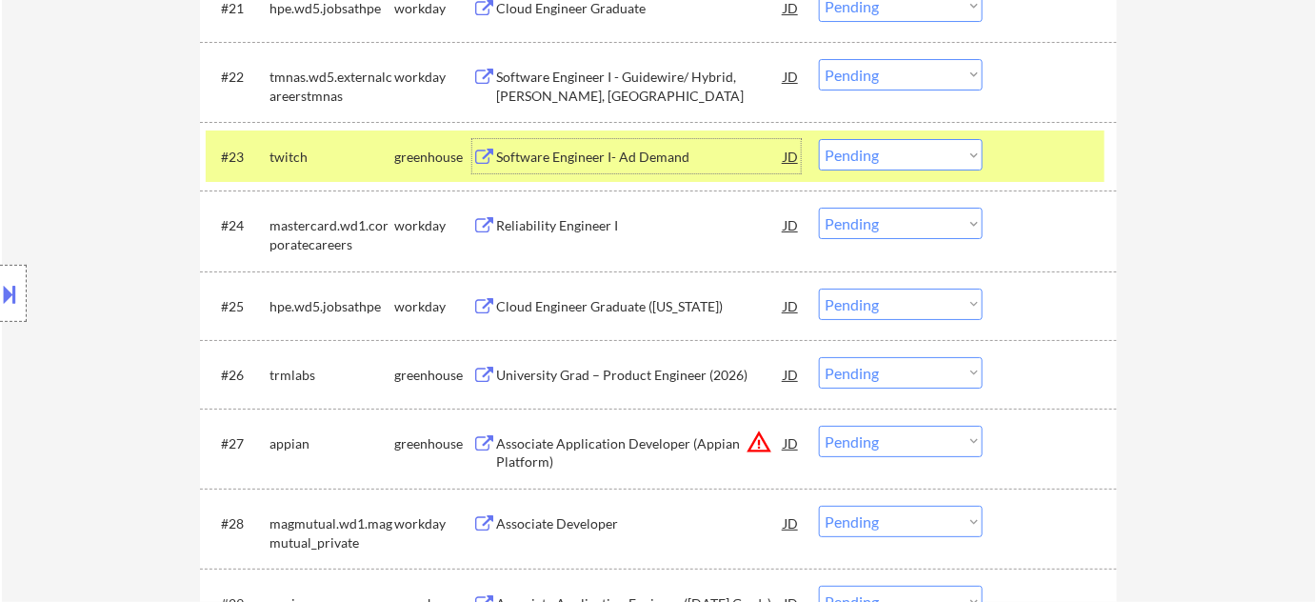
scroll to position [2337, 0]
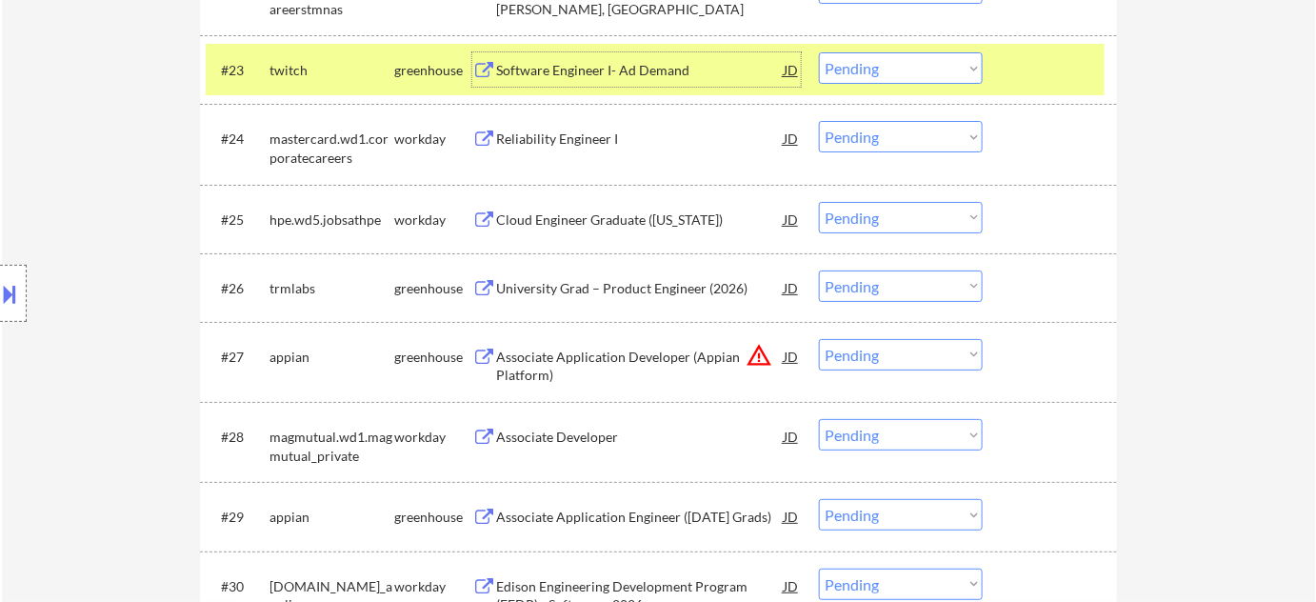
click at [604, 282] on div "University Grad – Product Engineer (2026)" at bounding box center [640, 288] width 288 height 19
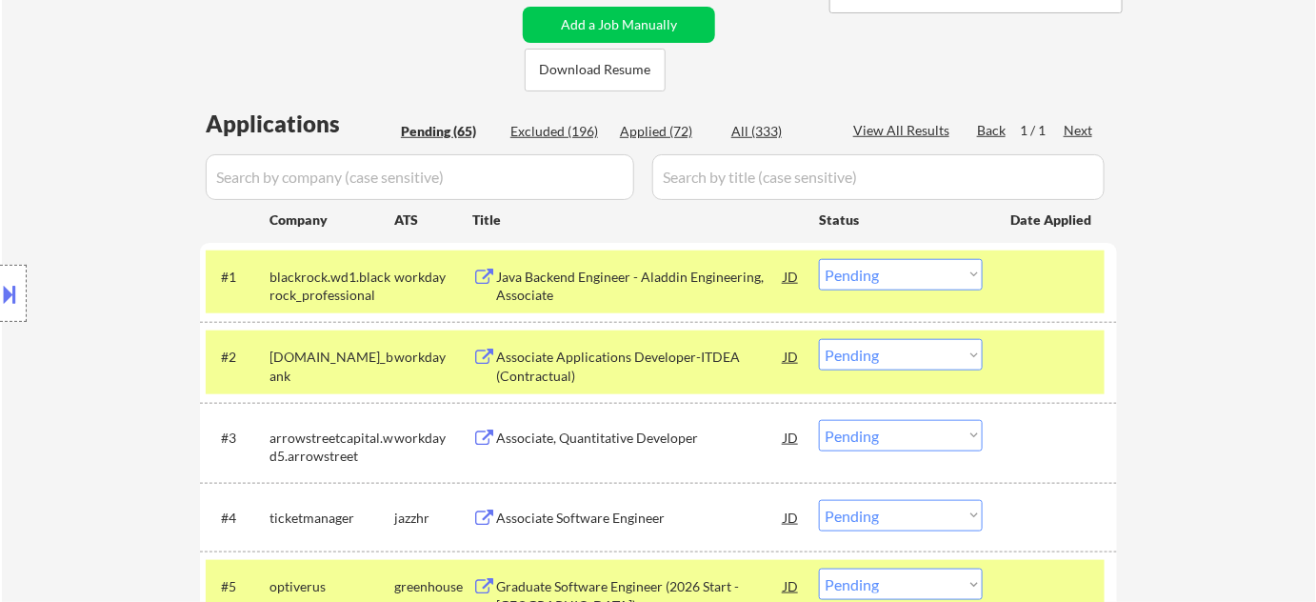
scroll to position [86, 0]
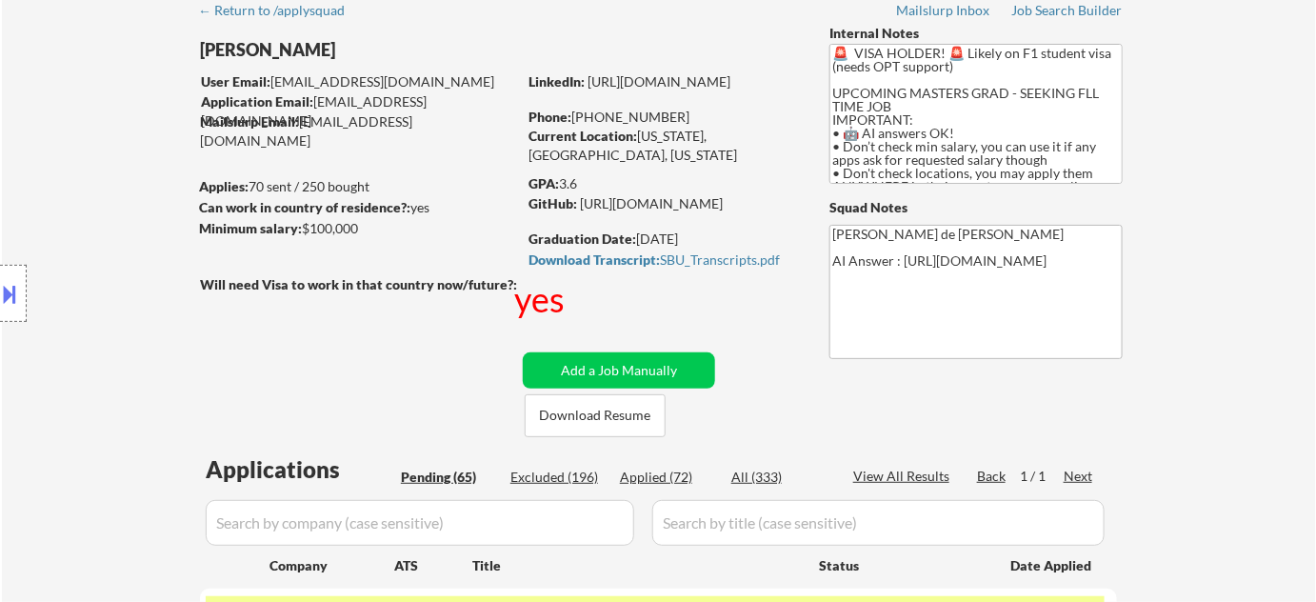
click at [680, 474] on div "Applied (72)" at bounding box center [667, 477] width 95 height 19
click at [509, 515] on input "input" at bounding box center [420, 523] width 429 height 46
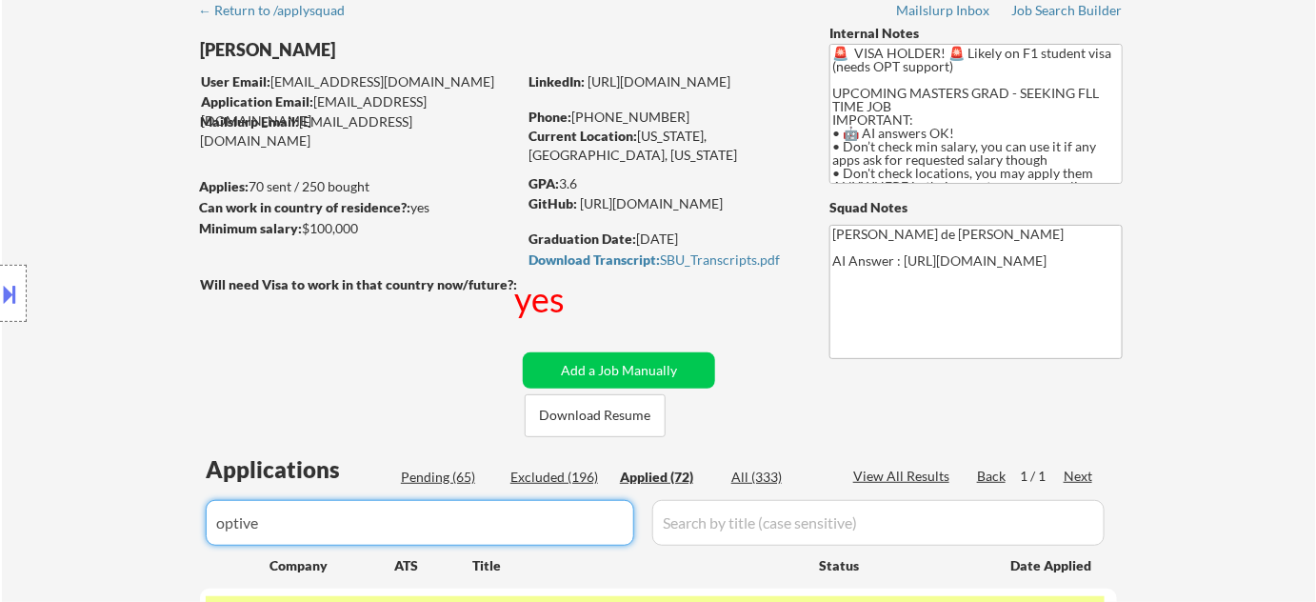
type input "optiver"
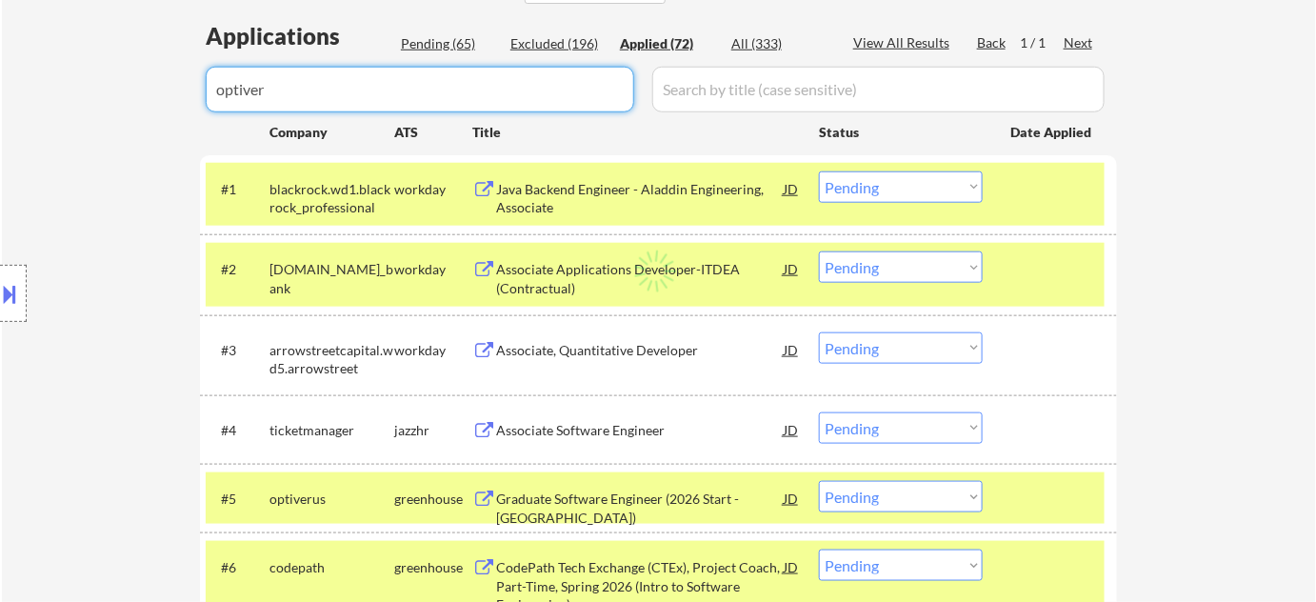
select select ""applied""
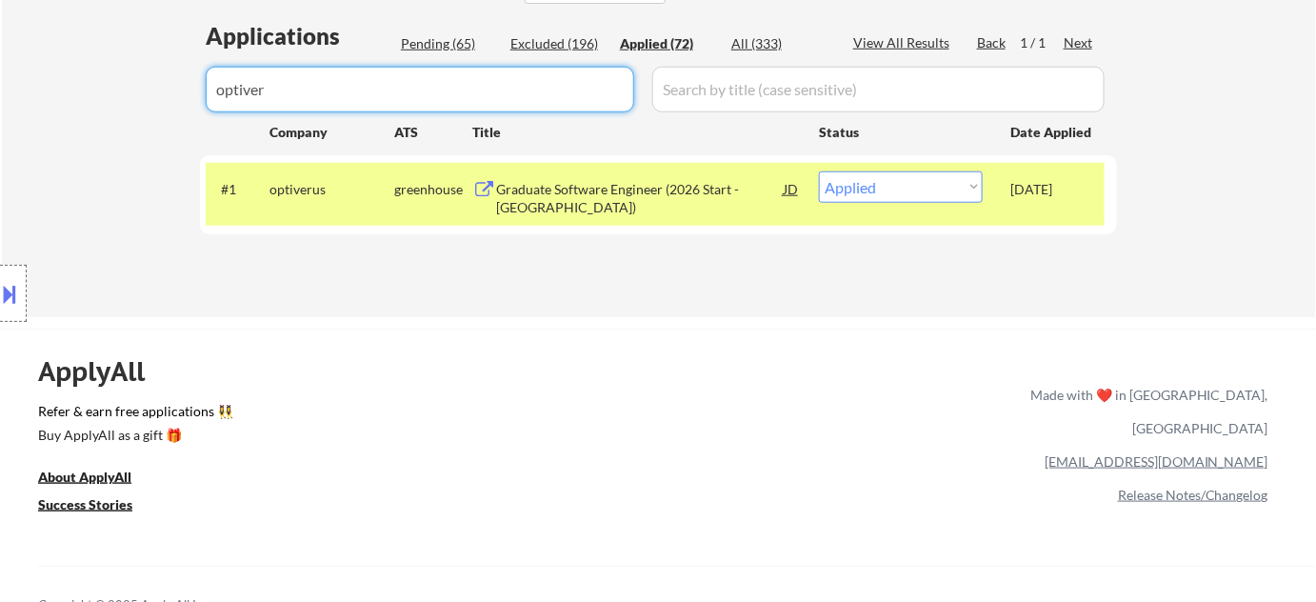
type input "optiver"
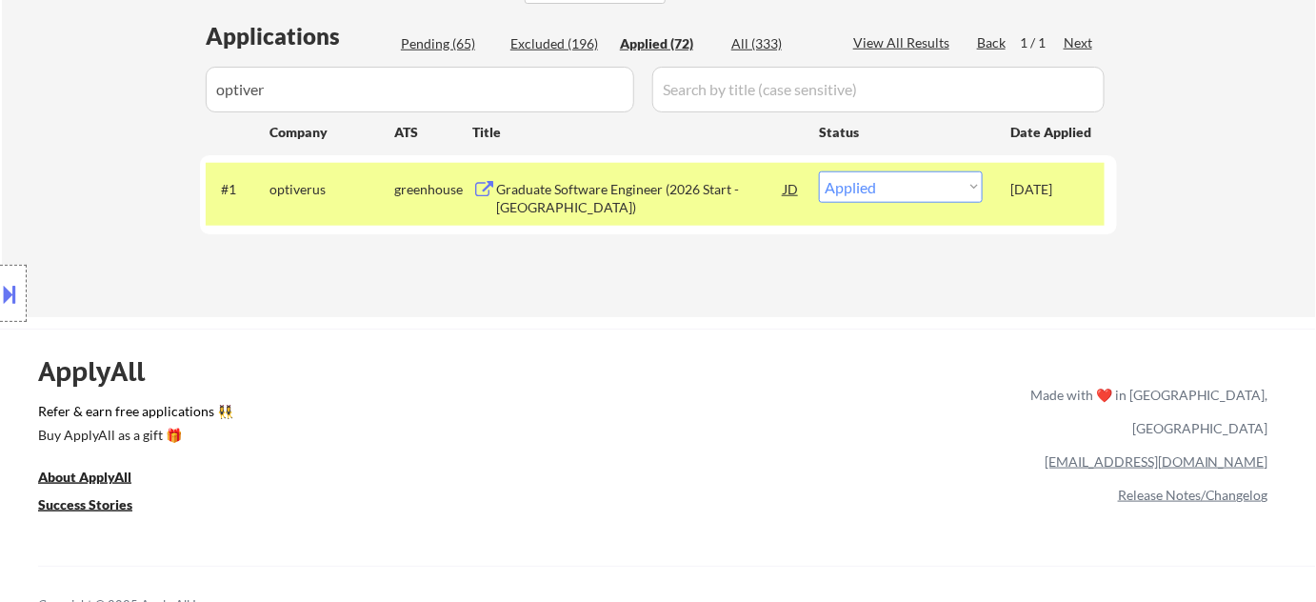
click at [434, 42] on div "Pending (65)" at bounding box center [448, 43] width 95 height 19
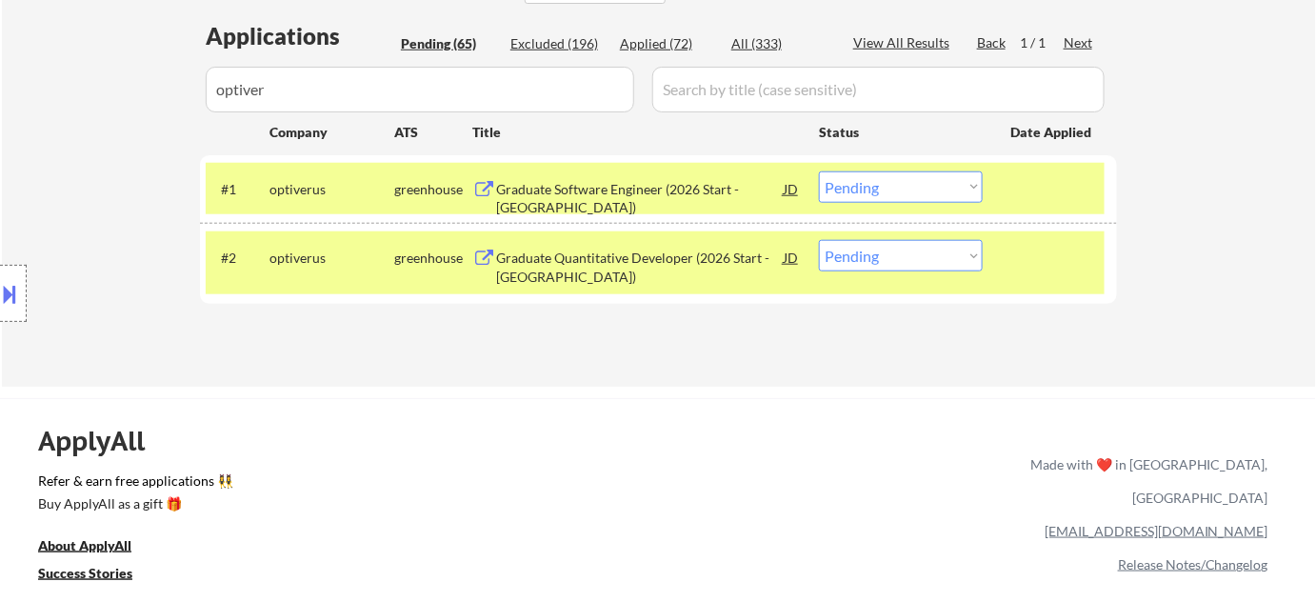
click at [913, 171] on select "Choose an option... Pending Applied Excluded (Questions) Excluded (Expired) Exc…" at bounding box center [901, 186] width 164 height 31
click at [819, 171] on select "Choose an option... Pending Applied Excluded (Questions) Excluded (Expired) Exc…" at bounding box center [901, 186] width 164 height 31
select select ""pending""
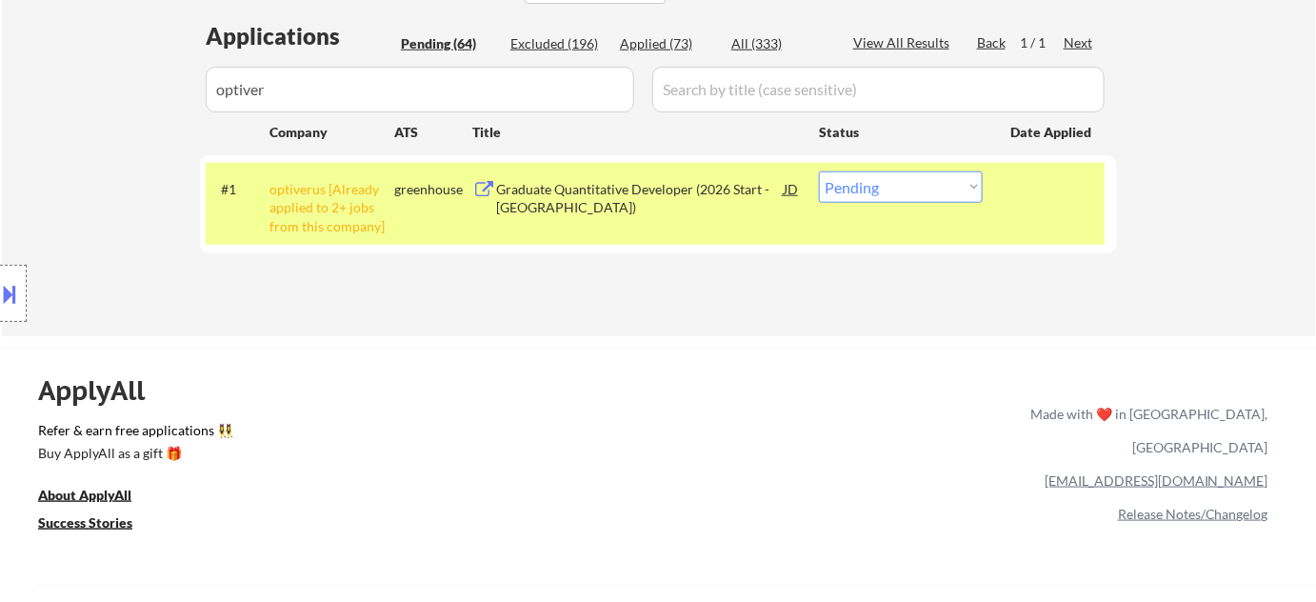
drag, startPoint x: 442, startPoint y: 67, endPoint x: 0, endPoint y: 70, distance: 442.0
click at [0, 70] on div "← Return to /applysquad Mailslurp Inbox Job Search Builder Harsh Shah User Emai…" at bounding box center [658, 397] width 1316 height 1832
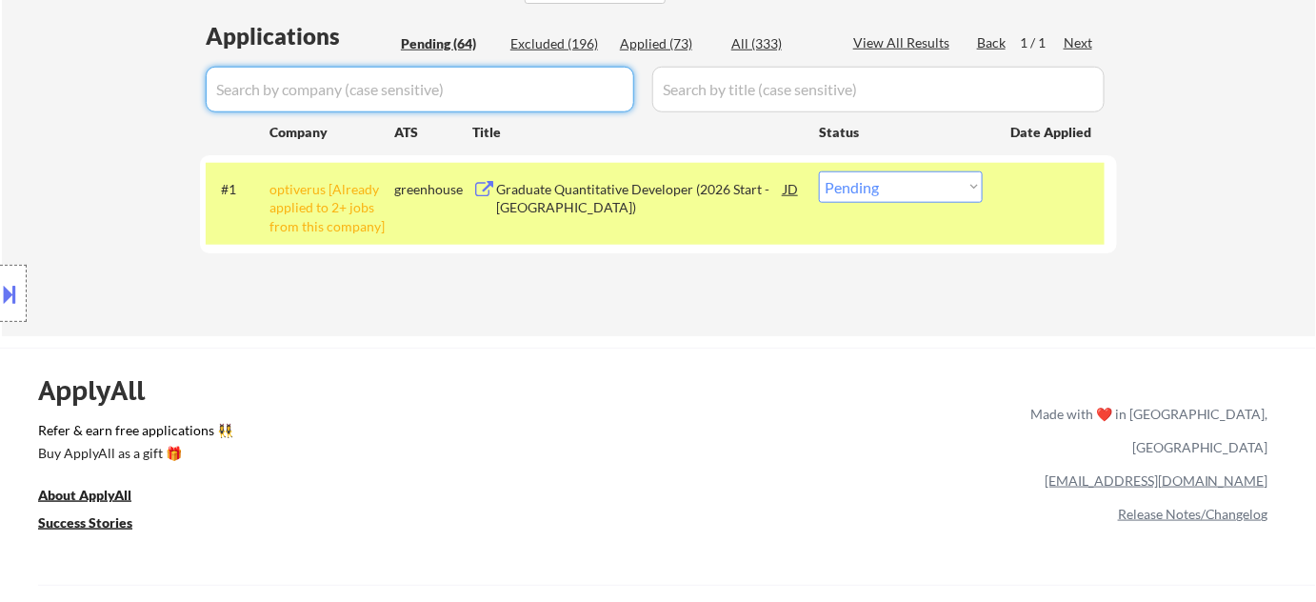
click at [410, 42] on div "Pending (64)" at bounding box center [448, 43] width 95 height 19
click at [427, 45] on div "Pending (64)" at bounding box center [448, 43] width 95 height 19
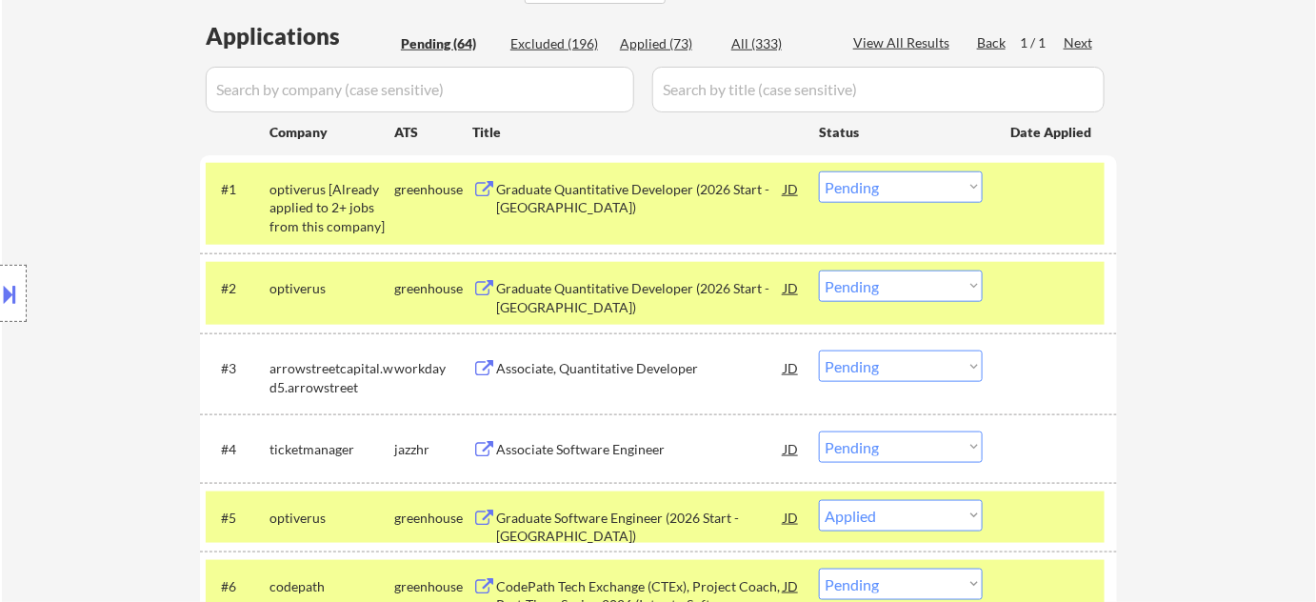
select select ""pending""
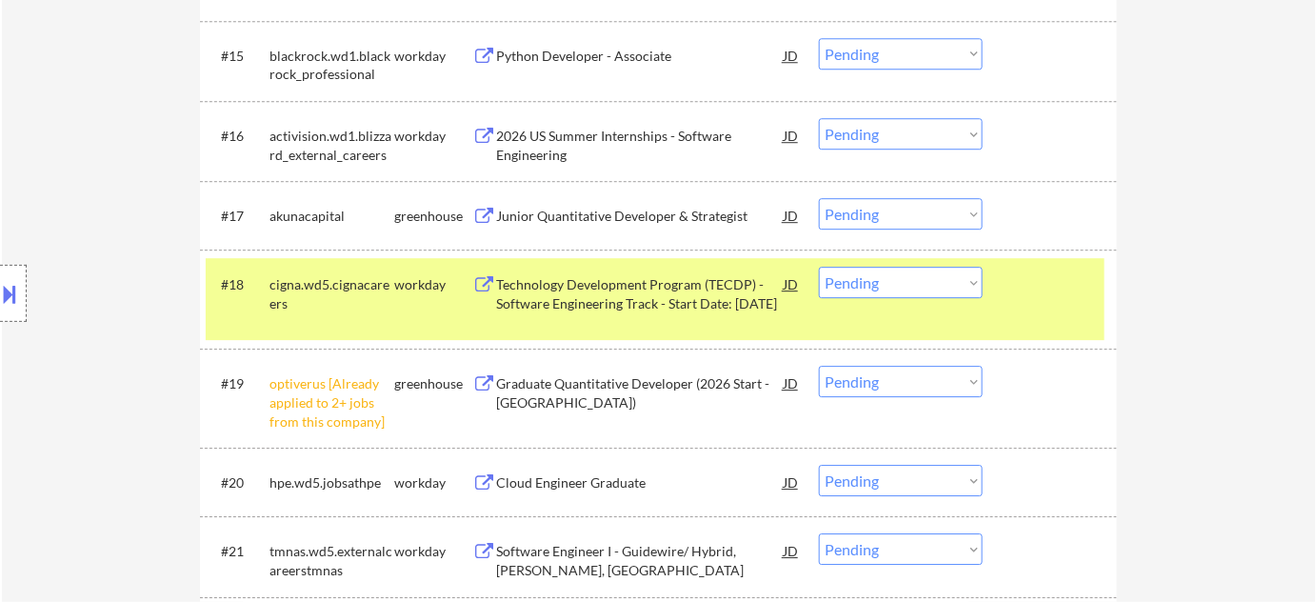
scroll to position [1818, 0]
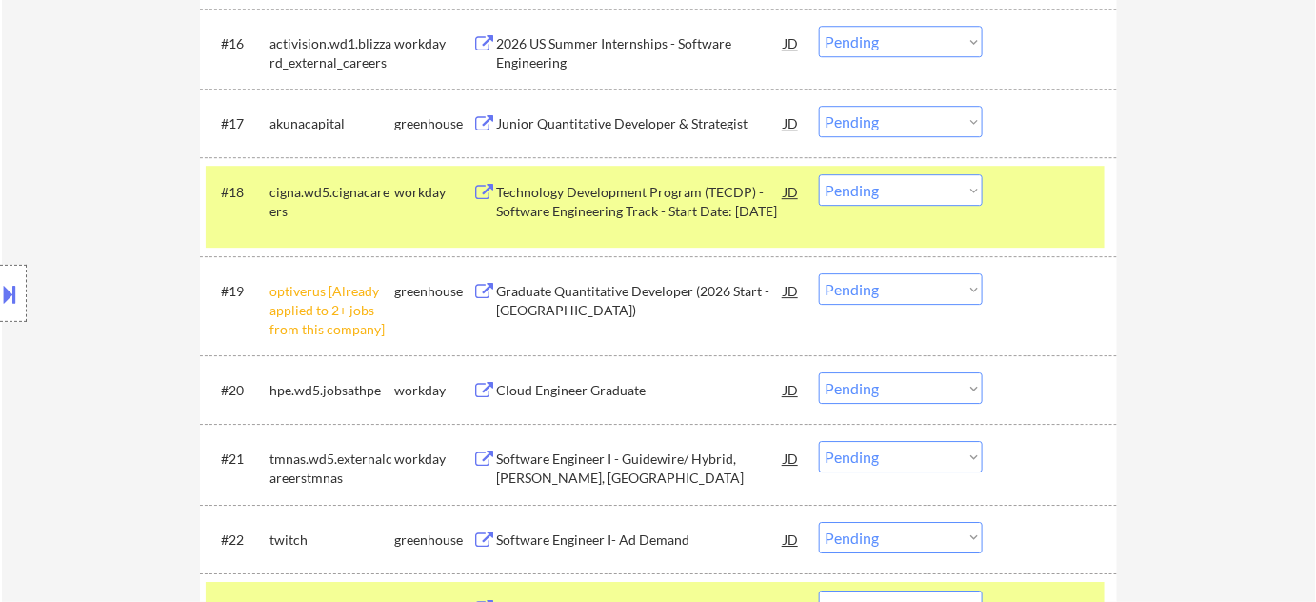
click at [914, 299] on select "Choose an option... Pending Applied Excluded (Questions) Excluded (Expired) Exc…" at bounding box center [901, 288] width 164 height 31
click at [819, 273] on select "Choose an option... Pending Applied Excluded (Questions) Excluded (Expired) Exc…" at bounding box center [901, 288] width 164 height 31
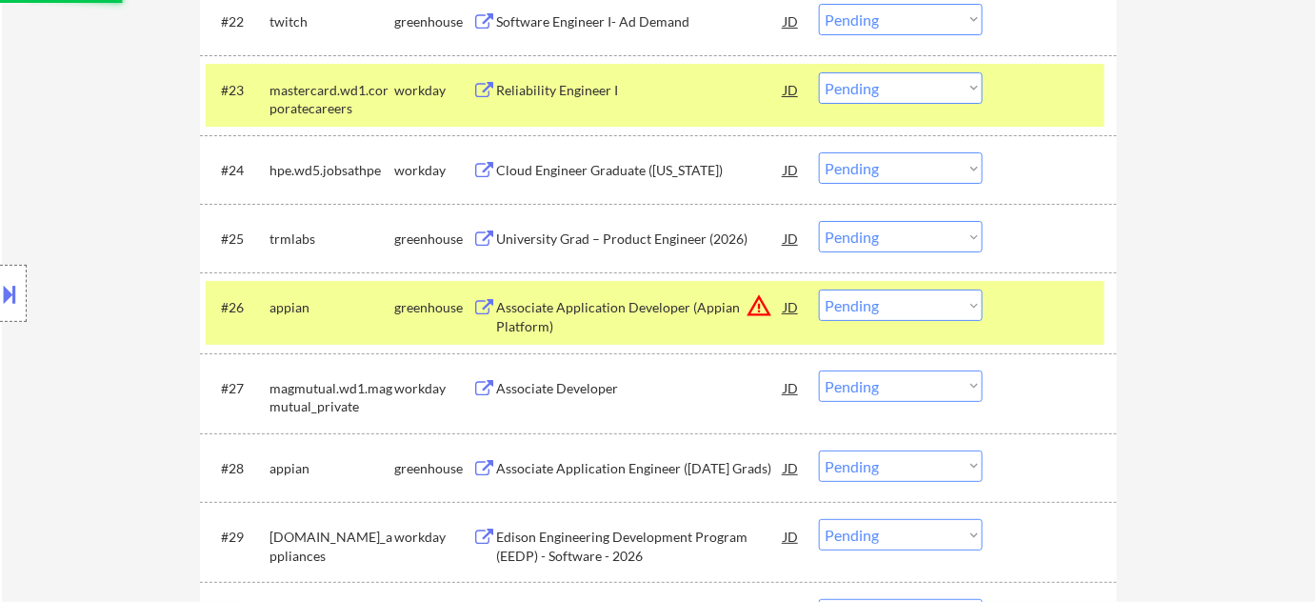
scroll to position [2337, 0]
select select ""pending""
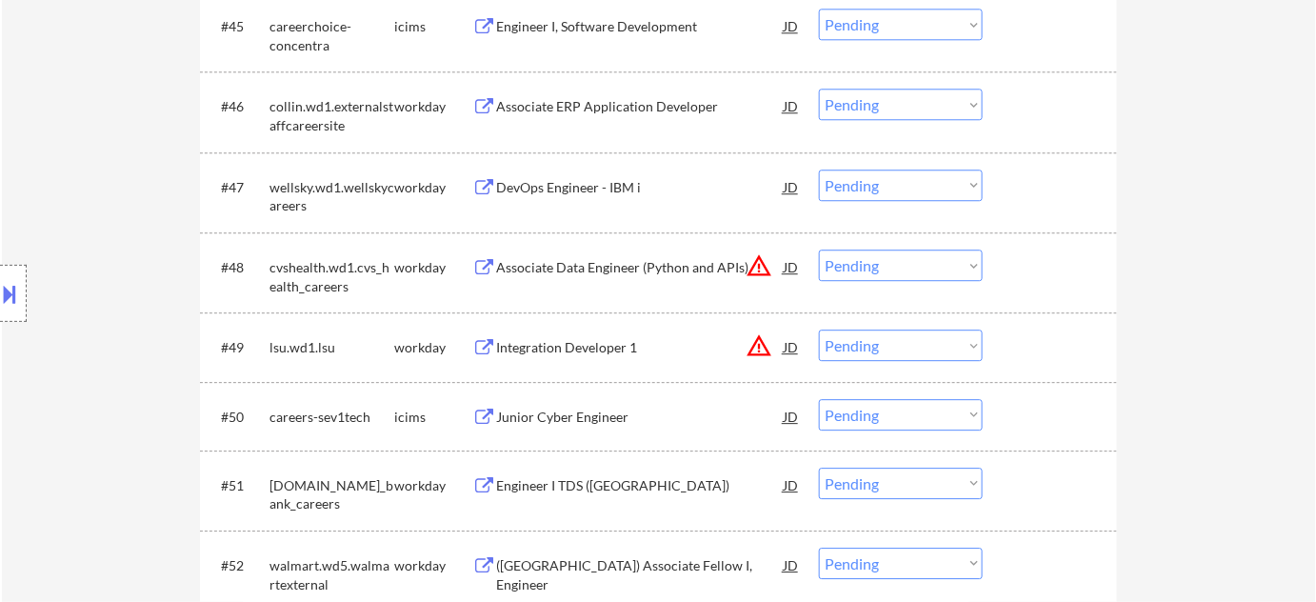
scroll to position [4156, 0]
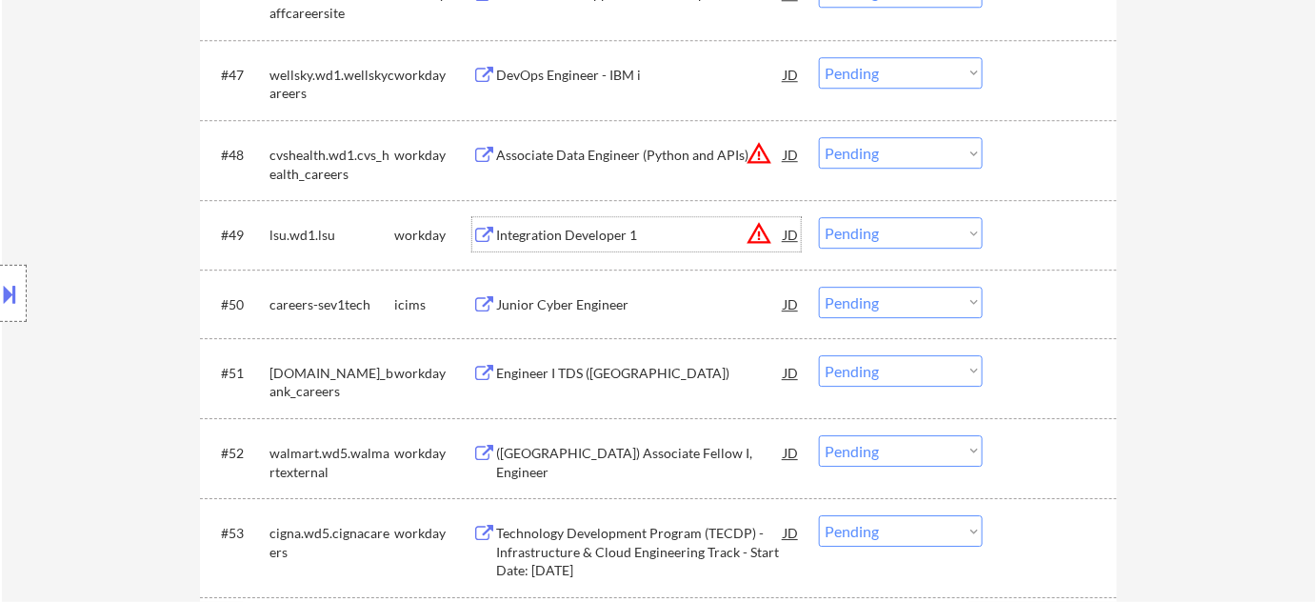
click at [588, 231] on div "Integration Developer 1" at bounding box center [640, 235] width 288 height 19
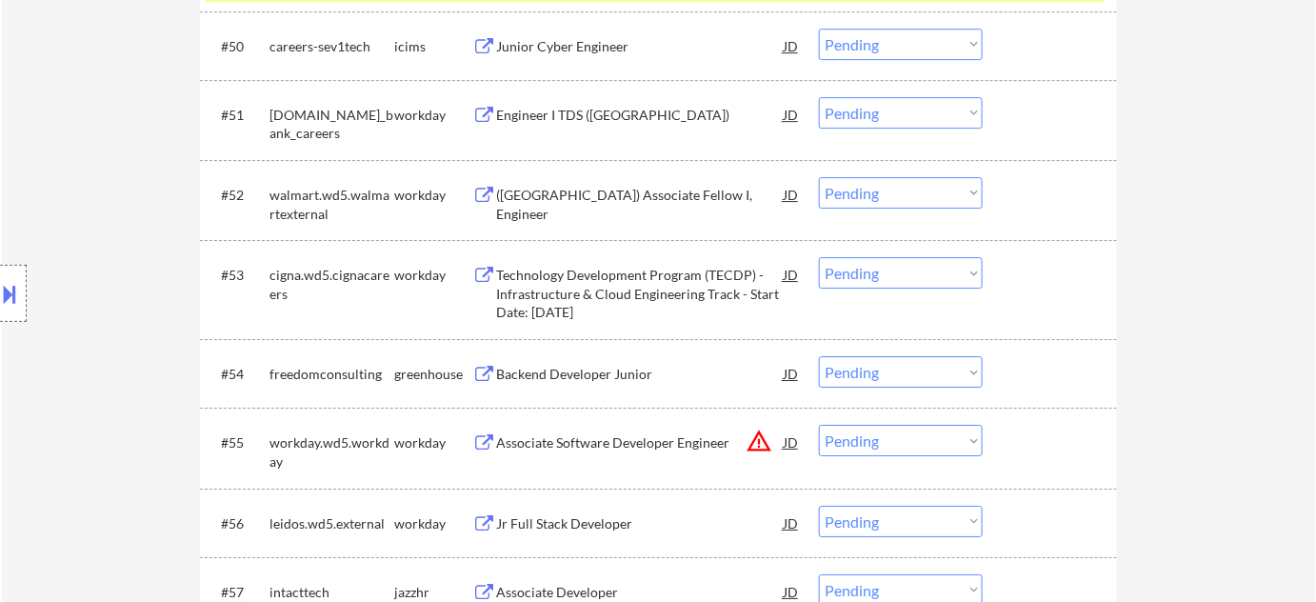
scroll to position [4416, 0]
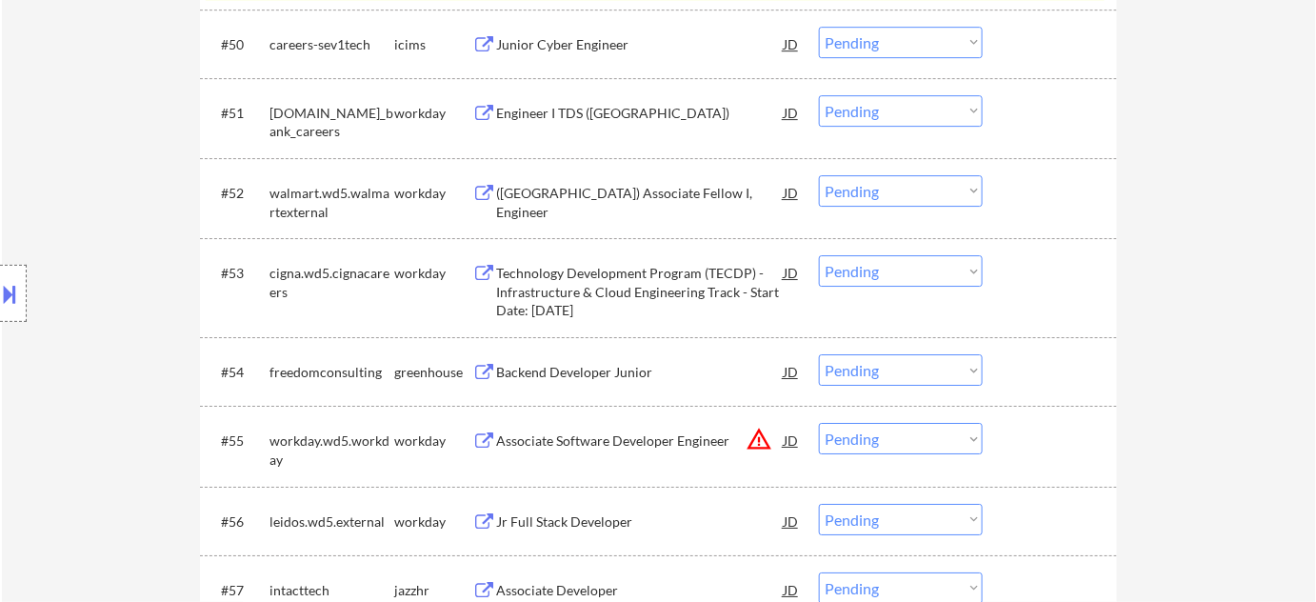
click at [615, 196] on div "(USA) Associate Fellow I, Engineer" at bounding box center [640, 202] width 288 height 37
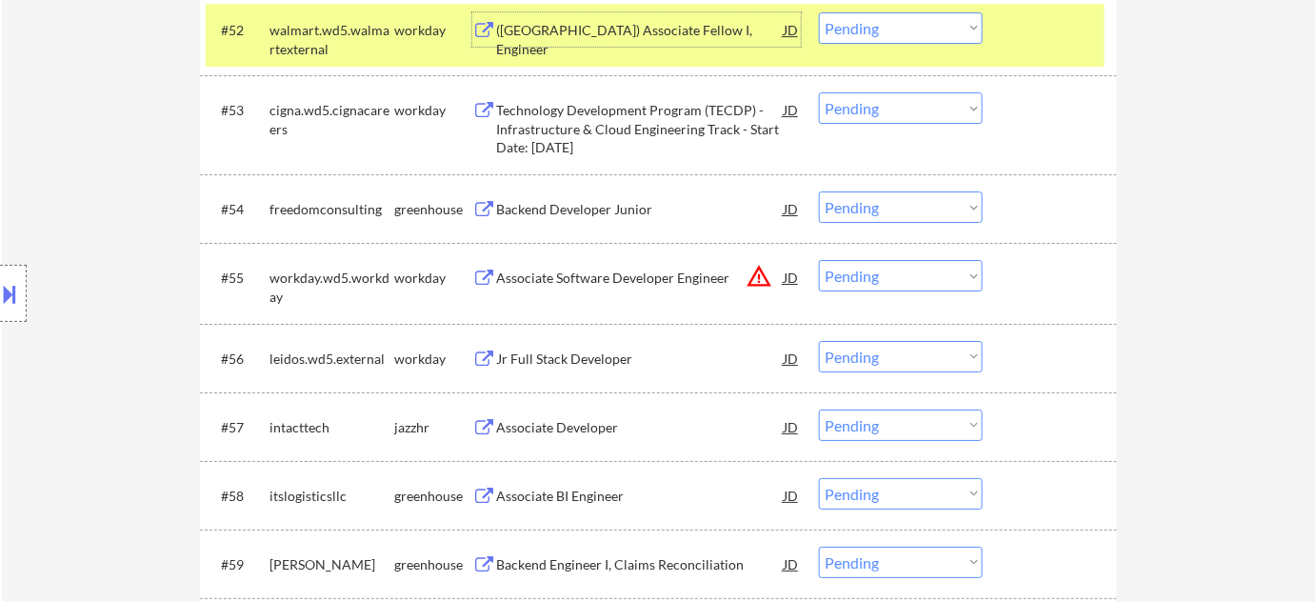
scroll to position [4589, 0]
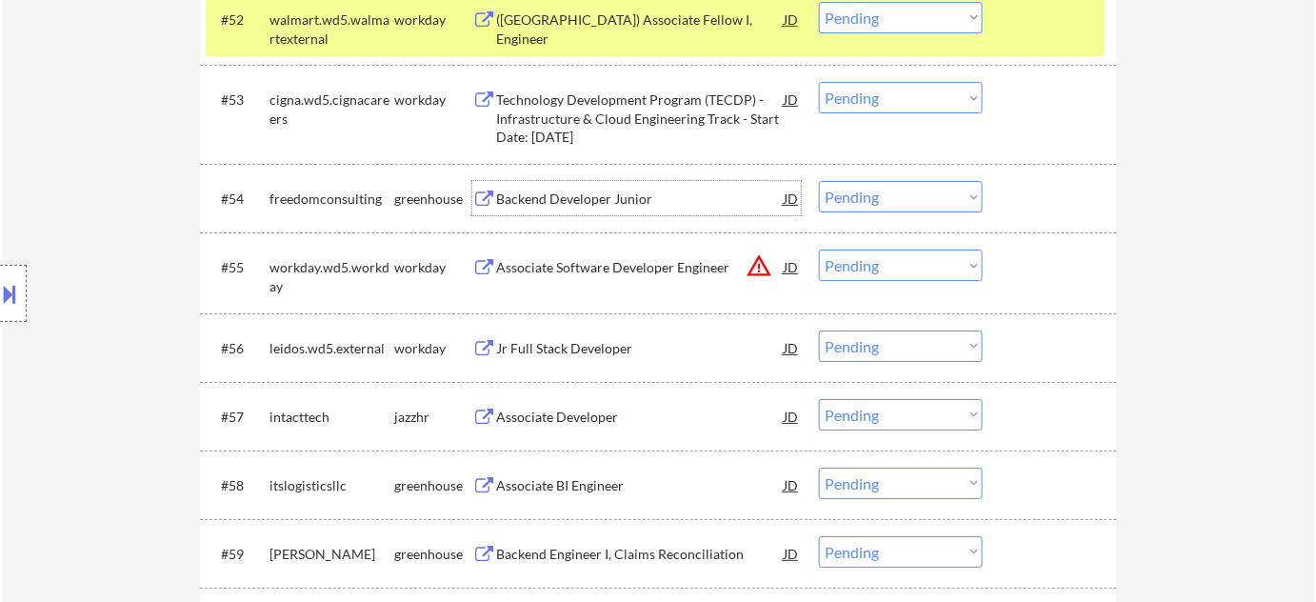
click at [612, 208] on div "Backend Developer Junior" at bounding box center [640, 198] width 288 height 34
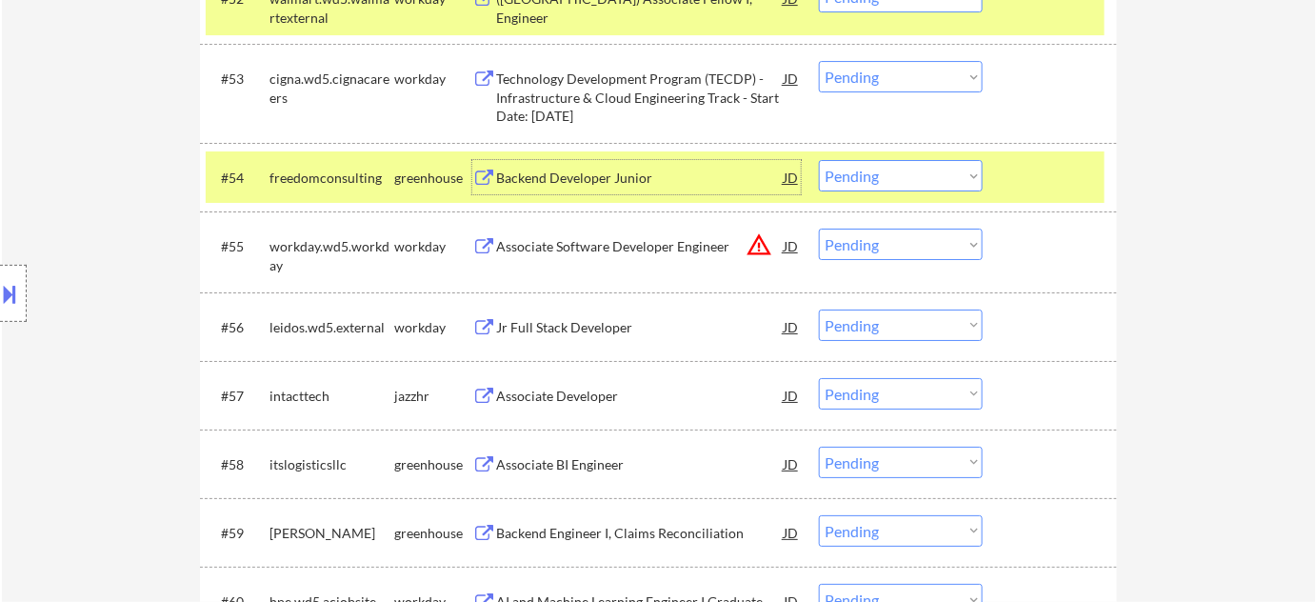
scroll to position [4676, 0]
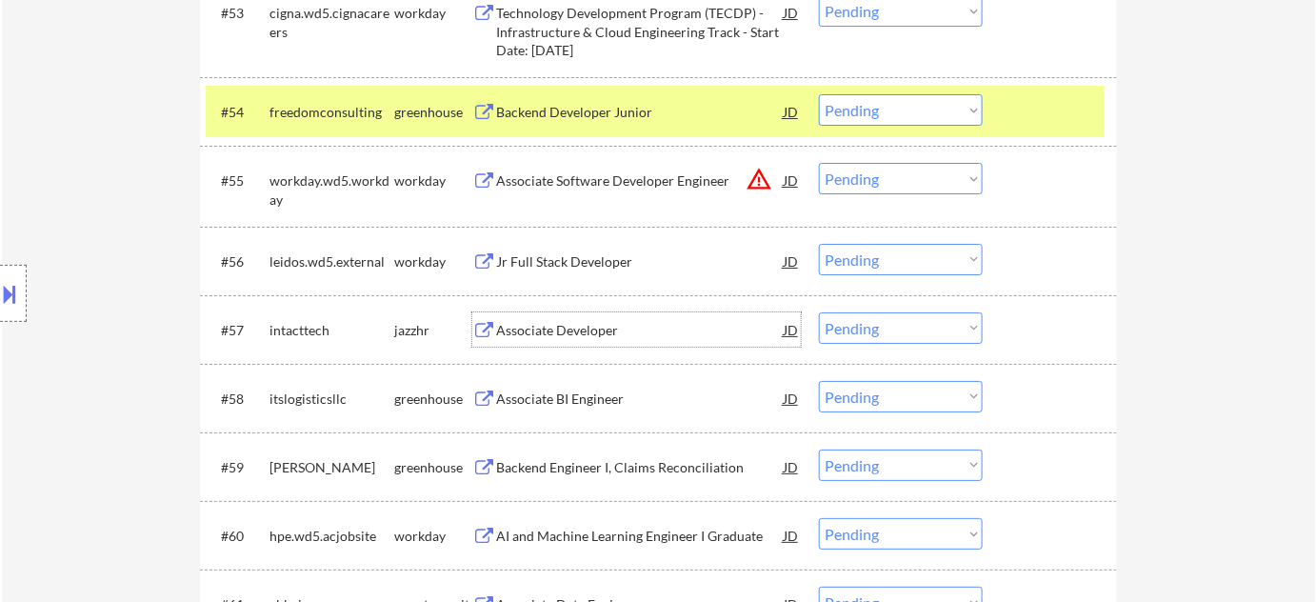
click at [559, 328] on div "Associate Developer" at bounding box center [640, 330] width 288 height 19
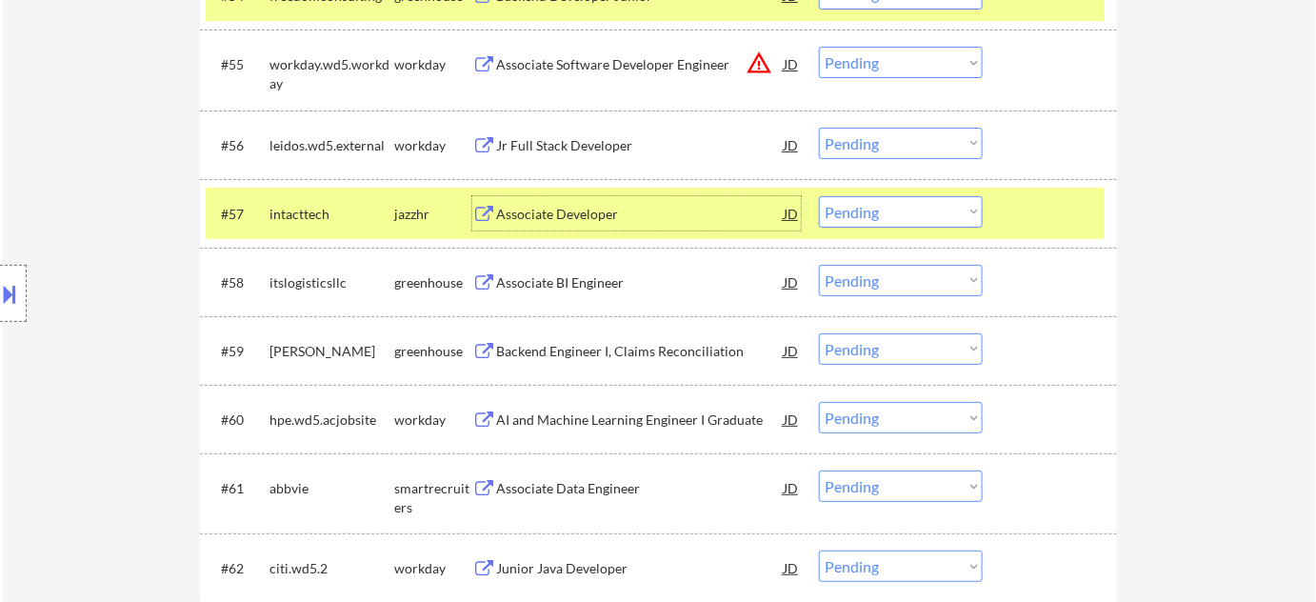
scroll to position [4848, 0]
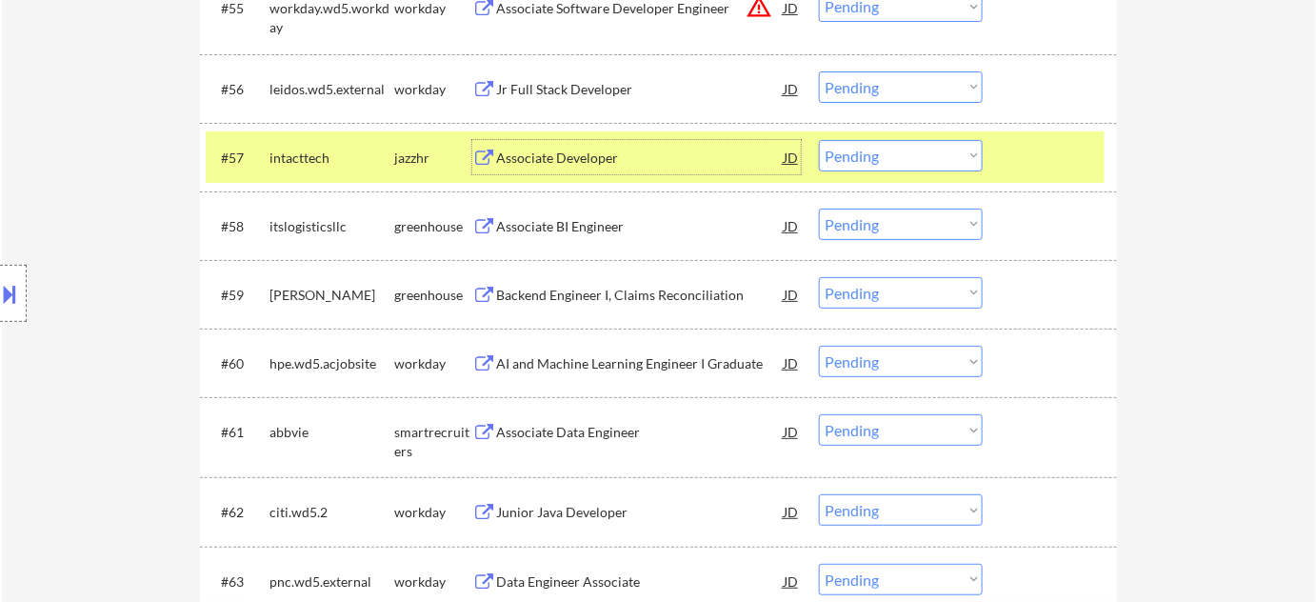
click at [549, 84] on div "Jr Full Stack Developer" at bounding box center [640, 89] width 288 height 19
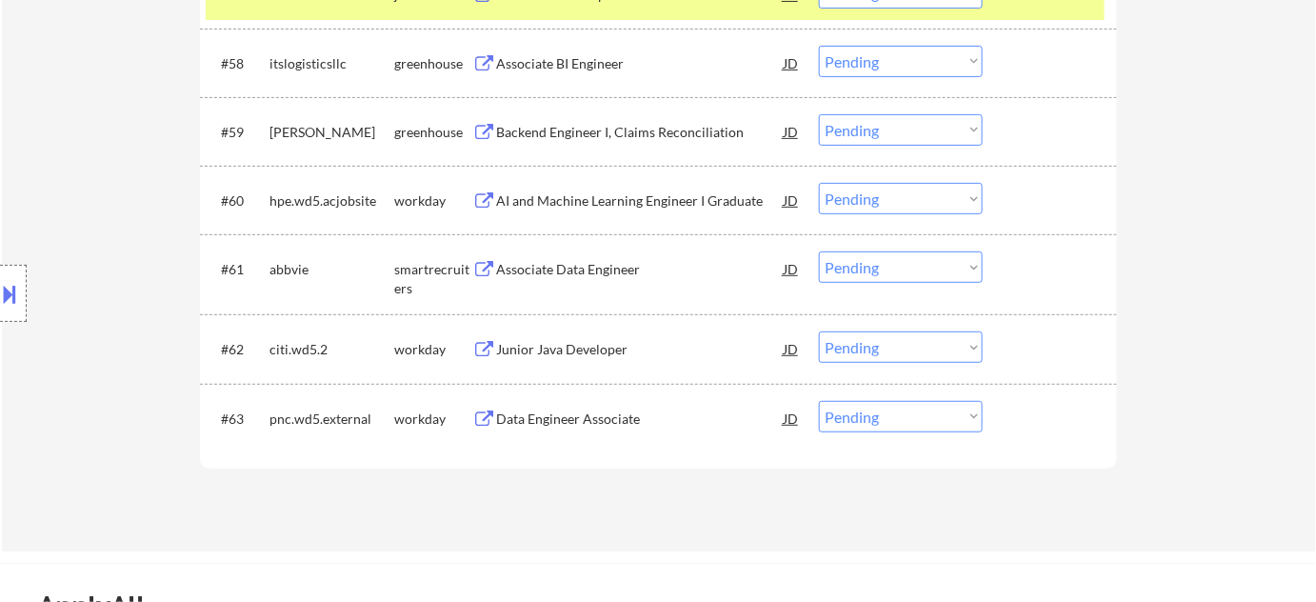
scroll to position [5022, 0]
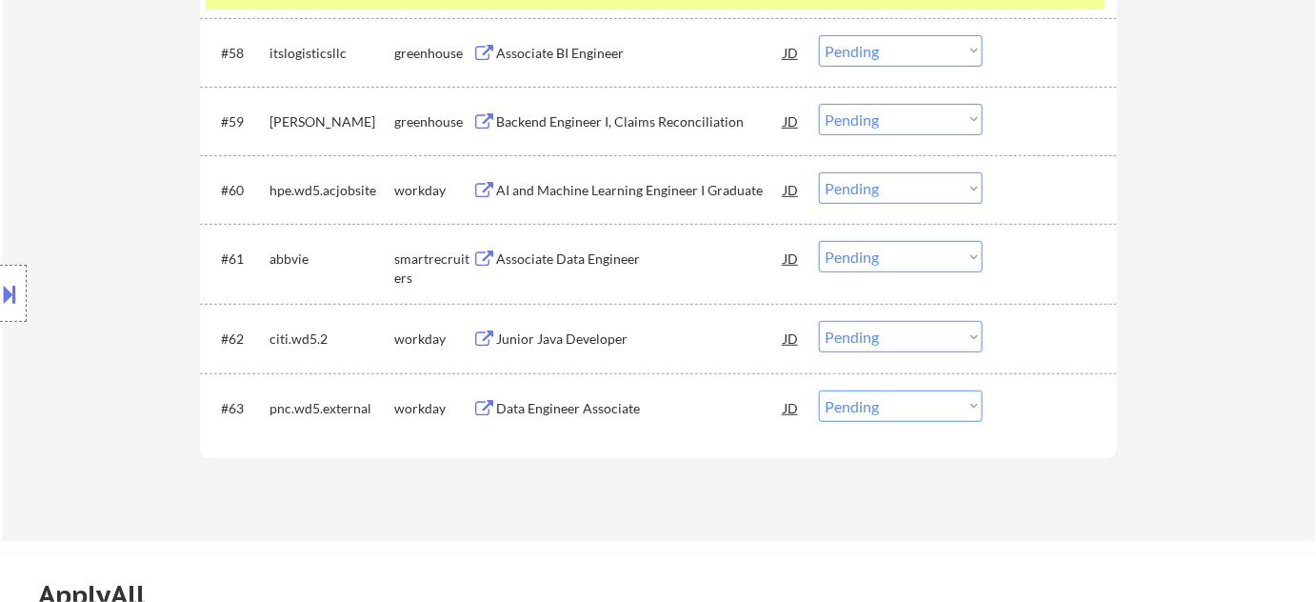
click at [581, 257] on div "Associate Data Engineer" at bounding box center [640, 259] width 288 height 19
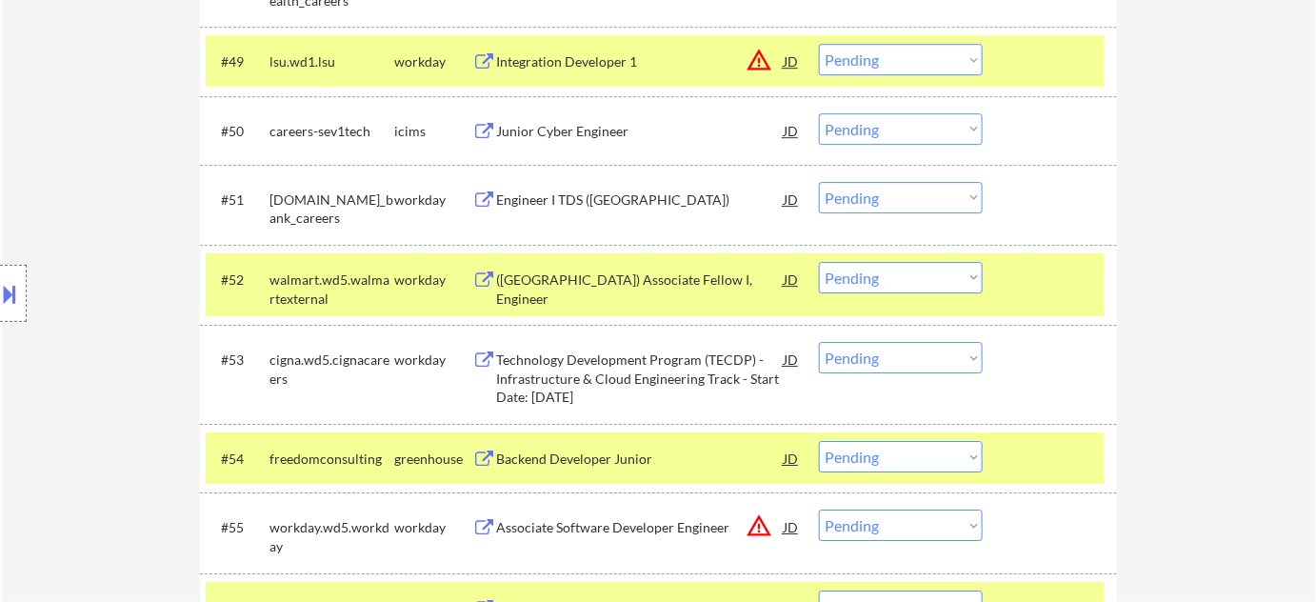
scroll to position [4156, 0]
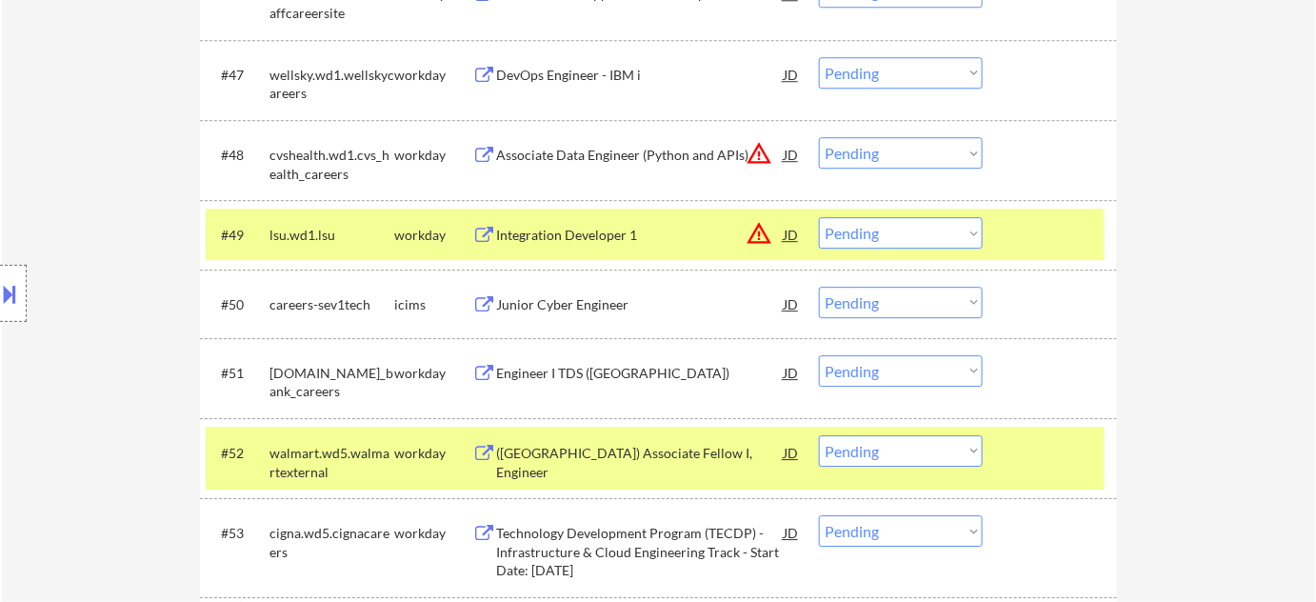
click at [913, 232] on select "Choose an option... Pending Applied Excluded (Questions) Excluded (Expired) Exc…" at bounding box center [901, 232] width 164 height 31
click at [819, 217] on select "Choose an option... Pending Applied Excluded (Questions) Excluded (Expired) Exc…" at bounding box center [901, 232] width 164 height 31
select select ""pending""
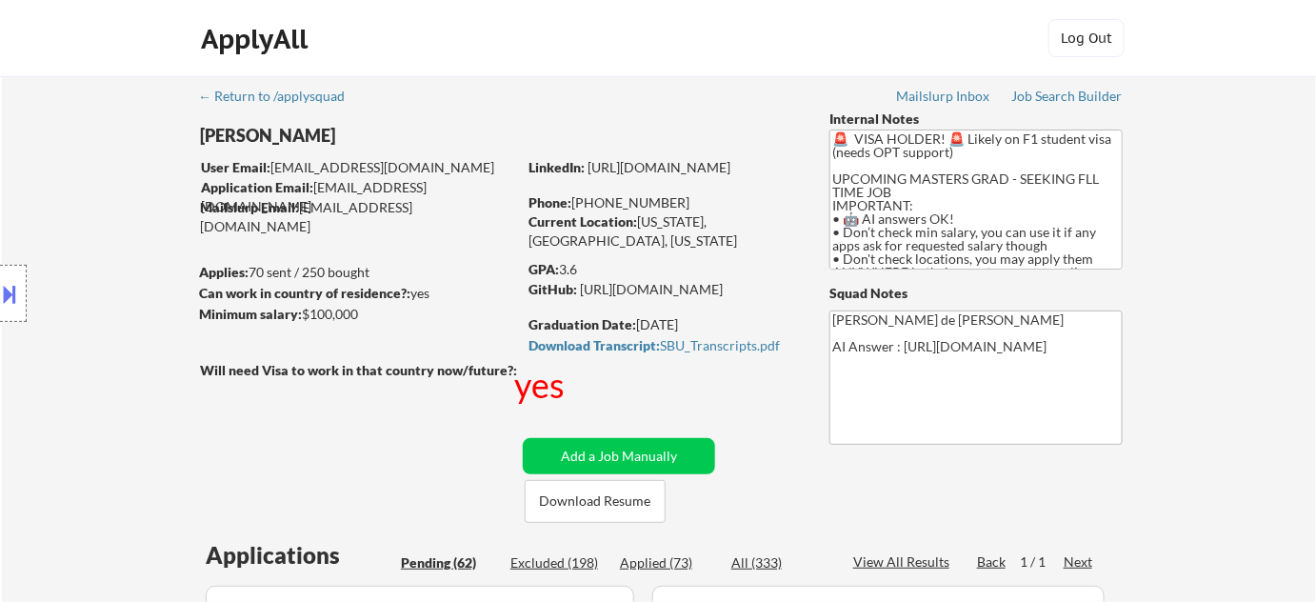
scroll to position [4239, 0]
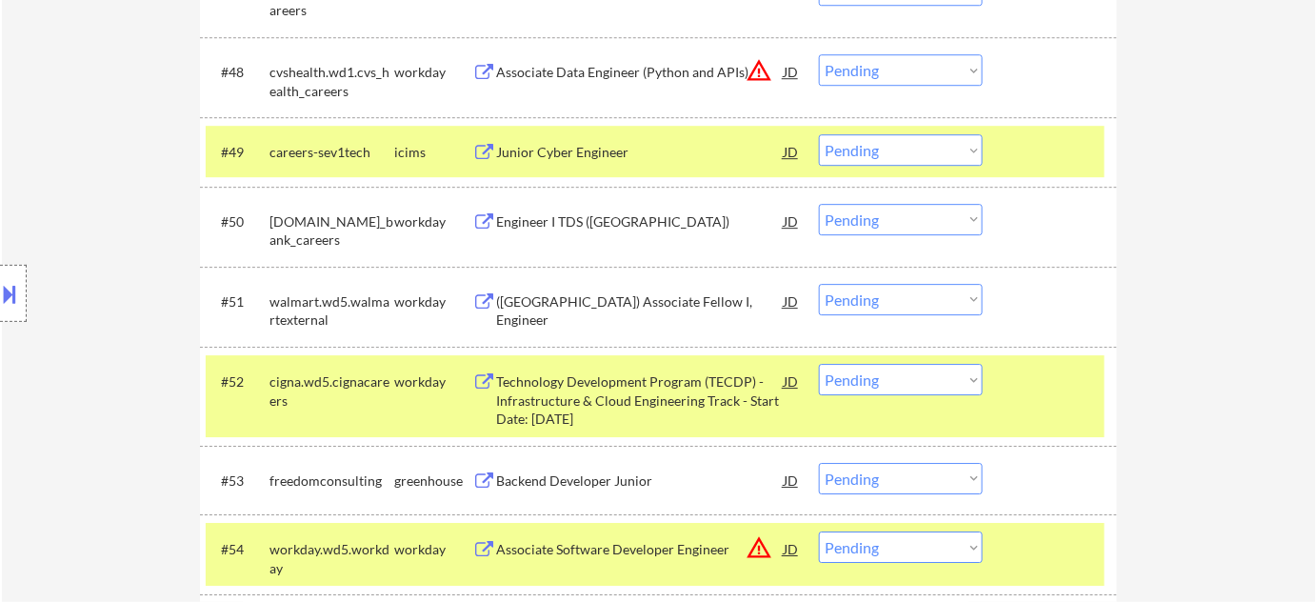
click at [831, 296] on select "Choose an option... Pending Applied Excluded (Questions) Excluded (Expired) Exc…" at bounding box center [901, 299] width 164 height 31
click at [819, 284] on select "Choose an option... Pending Applied Excluded (Questions) Excluded (Expired) Exc…" at bounding box center [901, 299] width 164 height 31
select select ""pending""
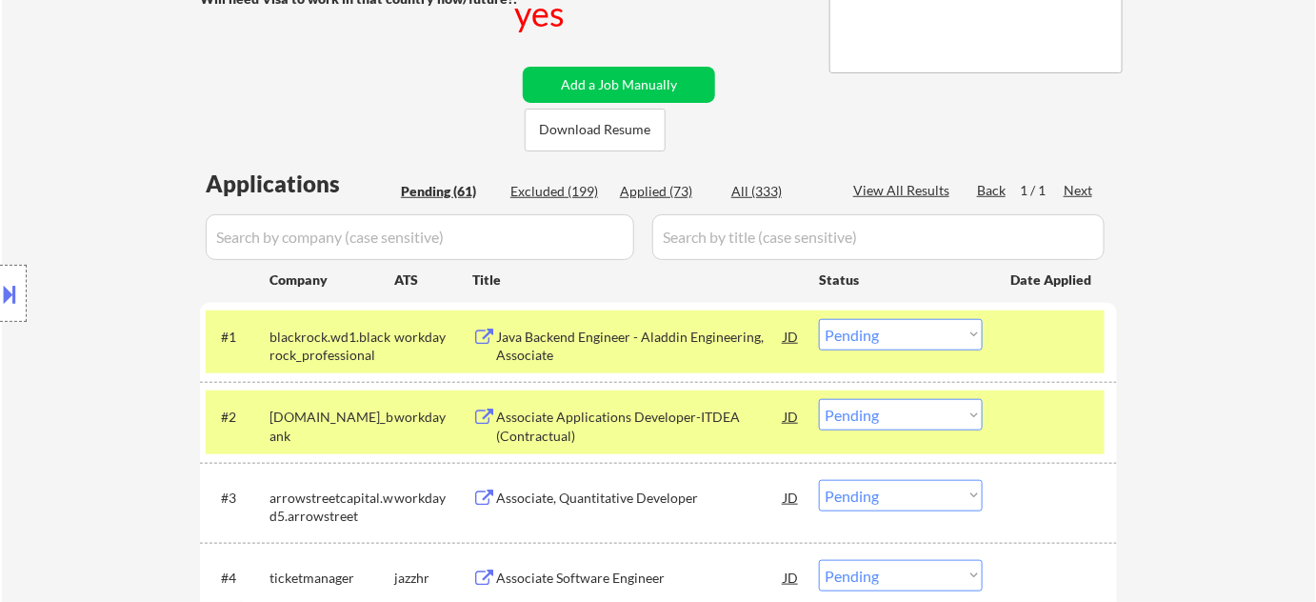
scroll to position [0, 0]
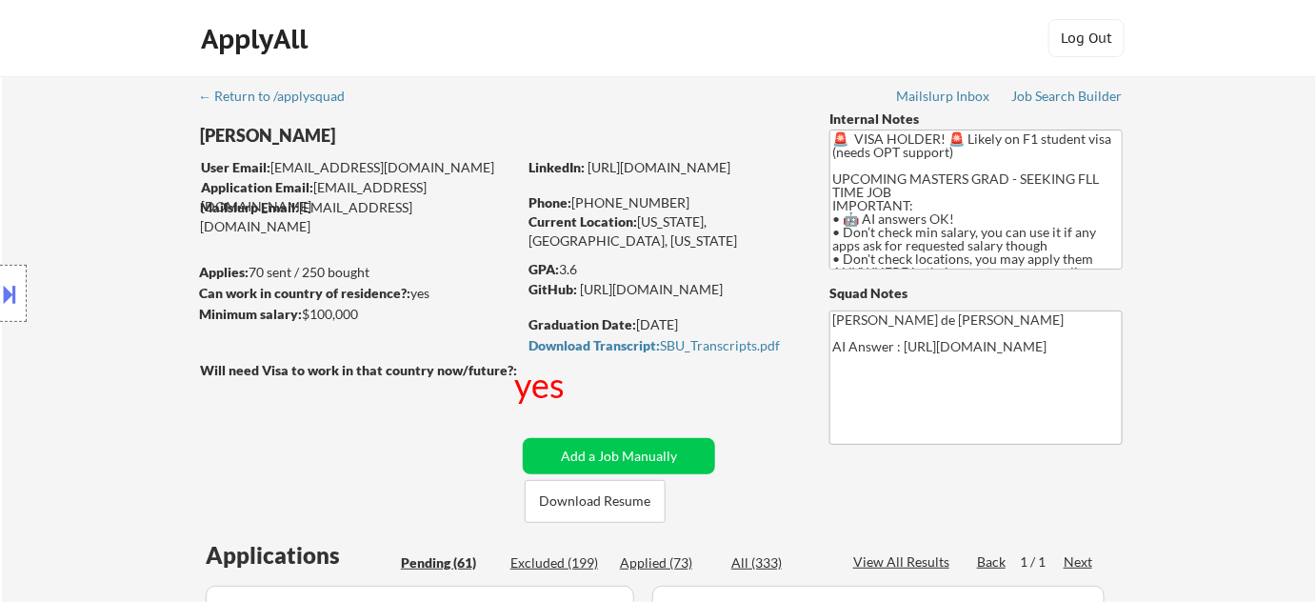
drag, startPoint x: 592, startPoint y: 196, endPoint x: 685, endPoint y: 197, distance: 93.4
click at [685, 197] on div "Phone: +1 516-434-1033" at bounding box center [664, 202] width 270 height 19
copy div "516-434-1033"
drag, startPoint x: 642, startPoint y: 220, endPoint x: 693, endPoint y: 224, distance: 51.6
click at [693, 224] on div "Current Location: New York, USA, New York" at bounding box center [664, 230] width 270 height 37
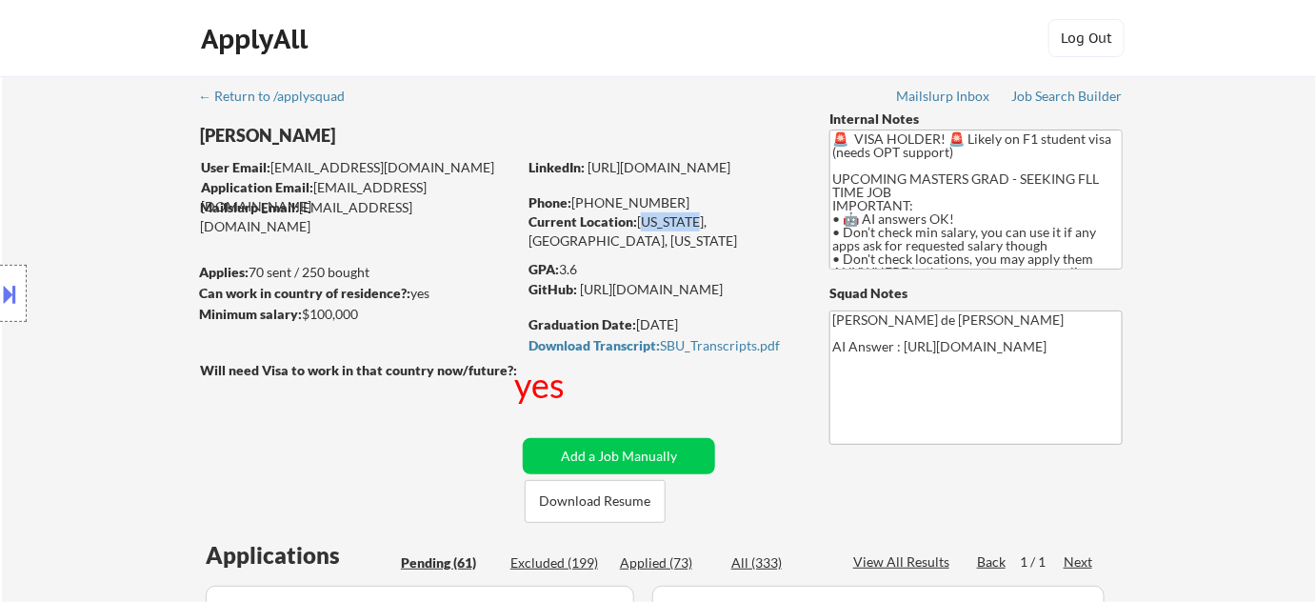
copy div "New York"
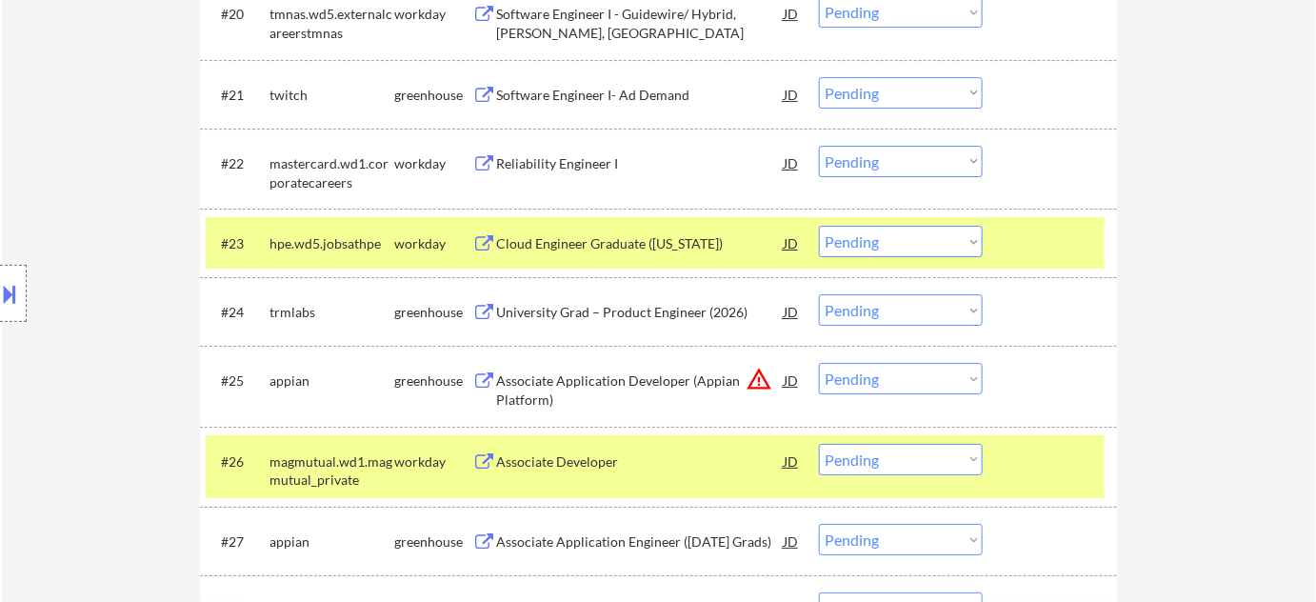
scroll to position [4338, 0]
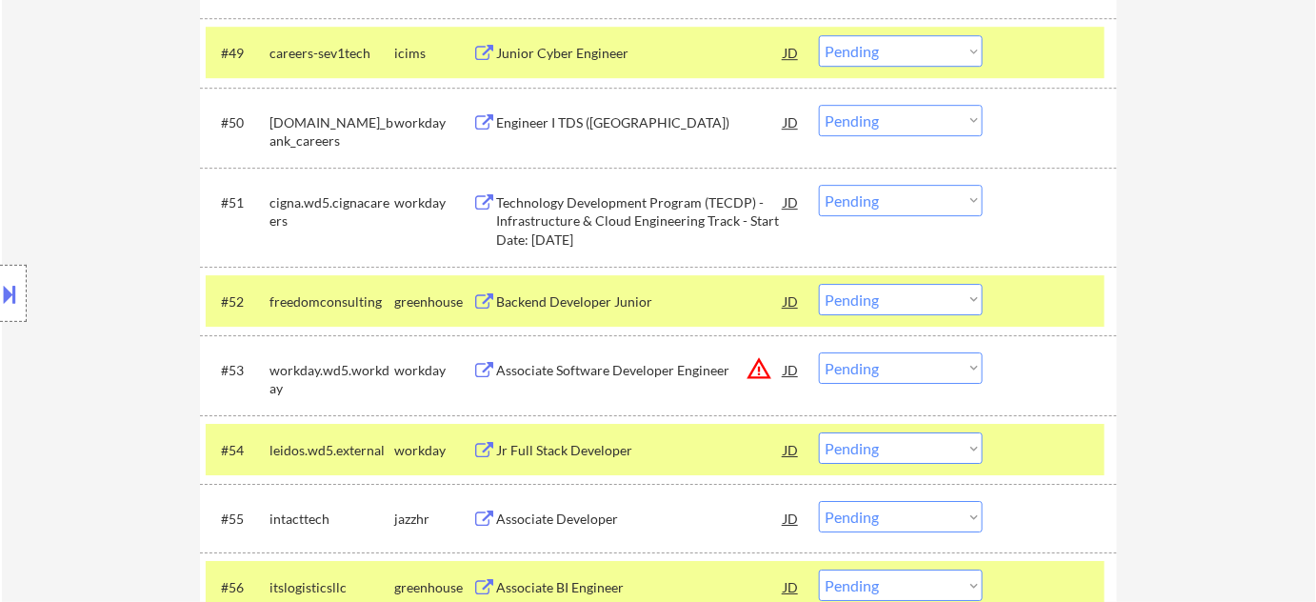
click at [872, 310] on select "Choose an option... Pending Applied Excluded (Questions) Excluded (Expired) Exc…" at bounding box center [901, 299] width 164 height 31
click at [819, 284] on select "Choose an option... Pending Applied Excluded (Questions) Excluded (Expired) Exc…" at bounding box center [901, 299] width 164 height 31
select select ""pending""
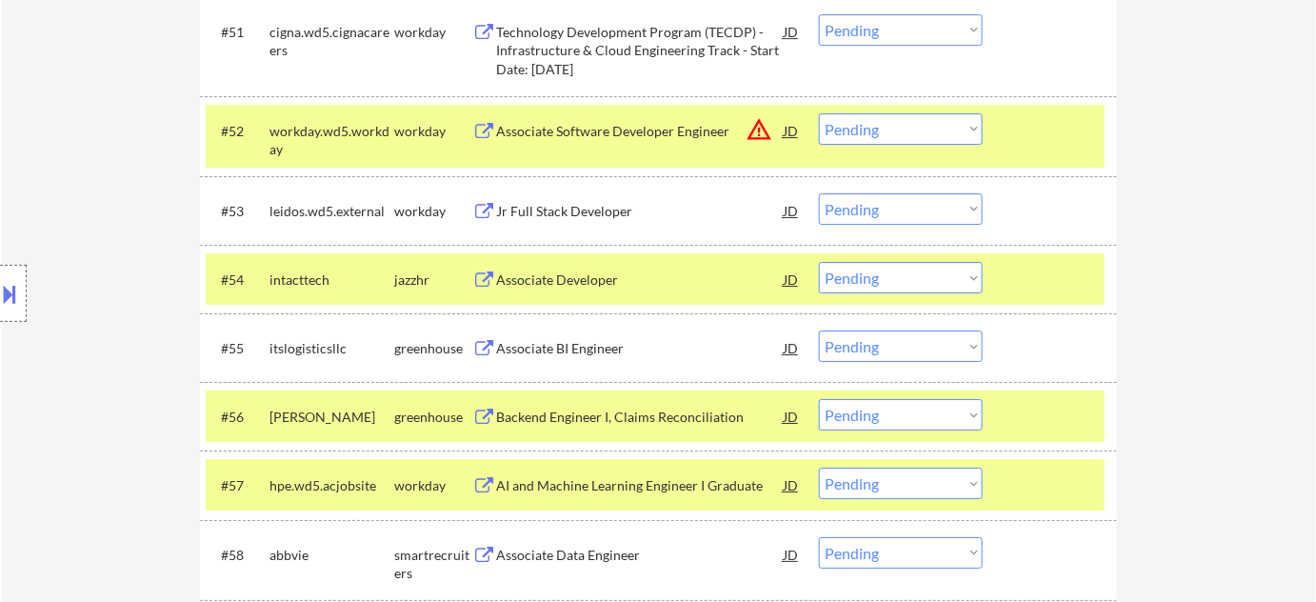
scroll to position [4511, 0]
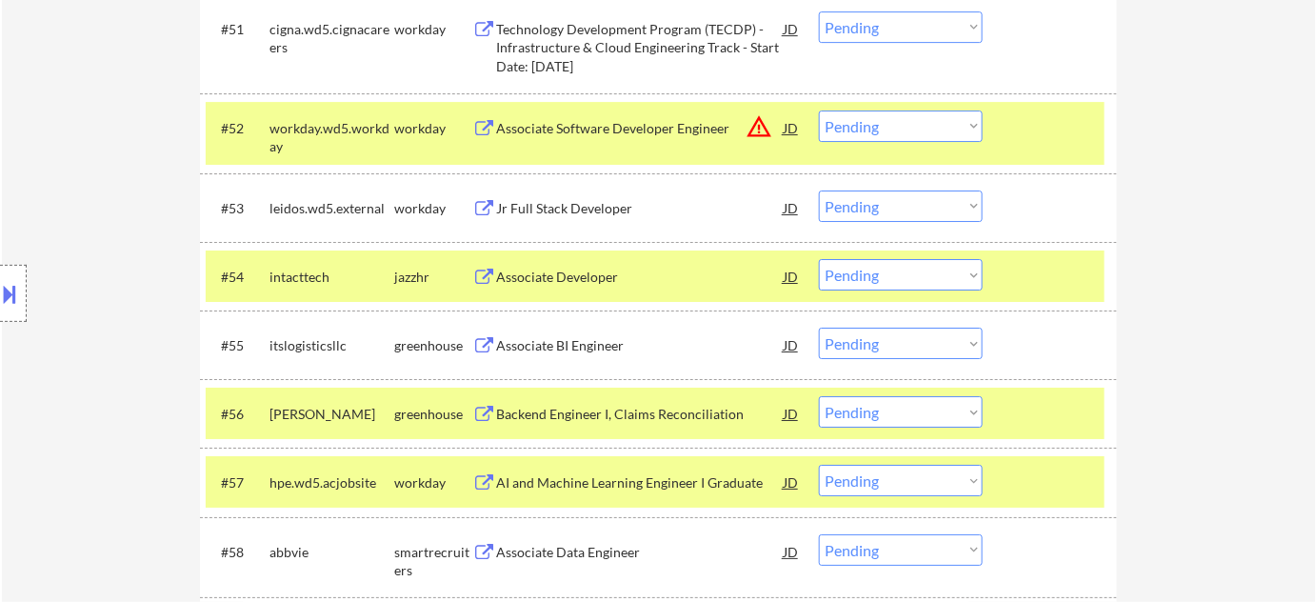
click at [858, 286] on select "Choose an option... Pending Applied Excluded (Questions) Excluded (Expired) Exc…" at bounding box center [901, 274] width 164 height 31
click at [819, 259] on select "Choose an option... Pending Applied Excluded (Questions) Excluded (Expired) Exc…" at bounding box center [901, 274] width 164 height 31
select select ""pending""
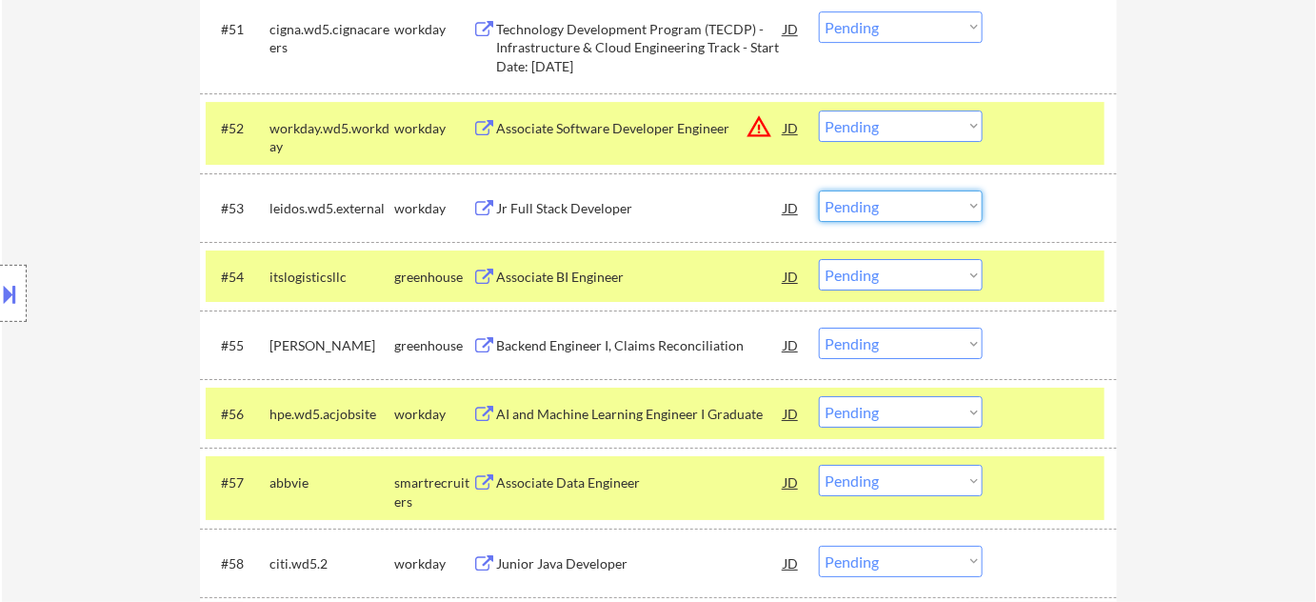
drag, startPoint x: 893, startPoint y: 210, endPoint x: 900, endPoint y: 220, distance: 12.4
click at [893, 210] on select "Choose an option... Pending Applied Excluded (Questions) Excluded (Expired) Exc…" at bounding box center [901, 206] width 164 height 31
click at [819, 191] on select "Choose an option... Pending Applied Excluded (Questions) Excluded (Expired) Exc…" at bounding box center [901, 206] width 164 height 31
select select ""pending""
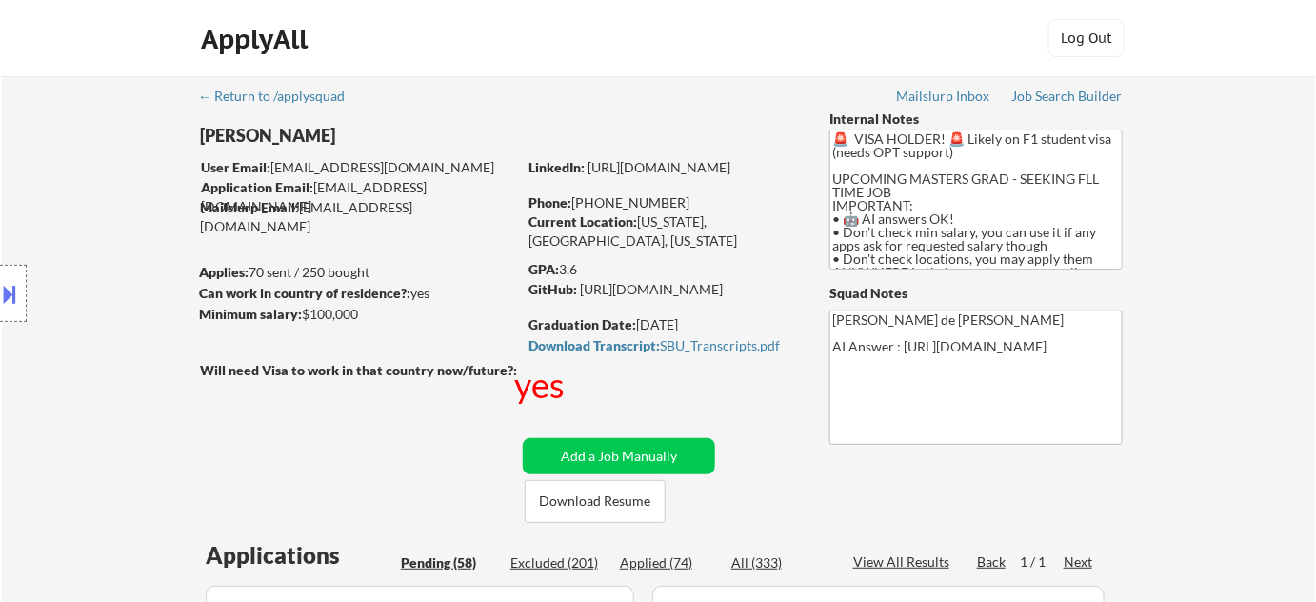
scroll to position [4624, 0]
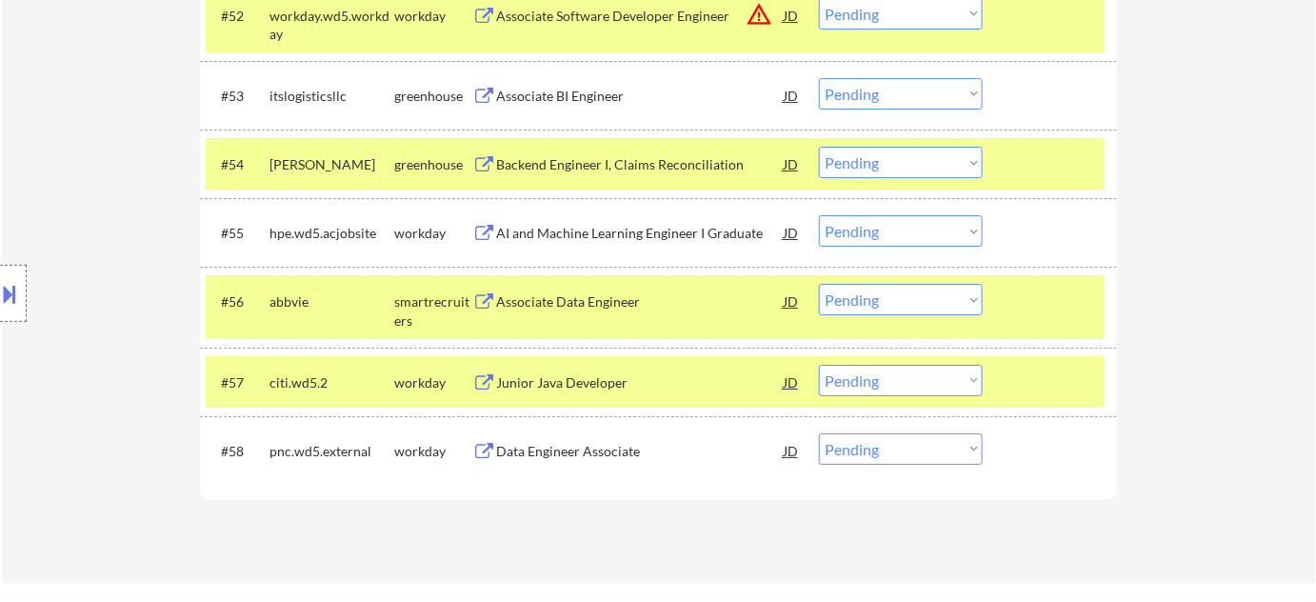
click at [862, 288] on select "Choose an option... Pending Applied Excluded (Questions) Excluded (Expired) Exc…" at bounding box center [901, 299] width 164 height 31
click at [819, 284] on select "Choose an option... Pending Applied Excluded (Questions) Excluded (Expired) Exc…" at bounding box center [901, 299] width 164 height 31
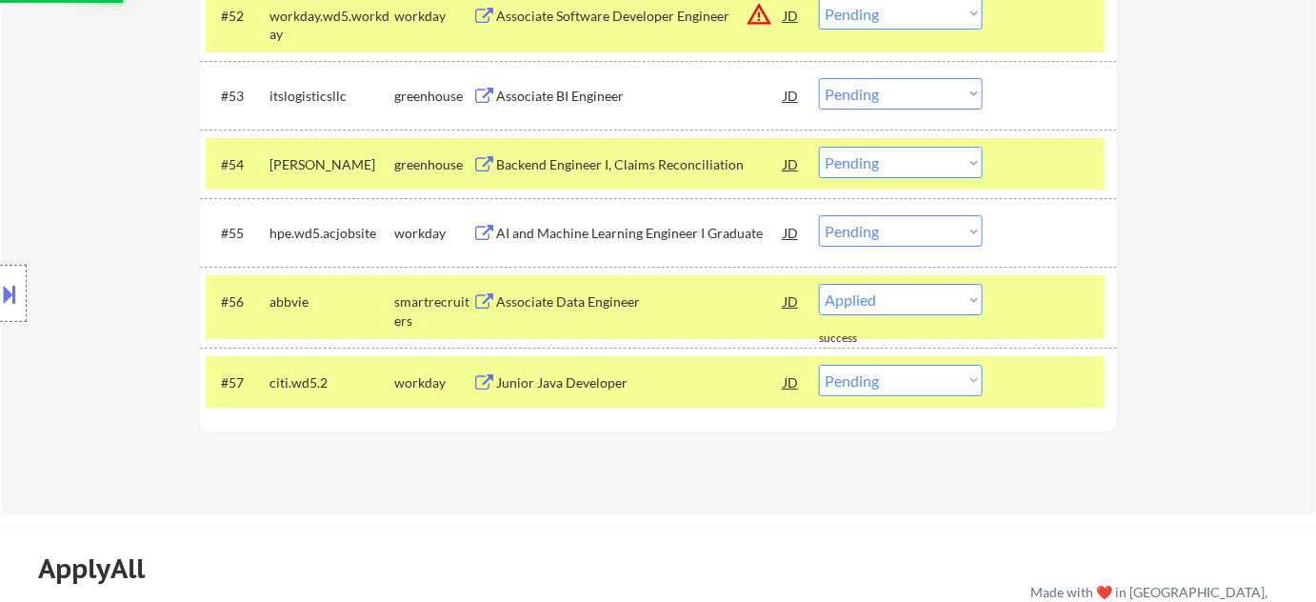
select select ""pending""
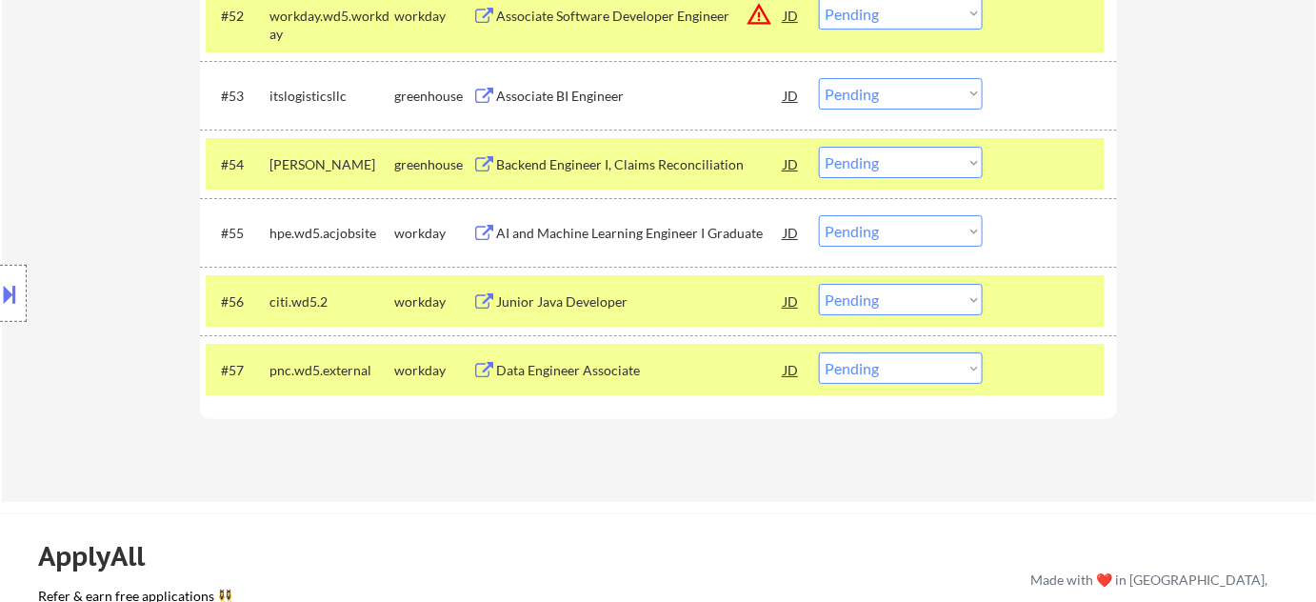
scroll to position [4537, 0]
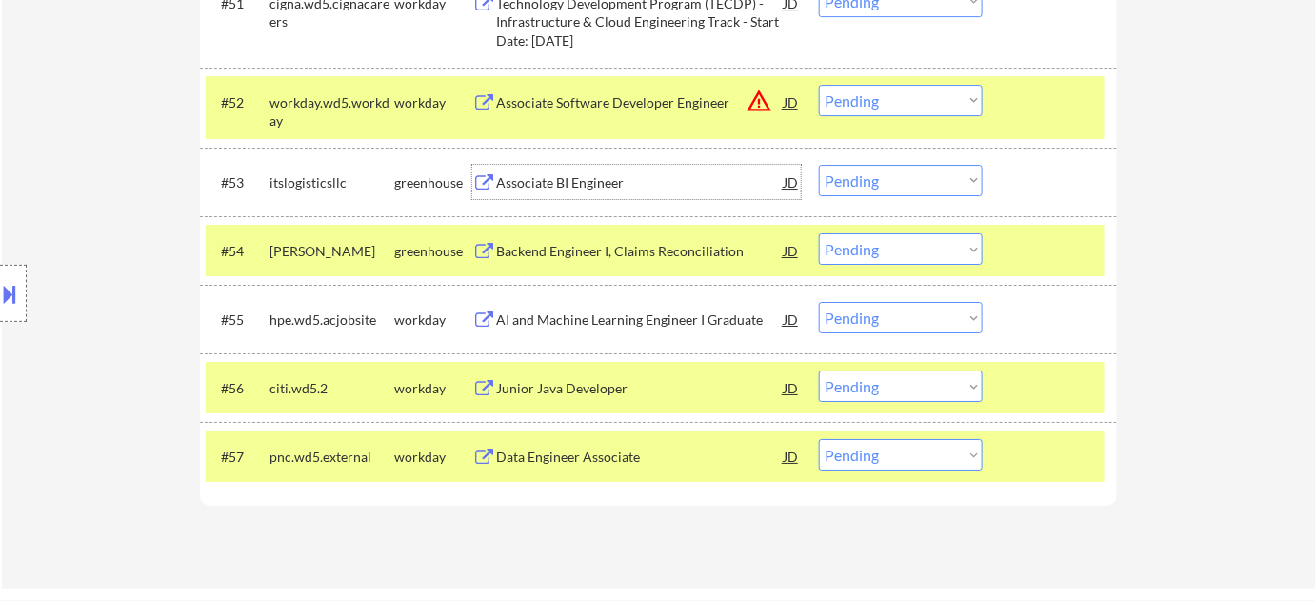
click at [568, 185] on div "Associate BI Engineer" at bounding box center [640, 182] width 288 height 19
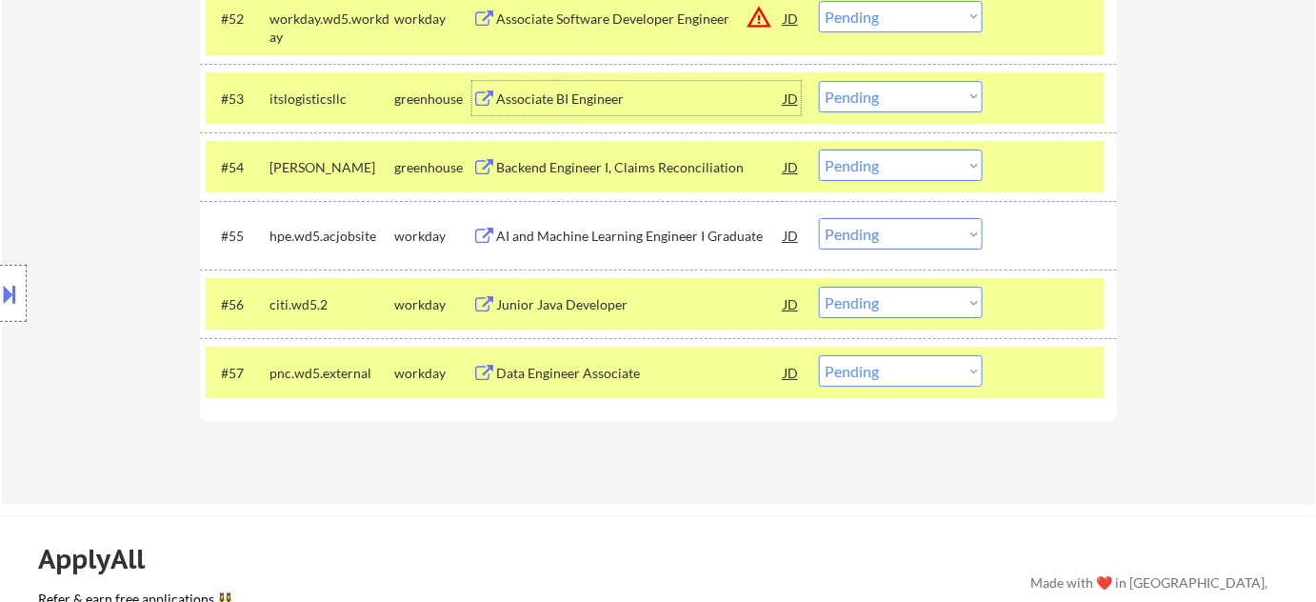
scroll to position [4624, 0]
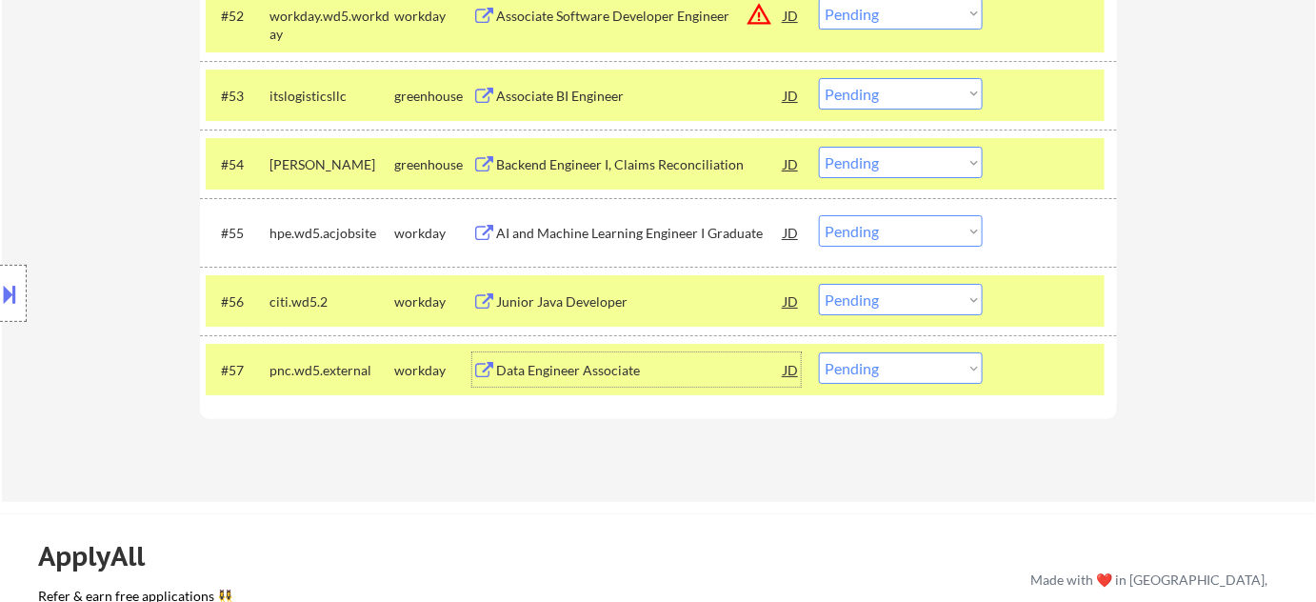
click at [566, 375] on div "Data Engineer Associate" at bounding box center [640, 370] width 288 height 19
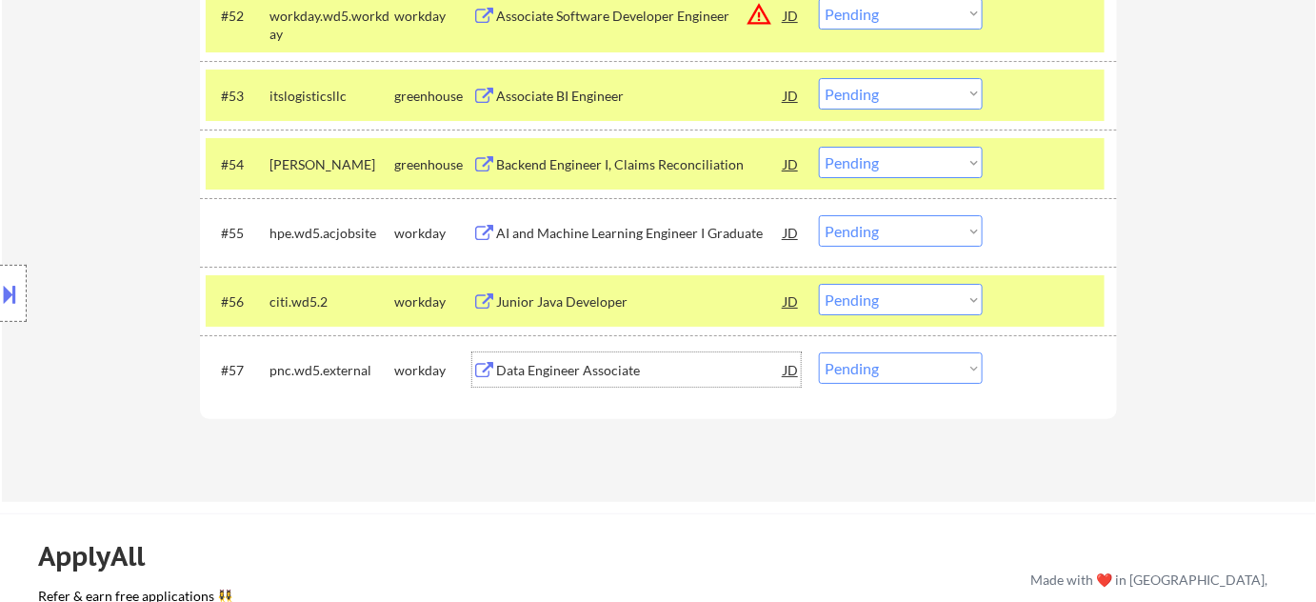
click at [913, 92] on select "Choose an option... Pending Applied Excluded (Questions) Excluded (Expired) Exc…" at bounding box center [901, 93] width 164 height 31
click at [819, 78] on select "Choose an option... Pending Applied Excluded (Questions) Excluded (Expired) Exc…" at bounding box center [901, 93] width 164 height 31
select select ""pending""
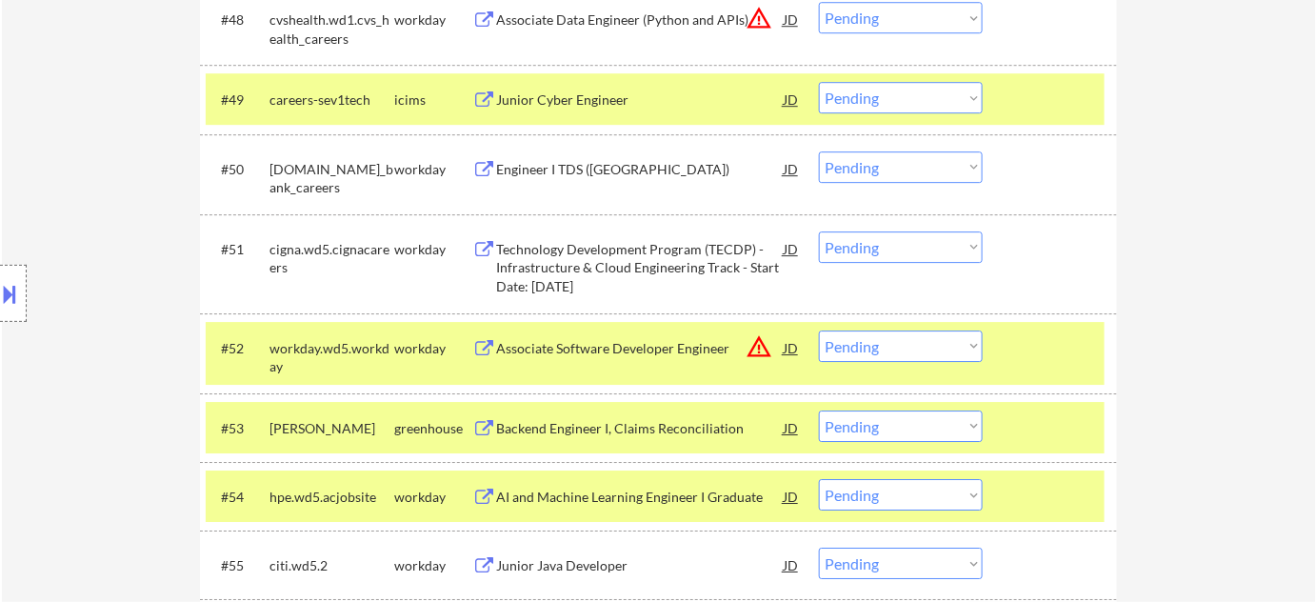
scroll to position [4191, 0]
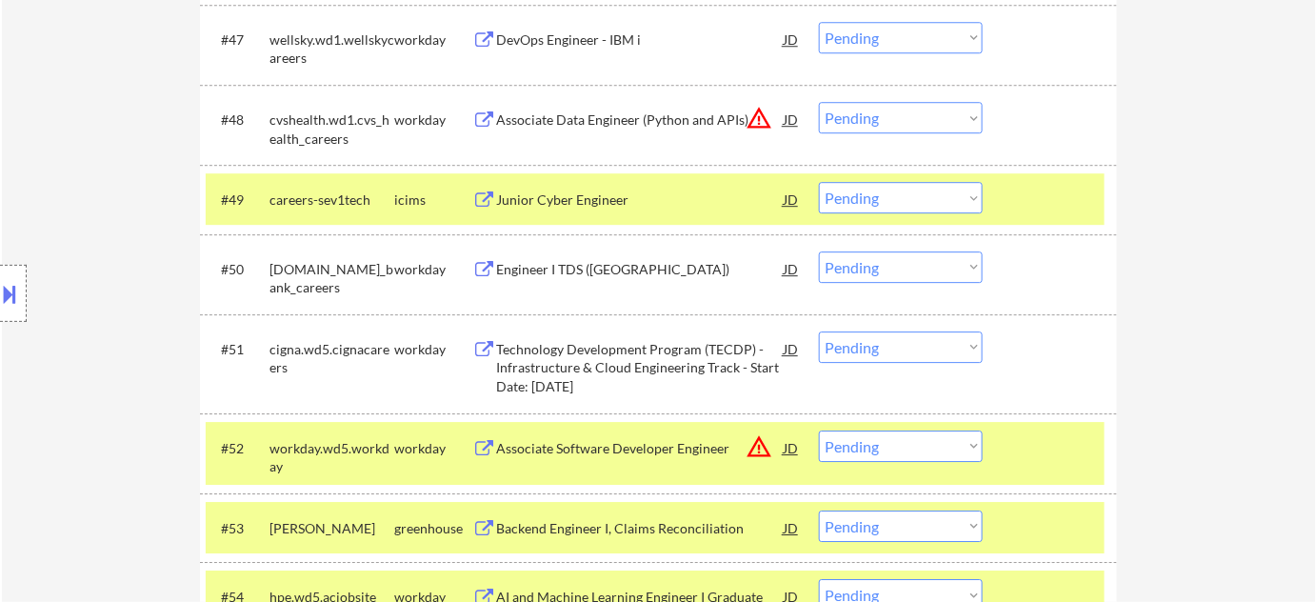
click at [579, 266] on div "Engineer I TDS (US)" at bounding box center [640, 269] width 288 height 19
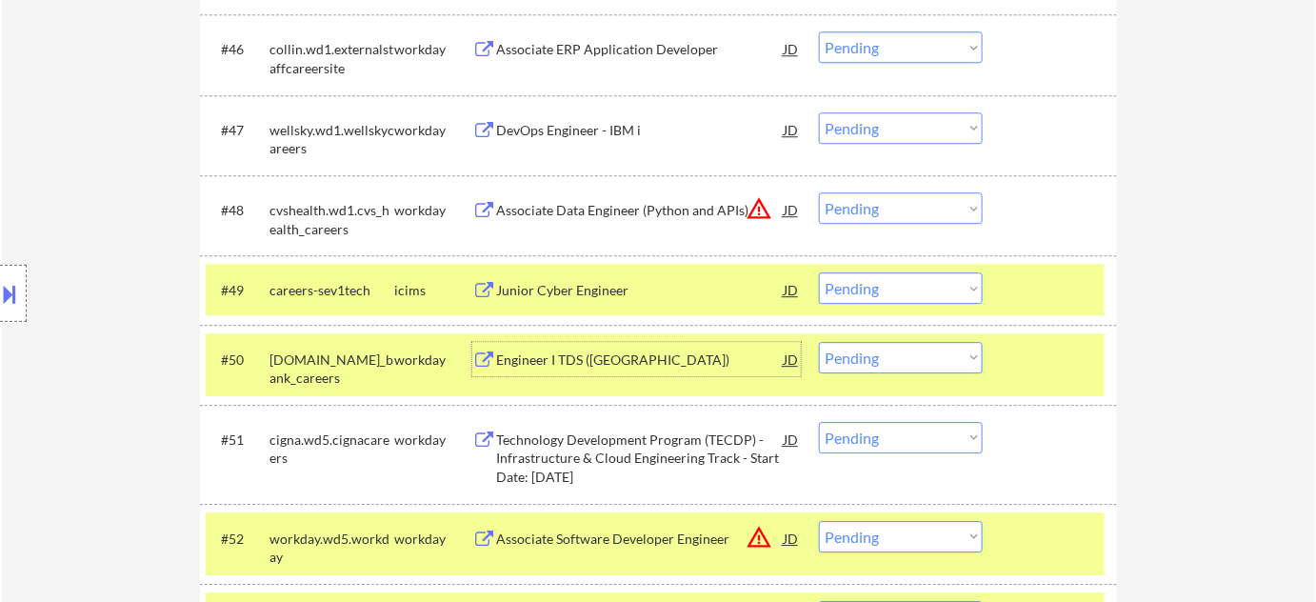
scroll to position [4018, 0]
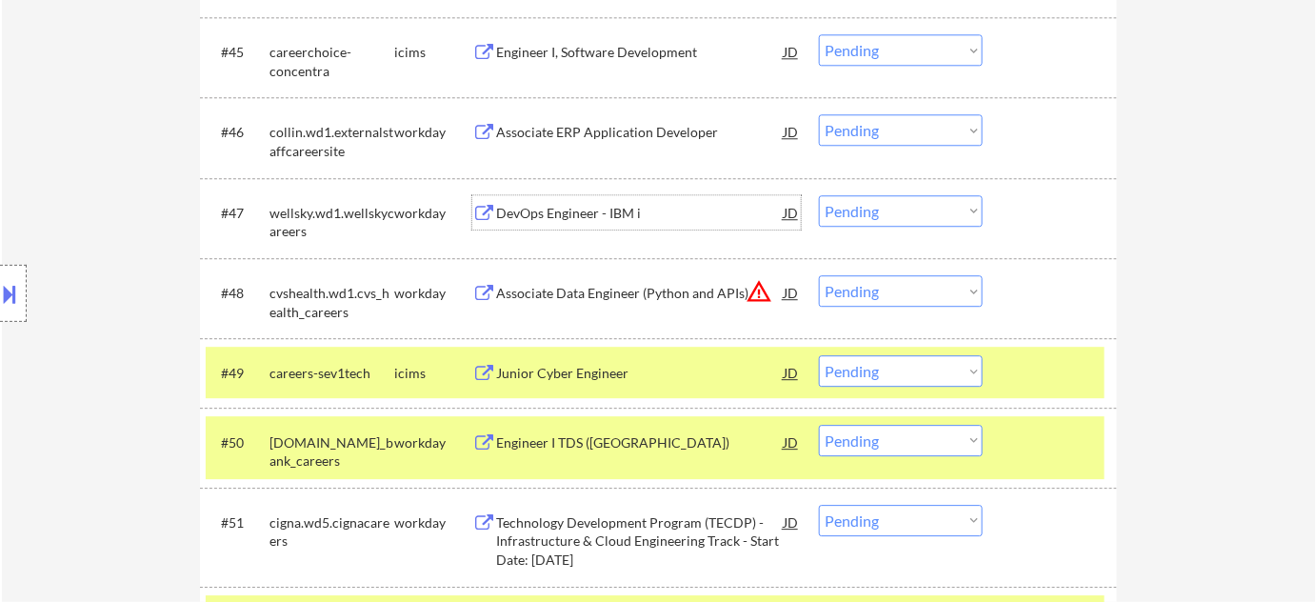
click at [579, 217] on div "DevOps Engineer - IBM i" at bounding box center [640, 213] width 288 height 19
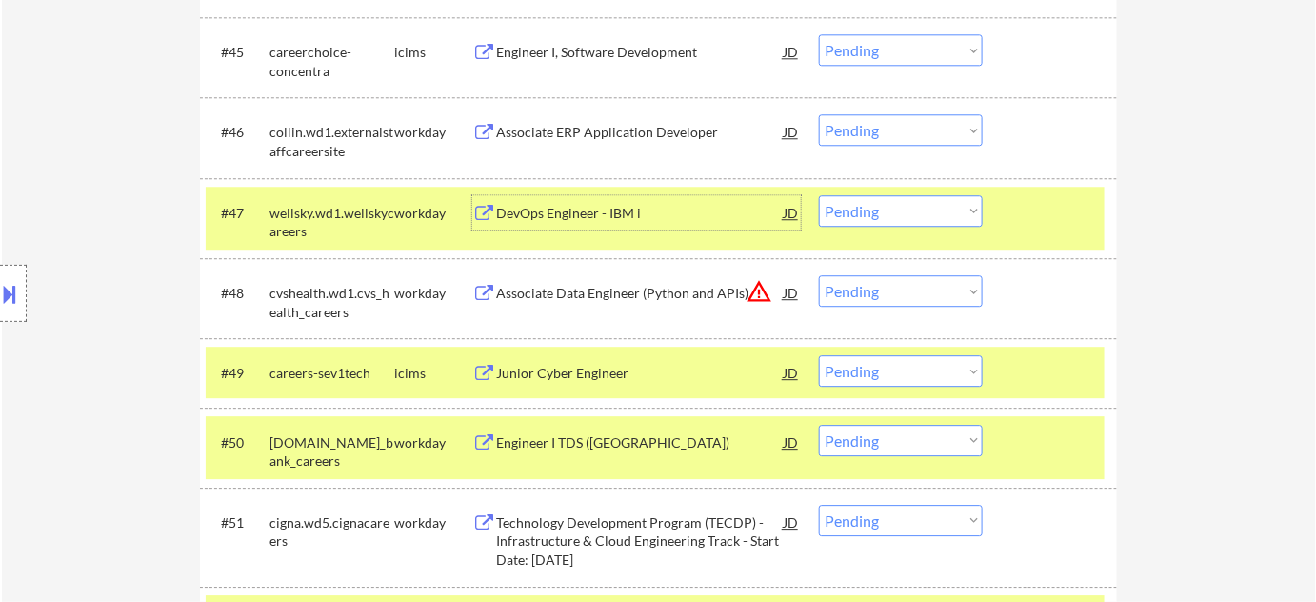
scroll to position [3931, 0]
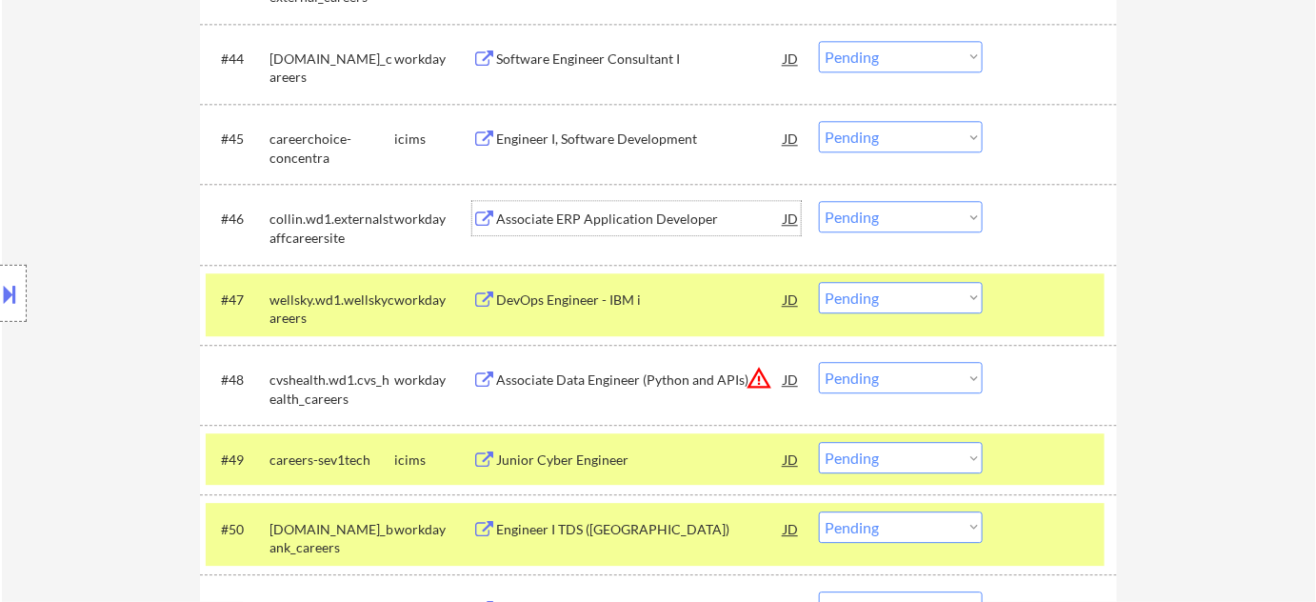
click at [616, 212] on div "Associate ERP Application Developer" at bounding box center [640, 219] width 288 height 19
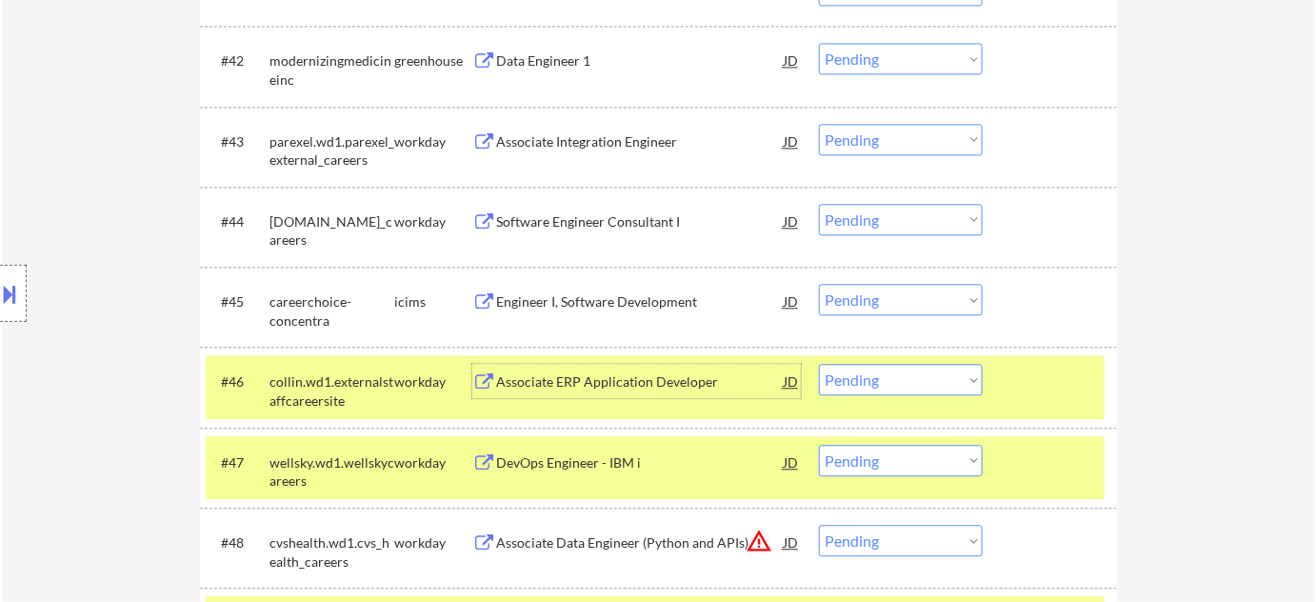
scroll to position [3758, 0]
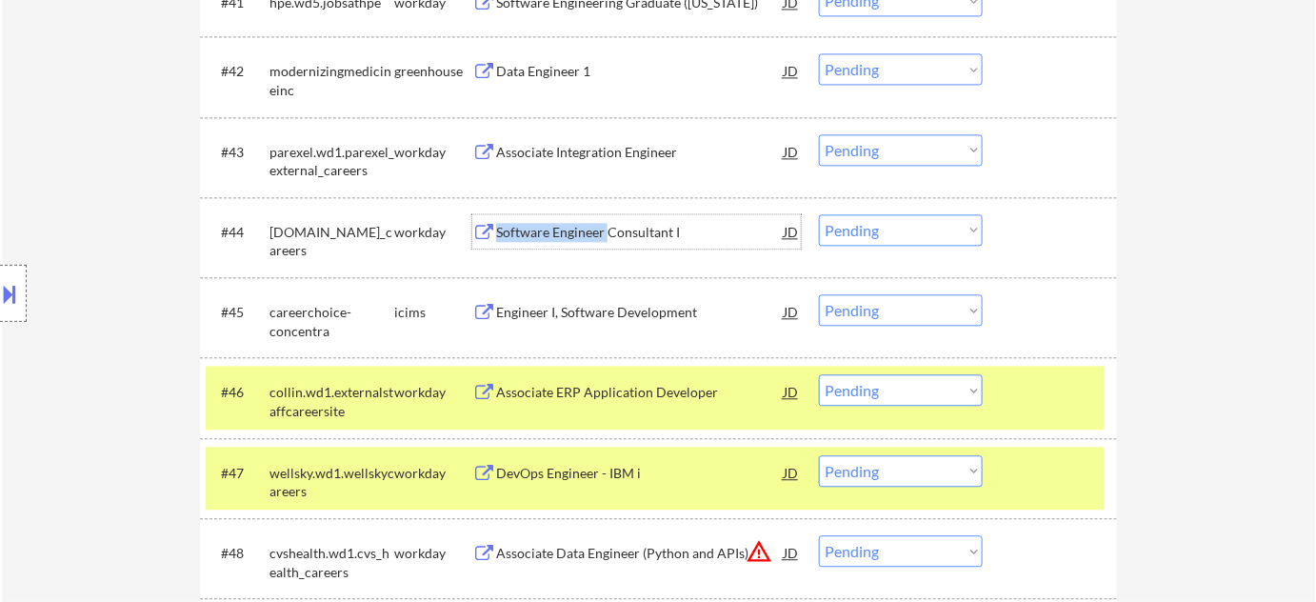
drag, startPoint x: 608, startPoint y: 235, endPoint x: 598, endPoint y: 258, distance: 24.8
click at [598, 258] on div "#44 allstate.wd5.allstate_careers workday Software Engineer Consultant I JD war…" at bounding box center [655, 237] width 899 height 63
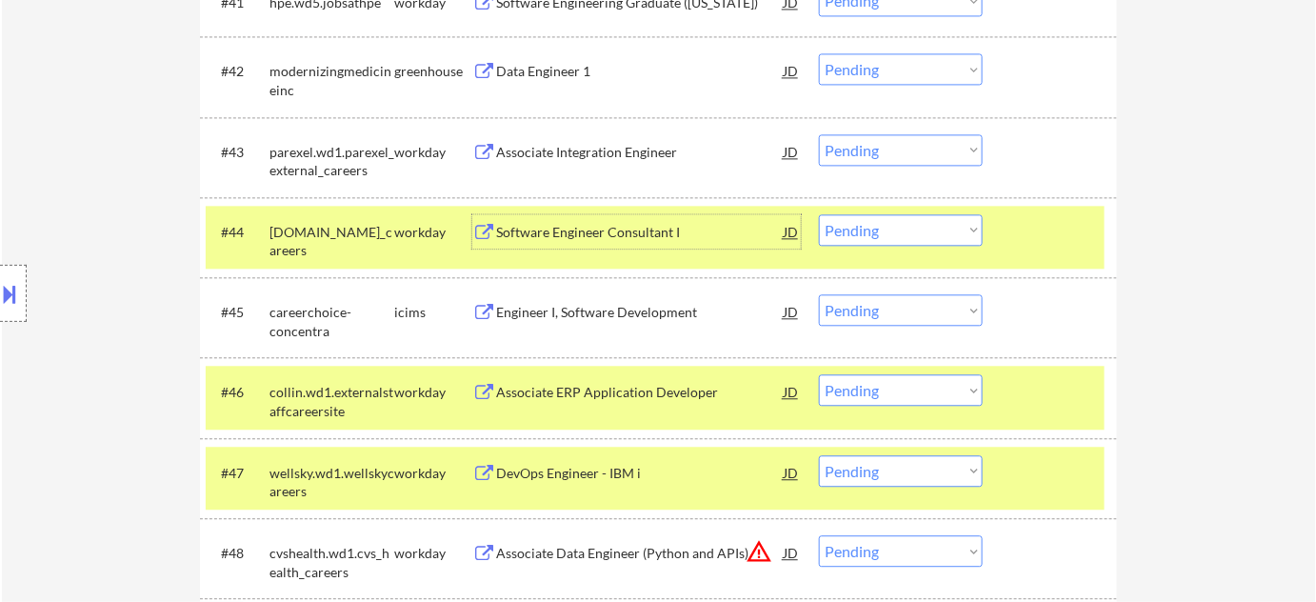
click at [599, 153] on div "Associate Integration Engineer" at bounding box center [640, 152] width 288 height 19
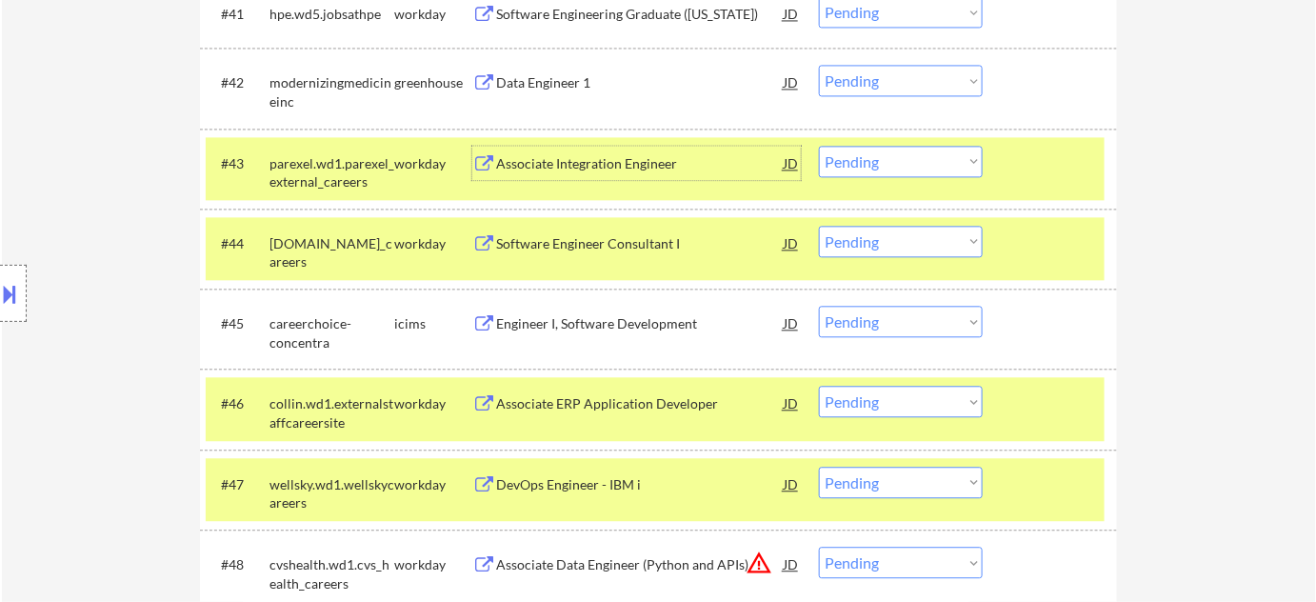
scroll to position [3671, 0]
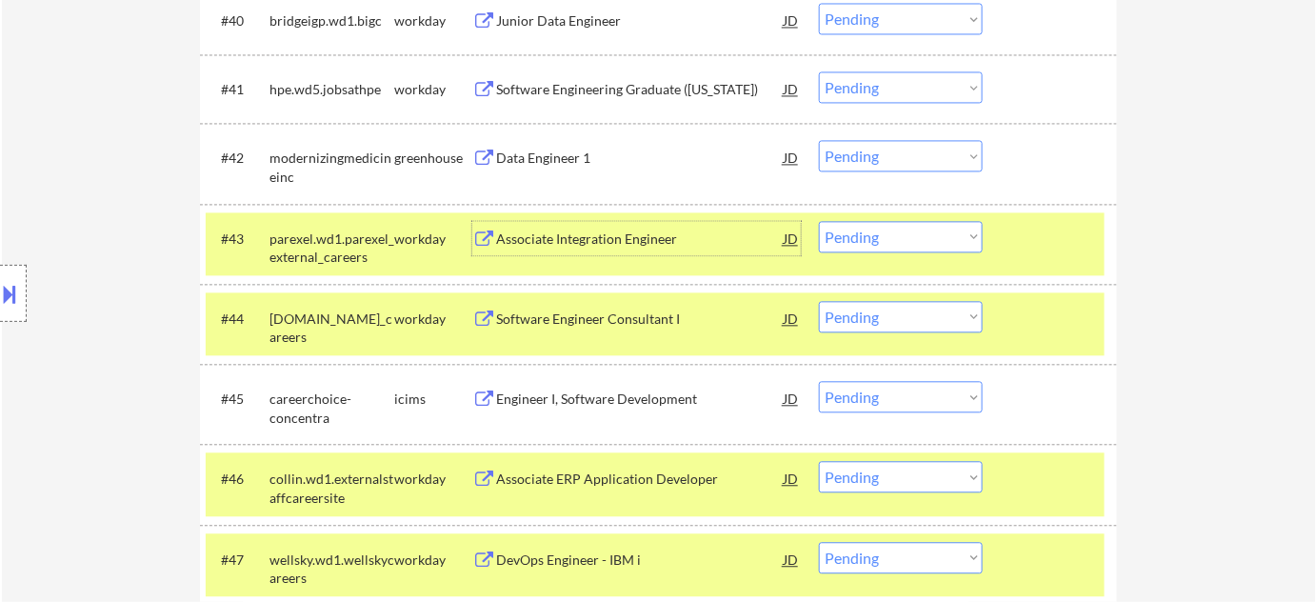
click at [576, 149] on div "Data Engineer 1" at bounding box center [640, 158] width 288 height 19
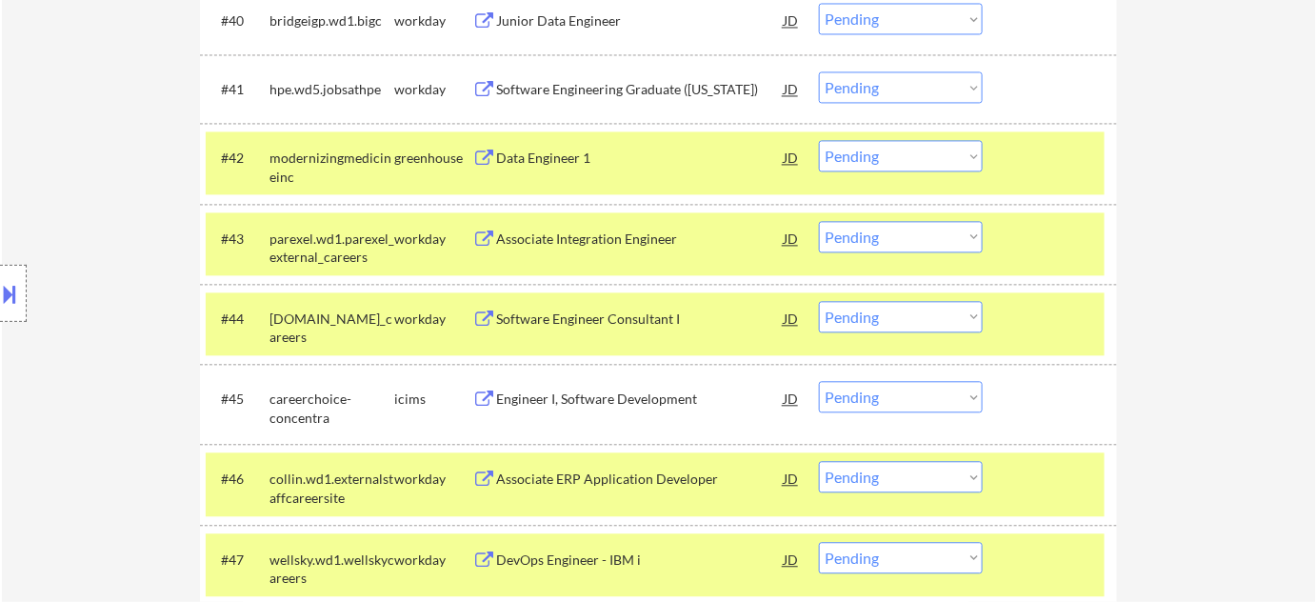
scroll to position [4624, 0]
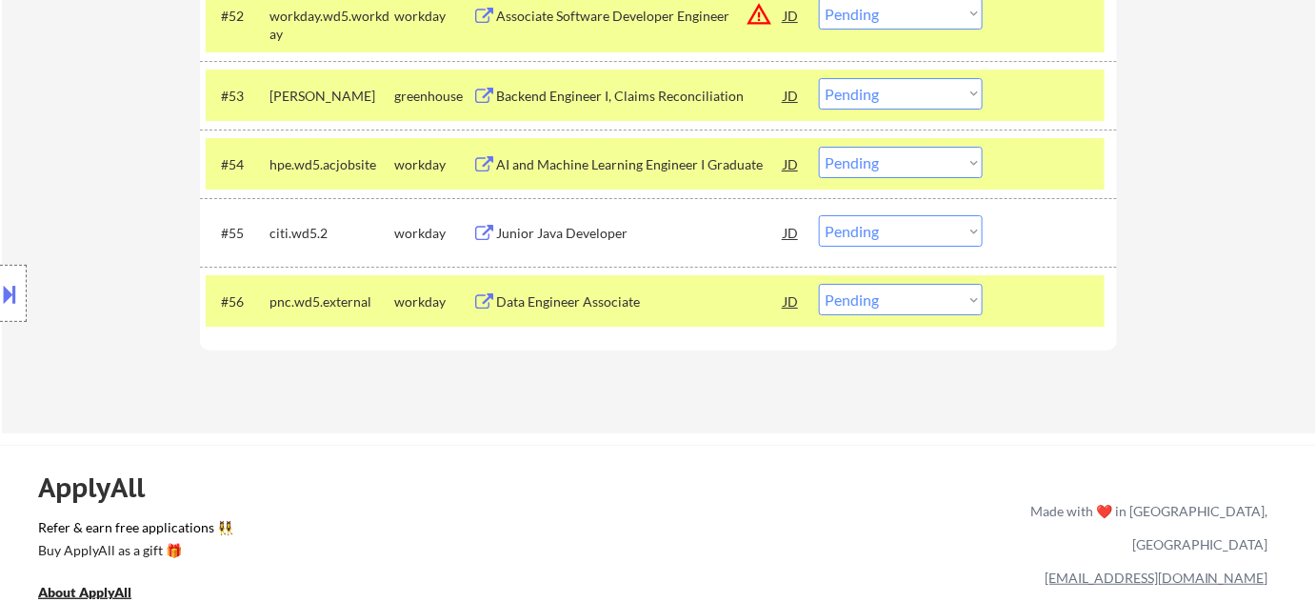
click at [899, 298] on select "Choose an option... Pending Applied Excluded (Questions) Excluded (Expired) Exc…" at bounding box center [901, 299] width 164 height 31
select select ""excluded__bad_match_""
click at [819, 284] on select "Choose an option... Pending Applied Excluded (Questions) Excluded (Expired) Exc…" at bounding box center [901, 299] width 164 height 31
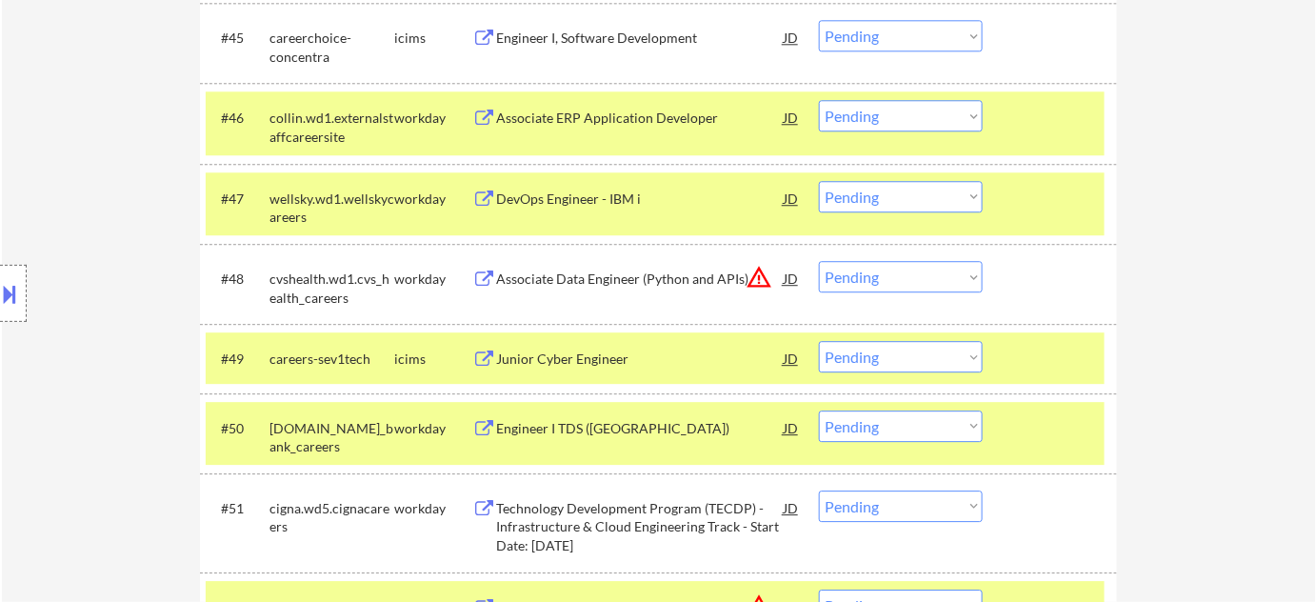
scroll to position [3931, 0]
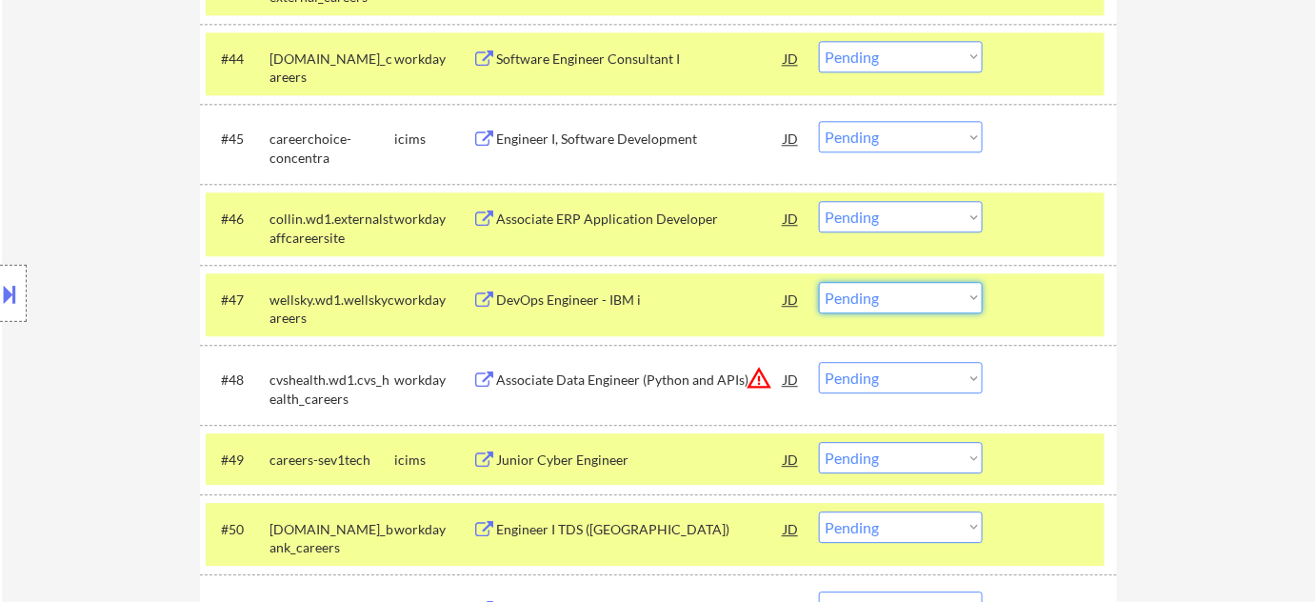
click at [899, 309] on select "Choose an option... Pending Applied Excluded (Questions) Excluded (Expired) Exc…" at bounding box center [901, 297] width 164 height 31
click at [819, 282] on select "Choose an option... Pending Applied Excluded (Questions) Excluded (Expired) Exc…" at bounding box center [901, 297] width 164 height 31
select select ""pending""
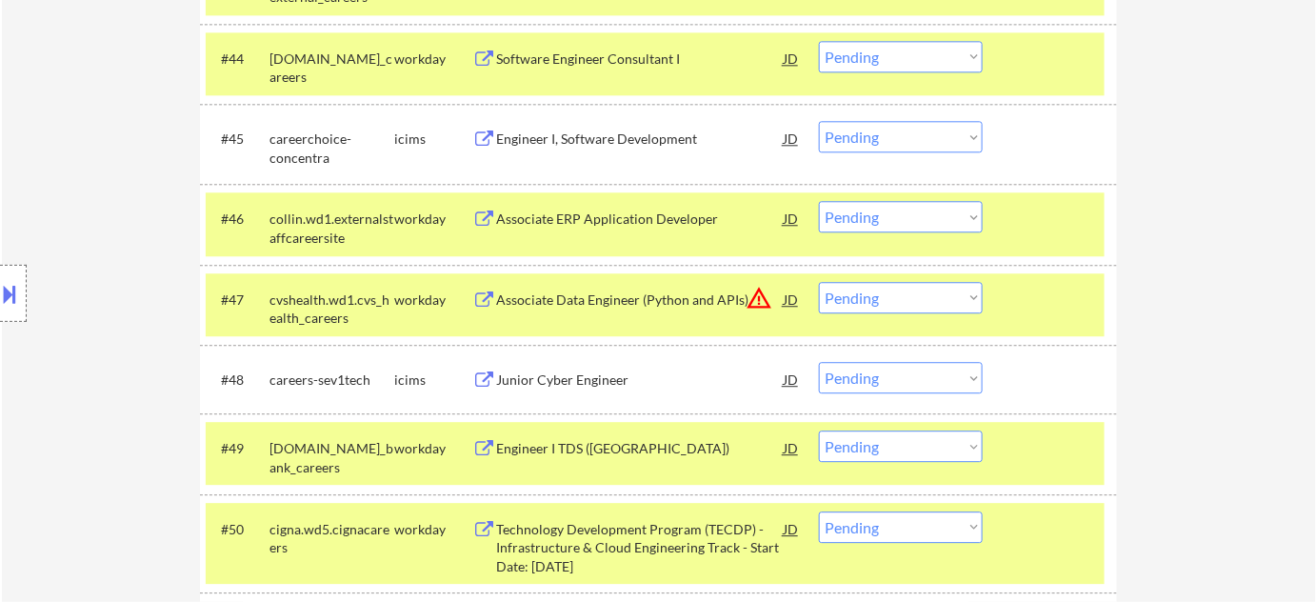
click at [863, 220] on select "Choose an option... Pending Applied Excluded (Questions) Excluded (Expired) Exc…" at bounding box center [901, 216] width 164 height 31
click at [819, 201] on select "Choose an option... Pending Applied Excluded (Questions) Excluded (Expired) Exc…" at bounding box center [901, 216] width 164 height 31
select select ""pending""
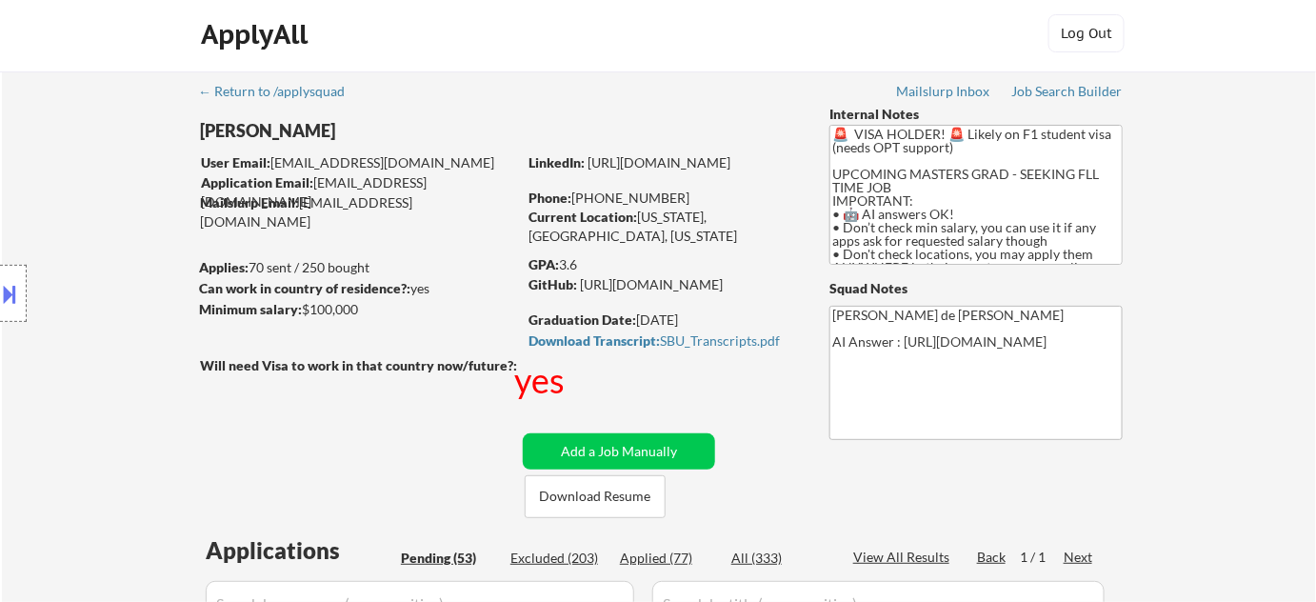
scroll to position [0, 0]
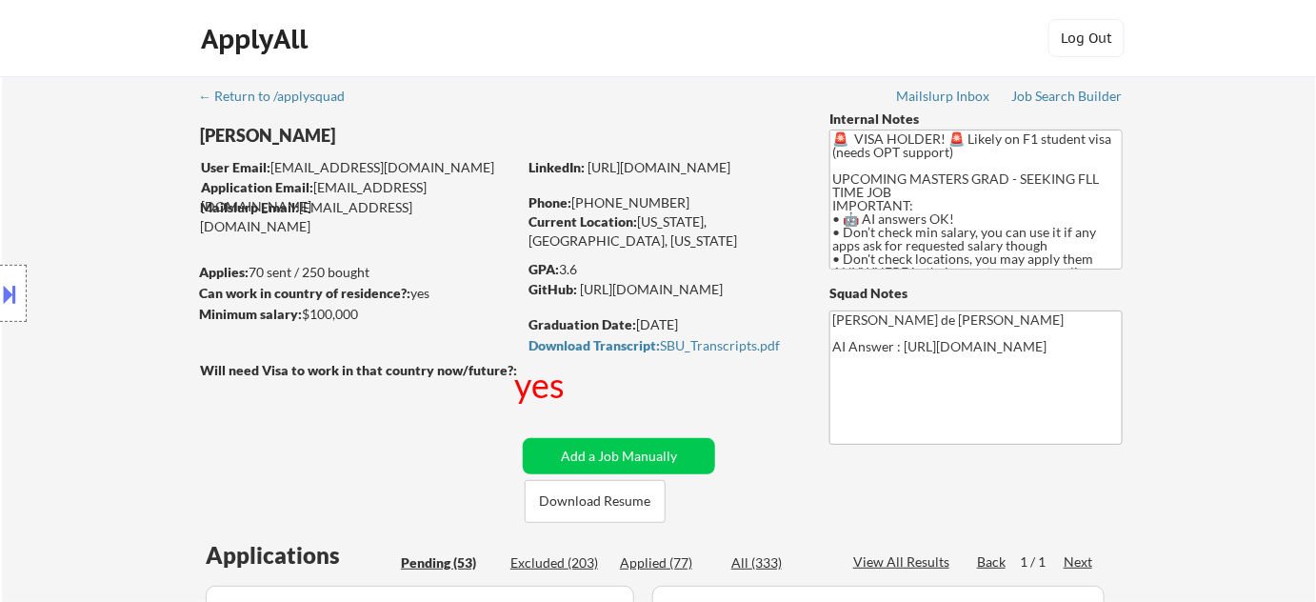
drag, startPoint x: 592, startPoint y: 199, endPoint x: 683, endPoint y: 208, distance: 91.8
click at [683, 208] on div "Phone: +1 516-434-1033" at bounding box center [664, 202] width 270 height 19
drag, startPoint x: 655, startPoint y: 212, endPoint x: 683, endPoint y: 205, distance: 28.7
click at [683, 205] on div "Phone: +1 516-434-1033" at bounding box center [664, 202] width 270 height 19
copy div "516-434-1033"
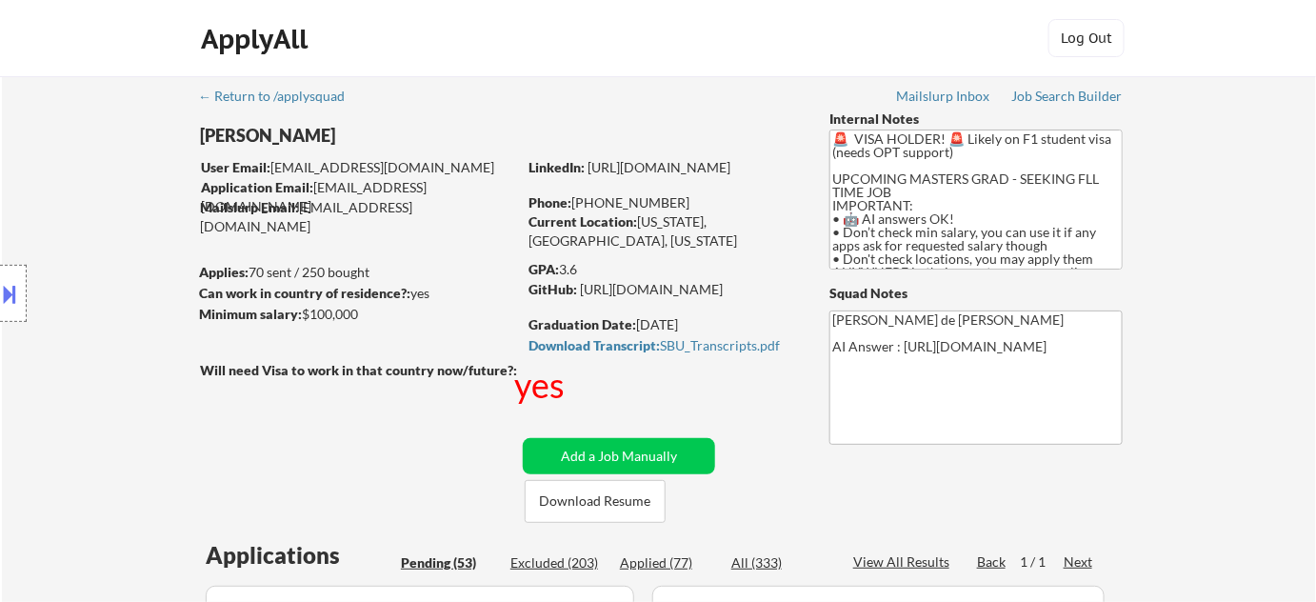
scroll to position [3528, 0]
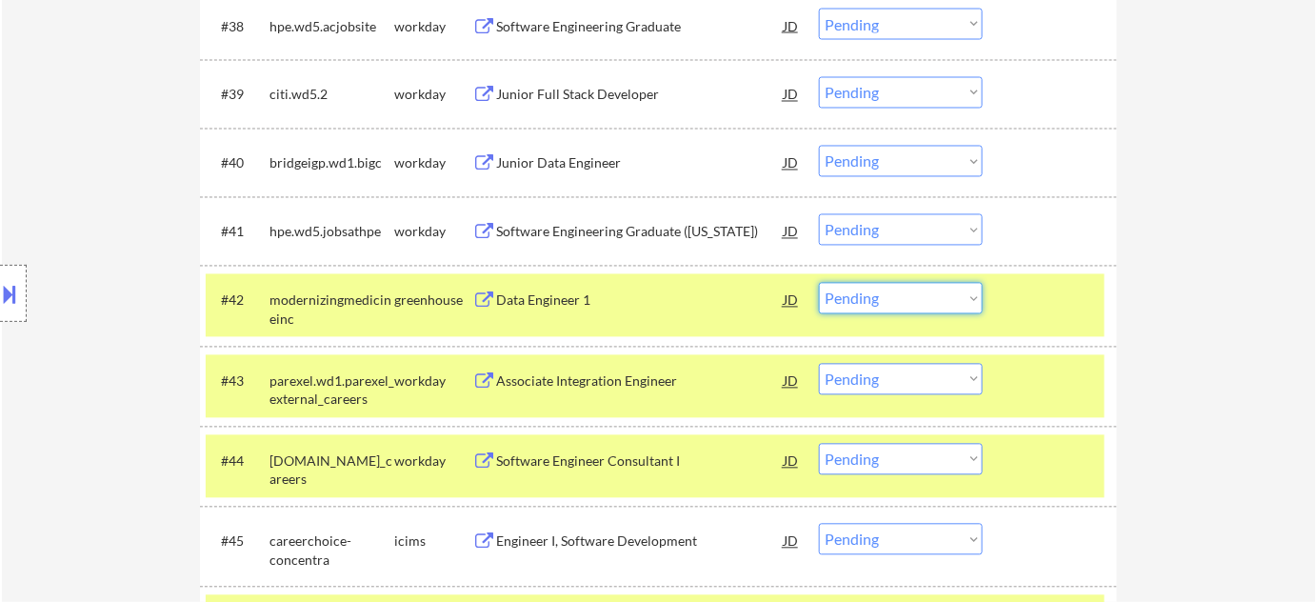
click at [885, 287] on select "Choose an option... Pending Applied Excluded (Questions) Excluded (Expired) Exc…" at bounding box center [901, 298] width 164 height 31
click at [819, 283] on select "Choose an option... Pending Applied Excluded (Questions) Excluded (Expired) Exc…" at bounding box center [901, 298] width 164 height 31
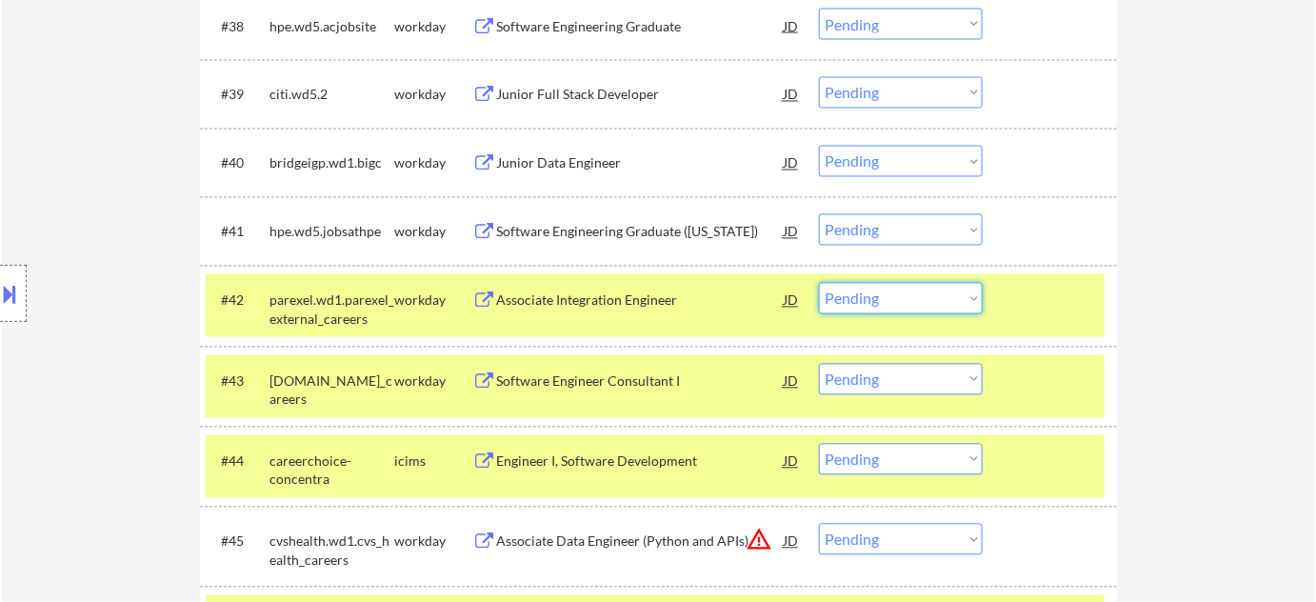
drag, startPoint x: 855, startPoint y: 299, endPoint x: 855, endPoint y: 311, distance: 12.4
click at [855, 299] on select "Choose an option... Pending Applied Excluded (Questions) Excluded (Expired) Exc…" at bounding box center [901, 298] width 164 height 31
click at [819, 283] on select "Choose an option... Pending Applied Excluded (Questions) Excluded (Expired) Exc…" at bounding box center [901, 298] width 164 height 31
click at [594, 171] on div "Junior Data Engineer" at bounding box center [640, 163] width 288 height 19
select select ""pending""
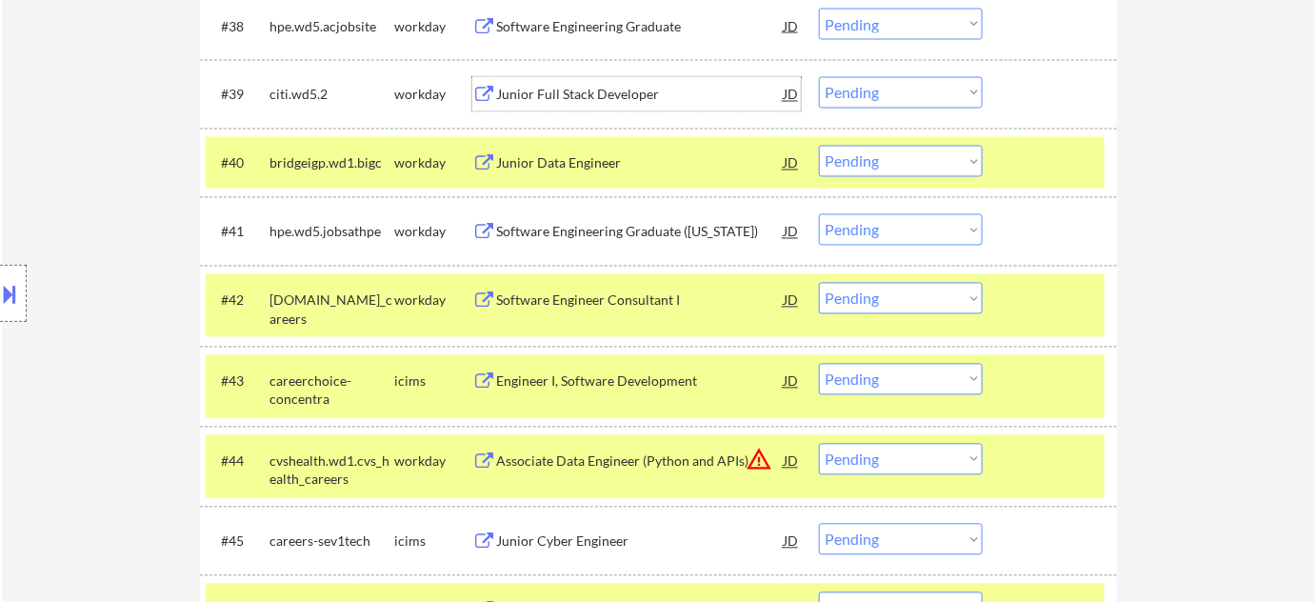
click at [573, 98] on div "Junior Full Stack Developer" at bounding box center [640, 95] width 288 height 19
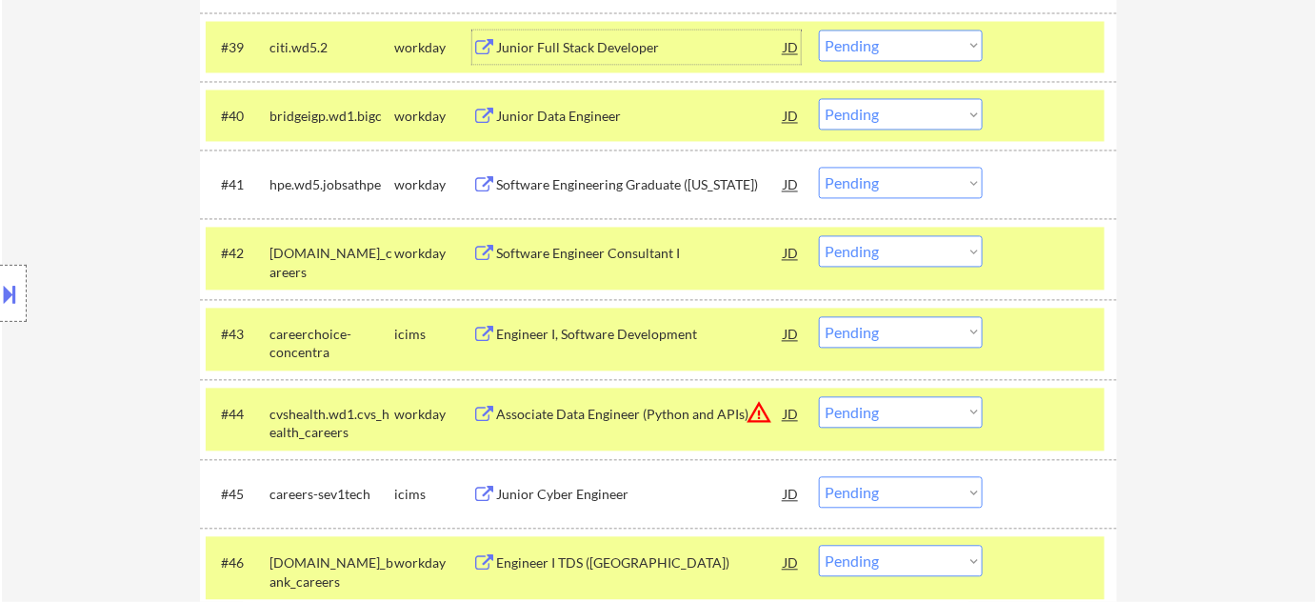
scroll to position [3441, 0]
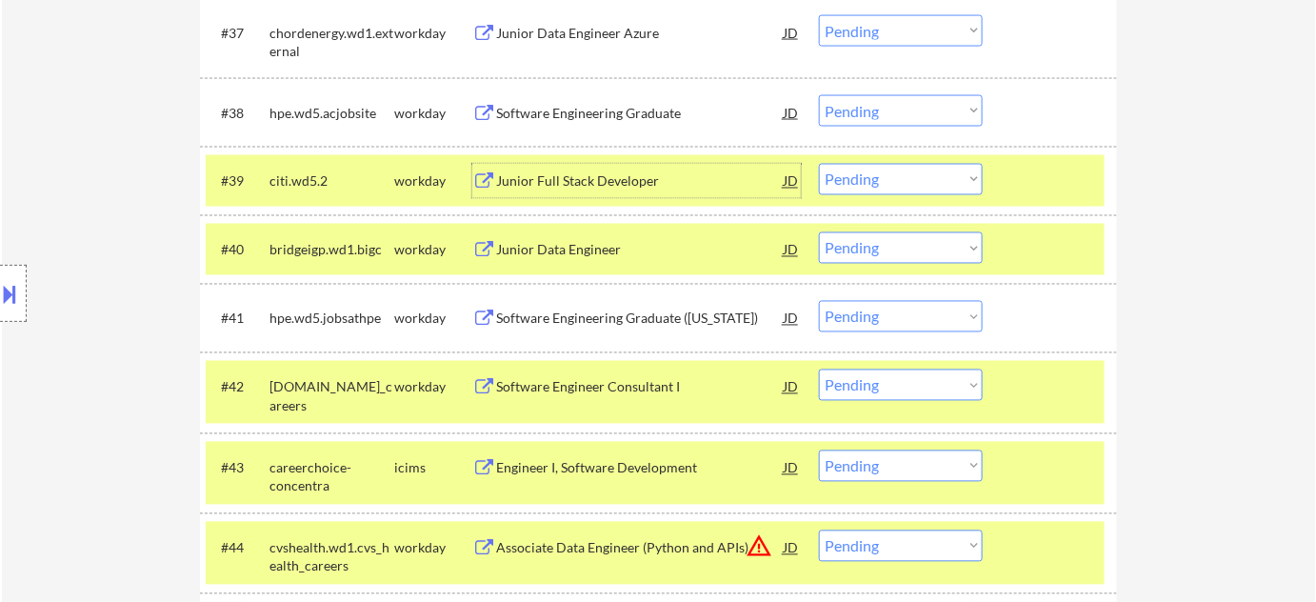
click at [910, 246] on select "Choose an option... Pending Applied Excluded (Questions) Excluded (Expired) Exc…" at bounding box center [901, 247] width 164 height 31
click at [819, 232] on select "Choose an option... Pending Applied Excluded (Questions) Excluded (Expired) Exc…" at bounding box center [901, 247] width 164 height 31
select select ""pending""
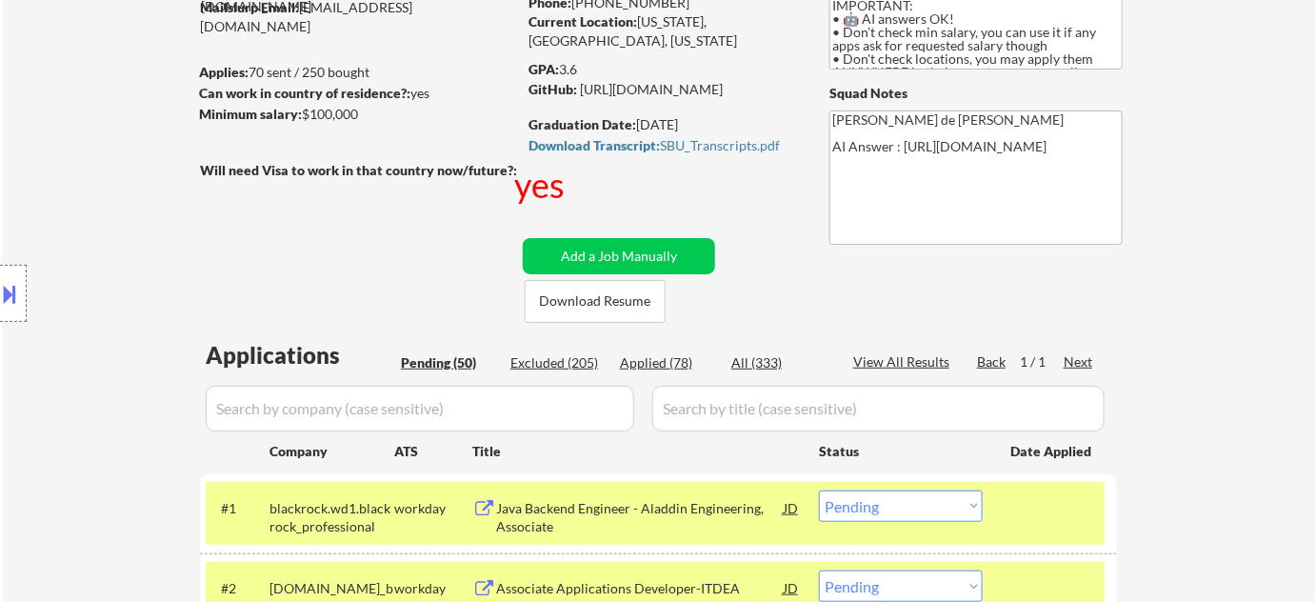
scroll to position [0, 0]
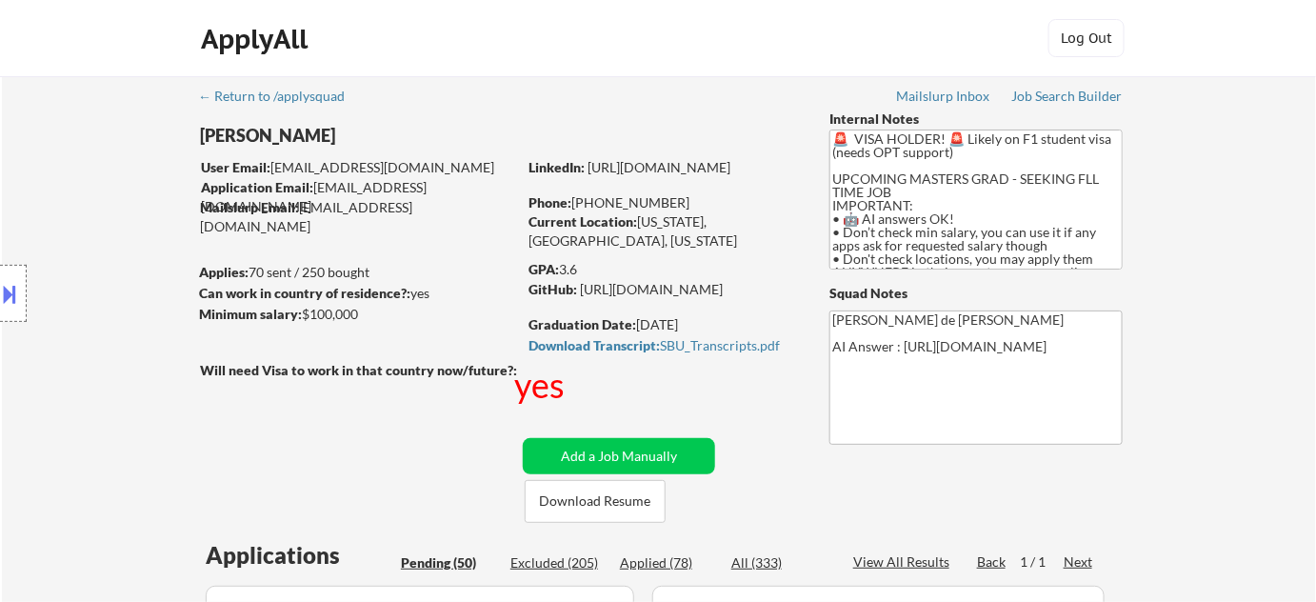
drag, startPoint x: 594, startPoint y: 202, endPoint x: 687, endPoint y: 202, distance: 92.4
click at [687, 202] on div "Phone: +1 516-434-1033" at bounding box center [664, 202] width 270 height 19
copy div "516-434-1033"
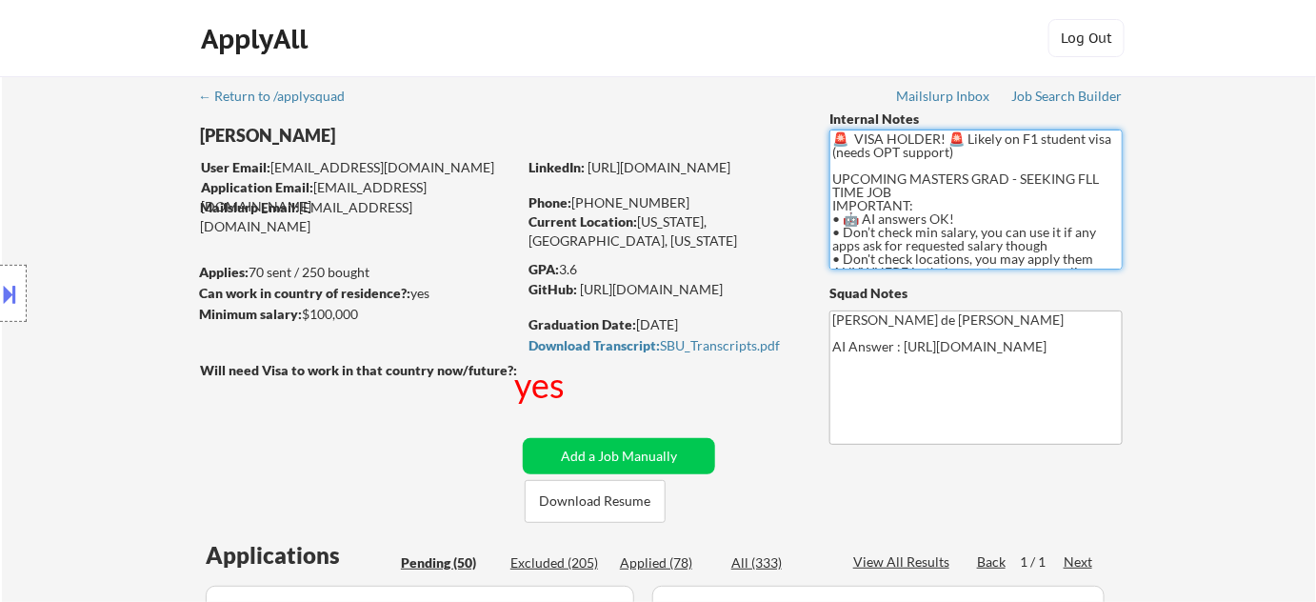
drag, startPoint x: 863, startPoint y: 154, endPoint x: 897, endPoint y: 159, distance: 34.6
click at [897, 159] on textarea "🚨 VISA HOLDER! 🚨 Likely on F1 student visa (needs OPT support) UPCOMING MASTERS…" at bounding box center [976, 200] width 293 height 140
click at [944, 169] on textarea "🚨 VISA HOLDER! 🚨 Likely on F1 student visa (needs OPT support) UPCOMING MASTERS…" at bounding box center [976, 200] width 293 height 140
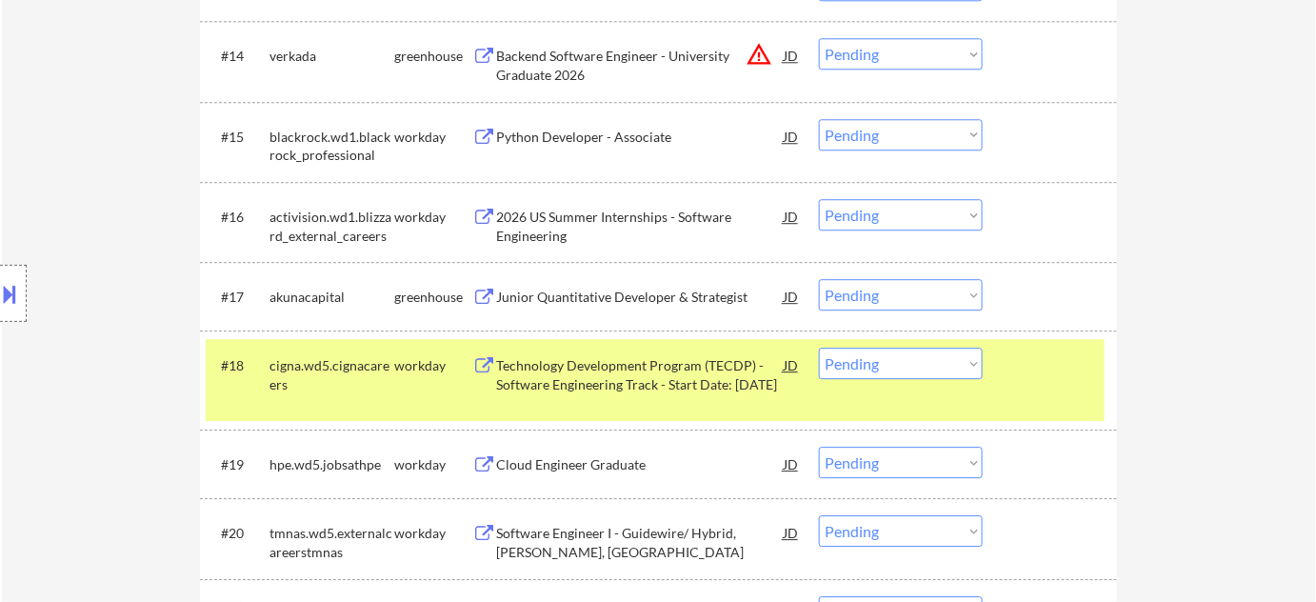
scroll to position [3321, 0]
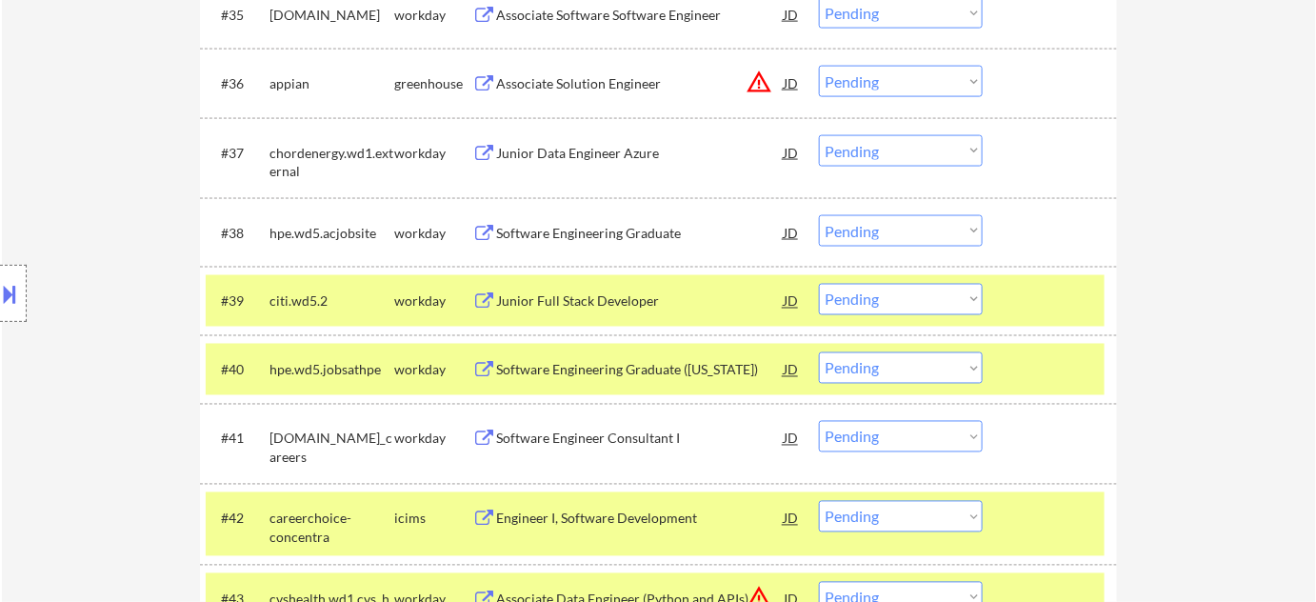
click at [888, 298] on select "Choose an option... Pending Applied Excluded (Questions) Excluded (Expired) Exc…" at bounding box center [901, 299] width 164 height 31
click at [819, 284] on select "Choose an option... Pending Applied Excluded (Questions) Excluded (Expired) Exc…" at bounding box center [901, 299] width 164 height 31
click at [887, 311] on select "Choose an option... Pending Applied Excluded (Questions) Excluded (Expired) Exc…" at bounding box center [901, 299] width 164 height 31
click at [819, 284] on select "Choose an option... Pending Applied Excluded (Questions) Excluded (Expired) Exc…" at bounding box center [901, 299] width 164 height 31
select select ""pending""
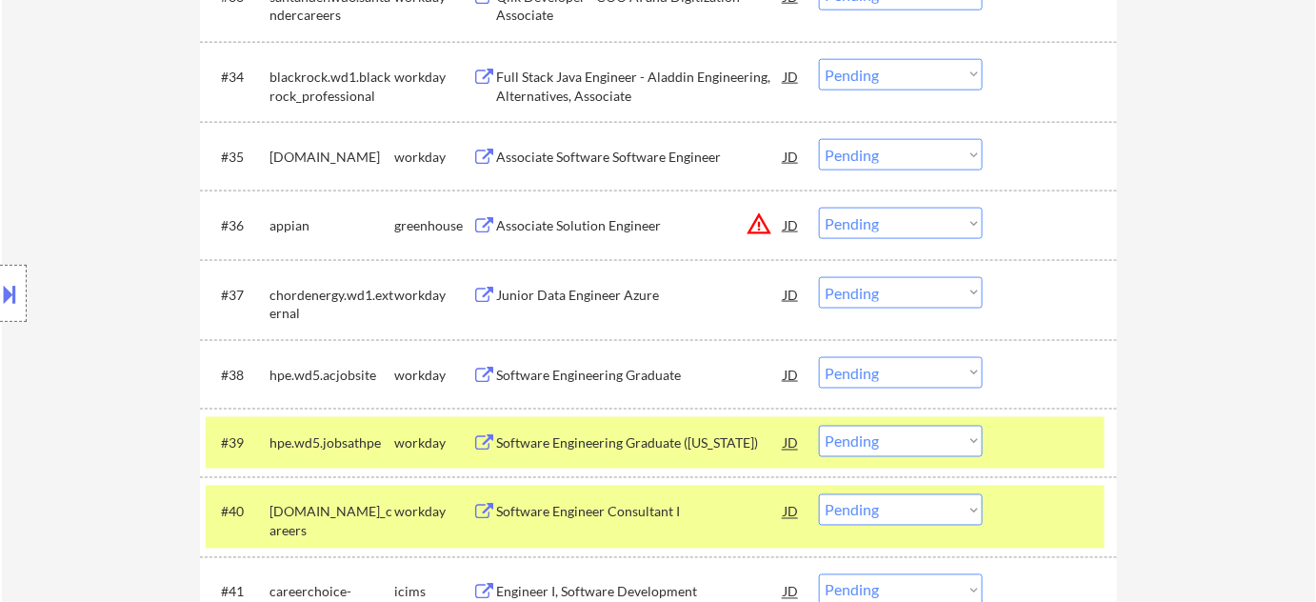
scroll to position [3148, 0]
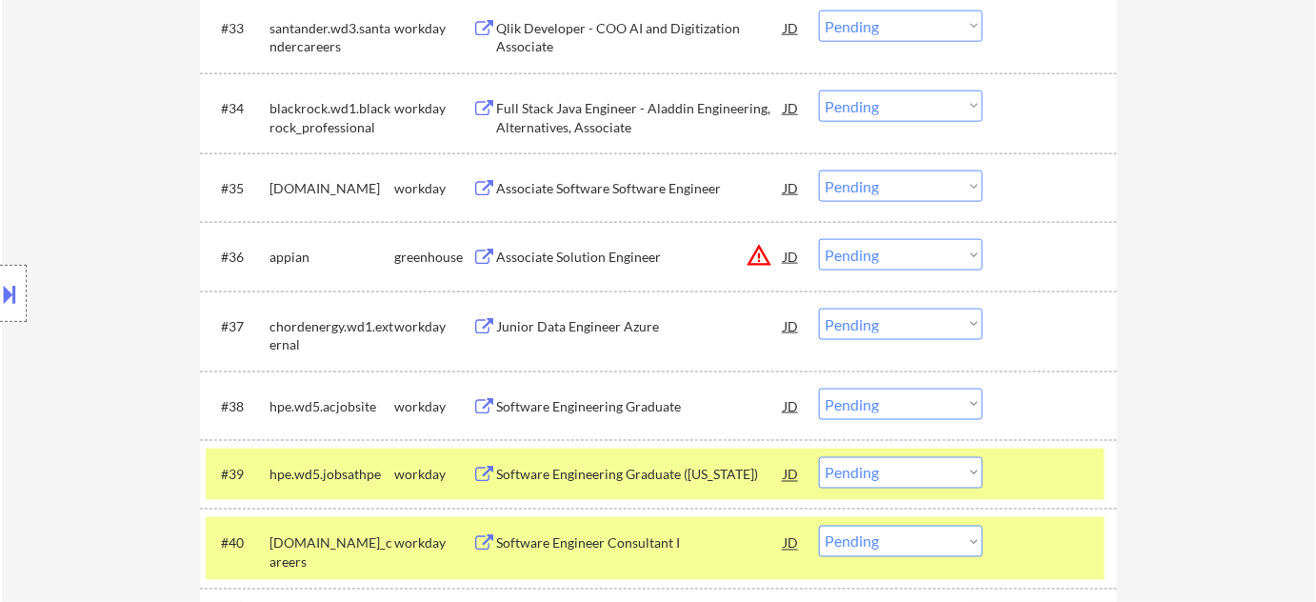
click at [613, 253] on div "Associate Solution Engineer" at bounding box center [640, 257] width 288 height 19
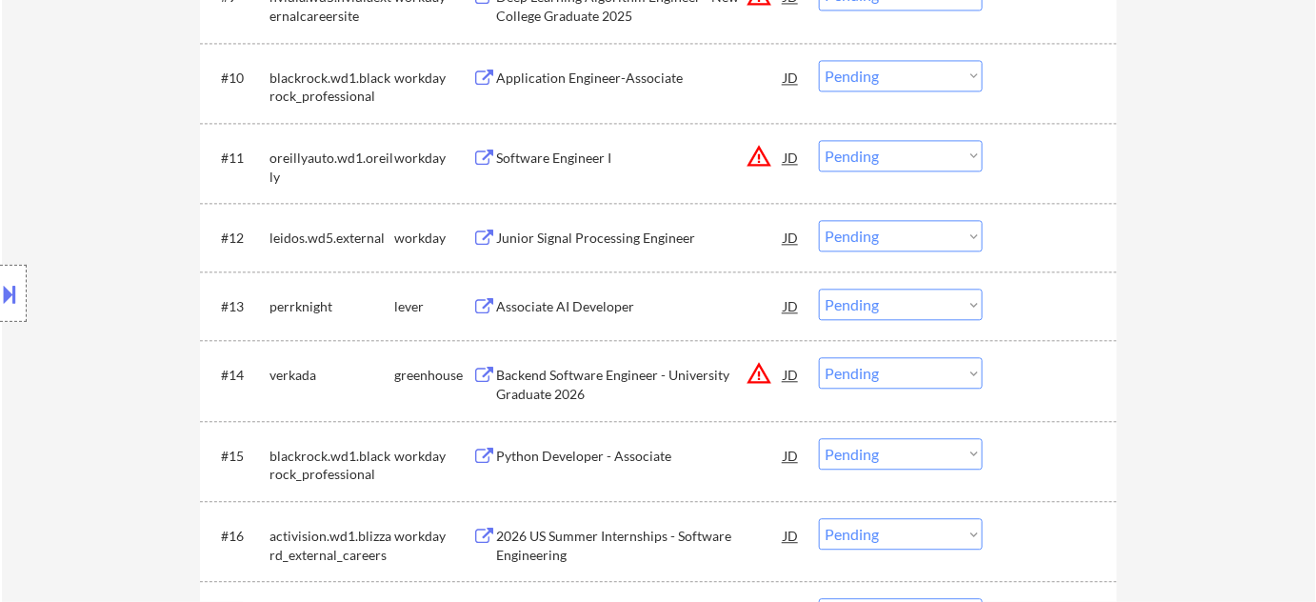
scroll to position [1330, 0]
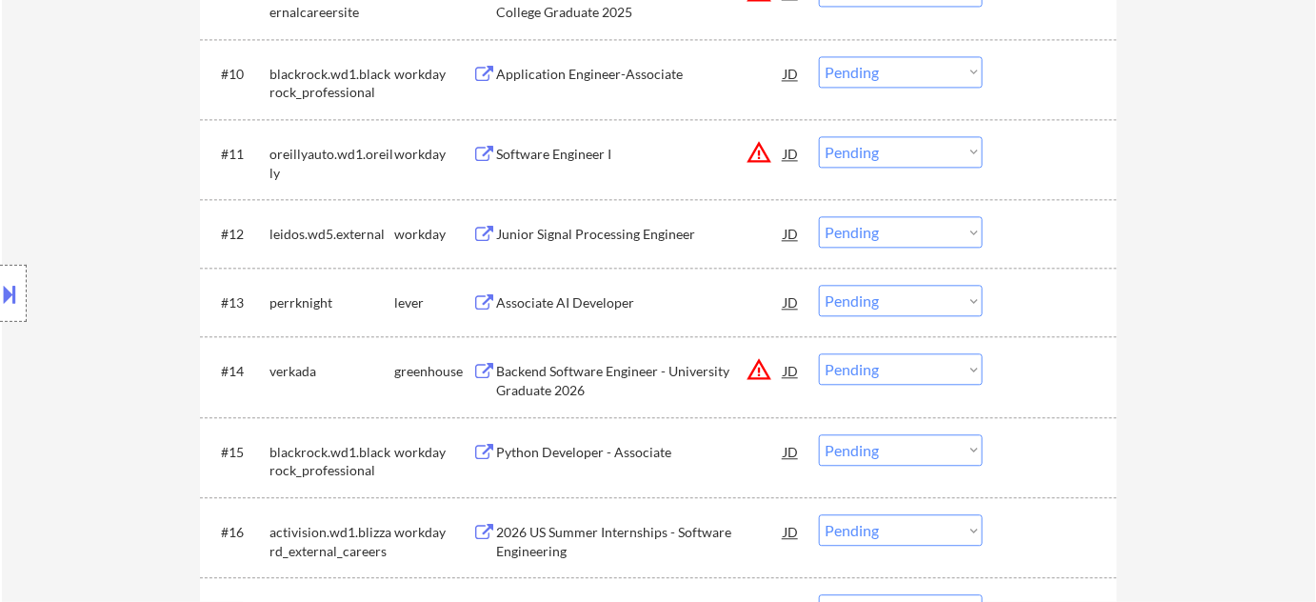
click at [572, 301] on div "Associate AI Developer" at bounding box center [640, 302] width 288 height 19
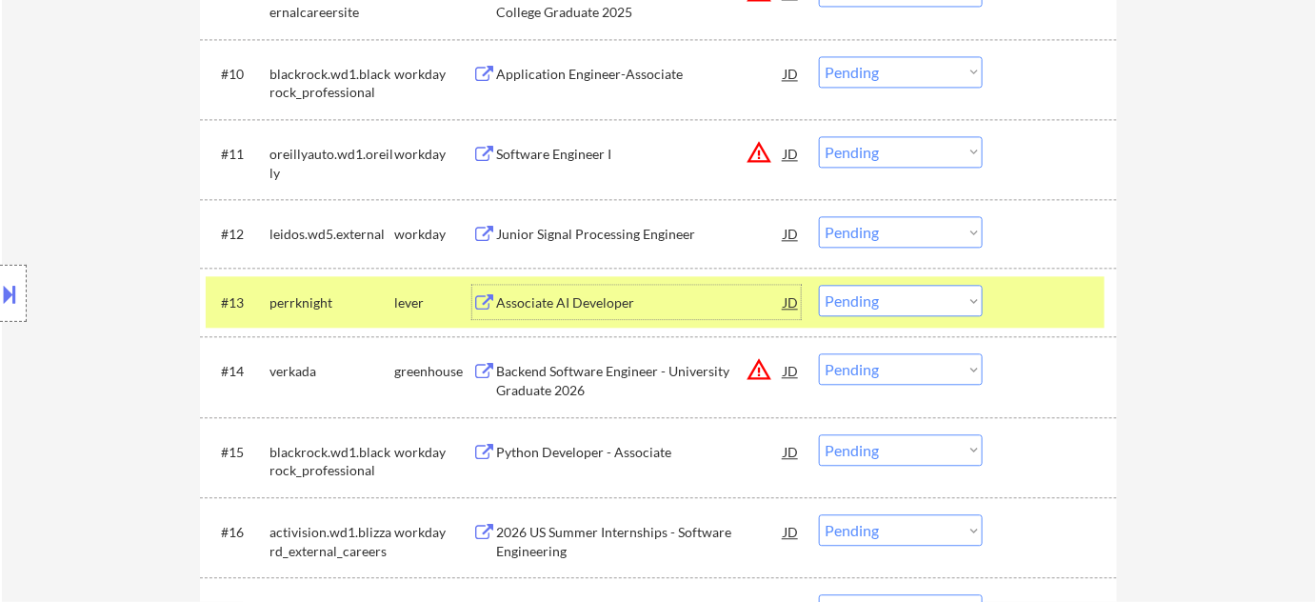
click at [566, 373] on div "Backend Software Engineer - University Graduate 2026" at bounding box center [640, 380] width 288 height 37
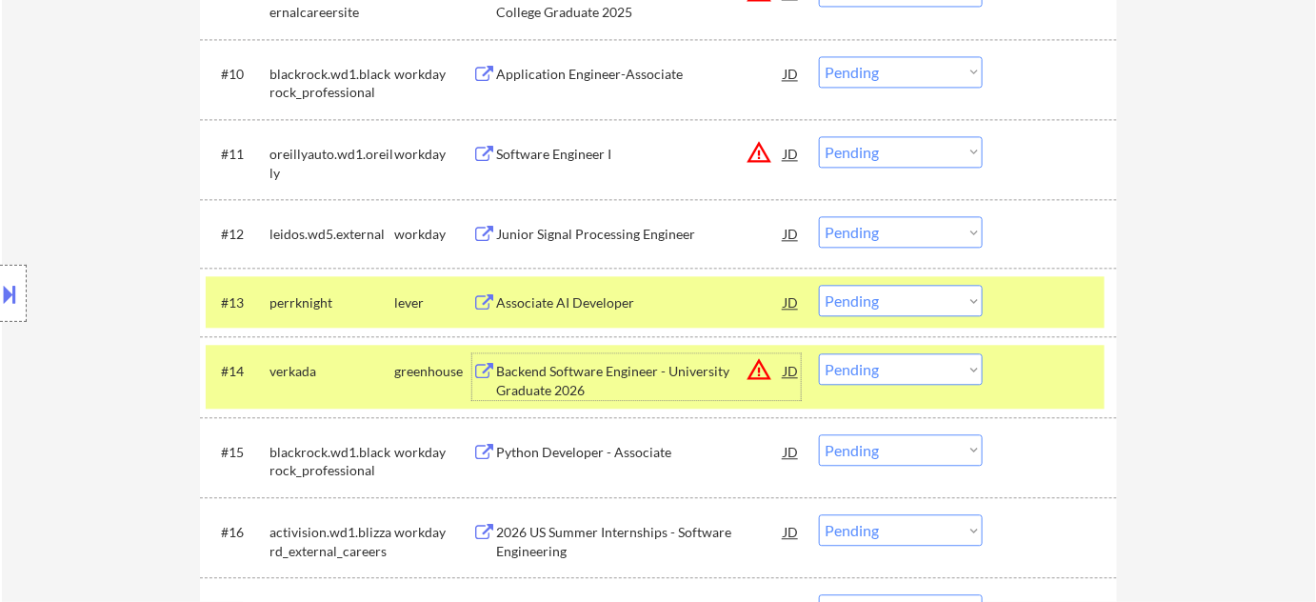
click at [835, 299] on select "Choose an option... Pending Applied Excluded (Questions) Excluded (Expired) Exc…" at bounding box center [901, 300] width 164 height 31
click at [819, 285] on select "Choose an option... Pending Applied Excluded (Questions) Excluded (Expired) Exc…" at bounding box center [901, 300] width 164 height 31
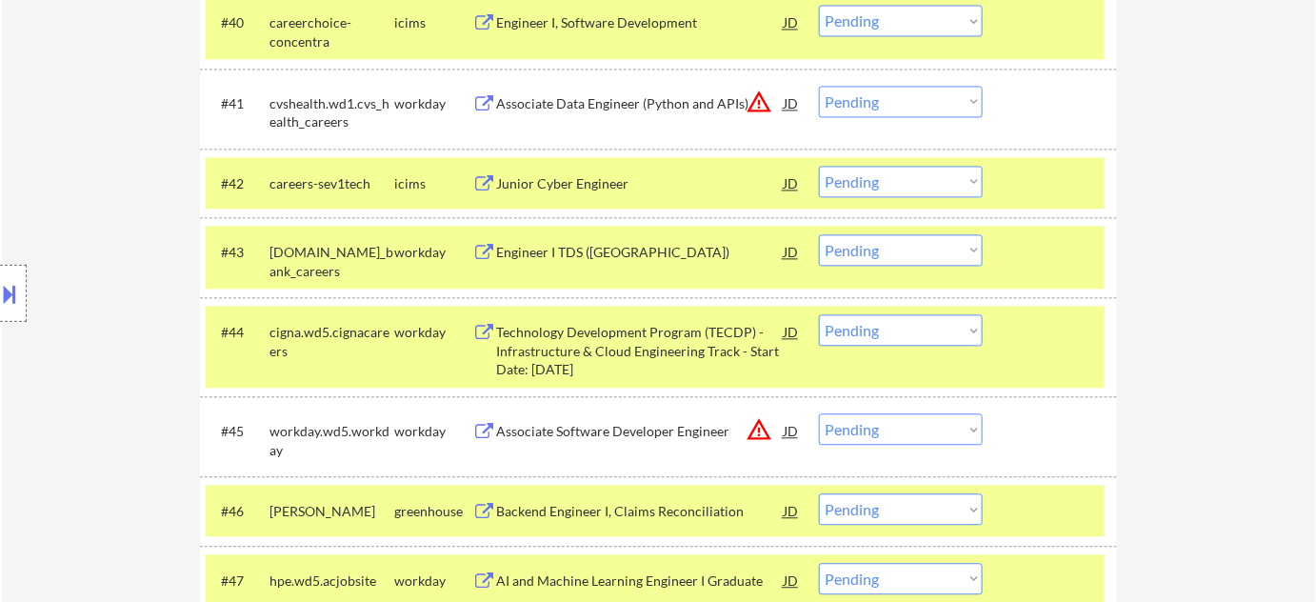
scroll to position [3948, 0]
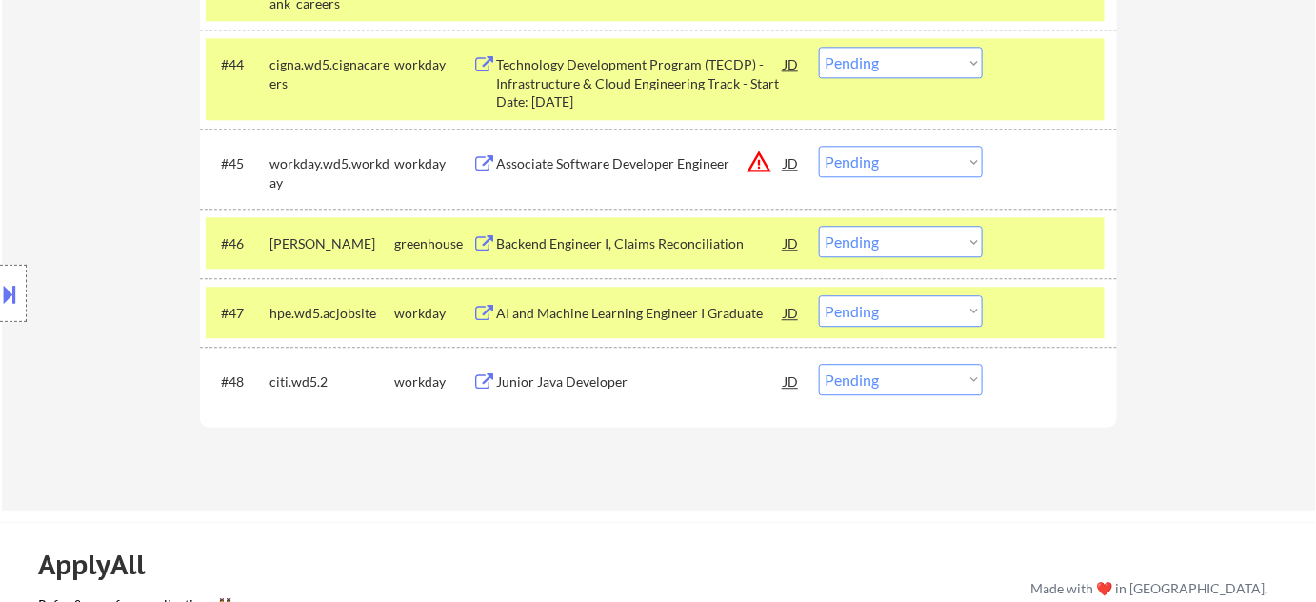
click at [609, 240] on div "Backend Engineer I, Claims Reconciliation" at bounding box center [640, 243] width 288 height 19
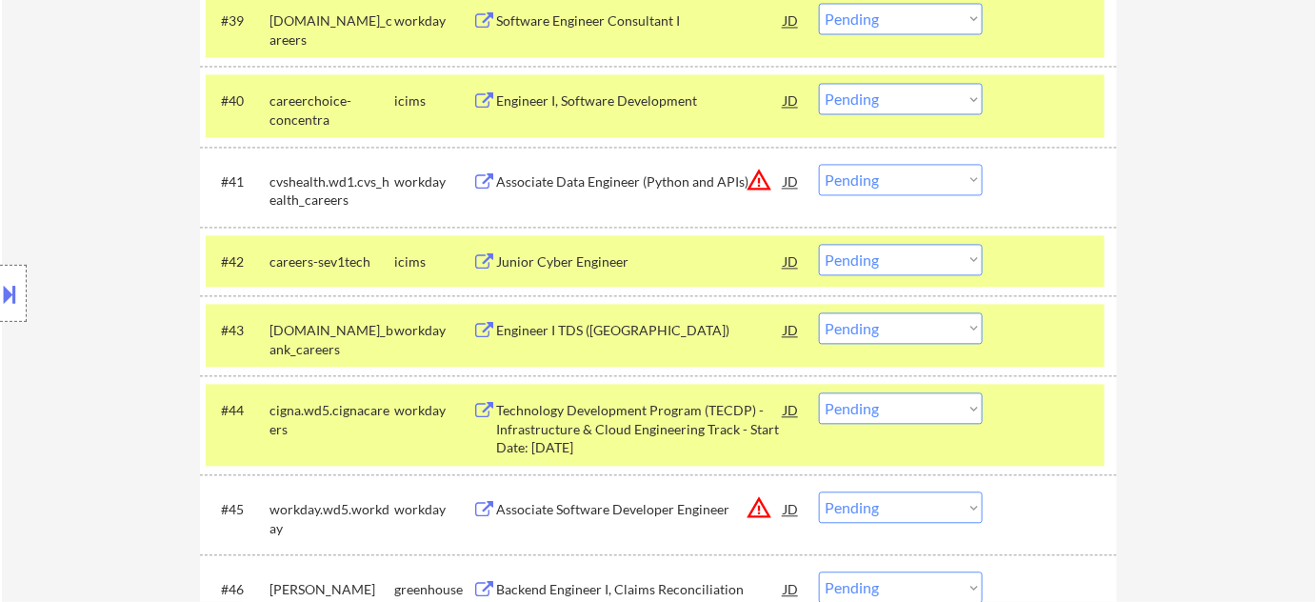
scroll to position [1331, 0]
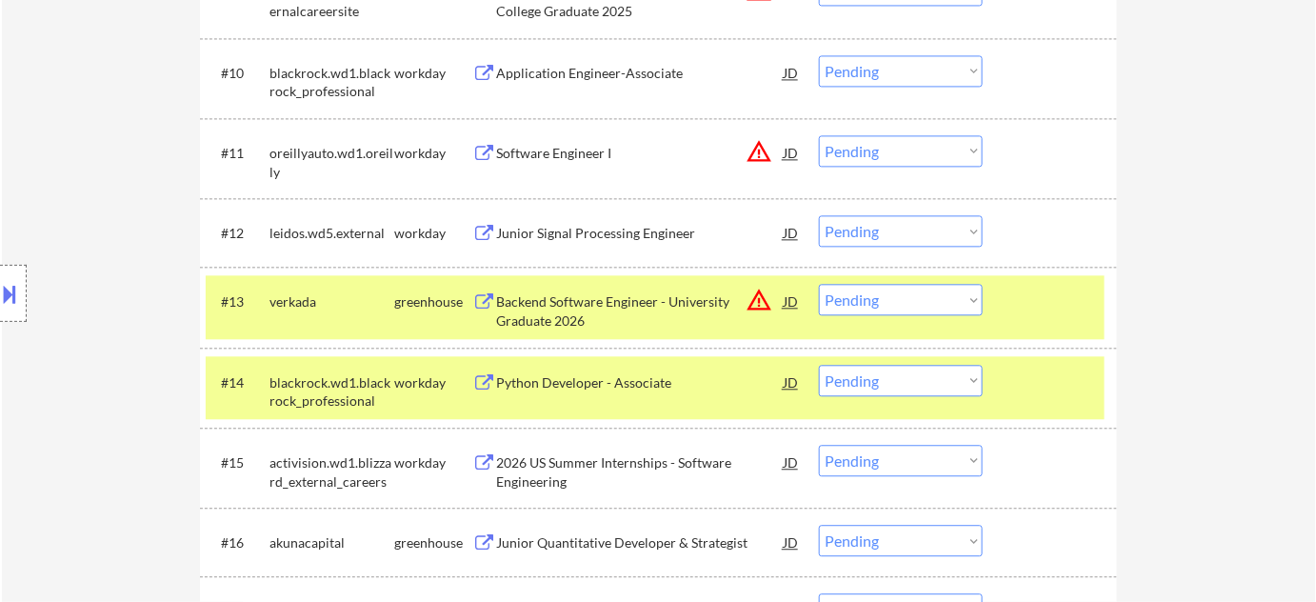
click at [851, 295] on select "Choose an option... Pending Applied Excluded (Questions) Excluded (Expired) Exc…" at bounding box center [901, 299] width 164 height 31
click at [819, 284] on select "Choose an option... Pending Applied Excluded (Questions) Excluded (Expired) Exc…" at bounding box center [901, 299] width 164 height 31
select select ""pending""
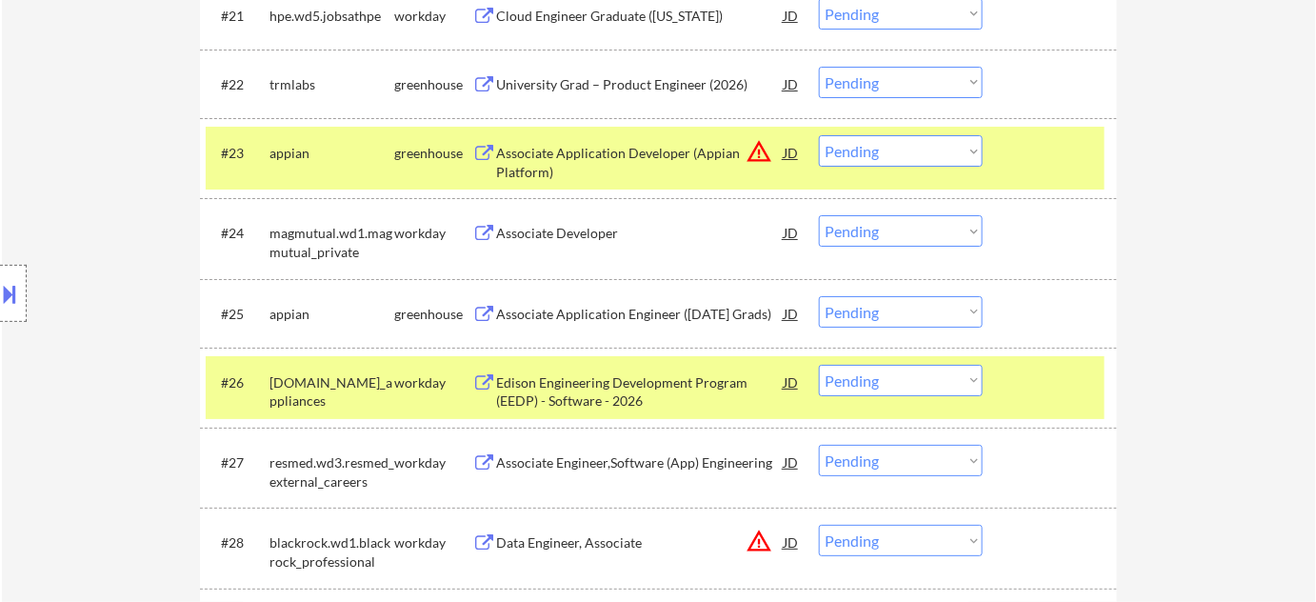
scroll to position [2268, 0]
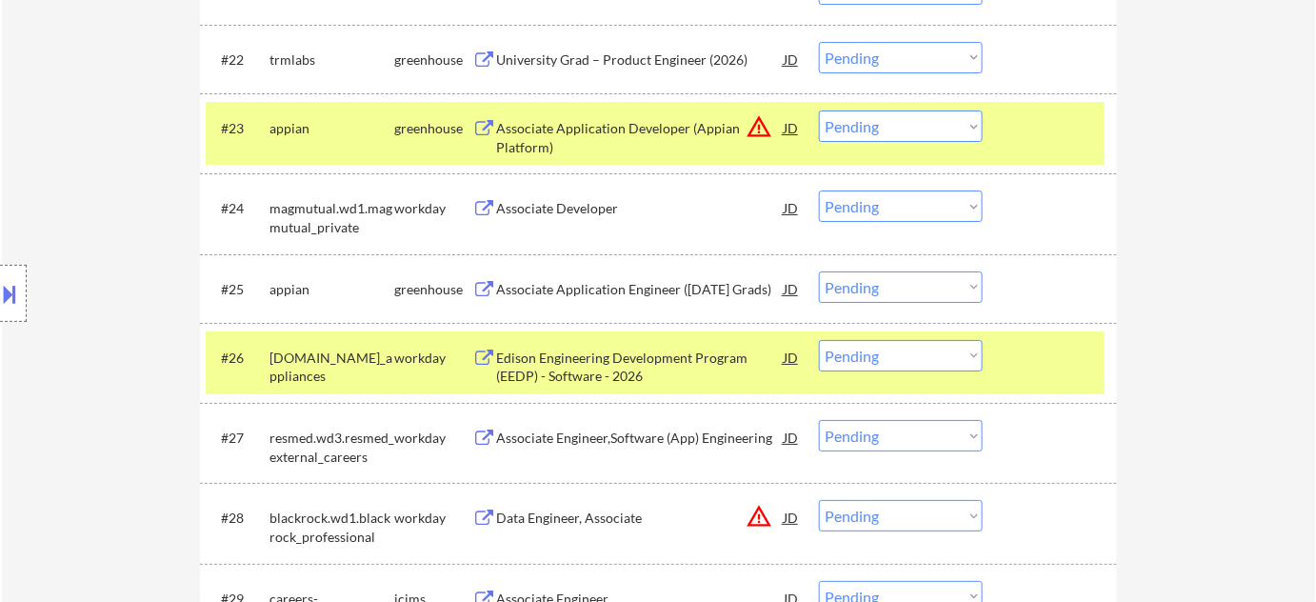
click at [552, 129] on div "Associate Application Developer (Appian Platform)" at bounding box center [640, 137] width 288 height 37
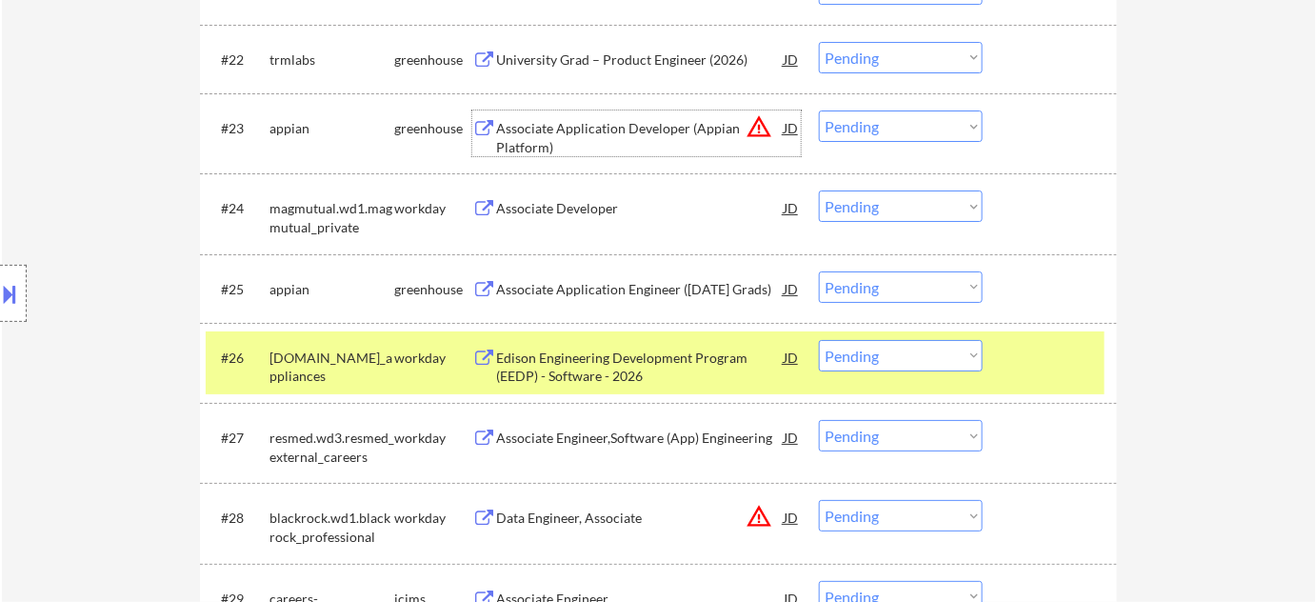
click at [536, 202] on div "Associate Developer" at bounding box center [640, 208] width 288 height 19
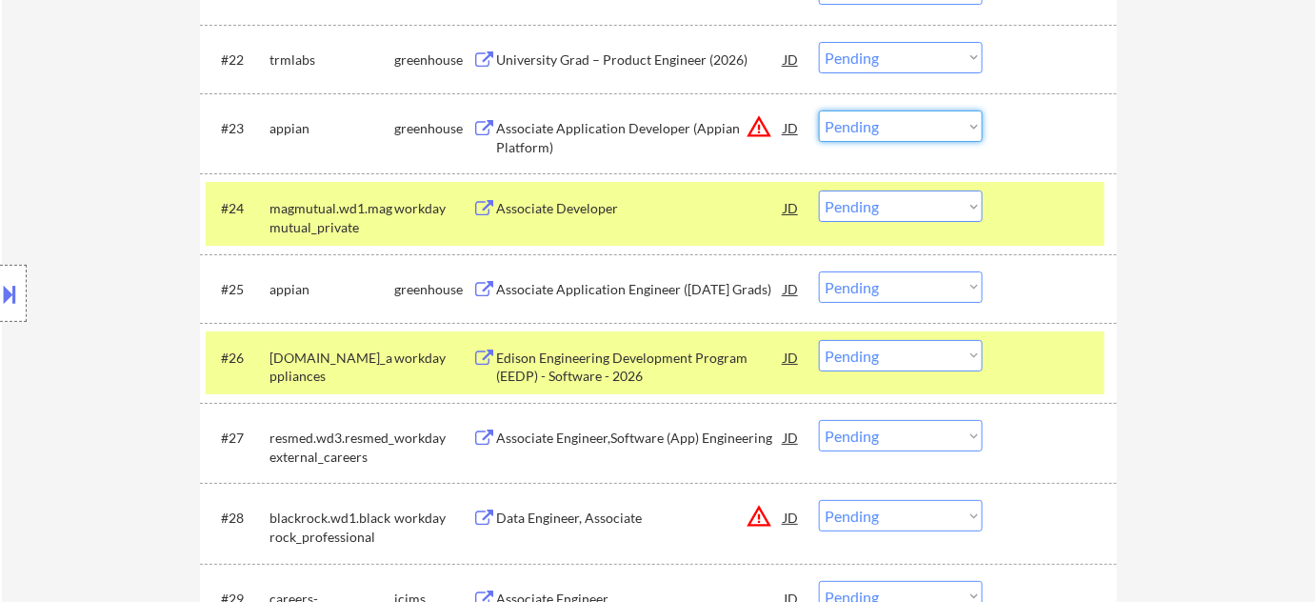
drag, startPoint x: 873, startPoint y: 120, endPoint x: 870, endPoint y: 135, distance: 15.7
click at [873, 120] on select "Choose an option... Pending Applied Excluded (Questions) Excluded (Expired) Exc…" at bounding box center [901, 125] width 164 height 31
click at [819, 110] on select "Choose an option... Pending Applied Excluded (Questions) Excluded (Expired) Exc…" at bounding box center [901, 125] width 164 height 31
select select ""pending""
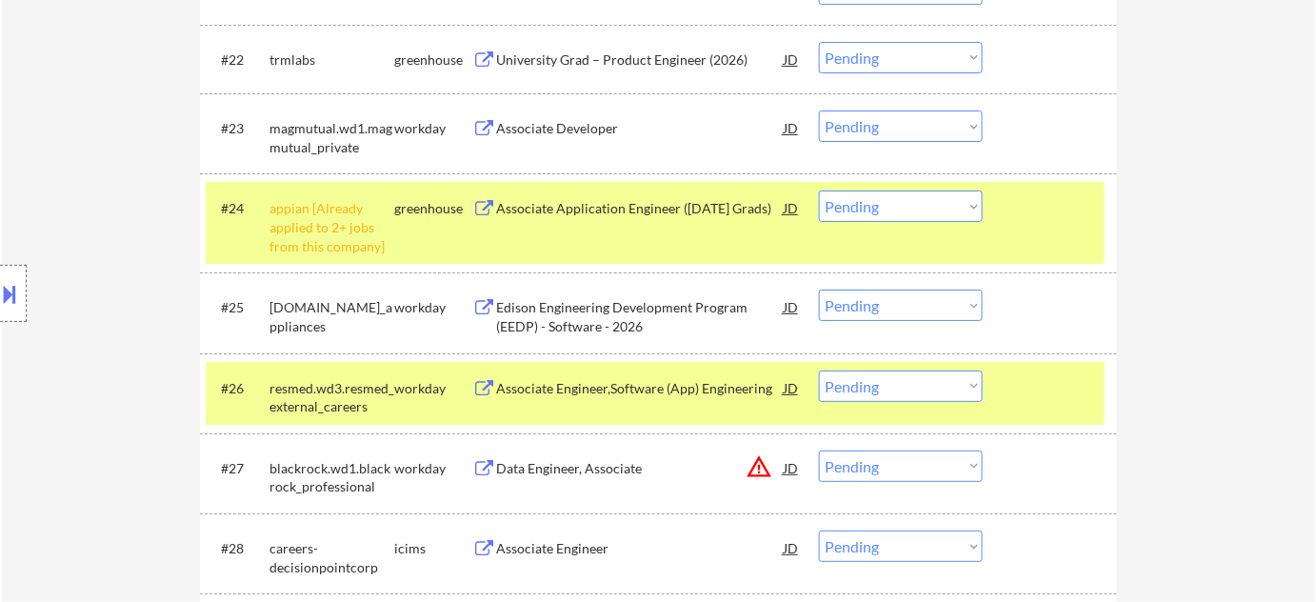
click at [933, 212] on select "Choose an option... Pending Applied Excluded (Questions) Excluded (Expired) Exc…" at bounding box center [901, 206] width 164 height 31
click at [819, 191] on select "Choose an option... Pending Applied Excluded (Questions) Excluded (Expired) Exc…" at bounding box center [901, 206] width 164 height 31
select select ""pending""
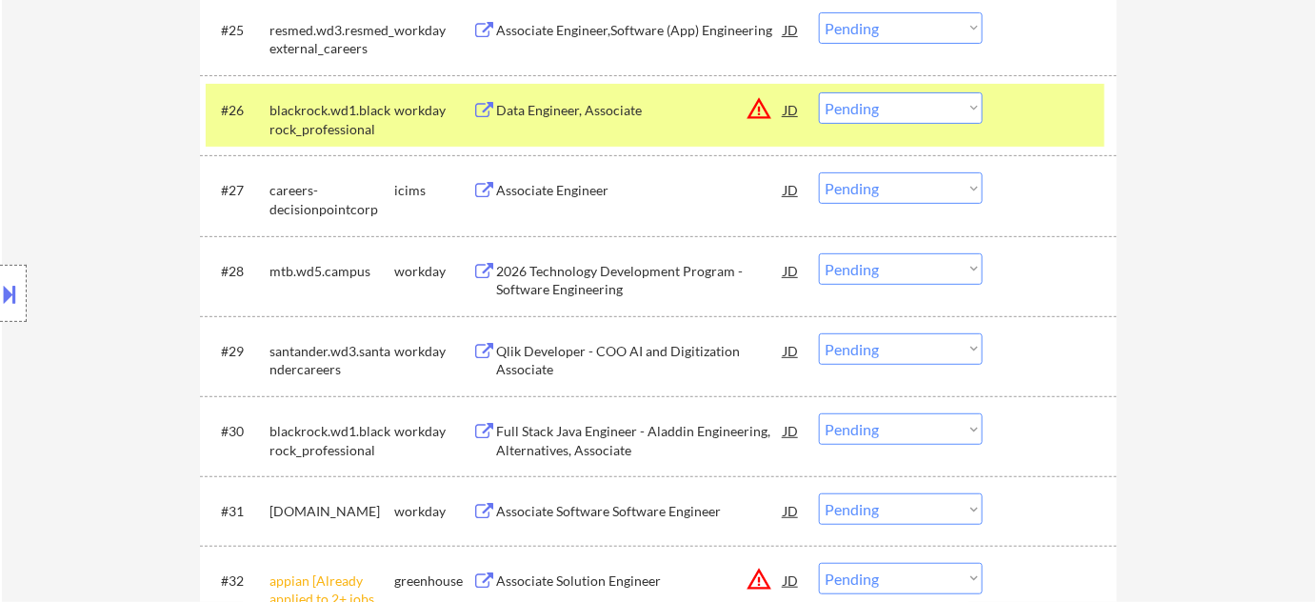
scroll to position [2874, 0]
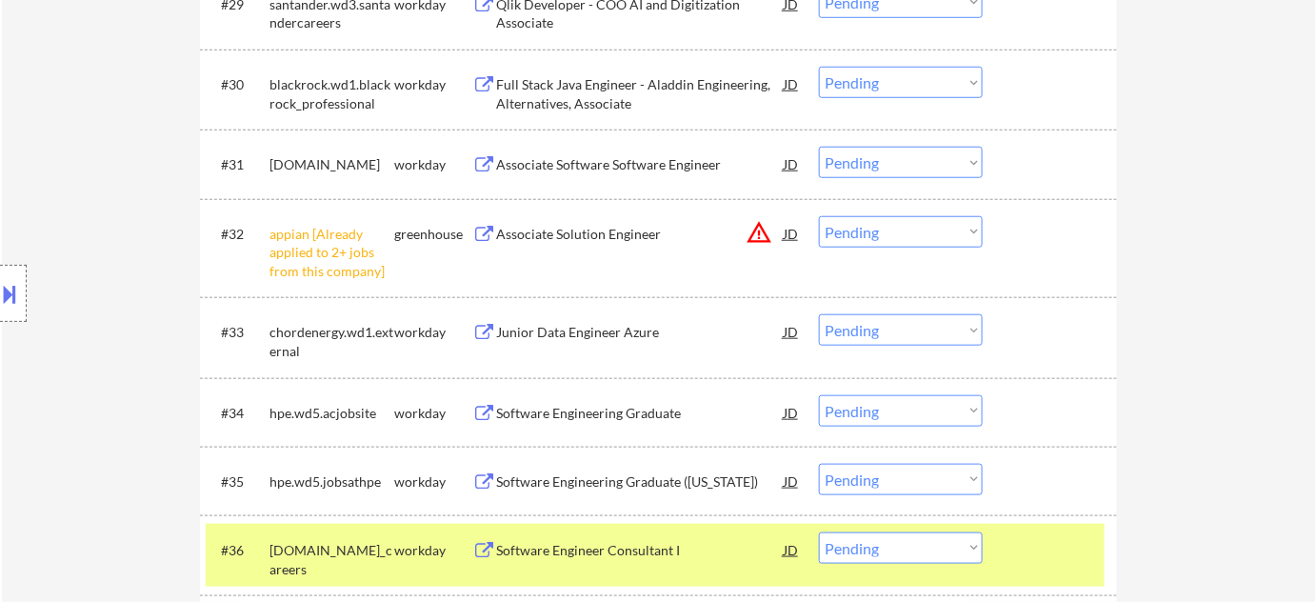
click at [841, 238] on select "Choose an option... Pending Applied Excluded (Questions) Excluded (Expired) Exc…" at bounding box center [901, 231] width 164 height 31
click at [819, 216] on select "Choose an option... Pending Applied Excluded (Questions) Excluded (Expired) Exc…" at bounding box center [901, 231] width 164 height 31
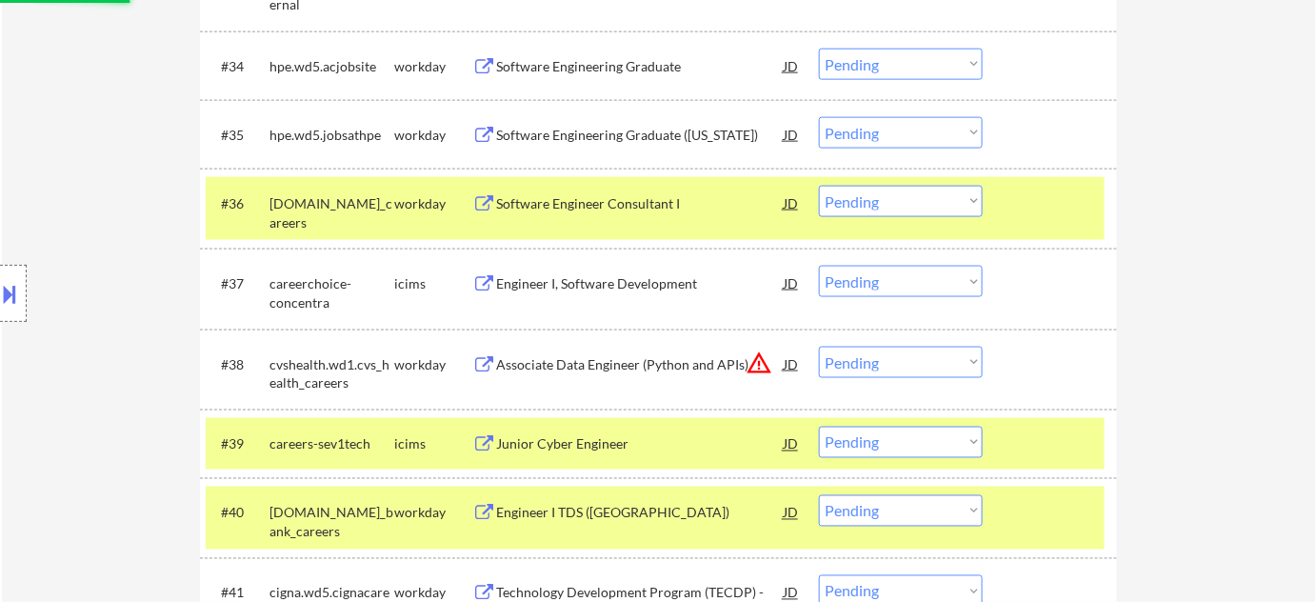
select select ""pending""
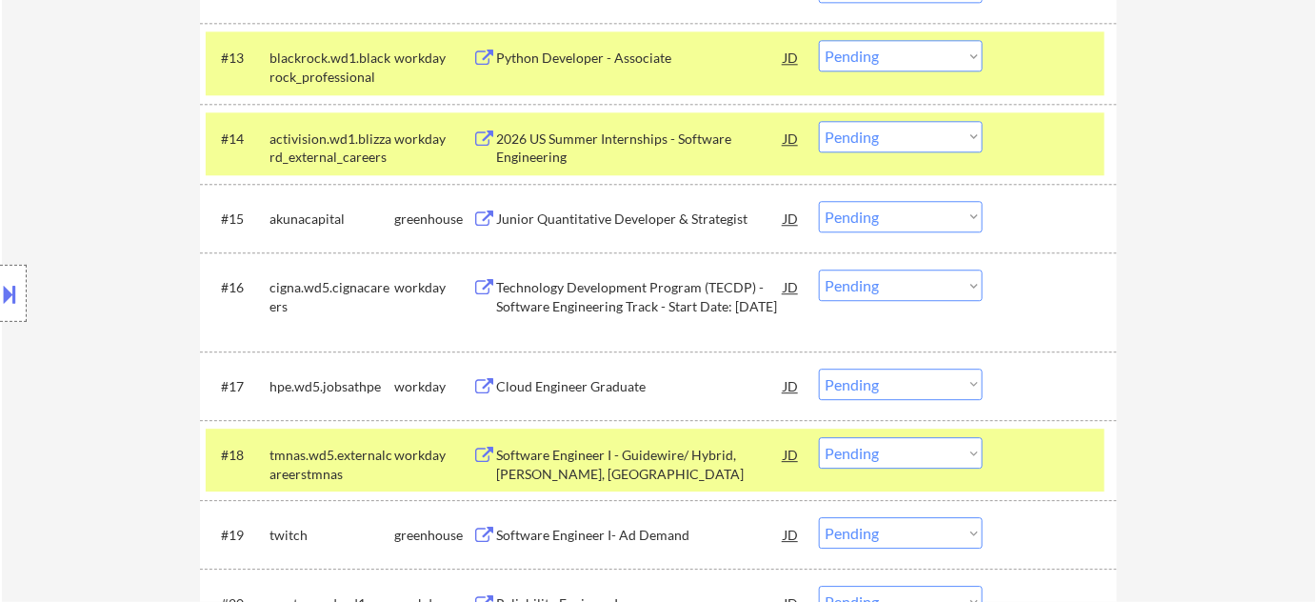
scroll to position [1055, 0]
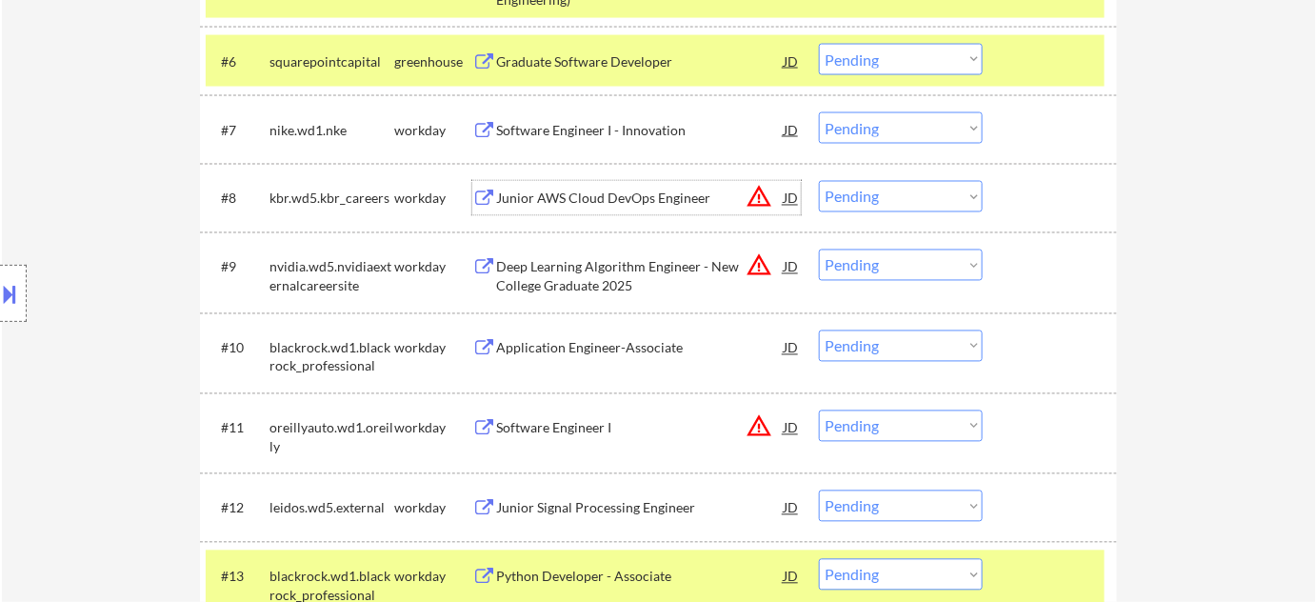
click at [673, 203] on div "Junior AWS Cloud DevOps Engineer" at bounding box center [640, 199] width 288 height 19
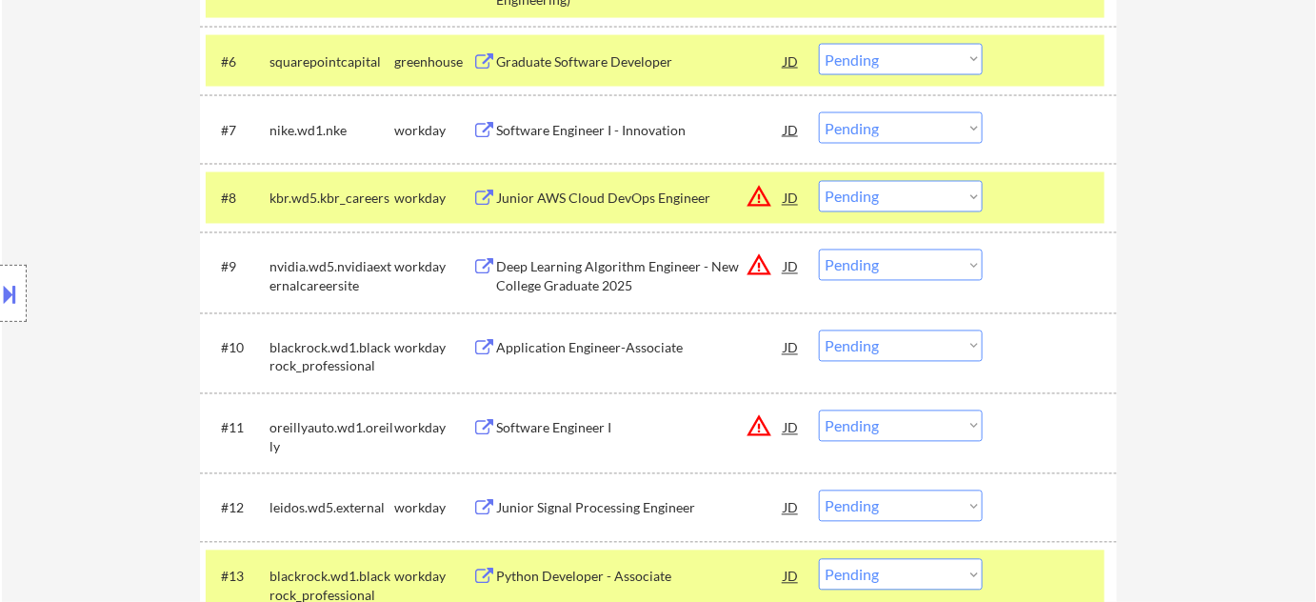
scroll to position [2095, 0]
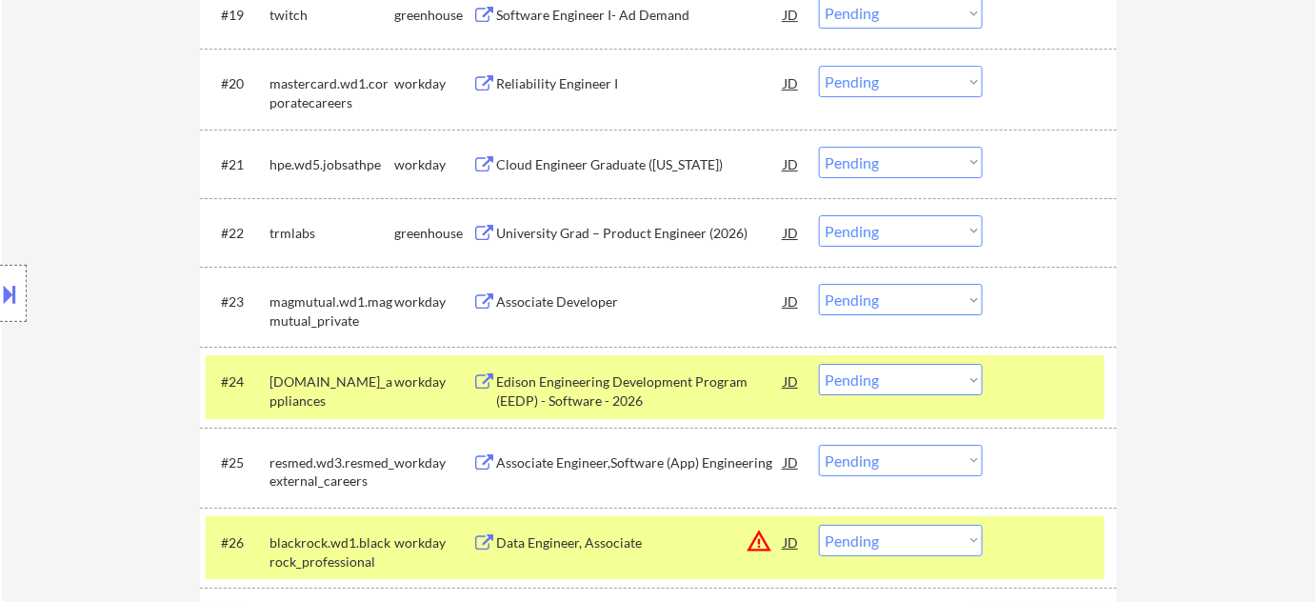
click at [902, 296] on select "Choose an option... Pending Applied Excluded (Questions) Excluded (Expired) Exc…" at bounding box center [901, 299] width 164 height 31
click at [819, 284] on select "Choose an option... Pending Applied Excluded (Questions) Excluded (Expired) Exc…" at bounding box center [901, 299] width 164 height 31
select select ""pending""
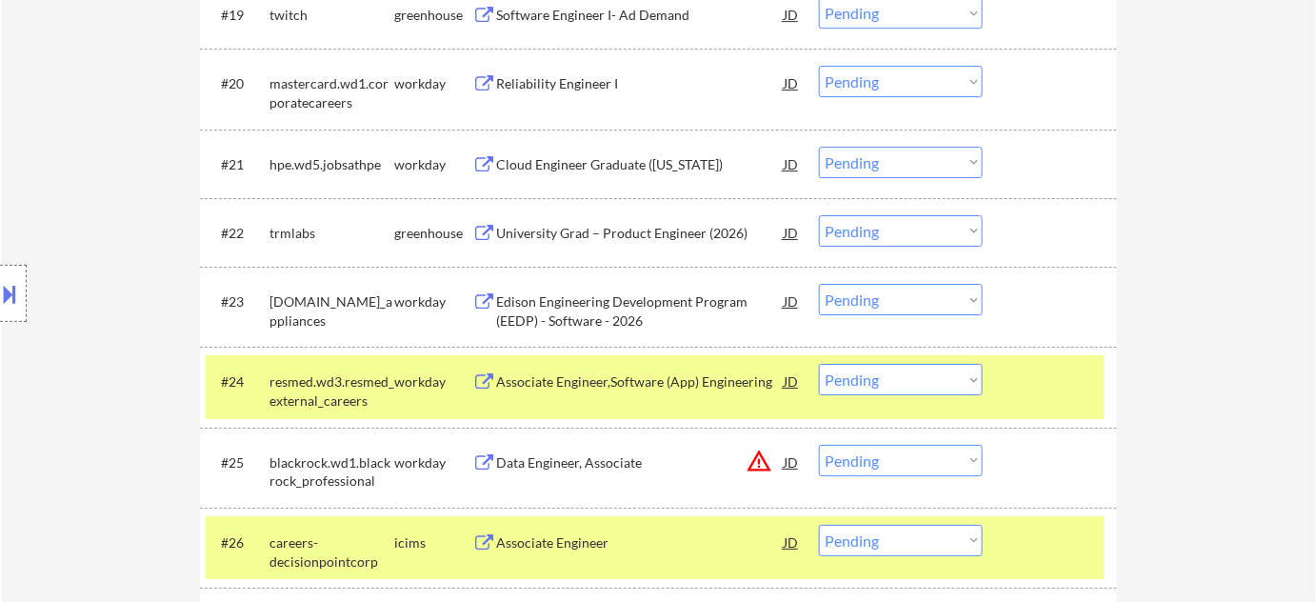
scroll to position [953, 0]
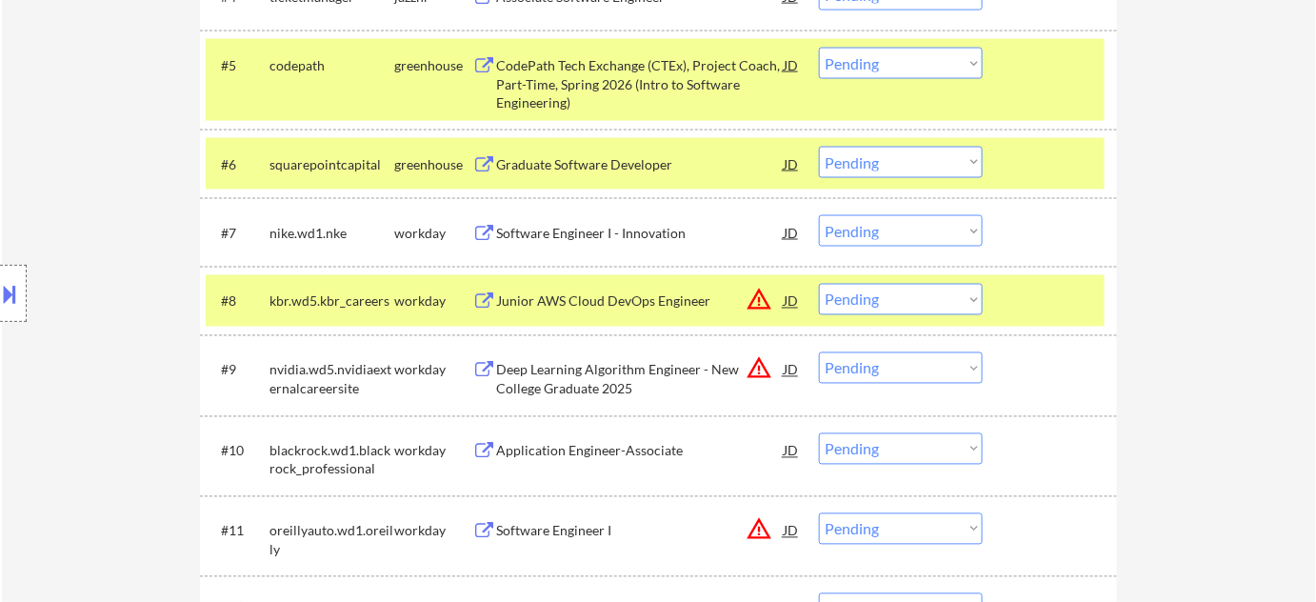
click at [880, 309] on select "Choose an option... Pending Applied Excluded (Questions) Excluded (Expired) Exc…" at bounding box center [901, 299] width 164 height 31
click at [819, 284] on select "Choose an option... Pending Applied Excluded (Questions) Excluded (Expired) Exc…" at bounding box center [901, 299] width 164 height 31
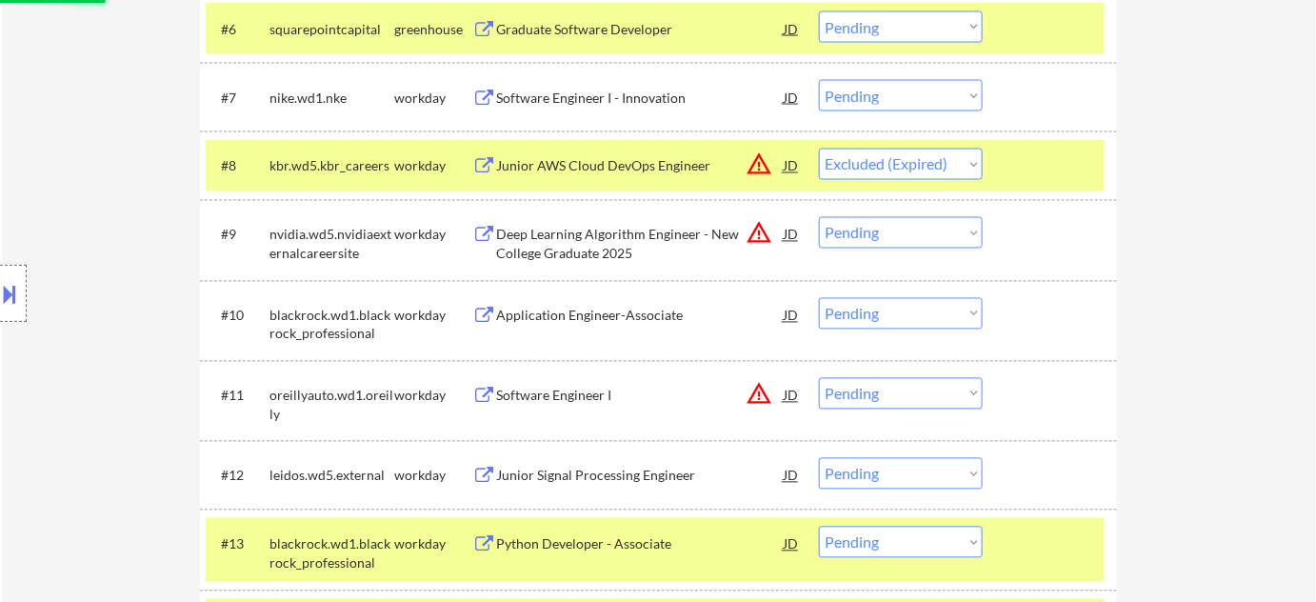
scroll to position [1126, 0]
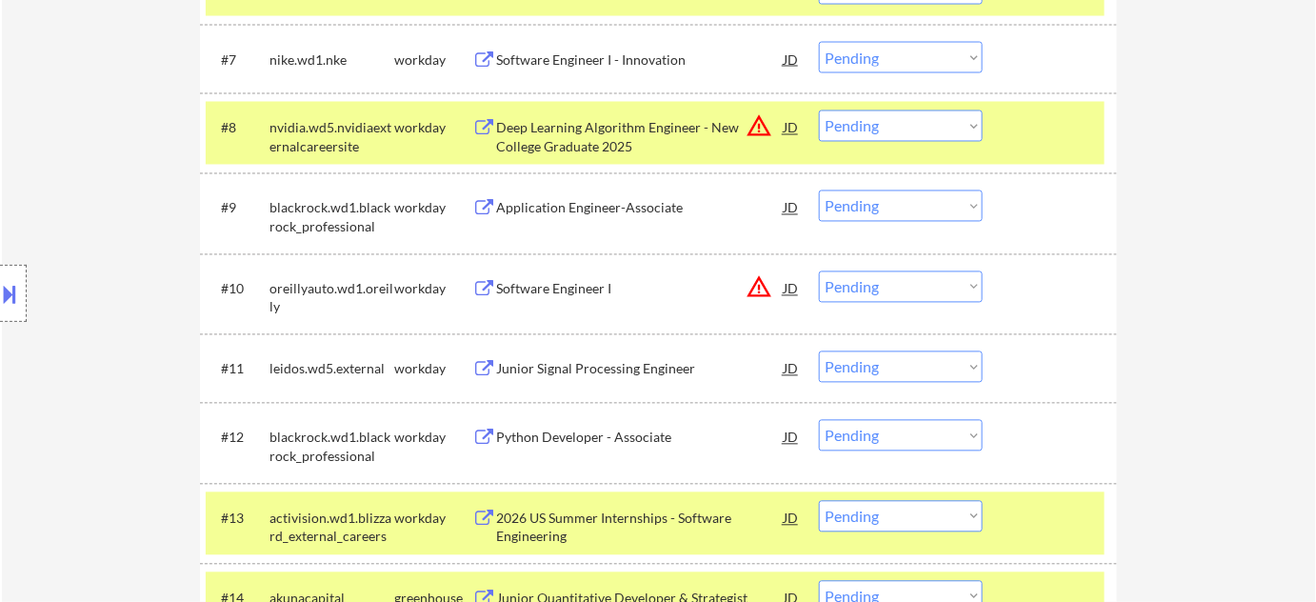
click at [579, 140] on div "Deep Learning Algorithm Engineer - New College Graduate 2025" at bounding box center [640, 137] width 288 height 37
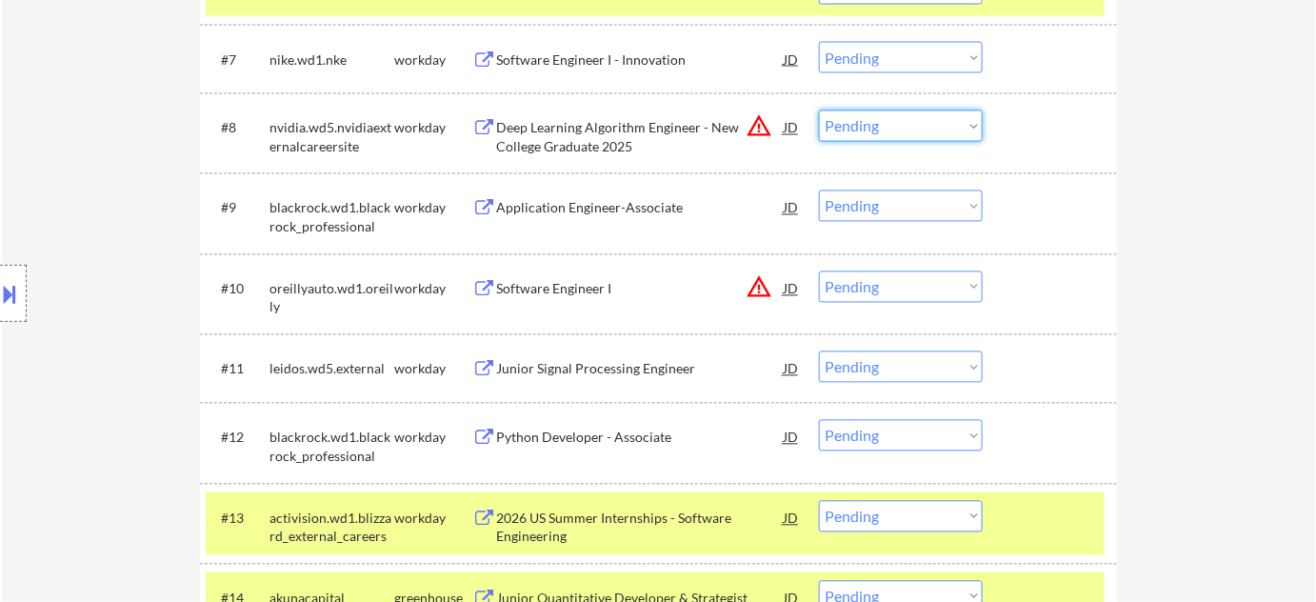
click at [883, 131] on select "Choose an option... Pending Applied Excluded (Questions) Excluded (Expired) Exc…" at bounding box center [901, 125] width 164 height 31
click at [819, 110] on select "Choose an option... Pending Applied Excluded (Questions) Excluded (Expired) Exc…" at bounding box center [901, 125] width 164 height 31
select select ""pending""
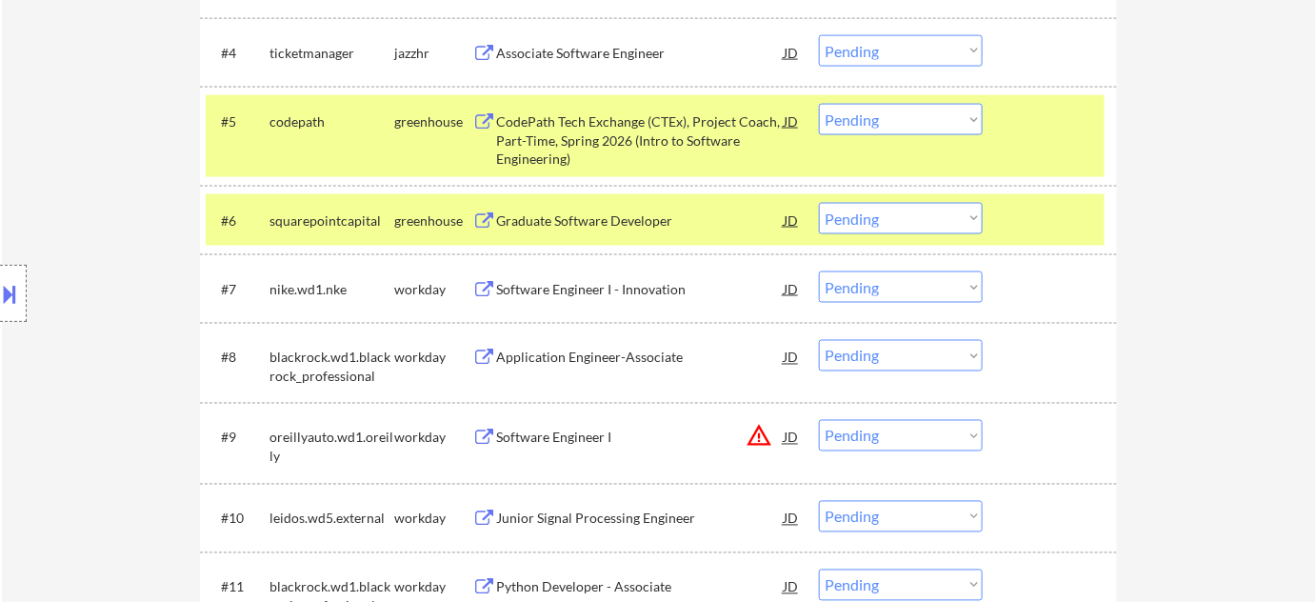
scroll to position [866, 0]
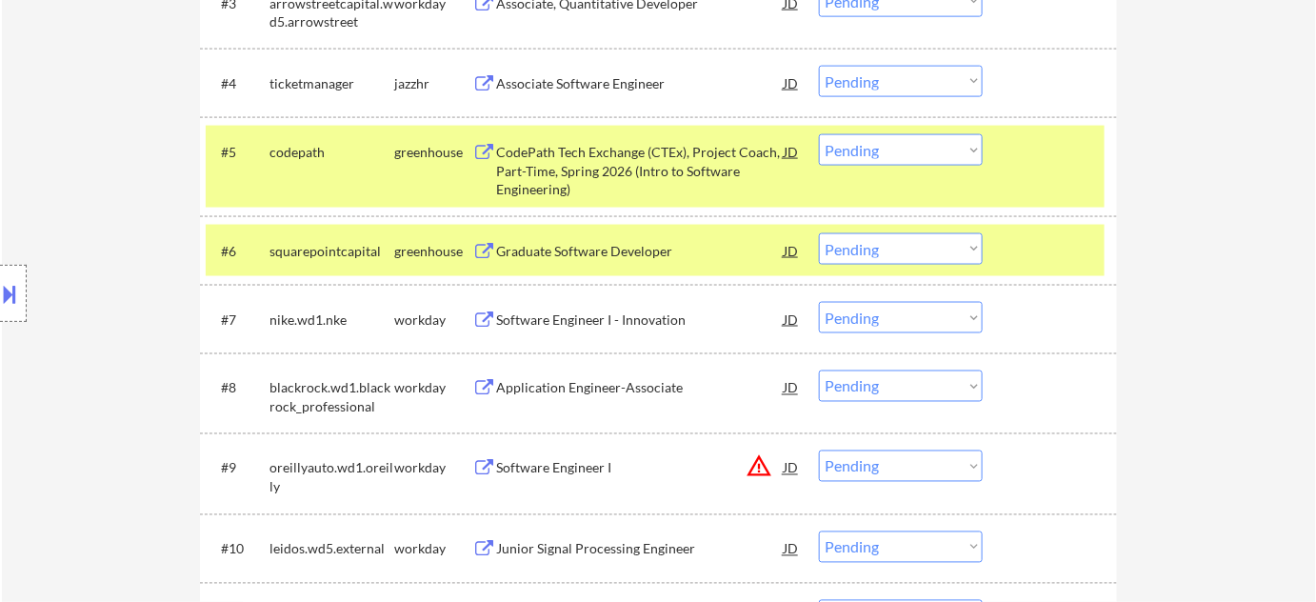
click at [596, 167] on div "CodePath Tech Exchange (CTEx), Project Coach, Part-Time, Spring 2026 (Intro to …" at bounding box center [640, 171] width 288 height 56
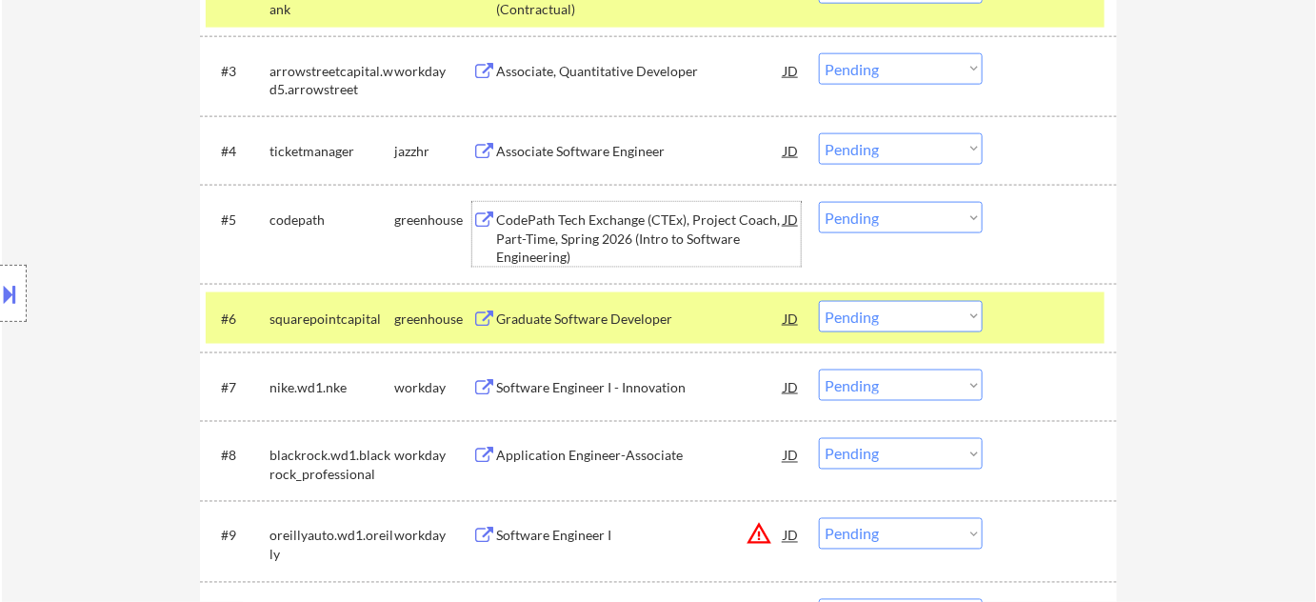
scroll to position [693, 0]
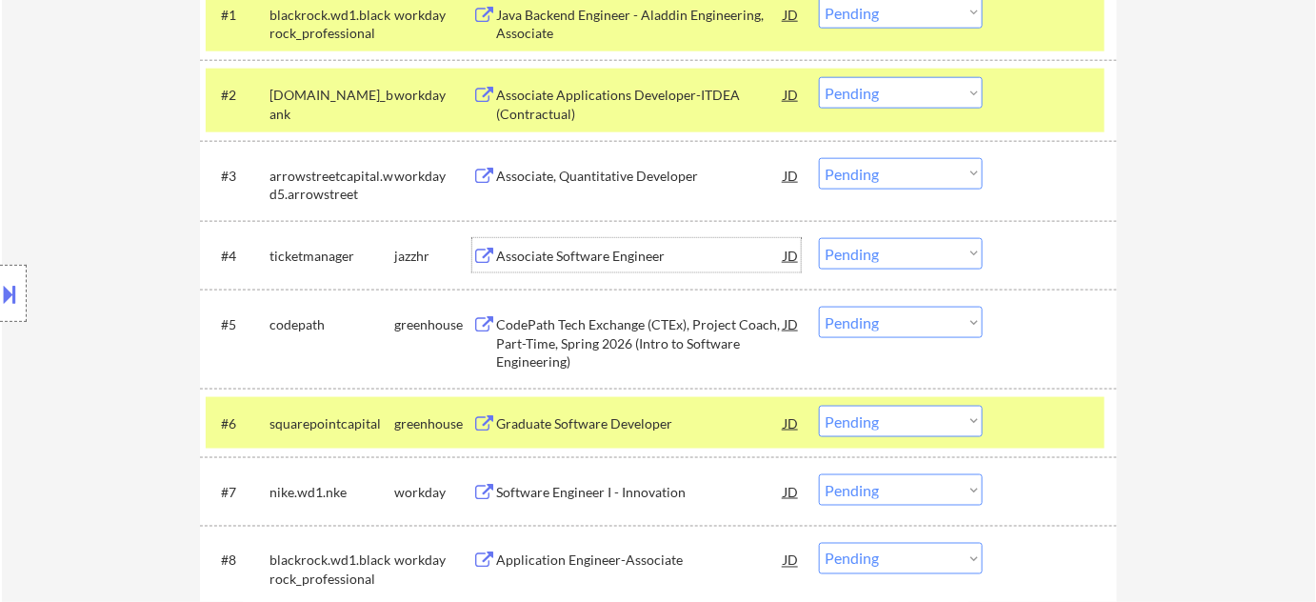
click at [563, 248] on div "Associate Software Engineer" at bounding box center [640, 256] width 288 height 19
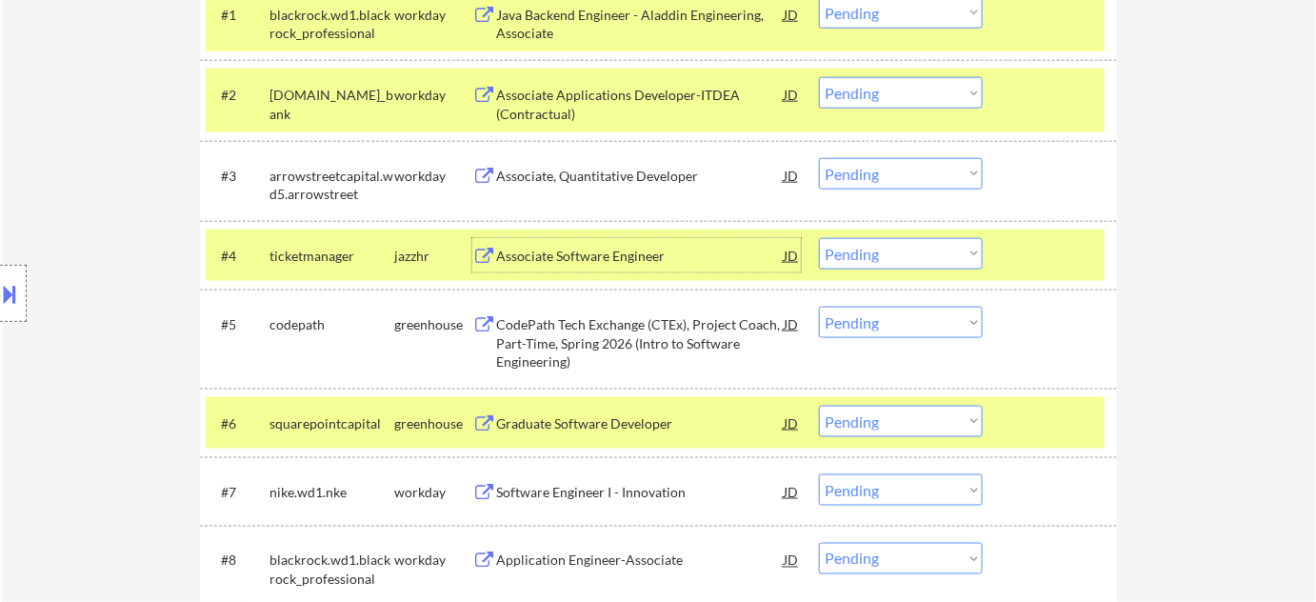
click at [913, 319] on select "Choose an option... Pending Applied Excluded (Questions) Excluded (Expired) Exc…" at bounding box center [901, 322] width 164 height 31
click at [819, 307] on select "Choose an option... Pending Applied Excluded (Questions) Excluded (Expired) Exc…" at bounding box center [901, 322] width 164 height 31
select select ""pending""
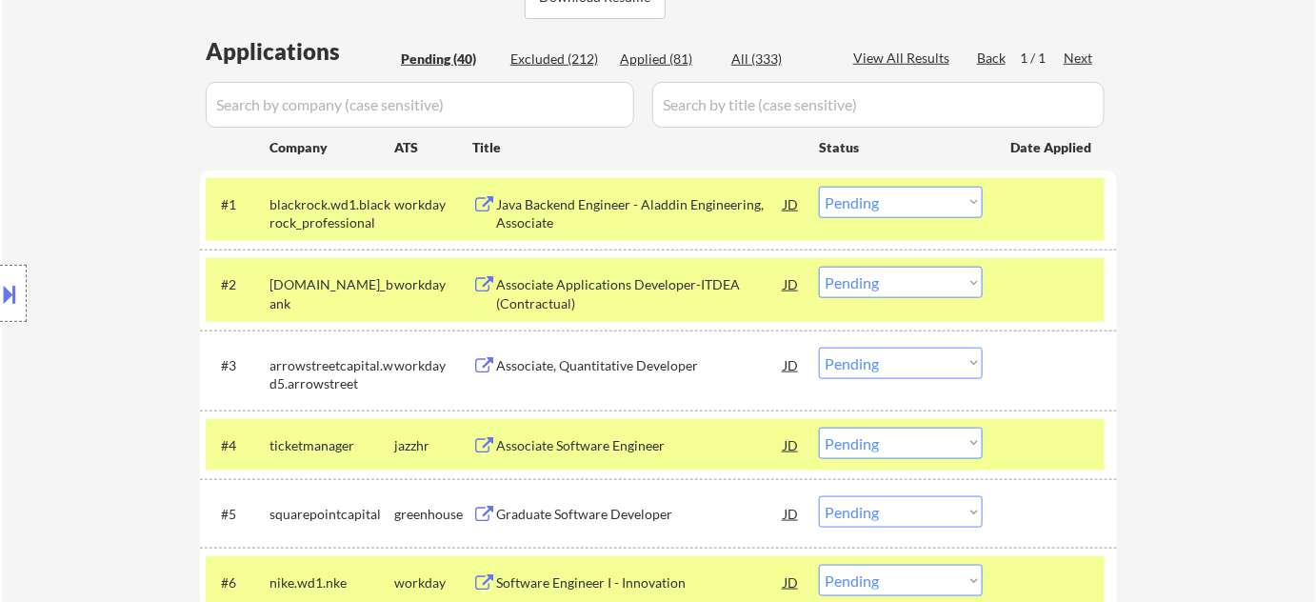
scroll to position [520, 0]
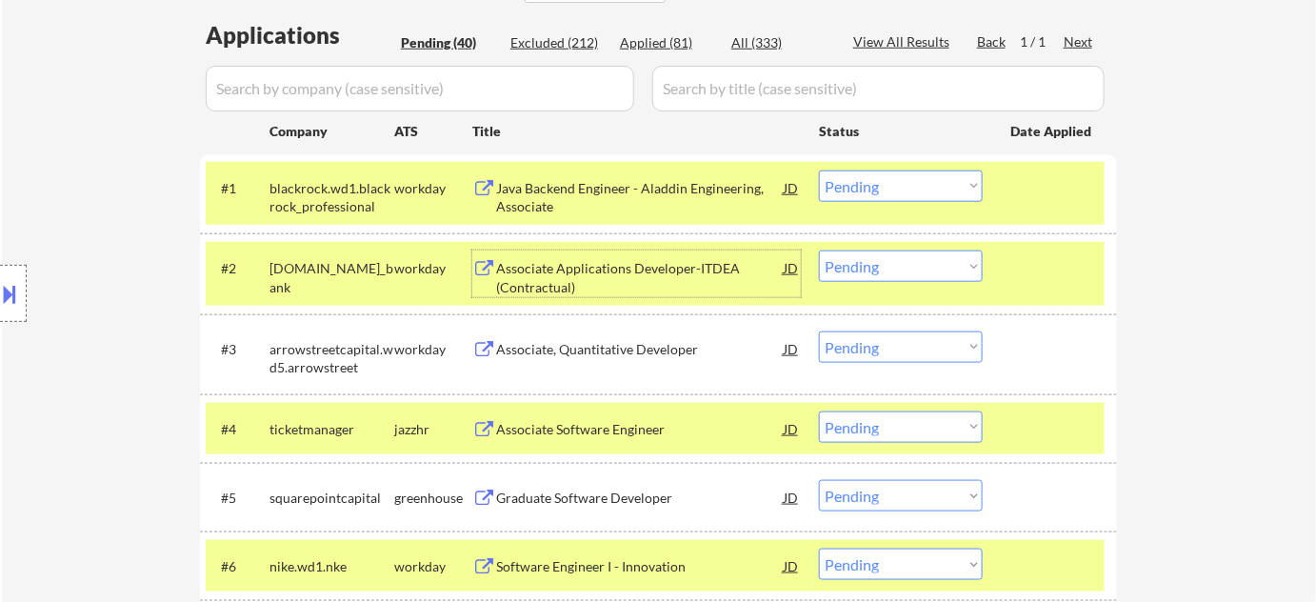
click at [554, 287] on div "Associate Applications Developer-ITDEA (Contractual)" at bounding box center [640, 277] width 288 height 37
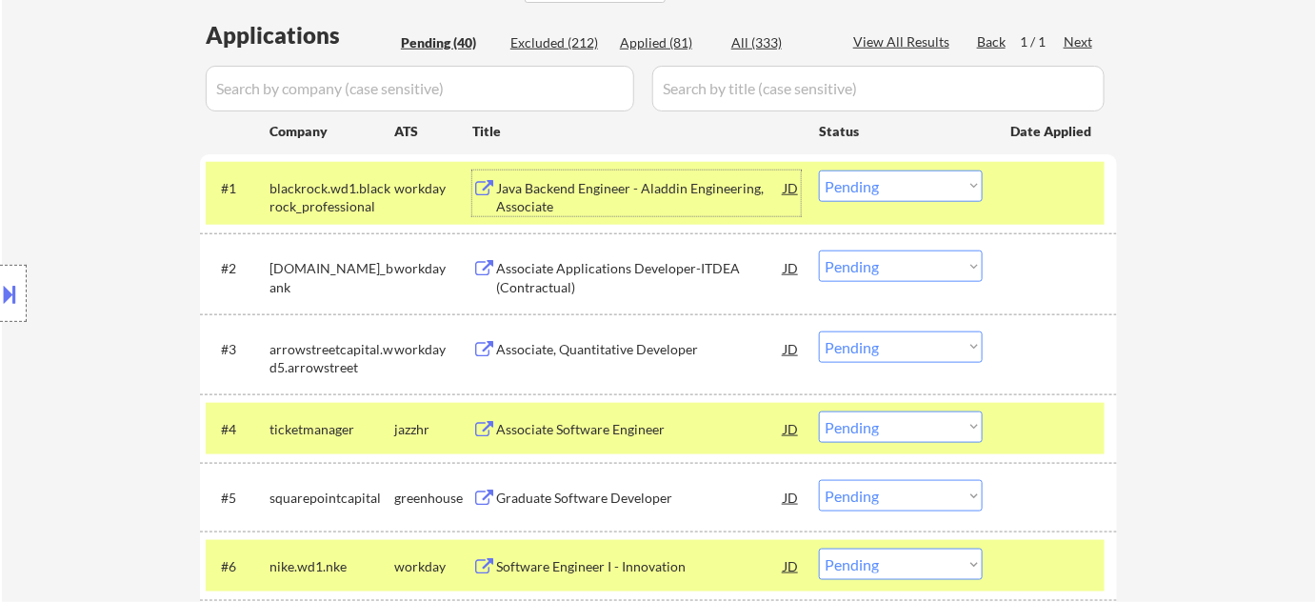
click at [532, 191] on div "Java Backend Engineer - Aladdin Engineering, Associate" at bounding box center [640, 197] width 288 height 37
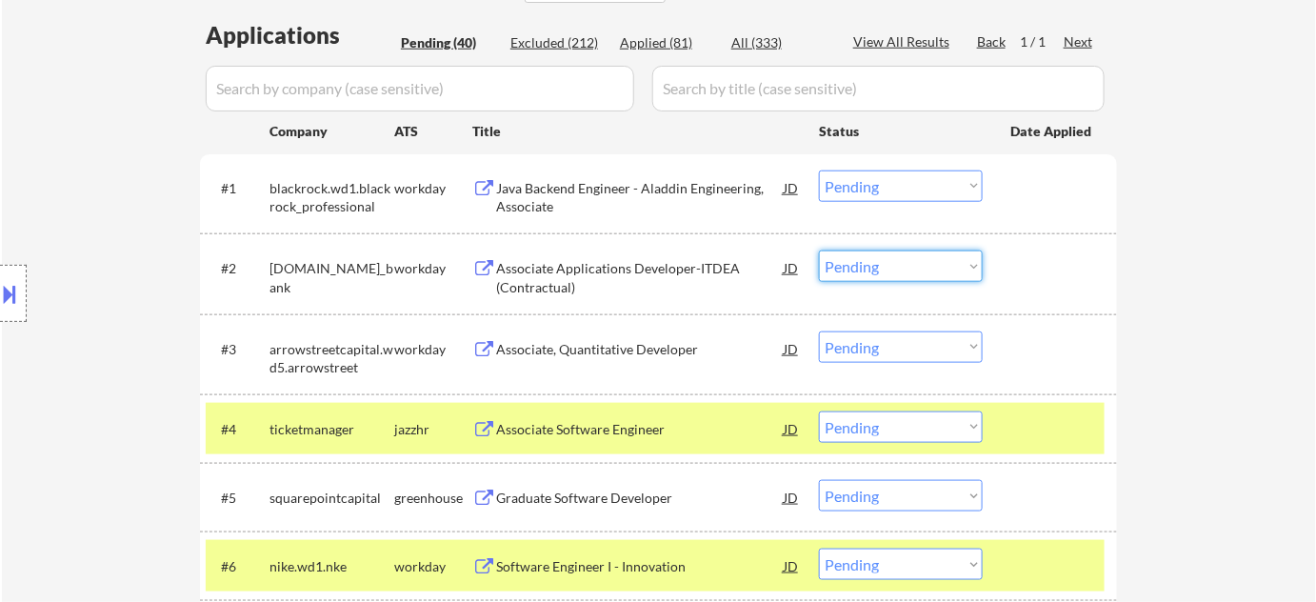
click at [874, 264] on select "Choose an option... Pending Applied Excluded (Questions) Excluded (Expired) Exc…" at bounding box center [901, 266] width 164 height 31
click at [819, 251] on select "Choose an option... Pending Applied Excluded (Questions) Excluded (Expired) Exc…" at bounding box center [901, 266] width 164 height 31
select select ""pending""
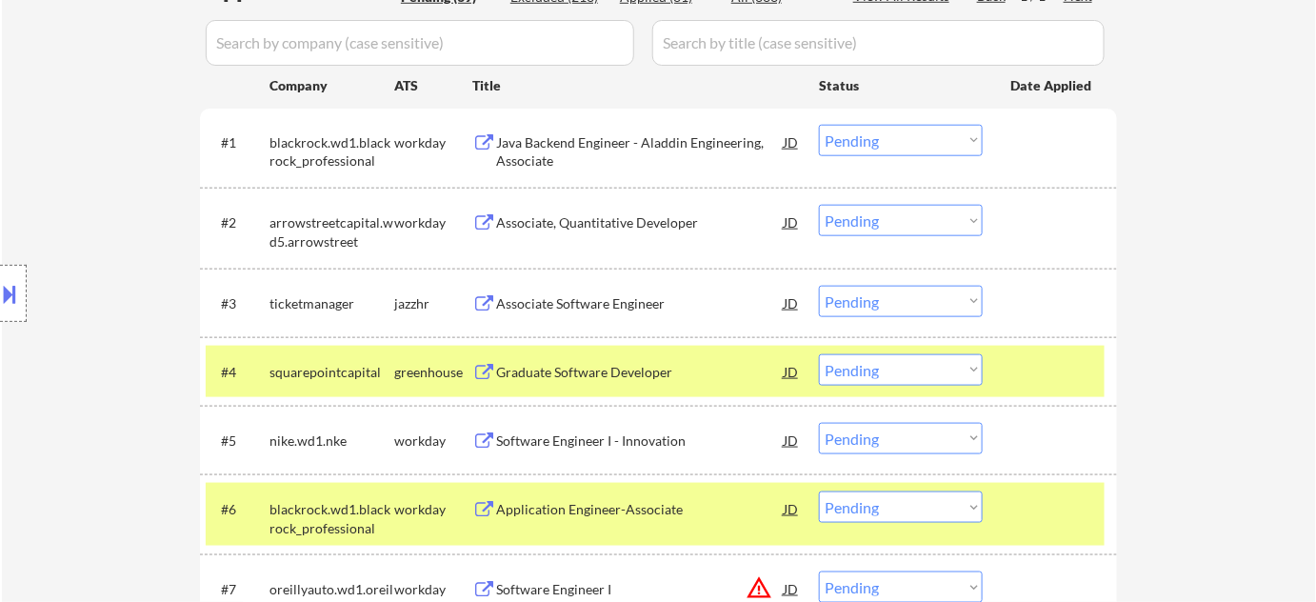
scroll to position [607, 0]
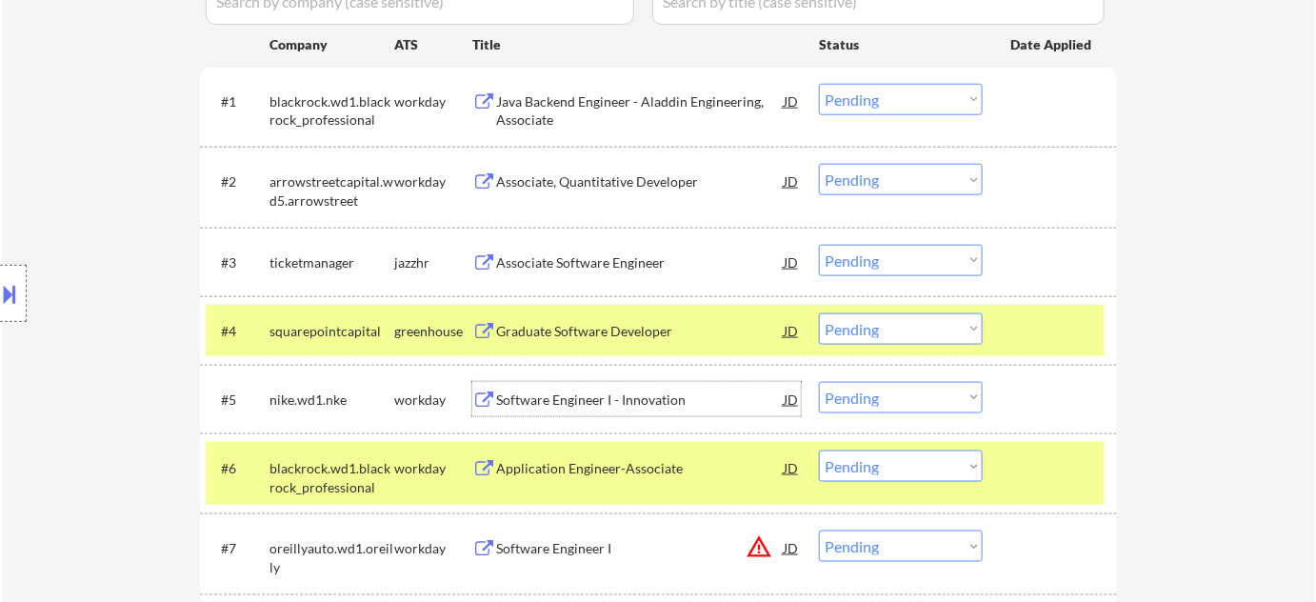
click at [532, 398] on div "Software Engineer I - Innovation" at bounding box center [640, 400] width 288 height 19
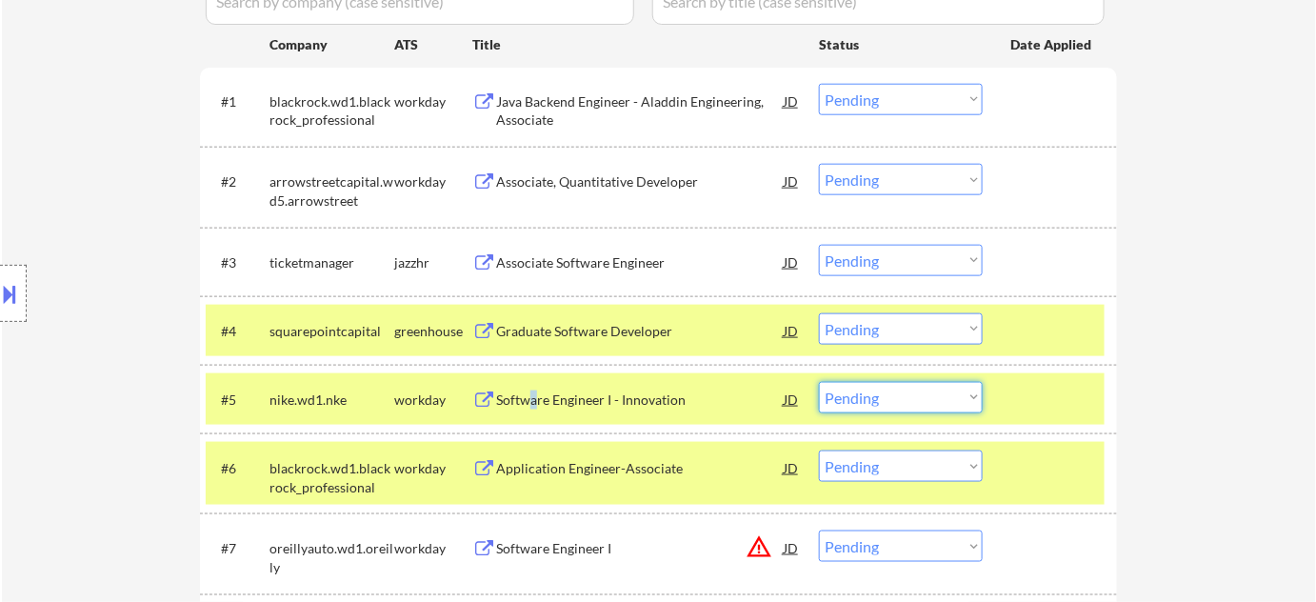
click at [844, 406] on select "Choose an option... Pending Applied Excluded (Questions) Excluded (Expired) Exc…" at bounding box center [901, 397] width 164 height 31
click at [819, 382] on select "Choose an option... Pending Applied Excluded (Questions) Excluded (Expired) Exc…" at bounding box center [901, 397] width 164 height 31
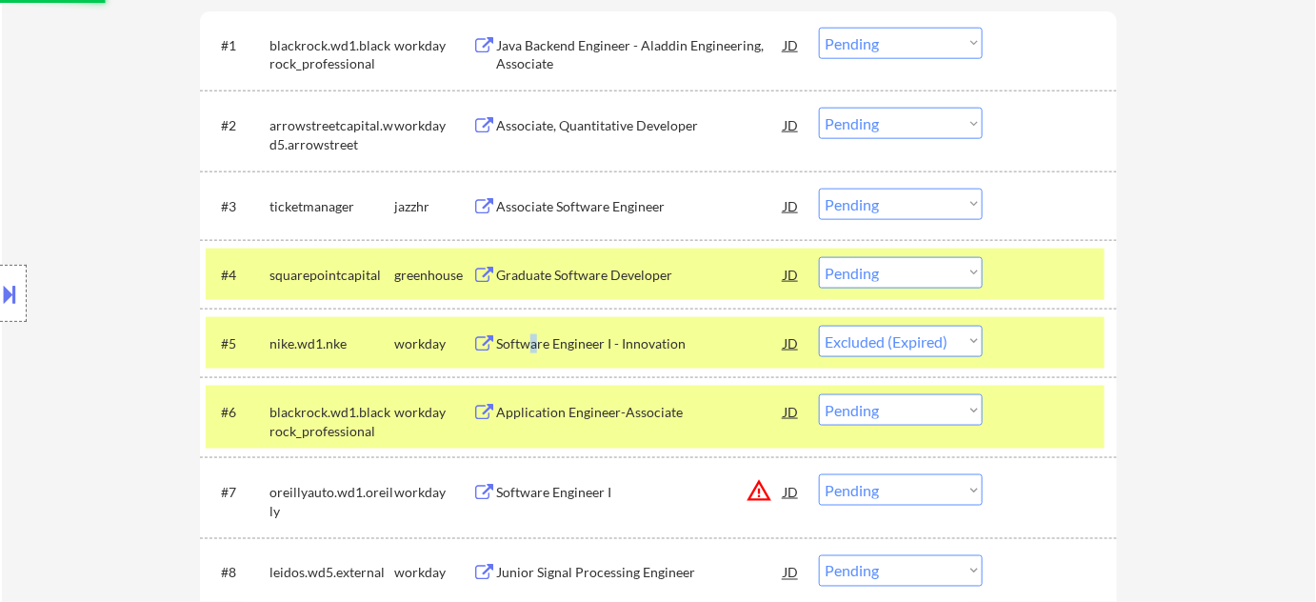
scroll to position [693, 0]
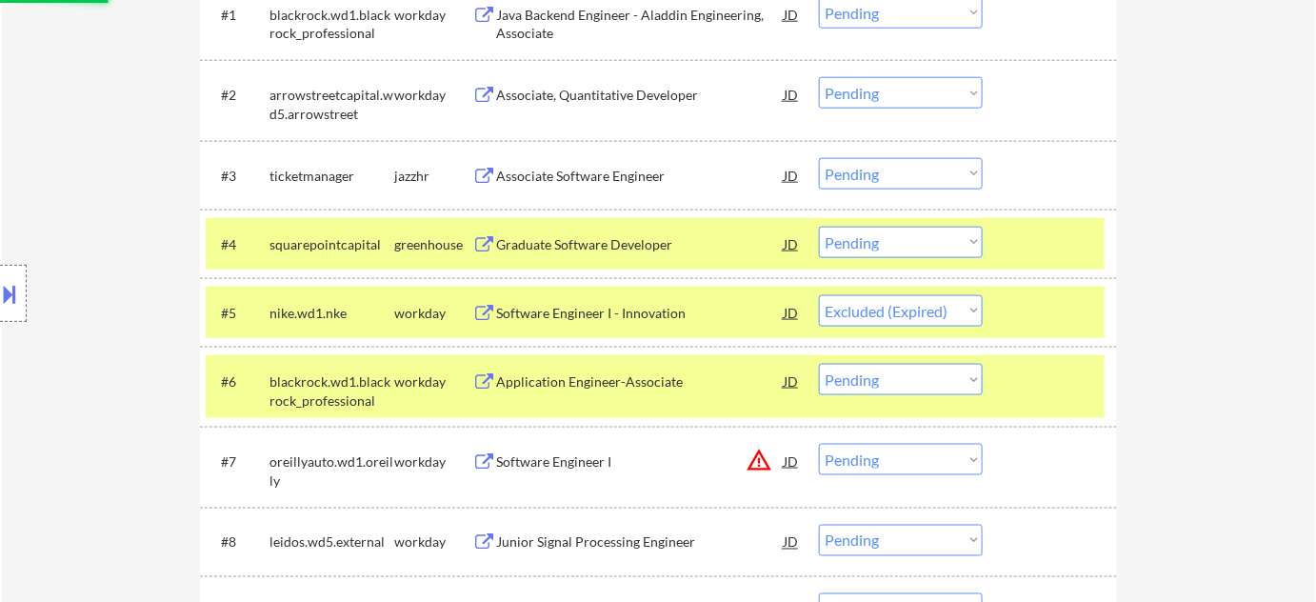
click at [620, 382] on div "Application Engineer-Associate" at bounding box center [640, 381] width 288 height 19
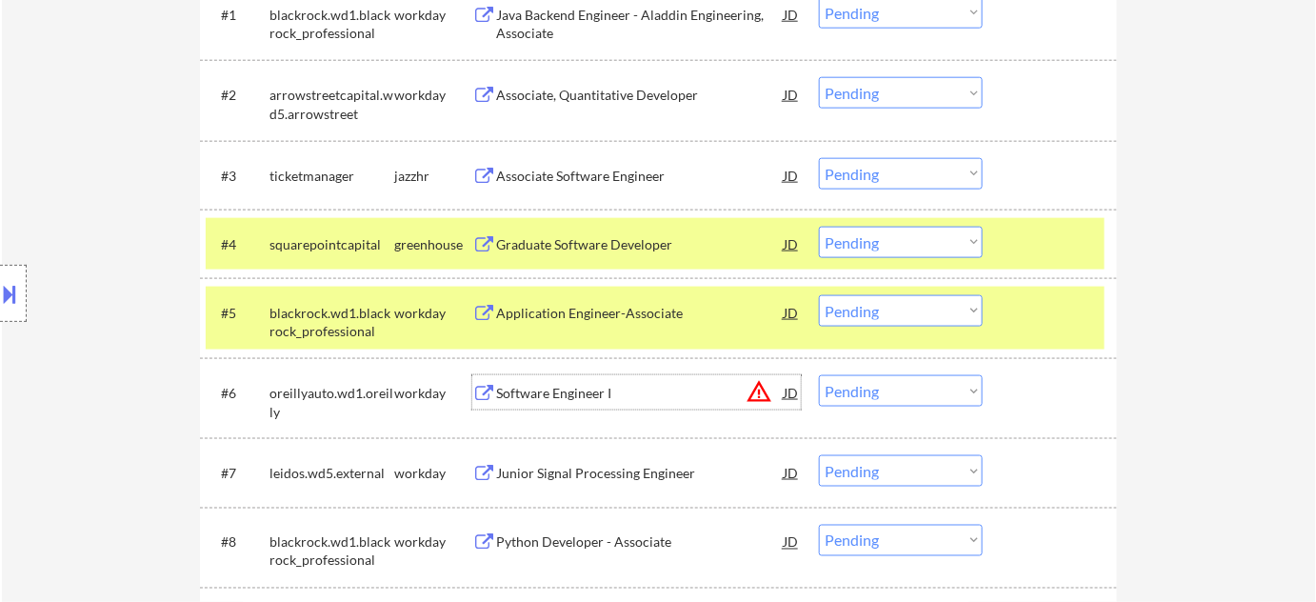
click at [853, 314] on select "Choose an option... Pending Applied Excluded (Questions) Excluded (Expired) Exc…" at bounding box center [901, 310] width 164 height 31
click at [819, 295] on select "Choose an option... Pending Applied Excluded (Questions) Excluded (Expired) Exc…" at bounding box center [901, 310] width 164 height 31
select select ""pending""
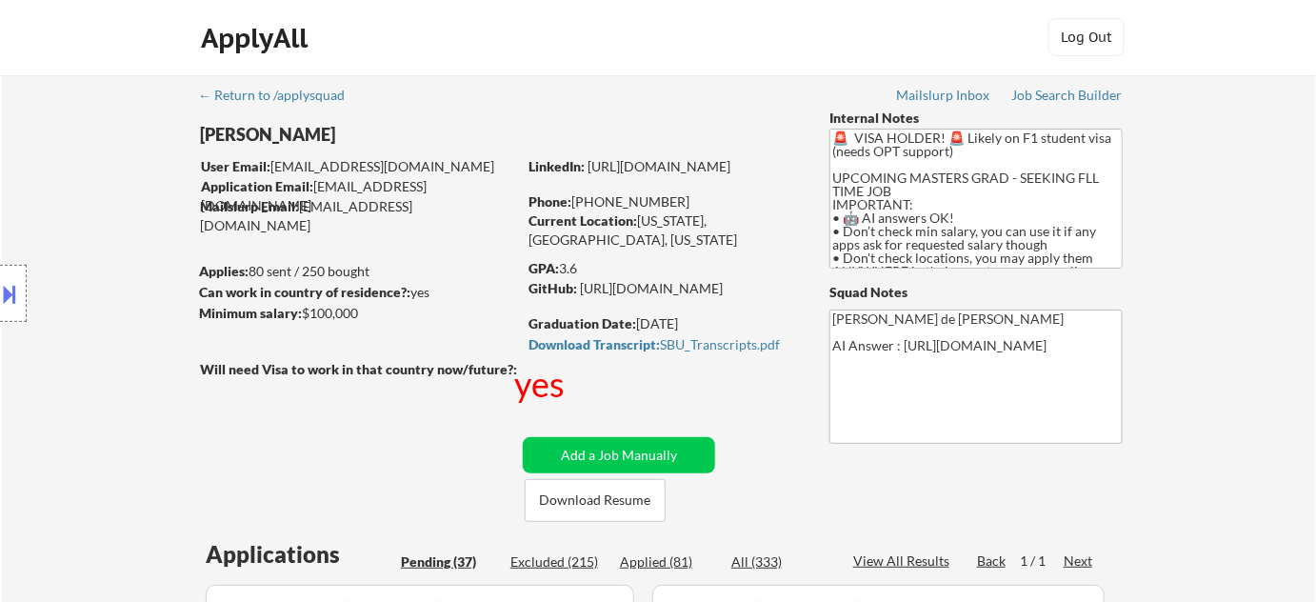
scroll to position [0, 0]
drag, startPoint x: 592, startPoint y: 198, endPoint x: 679, endPoint y: 192, distance: 87.8
click at [679, 192] on div "LinkedIn: https://www.linkedin.com/in/harsh-h-shah Phone: +1 516-434-1033 Curre…" at bounding box center [665, 195] width 272 height 74
click at [681, 197] on div "Phone: +1 516-434-1033" at bounding box center [664, 202] width 270 height 19
drag, startPoint x: 681, startPoint y: 197, endPoint x: 604, endPoint y: 211, distance: 78.5
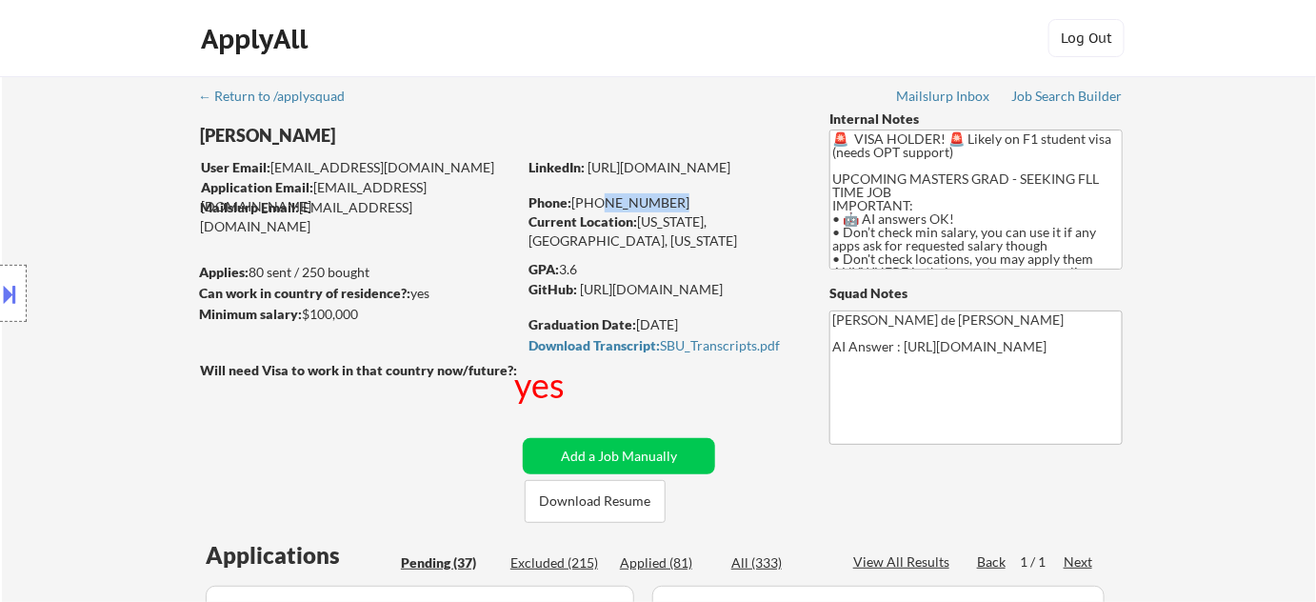
click at [604, 211] on div "Phone: +1 516-434-1033" at bounding box center [664, 202] width 270 height 19
copy div "516-434-1033"
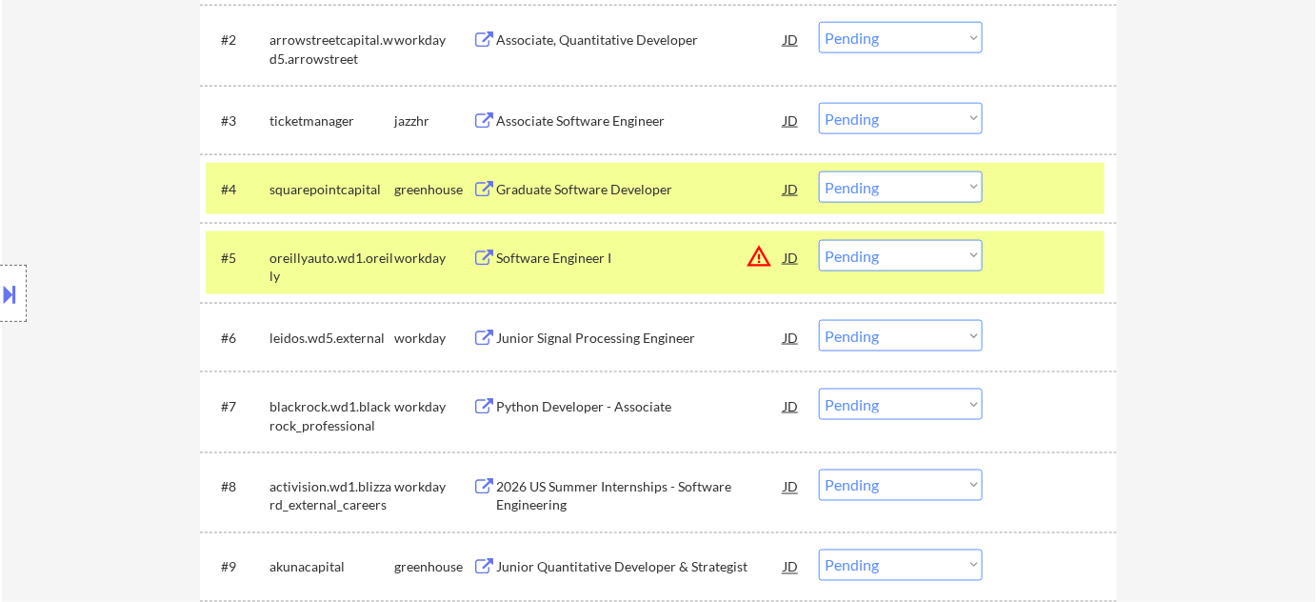
scroll to position [779, 0]
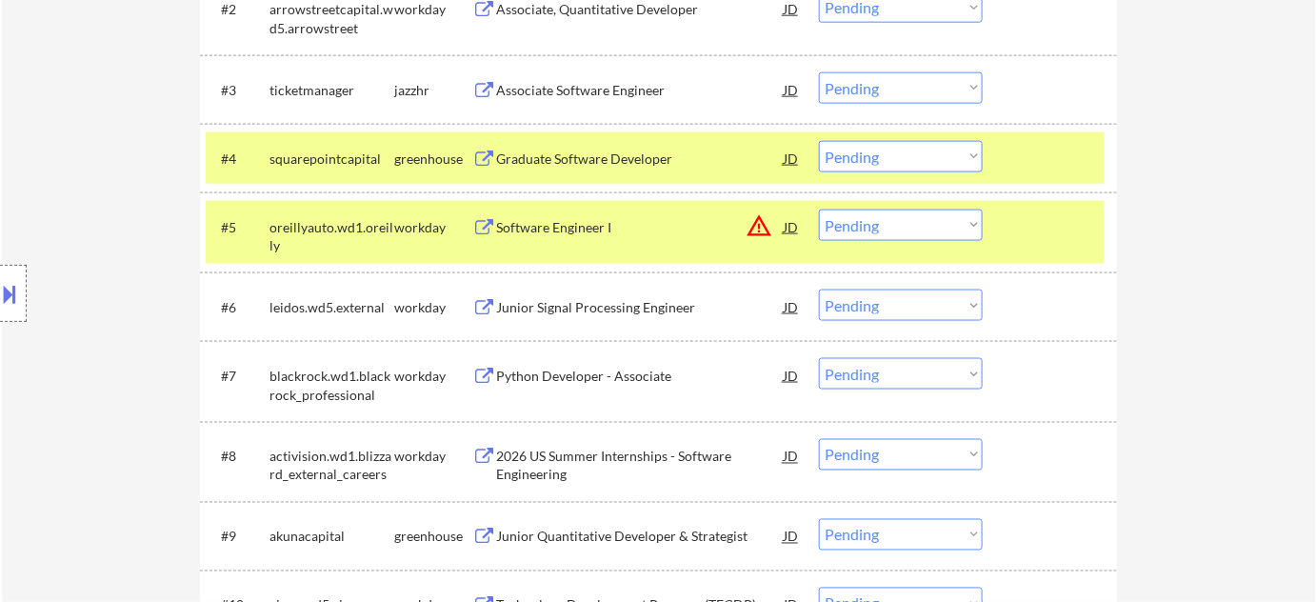
click at [596, 225] on div "Software Engineer I" at bounding box center [640, 227] width 288 height 19
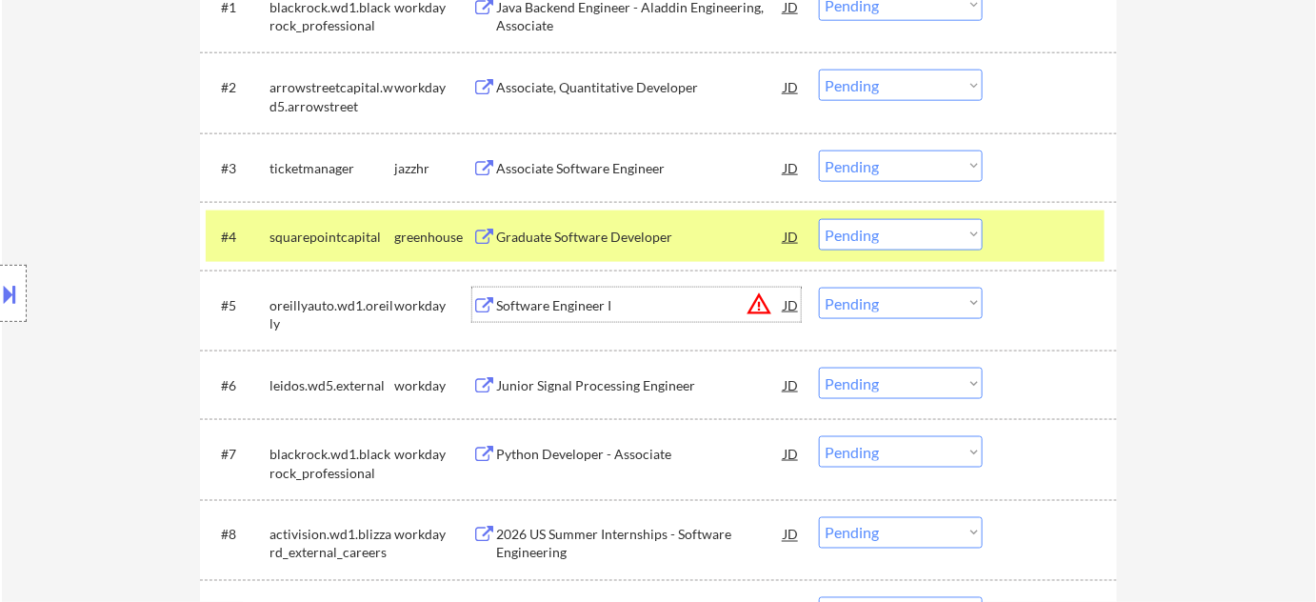
scroll to position [606, 0]
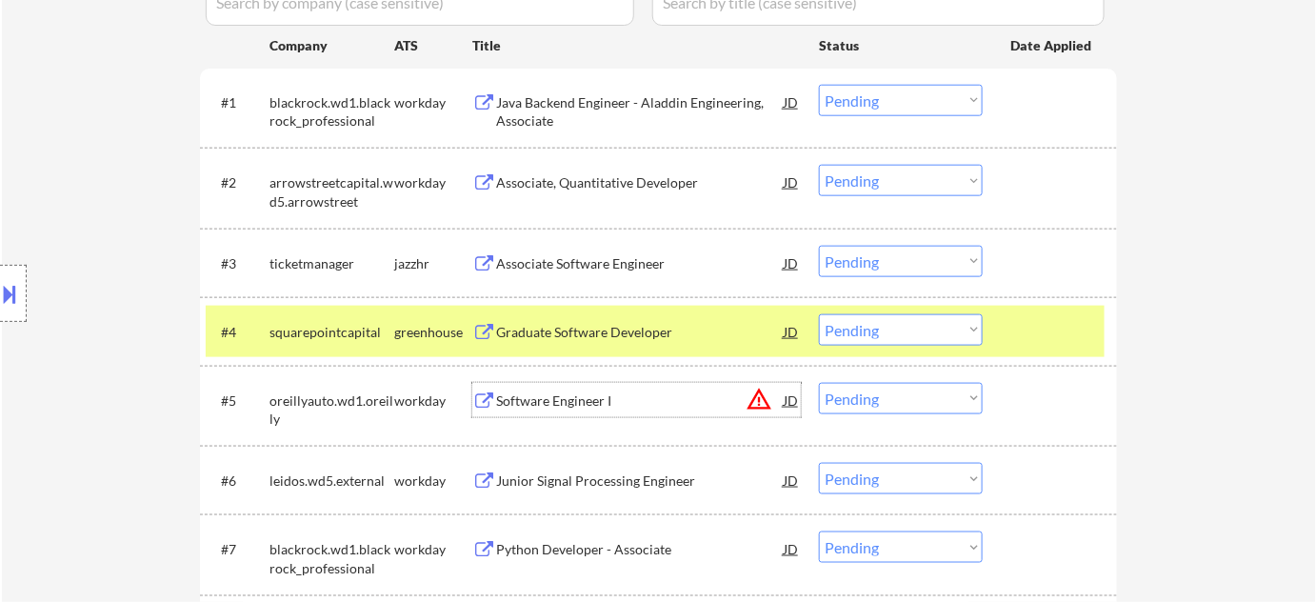
click at [910, 98] on select "Choose an option... Pending Applied Excluded (Questions) Excluded (Expired) Exc…" at bounding box center [901, 100] width 164 height 31
click at [819, 85] on select "Choose an option... Pending Applied Excluded (Questions) Excluded (Expired) Exc…" at bounding box center [901, 100] width 164 height 31
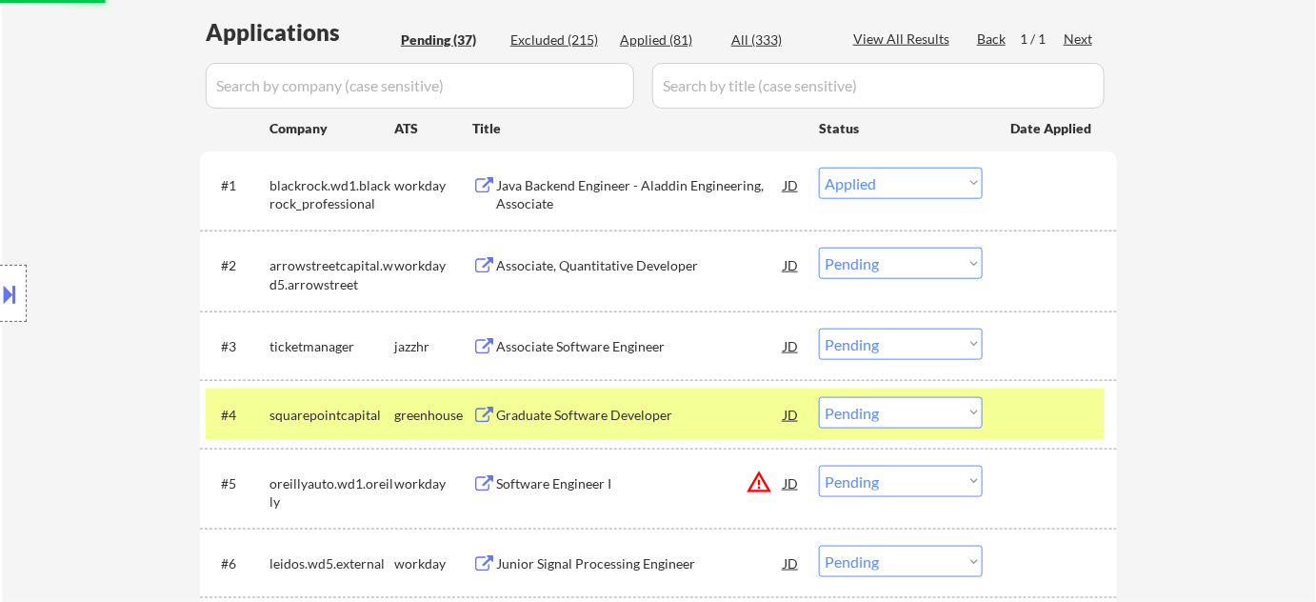
scroll to position [519, 0]
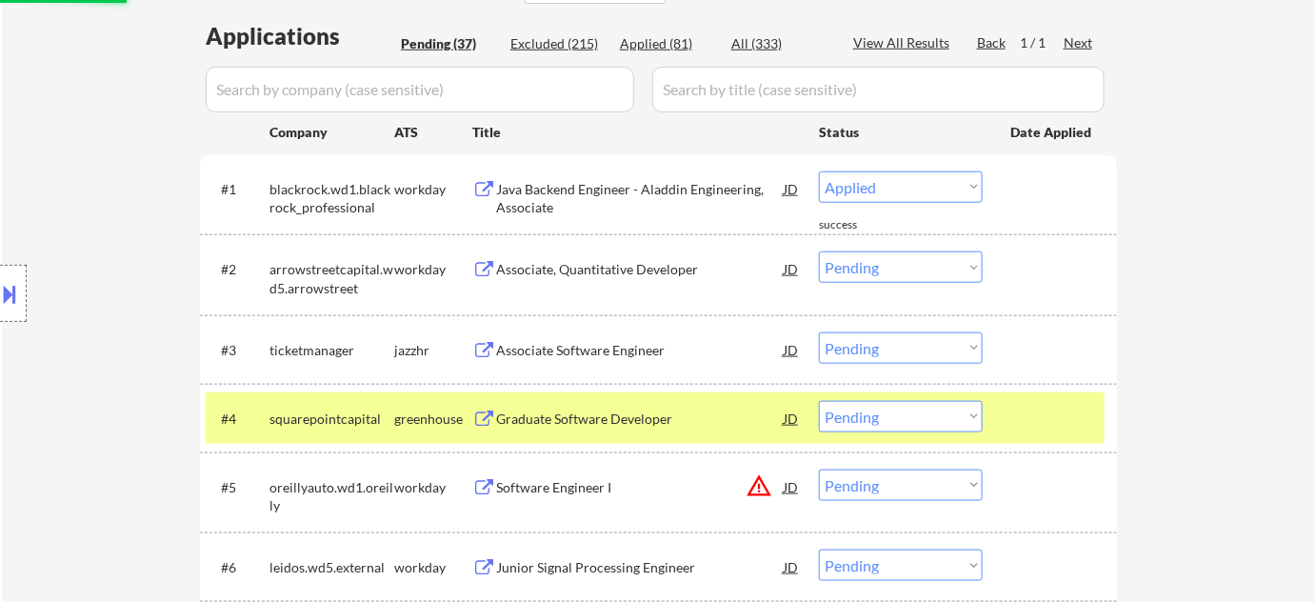
select select ""pending""
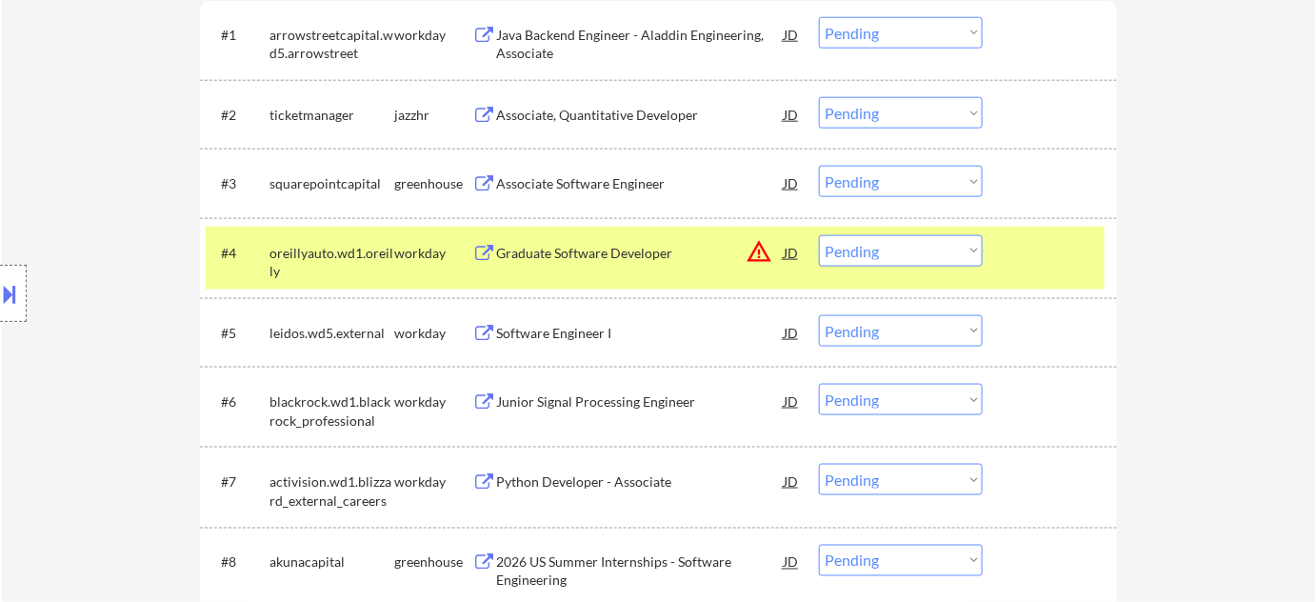
scroll to position [692, 0]
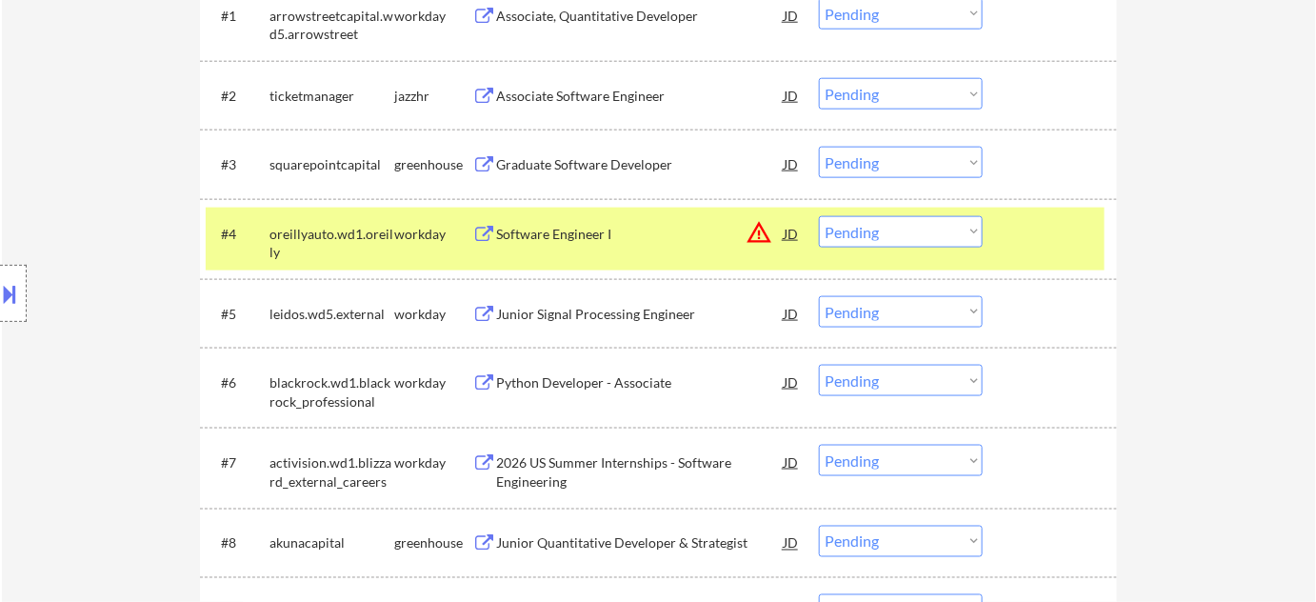
click at [916, 231] on select "Choose an option... Pending Applied Excluded (Questions) Excluded (Expired) Exc…" at bounding box center [901, 231] width 164 height 31
click at [819, 216] on select "Choose an option... Pending Applied Excluded (Questions) Excluded (Expired) Exc…" at bounding box center [901, 231] width 164 height 31
select select ""pending""
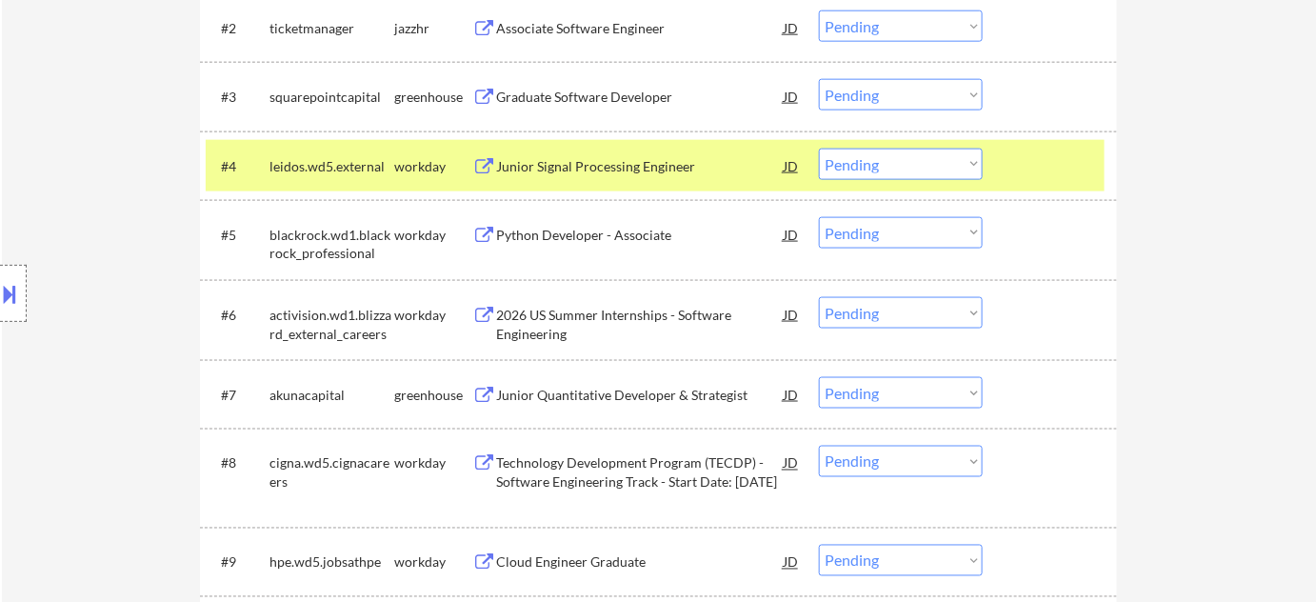
scroll to position [779, 0]
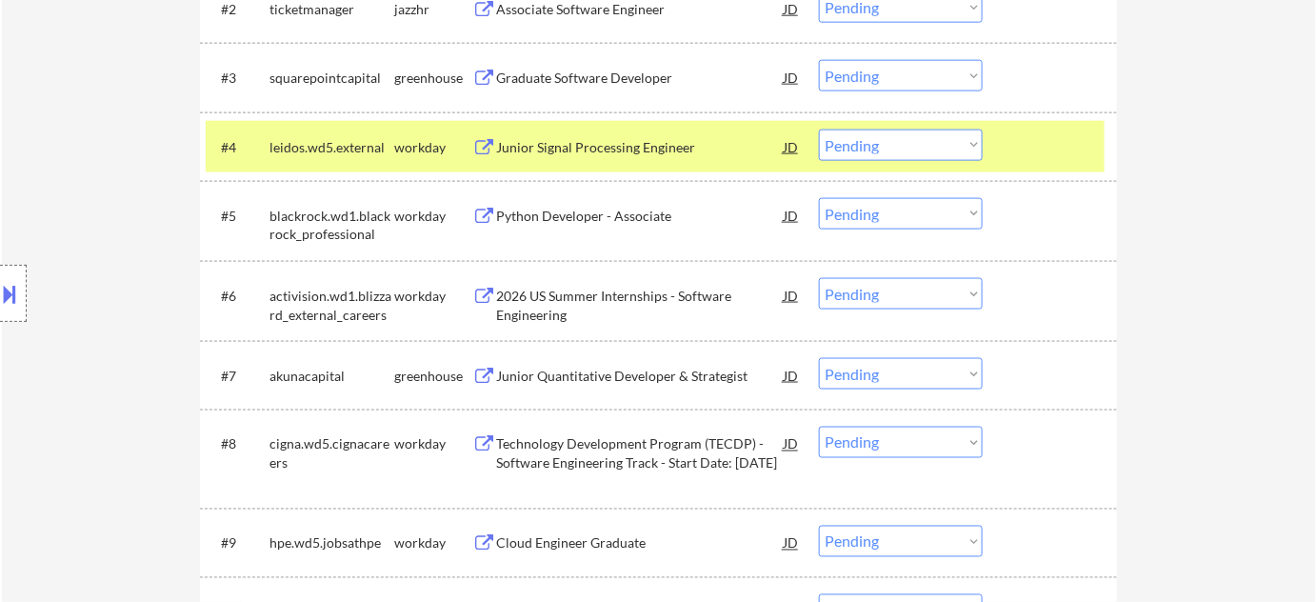
click at [587, 228] on div "Python Developer - Associate" at bounding box center [640, 215] width 288 height 34
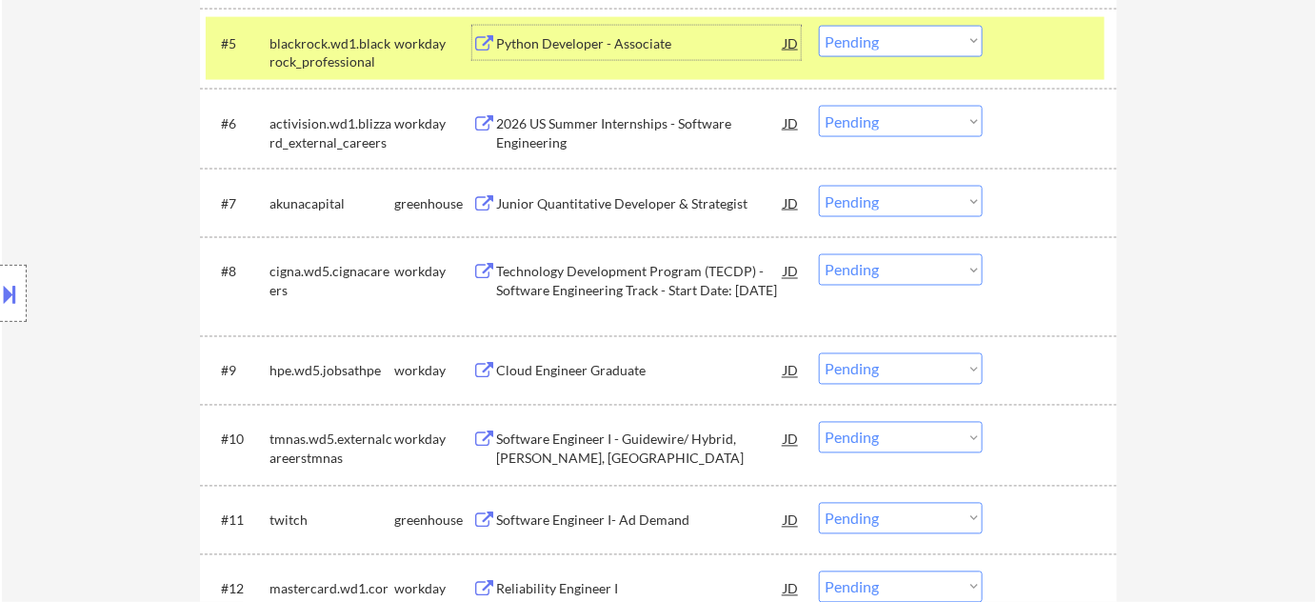
scroll to position [953, 0]
click at [552, 133] on div "2026 US Summer Internships - Software Engineering" at bounding box center [640, 131] width 288 height 37
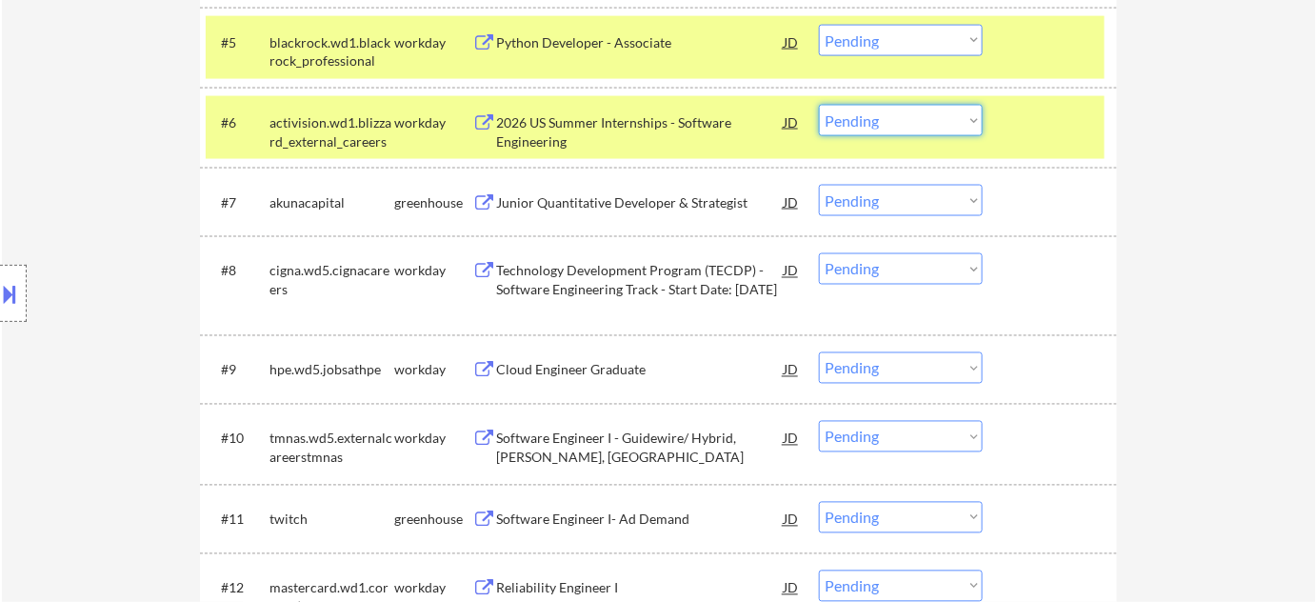
drag, startPoint x: 851, startPoint y: 121, endPoint x: 862, endPoint y: 131, distance: 15.5
click at [851, 121] on select "Choose an option... Pending Applied Excluded (Questions) Excluded (Expired) Exc…" at bounding box center [901, 120] width 164 height 31
click at [819, 105] on select "Choose an option... Pending Applied Excluded (Questions) Excluded (Expired) Exc…" at bounding box center [901, 120] width 164 height 31
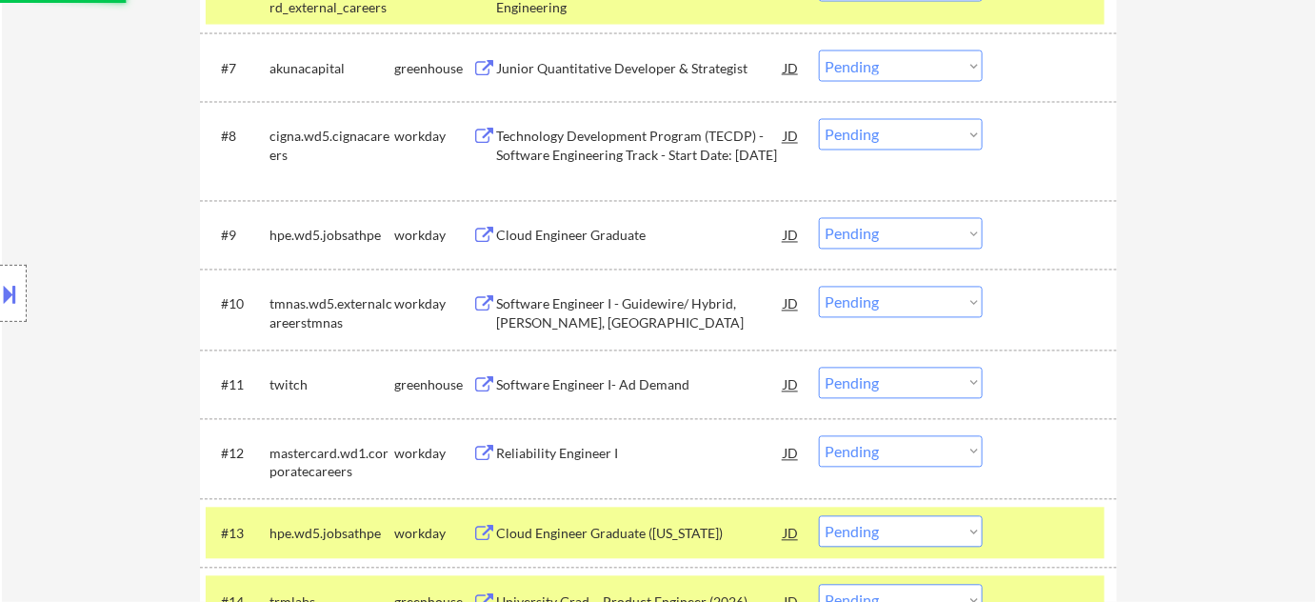
scroll to position [1125, 0]
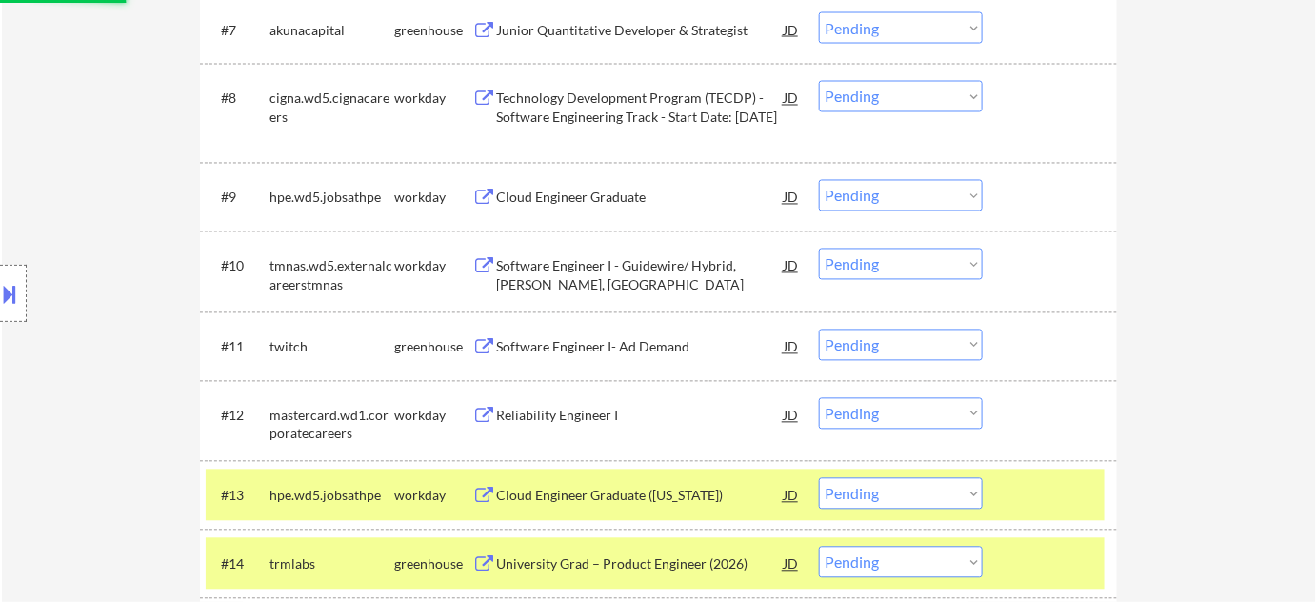
select select ""pending""
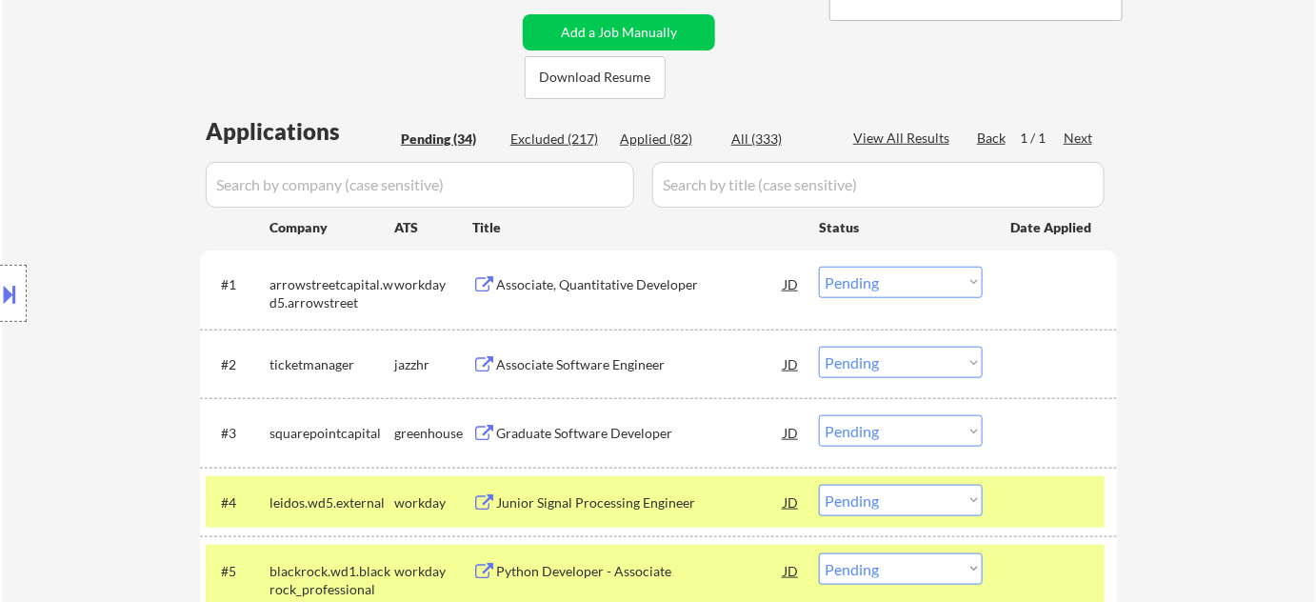
scroll to position [519, 0]
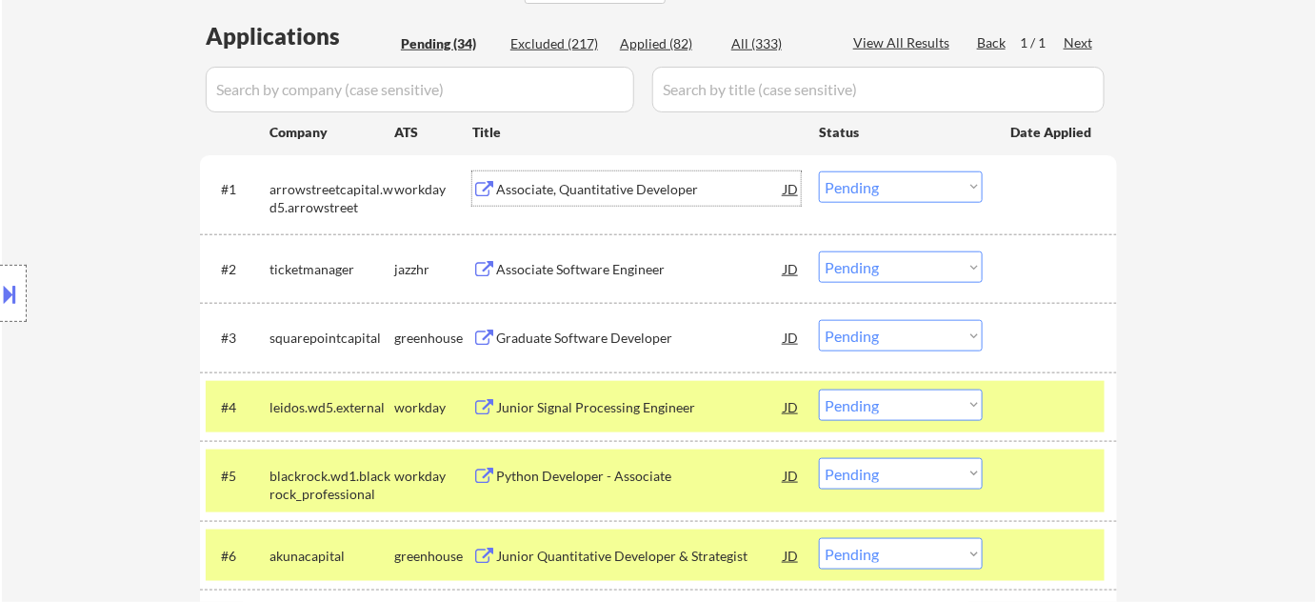
click at [559, 188] on div "Associate, Quantitative Developer" at bounding box center [640, 189] width 288 height 19
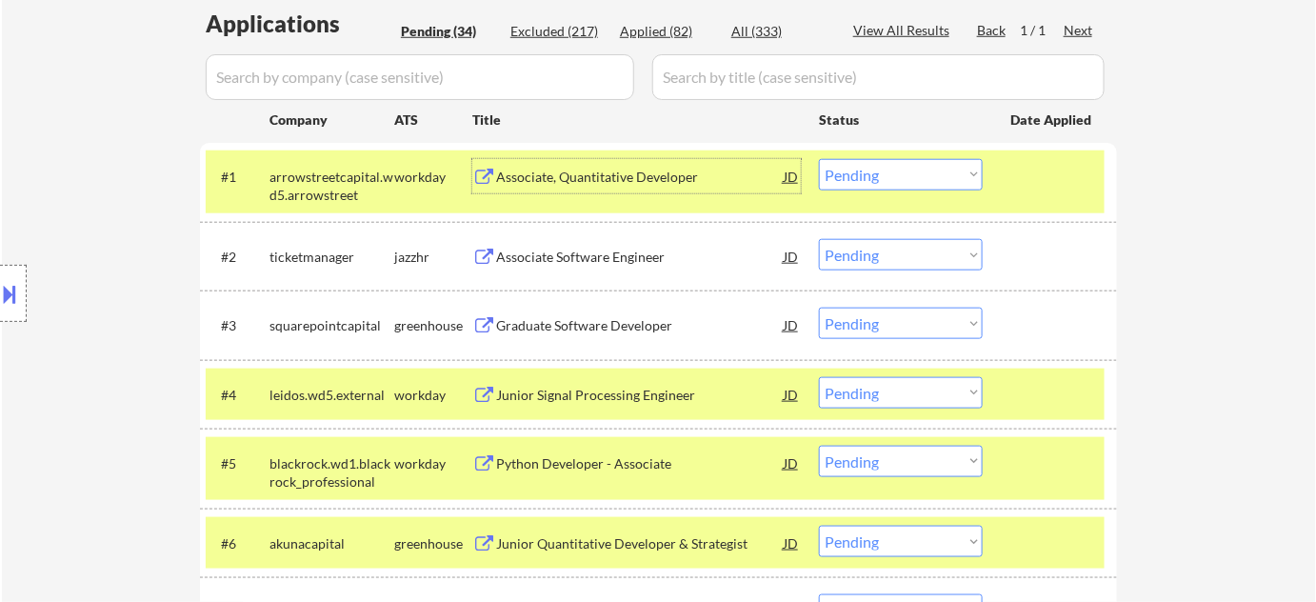
scroll to position [606, 0]
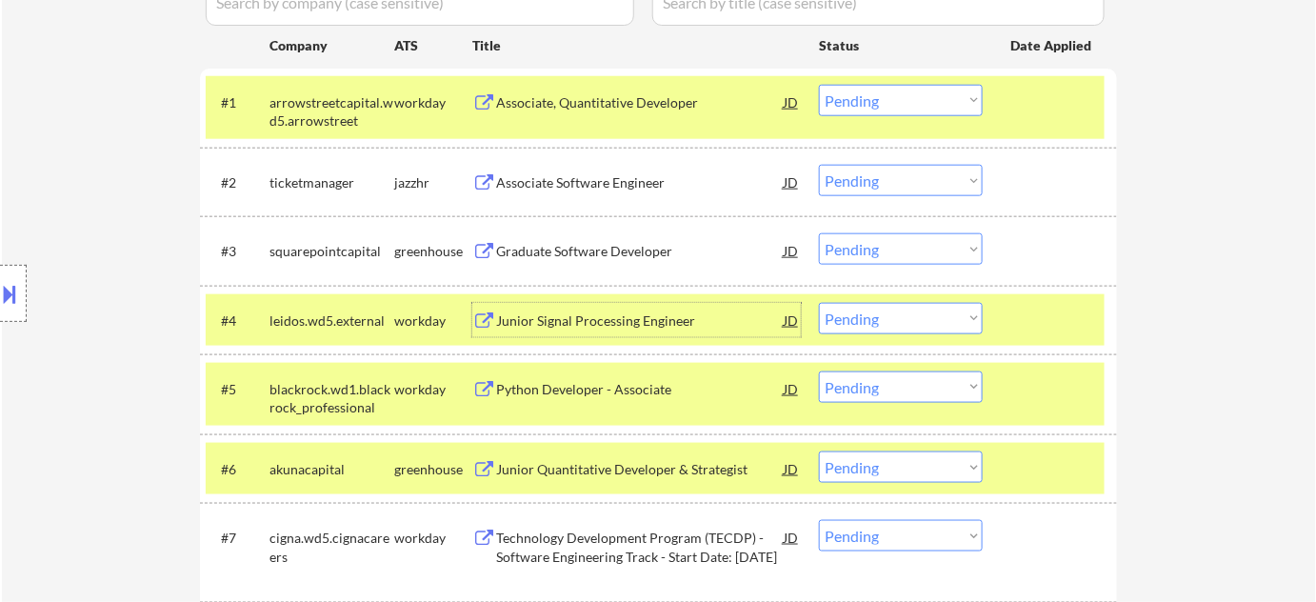
click at [606, 316] on div "Junior Signal Processing Engineer" at bounding box center [640, 320] width 288 height 19
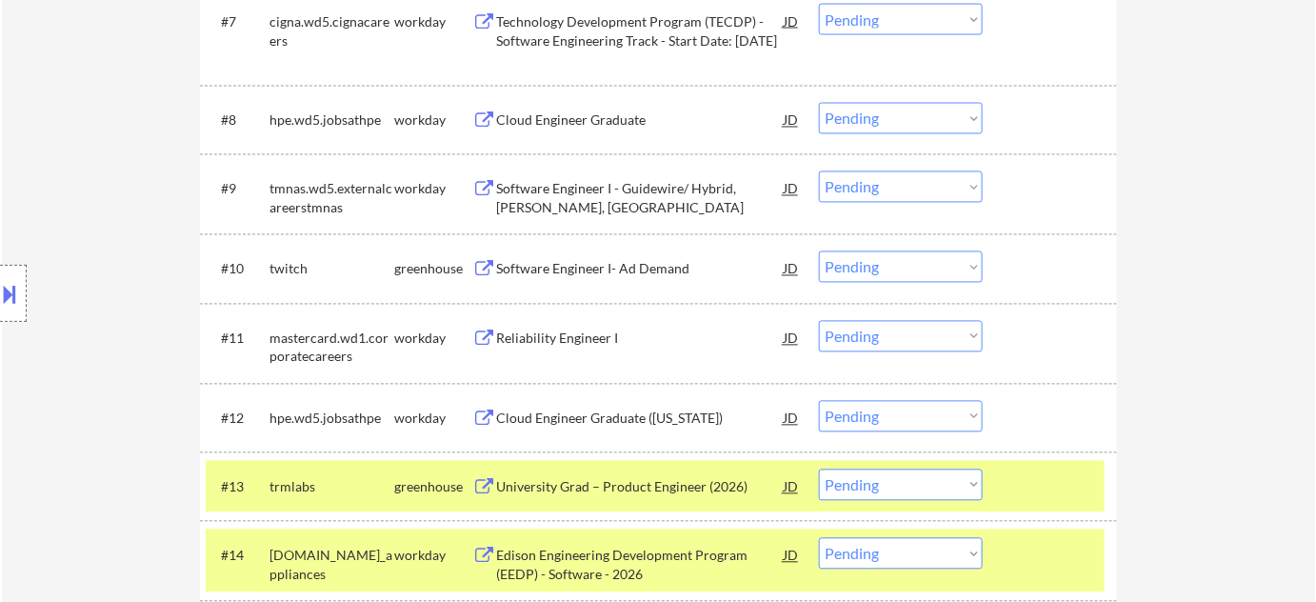
scroll to position [1125, 0]
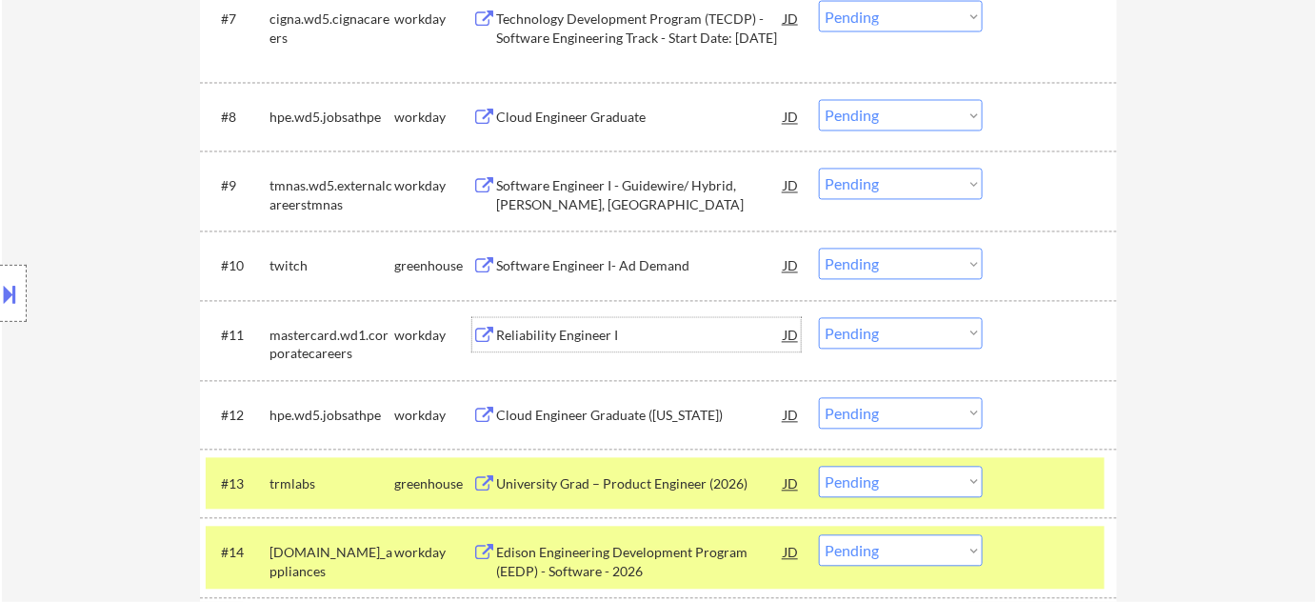
click at [538, 339] on div "Reliability Engineer I" at bounding box center [640, 336] width 288 height 19
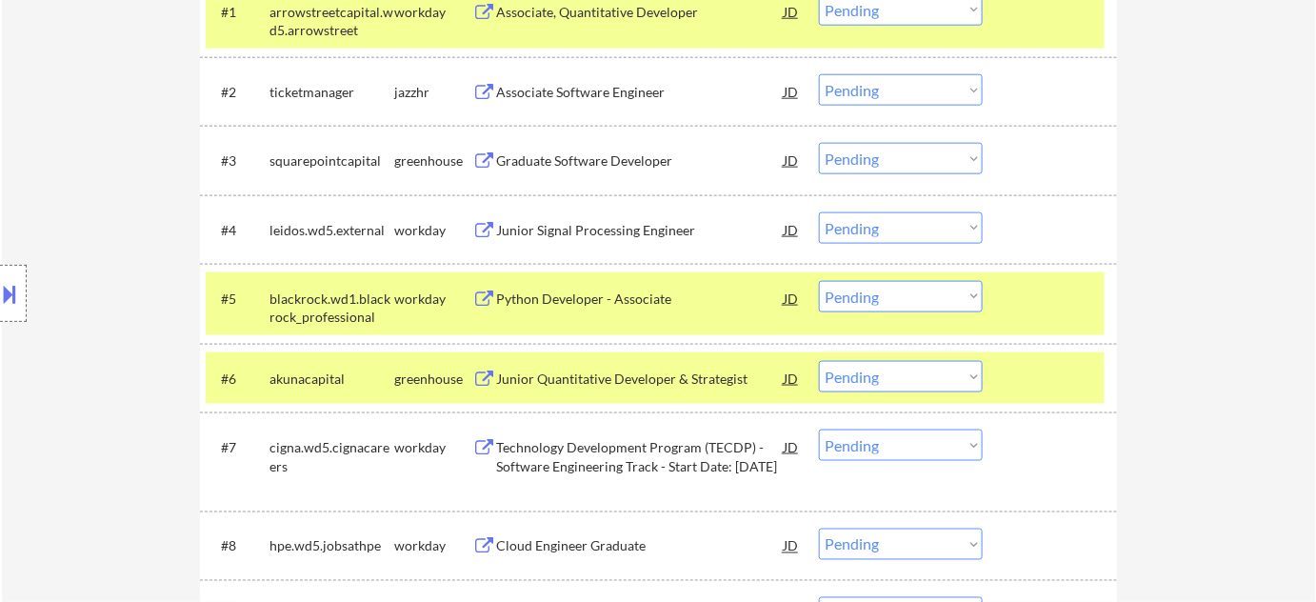
scroll to position [692, 0]
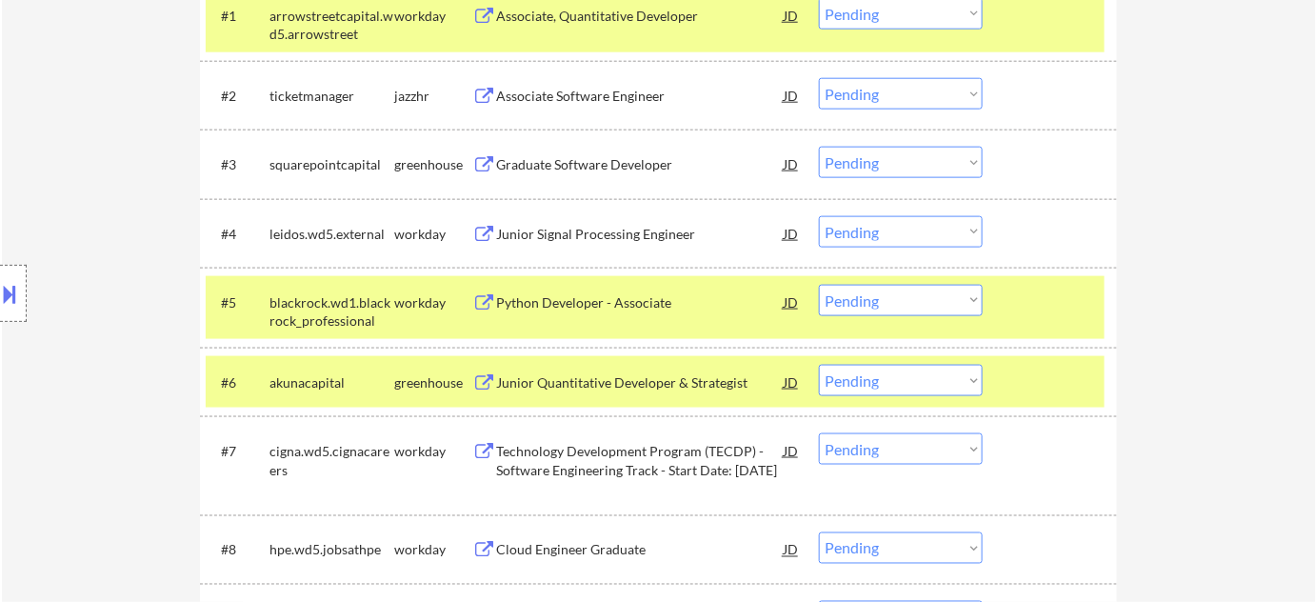
click at [886, 230] on select "Choose an option... Pending Applied Excluded (Questions) Excluded (Expired) Exc…" at bounding box center [901, 231] width 164 height 31
click at [819, 216] on select "Choose an option... Pending Applied Excluded (Questions) Excluded (Expired) Exc…" at bounding box center [901, 231] width 164 height 31
select select ""pending""
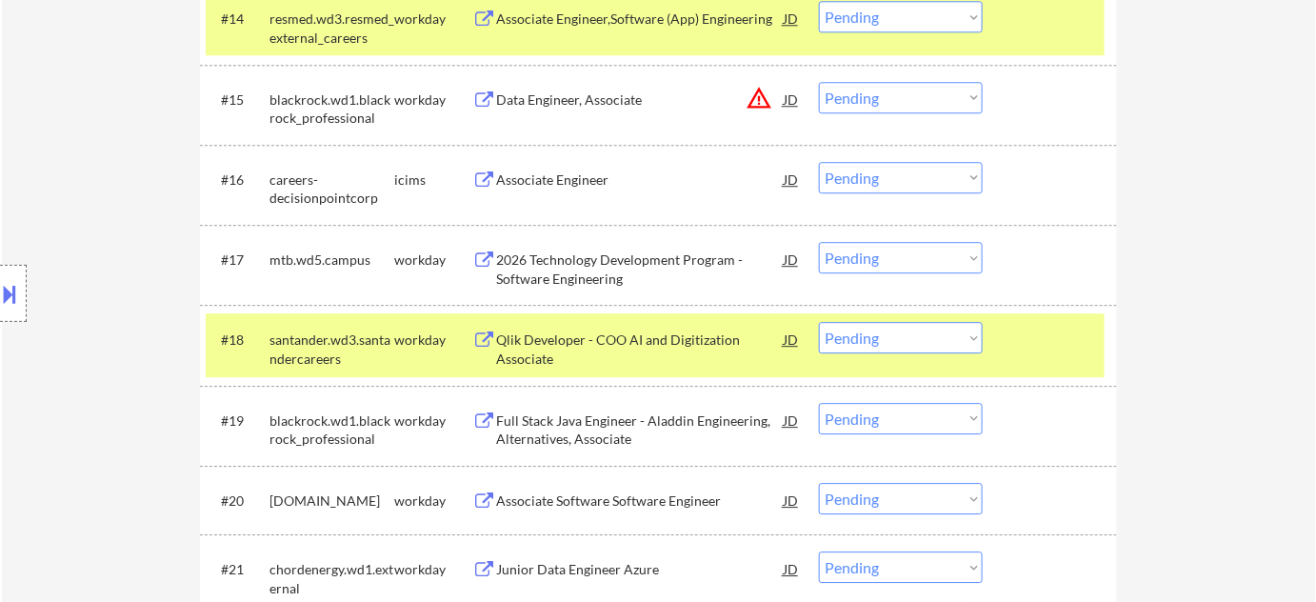
scroll to position [1645, 0]
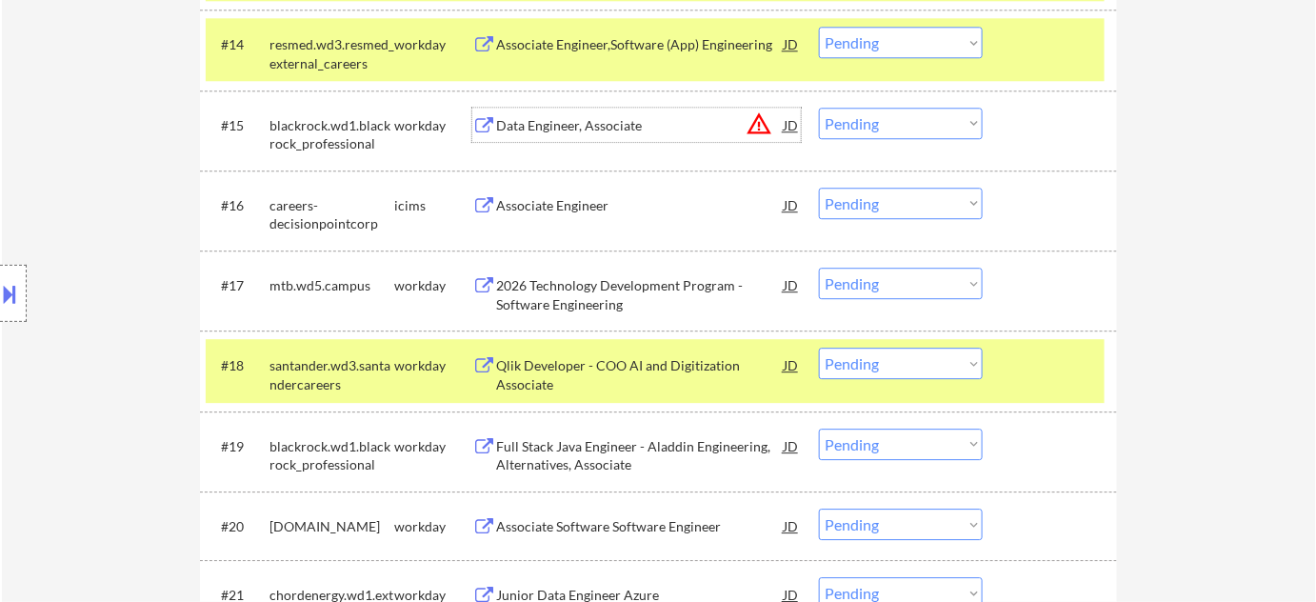
click at [565, 119] on div "Data Engineer, Associate" at bounding box center [640, 125] width 288 height 19
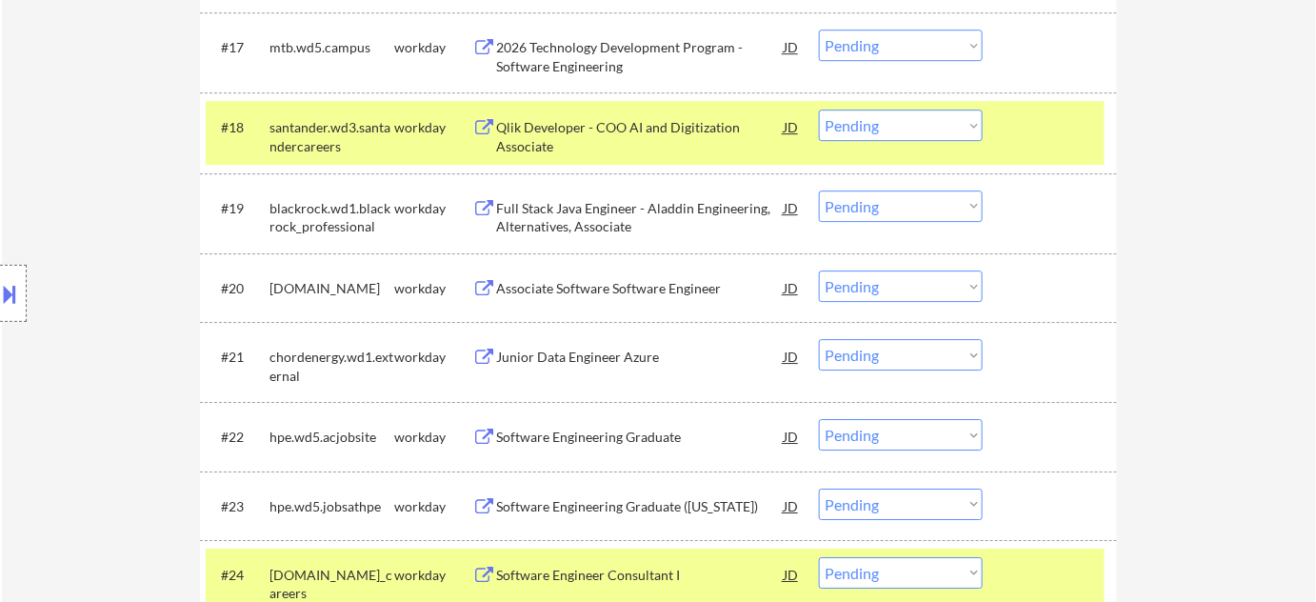
scroll to position [1905, 0]
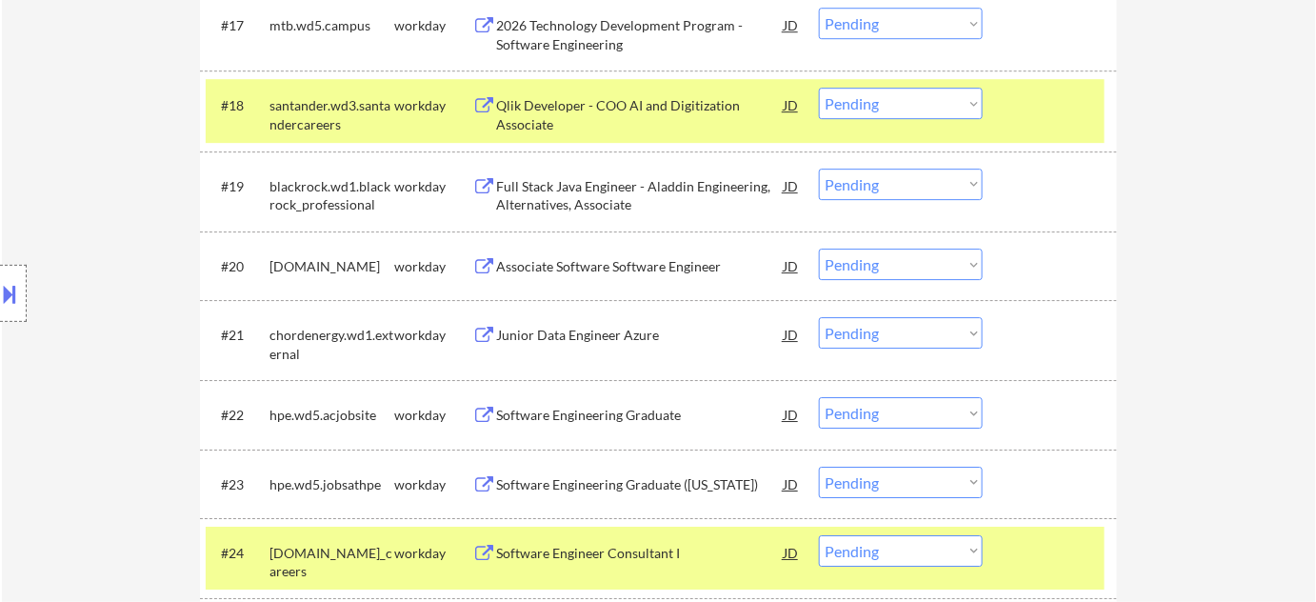
click at [540, 117] on div "Qlik Developer - COO AI and Digitization Associate" at bounding box center [640, 114] width 288 height 37
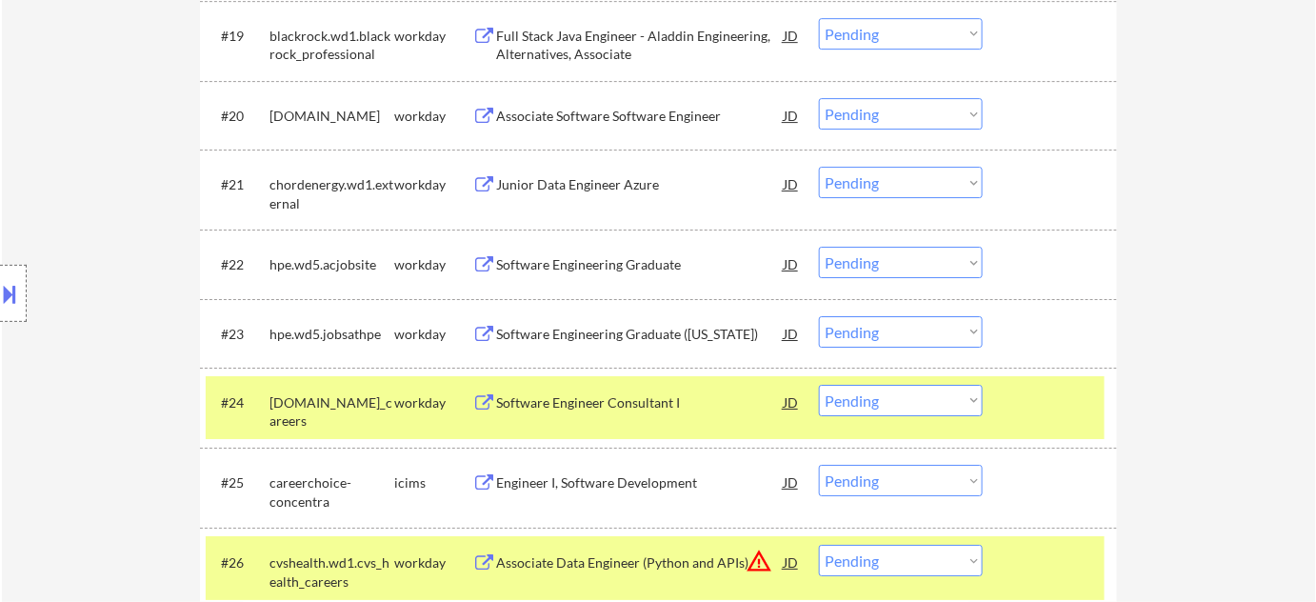
scroll to position [2077, 0]
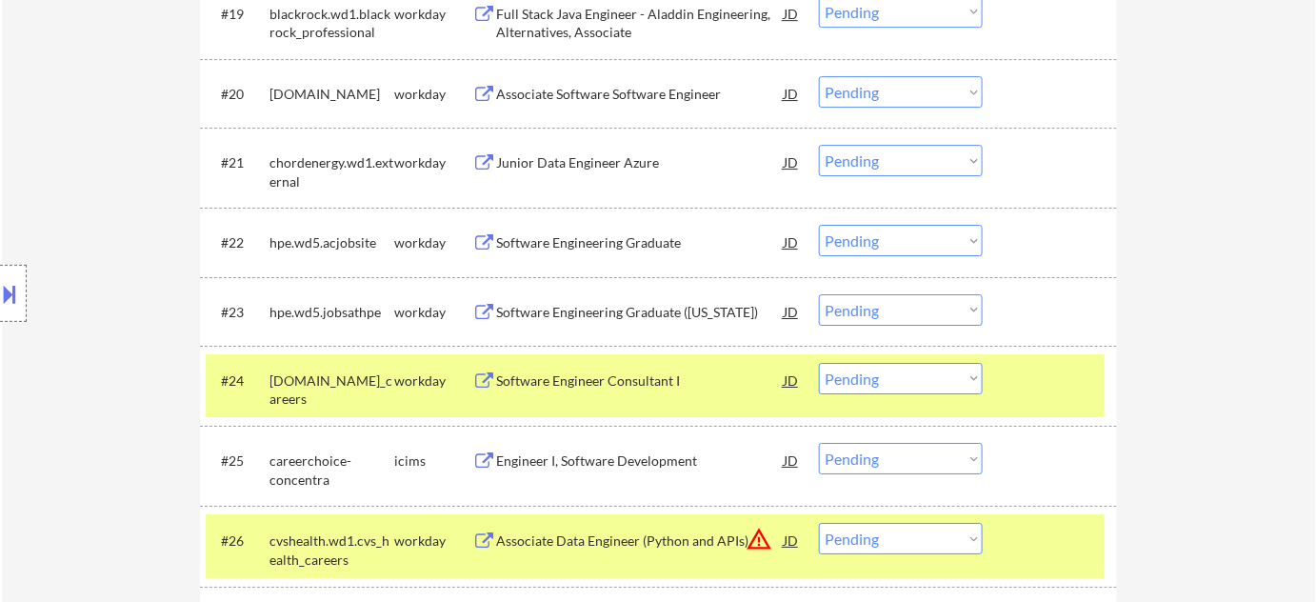
click at [579, 136] on div "#21 chordenergy.wd1.external workday Junior Data Engineer Azure JD warning_ambe…" at bounding box center [655, 167] width 899 height 63
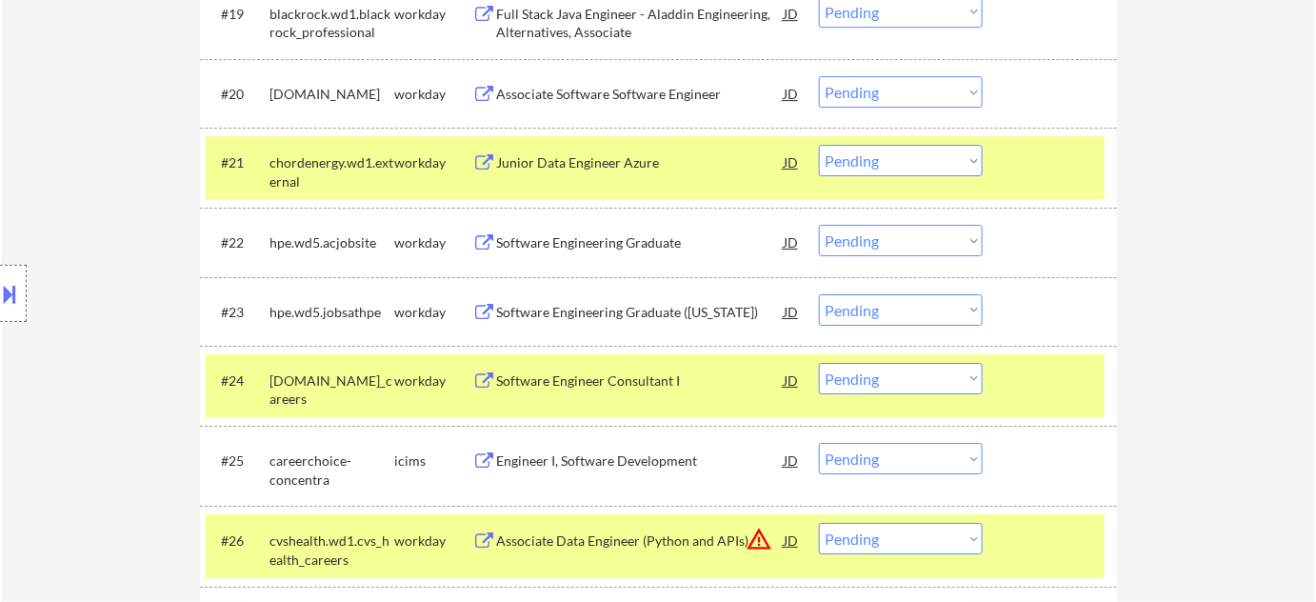
click at [578, 151] on div "Junior Data Engineer Azure" at bounding box center [640, 162] width 288 height 34
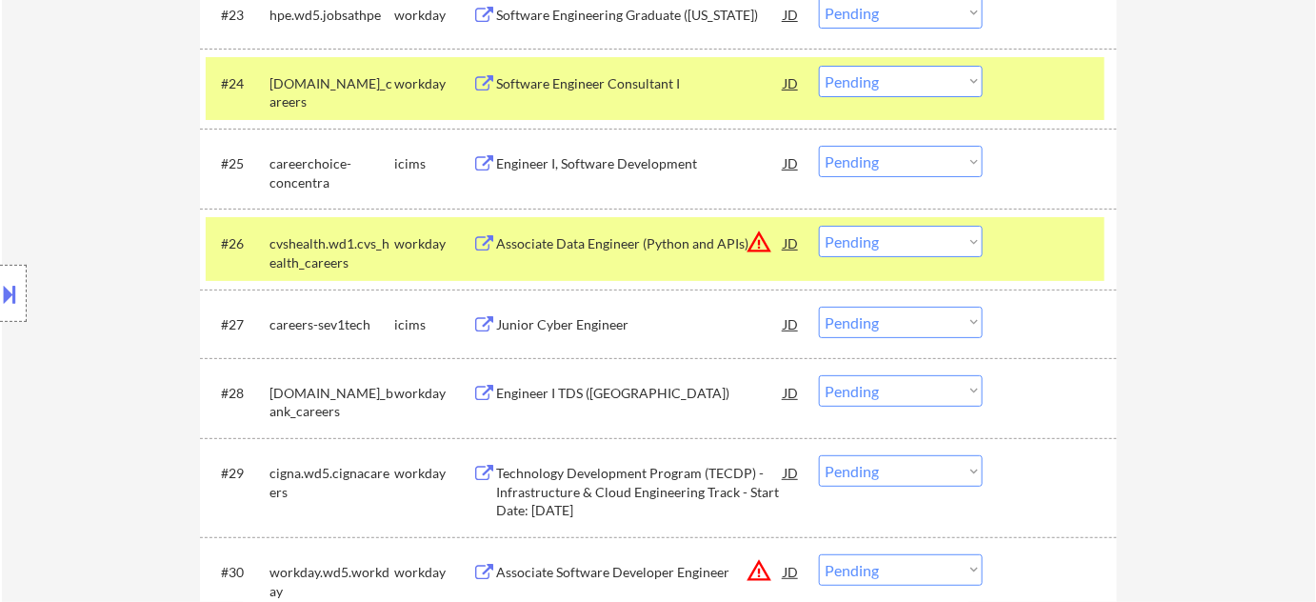
scroll to position [2424, 0]
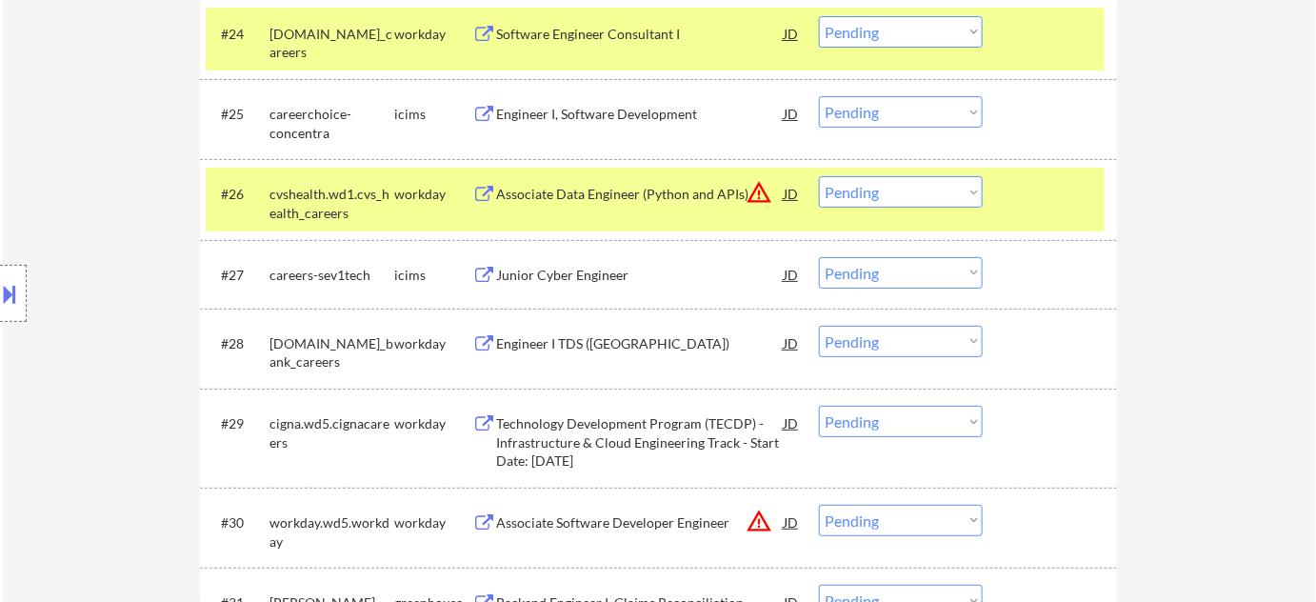
click at [637, 111] on div "Engineer I, Software Development" at bounding box center [640, 114] width 288 height 19
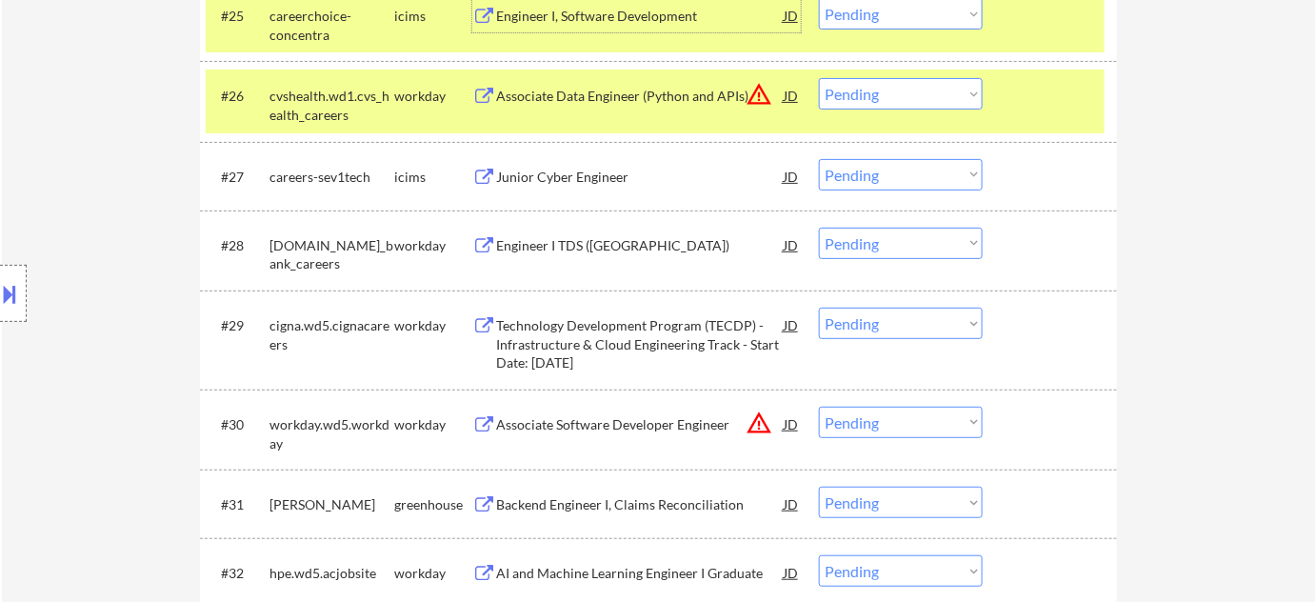
scroll to position [2684, 0]
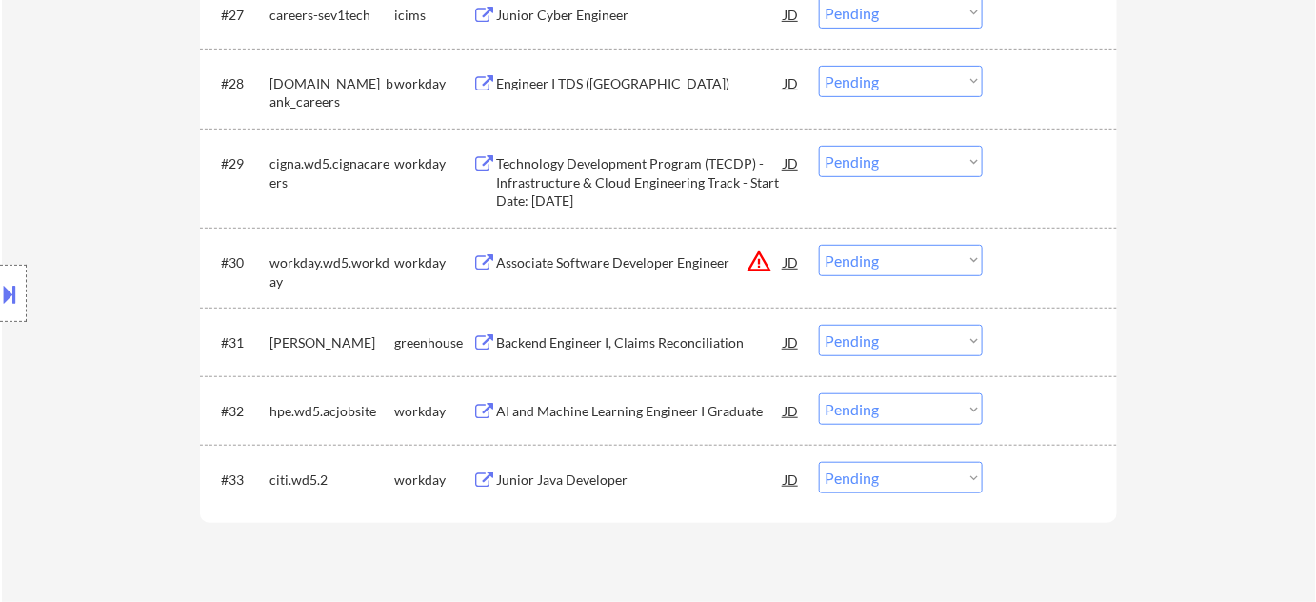
click at [579, 406] on div "AI and Machine Learning Engineer I Graduate" at bounding box center [640, 411] width 288 height 19
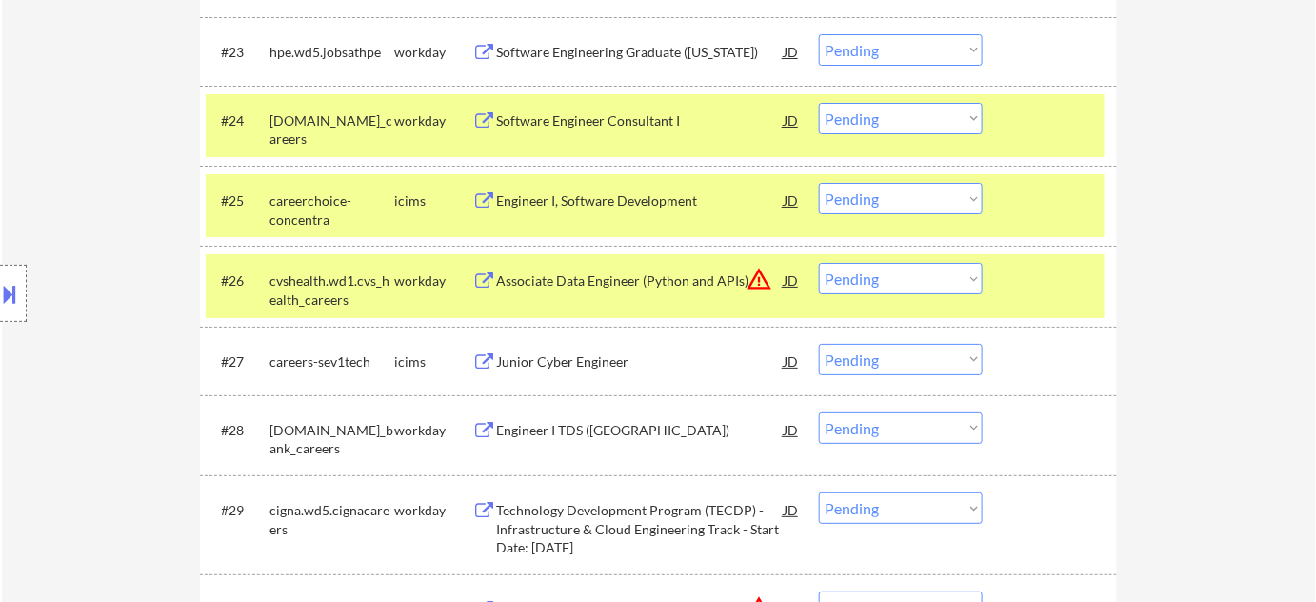
scroll to position [1709, 0]
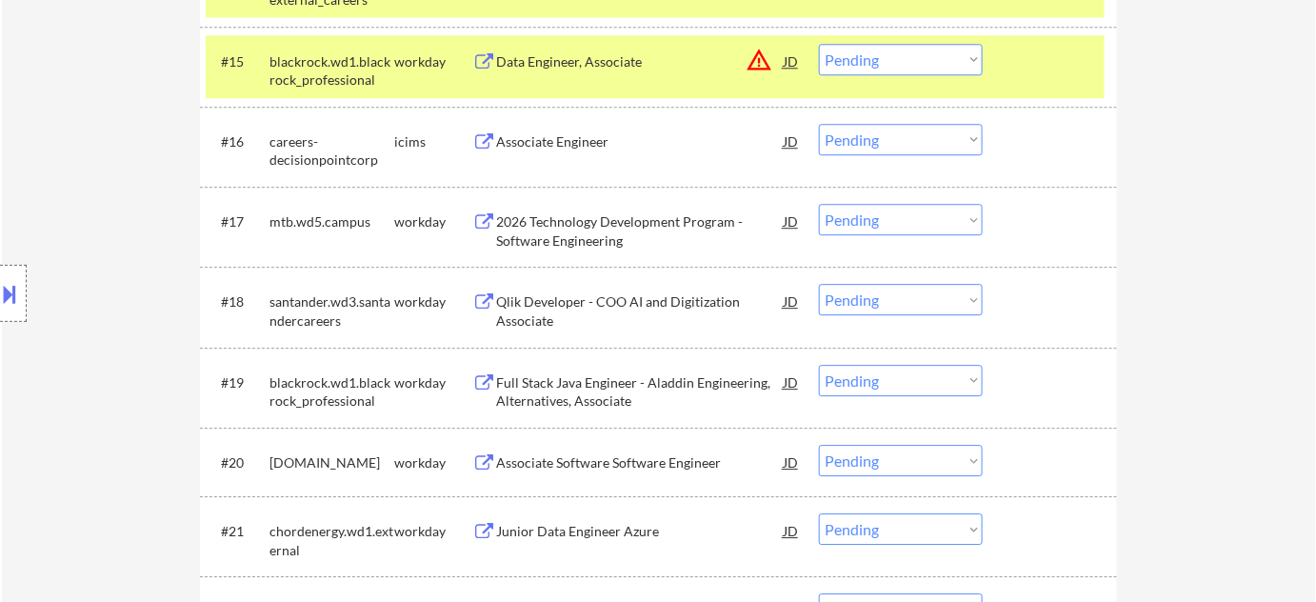
click at [911, 299] on select "Choose an option... Pending Applied Excluded (Questions) Excluded (Expired) Exc…" at bounding box center [901, 299] width 164 height 31
click at [819, 284] on select "Choose an option... Pending Applied Excluded (Questions) Excluded (Expired) Exc…" at bounding box center [901, 299] width 164 height 31
select select ""pending""
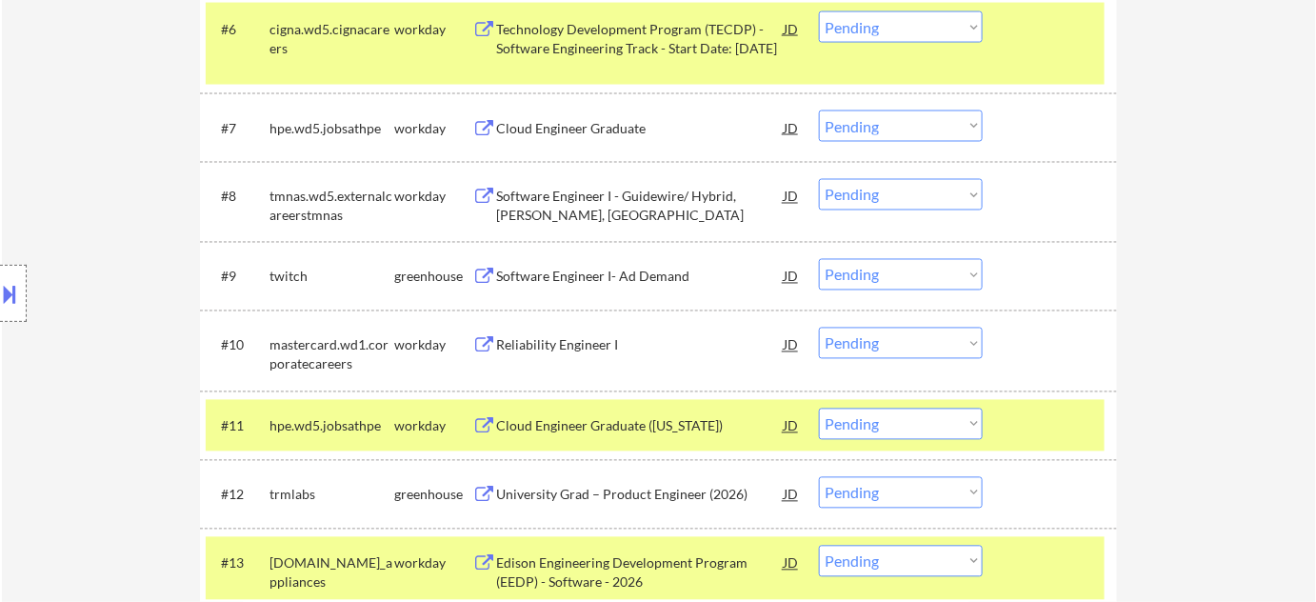
scroll to position [1046, 0]
click at [867, 131] on select "Choose an option... Pending Applied Excluded (Questions) Excluded (Expired) Exc…" at bounding box center [901, 125] width 164 height 31
click at [819, 110] on select "Choose an option... Pending Applied Excluded (Questions) Excluded (Expired) Exc…" at bounding box center [901, 125] width 164 height 31
select select ""pending""
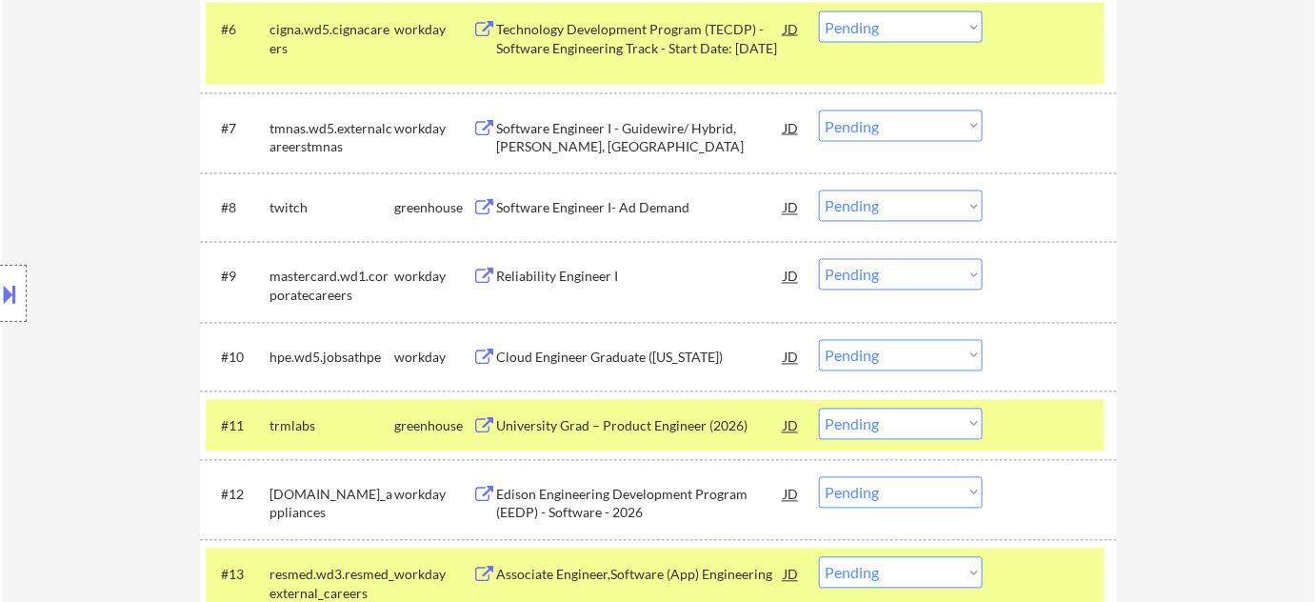
click at [884, 357] on select "Choose an option... Pending Applied Excluded (Questions) Excluded (Expired) Exc…" at bounding box center [901, 355] width 164 height 31
click at [819, 340] on select "Choose an option... Pending Applied Excluded (Questions) Excluded (Expired) Exc…" at bounding box center [901, 355] width 164 height 31
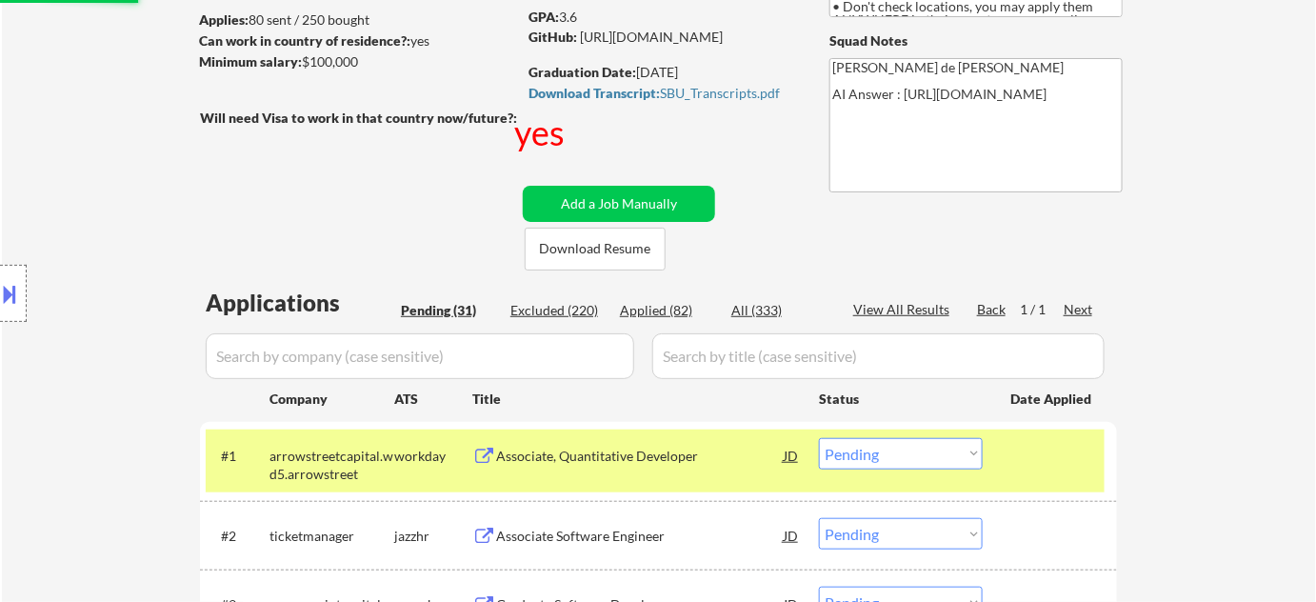
scroll to position [439, 0]
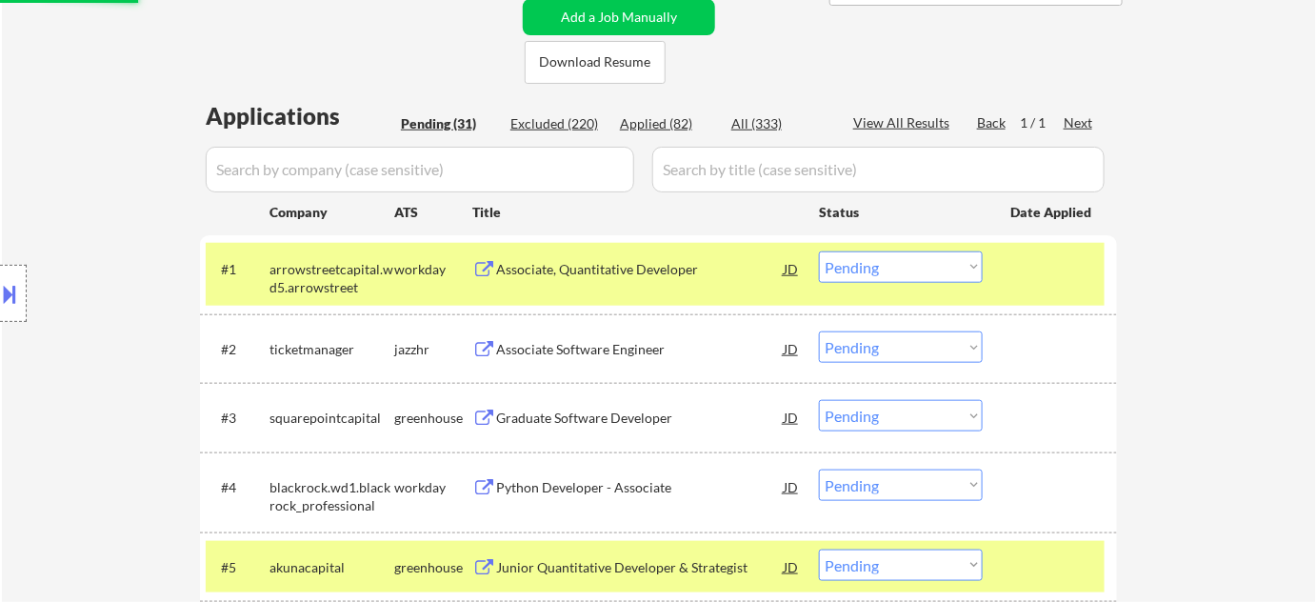
select select ""pending""
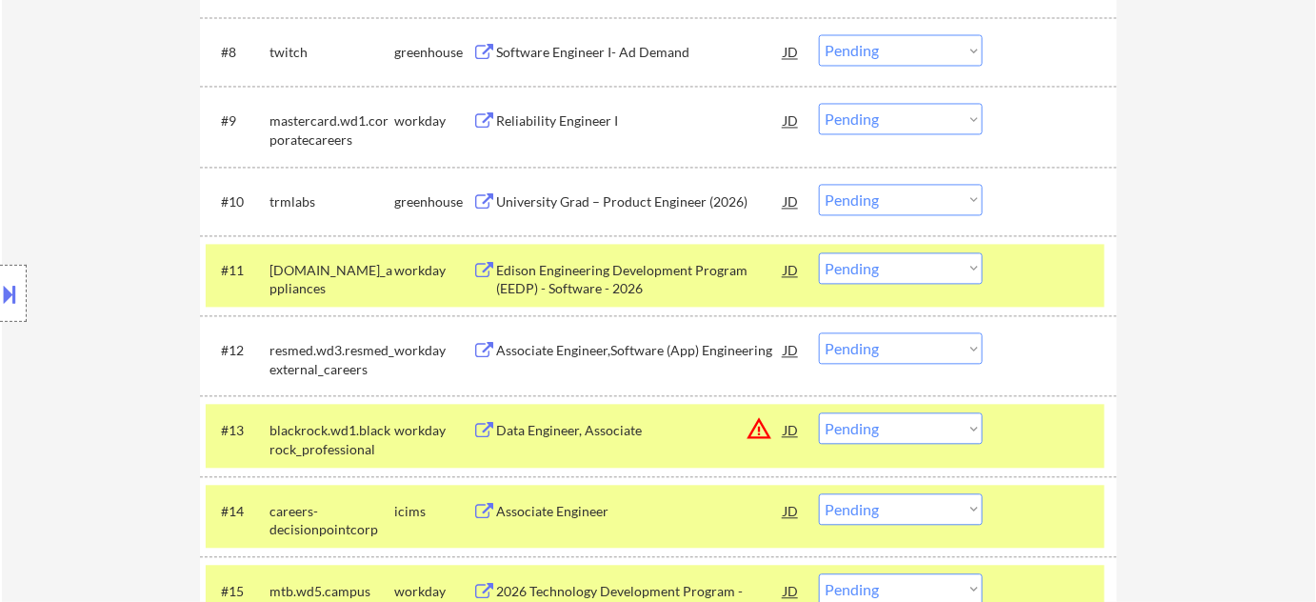
scroll to position [1305, 0]
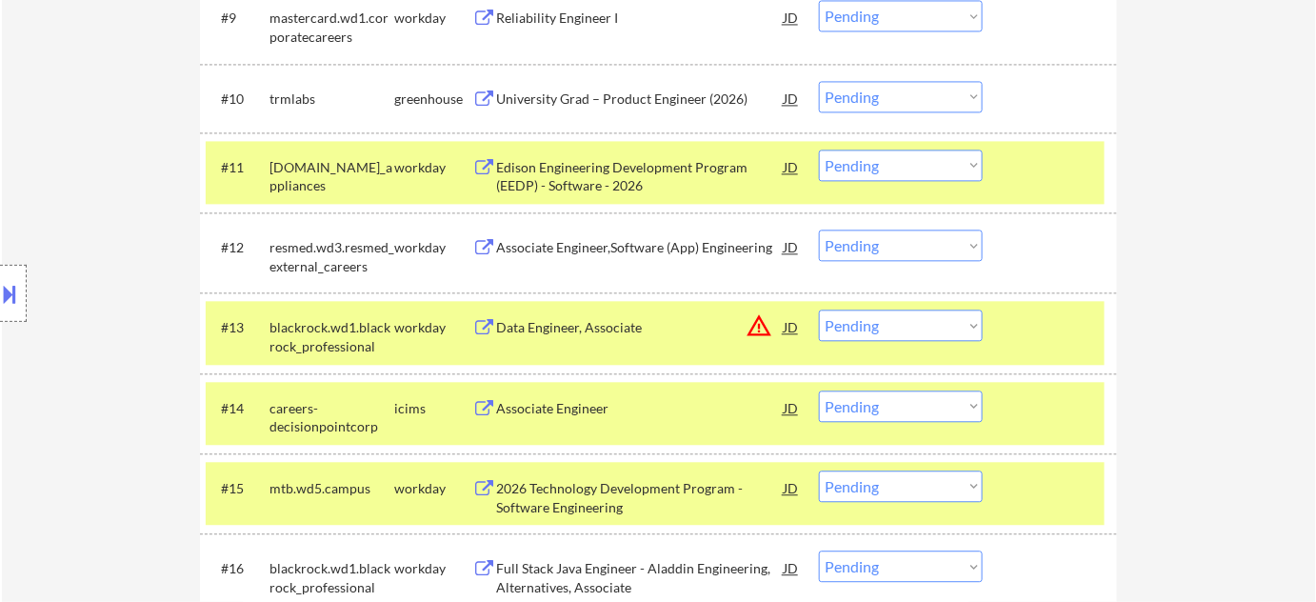
click at [579, 246] on div "Associate Engineer,Software (App) Engineering" at bounding box center [640, 247] width 288 height 19
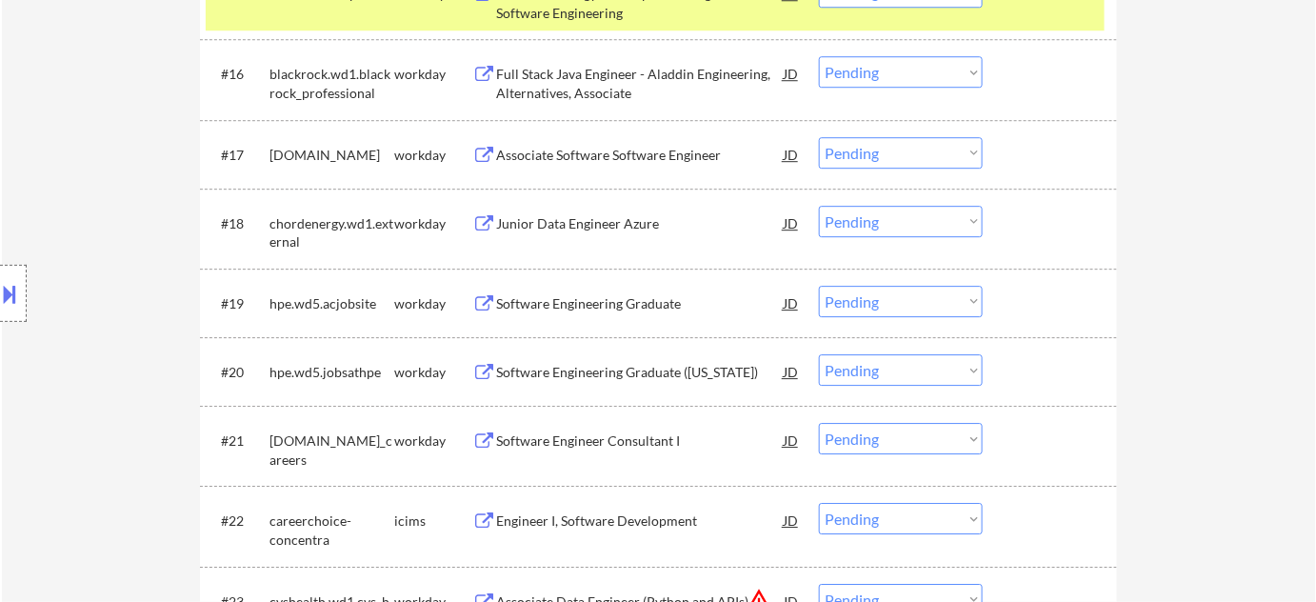
scroll to position [1825, 0]
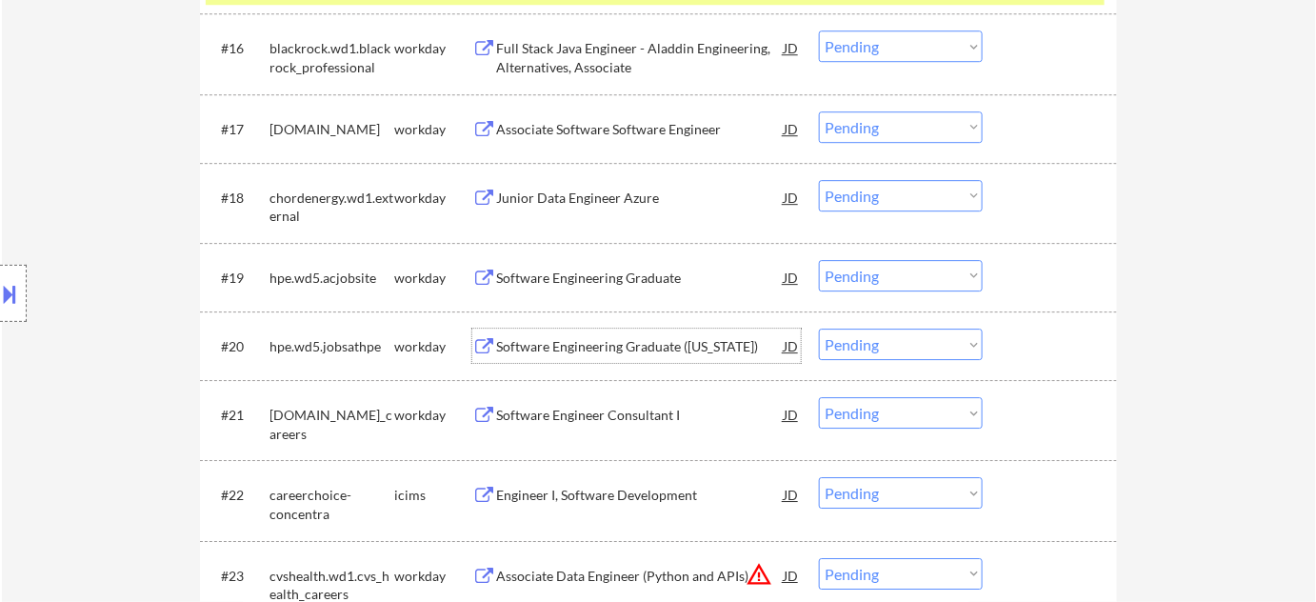
click at [546, 347] on div "Software Engineering Graduate (Colorado)" at bounding box center [640, 346] width 288 height 19
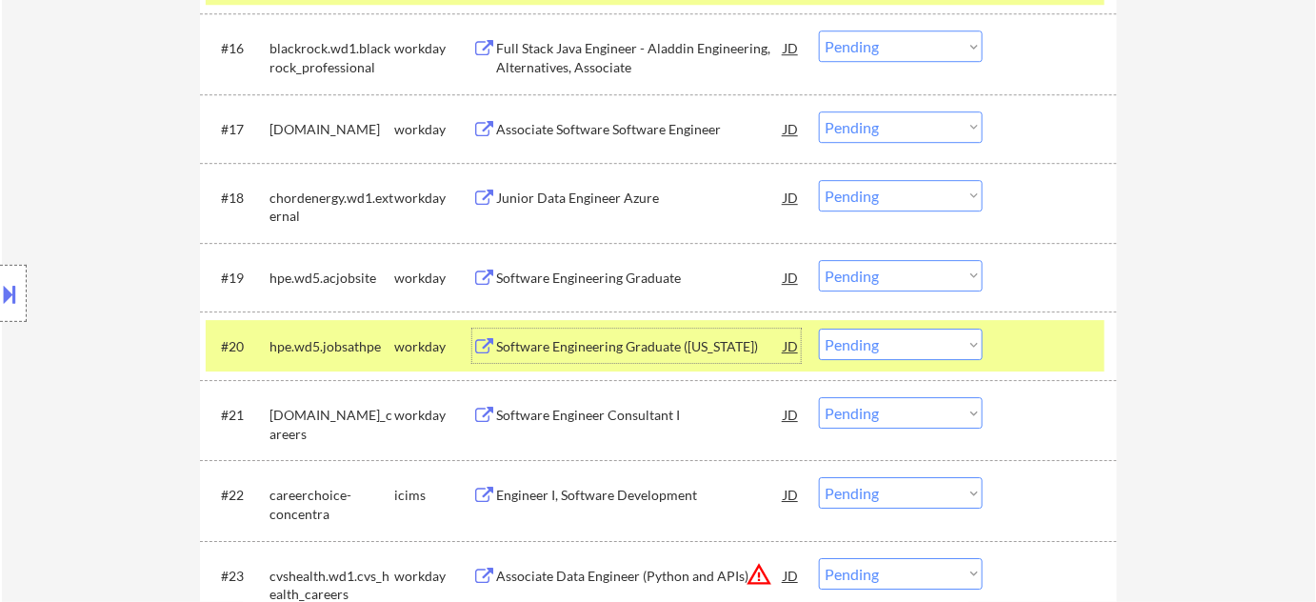
click at [542, 276] on div "Software Engineering Graduate" at bounding box center [640, 278] width 288 height 19
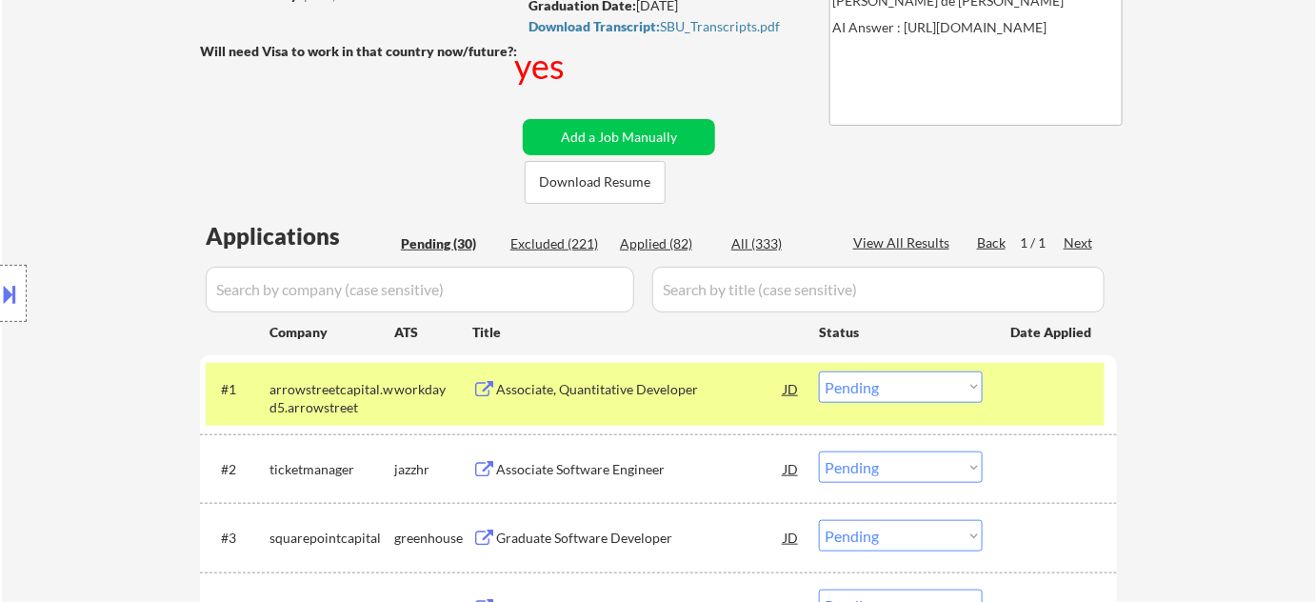
scroll to position [93, 0]
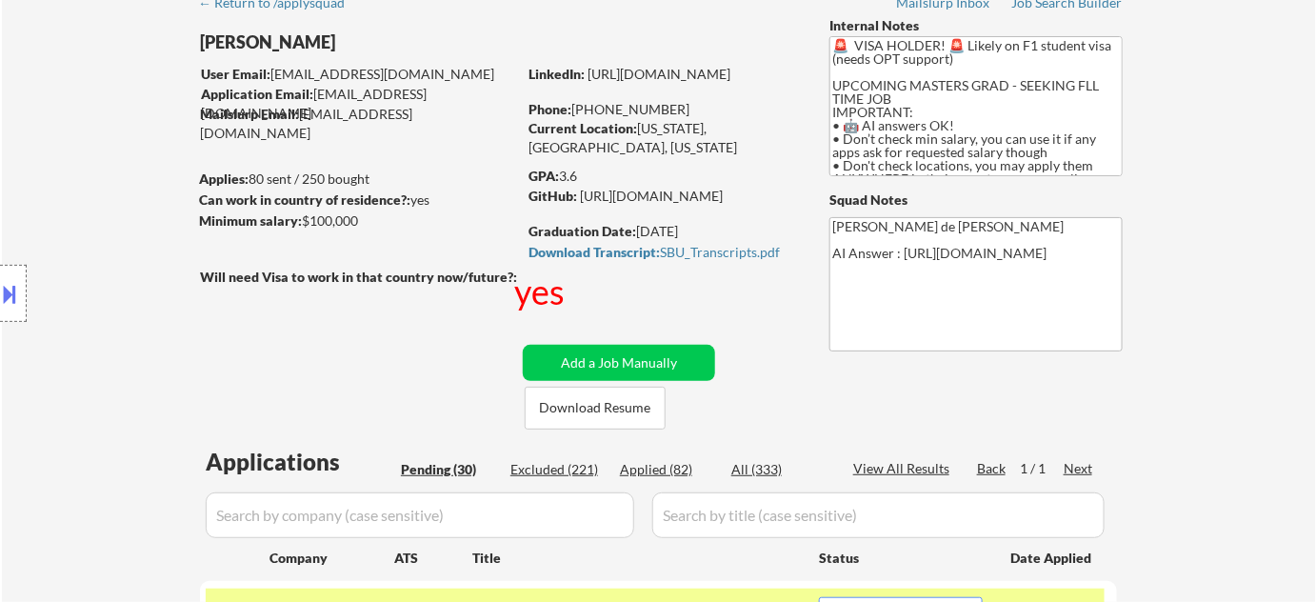
drag, startPoint x: 592, startPoint y: 110, endPoint x: 685, endPoint y: 109, distance: 92.4
click at [685, 109] on div "Phone: +1 516-434-1033" at bounding box center [664, 109] width 270 height 19
copy div "516-434-1033"
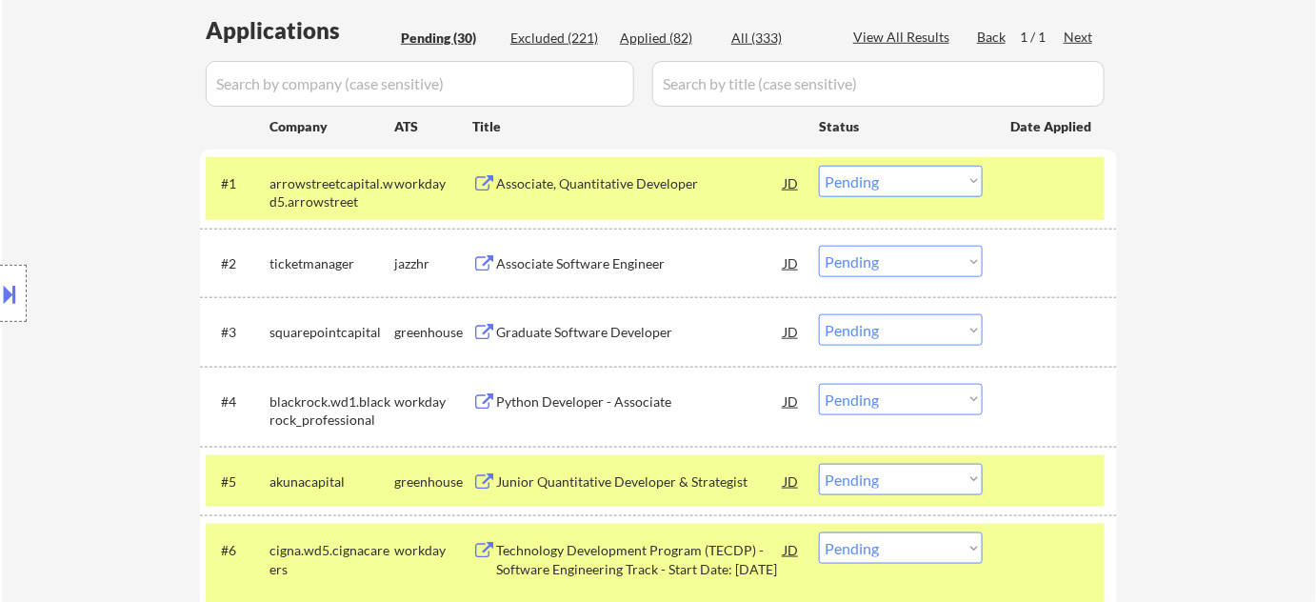
scroll to position [526, 0]
click at [884, 191] on select "Choose an option... Pending Applied Excluded (Questions) Excluded (Expired) Exc…" at bounding box center [901, 180] width 164 height 31
click at [819, 165] on select "Choose an option... Pending Applied Excluded (Questions) Excluded (Expired) Exc…" at bounding box center [901, 180] width 164 height 31
select select ""pending""
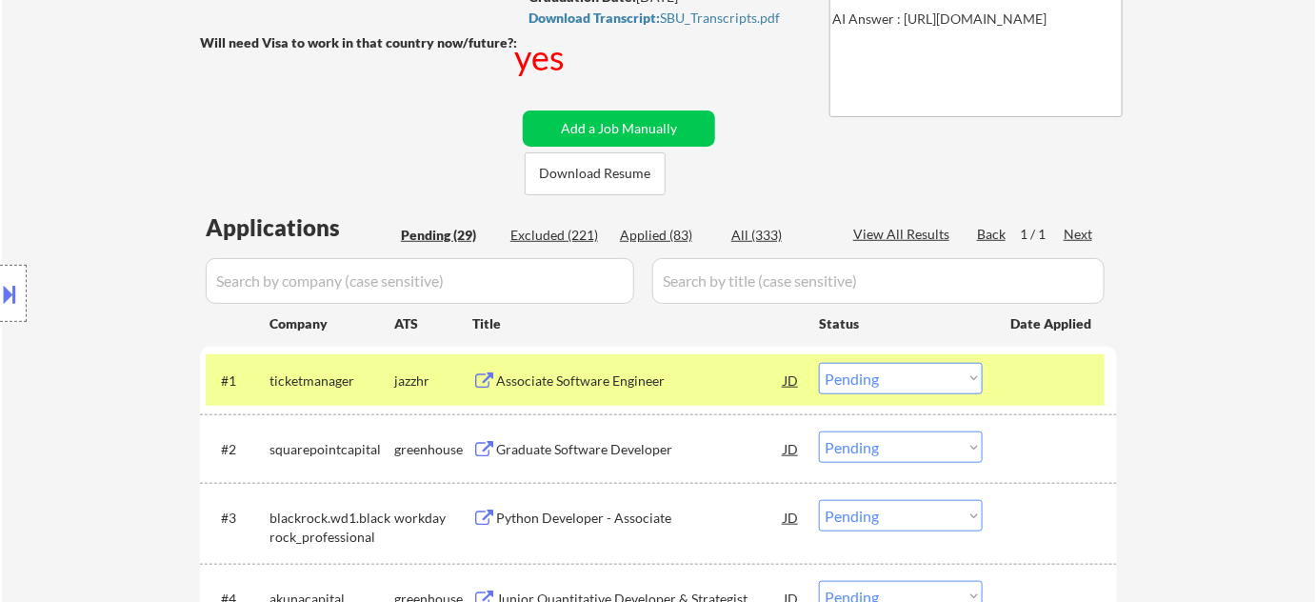
scroll to position [180, 0]
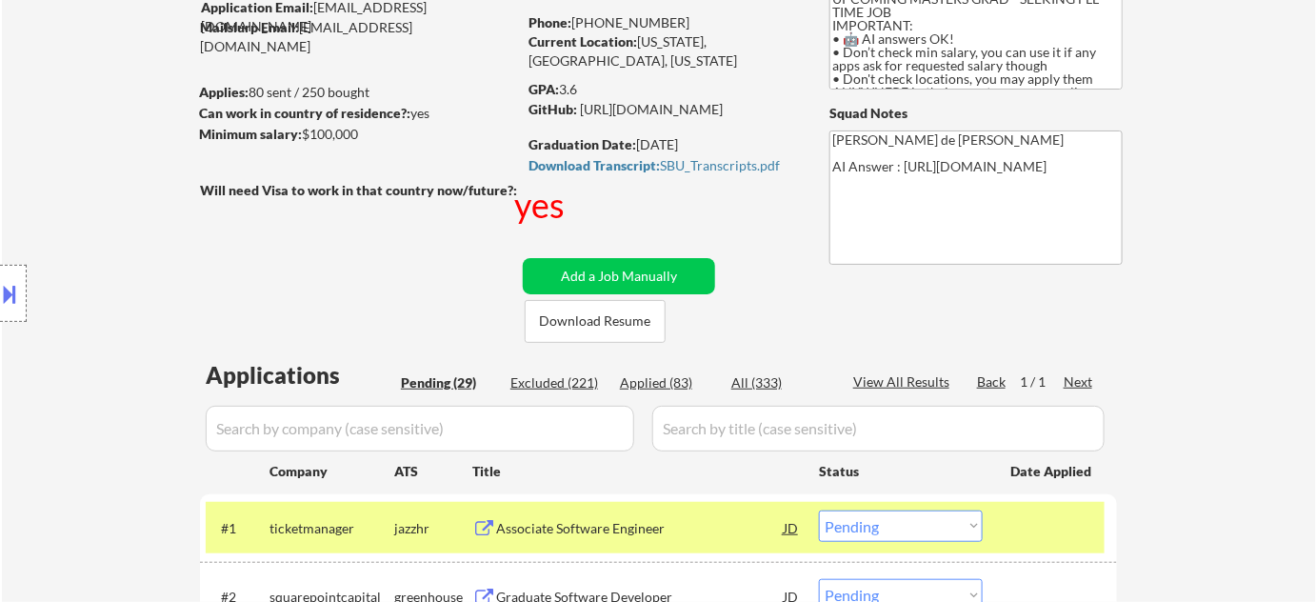
copy div "516-434-1033"
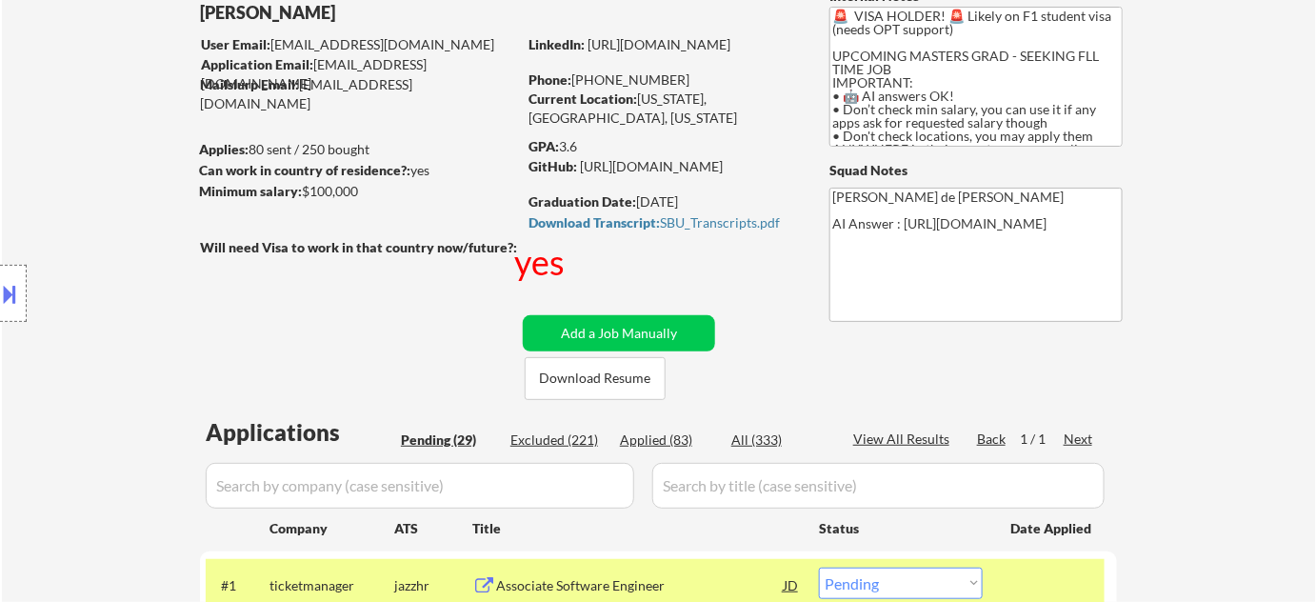
scroll to position [93, 0]
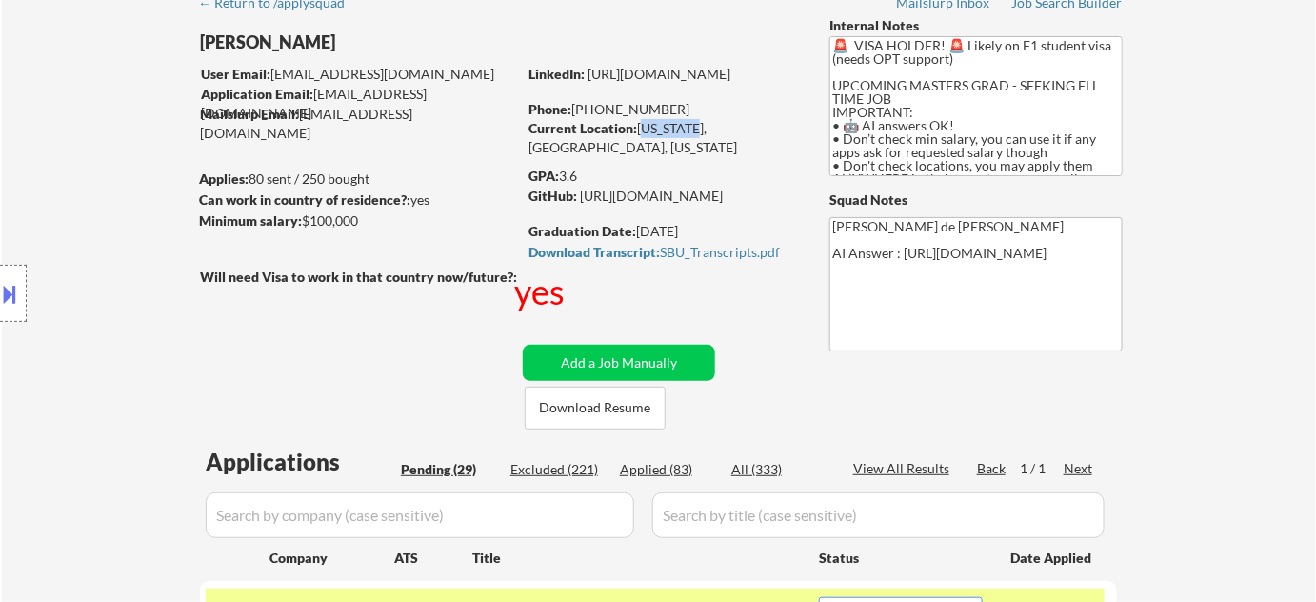
drag, startPoint x: 638, startPoint y: 131, endPoint x: 695, endPoint y: 133, distance: 57.2
click at [695, 133] on div "Current Location: New York, USA, New York" at bounding box center [664, 137] width 270 height 37
copy div "New York"
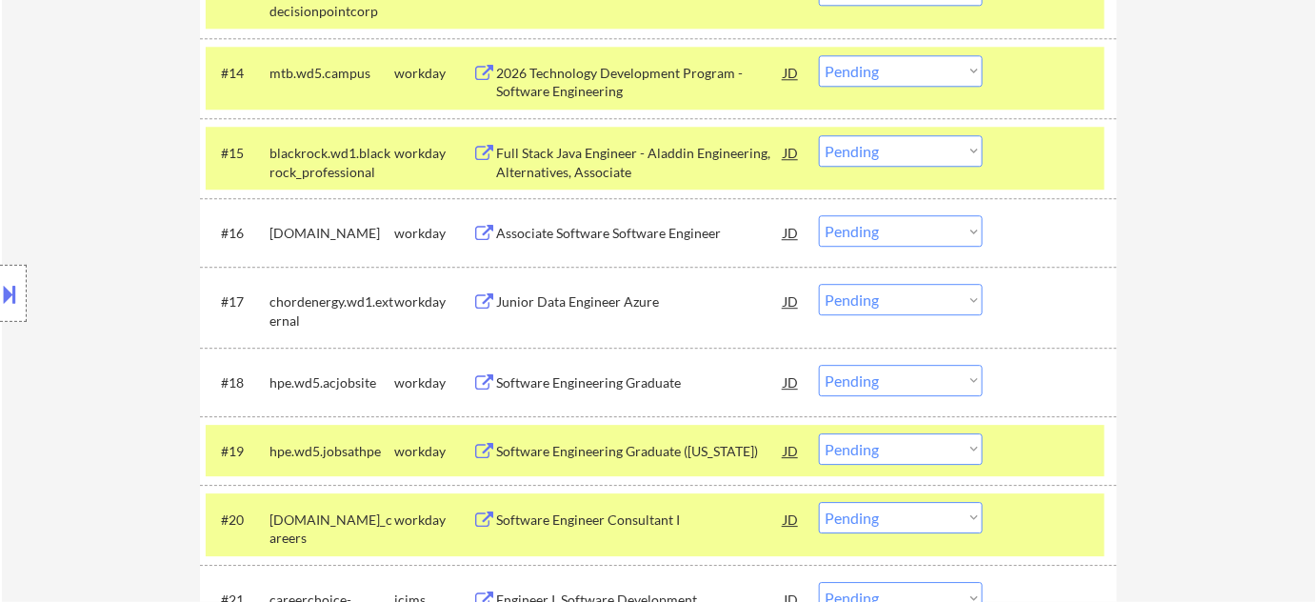
click at [577, 309] on div "Junior Data Engineer Azure" at bounding box center [640, 301] width 288 height 19
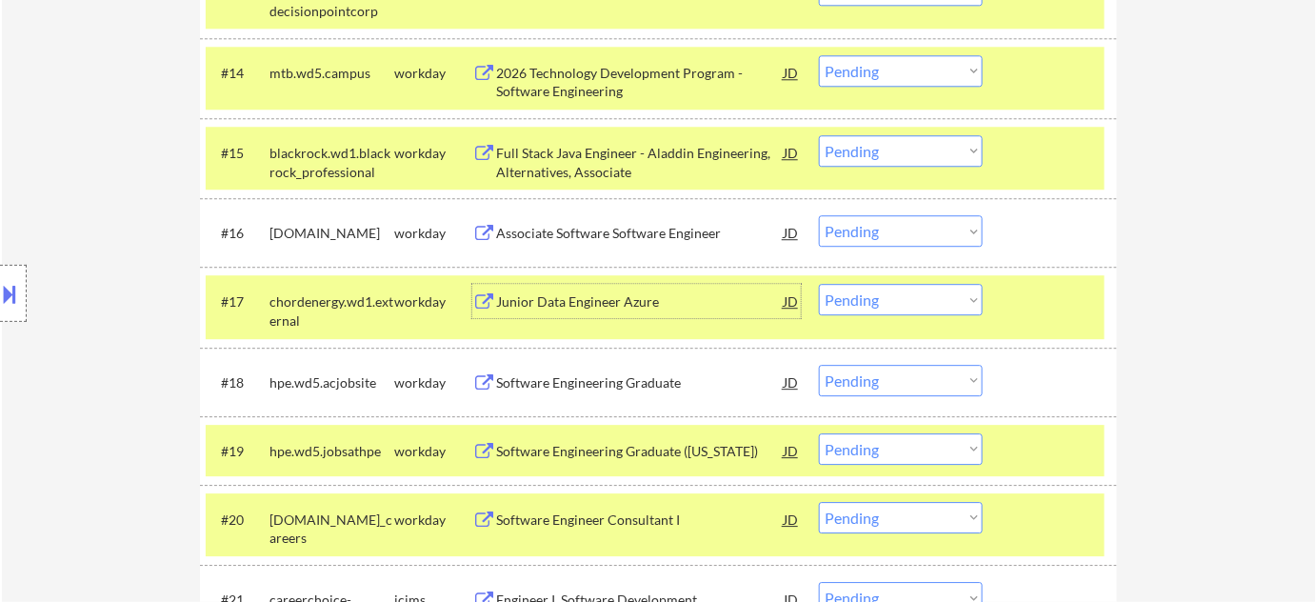
click at [563, 296] on div "Junior Data Engineer Azure" at bounding box center [640, 301] width 288 height 19
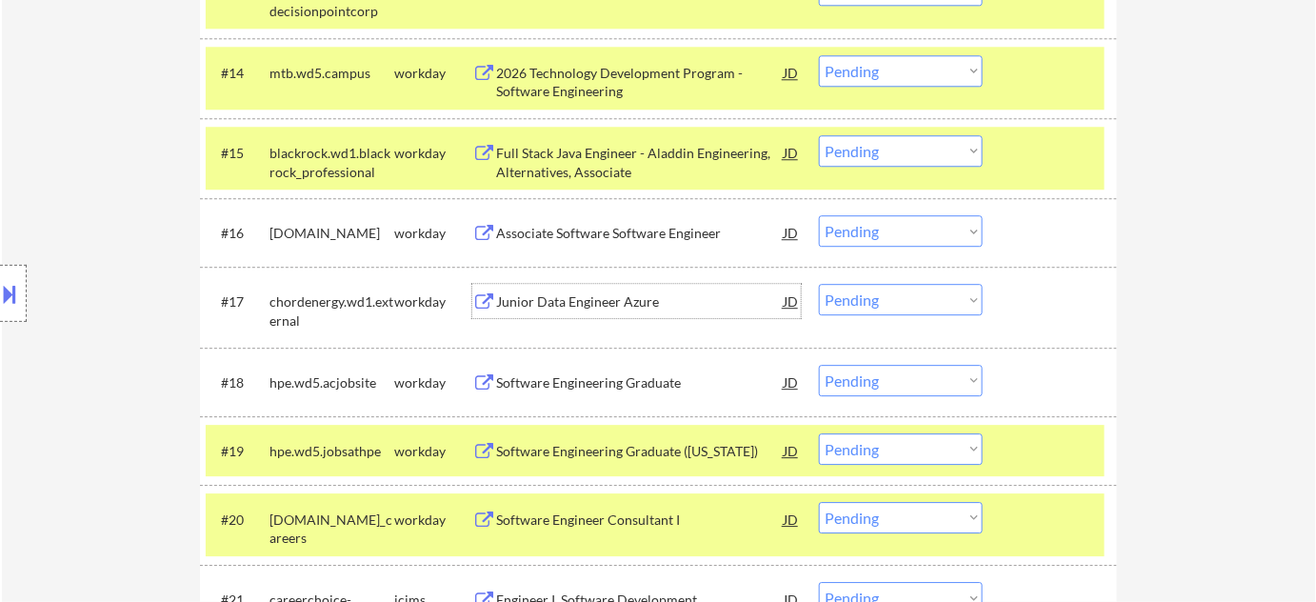
click at [868, 286] on select "Choose an option... Pending Applied Excluded (Questions) Excluded (Expired) Exc…" at bounding box center [901, 299] width 164 height 31
click at [819, 284] on select "Choose an option... Pending Applied Excluded (Questions) Excluded (Expired) Exc…" at bounding box center [901, 299] width 164 height 31
select select ""pending""
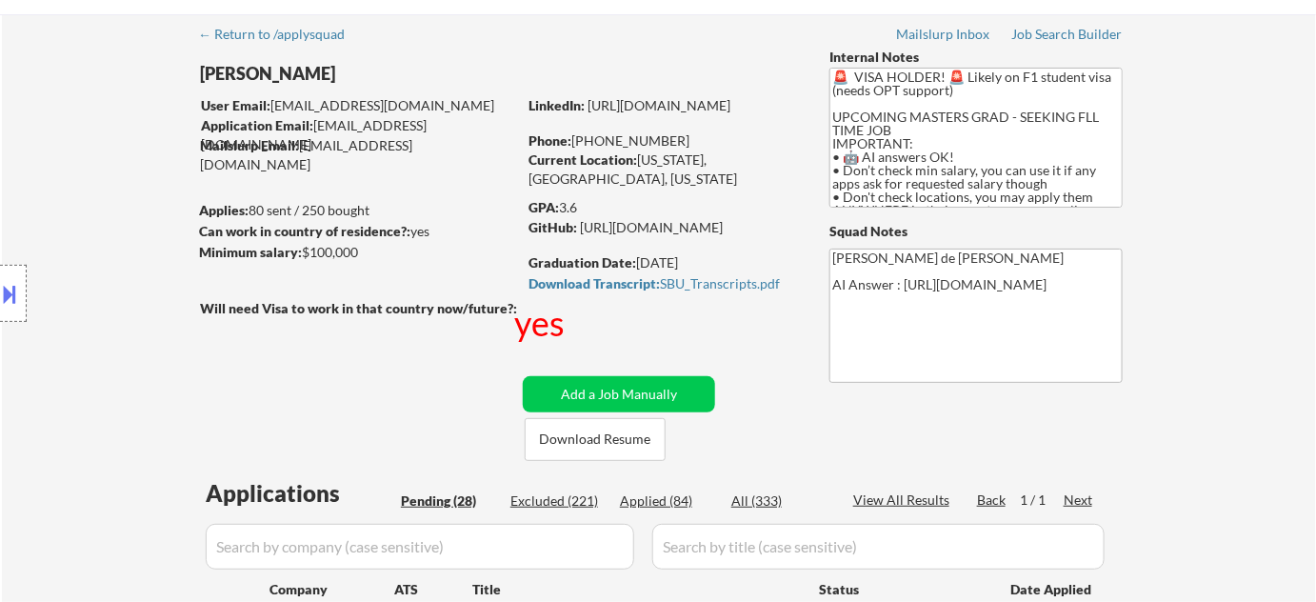
scroll to position [0, 0]
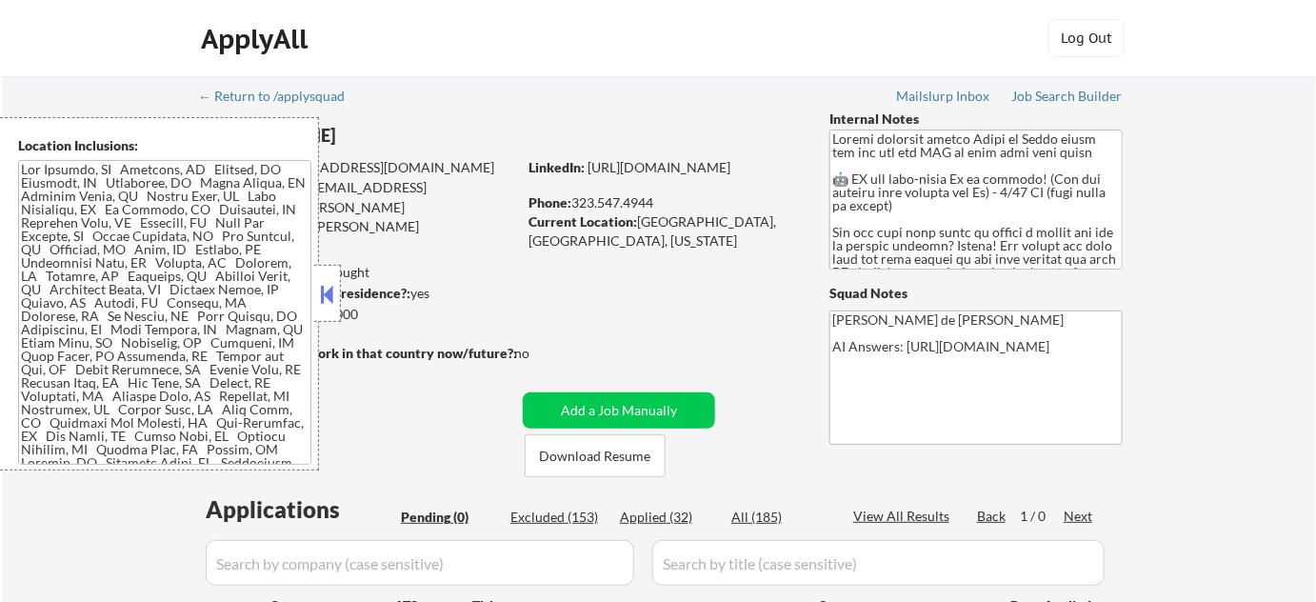
click at [330, 301] on button at bounding box center [327, 294] width 21 height 29
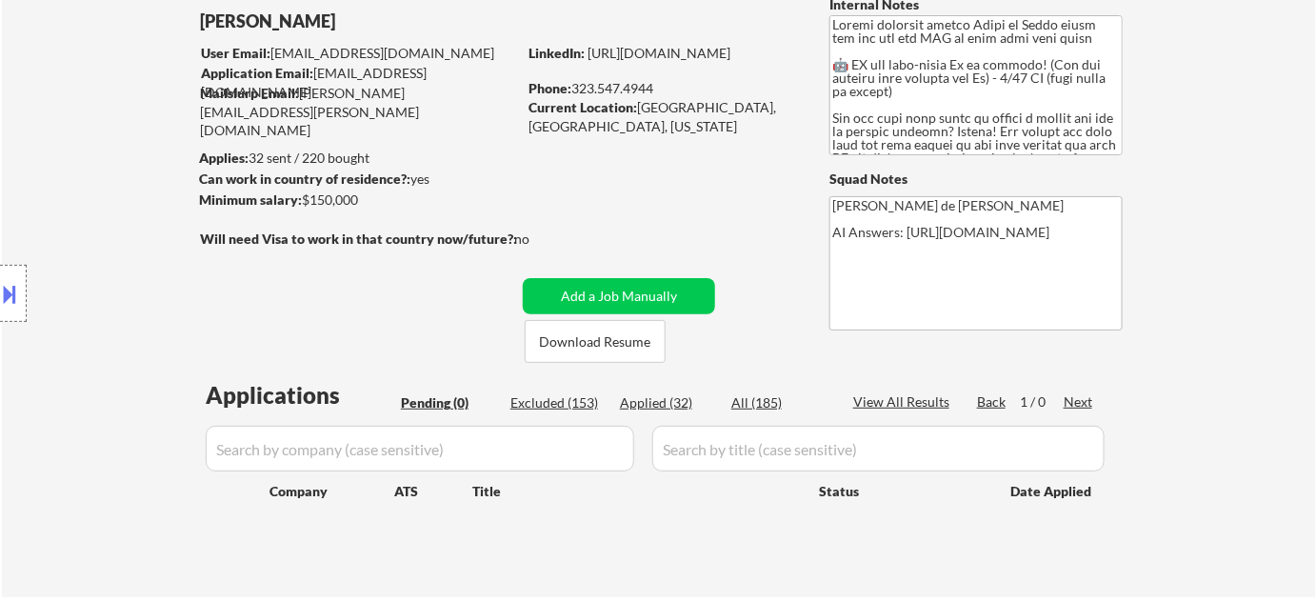
scroll to position [86, 0]
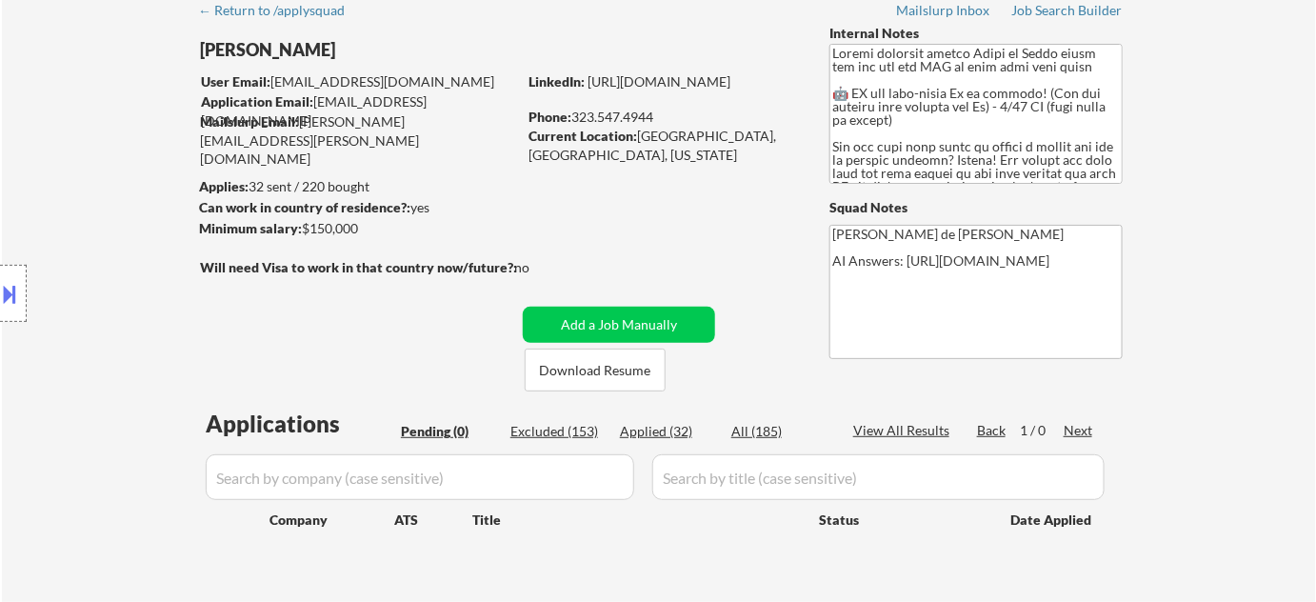
click at [547, 438] on div "Excluded (153)" at bounding box center [558, 431] width 95 height 19
click at [547, 435] on div "Excluded (153)" at bounding box center [558, 431] width 95 height 19
select select ""excluded""
select select ""excluded__location_""
select select ""excluded__bad_match_""
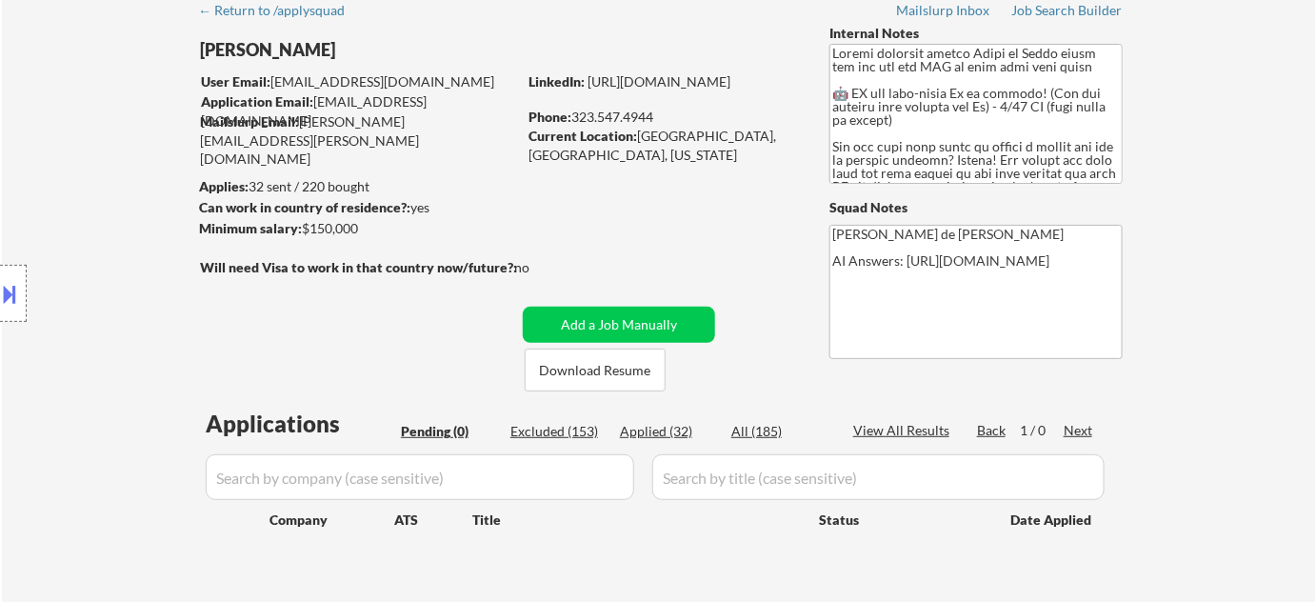
select select ""excluded__other_""
select select ""excluded__bad_match_""
select select ""excluded__location_""
select select ""excluded__expired_""
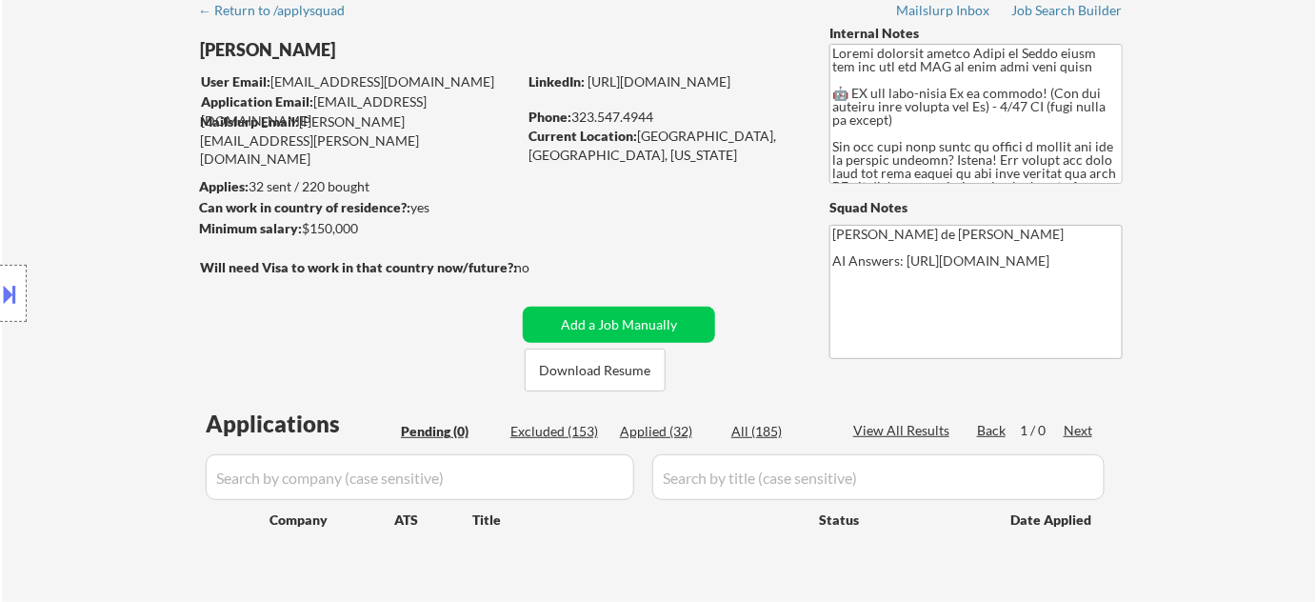
select select ""excluded__bad_match_""
select select ""excluded__location_""
select select ""excluded__expired_""
select select ""excluded__bad_match_""
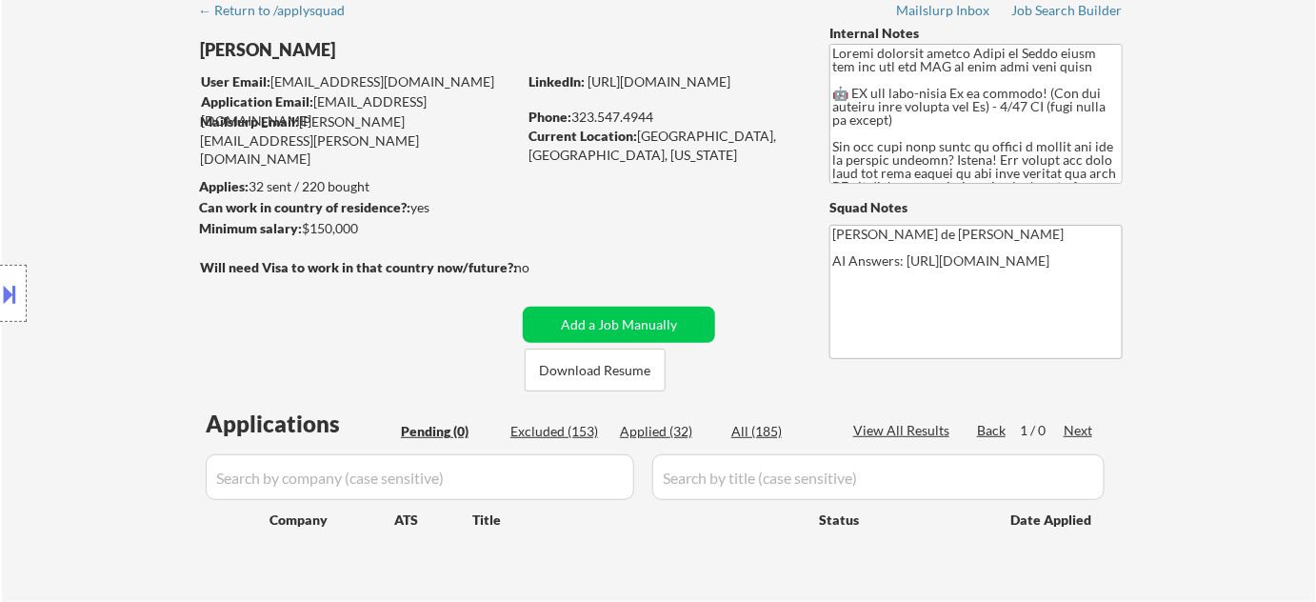
select select ""excluded__expired_""
select select ""excluded__bad_match_""
select select ""excluded__expired_""
select select ""excluded__bad_match_""
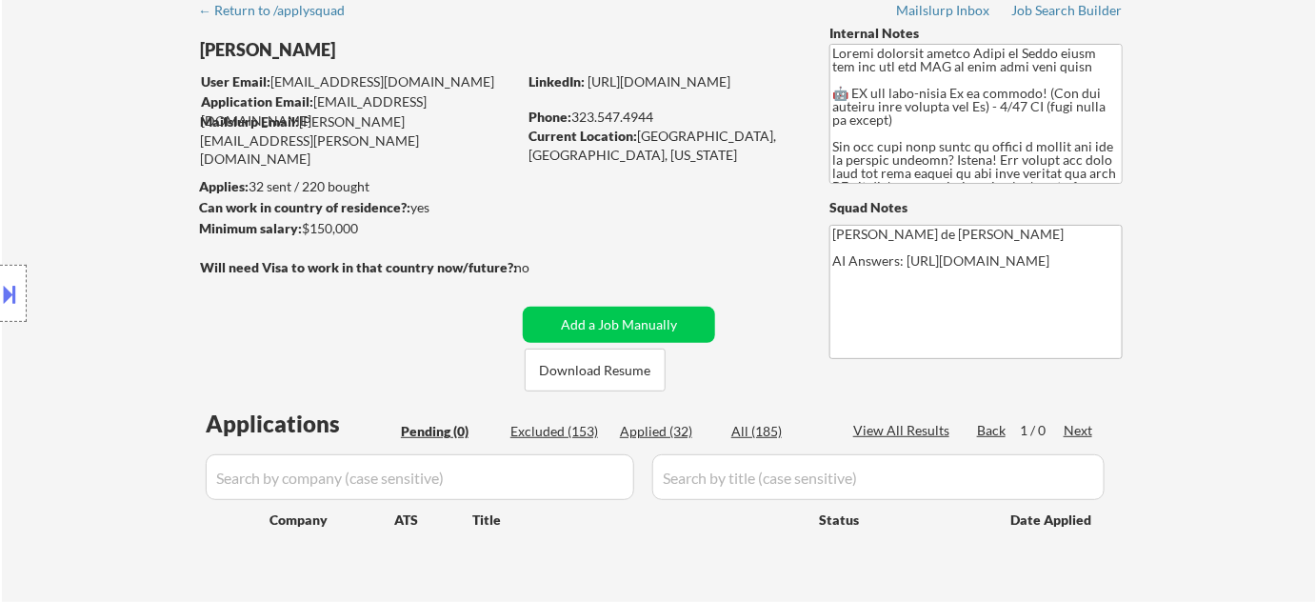
select select ""excluded__bad_match_""
select select ""excluded__location_""
select select ""excluded__bad_match_""
select select ""excluded__location_""
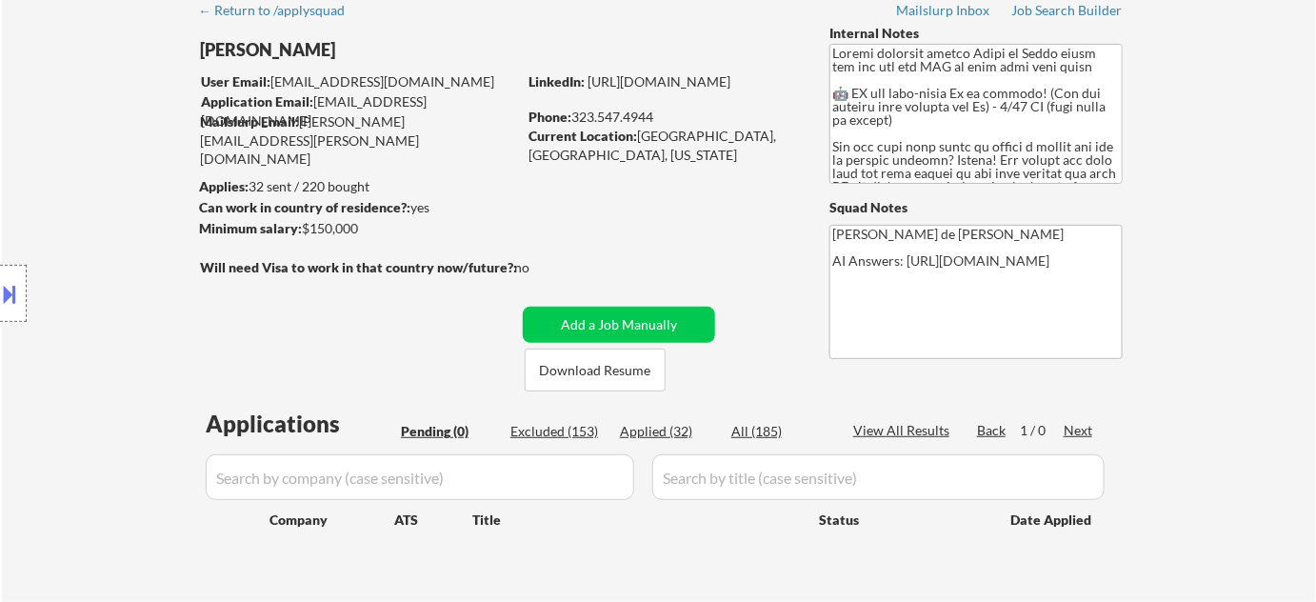
select select ""excluded__expired_""
select select ""excluded__bad_match_""
select select ""excluded__expired_""
select select ""excluded__salary_""
select select ""excluded__expired_""
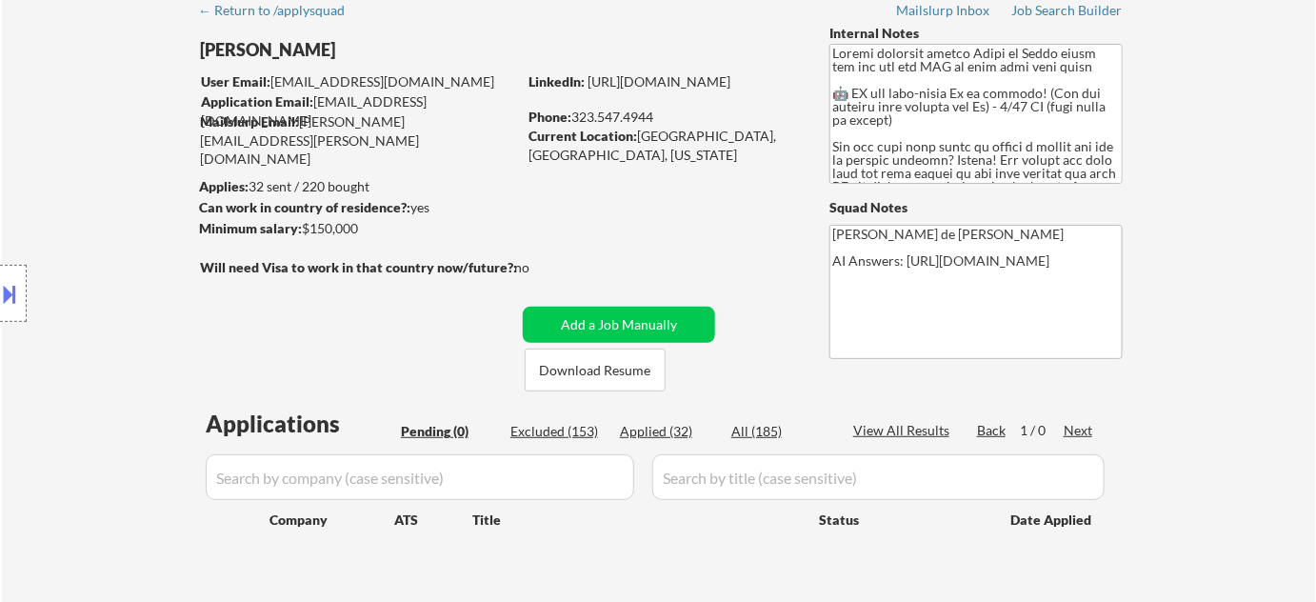
select select ""excluded__location_""
select select ""excluded__blocklist_""
select select ""excluded__bad_match_""
select select ""excluded__location_""
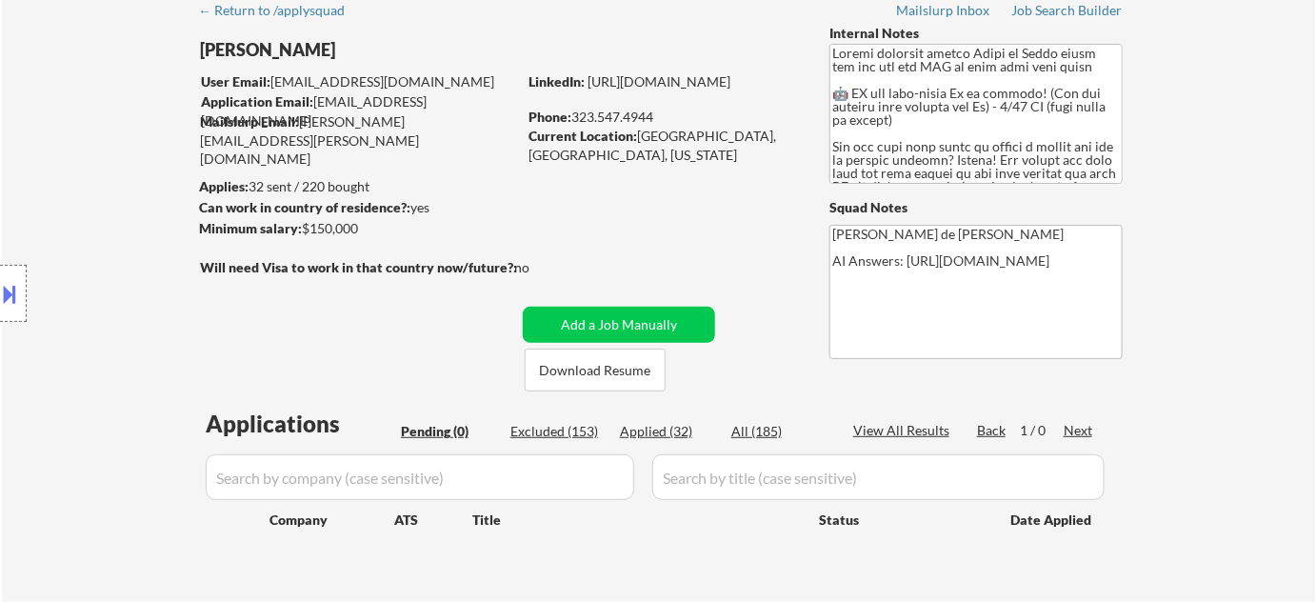
select select ""excluded__expired_""
select select ""excluded__bad_match_""
select select ""excluded__location_""
select select ""excluded__expired_""
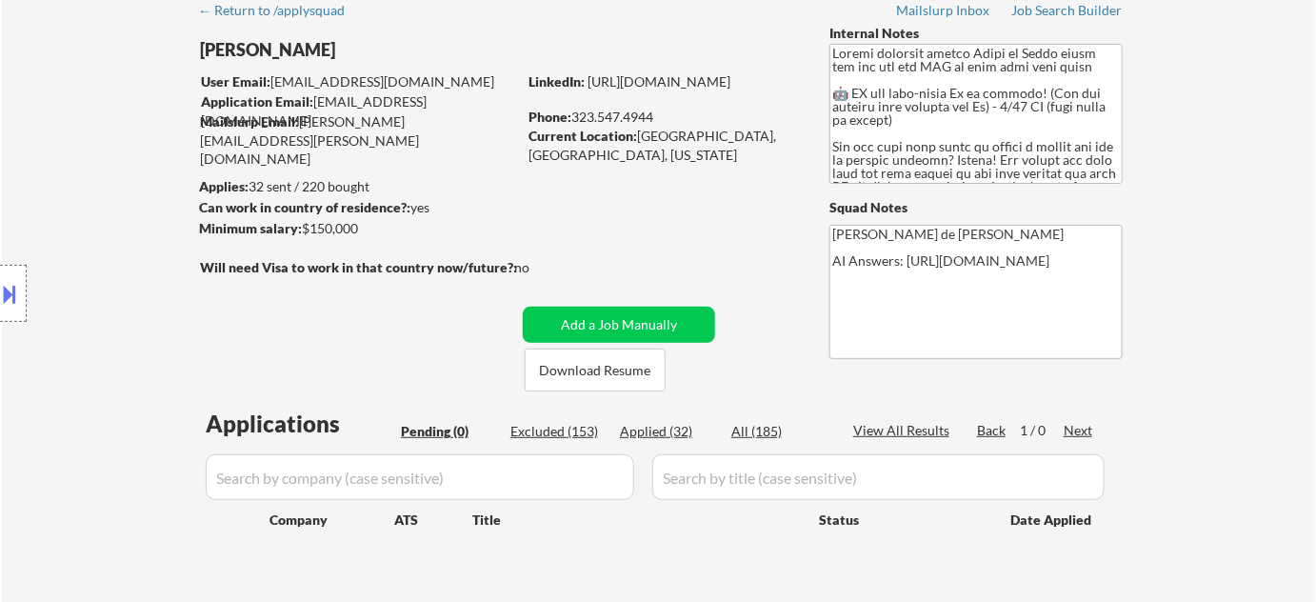
select select ""excluded""
select select ""excluded__bad_match_""
select select ""excluded""
select select ""excluded__location_""
select select ""excluded__other_""
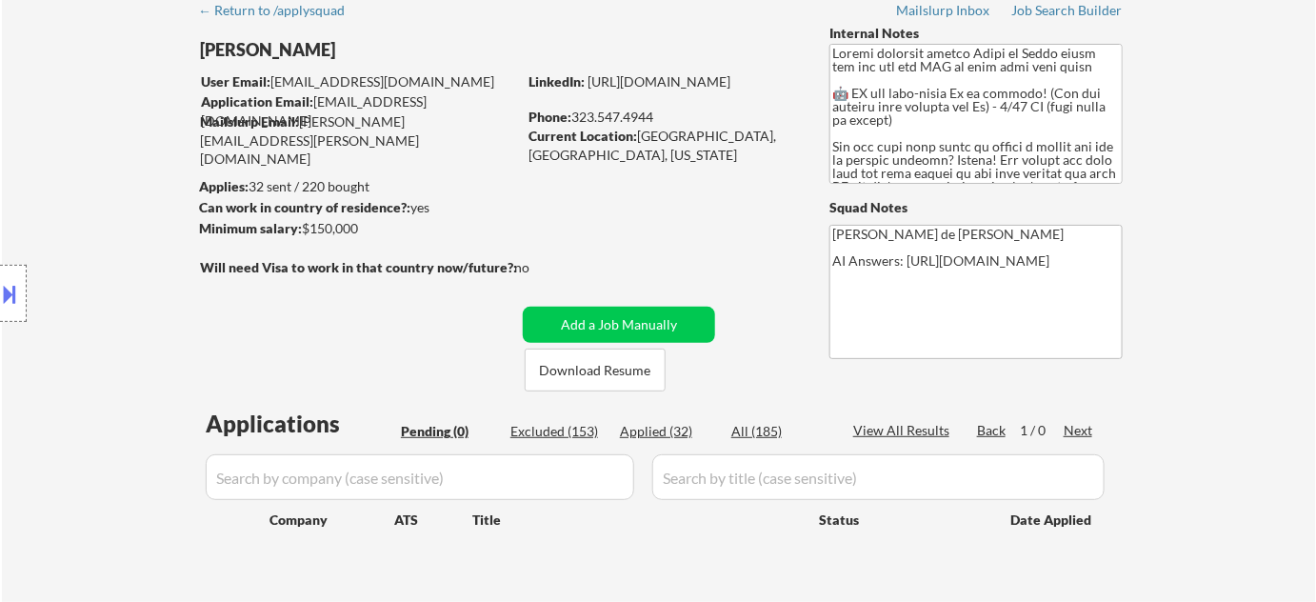
select select ""excluded__expired_""
select select ""excluded__bad_match_""
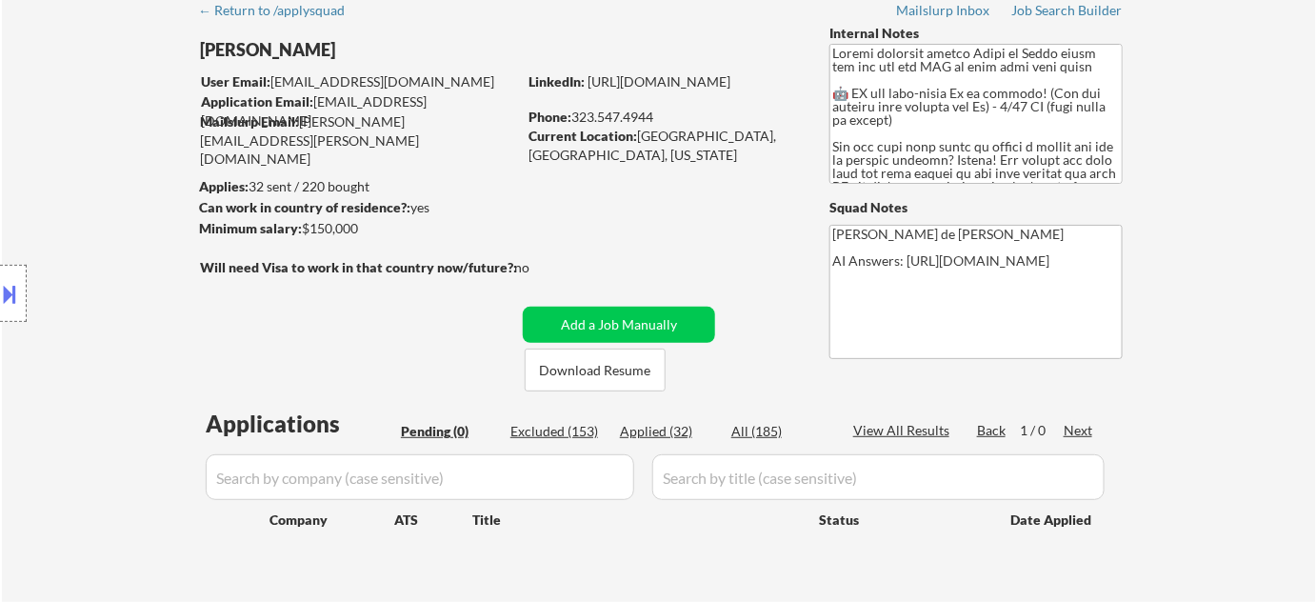
select select ""excluded__bad_match_""
select select ""excluded__other_""
select select ""excluded__bad_match_""
select select ""excluded__location_""
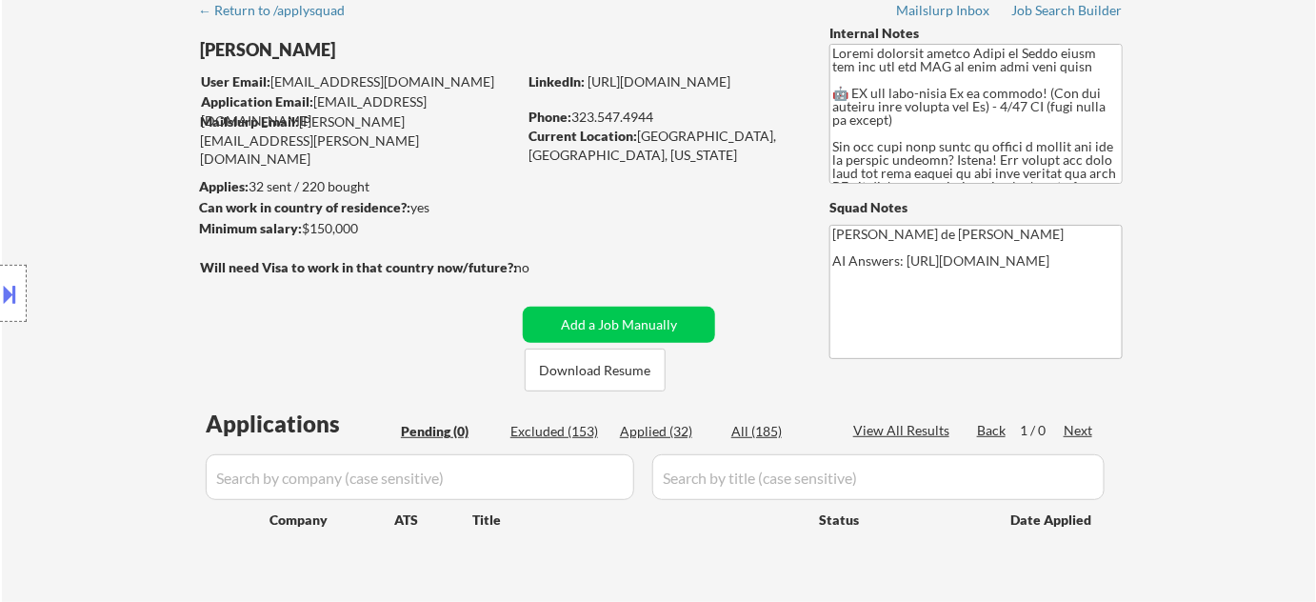
select select ""excluded__bad_match_""
select select ""excluded__location_""
select select ""excluded__other_""
select select ""excluded__bad_match_""
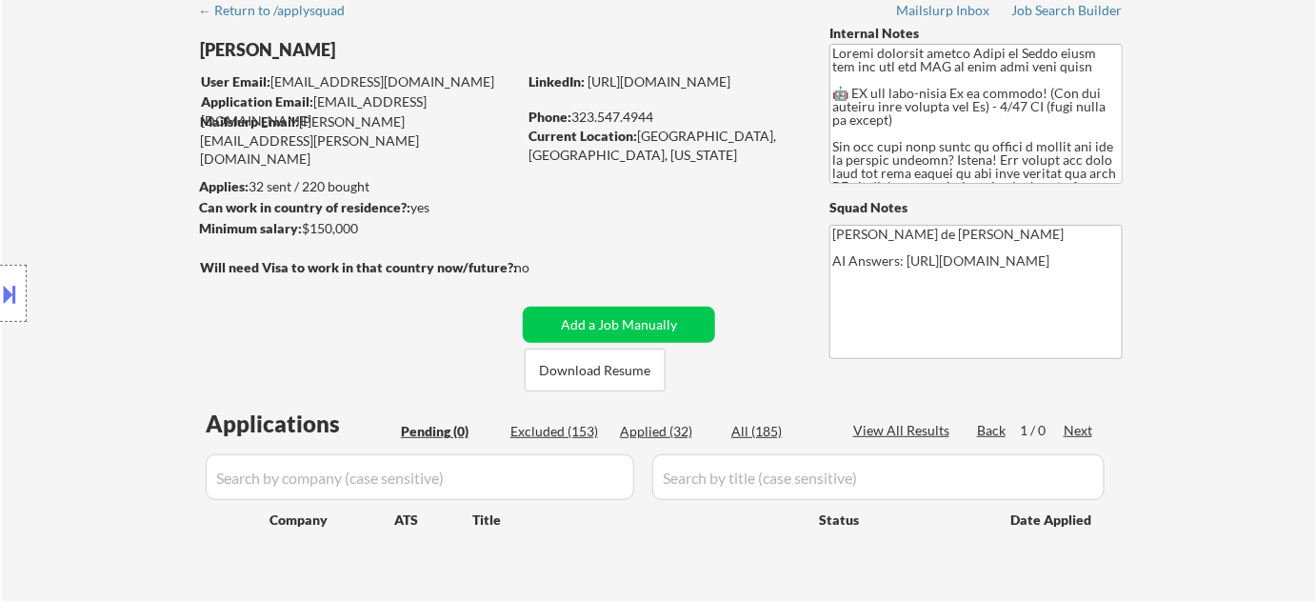
select select ""excluded__bad_match_""
select select ""excluded__expired_""
select select ""excluded__location_""
select select ""excluded__other_""
select select ""excluded__location_""
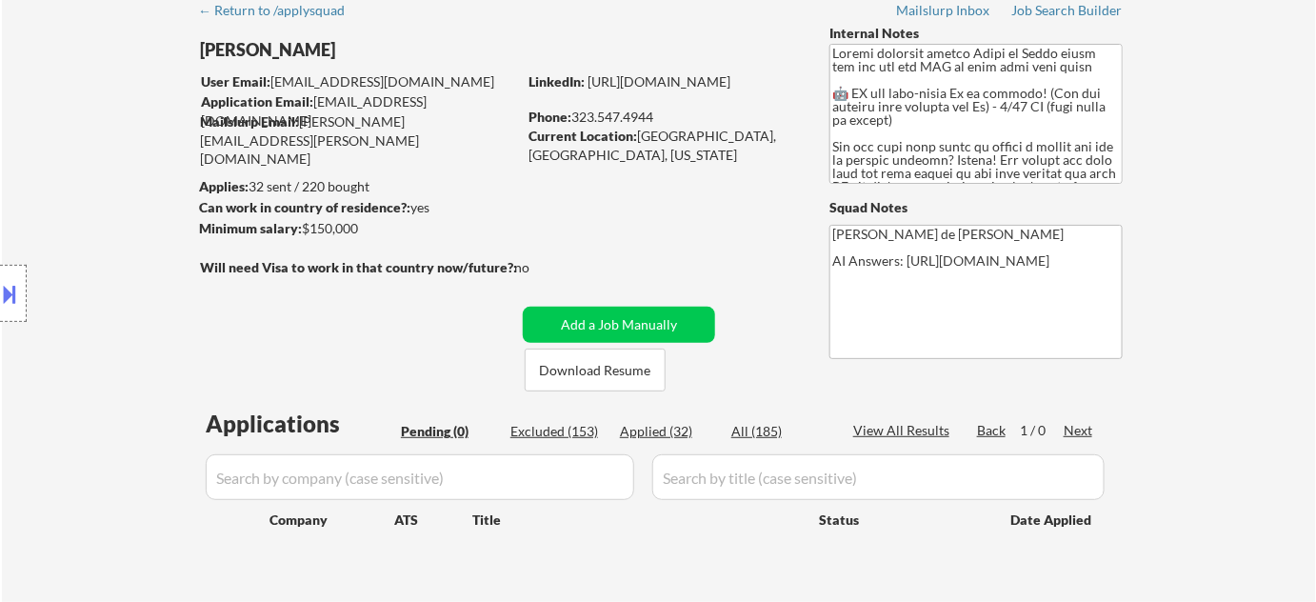
select select ""excluded__other_""
select select ""excluded__bad_match_""
select select ""excluded__expired_""
select select ""excluded__location_""
select select ""excluded__expired_""
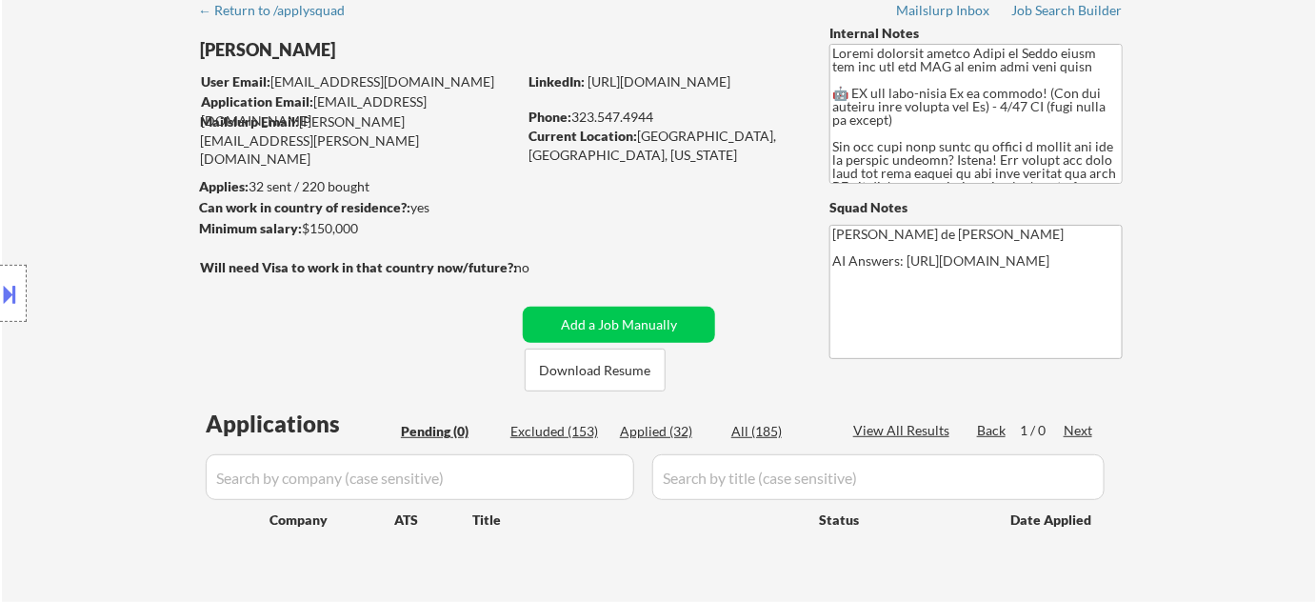
select select ""excluded__bad_match_""
select select ""excluded__salary_""
select select ""excluded__bad_match_""
select select ""excluded__expired_""
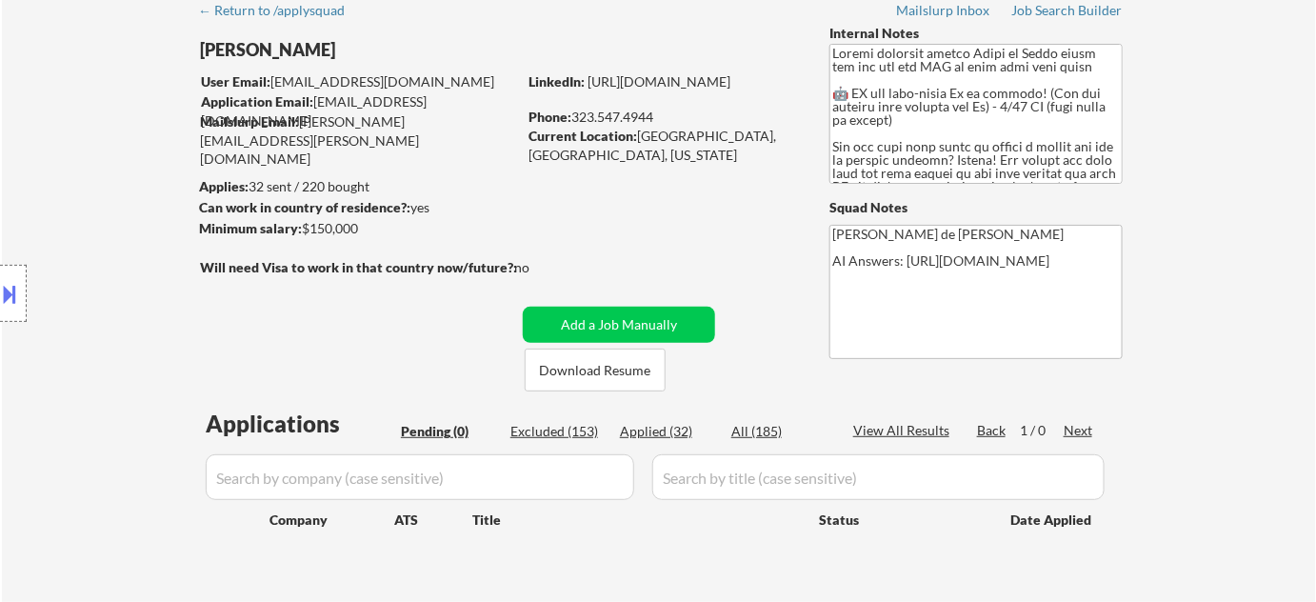
select select ""excluded__expired_""
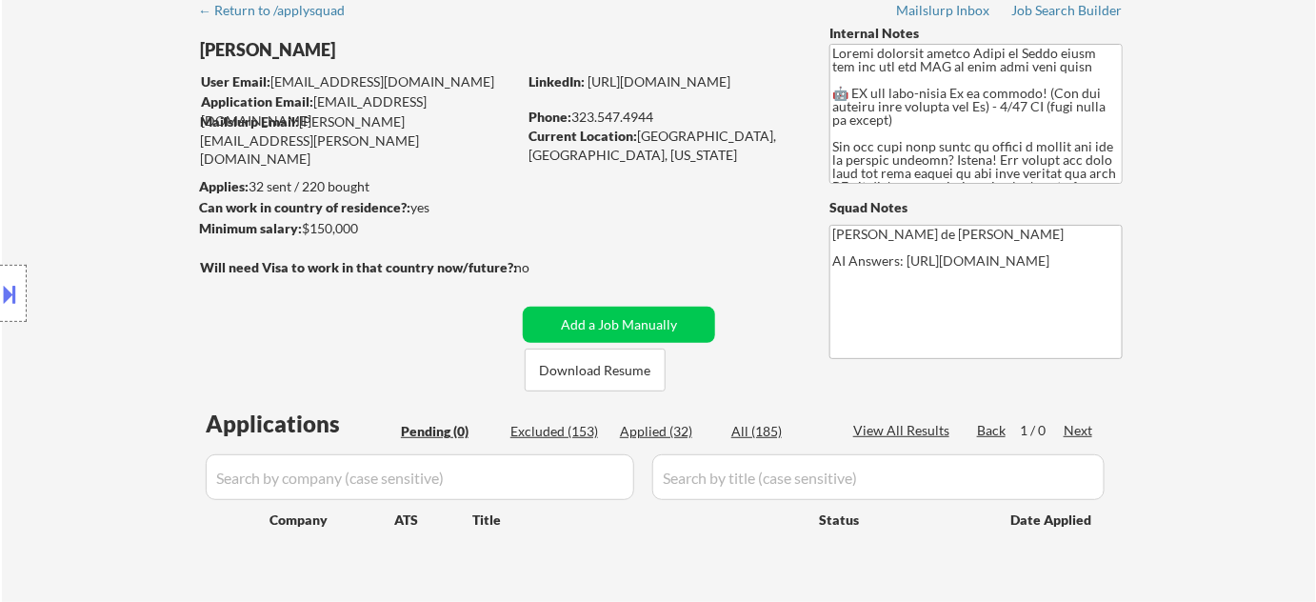
select select ""excluded__expired_""
select select ""excluded__location_""
select select ""excluded__bad_match_""
select select ""excluded__expired_""
select select ""excluded__bad_match_""
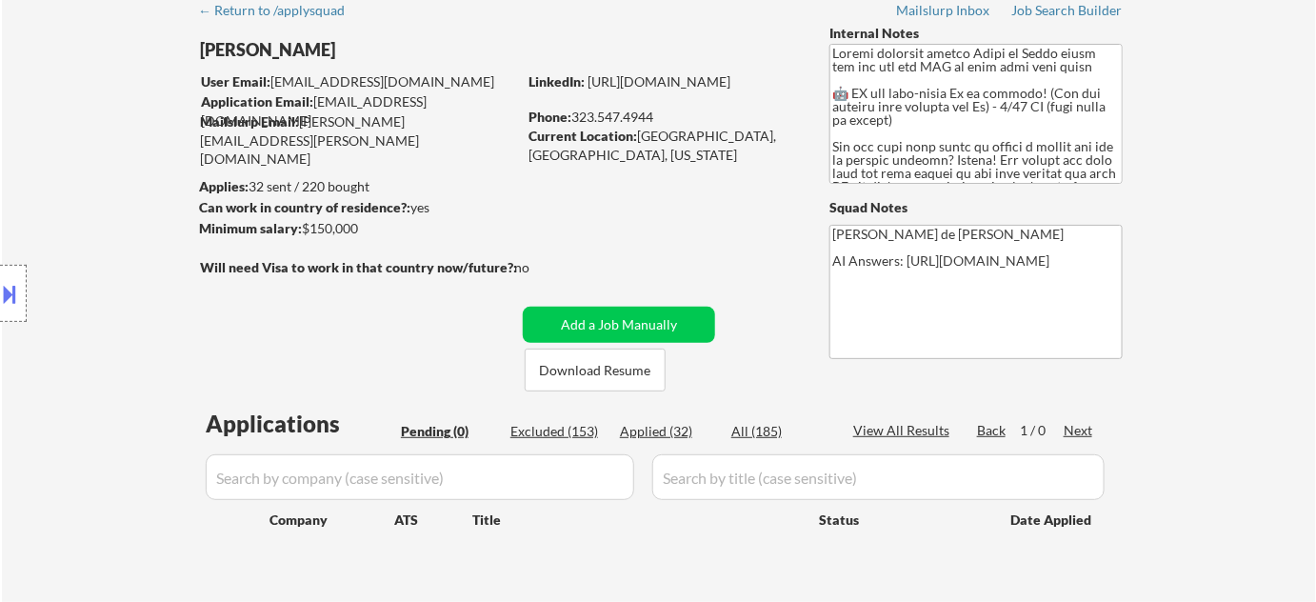
select select ""excluded__bad_match_""
select select ""excluded__other_""
select select ""excluded__bad_match_""
select select ""excluded__other_""
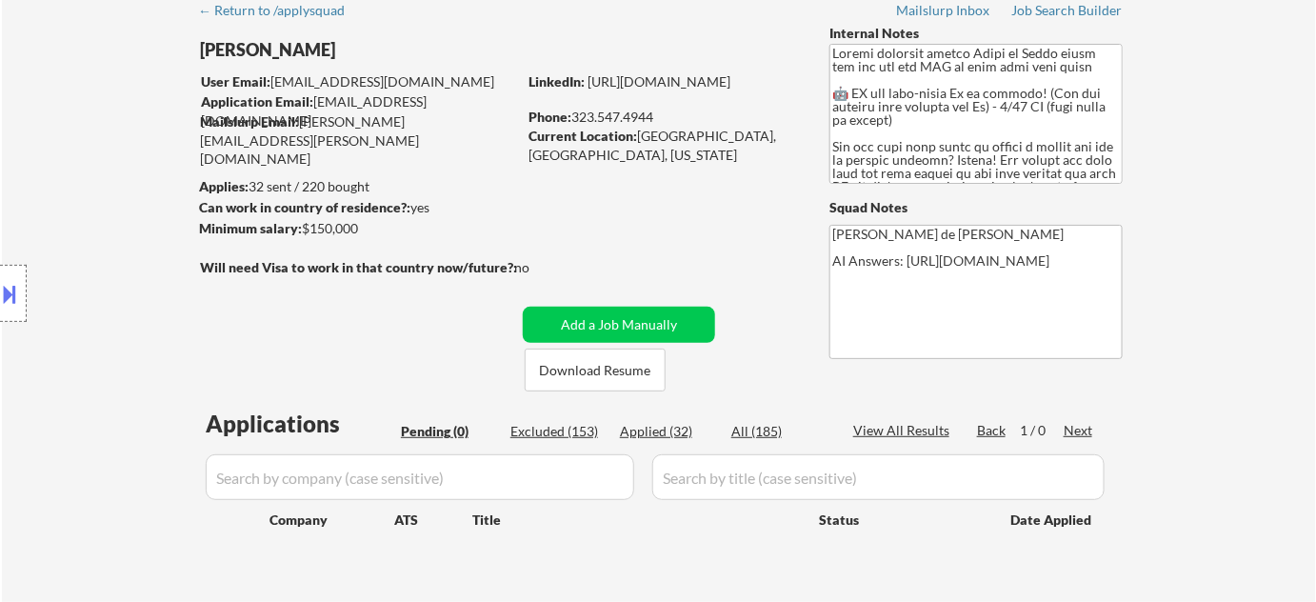
select select ""excluded__location_""
select select ""excluded__bad_match_""
select select ""excluded__expired_""
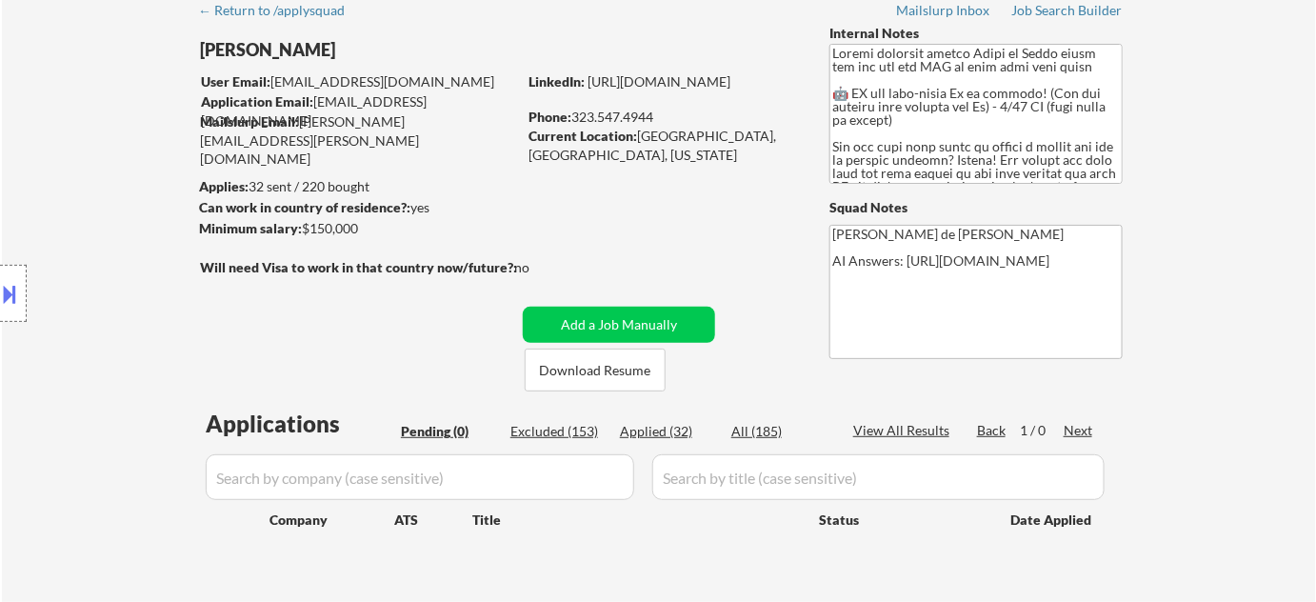
select select ""excluded__other_""
select select ""excluded__bad_match_""
select select ""excluded__location_""
select select ""excluded__bad_match_""
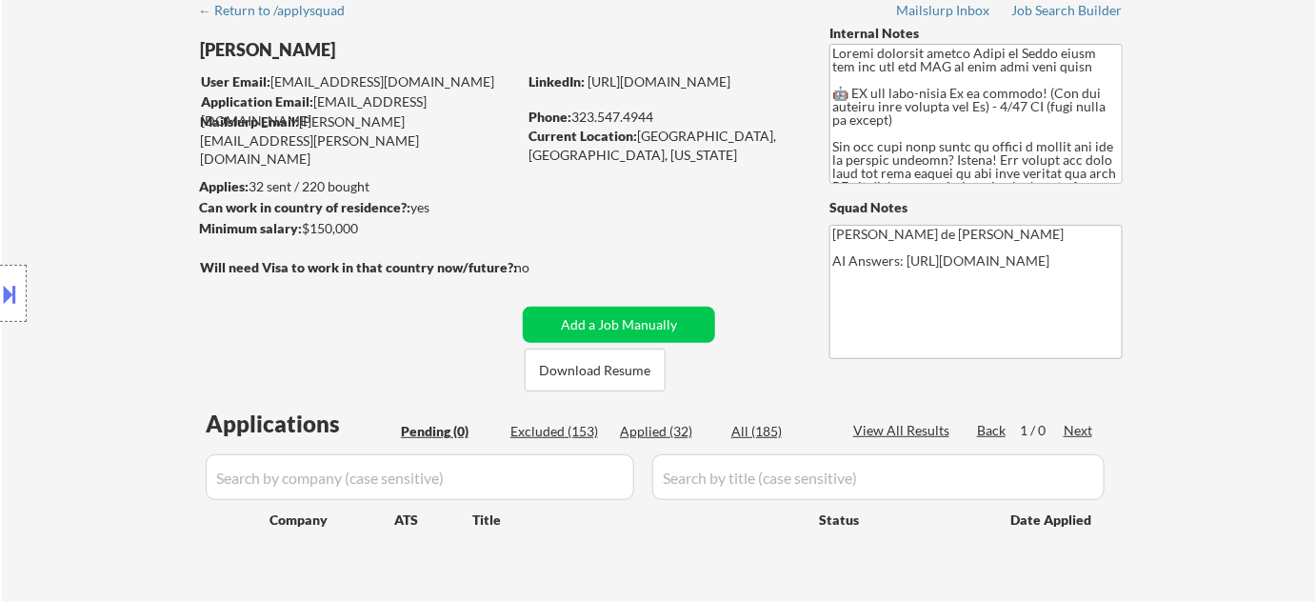
select select ""excluded__other_""
select select ""excluded__bad_match_""
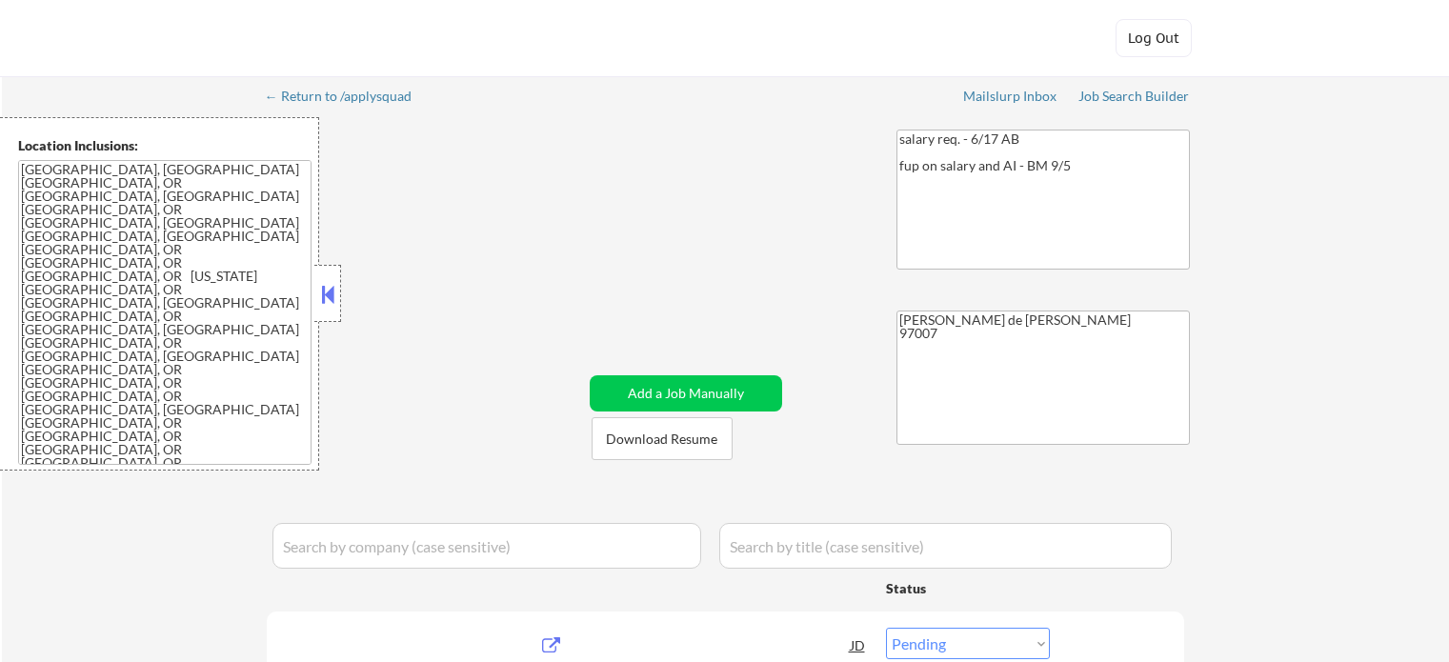
select select ""pending""
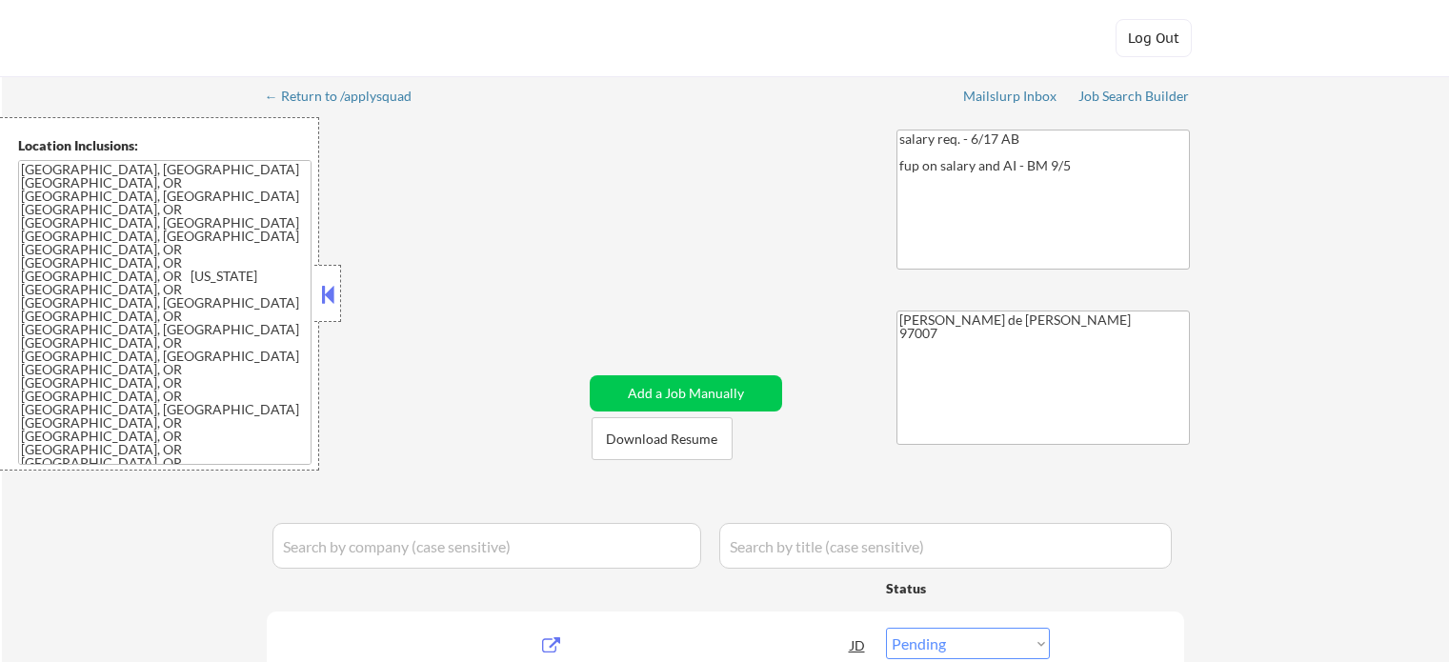
select select ""pending""
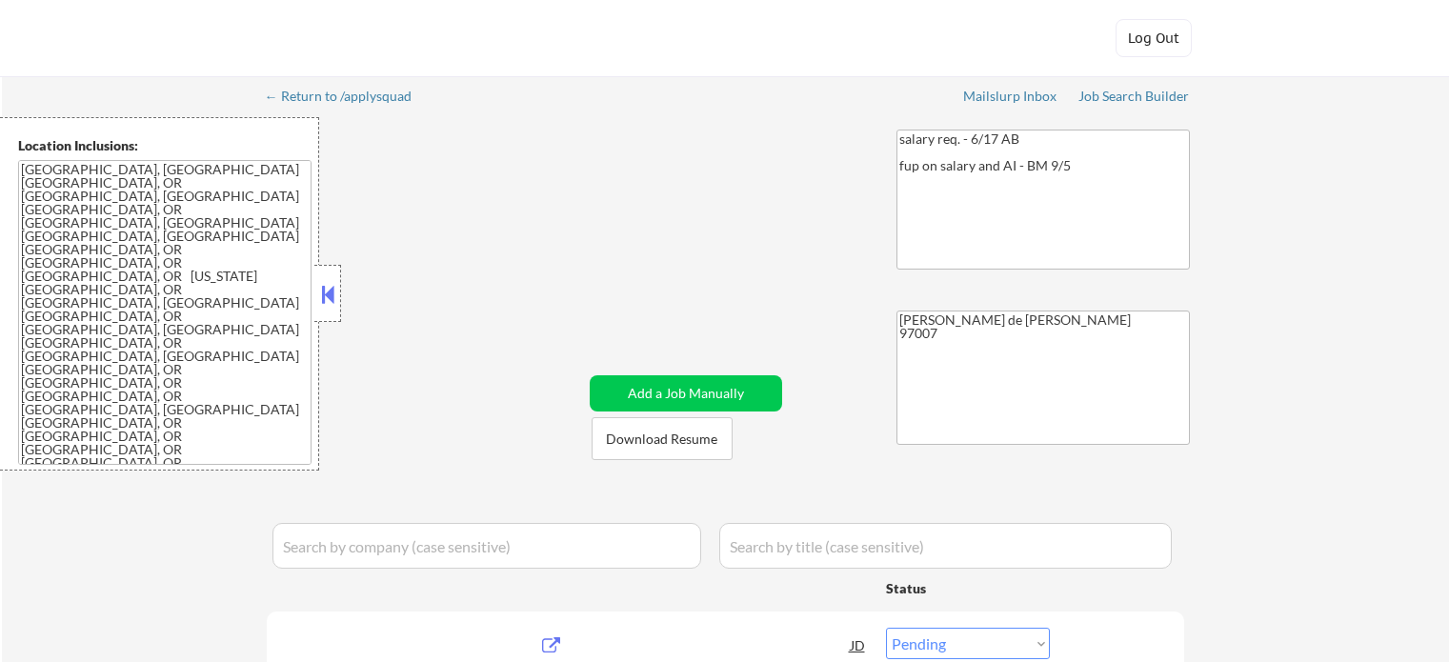
select select ""pending""
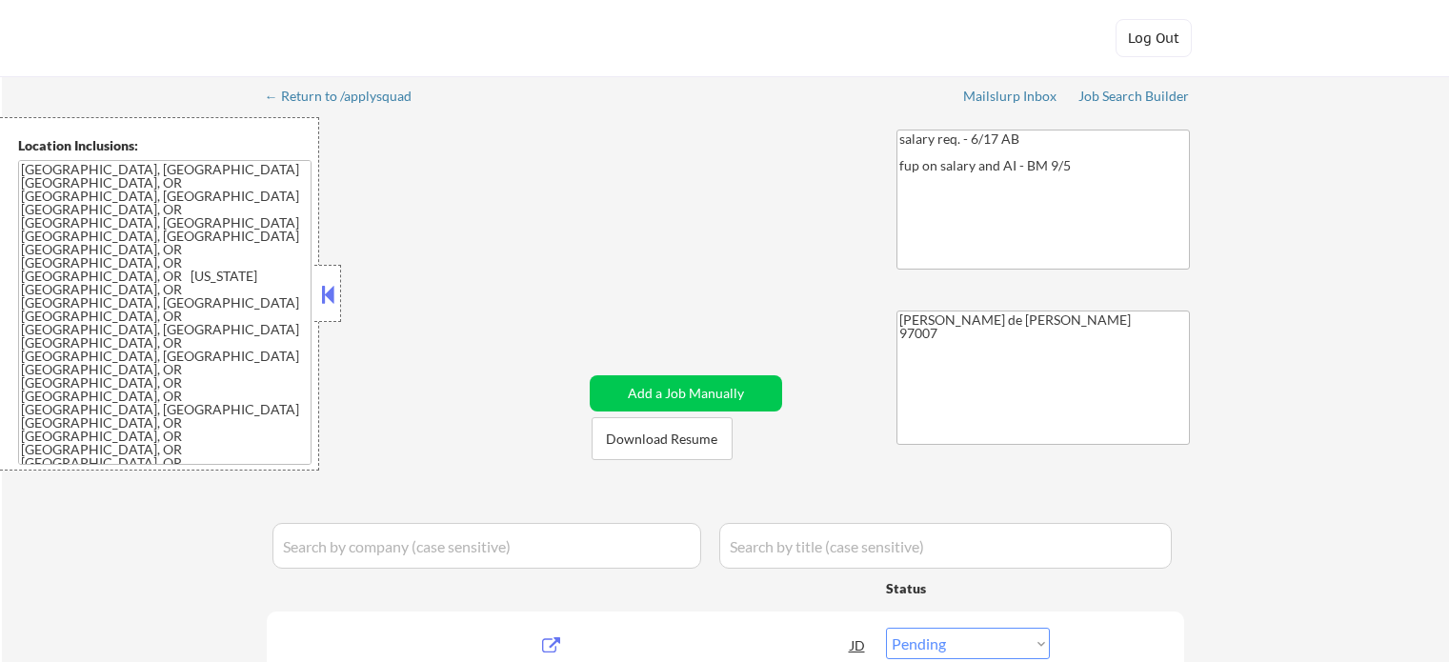
select select ""pending""
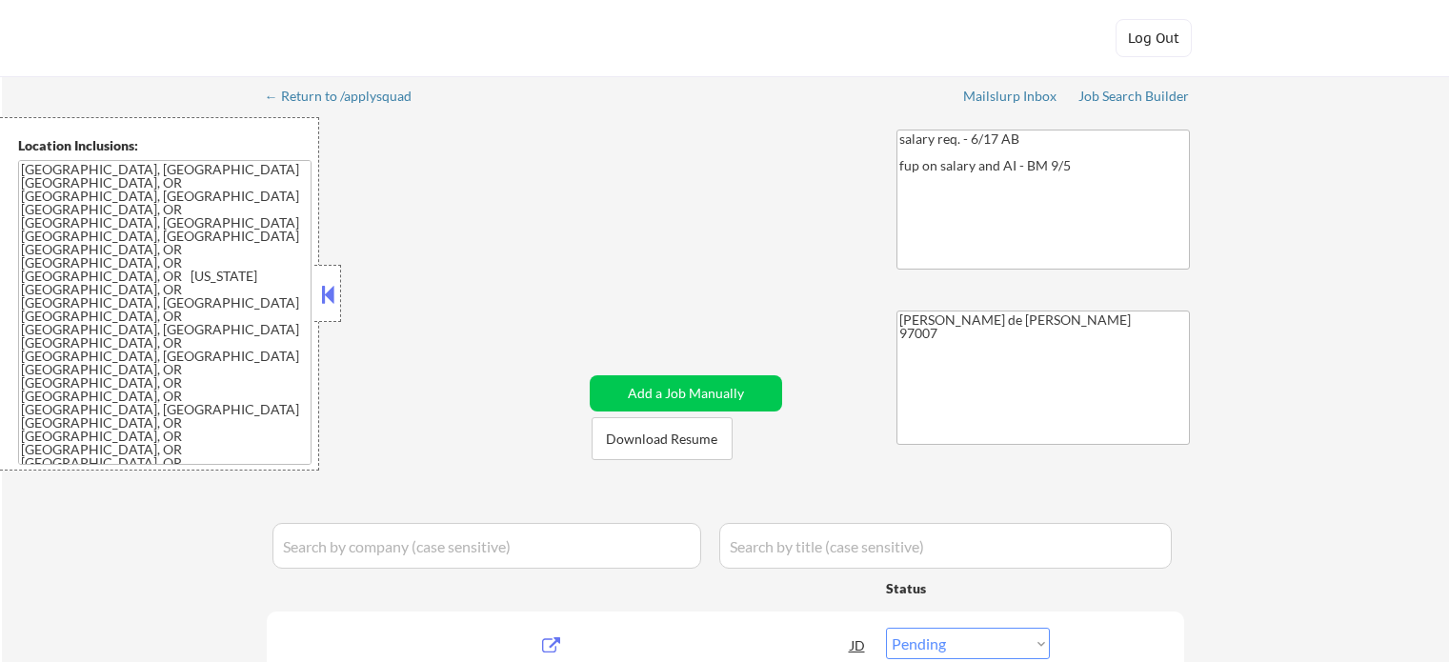
select select ""pending""
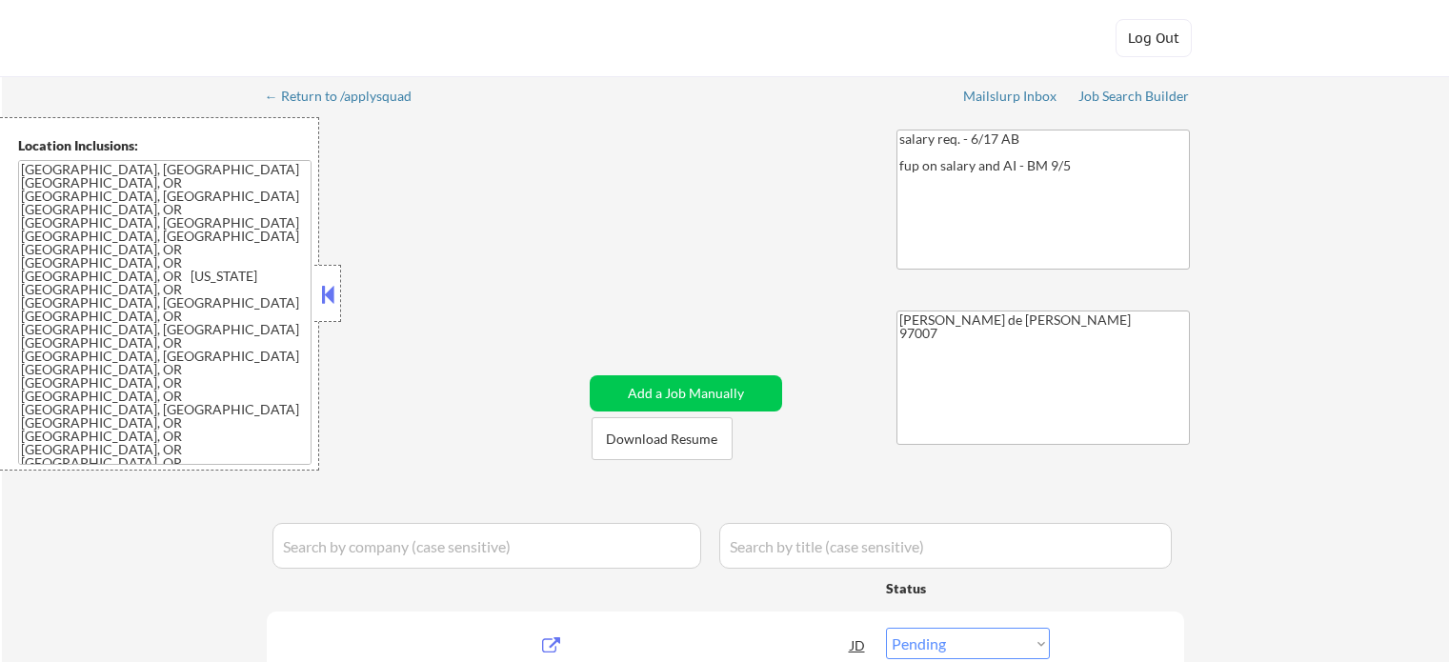
select select ""pending""
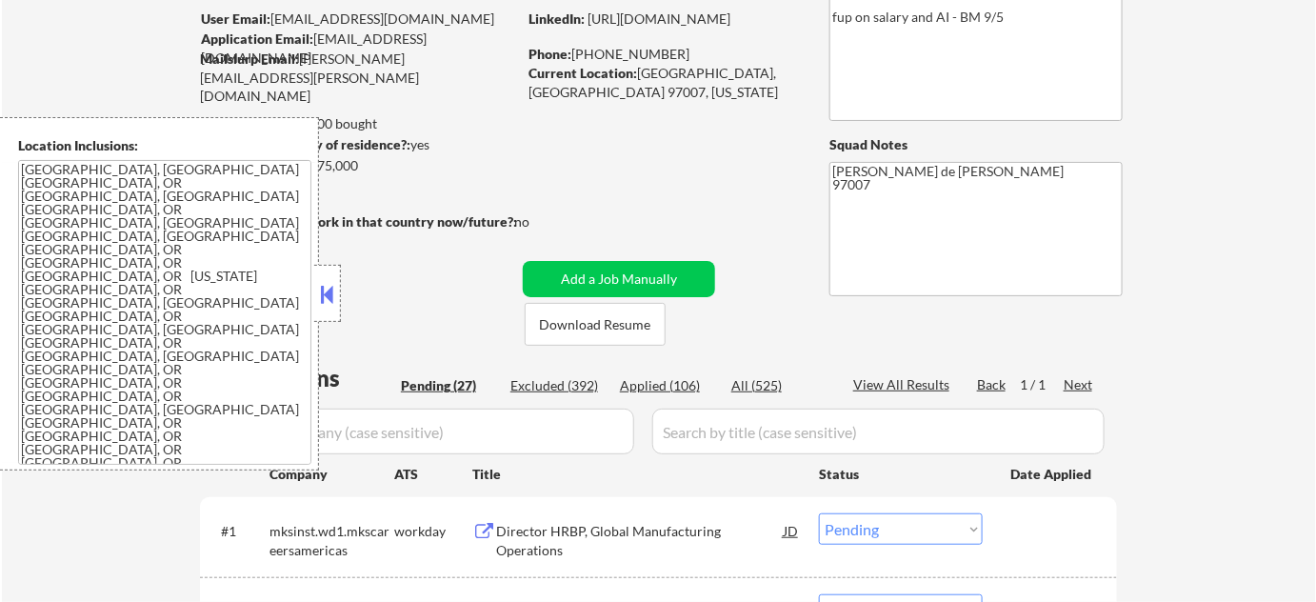
scroll to position [172, 0]
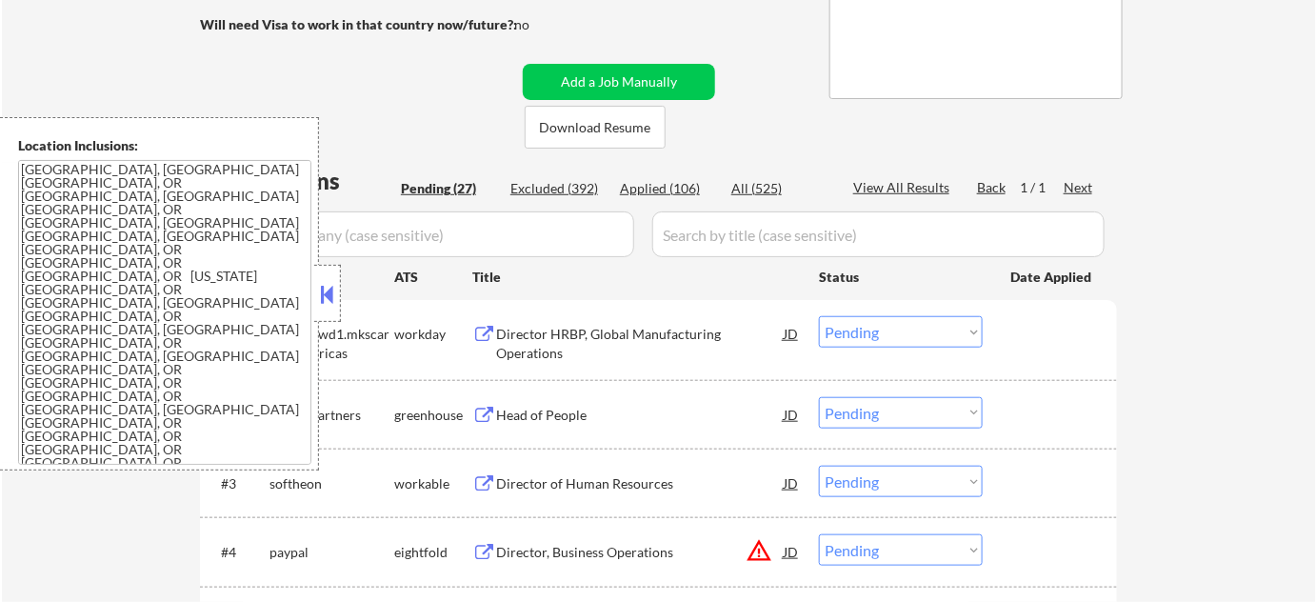
click at [332, 289] on button at bounding box center [327, 294] width 21 height 29
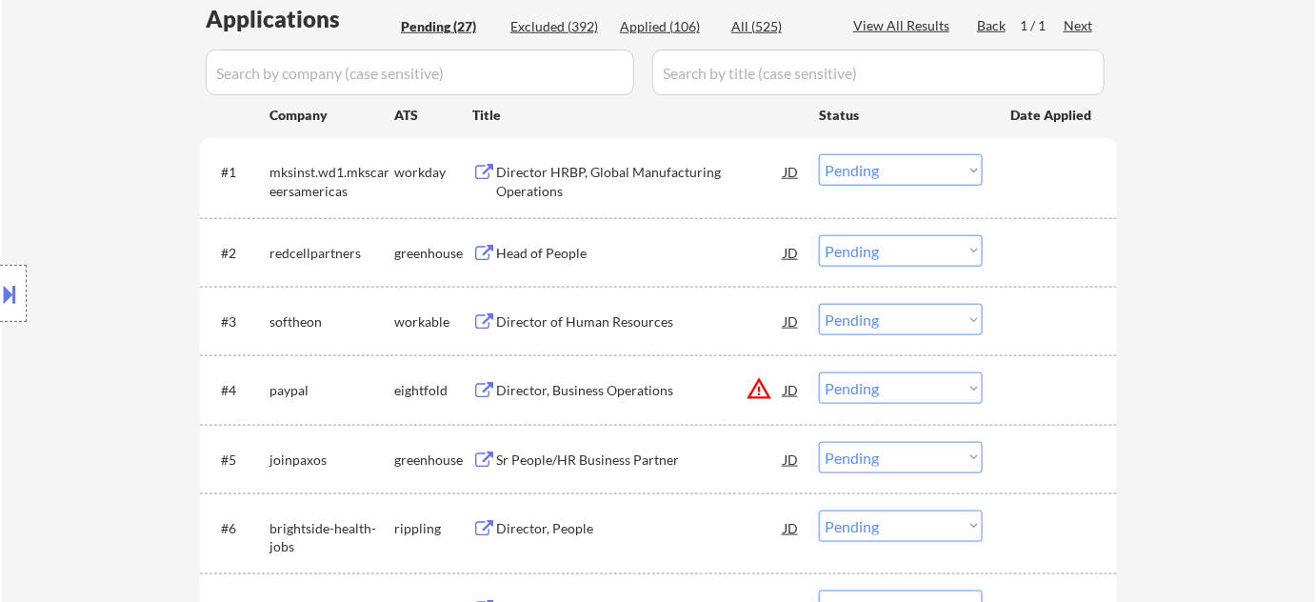
scroll to position [779, 0]
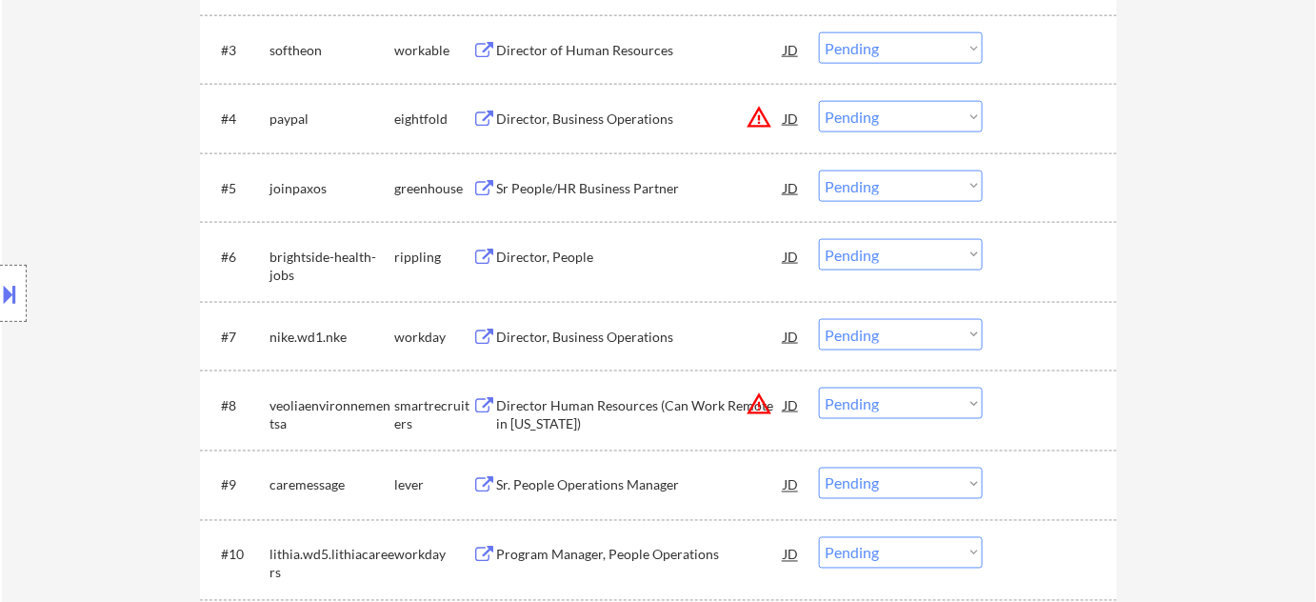
click at [933, 116] on select "Choose an option... Pending Applied Excluded (Questions) Excluded (Expired) Exc…" at bounding box center [901, 116] width 164 height 31
click at [819, 101] on select "Choose an option... Pending Applied Excluded (Questions) Excluded (Expired) Exc…" at bounding box center [901, 116] width 164 height 31
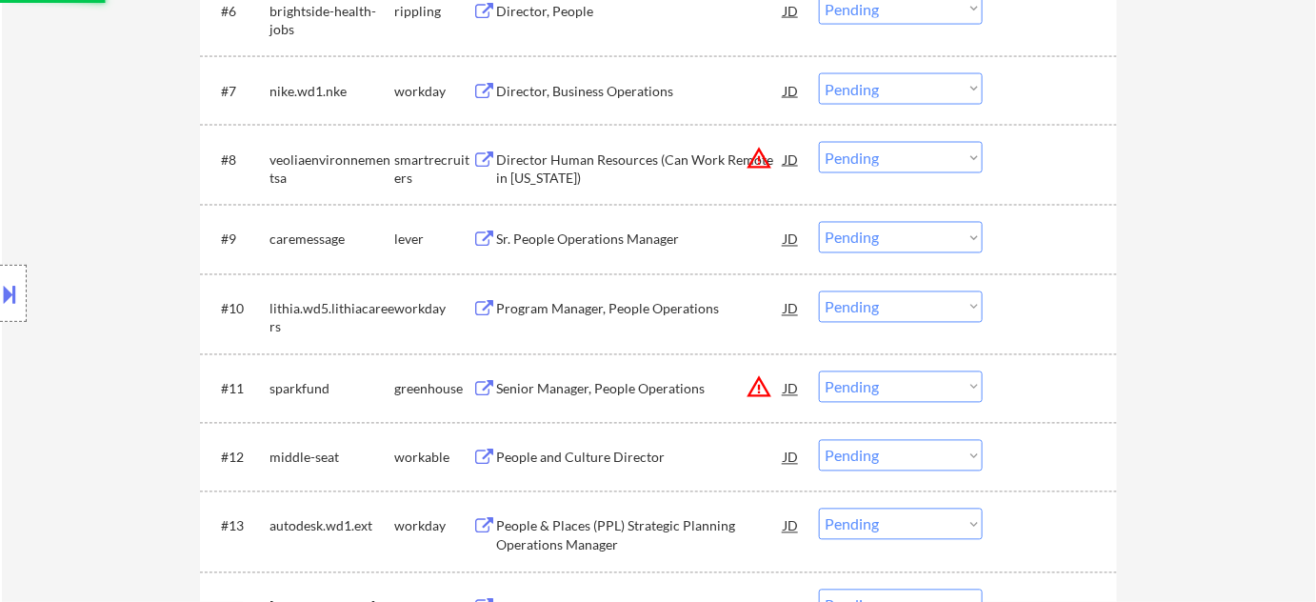
scroll to position [1038, 0]
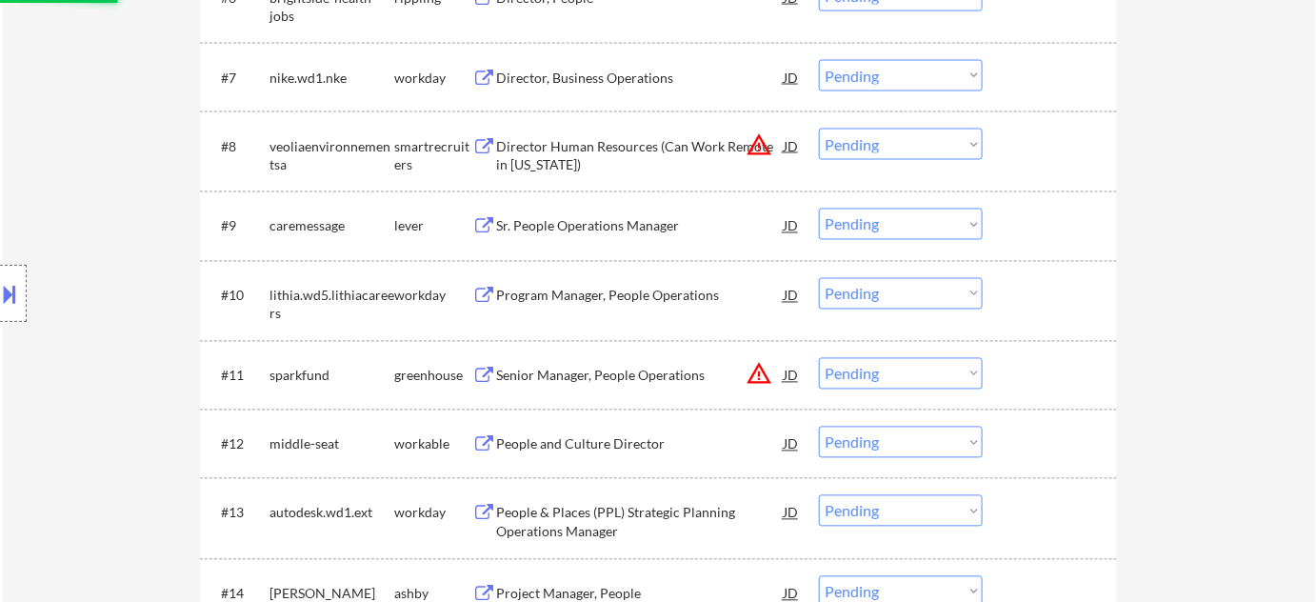
select select ""pending""
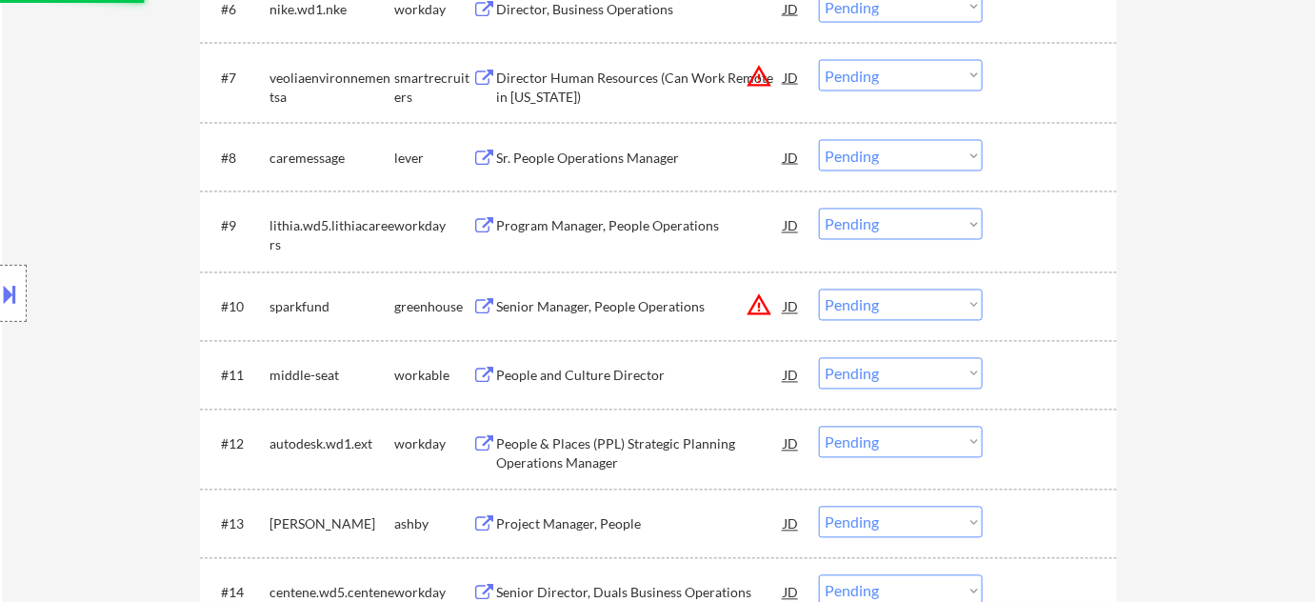
click at [901, 80] on select "Choose an option... Pending Applied Excluded (Questions) Excluded (Expired) Exc…" at bounding box center [901, 75] width 164 height 31
click at [819, 60] on select "Choose an option... Pending Applied Excluded (Questions) Excluded (Expired) Exc…" at bounding box center [901, 75] width 164 height 31
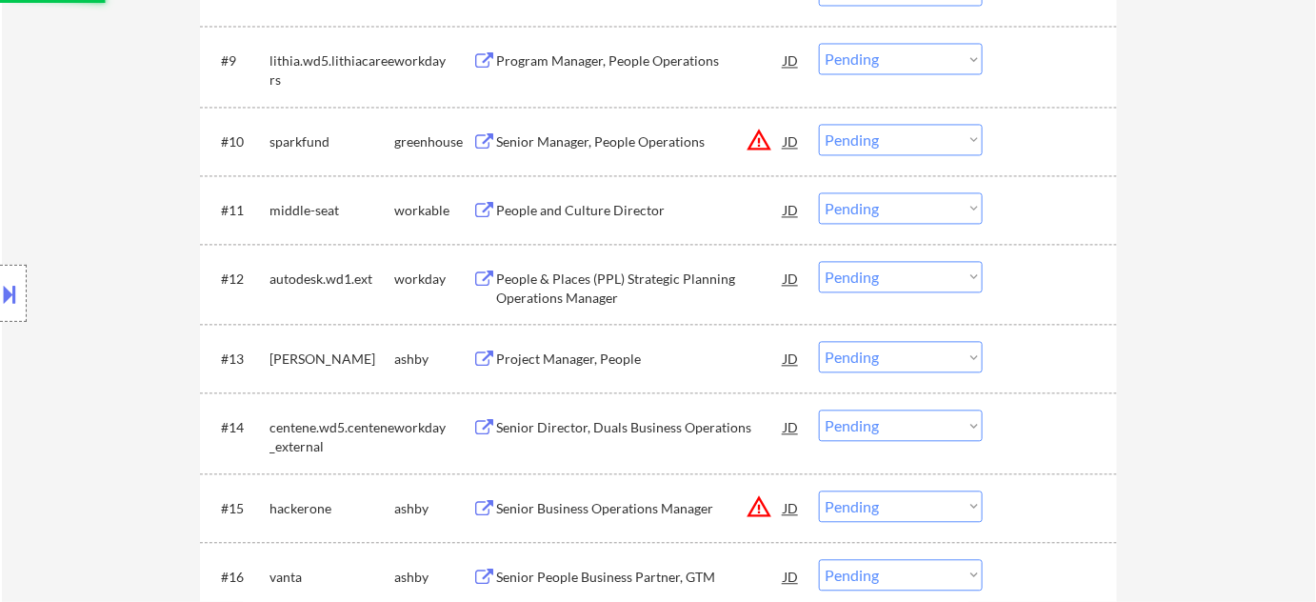
scroll to position [1212, 0]
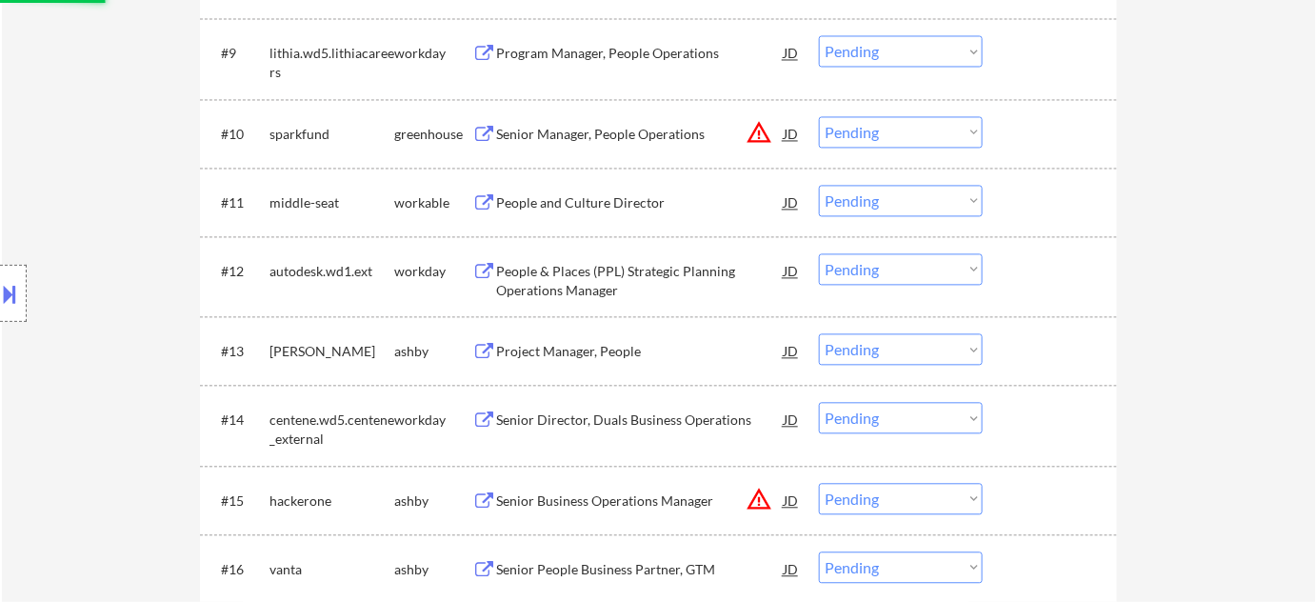
click at [890, 133] on select "Choose an option... Pending Applied Excluded (Questions) Excluded (Expired) Exc…" at bounding box center [901, 131] width 164 height 31
select select ""pending""
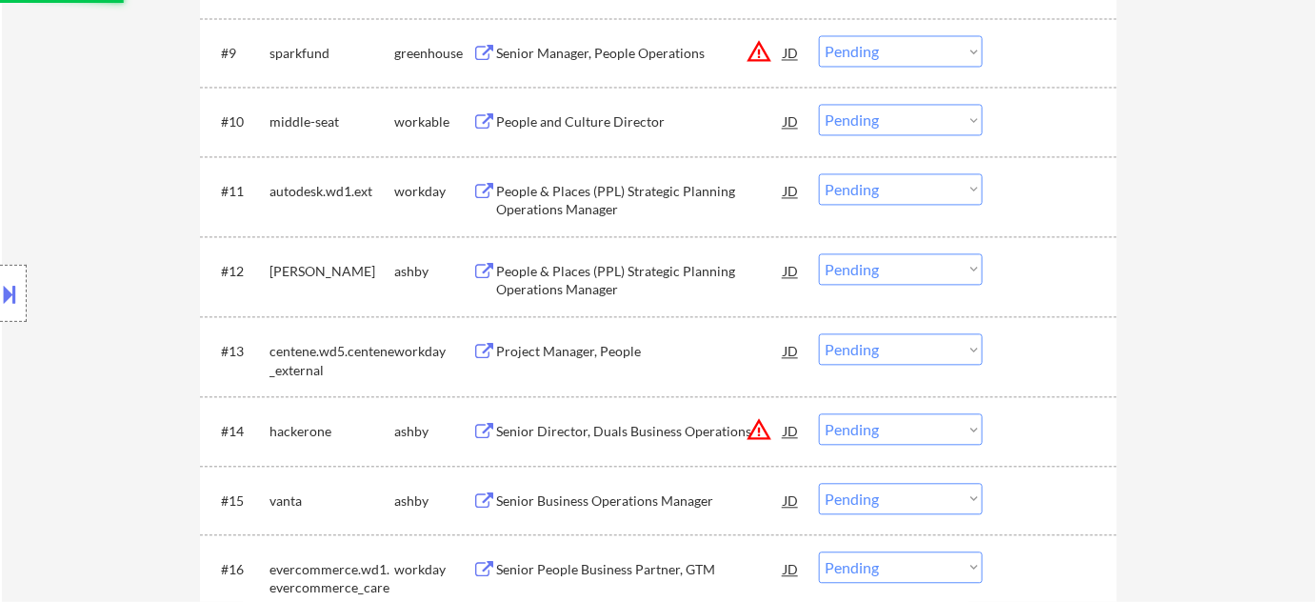
click at [1146, 194] on div "← Return to /applysquad Mailslurp Inbox Job Search Builder [PERSON_NAME] User E…" at bounding box center [659, 137] width 1314 height 2545
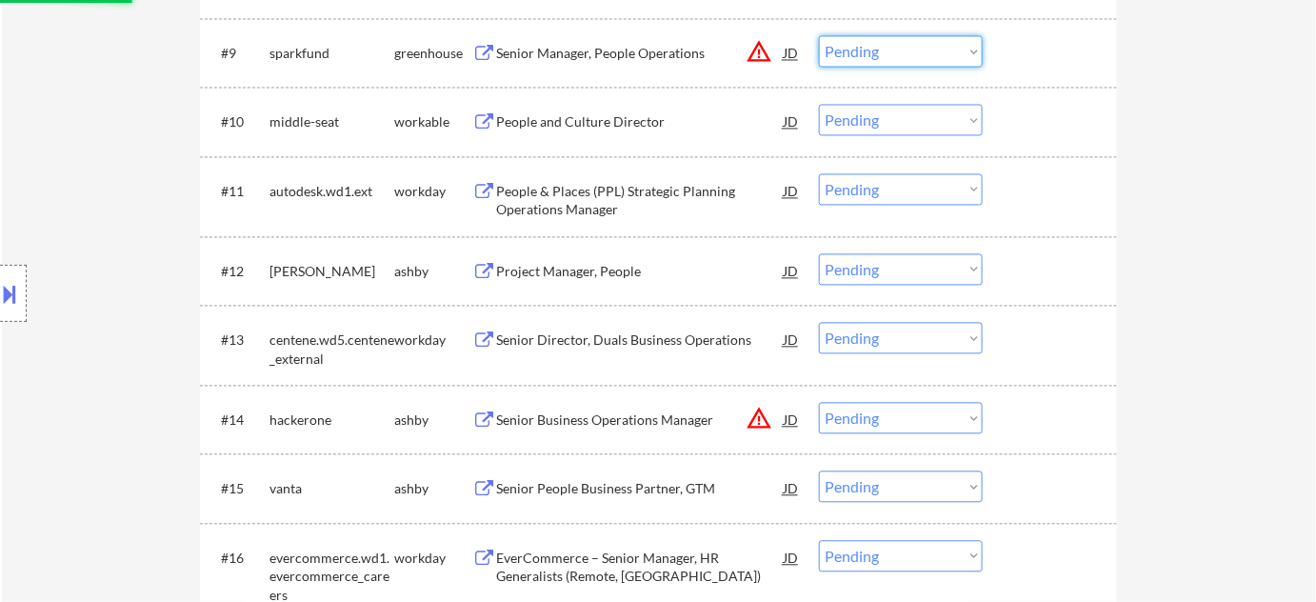
drag, startPoint x: 944, startPoint y: 57, endPoint x: 933, endPoint y: 63, distance: 11.9
click at [944, 57] on select "Choose an option... Pending Applied Excluded (Questions) Excluded (Expired) Exc…" at bounding box center [901, 50] width 164 height 31
click at [819, 35] on select "Choose an option... Pending Applied Excluded (Questions) Excluded (Expired) Exc…" at bounding box center [901, 50] width 164 height 31
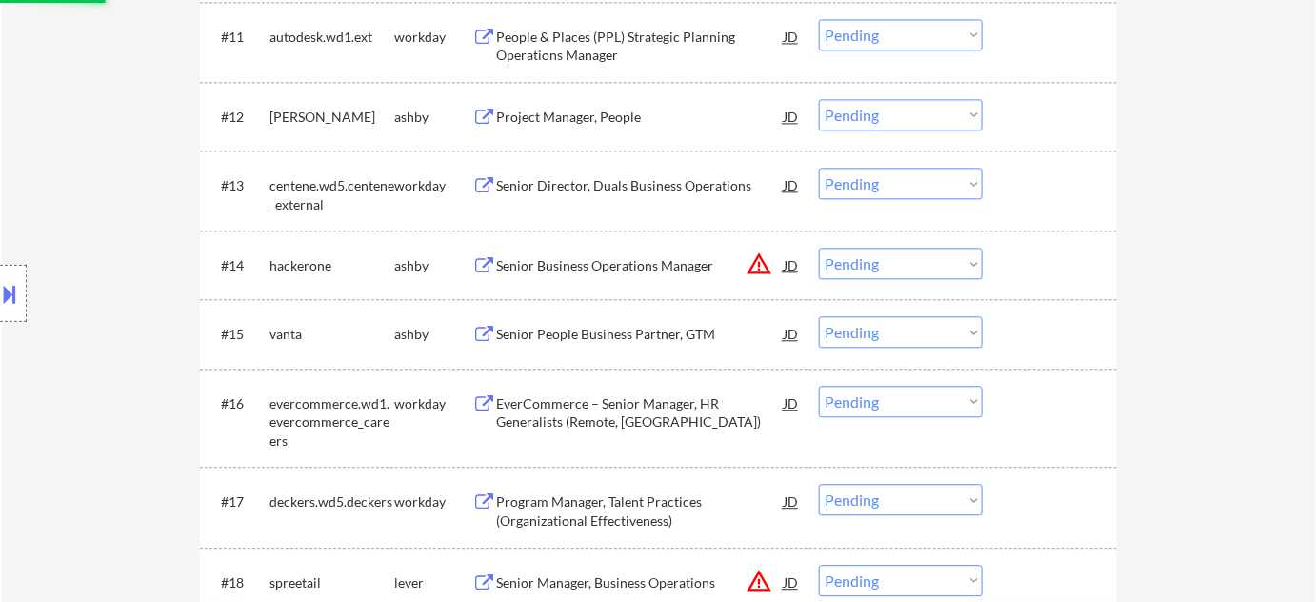
scroll to position [1558, 0]
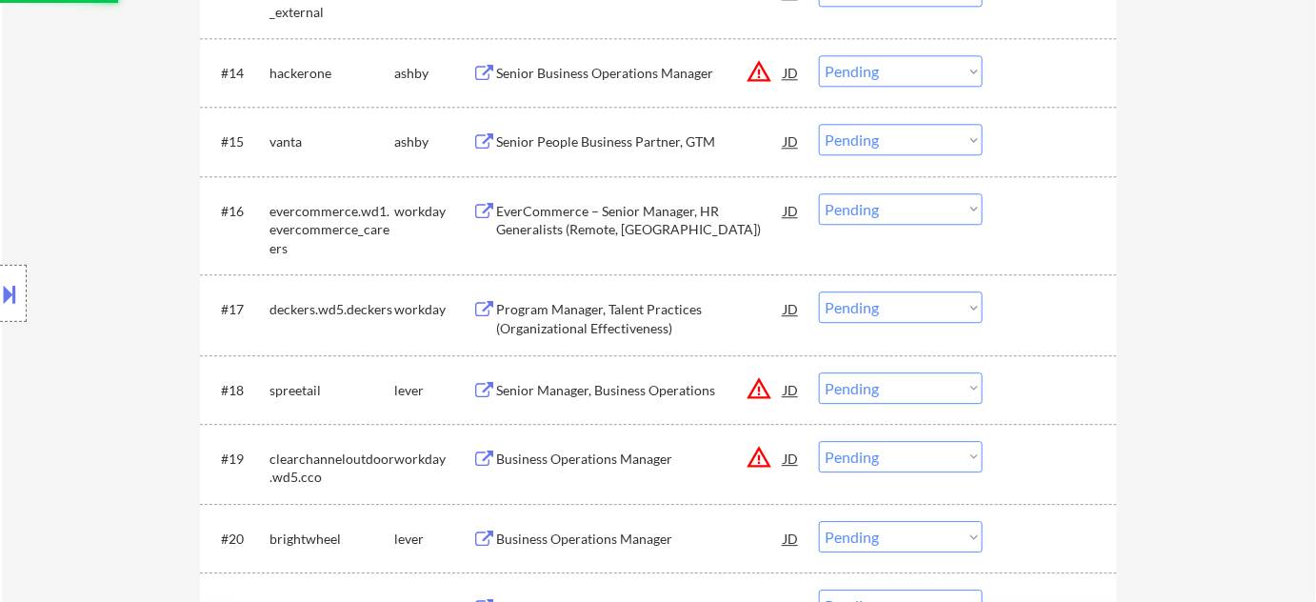
select select ""pending""
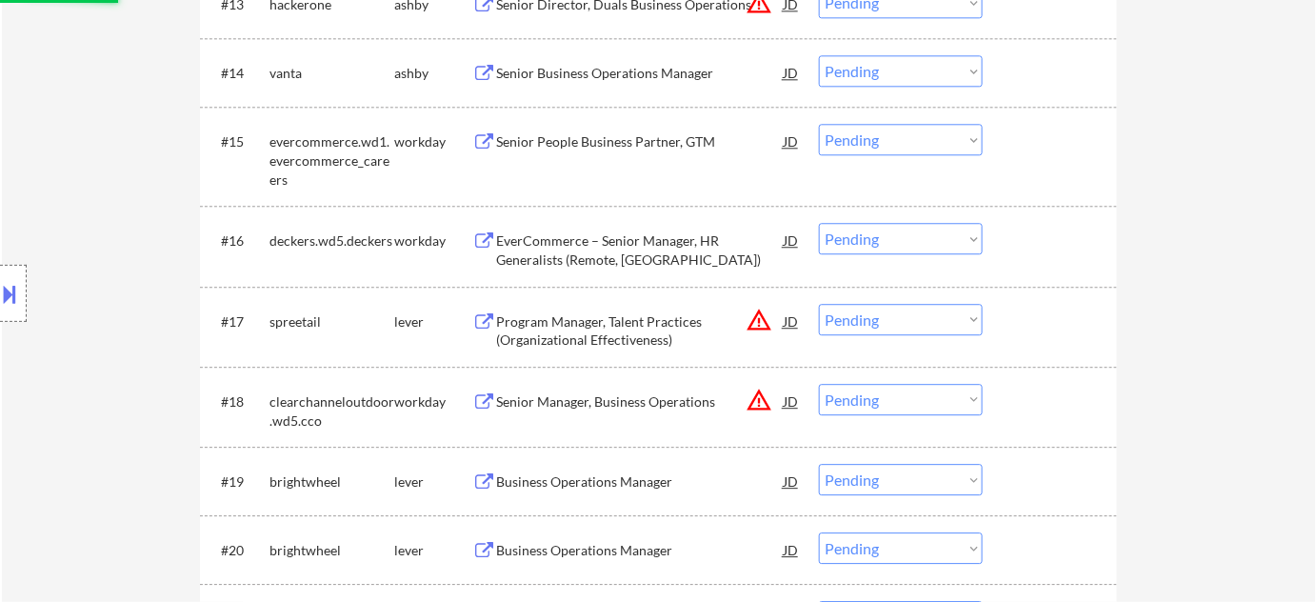
scroll to position [1991, 0]
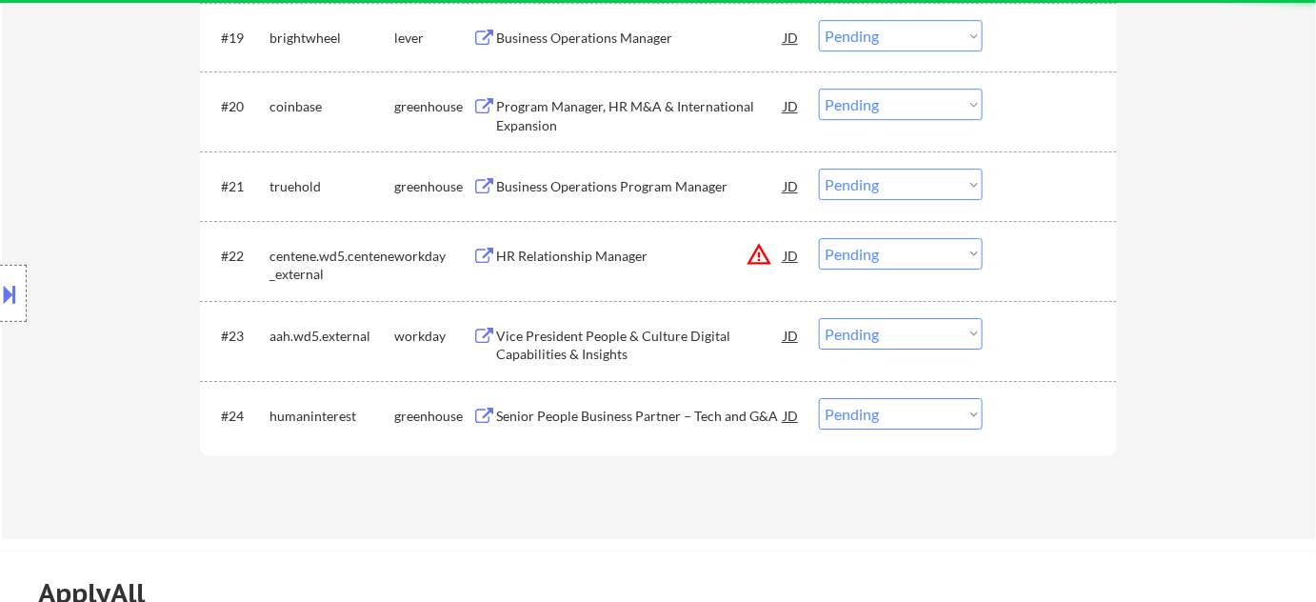
click at [932, 248] on select "Choose an option... Pending Applied Excluded (Questions) Excluded (Expired) Exc…" at bounding box center [901, 253] width 164 height 31
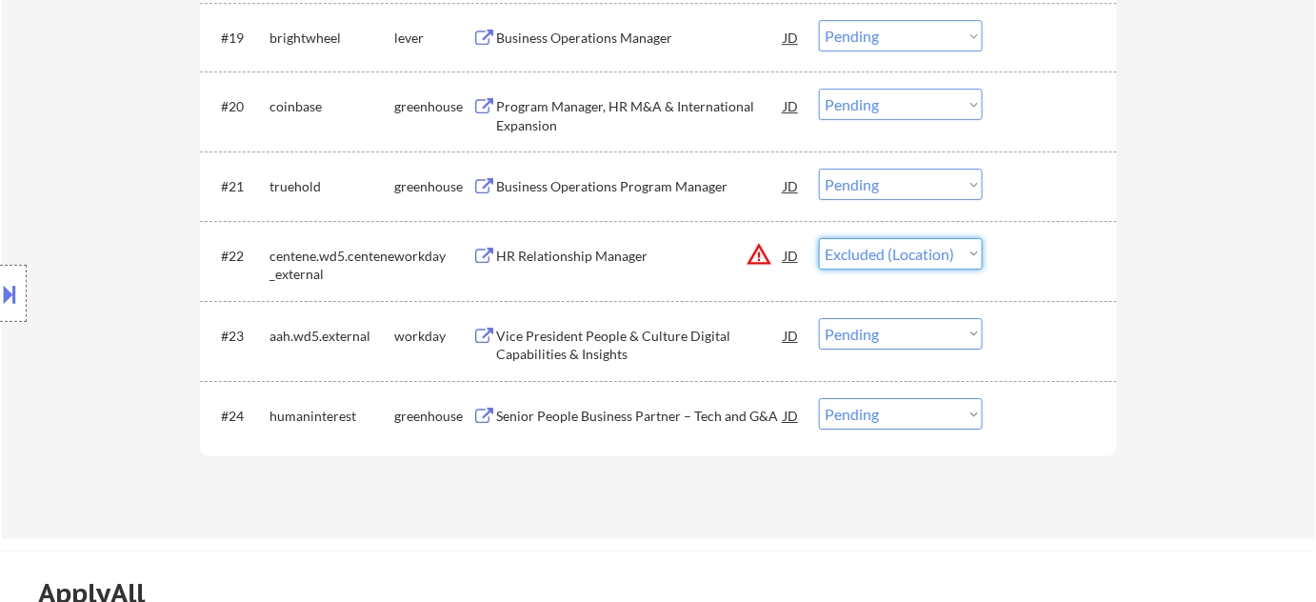
click at [819, 238] on select "Choose an option... Pending Applied Excluded (Questions) Excluded (Expired) Exc…" at bounding box center [901, 253] width 164 height 31
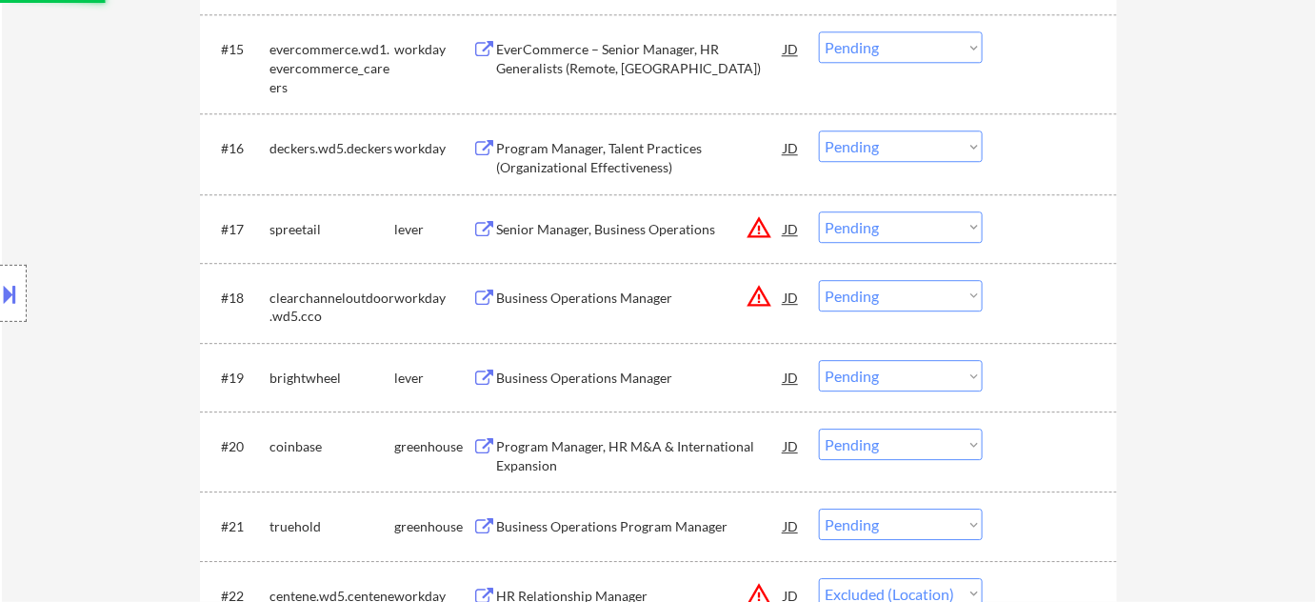
scroll to position [1558, 0]
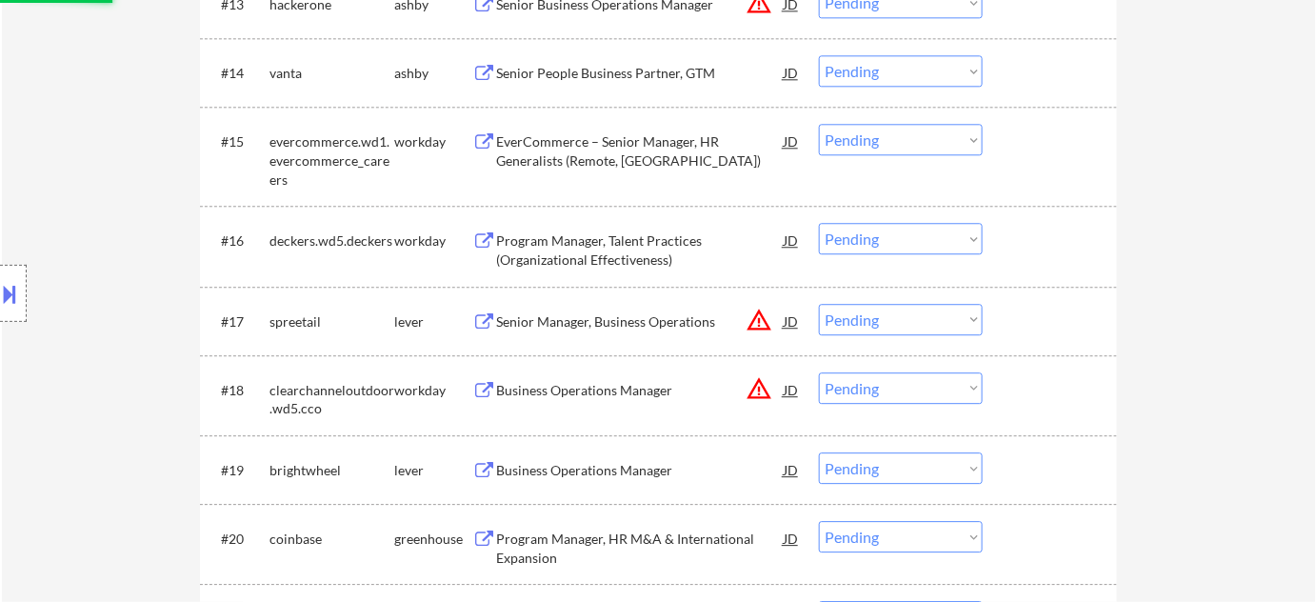
select select ""pending""
click at [891, 317] on select "Choose an option... Pending Applied Excluded (Questions) Excluded (Expired) Exc…" at bounding box center [901, 319] width 164 height 31
click at [945, 324] on select "Choose an option... Pending Applied Excluded (Questions) Excluded (Expired) Exc…" at bounding box center [901, 319] width 164 height 31
click at [819, 304] on select "Choose an option... Pending Applied Excluded (Questions) Excluded (Expired) Exc…" at bounding box center [901, 319] width 164 height 31
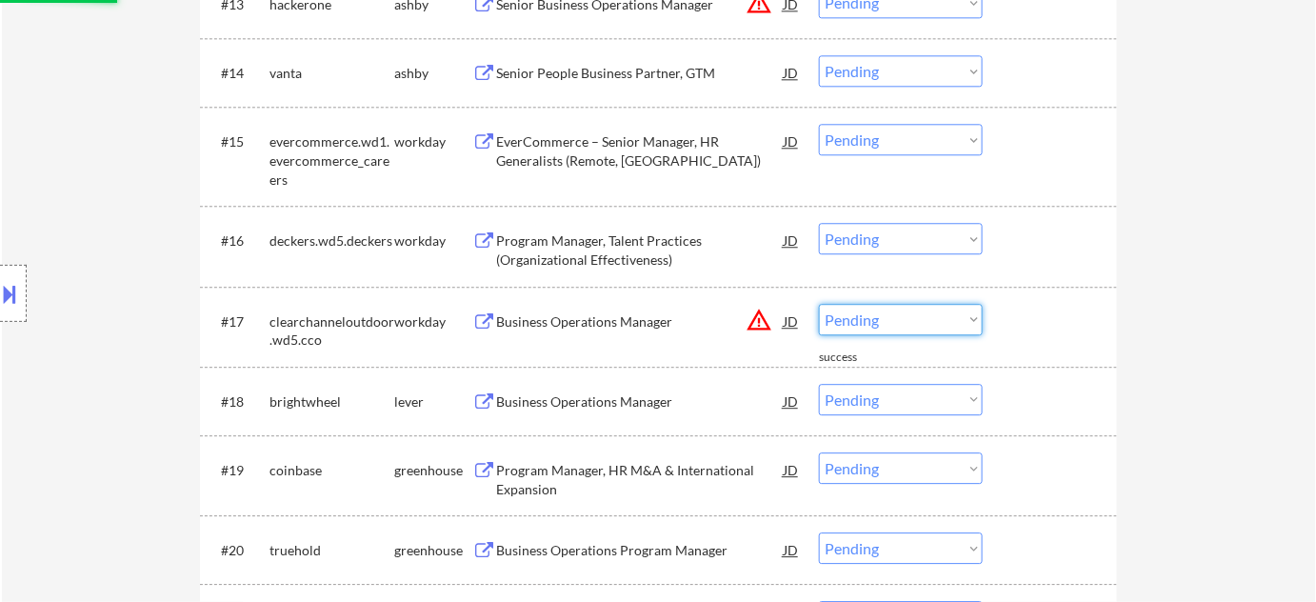
click at [895, 328] on select "Choose an option... Pending Applied Excluded (Questions) Excluded (Expired) Exc…" at bounding box center [901, 319] width 164 height 31
click at [819, 304] on select "Choose an option... Pending Applied Excluded (Questions) Excluded (Expired) Exc…" at bounding box center [901, 319] width 164 height 31
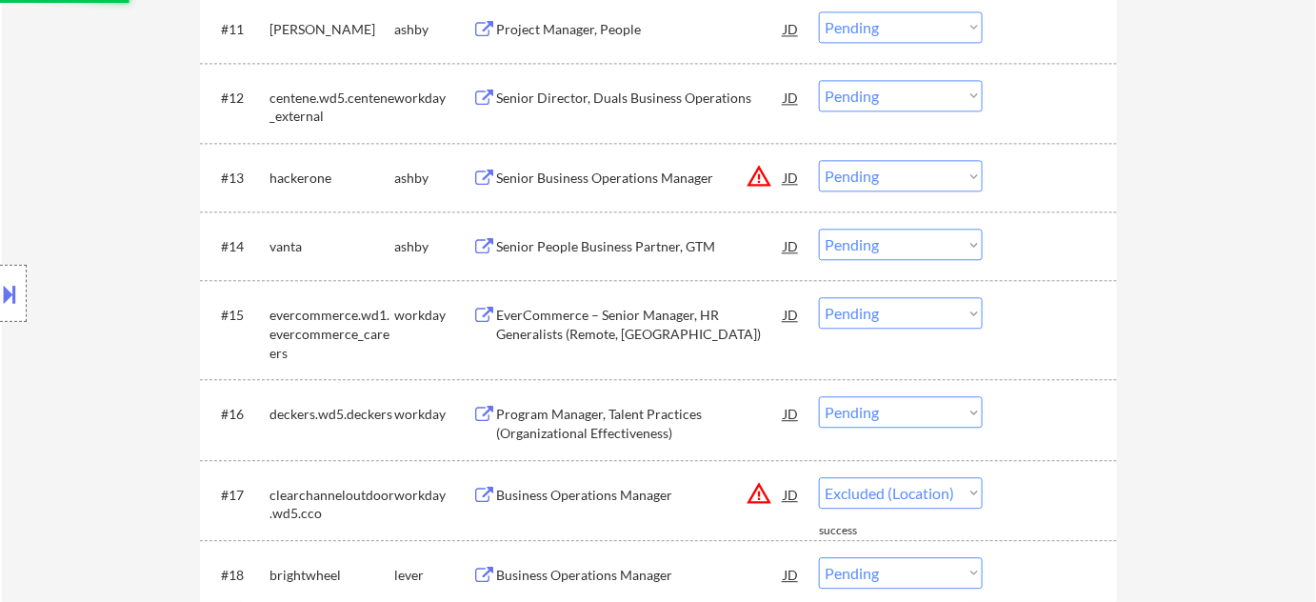
select select ""pending""
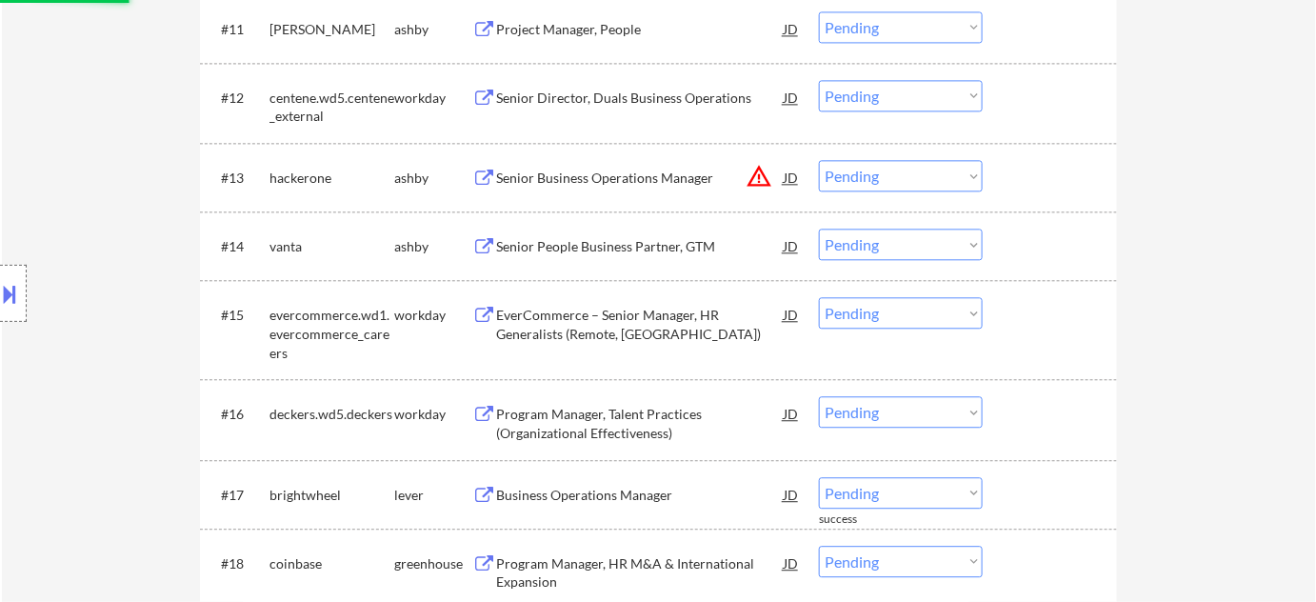
drag, startPoint x: 845, startPoint y: 188, endPoint x: 854, endPoint y: 185, distance: 9.9
click at [846, 188] on select "Choose an option... Pending Applied Excluded (Questions) Excluded (Expired) Exc…" at bounding box center [901, 175] width 164 height 31
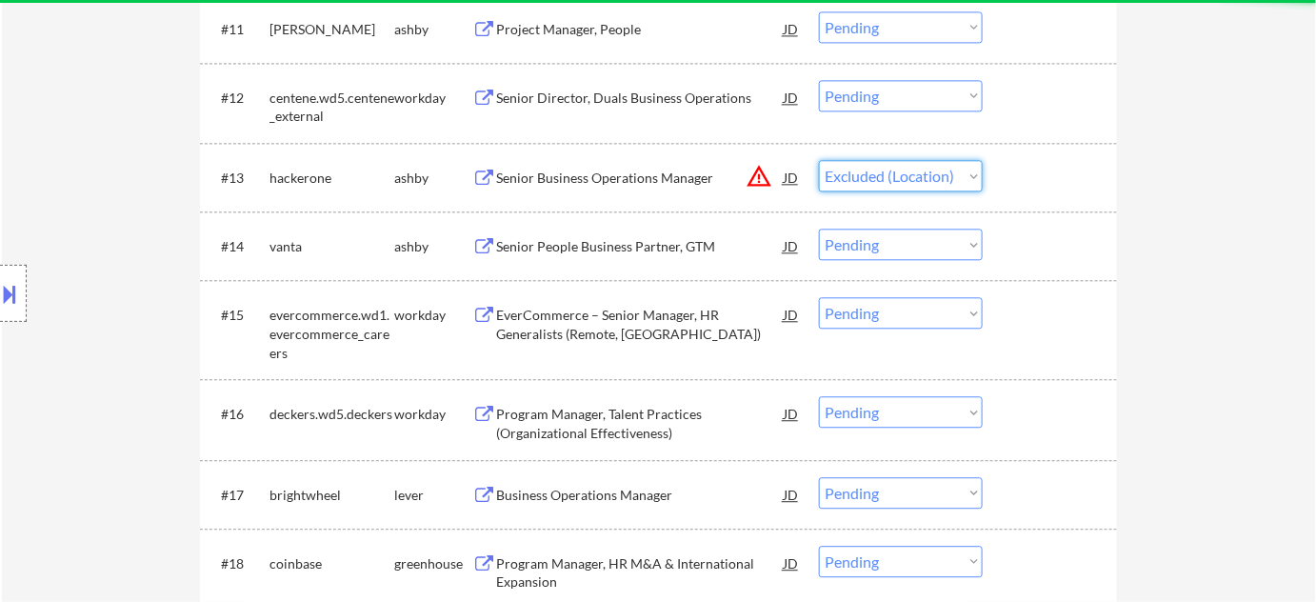
click at [819, 160] on select "Choose an option... Pending Applied Excluded (Questions) Excluded (Expired) Exc…" at bounding box center [901, 175] width 164 height 31
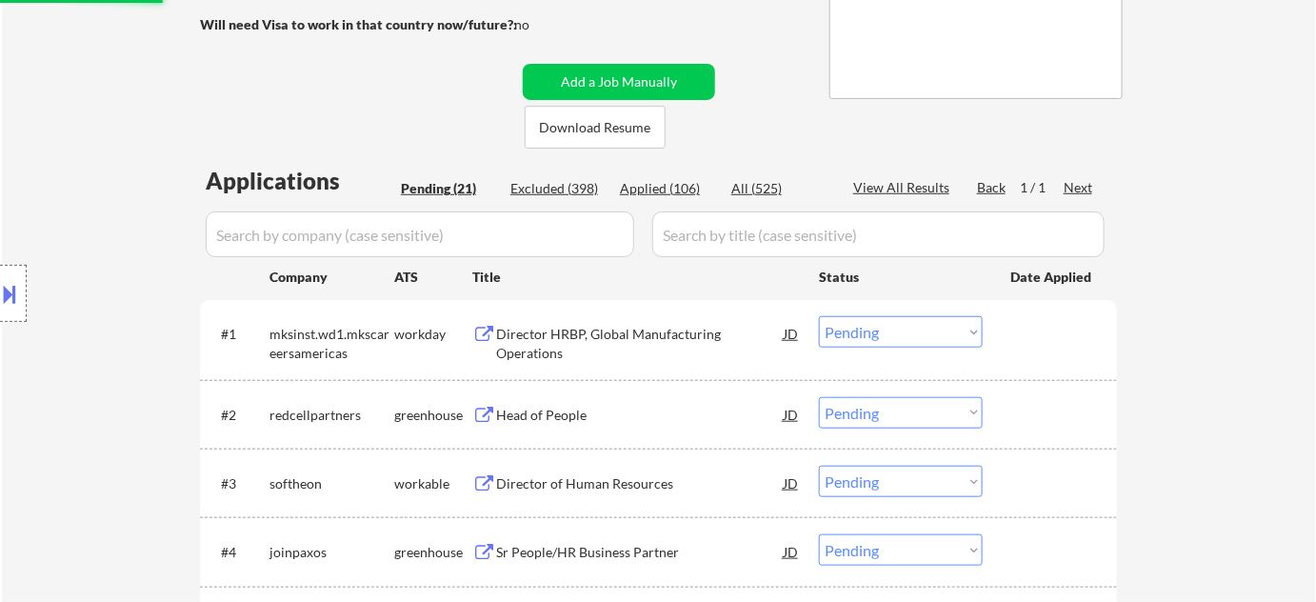
select select ""pending""
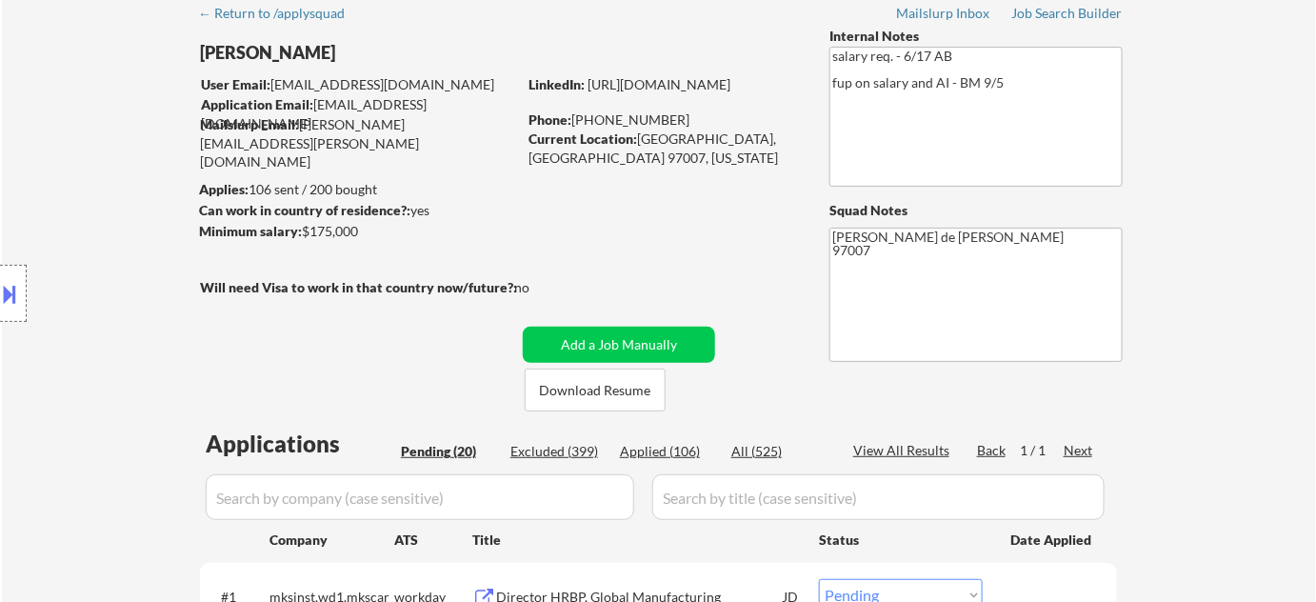
scroll to position [0, 0]
